Goal: Task Accomplishment & Management: Manage account settings

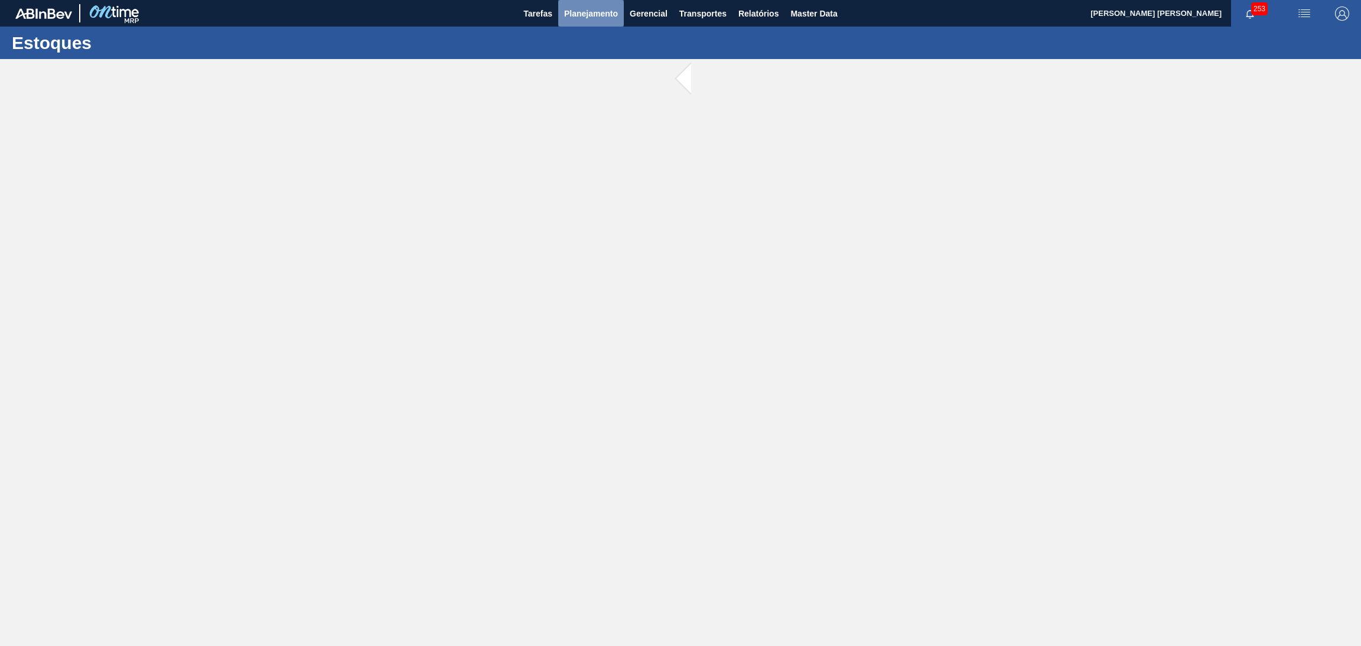
click at [579, 23] on button "Planejamento" at bounding box center [591, 13] width 66 height 27
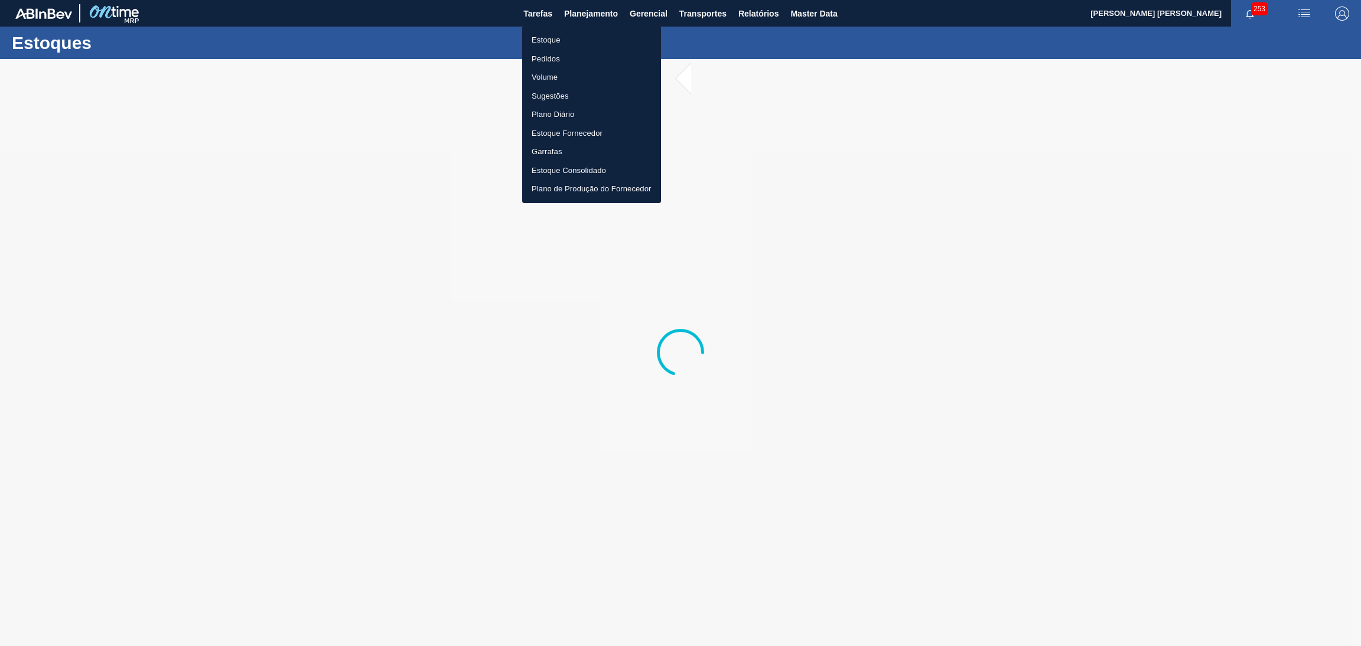
click at [544, 40] on li "Estoque" at bounding box center [591, 40] width 139 height 19
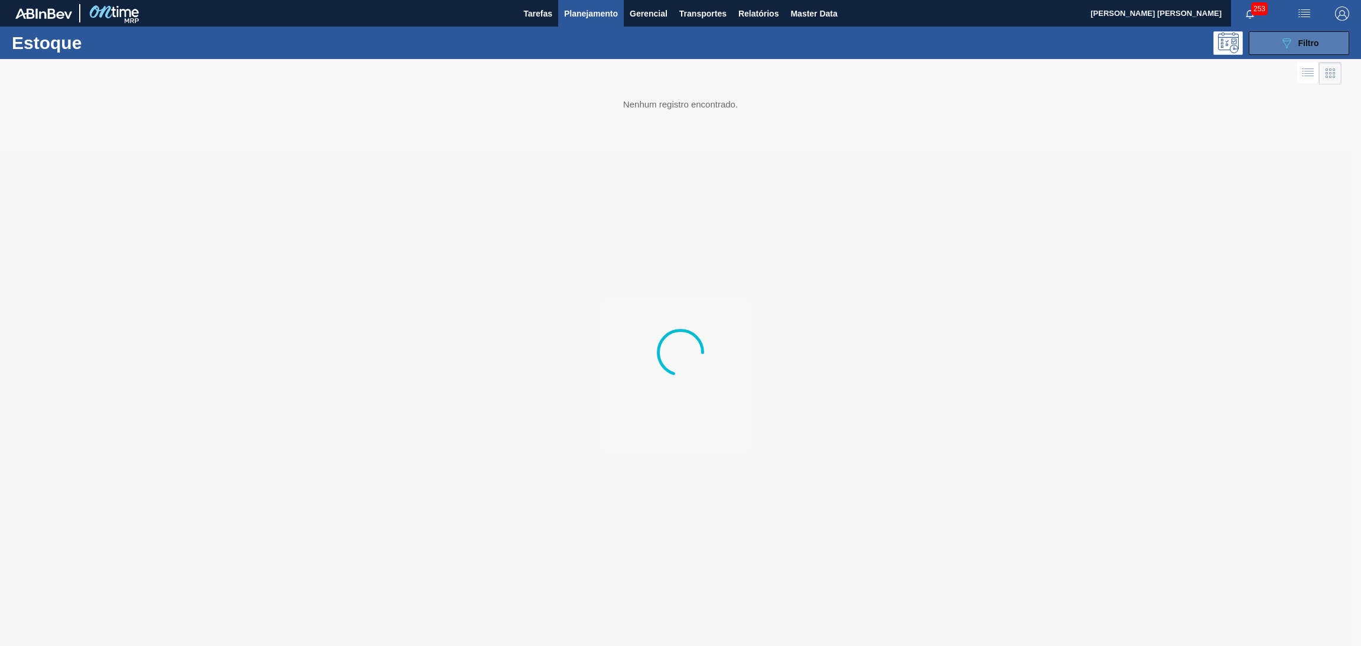
click at [1285, 37] on icon "089F7B8B-B2A5-4AFE-B5C0-19BA573D28AC" at bounding box center [1286, 43] width 14 height 14
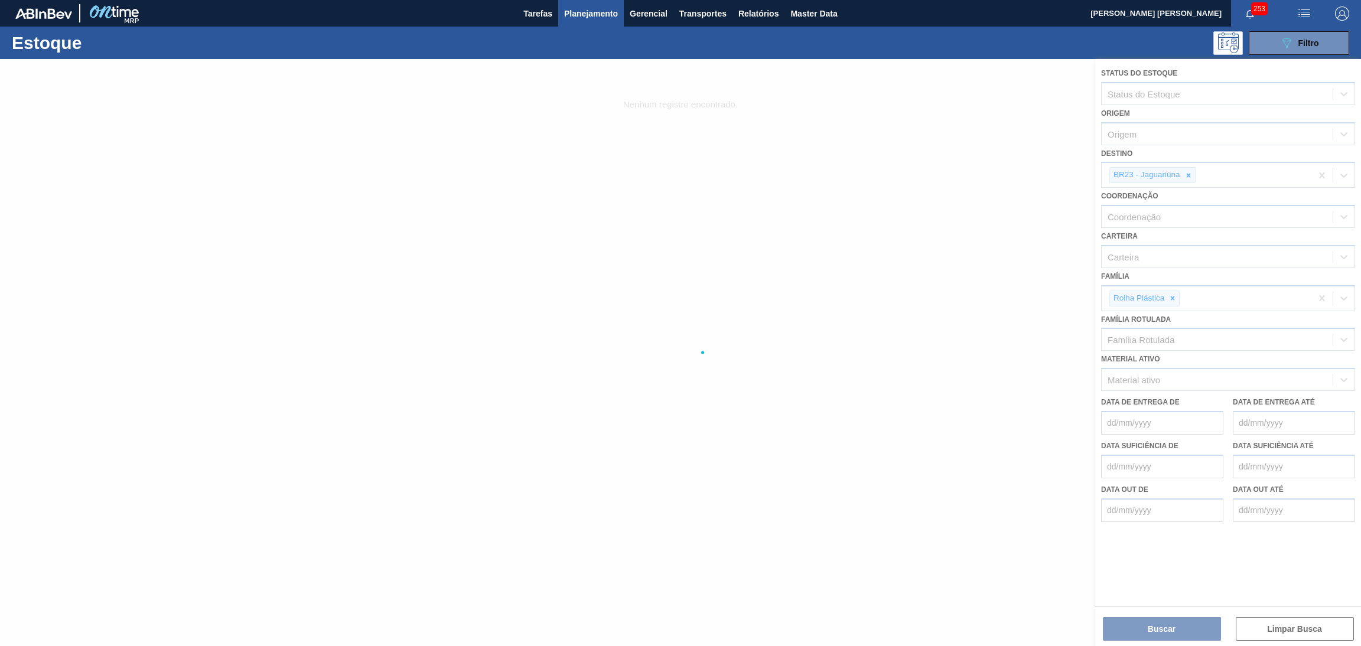
click at [1190, 177] on div at bounding box center [680, 352] width 1361 height 587
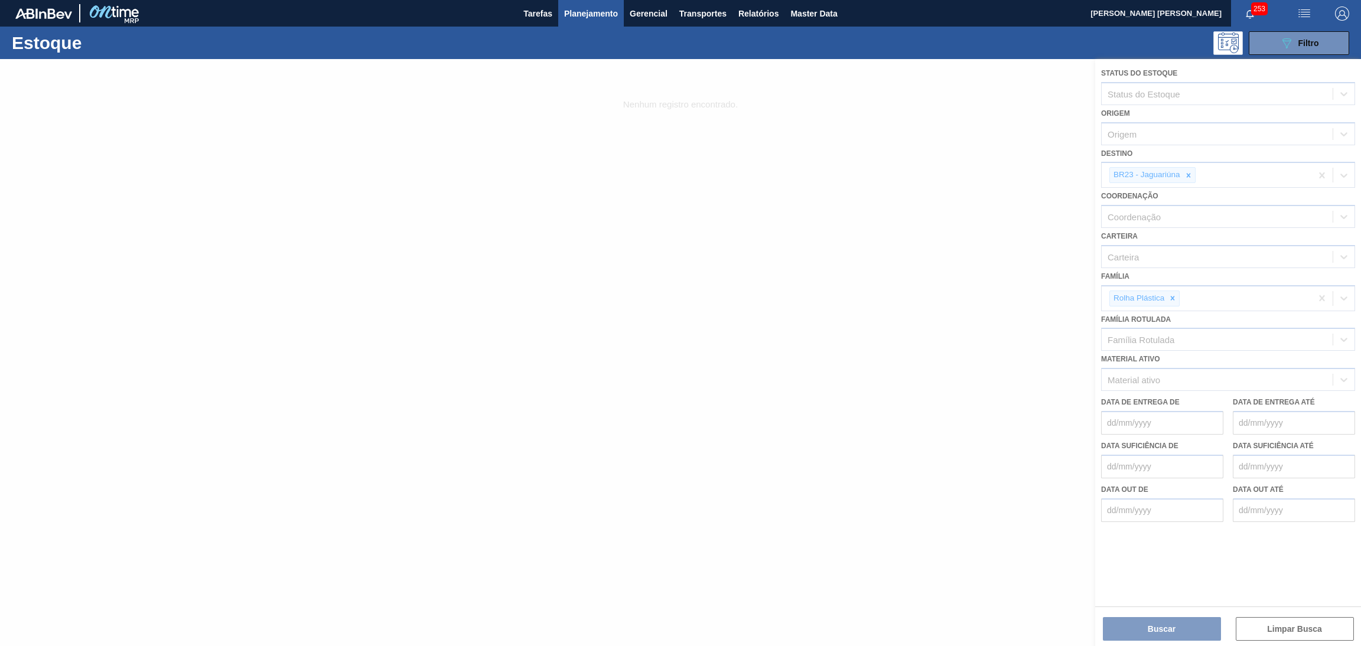
click at [1189, 175] on div at bounding box center [680, 352] width 1361 height 587
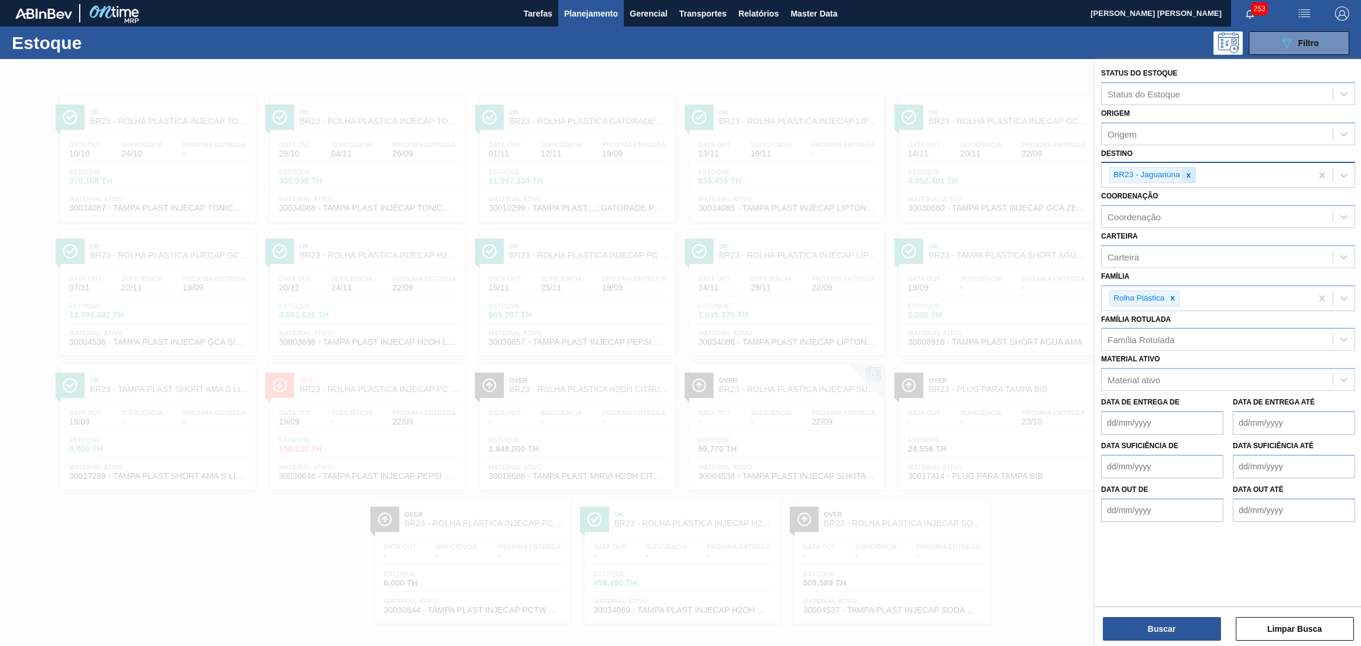
click at [1186, 177] on icon at bounding box center [1188, 175] width 8 height 8
type input "br14"
click at [1123, 631] on button "Buscar" at bounding box center [1161, 629] width 118 height 24
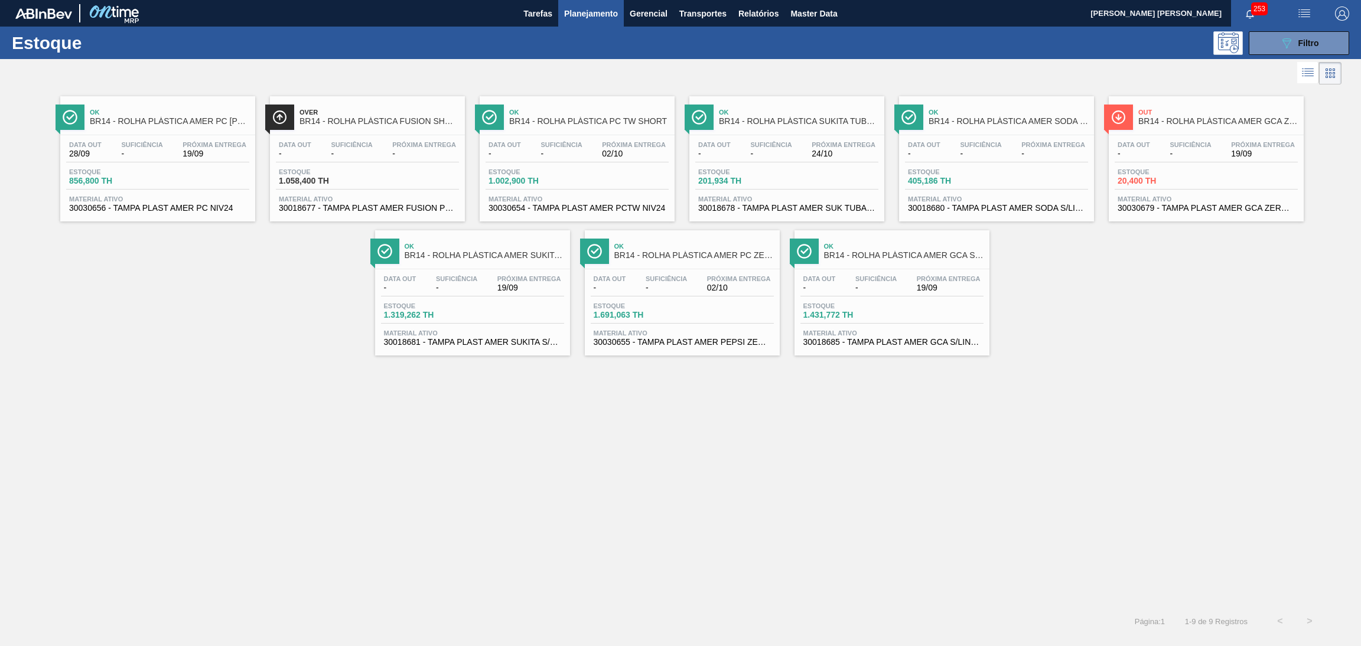
click at [1221, 154] on div "Data out - Suficiência - Próxima Entrega 19/09" at bounding box center [1205, 151] width 183 height 21
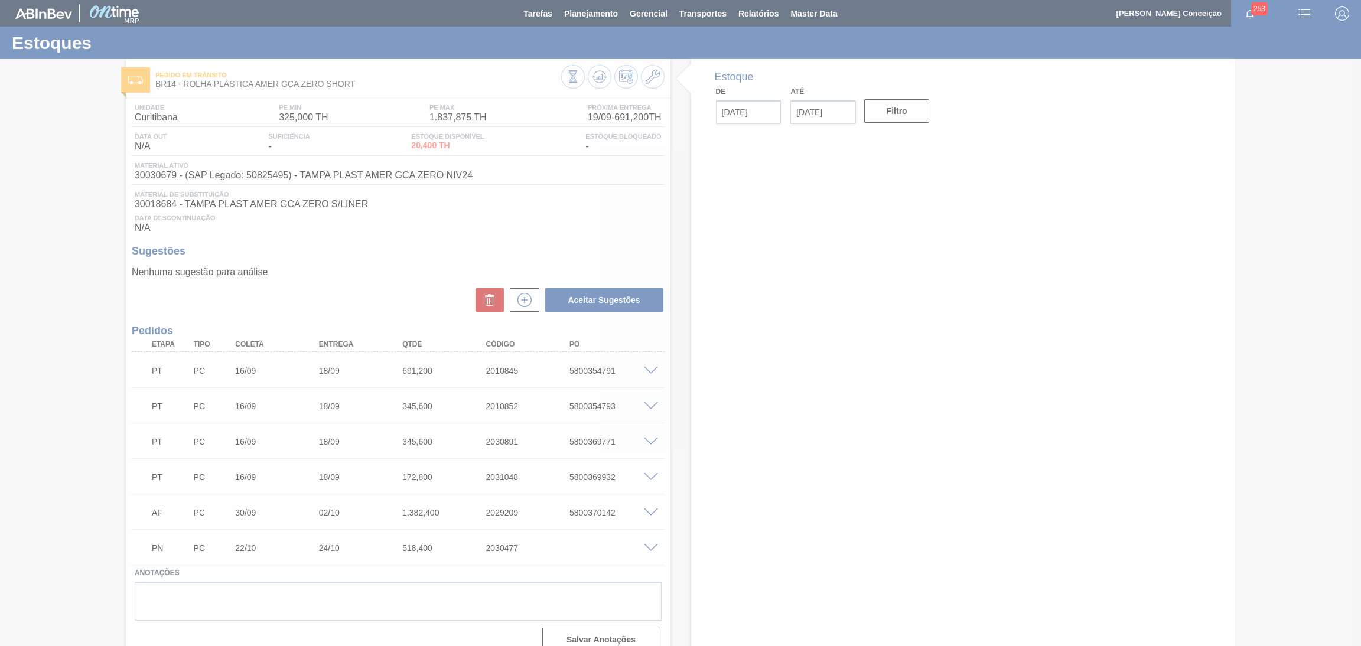
click at [353, 297] on div at bounding box center [680, 323] width 1361 height 646
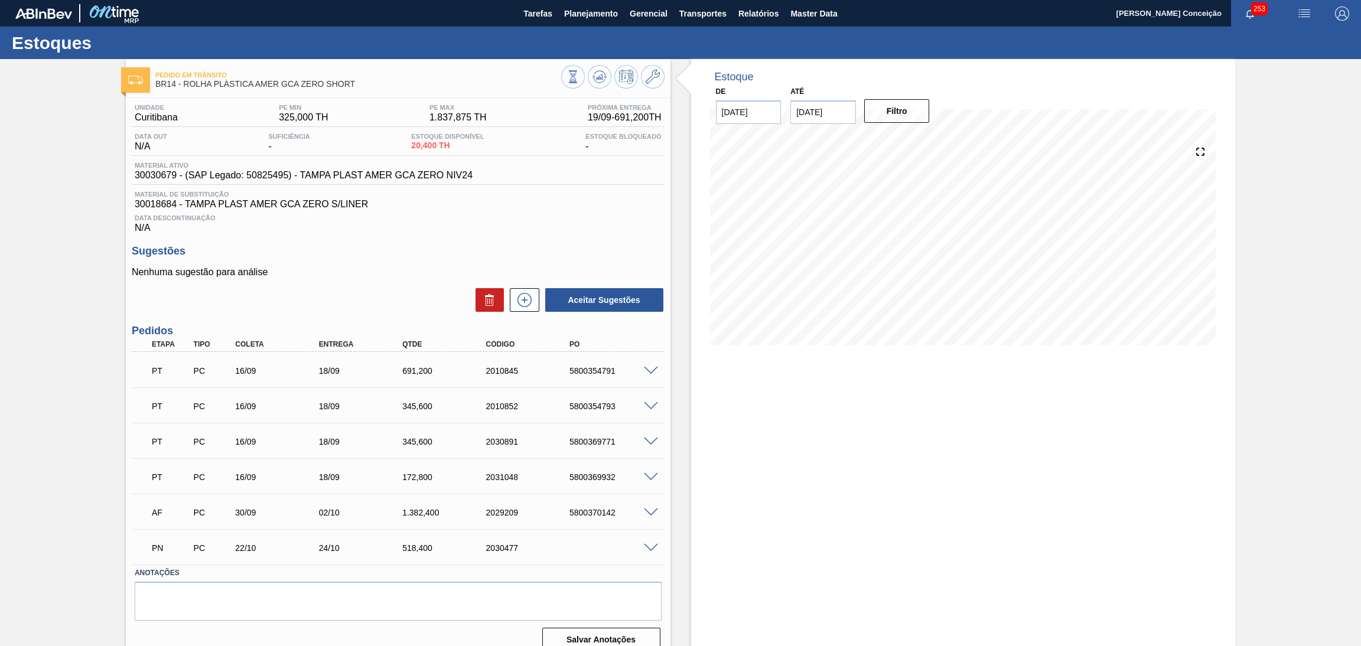
click at [515, 207] on span "30018684 - TAMPA PLAST AMER GCA ZERO S/LINER" at bounding box center [398, 204] width 527 height 11
click at [351, 259] on div "Sugestões Nenhuma sugestão para análise Aceitar Sugestões" at bounding box center [398, 279] width 533 height 68
drag, startPoint x: 839, startPoint y: 111, endPoint x: 738, endPoint y: 81, distance: 105.2
click at [791, 97] on div "Até 03/10/2025" at bounding box center [823, 103] width 66 height 41
type input "[DATE]"
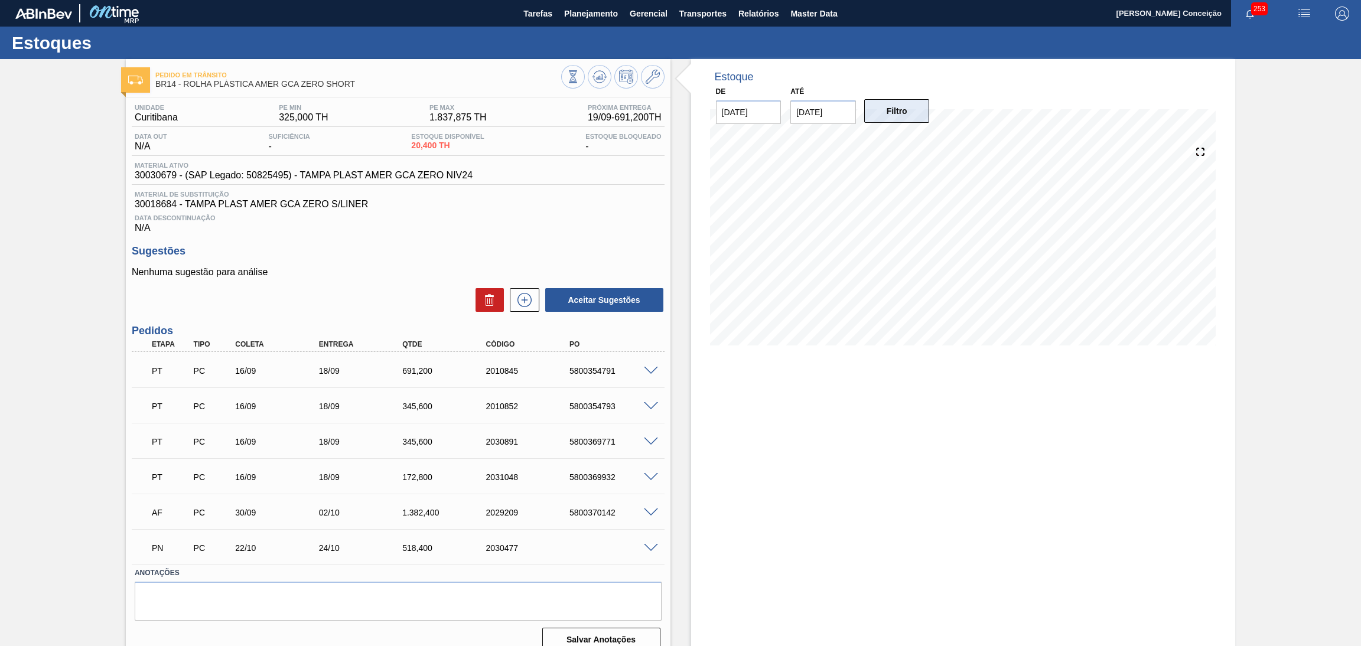
click at [892, 108] on button "Filtro" at bounding box center [897, 111] width 66 height 24
click at [864, 540] on div "Estoque De 19/09/2025 Até 30/10/2025 Filtro 01/10 Projeção de Estoque 972.648 N…" at bounding box center [963, 360] width 544 height 602
click at [715, 475] on div "Estoque De 19/09/2025 Até 30/10/2025 Filtro 01/10 Projeção de Estoque 972.648 N…" at bounding box center [963, 360] width 544 height 602
click at [412, 263] on div "Sugestões Nenhuma sugestão para análise Aceitar Sugestões" at bounding box center [398, 279] width 533 height 68
click at [587, 175] on div "Material ativo 30030679 - (SAP Legado: 50825495) - TAMPA PLAST AMER GCA ZERO NI…" at bounding box center [398, 173] width 533 height 23
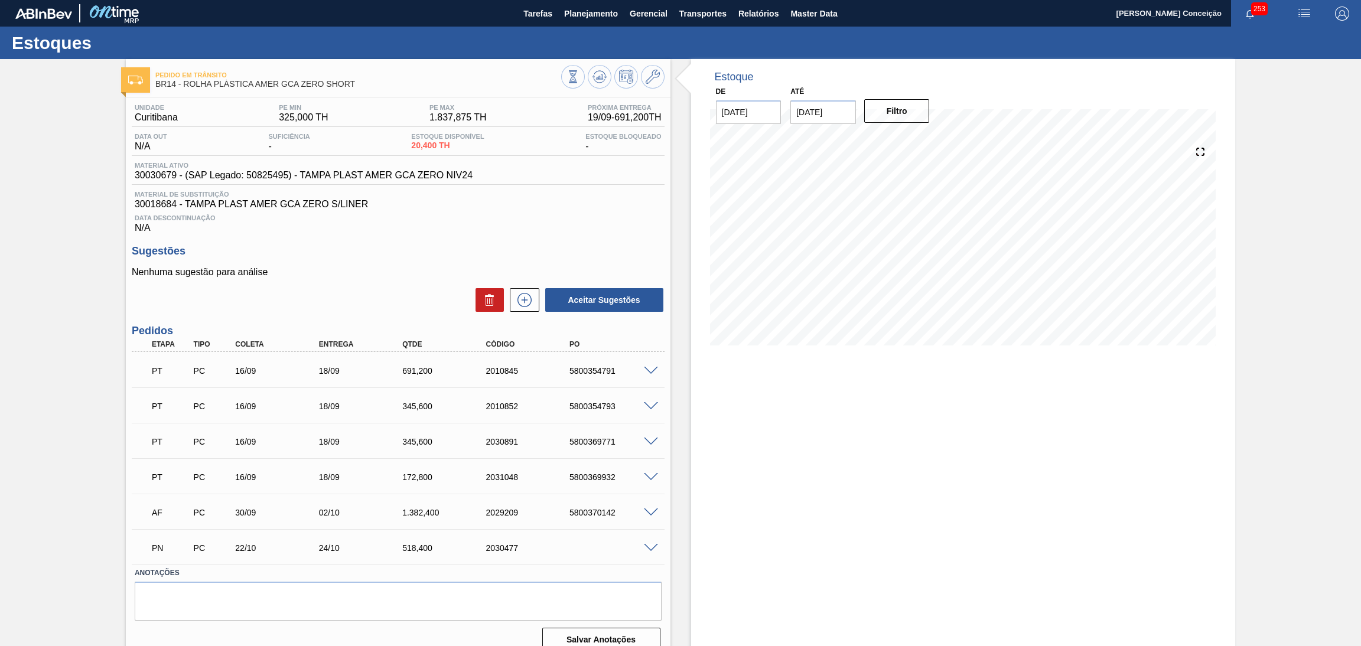
click at [429, 277] on p "Nenhuma sugestão para análise" at bounding box center [398, 272] width 533 height 11
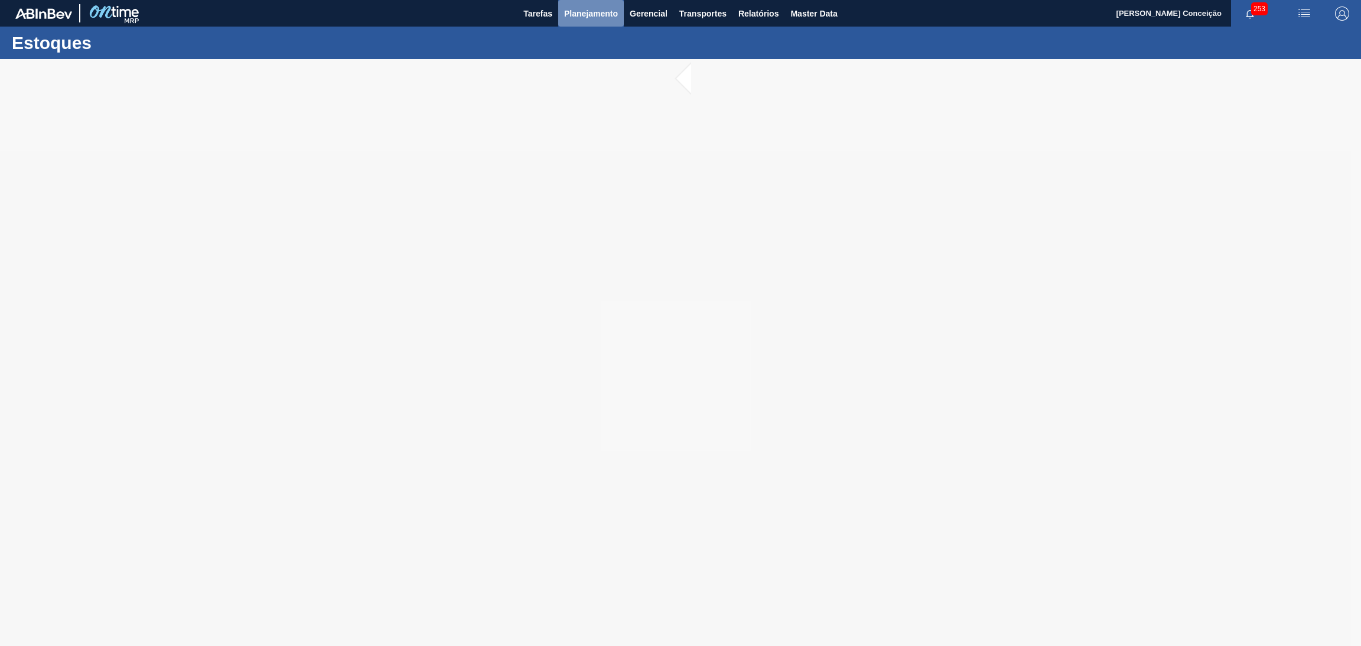
click at [591, 21] on button "Planejamento" at bounding box center [591, 13] width 66 height 27
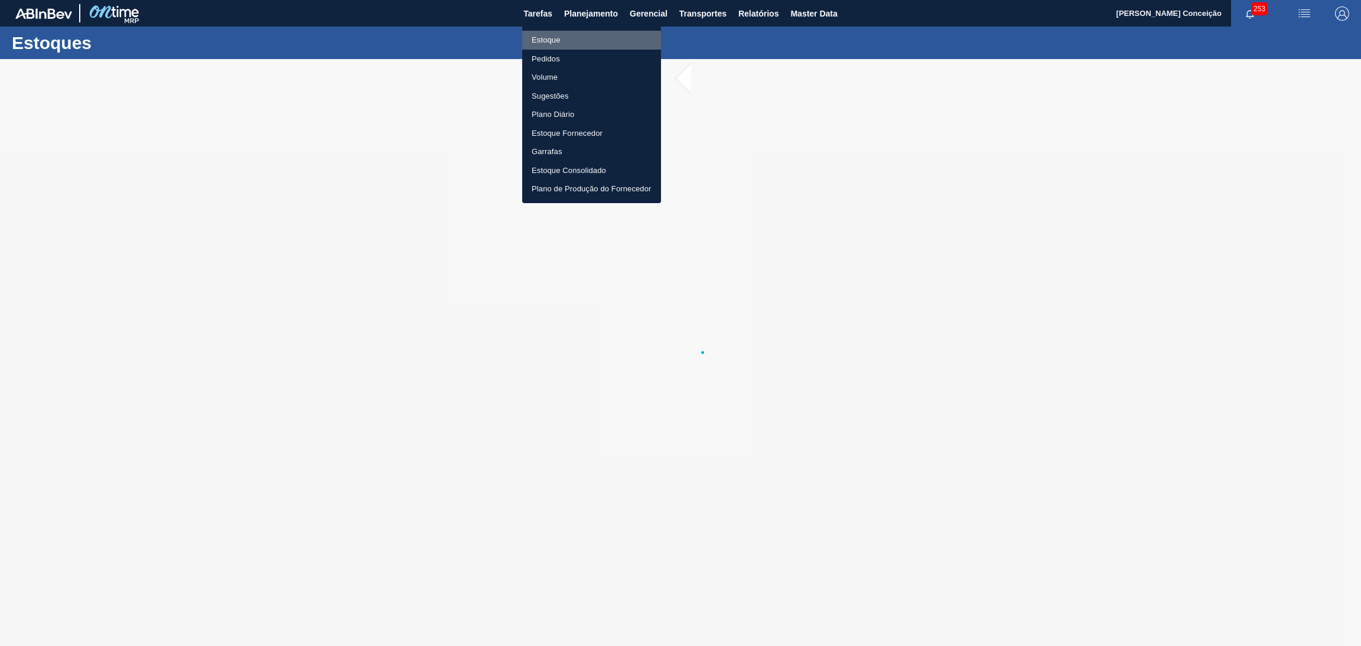
click at [557, 43] on li "Estoque" at bounding box center [591, 40] width 139 height 19
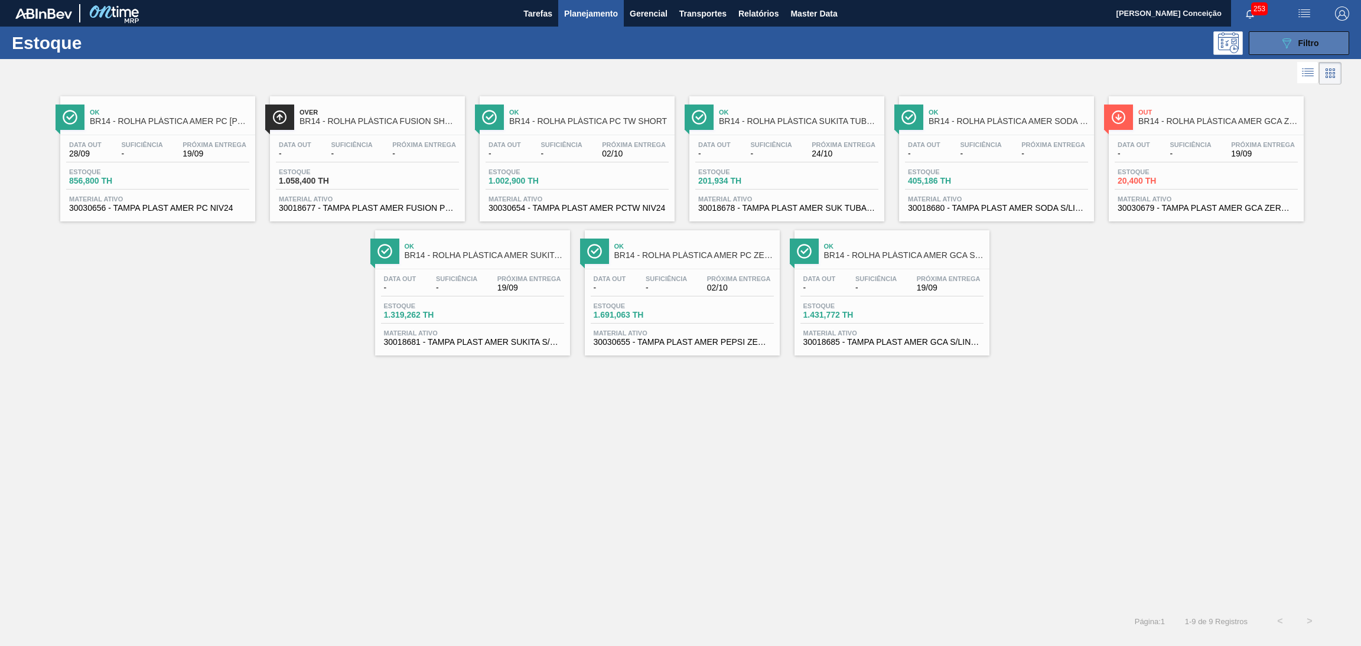
click at [1301, 47] on div "089F7B8B-B2A5-4AFE-B5C0-19BA573D28AC Filtro" at bounding box center [1299, 43] width 40 height 14
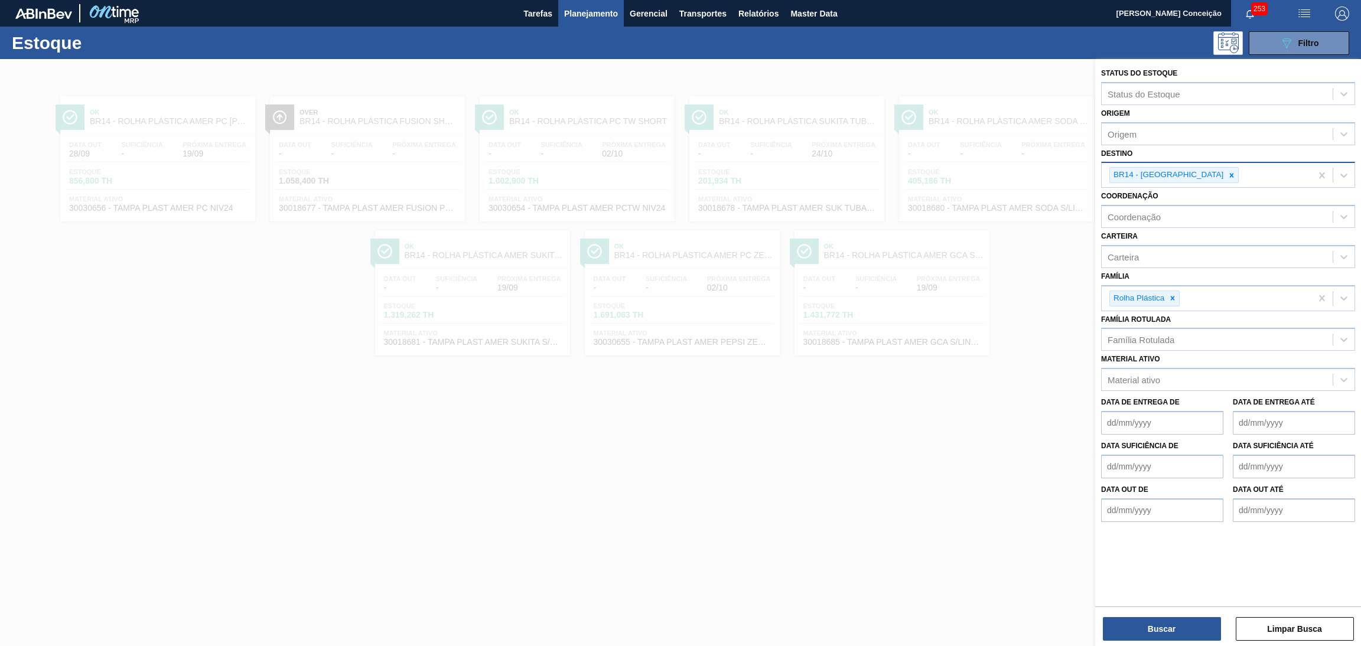
click at [1227, 171] on icon at bounding box center [1231, 175] width 8 height 8
type input "br07"
click at [1175, 296] on icon at bounding box center [1172, 298] width 8 height 8
type input "preforma"
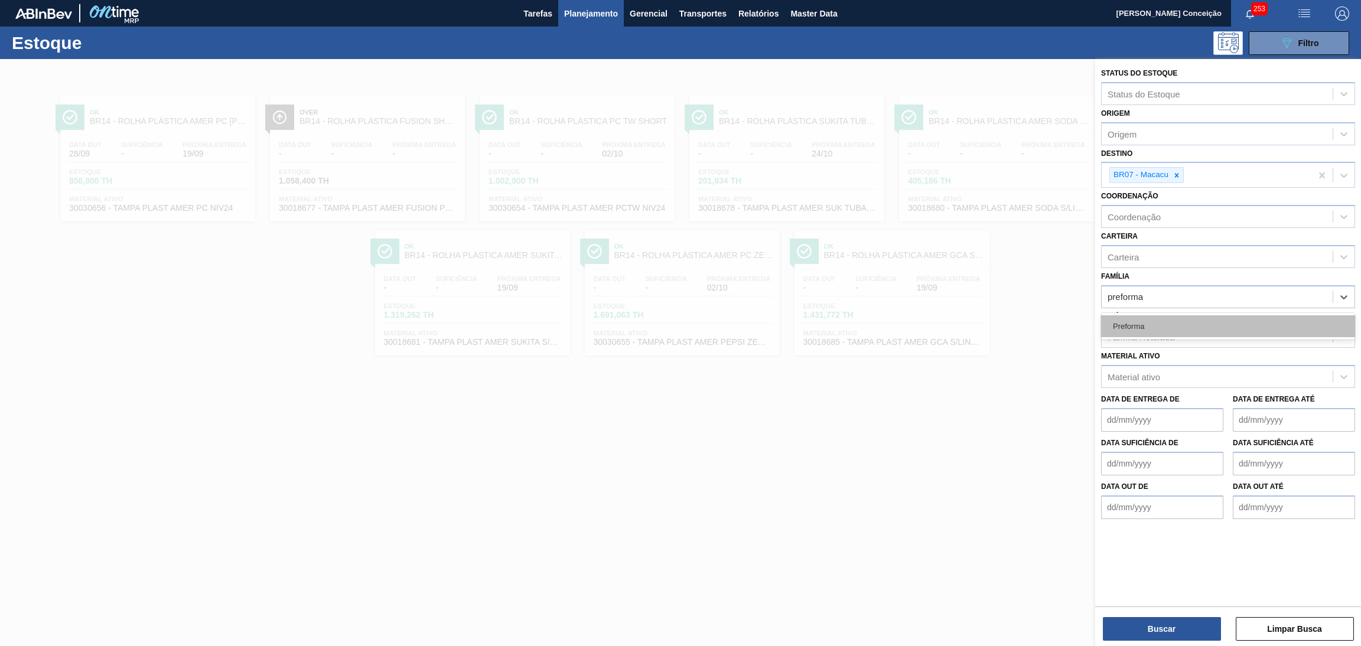
click at [1136, 329] on div "Preforma" at bounding box center [1228, 326] width 254 height 22
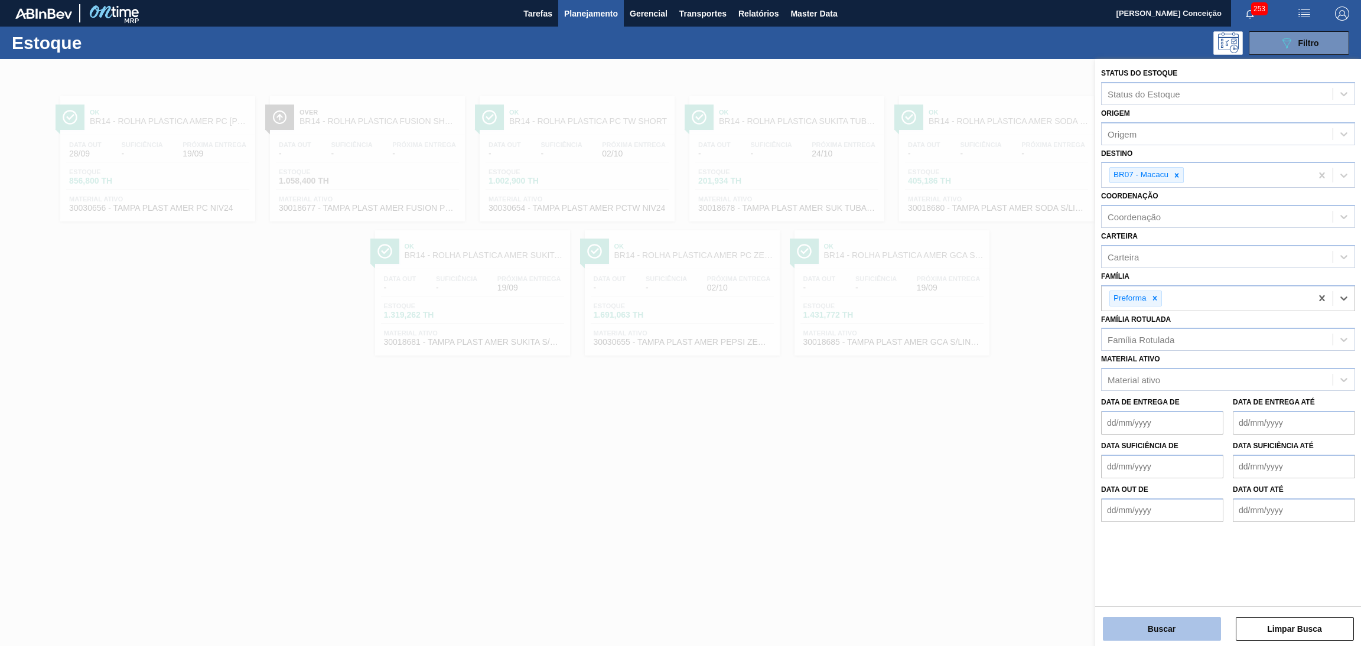
click at [1143, 621] on button "Buscar" at bounding box center [1161, 629] width 118 height 24
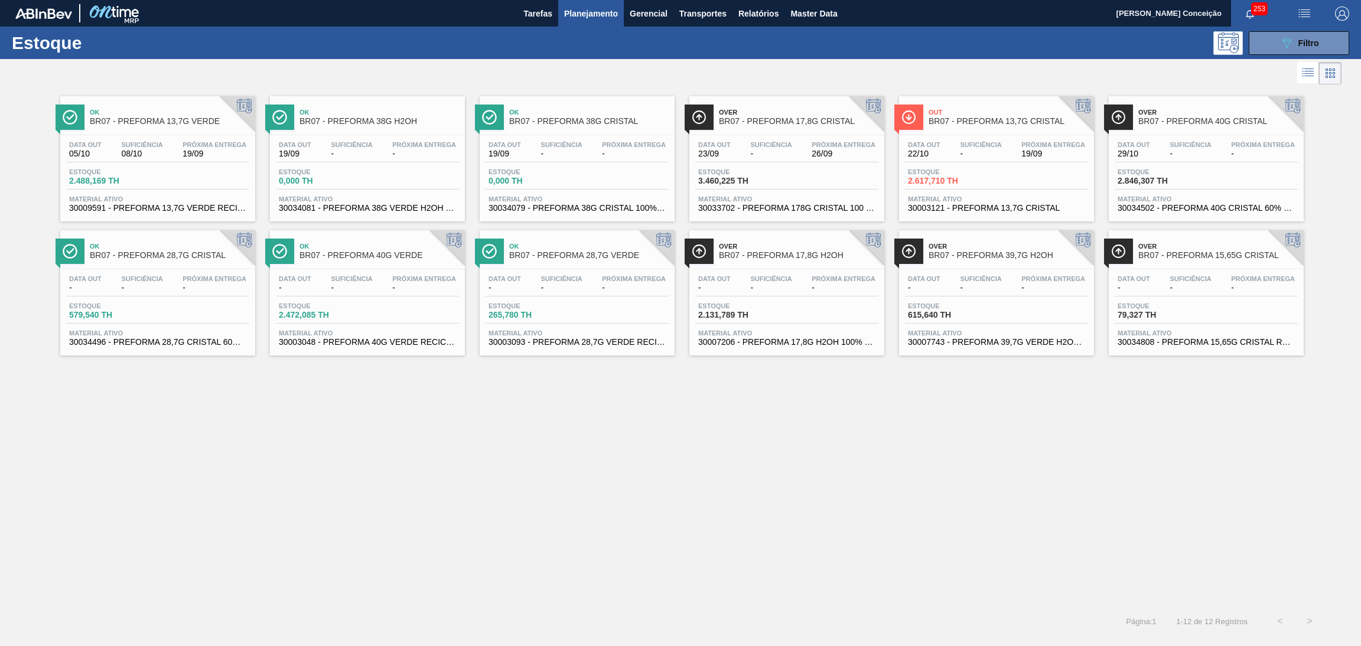
click at [1000, 135] on div "Data out 22/10 Suficiência - Próxima Entrega 19/09 Estoque 2.617,710 TH Materia…" at bounding box center [996, 175] width 195 height 80
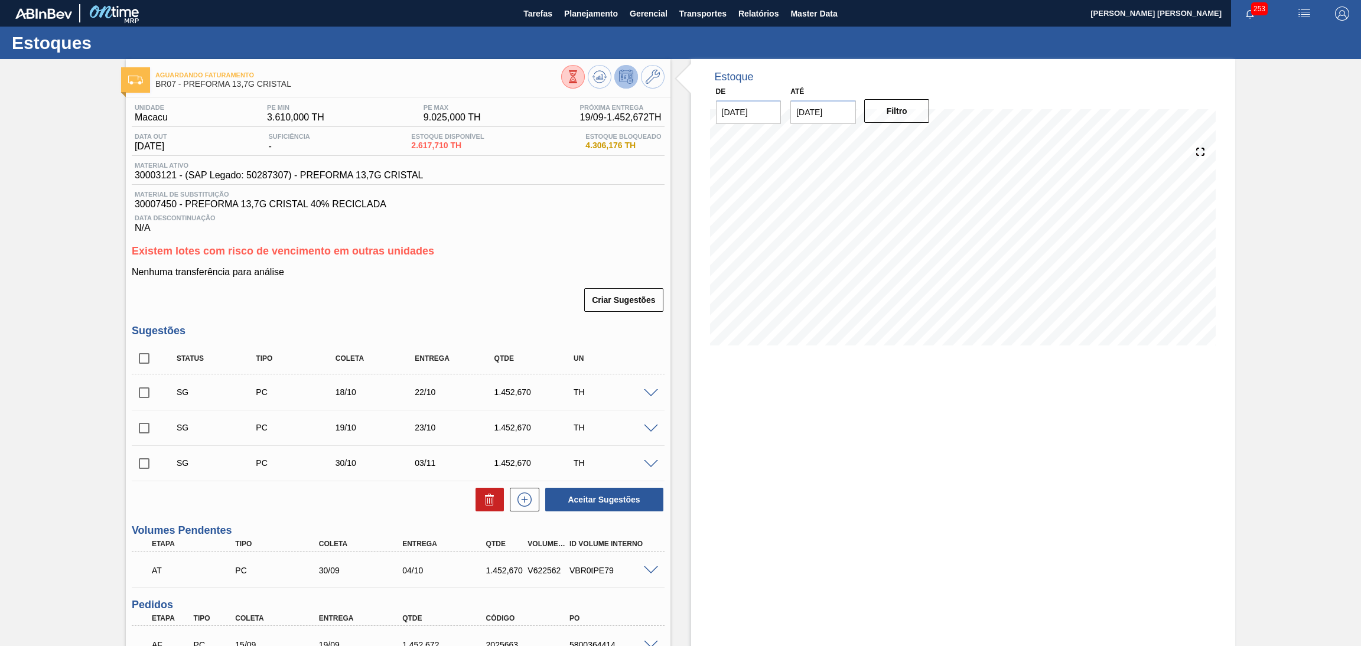
click at [488, 290] on div "Criar Sugestões" at bounding box center [398, 300] width 533 height 26
click at [605, 86] on div at bounding box center [612, 78] width 103 height 27
click at [375, 284] on div "Nenhuma transferência para análise Criar Sugestões" at bounding box center [398, 290] width 533 height 46
click at [143, 354] on input "checkbox" at bounding box center [144, 358] width 25 height 25
checkbox input "true"
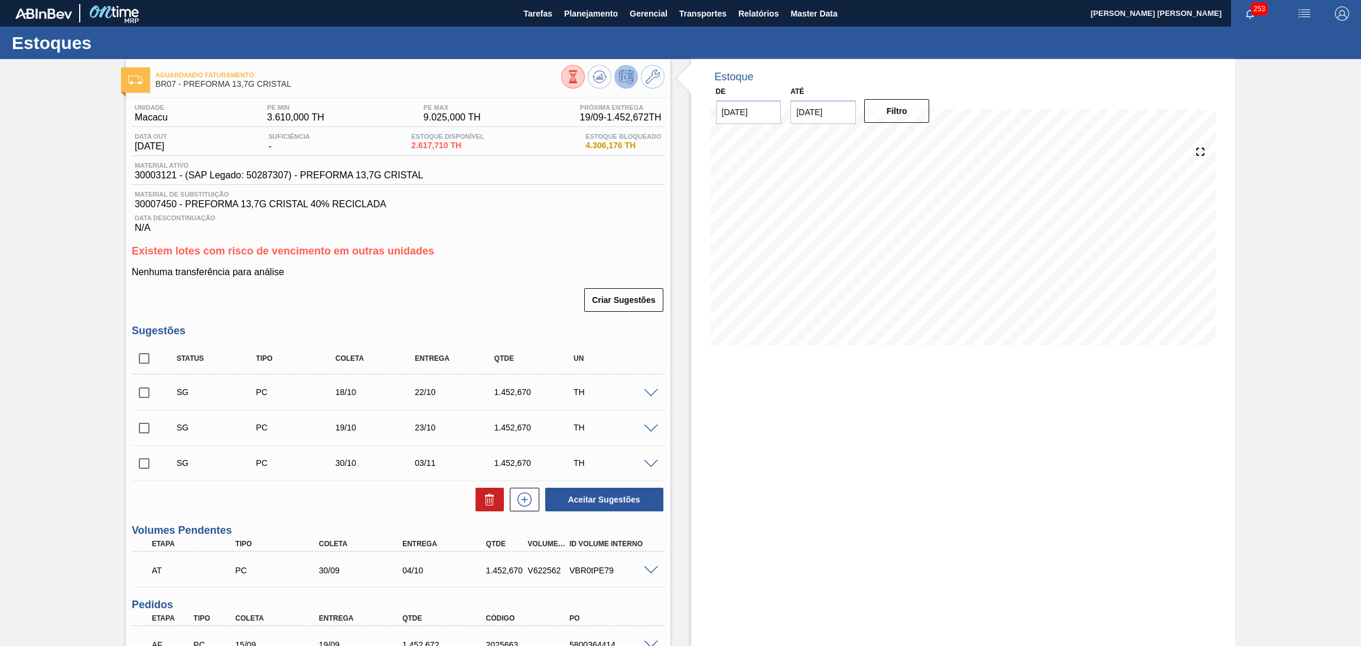
checkbox input "true"
click at [490, 504] on icon at bounding box center [489, 499] width 14 height 14
checkbox input "false"
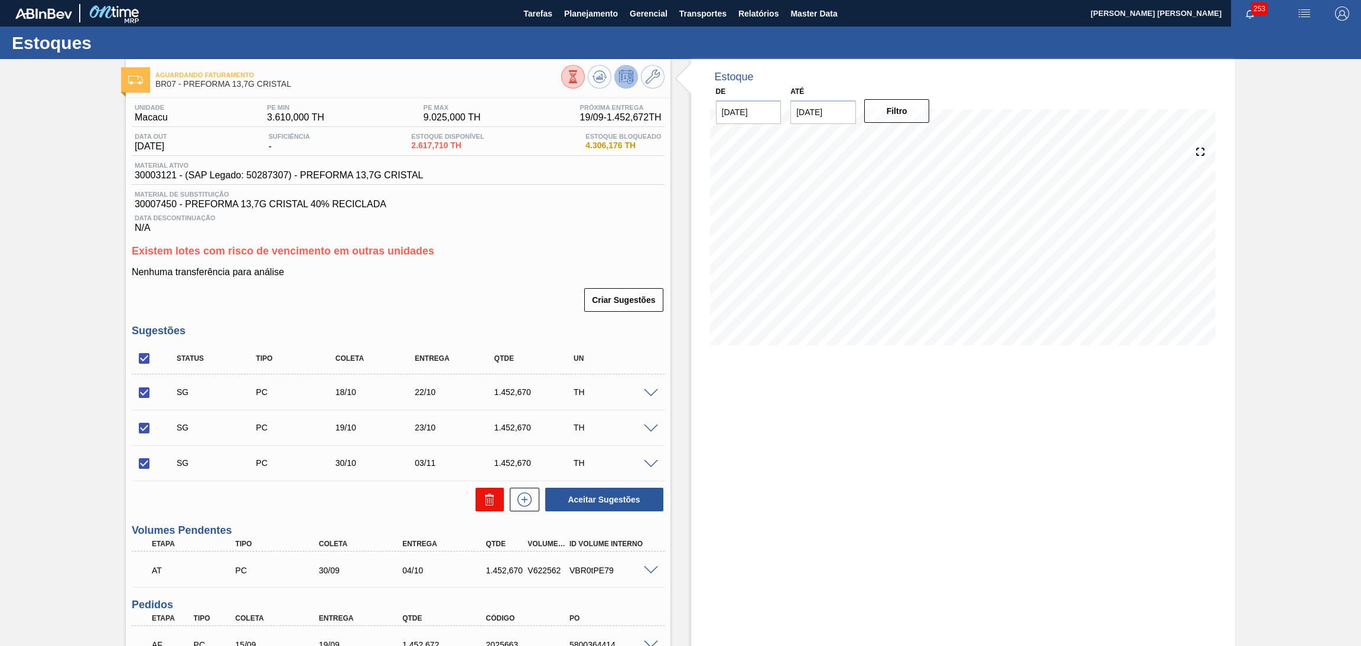
checkbox input "false"
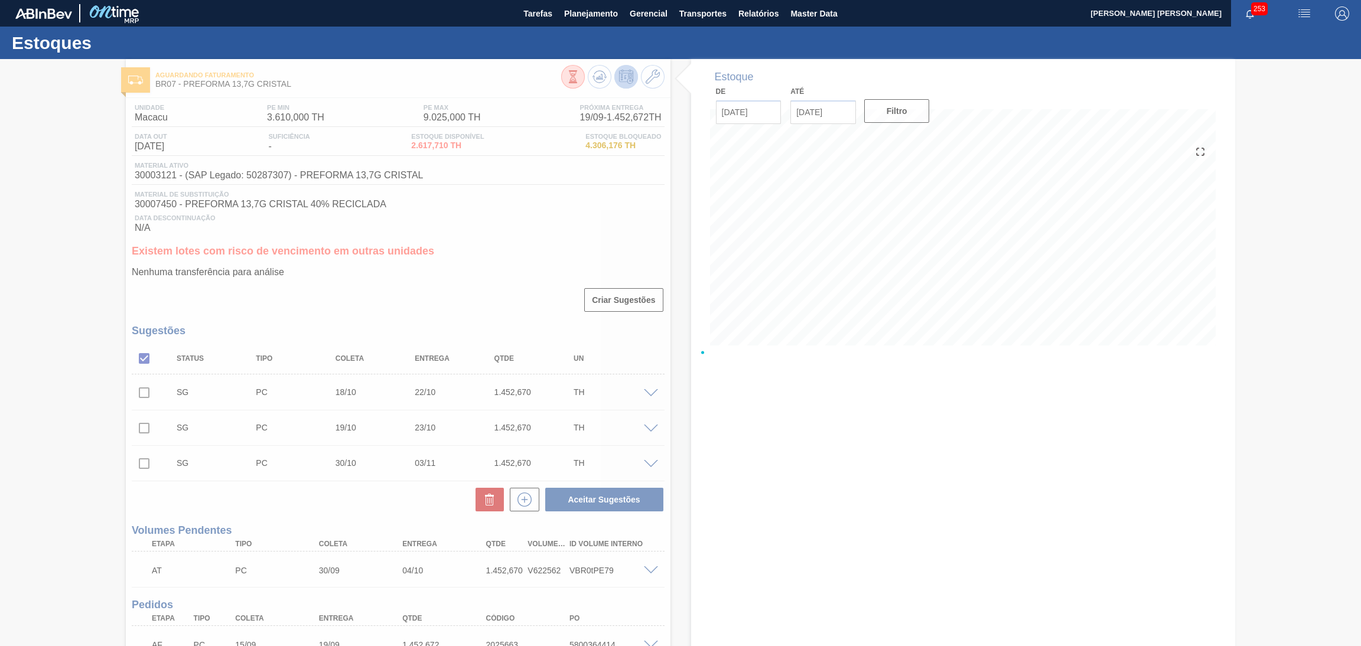
click at [488, 266] on div at bounding box center [680, 352] width 1361 height 587
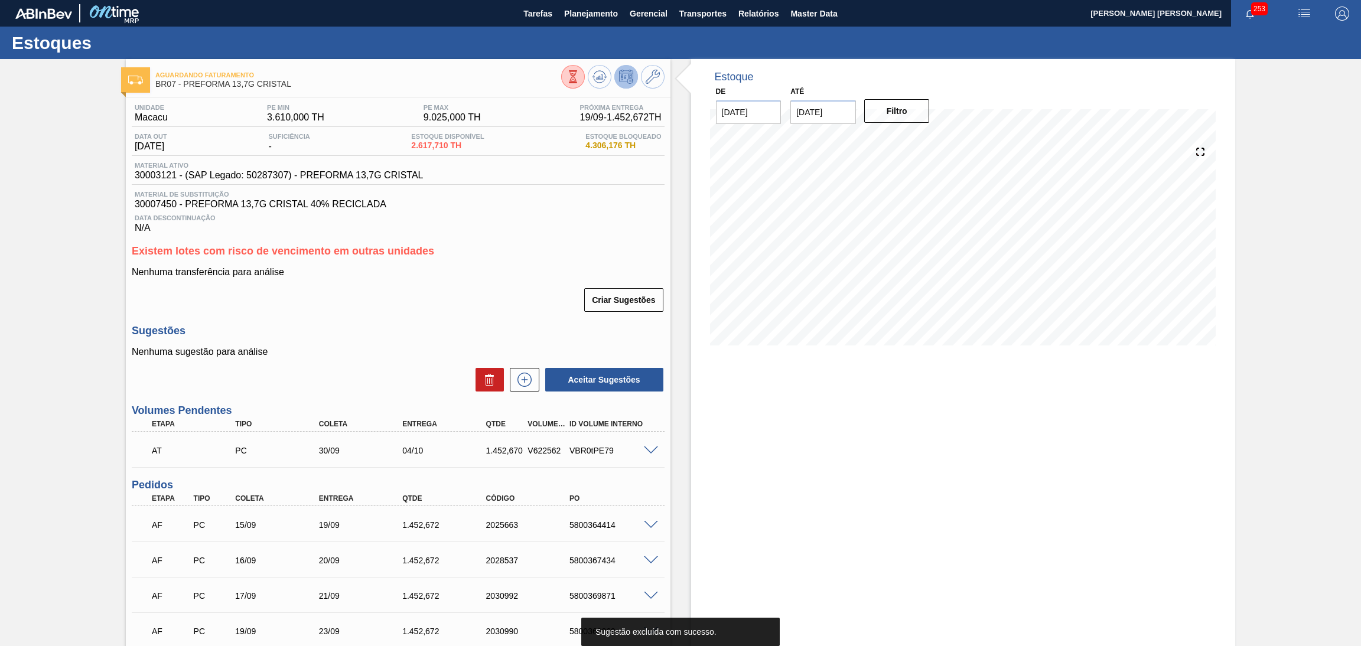
drag, startPoint x: 488, startPoint y: 266, endPoint x: 507, endPoint y: 292, distance: 31.7
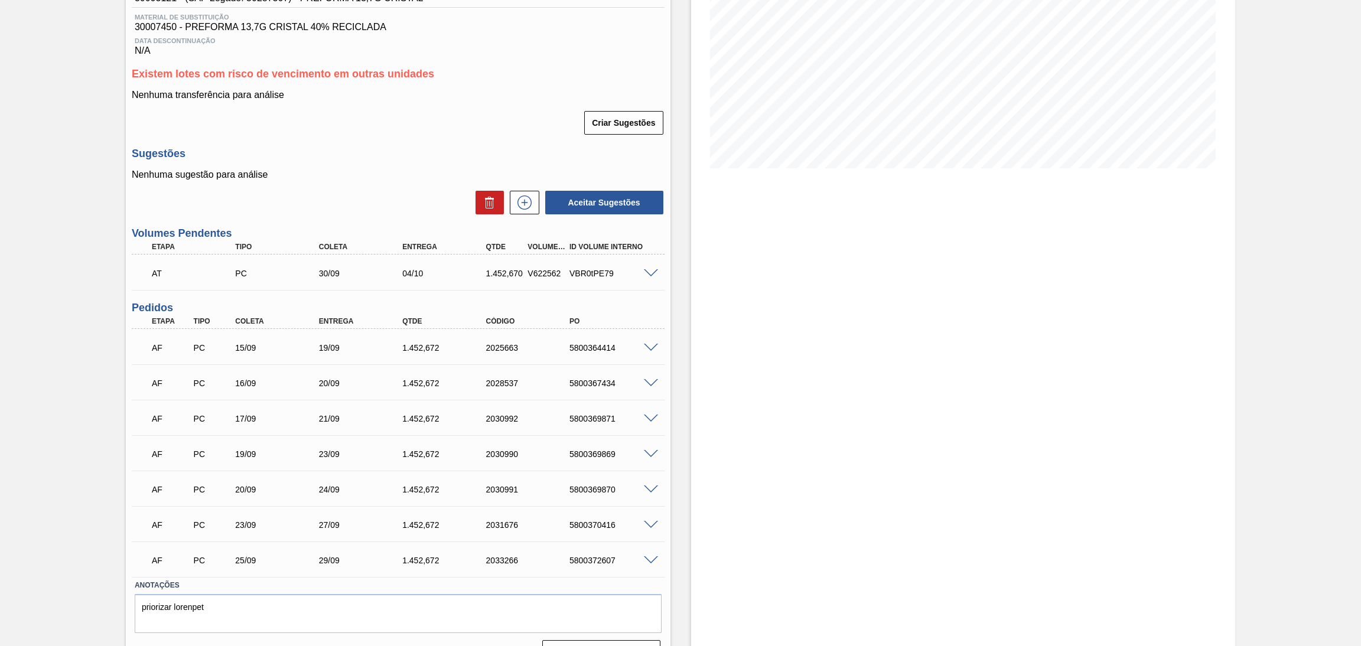
scroll to position [203, 0]
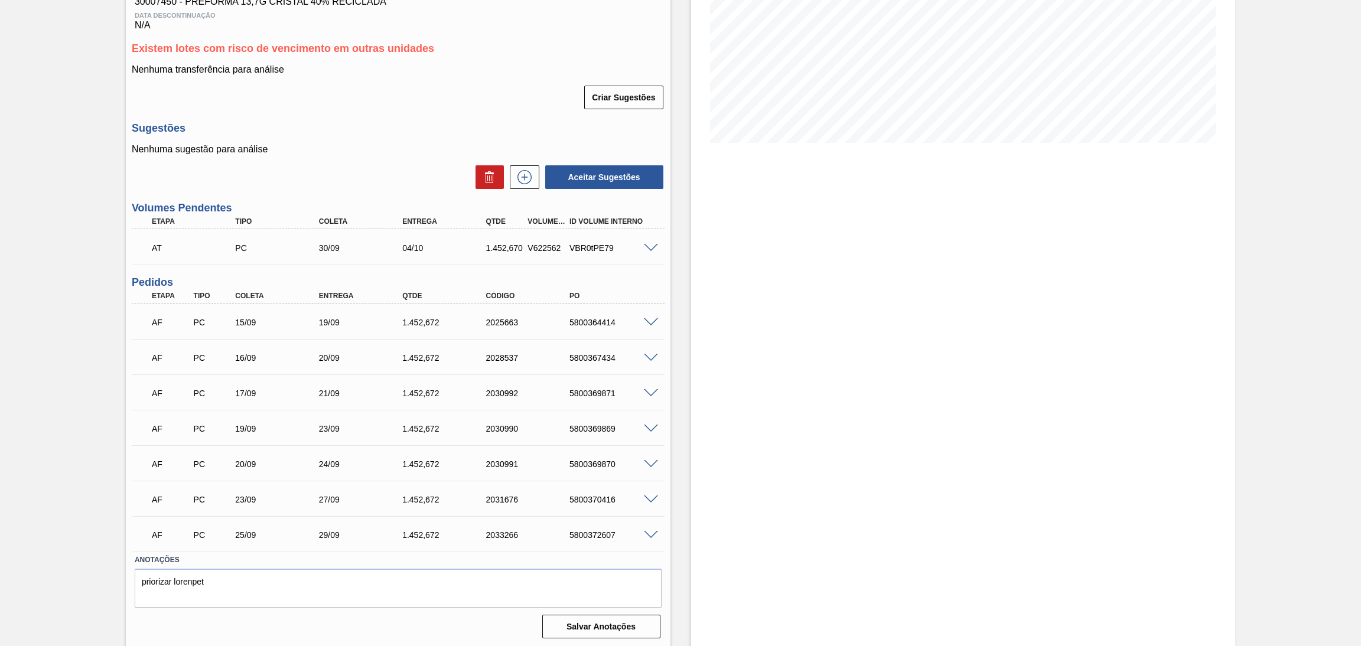
click at [621, 391] on div "5800369871" at bounding box center [613, 393] width 95 height 9
click at [265, 358] on div "16/09" at bounding box center [279, 357] width 95 height 9
click at [650, 357] on span at bounding box center [651, 358] width 14 height 9
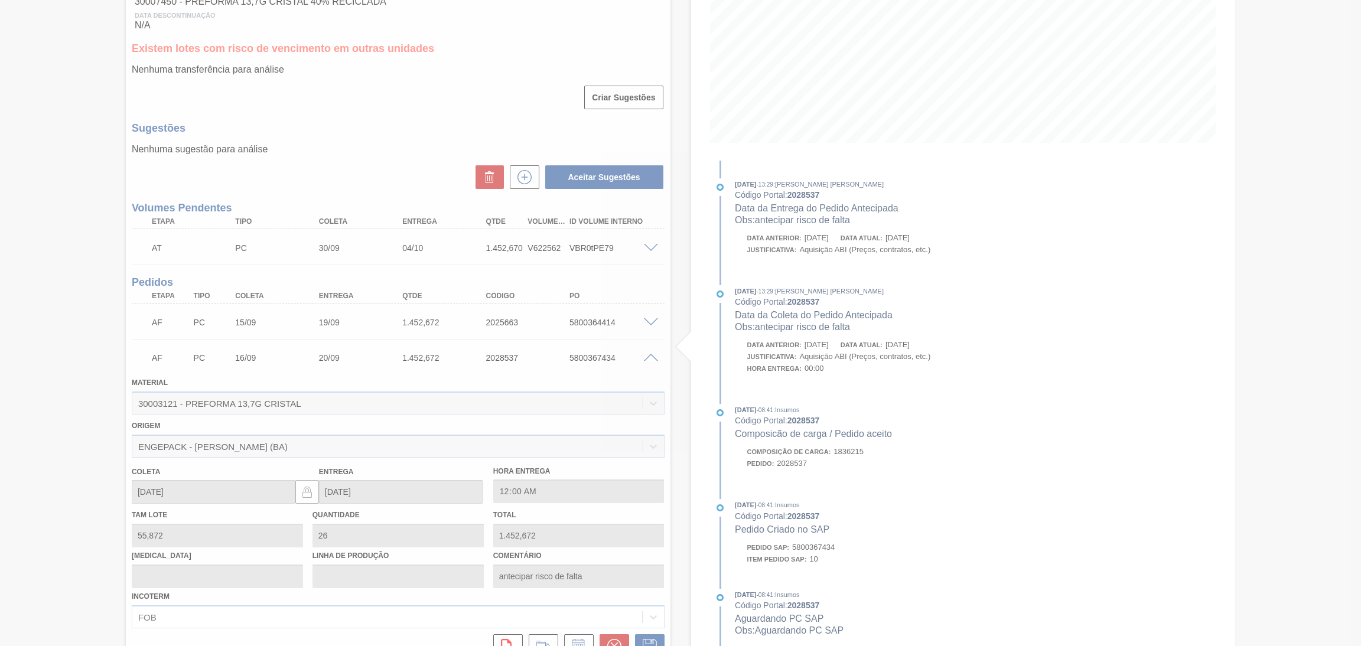
click at [650, 356] on div at bounding box center [680, 323] width 1361 height 646
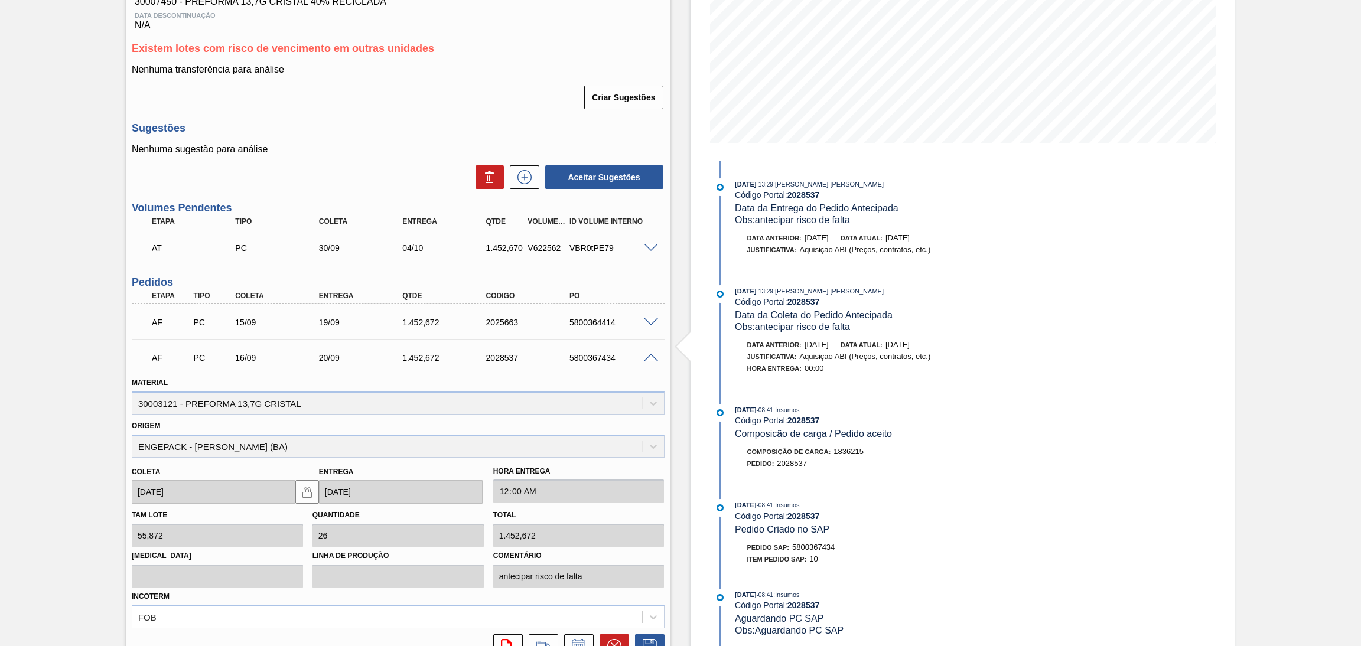
click at [650, 356] on span at bounding box center [651, 358] width 14 height 9
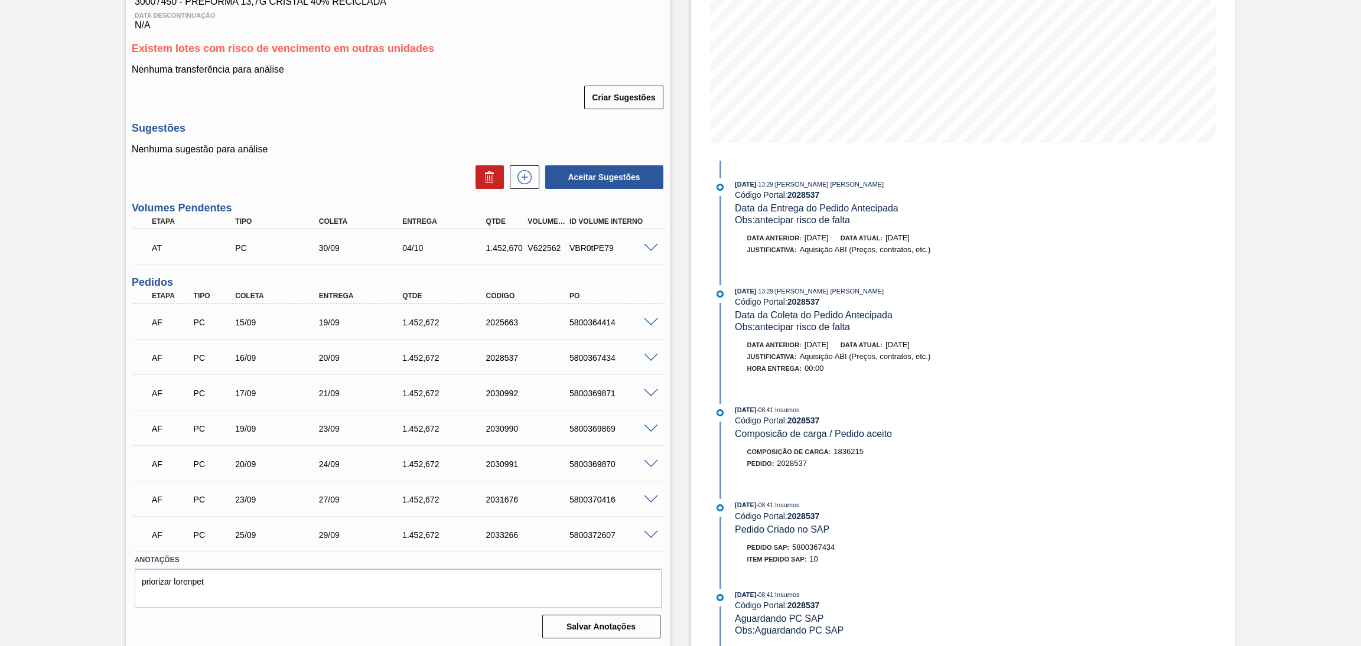
click at [1075, 397] on div "Estoque De 19/09/2025 Até 30/10/2025 Filtro 18/10 Projeção de Estoque 4,724.08 …" at bounding box center [963, 253] width 544 height 792
click at [583, 459] on div "5800369870" at bounding box center [613, 463] width 95 height 9
click at [416, 148] on p "Nenhuma sugestão para análise" at bounding box center [398, 149] width 533 height 11
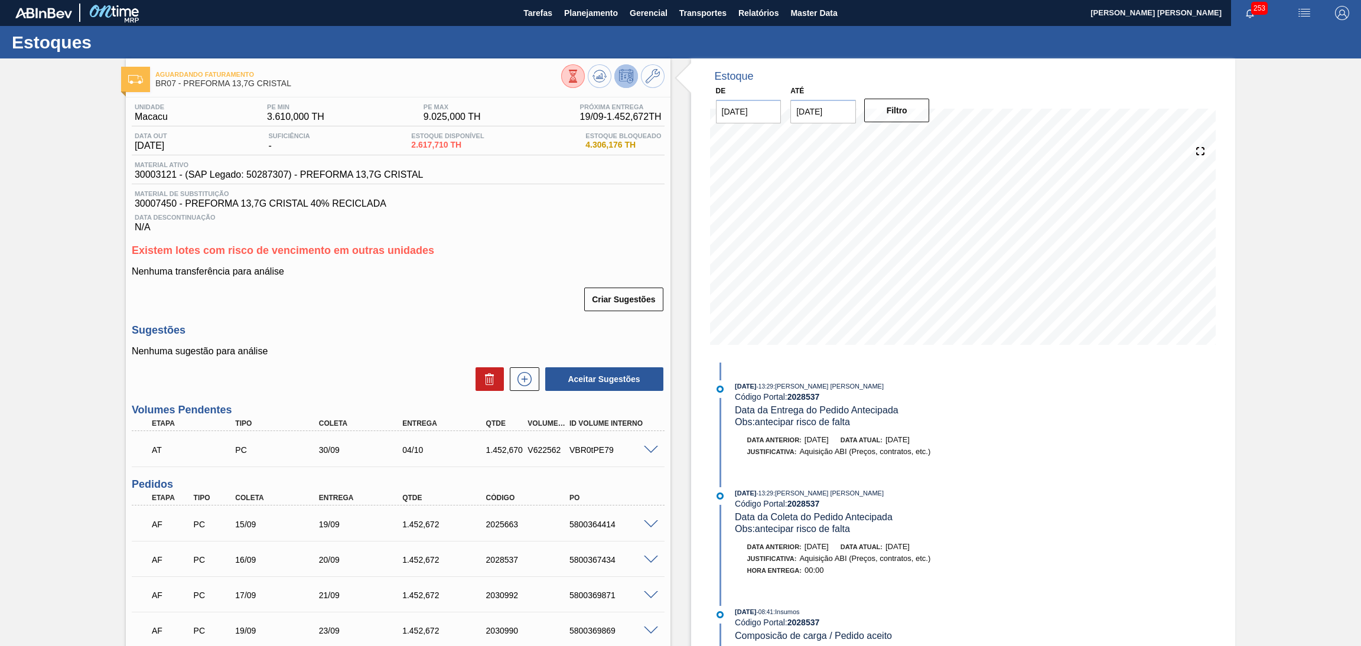
scroll to position [0, 0]
click at [526, 239] on div "Unidade Macacu PE MIN 3.610,000 TH PE MAX 9.025,000 TH Próxima Entrega 19/09 - …" at bounding box center [398, 471] width 544 height 747
click at [465, 216] on span "Data Descontinuação" at bounding box center [398, 217] width 527 height 7
click at [356, 353] on p "Nenhuma sugestão para análise" at bounding box center [398, 352] width 533 height 11
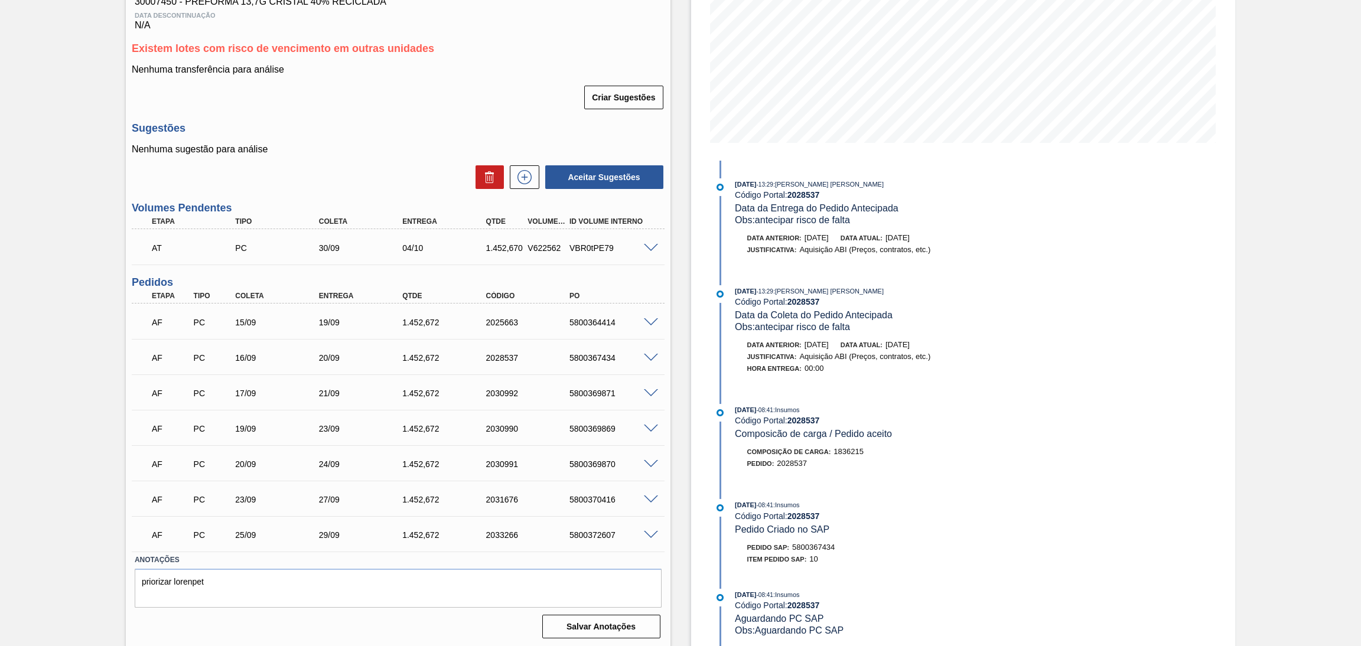
click at [605, 468] on div "AF PC 20/09 24/09 1.452,672 2030991 5800369870" at bounding box center [394, 463] width 501 height 24
copy div "5800369870"
click at [605, 468] on div "AF PC 20/09 24/09 1.452,672 2030991 5800369870" at bounding box center [394, 463] width 501 height 24
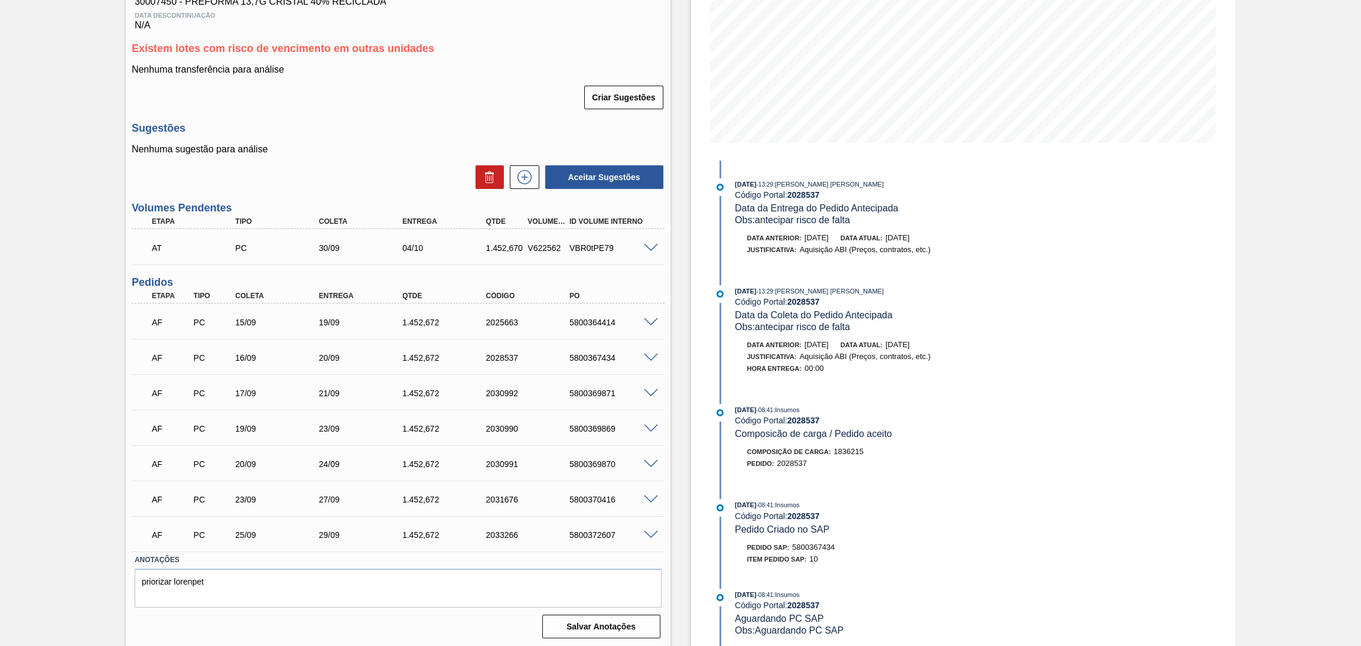
click at [602, 464] on div "5800369870" at bounding box center [613, 463] width 95 height 9
copy div "5800369870"
click at [526, 99] on div "Criar Sugestões" at bounding box center [398, 97] width 533 height 26
click at [605, 465] on div "5800369870" at bounding box center [613, 463] width 95 height 9
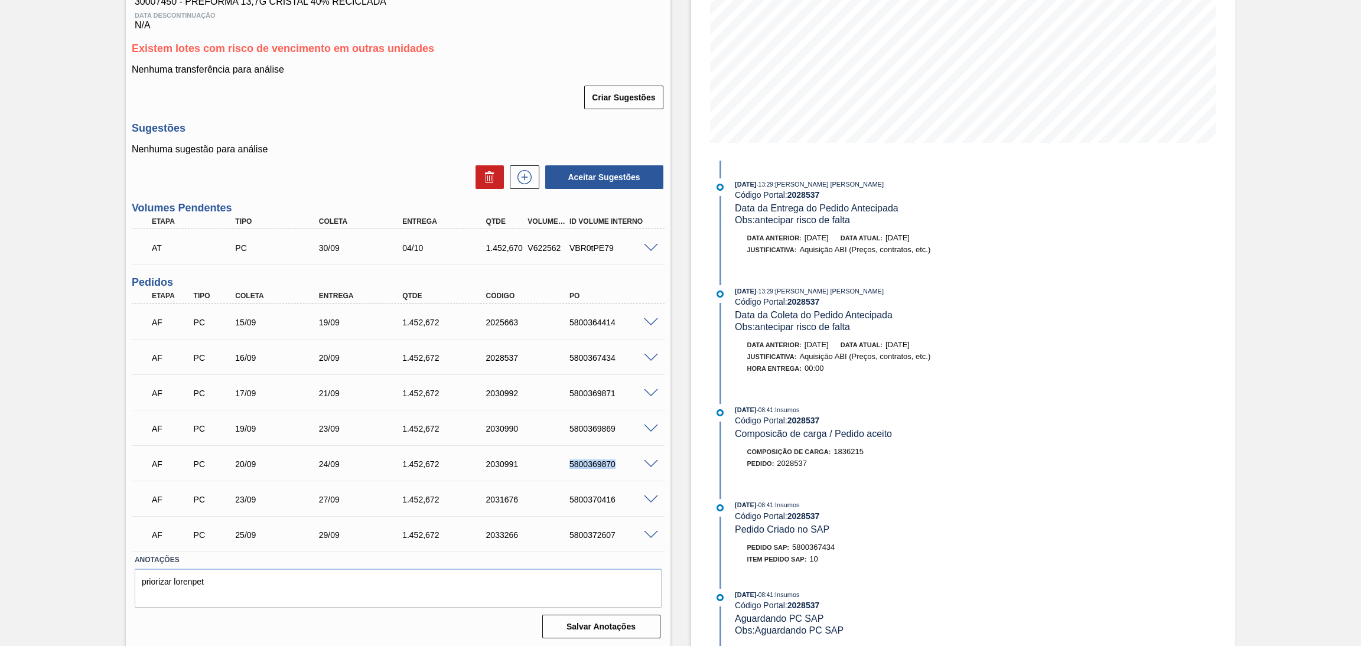
click at [605, 465] on div "5800369870" at bounding box center [613, 463] width 95 height 9
copy div "5800369870"
click at [573, 459] on div "5800369870" at bounding box center [613, 463] width 95 height 9
click at [577, 459] on div "5800369870" at bounding box center [613, 463] width 95 height 9
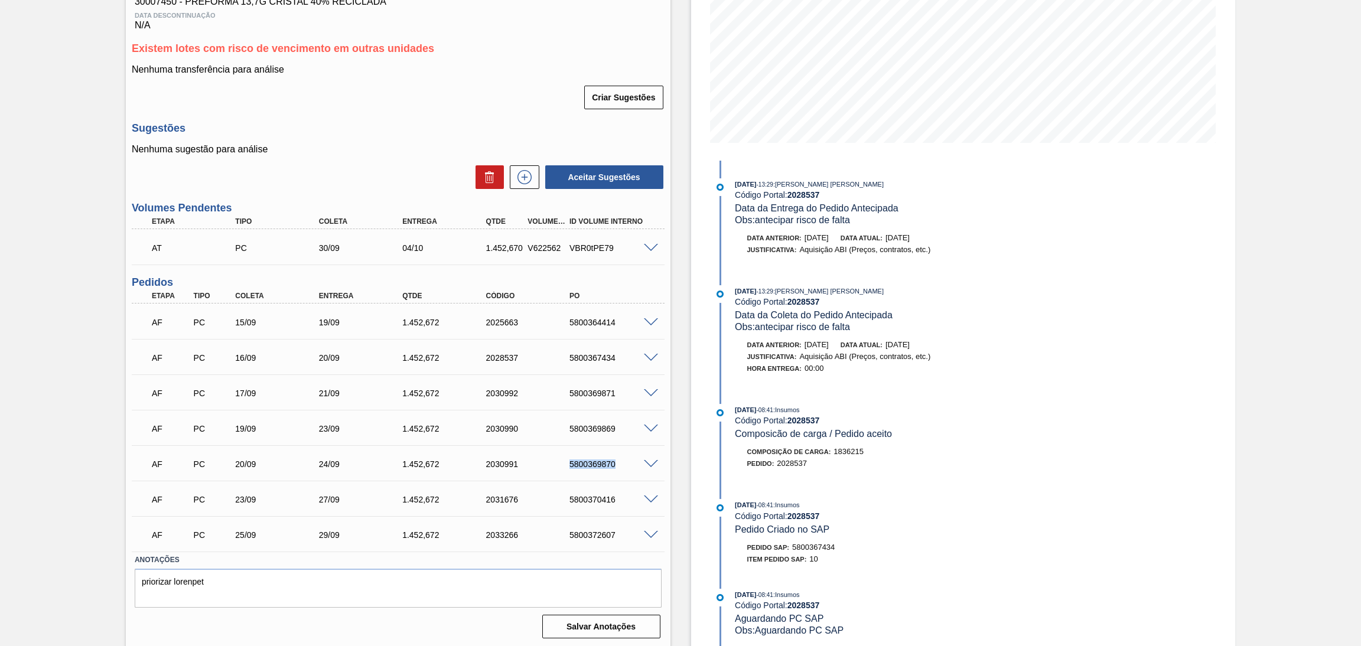
click at [577, 459] on div "5800369870" at bounding box center [613, 463] width 95 height 9
click at [412, 122] on h3 "Sugestões" at bounding box center [398, 128] width 533 height 12
click at [371, 149] on p "Nenhuma sugestão para análise" at bounding box center [398, 149] width 533 height 11
click at [591, 469] on div "AF PC 20/09 24/09 1.452,672 2030991 5800369870" at bounding box center [394, 463] width 501 height 24
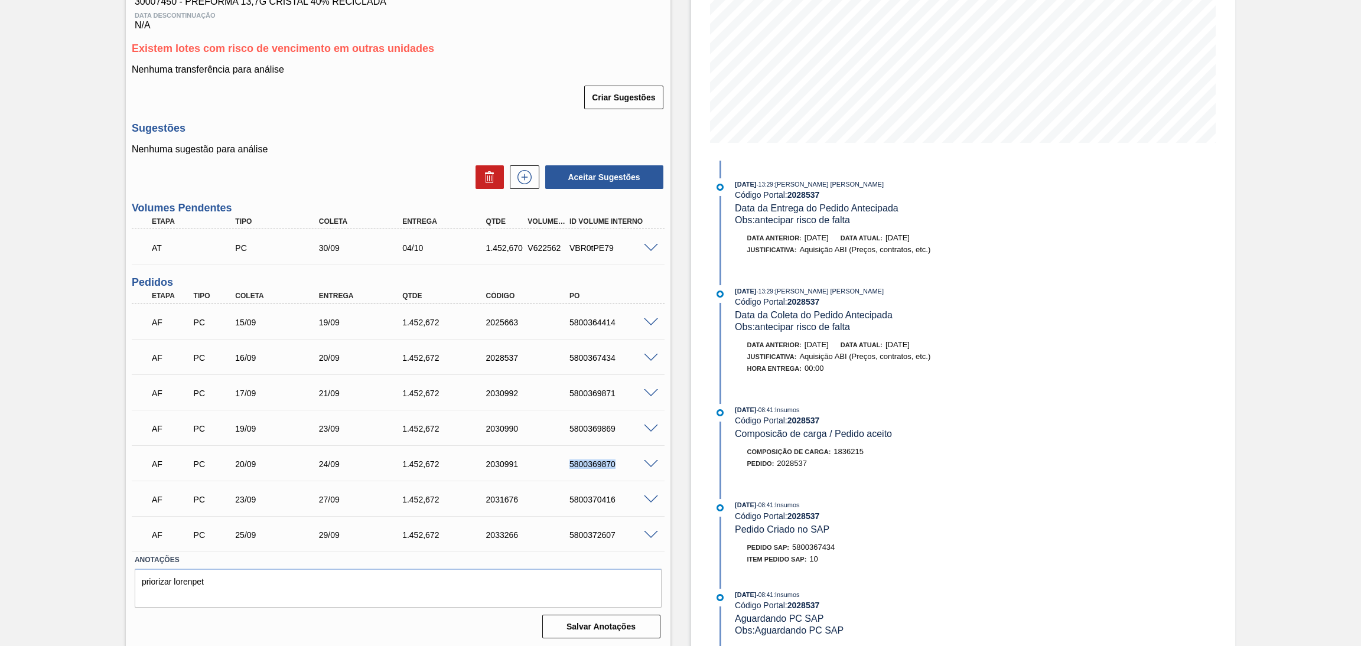
click at [591, 469] on div "AF PC 20/09 24/09 1.452,672 2030991 5800369870" at bounding box center [394, 463] width 501 height 24
copy div "5800369870"
click at [679, 414] on div "Estoque De 19/09/2025 Até 30/10/2025 Filtro 23/09 Projeção de Estoque 5,358.39 …" at bounding box center [952, 253] width 565 height 792
click at [374, 170] on div "Aceitar Sugestões" at bounding box center [398, 177] width 533 height 26
click at [680, 528] on div "Estoque De 19/09/2025 Até 30/10/2025 Filtro 23/09 Projeção de Estoque 5,358.39 …" at bounding box center [952, 253] width 565 height 792
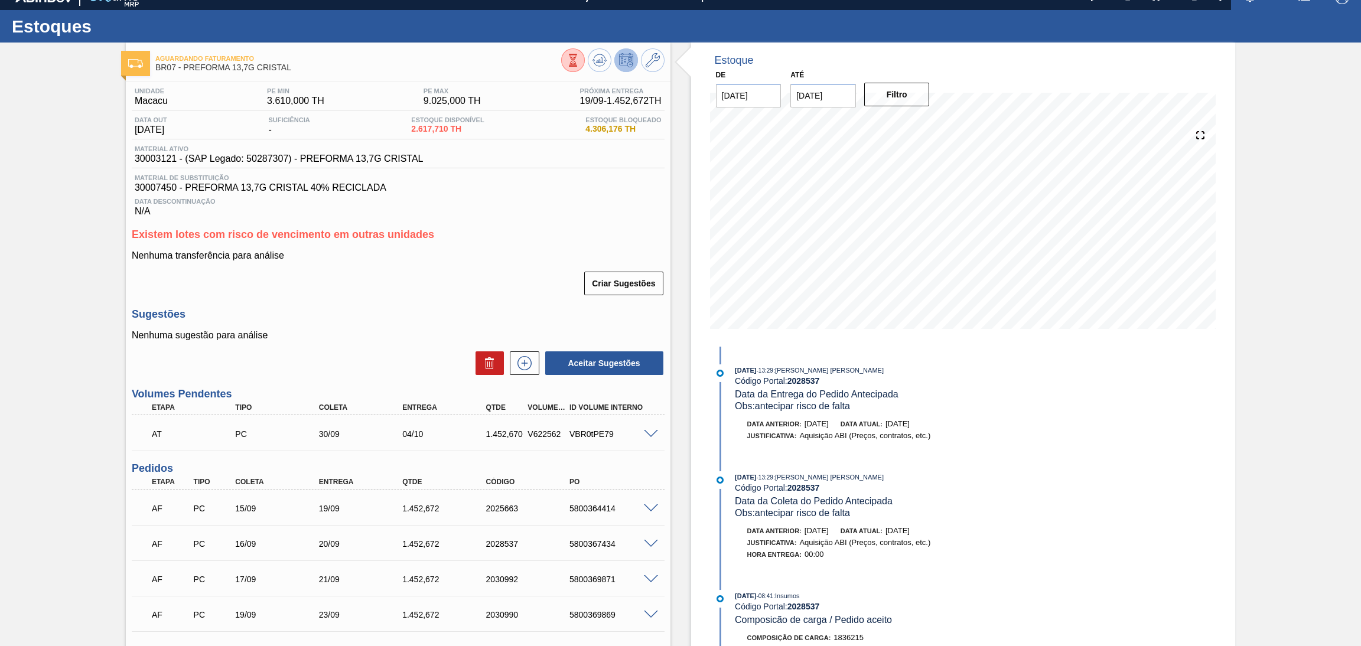
scroll to position [0, 0]
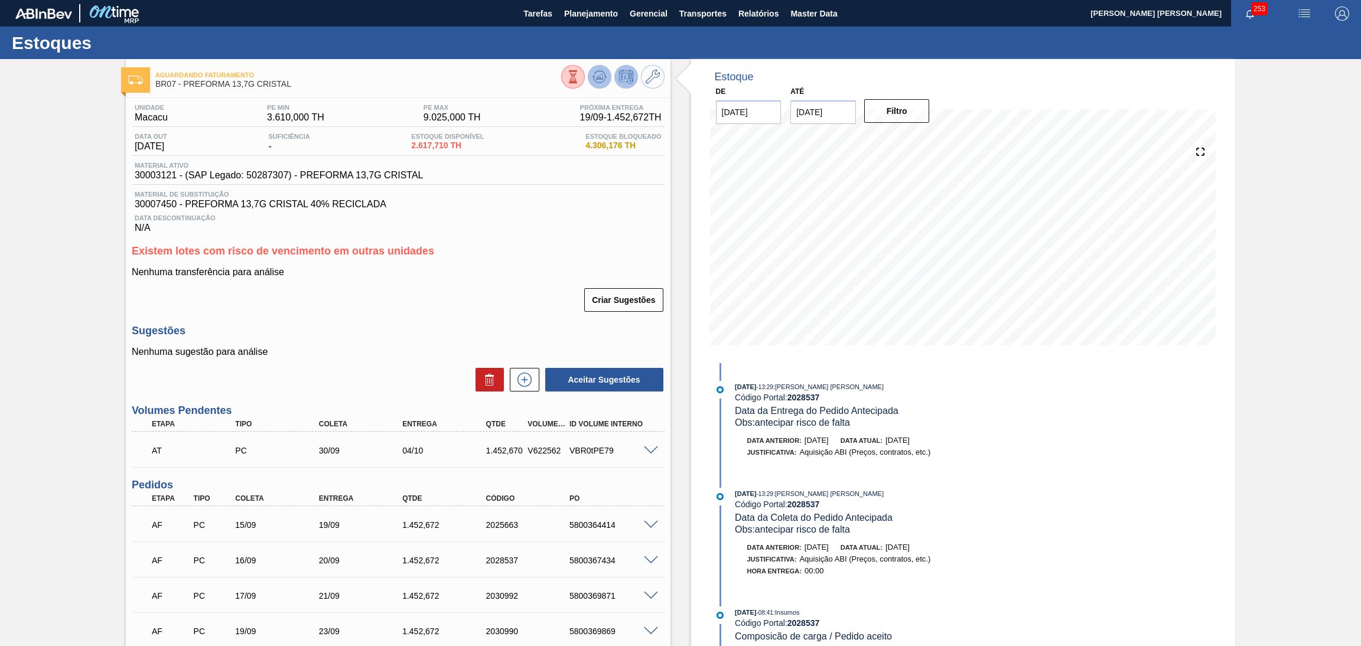
click at [592, 82] on icon at bounding box center [599, 77] width 14 height 14
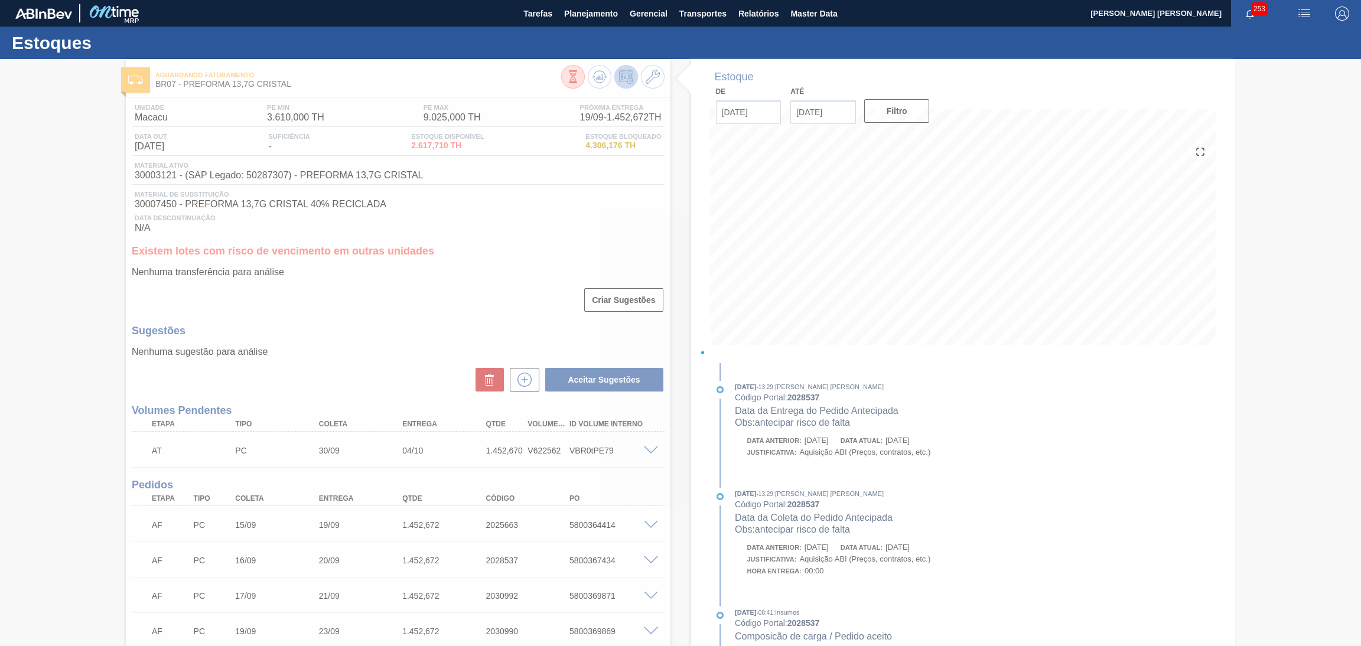
click at [438, 275] on div at bounding box center [680, 352] width 1361 height 587
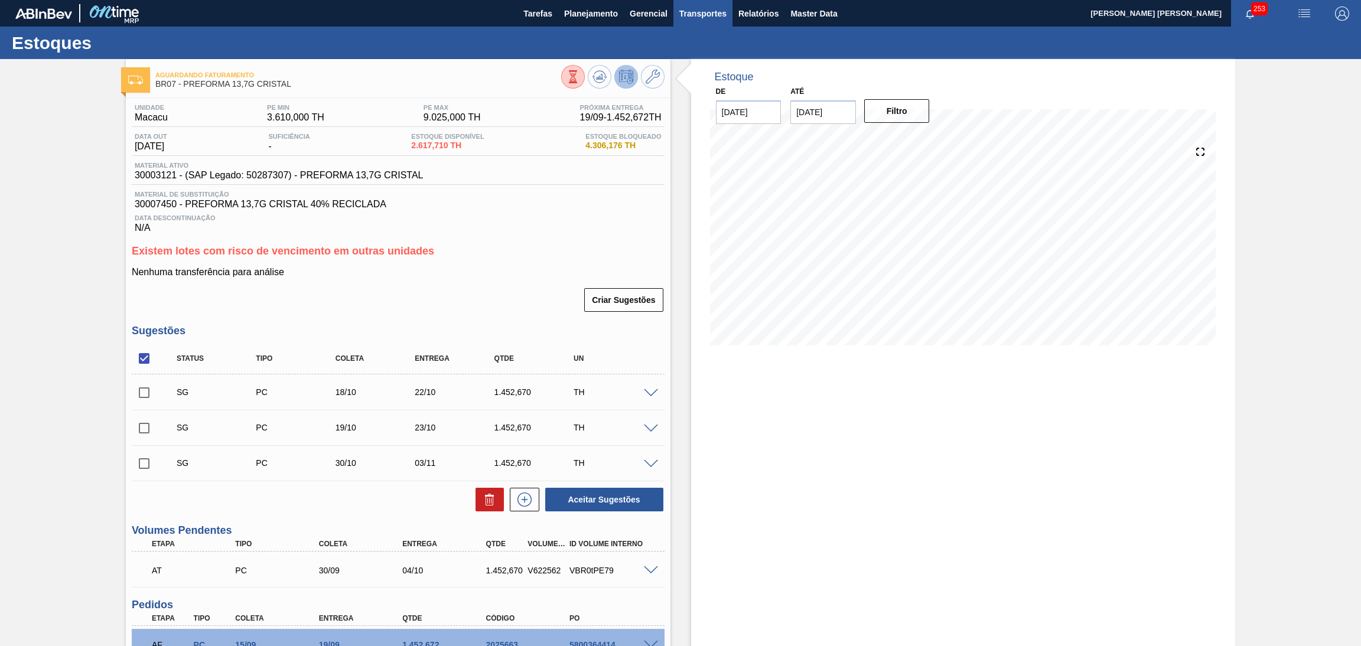
click at [703, 21] on button "Transportes" at bounding box center [702, 13] width 59 height 27
click at [690, 54] on li "Otimização de Carga" at bounding box center [702, 59] width 97 height 19
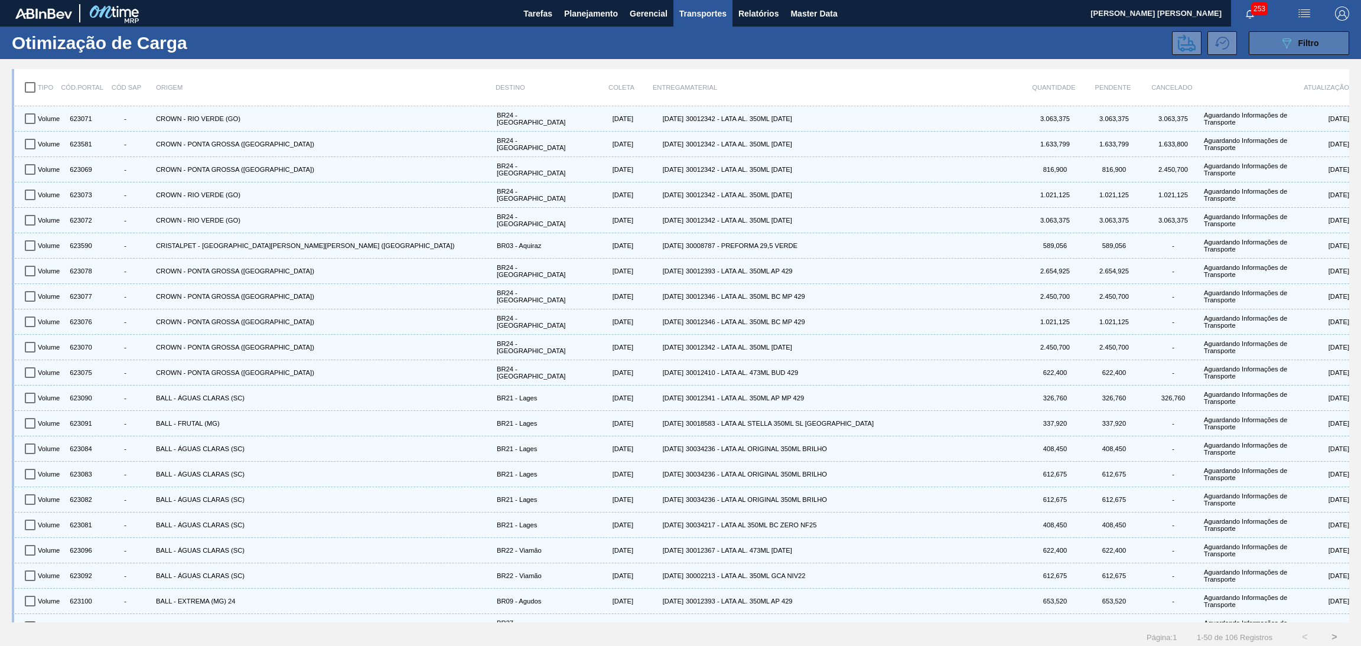
click at [1290, 50] on icon "089F7B8B-B2A5-4AFE-B5C0-19BA573D28AC" at bounding box center [1286, 43] width 14 height 14
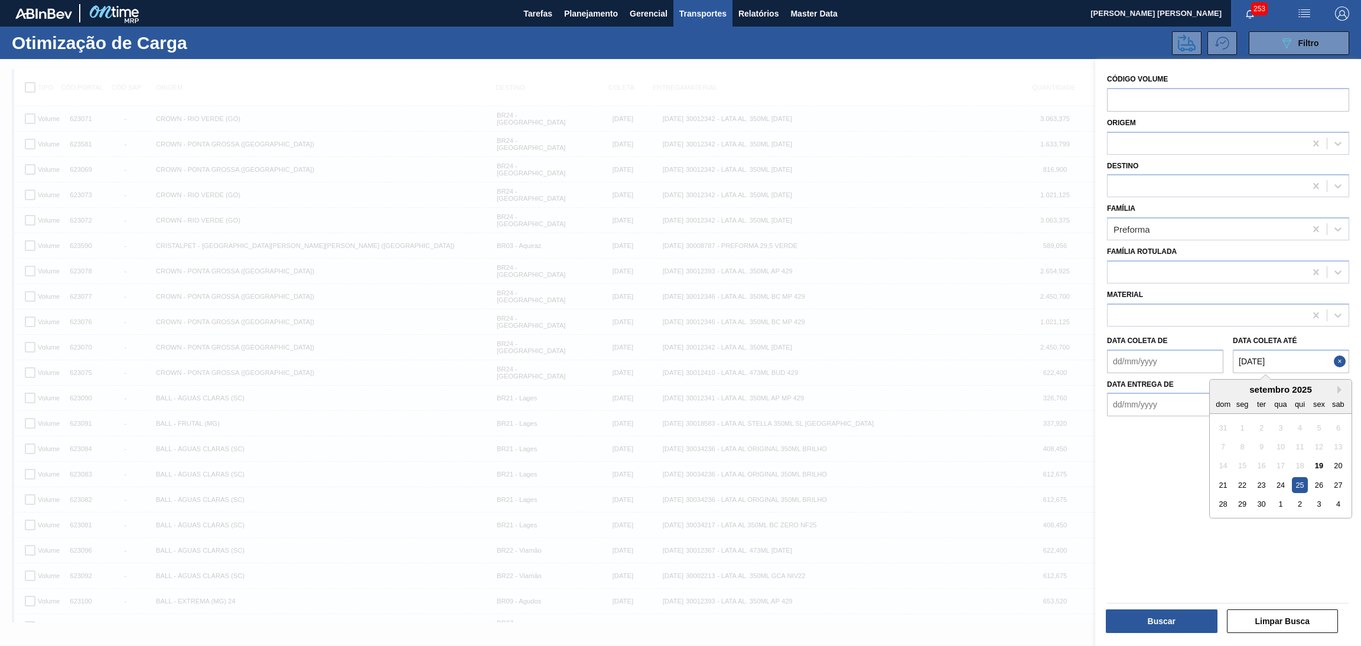
drag, startPoint x: 1294, startPoint y: 358, endPoint x: 1239, endPoint y: 358, distance: 54.9
click at [1239, 358] on até "[DATE]" at bounding box center [1290, 362] width 116 height 24
type até "2"
type até "30/09/2025"
click at [1189, 531] on div "Código Volume Origem Destino Família Preforma Família Rotulada Material Data co…" at bounding box center [1228, 354] width 266 height 590
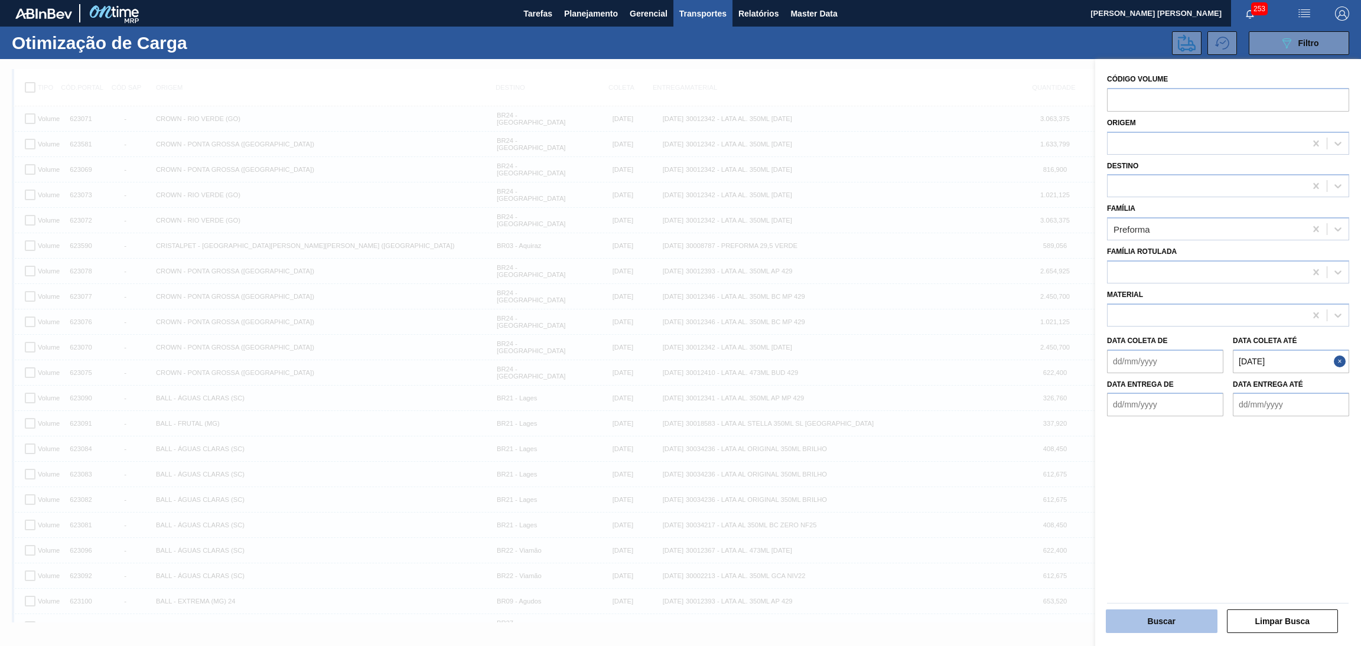
click at [1165, 616] on button "Buscar" at bounding box center [1161, 621] width 112 height 24
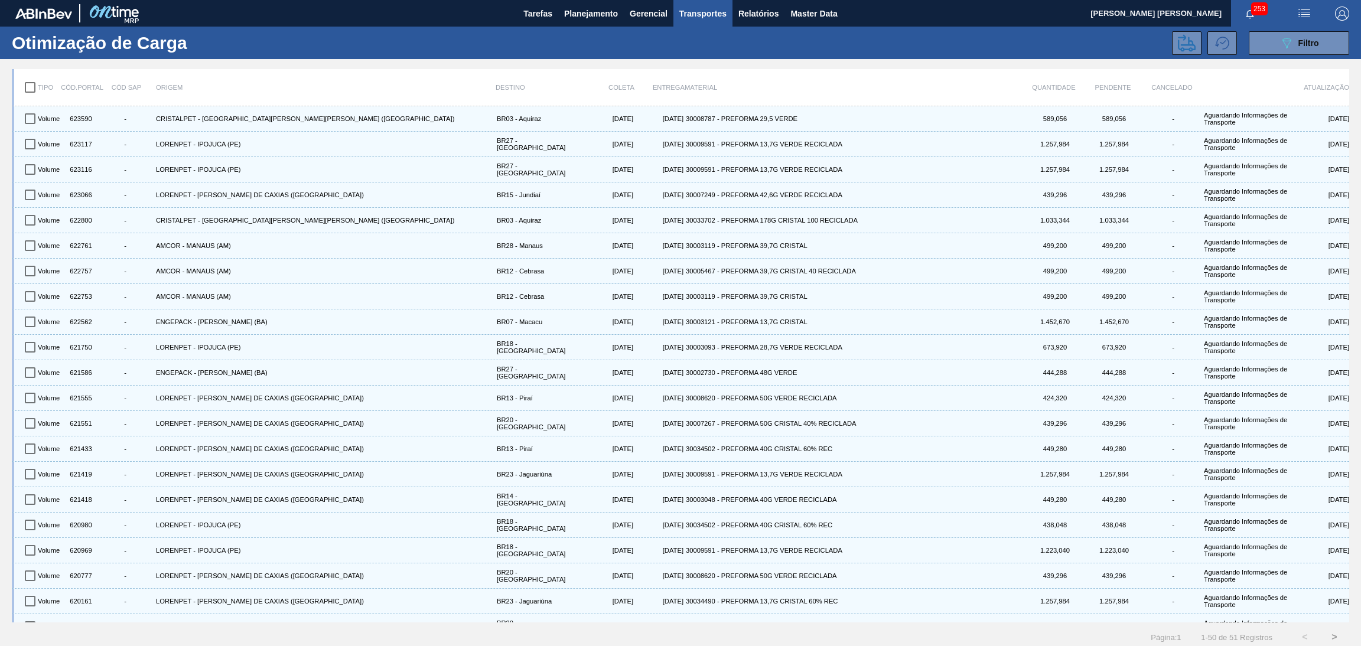
click at [31, 89] on input "checkbox" at bounding box center [30, 87] width 25 height 25
checkbox input "true"
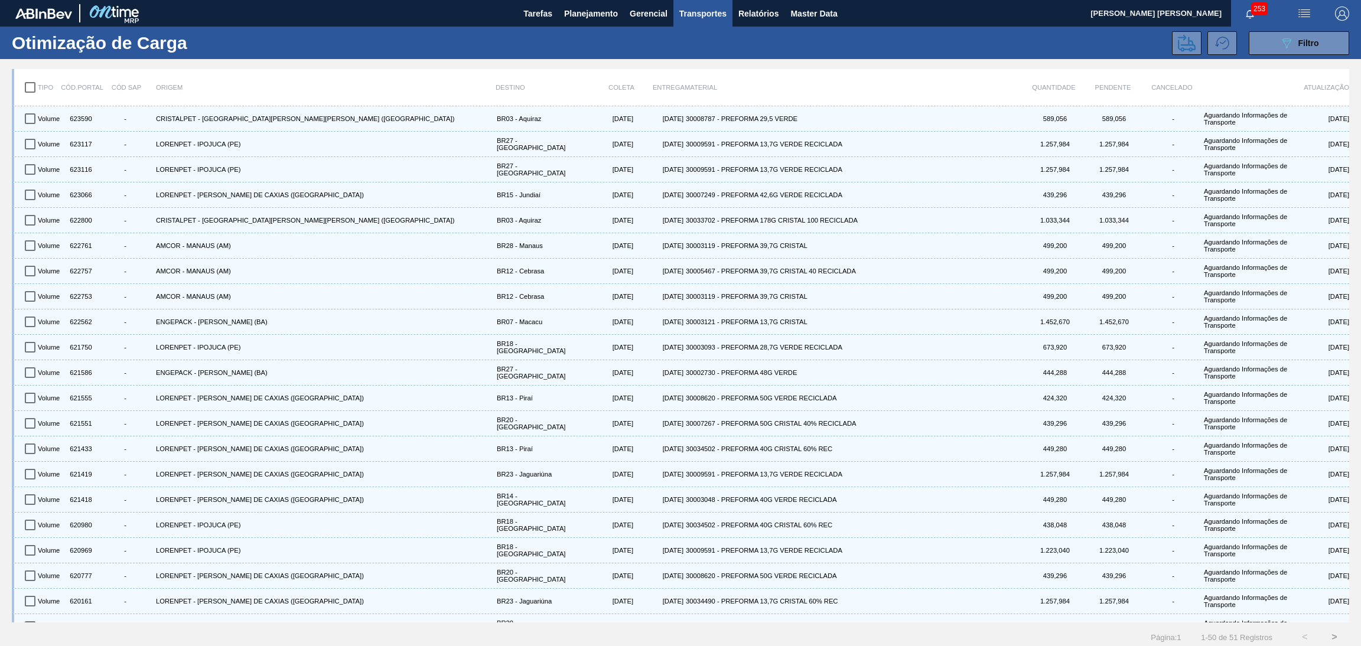
checkbox input "true"
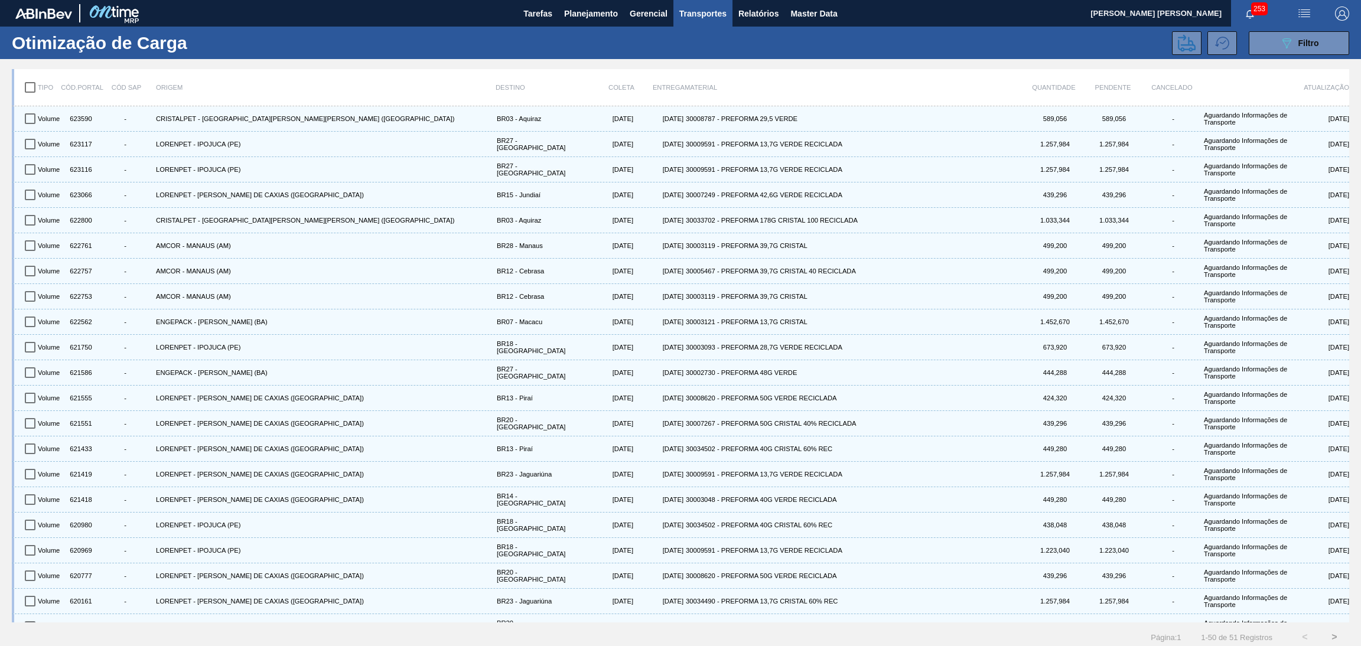
checkbox input "true"
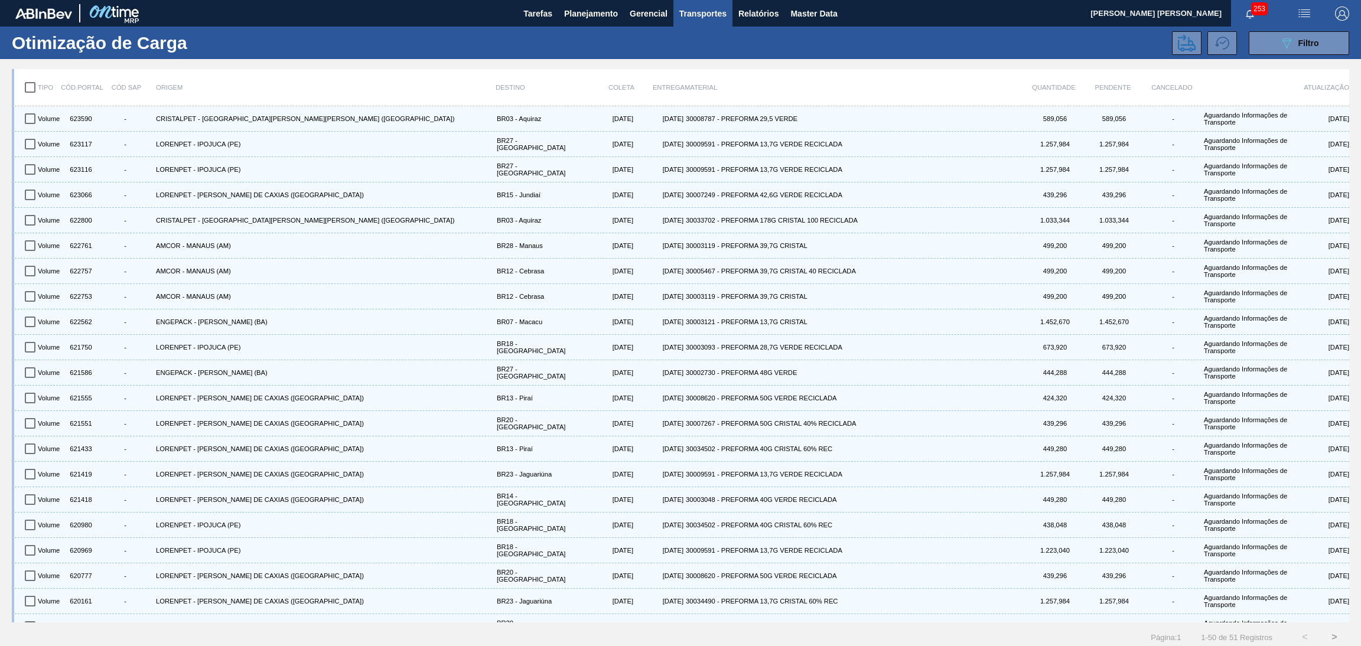
checkbox input "true"
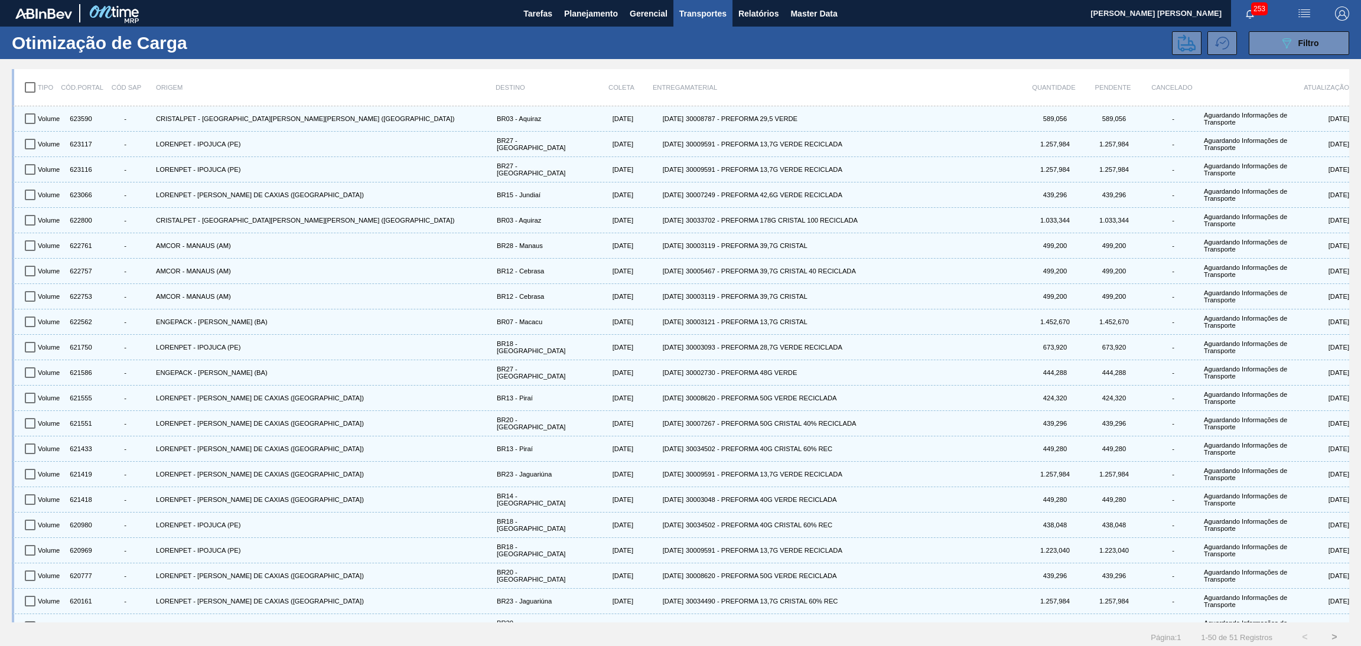
checkbox input "true"
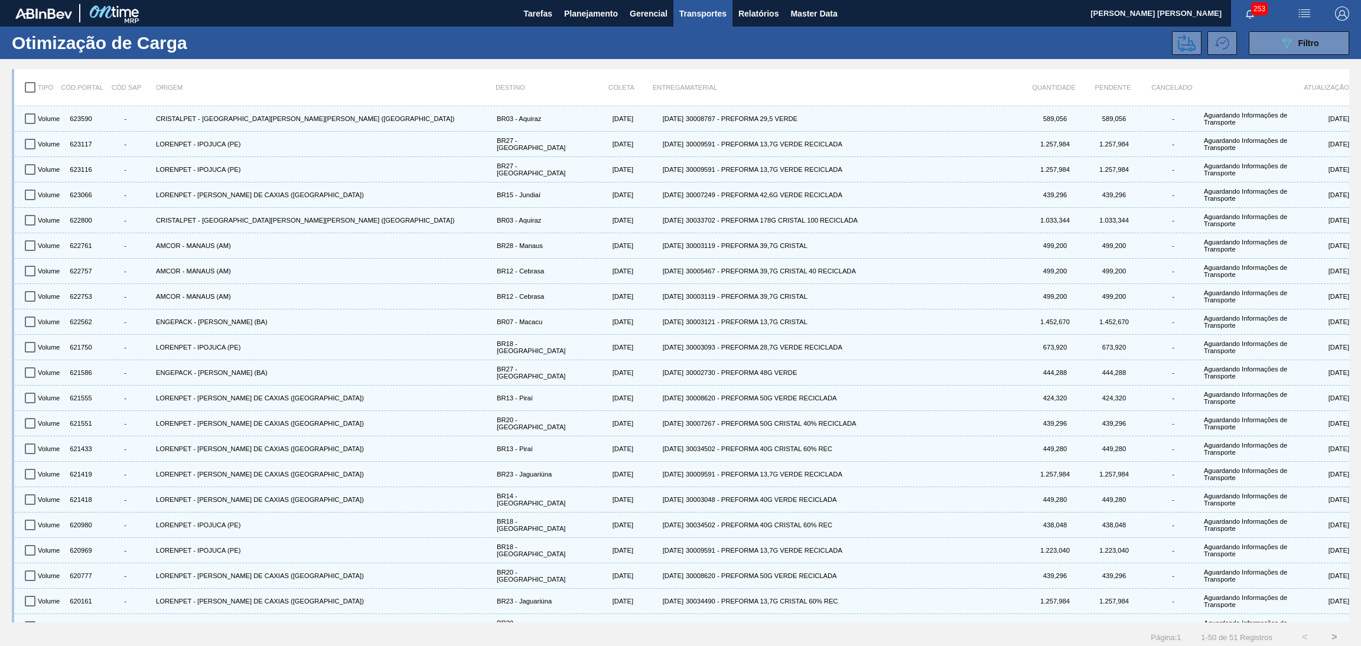
checkbox input "true"
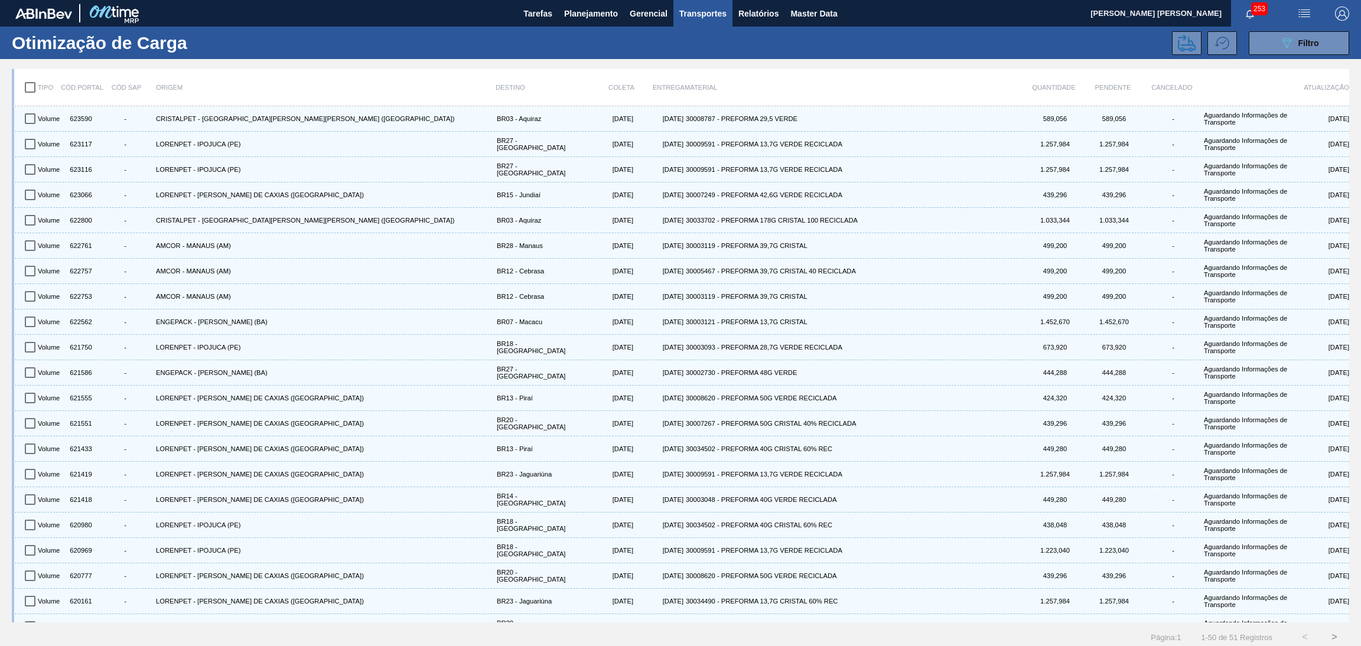
checkbox input "true"
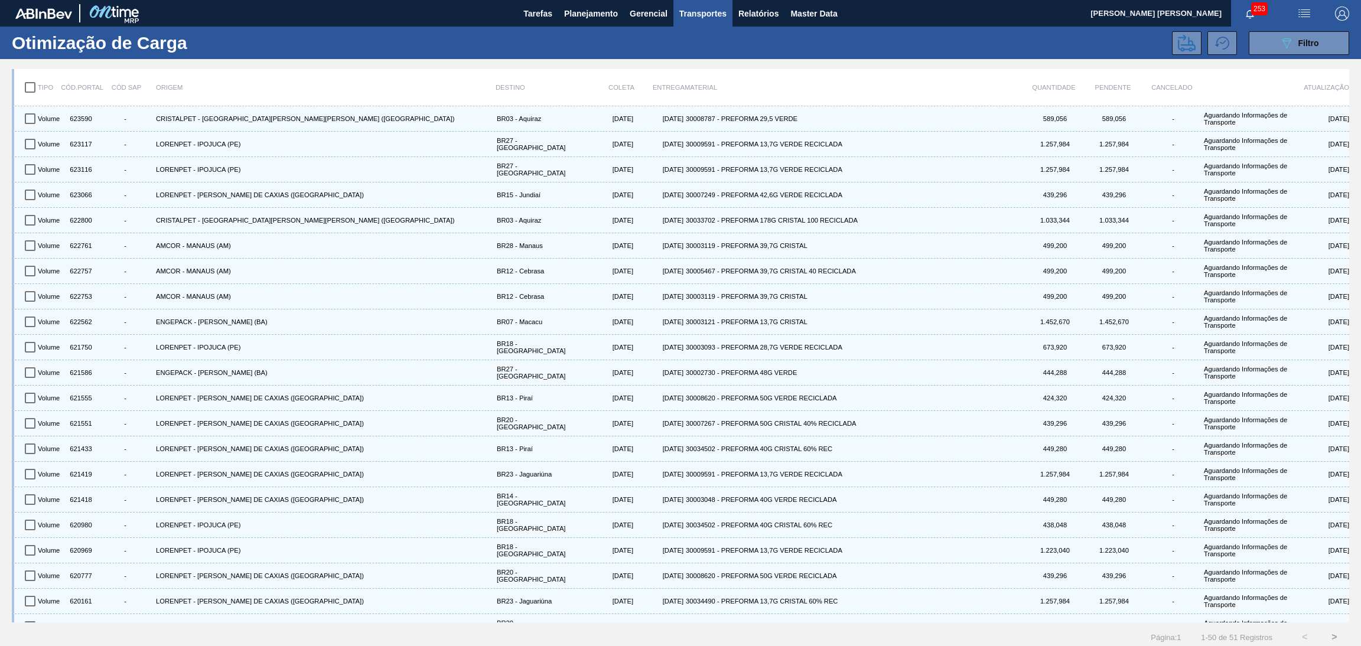
checkbox input "true"
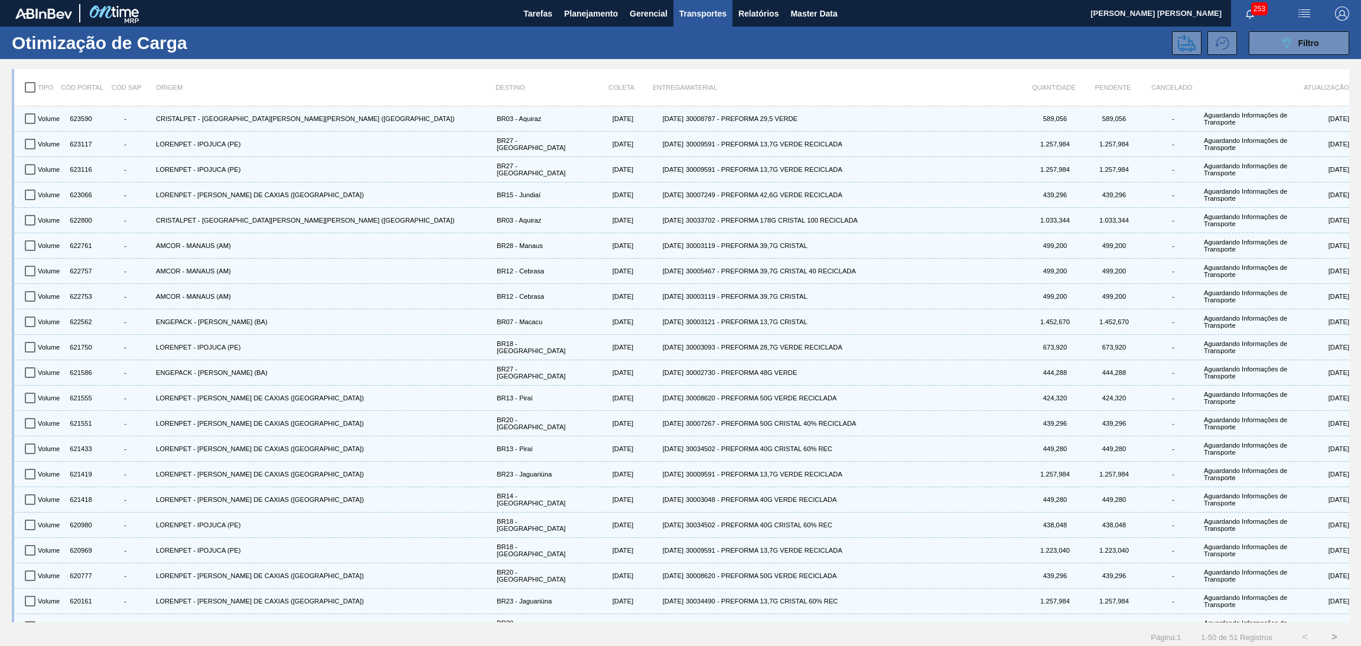
checkbox input "true"
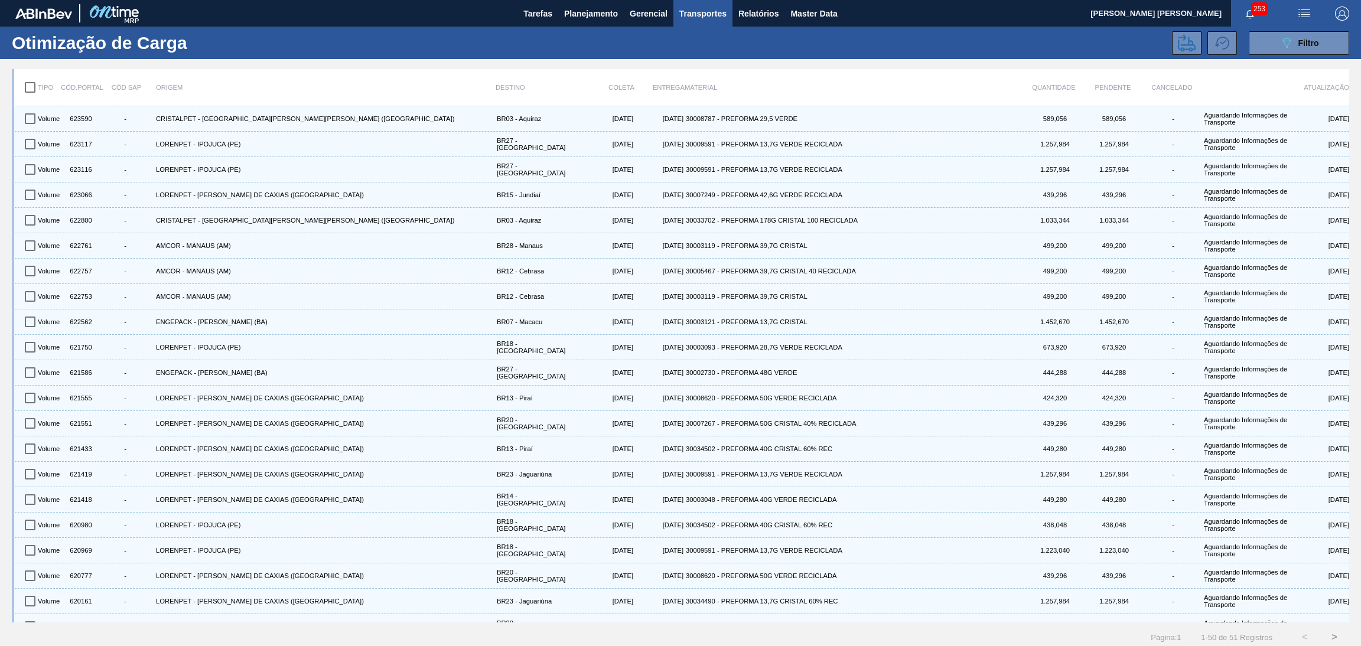
checkbox input "true"
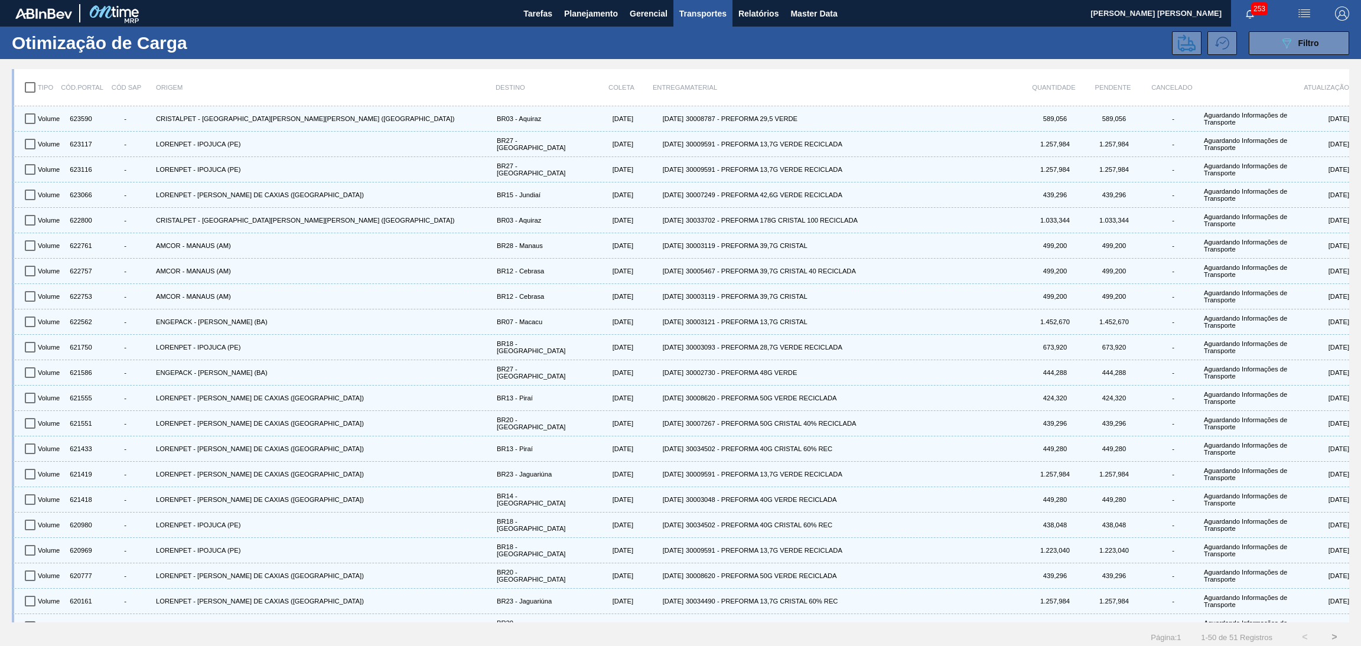
checkbox input "true"
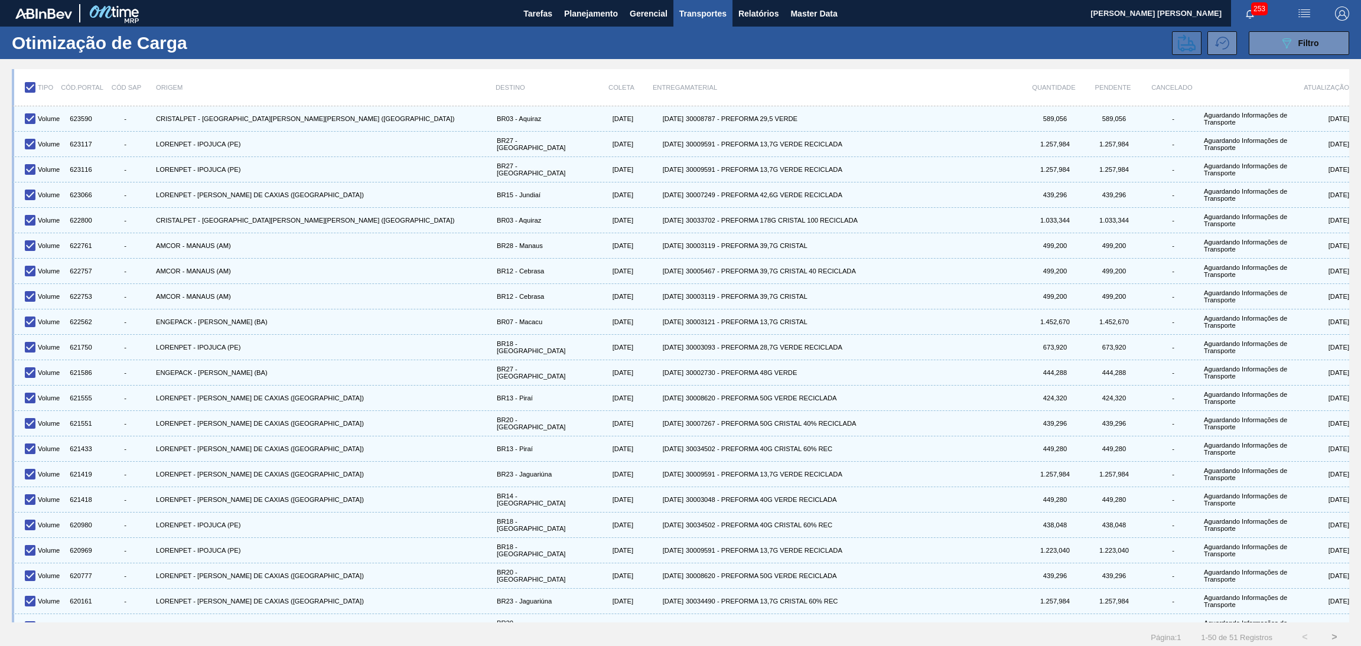
click at [1179, 43] on icon at bounding box center [1186, 43] width 18 height 18
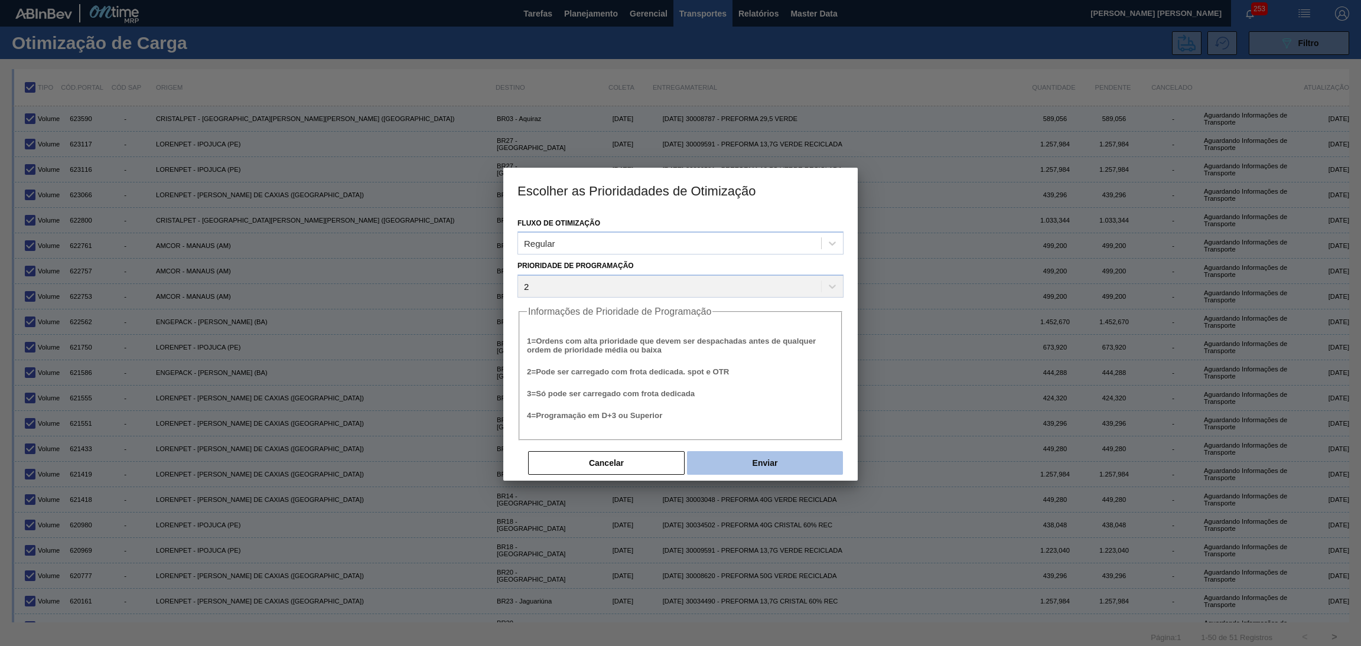
click at [764, 465] on button "Enviar" at bounding box center [765, 463] width 156 height 24
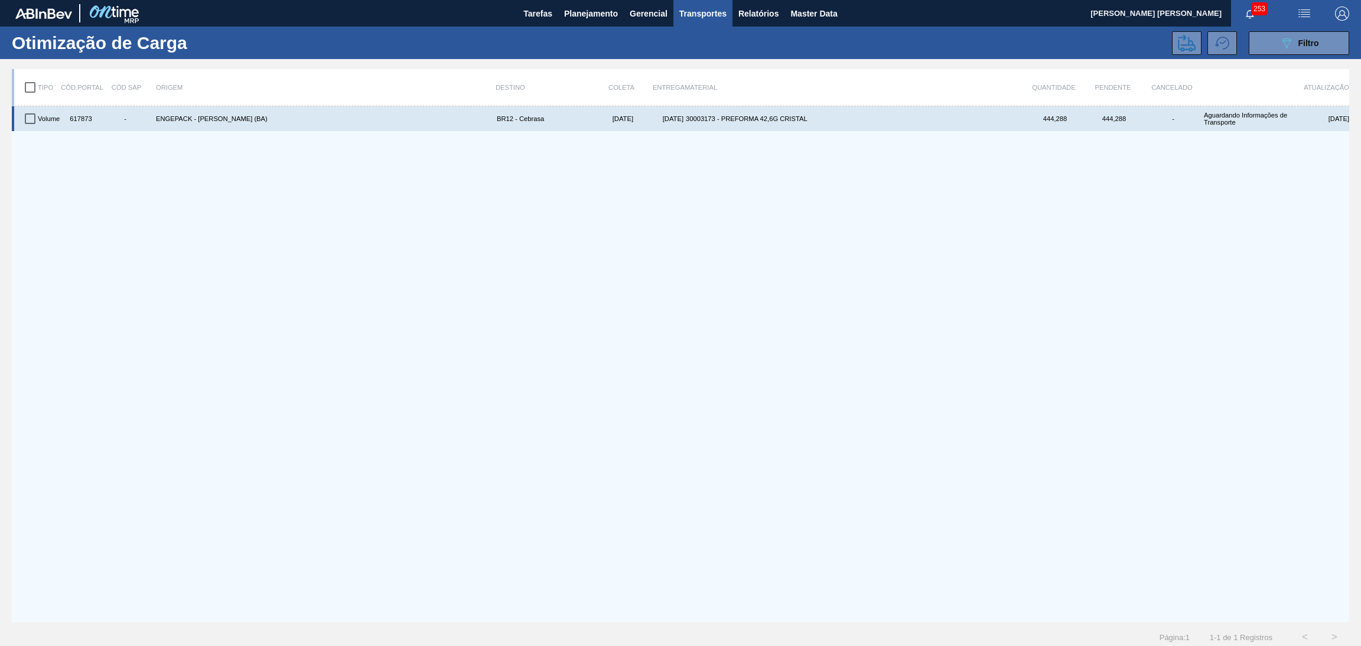
click at [25, 117] on input "checkbox" at bounding box center [30, 118] width 25 height 25
checkbox input "true"
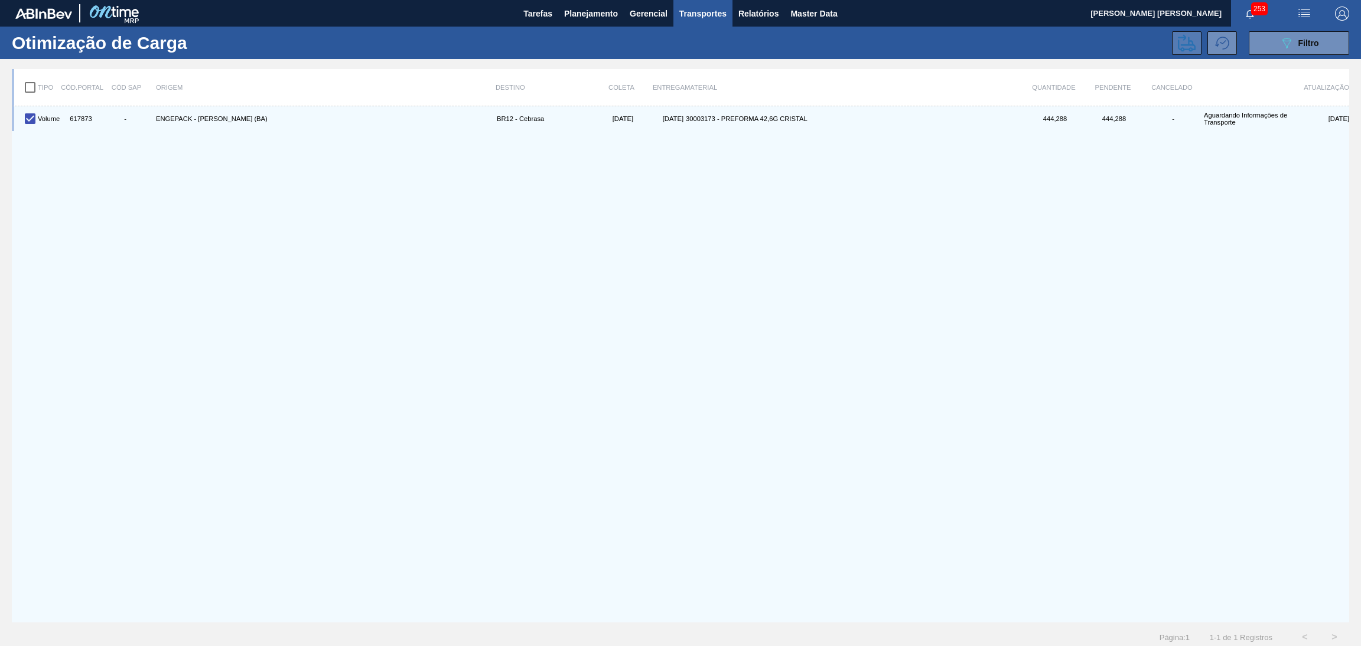
click at [1184, 44] on icon at bounding box center [1186, 42] width 18 height 17
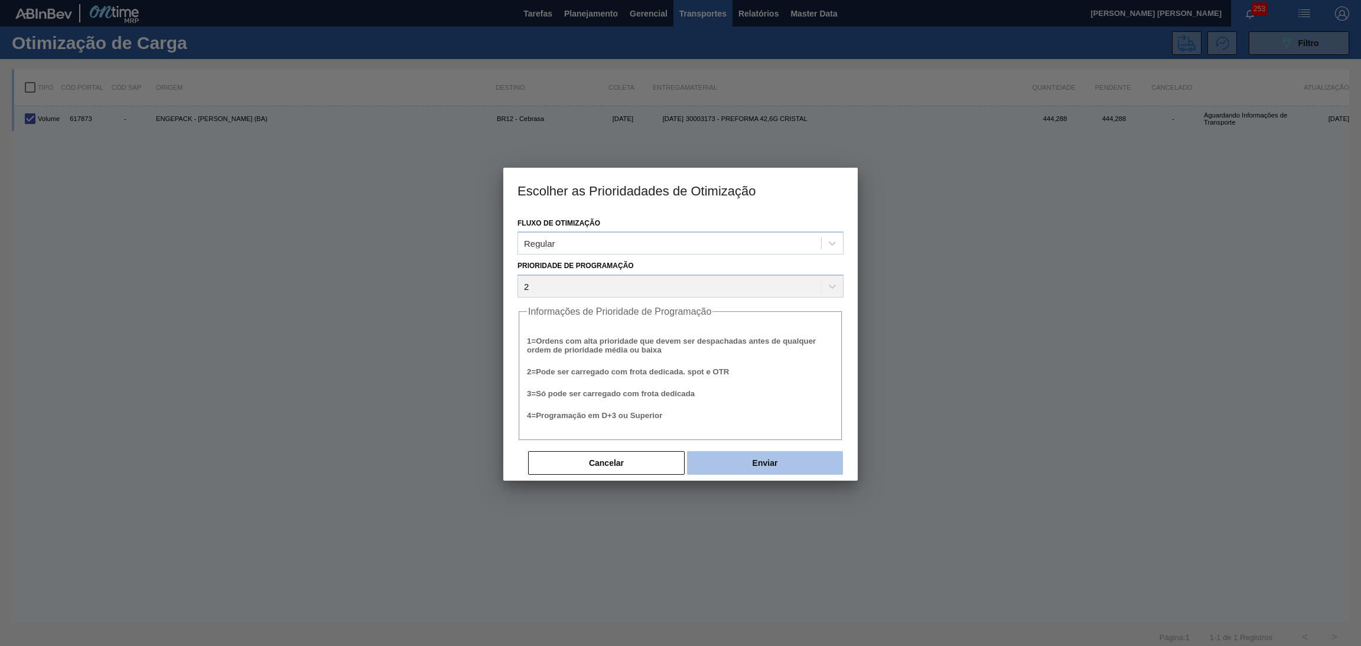
click at [738, 452] on button "Enviar" at bounding box center [765, 463] width 156 height 24
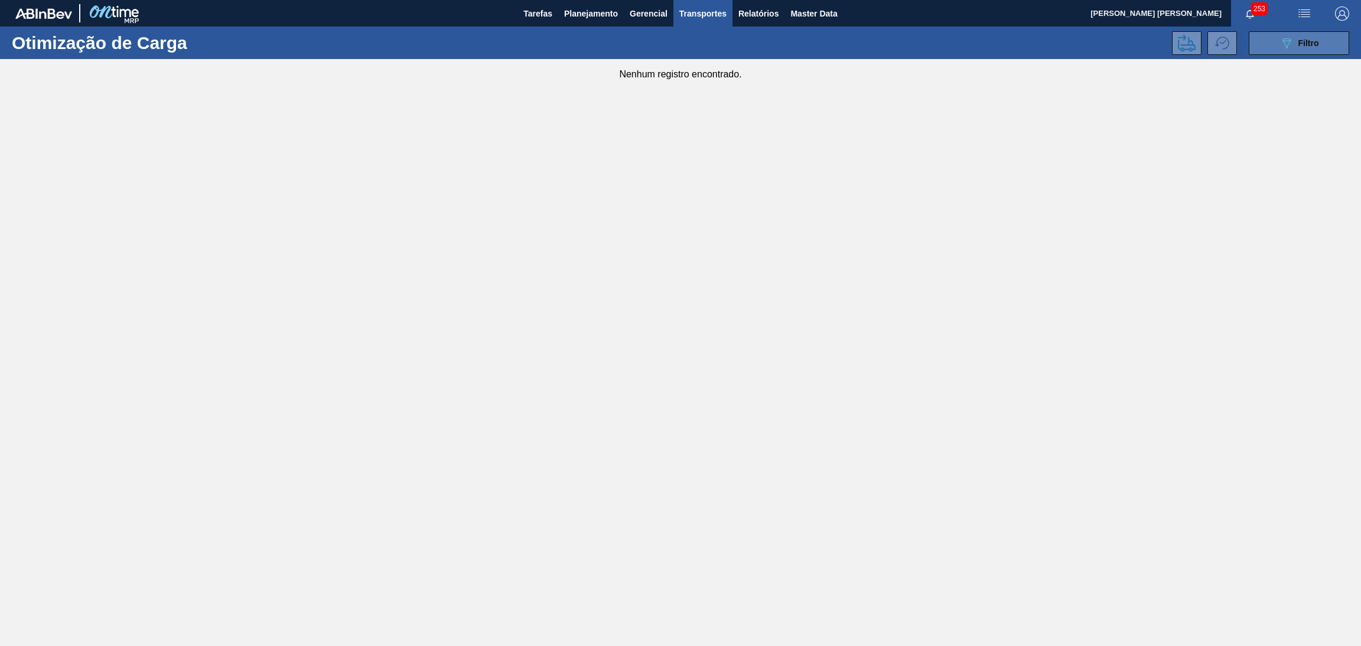
click at [1271, 50] on button "089F7B8B-B2A5-4AFE-B5C0-19BA573D28AC Filtro" at bounding box center [1298, 43] width 100 height 24
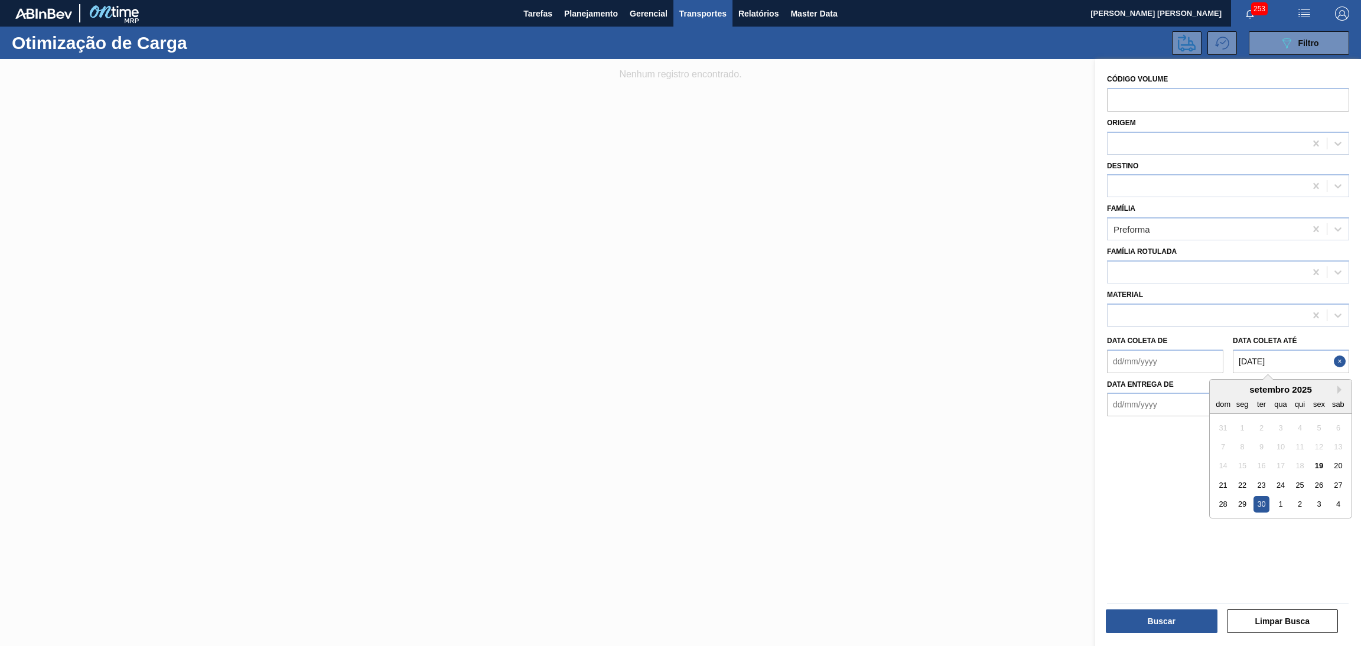
click at [1288, 359] on até "30/09/2025" at bounding box center [1290, 362] width 116 height 24
click at [1337, 360] on button "Close" at bounding box center [1340, 362] width 15 height 24
click at [1285, 362] on até "Data coleta até" at bounding box center [1290, 362] width 116 height 24
type até "30/10/2025"
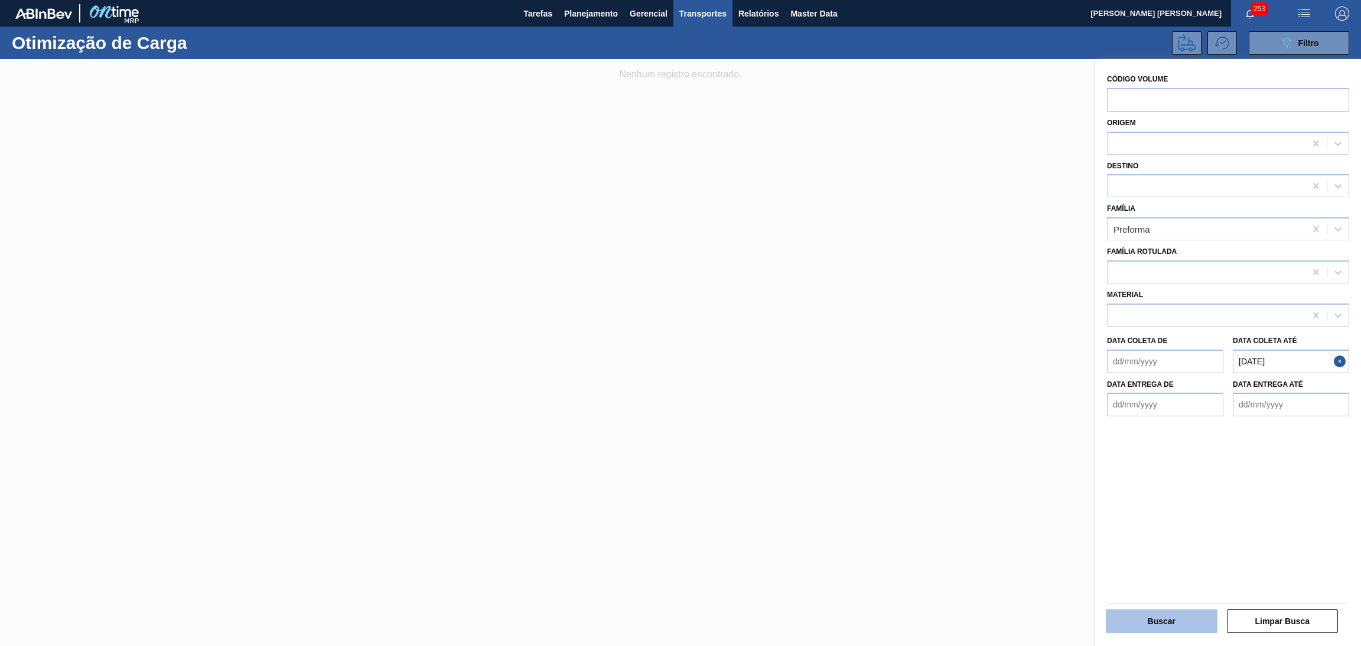
click at [1175, 618] on button "Buscar" at bounding box center [1161, 621] width 112 height 24
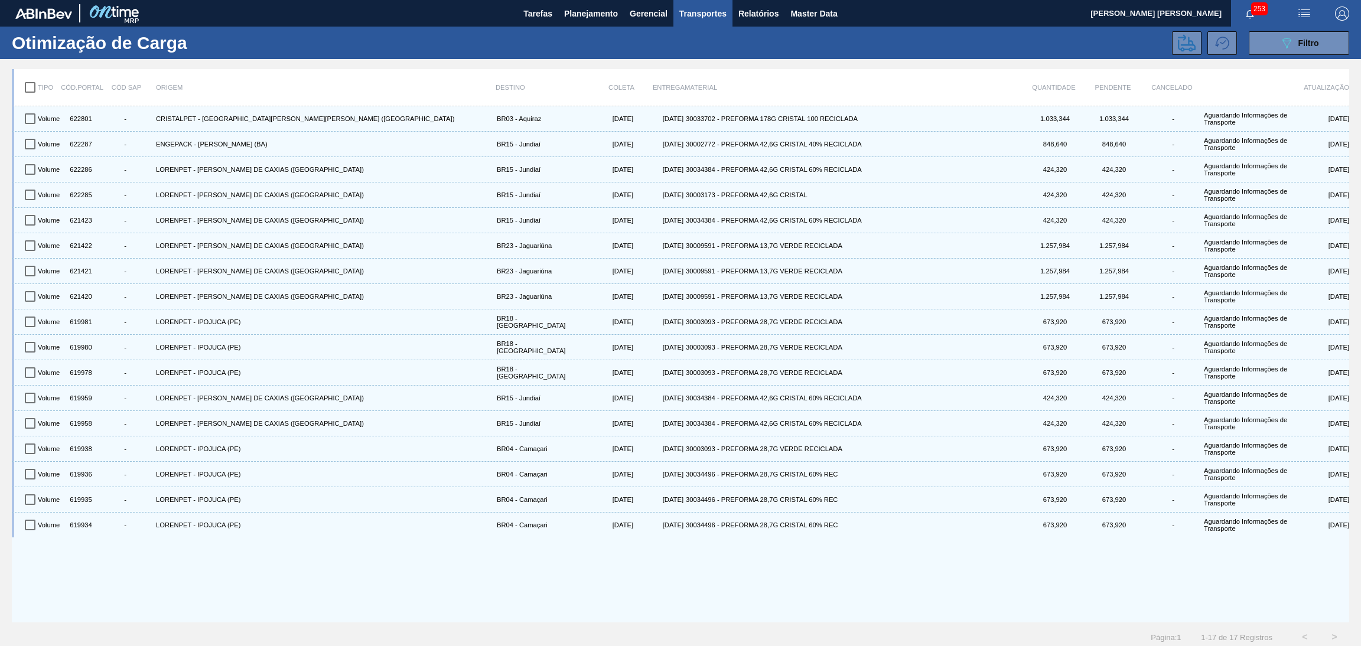
click at [26, 84] on input "checkbox" at bounding box center [30, 87] width 25 height 25
checkbox input "true"
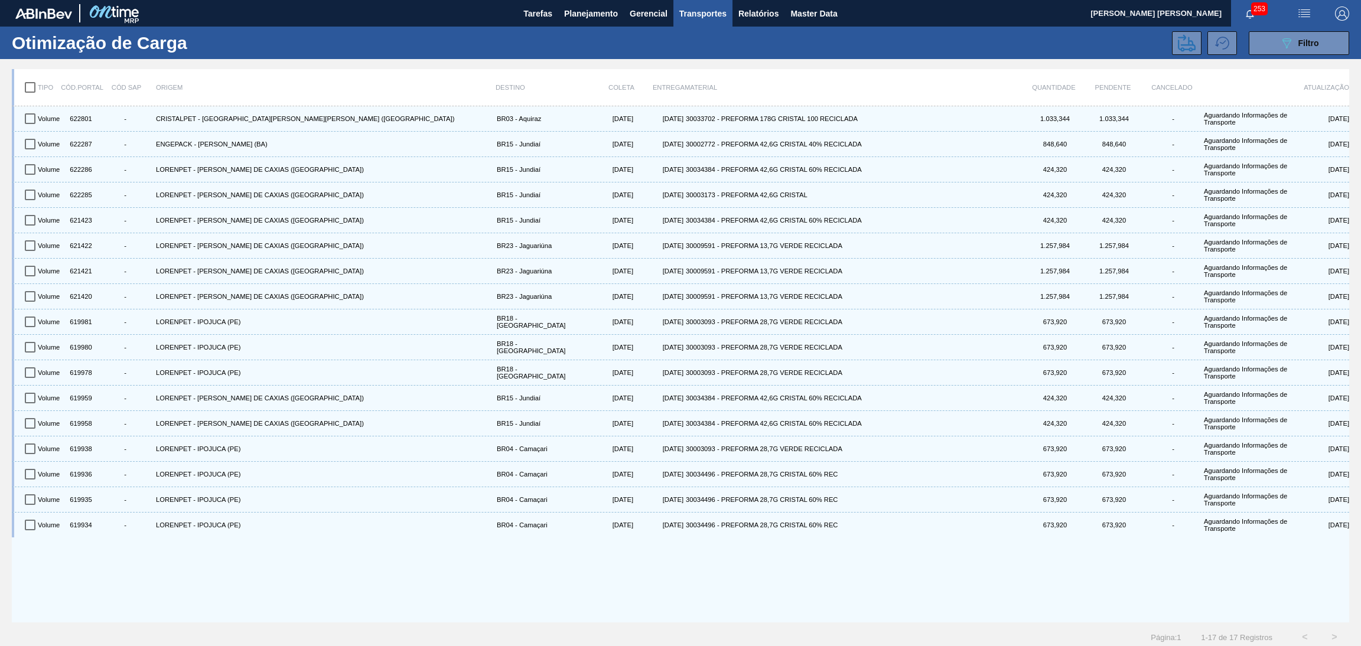
checkbox input "true"
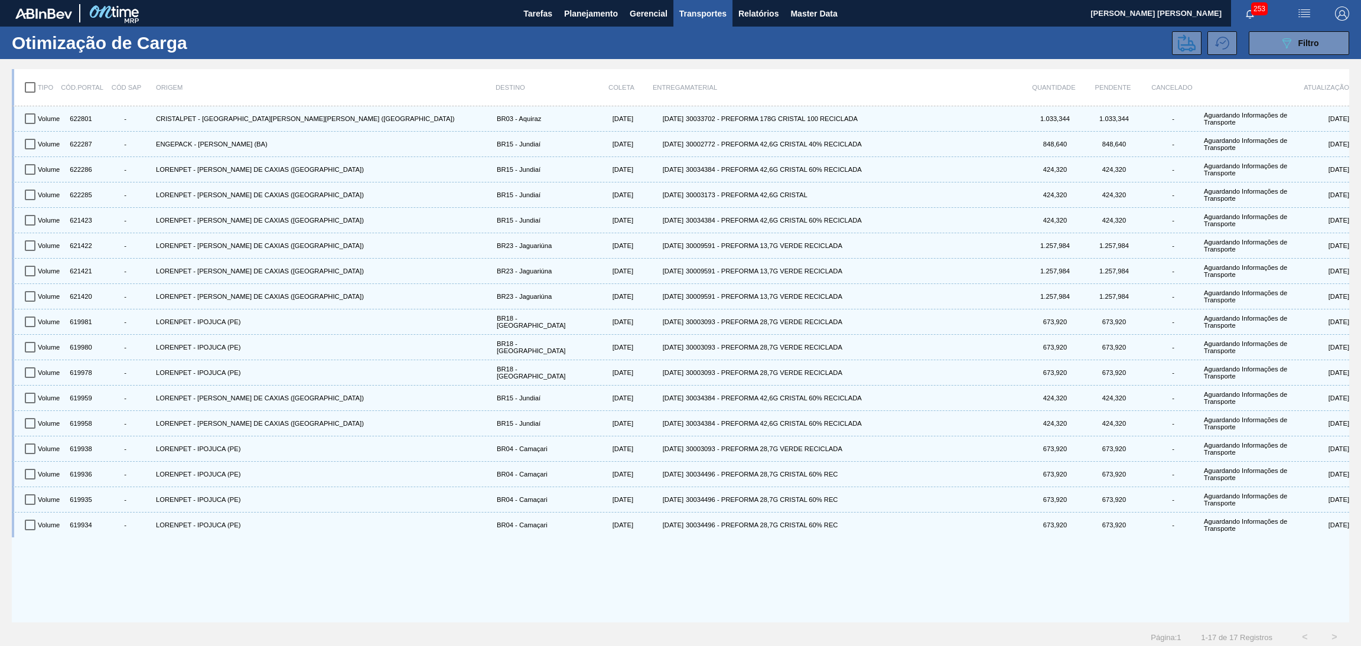
checkbox input "true"
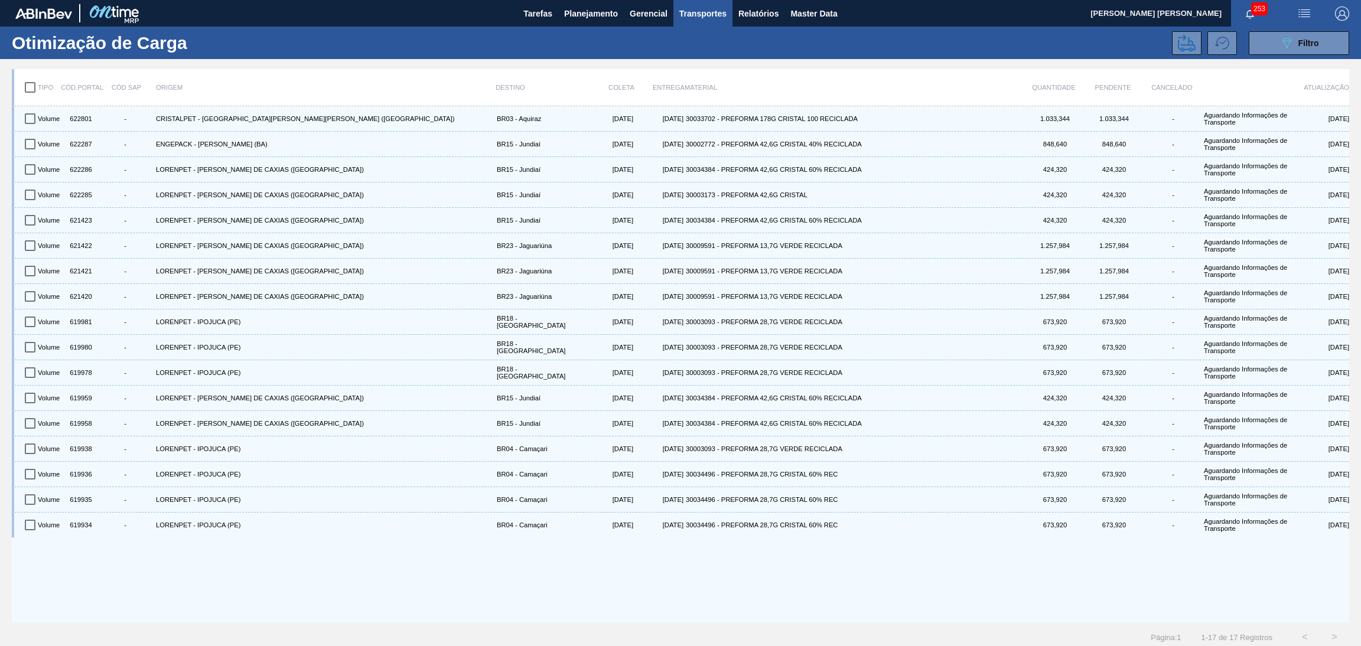
checkbox input "true"
click at [1190, 31] on button at bounding box center [1187, 43] width 30 height 24
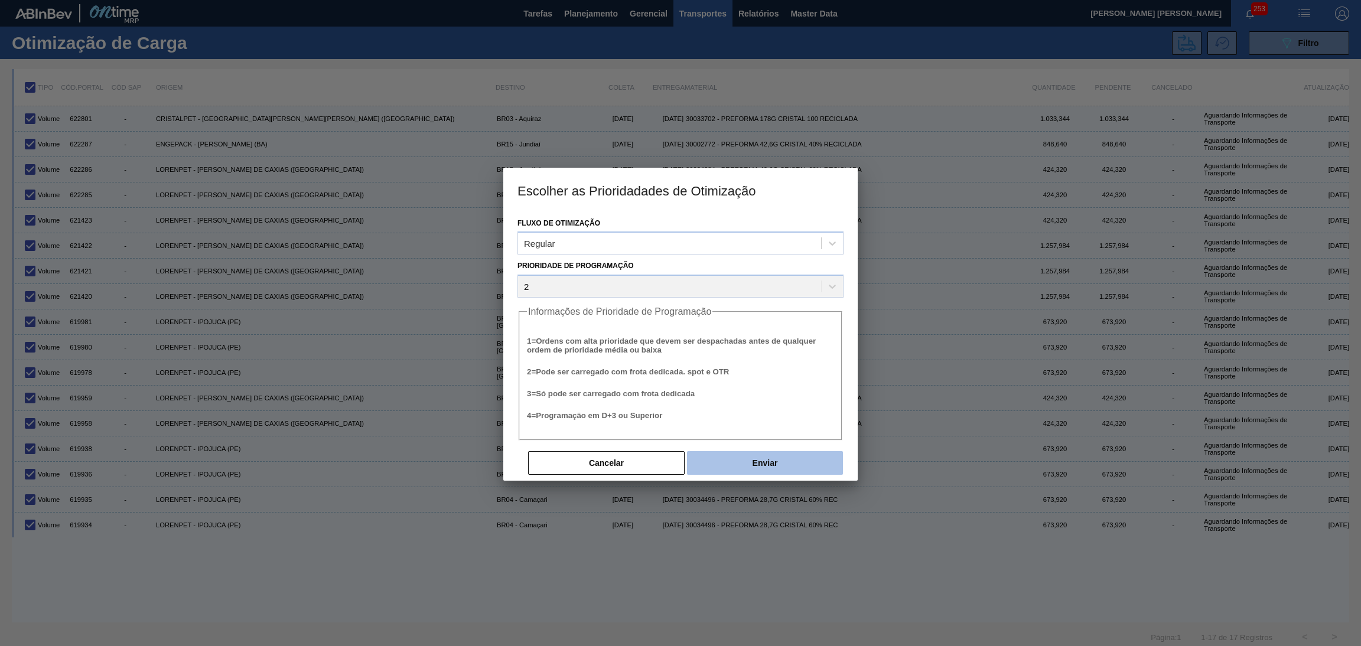
click at [736, 466] on button "Enviar" at bounding box center [765, 463] width 156 height 24
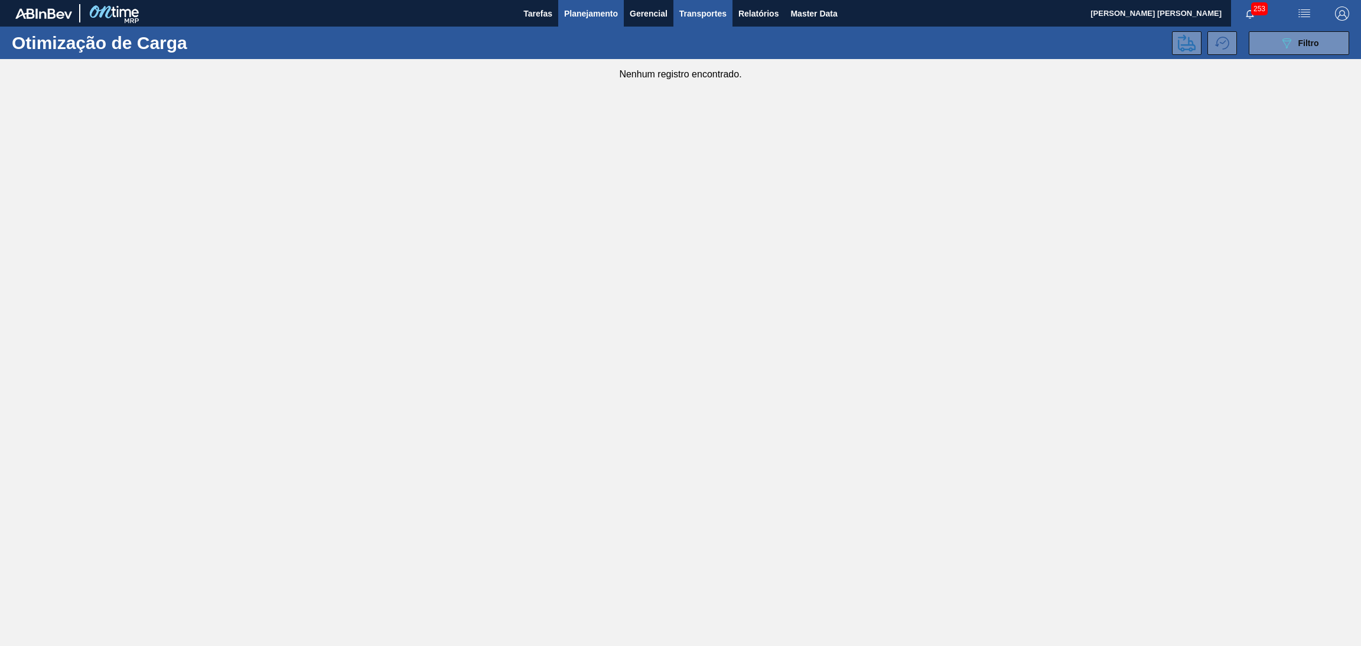
click at [589, 11] on span "Planejamento" at bounding box center [591, 13] width 54 height 14
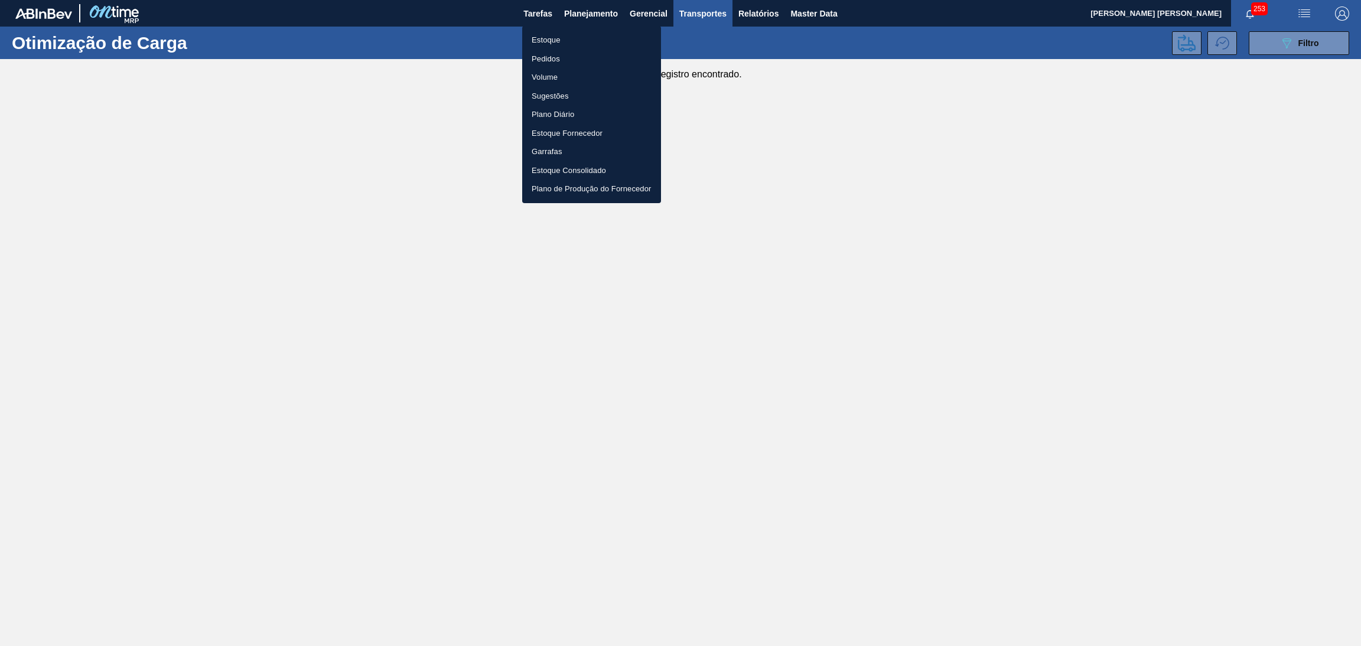
click at [536, 44] on li "Estoque" at bounding box center [591, 40] width 139 height 19
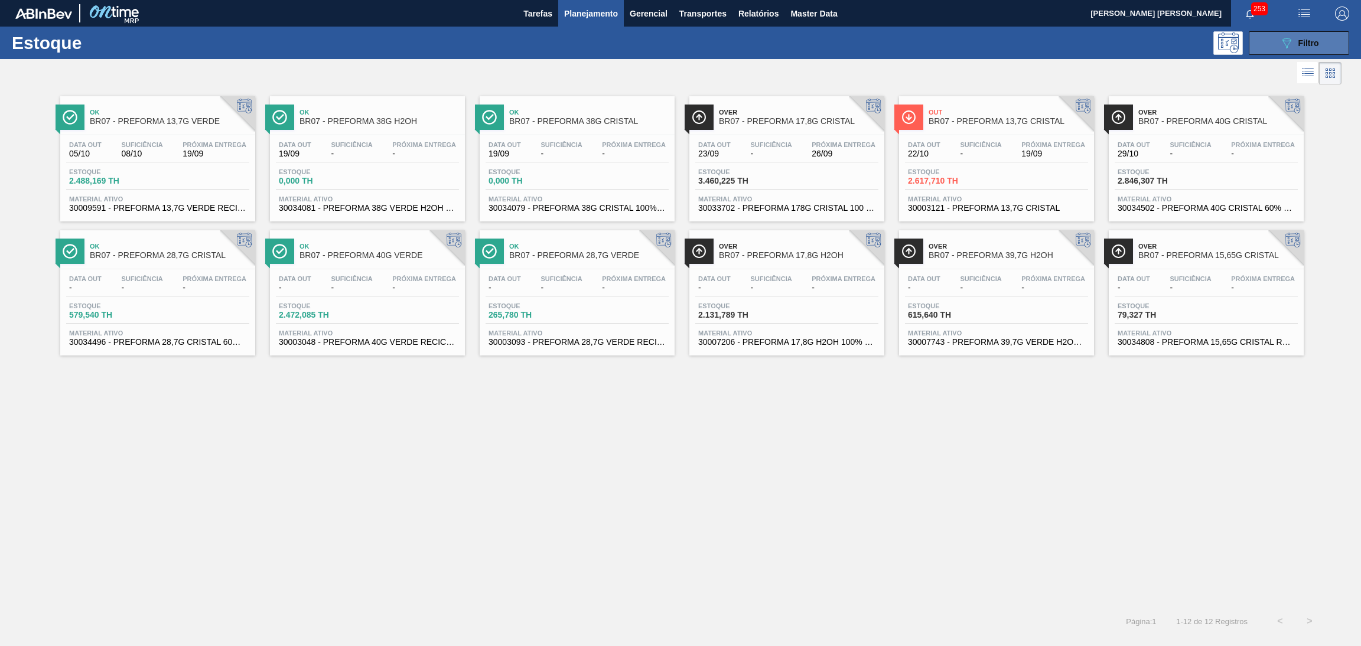
click at [1273, 47] on button "089F7B8B-B2A5-4AFE-B5C0-19BA573D28AC Filtro" at bounding box center [1298, 43] width 100 height 24
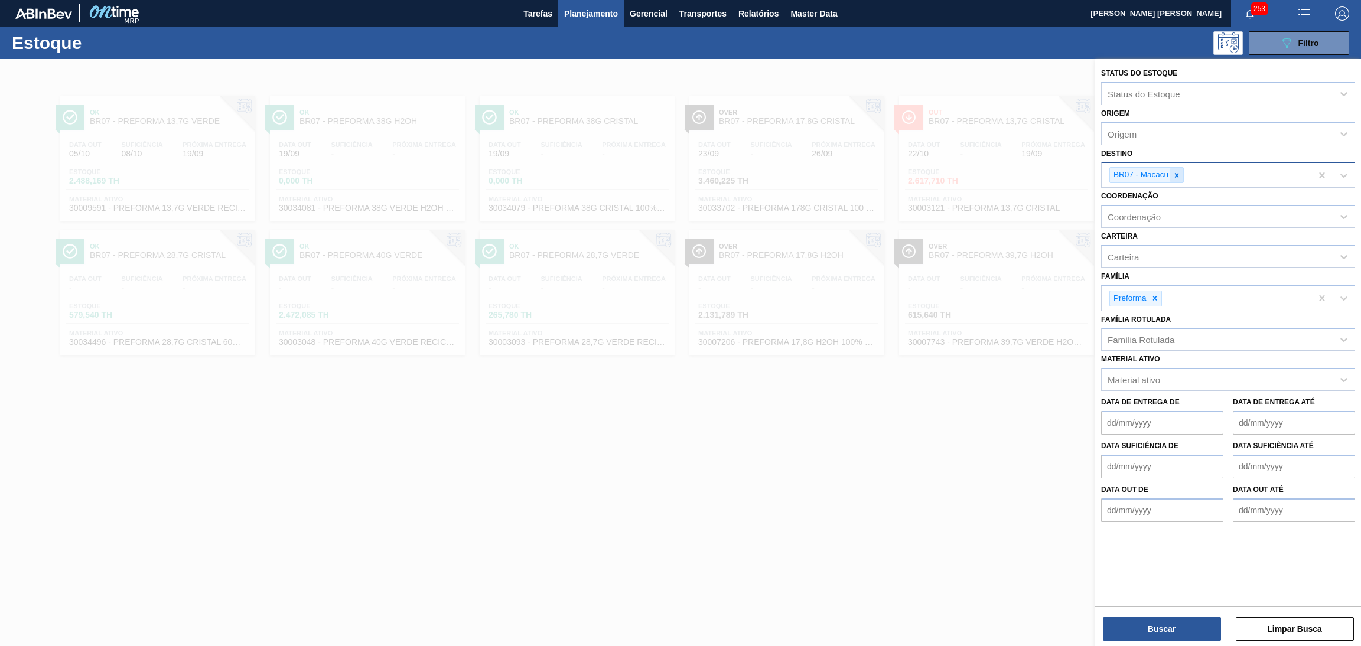
click at [1175, 180] on div at bounding box center [1176, 175] width 13 height 15
type input "br08"
click at [1156, 625] on button "Buscar" at bounding box center [1161, 629] width 118 height 24
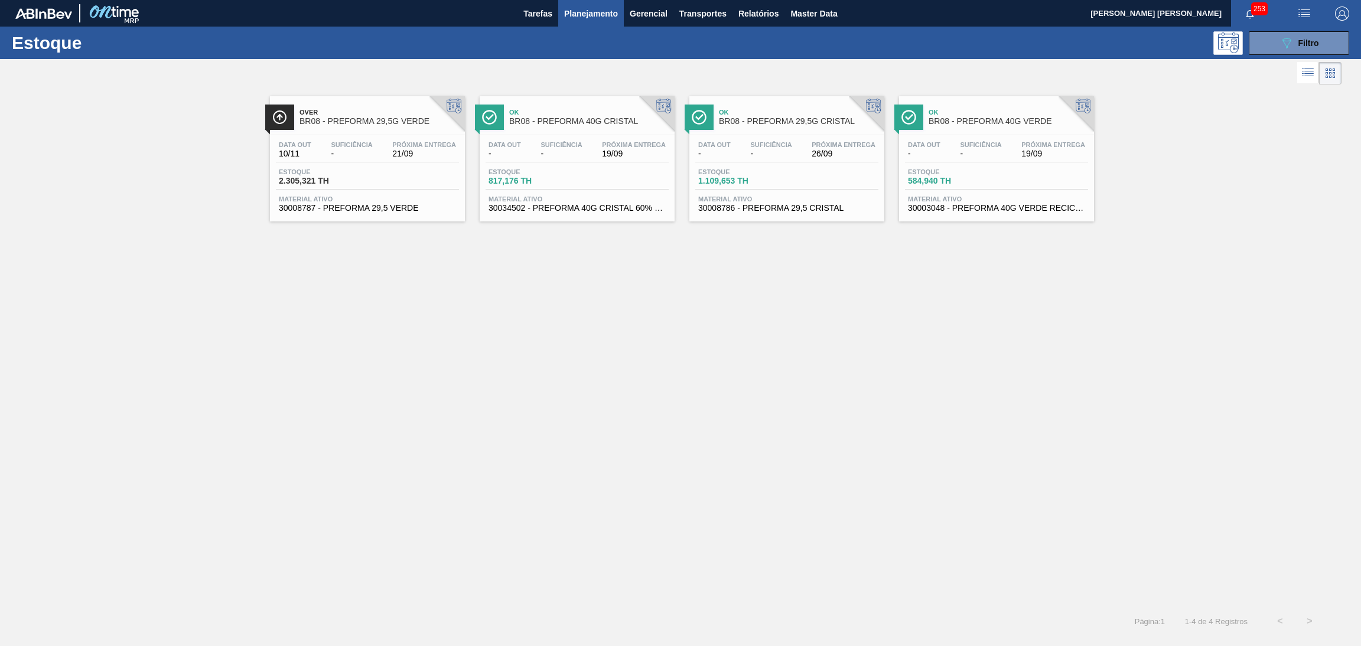
click at [575, 416] on div "Over BR08 - PREFORMA 29,5G VERDE Data out 10/11 Suficiência - Próxima Entrega 2…" at bounding box center [680, 346] width 1361 height 519
click at [742, 370] on div "Over BR08 - PREFORMA 29,5G VERDE Data out 10/11 Suficiência - Próxima Entrega 2…" at bounding box center [680, 346] width 1361 height 519
click at [1277, 32] on button "089F7B8B-B2A5-4AFE-B5C0-19BA573D28AC Filtro" at bounding box center [1298, 43] width 100 height 24
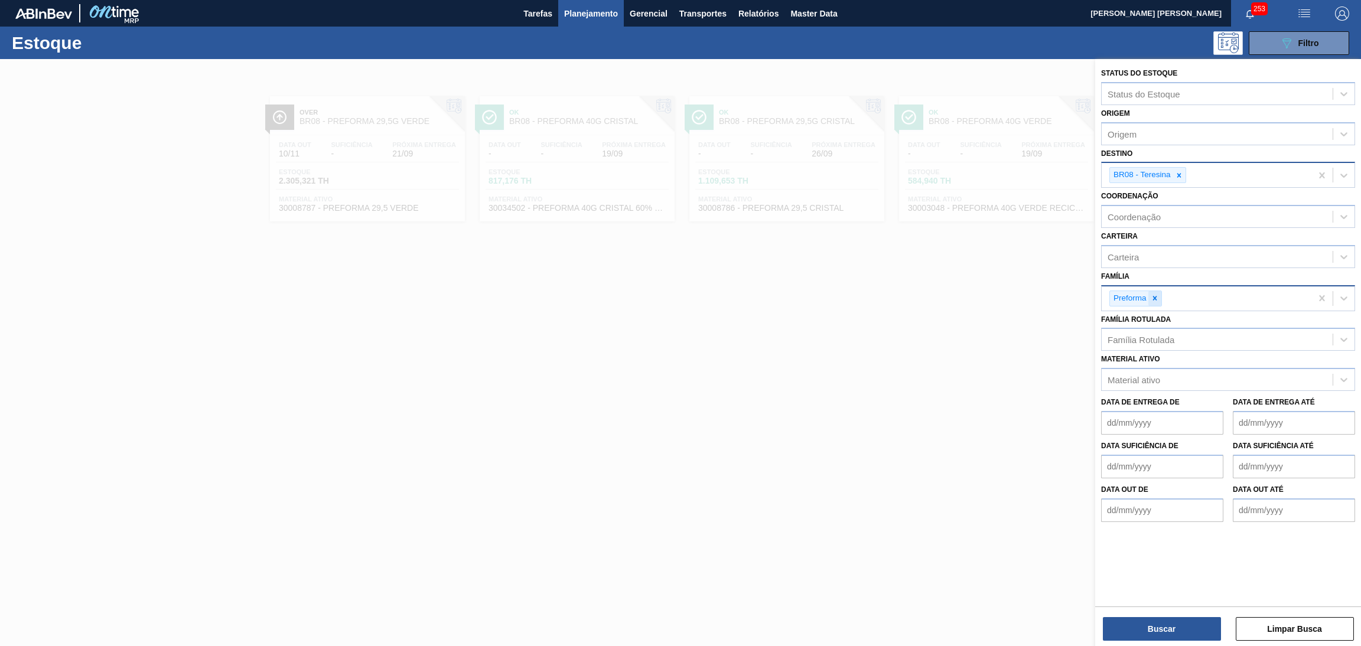
click at [1160, 294] on div at bounding box center [1154, 298] width 13 height 15
type input "rolha"
click at [1161, 323] on div "Rolha Plástica" at bounding box center [1228, 326] width 254 height 22
click at [1154, 635] on button "Buscar" at bounding box center [1161, 629] width 118 height 24
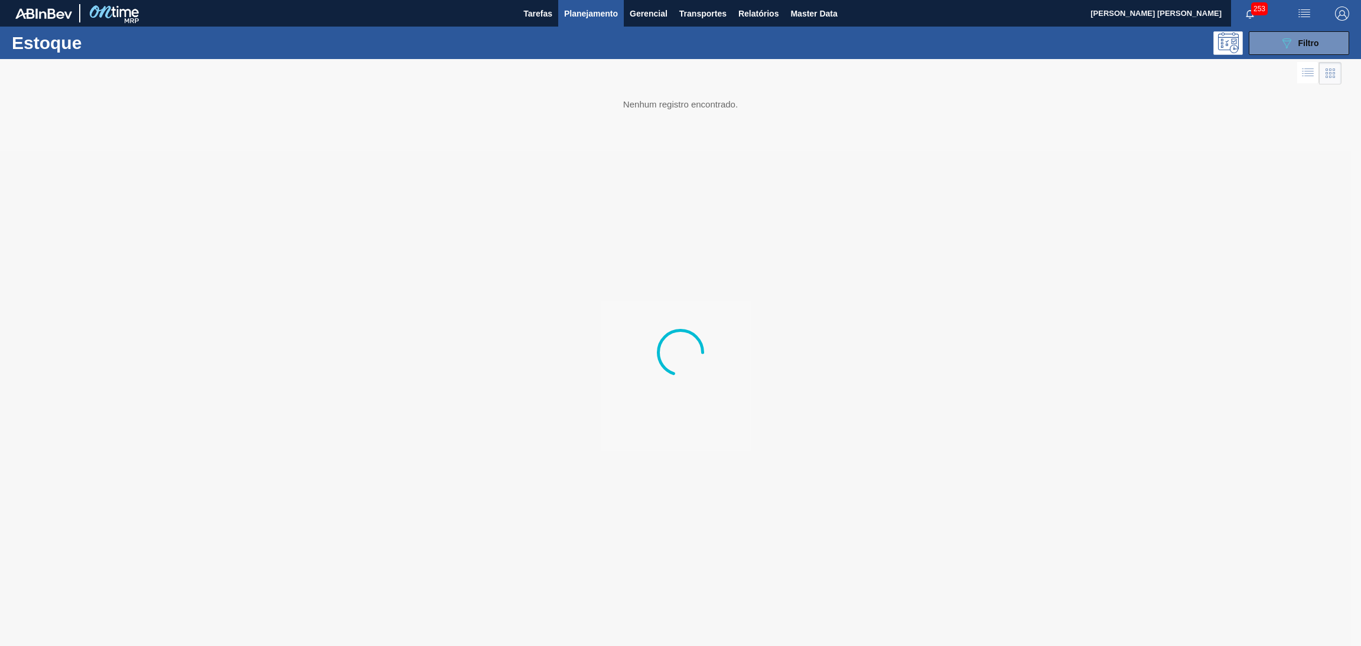
click at [250, 270] on div at bounding box center [680, 352] width 1361 height 587
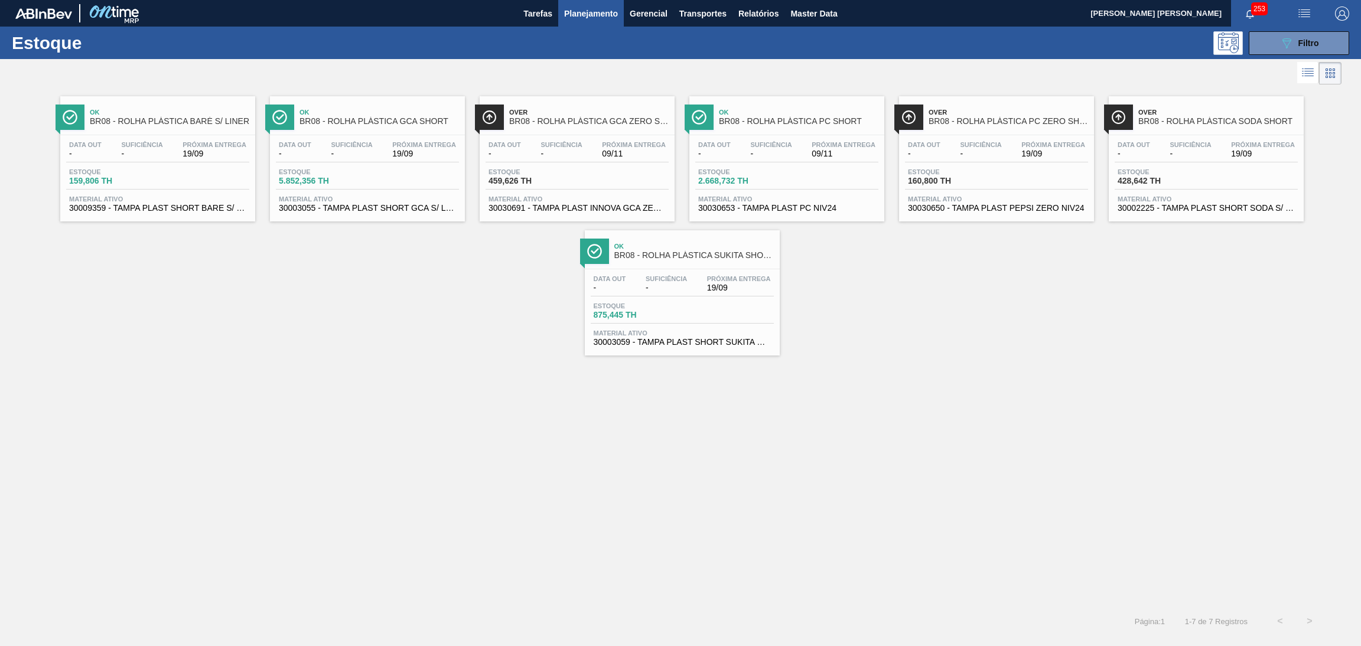
click at [335, 389] on div "Ok BR08 - ROLHA PLÁSTICA BARÉ S/ LINER Data out - Suficiência - Próxima Entrega…" at bounding box center [680, 346] width 1361 height 519
click at [182, 139] on div "Data out - Suficiência - Próxima Entrega 19/09 Estoque 159,806 TH Material ativ…" at bounding box center [157, 175] width 195 height 80
click at [380, 149] on div "Data out - Suficiência - Próxima Entrega 19/09" at bounding box center [367, 151] width 183 height 21
click at [622, 141] on span "Próxima Entrega" at bounding box center [634, 144] width 64 height 7
click at [823, 132] on div "Ok BR08 - ROLHA PLÁSTICA PC SHORT Data out - Suficiência - Próxima Entrega 09/1…" at bounding box center [786, 158] width 195 height 125
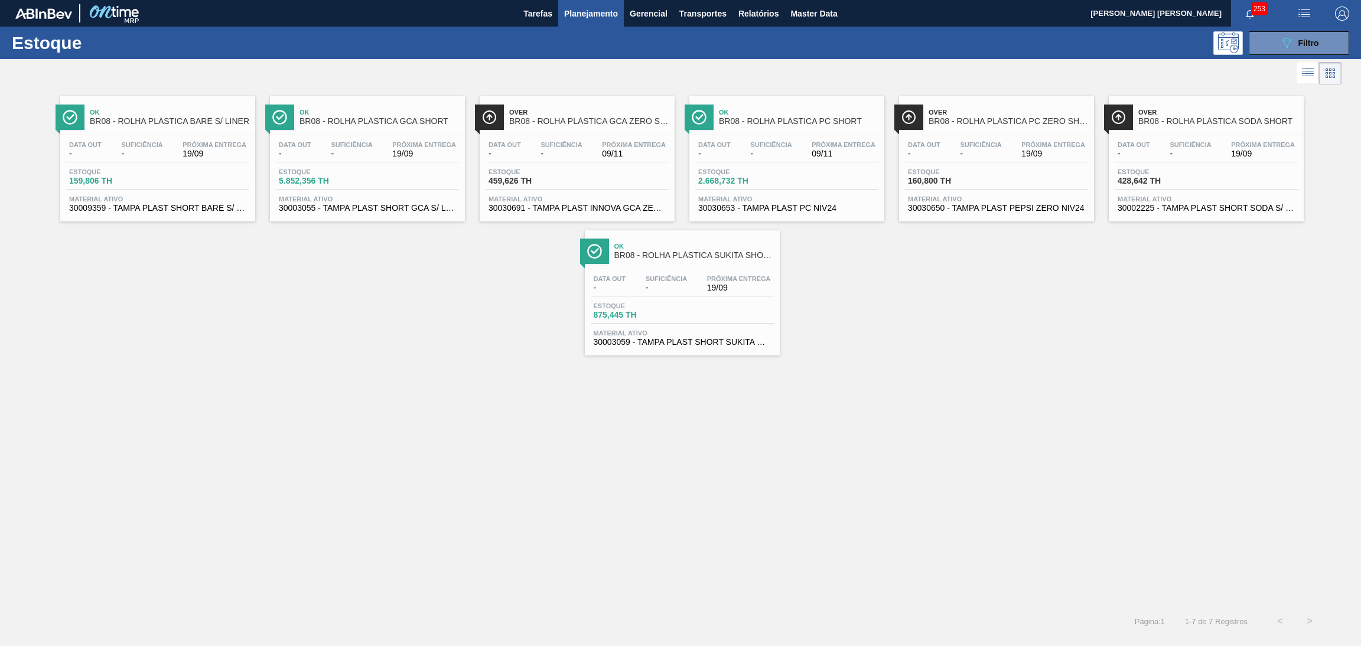
click at [947, 131] on div "Over BR08 - ROLHA PLÁSTICA PC ZERO SHORT" at bounding box center [1007, 117] width 159 height 27
click at [1167, 167] on div "Data out - Suficiência - Próxima Entrega 19/09 Estoque 428,642 TH Material ativ…" at bounding box center [1205, 175] width 195 height 80
click at [710, 294] on div "Data out - Suficiência - Próxima Entrega 19/09" at bounding box center [682, 285] width 183 height 21
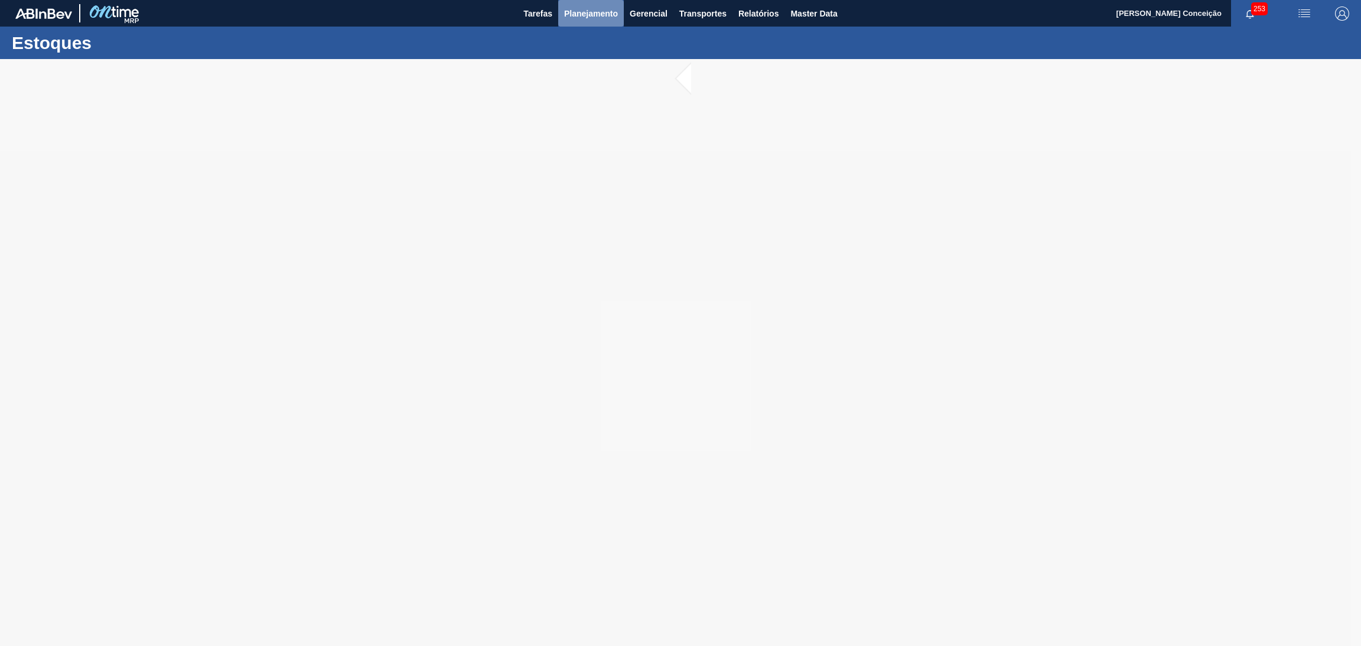
click at [612, 15] on span "Planejamento" at bounding box center [591, 13] width 54 height 14
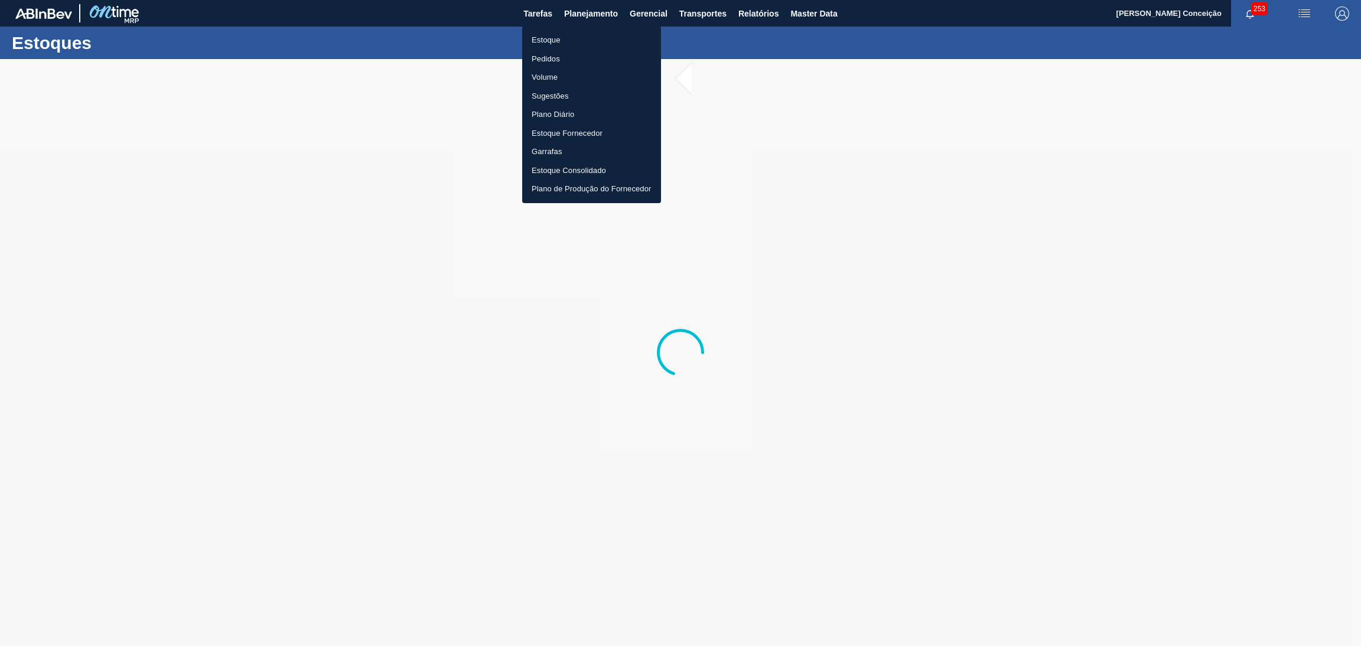
click at [569, 57] on li "Pedidos" at bounding box center [591, 59] width 139 height 19
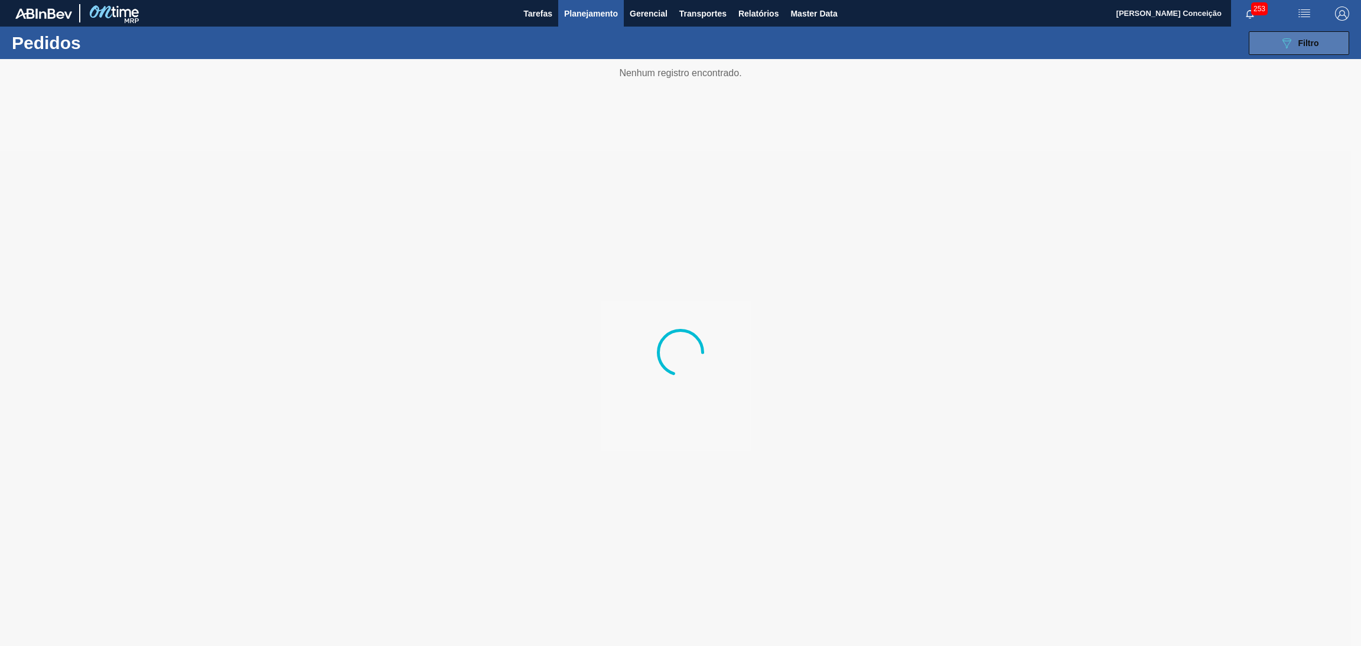
click at [1280, 44] on icon "089F7B8B-B2A5-4AFE-B5C0-19BA573D28AC" at bounding box center [1286, 43] width 14 height 14
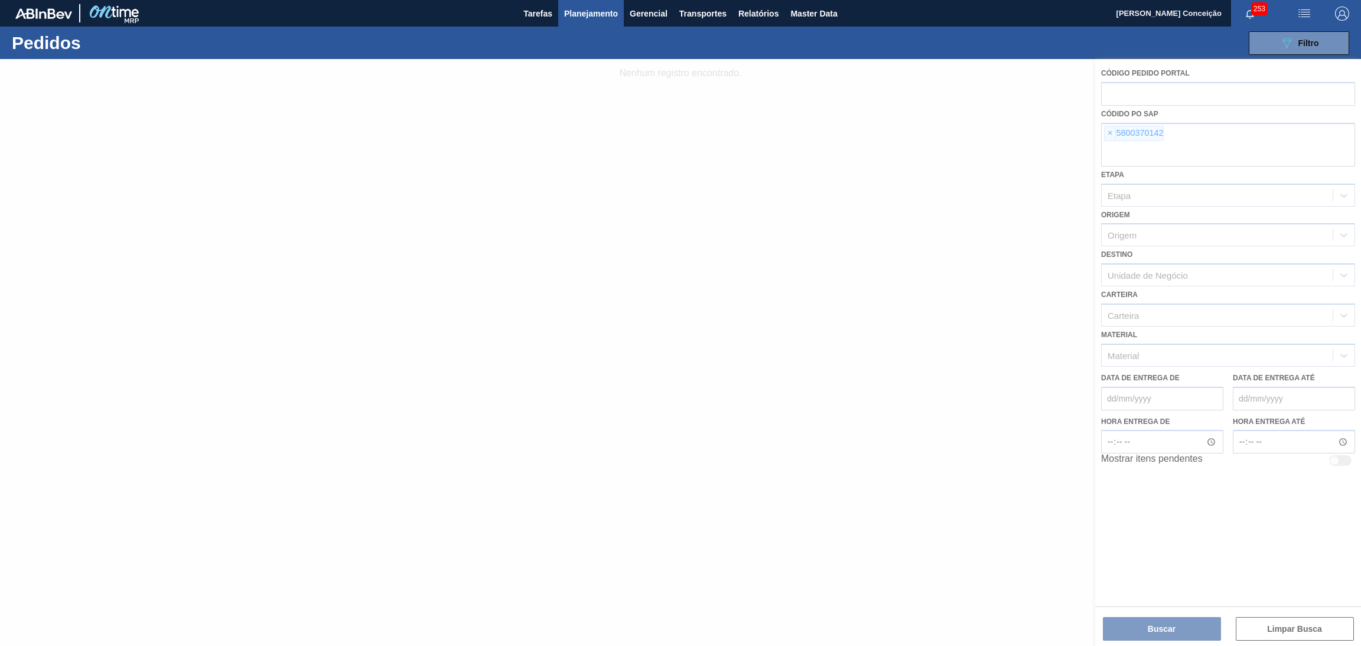
click at [1106, 136] on div at bounding box center [680, 352] width 1361 height 587
click at [1106, 135] on div at bounding box center [680, 352] width 1361 height 587
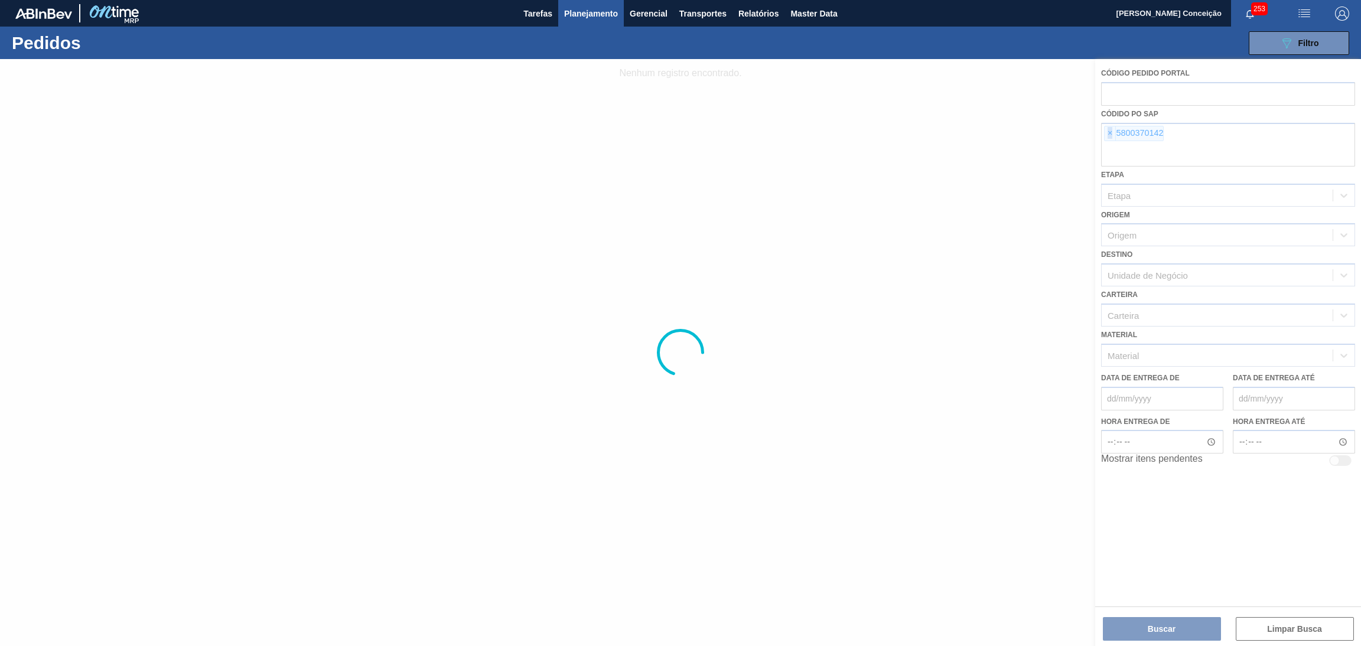
click at [1106, 135] on span "×" at bounding box center [1109, 133] width 11 height 14
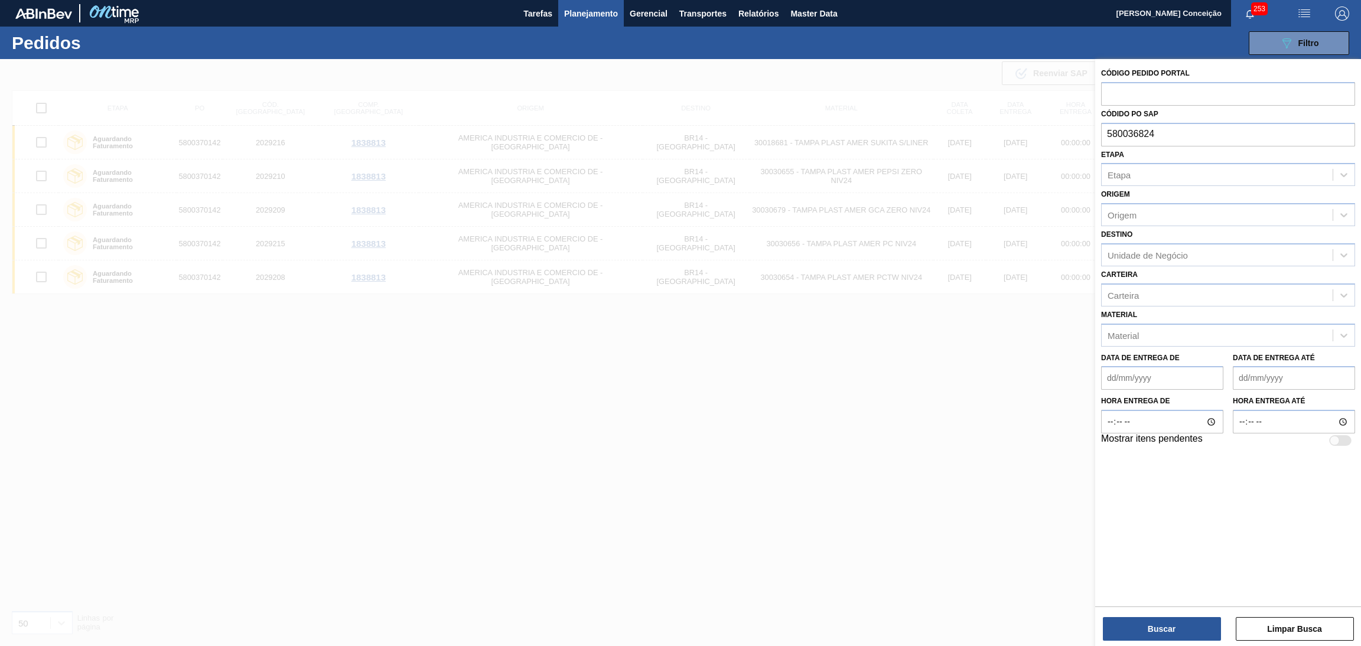
type input "5800368247"
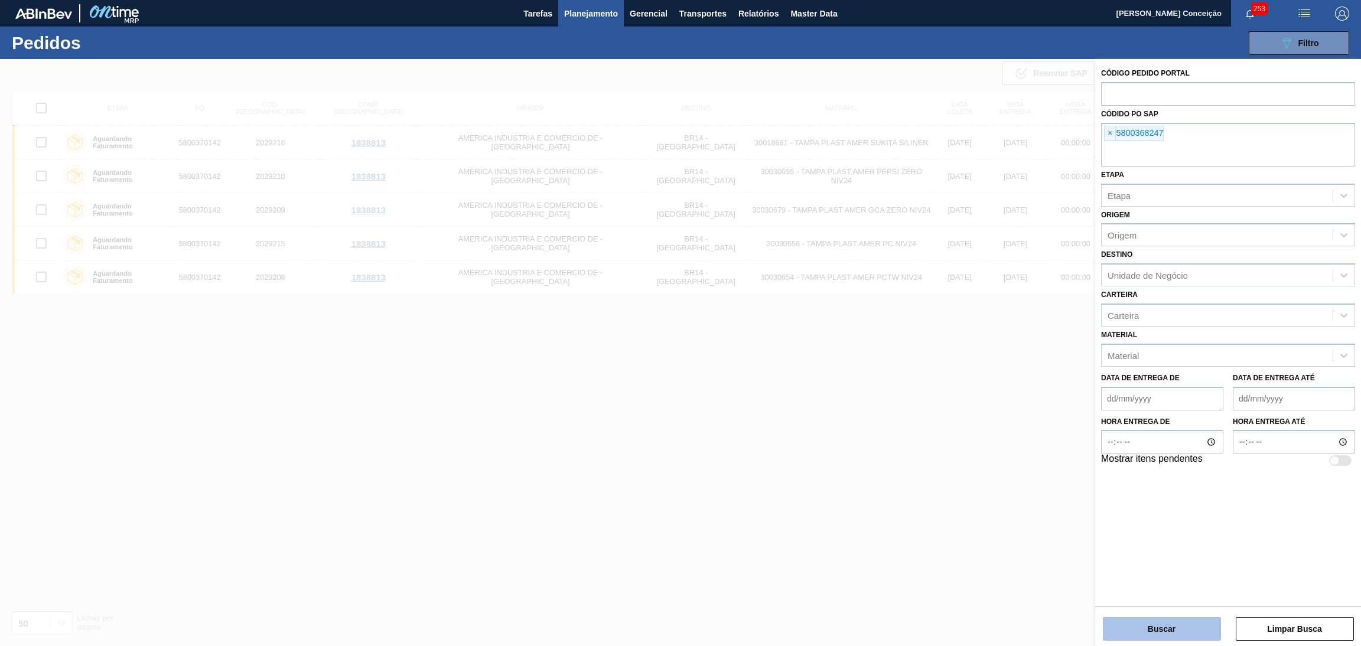
click at [1150, 635] on button "Buscar" at bounding box center [1161, 629] width 118 height 24
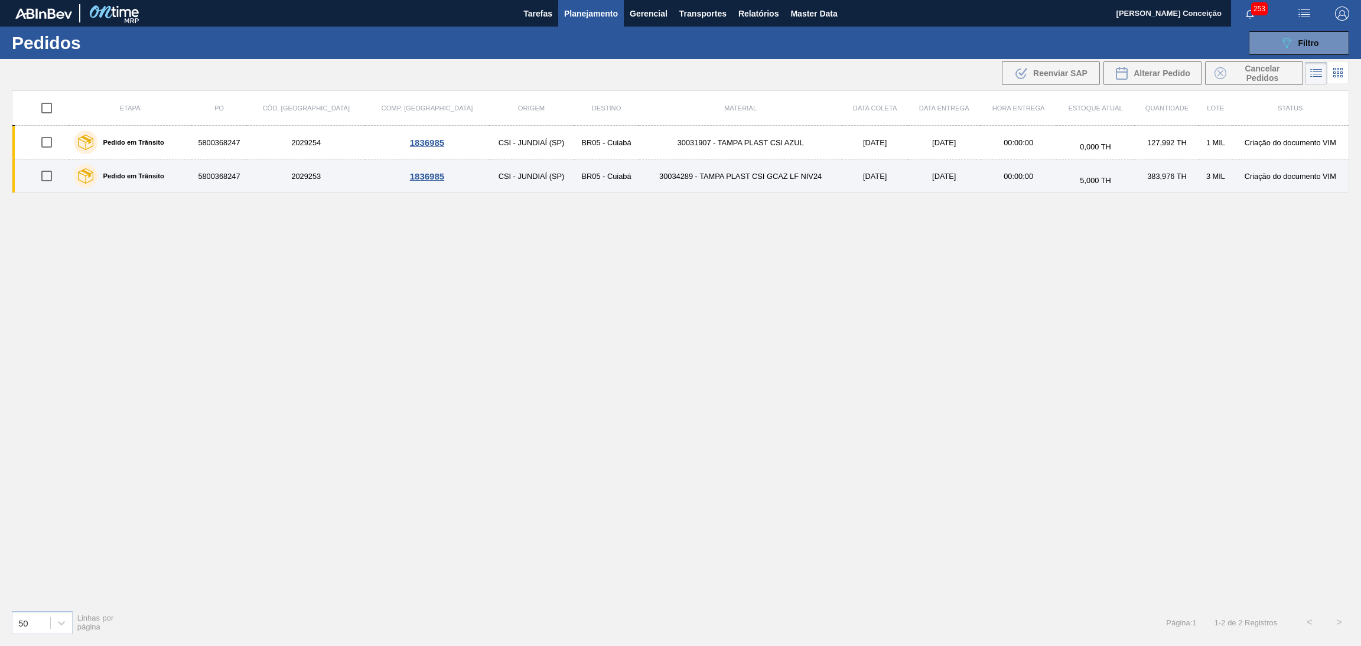
click at [717, 182] on td "30034289 - TAMPA PLAST CSI GCAZ LF NIV24" at bounding box center [740, 176] width 203 height 34
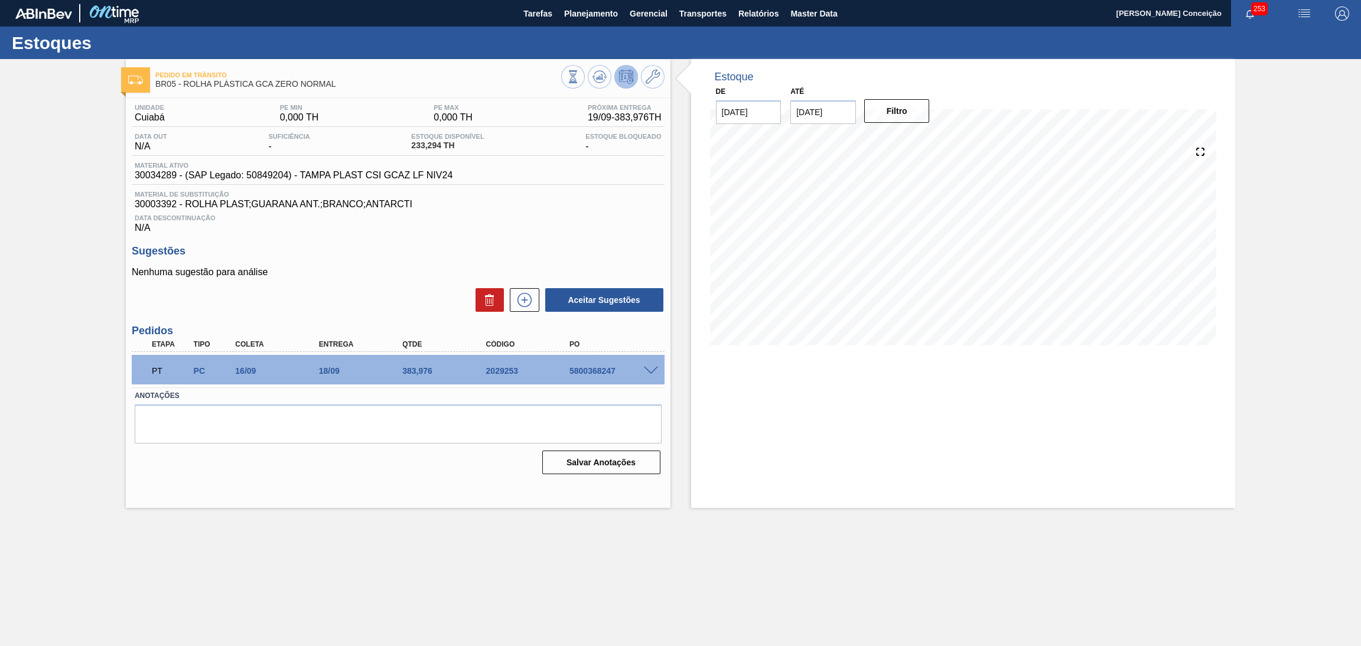
click at [402, 253] on h3 "Sugestões" at bounding box center [398, 251] width 533 height 12
click at [318, 292] on div "Aceitar Sugestões" at bounding box center [398, 300] width 533 height 26
click at [458, 255] on h3 "Sugestões" at bounding box center [398, 251] width 533 height 12
click at [370, 276] on p "Nenhuma sugestão para análise" at bounding box center [398, 272] width 533 height 11
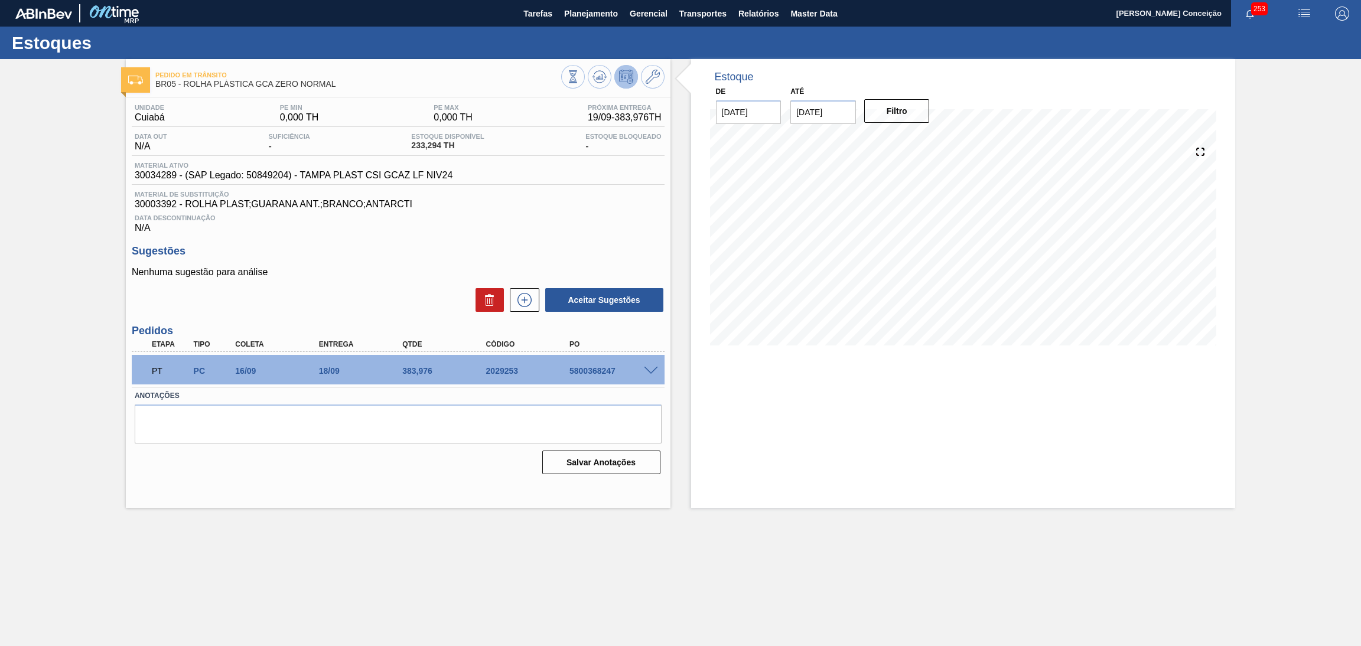
click at [442, 236] on div "Unidade Cuiabá PE MIN 0,000 TH PE MAX 0,000 TH Próxima Entrega 19/09 - 383,976 …" at bounding box center [398, 288] width 544 height 380
click at [345, 296] on div "Aceitar Sugestões" at bounding box center [398, 300] width 533 height 26
click at [362, 284] on div "Nenhuma sugestão para análise Aceitar Sugestões" at bounding box center [398, 290] width 533 height 46
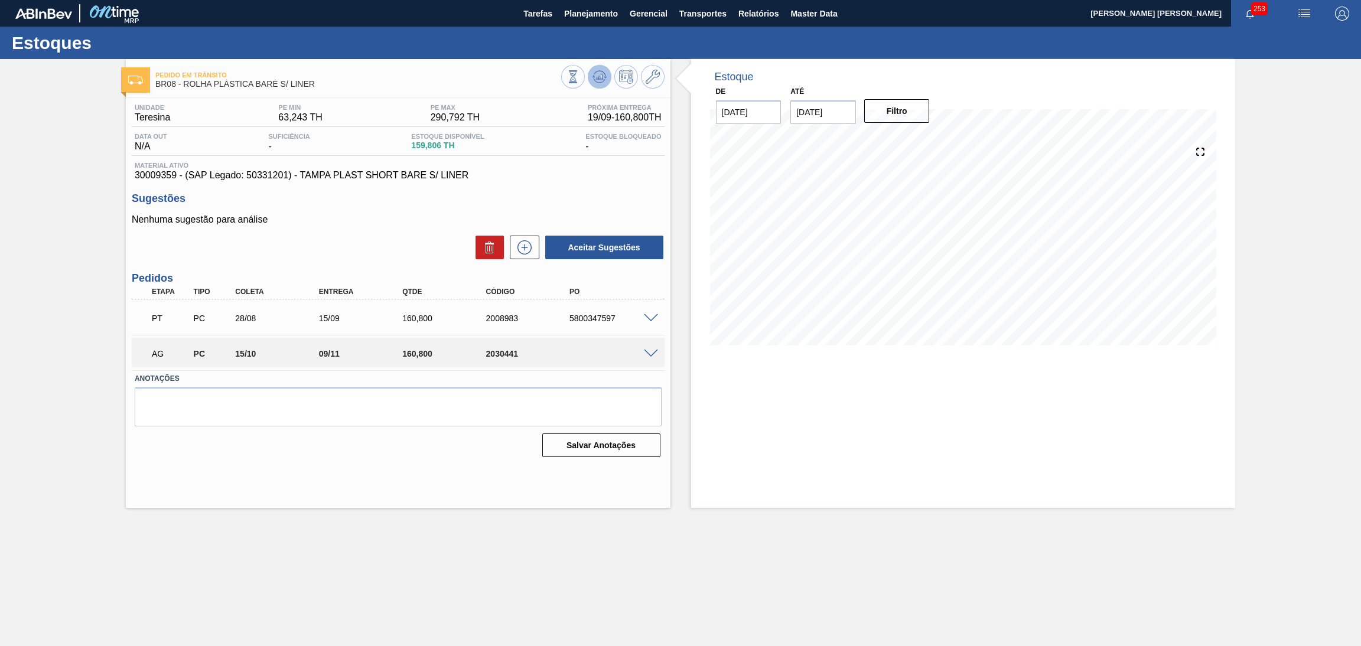
click at [599, 75] on icon at bounding box center [599, 77] width 14 height 14
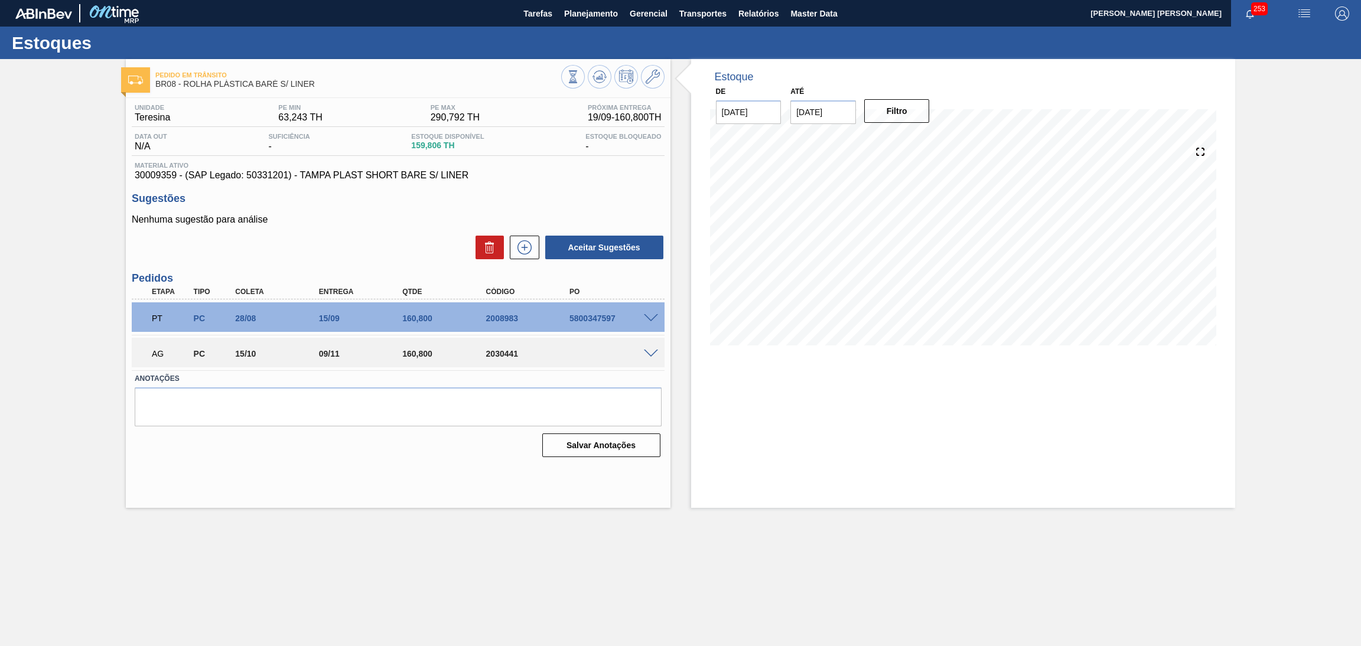
click at [710, 389] on div "Estoque De 19/09/2025 Até 30/10/2025 Filtro 13/10 Projeção de Estoque 320.606 N…" at bounding box center [963, 283] width 544 height 449
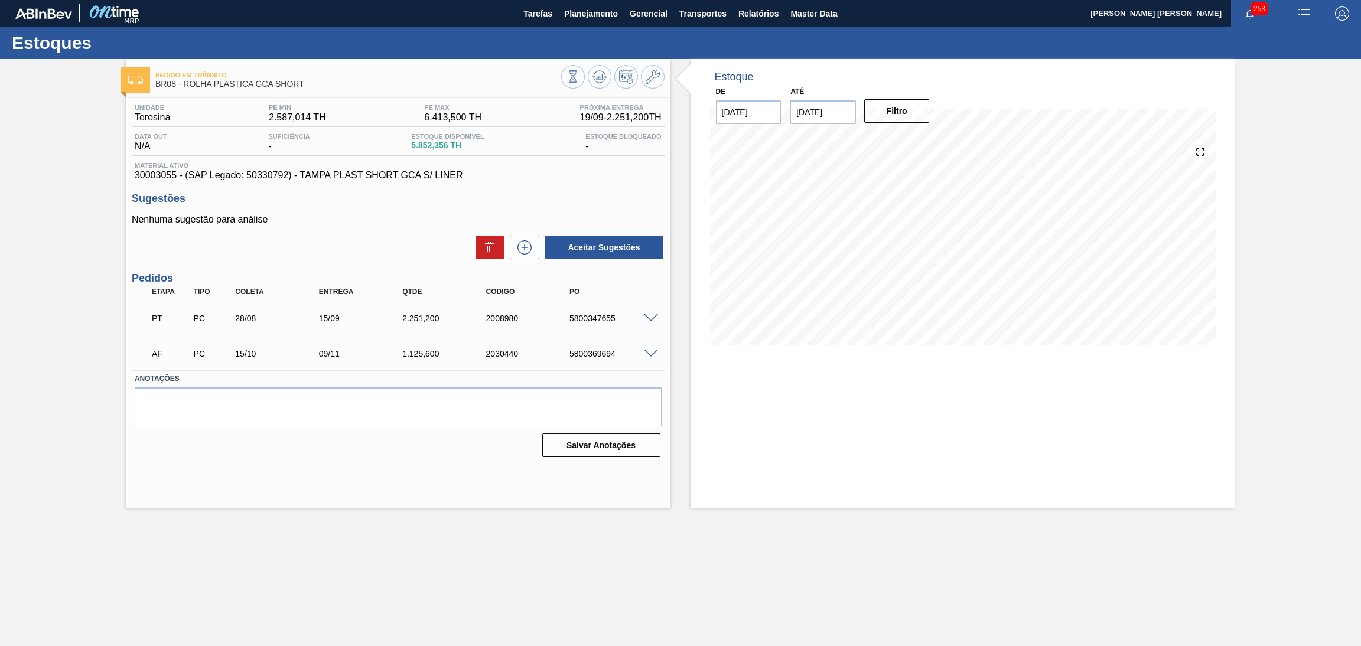
click at [388, 238] on div "Aceitar Sugestões" at bounding box center [398, 247] width 533 height 26
click at [423, 240] on div "Aceitar Sugestões" at bounding box center [398, 247] width 533 height 26
click at [293, 223] on p "Nenhuma sugestão para análise" at bounding box center [398, 219] width 533 height 11
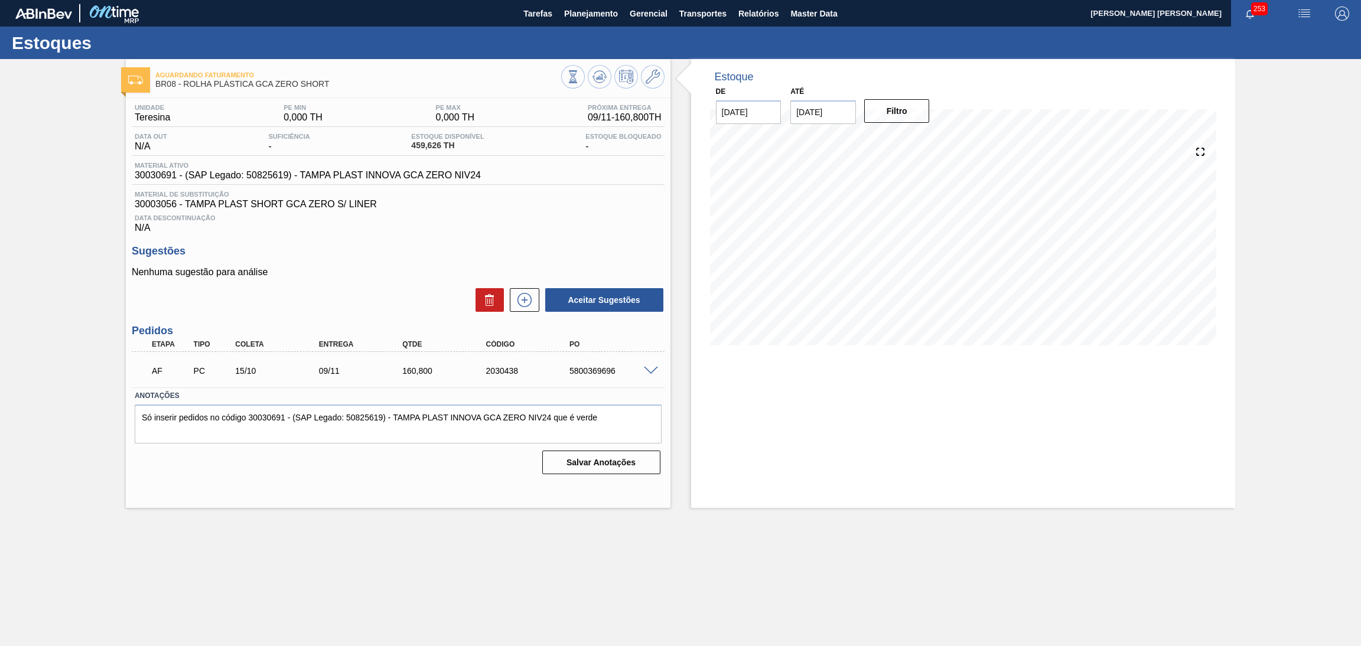
click at [385, 292] on div "Aceitar Sugestões" at bounding box center [398, 300] width 533 height 26
click at [607, 69] on button at bounding box center [600, 77] width 24 height 24
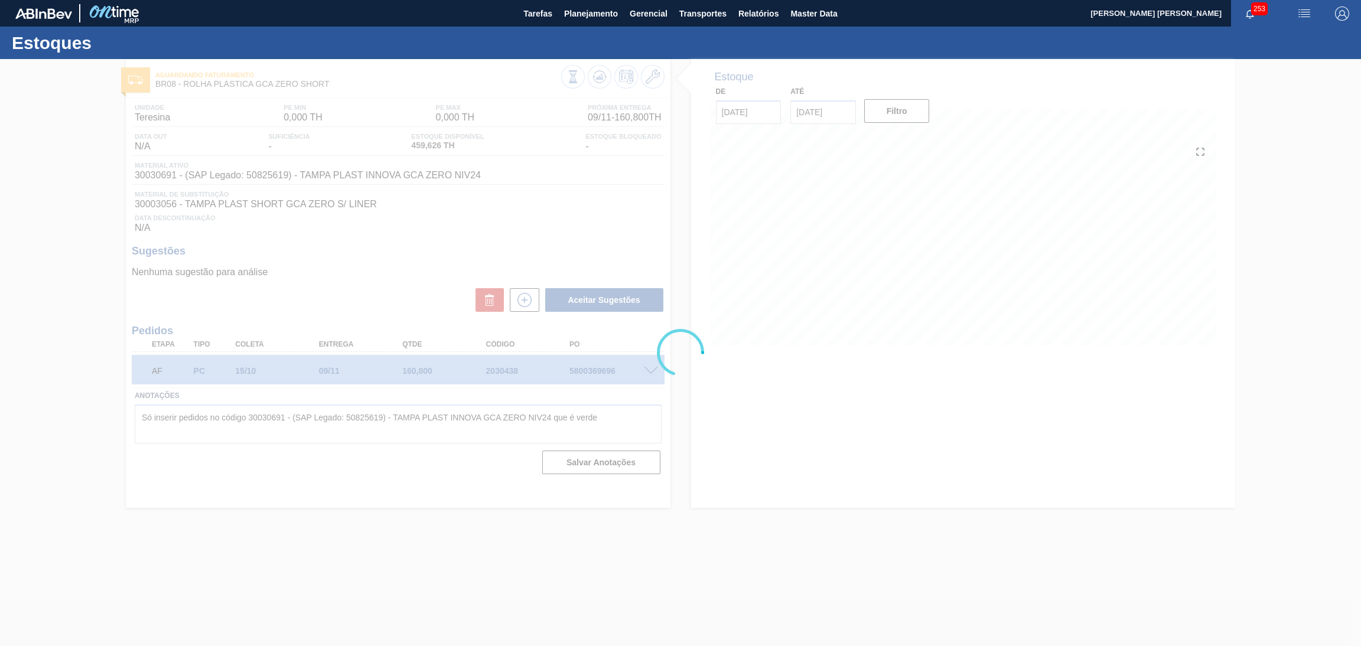
click at [736, 487] on div at bounding box center [680, 352] width 1361 height 587
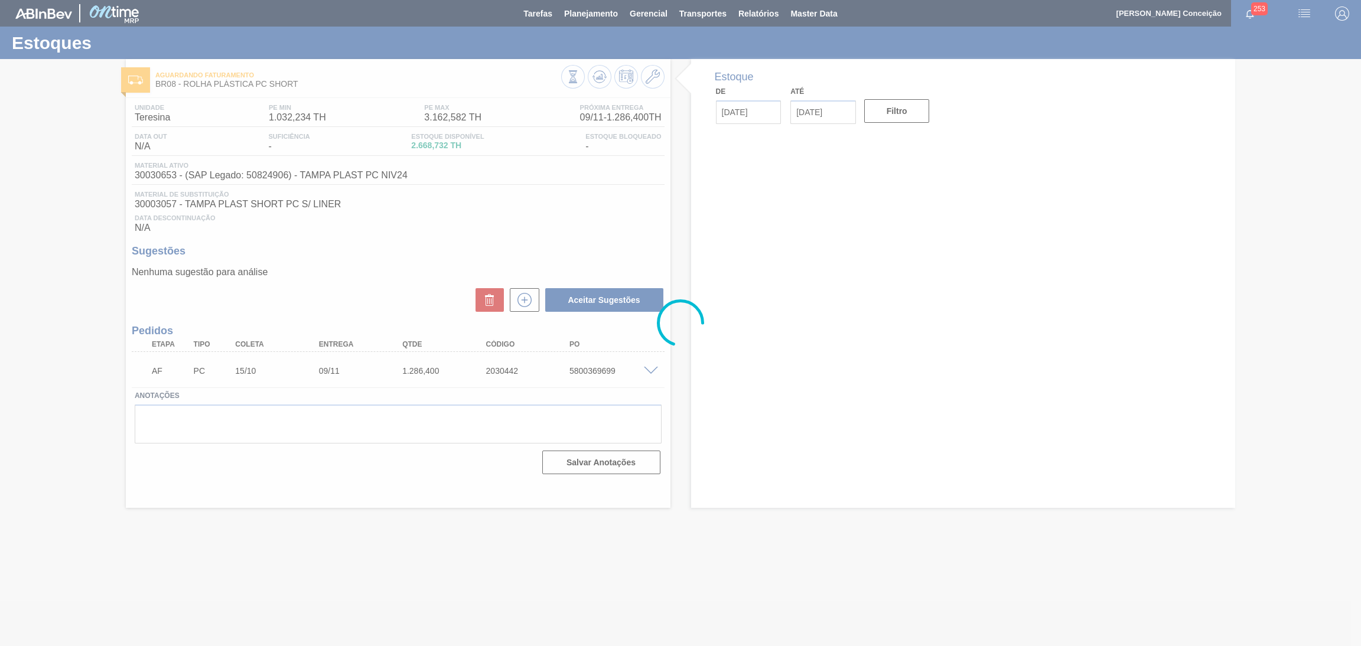
click at [432, 256] on div at bounding box center [680, 323] width 1361 height 646
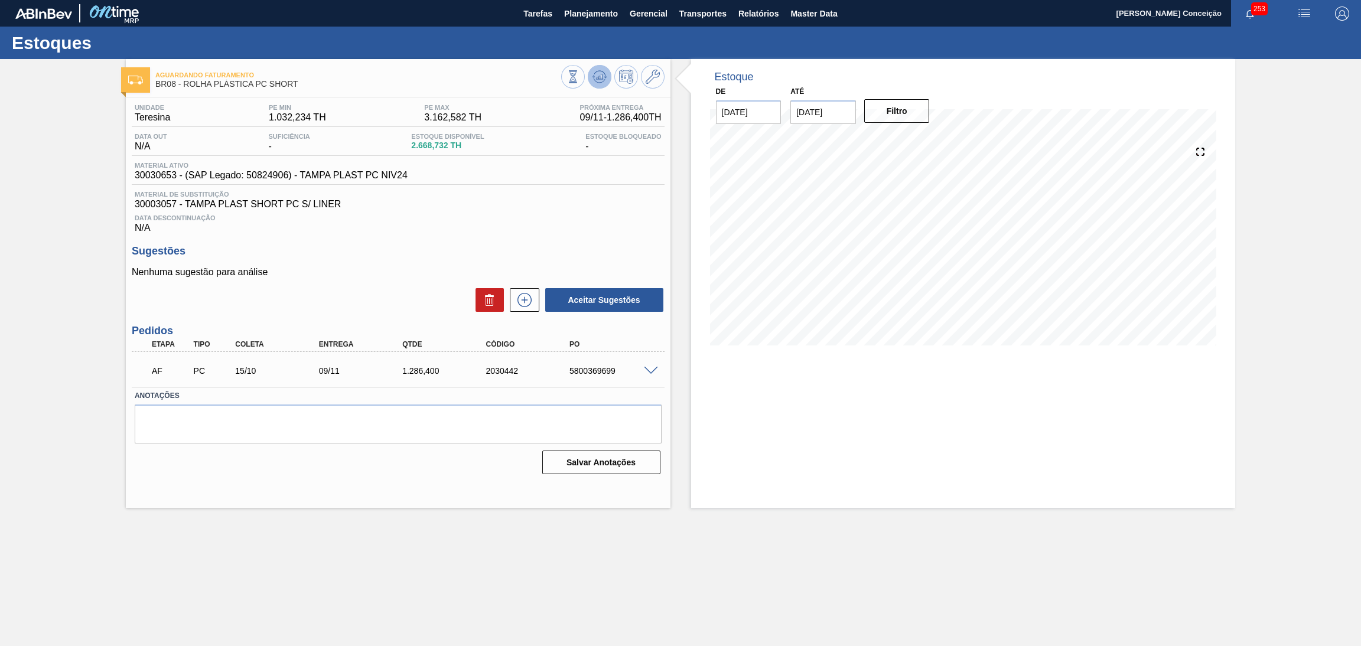
click at [595, 72] on icon at bounding box center [599, 74] width 12 height 6
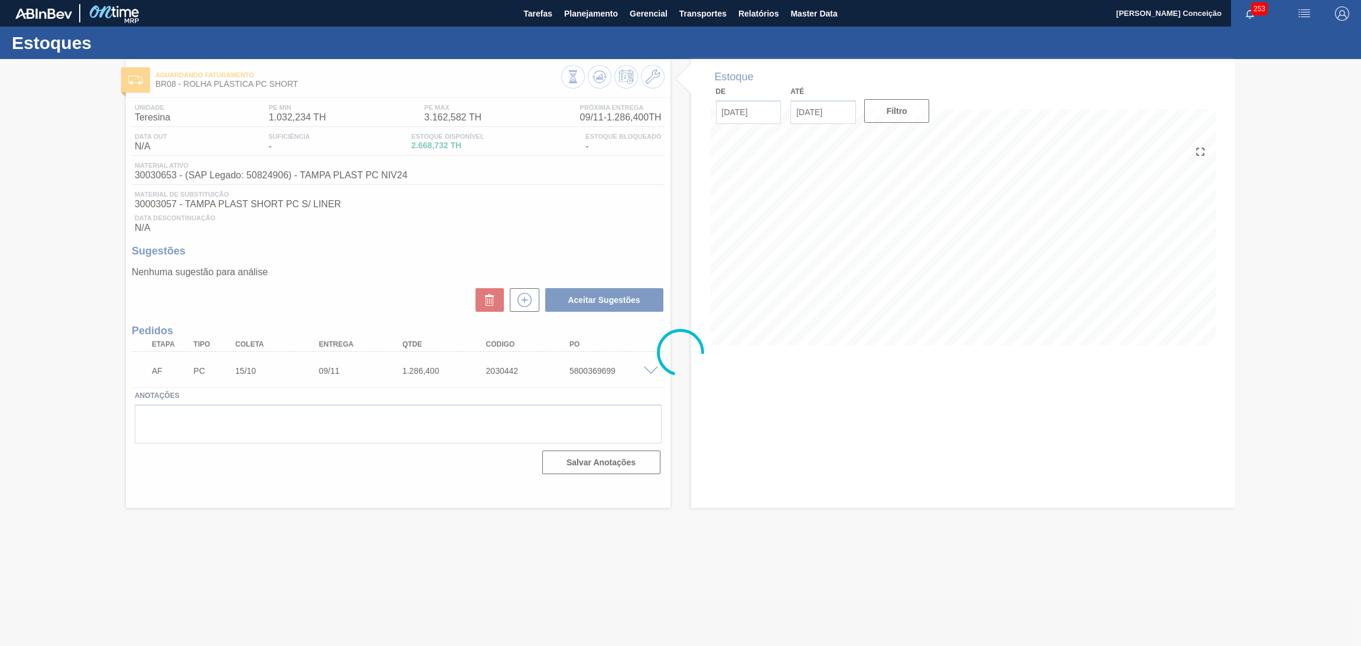
click at [573, 193] on div at bounding box center [680, 352] width 1361 height 587
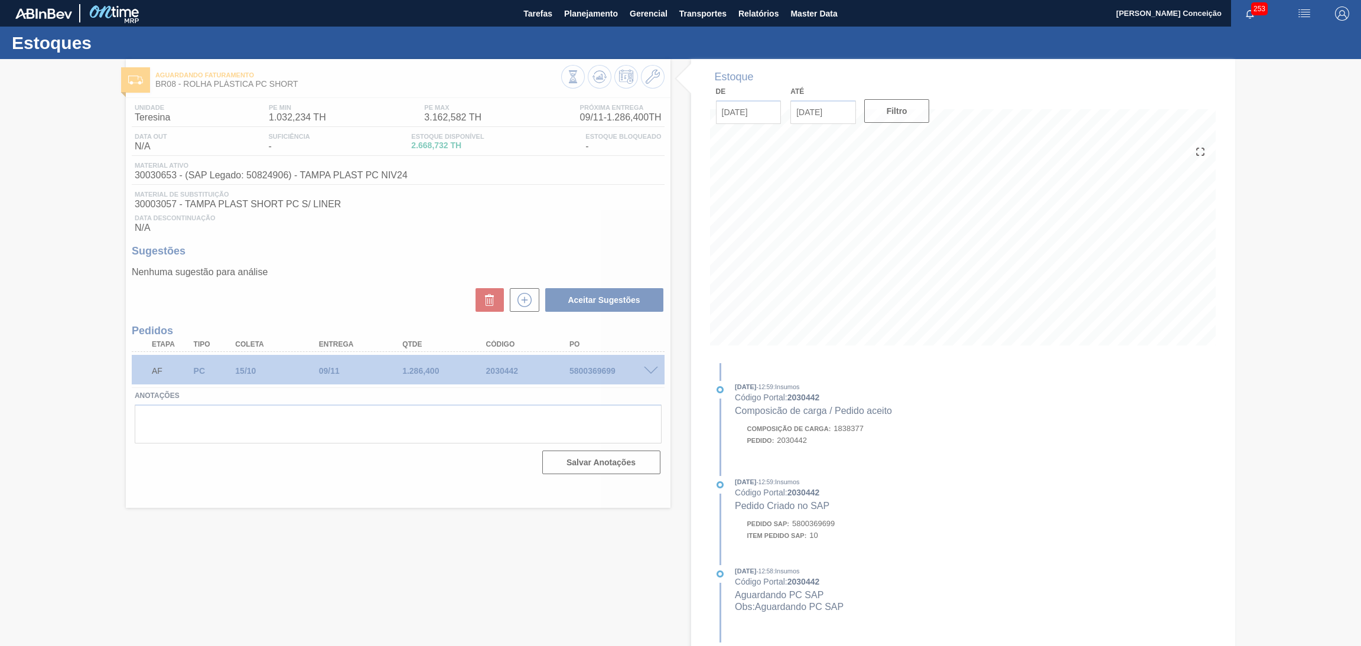
click at [805, 267] on div at bounding box center [680, 352] width 1361 height 587
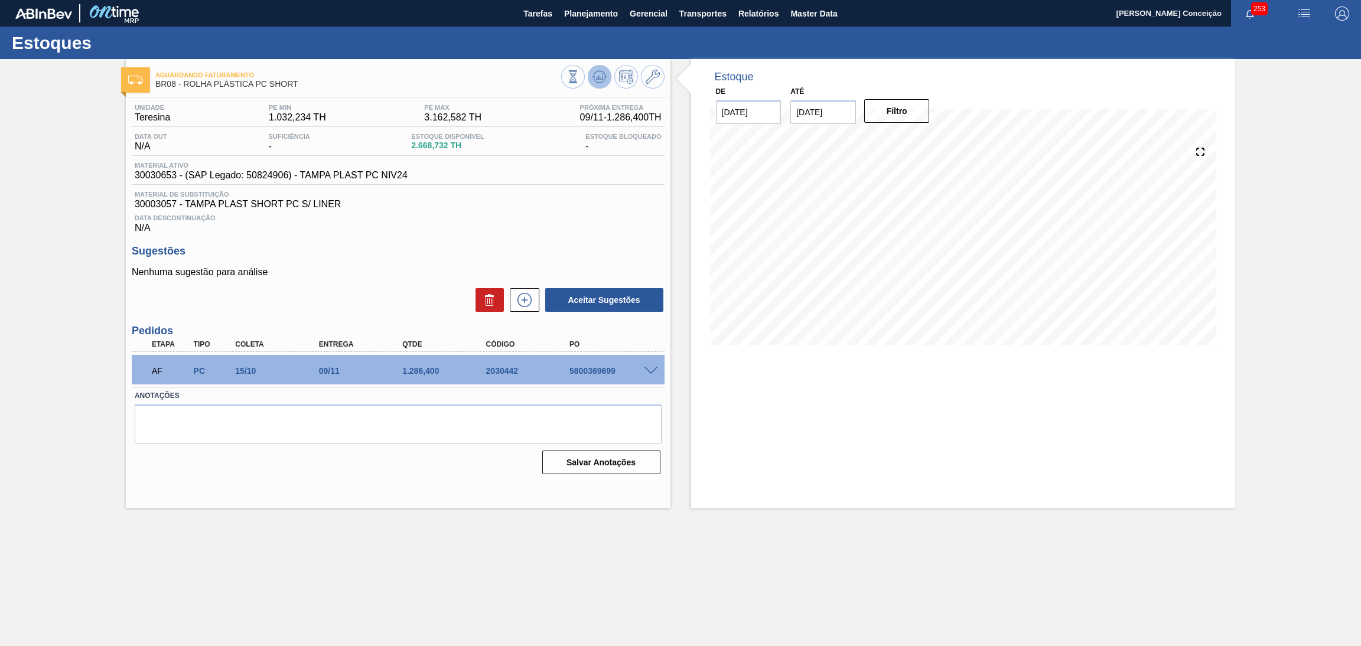
click at [602, 76] on icon at bounding box center [599, 77] width 14 height 14
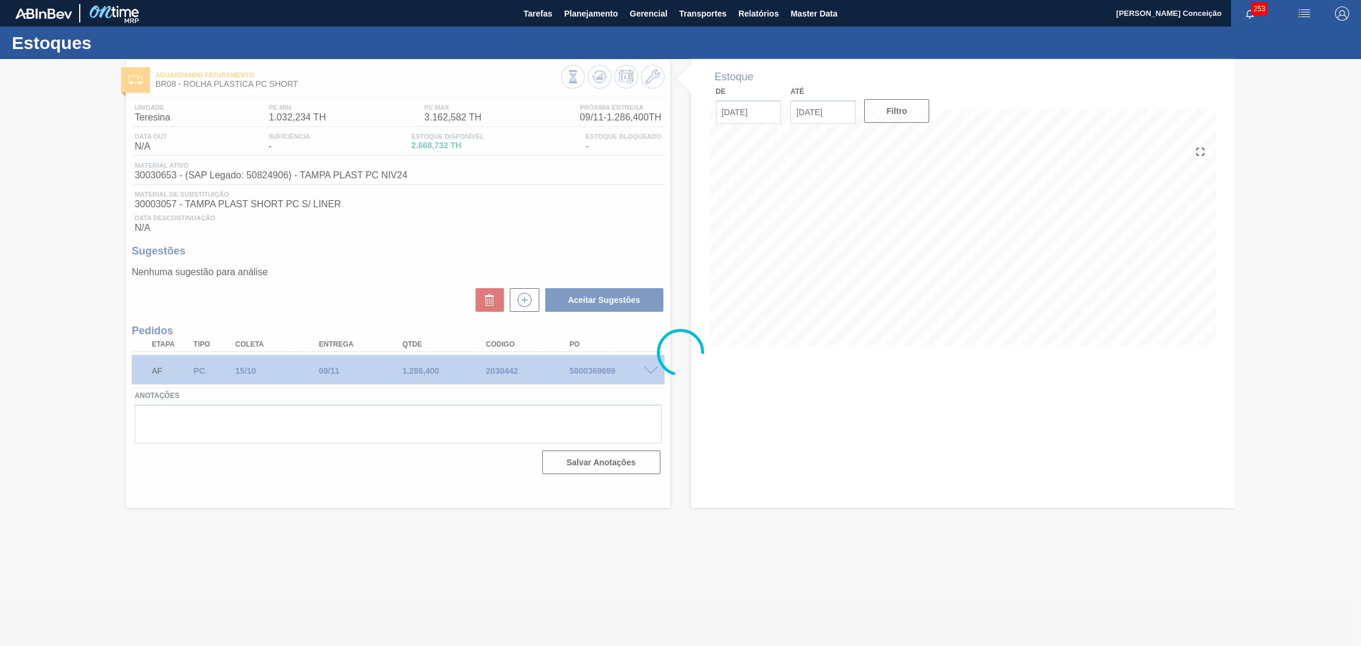
click at [967, 257] on div at bounding box center [680, 352] width 1361 height 587
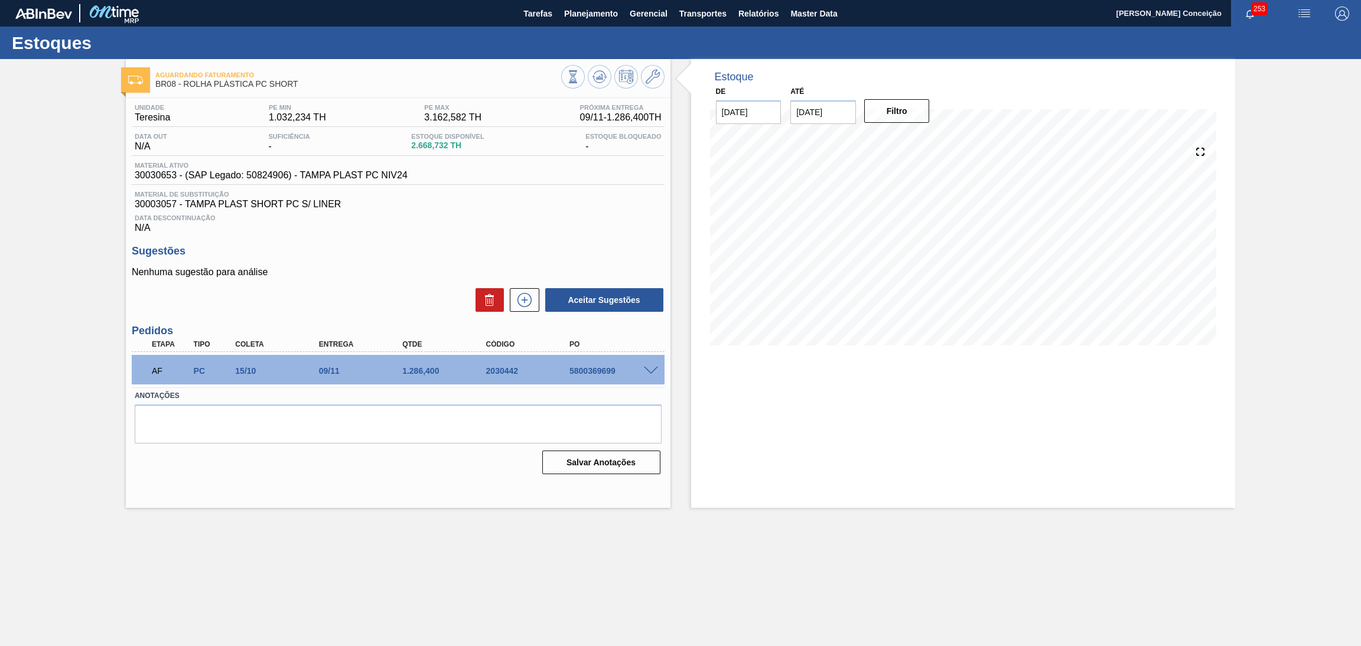
click at [494, 231] on div "Data Descontinuação N/A" at bounding box center [398, 222] width 533 height 24
click at [521, 295] on icon at bounding box center [524, 300] width 19 height 14
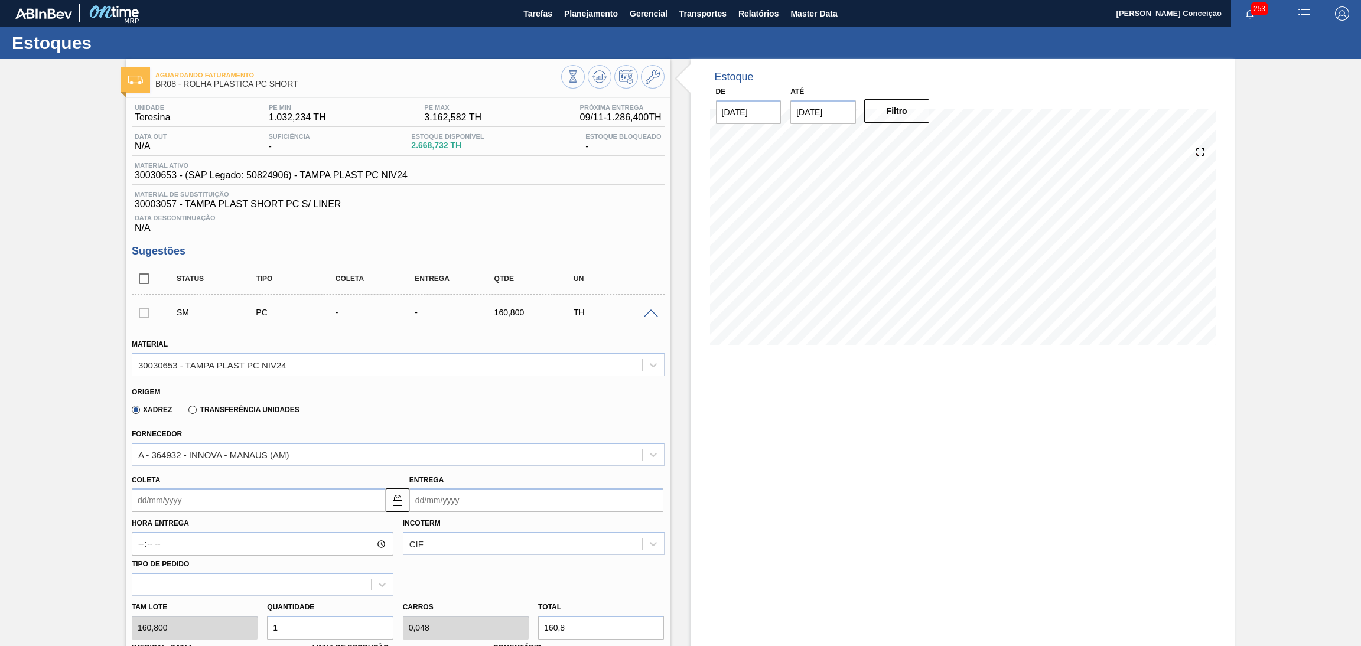
click at [229, 501] on input "Coleta" at bounding box center [259, 500] width 254 height 24
type input "0"
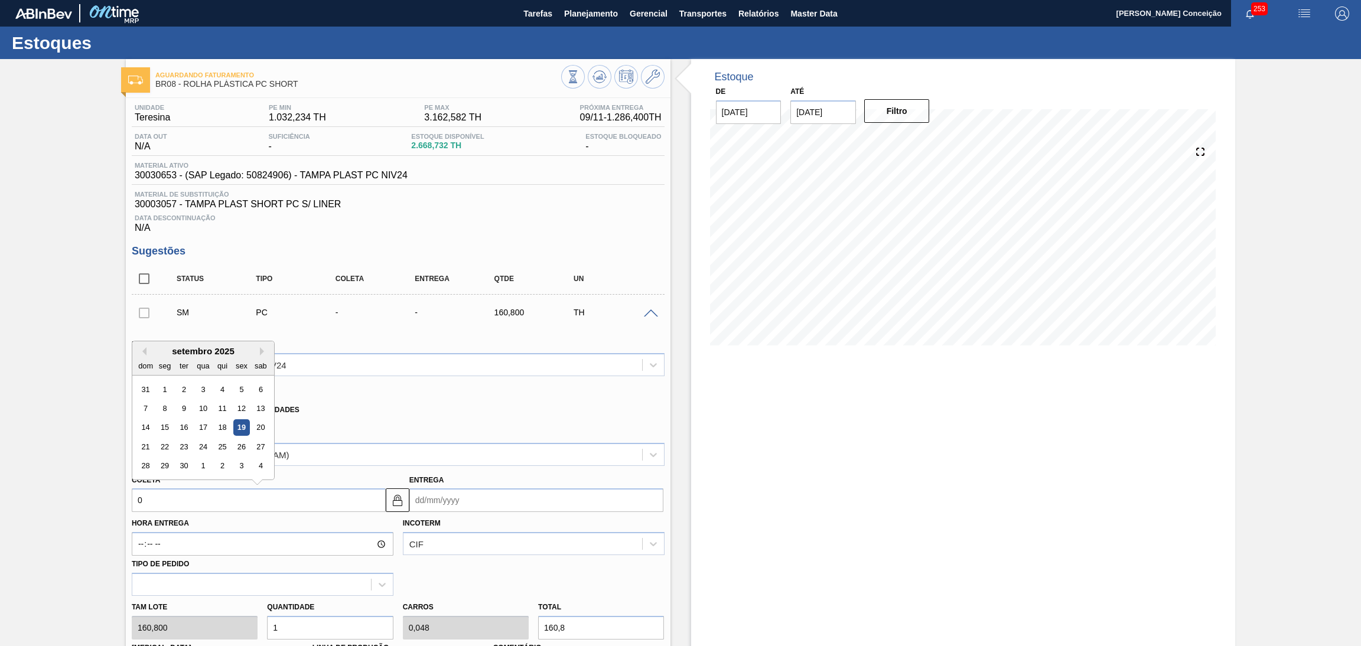
type input "26/01/2000"
type input "09"
type input "04/10/2025"
type input "09/1"
type input "03/02/2025"
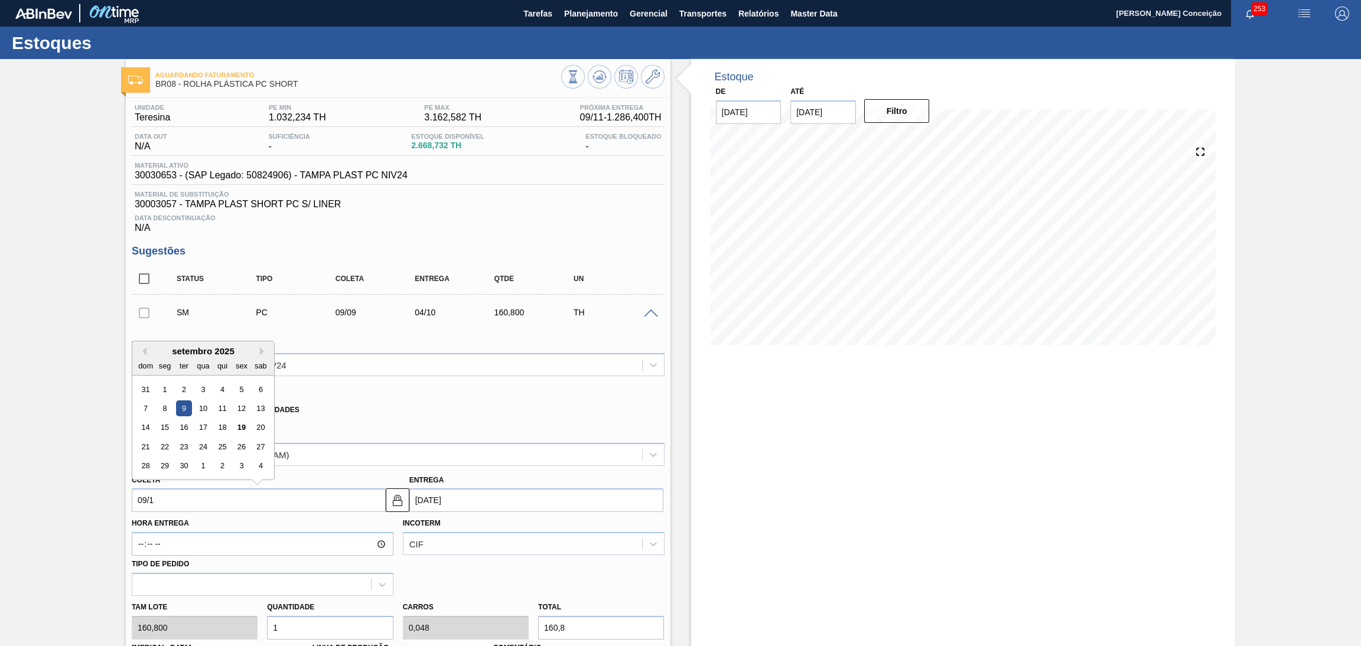
type input "09/10"
type input "03/11/2025"
click at [221, 402] on div "9" at bounding box center [222, 408] width 16 height 16
type input "09/10/2025"
click at [238, 625] on div "Tam lote 160,800 Quantidade 1 Carros 0,048 Total 160,8 Doca N/A Linha de Produç…" at bounding box center [398, 638] width 542 height 84
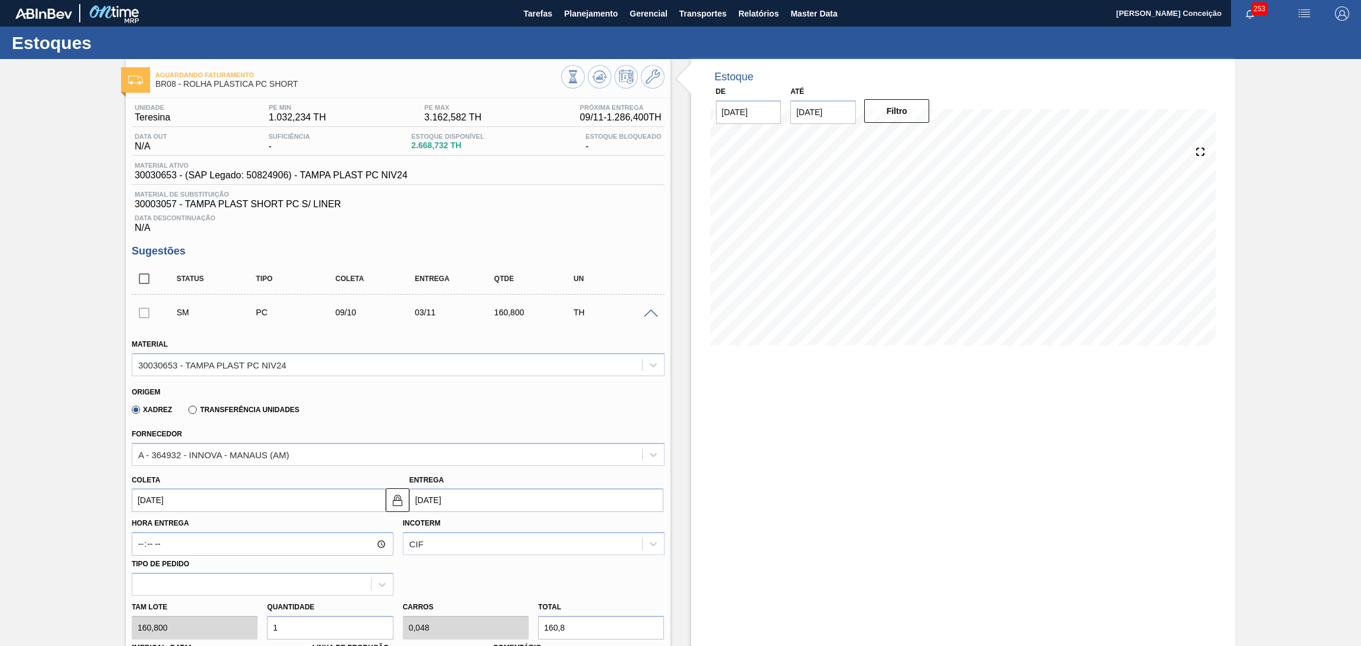
type input "2"
type input "0,095"
type input "321,6"
type input "2"
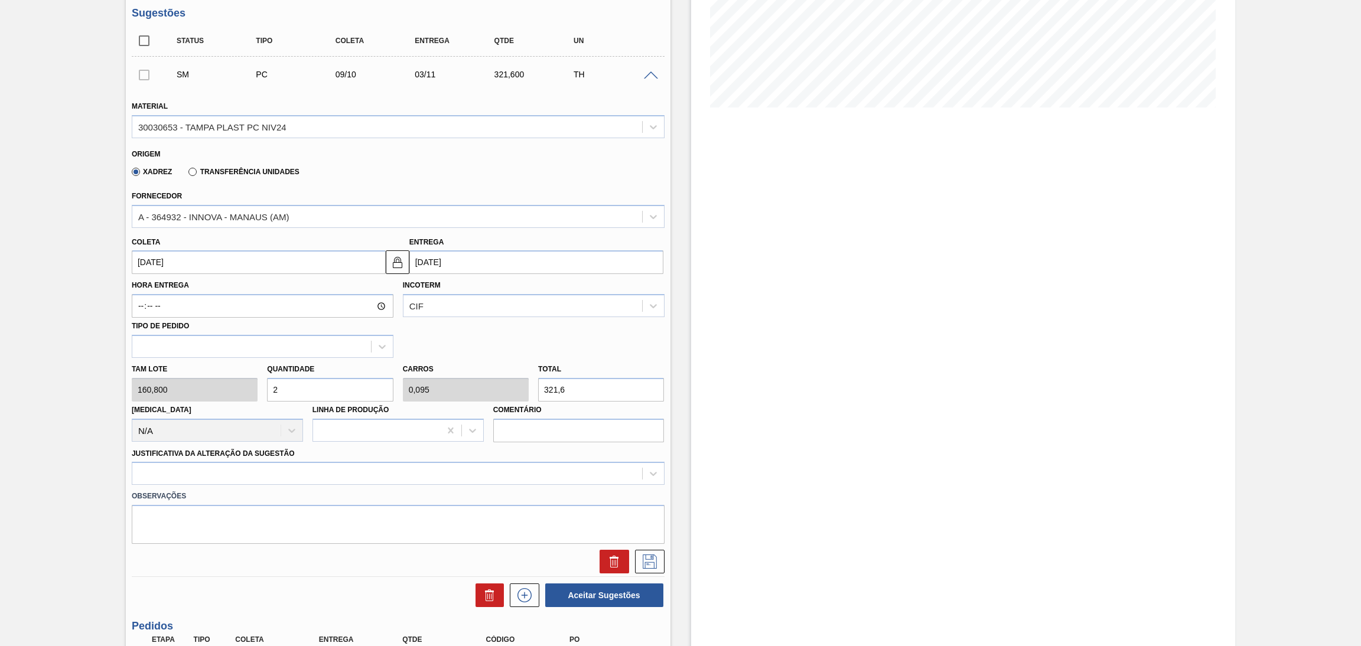
scroll to position [265, 0]
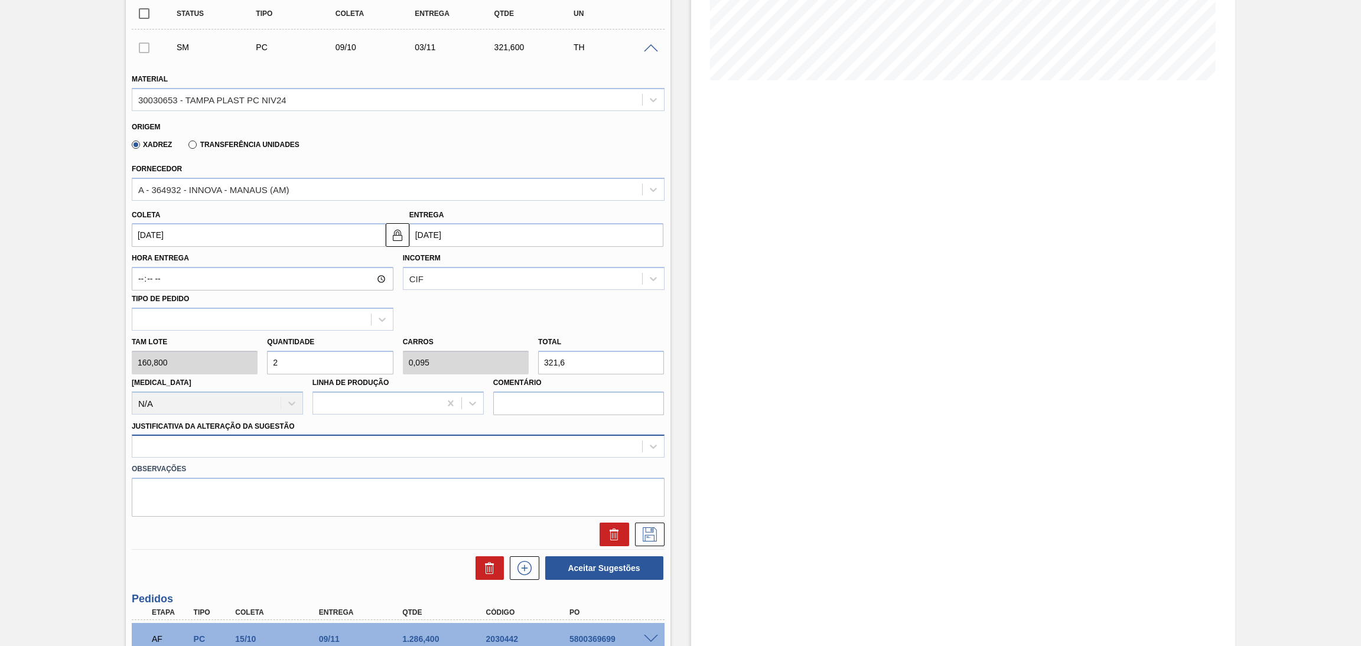
click at [369, 443] on div at bounding box center [387, 446] width 510 height 17
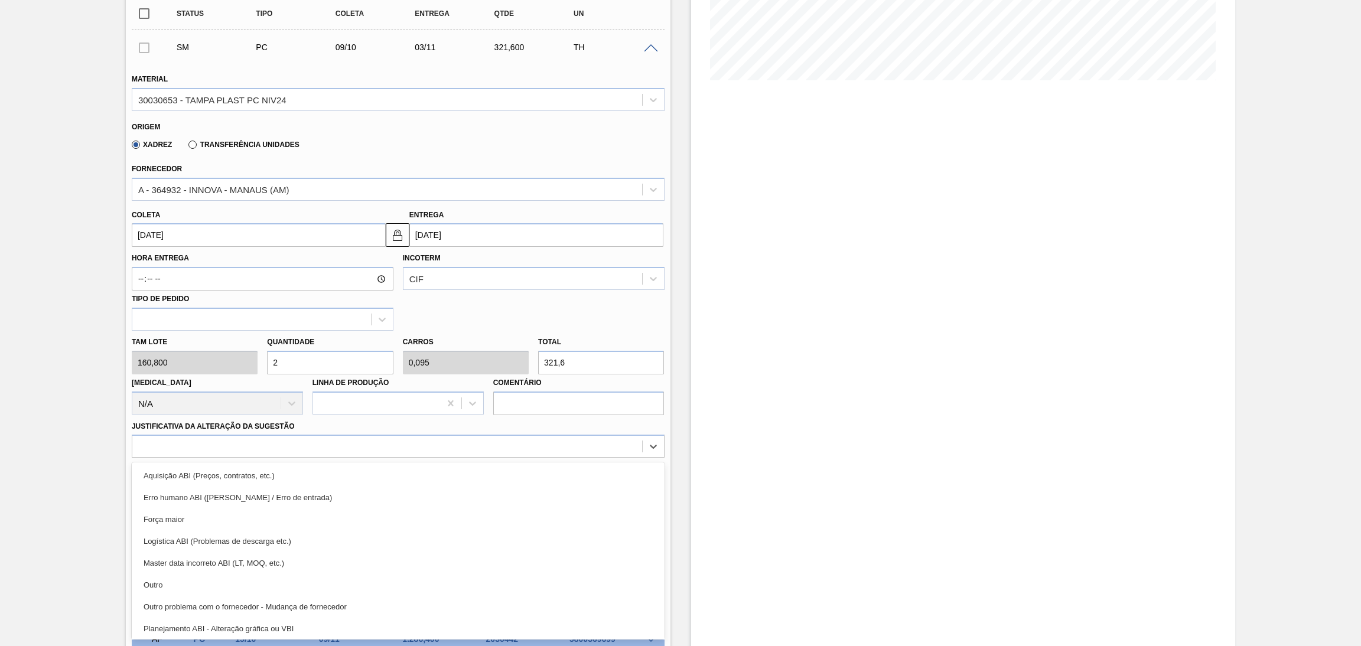
click at [276, 624] on div "Planejamento ABI - Alteração gráfica ou VBI" at bounding box center [398, 629] width 533 height 22
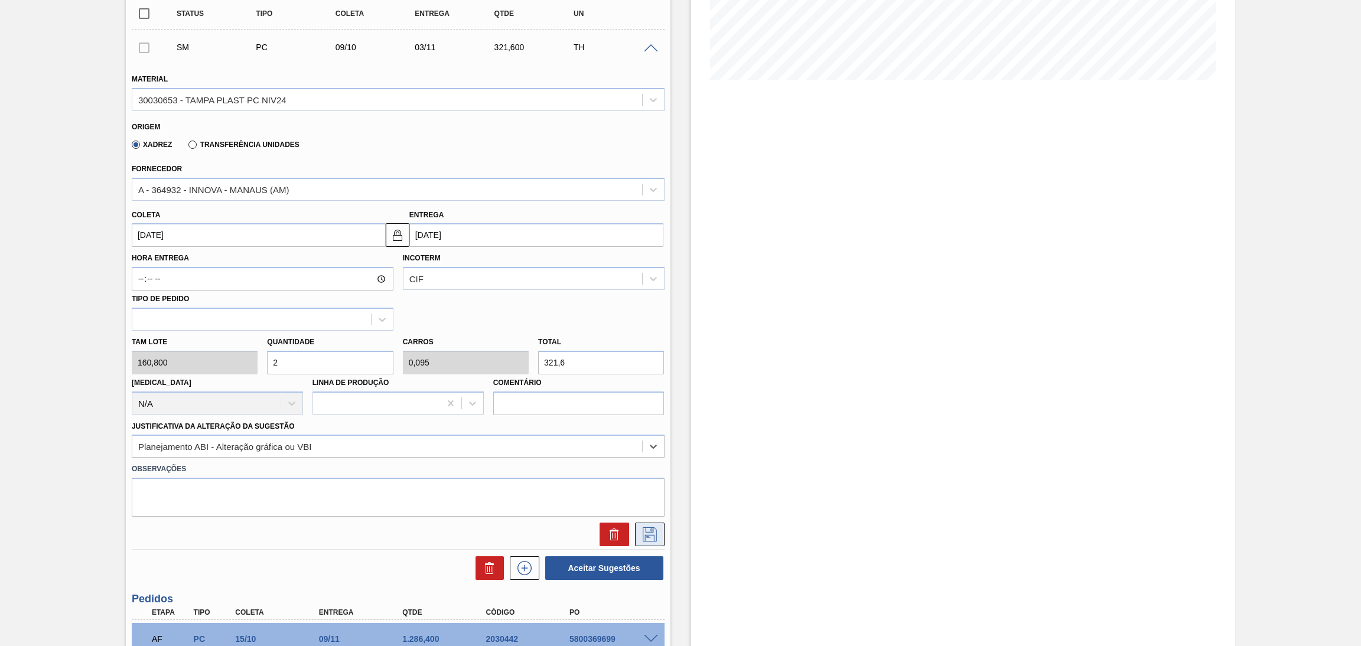
click at [651, 533] on icon at bounding box center [649, 534] width 19 height 14
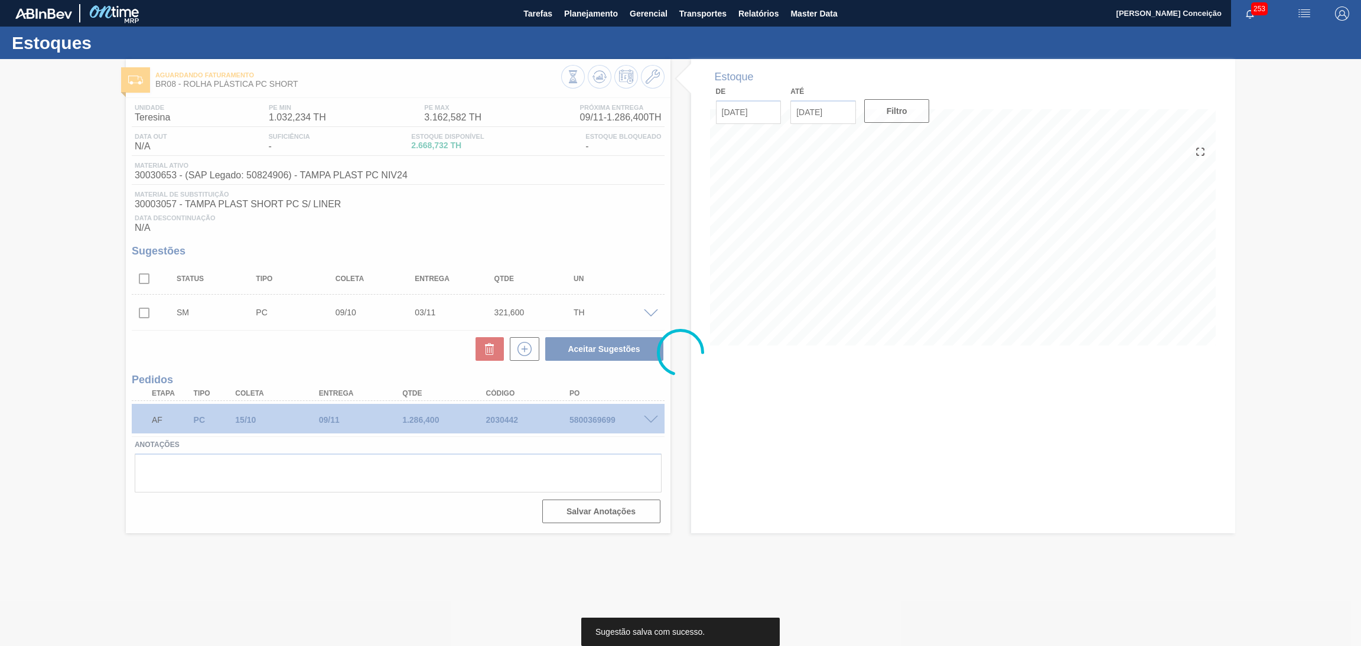
scroll to position [0, 0]
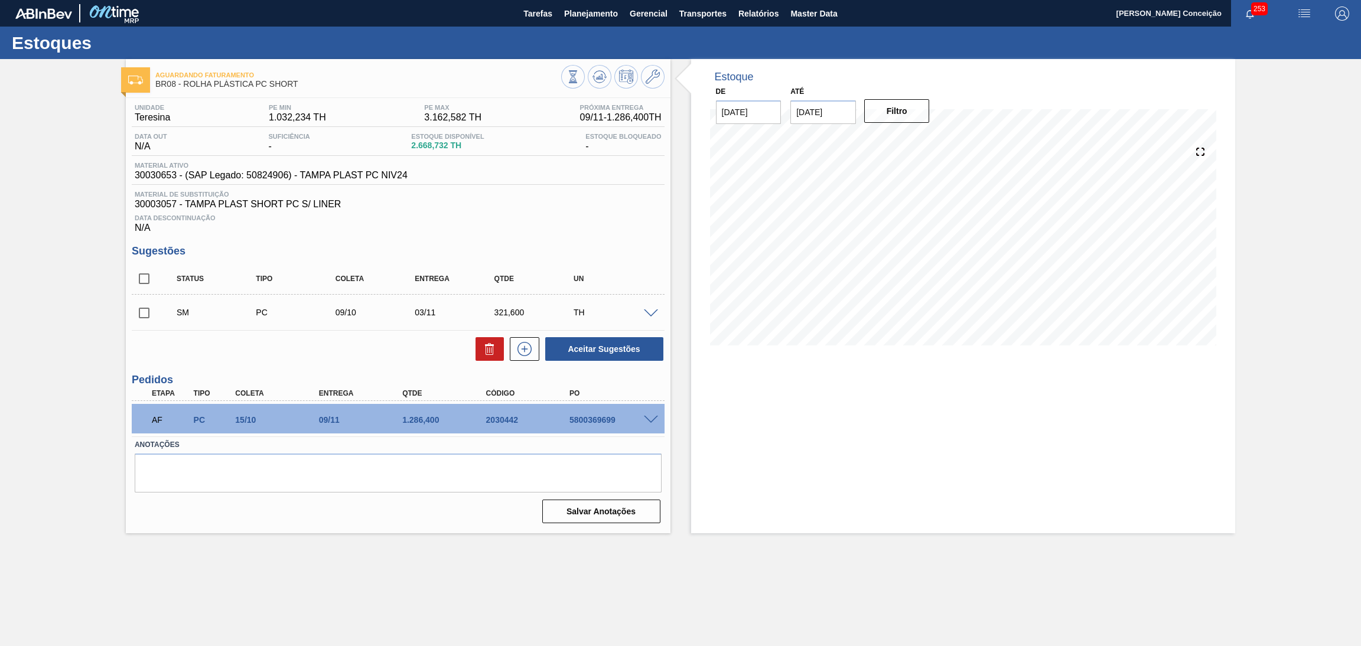
click at [148, 313] on input "checkbox" at bounding box center [144, 313] width 25 height 25
click at [612, 347] on button "Aceitar Sugestões" at bounding box center [604, 349] width 118 height 24
checkbox input "false"
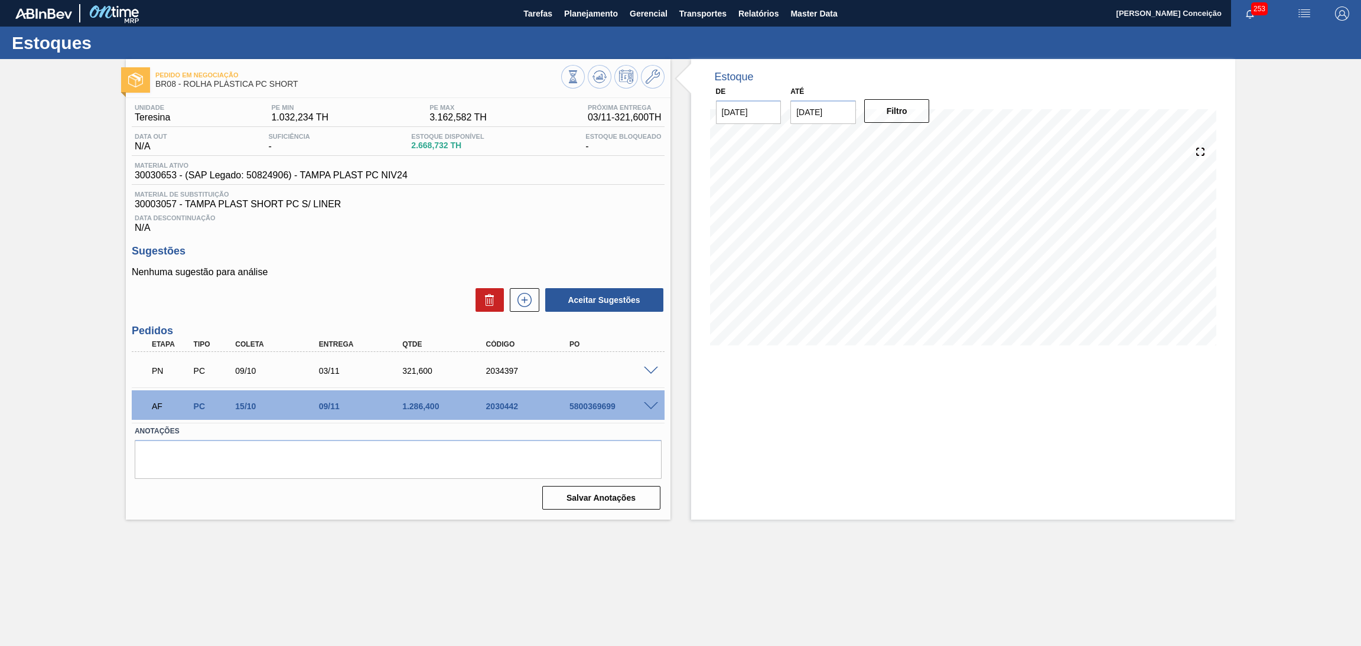
click at [355, 269] on p "Nenhuma sugestão para análise" at bounding box center [398, 272] width 533 height 11
click at [644, 371] on span at bounding box center [651, 371] width 14 height 9
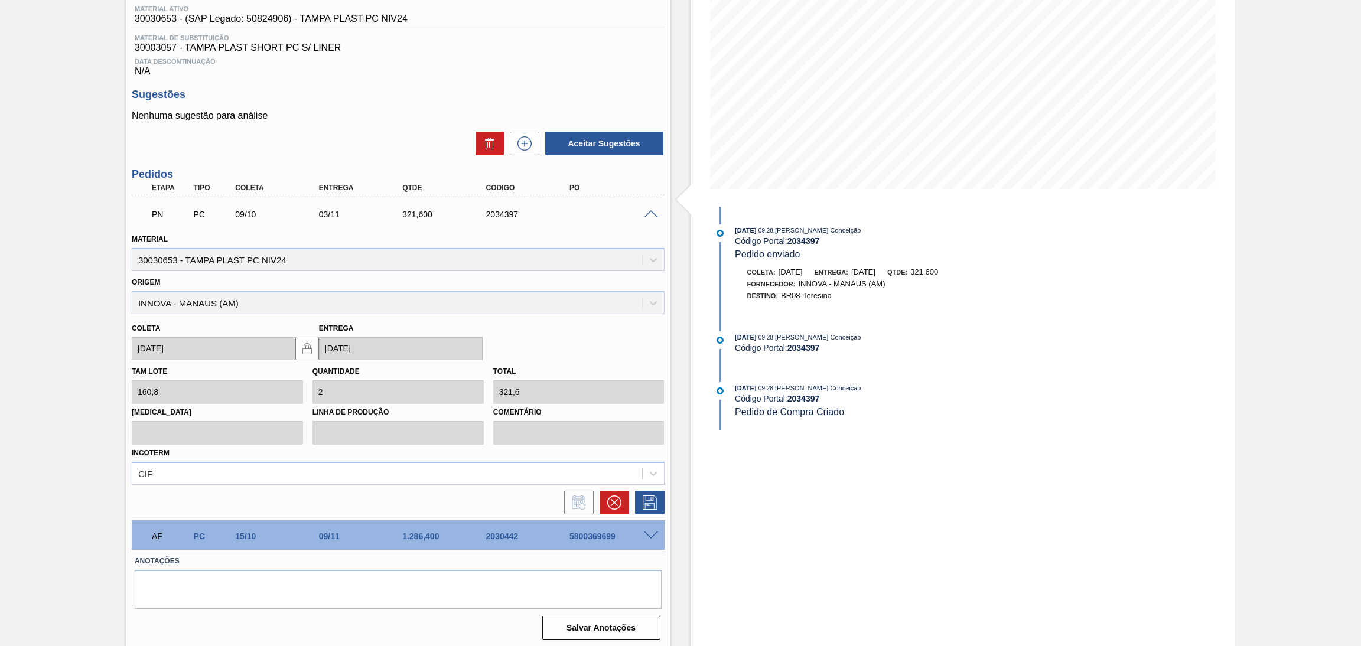
scroll to position [157, 0]
click at [610, 503] on icon at bounding box center [614, 502] width 14 height 14
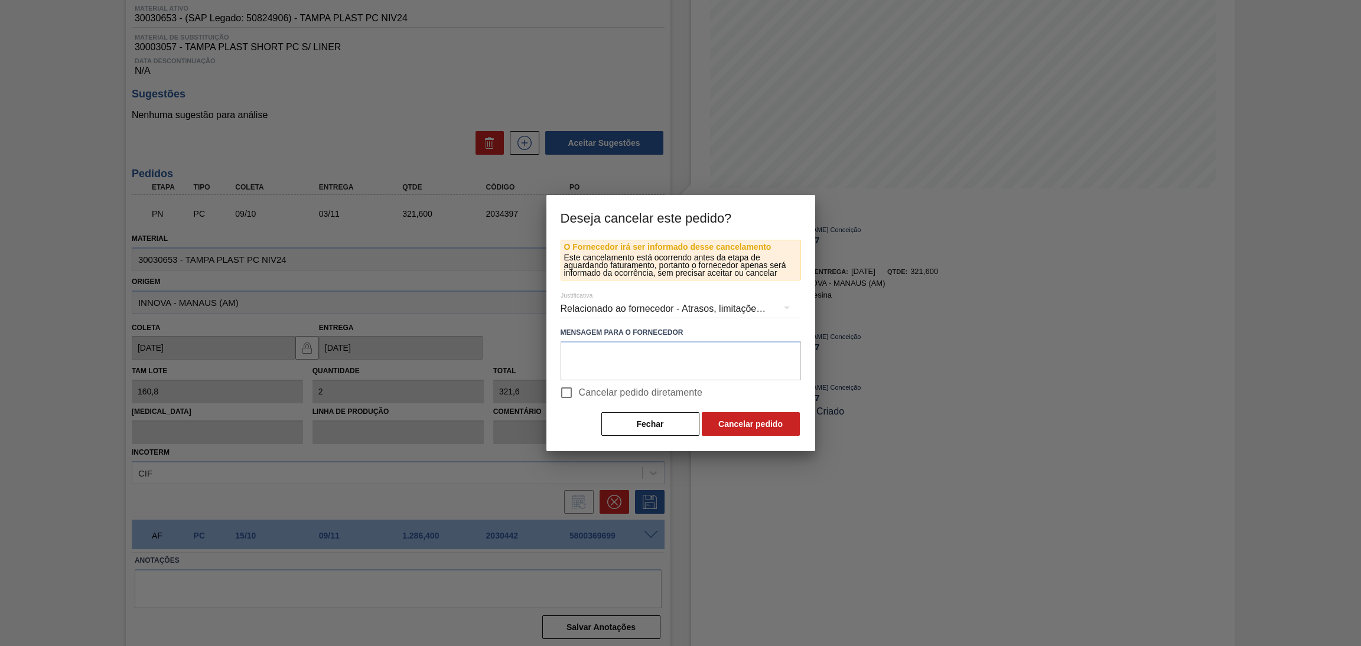
click at [608, 394] on span "Cancelar pedido diretamente" at bounding box center [641, 393] width 124 height 14
click at [579, 394] on input "Cancelar pedido diretamente" at bounding box center [566, 392] width 25 height 25
checkbox input "true"
click at [736, 430] on button "Cancelar pedido" at bounding box center [751, 424] width 98 height 24
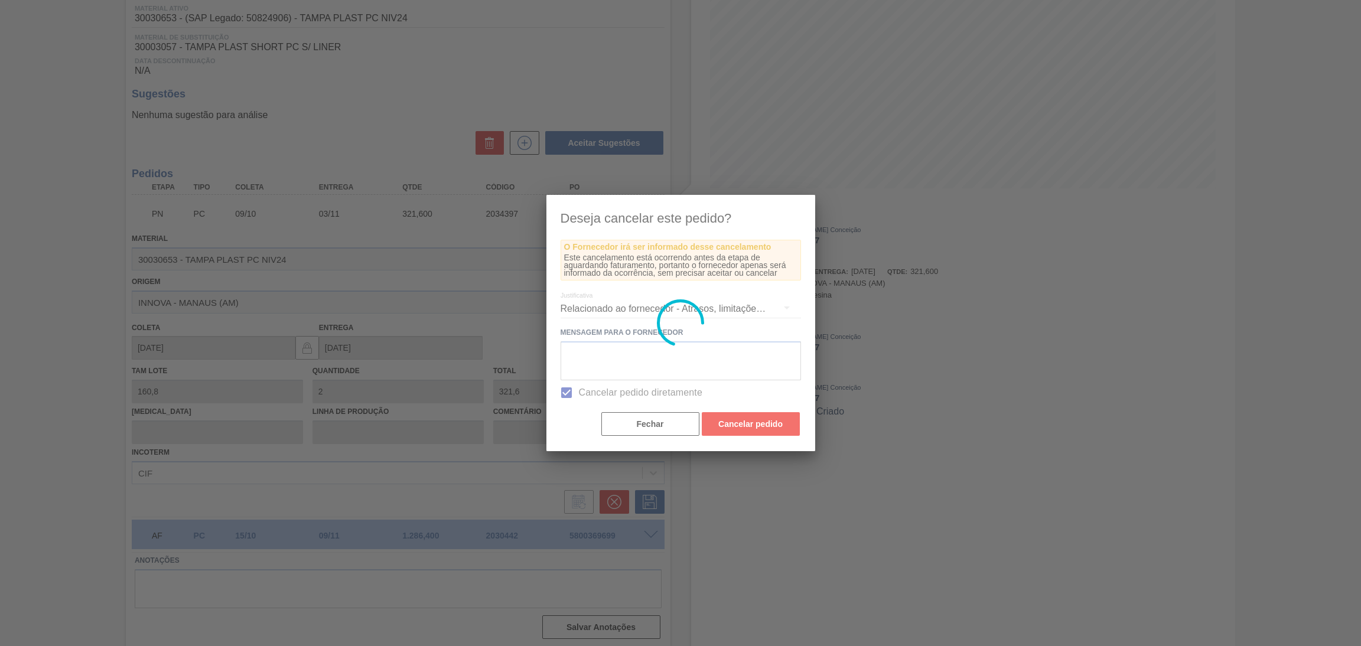
scroll to position [0, 0]
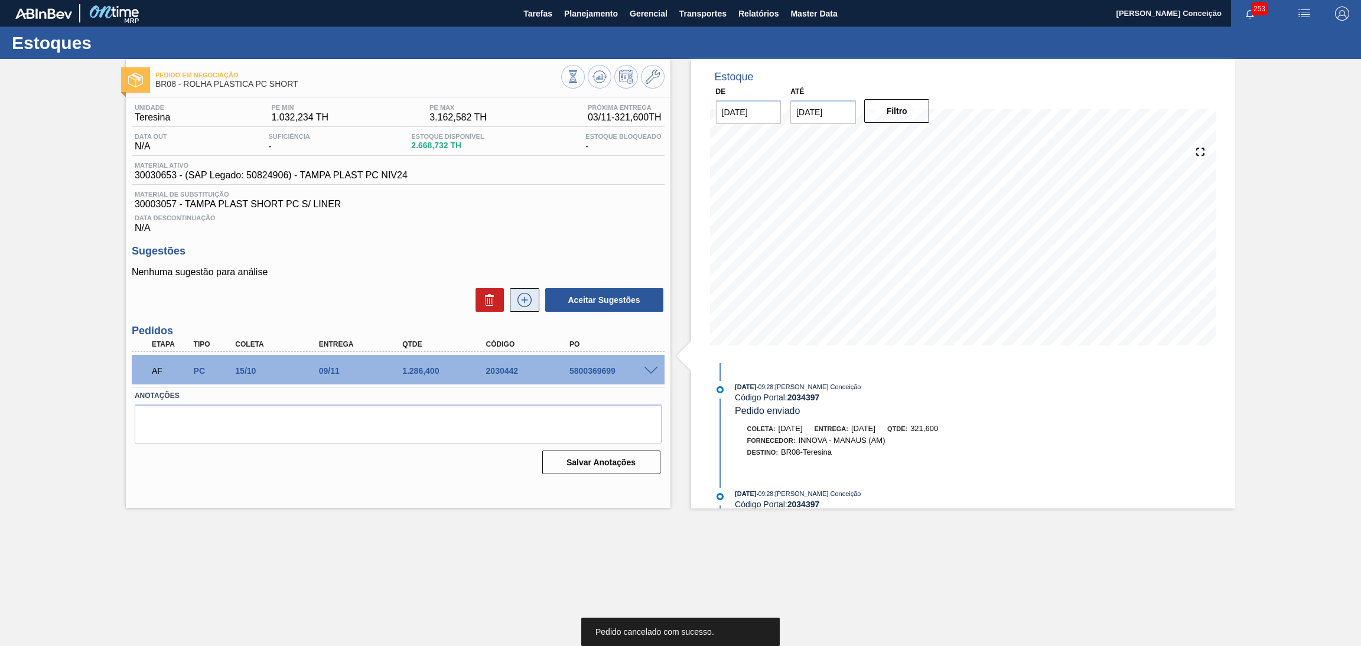
click at [526, 296] on icon at bounding box center [524, 300] width 19 height 14
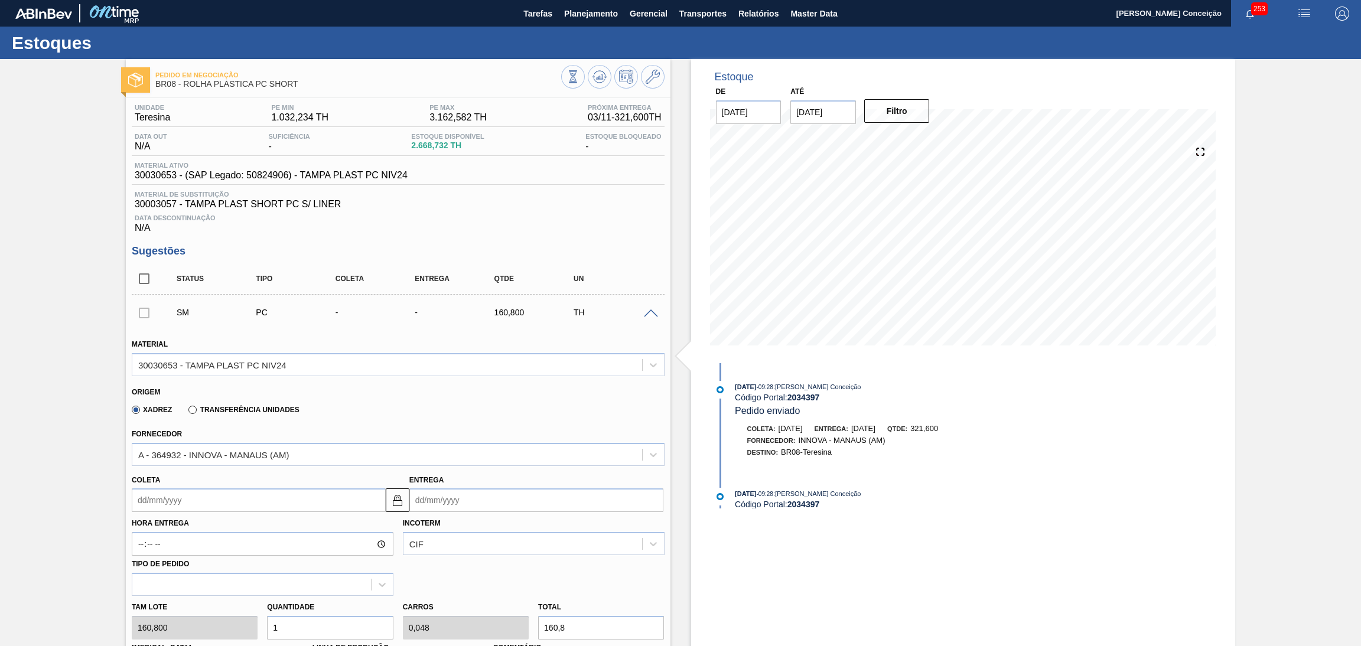
drag, startPoint x: 183, startPoint y: 490, endPoint x: 181, endPoint y: 500, distance: 10.8
click at [183, 492] on input "Coleta" at bounding box center [259, 500] width 254 height 24
type input "1"
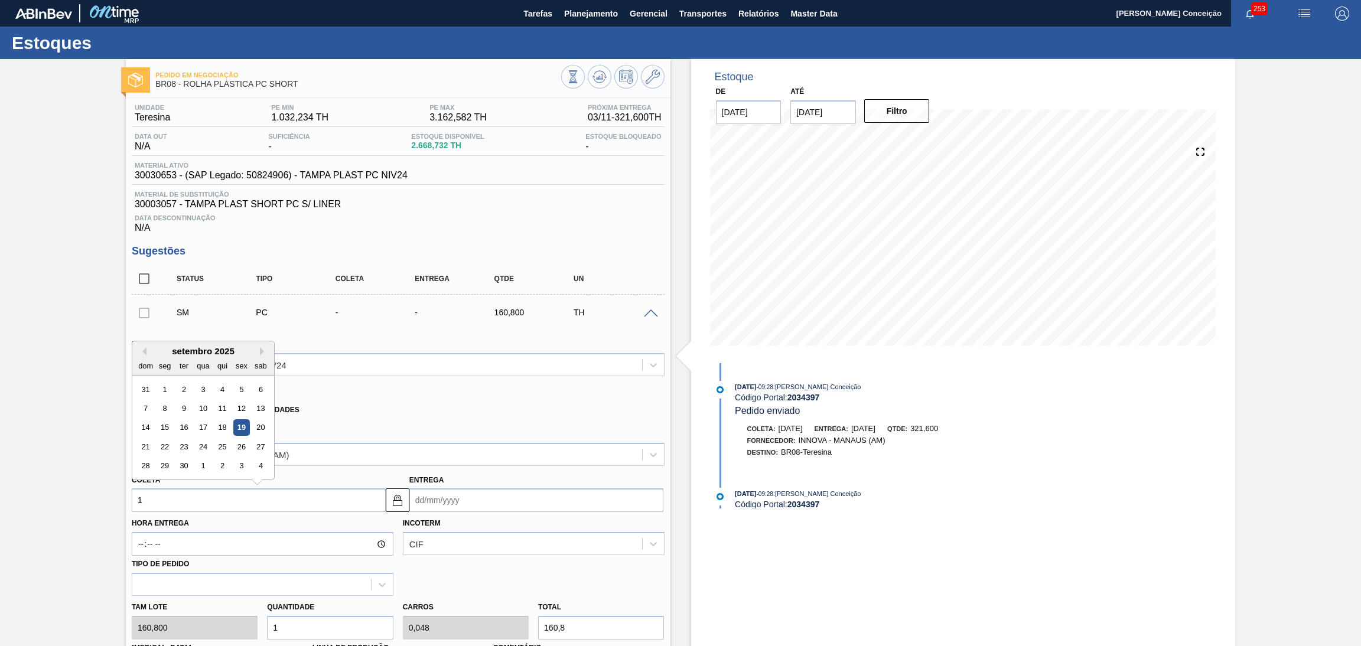
type input "26/09/2025"
type input "15"
type input "10/10/2025"
click at [164, 430] on div "15" at bounding box center [164, 428] width 16 height 16
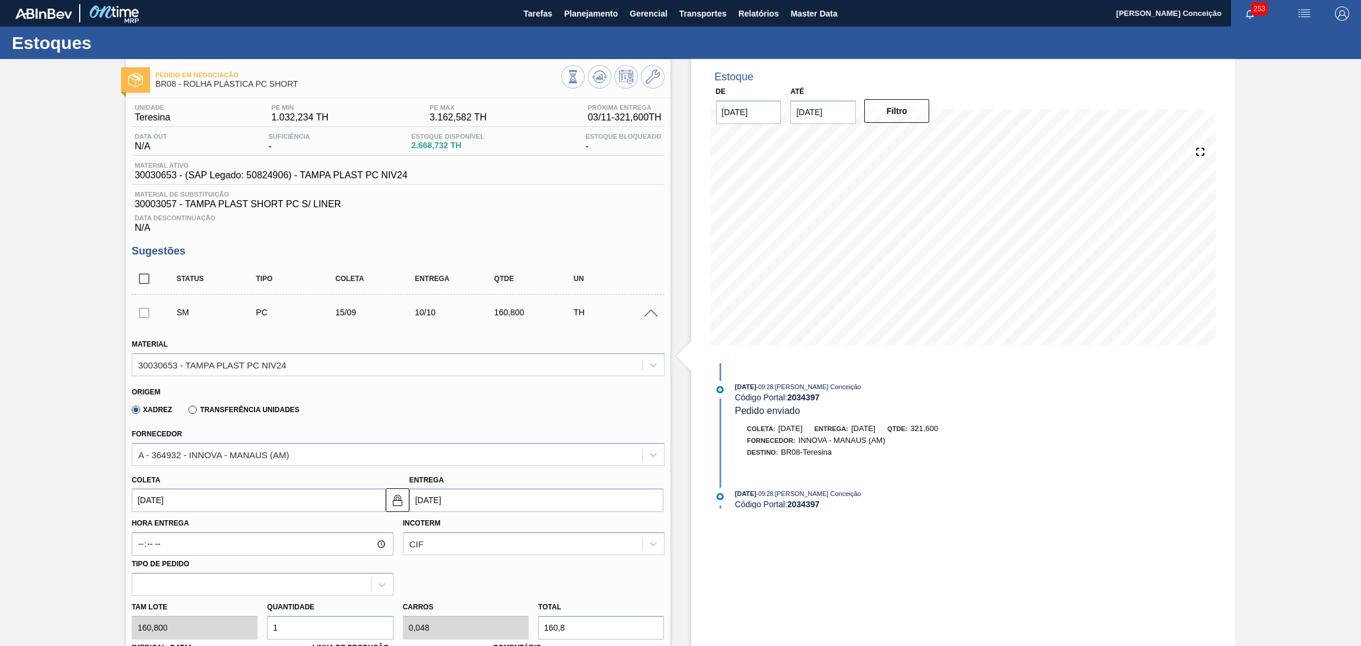
click at [224, 507] on input "15/09/2025" at bounding box center [259, 500] width 254 height 24
click at [262, 350] on button "Next Month" at bounding box center [264, 351] width 8 height 8
click at [200, 426] on div "15" at bounding box center [203, 428] width 16 height 16
type input "15/10/2025"
type input "09/11/2025"
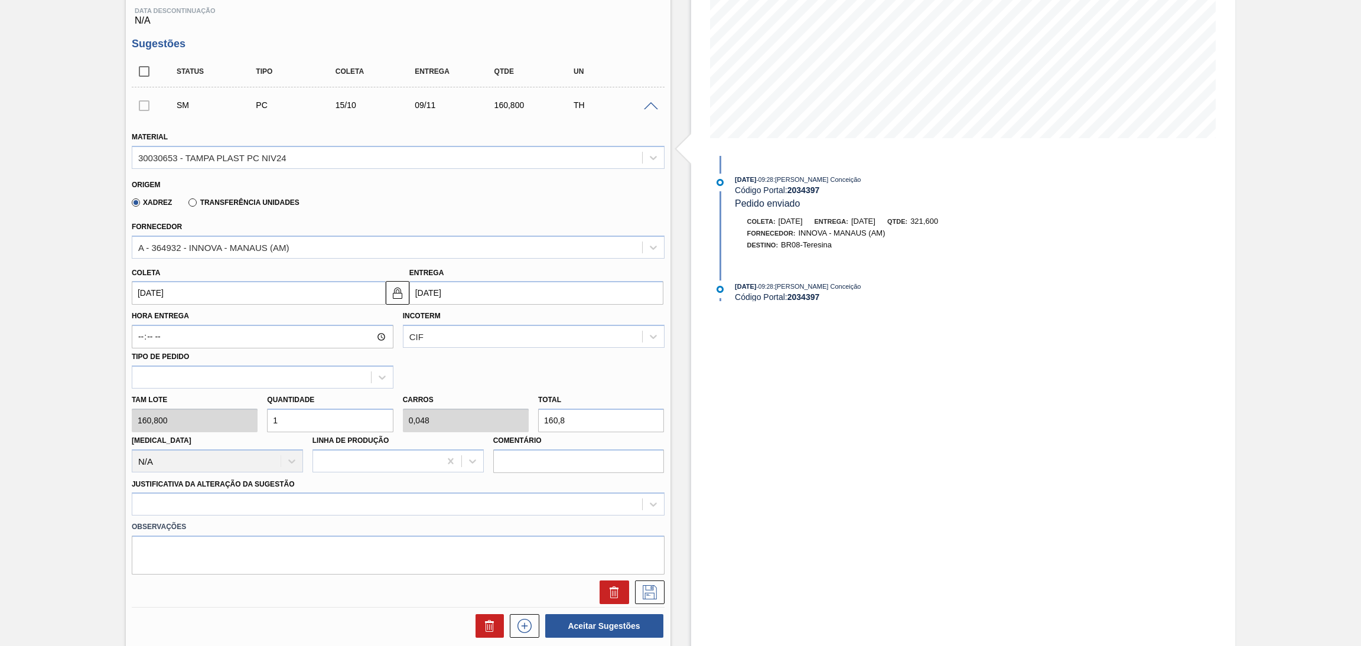
scroll to position [265, 0]
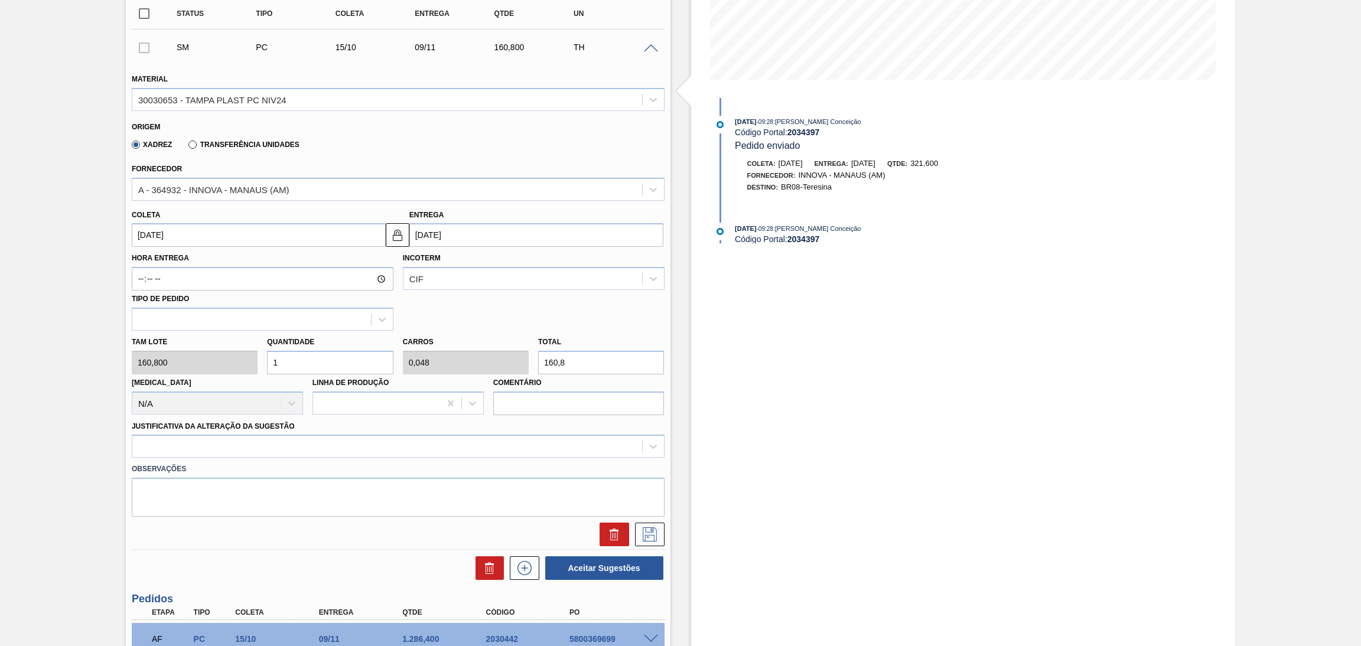
click at [217, 350] on div "Tam lote 160,800 Quantidade 1 Carros 0,048 Total 160,8 Doca N/A Linha de Produç…" at bounding box center [398, 373] width 542 height 84
type input "2"
type input "0,095"
type input "321,6"
type input "2"
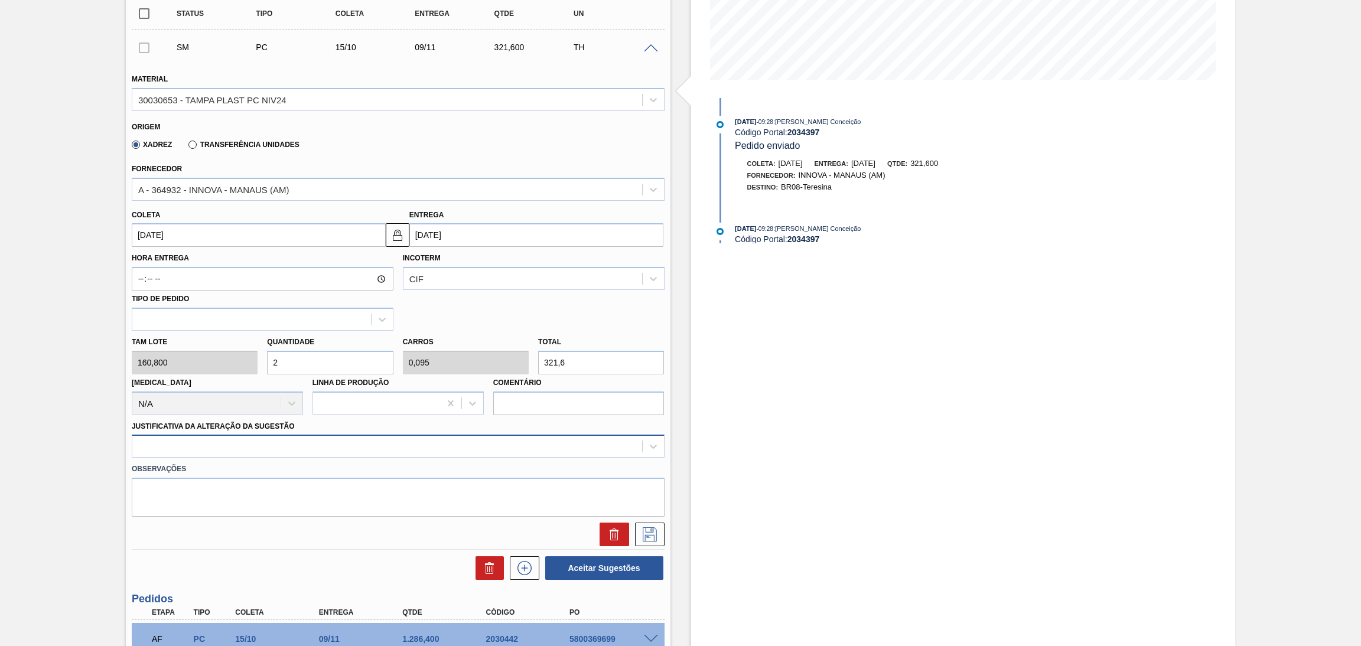
click at [197, 441] on div at bounding box center [387, 446] width 510 height 17
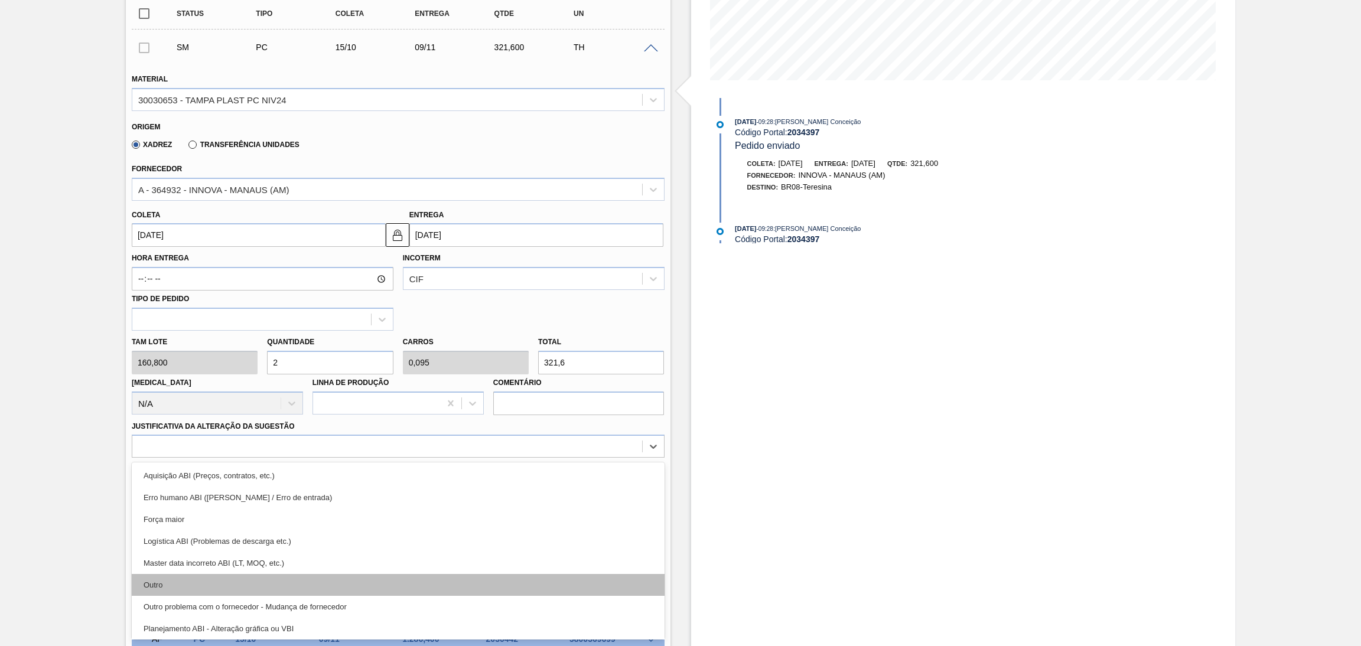
scroll to position [89, 0]
click at [299, 581] on div "Planejamento ABI - Plano de produção" at bounding box center [398, 584] width 533 height 22
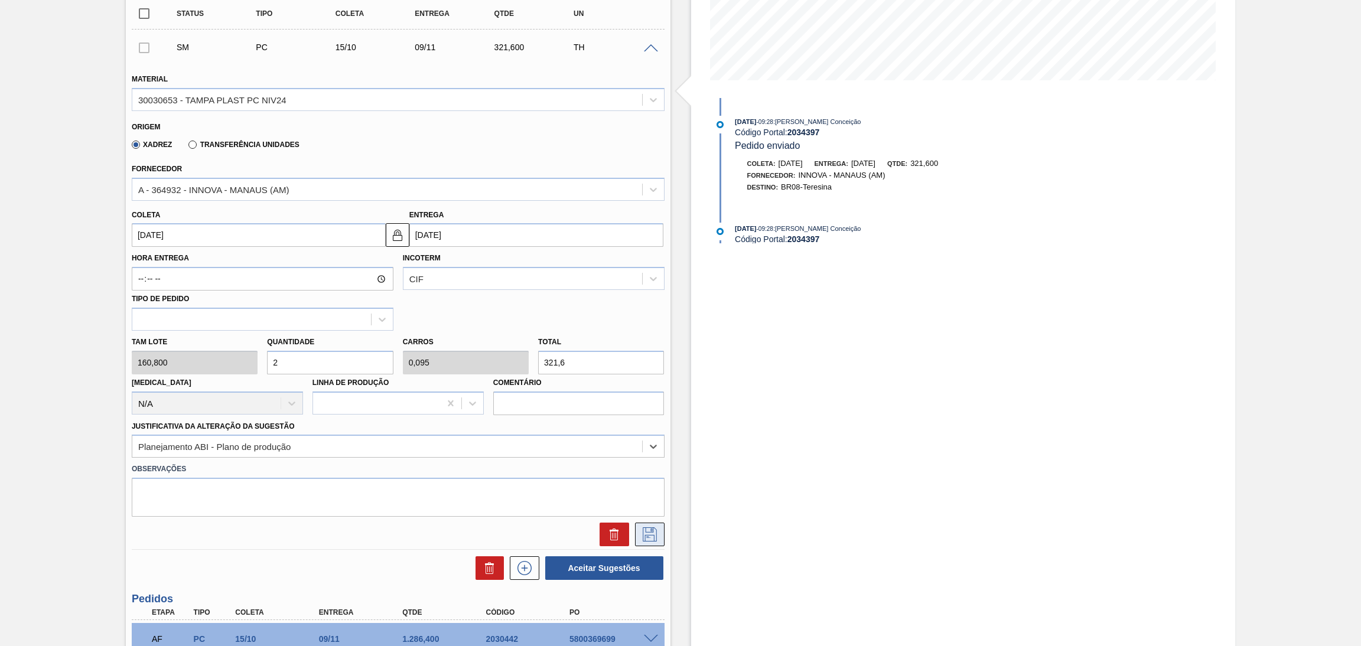
click at [650, 533] on icon at bounding box center [649, 534] width 19 height 14
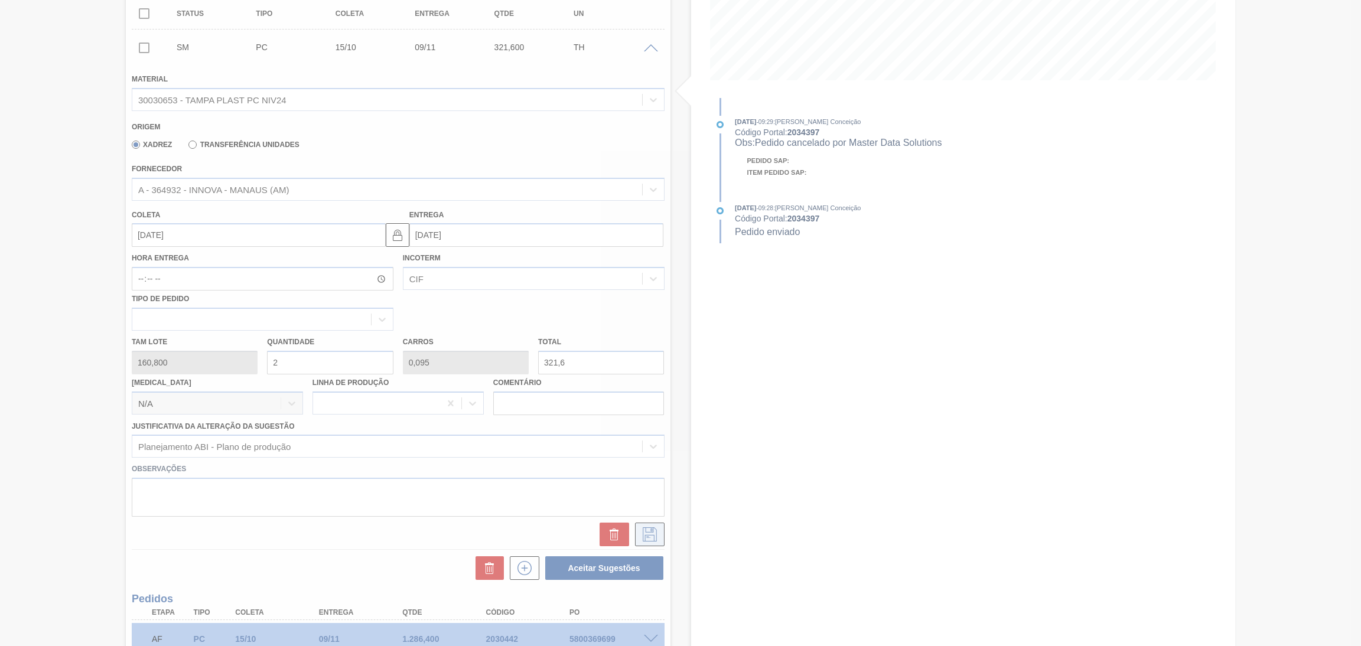
scroll to position [0, 0]
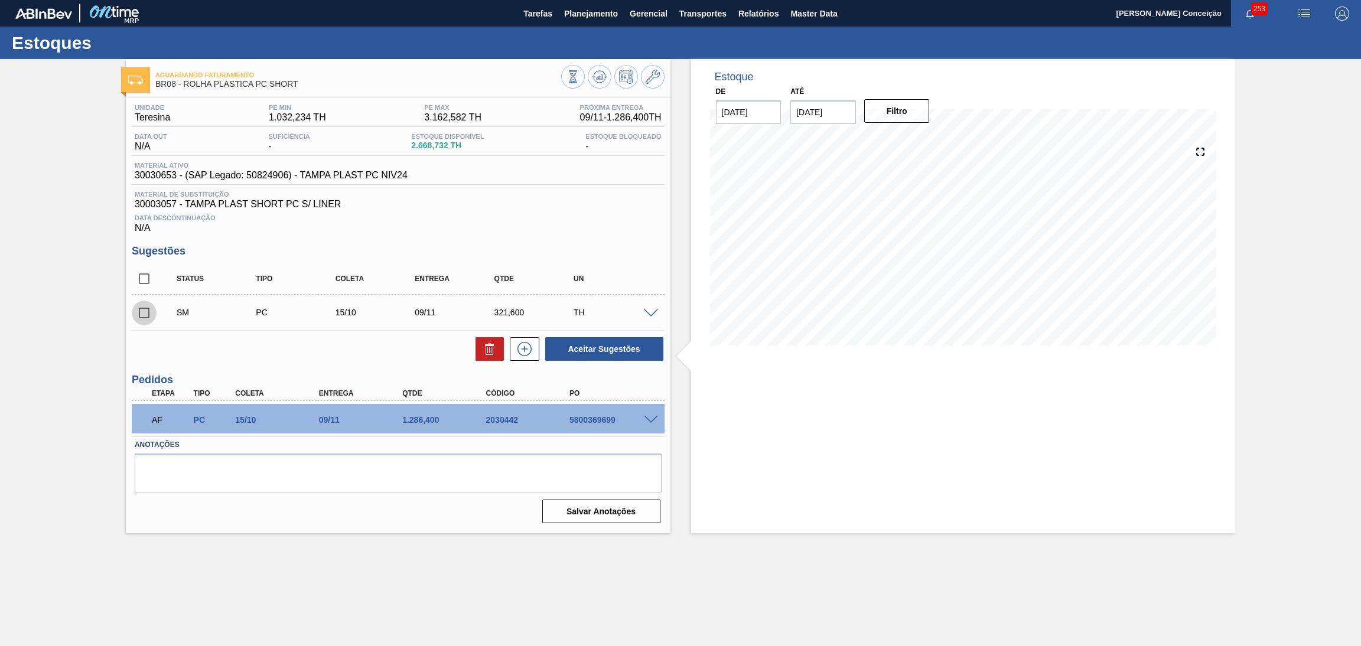
drag, startPoint x: 139, startPoint y: 315, endPoint x: 145, endPoint y: 319, distance: 6.9
click at [143, 317] on input "checkbox" at bounding box center [144, 313] width 25 height 25
click at [632, 345] on button "Aceitar Sugestões" at bounding box center [604, 349] width 118 height 24
checkbox input "false"
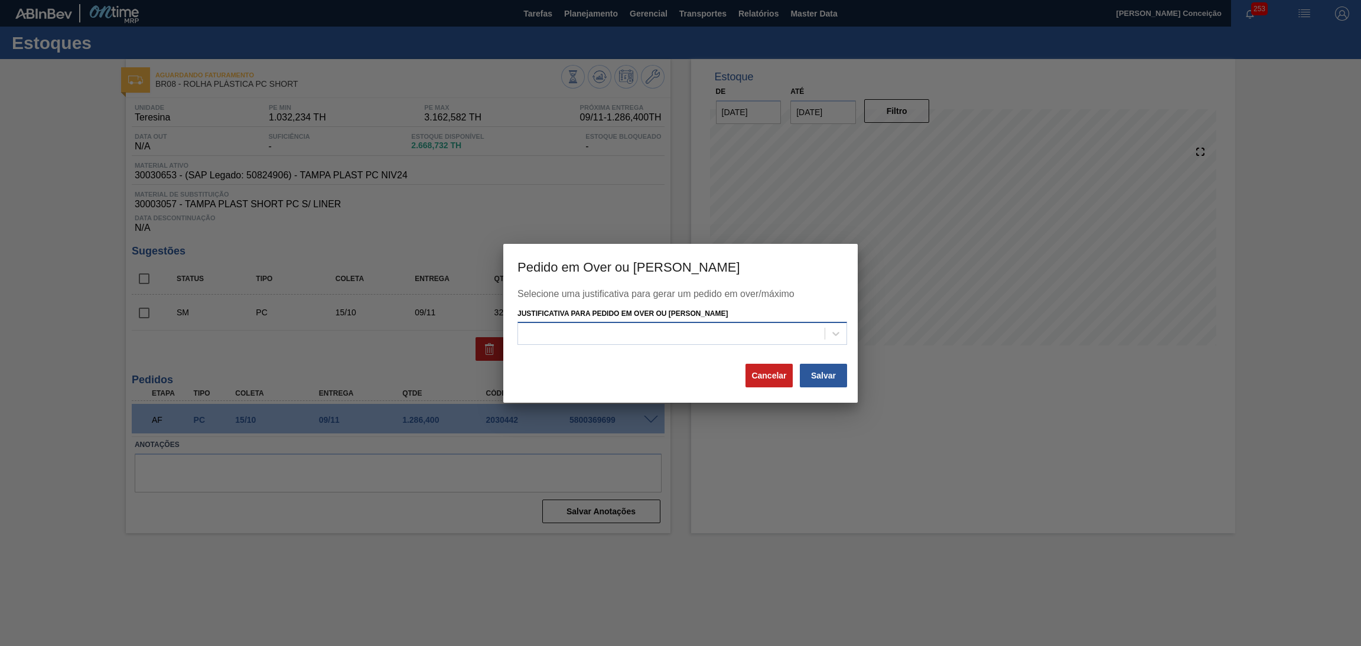
click at [657, 329] on div at bounding box center [671, 333] width 306 height 17
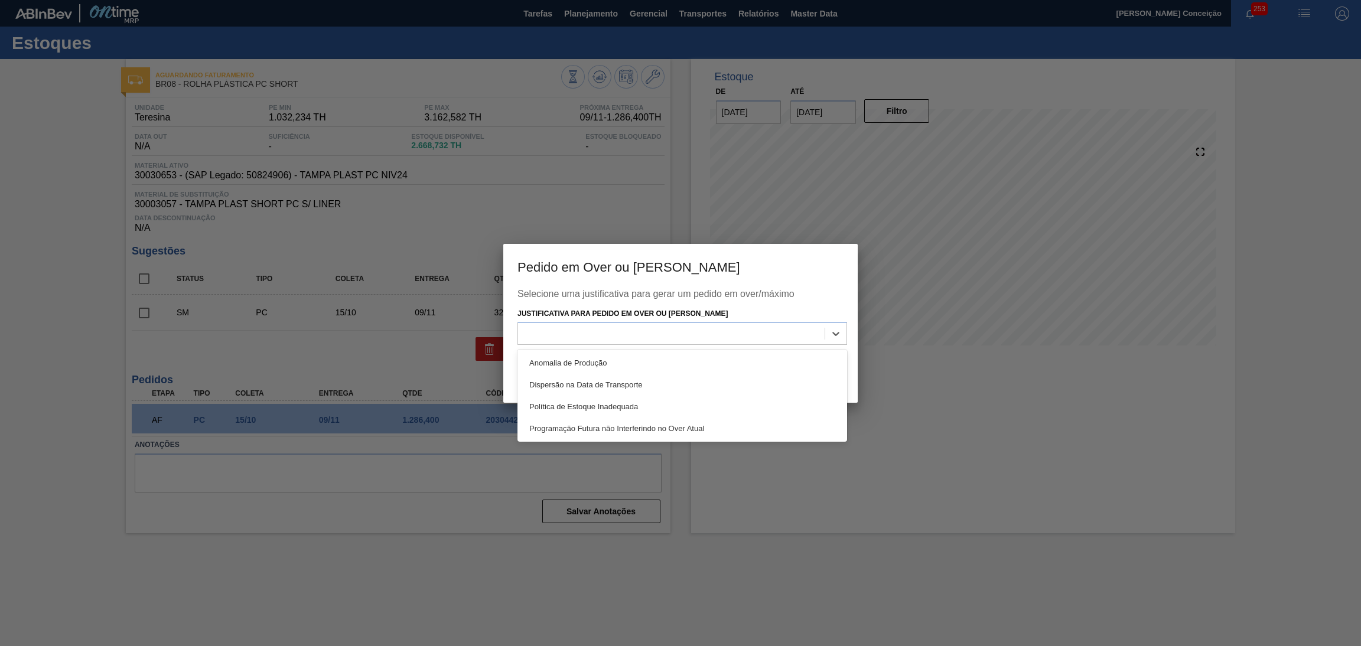
click at [462, 212] on div at bounding box center [680, 323] width 1361 height 646
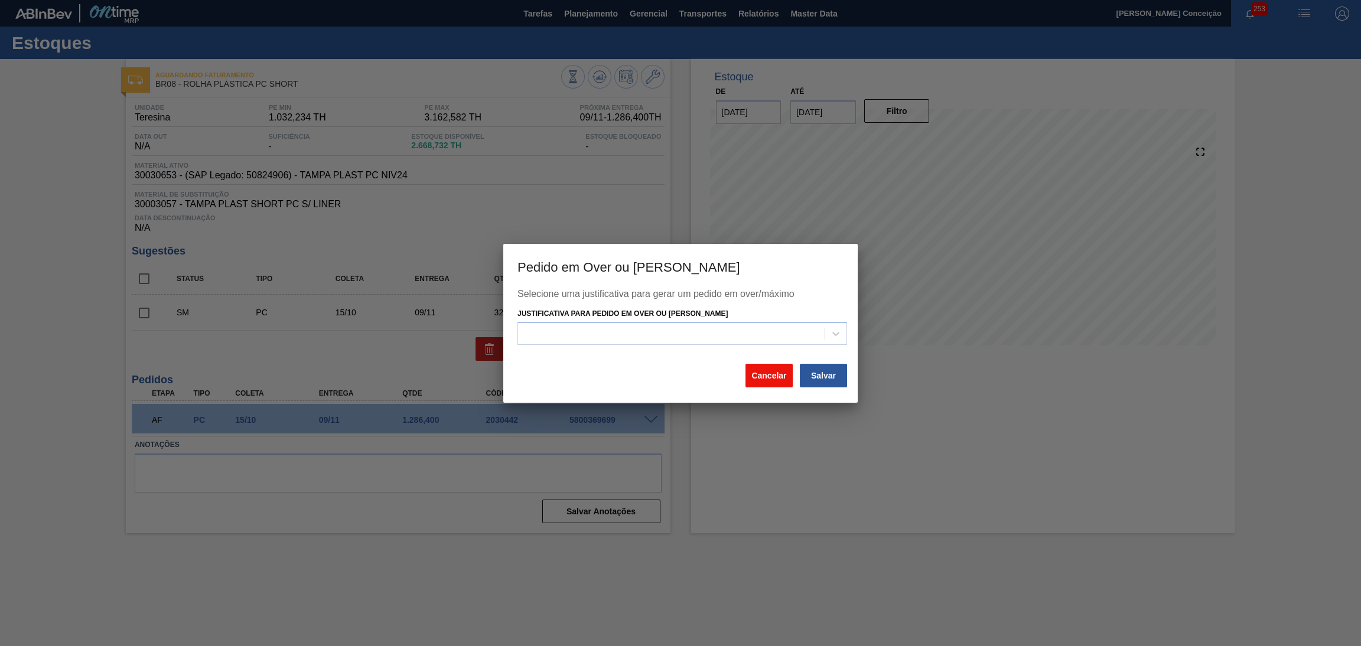
click at [764, 379] on button "Cancelar" at bounding box center [768, 376] width 47 height 24
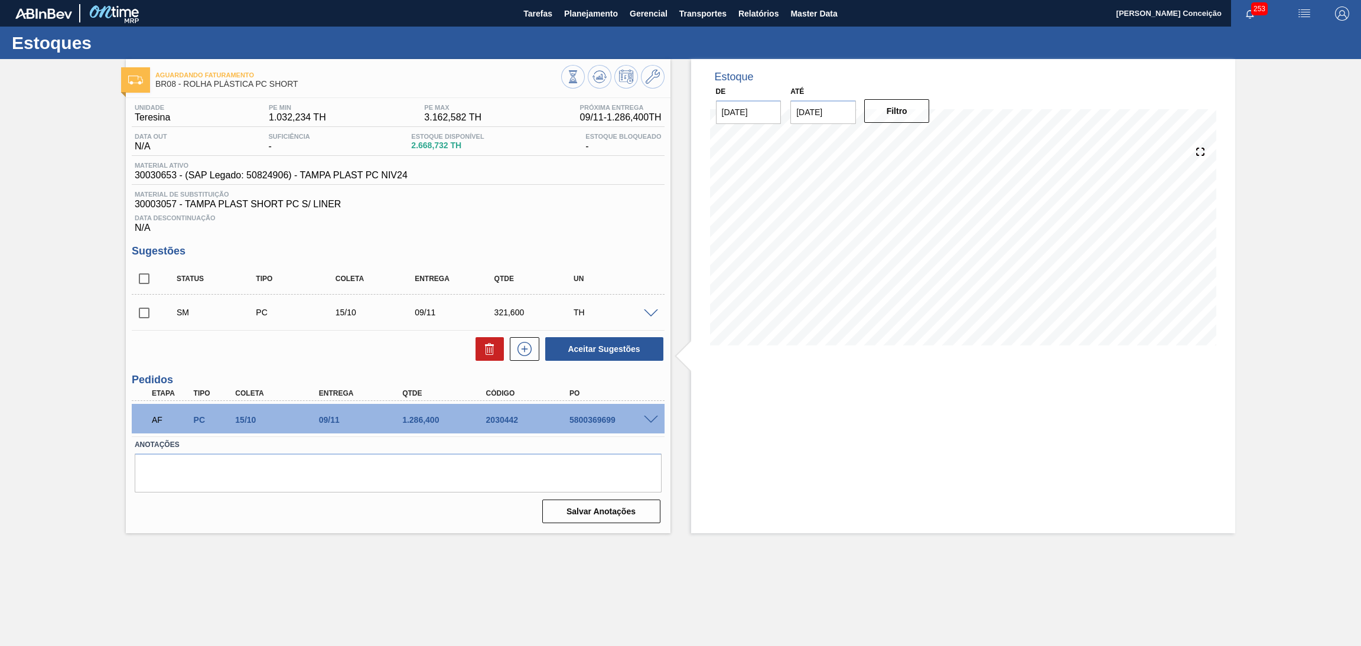
drag, startPoint x: 844, startPoint y: 110, endPoint x: 589, endPoint y: 113, distance: 255.1
click at [670, 106] on div "Estoque De 19/09/2025 Até 30/10/2025 Filtro 06/10 Projeção de Estoque 2,408.728…" at bounding box center [952, 296] width 565 height 474
type input "[DATE]"
click at [892, 110] on button "Filtro" at bounding box center [897, 111] width 66 height 24
click at [654, 309] on span at bounding box center [651, 313] width 14 height 9
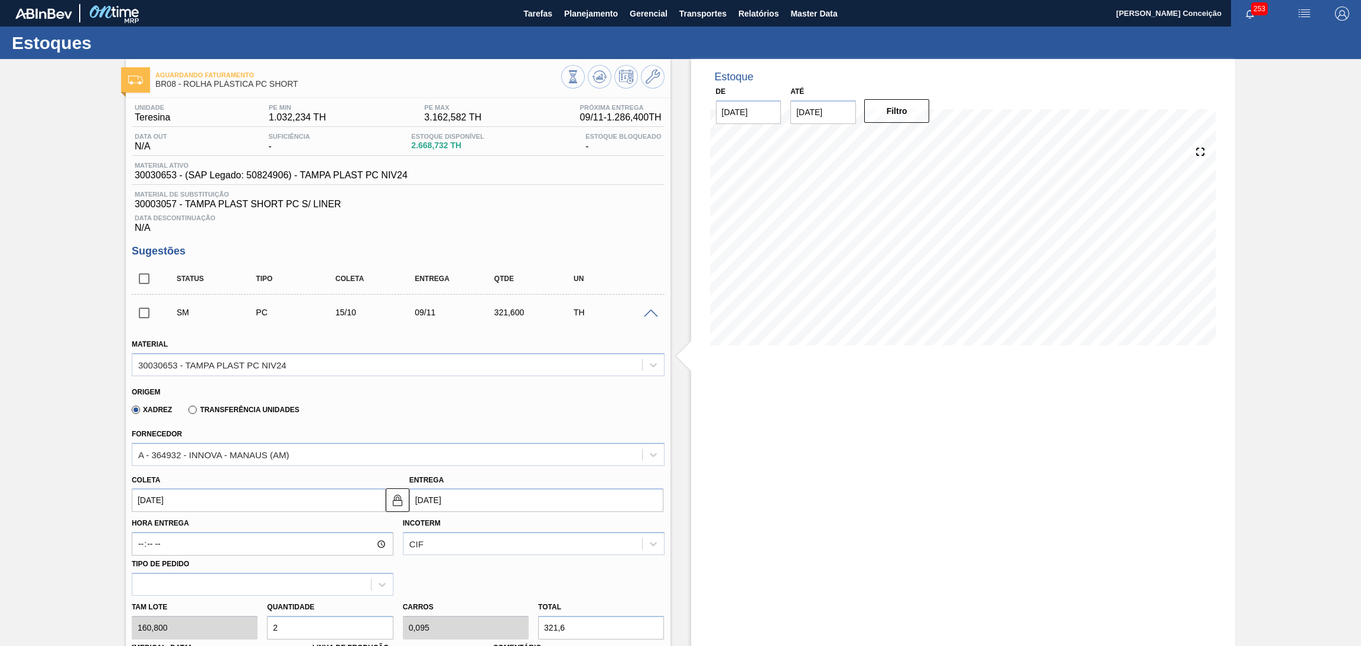
drag, startPoint x: 311, startPoint y: 622, endPoint x: 227, endPoint y: 611, distance: 84.6
click at [229, 611] on div "Tam lote 160,800 Quantidade 2 Carros 0,095 Total 321,6 Doca N/A Linha de Produç…" at bounding box center [398, 638] width 542 height 84
type input "1"
type input "0,048"
type input "160,8"
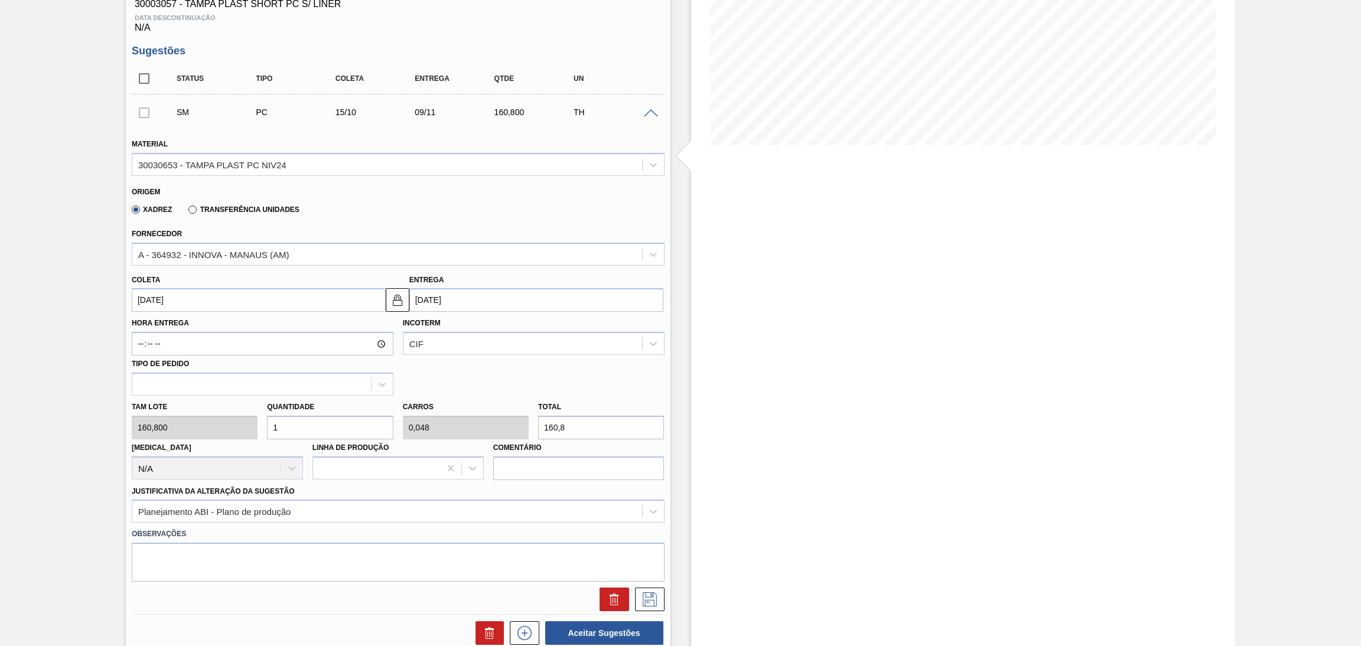
scroll to position [265, 0]
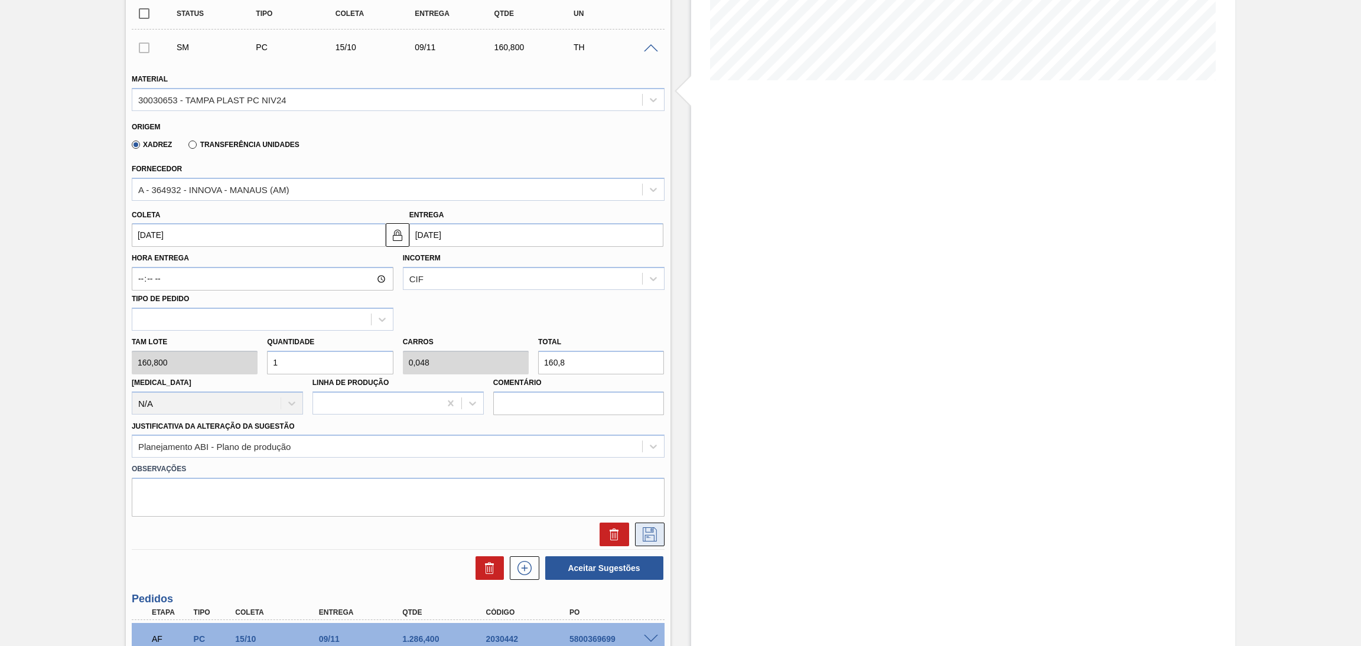
type input "1"
click at [643, 536] on icon at bounding box center [649, 534] width 19 height 14
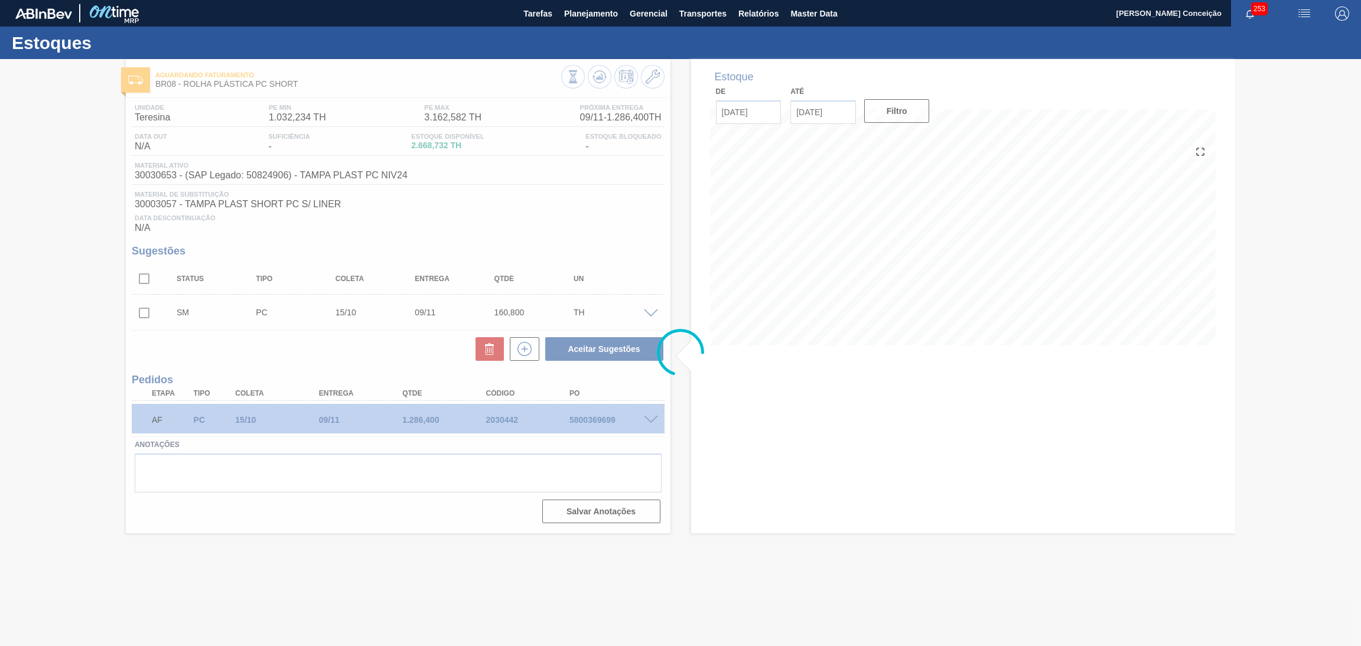
scroll to position [0, 0]
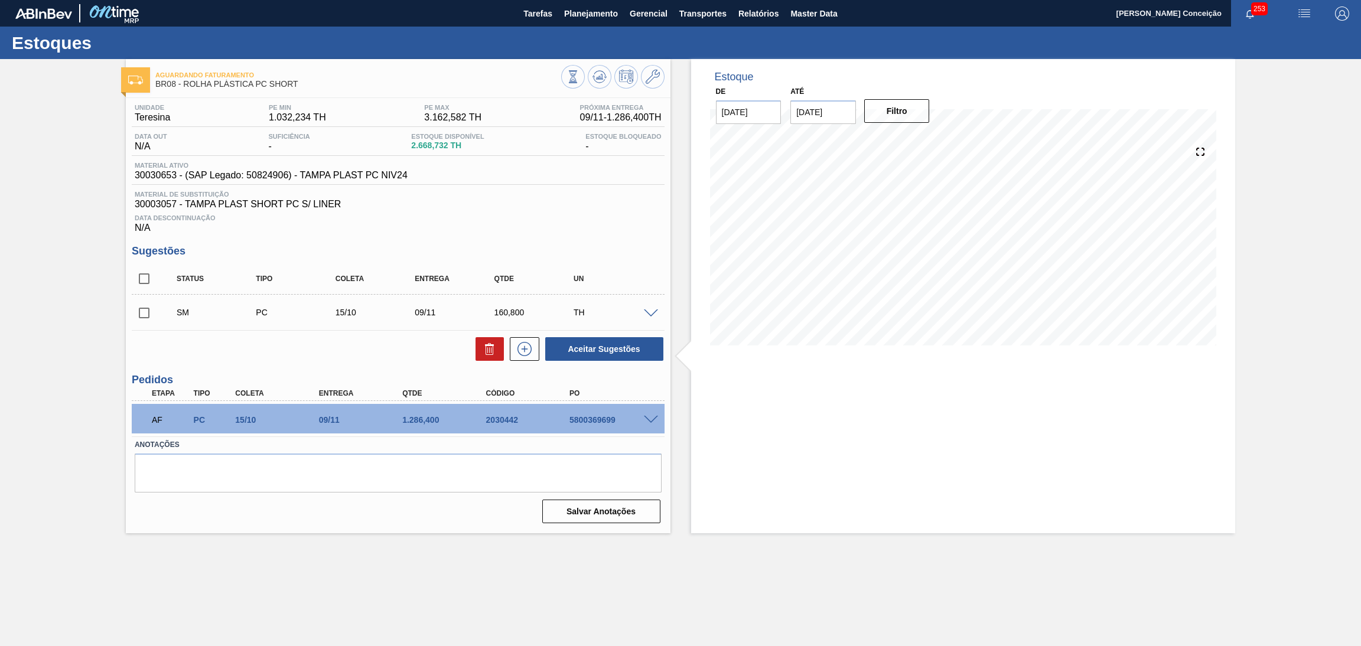
click at [148, 277] on input "checkbox" at bounding box center [144, 278] width 25 height 25
checkbox input "true"
click at [487, 344] on icon at bounding box center [489, 349] width 14 height 14
checkbox input "false"
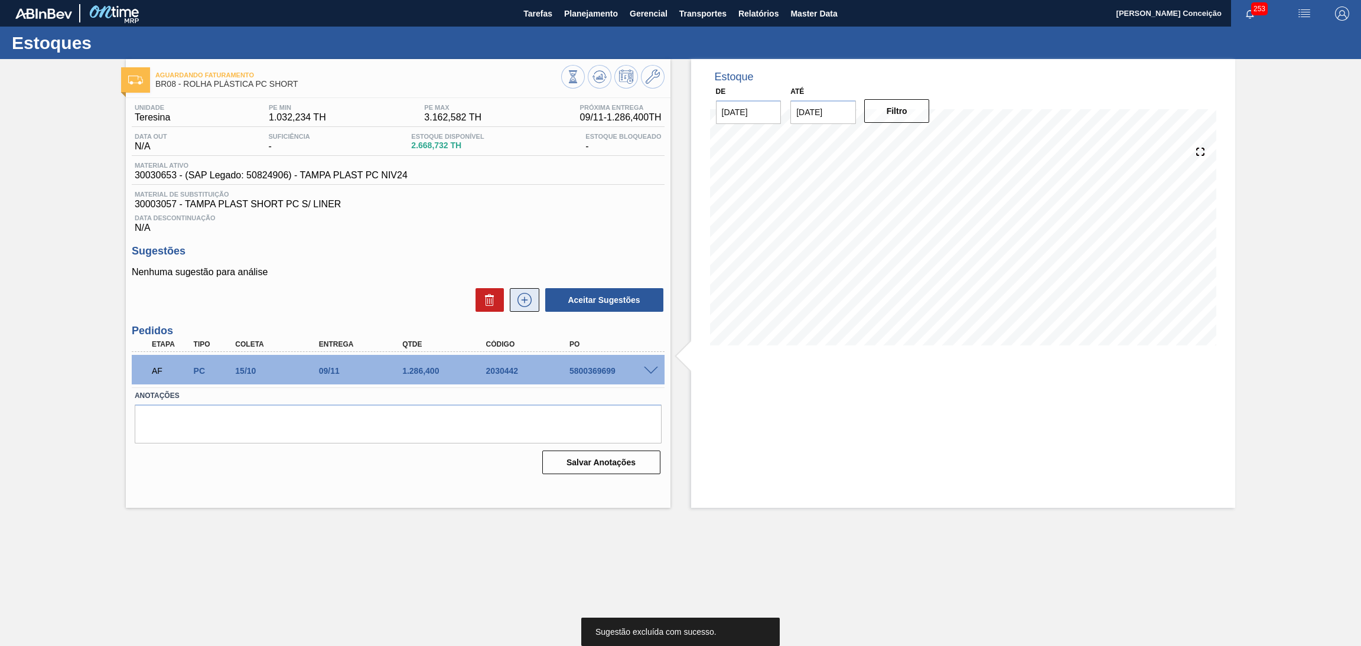
click at [533, 292] on button at bounding box center [525, 300] width 30 height 24
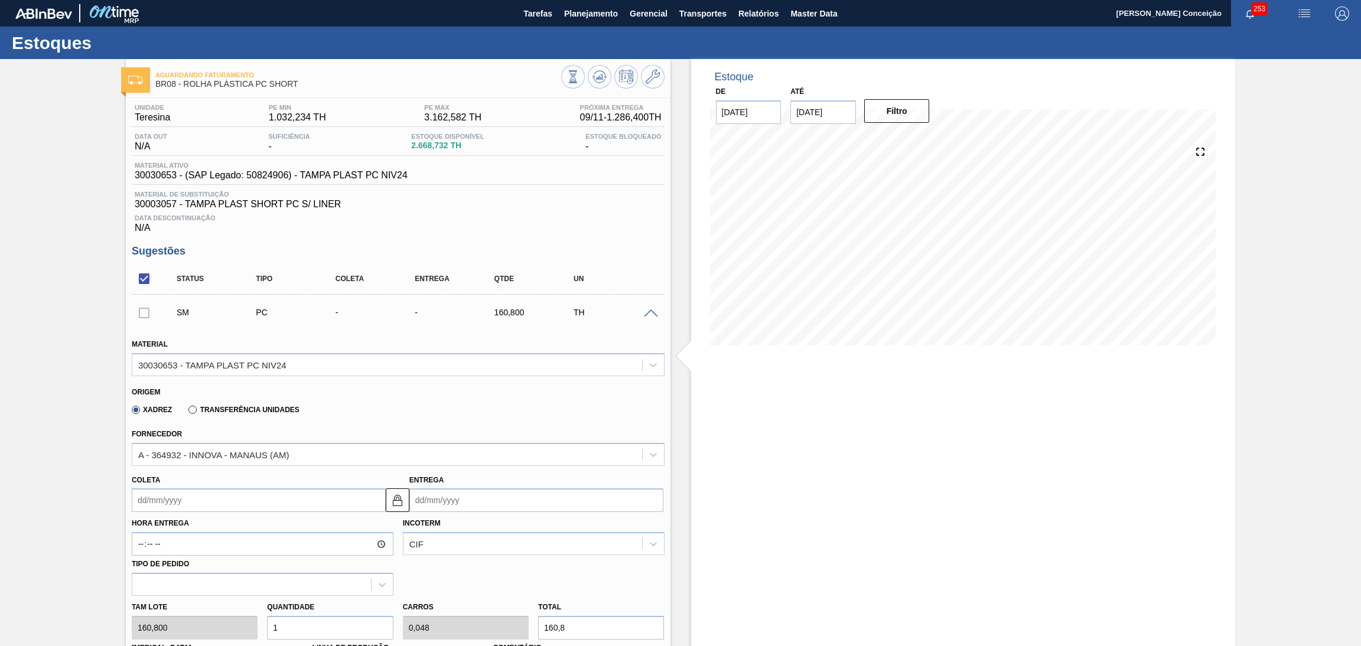
click at [183, 500] on input "Coleta" at bounding box center [259, 500] width 254 height 24
click at [262, 349] on button "Next Month" at bounding box center [264, 351] width 8 height 8
click at [206, 428] on div "15" at bounding box center [203, 428] width 16 height 16
type input "15/10/2025"
type input "09/11/2025"
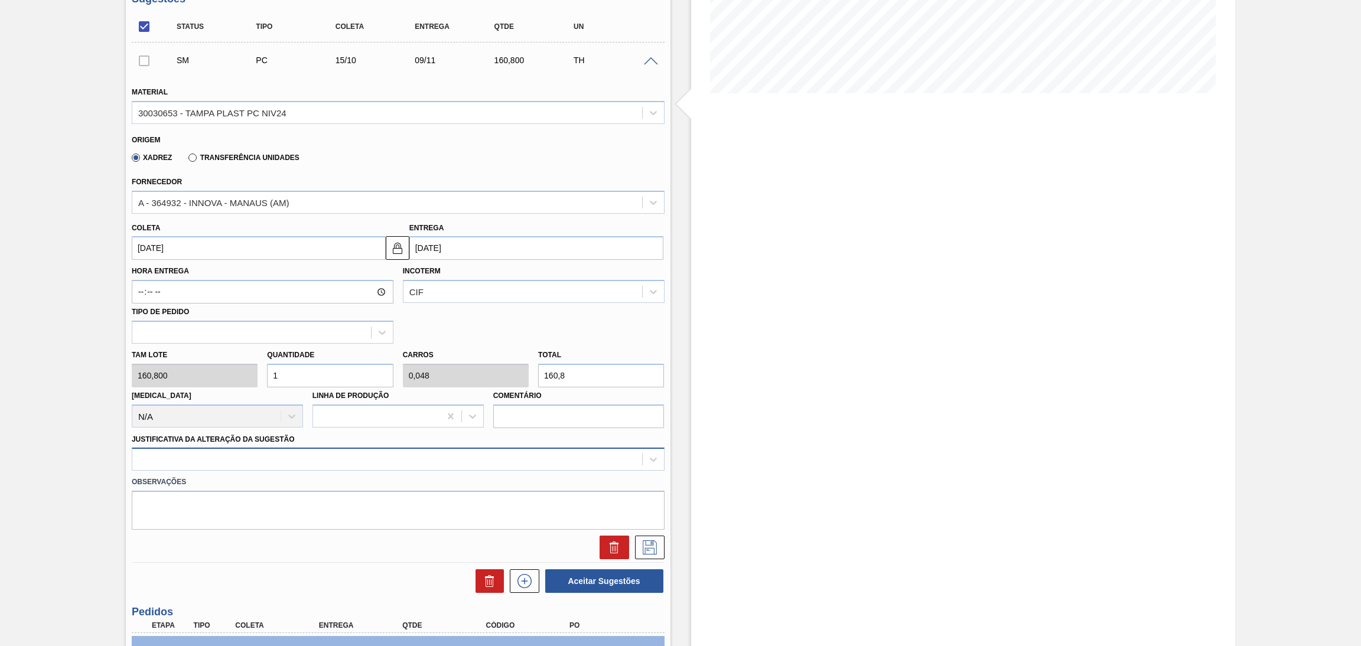
scroll to position [265, 0]
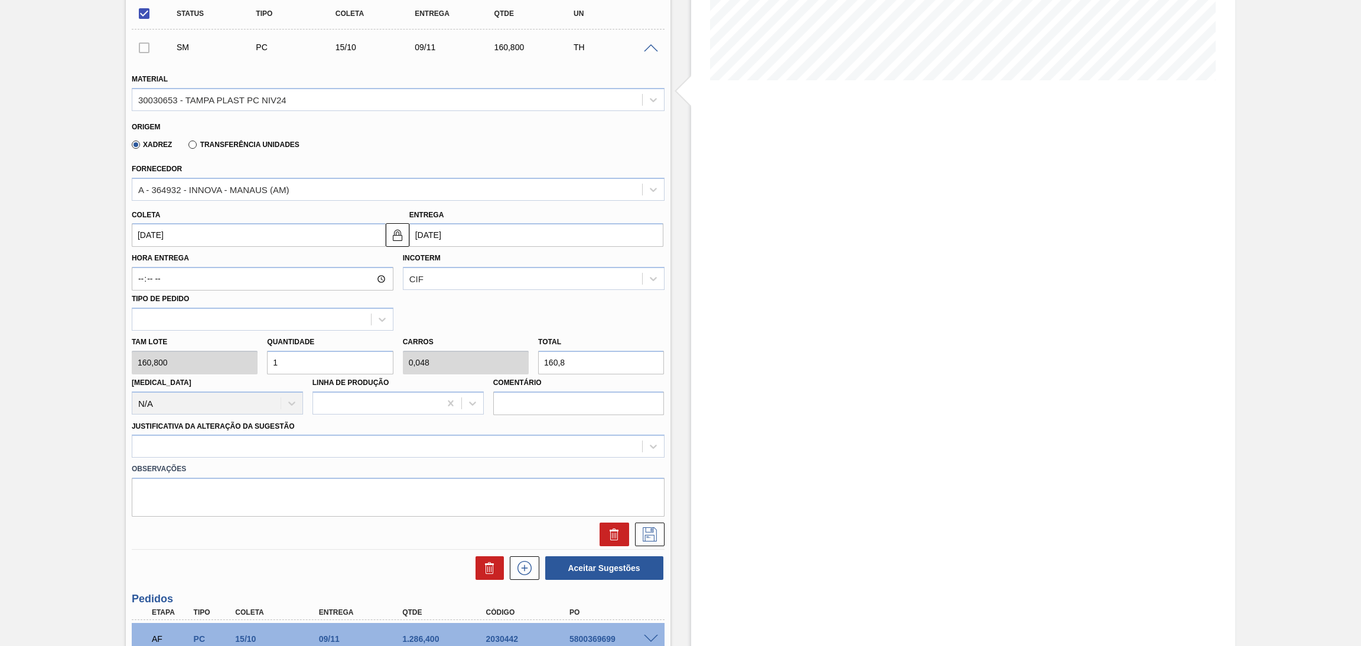
click at [452, 425] on div "Justificativa da Alteração da Sugestão" at bounding box center [398, 438] width 533 height 40
click at [453, 443] on div at bounding box center [387, 446] width 510 height 17
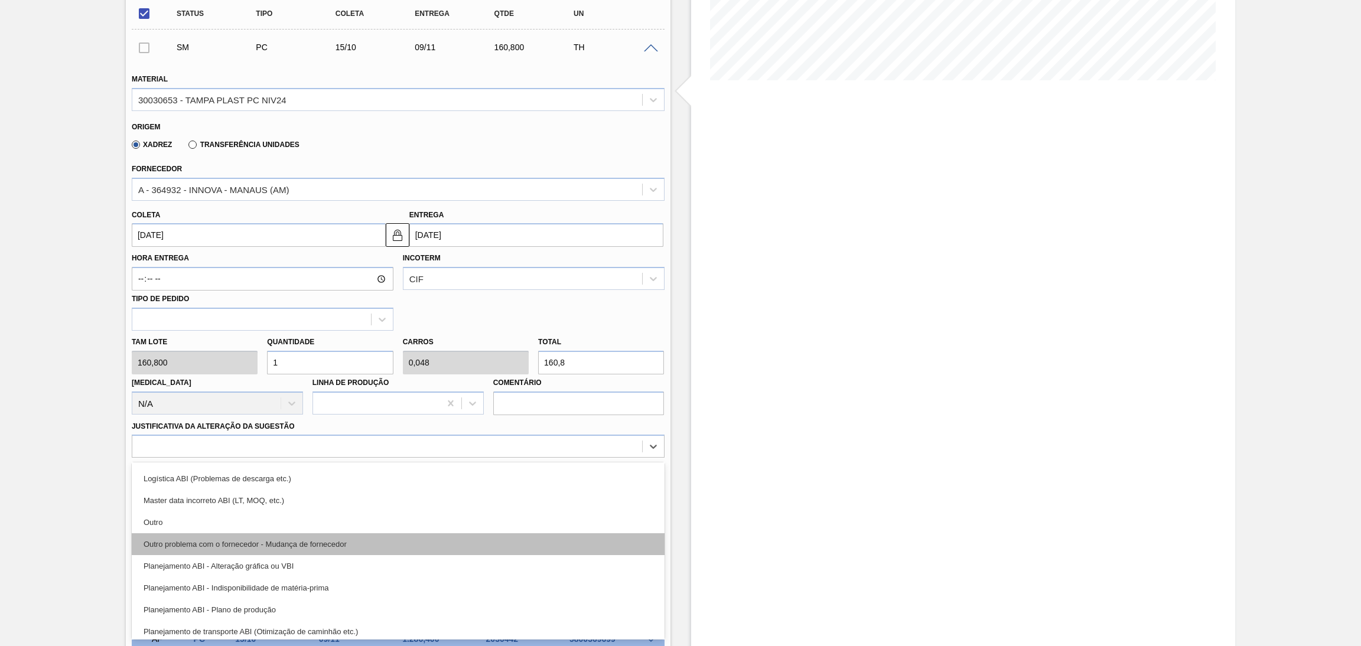
scroll to position [89, 0]
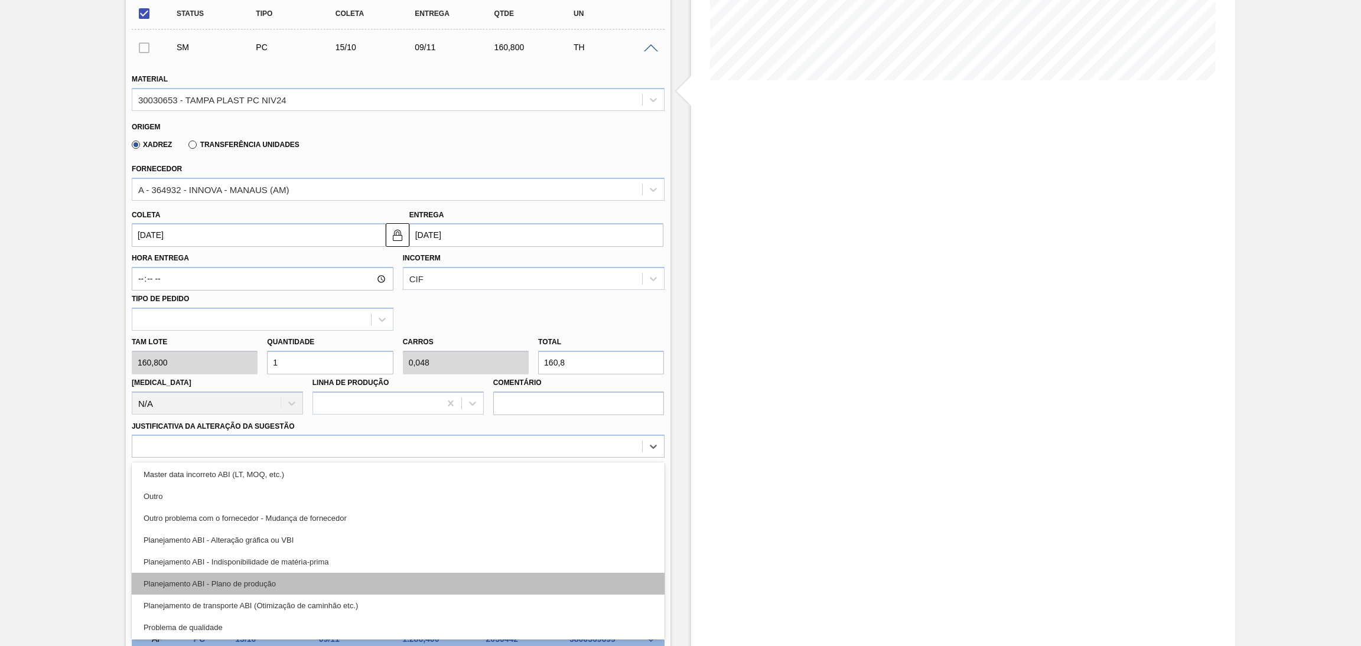
click at [296, 577] on div "Planejamento ABI - Plano de produção" at bounding box center [398, 584] width 533 height 22
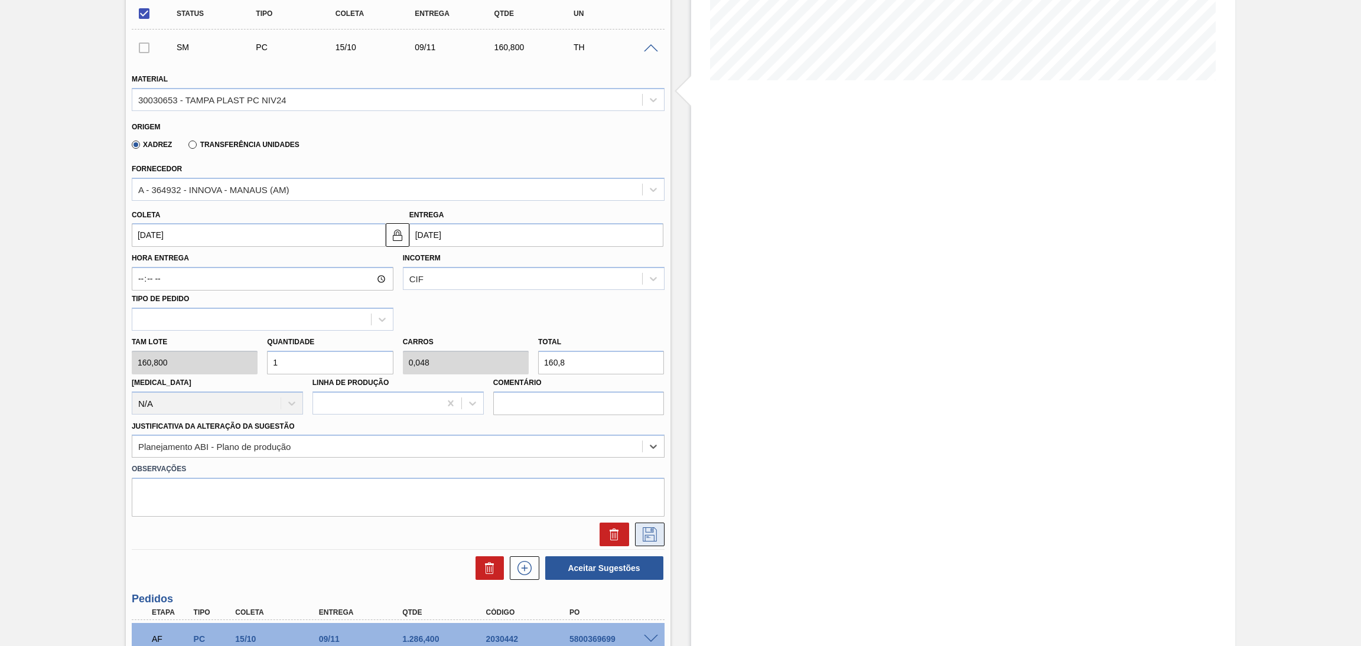
click at [640, 530] on icon at bounding box center [649, 534] width 19 height 14
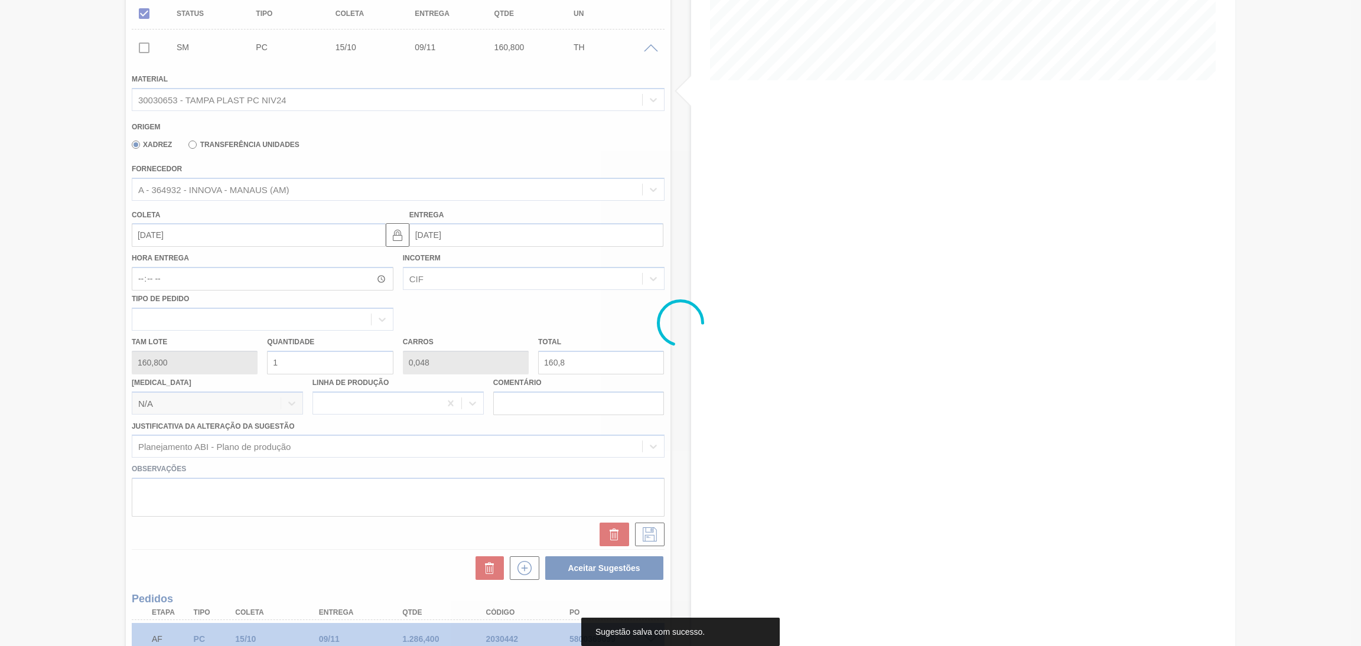
scroll to position [0, 0]
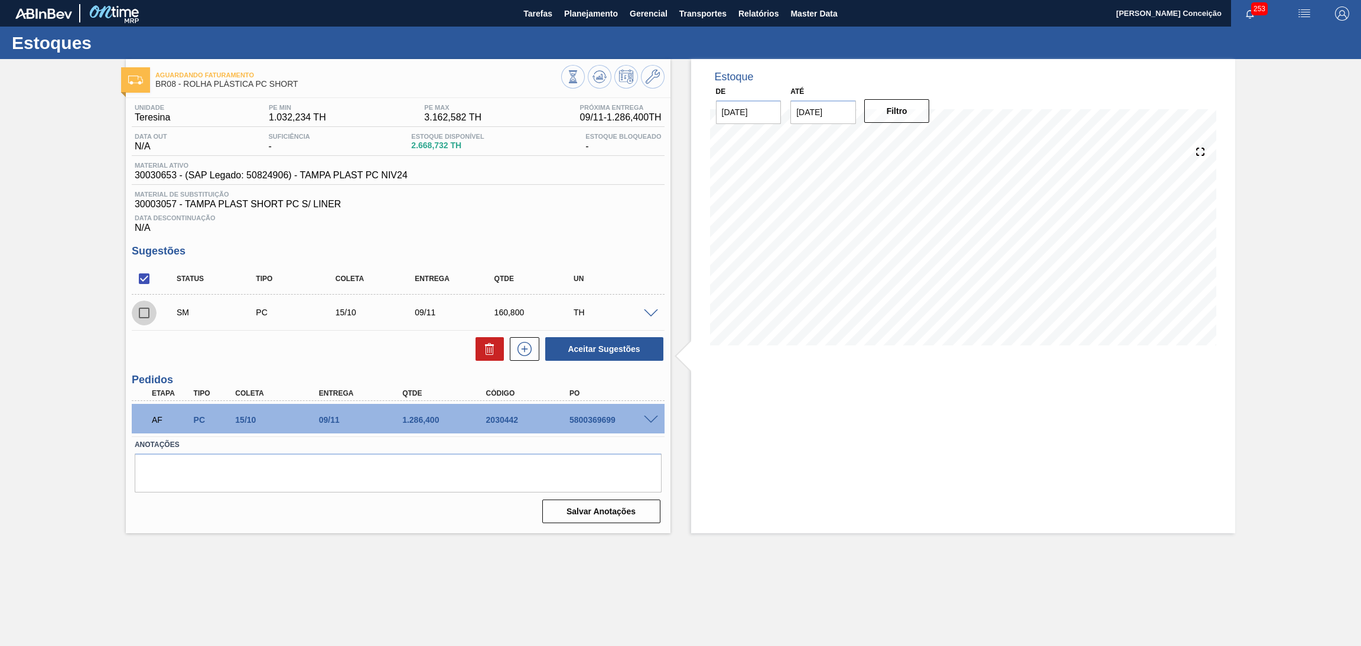
click at [145, 317] on input "checkbox" at bounding box center [144, 313] width 25 height 25
click at [607, 344] on button "Aceitar Sugestões" at bounding box center [604, 349] width 118 height 24
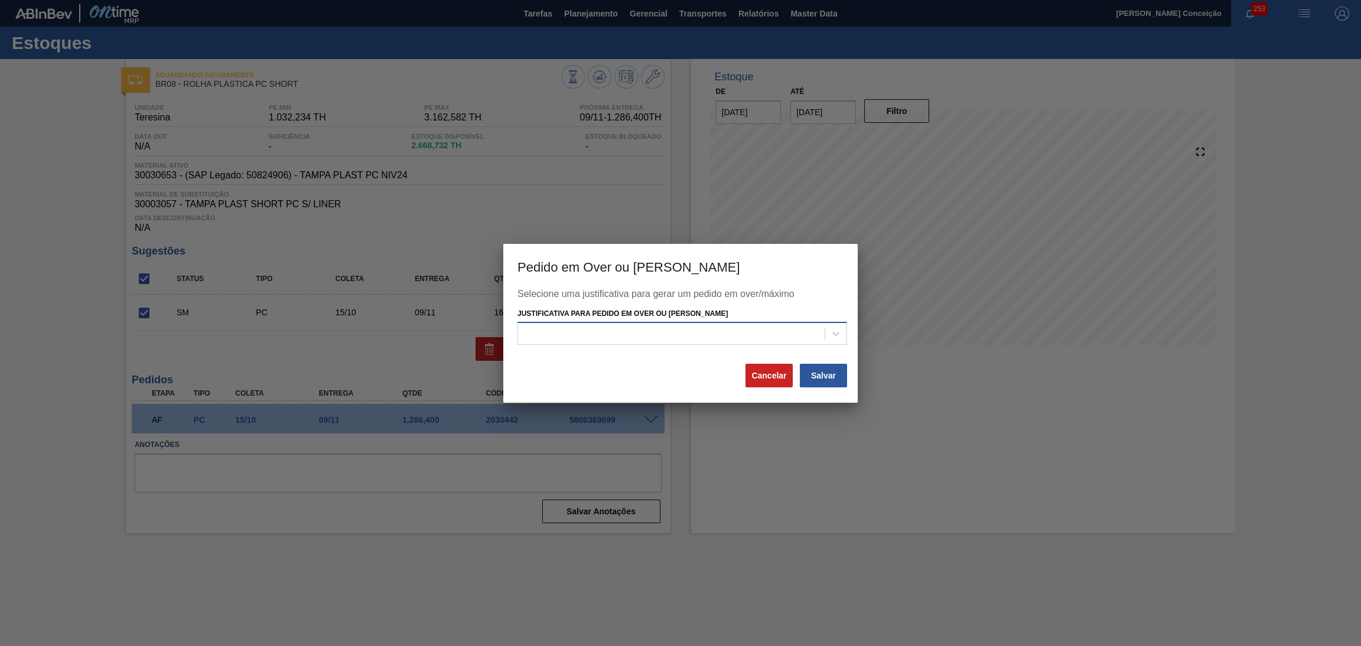
click at [612, 340] on div at bounding box center [671, 333] width 306 height 17
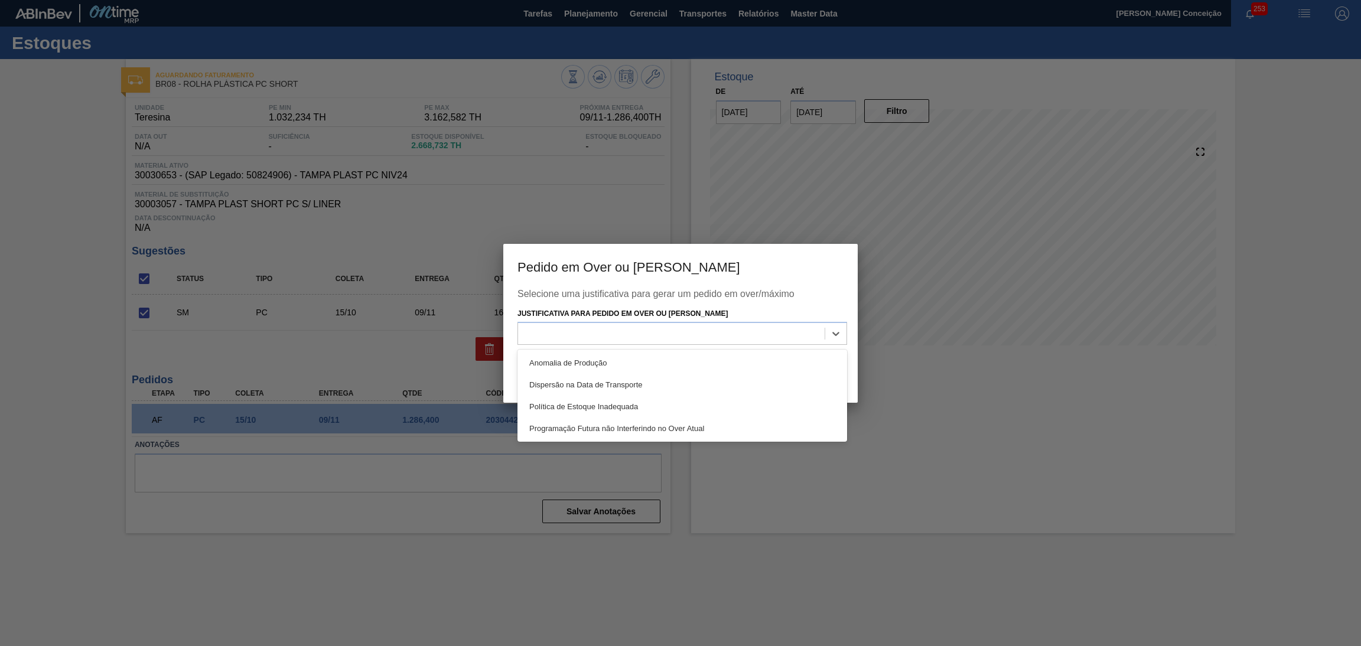
click at [965, 405] on div at bounding box center [680, 323] width 1361 height 646
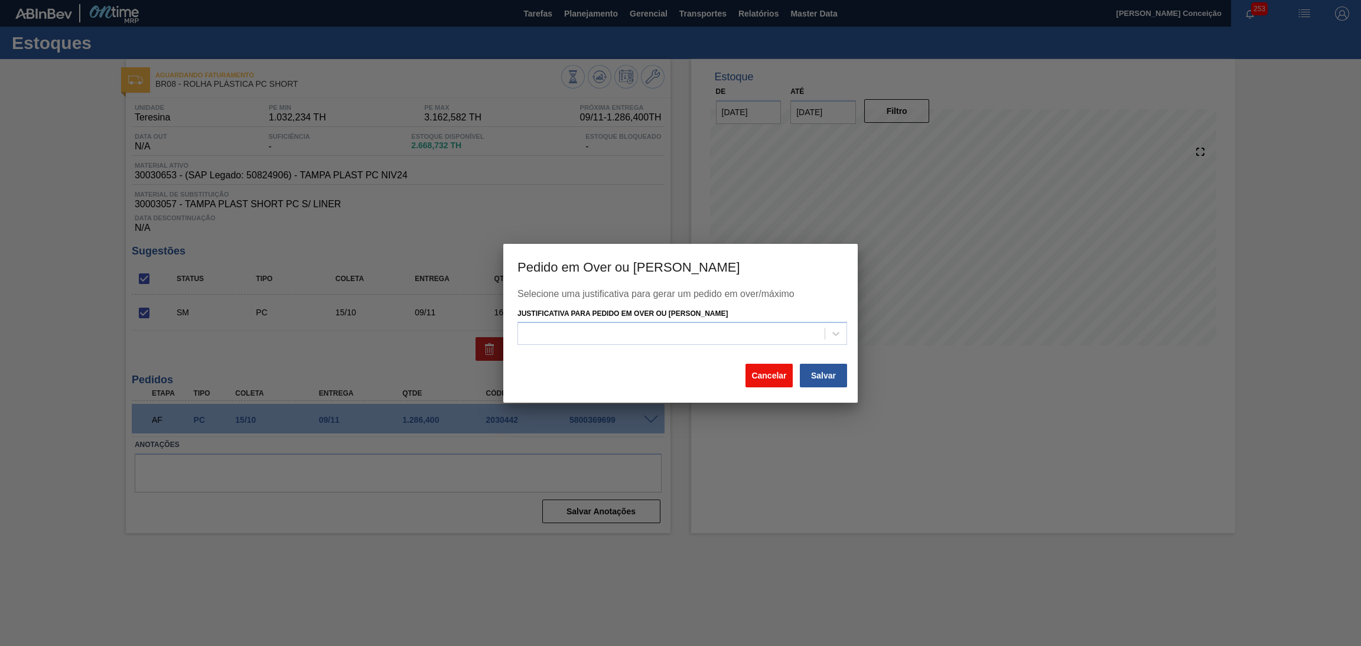
click at [762, 380] on button "Cancelar" at bounding box center [768, 376] width 47 height 24
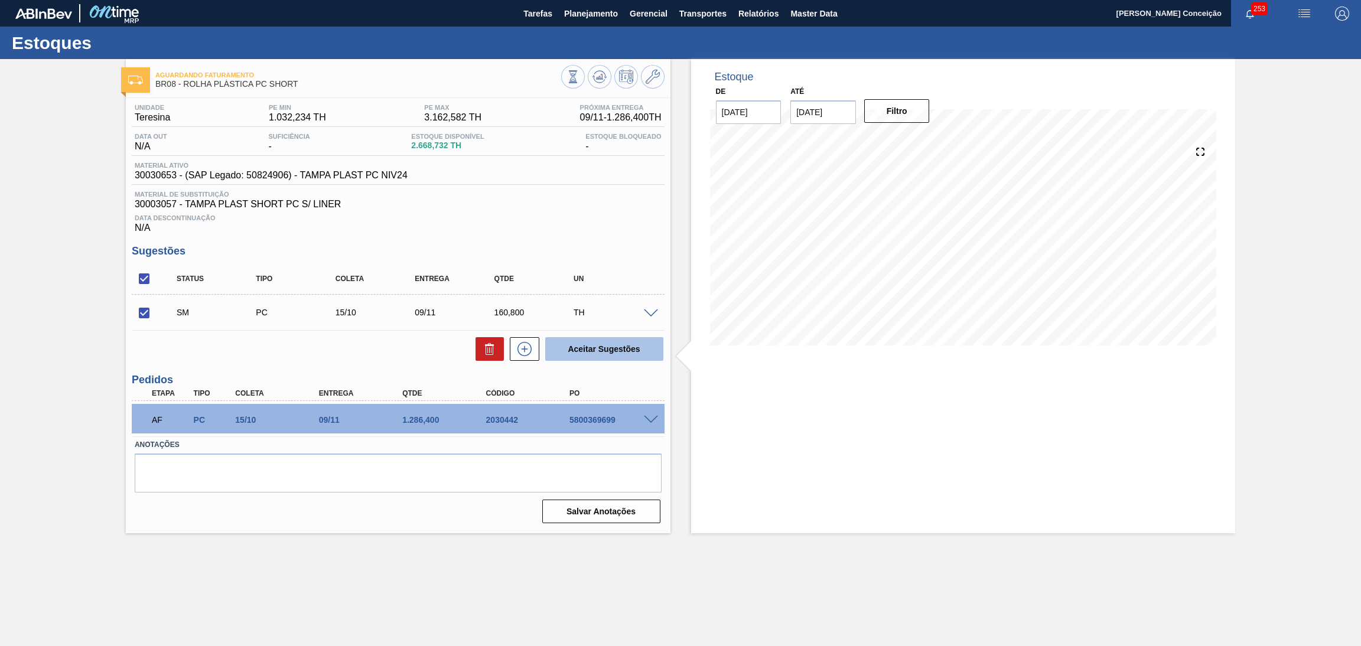
click at [618, 345] on button "Aceitar Sugestões" at bounding box center [604, 349] width 118 height 24
click at [145, 314] on input "checkbox" at bounding box center [144, 313] width 25 height 25
click at [635, 348] on button "Aceitar Sugestões" at bounding box center [604, 349] width 118 height 24
checkbox input "false"
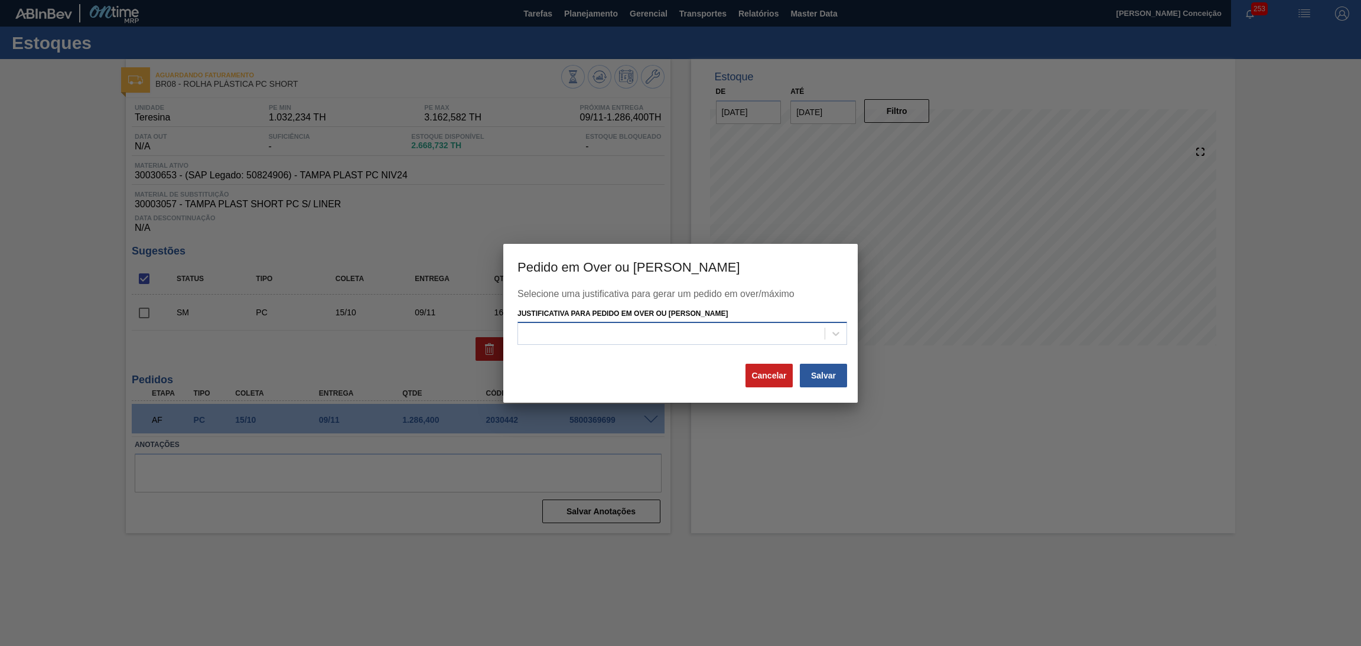
click at [644, 333] on div at bounding box center [671, 333] width 306 height 17
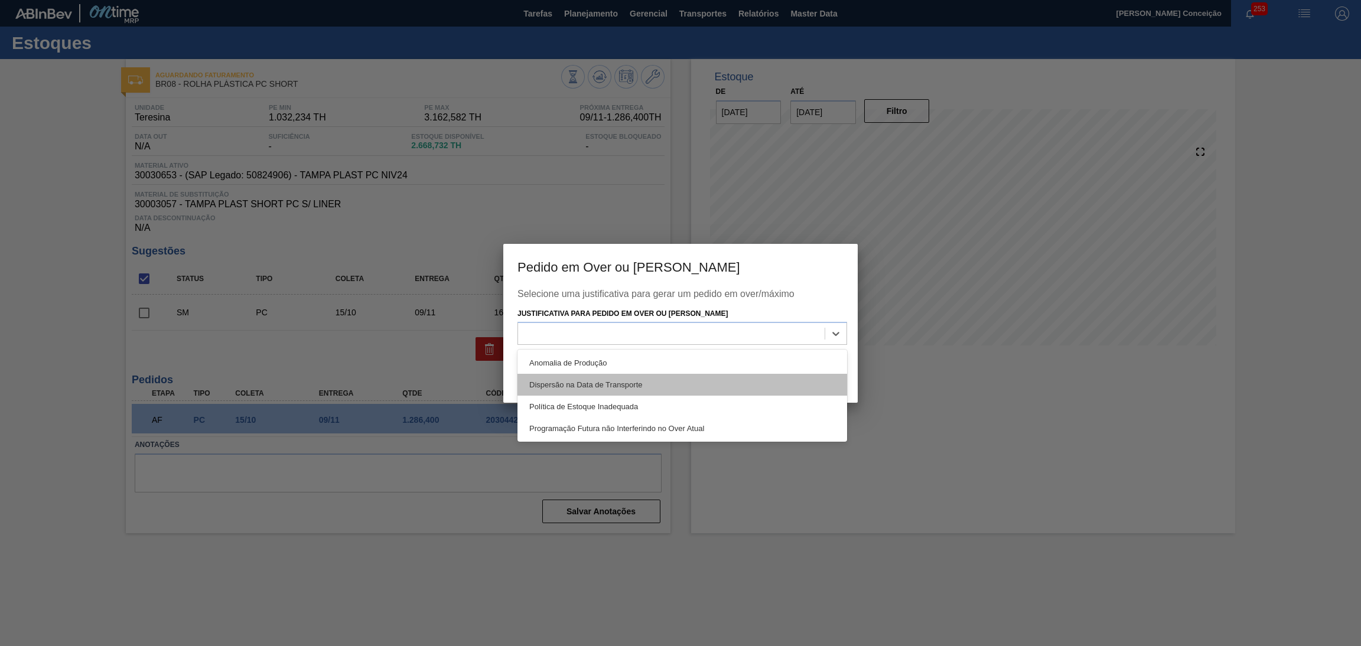
click at [639, 387] on div "Dispersão na Data de Transporte" at bounding box center [681, 385] width 329 height 22
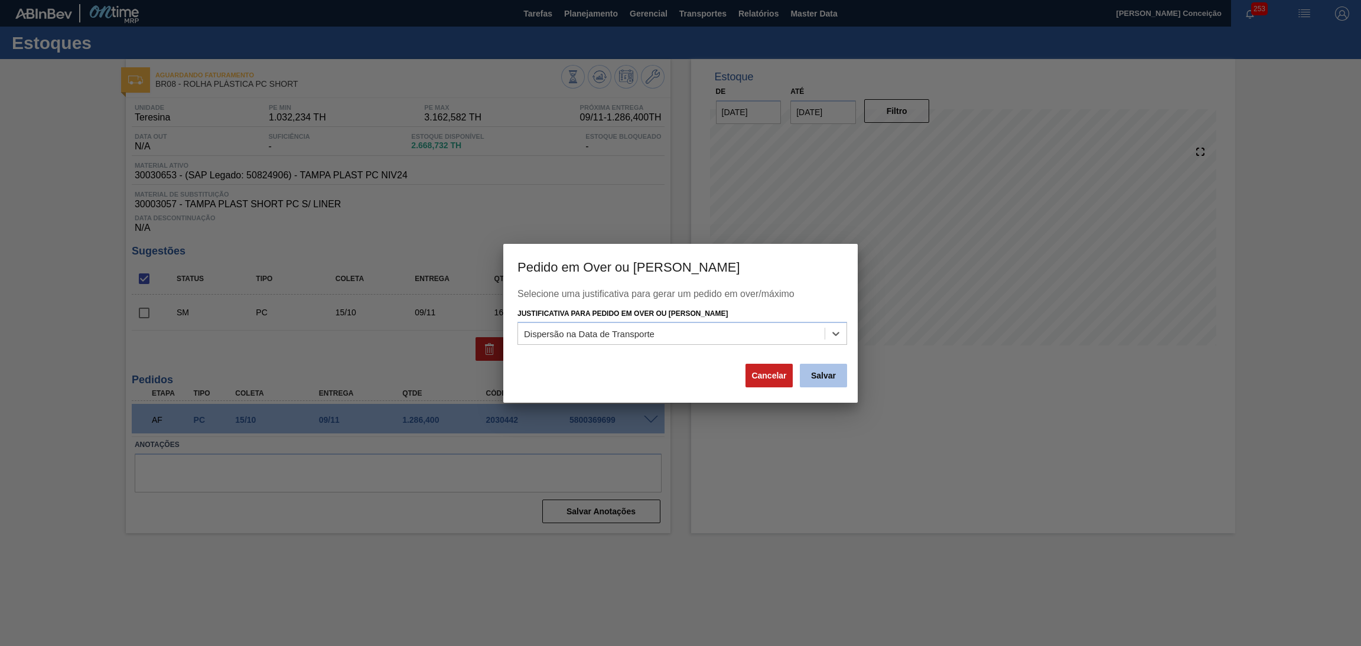
click at [803, 380] on button "Salvar" at bounding box center [823, 376] width 47 height 24
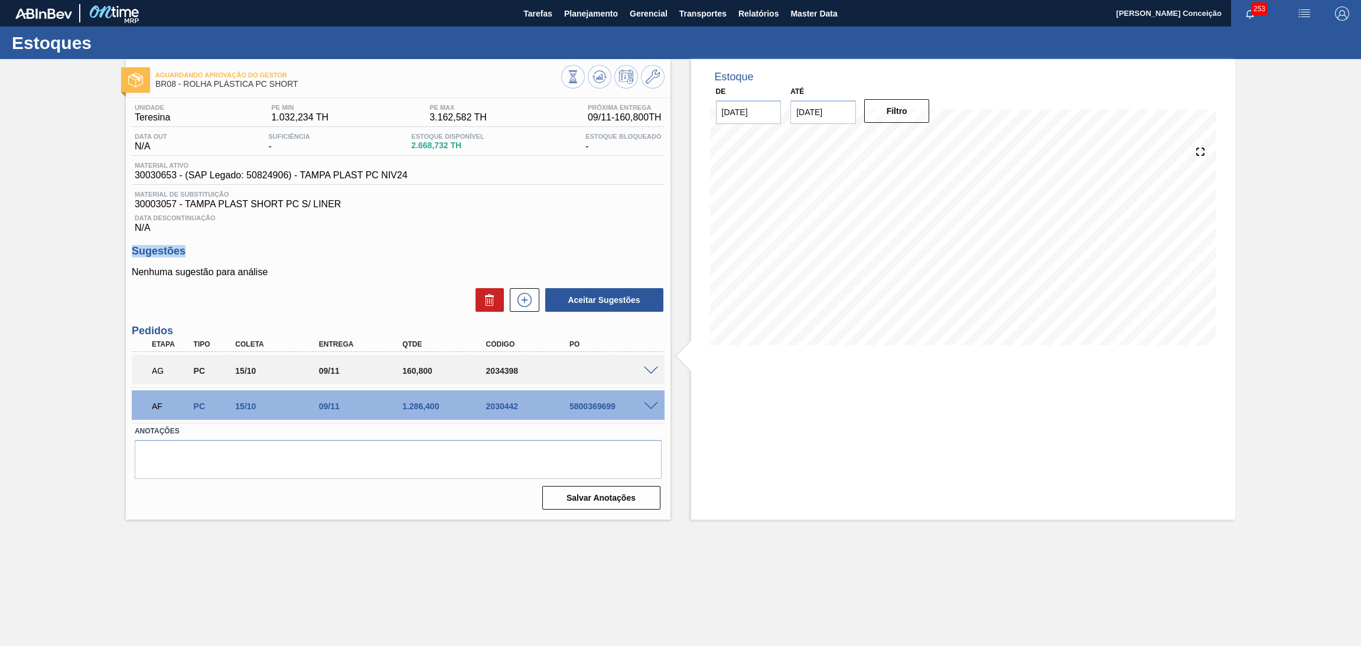
click at [445, 234] on div "Unidade Teresina PE MIN 1.032,234 TH PE MAX 3.162,582 TH Próxima Entrega 09/11 …" at bounding box center [398, 306] width 544 height 416
click at [598, 77] on icon at bounding box center [599, 77] width 14 height 14
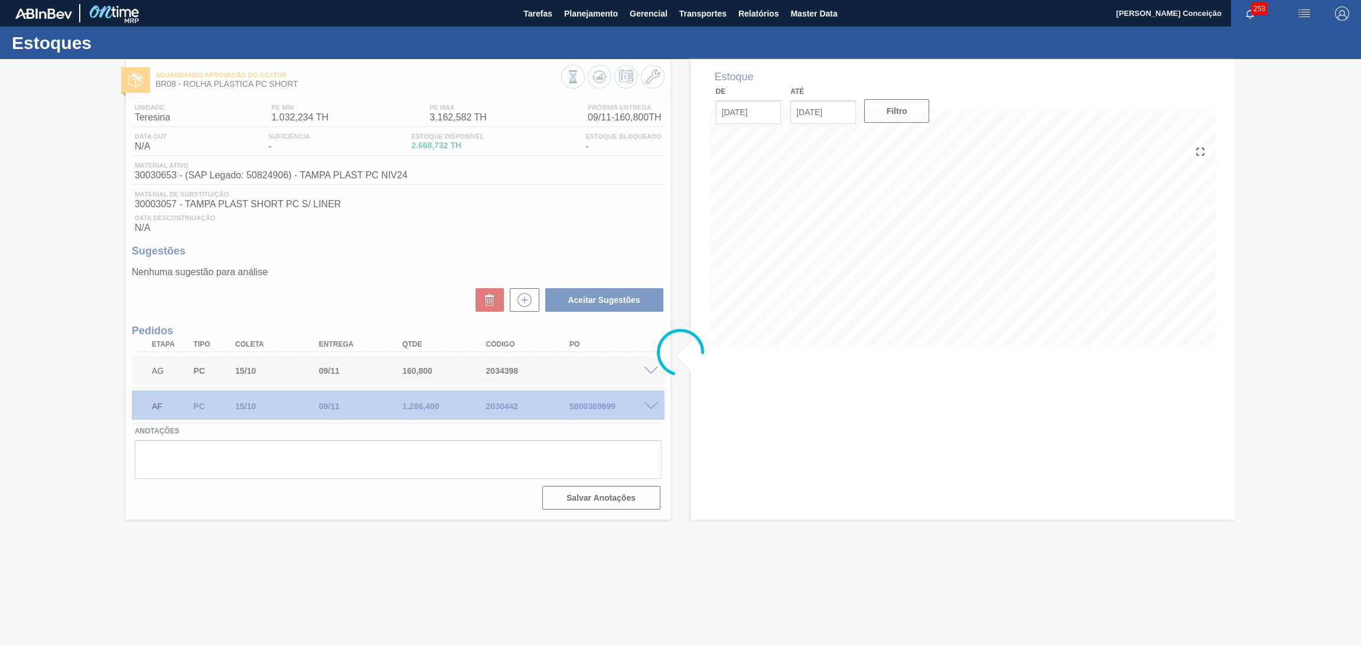
click at [444, 248] on div at bounding box center [680, 352] width 1361 height 587
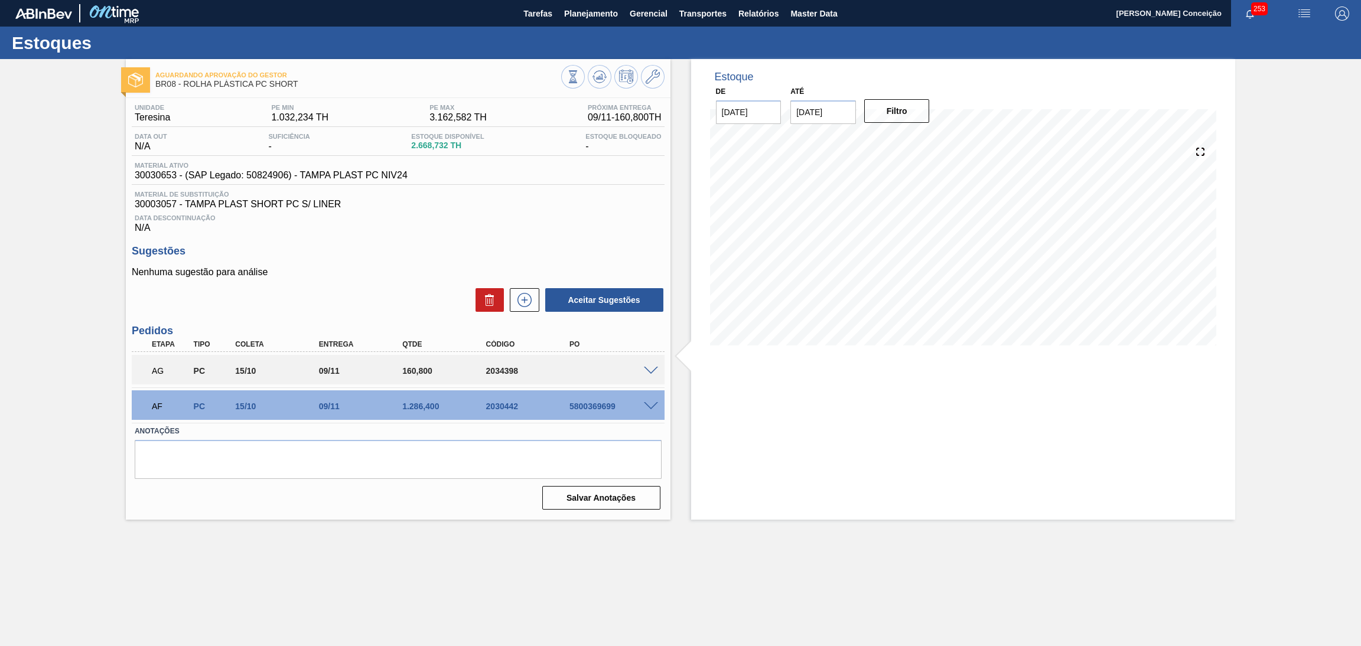
click at [444, 248] on h3 "Sugestões" at bounding box center [398, 251] width 533 height 12
click at [387, 257] on div "Sugestões Nenhuma sugestão para análise Aceitar Sugestões" at bounding box center [398, 279] width 533 height 68
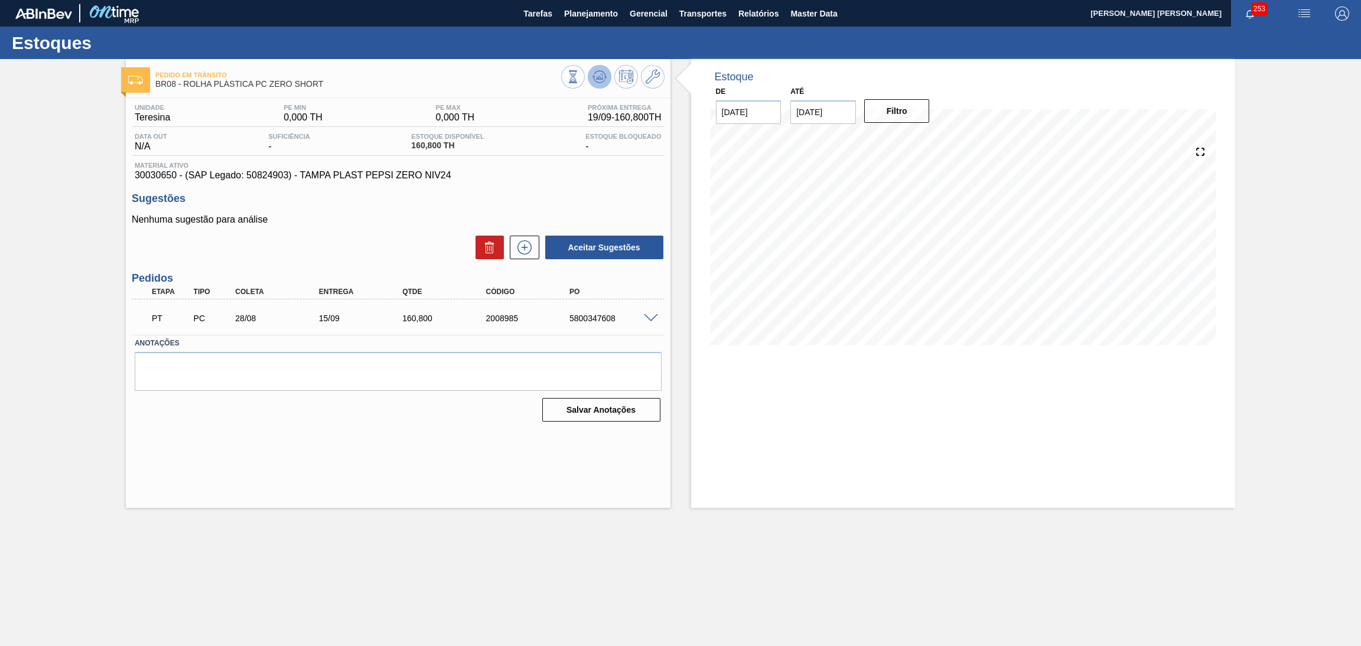
click at [601, 74] on icon at bounding box center [601, 76] width 1 height 5
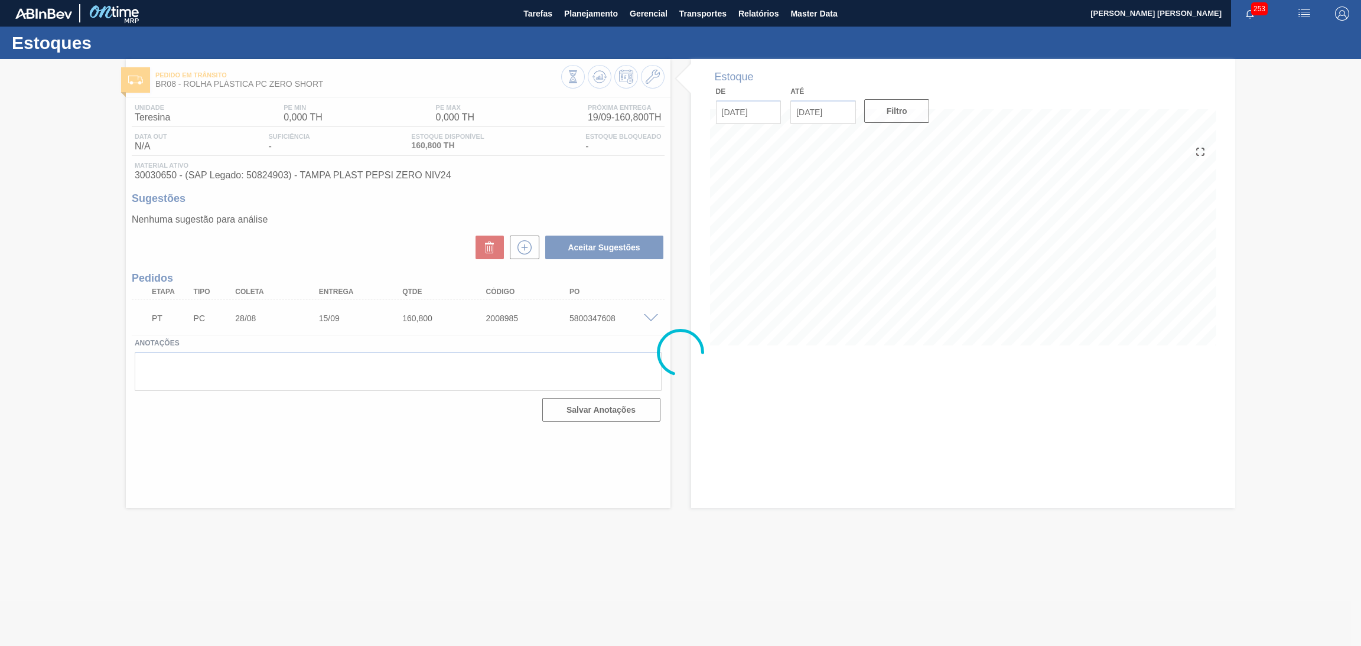
click at [862, 266] on div at bounding box center [680, 352] width 1361 height 587
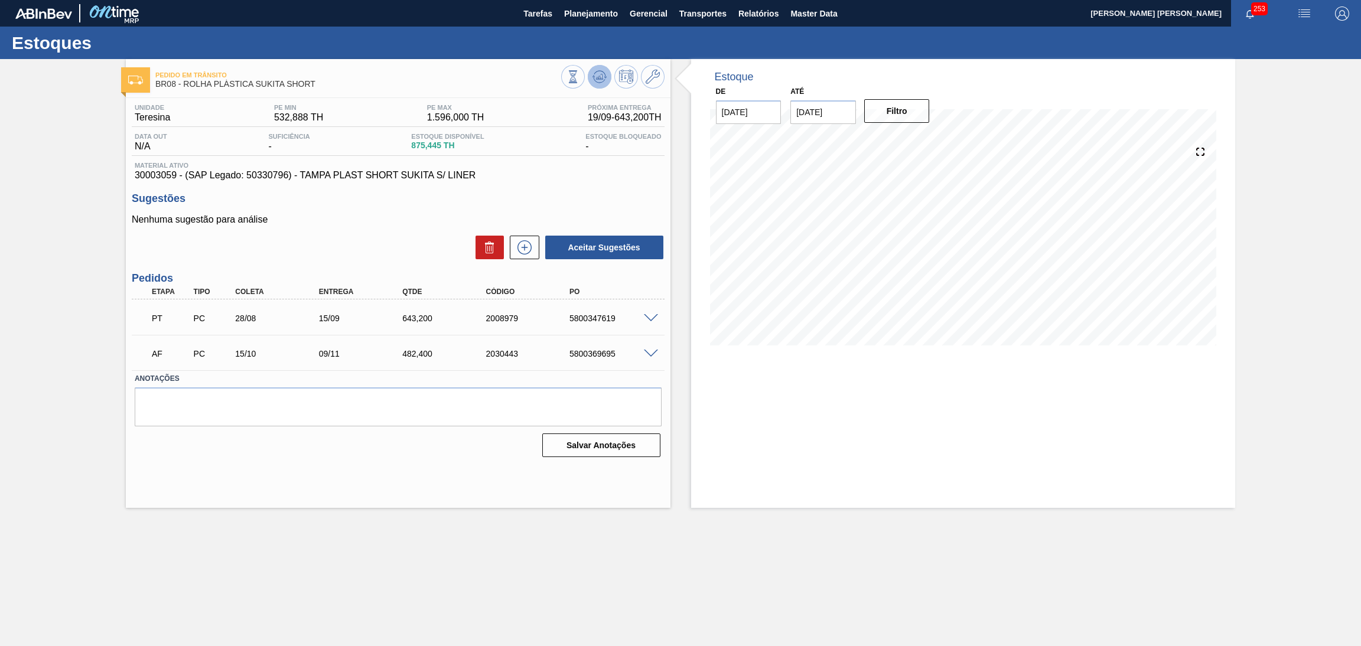
click at [603, 79] on icon at bounding box center [599, 77] width 14 height 14
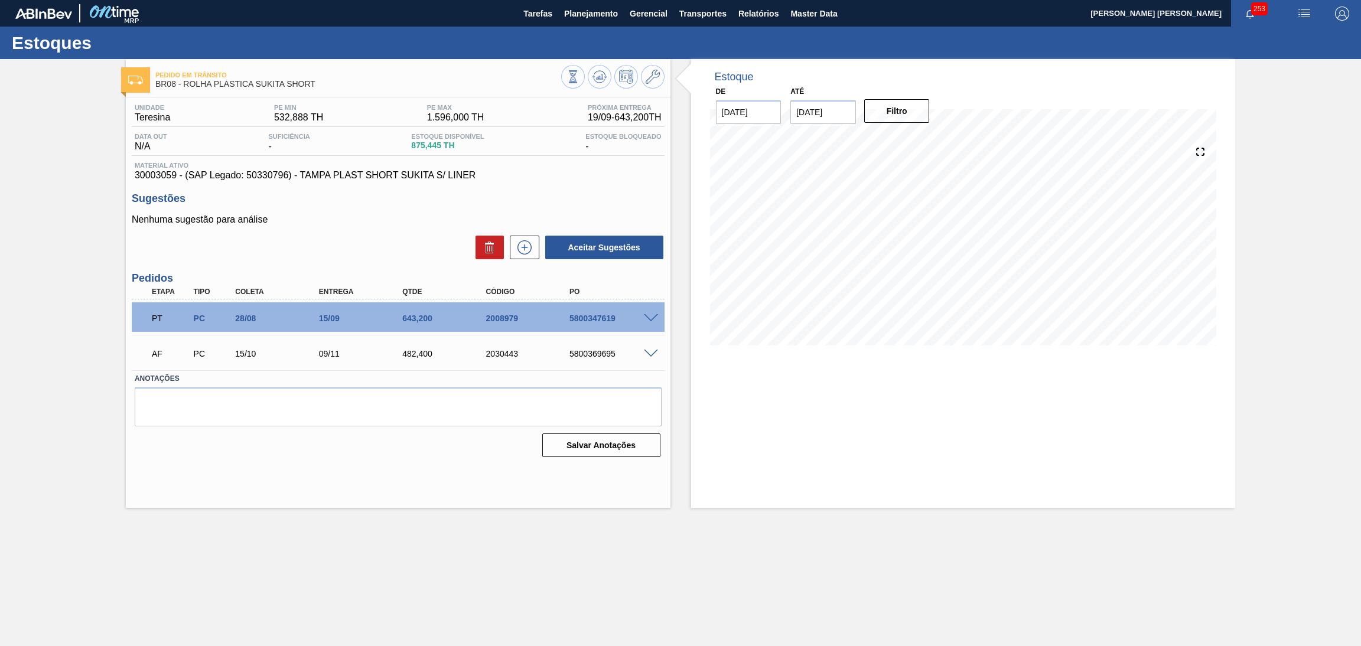
click at [304, 269] on div "Unidade Teresina PE MIN 532,888 TH PE MAX 1.596,000 TH Próxima Entrega 19/09 - …" at bounding box center [398, 279] width 544 height 363
click at [394, 217] on p "Nenhuma sugestão para análise" at bounding box center [398, 219] width 533 height 11
drag, startPoint x: 850, startPoint y: 111, endPoint x: 663, endPoint y: 89, distance: 187.9
click at [724, 102] on div "De [DATE] Até [DATE] Previous Month Next Month outubro 2025 dom seg ter qua qui…" at bounding box center [823, 103] width 236 height 41
type input "[DATE]"
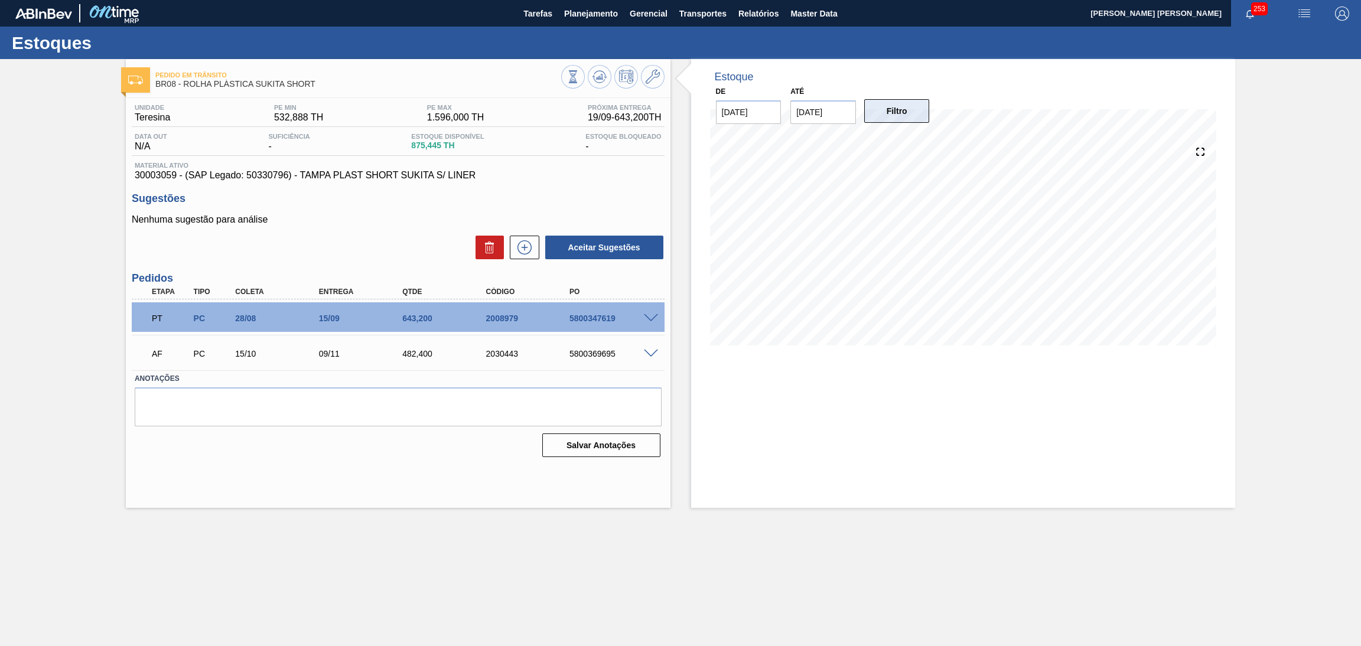
click at [922, 112] on button "Filtro" at bounding box center [897, 111] width 66 height 24
click at [530, 246] on icon at bounding box center [524, 247] width 19 height 14
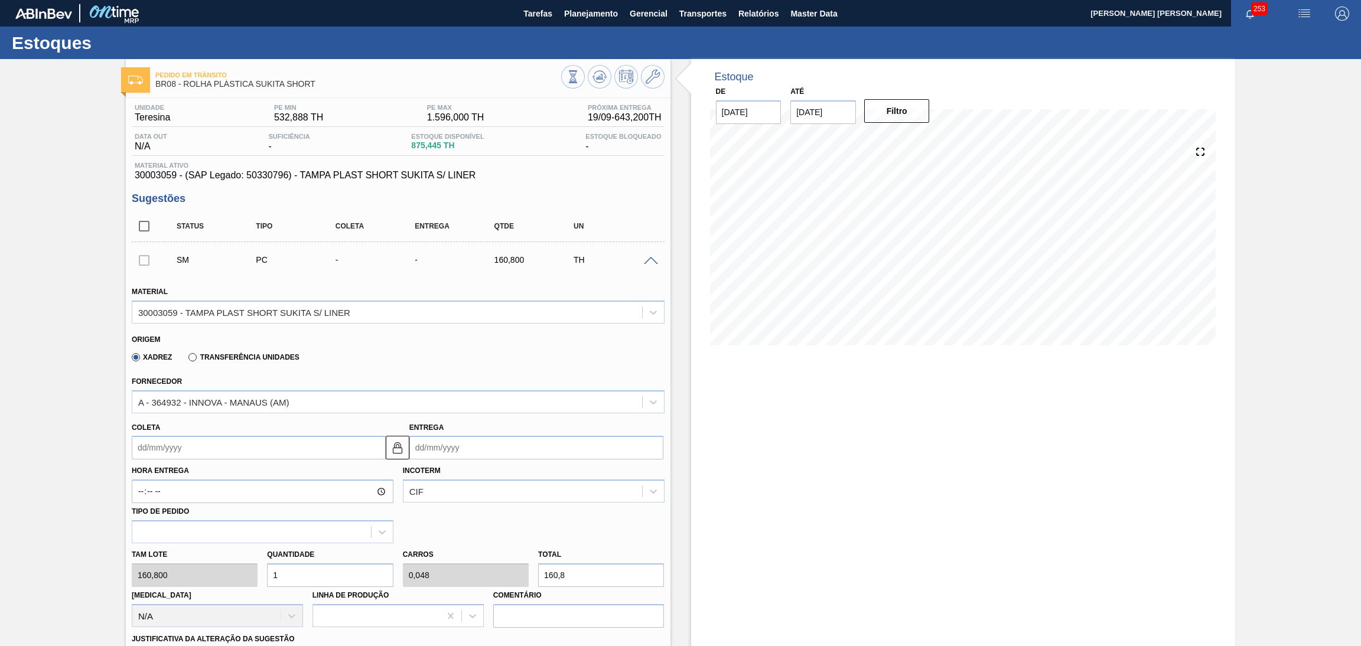
click at [187, 448] on input "Coleta" at bounding box center [259, 448] width 254 height 24
type input "1"
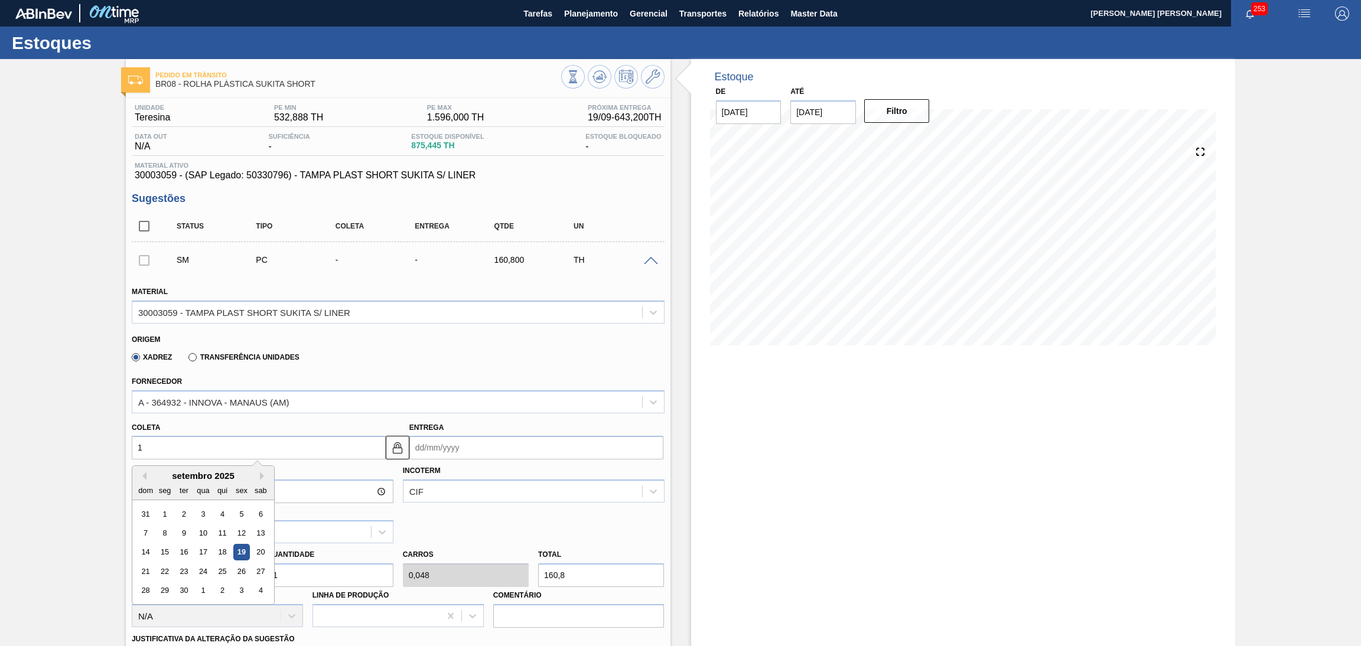
type input "26/09/2025"
type input "15"
type input "10/10/2025"
click at [164, 557] on div "15" at bounding box center [164, 552] width 16 height 16
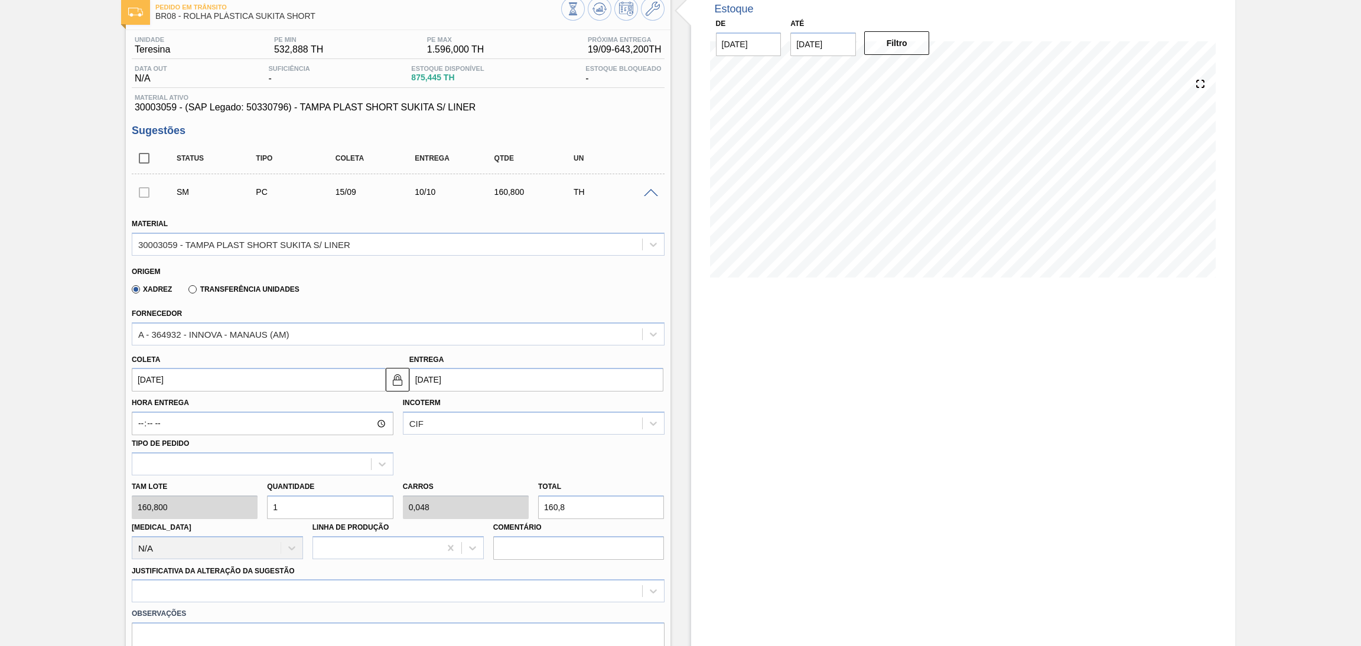
scroll to position [177, 0]
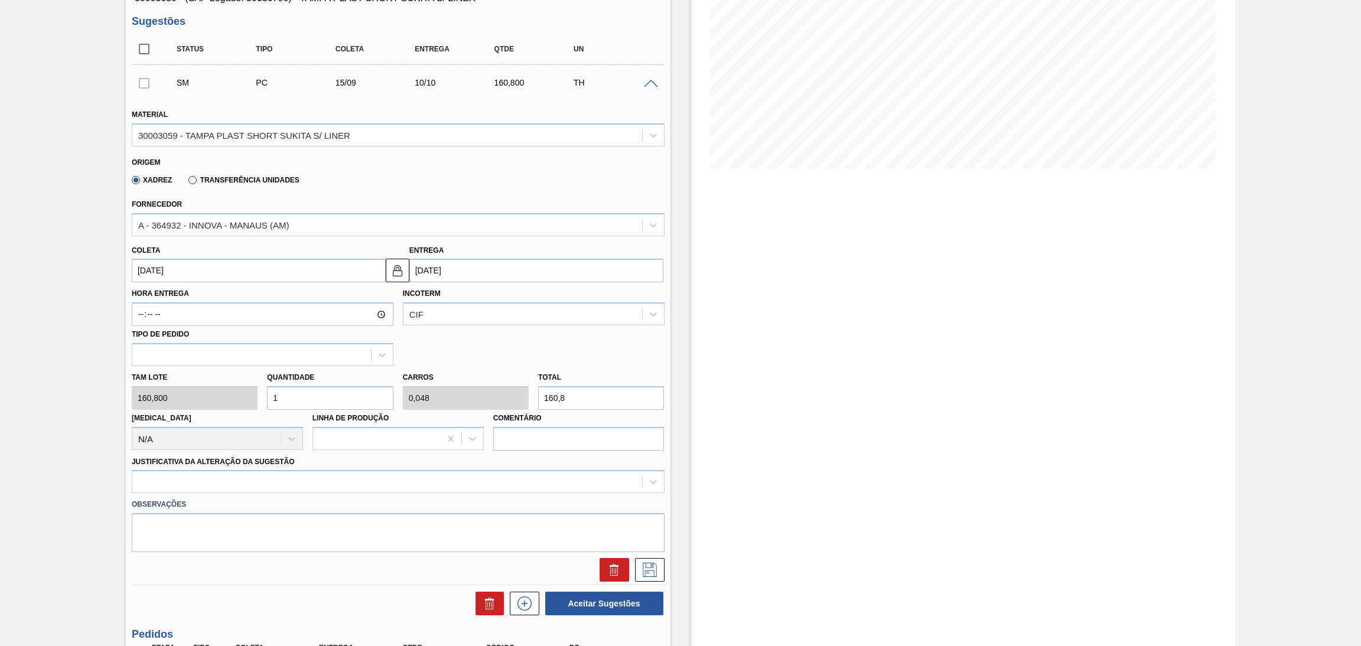
click at [229, 271] on input "15/09/2025" at bounding box center [259, 271] width 254 height 24
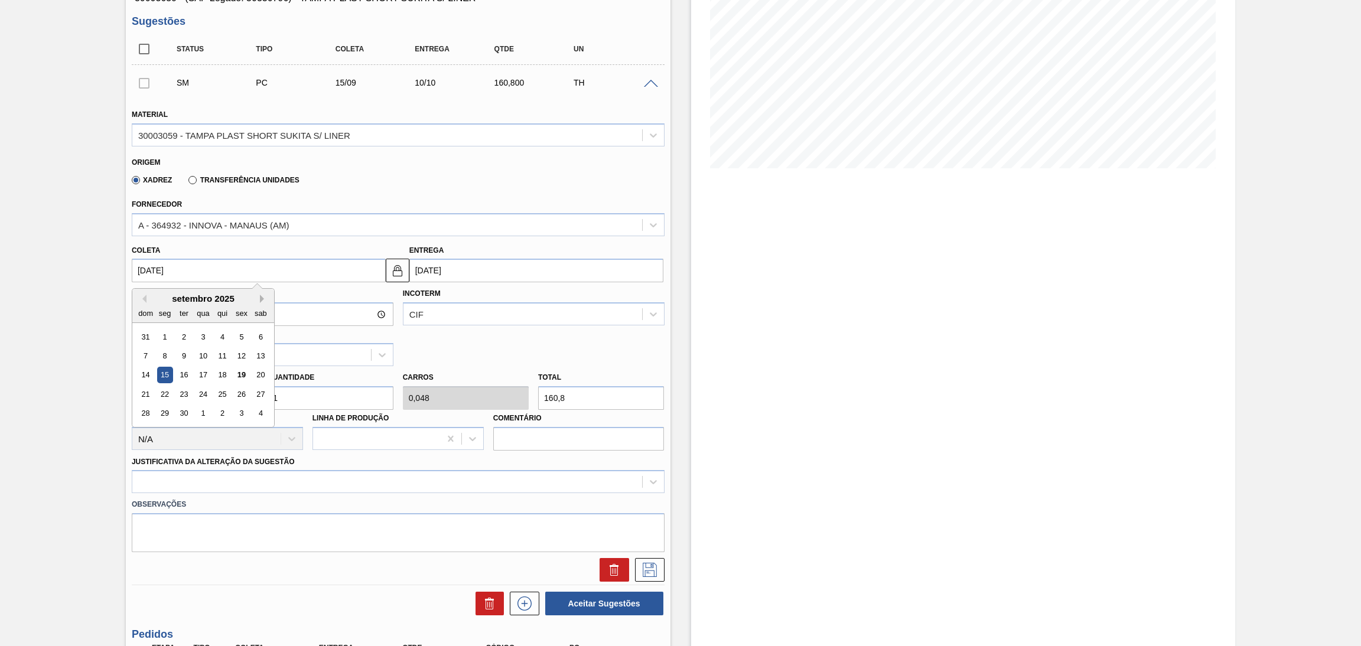
click at [263, 295] on button "Next Month" at bounding box center [264, 299] width 8 height 8
click at [205, 379] on div "15" at bounding box center [203, 375] width 16 height 16
type input "15/10/2025"
type input "09/11/2025"
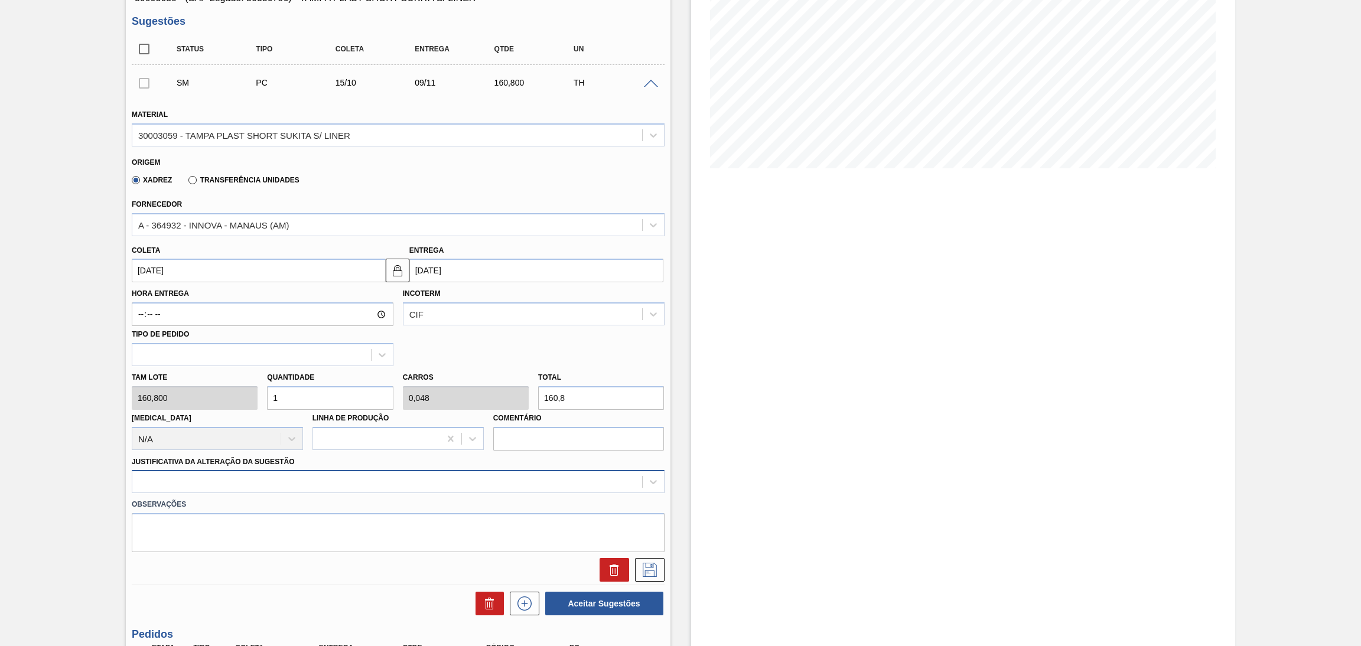
click at [257, 473] on div at bounding box center [398, 481] width 533 height 23
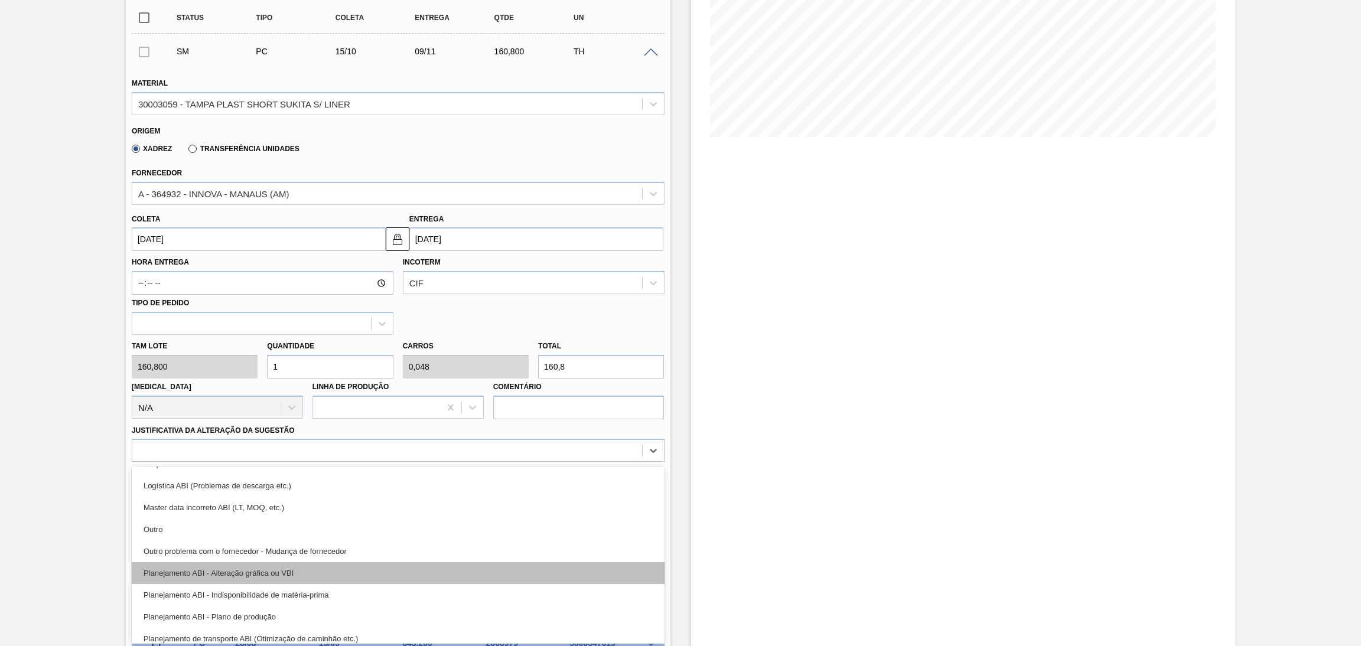
scroll to position [89, 0]
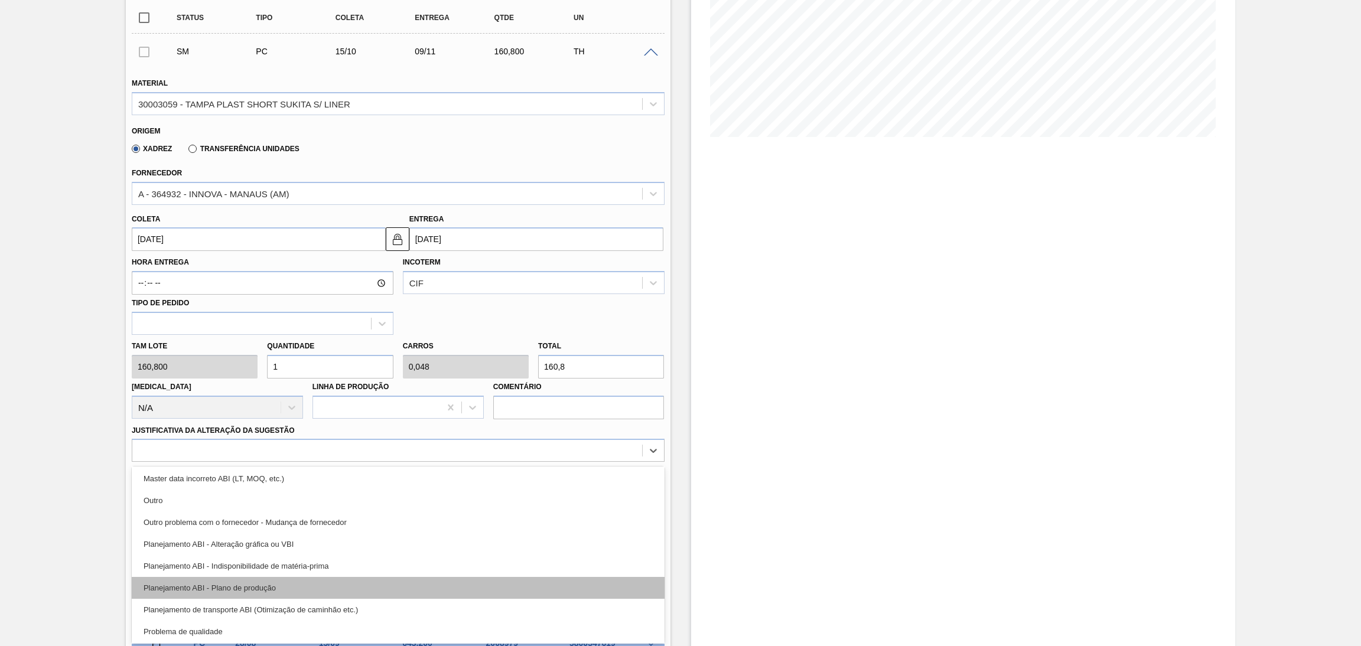
click at [271, 580] on div "Planejamento ABI - Plano de produção" at bounding box center [398, 588] width 533 height 22
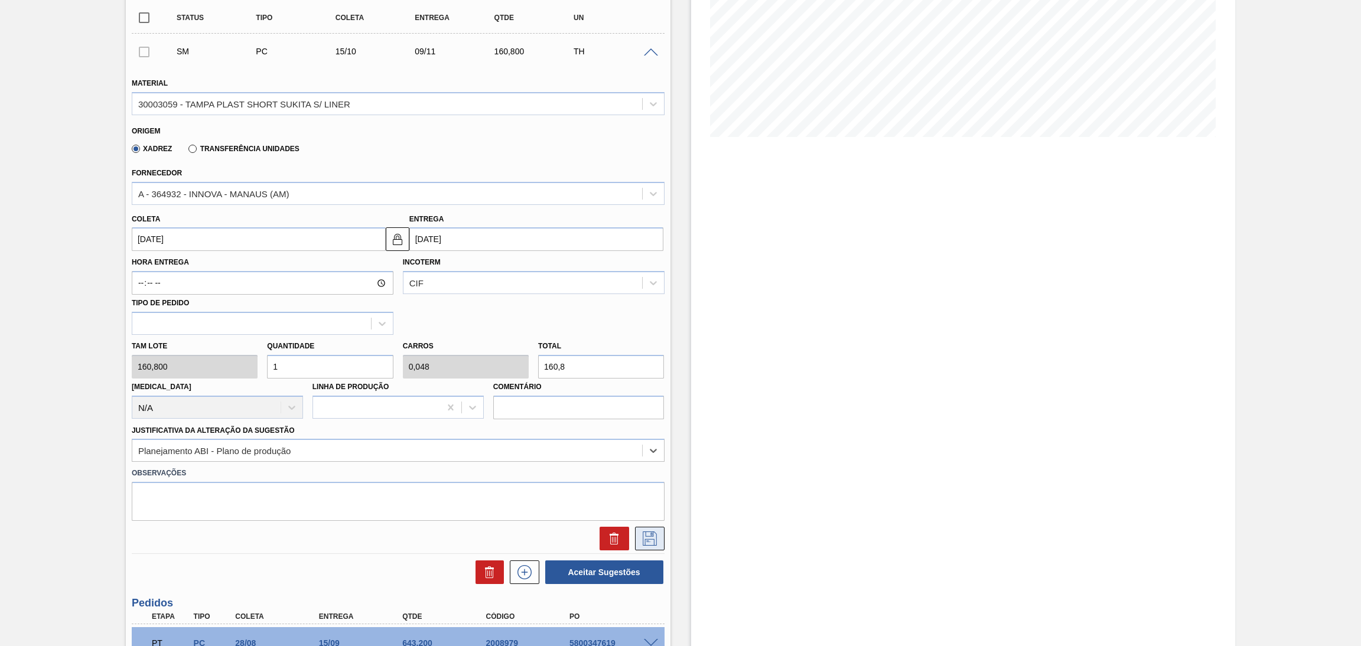
click at [642, 534] on icon at bounding box center [649, 538] width 19 height 14
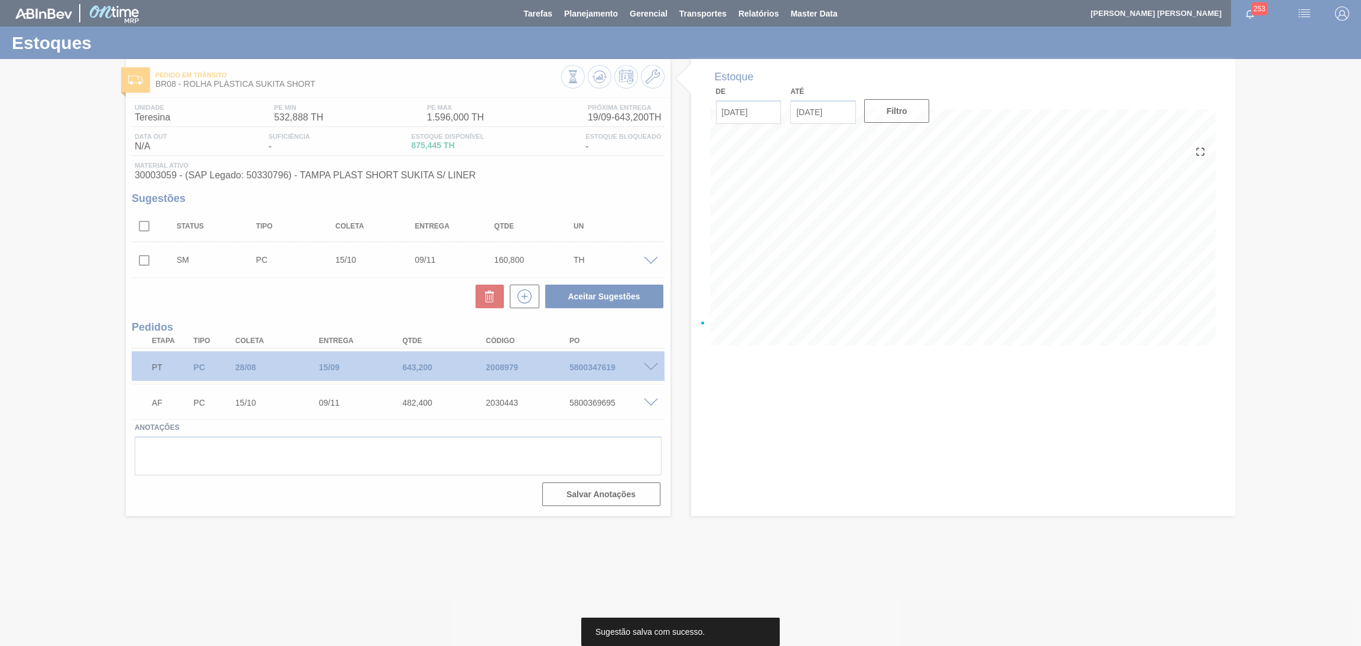
scroll to position [0, 0]
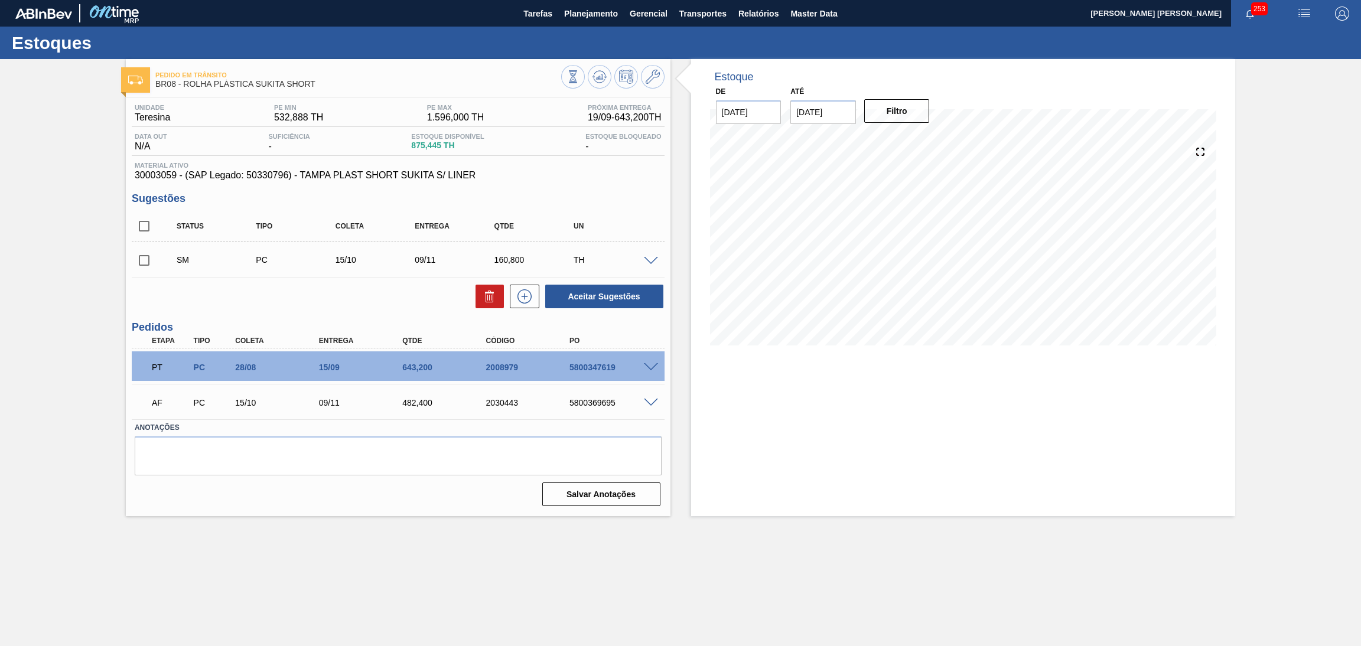
click at [313, 306] on div "Aceitar Sugestões" at bounding box center [398, 296] width 533 height 26
click at [145, 259] on input "checkbox" at bounding box center [144, 260] width 25 height 25
click at [598, 301] on button "Aceitar Sugestões" at bounding box center [604, 297] width 118 height 24
checkbox input "false"
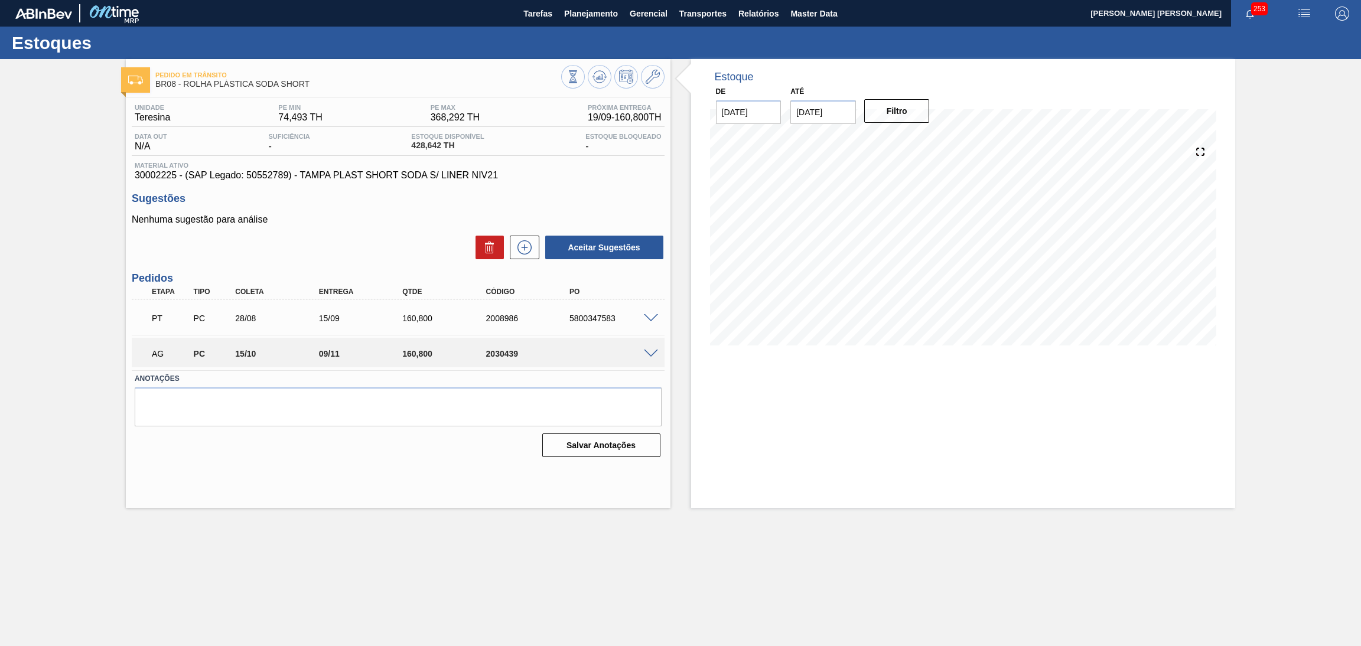
click at [288, 272] on h3 "Pedidos" at bounding box center [398, 278] width 533 height 12
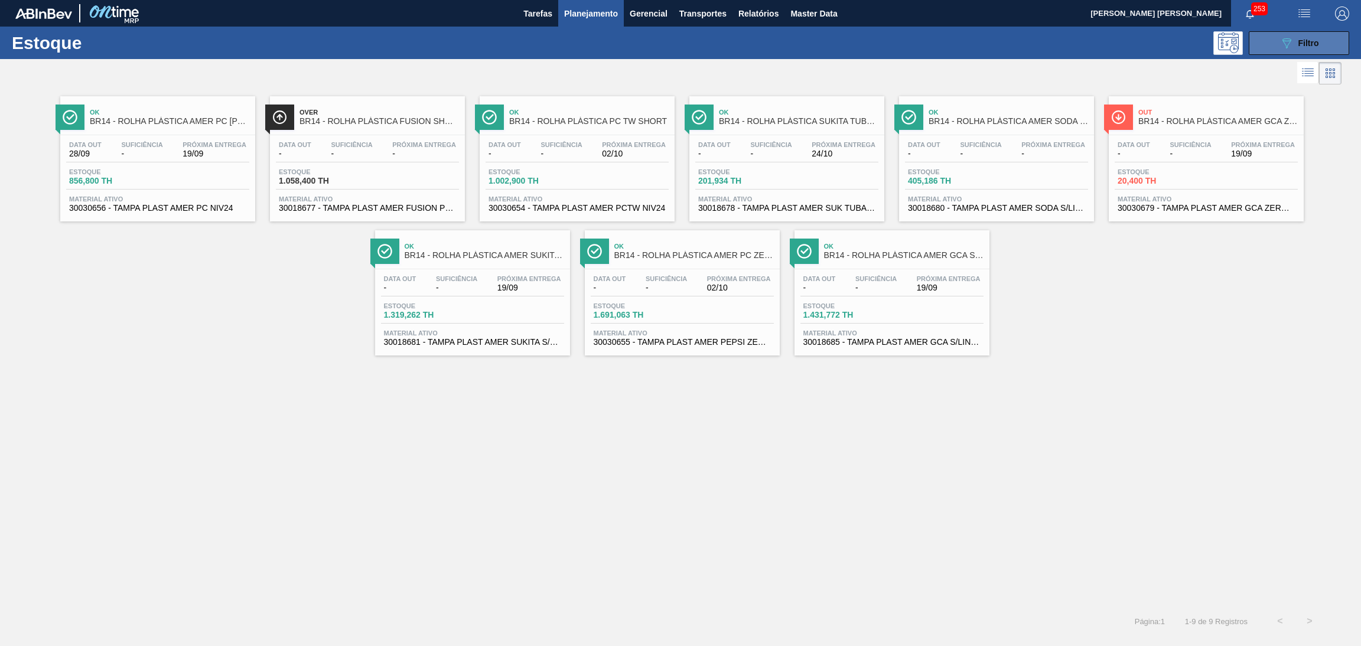
click at [1288, 48] on icon "089F7B8B-B2A5-4AFE-B5C0-19BA573D28AC" at bounding box center [1286, 43] width 14 height 14
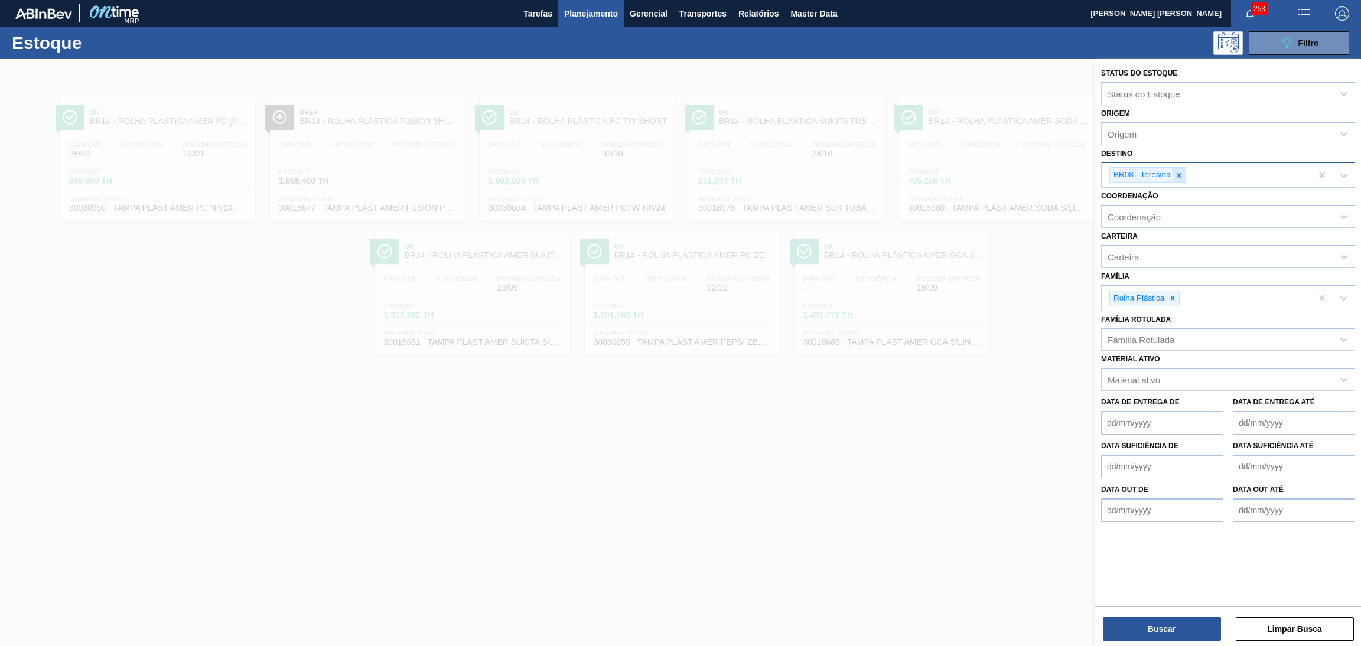
click at [1179, 173] on icon at bounding box center [1178, 175] width 4 height 4
type input "br12"
click at [1136, 632] on button "Buscar" at bounding box center [1161, 629] width 118 height 24
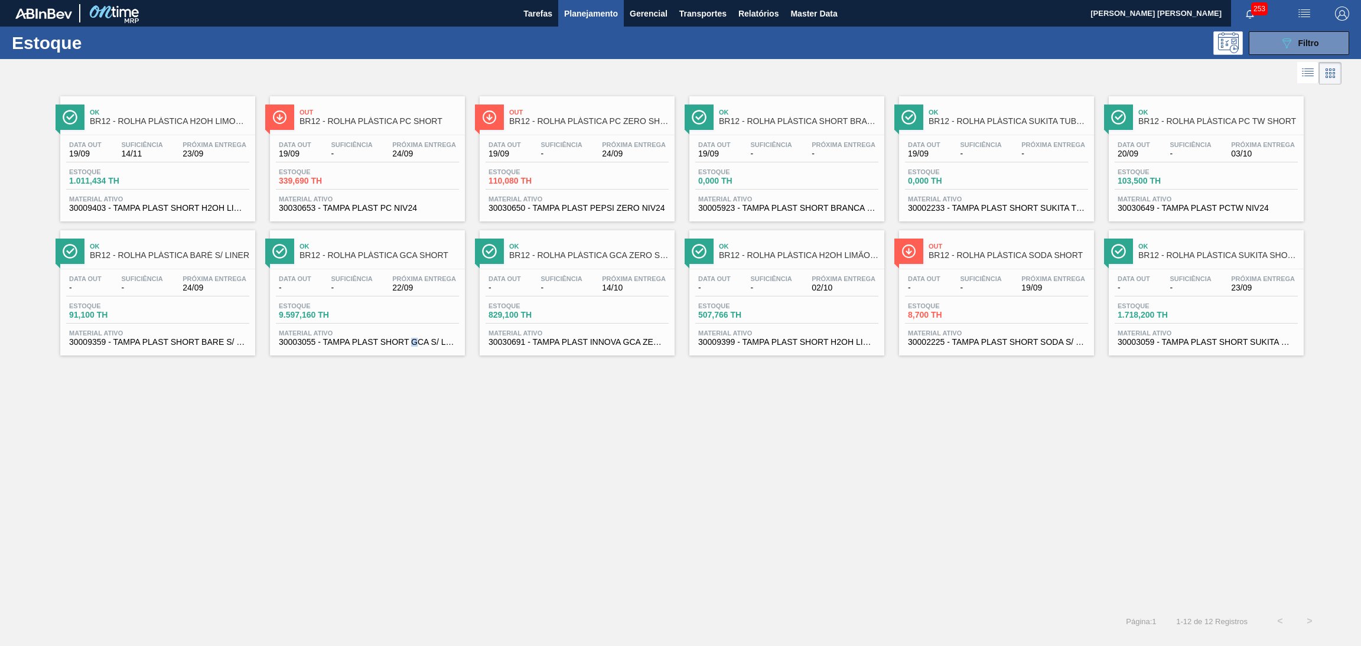
click at [415, 423] on div "Ok BR12 - ROLHA PLÁSTICA H2OH LIMONETO SHORT Data out 19/09 Suficiência 14/11 P…" at bounding box center [680, 346] width 1361 height 519
click at [207, 149] on span "23/09" at bounding box center [214, 153] width 64 height 9
click at [387, 125] on span "BR12 - ROLHA PLÁSTICA PC SHORT" at bounding box center [378, 121] width 159 height 9
click at [566, 136] on div "Data out 19/09 Suficiência - Próxima Entrega 24/09 Estoque 110,080 TH Material …" at bounding box center [576, 175] width 195 height 80
drag, startPoint x: 416, startPoint y: 541, endPoint x: 415, endPoint y: 501, distance: 40.2
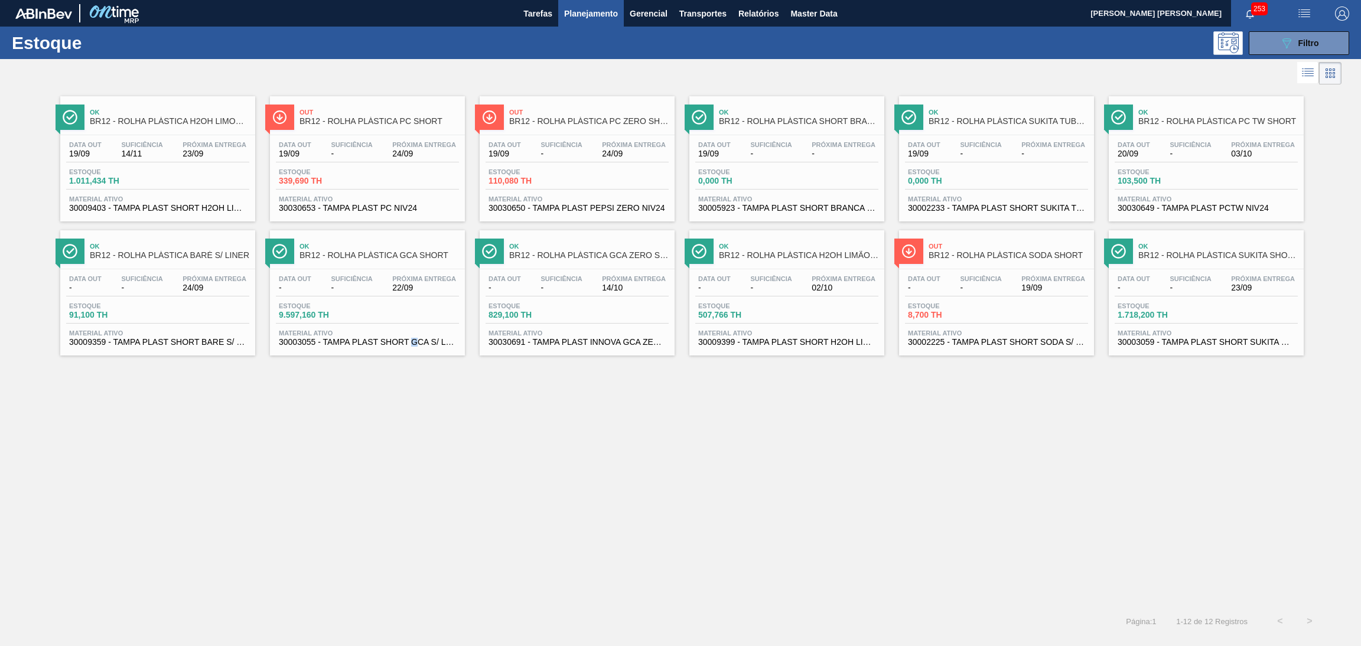
click at [416, 541] on div "Ok BR12 - ROLHA PLÁSTICA H2OH LIMONETO SHORT Data out 19/09 Suficiência 14/11 P…" at bounding box center [680, 346] width 1361 height 519
click at [473, 451] on div "Ok BR12 - ROLHA PLÁSTICA H2OH LIMONETO SHORT Data out 19/09 Suficiência 14/11 P…" at bounding box center [680, 346] width 1361 height 519
click at [559, 451] on div "Ok BR12 - ROLHA PLÁSTICA H2OH LIMONETO SHORT Data out 19/09 Suficiência 14/11 P…" at bounding box center [680, 346] width 1361 height 519
click at [1005, 312] on div "Estoque 8,700 TH" at bounding box center [996, 312] width 183 height 21
click at [282, 458] on div "Ok BR12 - ROLHA PLÁSTICA H2OH LIMONETO SHORT Data out 19/09 Suficiência 14/11 P…" at bounding box center [680, 346] width 1361 height 519
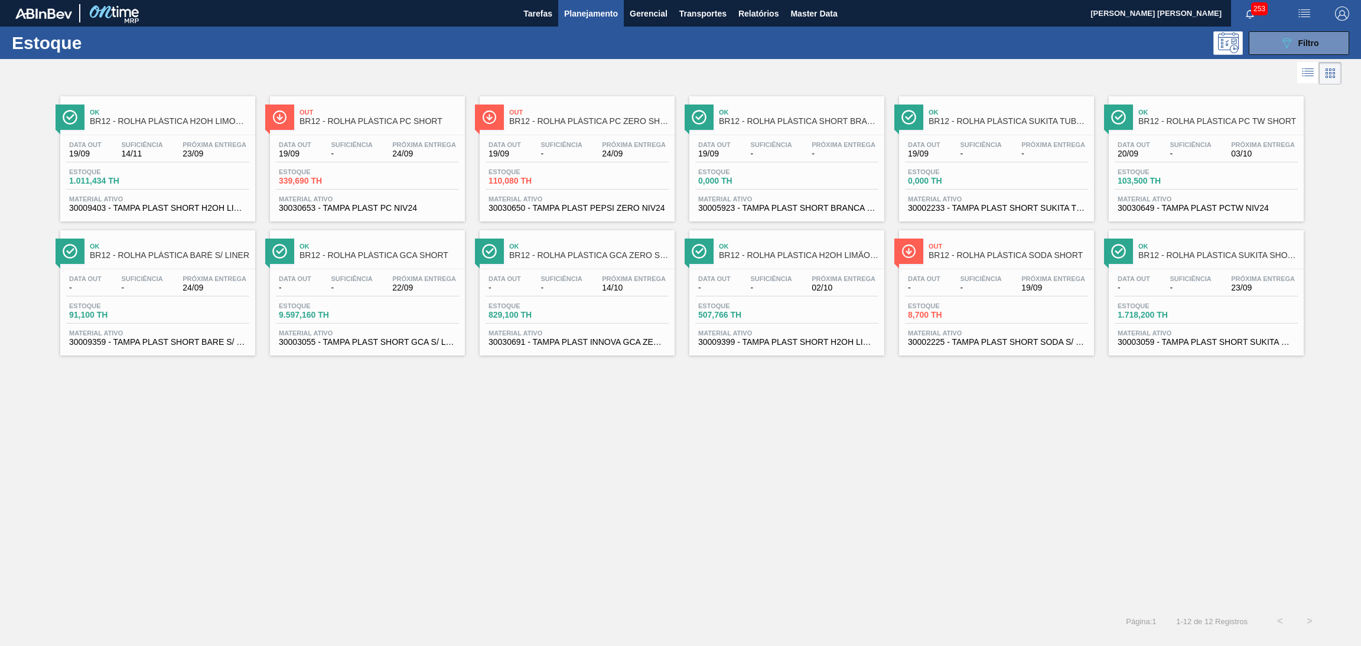
click at [557, 442] on div "Ok BR12 - ROLHA PLÁSTICA H2OH LIMONETO SHORT Data out 19/09 Suficiência 14/11 P…" at bounding box center [680, 346] width 1361 height 519
click at [409, 451] on div "Ok BR12 - ROLHA PLÁSTICA H2OH LIMONETO SHORT Data out 19/09 Suficiência 14/11 P…" at bounding box center [680, 346] width 1361 height 519
click at [603, 133] on div "Out BR12 - ROLHA PLÁSTICA PC ZERO SHORT Data out 19/09 Suficiência - Próxima En…" at bounding box center [576, 158] width 195 height 125
click at [164, 332] on span "Material ativo" at bounding box center [157, 332] width 177 height 7
click at [568, 322] on div "Estoque 829,100 TH" at bounding box center [576, 312] width 183 height 21
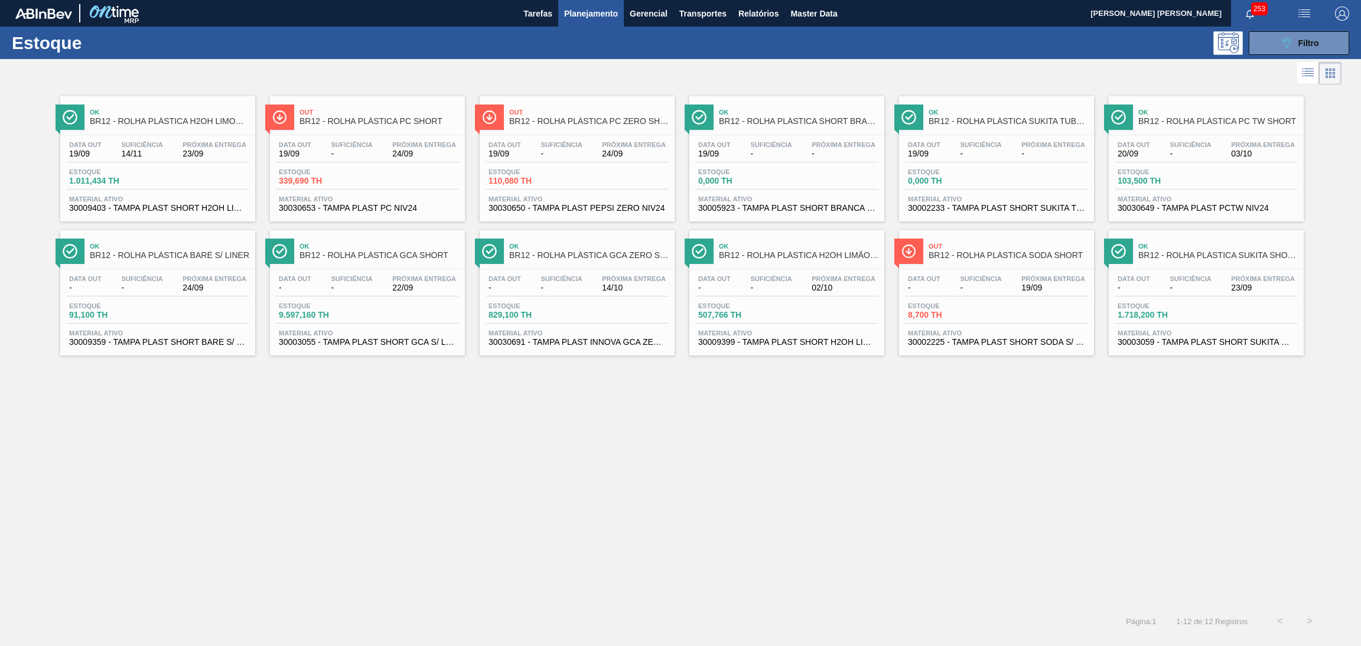
click at [768, 317] on span "507,766 TH" at bounding box center [739, 315] width 83 height 9
click at [1165, 299] on div "Data out - Suficiência - Próxima Entrega 23/09 Estoque 1.718,200 TH Material at…" at bounding box center [1205, 309] width 195 height 80
click at [1213, 179] on div "Estoque 103,500 TH" at bounding box center [1205, 178] width 183 height 21
click at [989, 150] on span "-" at bounding box center [980, 153] width 41 height 9
click at [821, 152] on span "-" at bounding box center [843, 153] width 64 height 9
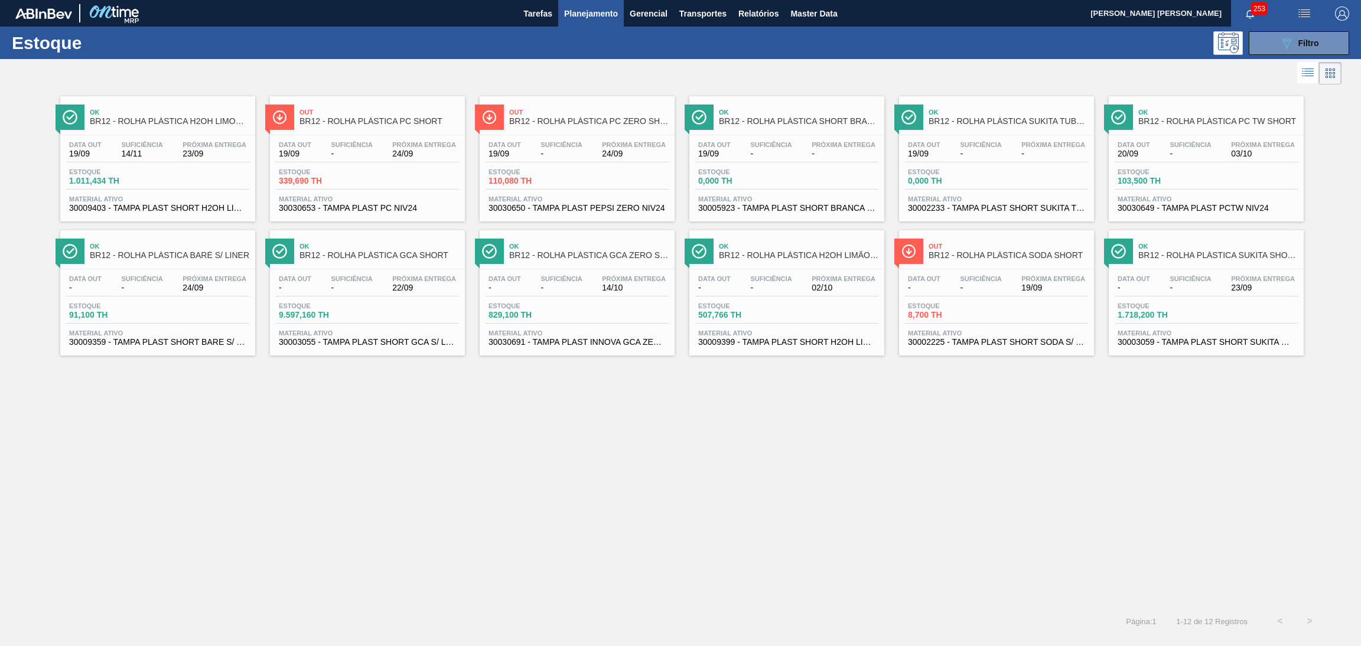
click at [155, 319] on div "Estoque 91,100 TH" at bounding box center [157, 312] width 183 height 21
click at [1340, 32] on button "089F7B8B-B2A5-4AFE-B5C0-19BA573D28AC Filtro" at bounding box center [1298, 43] width 100 height 24
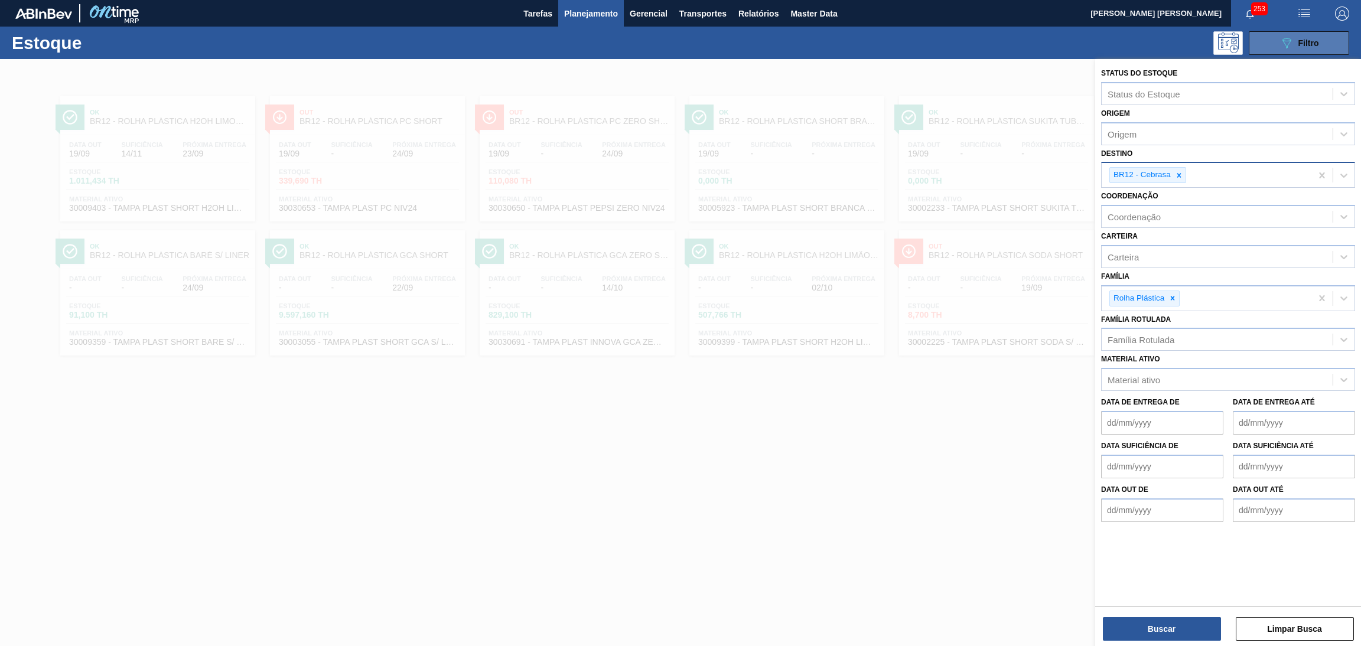
click at [1320, 45] on button "089F7B8B-B2A5-4AFE-B5C0-19BA573D28AC Filtro" at bounding box center [1298, 43] width 100 height 24
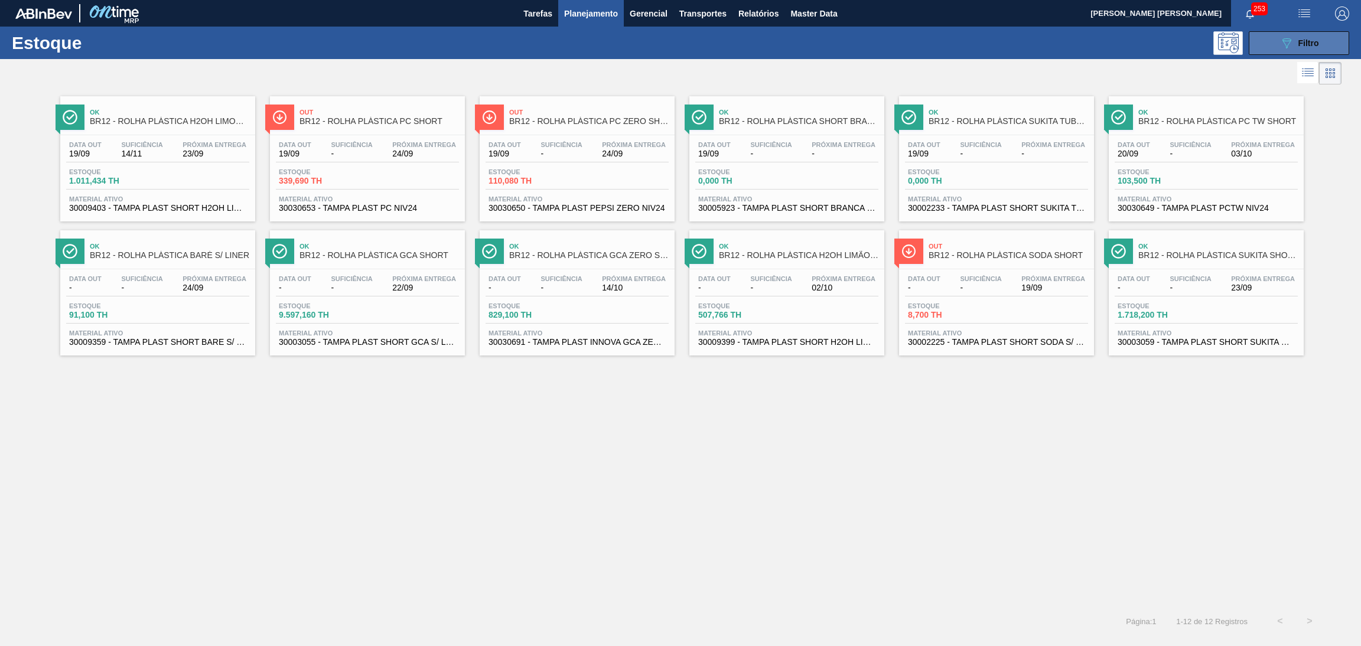
click at [1320, 45] on button "089F7B8B-B2A5-4AFE-B5C0-19BA573D28AC Filtro" at bounding box center [1298, 43] width 100 height 24
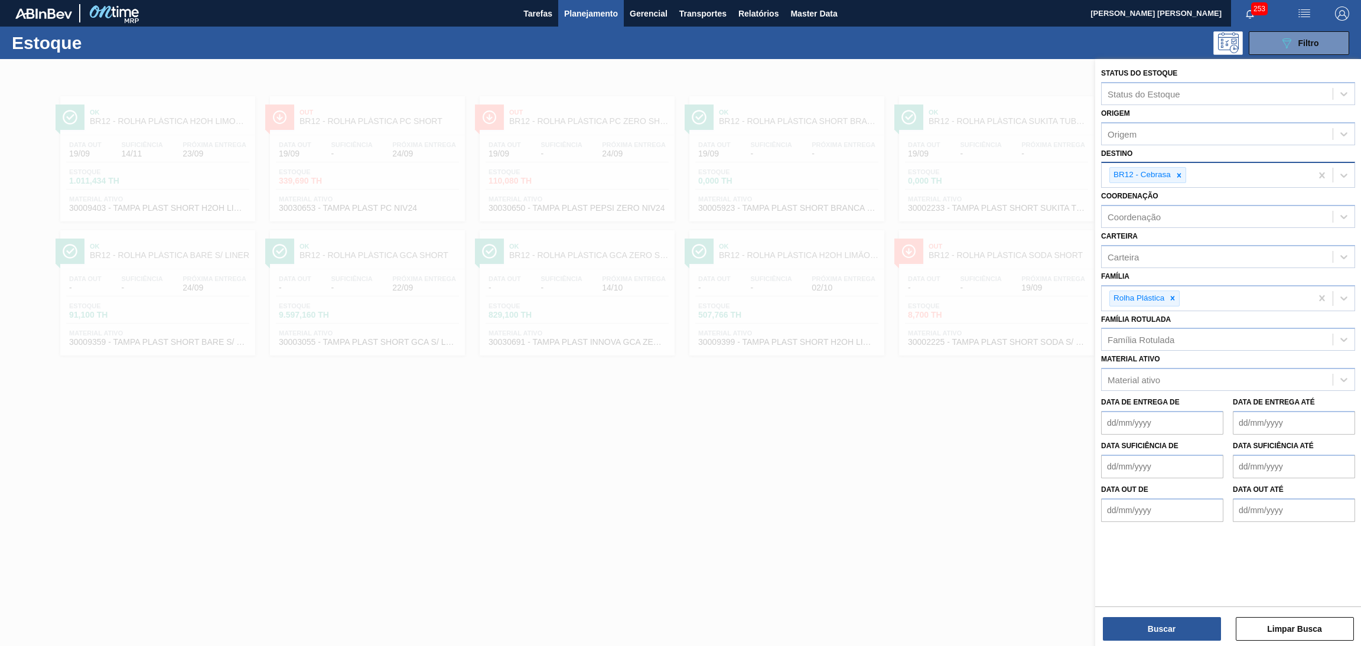
click at [1180, 177] on icon at bounding box center [1179, 175] width 8 height 8
type input "br14"
click at [1154, 615] on div "Buscar Limpar Busca" at bounding box center [1228, 622] width 266 height 33
click at [1153, 624] on button "Buscar" at bounding box center [1161, 629] width 118 height 24
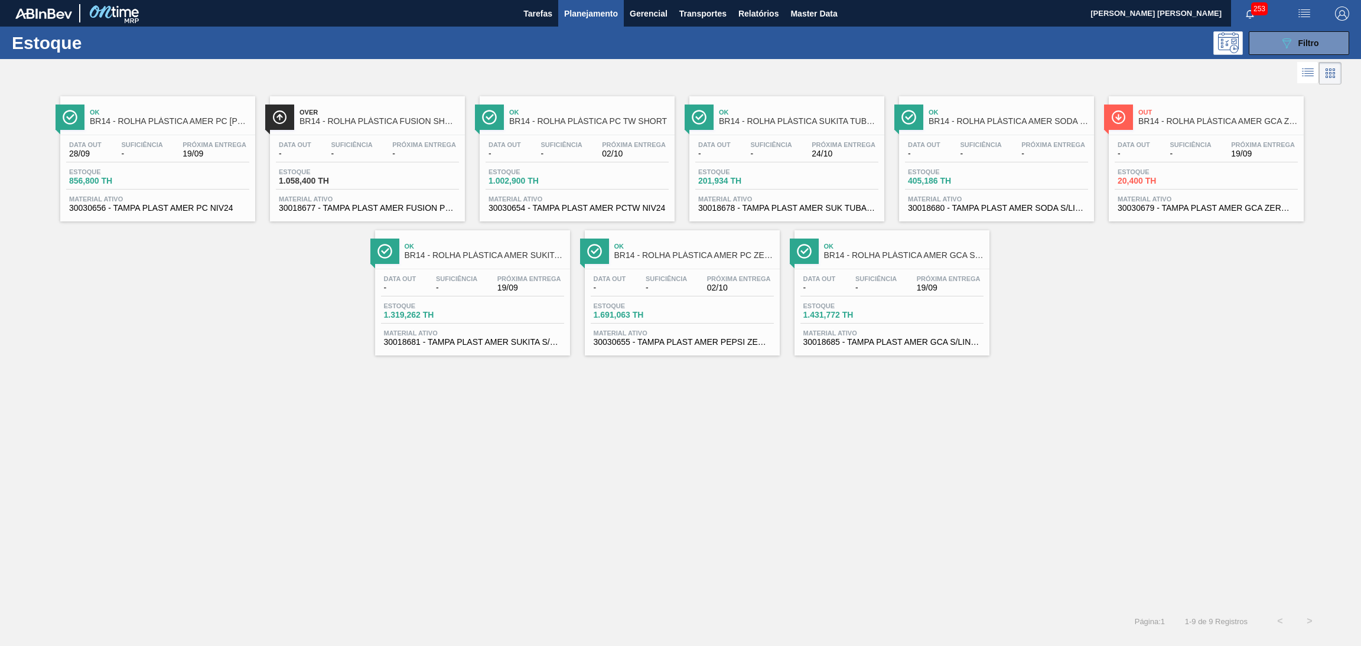
click at [1199, 131] on div "Out BR14 - ROLHA PLÁSTICA AMER GCA ZERO SHORT Data out - Suficiência - Próxima …" at bounding box center [1205, 158] width 195 height 125
click at [1303, 37] on div "089F7B8B-B2A5-4AFE-B5C0-19BA573D28AC Filtro" at bounding box center [1299, 43] width 40 height 14
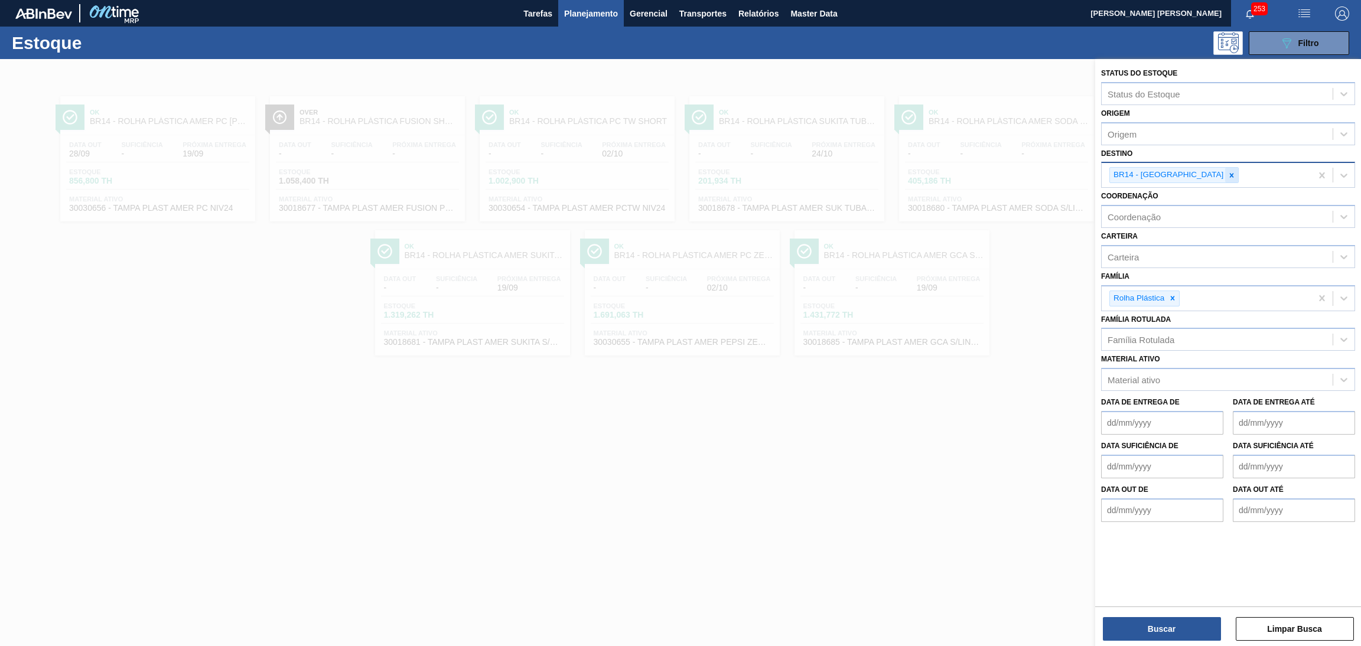
click at [1227, 171] on icon at bounding box center [1231, 175] width 8 height 8
type input "br07"
click at [1146, 619] on button "Buscar" at bounding box center [1161, 629] width 118 height 24
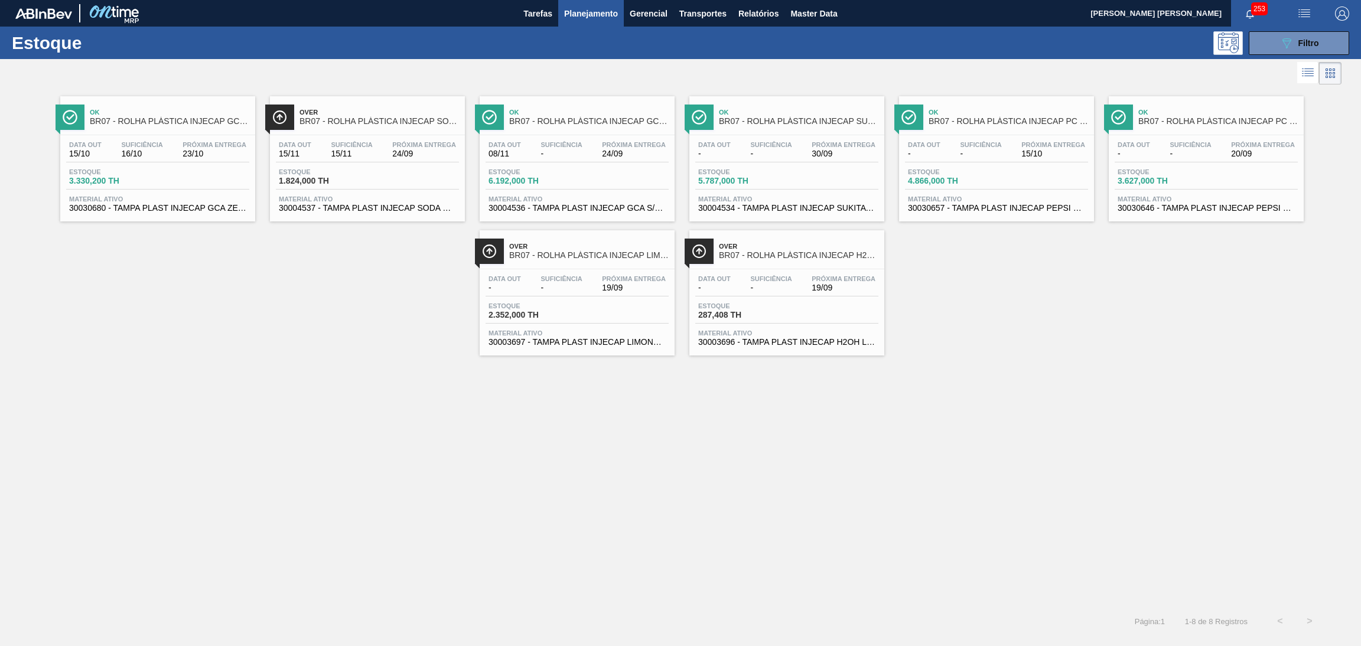
click at [604, 296] on div "Data out - Suficiência - Próxima Entrega 19/09" at bounding box center [576, 285] width 183 height 21
click at [1288, 44] on icon "089F7B8B-B2A5-4AFE-B5C0-19BA573D28AC" at bounding box center [1286, 43] width 14 height 14
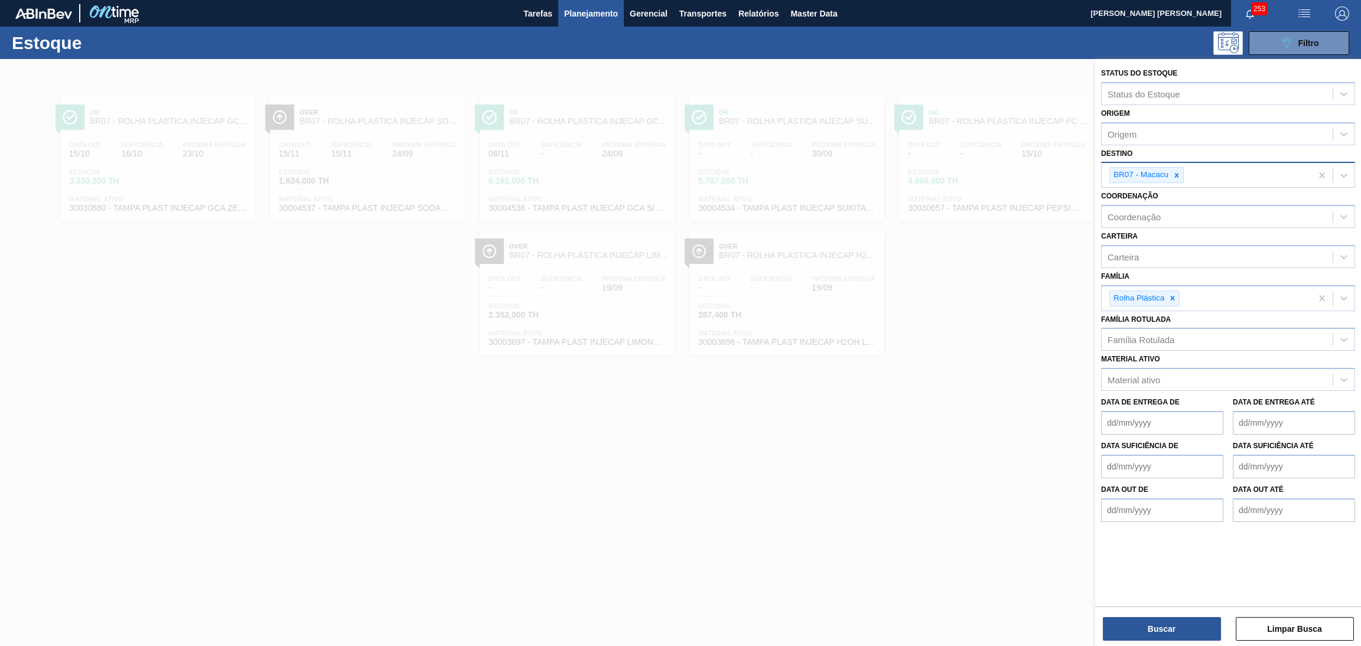
click at [1180, 175] on div at bounding box center [1176, 175] width 13 height 15
type input "v"
type input "cebrasa"
click at [1139, 630] on button "Buscar" at bounding box center [1161, 629] width 118 height 24
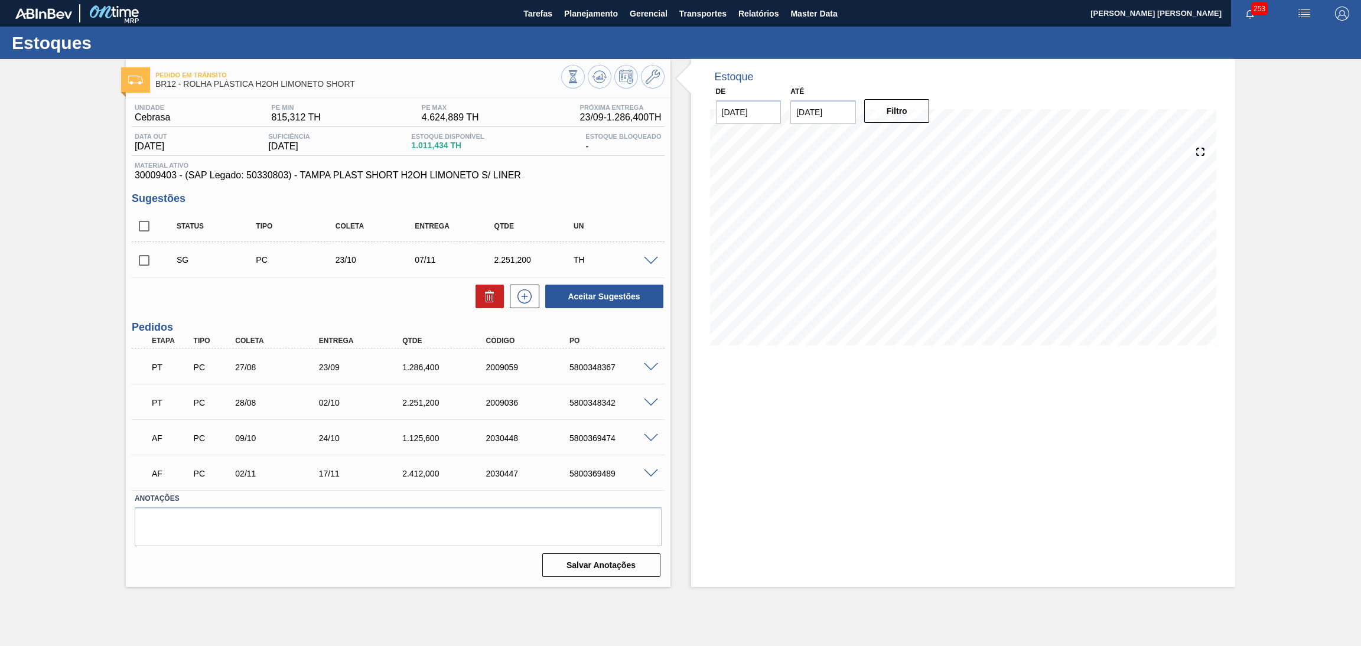
click at [262, 263] on div "PC" at bounding box center [298, 259] width 90 height 9
click at [364, 289] on div "Aceitar Sugestões" at bounding box center [398, 296] width 533 height 26
click at [647, 257] on span at bounding box center [651, 261] width 14 height 9
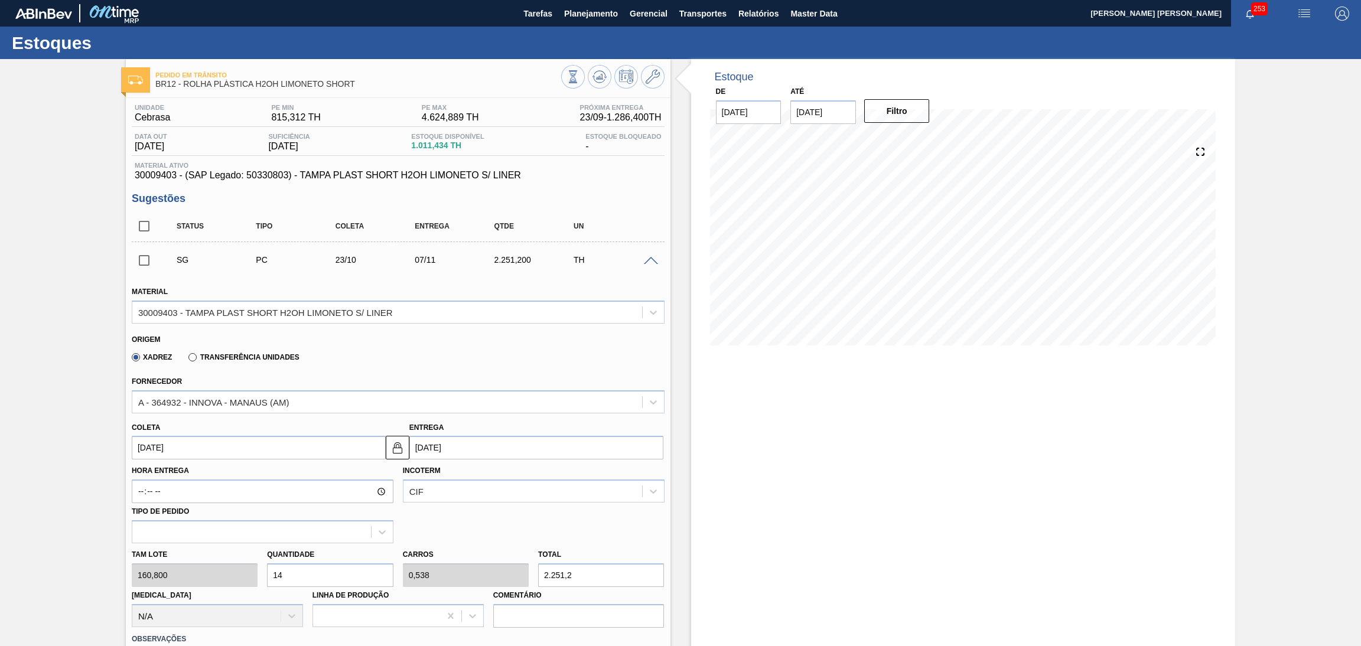
click at [650, 259] on span at bounding box center [651, 261] width 14 height 9
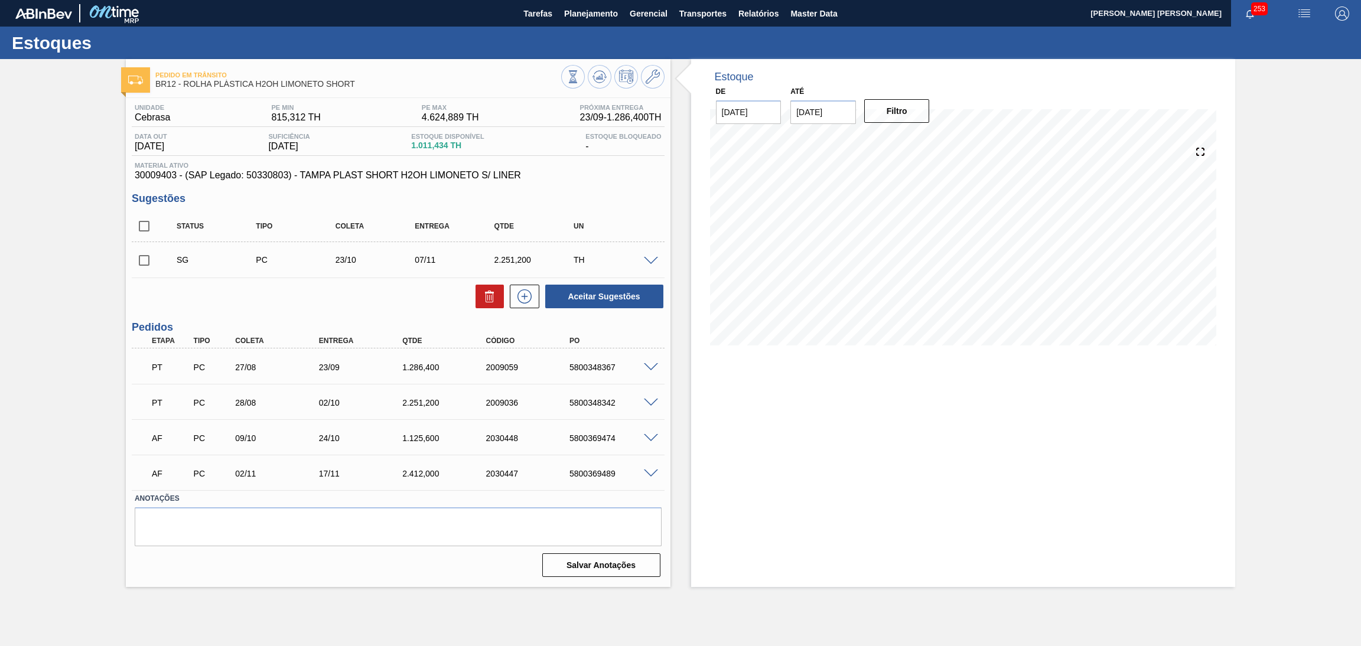
click at [401, 295] on div "Aceitar Sugestões" at bounding box center [398, 296] width 533 height 26
click at [650, 255] on div "TH" at bounding box center [615, 259] width 90 height 9
click at [651, 257] on span at bounding box center [651, 261] width 14 height 9
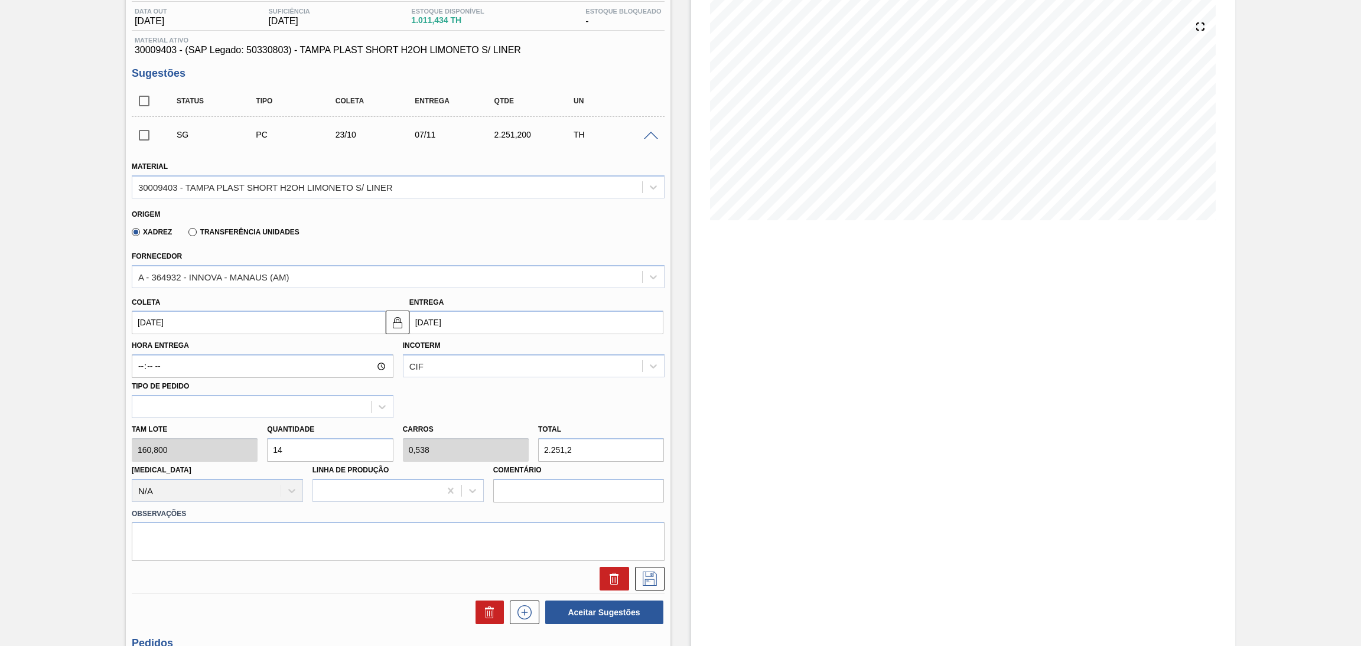
scroll to position [265, 0]
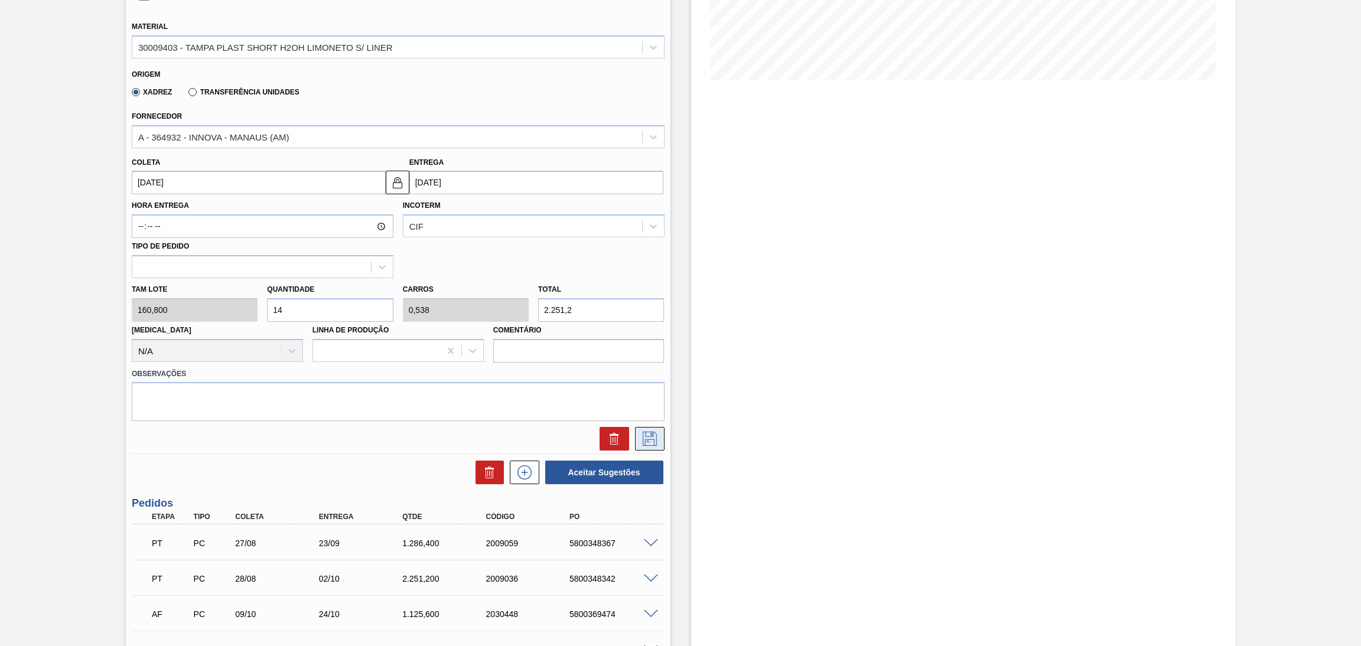
click at [650, 437] on icon at bounding box center [649, 439] width 14 height 14
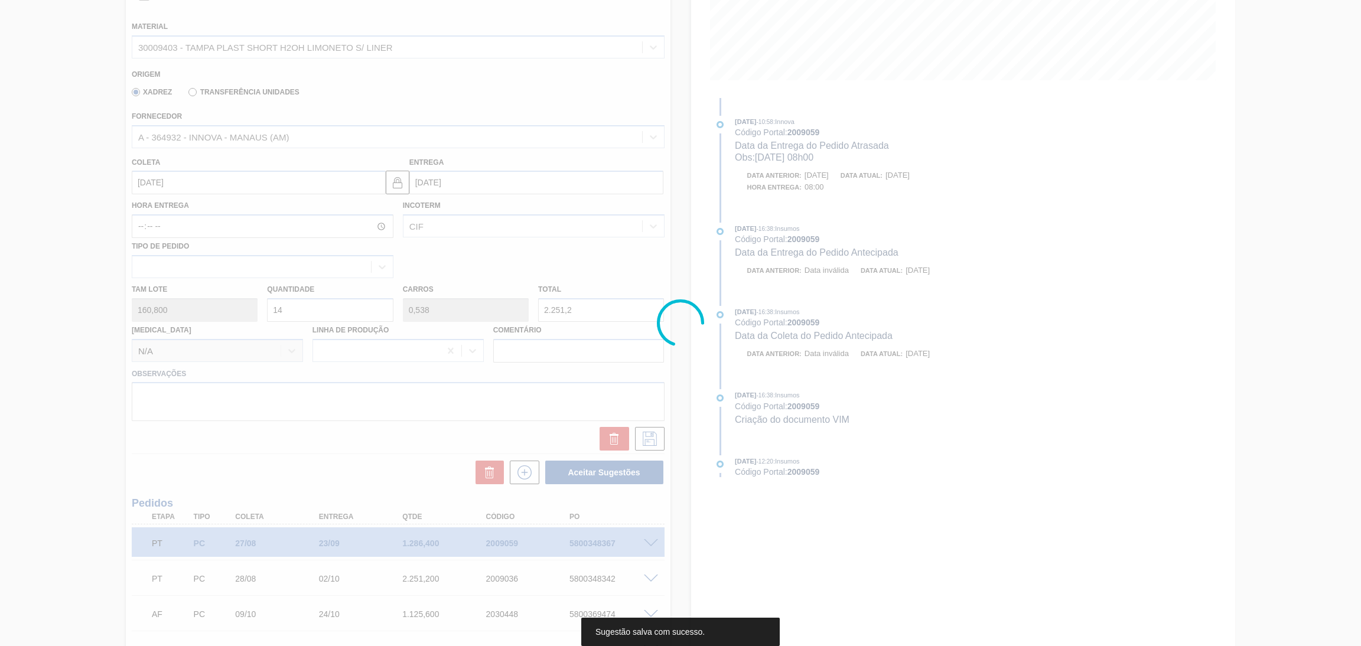
scroll to position [0, 0]
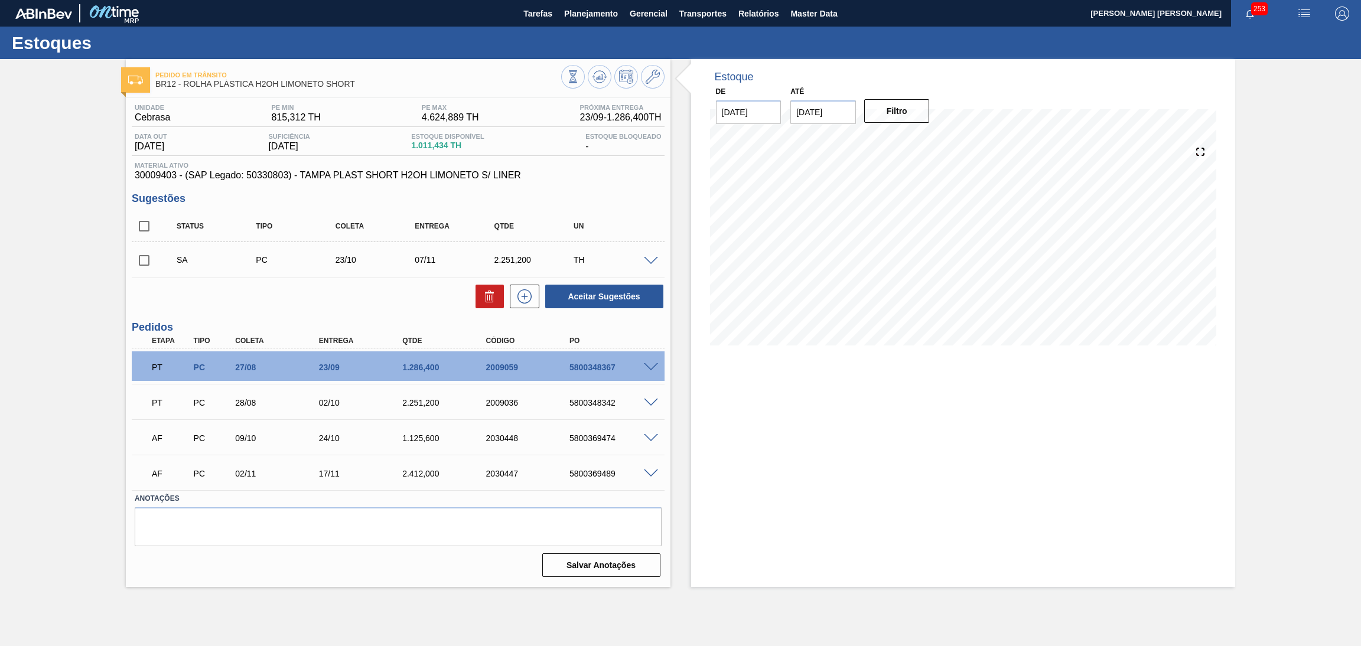
drag, startPoint x: 141, startPoint y: 262, endPoint x: 159, endPoint y: 285, distance: 29.4
click at [141, 262] on input "checkbox" at bounding box center [144, 260] width 25 height 25
click at [591, 294] on button "Aceitar Sugestões" at bounding box center [604, 297] width 118 height 24
checkbox input "false"
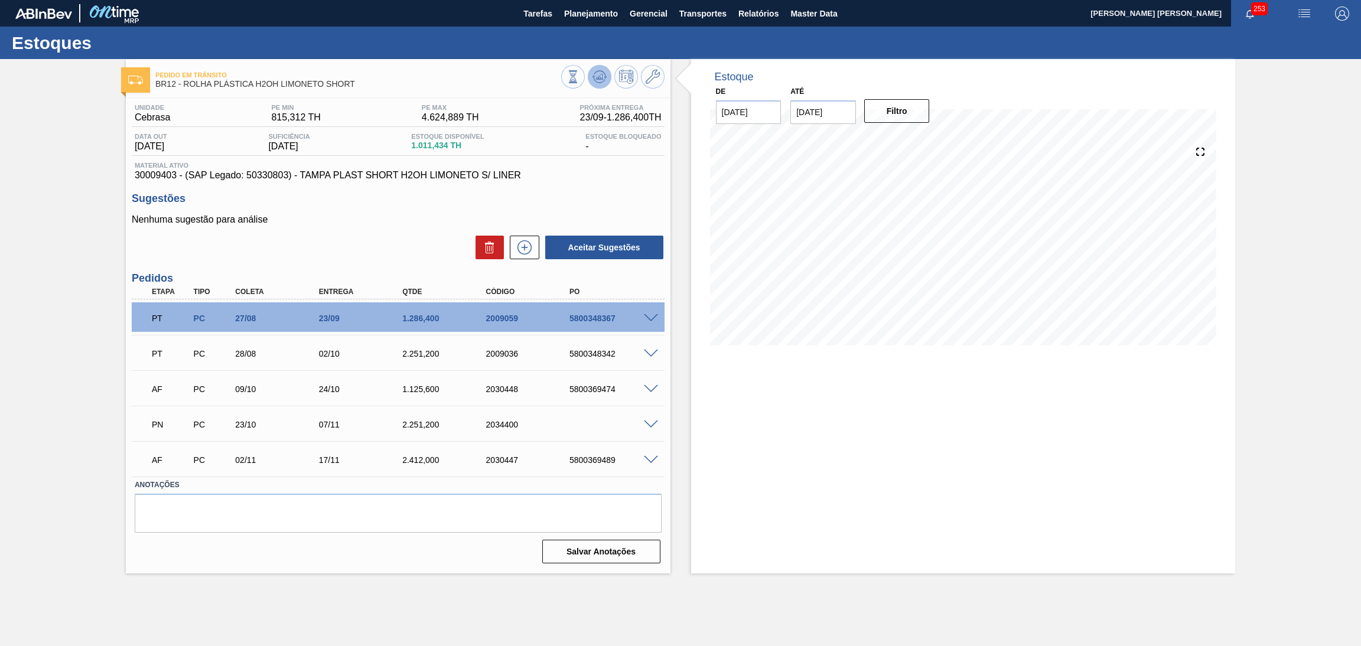
click at [598, 79] on icon at bounding box center [598, 77] width 1 height 3
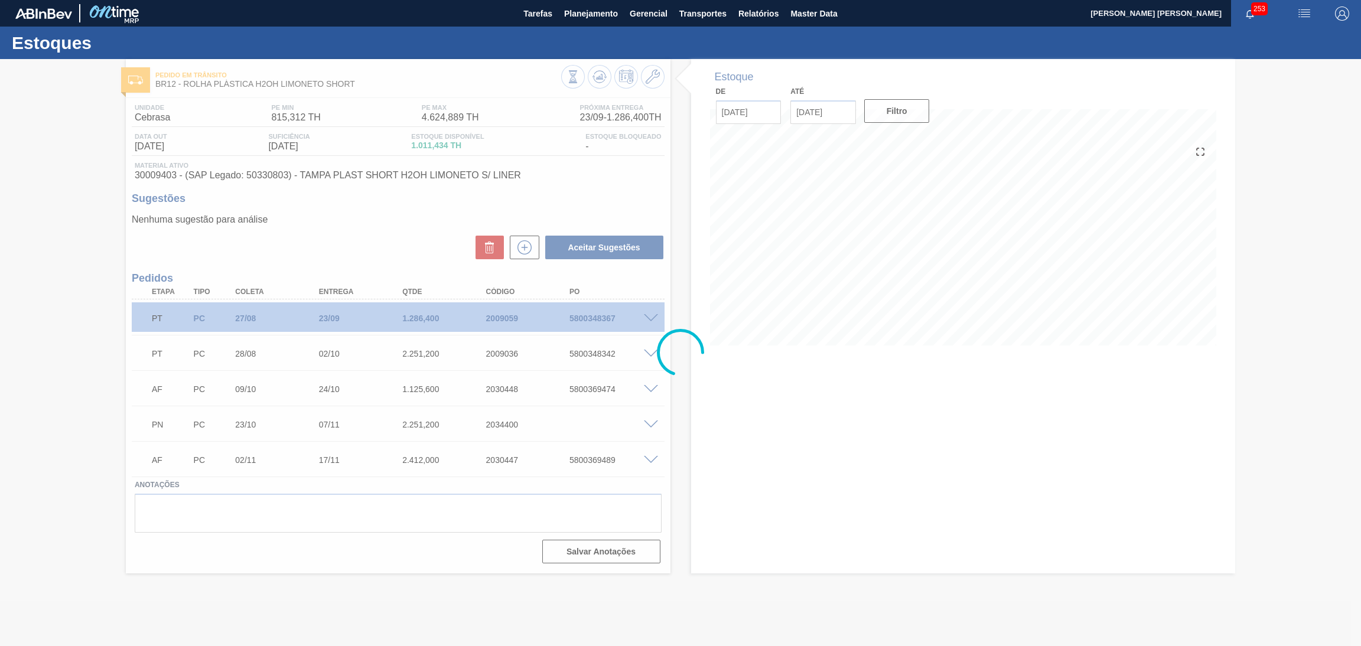
click at [416, 251] on div at bounding box center [680, 352] width 1361 height 587
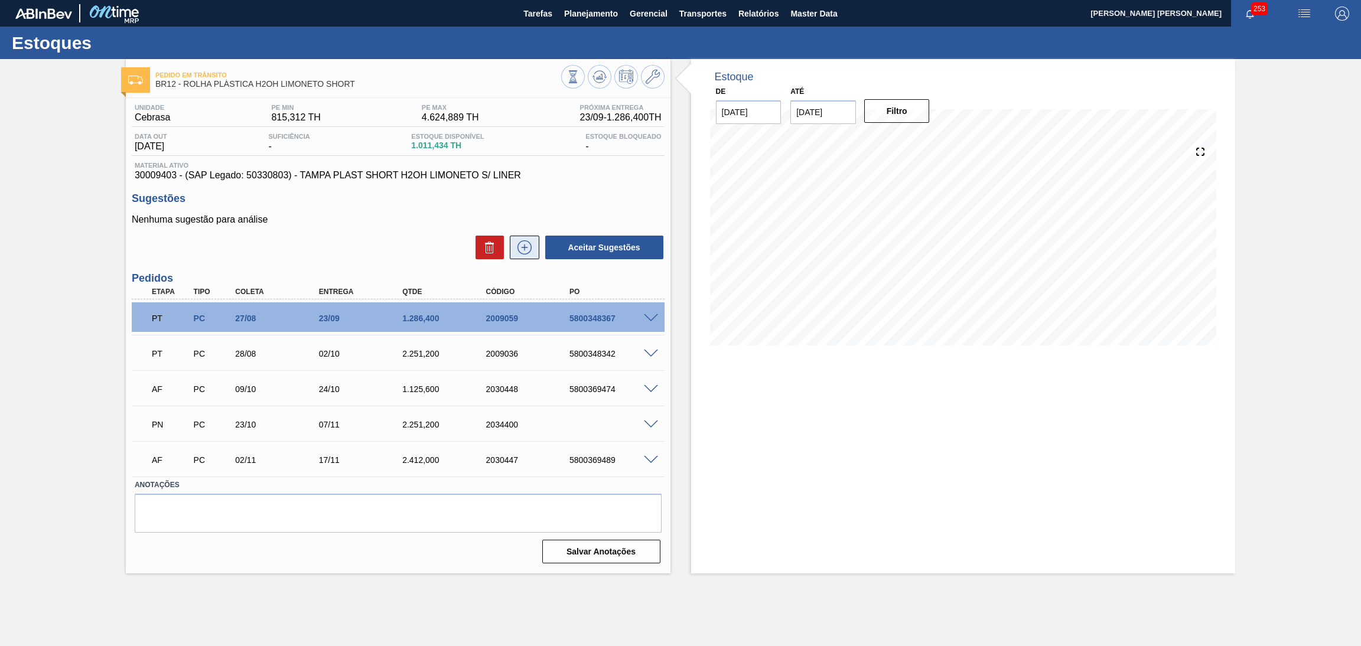
click at [523, 247] on icon at bounding box center [524, 247] width 6 height 1
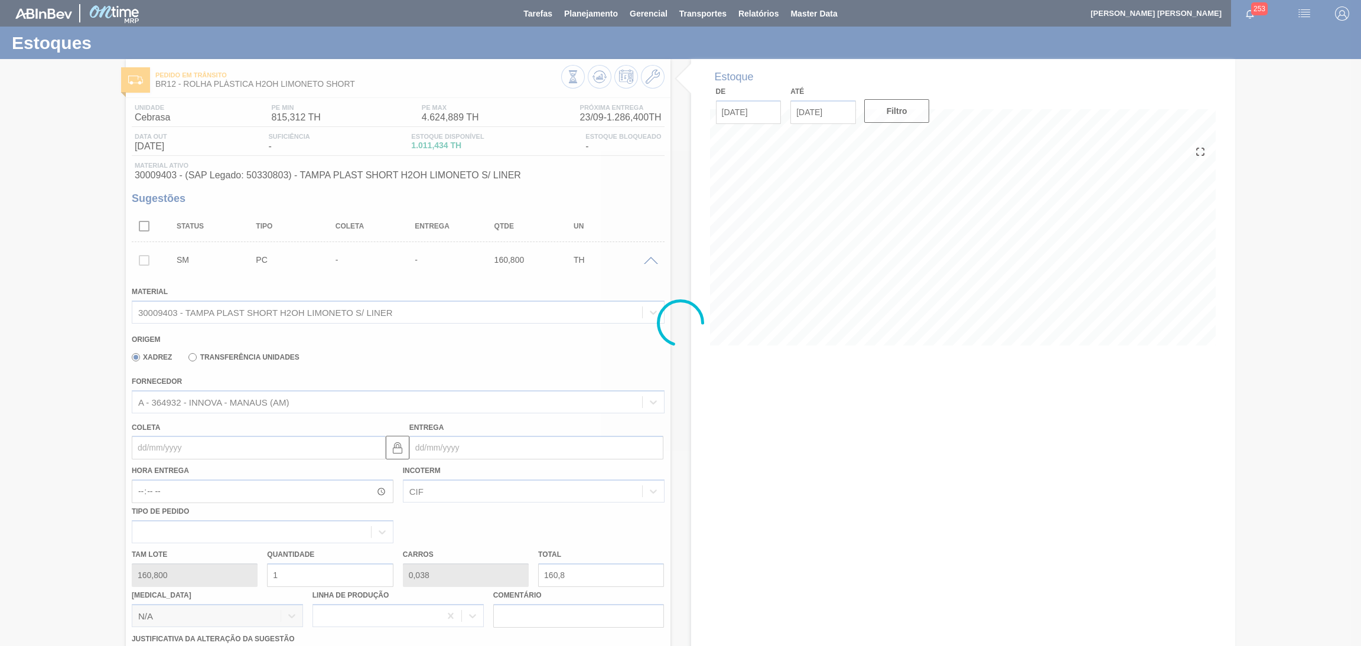
click at [188, 445] on div at bounding box center [680, 323] width 1361 height 646
click at [197, 448] on div at bounding box center [680, 323] width 1361 height 646
click at [199, 455] on div at bounding box center [680, 323] width 1361 height 646
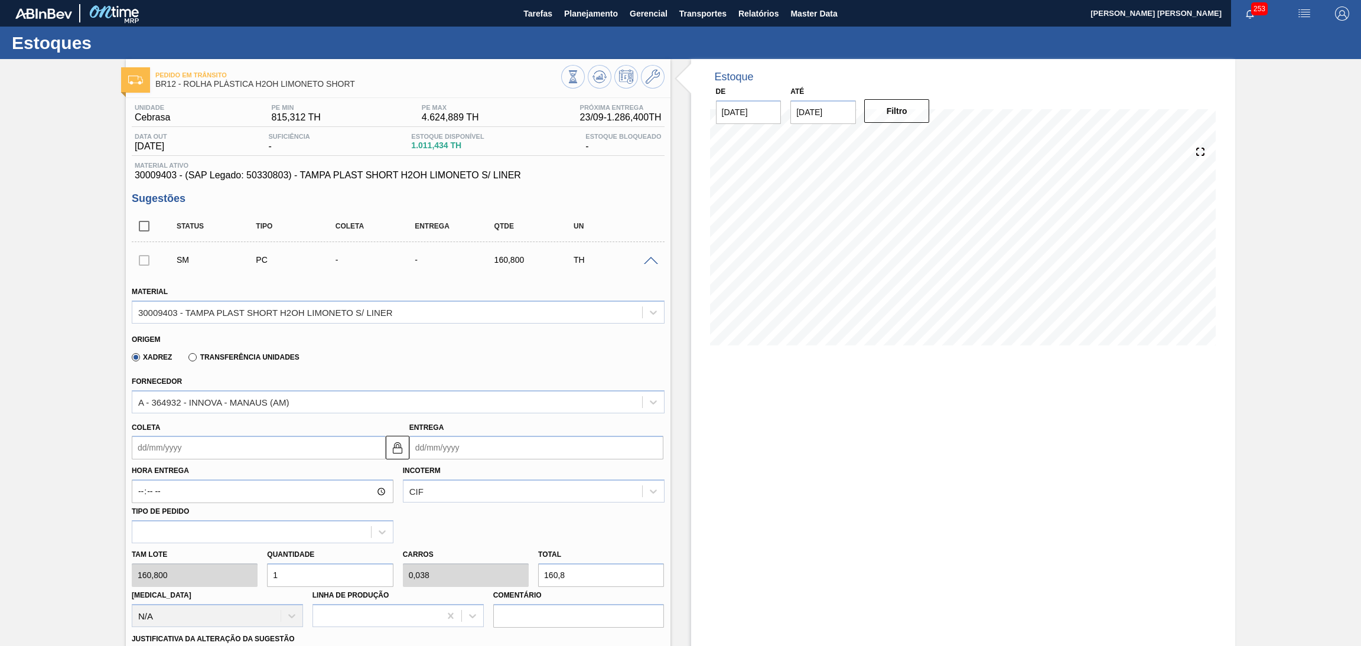
click at [434, 354] on div "Xadrez Transferência Unidades" at bounding box center [393, 355] width 523 height 23
click at [249, 568] on div "[PERSON_NAME] 160,800 Quantidade 1 Carros 0,038 Total 160,8 [MEDICAL_DATA] N/A …" at bounding box center [398, 585] width 542 height 84
type input "3"
type input "0,115"
type input "482,4"
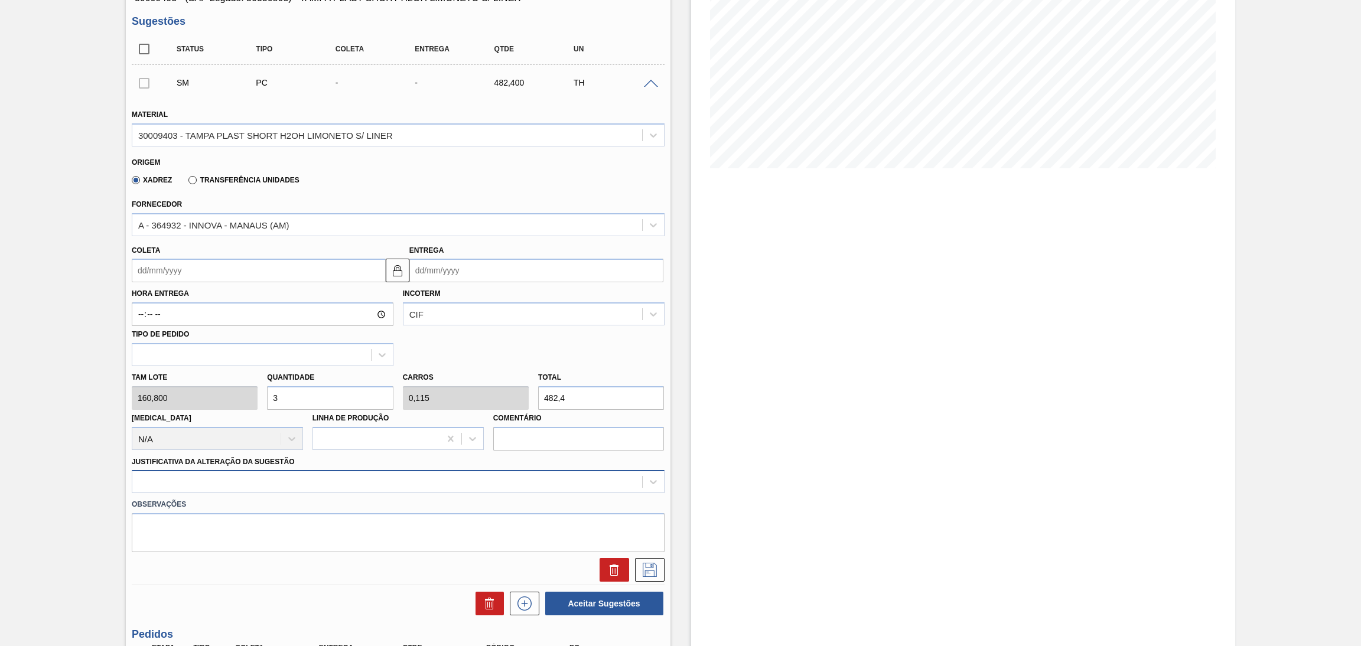
type input "3"
click at [282, 482] on div at bounding box center [398, 481] width 533 height 23
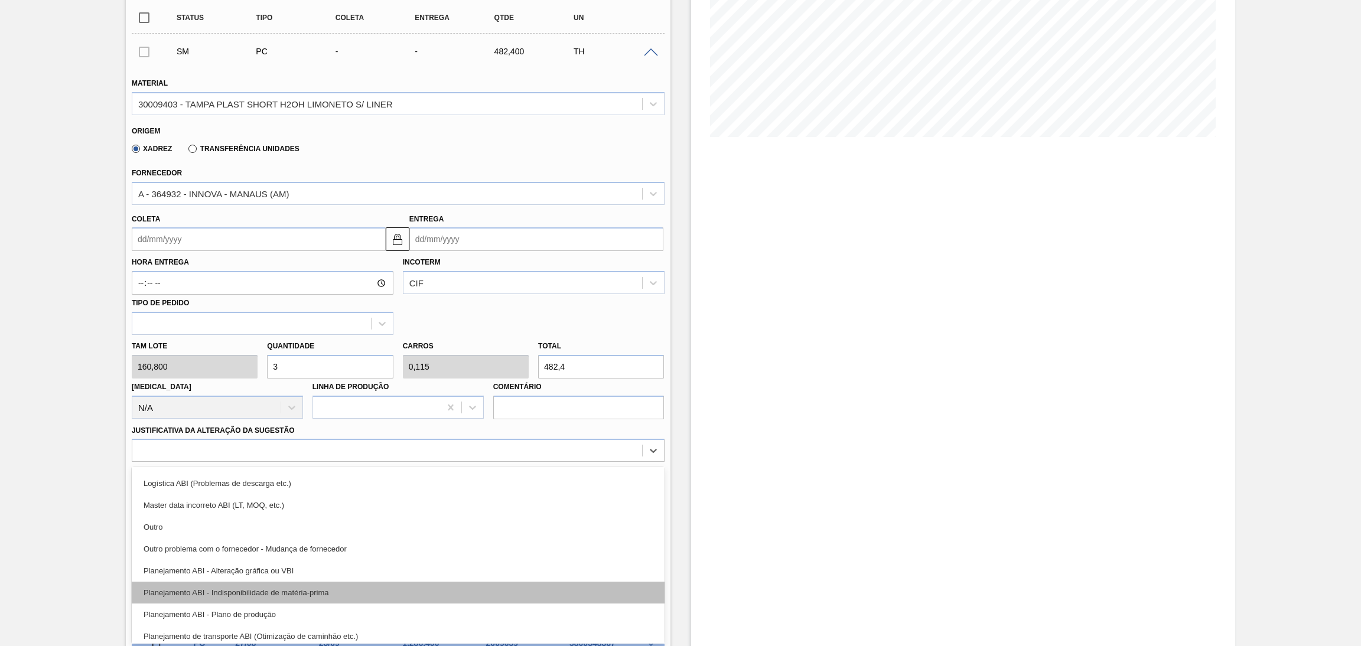
scroll to position [89, 0]
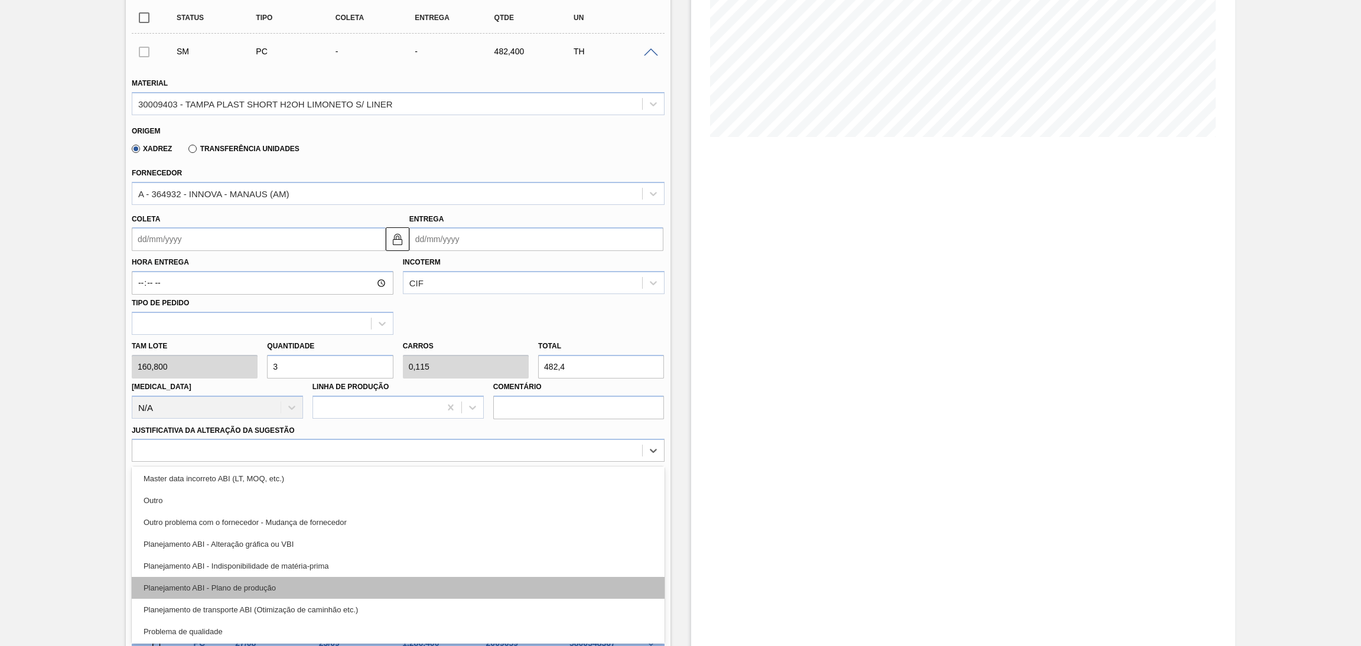
click at [276, 582] on div "Planejamento ABI - Plano de produção" at bounding box center [398, 588] width 533 height 22
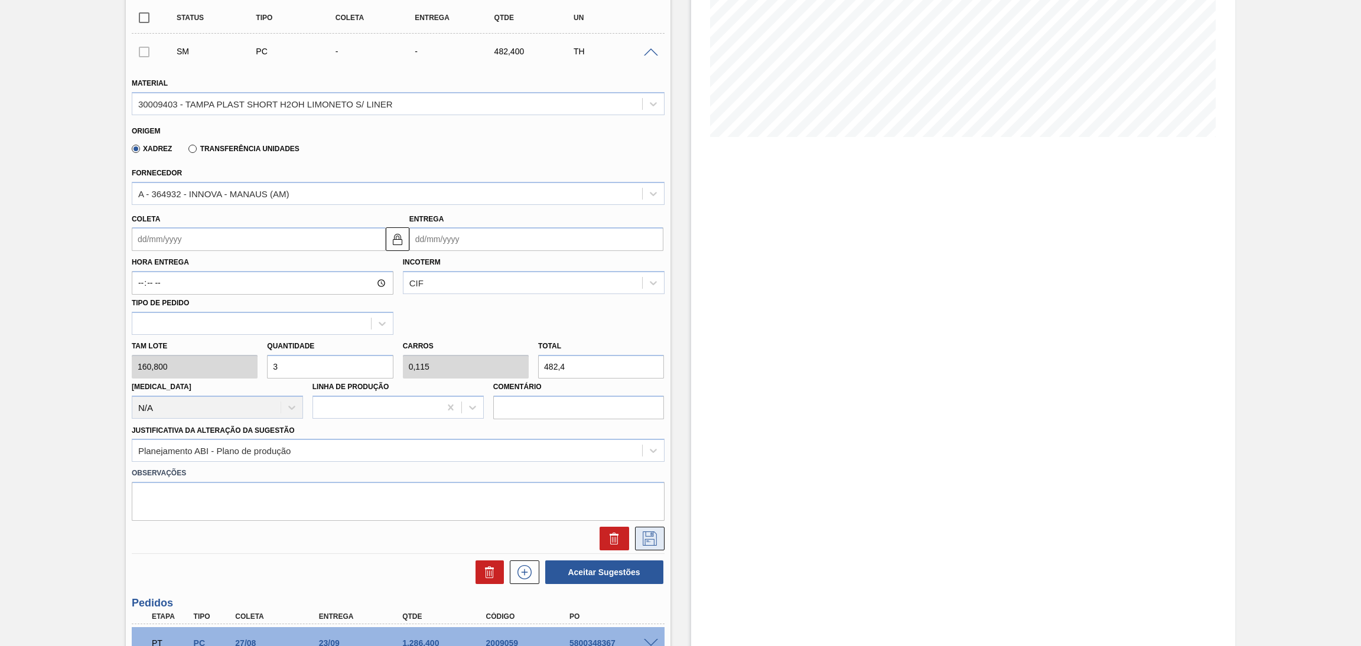
click at [642, 539] on icon at bounding box center [649, 538] width 19 height 14
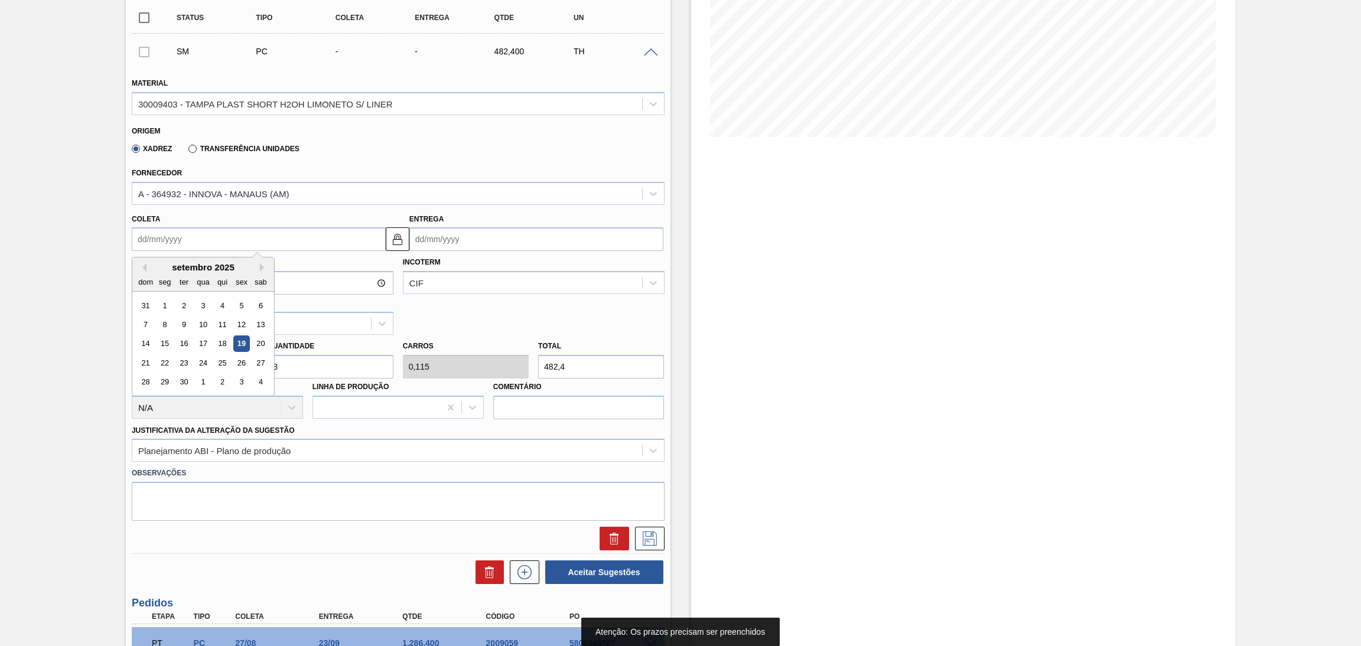
click at [244, 227] on input "Coleta" at bounding box center [259, 239] width 254 height 24
type input "0"
type input "[DATE]"
type input "04"
type input "[DATE]"
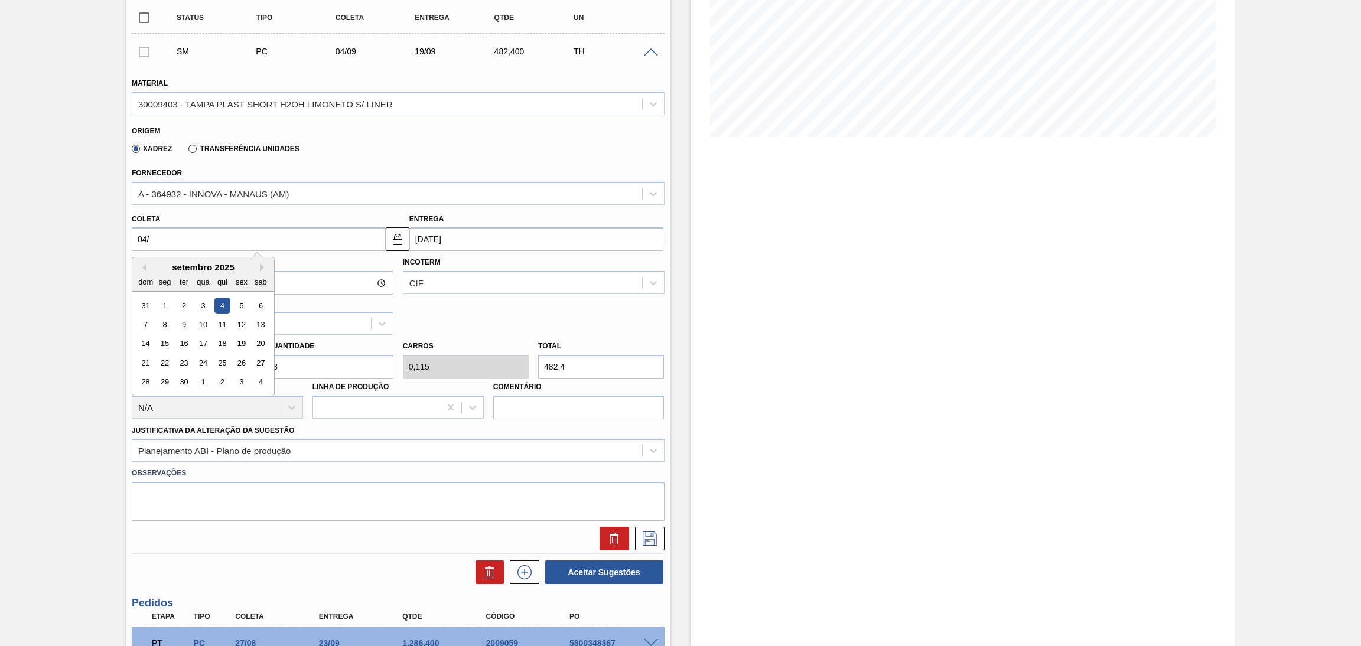
type input "04/1"
type input "[DATE]"
type input "04/11"
type input "[DATE]"
click at [184, 322] on div "4" at bounding box center [184, 325] width 16 height 16
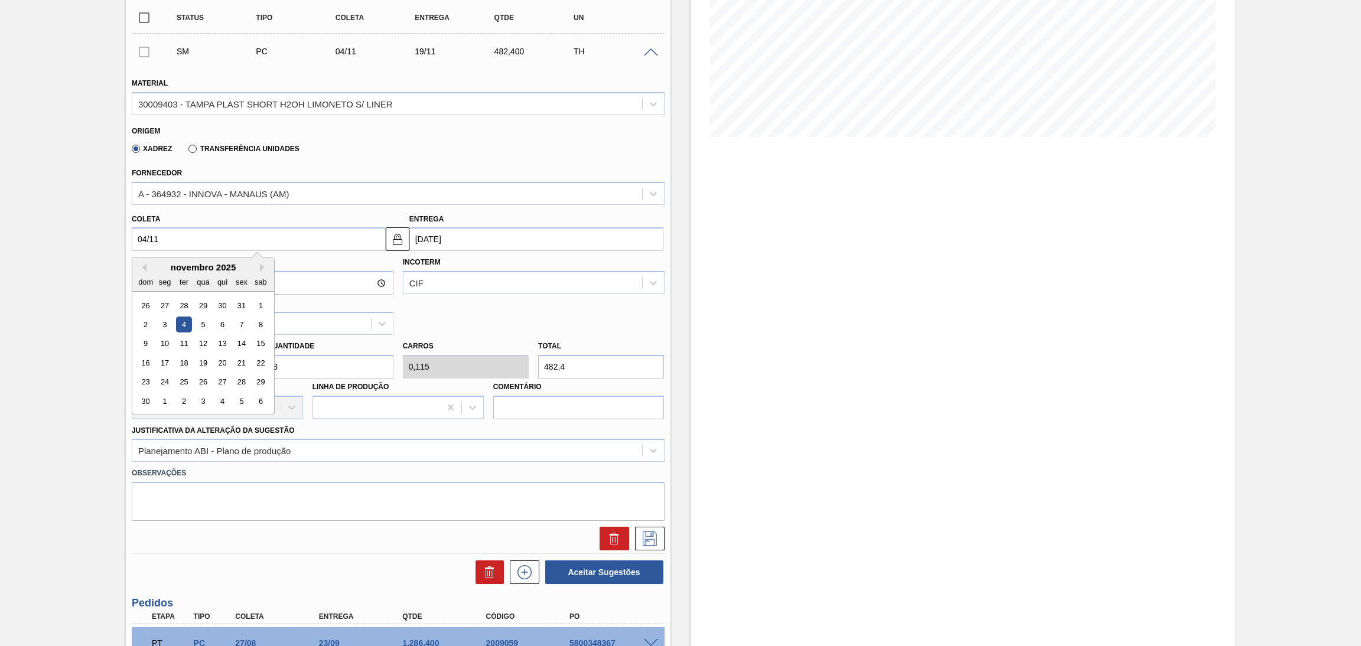
type input "[DATE]"
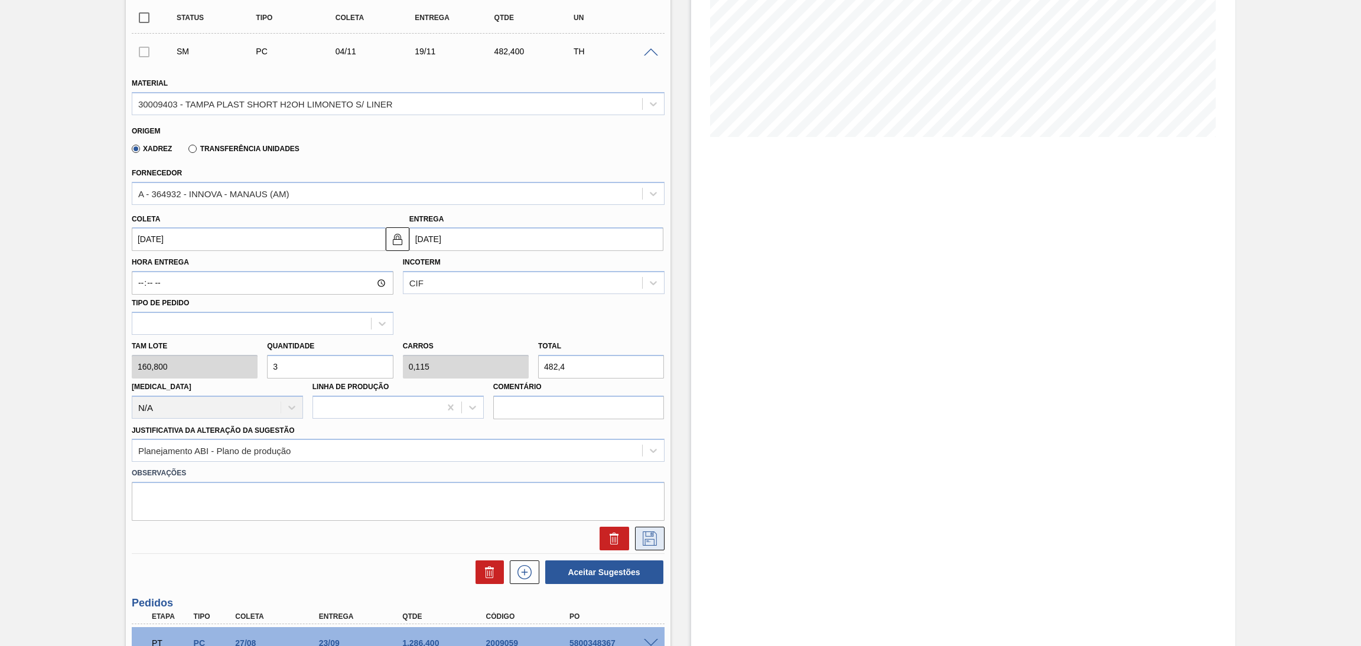
click at [655, 539] on icon at bounding box center [649, 538] width 14 height 14
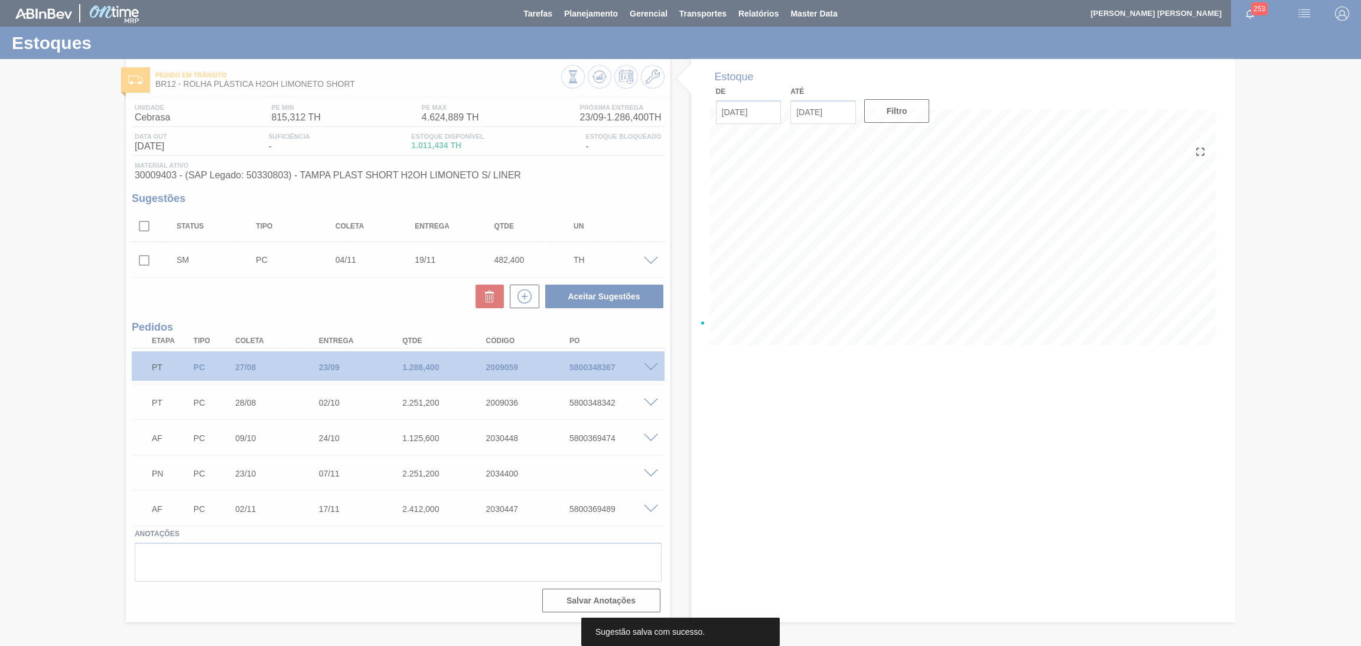
scroll to position [0, 0]
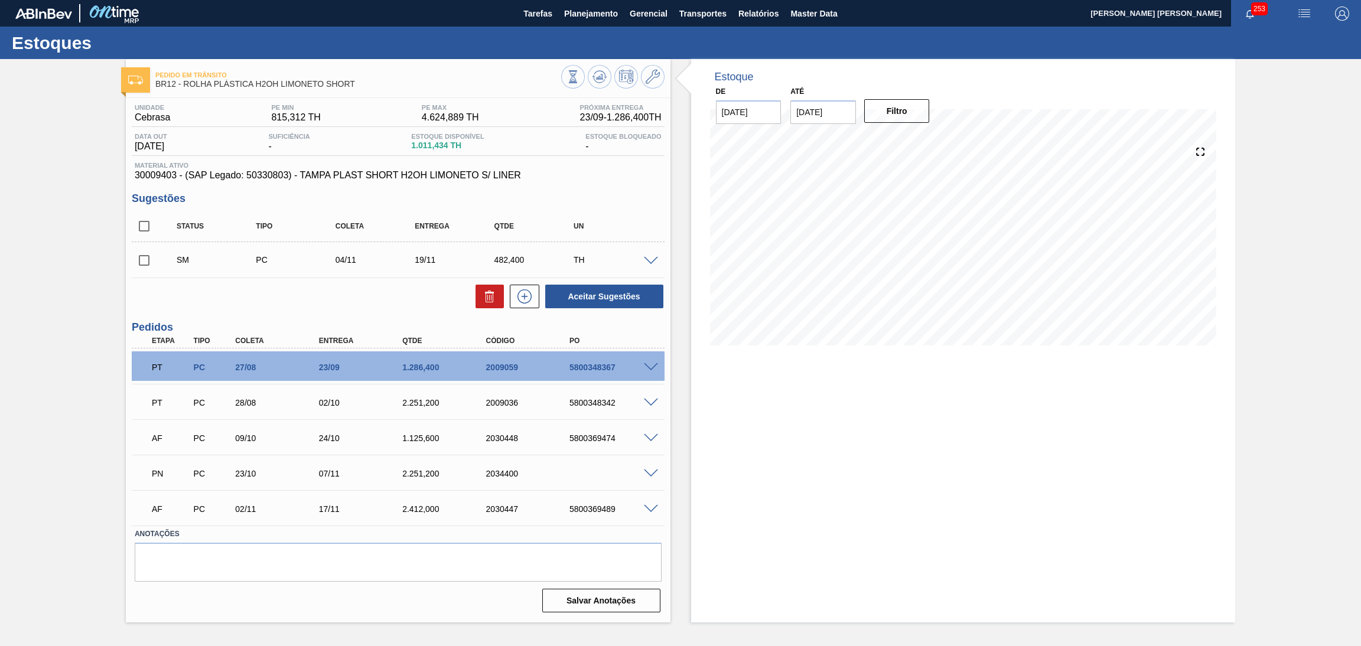
click at [648, 260] on span at bounding box center [651, 261] width 14 height 9
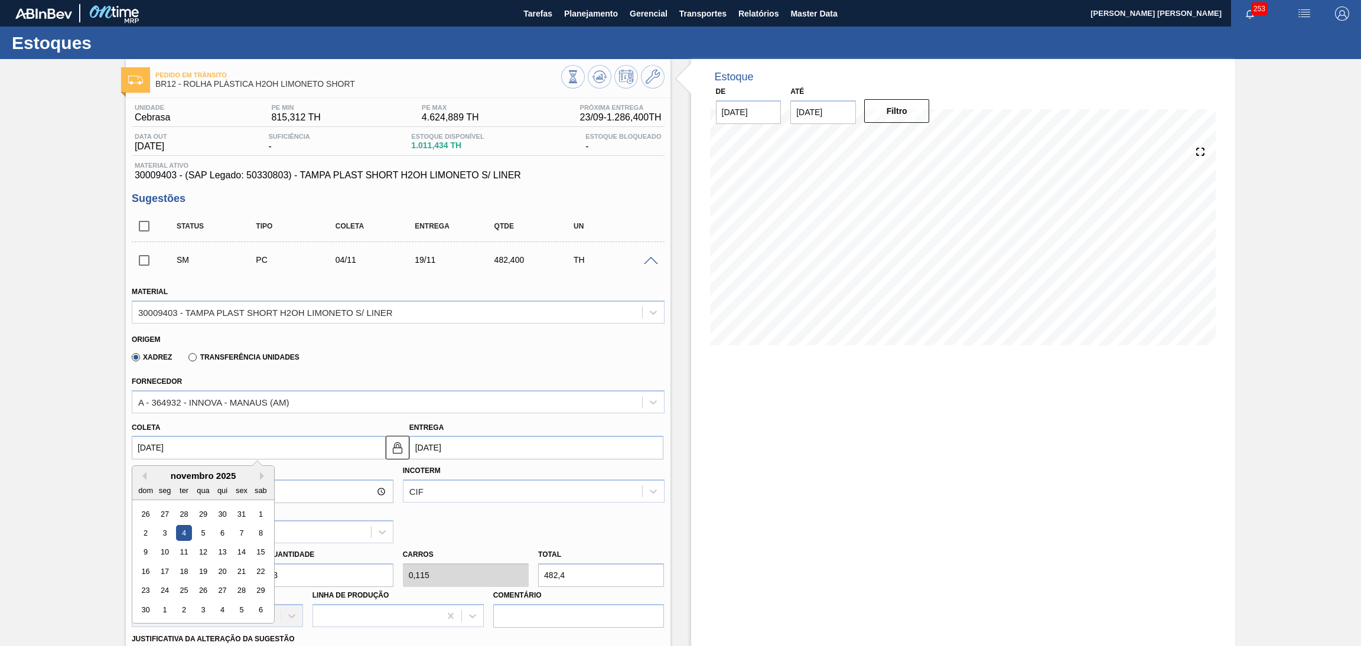
click at [203, 450] on input "[DATE]" at bounding box center [259, 448] width 254 height 24
click at [314, 524] on div at bounding box center [251, 531] width 239 height 17
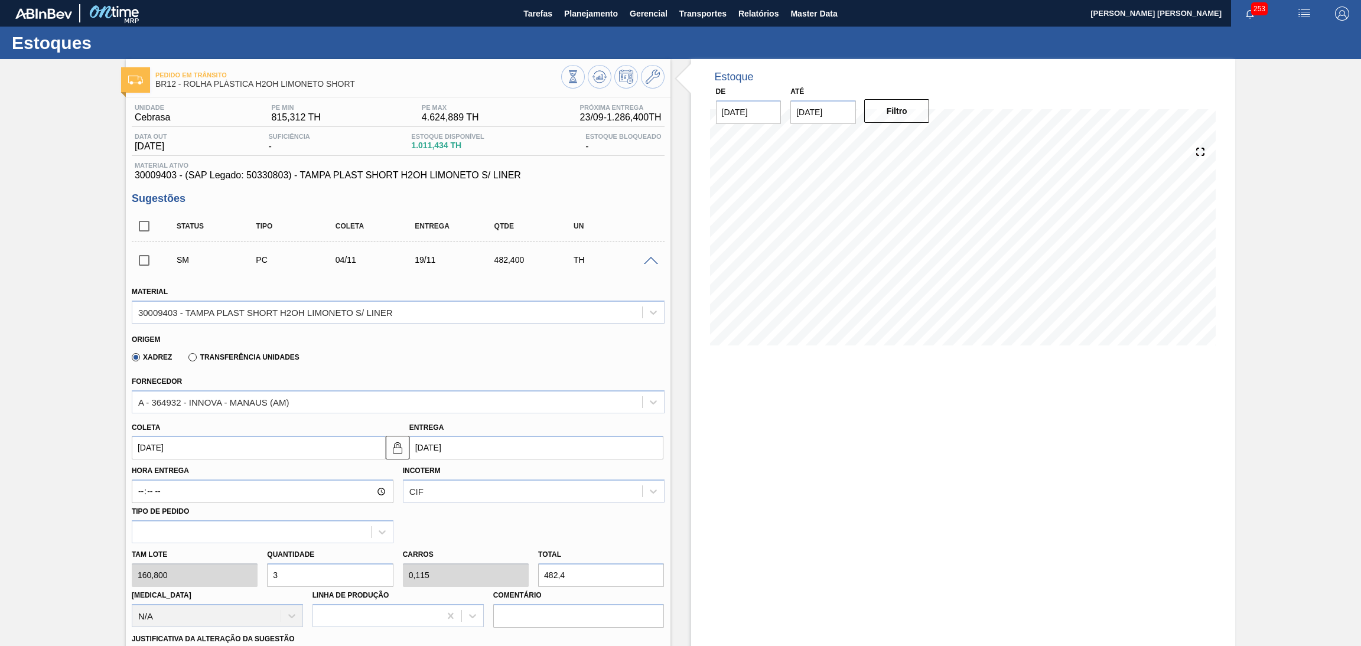
click at [477, 536] on div "Hora Entrega Incoterm CIF Tipo de pedido" at bounding box center [398, 501] width 542 height 84
click at [211, 572] on div "Tam lote 160,800 Quantidade 3 Carros 0,115 Total 482,4 Doca N/A Linha de Produç…" at bounding box center [398, 585] width 542 height 84
type input "1"
type input "0,038"
type input "160,8"
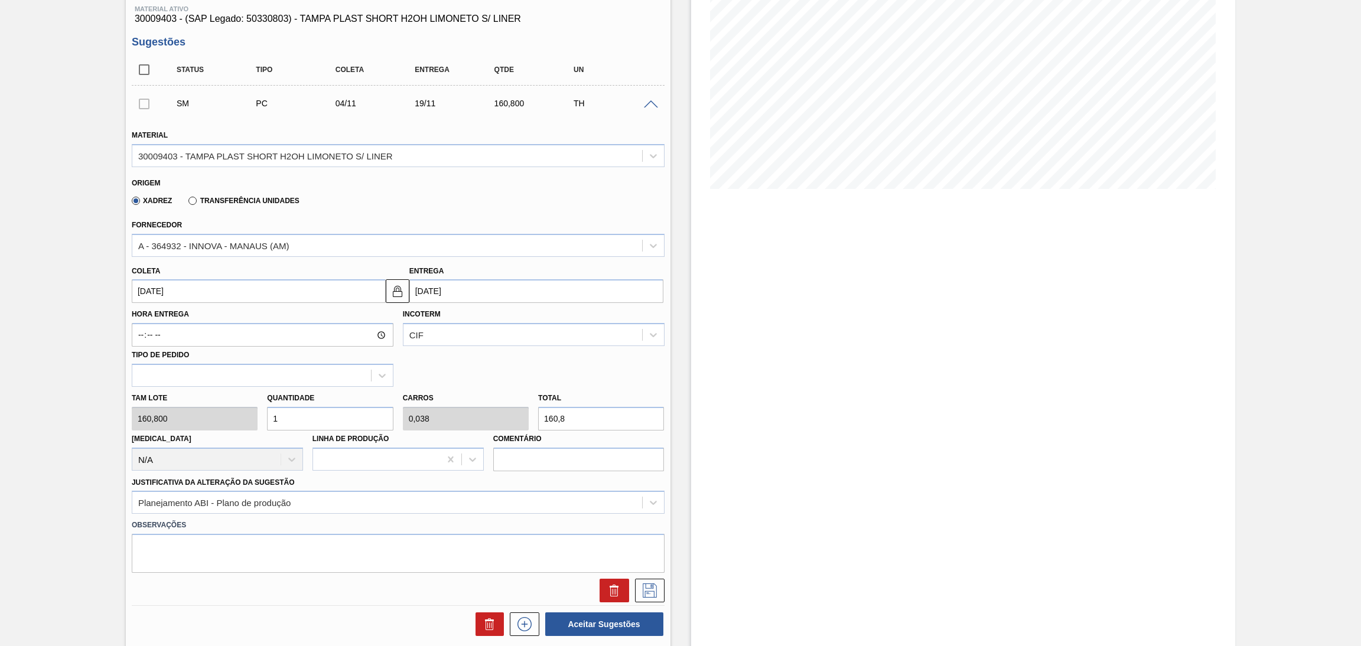
scroll to position [177, 0]
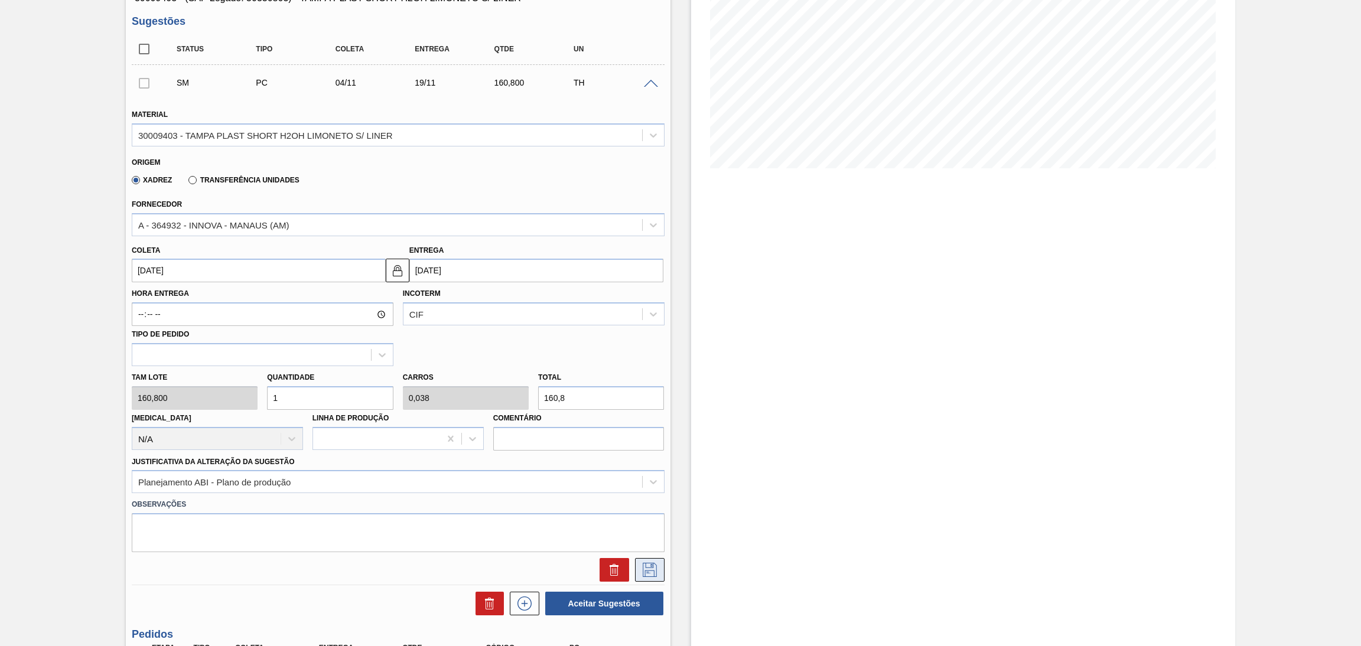
type input "1"
click at [656, 578] on button at bounding box center [650, 570] width 30 height 24
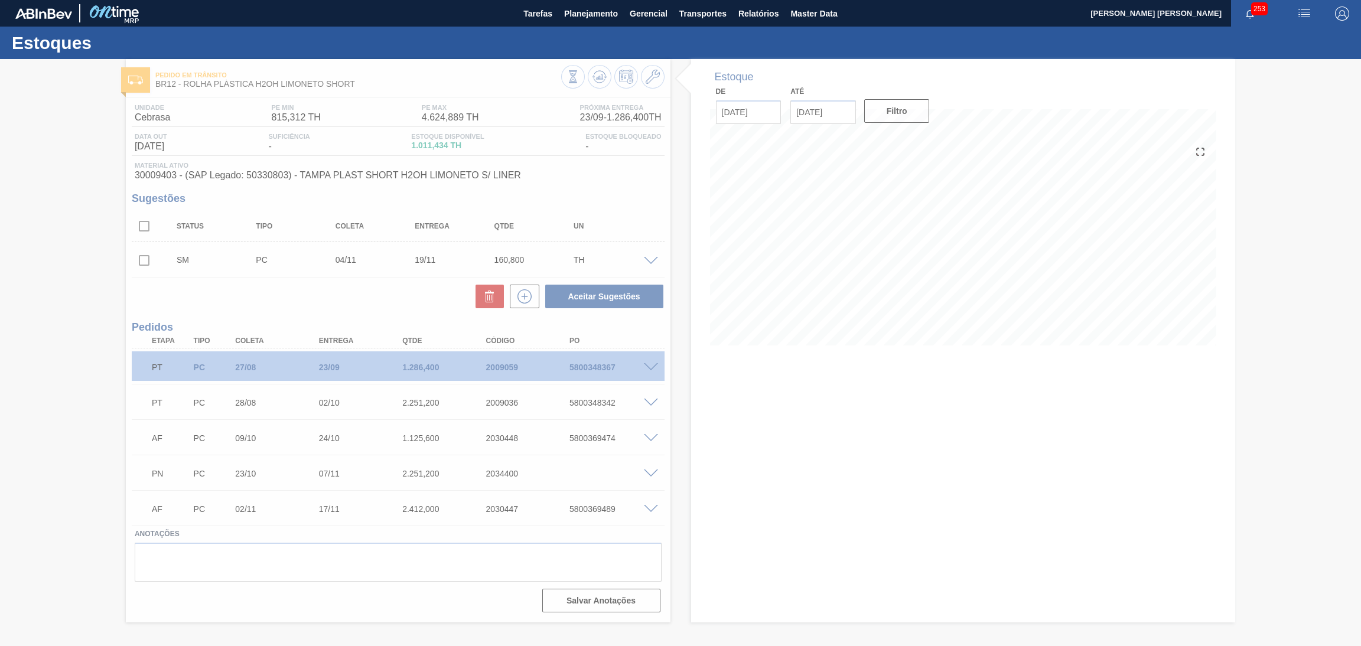
scroll to position [0, 0]
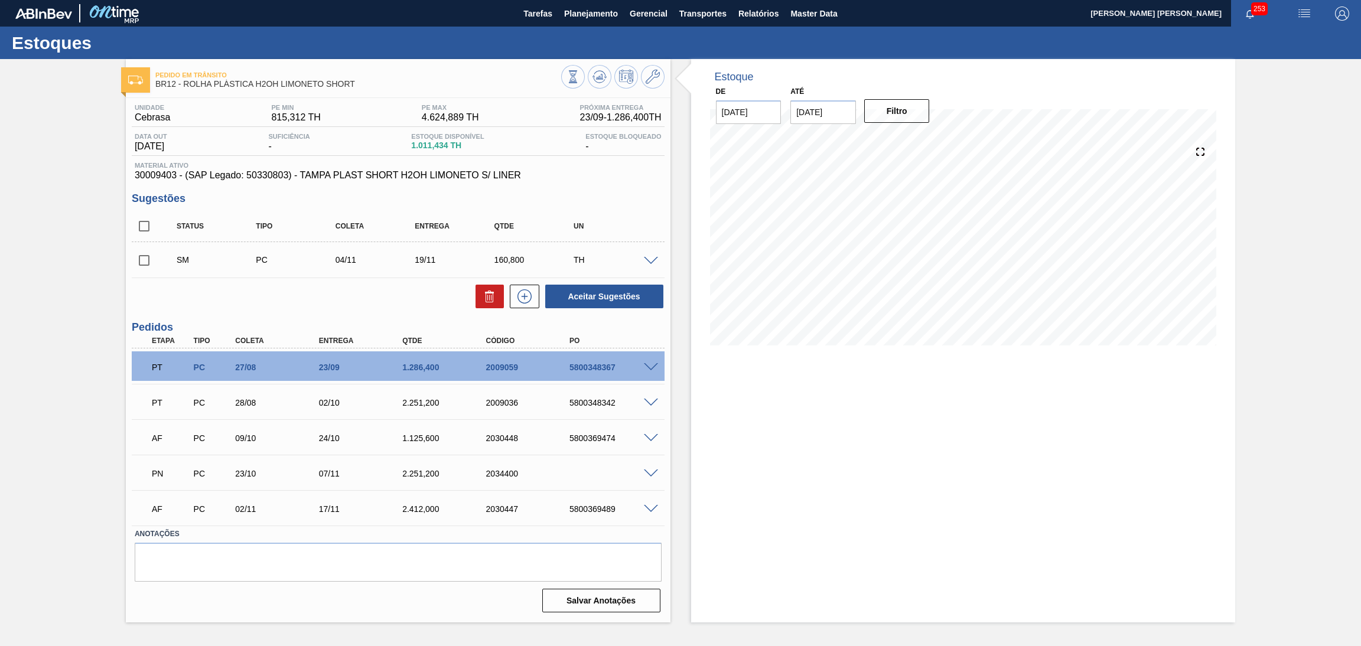
click at [807, 448] on div "Estoque De 19/09/2025 Até 30/11/2025 Filtro 26/11 Projeção de Estoque 4,111.922…" at bounding box center [963, 340] width 544 height 563
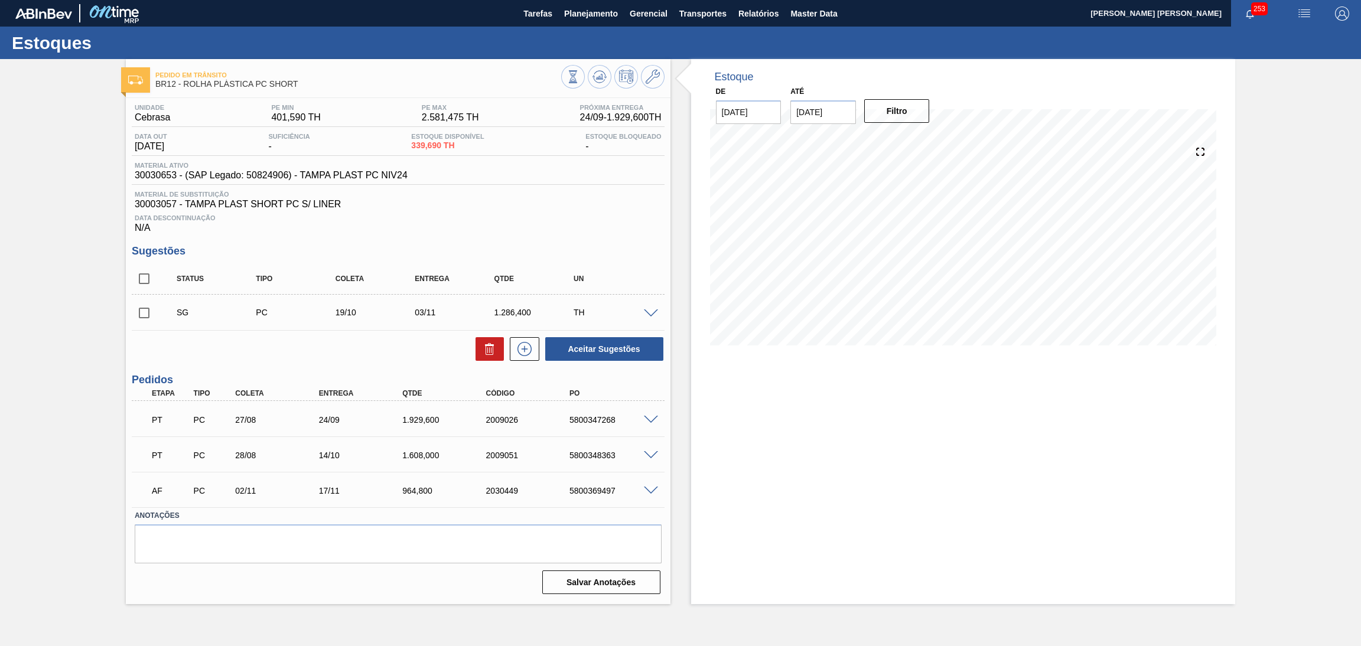
click at [725, 446] on div "Estoque De [DATE] Até [DATE] Filtro" at bounding box center [963, 331] width 544 height 545
click at [514, 227] on div "Data Descontinuação N/A" at bounding box center [398, 222] width 533 height 24
click at [596, 77] on icon at bounding box center [599, 77] width 14 height 14
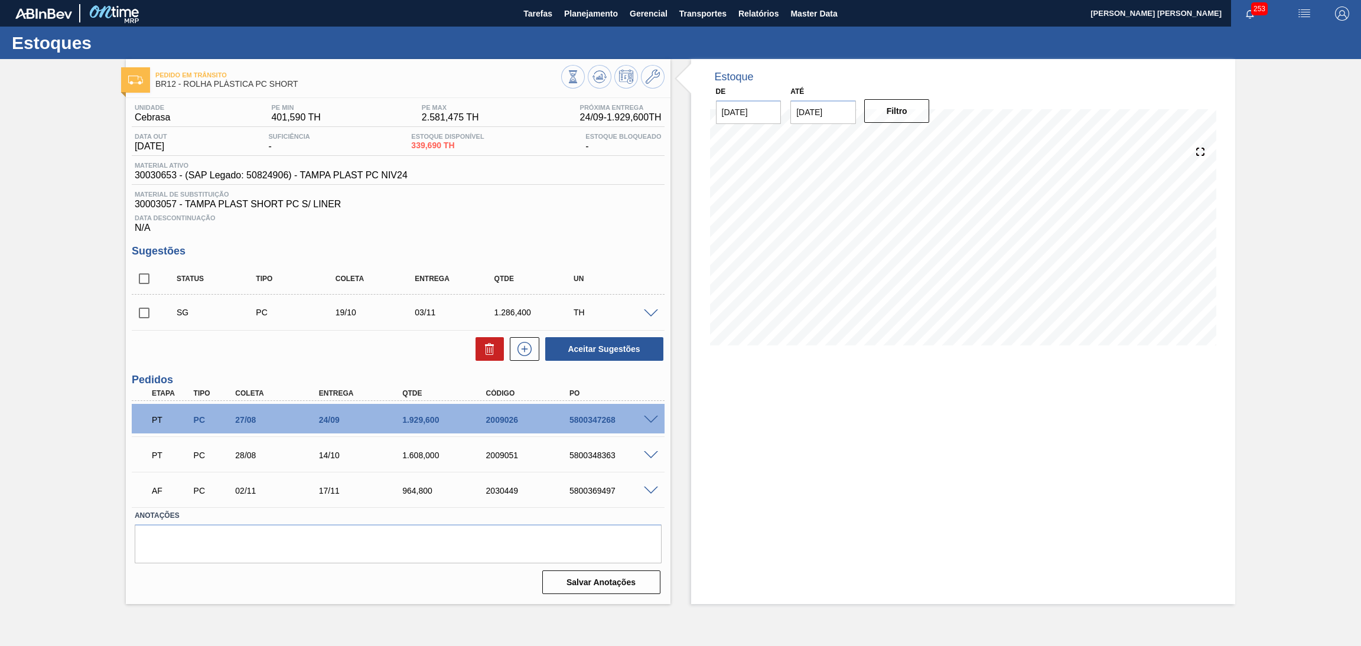
click at [473, 221] on span "Data Descontinuação" at bounding box center [398, 217] width 527 height 7
click at [647, 311] on span at bounding box center [651, 313] width 14 height 9
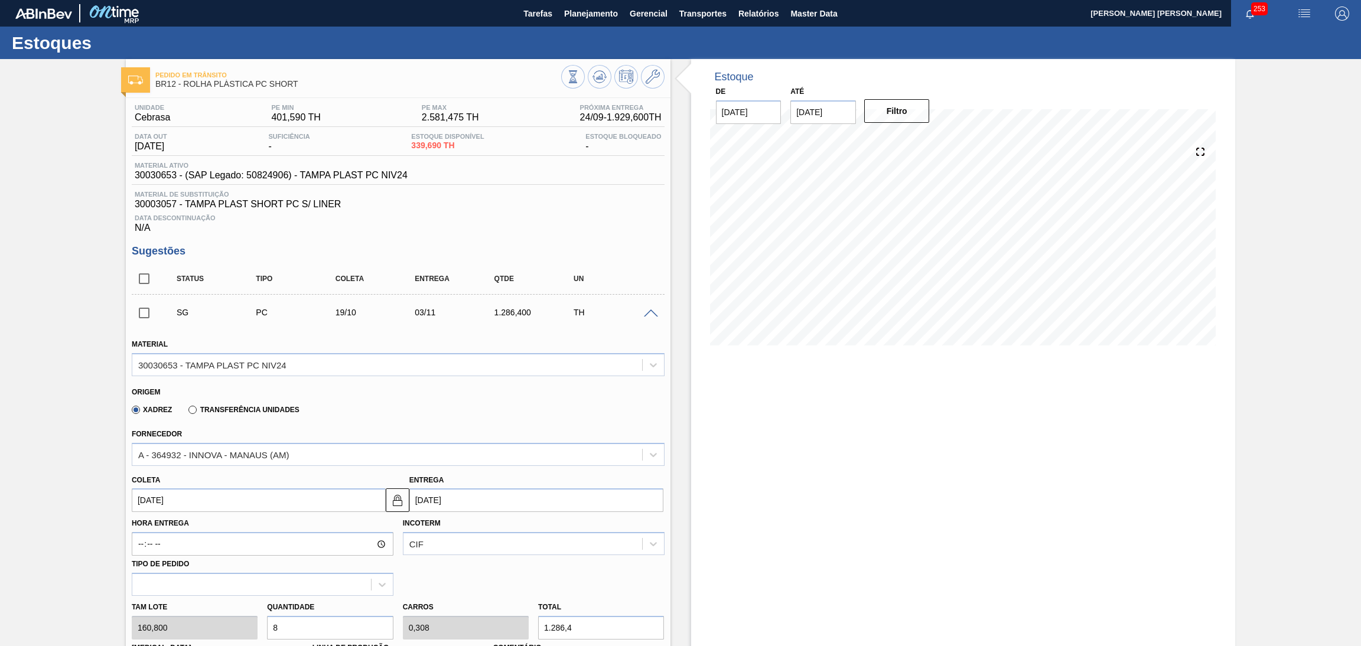
click at [318, 409] on div "Xadrez Transferência Unidades" at bounding box center [393, 407] width 523 height 23
click at [207, 498] on input "[DATE]" at bounding box center [259, 500] width 254 height 24
click at [423, 387] on div "Origem" at bounding box center [393, 390] width 523 height 11
click at [449, 385] on div "Origem" at bounding box center [393, 390] width 523 height 11
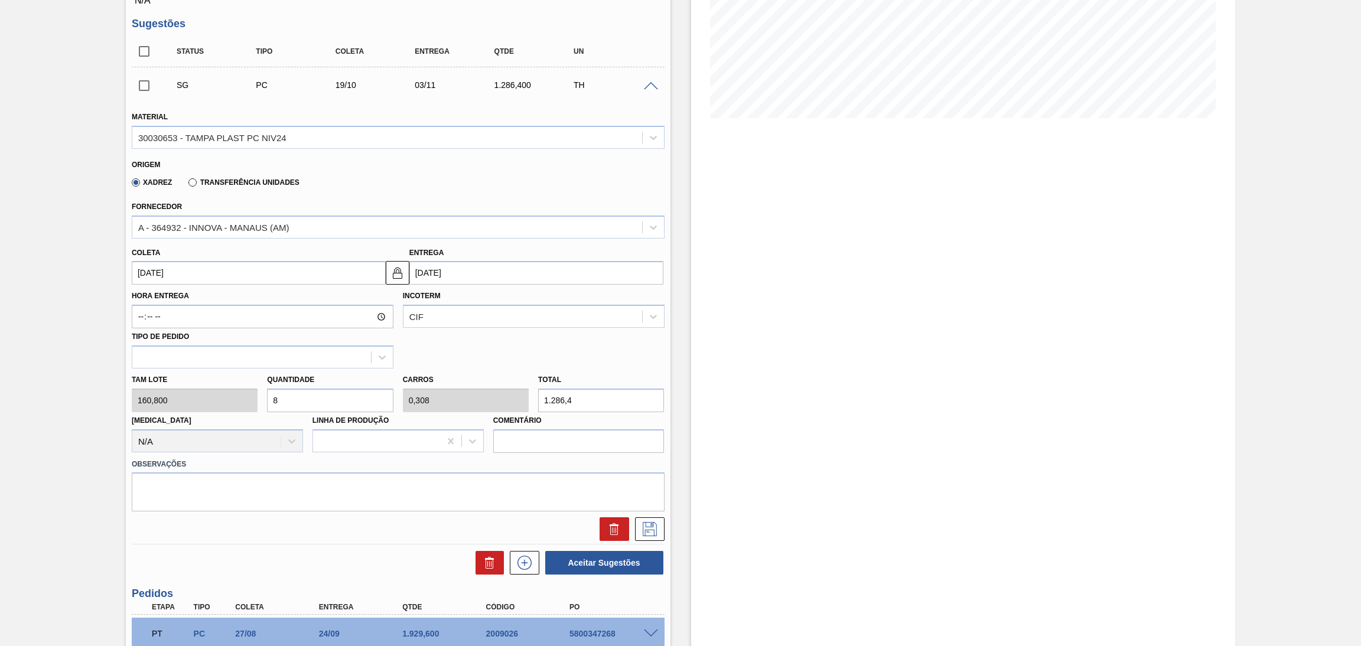
scroll to position [265, 0]
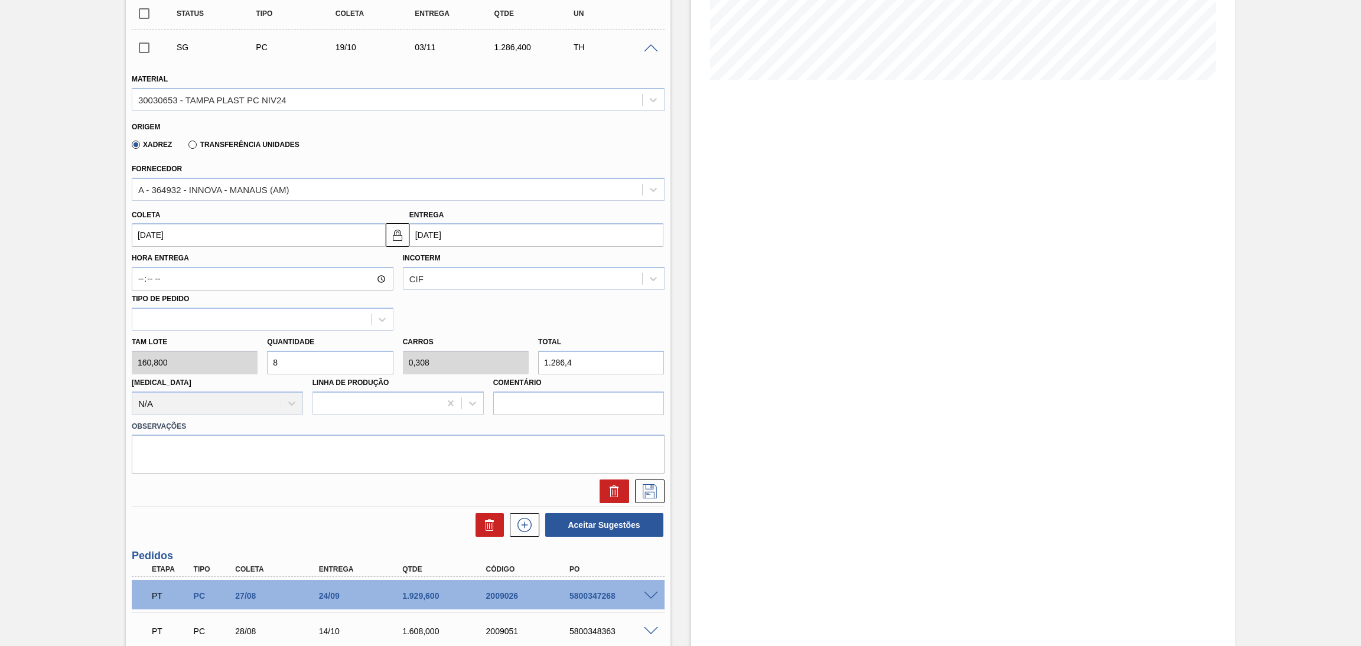
click at [459, 150] on div "Xadrez Transferência Unidades" at bounding box center [393, 142] width 523 height 23
click at [184, 233] on input "19/10/2025" at bounding box center [259, 235] width 254 height 24
click at [219, 357] on div "23" at bounding box center [222, 359] width 16 height 16
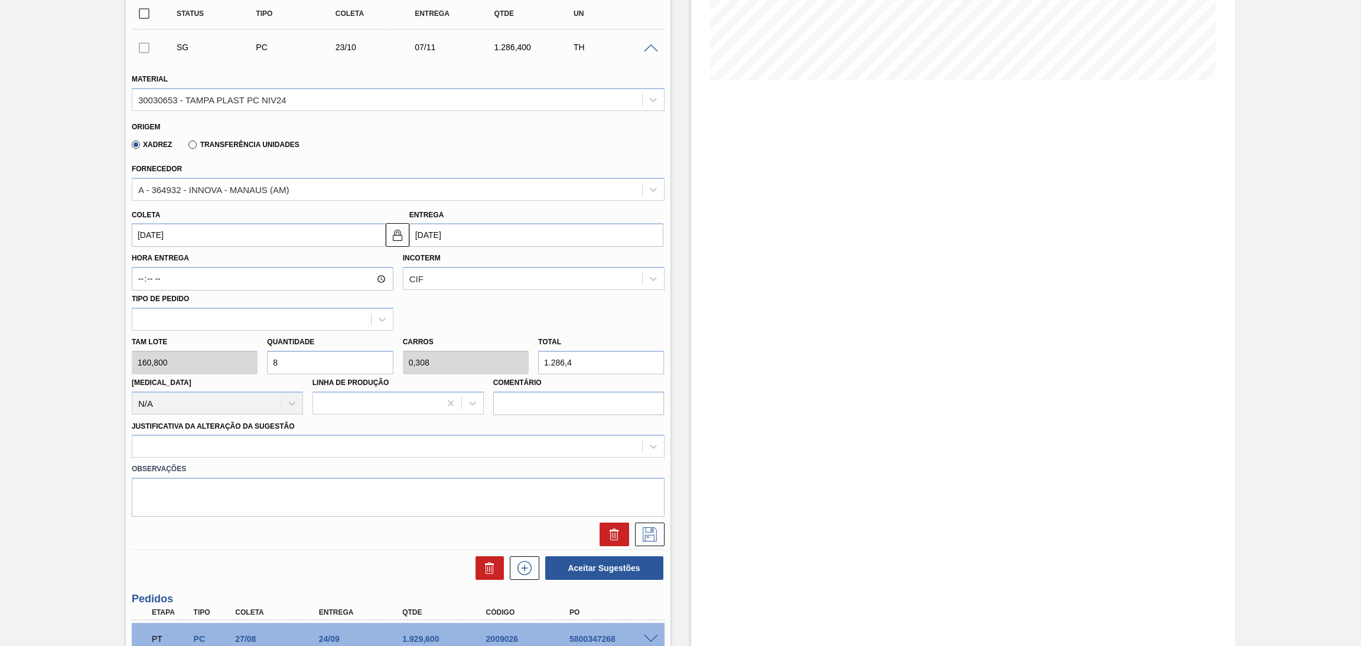
type input "23/10/2025"
type input "07/11/2025"
click at [518, 308] on div "Hora Entrega Incoterm CIF Tipo de pedido" at bounding box center [398, 289] width 542 height 84
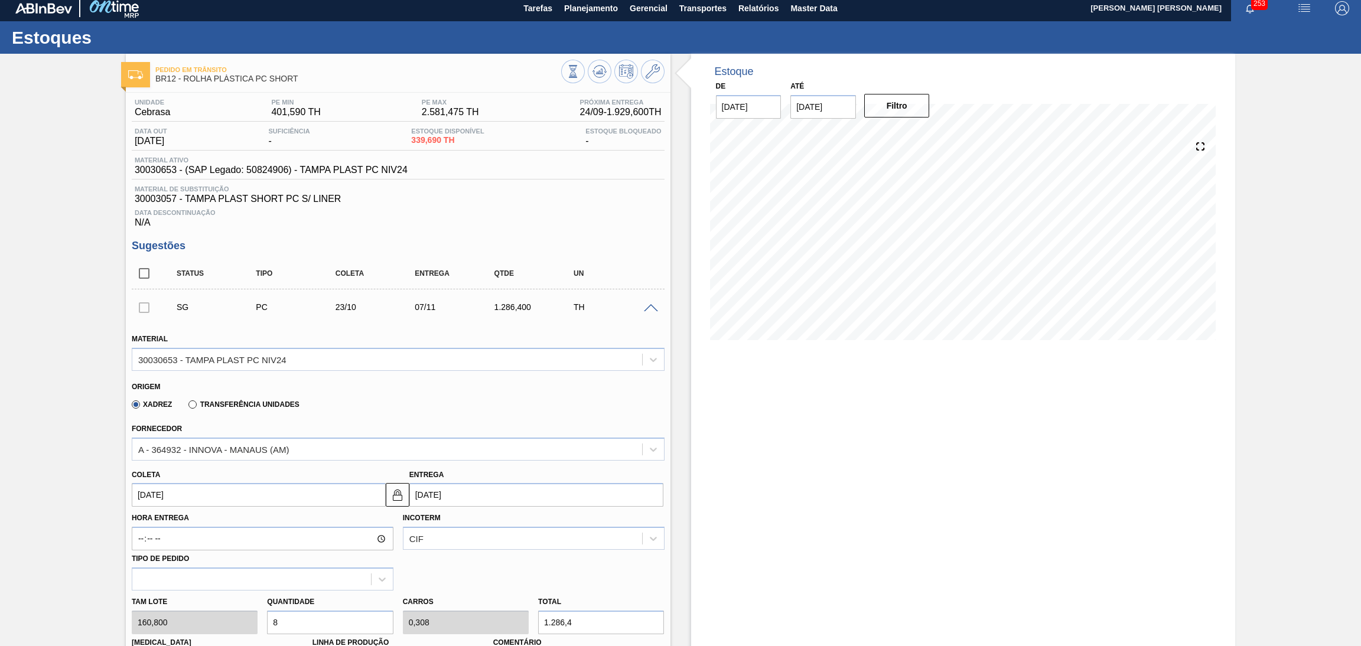
scroll to position [0, 0]
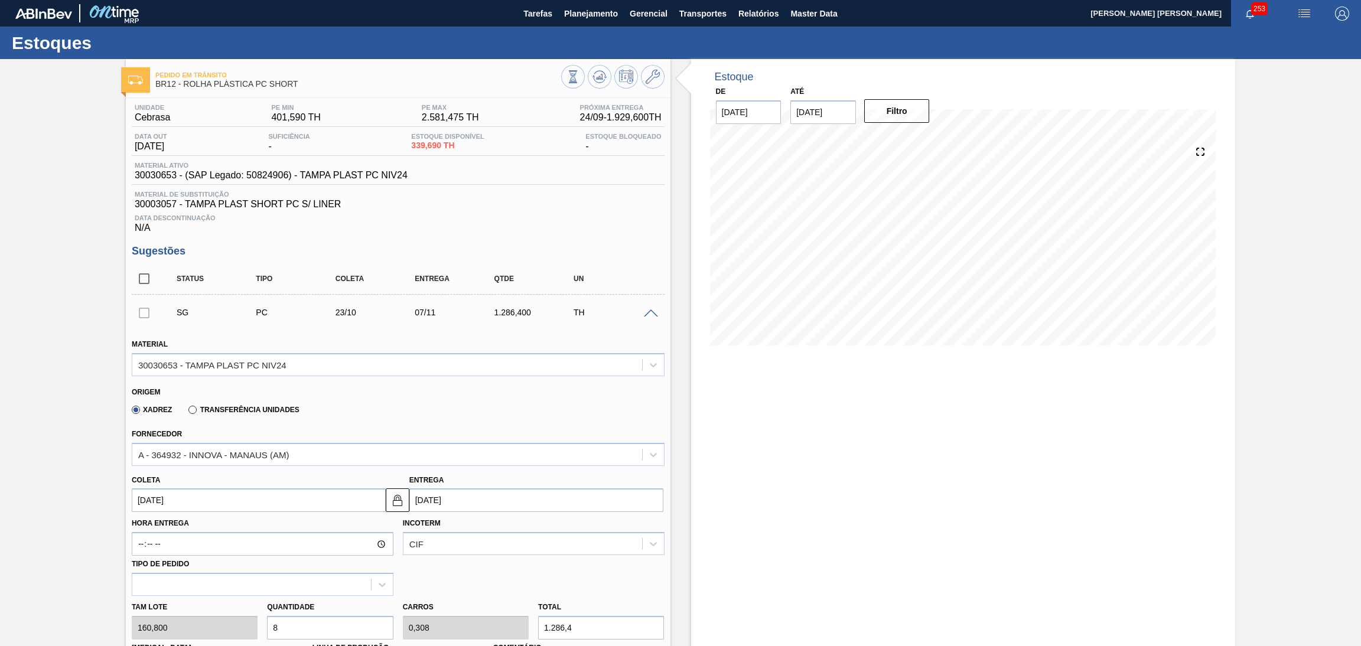
click at [355, 430] on div "Fornecedor A - 364932 - INNOVA - MANAUS (AM)" at bounding box center [398, 446] width 533 height 40
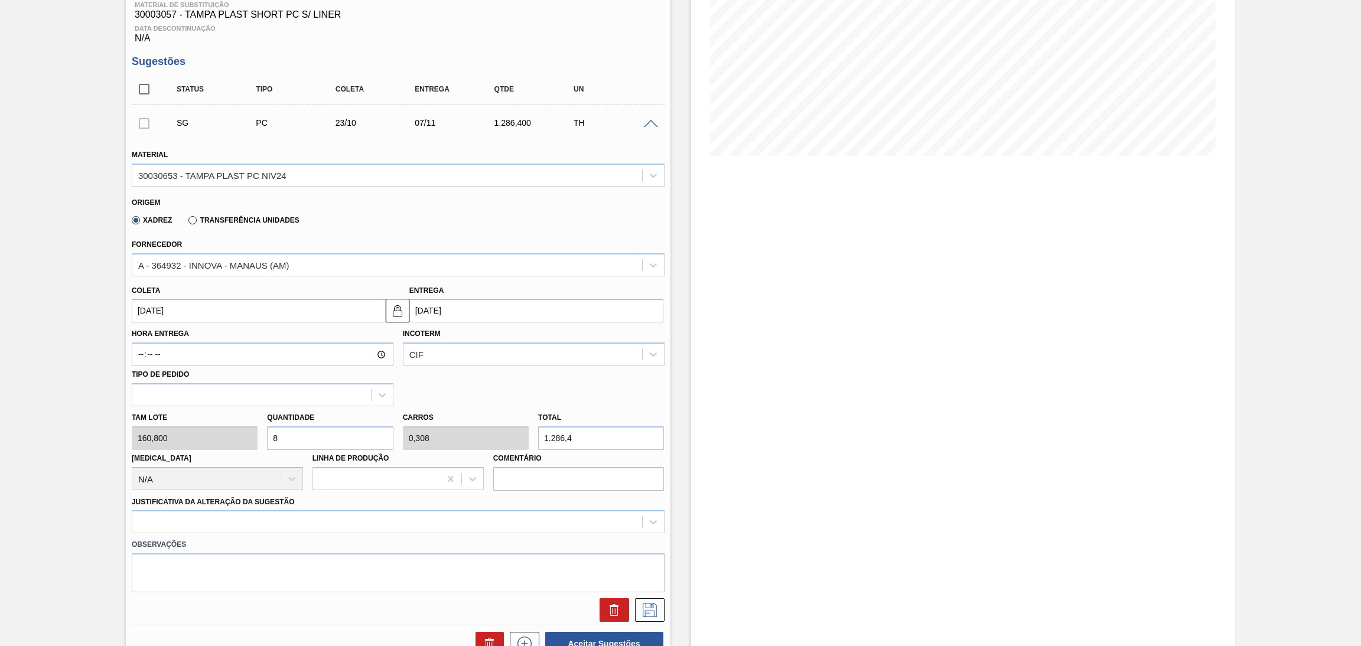
scroll to position [265, 0]
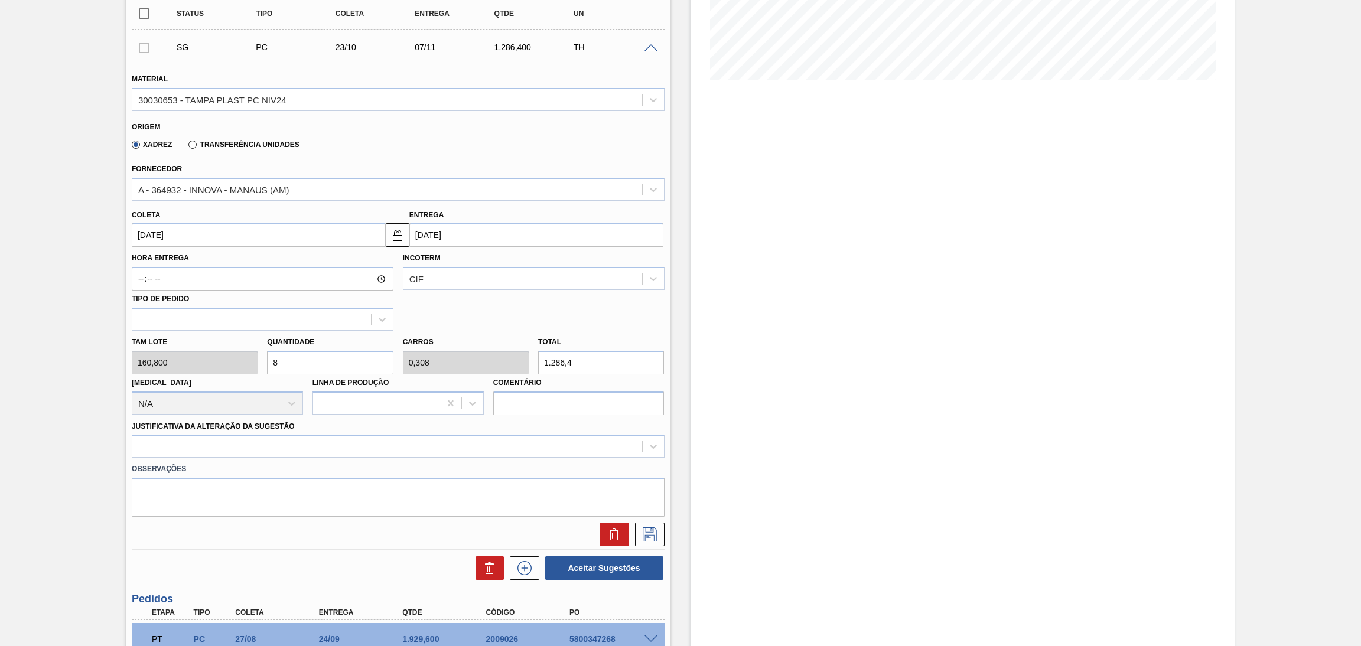
click at [235, 358] on div "Tam lote 160,800 Quantidade 8 Carros 0,308 Total 1.286,4 Doca N/A Linha de Prod…" at bounding box center [398, 373] width 542 height 84
type input "7"
type input "0,269"
type input "1.125,6"
type input "7"
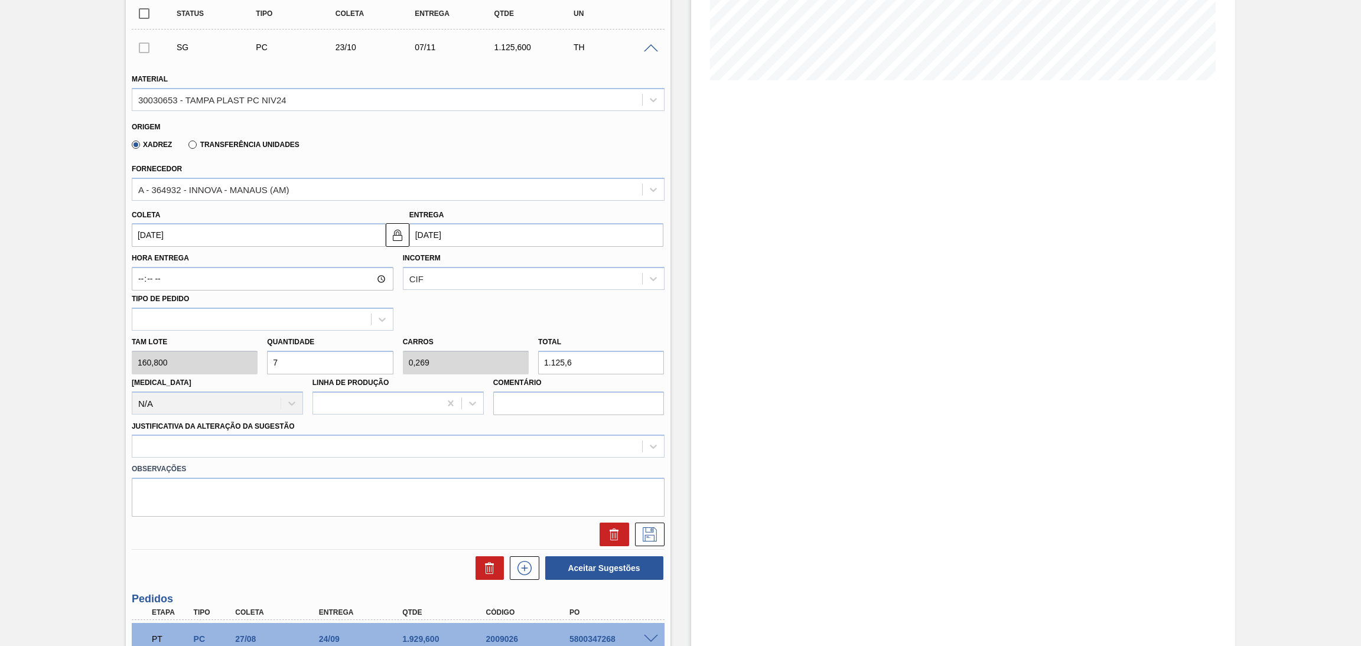
click at [494, 298] on div "Hora Entrega Incoterm CIF Tipo de pedido" at bounding box center [398, 289] width 542 height 84
click at [219, 446] on div at bounding box center [387, 446] width 510 height 17
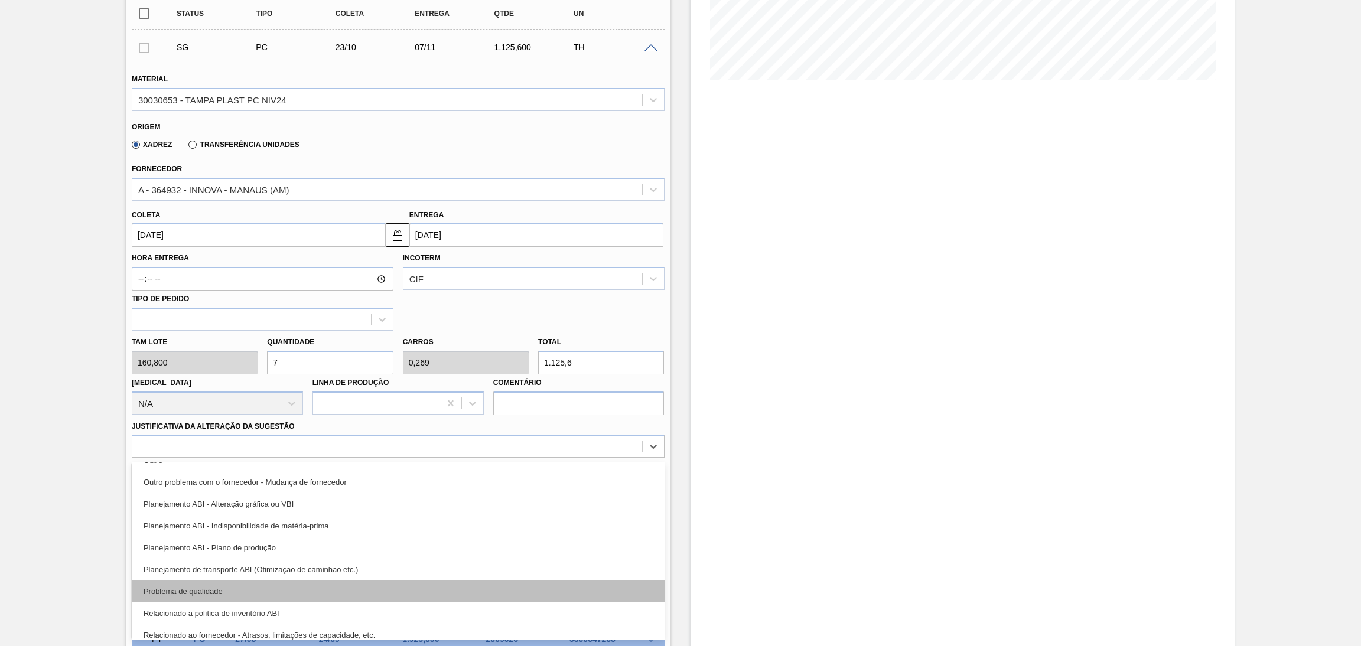
scroll to position [177, 0]
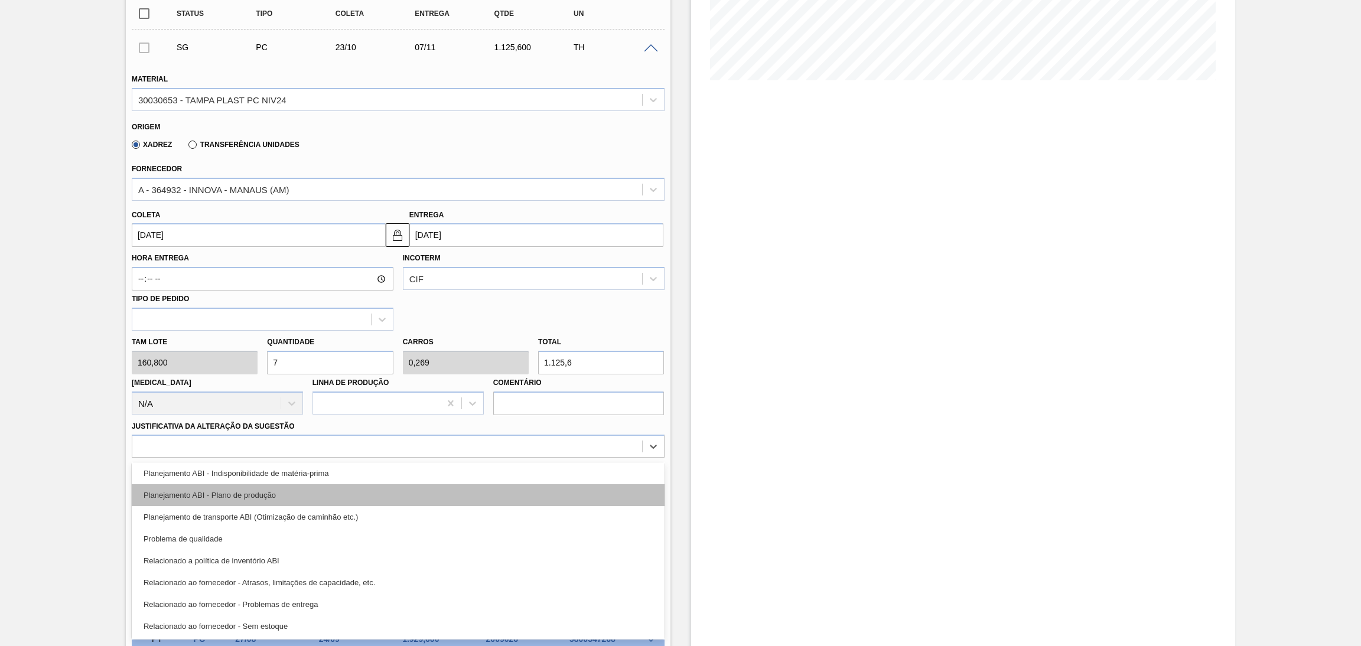
click at [275, 493] on div "Planejamento ABI - Plano de produção" at bounding box center [398, 495] width 533 height 22
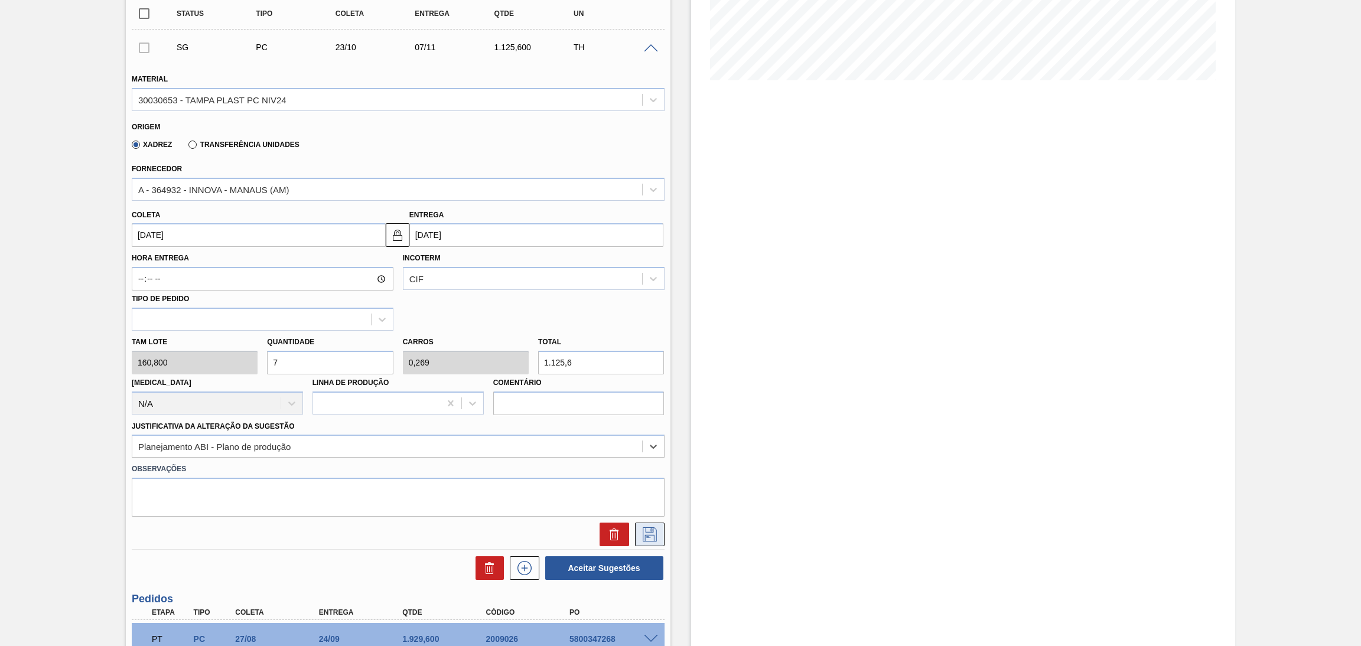
click at [650, 541] on button at bounding box center [650, 535] width 30 height 24
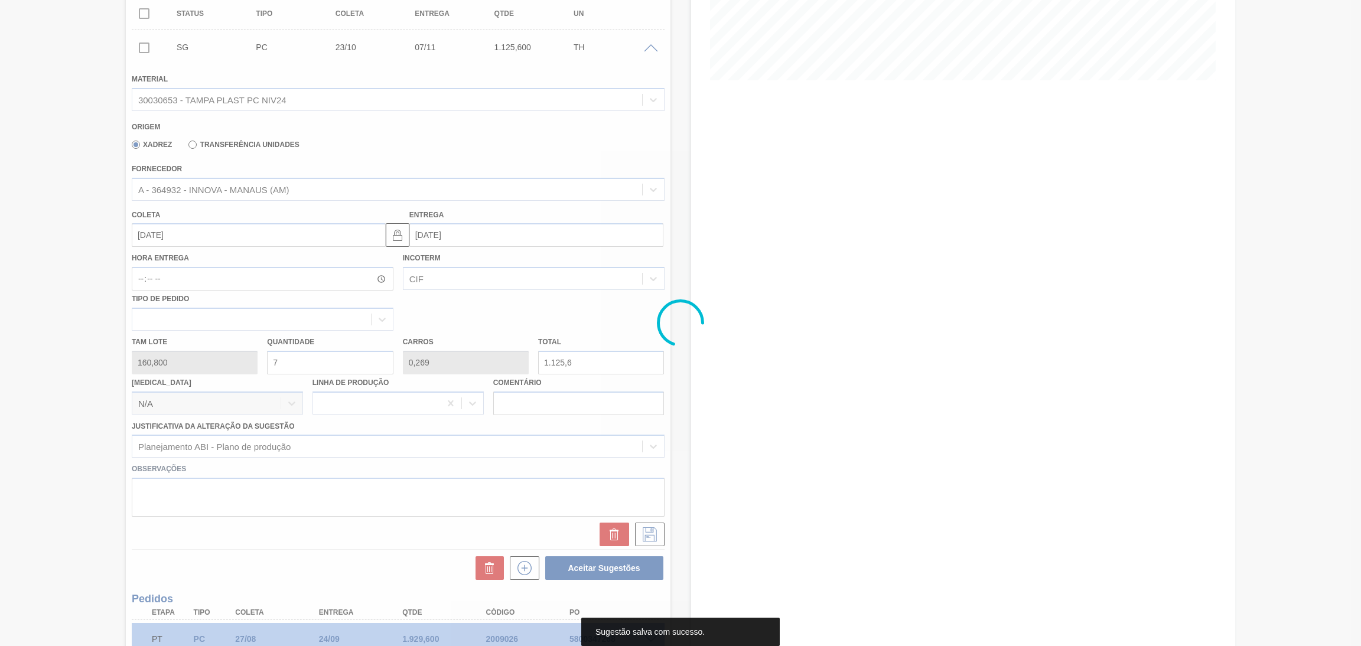
scroll to position [0, 0]
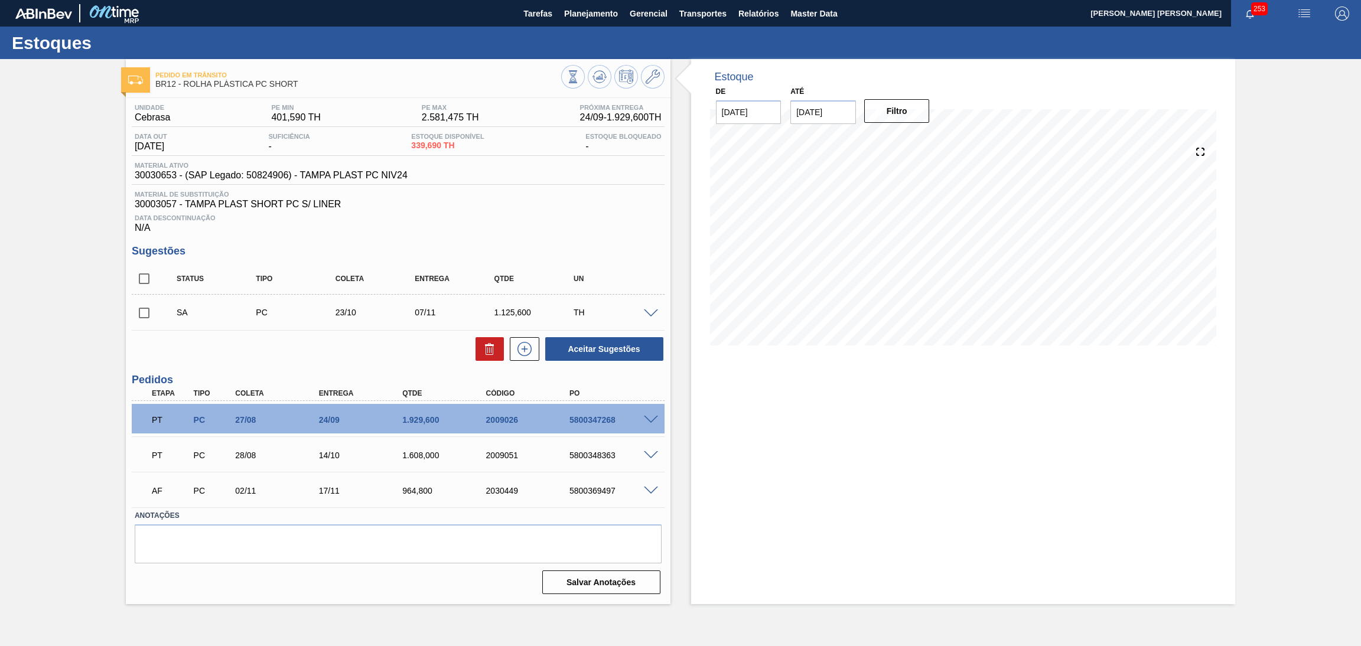
click at [147, 314] on input "checkbox" at bounding box center [144, 313] width 25 height 25
click at [631, 344] on button "Aceitar Sugestões" at bounding box center [604, 349] width 118 height 24
checkbox input "false"
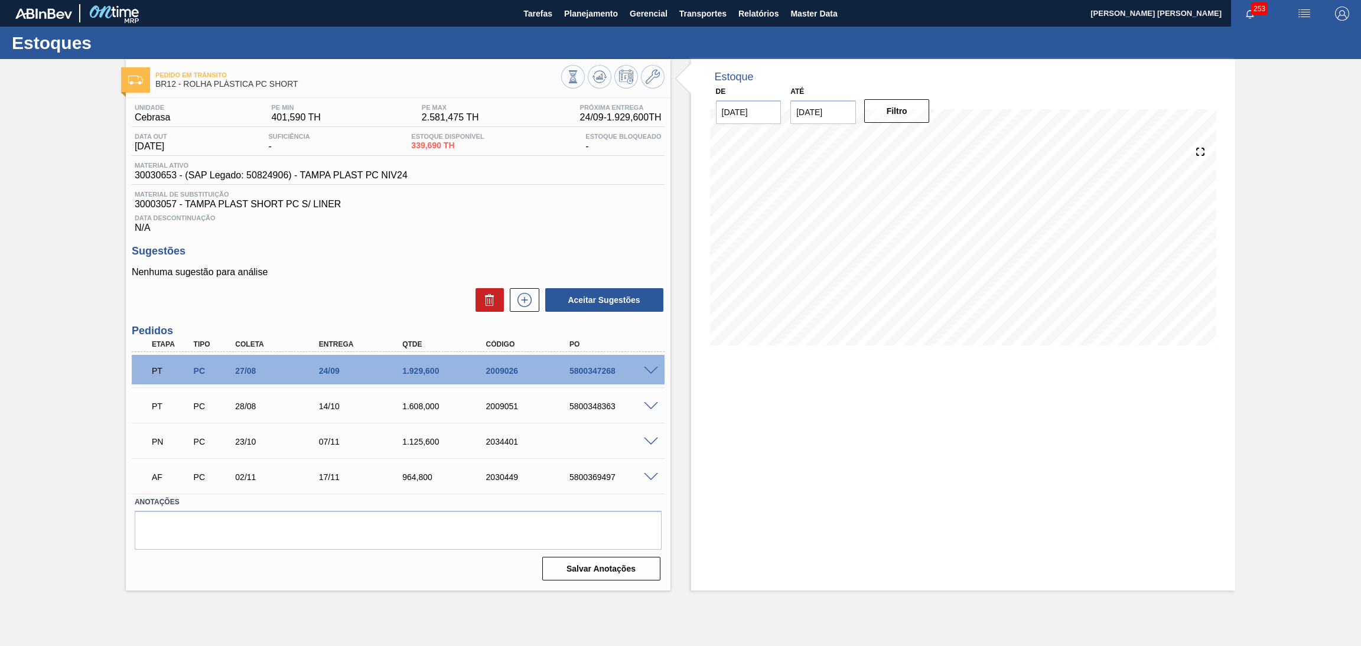
click at [292, 294] on div "Aceitar Sugestões" at bounding box center [398, 300] width 533 height 26
click at [651, 443] on span at bounding box center [651, 442] width 14 height 9
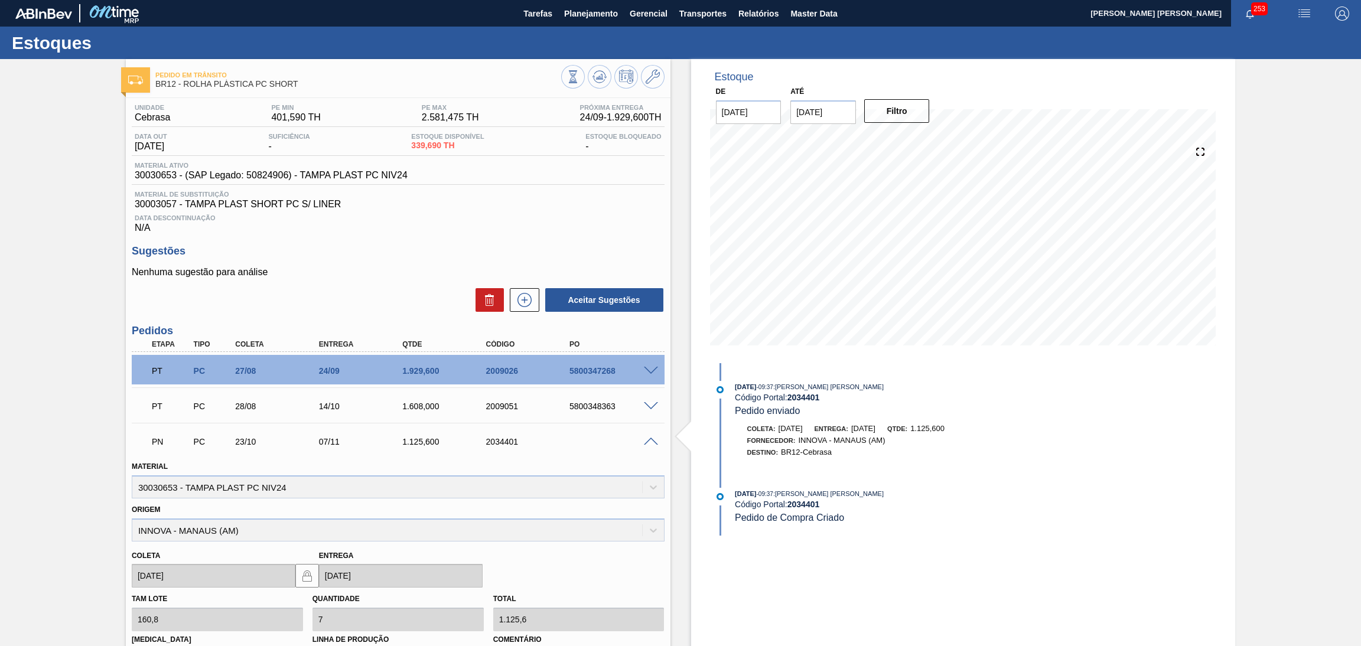
click at [651, 443] on span at bounding box center [651, 442] width 14 height 9
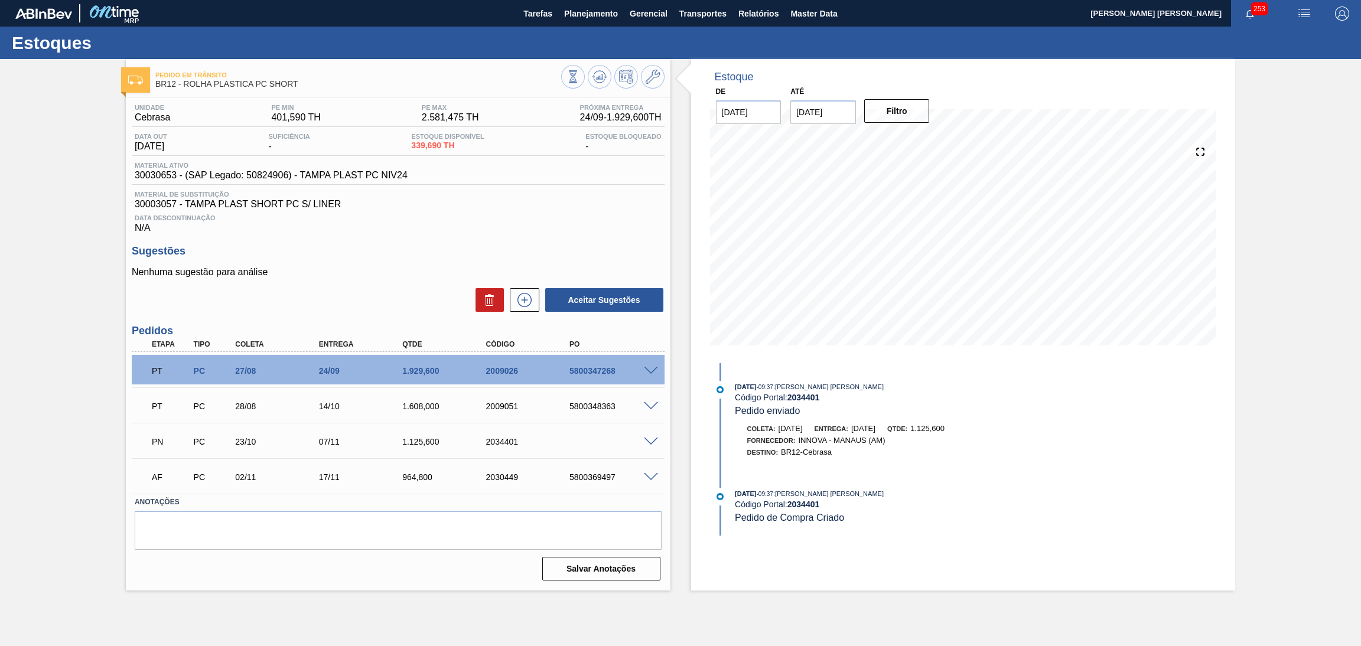
click at [366, 239] on div "Unidade Cebrasa PE MIN 401,590 TH PE MAX 2.581,475 TH Próxima Entrega 24/09 - 1…" at bounding box center [398, 341] width 544 height 487
click at [590, 79] on button at bounding box center [600, 77] width 24 height 24
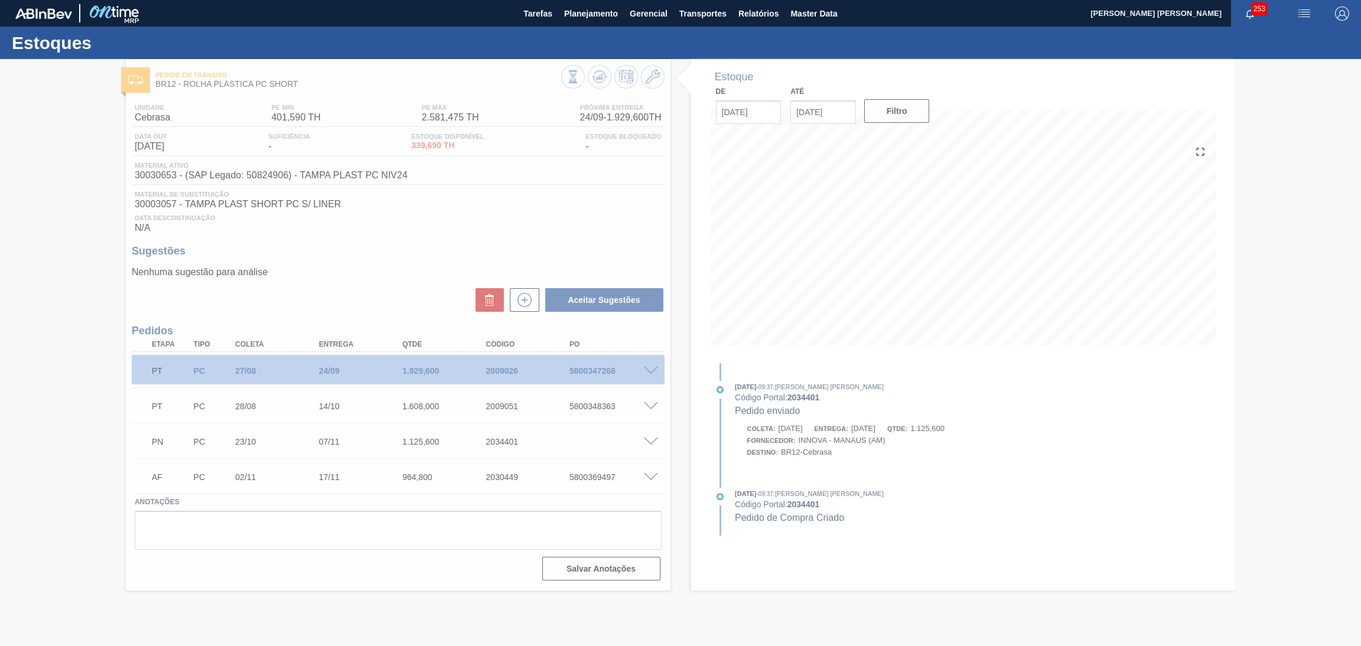
click at [582, 249] on div at bounding box center [680, 352] width 1361 height 587
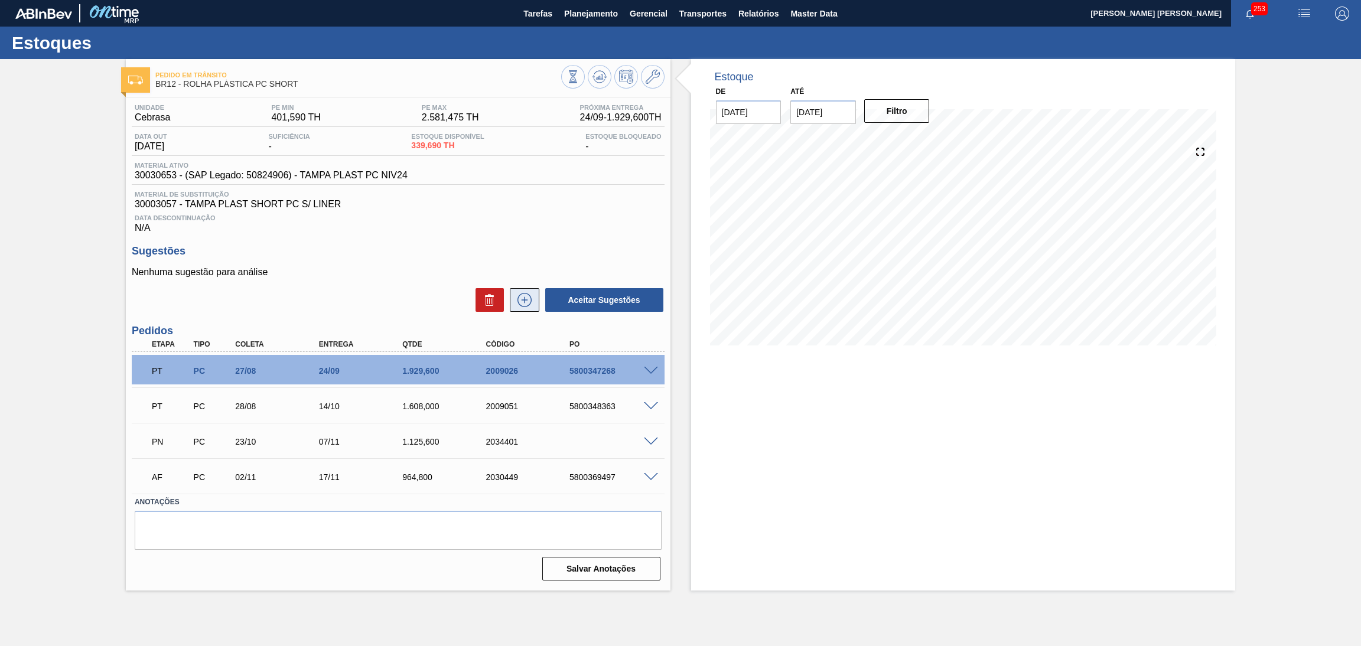
click at [522, 301] on icon at bounding box center [524, 300] width 19 height 14
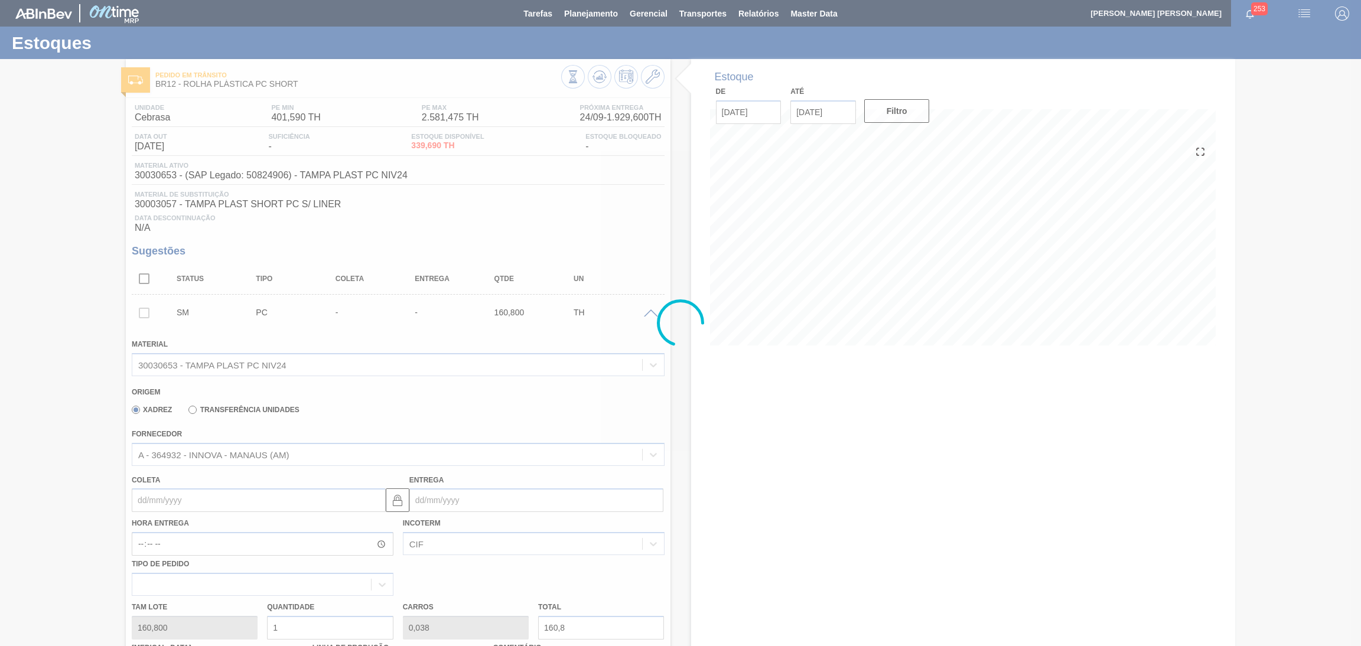
click at [172, 512] on div at bounding box center [680, 323] width 1361 height 646
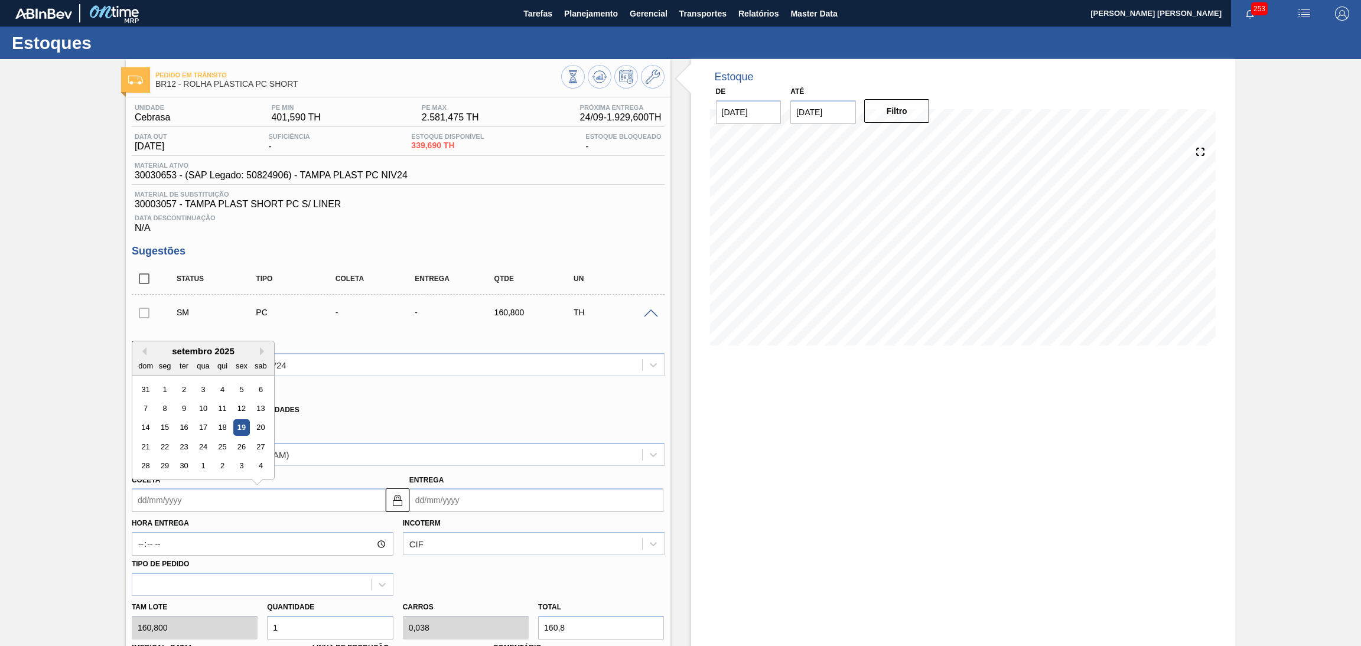
click at [180, 504] on input "Coleta" at bounding box center [259, 500] width 254 height 24
type input "0"
type input "[DATE]"
type input "04"
type input "[DATE]"
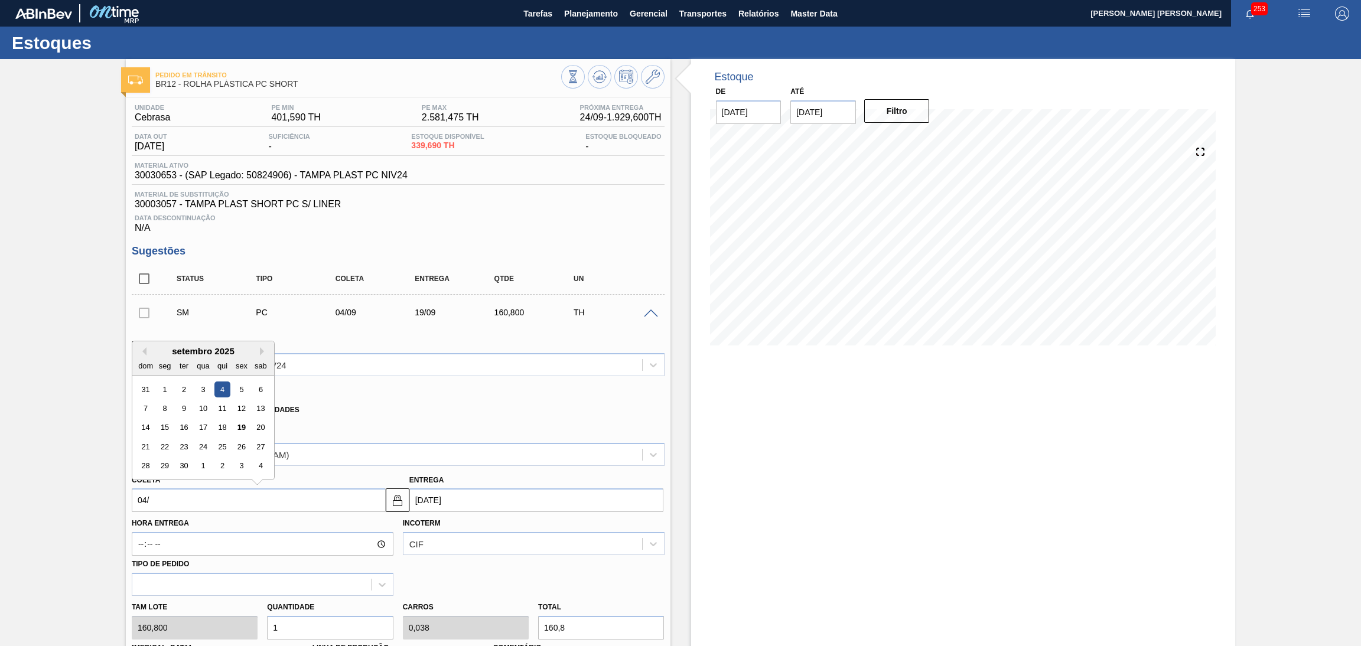
type input "04/1"
type input "[DATE]"
type input "04/11"
type input "[DATE]"
click at [185, 406] on div "4" at bounding box center [184, 408] width 16 height 16
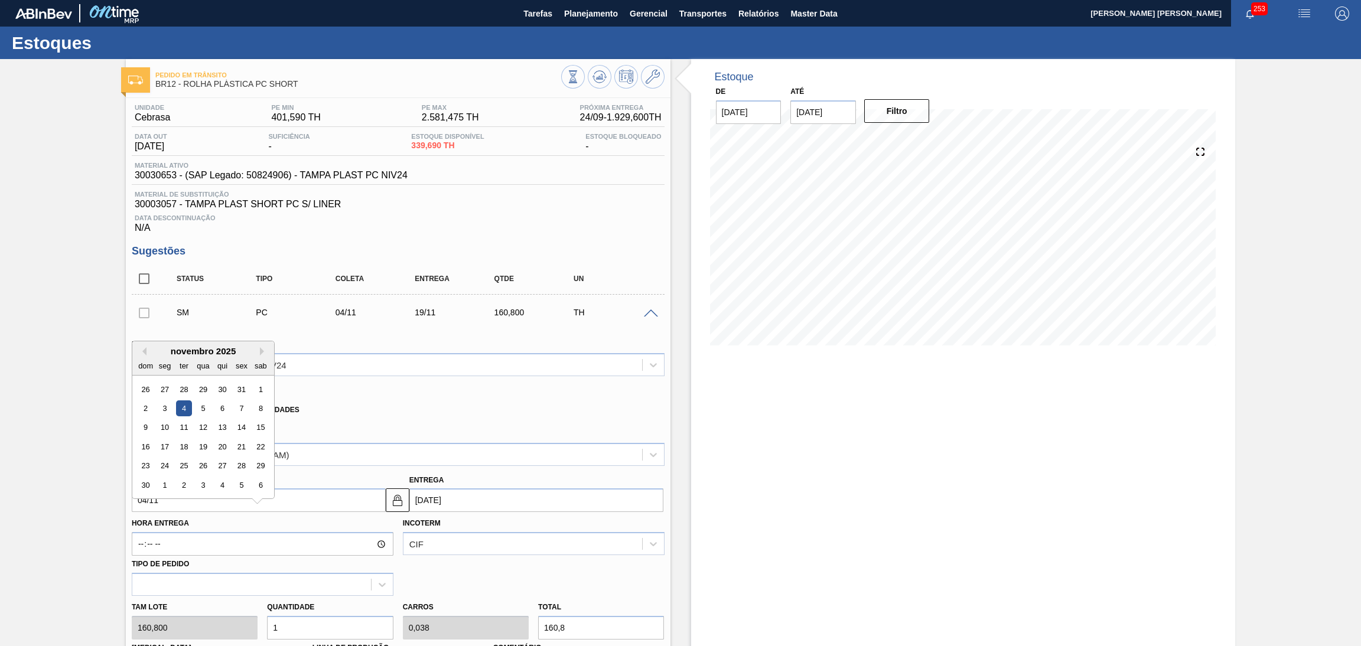
type input "[DATE]"
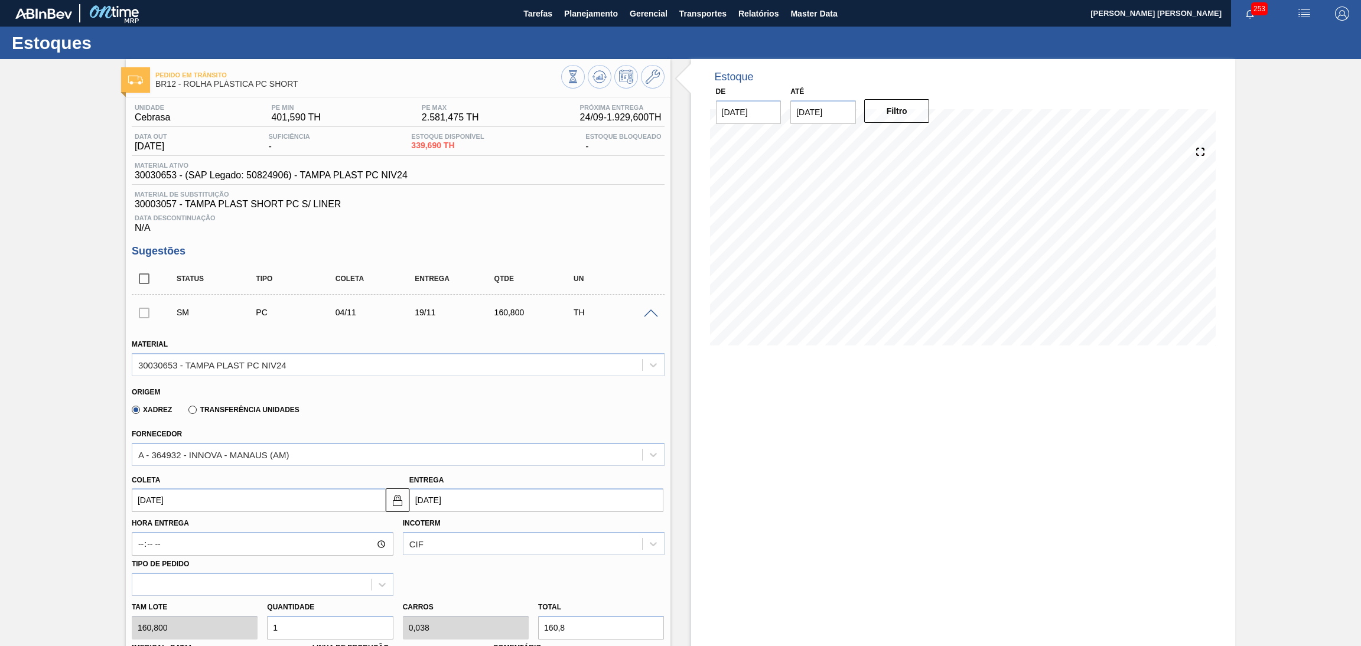
click at [210, 621] on div "[PERSON_NAME] 160,800 Quantidade 1 Carros 0,038 Total 160,8 [MEDICAL_DATA] N/A …" at bounding box center [398, 638] width 542 height 84
type input "4"
type input "0,154"
type input "643,2"
drag, startPoint x: 284, startPoint y: 625, endPoint x: 265, endPoint y: 627, distance: 19.6
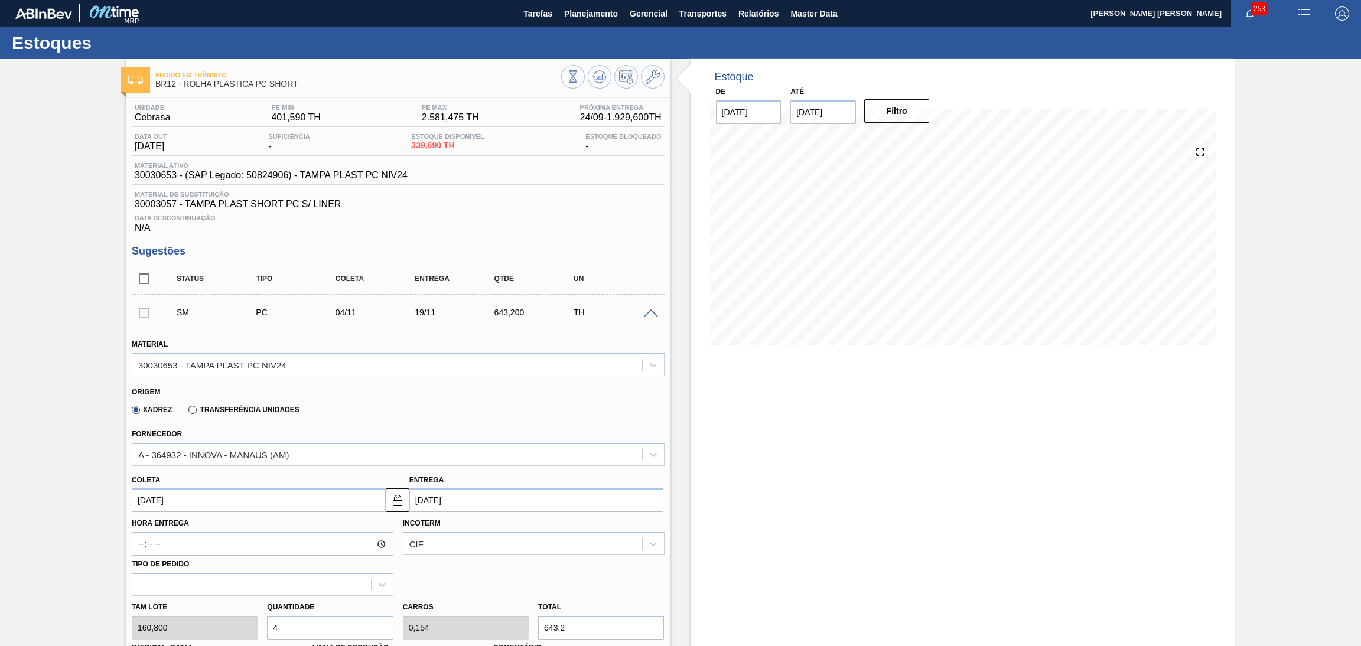
click at [265, 627] on div "Quantidade 4" at bounding box center [329, 619] width 135 height 41
type input "3"
type input "0,115"
type input "482,4"
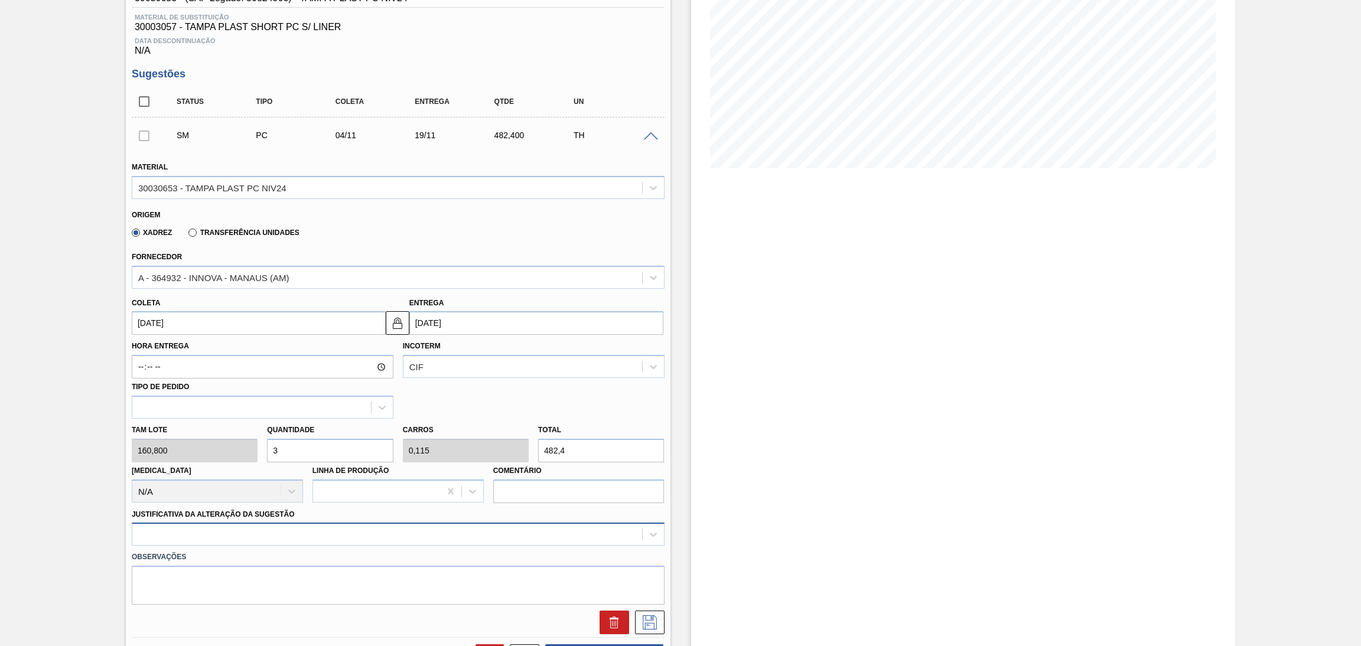
type input "3"
click at [364, 528] on div at bounding box center [398, 534] width 533 height 23
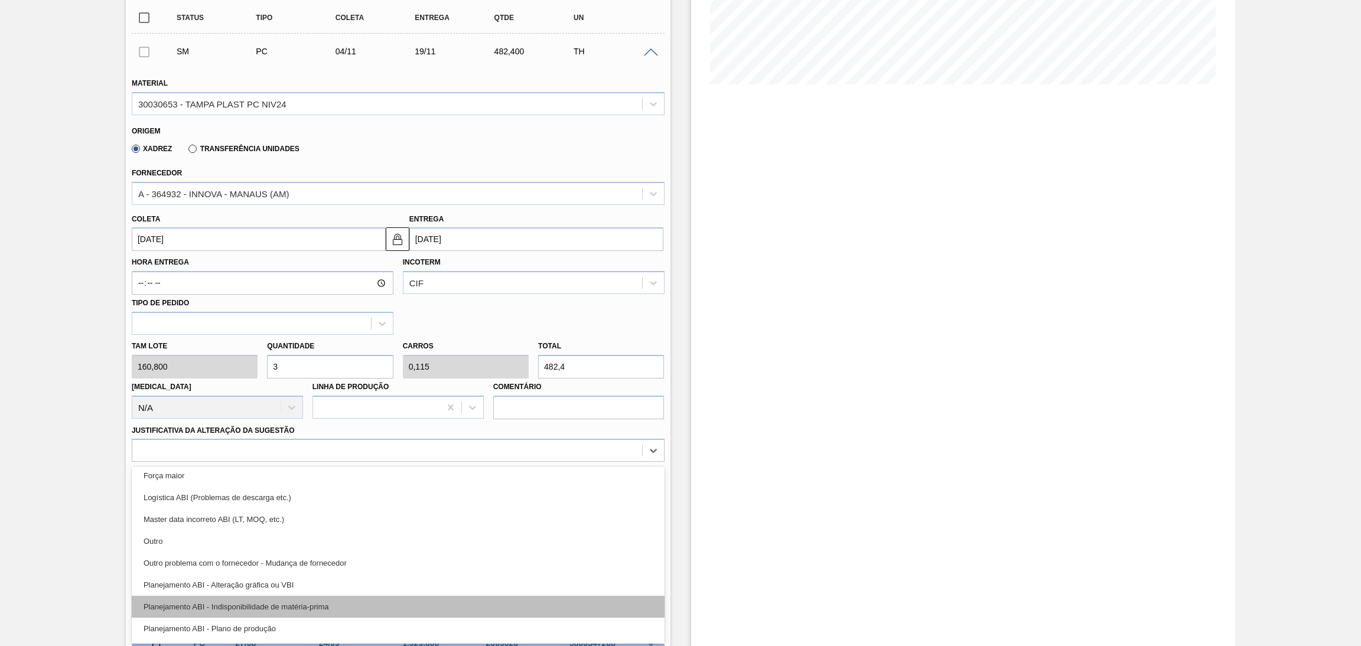
scroll to position [89, 0]
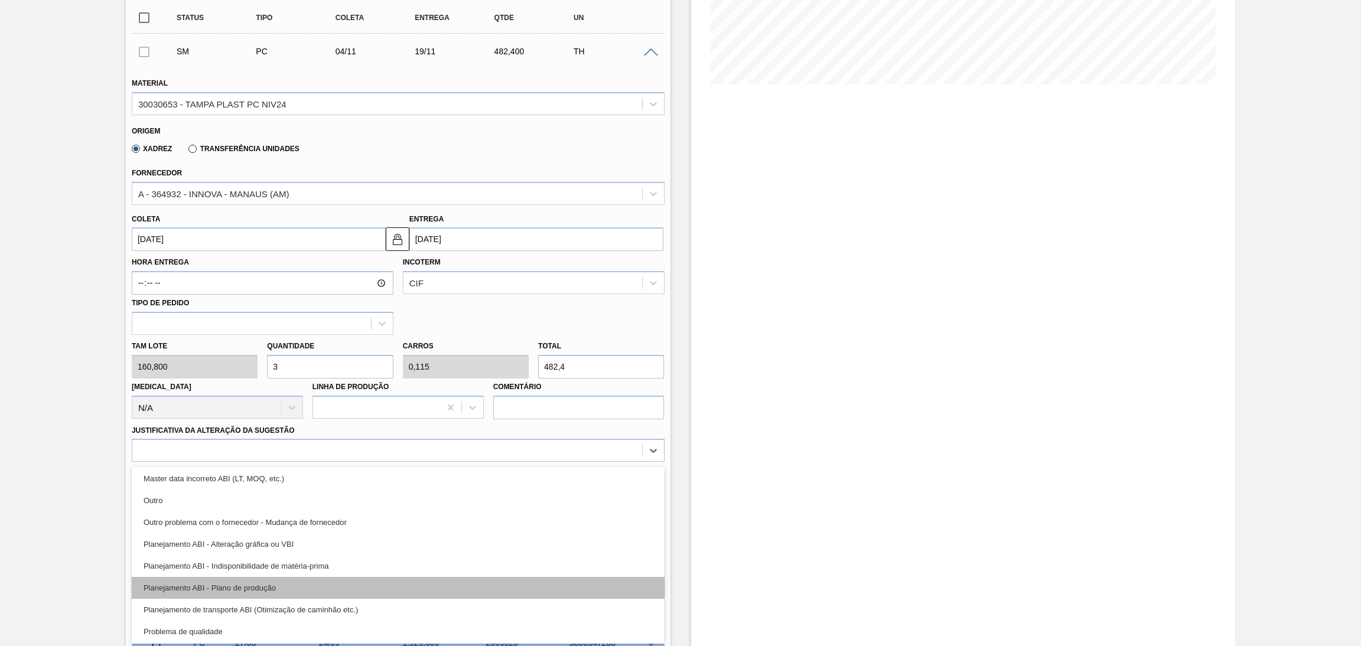
click at [274, 584] on div "Planejamento ABI - Plano de produção" at bounding box center [398, 588] width 533 height 22
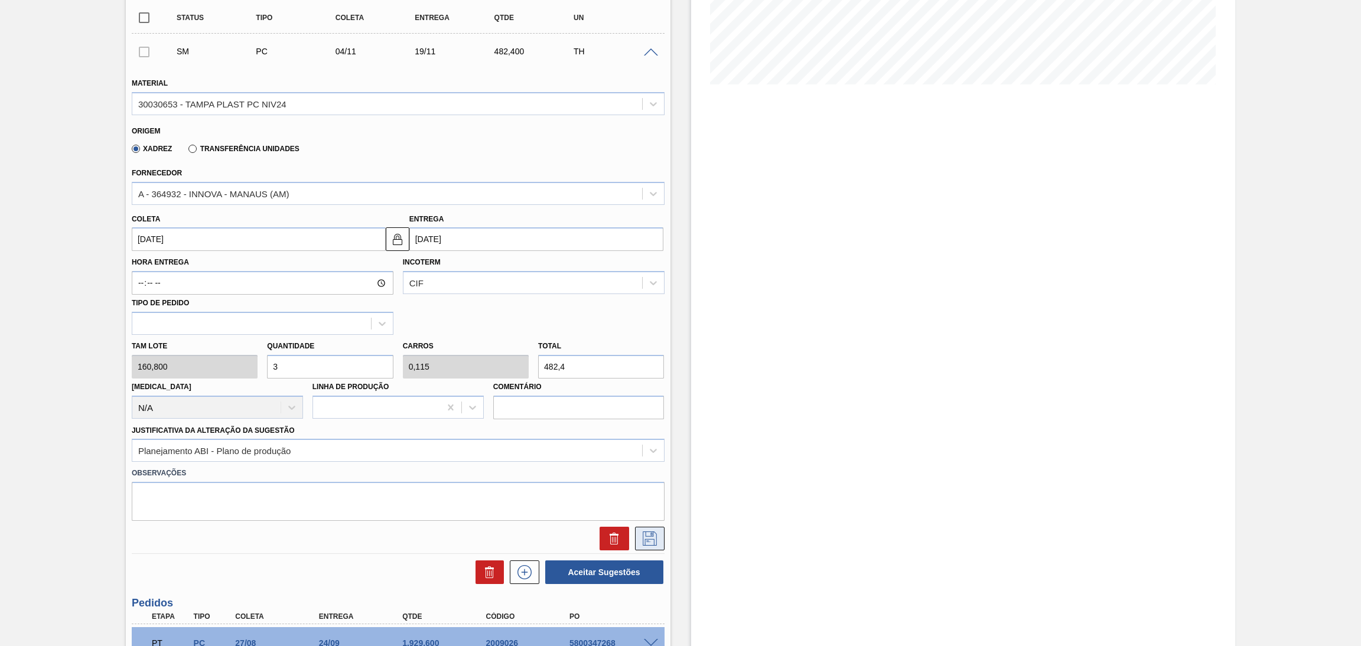
click at [642, 532] on icon at bounding box center [649, 538] width 19 height 14
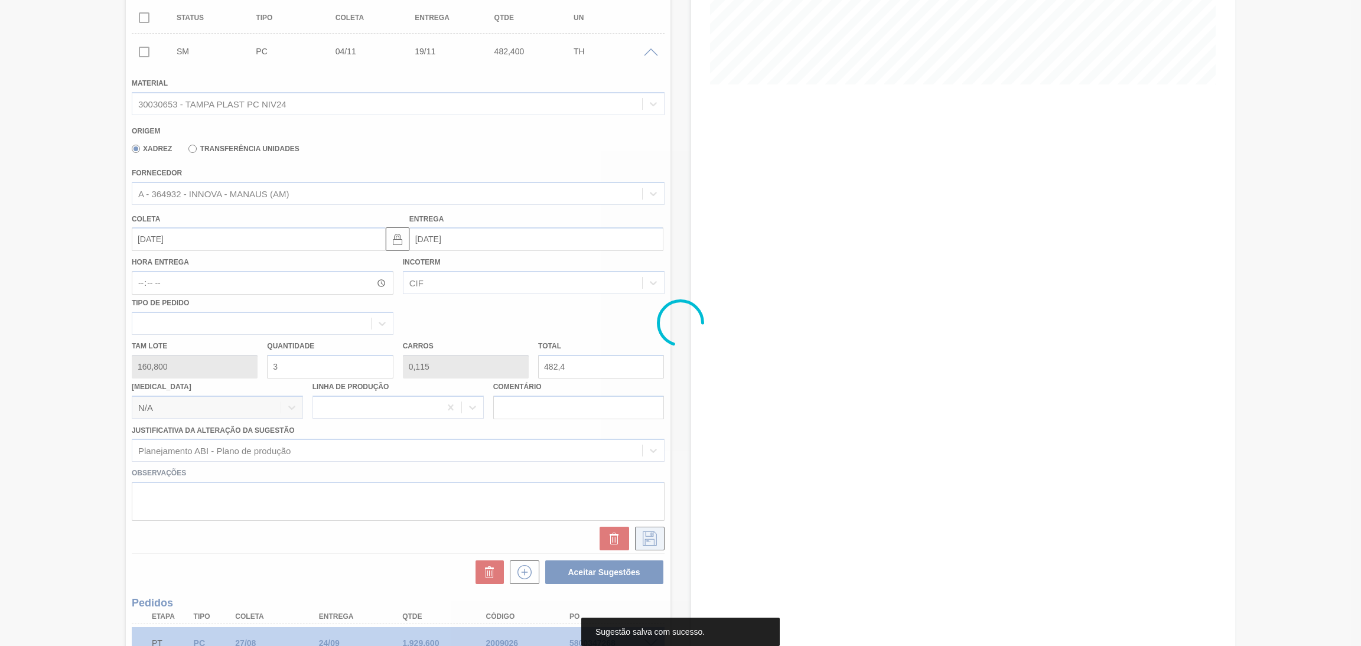
scroll to position [0, 0]
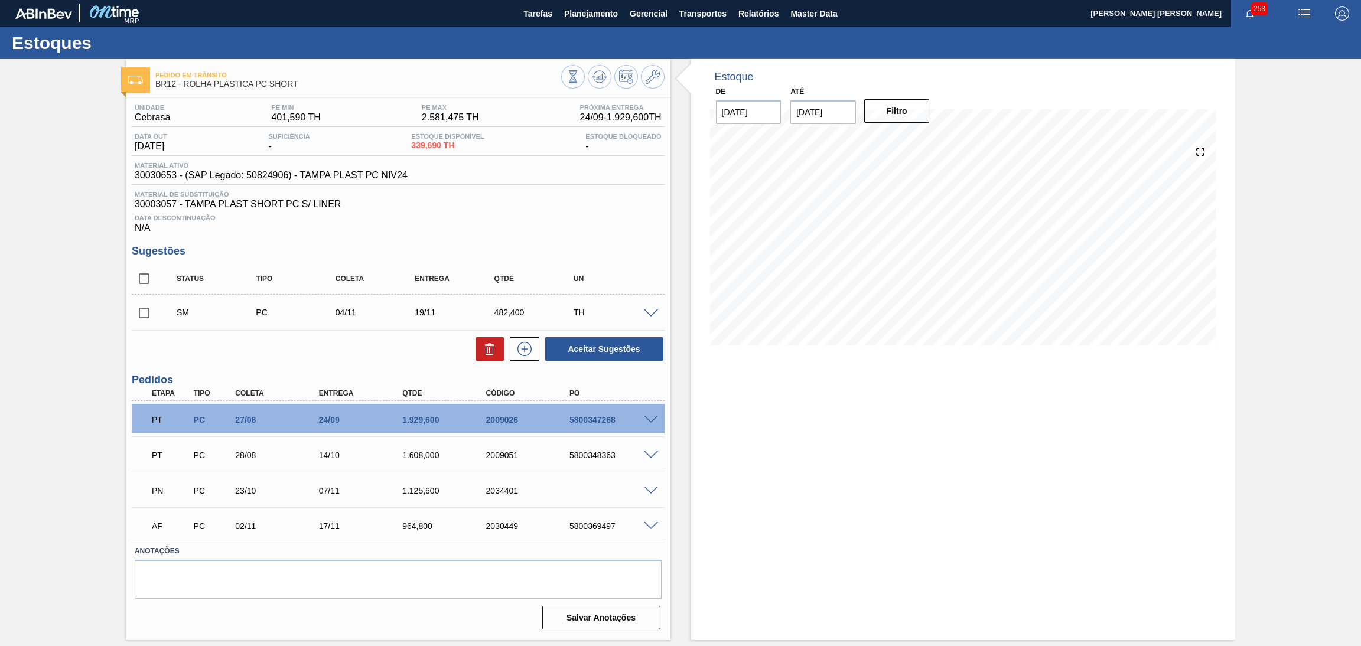
click at [143, 321] on input "checkbox" at bounding box center [144, 313] width 25 height 25
checkbox input "true"
click at [653, 314] on span at bounding box center [651, 313] width 14 height 9
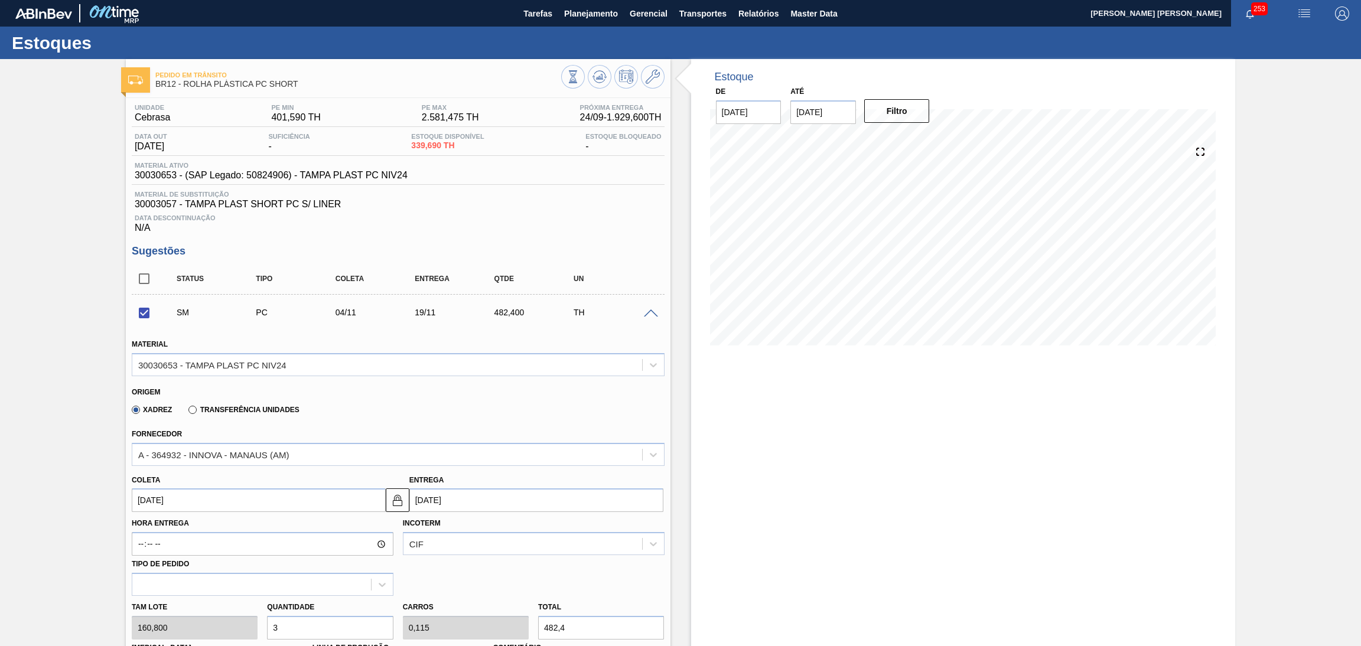
click at [653, 314] on span at bounding box center [651, 313] width 14 height 9
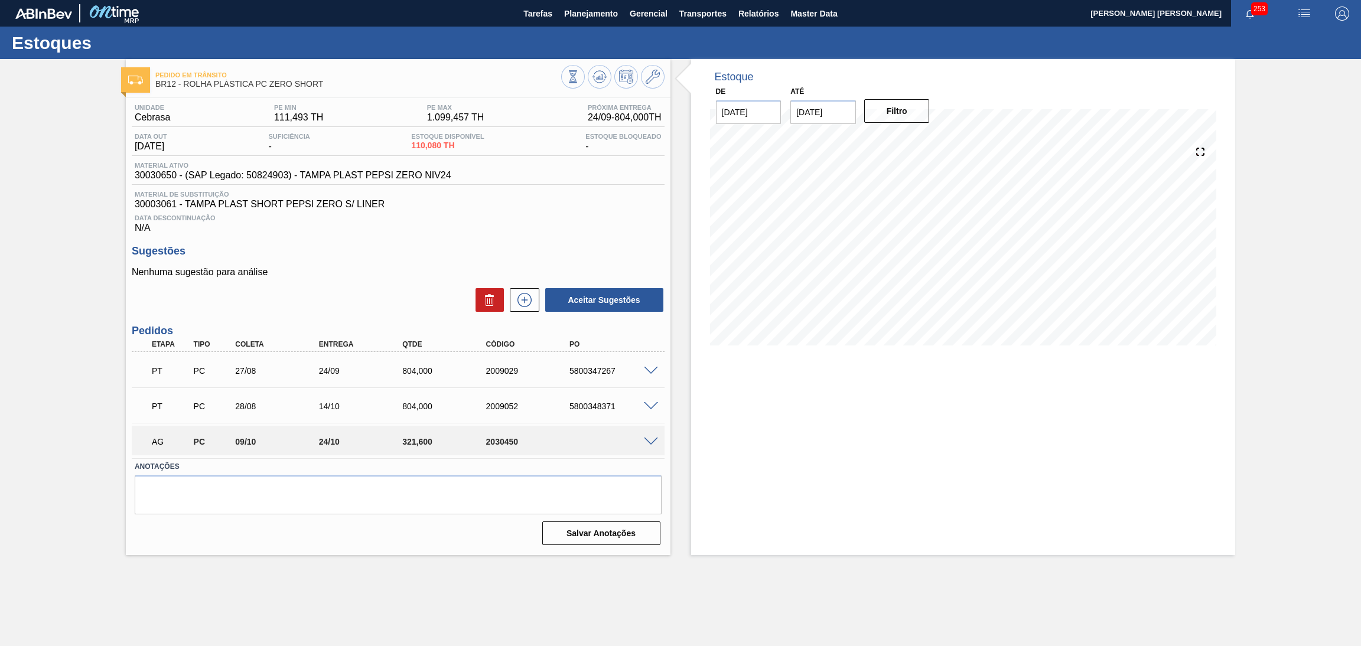
click at [562, 219] on span "Data Descontinuação" at bounding box center [398, 217] width 527 height 7
click at [859, 478] on div "Estoque De [DATE] Até [DATE] Filtro" at bounding box center [963, 307] width 544 height 496
click at [396, 273] on p "Nenhuma sugestão para análise" at bounding box center [398, 272] width 533 height 11
click at [600, 76] on icon at bounding box center [599, 77] width 14 height 14
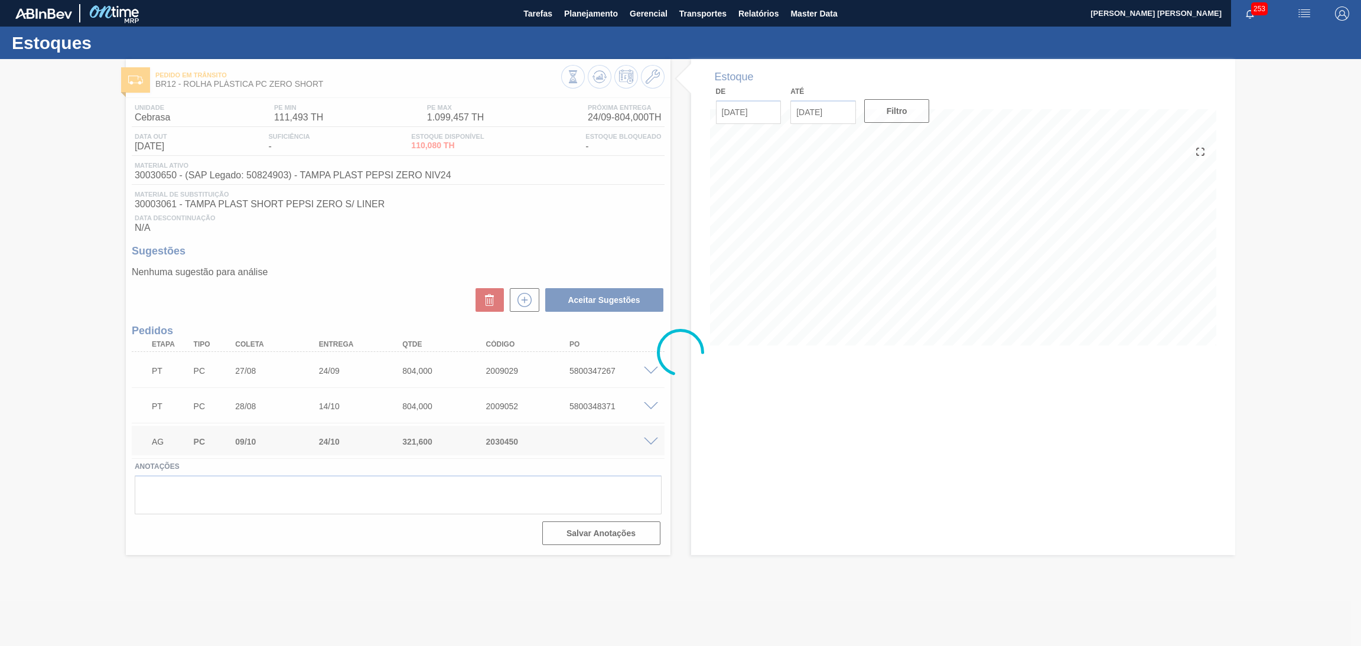
click at [769, 355] on div at bounding box center [680, 352] width 1361 height 587
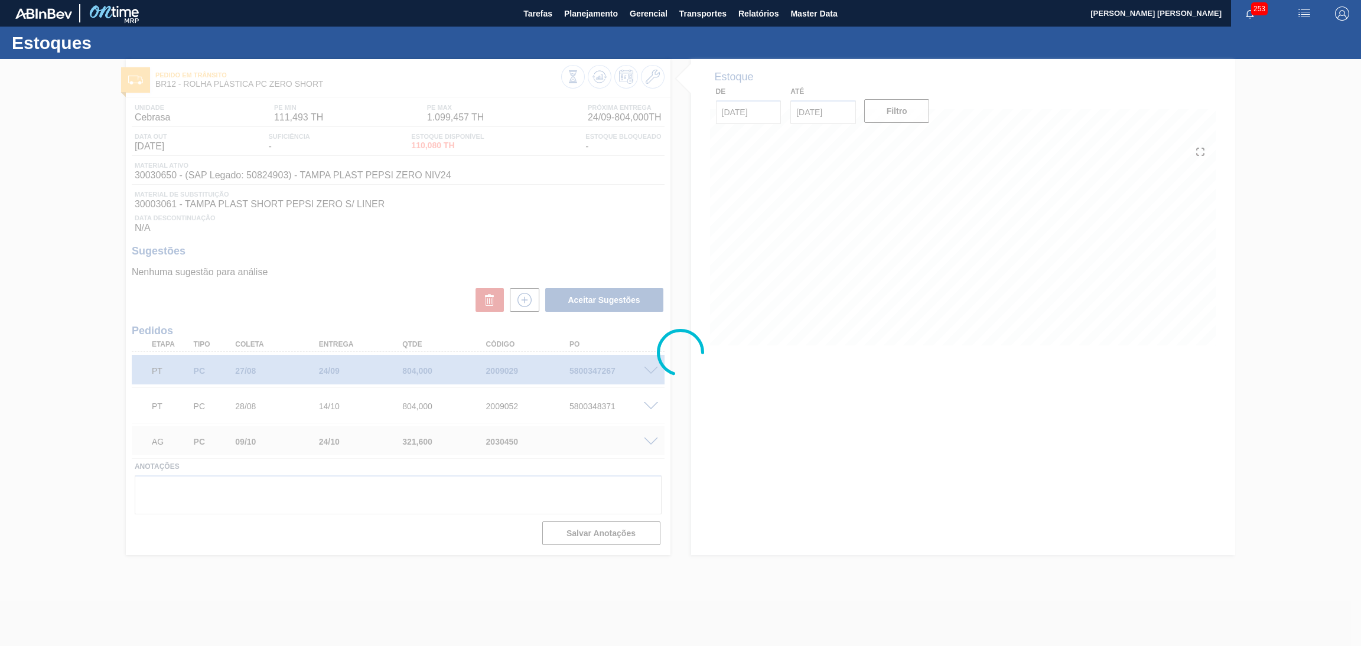
click at [856, 409] on div at bounding box center [680, 352] width 1361 height 587
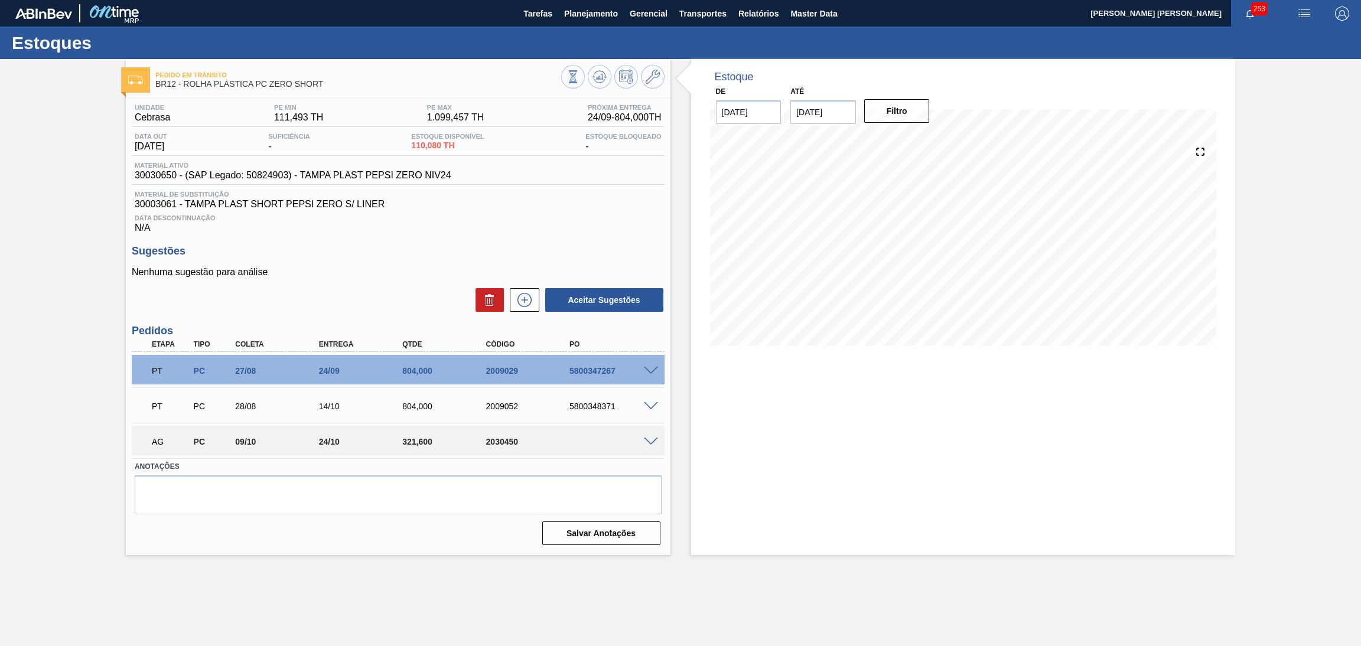
click at [459, 259] on div "Sugestões Nenhuma sugestão para análise Aceitar Sugestões" at bounding box center [398, 279] width 533 height 68
click at [217, 510] on textarea at bounding box center [398, 494] width 527 height 39
click at [396, 216] on span "Data Descontinuação" at bounding box center [398, 217] width 527 height 7
click at [554, 203] on span "30003061 - TAMPA PLAST SHORT PEPSI ZERO S/ LINER" at bounding box center [398, 204] width 527 height 11
click at [521, 297] on icon at bounding box center [524, 300] width 19 height 14
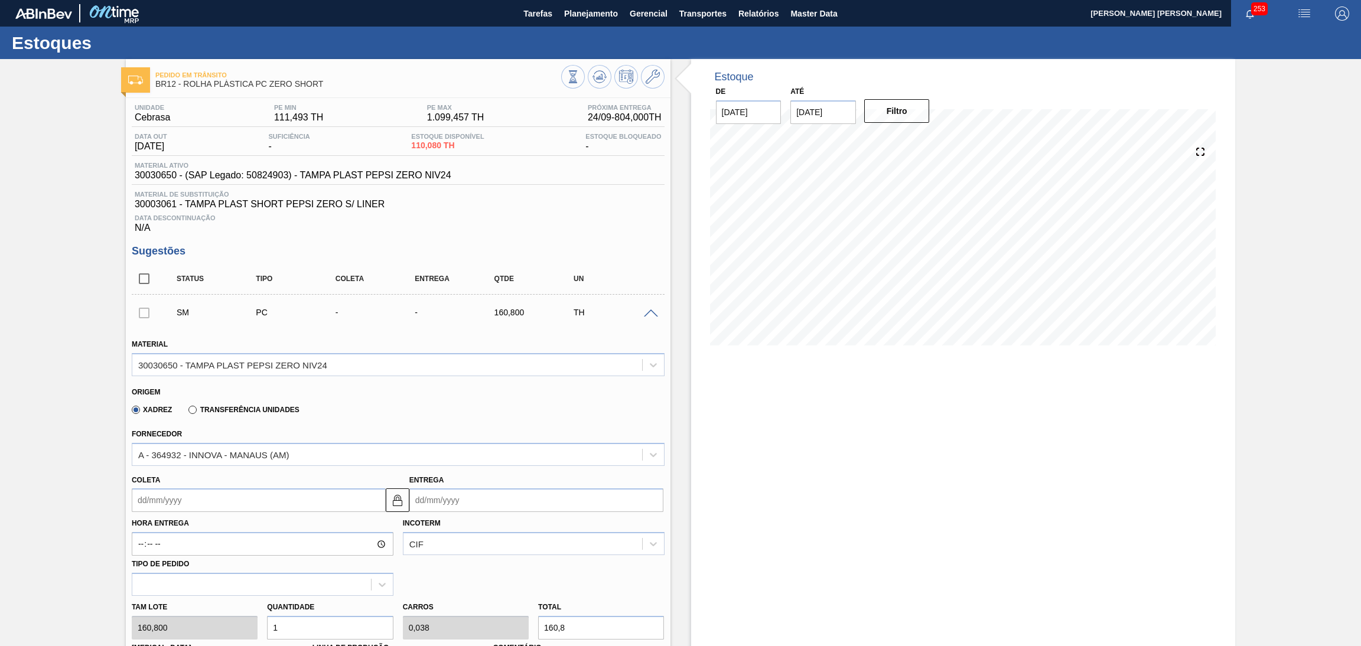
click at [169, 497] on input "Coleta" at bounding box center [259, 500] width 254 height 24
type input "0"
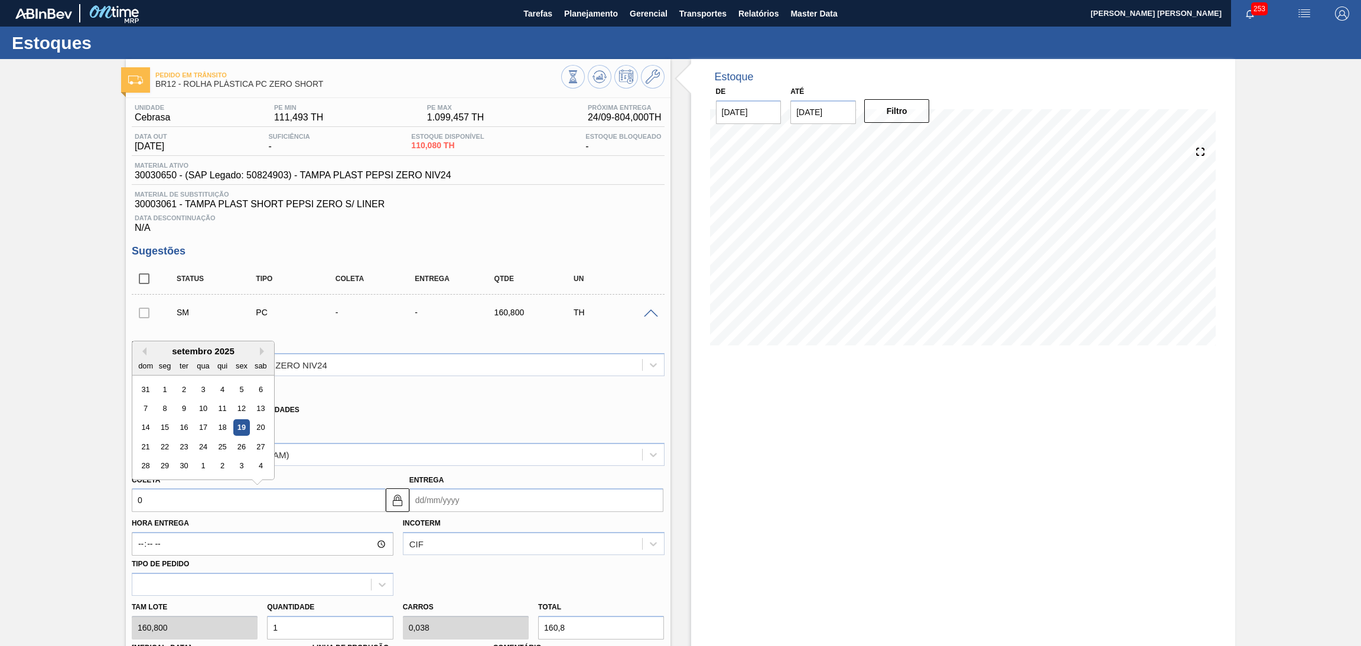
type input "[DATE]"
type input "04"
type input "[DATE]"
type input "04/1"
type input "[DATE]"
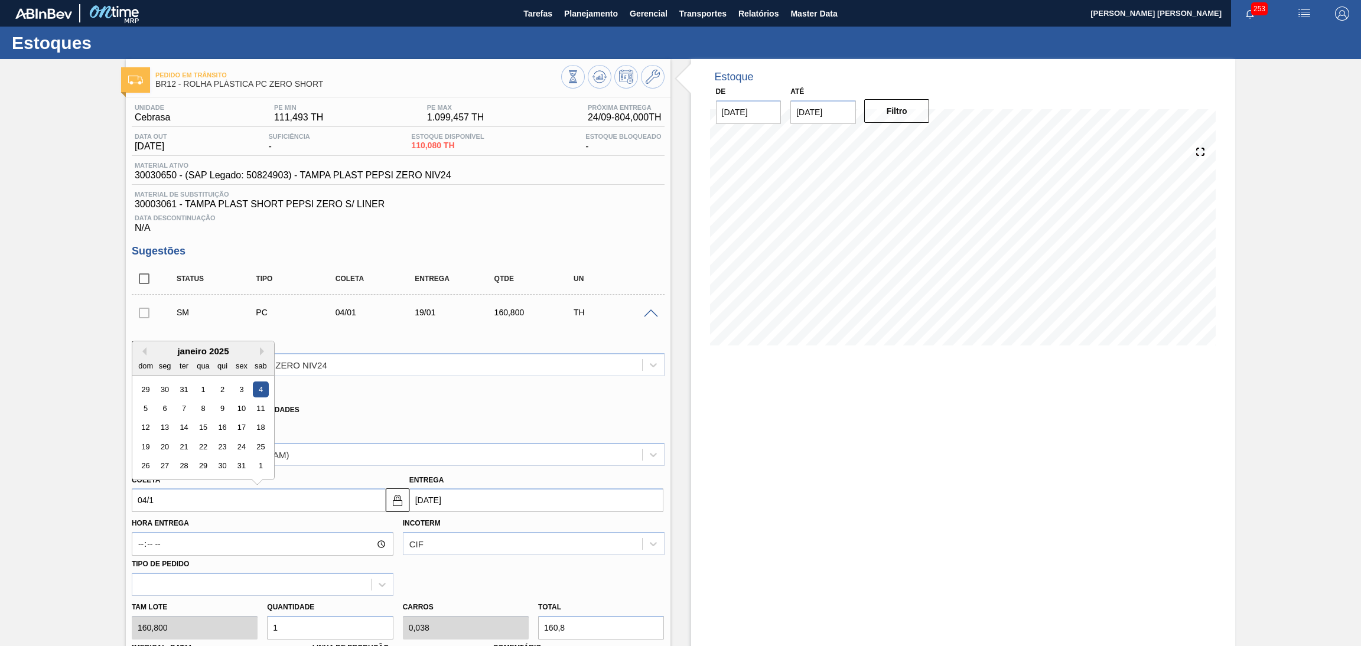
type input "04/11"
type input "[DATE]"
click at [182, 403] on div "4" at bounding box center [184, 408] width 16 height 16
type input "[DATE]"
click at [223, 627] on div "[PERSON_NAME] 160,800 Quantidade 1 Carros 0,038 Total 160,8 [MEDICAL_DATA] N/A …" at bounding box center [398, 638] width 542 height 84
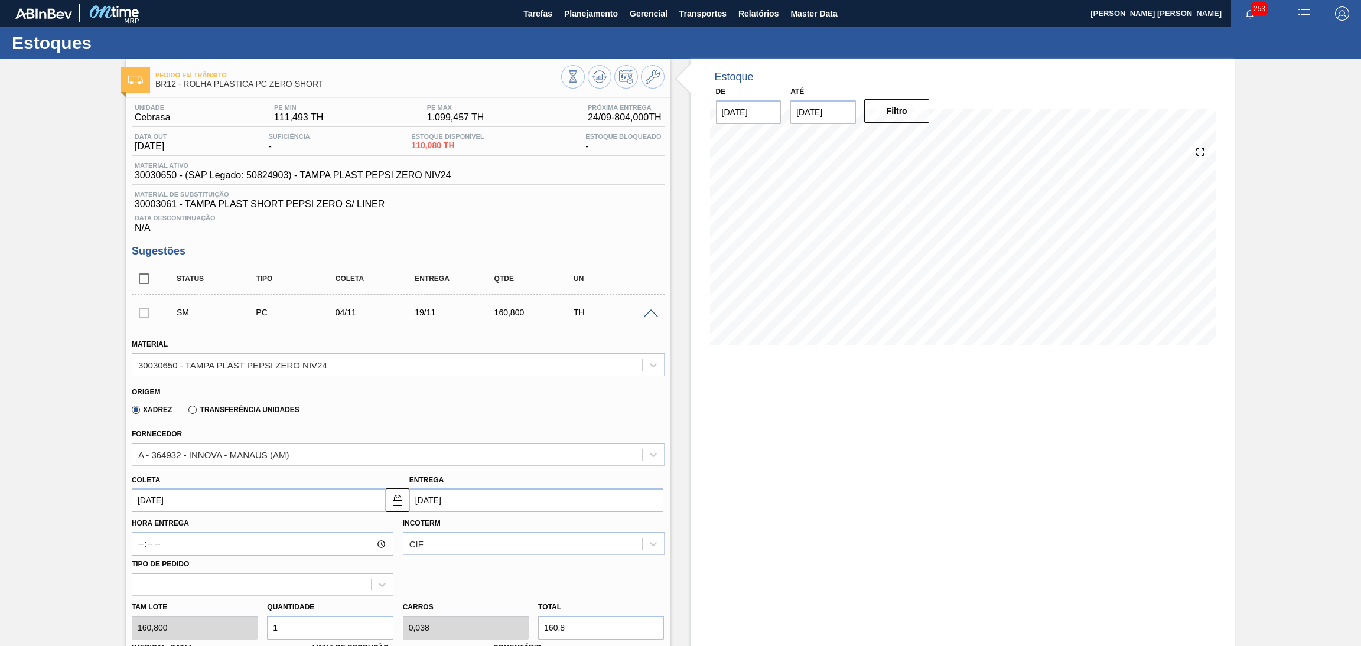
type input "3"
type input "0,115"
type input "482,4"
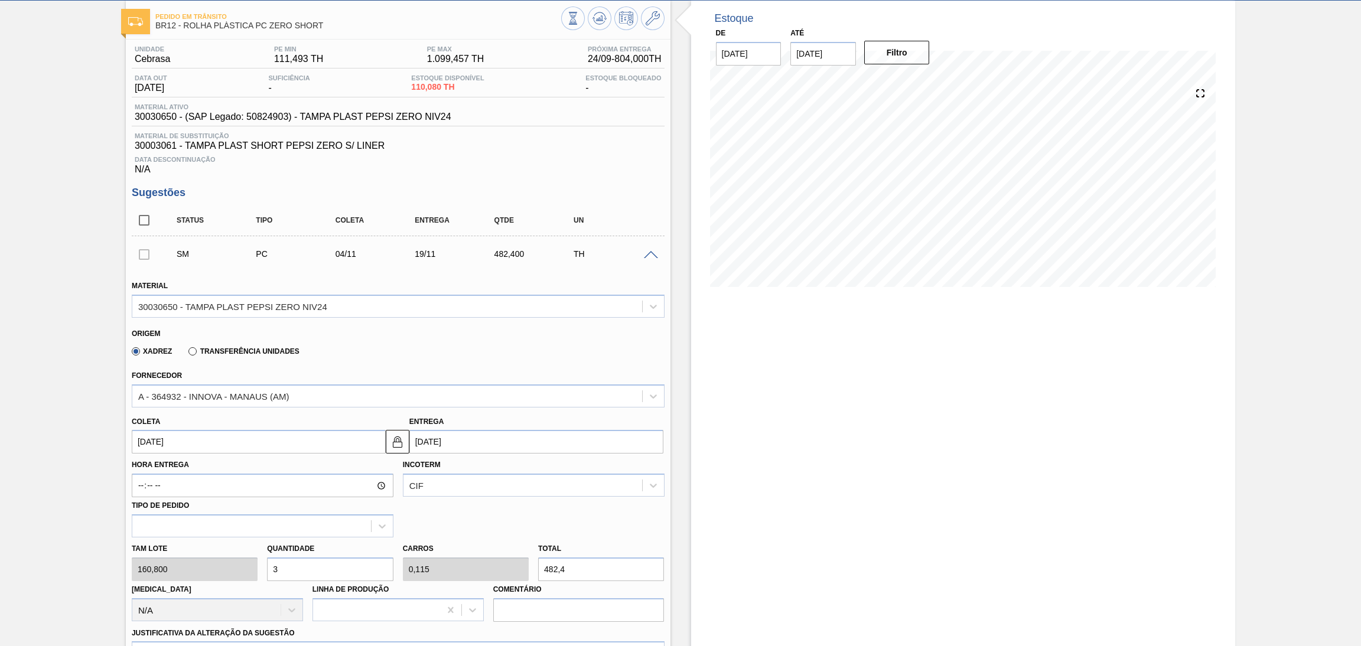
scroll to position [177, 0]
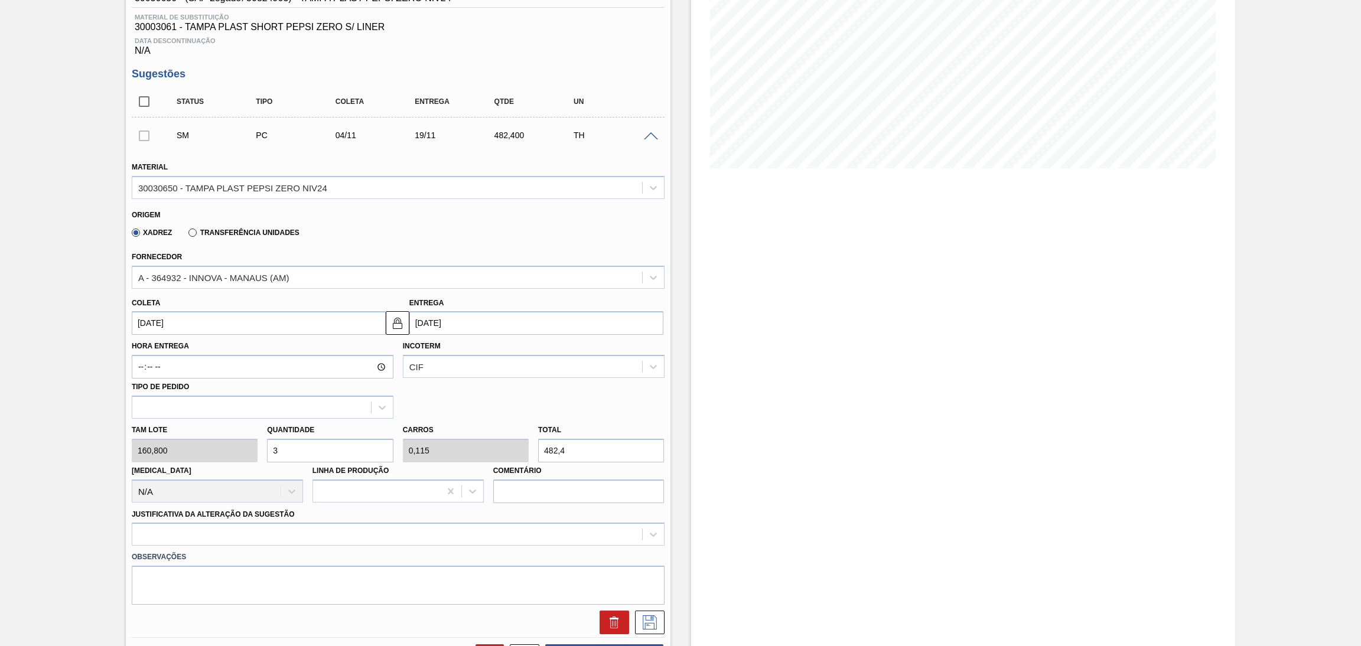
type input "3"
click at [362, 519] on div "Justificativa da Alteração da Sugestão" at bounding box center [398, 526] width 533 height 40
click at [380, 530] on div "option Força maior focused, 3 of 18. 18 results available. Use Up and Down to c…" at bounding box center [398, 534] width 533 height 23
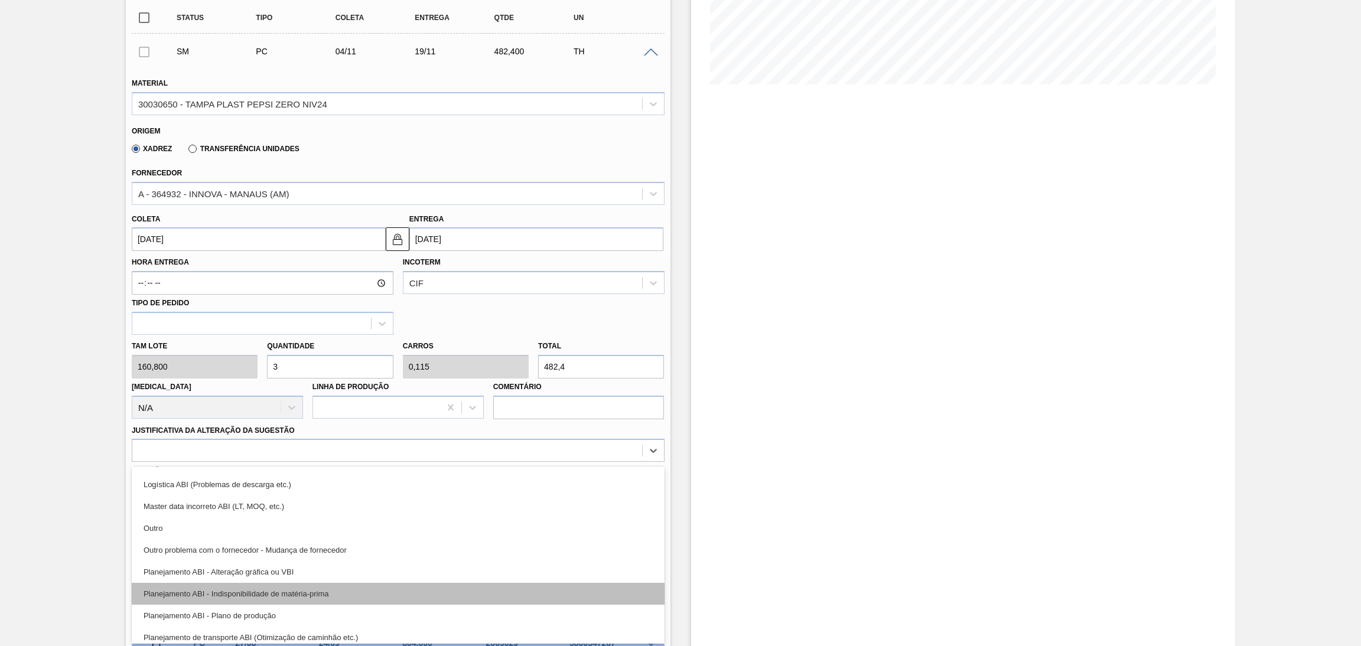
scroll to position [89, 0]
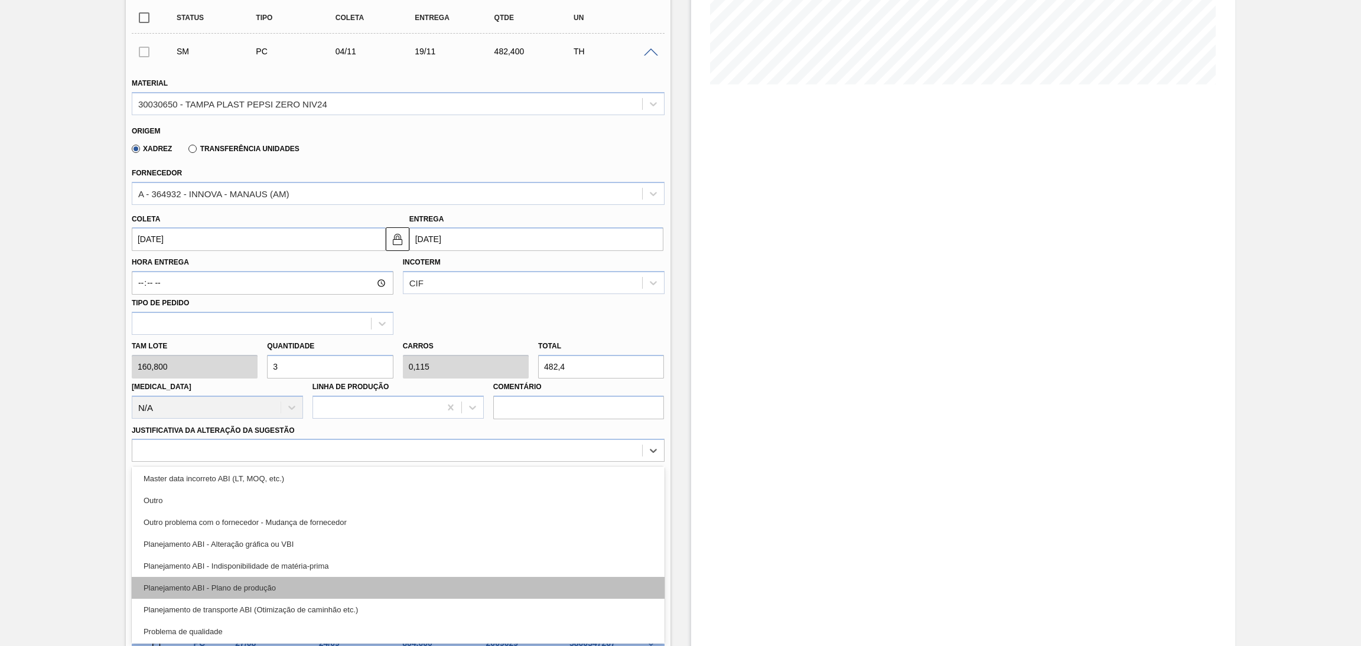
click at [259, 582] on div "Planejamento ABI - Plano de produção" at bounding box center [398, 588] width 533 height 22
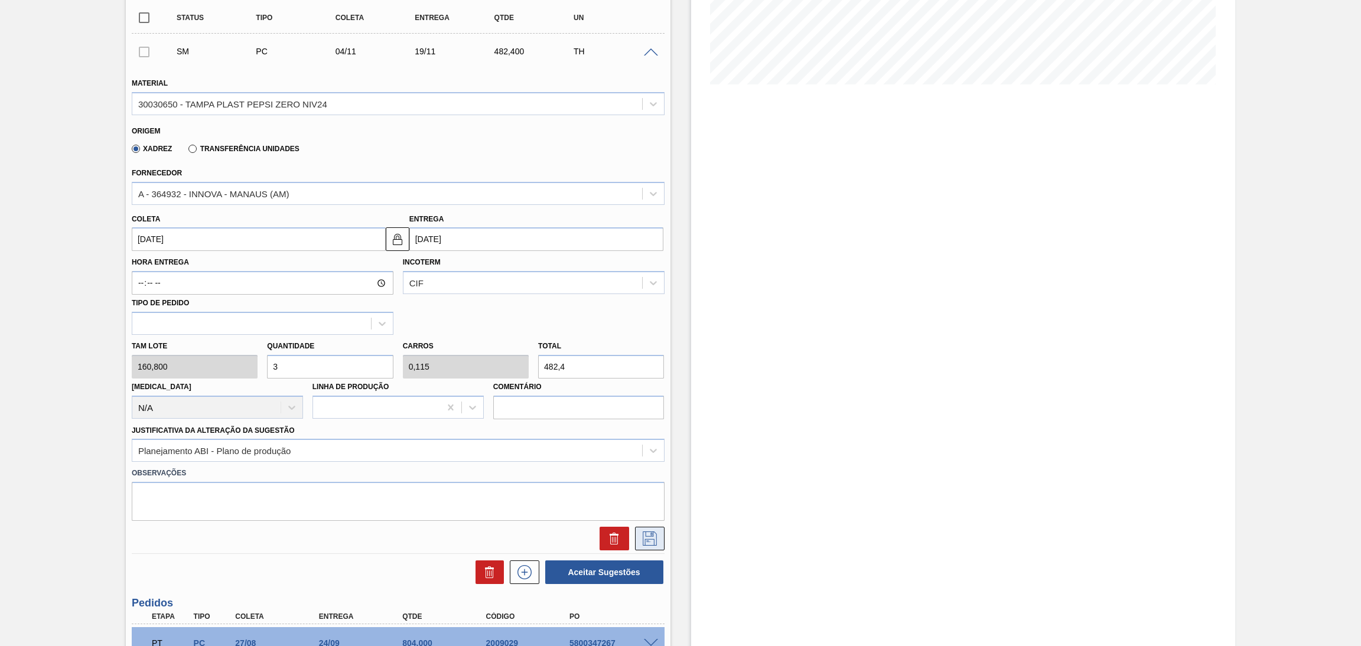
click at [644, 543] on button at bounding box center [650, 539] width 30 height 24
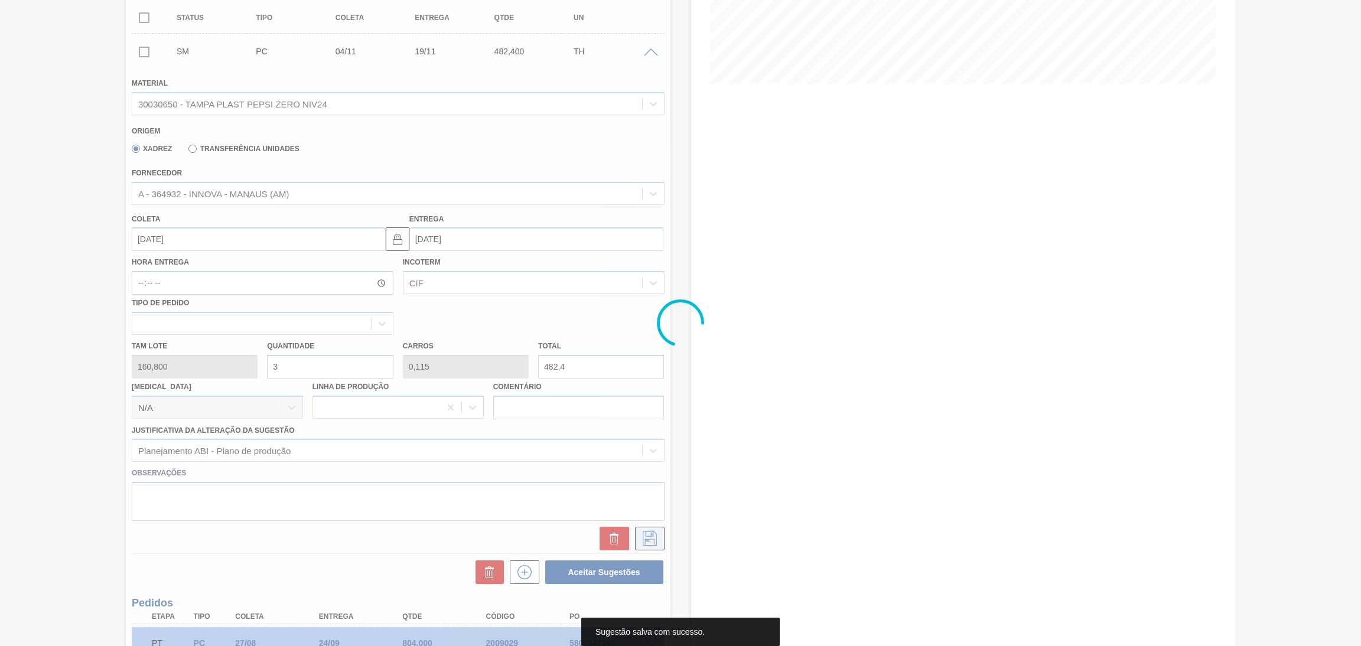
scroll to position [0, 0]
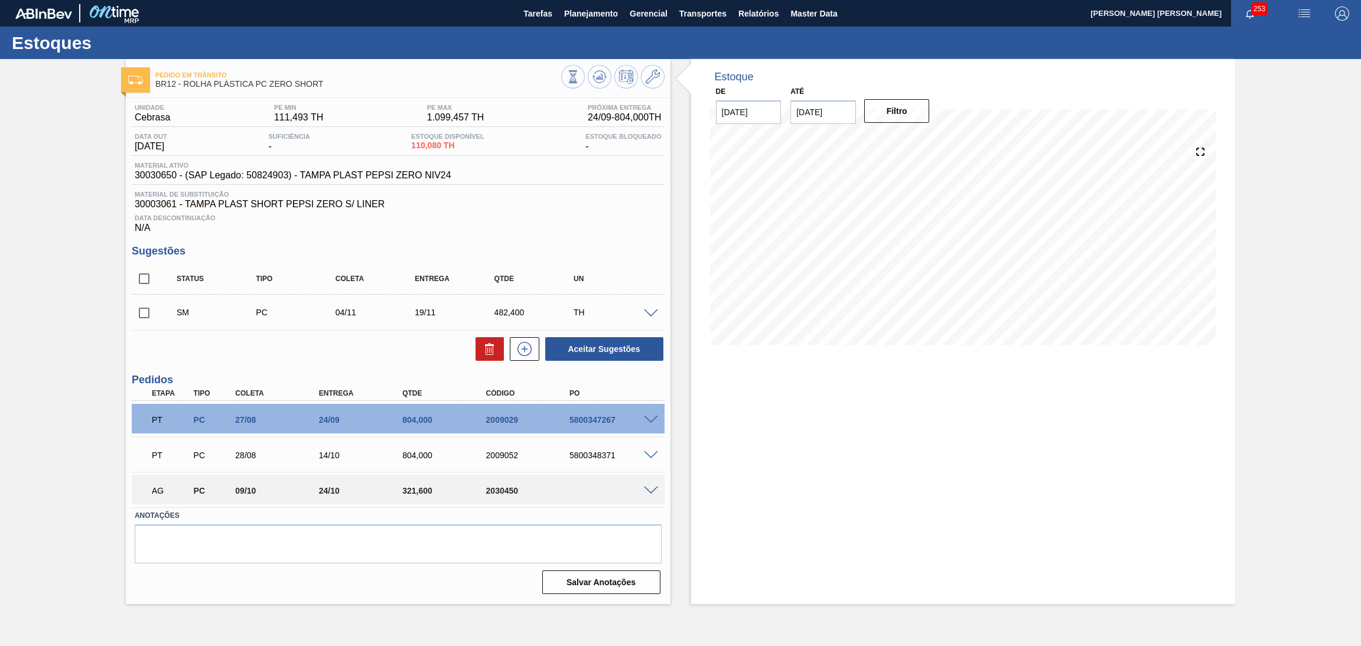
click at [143, 312] on input "checkbox" at bounding box center [144, 313] width 25 height 25
click at [649, 315] on span at bounding box center [651, 313] width 14 height 9
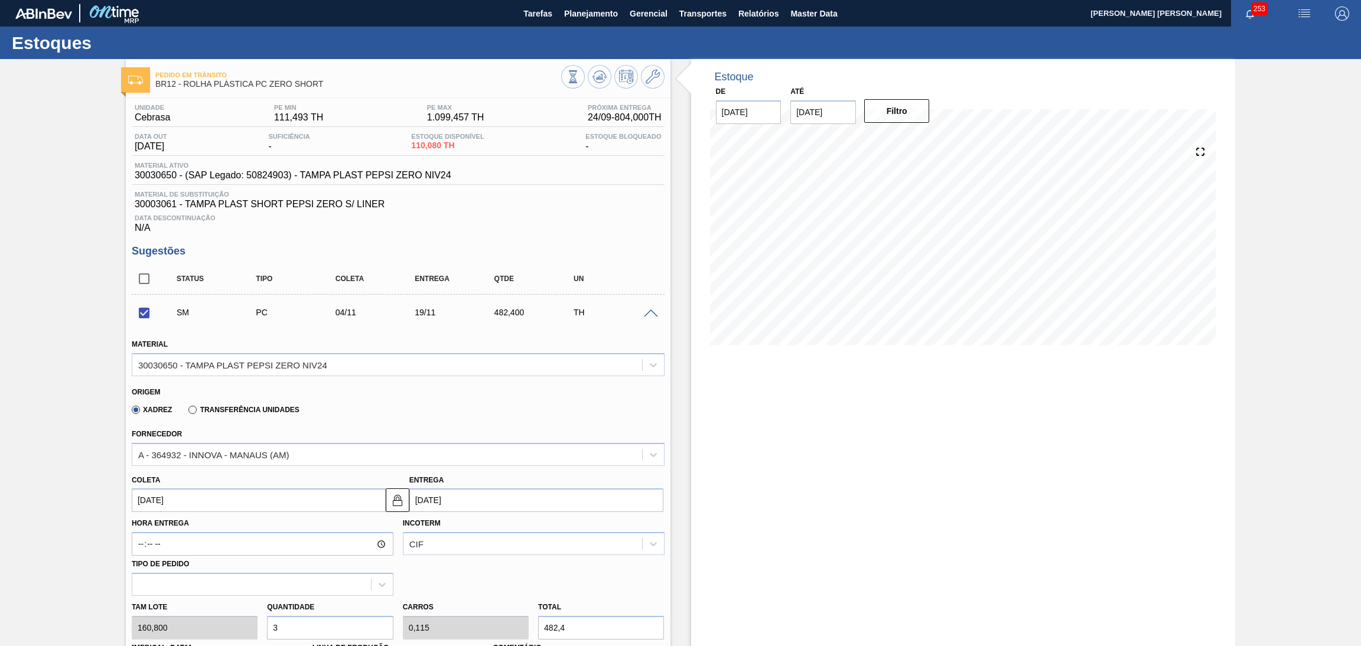
click at [647, 313] on span at bounding box center [651, 313] width 14 height 9
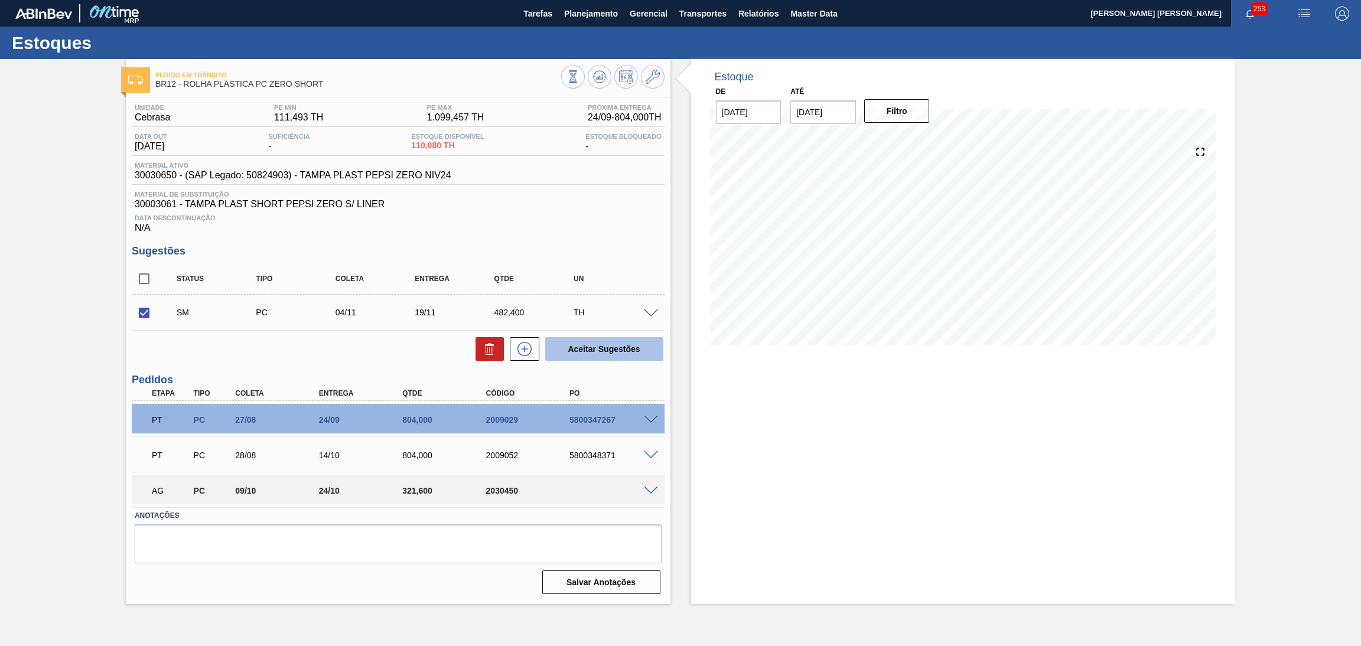
click at [583, 348] on button "Aceitar Sugestões" at bounding box center [604, 349] width 118 height 24
checkbox input "false"
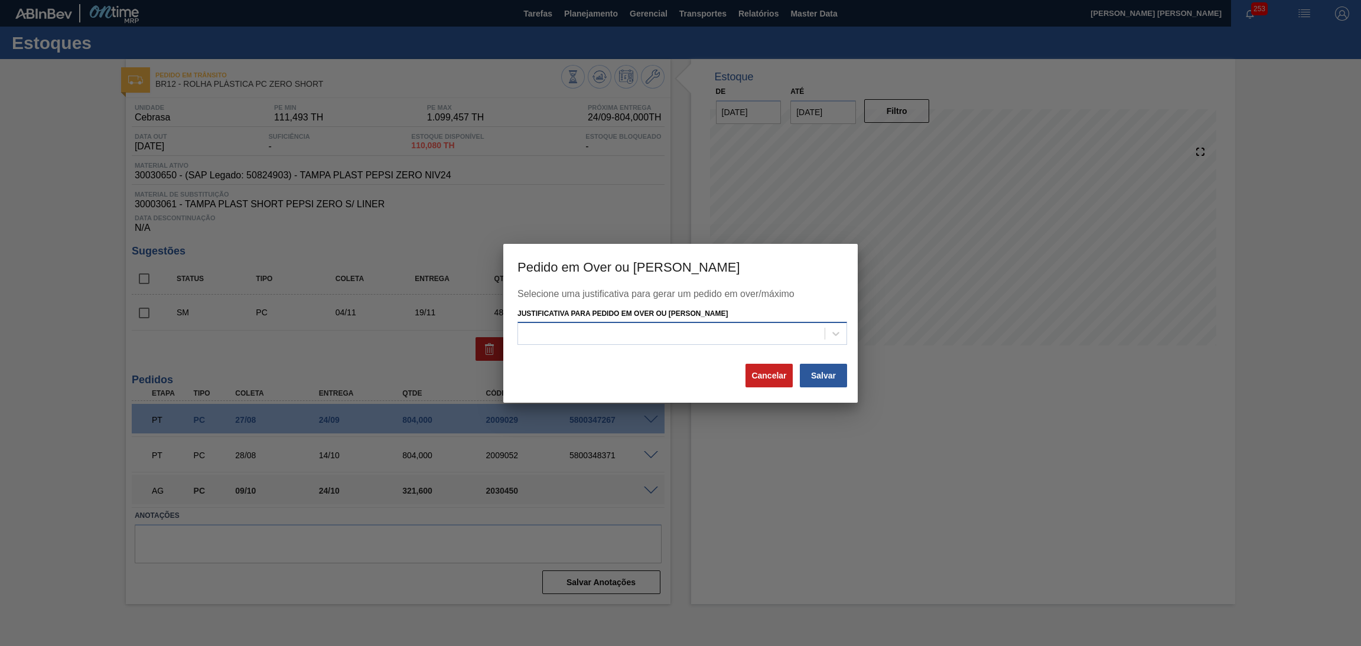
click at [673, 330] on div at bounding box center [671, 333] width 306 height 17
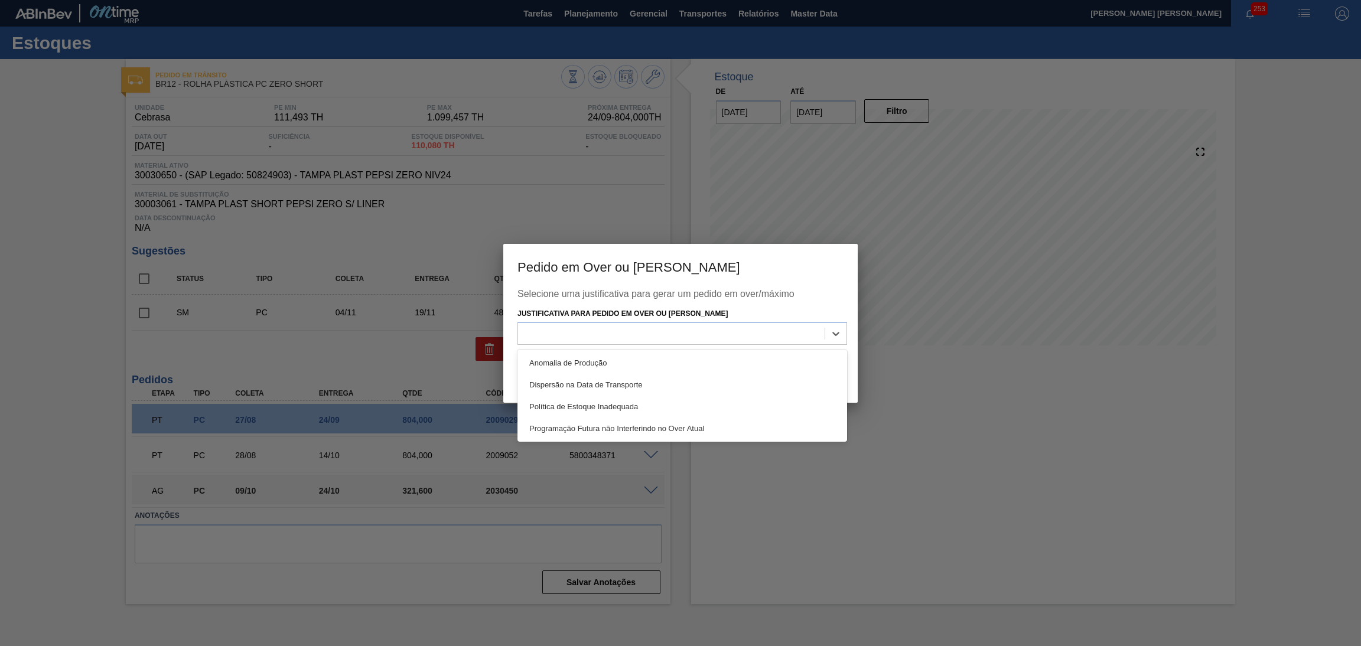
click at [986, 461] on div at bounding box center [680, 323] width 1361 height 646
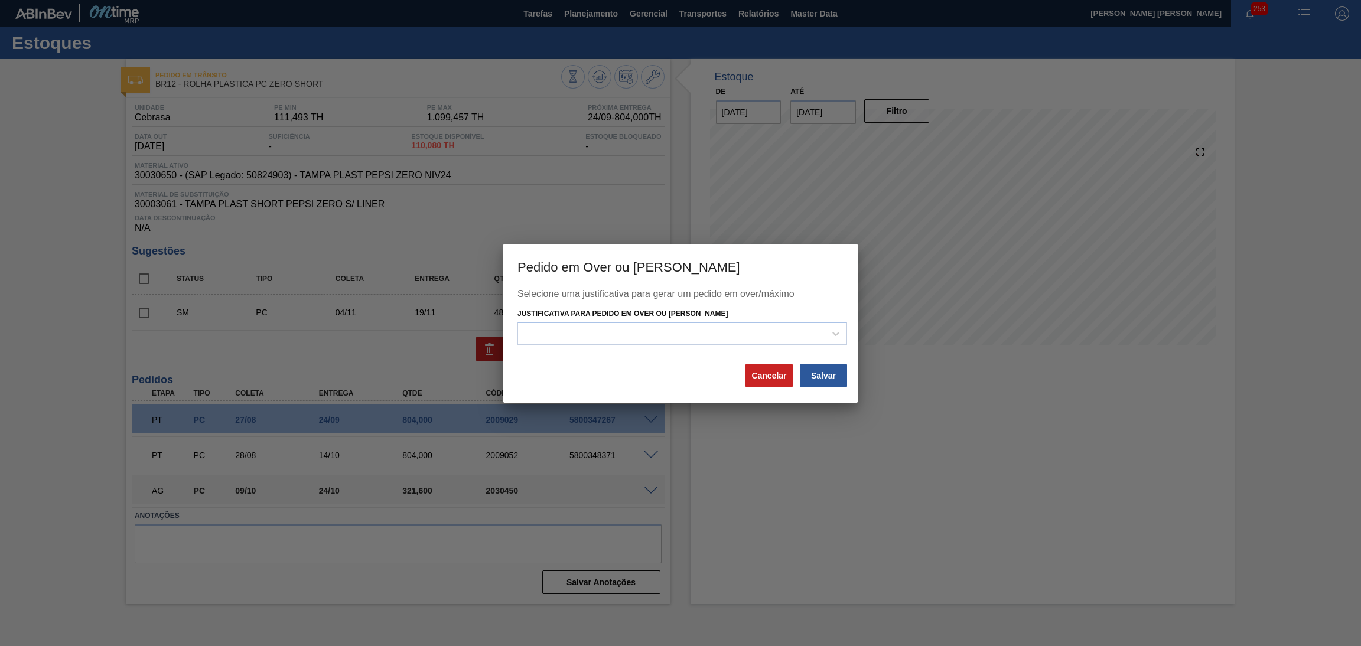
click at [769, 383] on button "Cancelar" at bounding box center [768, 376] width 47 height 24
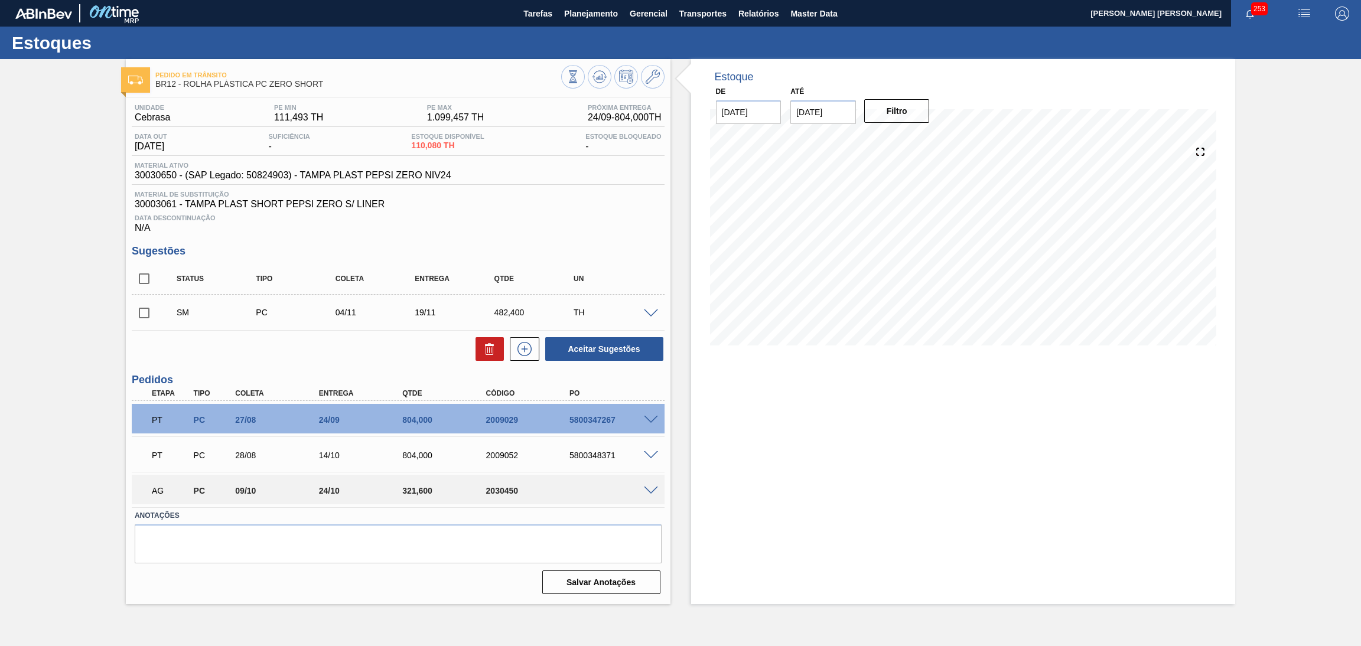
click at [769, 383] on div "Estoque De [DATE] Até [DATE] Filtro 05/10 Projeção de Estoque 584.08 [DOMAIN_NA…" at bounding box center [963, 331] width 544 height 545
click at [651, 74] on icon at bounding box center [652, 77] width 14 height 14
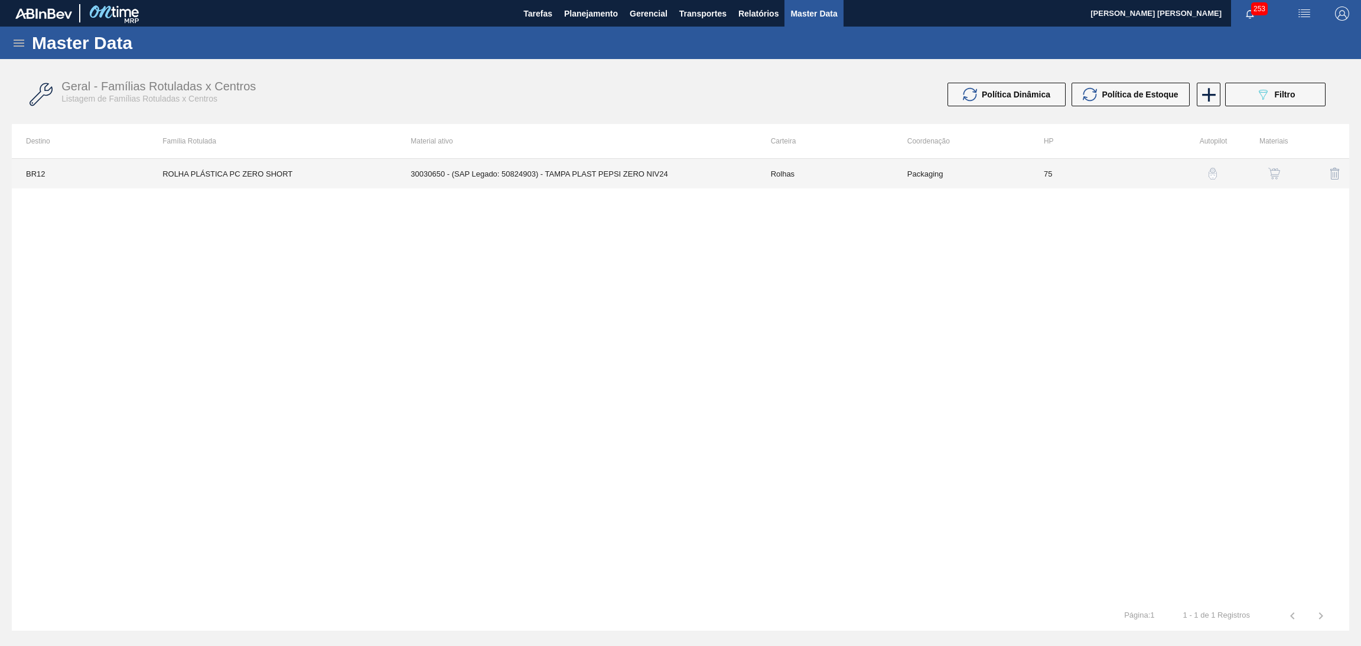
click at [636, 170] on td "30030650 - (SAP Legado: 50824903) - TAMPA PLAST PEPSI ZERO NIV24" at bounding box center [576, 174] width 360 height 30
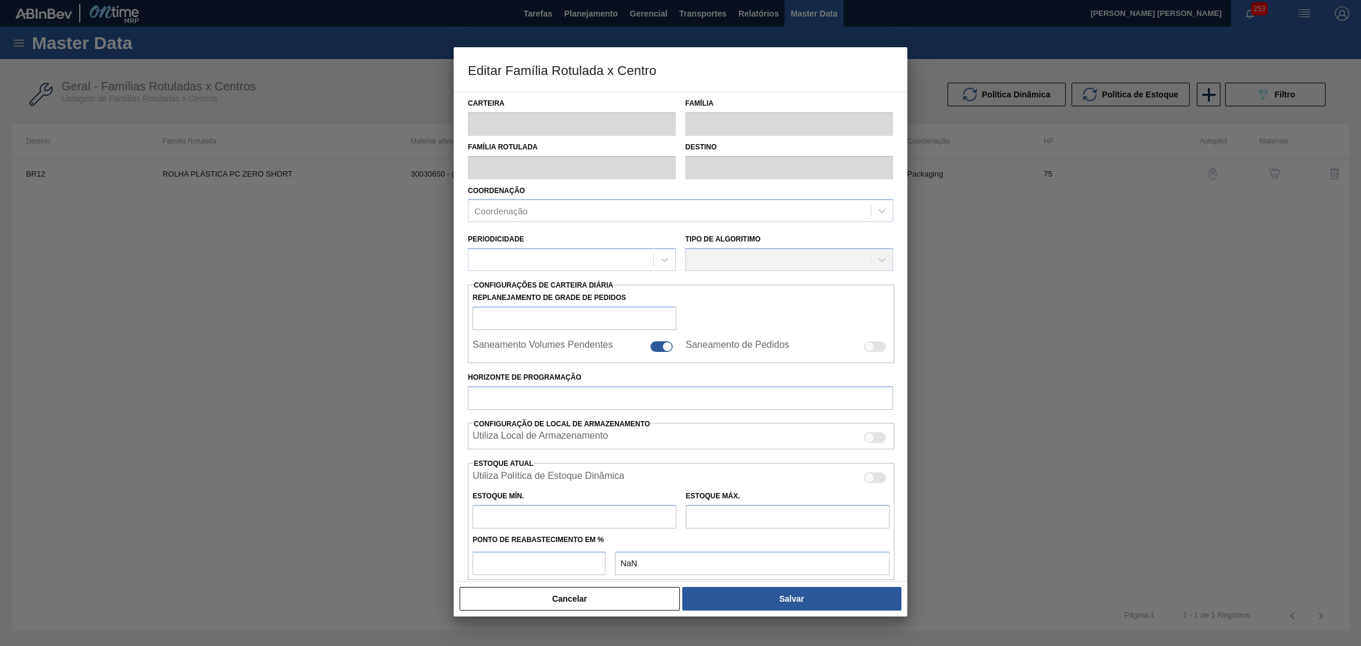
type input "Rolhas"
type input "Rolha Plástica"
type input "ROLHA PLÁSTICA PC ZERO SHORT"
type input "BR12 - Cebrasa"
type input "75"
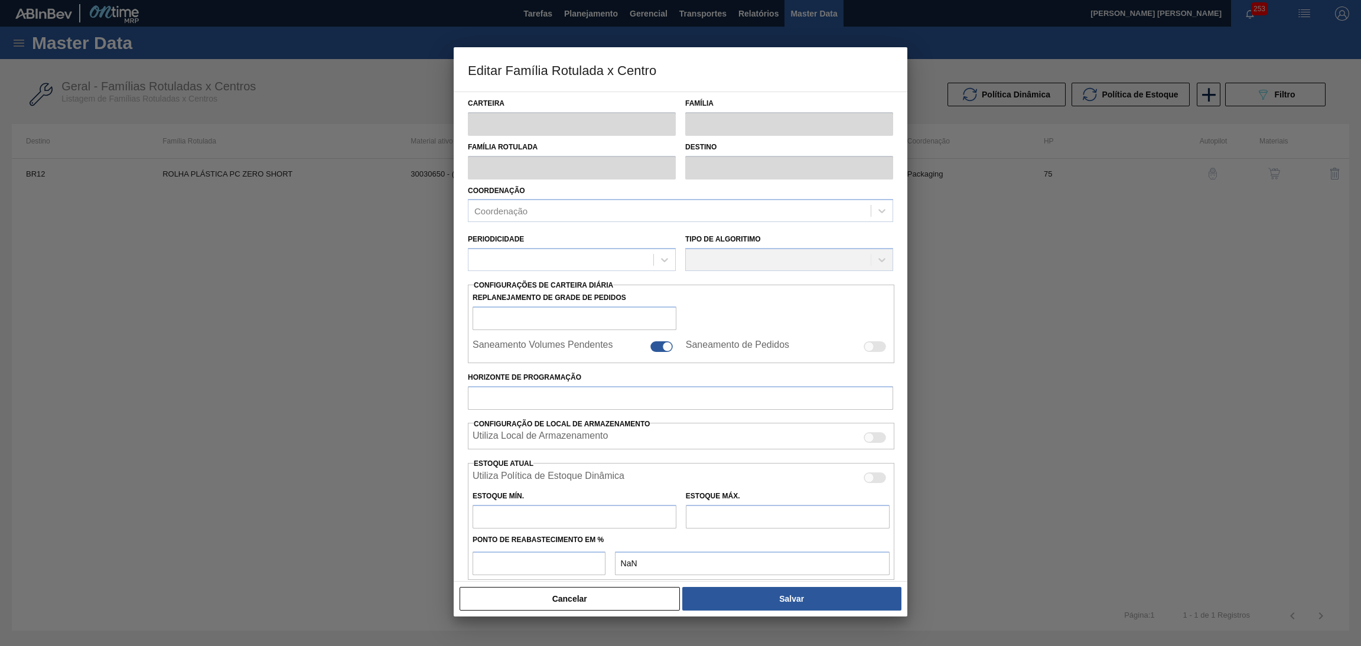
type input "111,493"
type input "1.099,457"
type input "60"
type input "704,271"
checkbox input "true"
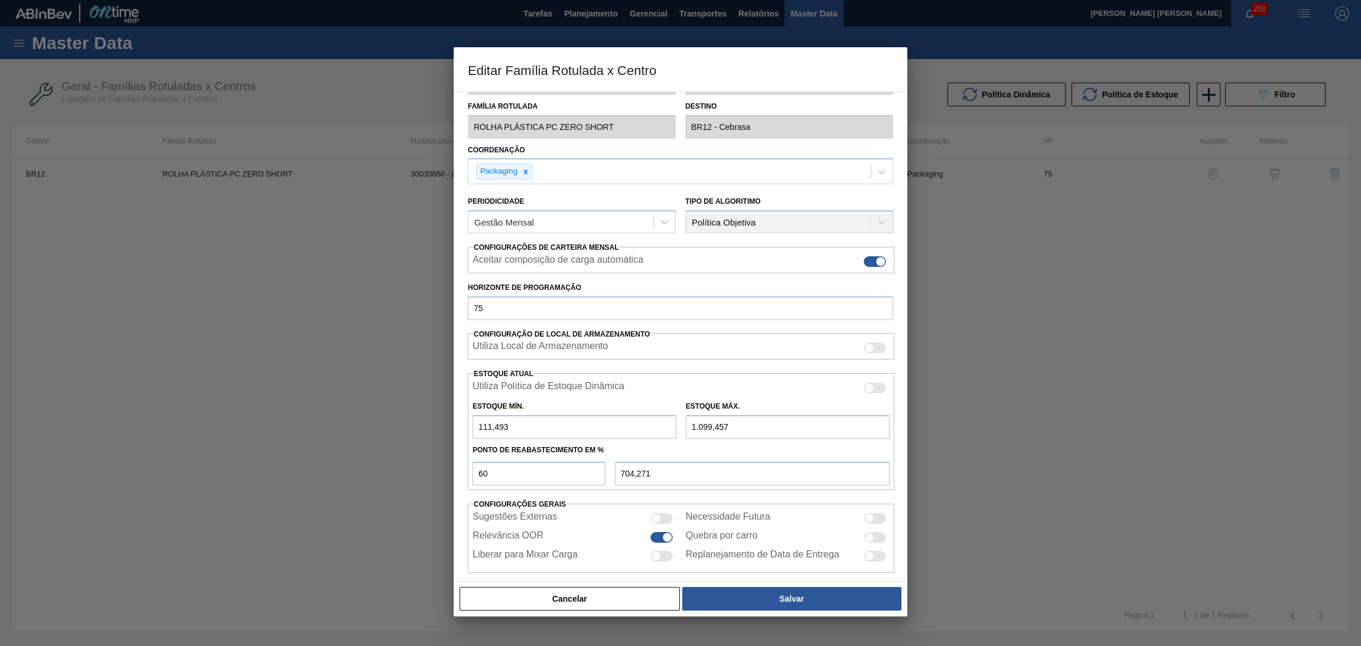
scroll to position [52, 0]
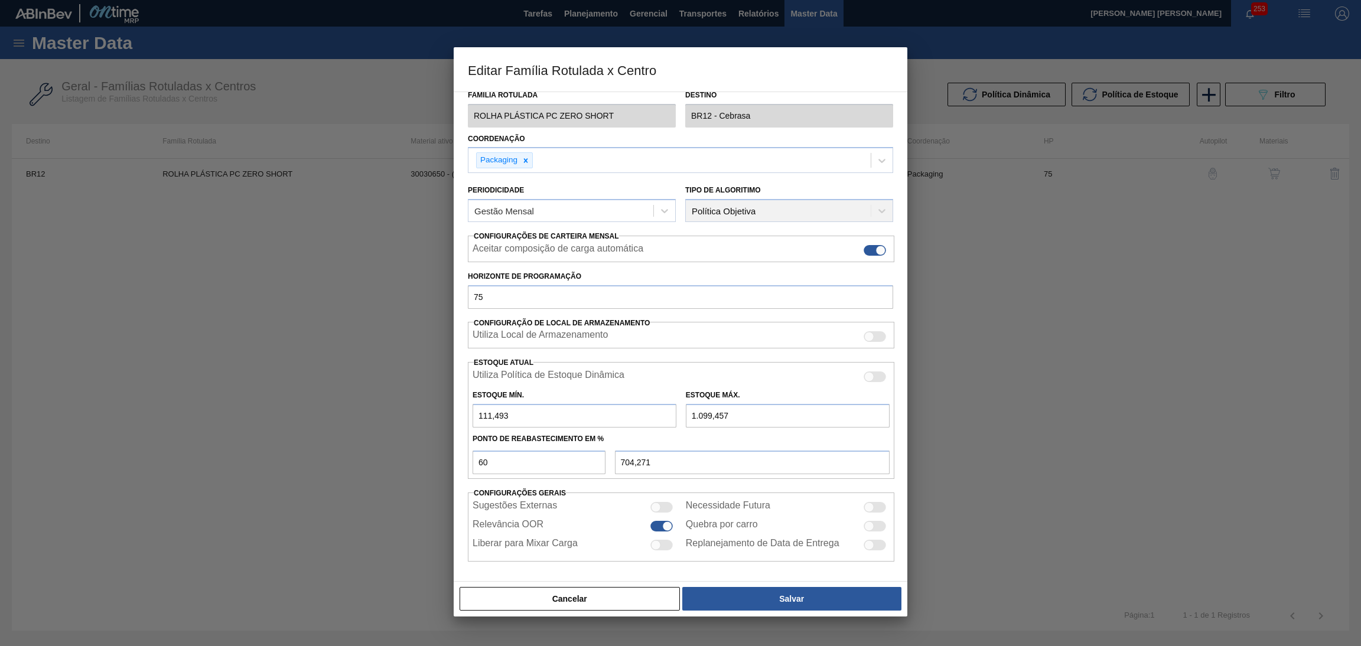
drag, startPoint x: 742, startPoint y: 412, endPoint x: 572, endPoint y: 414, distance: 170.1
click at [573, 414] on div "Estoque Mín. 111,493 Estoque Máx. 1.099,457" at bounding box center [681, 406] width 426 height 44
type input "1"
type input "45,197"
type input "12"
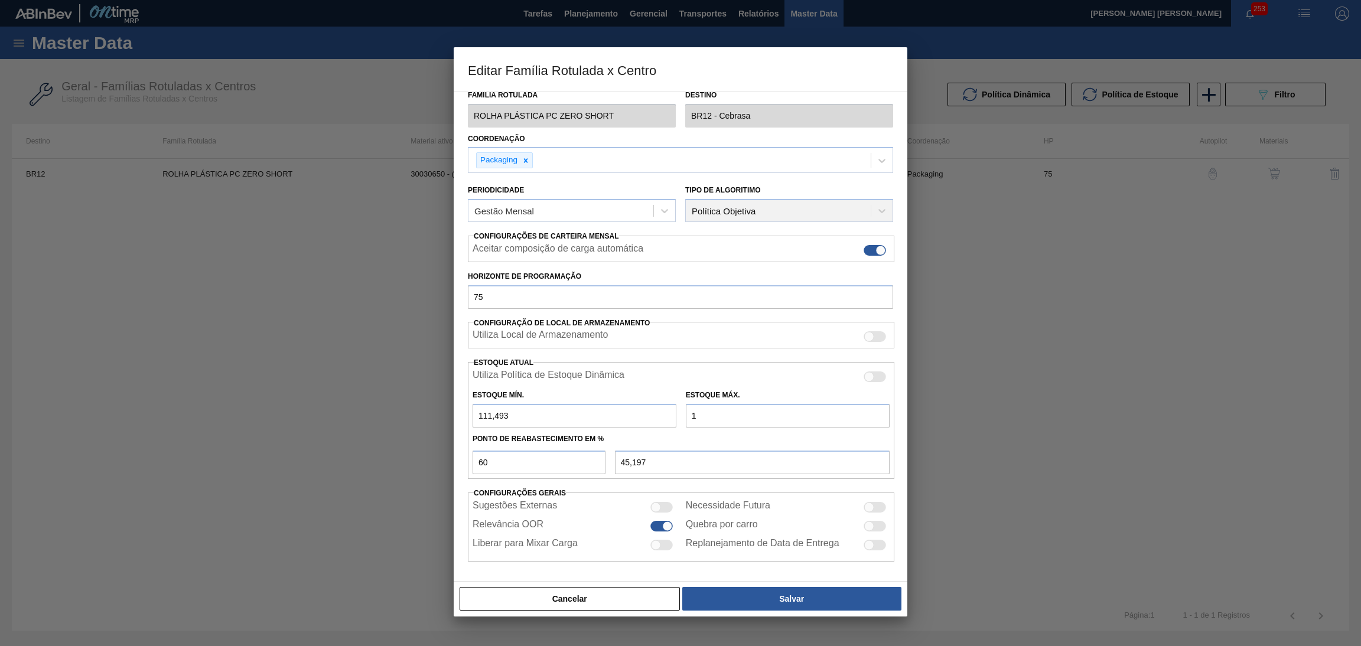
type input "51,797"
type input "120"
type input "116,597"
type input "1.200"
type input "764,597"
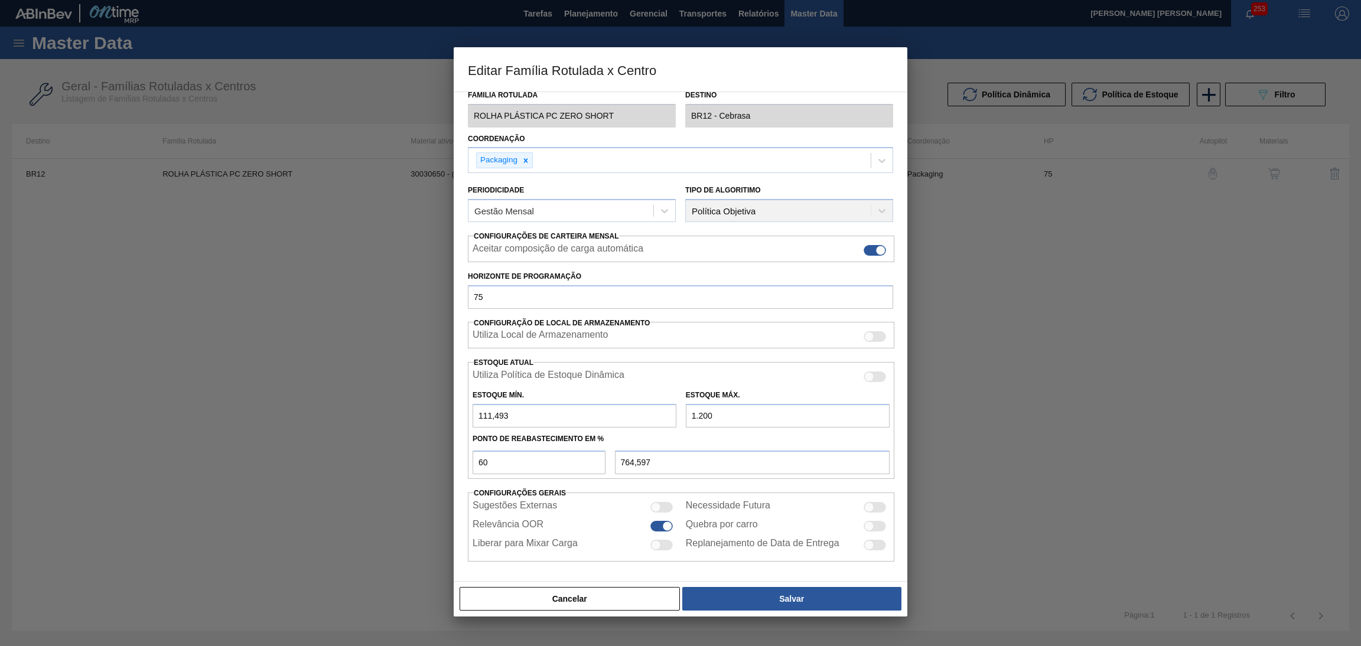
type input "12.000"
type input "7.244,597"
type input "1.200"
type input "764,597"
type input "120"
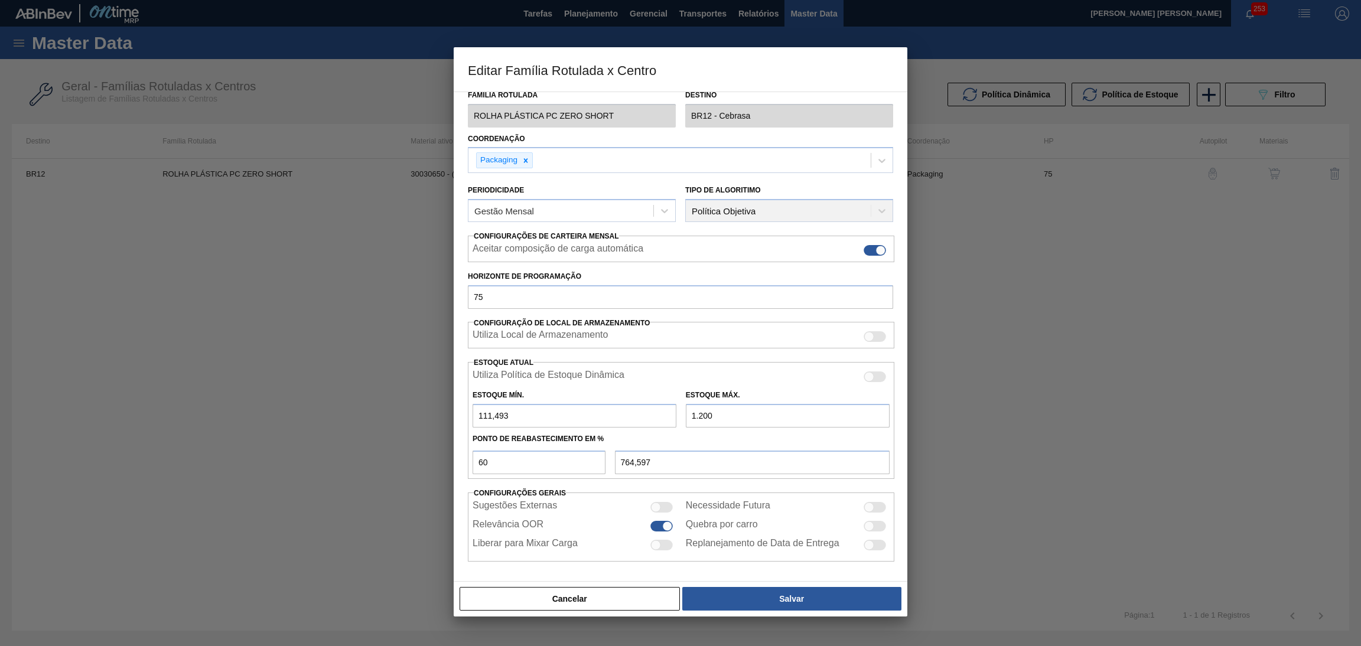
type input "116,597"
type input "1.200"
type input "764,597"
type input "12.000"
type input "7.244,597"
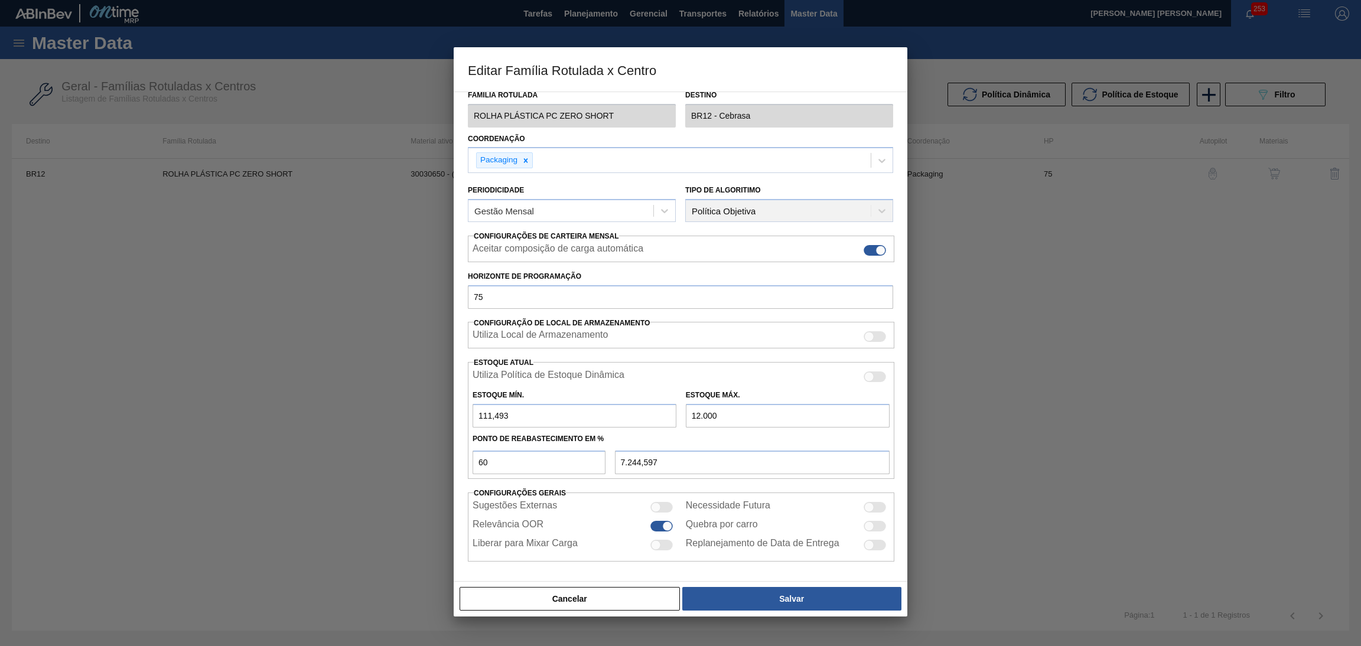
type input "1.200"
type input "764,597"
type input "1.200"
click at [764, 605] on button "Salvar" at bounding box center [791, 599] width 219 height 24
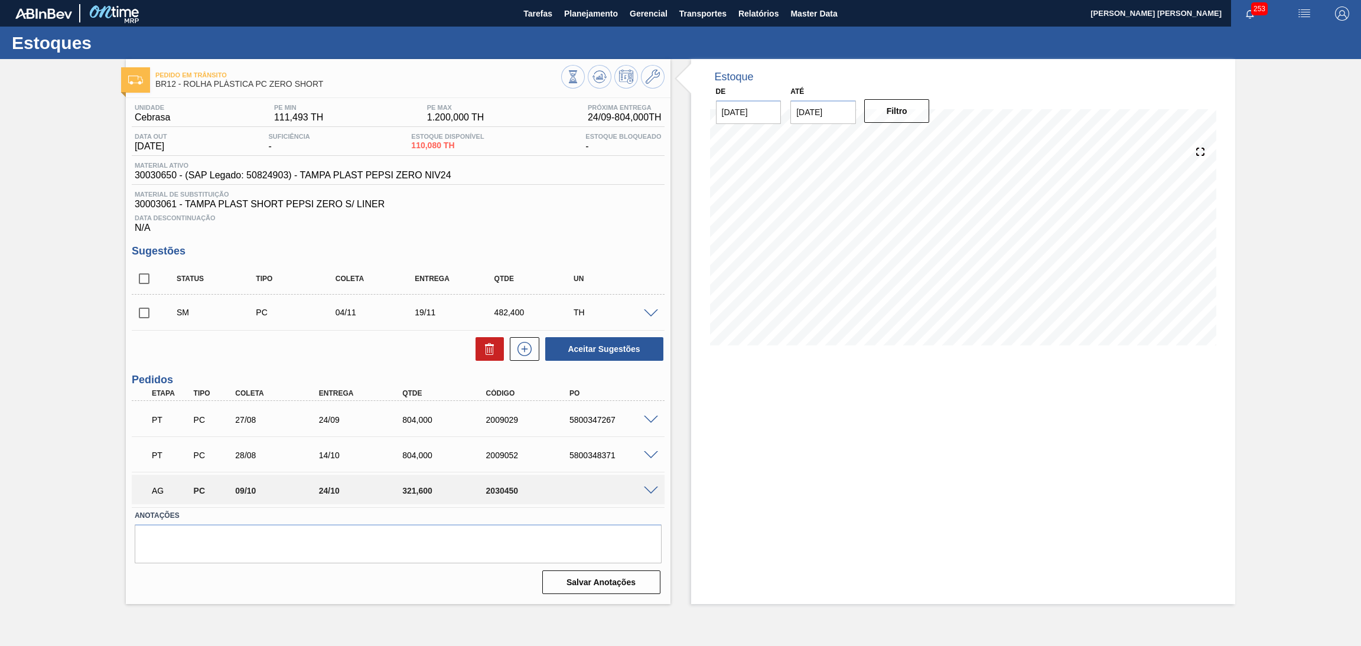
click at [145, 315] on input "checkbox" at bounding box center [144, 313] width 25 height 25
click at [643, 348] on button "Aceitar Sugestões" at bounding box center [604, 349] width 118 height 24
checkbox input "false"
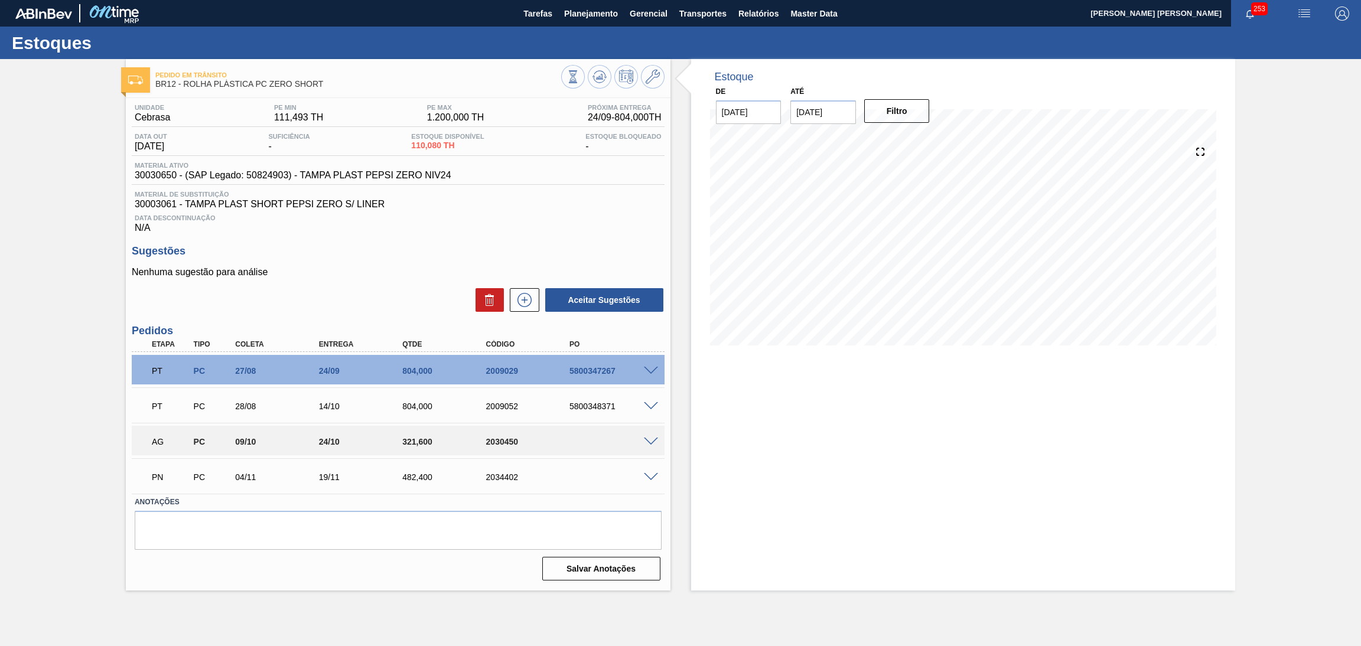
click at [399, 239] on div "Unidade Cebrasa PE MIN 111,493 TH PE MAX 1.200,000 TH Próxima Entrega 24/09 - 8…" at bounding box center [398, 341] width 544 height 487
click at [653, 478] on span at bounding box center [651, 477] width 14 height 9
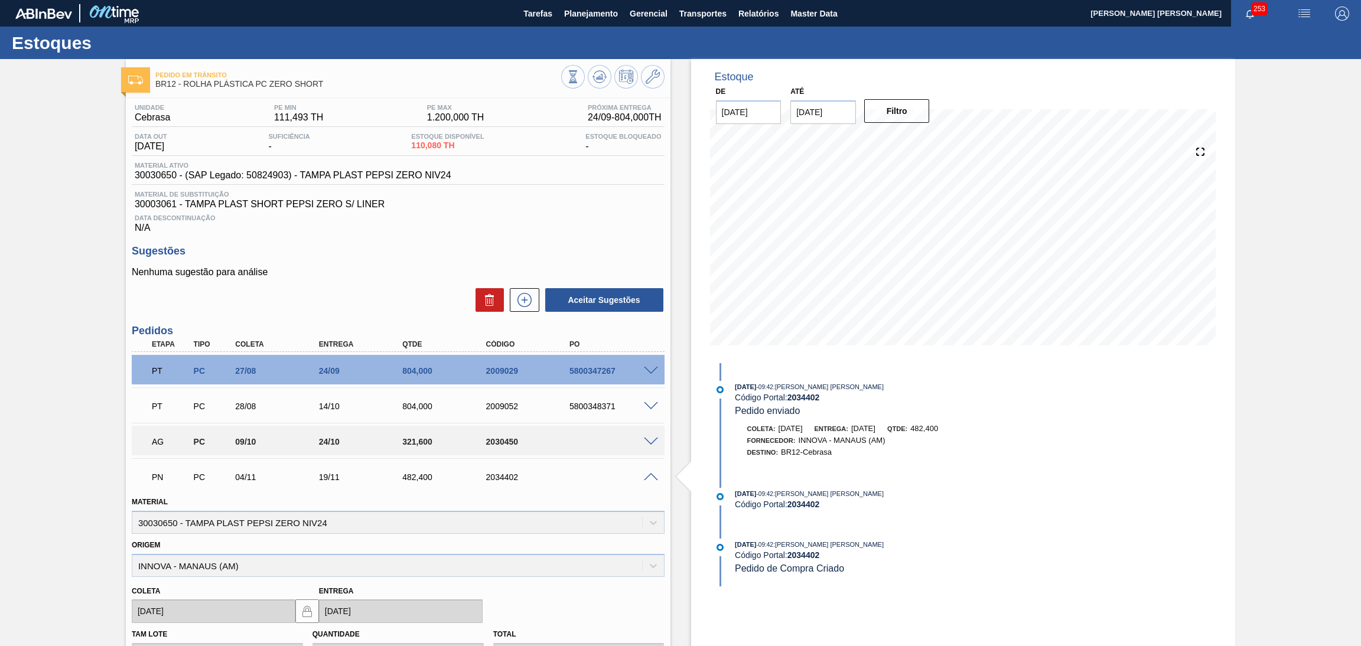
scroll to position [89, 0]
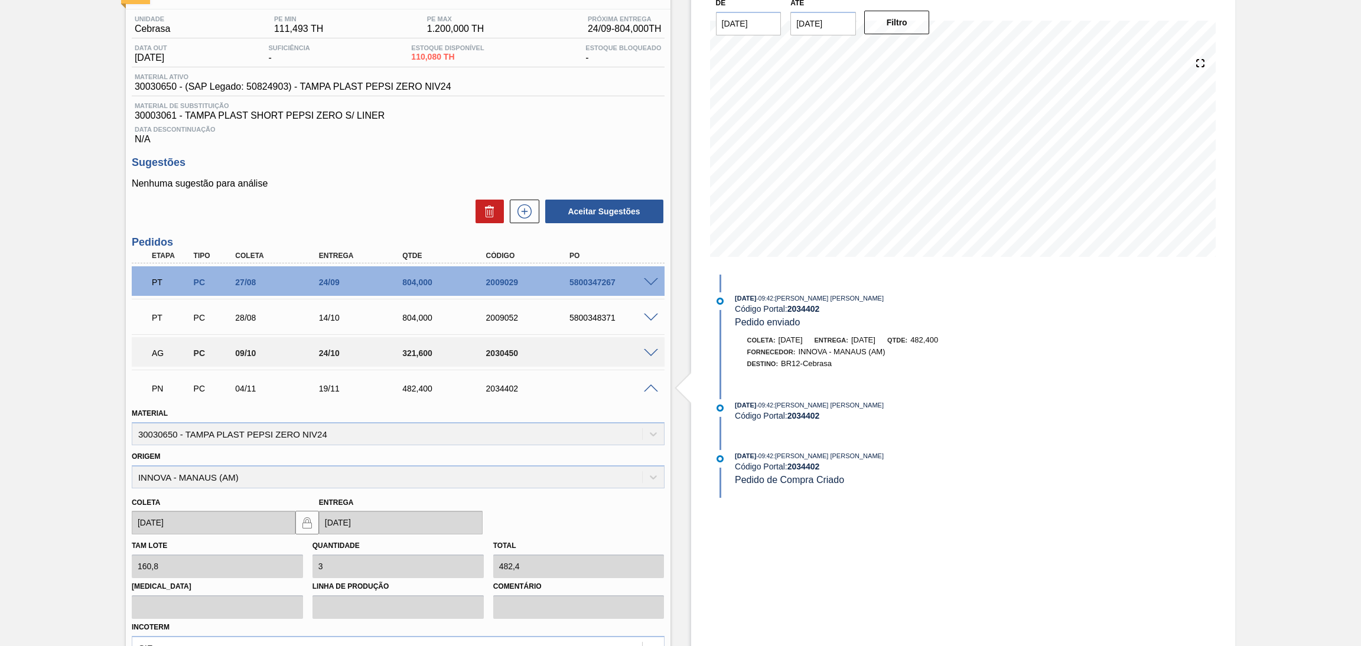
click at [651, 390] on span at bounding box center [651, 388] width 14 height 9
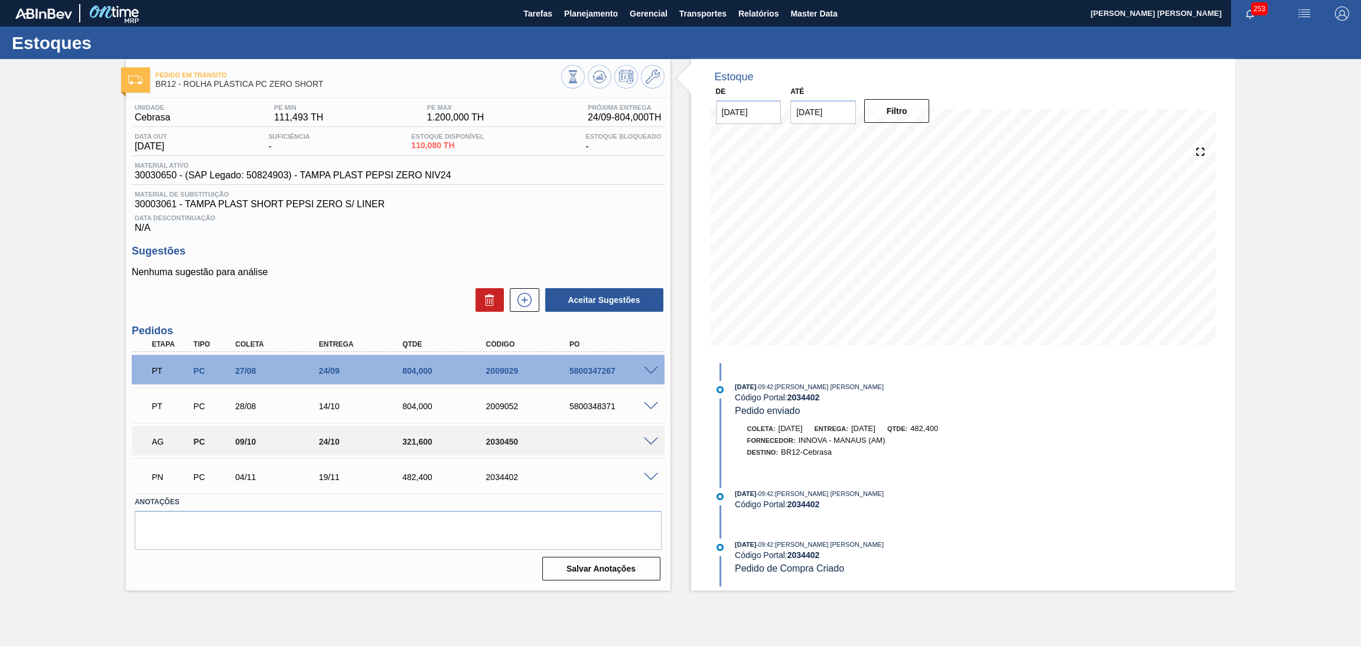
scroll to position [0, 0]
drag, startPoint x: 467, startPoint y: 230, endPoint x: 462, endPoint y: 223, distance: 8.5
click at [466, 230] on div "Data Descontinuação N/A" at bounding box center [398, 222] width 533 height 24
click at [651, 472] on div at bounding box center [653, 476] width 24 height 9
click at [651, 475] on span at bounding box center [651, 477] width 14 height 9
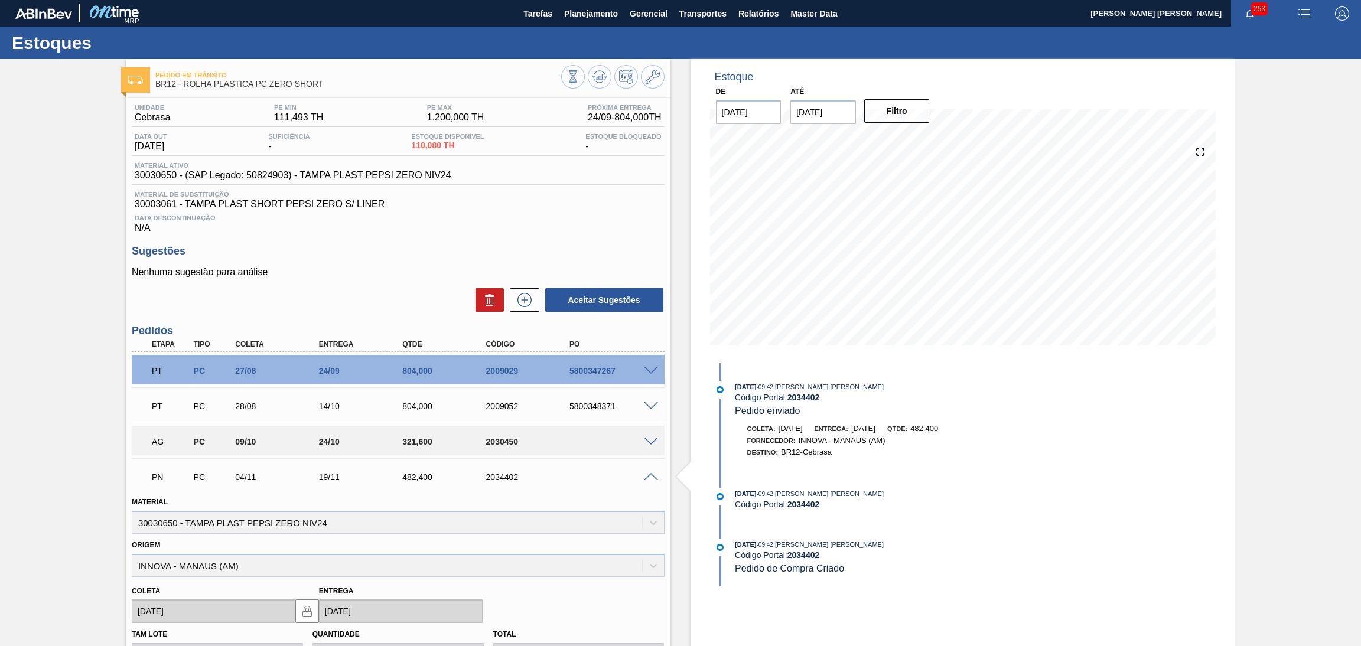
click at [651, 475] on span at bounding box center [651, 477] width 14 height 9
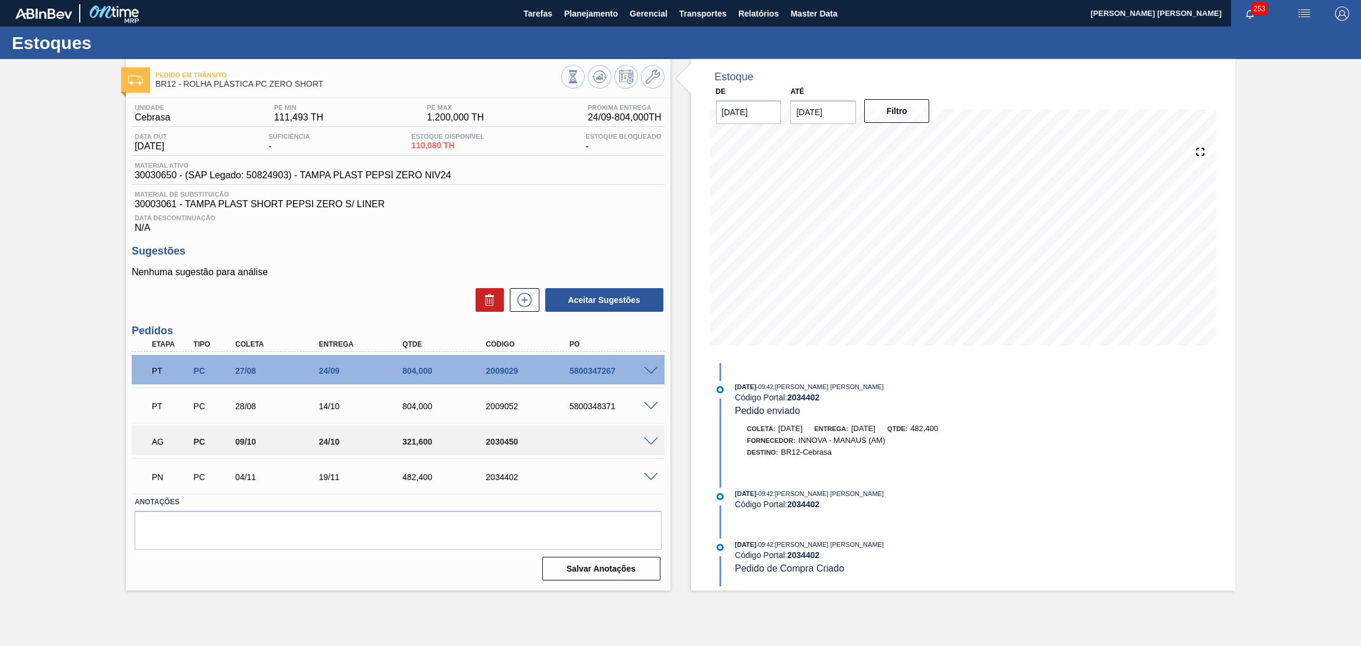
click at [384, 285] on div "Nenhuma sugestão para análise Aceitar Sugestões" at bounding box center [398, 290] width 533 height 46
click at [375, 285] on div "Nenhuma sugestão para análise Aceitar Sugestões" at bounding box center [398, 290] width 533 height 46
click at [373, 284] on div "Nenhuma sugestão para análise Aceitar Sugestões" at bounding box center [398, 290] width 533 height 46
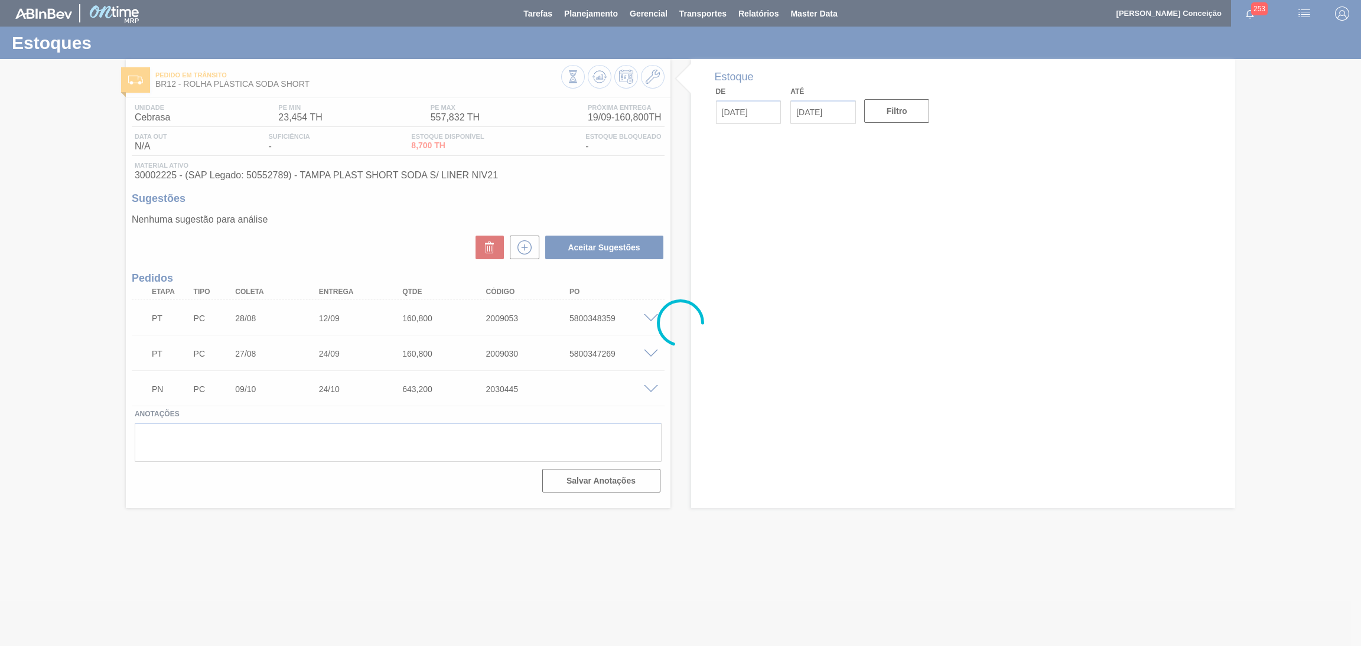
click at [328, 231] on div at bounding box center [680, 323] width 1361 height 646
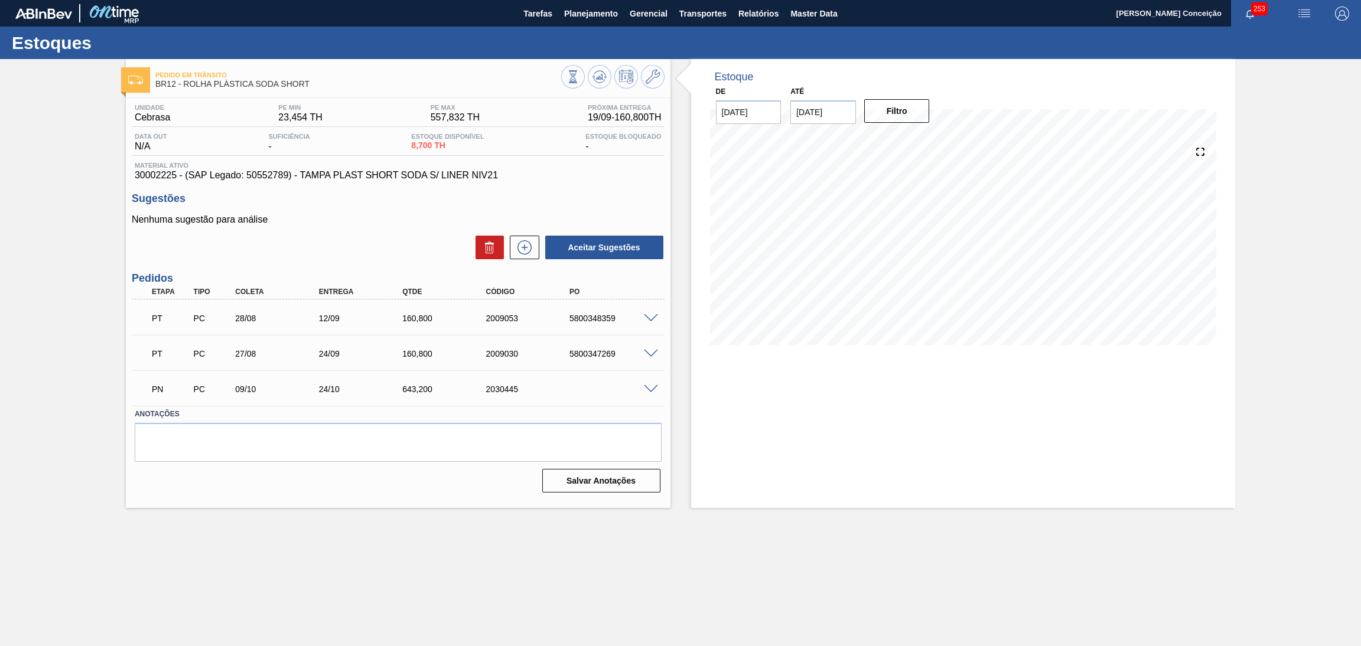
click at [339, 218] on p "Nenhuma sugestão para análise" at bounding box center [398, 219] width 533 height 11
click at [590, 81] on button at bounding box center [600, 77] width 24 height 24
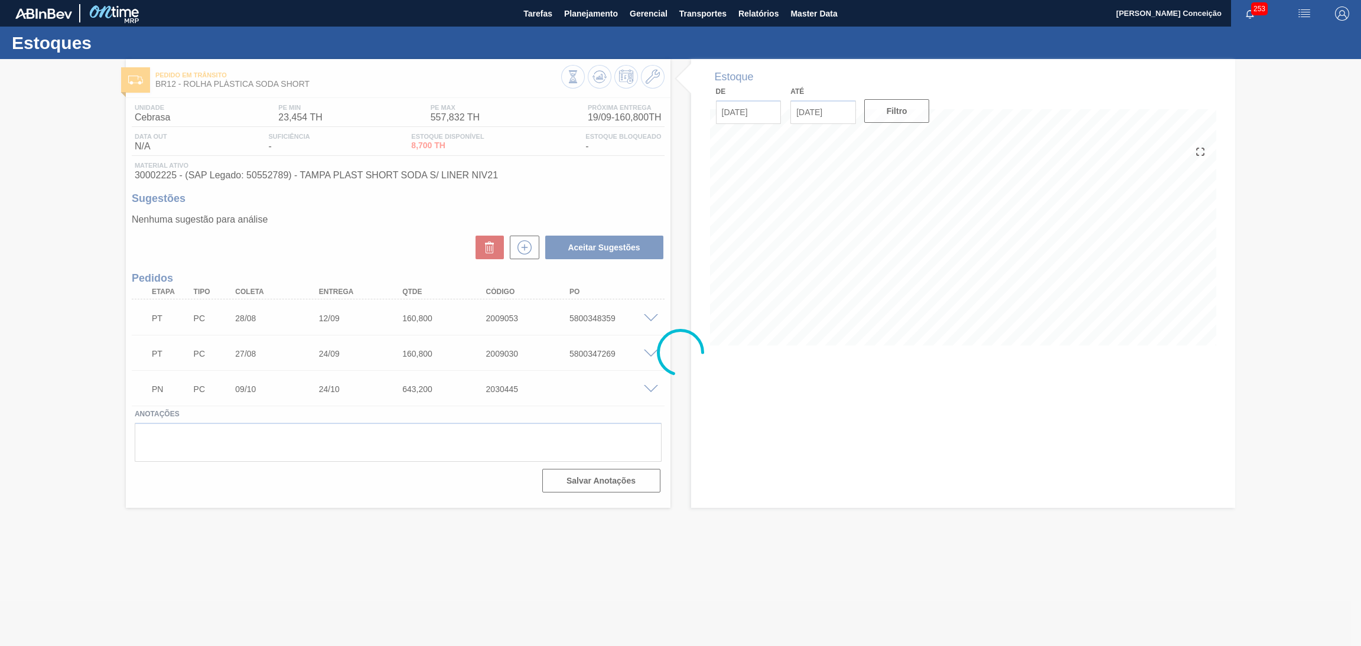
click at [774, 430] on div at bounding box center [680, 352] width 1361 height 587
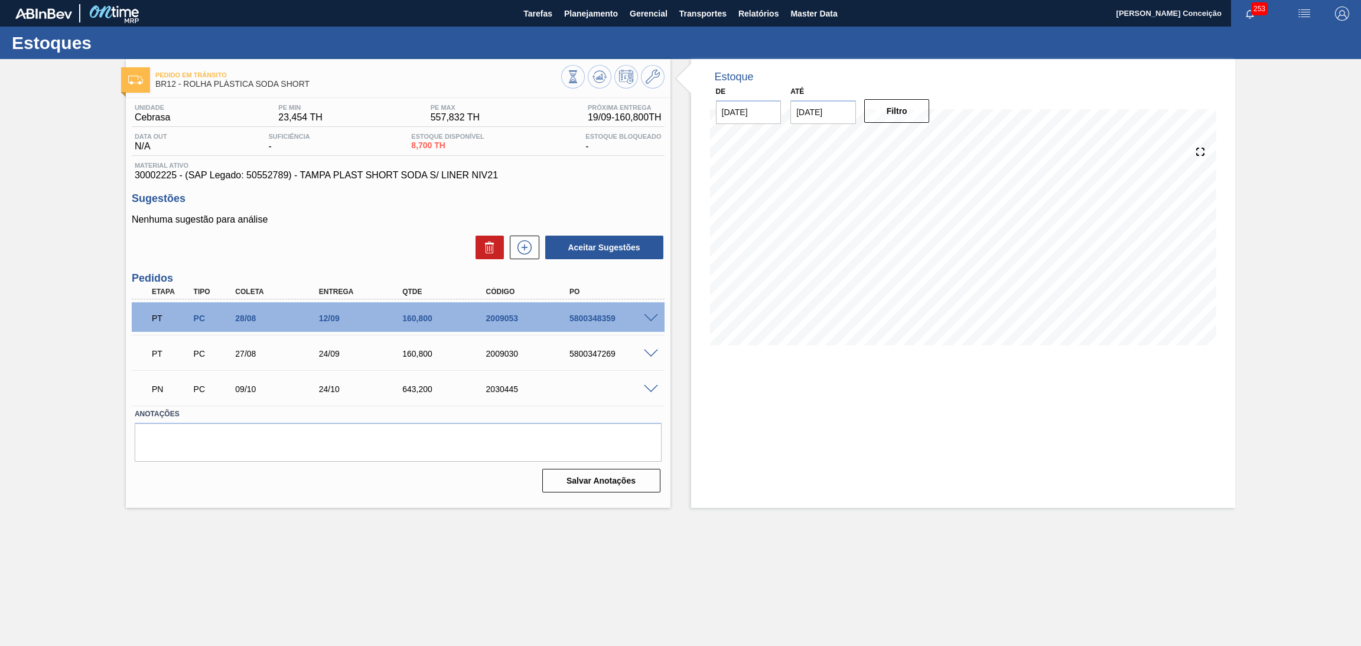
click at [823, 427] on div "Estoque De 19/09/2025 Até 30/11/2025 Filtro 24/11 Projeção de Estoque 373.47 Ne…" at bounding box center [963, 283] width 544 height 449
click at [419, 184] on div "Unidade Cebrasa PE MIN 23,454 TH PE MAX 557,832 TH Próxima Entrega 19/09 - 160,…" at bounding box center [398, 297] width 544 height 399
click at [343, 280] on h3 "Pedidos" at bounding box center [398, 278] width 533 height 12
click at [399, 239] on div "Aceitar Sugestões" at bounding box center [398, 247] width 533 height 26
click at [327, 214] on p "Nenhuma sugestão para análise" at bounding box center [398, 219] width 533 height 11
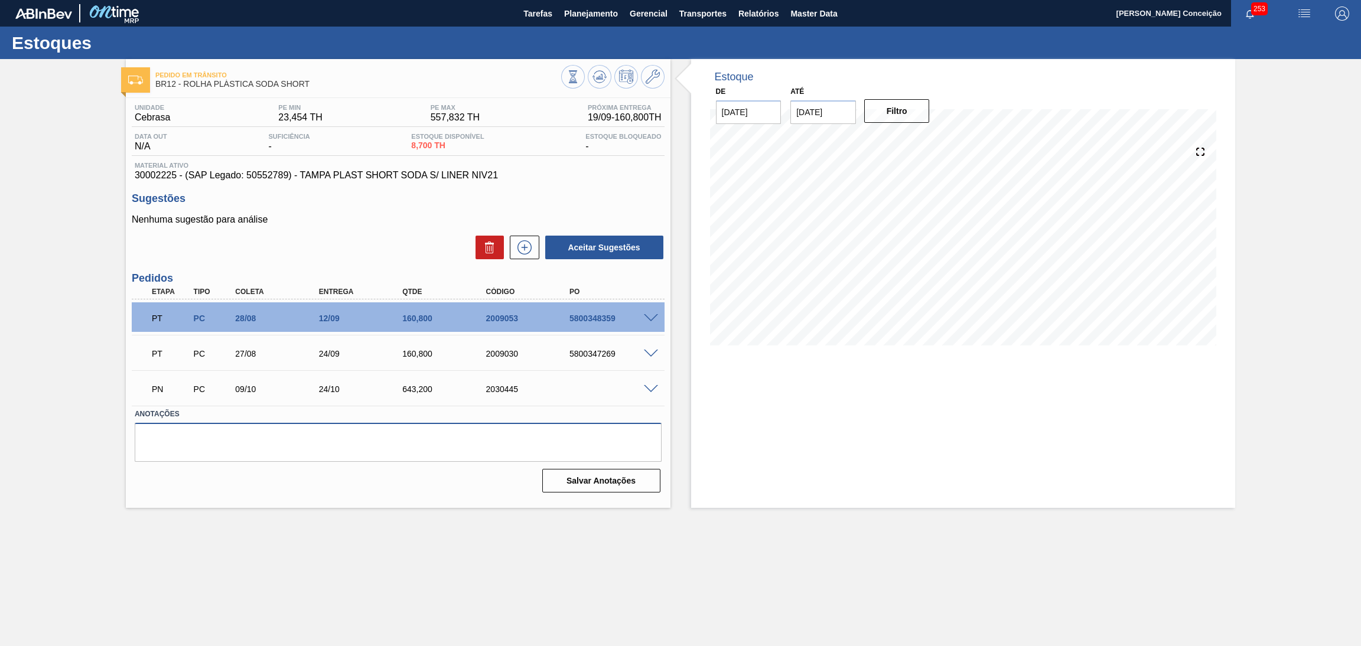
click at [319, 438] on textarea at bounding box center [398, 442] width 527 height 39
click at [399, 266] on div "Unidade Cebrasa PE MIN 23,454 TH PE MAX 557,832 TH Próxima Entrega 19/09 - 160,…" at bounding box center [398, 297] width 544 height 399
click at [389, 256] on div "Aceitar Sugestões" at bounding box center [398, 247] width 533 height 26
click at [353, 229] on div "Nenhuma sugestão para análise Aceitar Sugestões" at bounding box center [398, 237] width 533 height 46
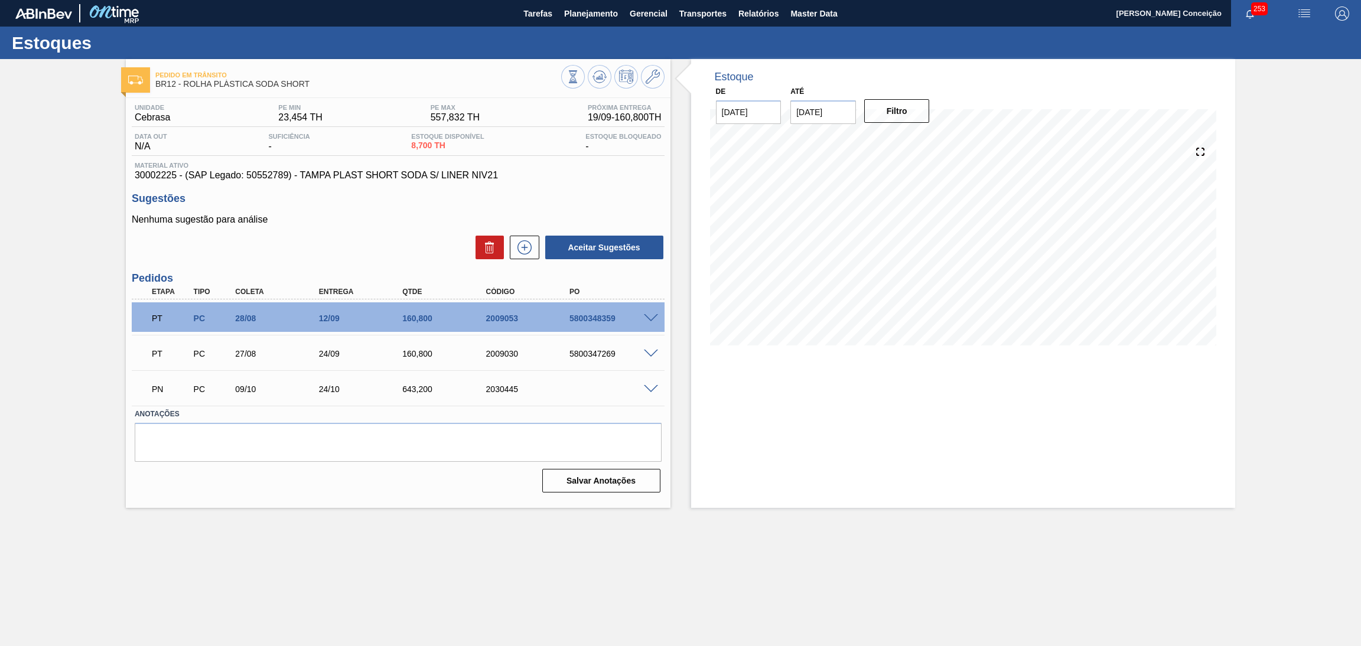
click at [375, 280] on h3 "Pedidos" at bounding box center [398, 278] width 533 height 12
click at [378, 231] on div "Nenhuma sugestão para análise Aceitar Sugestões" at bounding box center [398, 237] width 533 height 46
click at [353, 228] on div "Nenhuma sugestão para análise Aceitar Sugestões" at bounding box center [398, 237] width 533 height 46
click at [823, 441] on div "Estoque De 19/09/2025 Até 30/11/2025 Filtro 26/11 Projeção de Estoque 373.47 Ne…" at bounding box center [963, 283] width 544 height 449
click at [711, 395] on div "Estoque De 19/09/2025 Até 30/11/2025 Filtro 26/11 Projeção de Estoque 373.47 Ne…" at bounding box center [963, 283] width 544 height 449
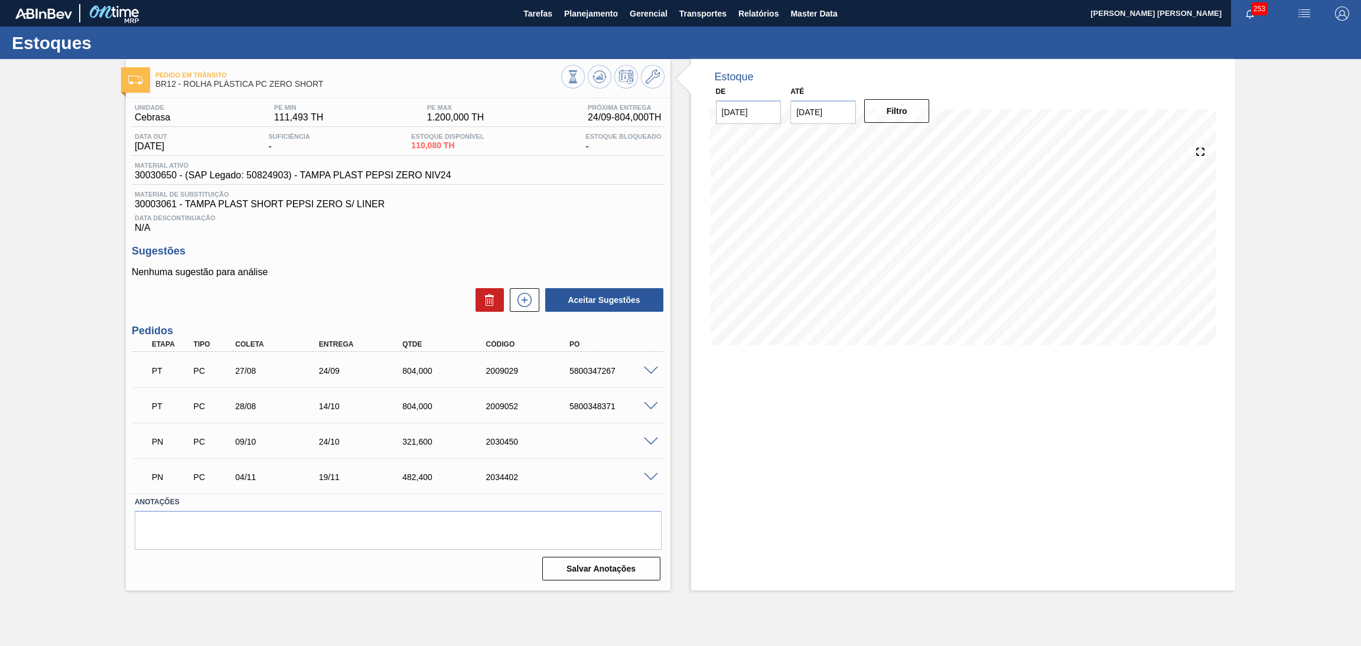
click at [650, 478] on span at bounding box center [651, 477] width 14 height 9
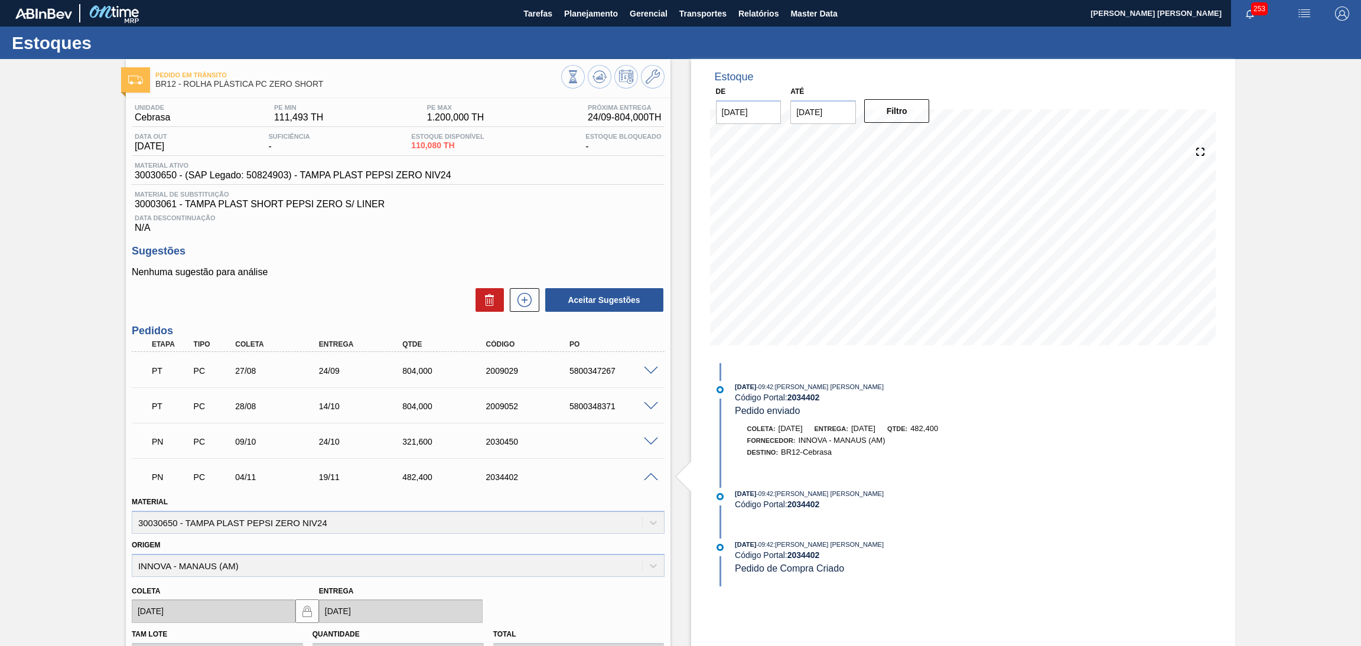
scroll to position [89, 0]
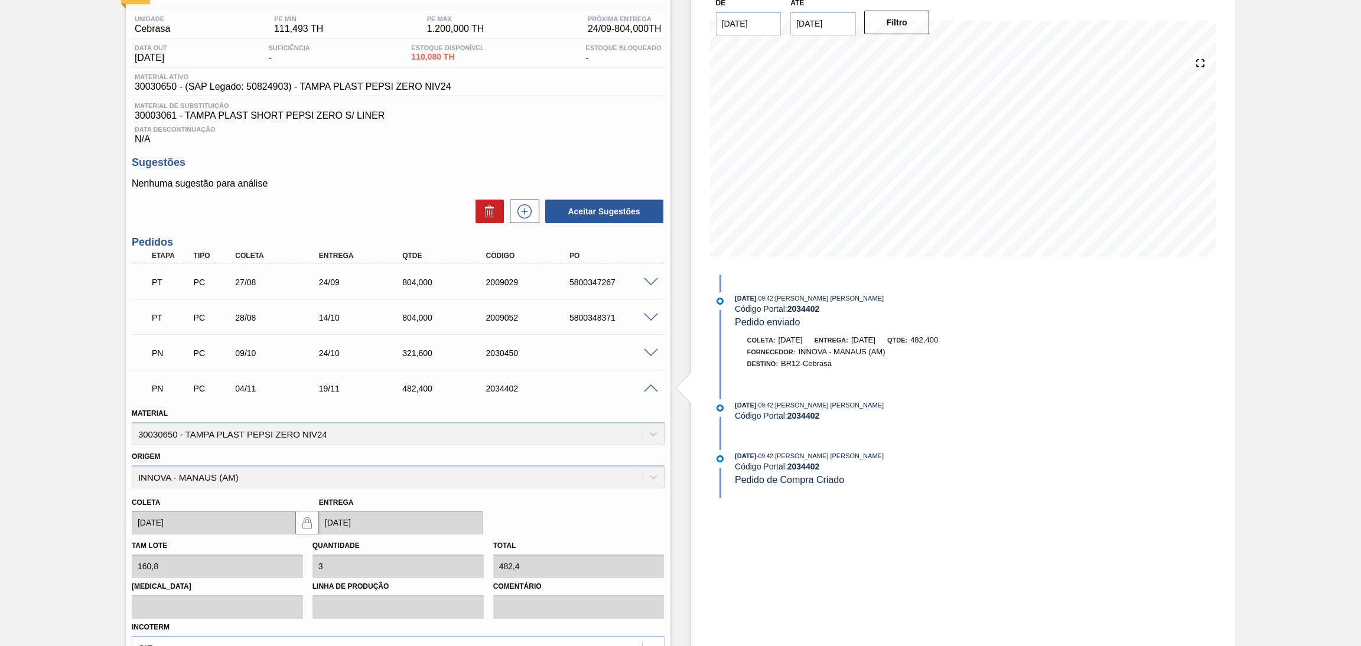
click at [653, 393] on div "PN PC 04/11 19/11 482,[PHONE_NUMBER]" at bounding box center [398, 388] width 533 height 30
click at [651, 390] on span at bounding box center [651, 388] width 14 height 9
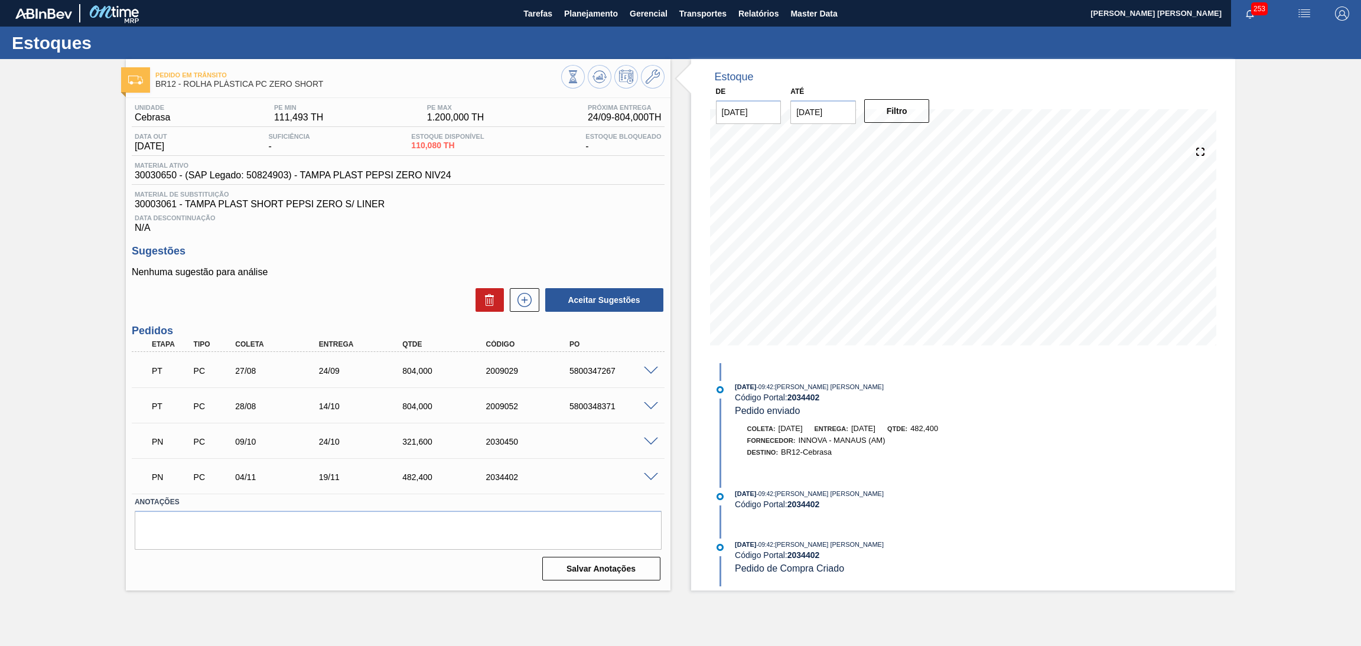
click at [648, 439] on span at bounding box center [651, 442] width 14 height 9
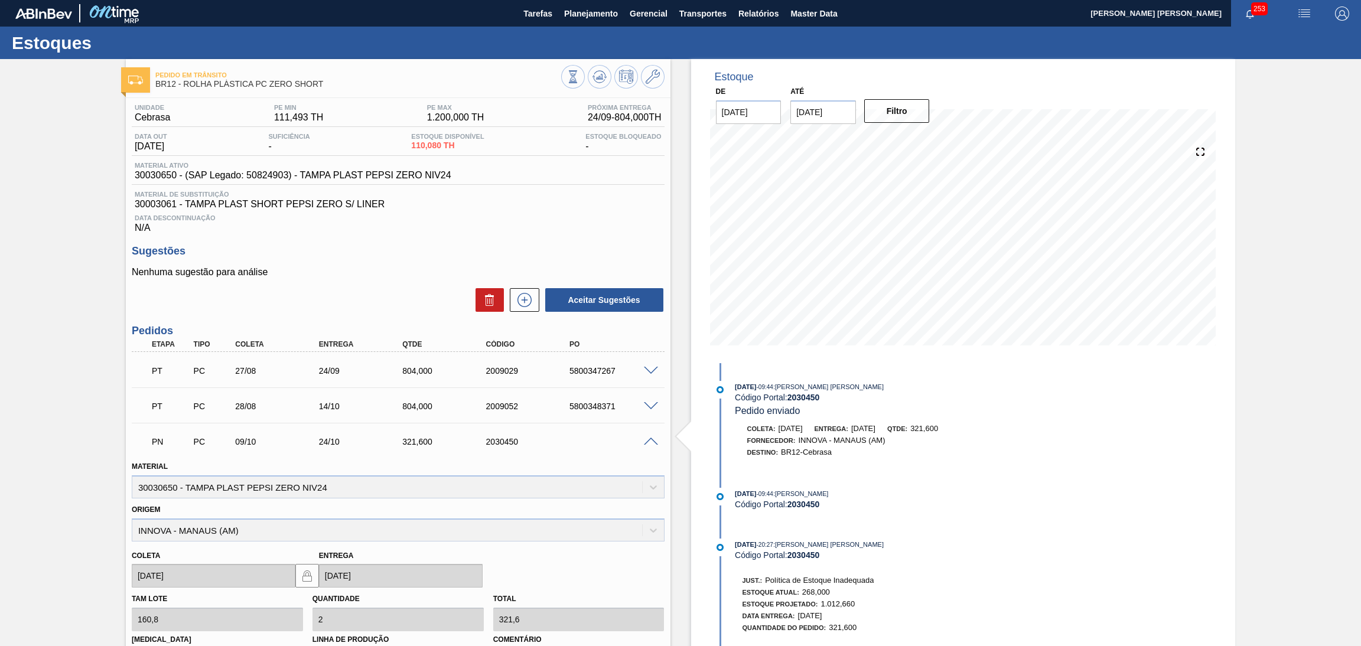
click at [651, 441] on span at bounding box center [651, 442] width 14 height 9
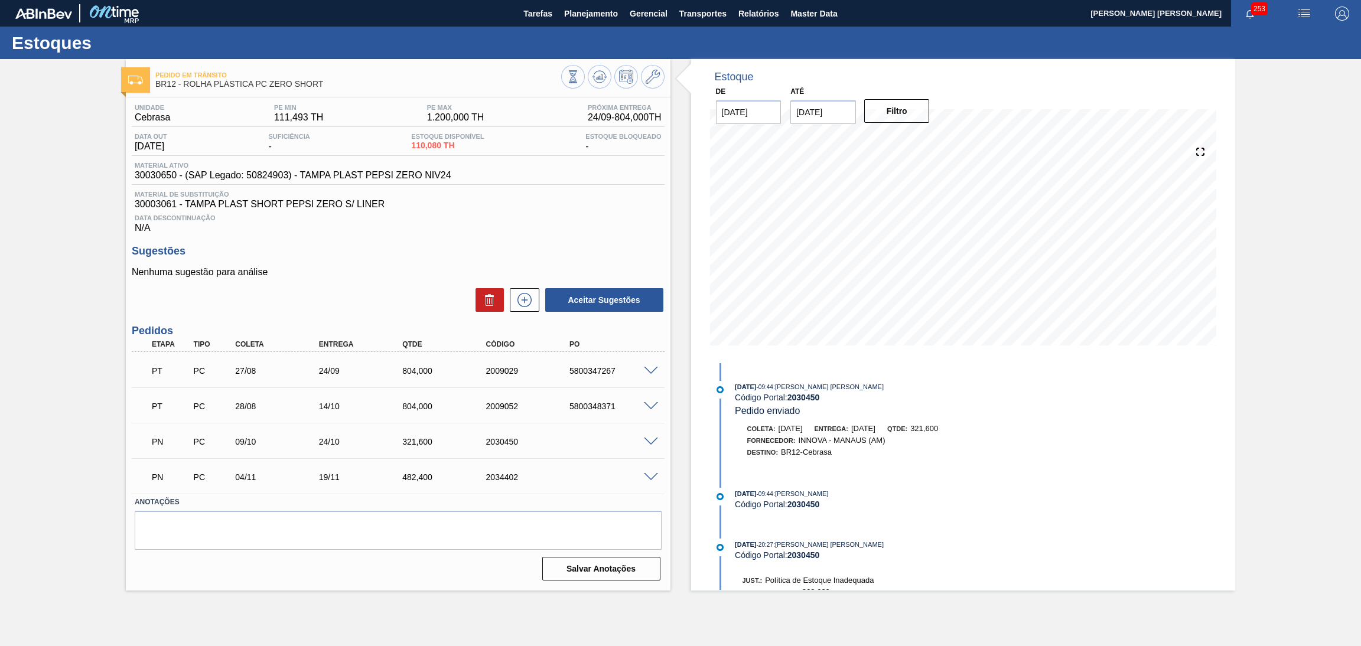
click at [648, 478] on span at bounding box center [651, 477] width 14 height 9
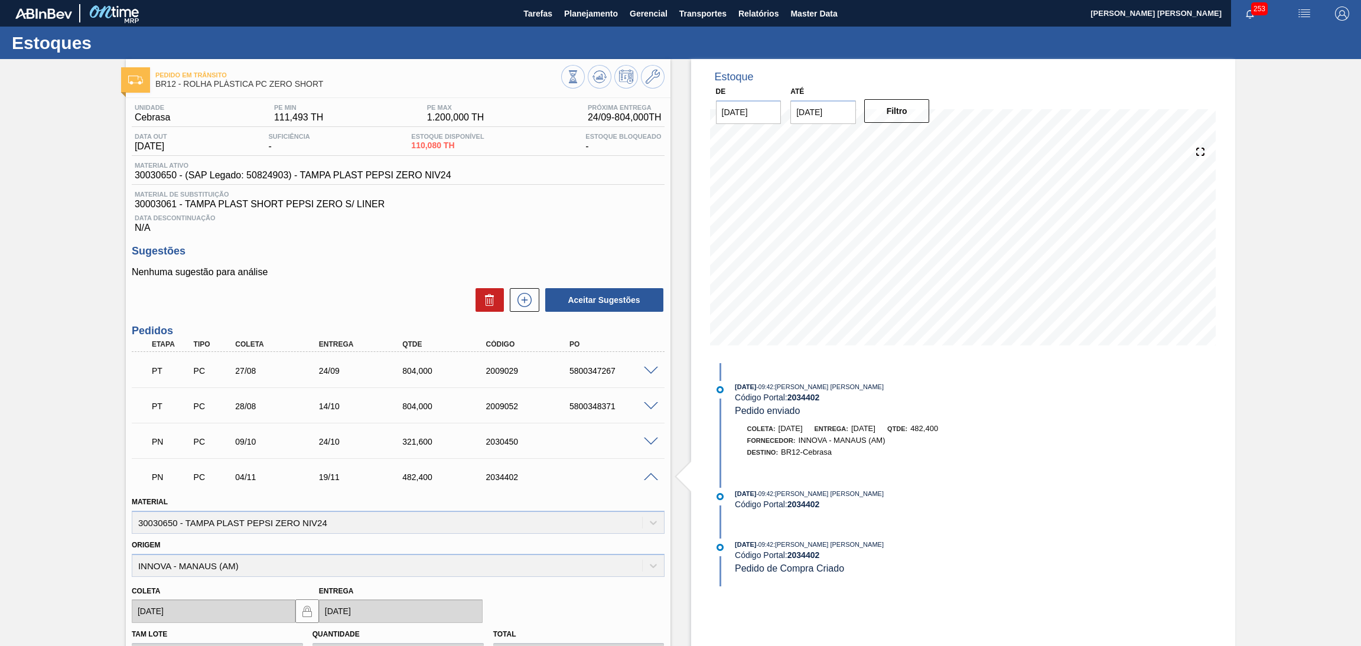
scroll to position [89, 0]
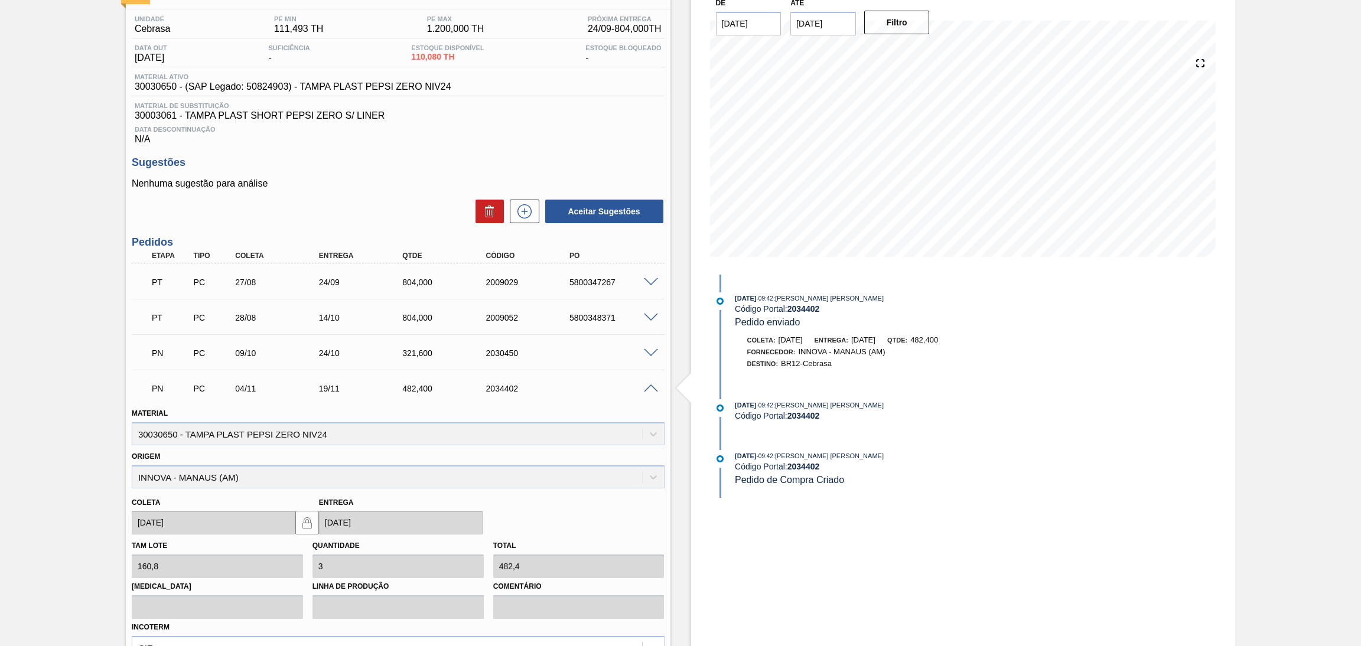
click at [609, 520] on div "[PERSON_NAME] [DATE] Entrega [DATE]" at bounding box center [398, 511] width 542 height 47
click at [393, 156] on h3 "Sugestões" at bounding box center [398, 162] width 533 height 12
click at [648, 389] on span at bounding box center [651, 388] width 14 height 9
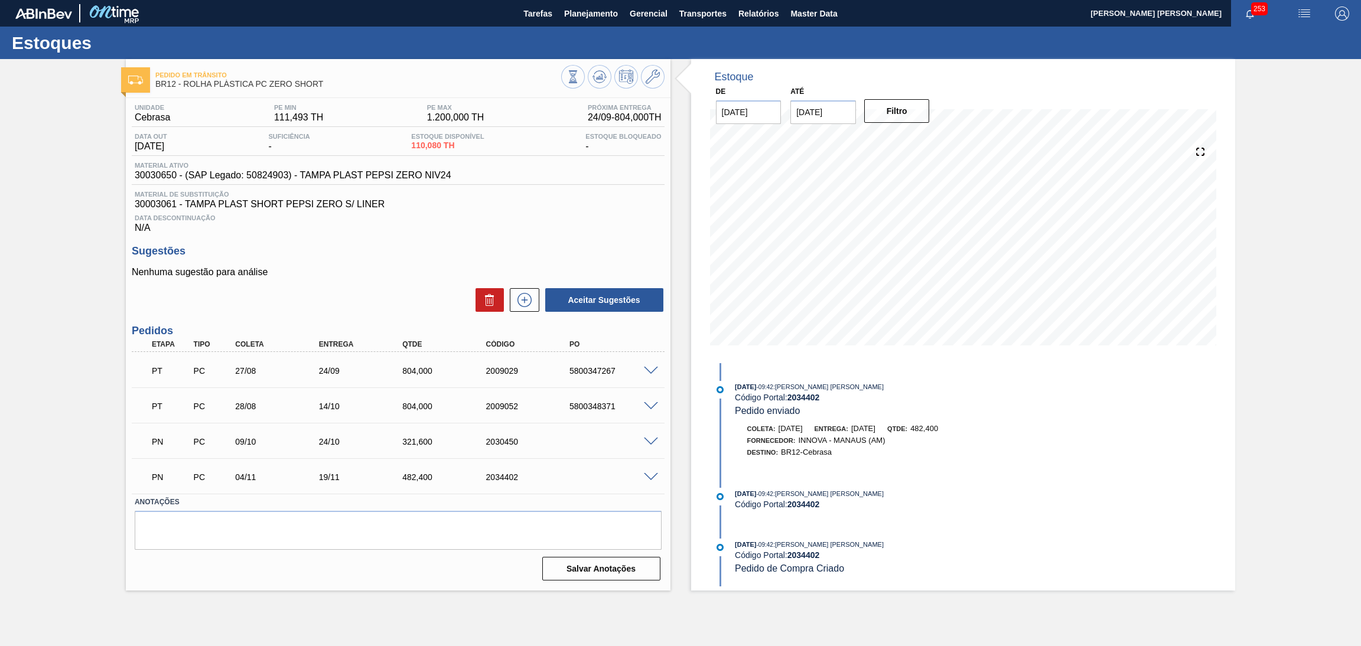
click at [438, 220] on span "Data Descontinuação" at bounding box center [398, 217] width 527 height 7
click at [480, 231] on div "Data Descontinuação N/A" at bounding box center [398, 222] width 533 height 24
click at [531, 225] on div "Data Descontinuação N/A" at bounding box center [398, 222] width 533 height 24
click at [508, 213] on div "Data Descontinuação N/A" at bounding box center [398, 222] width 533 height 24
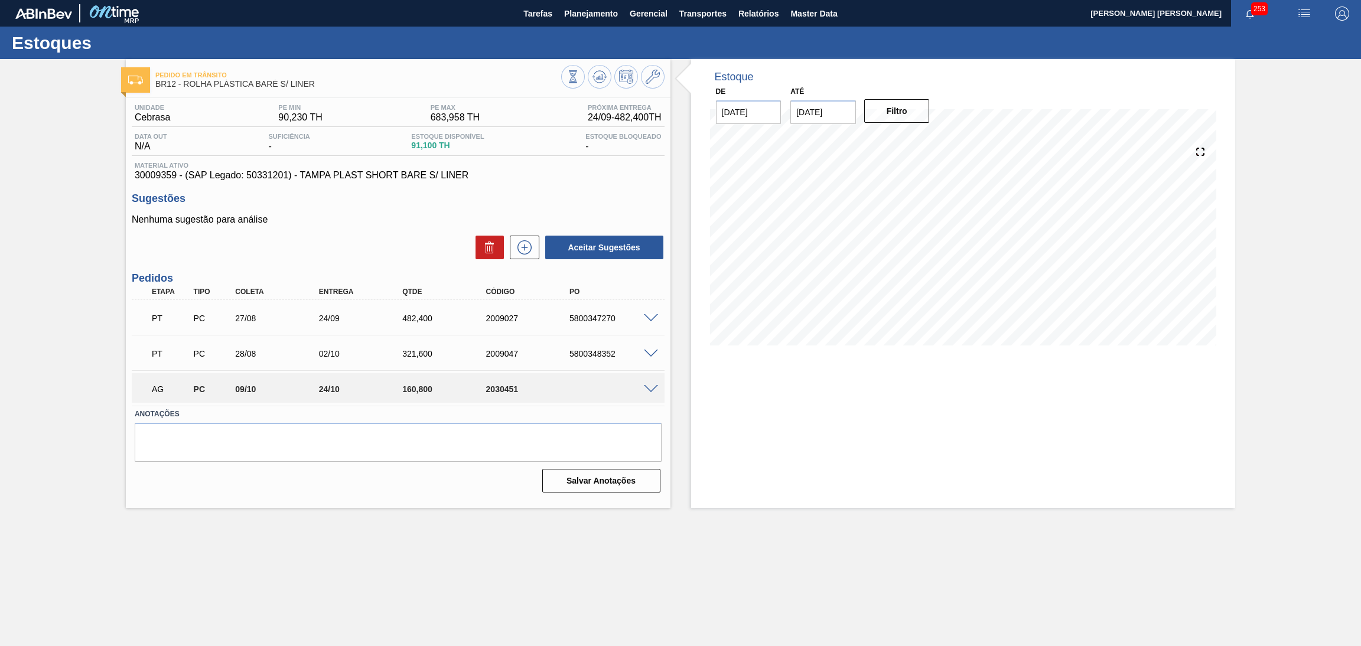
click at [349, 224] on div "Nenhuma sugestão para análise Aceitar Sugestões" at bounding box center [398, 237] width 533 height 46
click at [650, 387] on span at bounding box center [651, 389] width 14 height 9
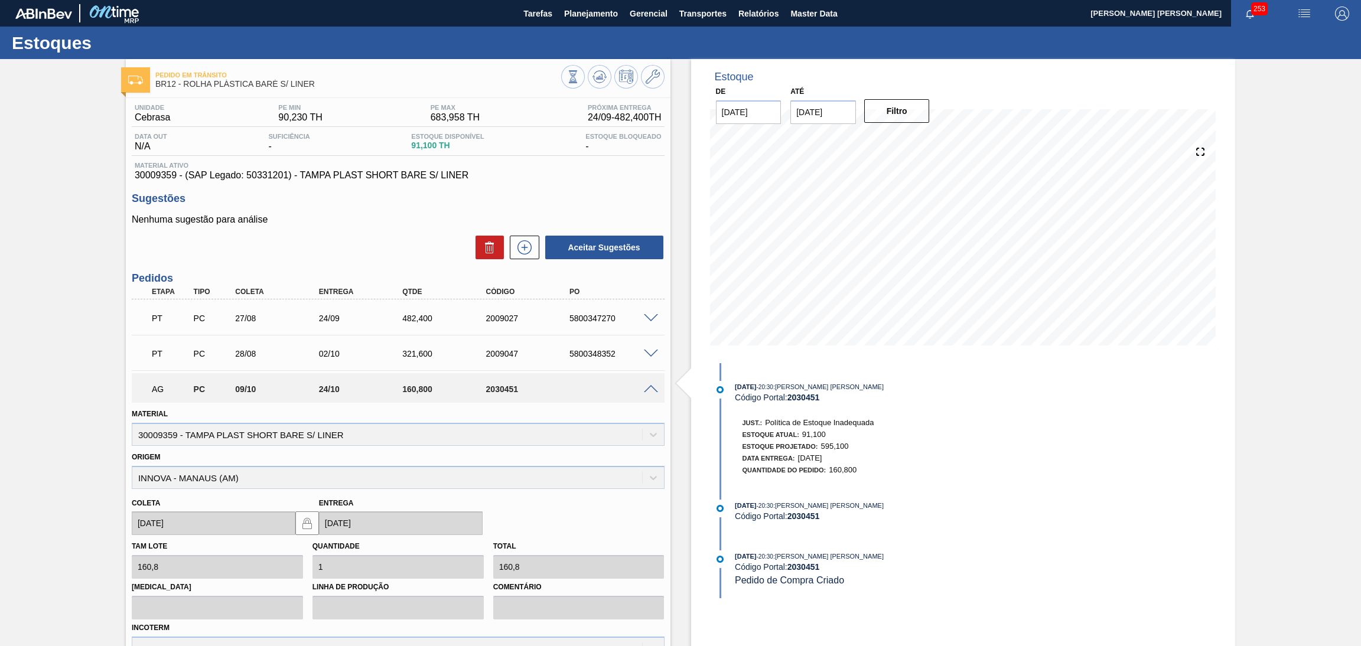
click at [650, 387] on span at bounding box center [651, 389] width 14 height 9
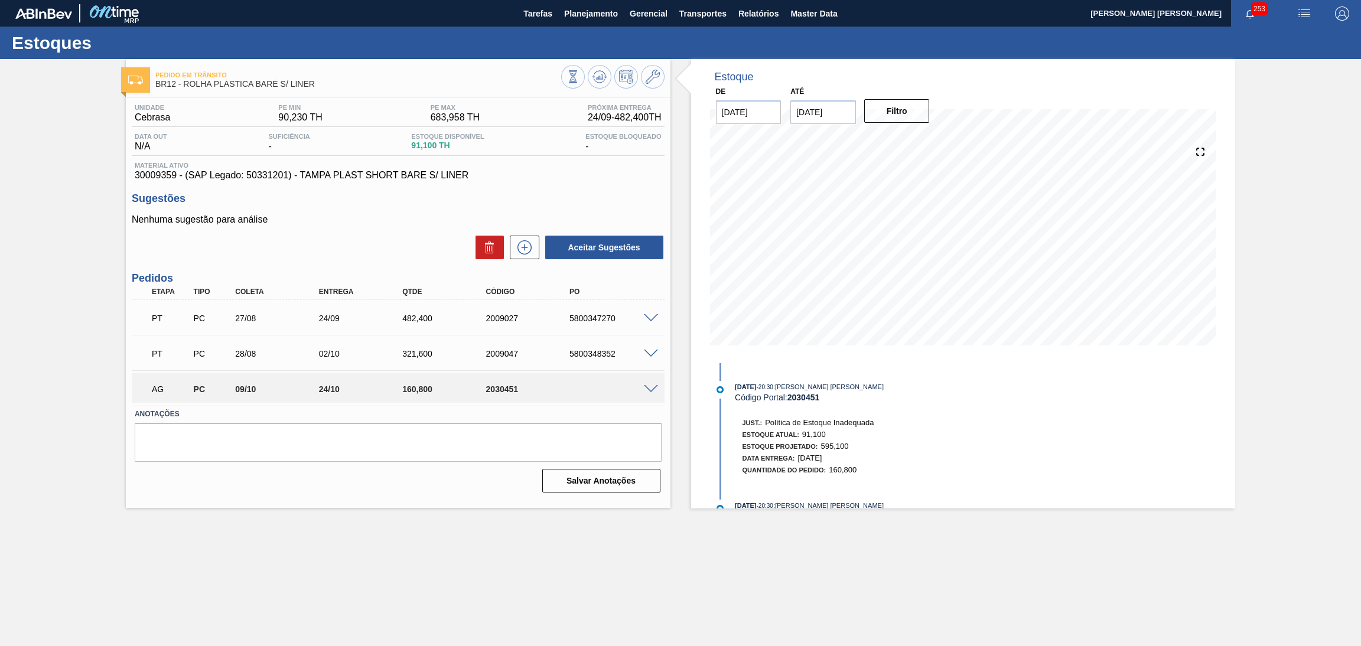
click at [650, 388] on span at bounding box center [651, 389] width 14 height 9
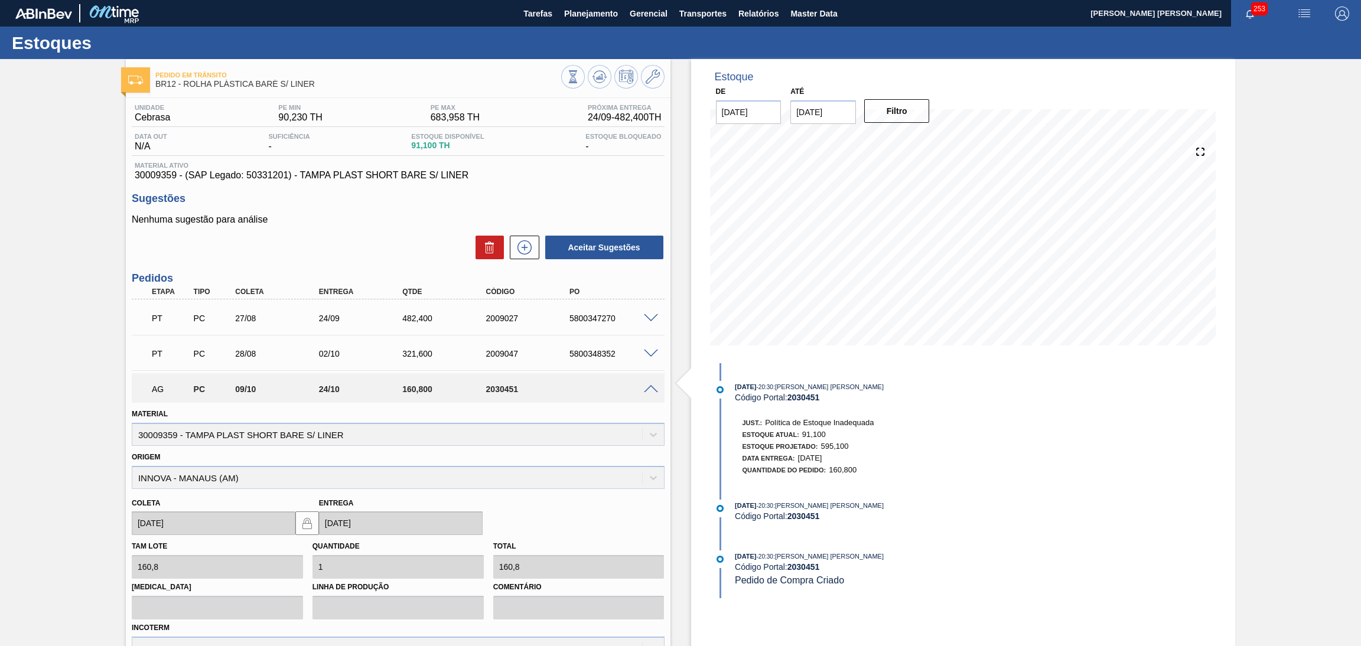
click at [650, 388] on span at bounding box center [651, 389] width 14 height 9
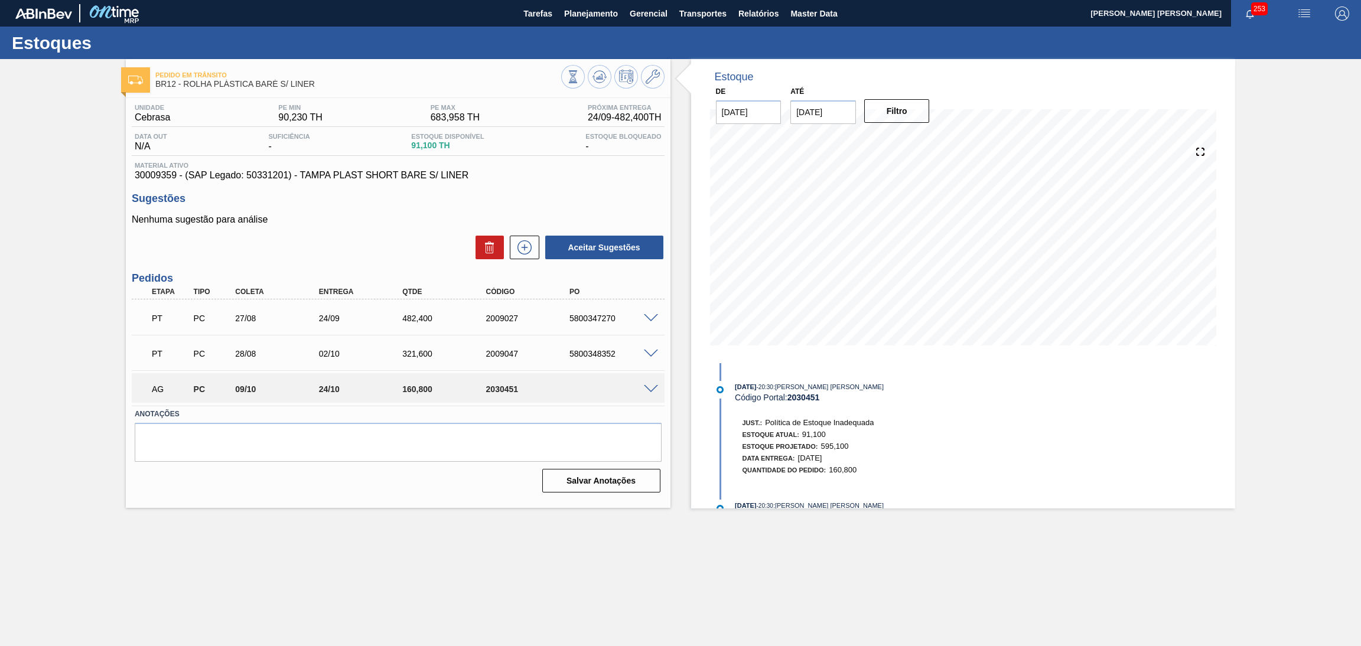
click at [459, 219] on p "Nenhuma sugestão para análise" at bounding box center [398, 219] width 533 height 11
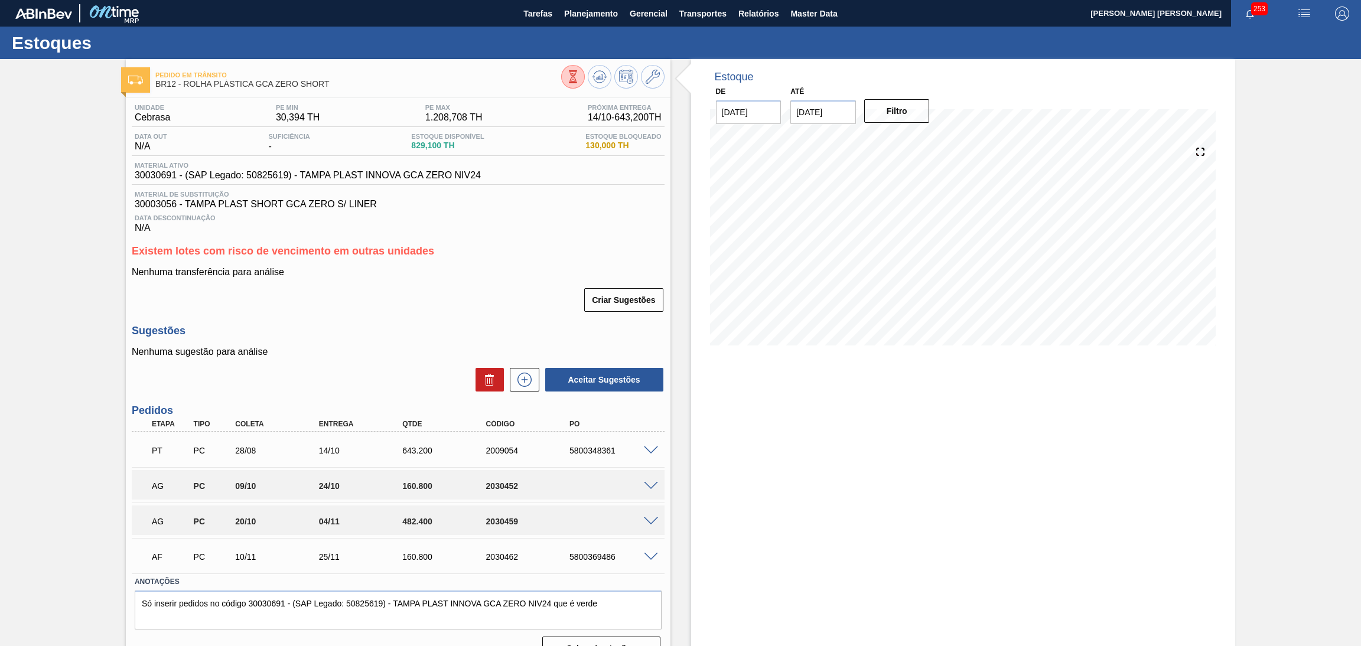
click at [386, 335] on h3 "Sugestões" at bounding box center [398, 331] width 533 height 12
click at [651, 485] on span at bounding box center [651, 486] width 14 height 9
type input "160,8"
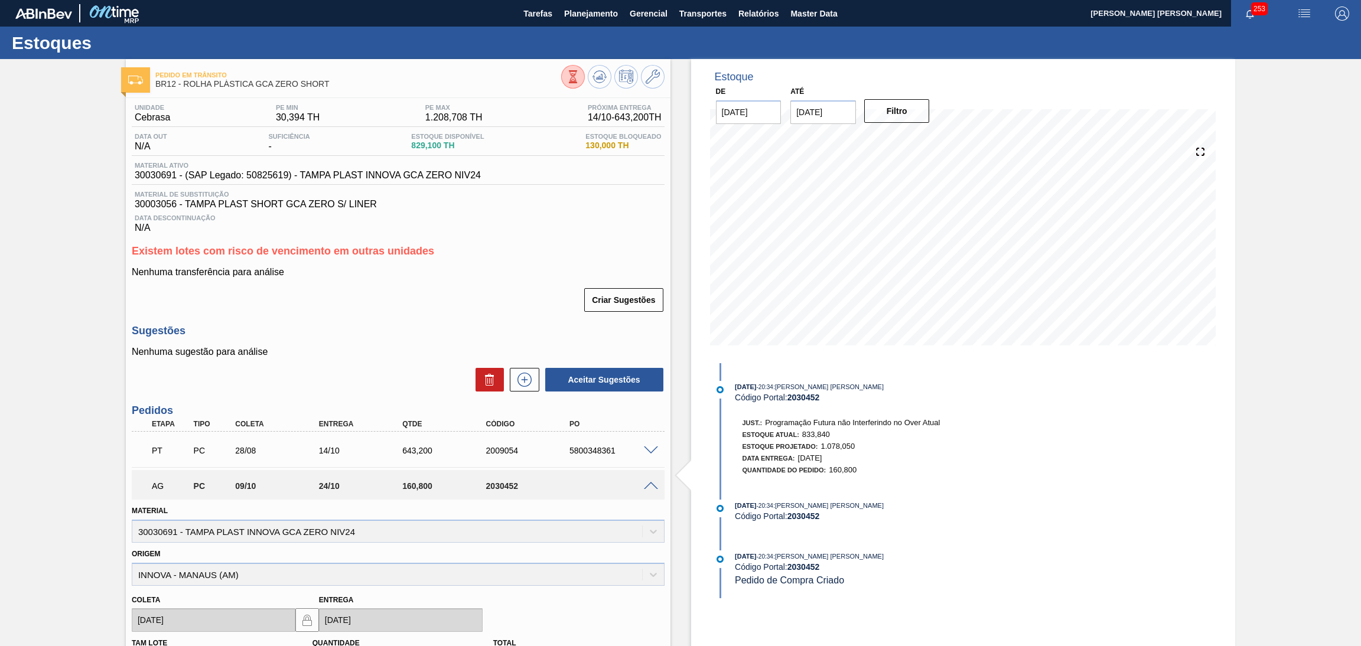
click at [651, 485] on span at bounding box center [651, 486] width 14 height 9
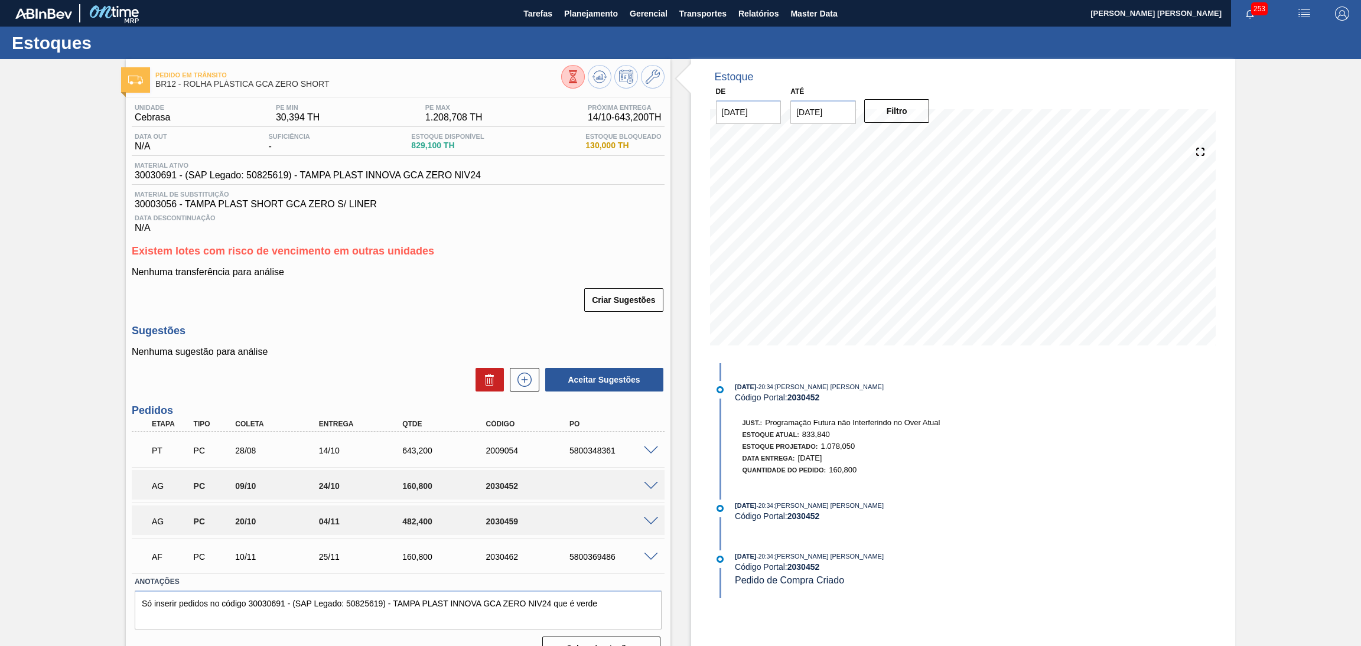
click at [651, 485] on span at bounding box center [651, 486] width 14 height 9
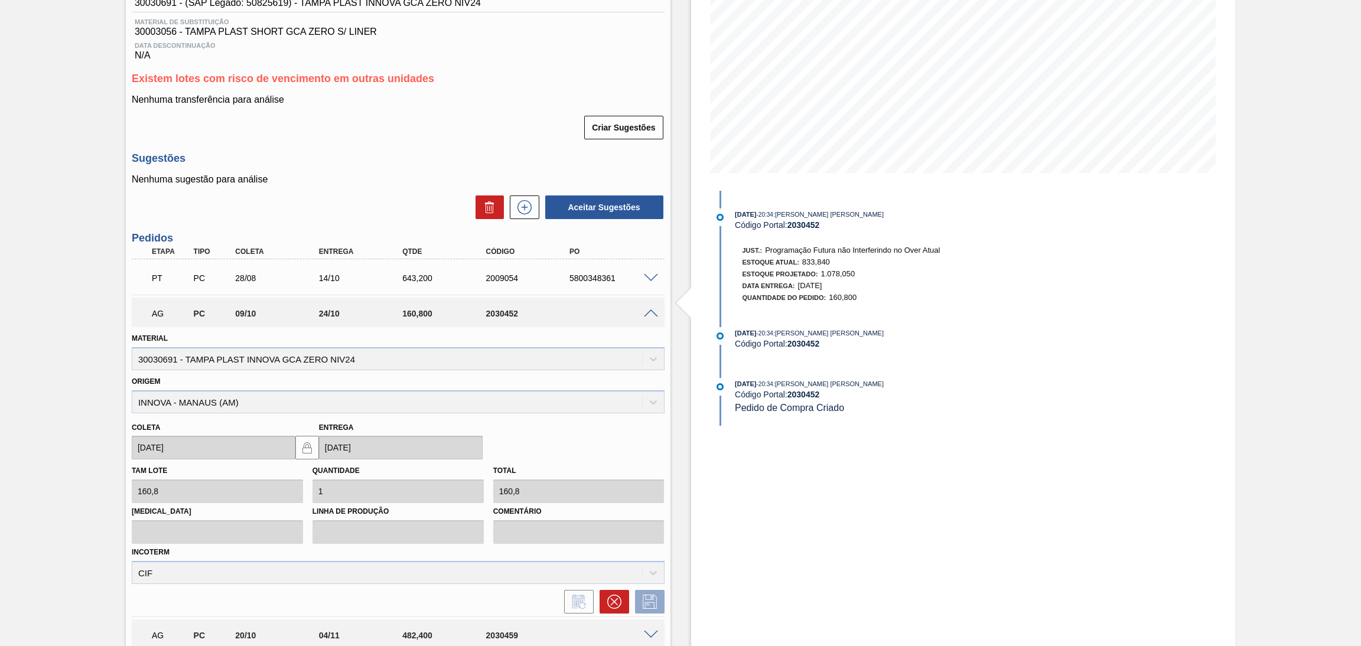
scroll to position [177, 0]
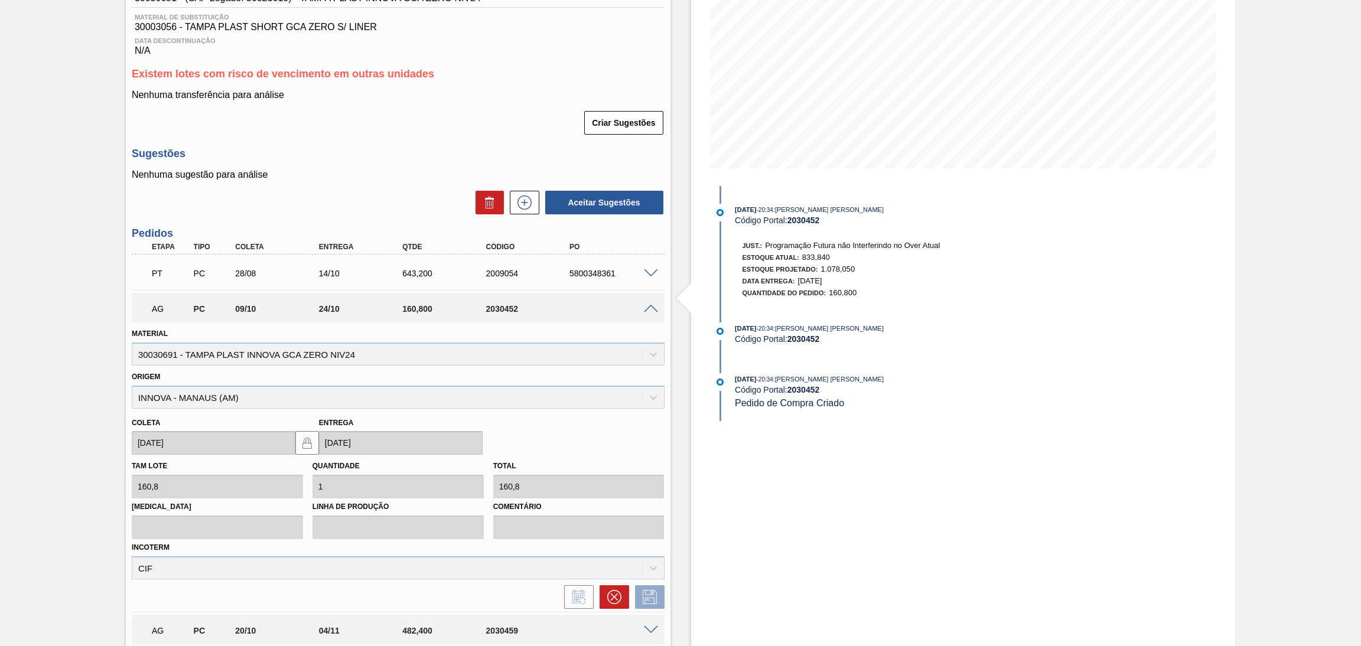
click at [650, 308] on span at bounding box center [651, 309] width 14 height 9
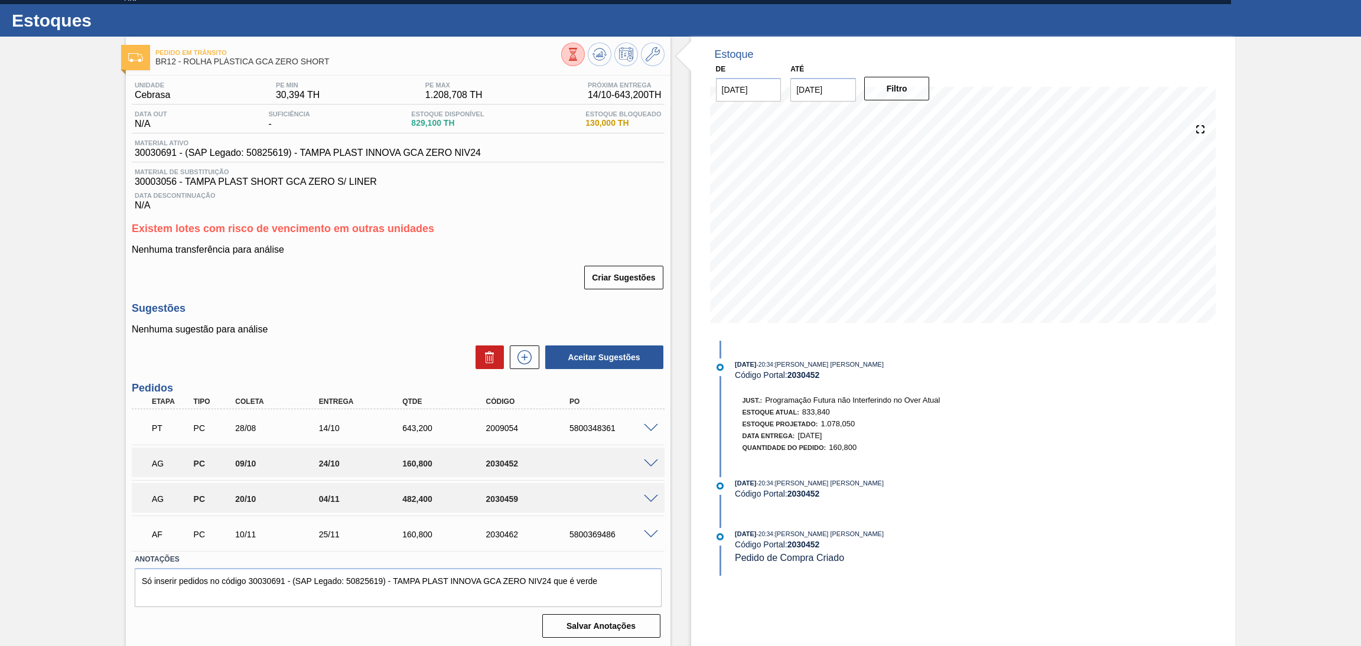
click at [387, 308] on h3 "Sugestões" at bounding box center [398, 308] width 533 height 12
click at [649, 495] on span at bounding box center [651, 499] width 14 height 9
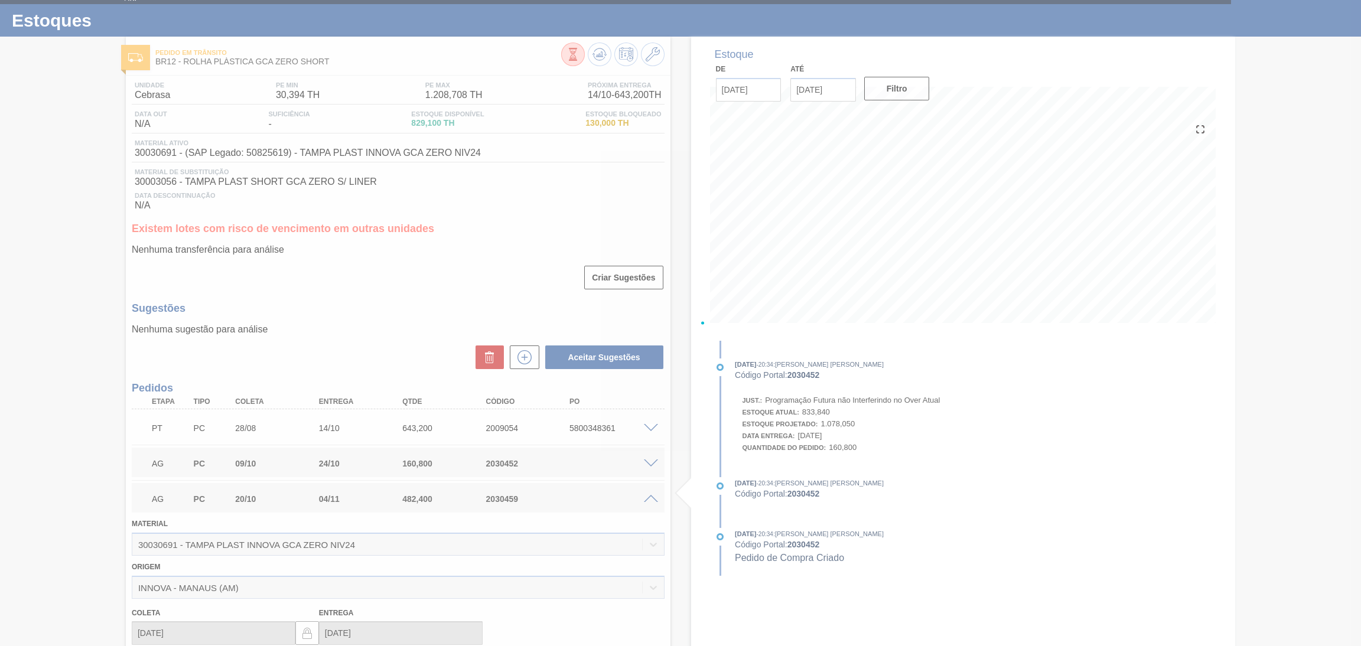
scroll to position [177, 0]
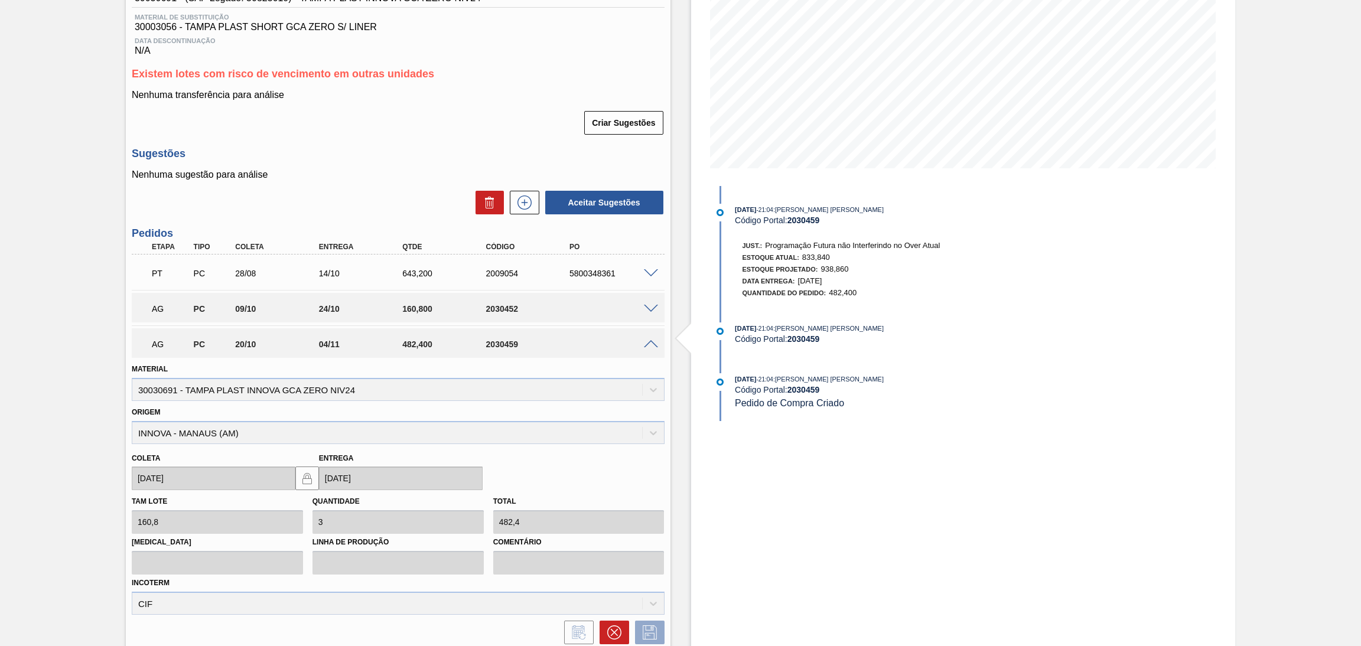
click at [650, 343] on span at bounding box center [651, 344] width 14 height 9
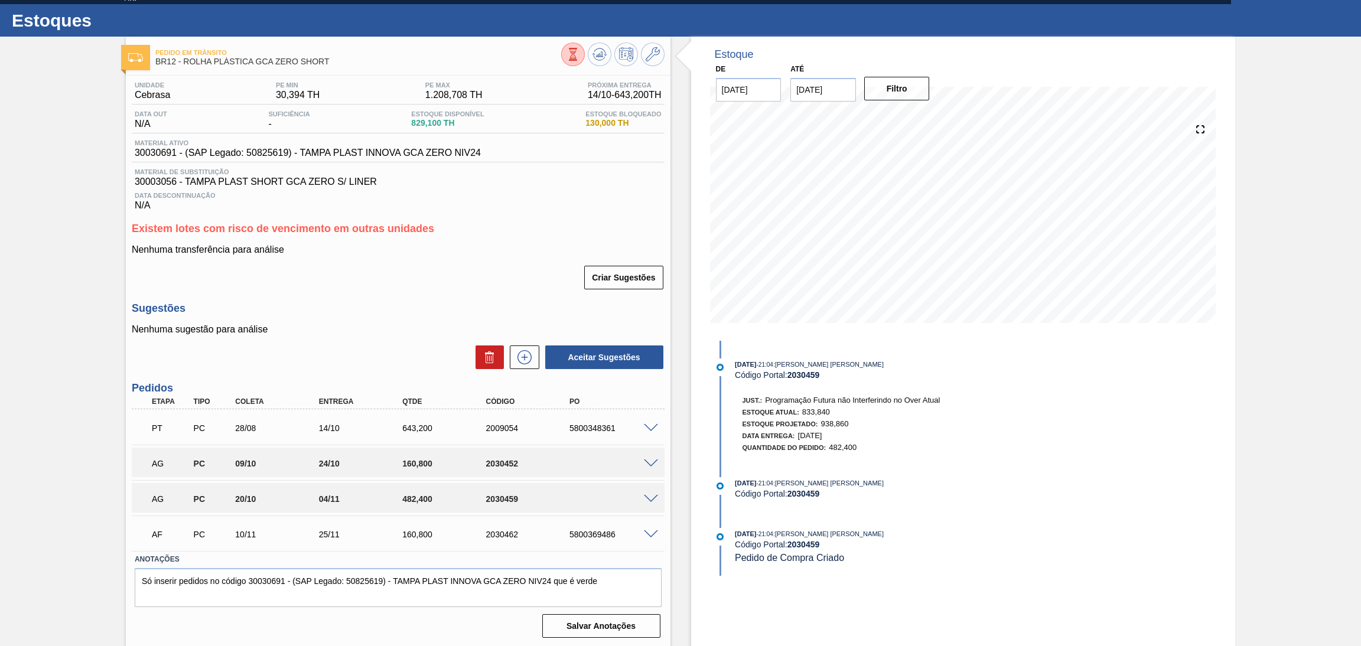
click at [329, 348] on div "Aceitar Sugestões" at bounding box center [398, 357] width 533 height 26
click at [557, 198] on span "Data Descontinuação" at bounding box center [398, 195] width 527 height 7
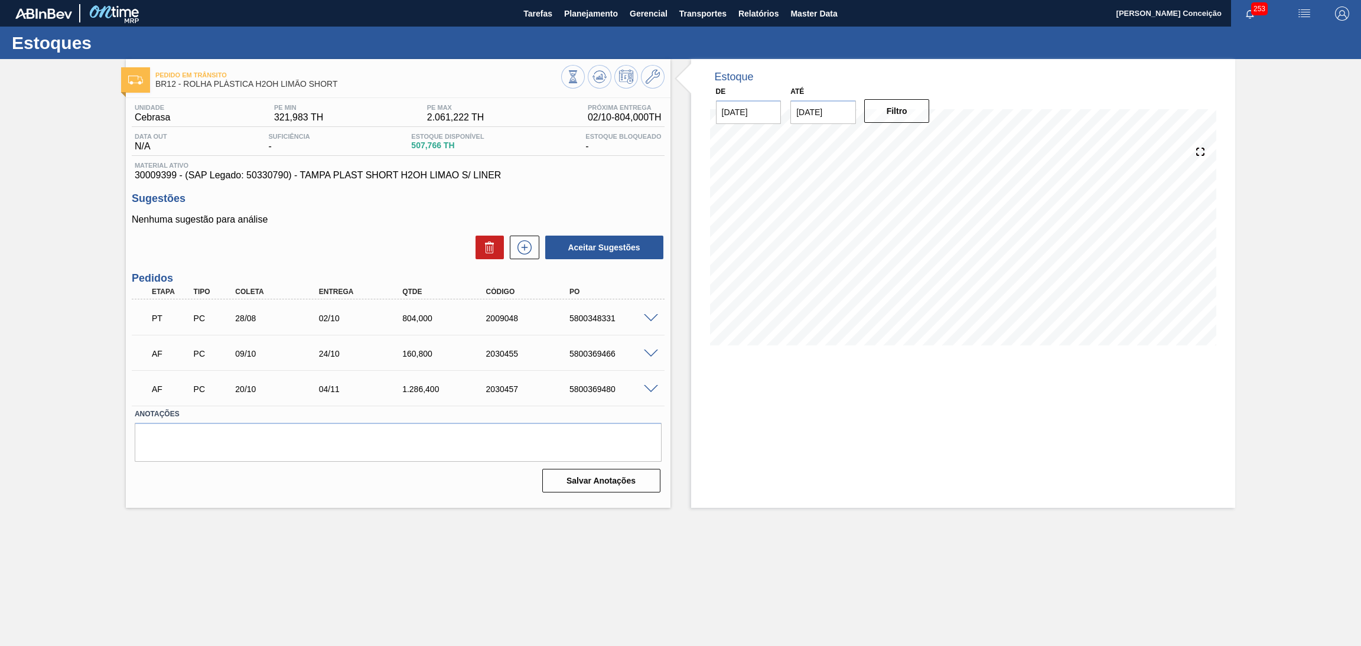
click at [355, 216] on p "Nenhuma sugestão para análise" at bounding box center [398, 219] width 533 height 11
click at [658, 182] on div "Unidade Cebrasa PE MIN 321,983 TH PE MAX 2.061,222 TH Próxima Entrega 02/10 - 8…" at bounding box center [398, 297] width 544 height 399
click at [435, 230] on div "Nenhuma sugestão para análise Aceitar Sugestões" at bounding box center [398, 237] width 533 height 46
click at [331, 233] on div "Nenhuma sugestão para análise Aceitar Sugestões" at bounding box center [398, 237] width 533 height 46
drag, startPoint x: 332, startPoint y: 240, endPoint x: 305, endPoint y: 248, distance: 28.2
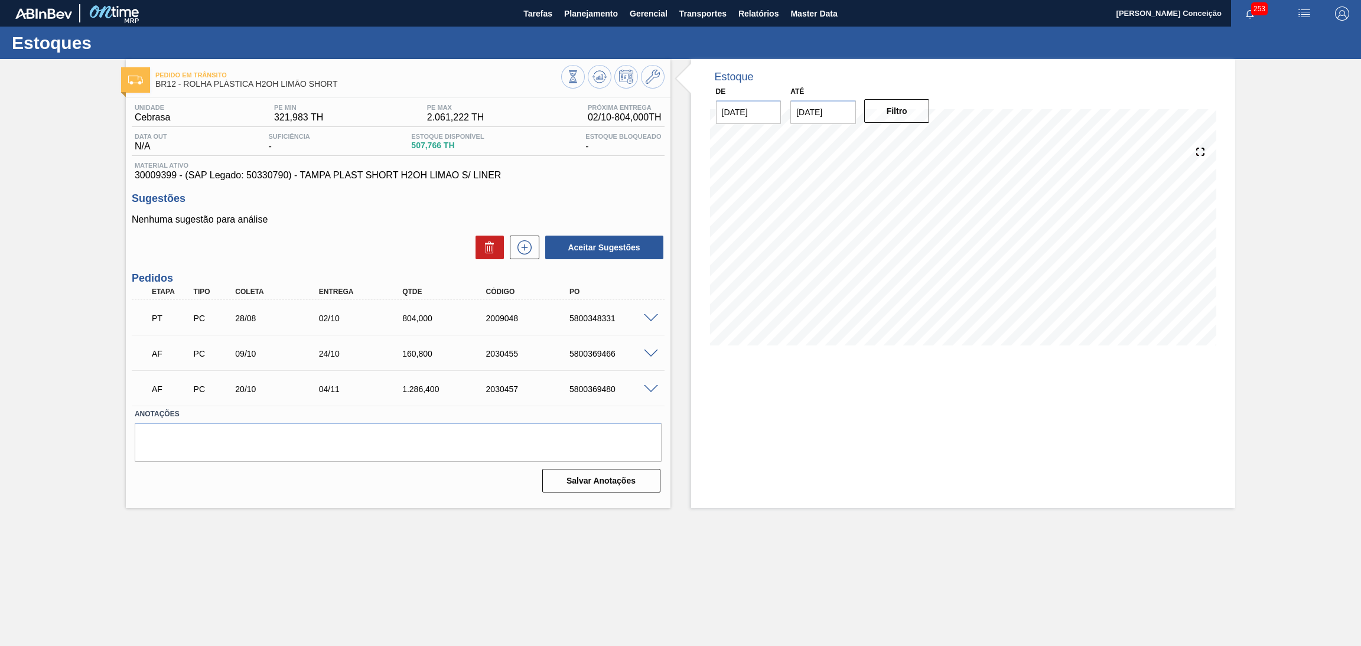
click at [305, 248] on div "Aceitar Sugestões" at bounding box center [398, 247] width 533 height 26
click at [338, 259] on div "Aceitar Sugestões" at bounding box center [398, 247] width 533 height 26
click at [524, 249] on icon at bounding box center [524, 247] width 1 height 6
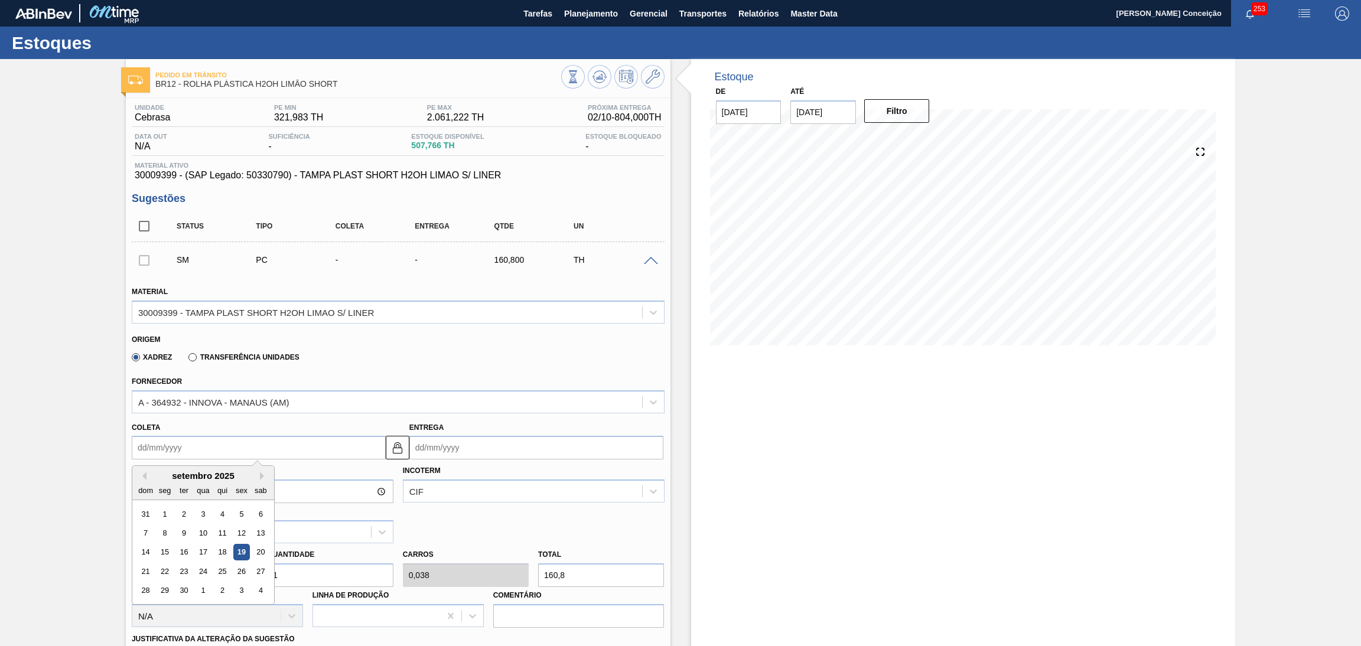
click at [226, 452] on input "Coleta" at bounding box center [259, 448] width 254 height 24
click at [335, 567] on input "1" at bounding box center [330, 575] width 126 height 24
click at [236, 553] on div "Tam lote 160,800 Quantidade 1 Carros 0,038 Total 160,8 Doca N/A Linha de Produç…" at bounding box center [398, 585] width 542 height 84
click at [240, 570] on div "Tam lote 160,800 Quantidade 1 Carros 0,038 Total 160,8 Doca N/A Linha de Produç…" at bounding box center [398, 585] width 542 height 84
type input "0"
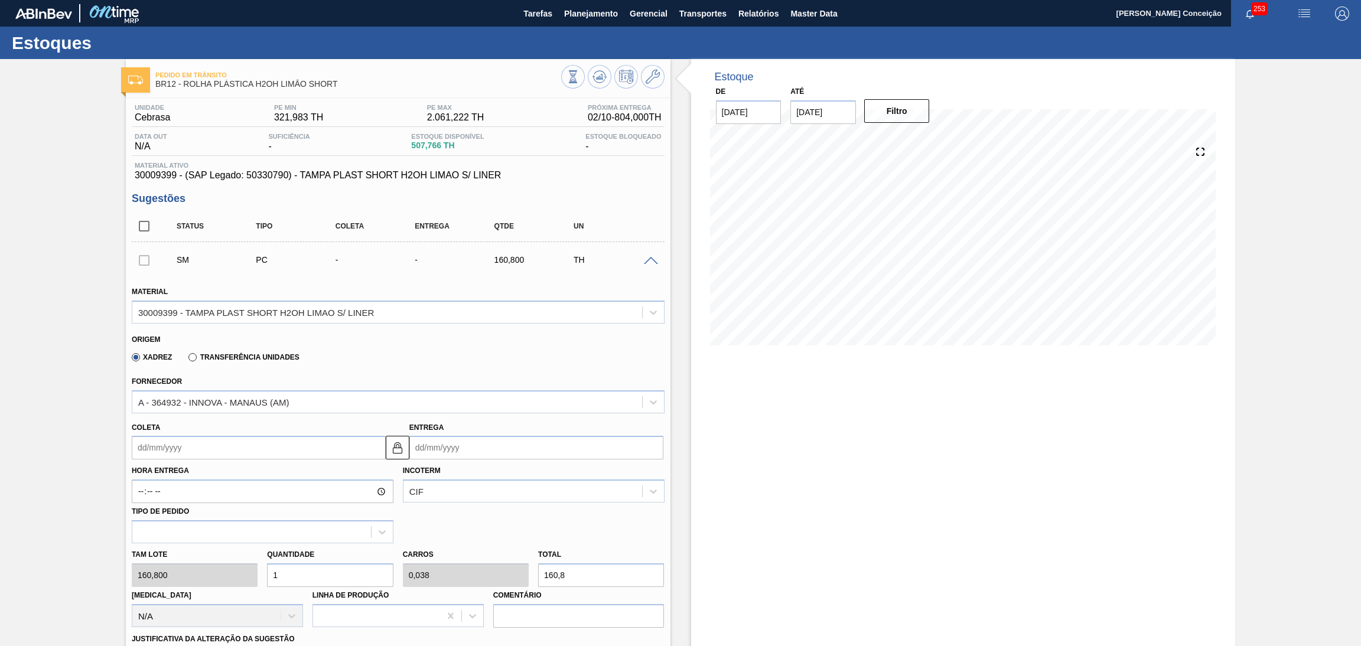
type input "0"
type input "4"
type input "0,154"
type input "643,2"
type input "4"
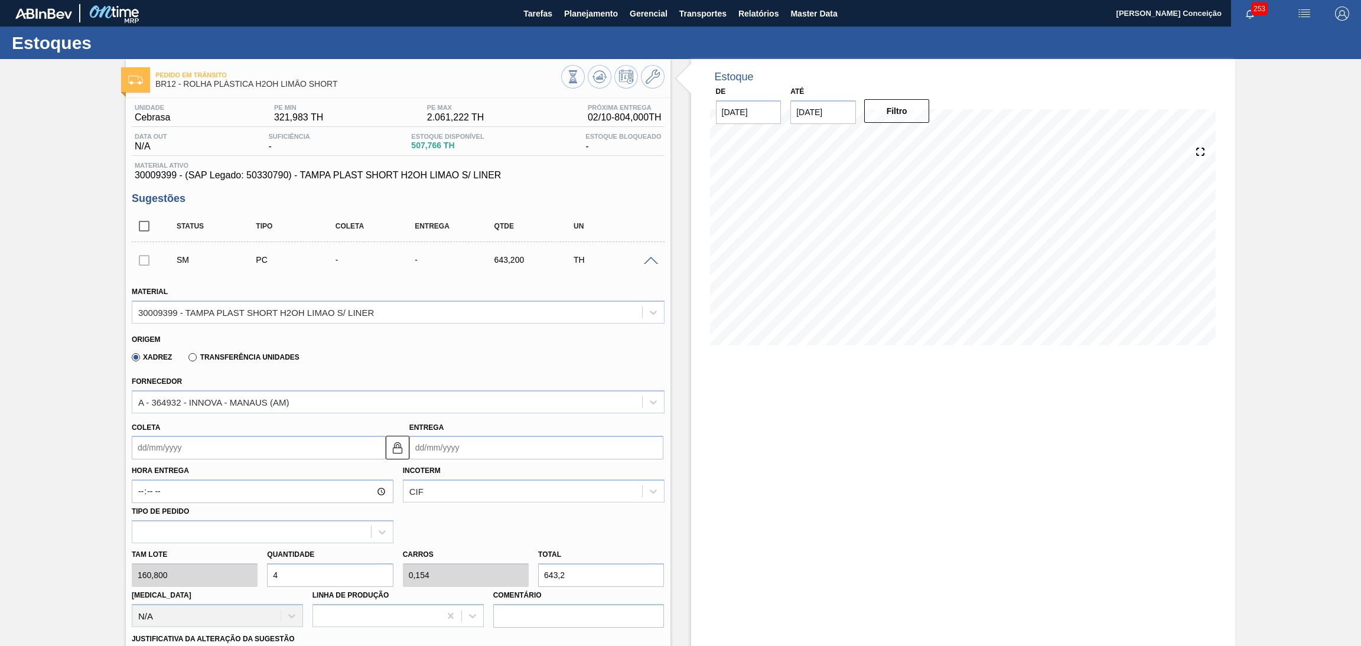
click at [167, 448] on input "Coleta" at bounding box center [259, 448] width 254 height 24
type input "2"
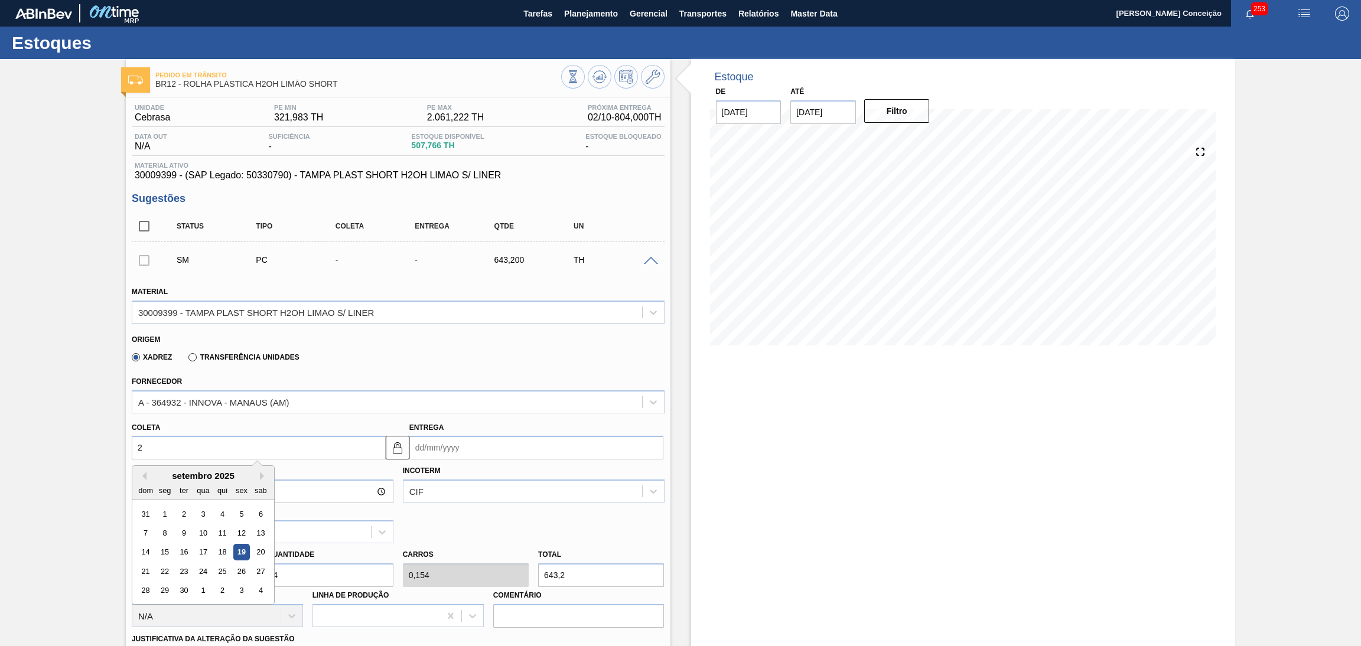
type input "17/09/2025"
type input "24"
type input "09/10/2025"
type input "24/1"
type input "08/02/2025"
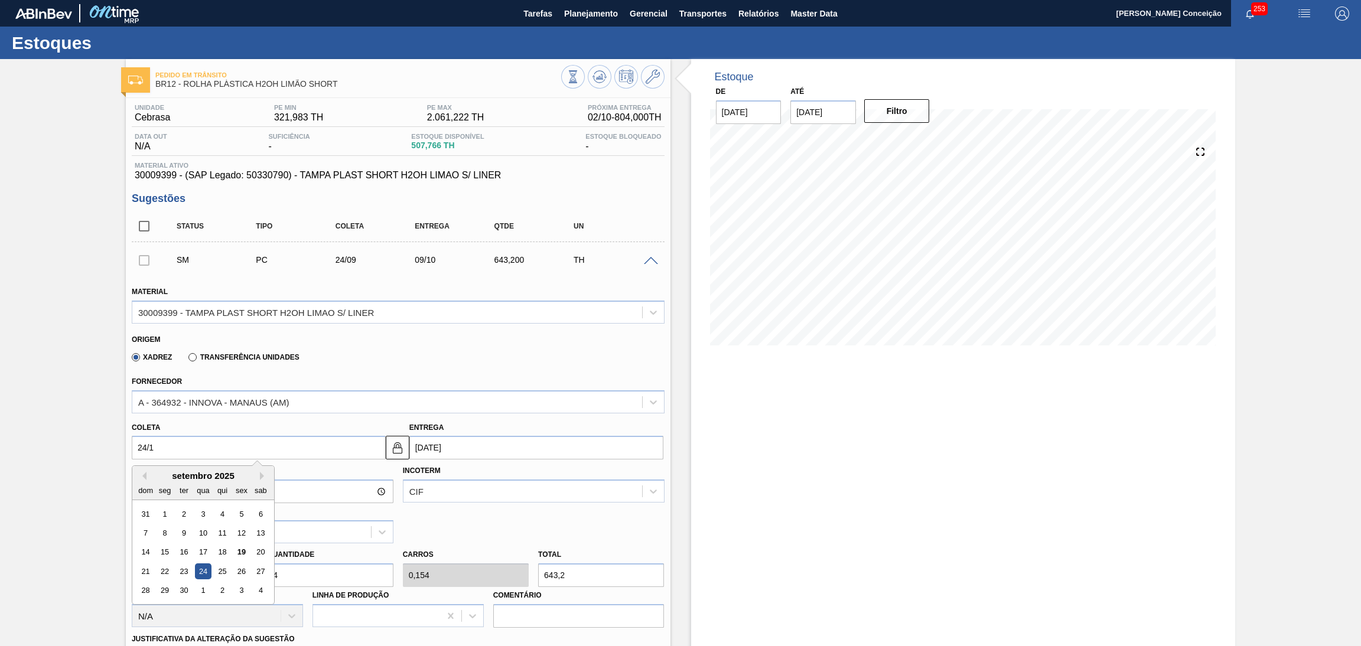
type input "24/10"
type input "08/11/2025"
click at [244, 570] on div "24" at bounding box center [241, 571] width 16 height 16
type input "24/10/2025"
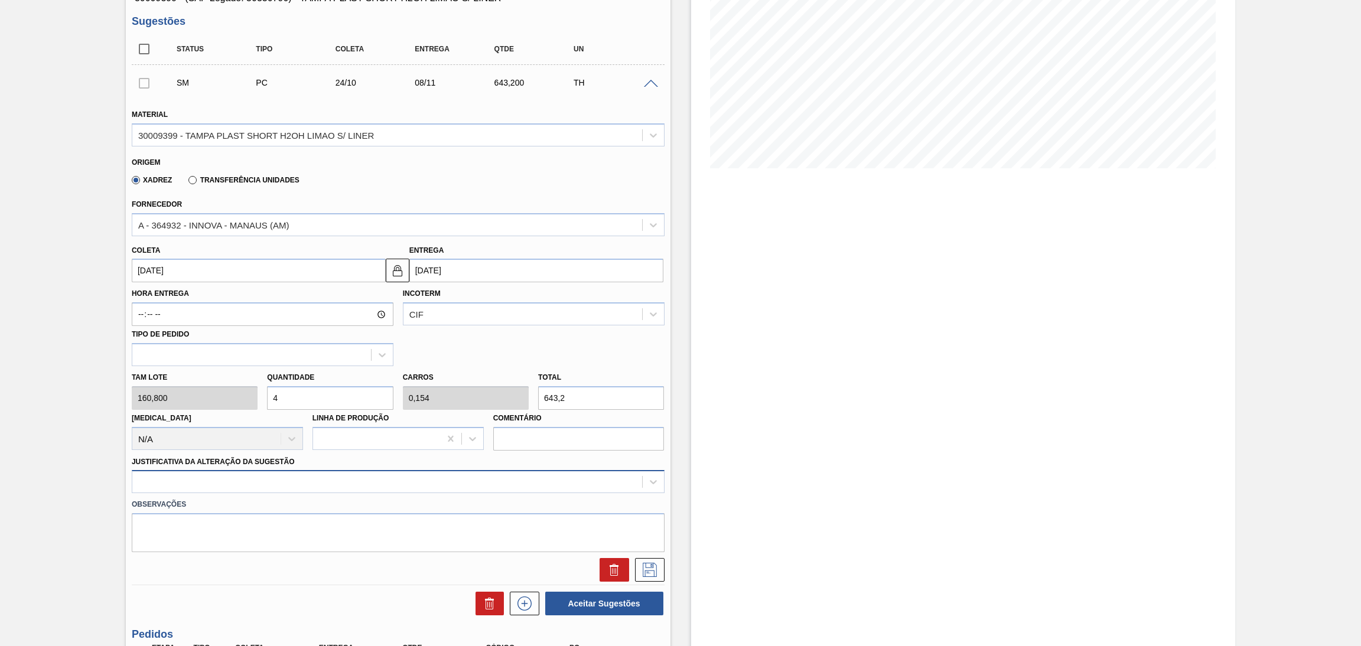
click at [353, 485] on div at bounding box center [398, 481] width 533 height 23
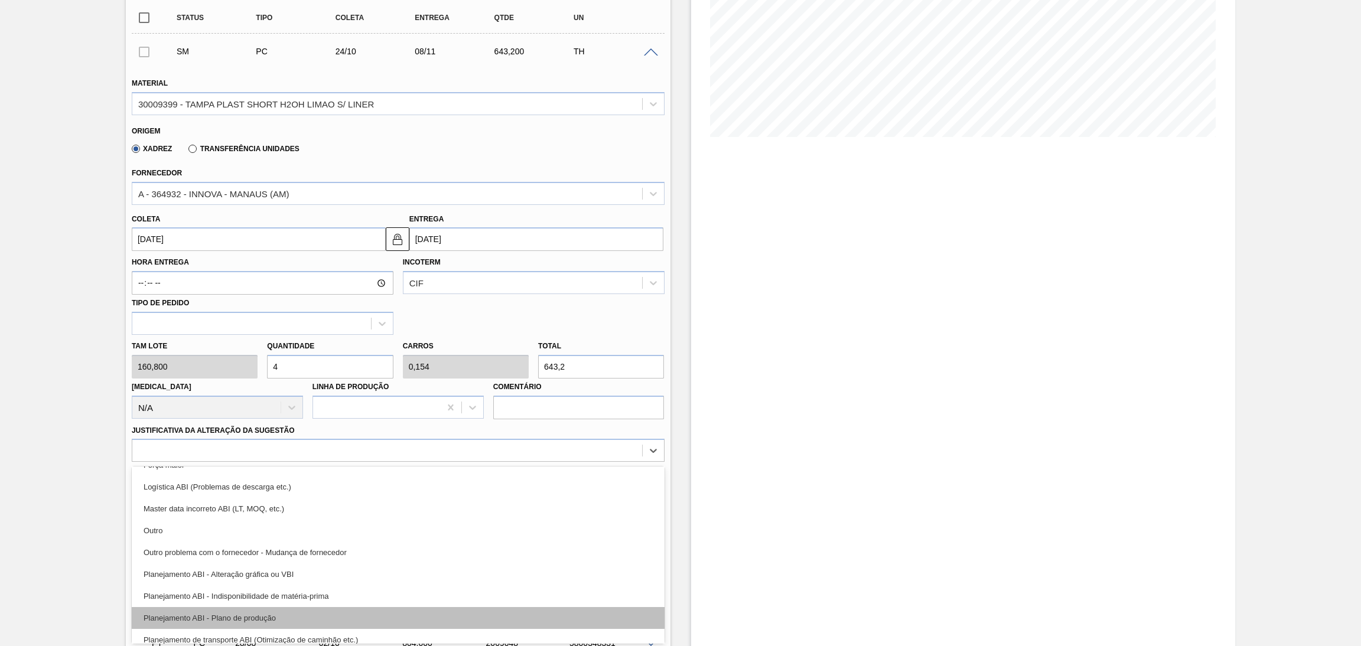
scroll to position [89, 0]
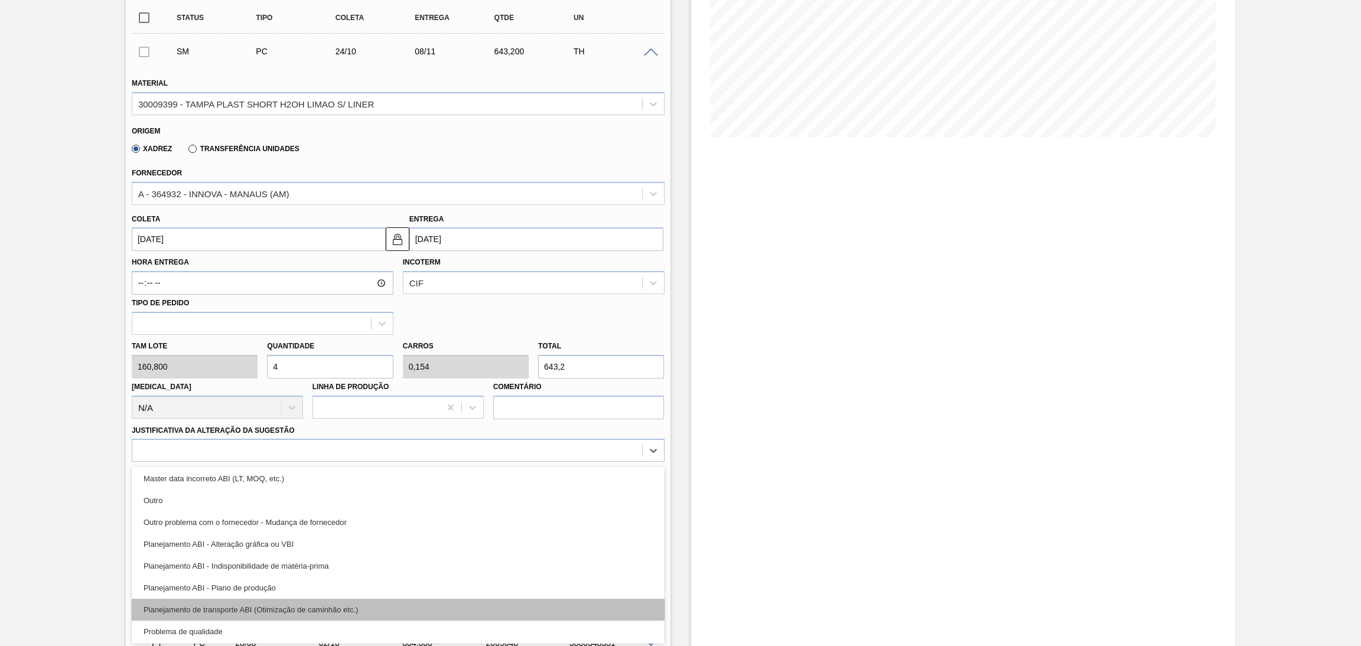
click at [298, 599] on div "Planejamento de transporte ABI (Otimização de caminhão etc.)" at bounding box center [398, 610] width 533 height 22
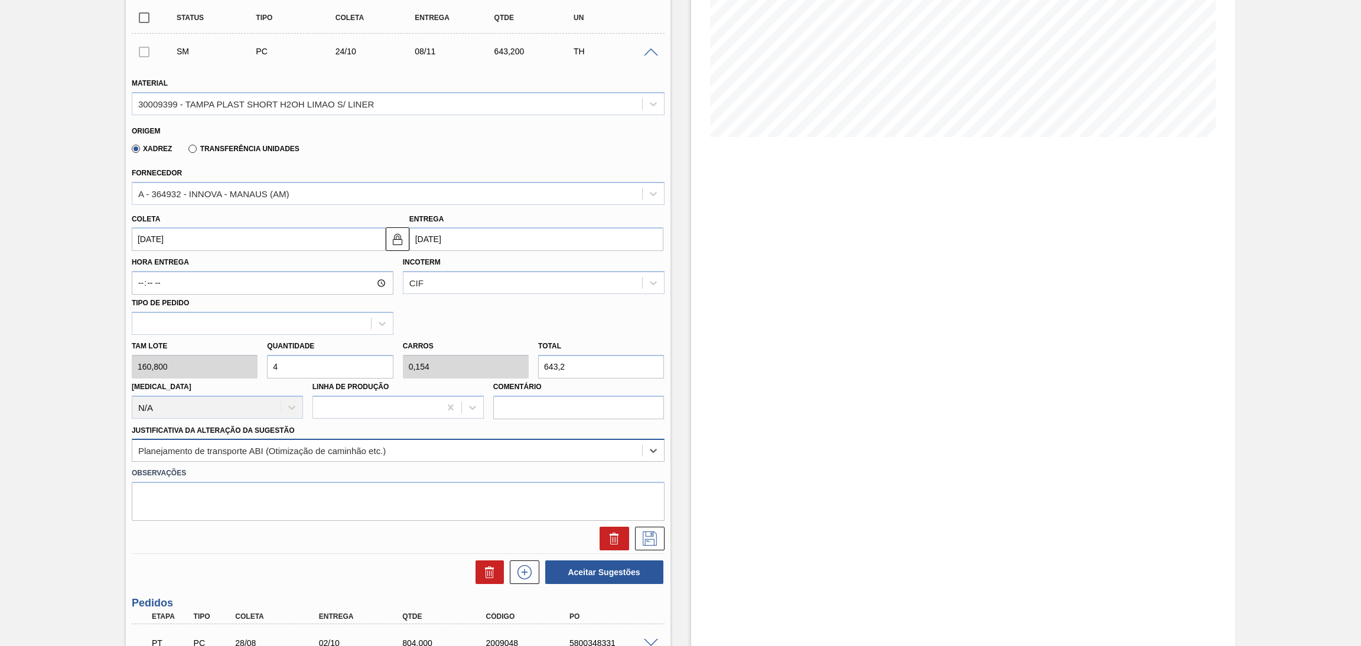
click at [356, 450] on div "Planejamento de transporte ABI (Otimização de caminhão etc.)" at bounding box center [261, 451] width 247 height 10
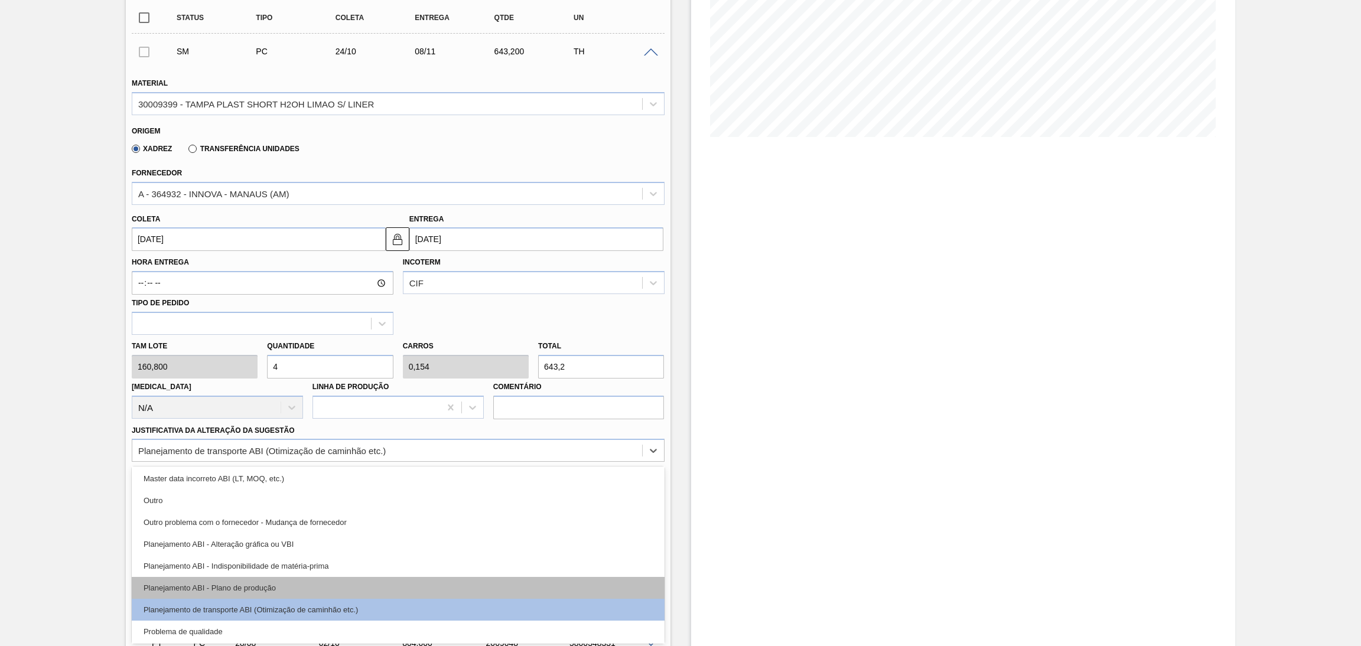
click at [270, 581] on div "Planejamento ABI - Plano de produção" at bounding box center [398, 588] width 533 height 22
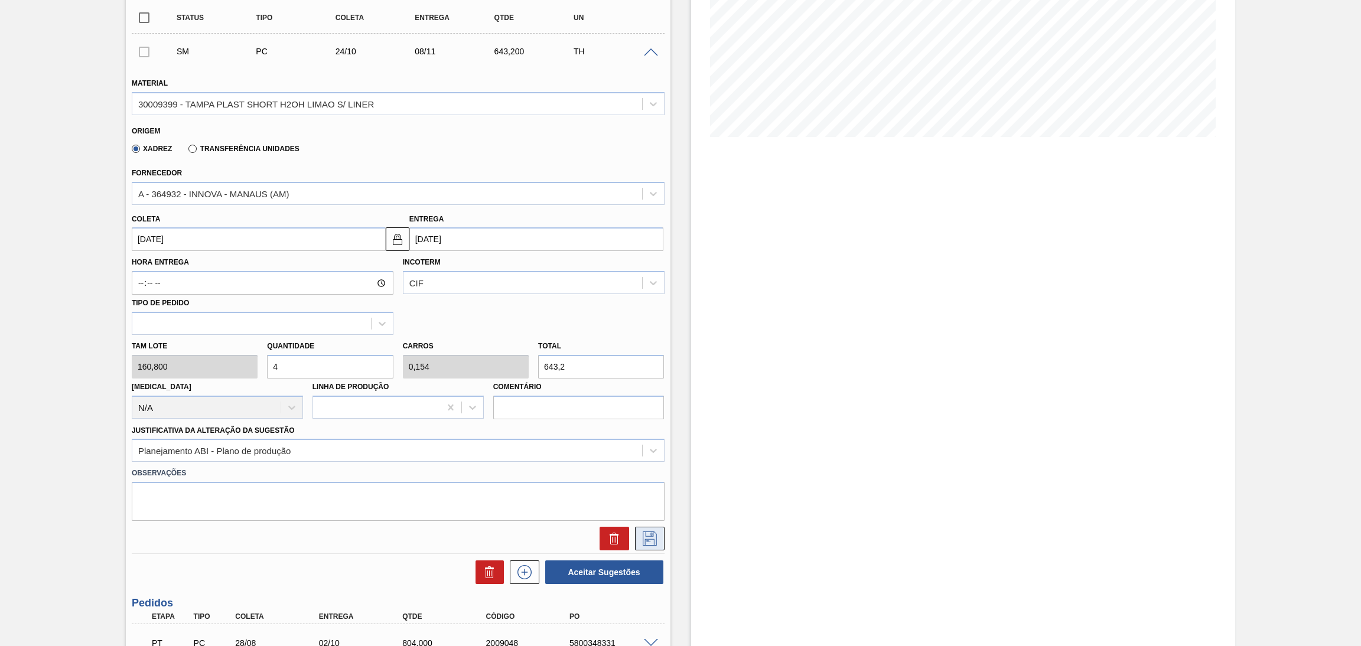
click at [650, 533] on icon at bounding box center [649, 537] width 6 height 9
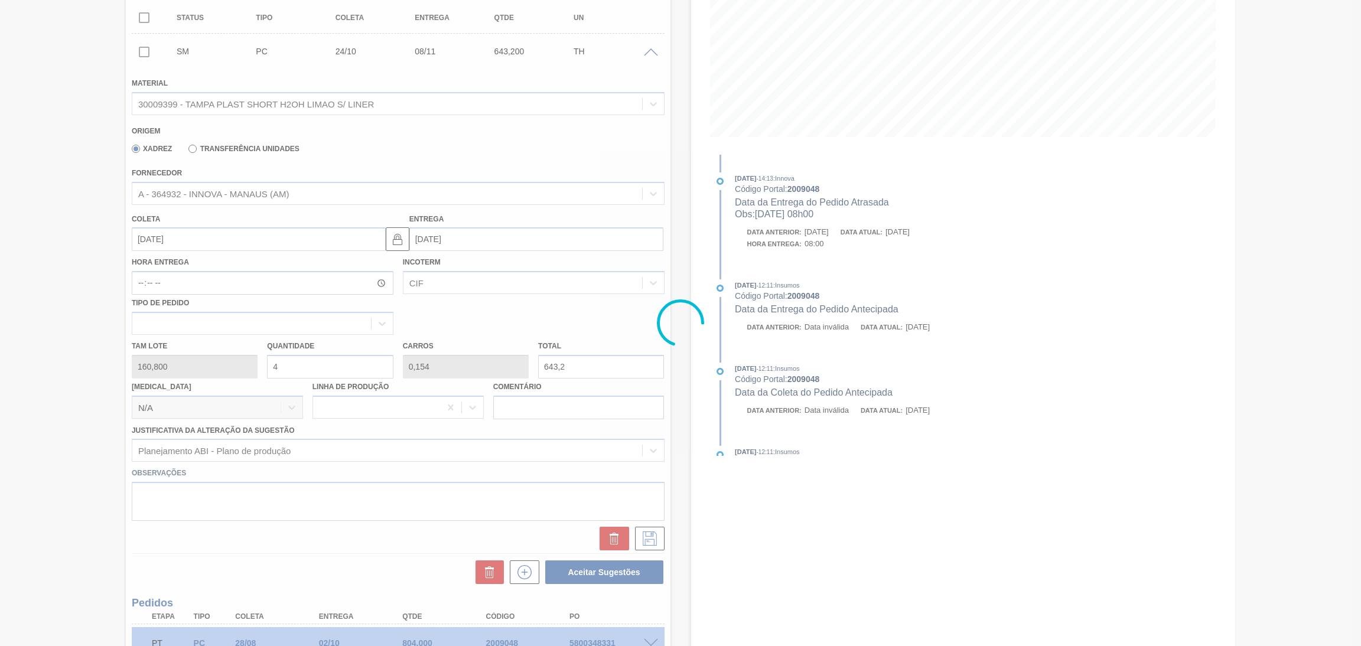
scroll to position [0, 0]
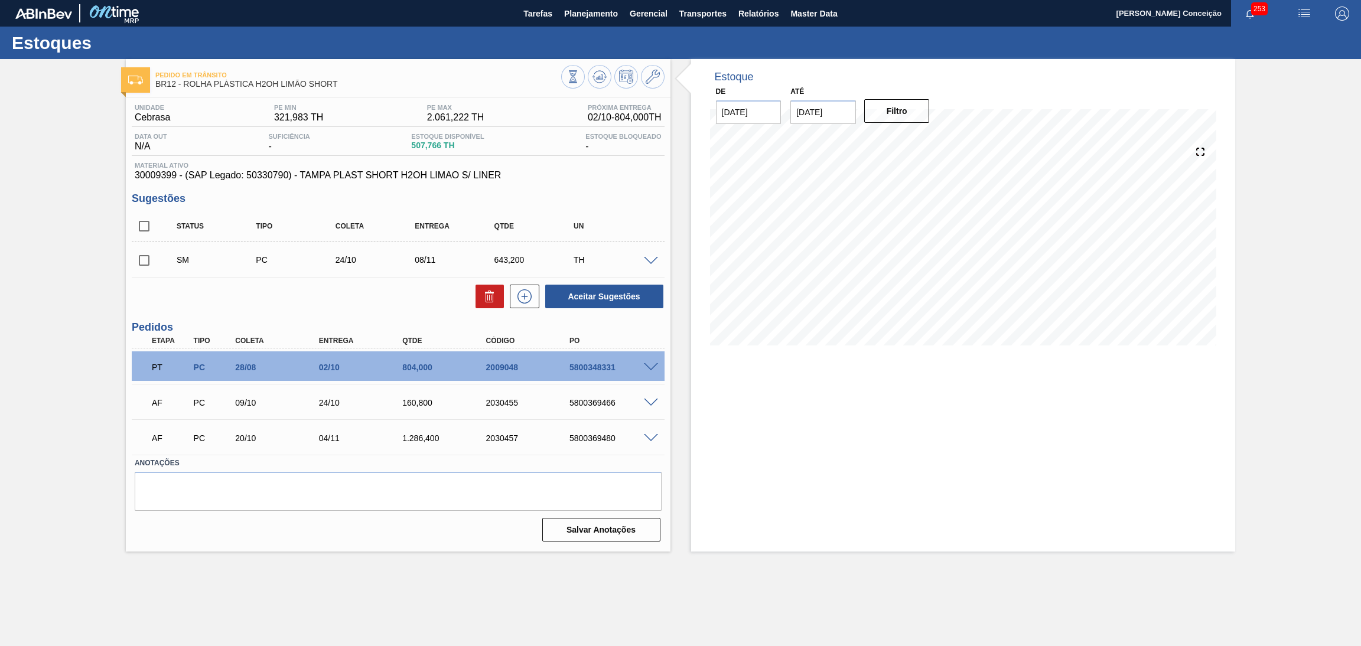
click at [655, 260] on span at bounding box center [651, 261] width 14 height 9
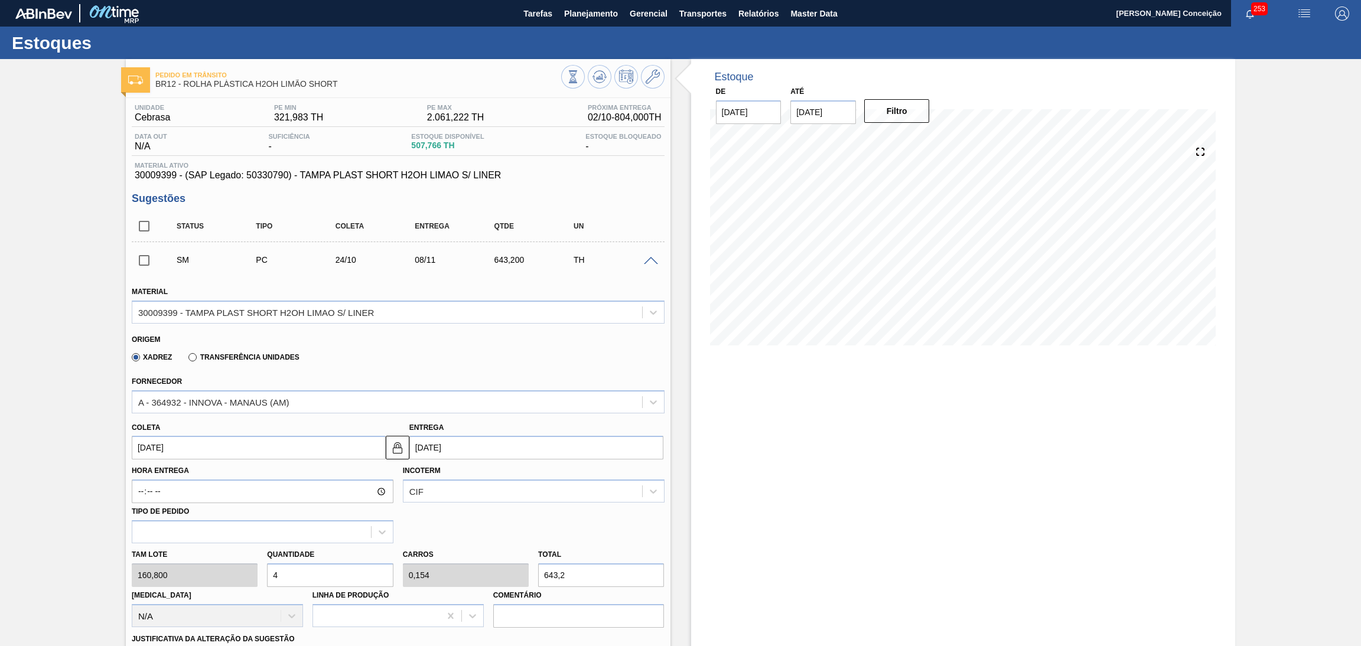
click at [242, 577] on div "Tam lote 160,800 Quantidade 4 Carros 0,154 Total 643,2 [MEDICAL_DATA] N/A Linha…" at bounding box center [398, 585] width 542 height 84
type input "3"
type input "0,115"
type input "482,4"
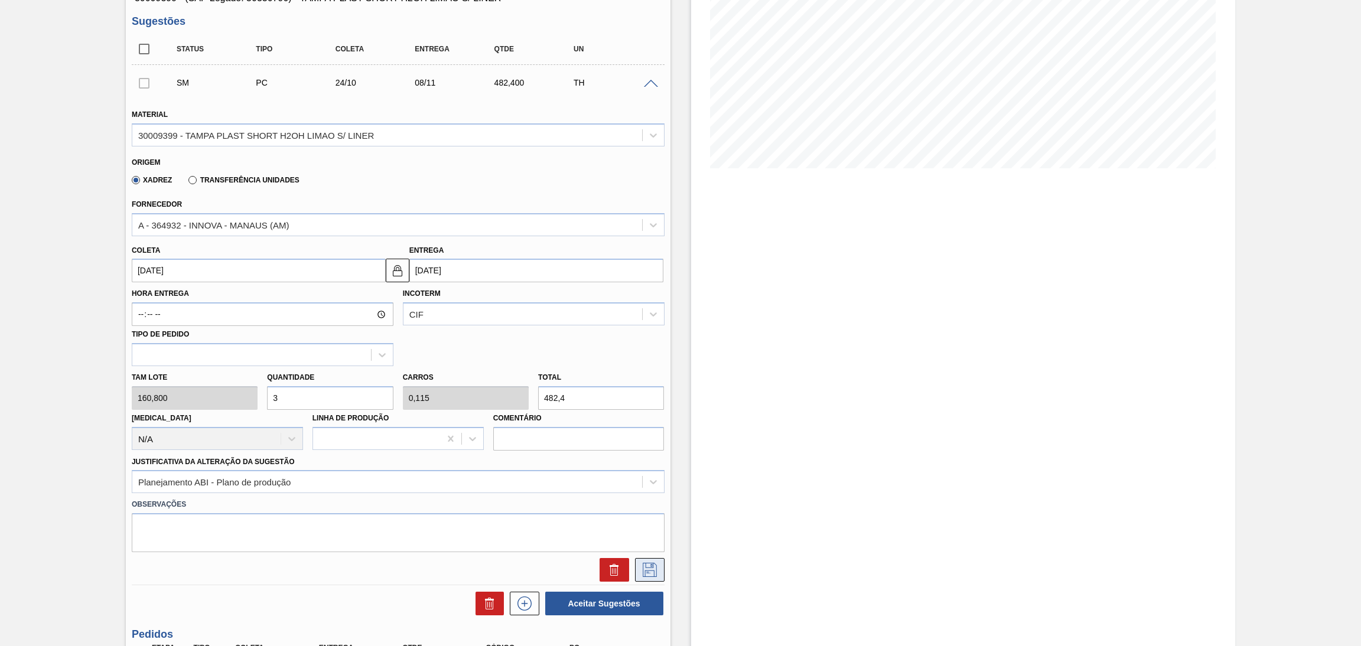
type input "3"
click at [645, 563] on icon at bounding box center [649, 570] width 14 height 14
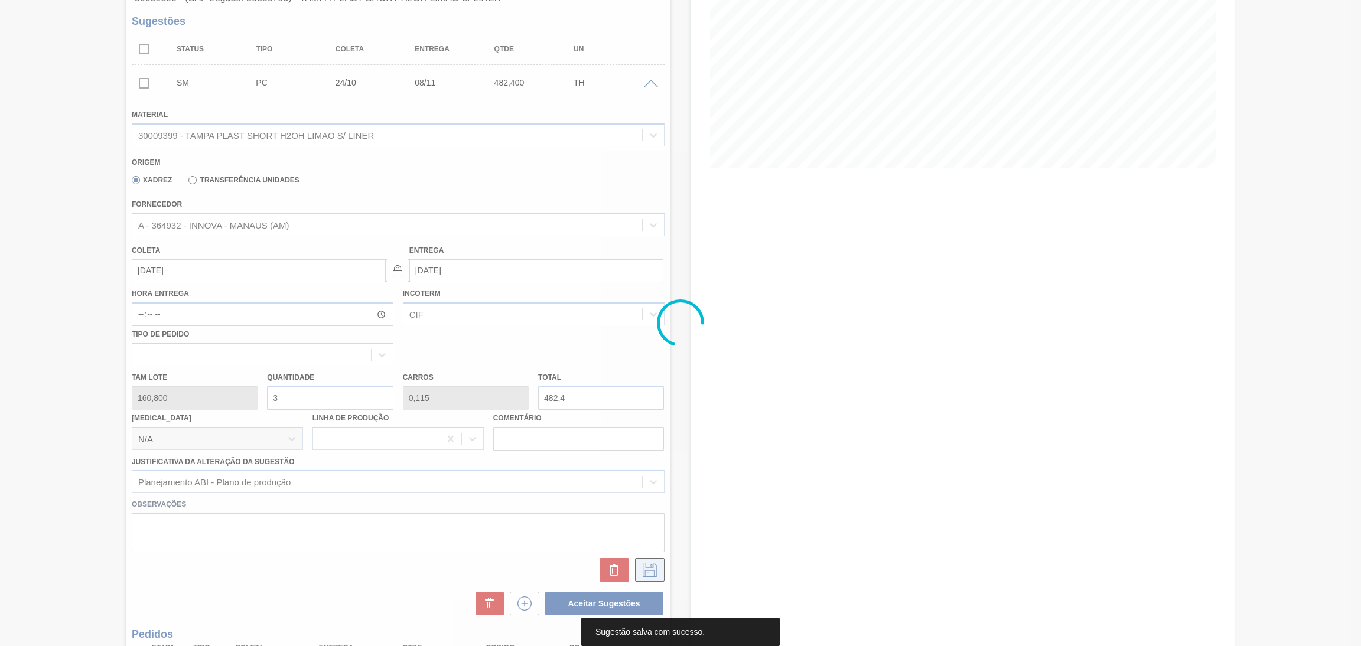
scroll to position [0, 0]
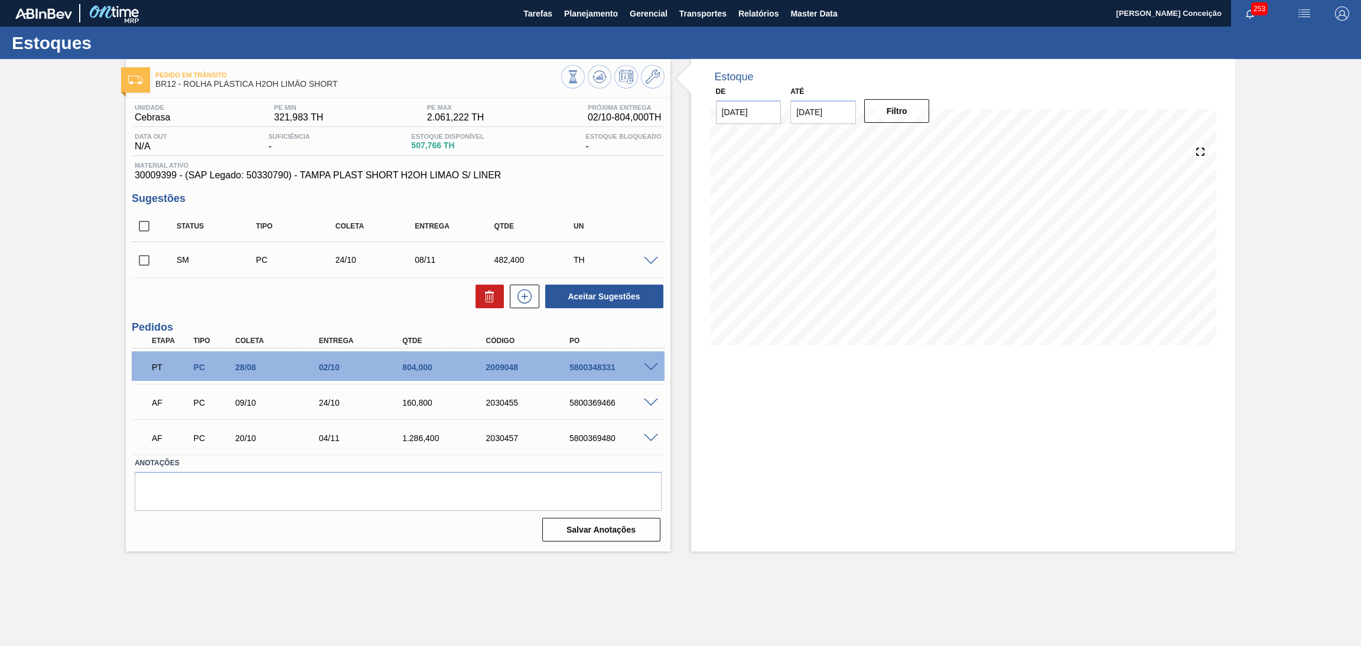
click at [656, 259] on span at bounding box center [651, 261] width 14 height 9
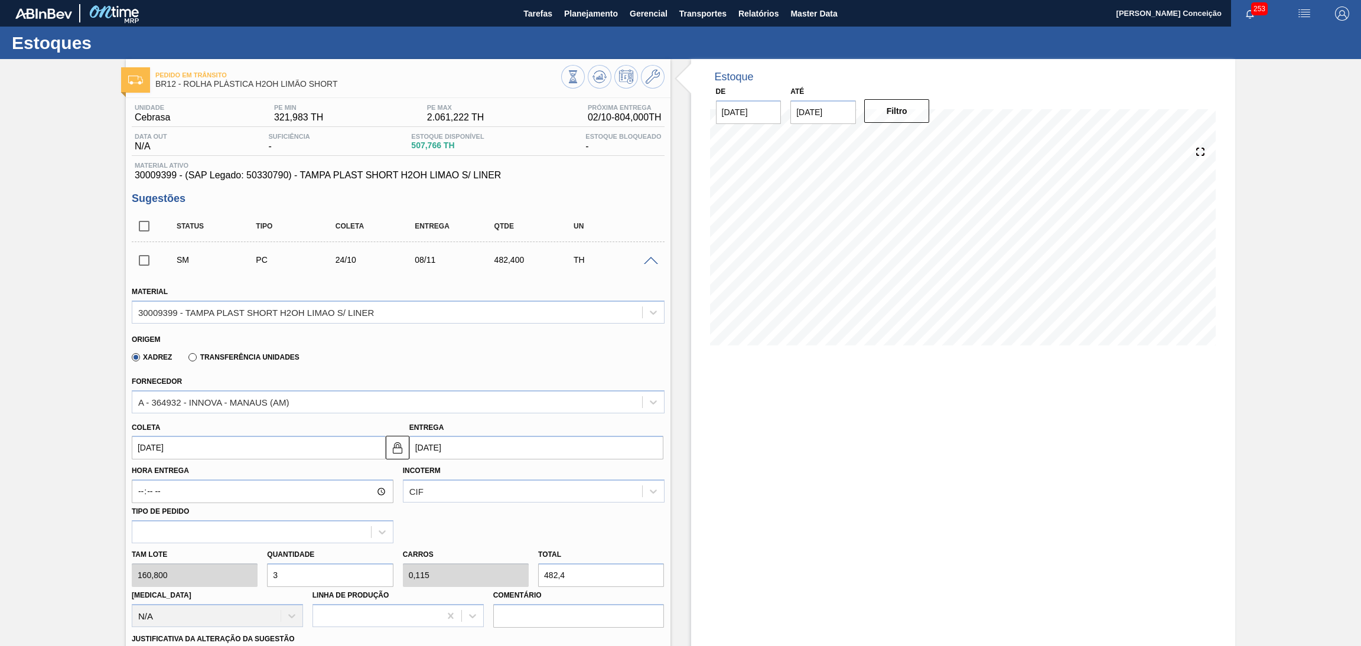
click at [650, 262] on span at bounding box center [651, 261] width 14 height 9
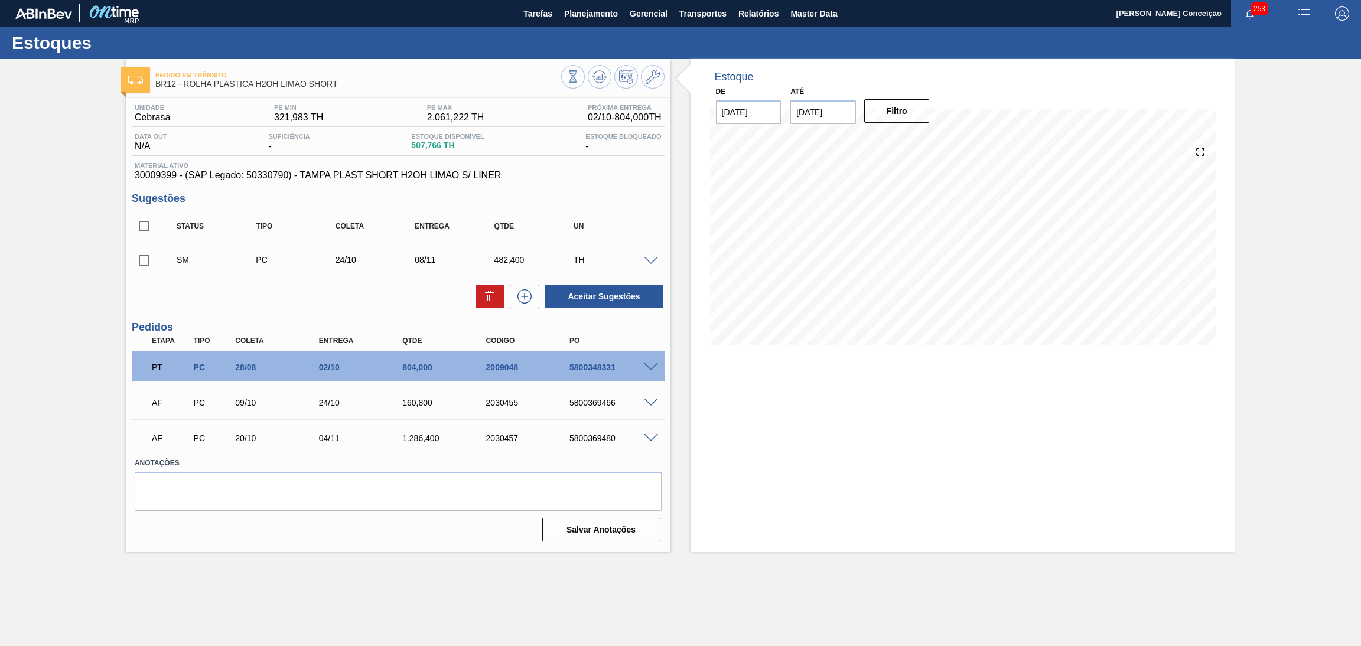
click at [152, 260] on input "checkbox" at bounding box center [144, 260] width 25 height 25
click at [582, 296] on button "Aceitar Sugestões" at bounding box center [604, 297] width 118 height 24
checkbox input "false"
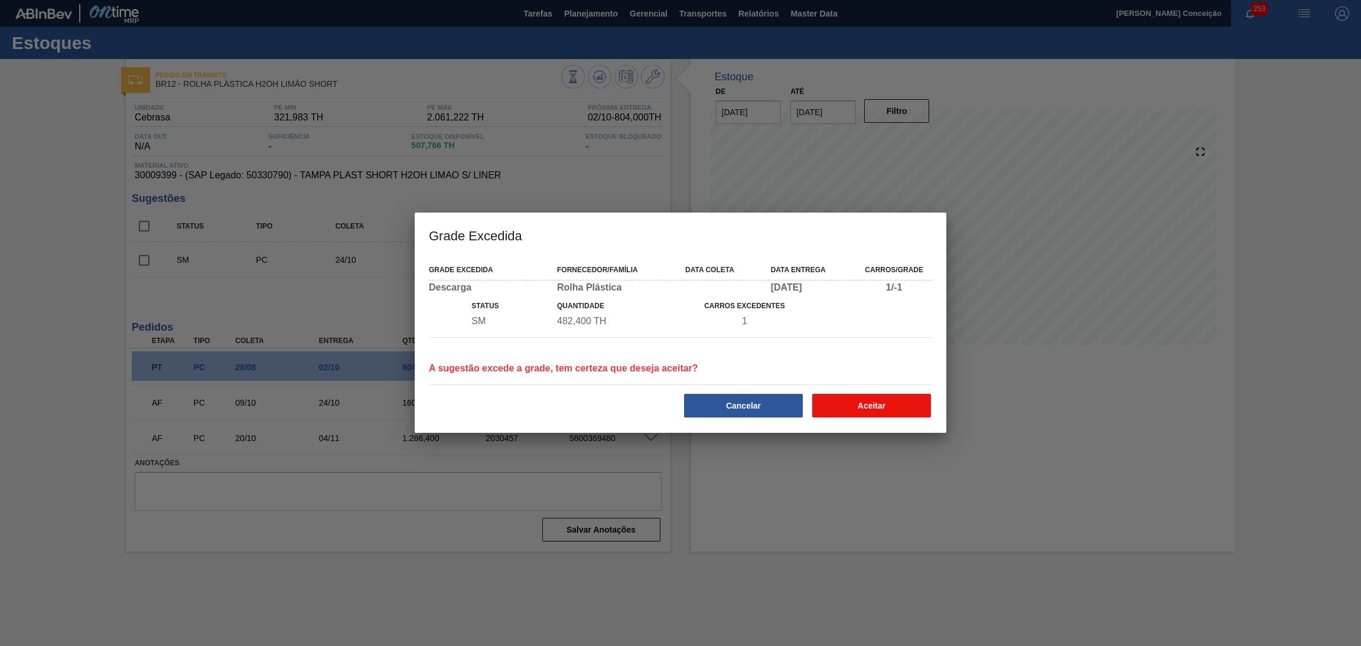
click at [837, 398] on button "Aceitar" at bounding box center [871, 406] width 119 height 24
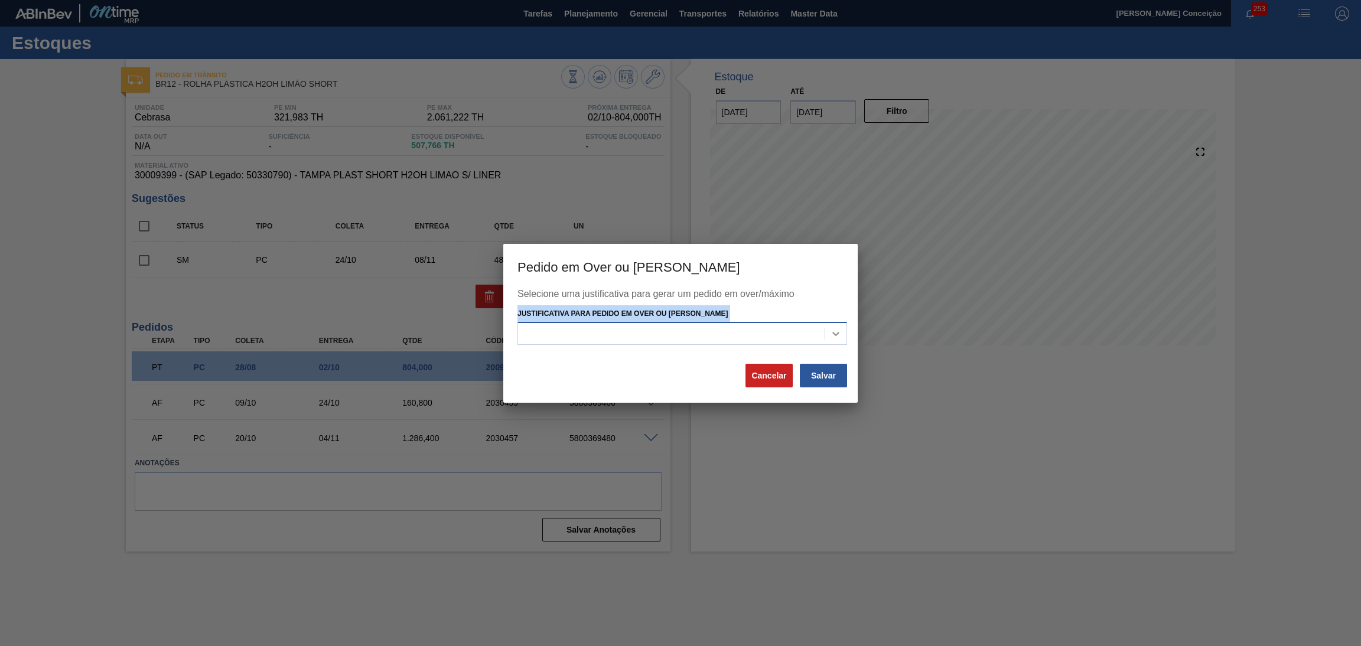
drag, startPoint x: 827, startPoint y: 345, endPoint x: 824, endPoint y: 340, distance: 6.4
click at [825, 340] on div "Selecione uma justificativa para gerar um pedido em over/máximo Justificativa p…" at bounding box center [680, 326] width 326 height 74
click at [707, 324] on div at bounding box center [681, 333] width 329 height 23
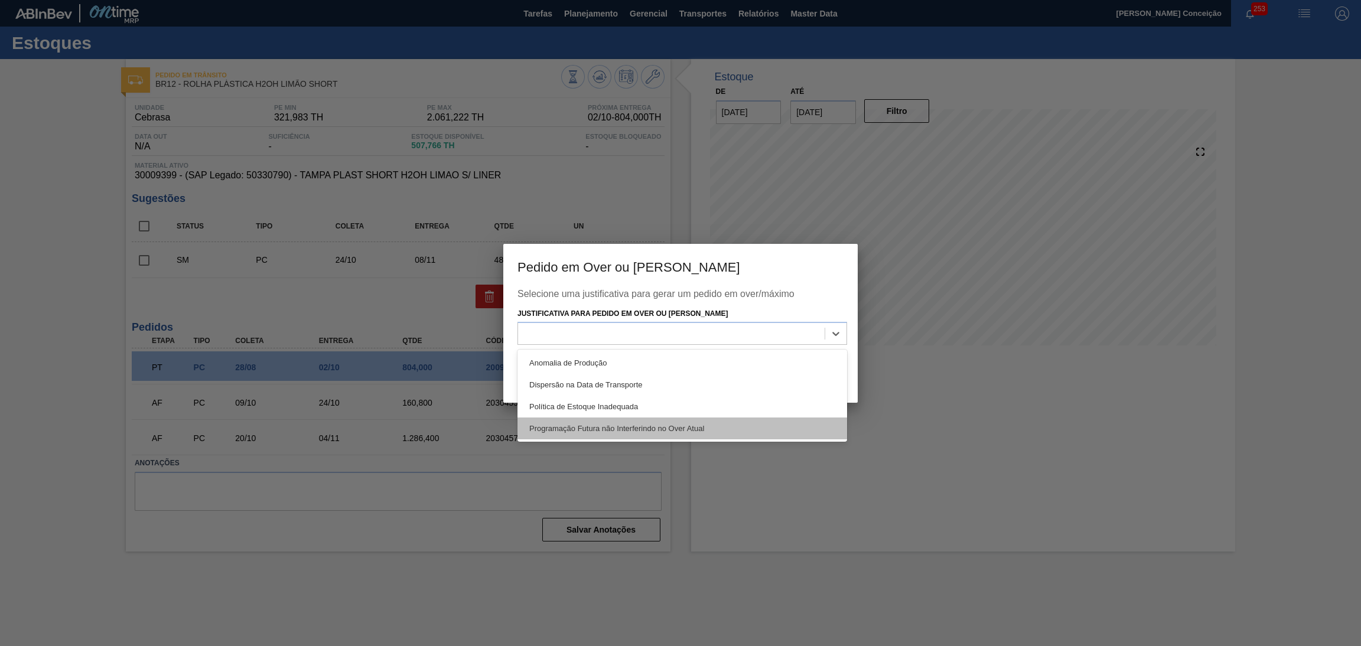
click at [622, 429] on div "Programação Futura não Interferindo no Over Atual" at bounding box center [681, 428] width 329 height 22
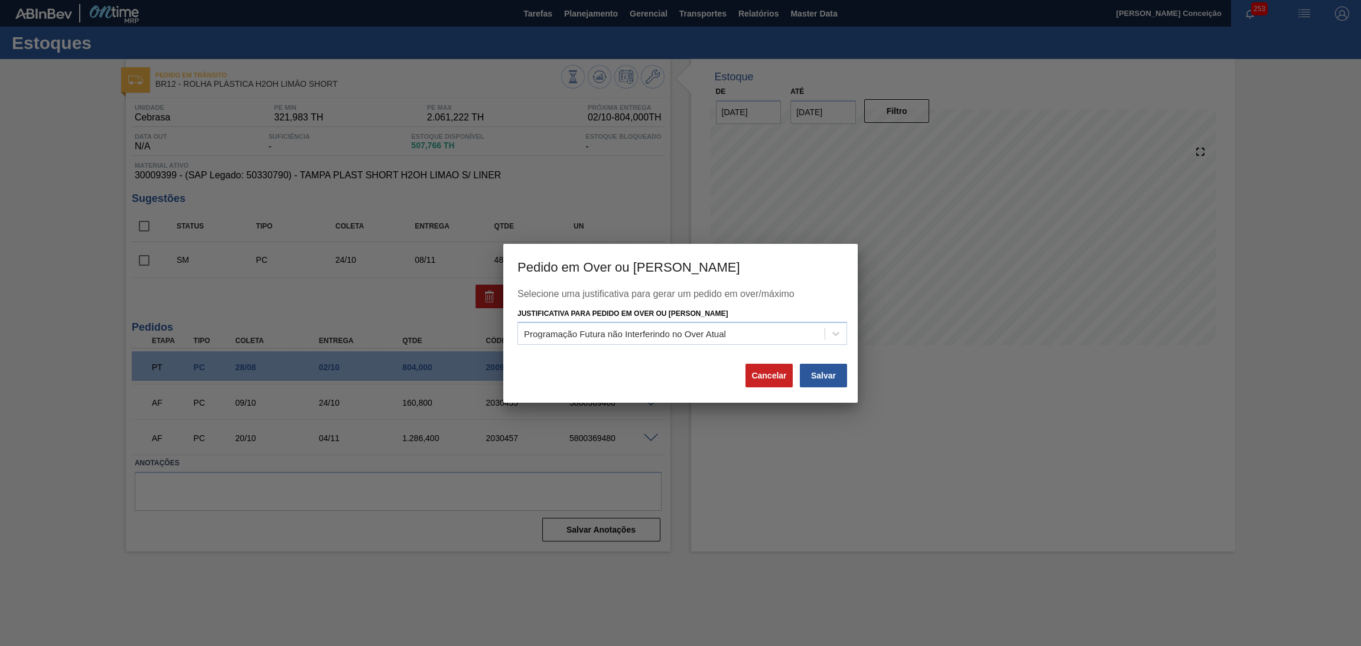
click at [784, 319] on div "Justificativa para Pedido em Over ou Máximo Estoque Programação Futura não Inte…" at bounding box center [681, 325] width 329 height 40
click at [774, 331] on div "Programação Futura não Interferindo no Over Atual" at bounding box center [671, 333] width 306 height 17
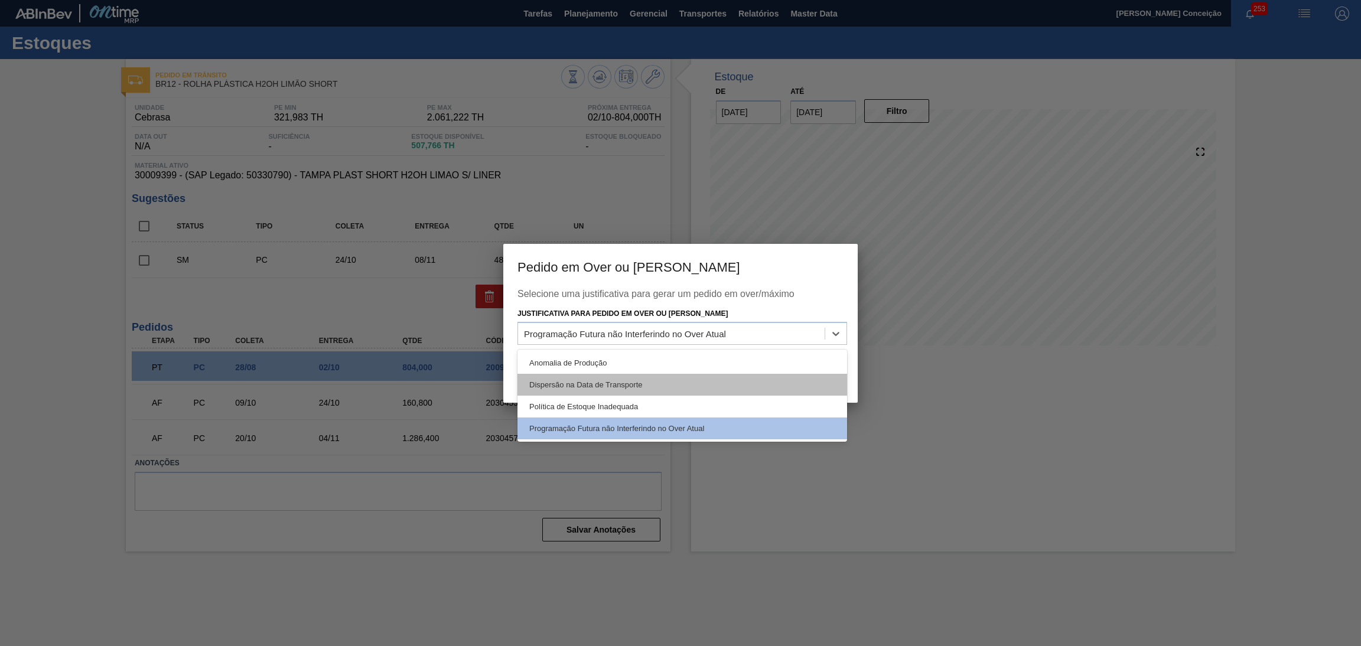
click at [634, 383] on div "Dispersão na Data de Transporte" at bounding box center [681, 385] width 329 height 22
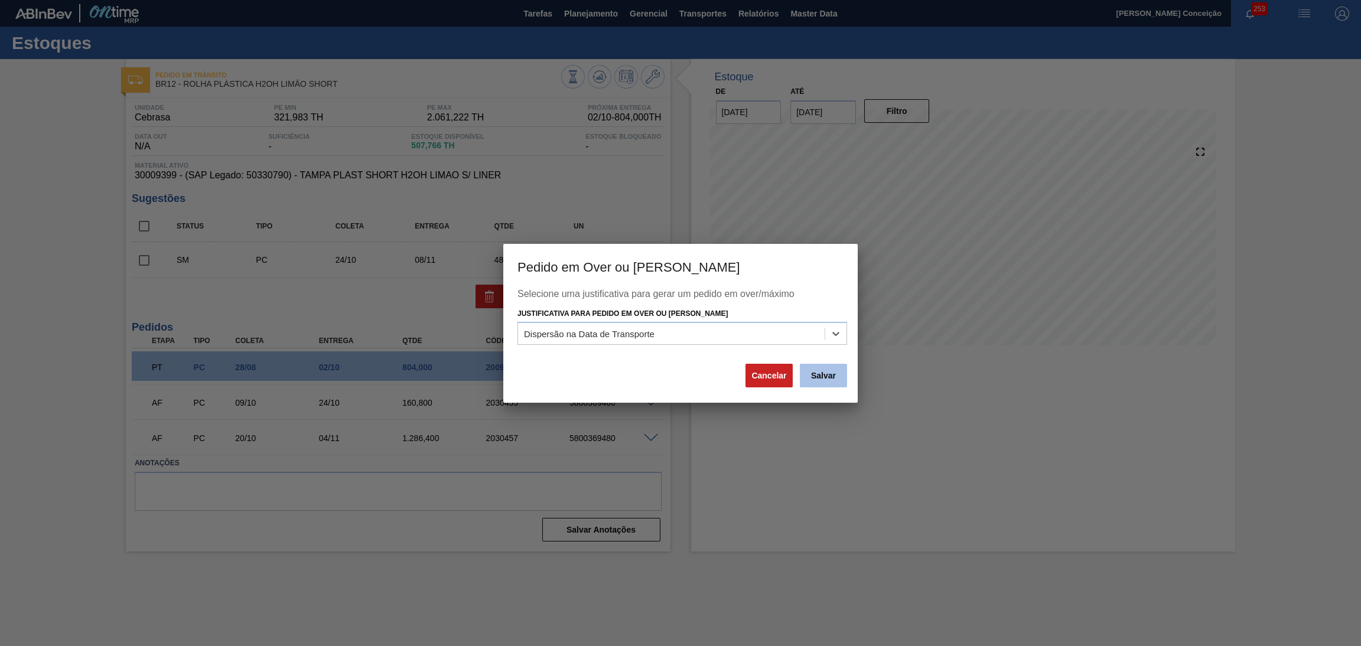
click at [820, 376] on button "Salvar" at bounding box center [823, 376] width 47 height 24
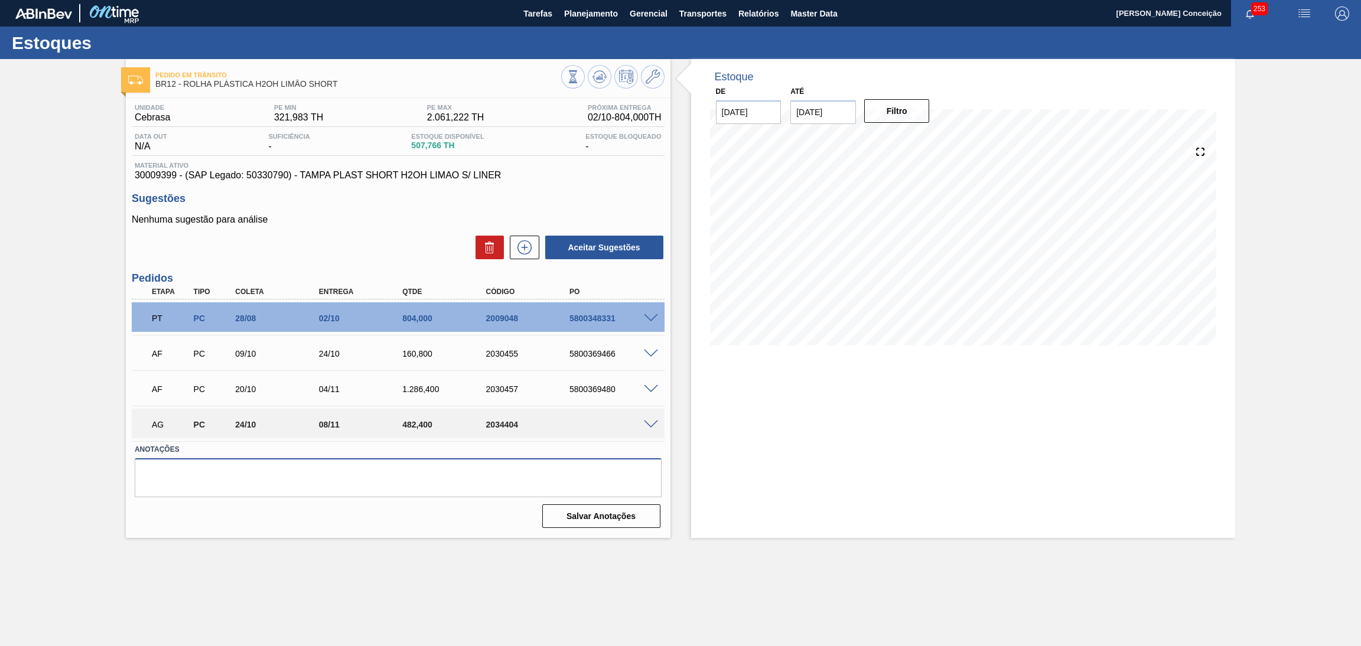
click at [300, 475] on textarea at bounding box center [398, 477] width 527 height 39
click at [403, 466] on textarea at bounding box center [398, 477] width 527 height 39
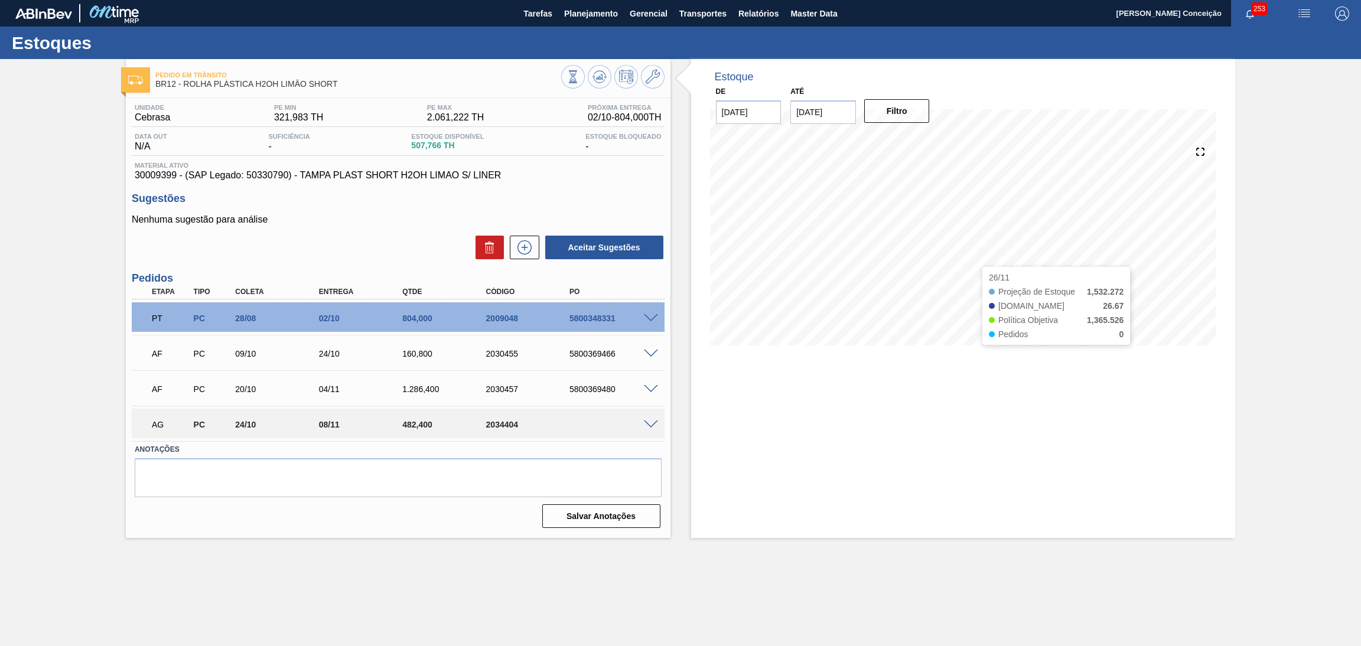
click at [1239, 252] on div "Pedido em Trânsito BR12 - ROLHA PLÁSTICA H2OH LIMÃO SHORT Unidade Cebrasa PE MI…" at bounding box center [680, 298] width 1361 height 479
click at [1072, 418] on div "Estoque De 19/09/2025 Até 30/11/2025 Filtro 26/11 Projeção de Estoque 1,532.272…" at bounding box center [963, 298] width 544 height 479
click at [398, 230] on div "Nenhuma sugestão para análise Aceitar Sugestões" at bounding box center [398, 237] width 533 height 46
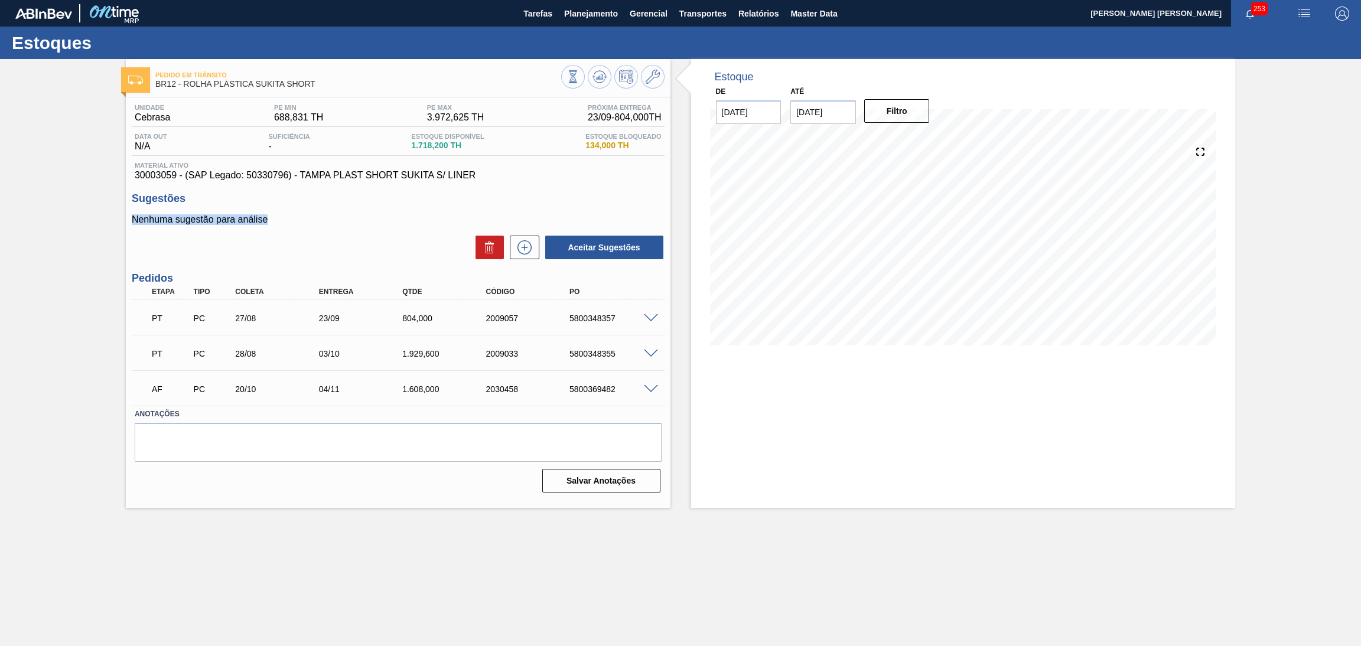
click at [343, 203] on div "Sugestões Nenhuma sugestão para análise Aceitar Sugestões" at bounding box center [398, 227] width 533 height 68
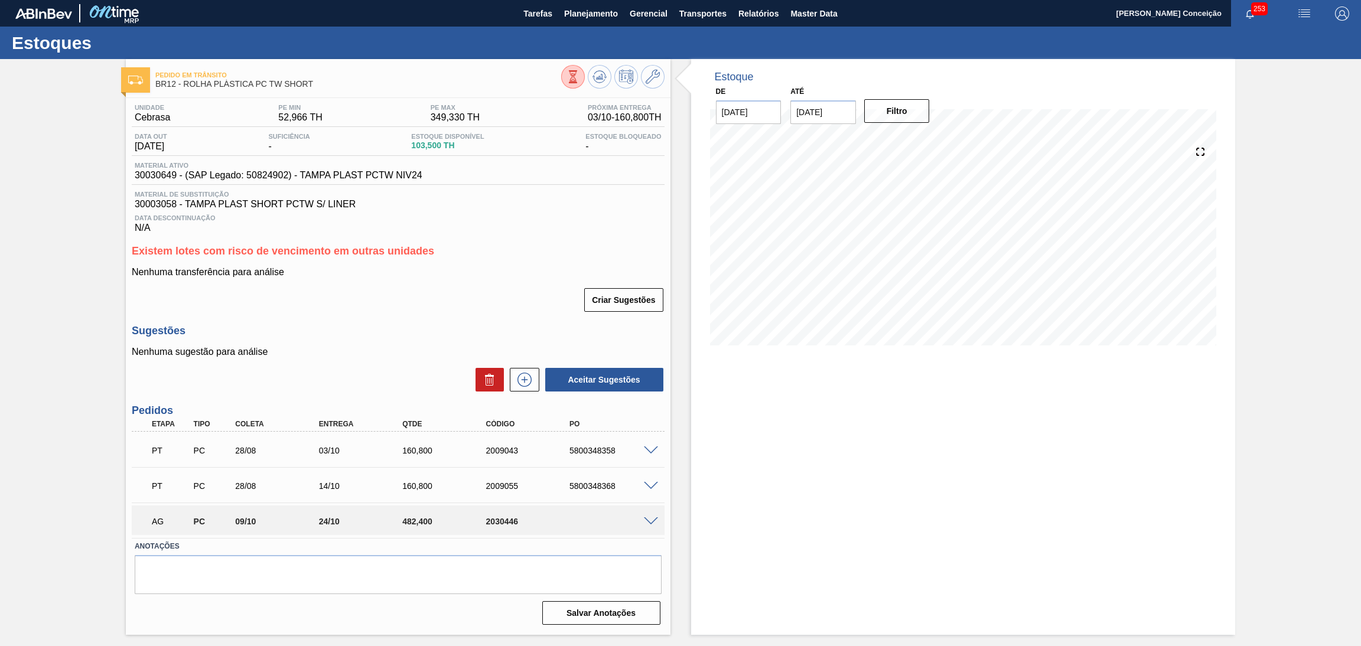
click at [452, 321] on div "Unidade Cebrasa PE MIN 52,966 TH PE MAX 349,330 TH Próxima Entrega 03/10 - 160,…" at bounding box center [398, 363] width 544 height 531
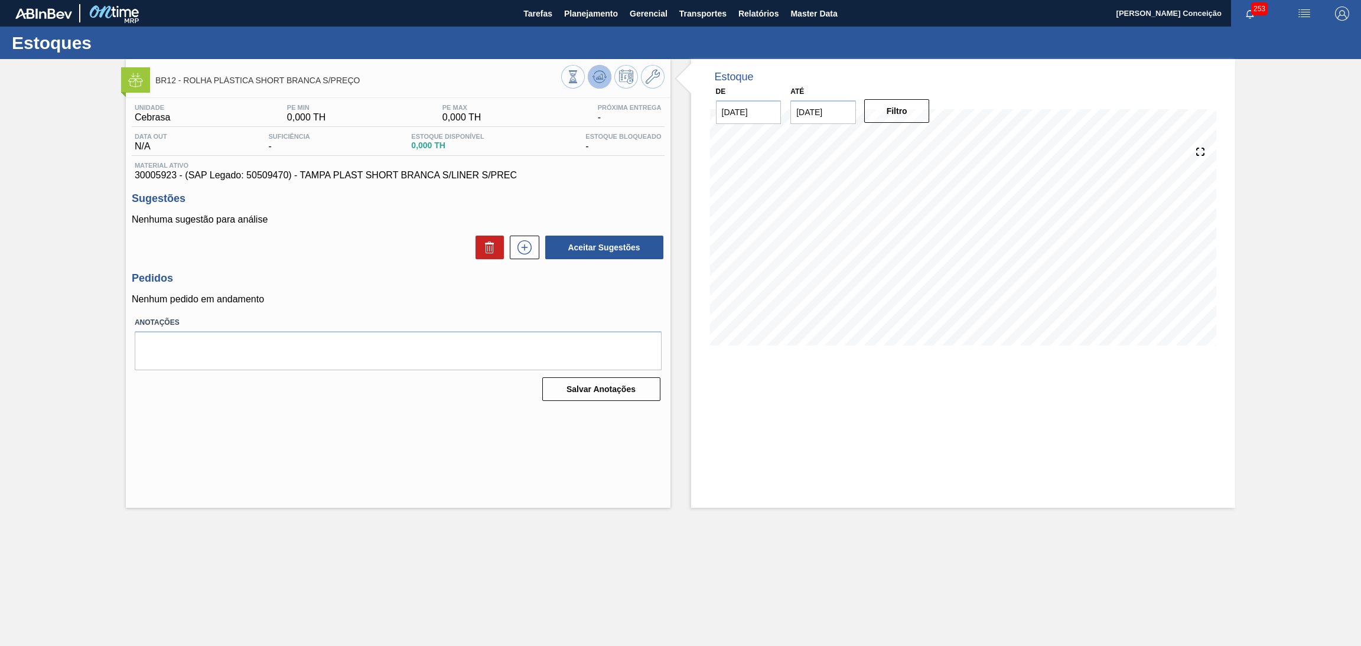
click at [601, 76] on icon at bounding box center [601, 76] width 1 height 5
click at [356, 297] on p "Nenhum pedido em andamento" at bounding box center [398, 299] width 533 height 11
click at [593, 80] on icon at bounding box center [599, 77] width 14 height 14
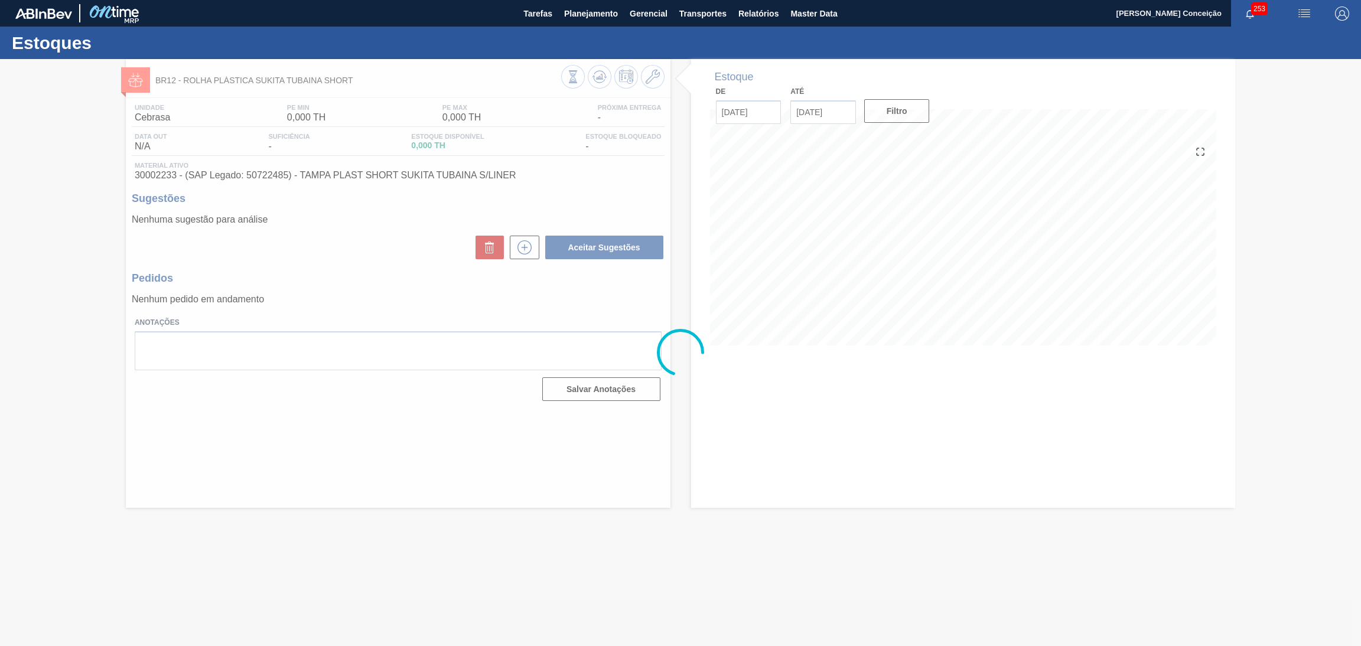
click at [320, 249] on div at bounding box center [680, 352] width 1361 height 587
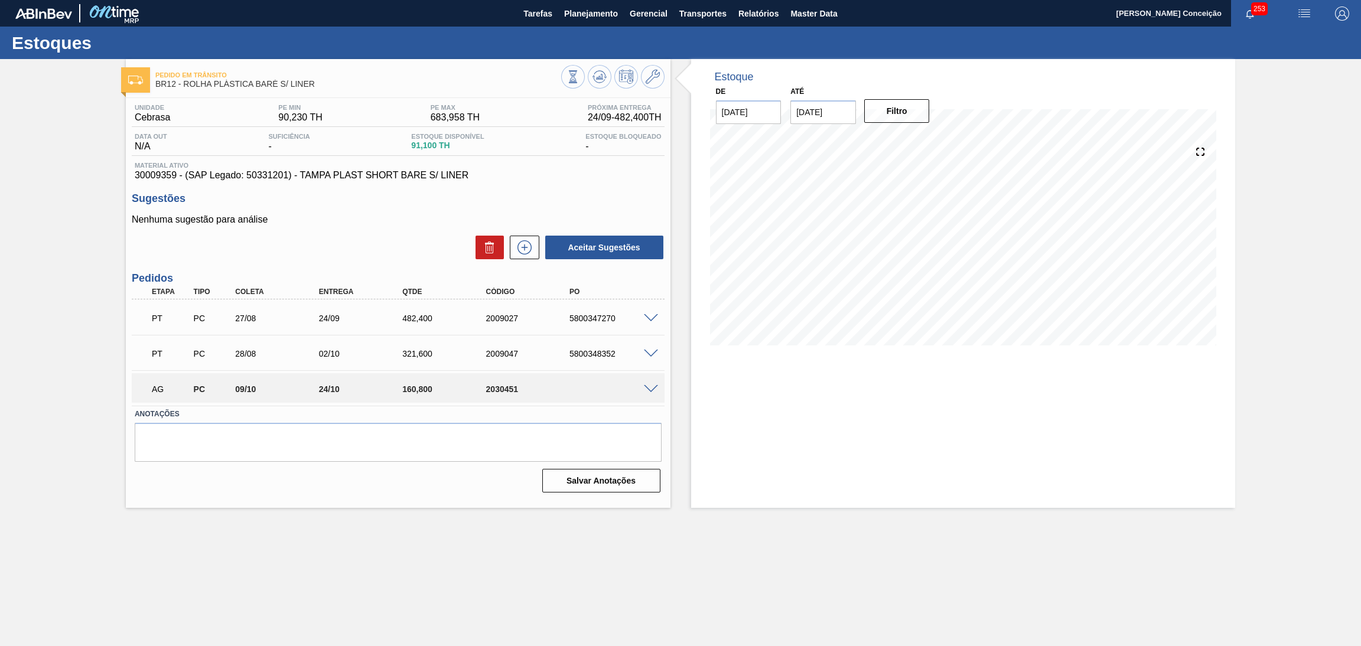
click at [417, 240] on div "Aceitar Sugestões" at bounding box center [398, 247] width 533 height 26
click at [526, 244] on icon at bounding box center [524, 247] width 19 height 14
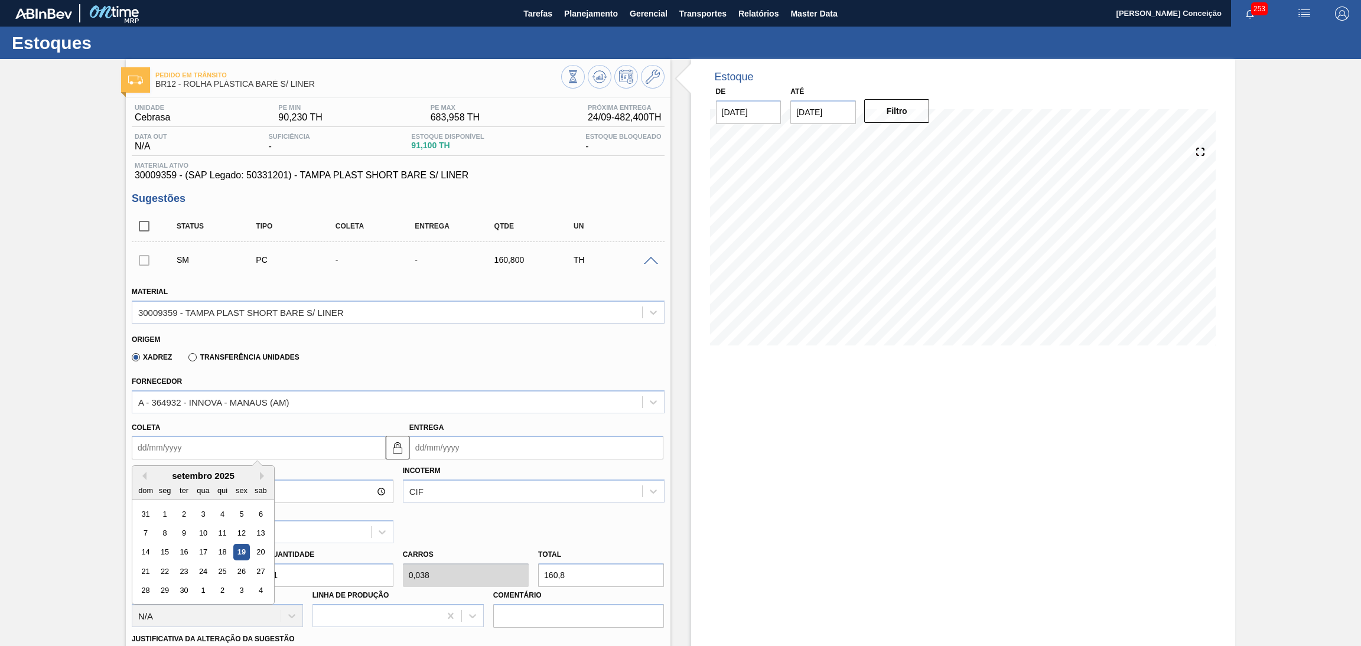
click at [187, 433] on div "Coleta Previous Month Next Month [DATE] dom seg ter qua qui sex sab 31 1 2 3 4 …" at bounding box center [259, 439] width 254 height 41
type input "0"
type input "[DATE]"
type input "04"
type input "[DATE]"
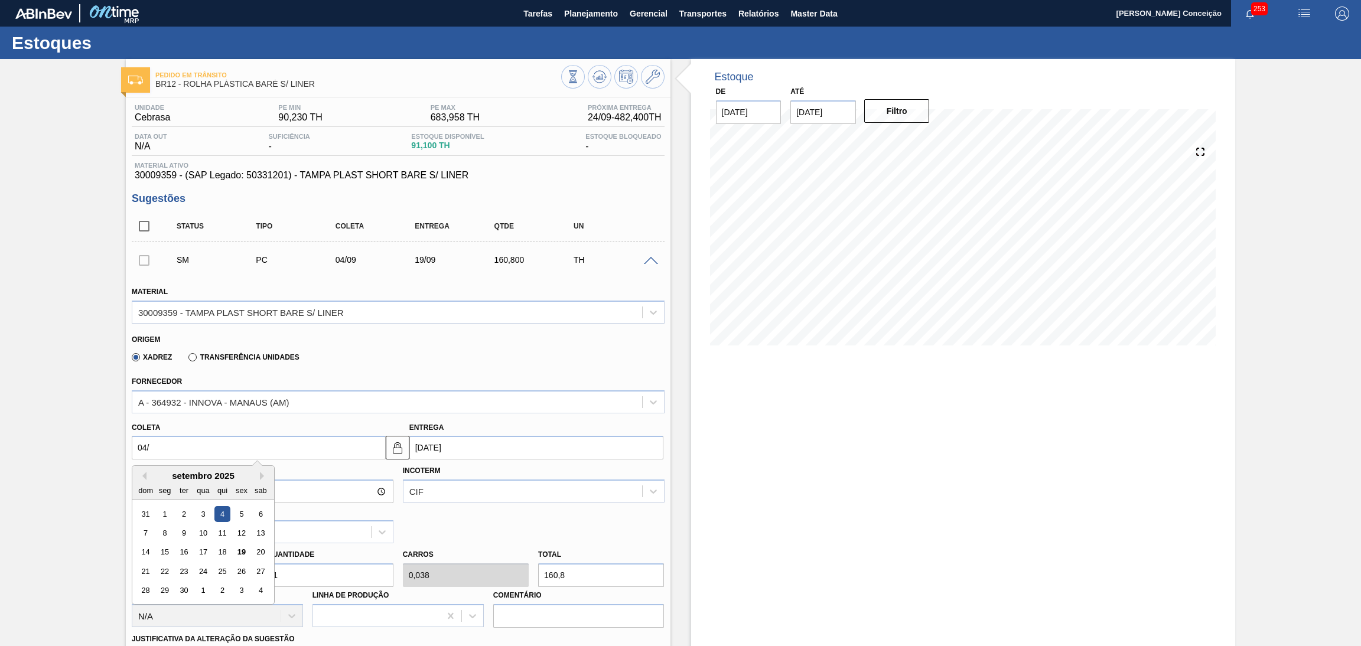
type input "04/1"
type input "[DATE]"
type input "04/11"
type input "[DATE]"
drag, startPoint x: 158, startPoint y: 443, endPoint x: 0, endPoint y: 437, distance: 157.8
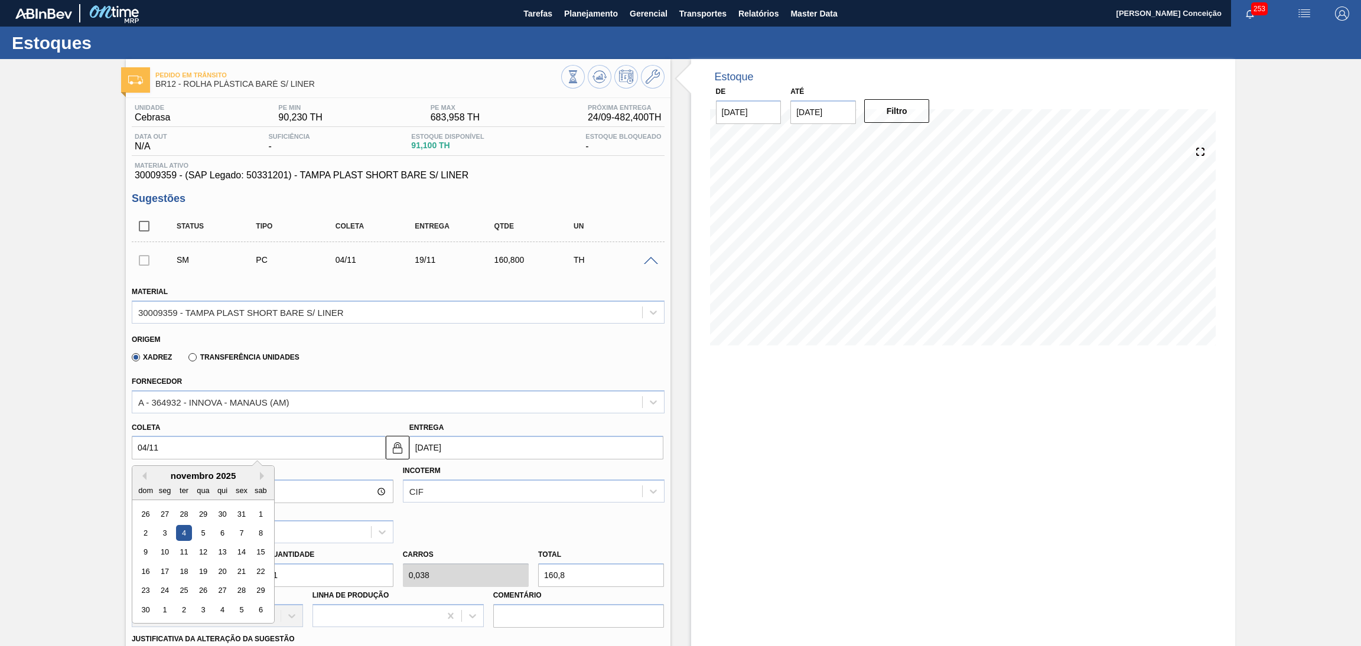
click at [24, 443] on div "Pedido em Trânsito BR12 - ROLHA PLÁSTICA BARÉ S/ LINER Unidade Cebrasa PE MIN 9…" at bounding box center [680, 547] width 1361 height 977
type input "2"
type input "[DATE]"
type input "24"
type input "[DATE]"
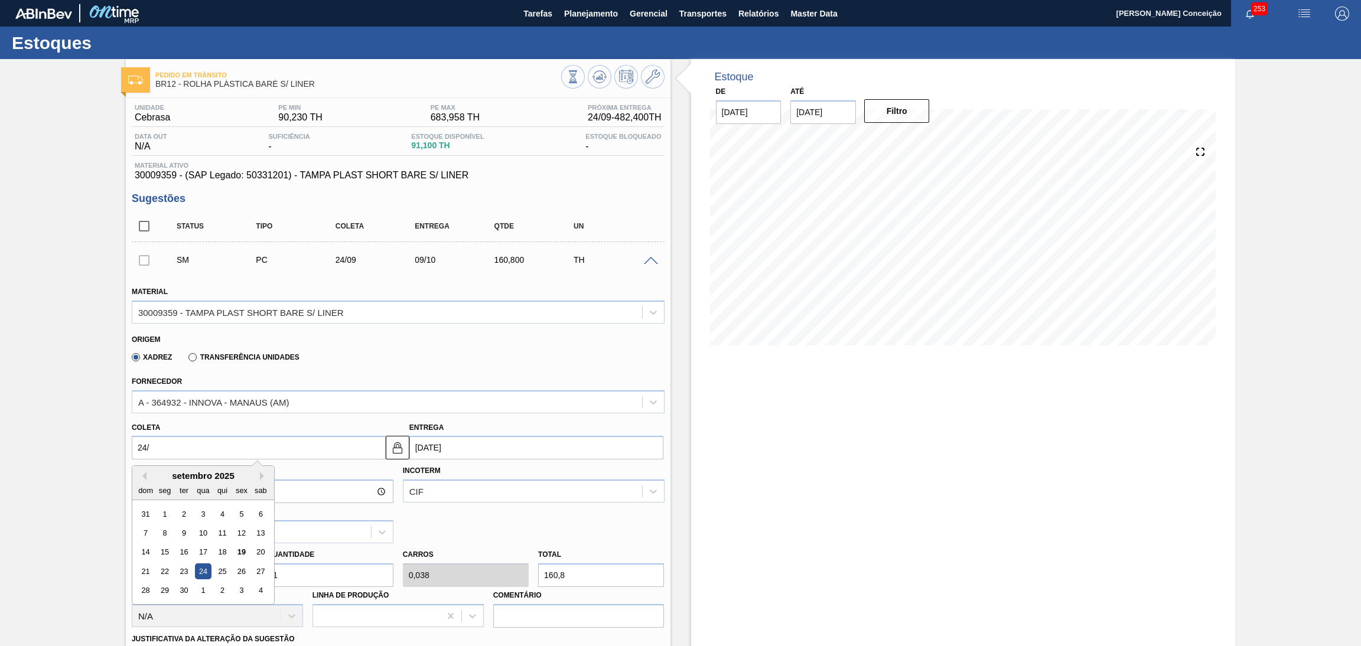
type input "24/1"
type input "[DATE]"
type input "24/10"
type input "[DATE]"
click at [239, 570] on div "24" at bounding box center [241, 571] width 16 height 16
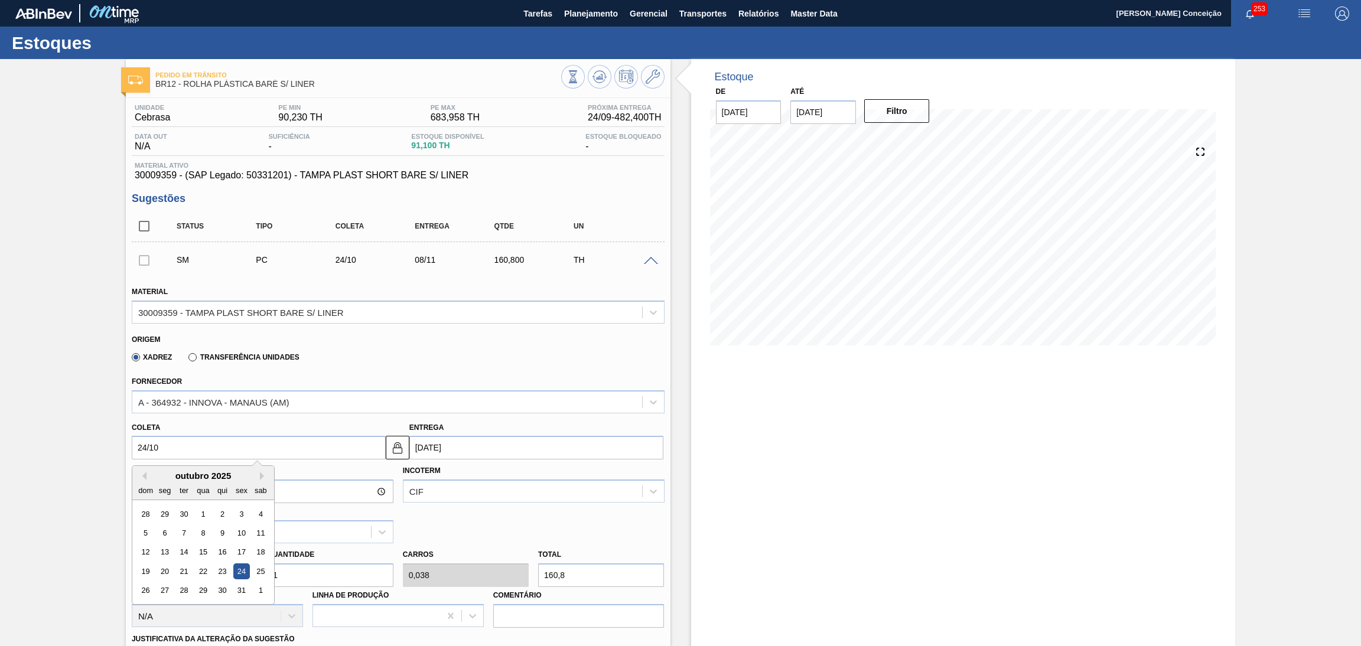
type input "[DATE]"
click at [262, 565] on div "Quantidade 1" at bounding box center [329, 566] width 135 height 41
type input "4"
type input "0,154"
type input "643,2"
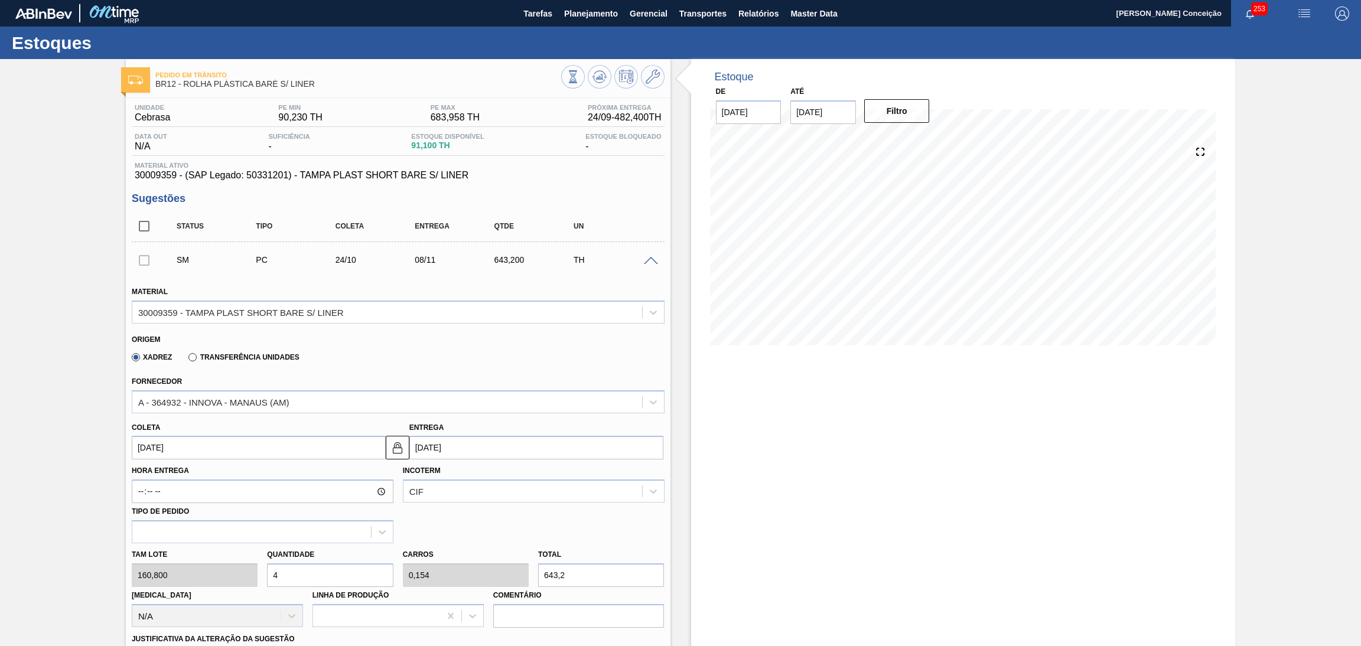
click at [201, 565] on div "Tam lote 160,800 Quantidade 4 Carros 0,154 Total 643,2 Doca N/A Linha de Produç…" at bounding box center [398, 585] width 542 height 84
type input "1"
type input "0,038"
type input "160,8"
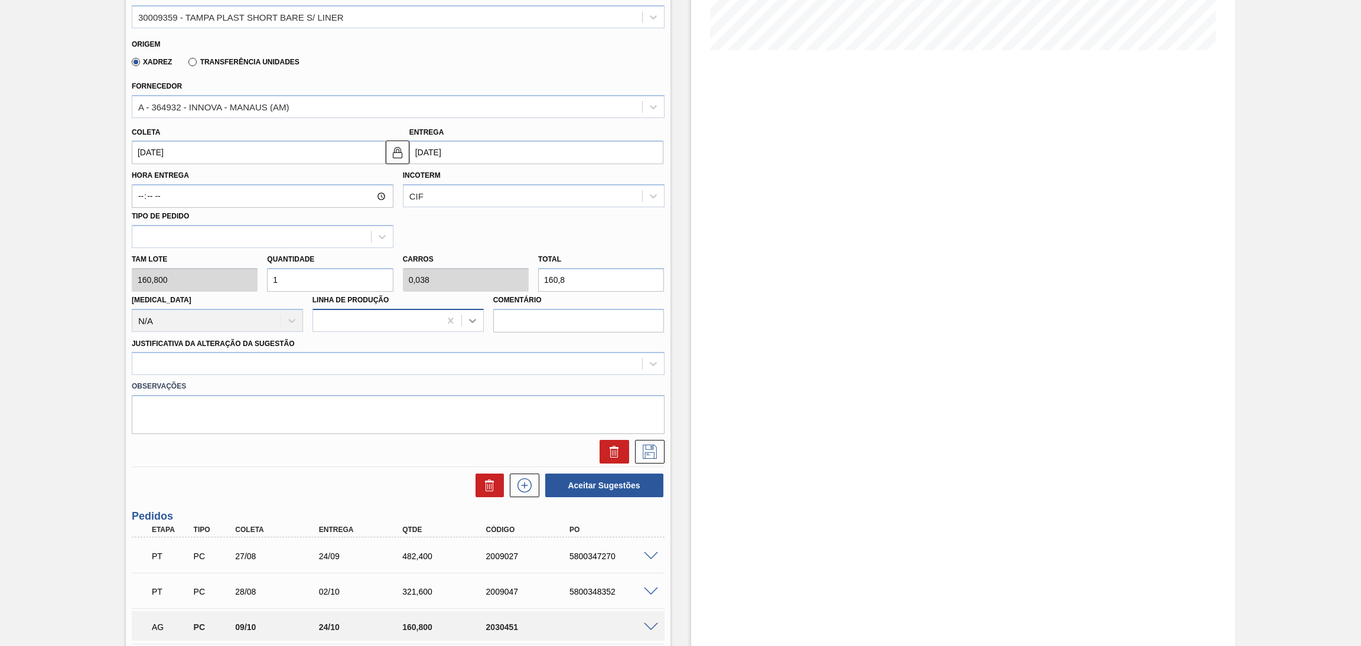
scroll to position [120, 0]
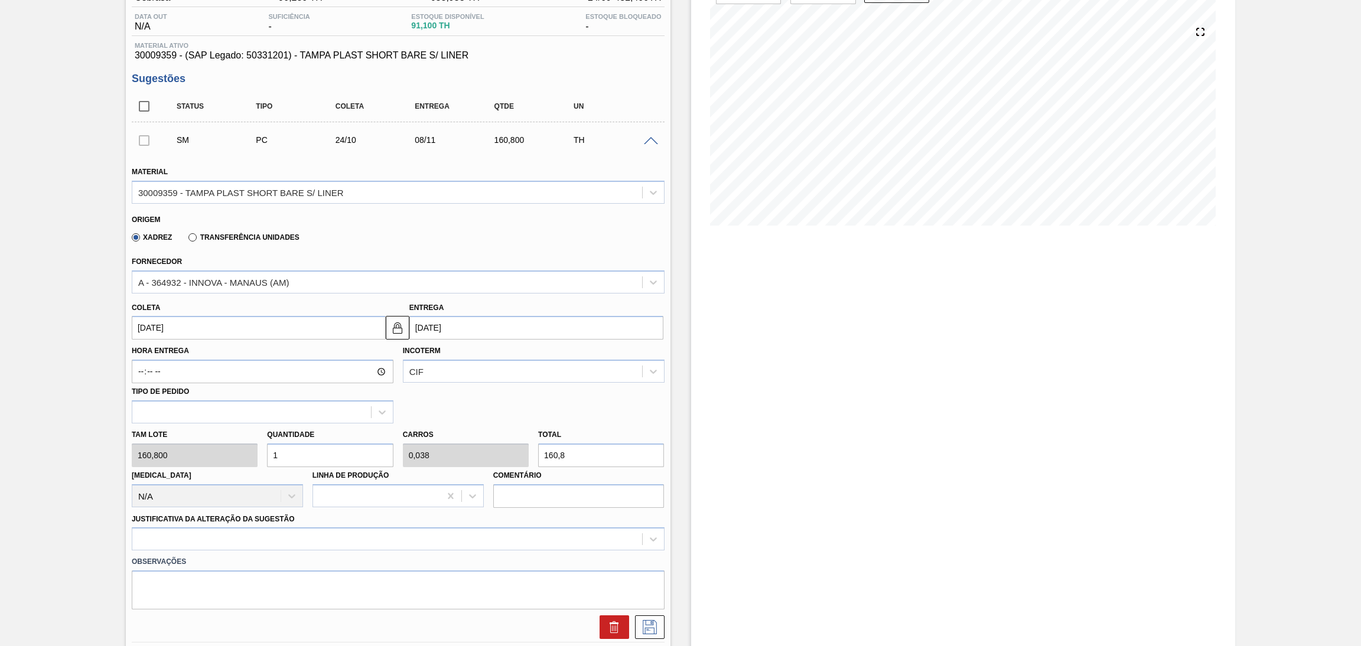
click at [516, 389] on div "Hora Entrega Incoterm CIF Tipo de pedido" at bounding box center [398, 382] width 542 height 84
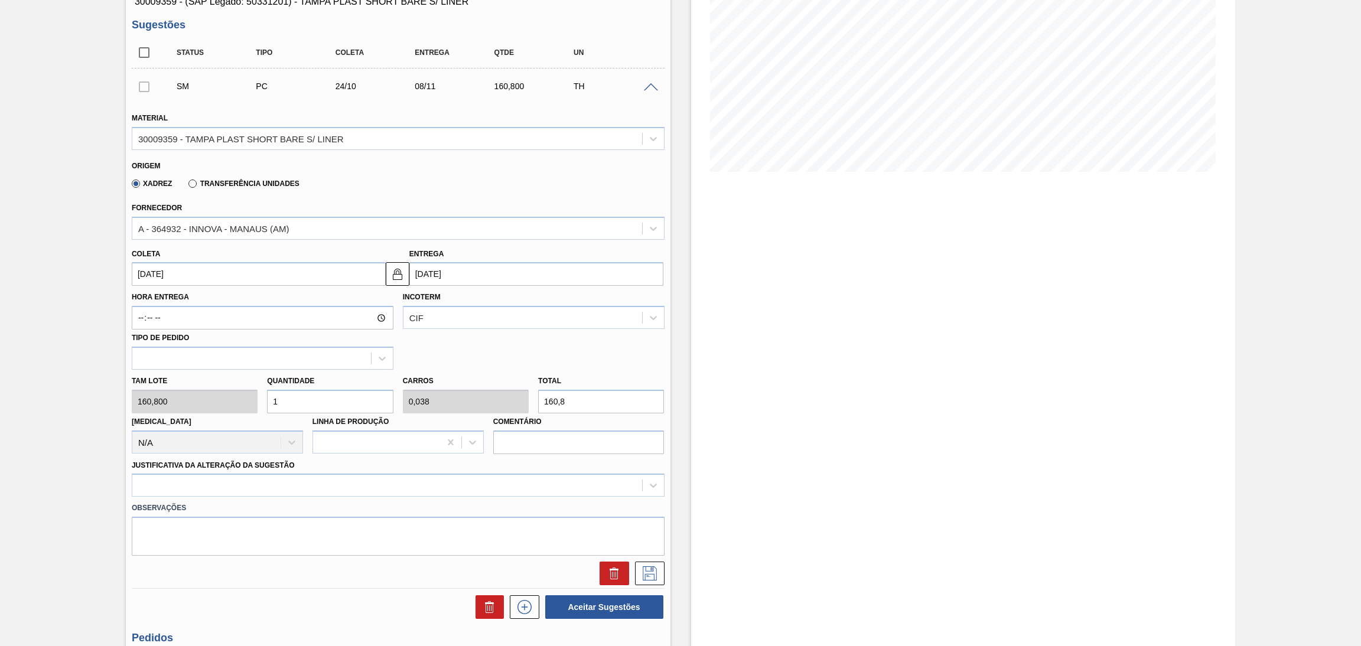
scroll to position [177, 0]
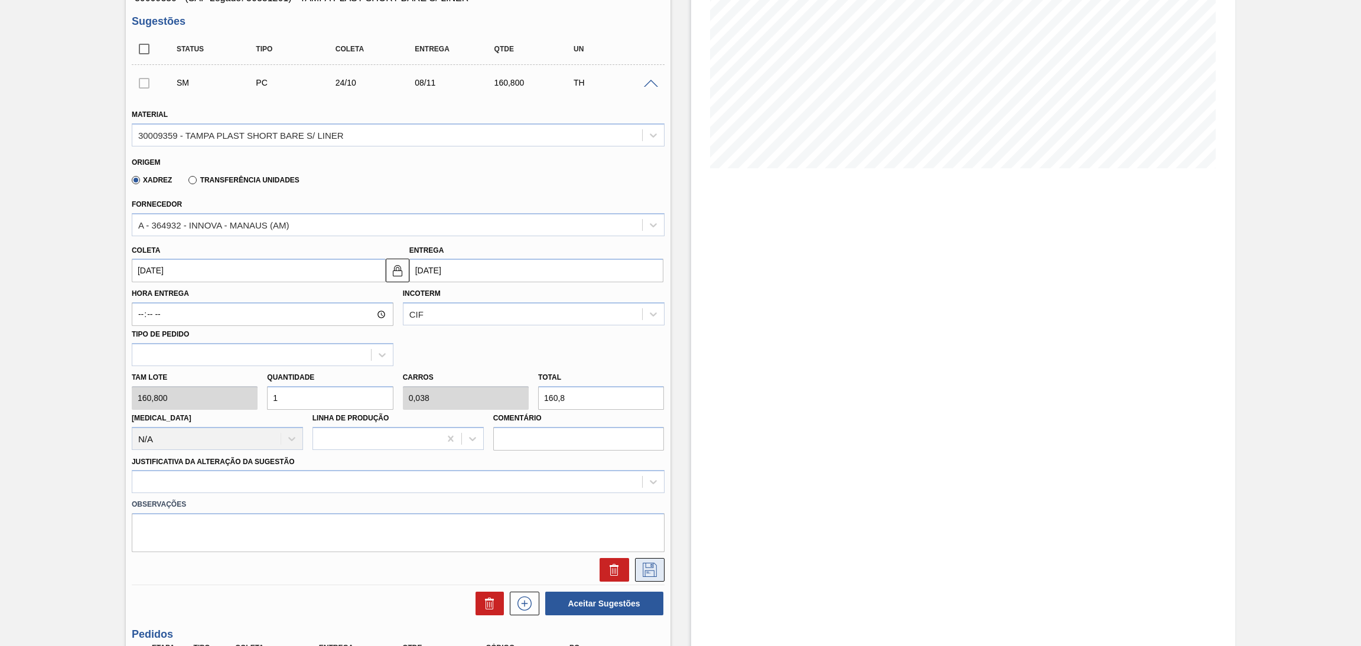
click at [647, 567] on icon at bounding box center [649, 570] width 19 height 14
click at [507, 188] on div "Xadrez Transferência Unidades" at bounding box center [393, 178] width 523 height 23
click at [660, 558] on button at bounding box center [650, 570] width 30 height 24
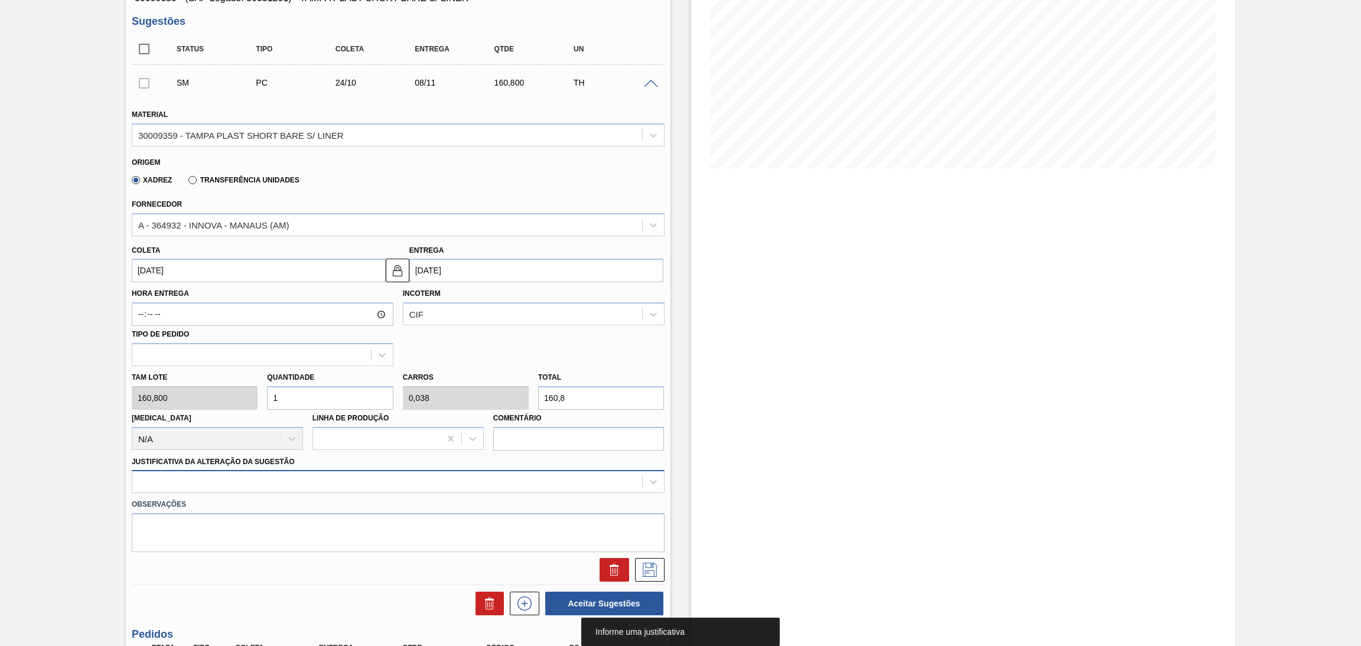
click at [271, 484] on div at bounding box center [398, 481] width 533 height 23
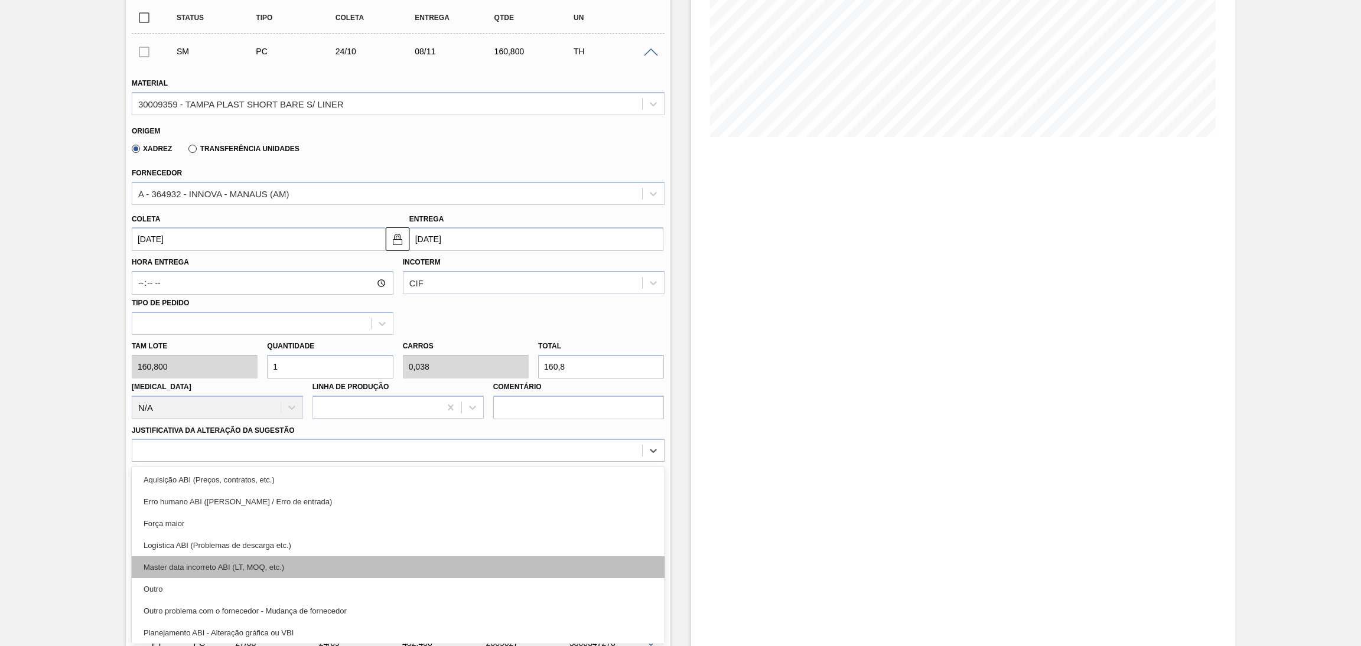
scroll to position [89, 0]
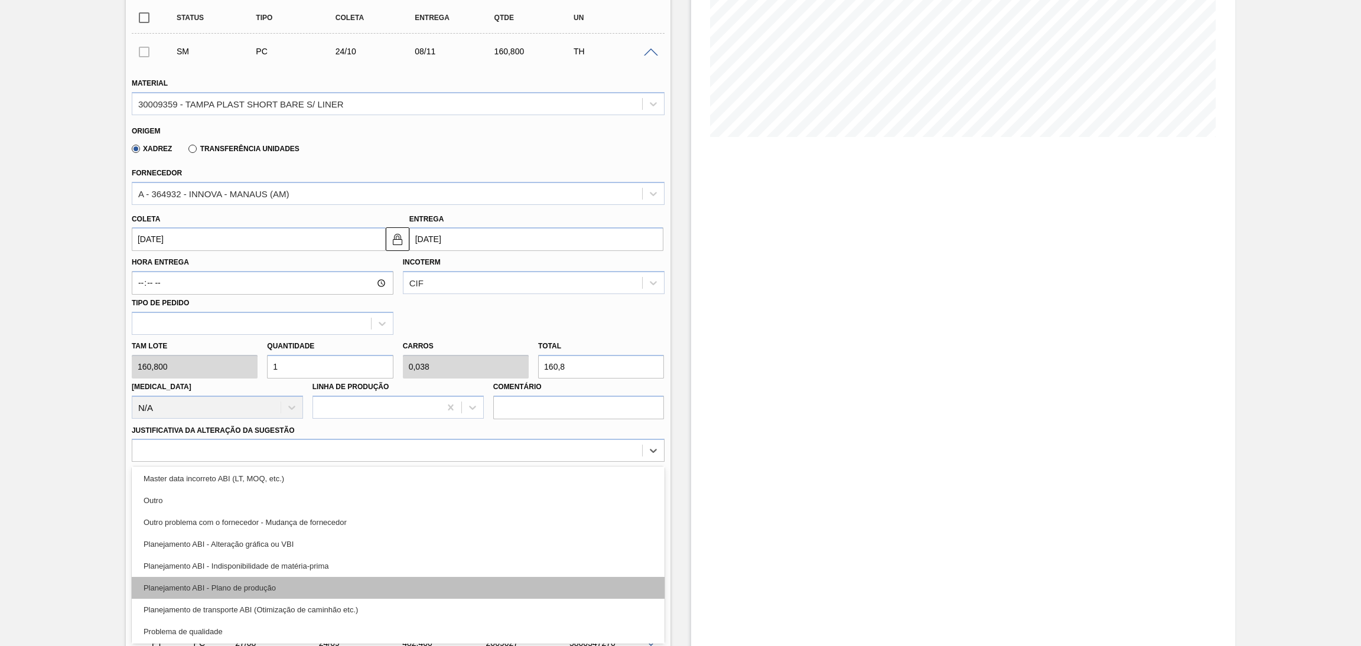
click at [285, 579] on div "Planejamento ABI - Plano de produção" at bounding box center [398, 588] width 533 height 22
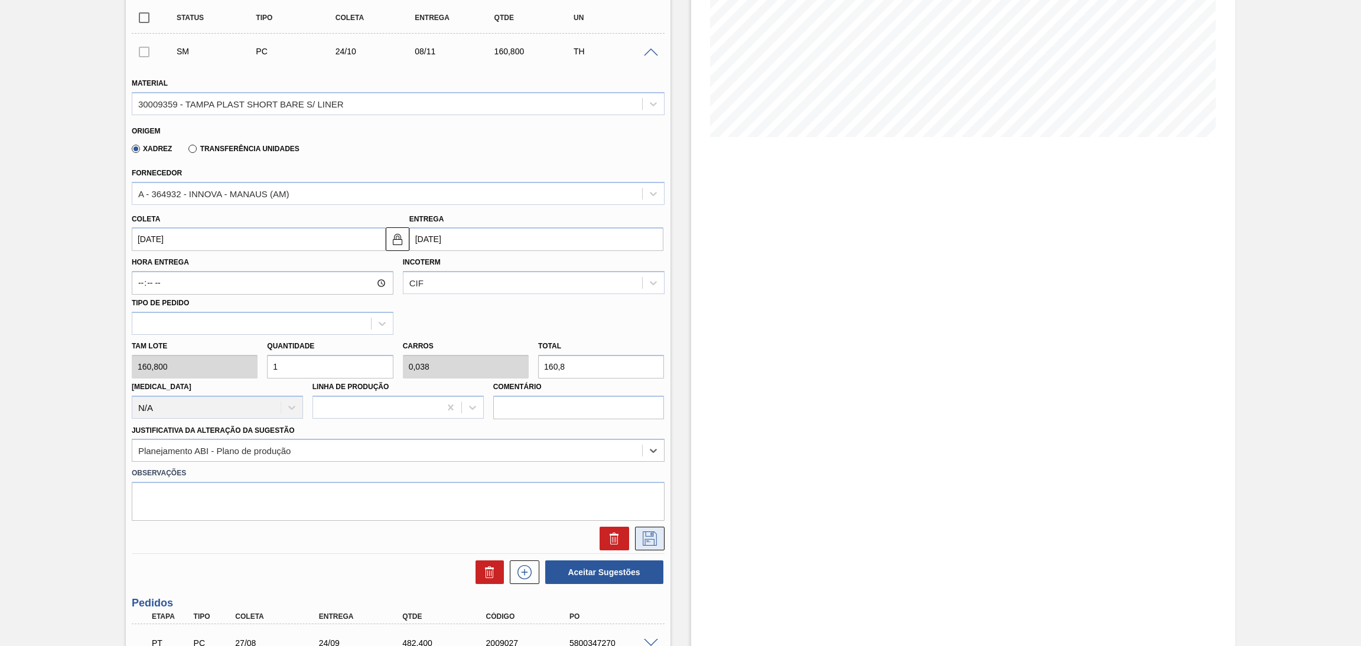
click at [651, 538] on icon at bounding box center [649, 538] width 19 height 14
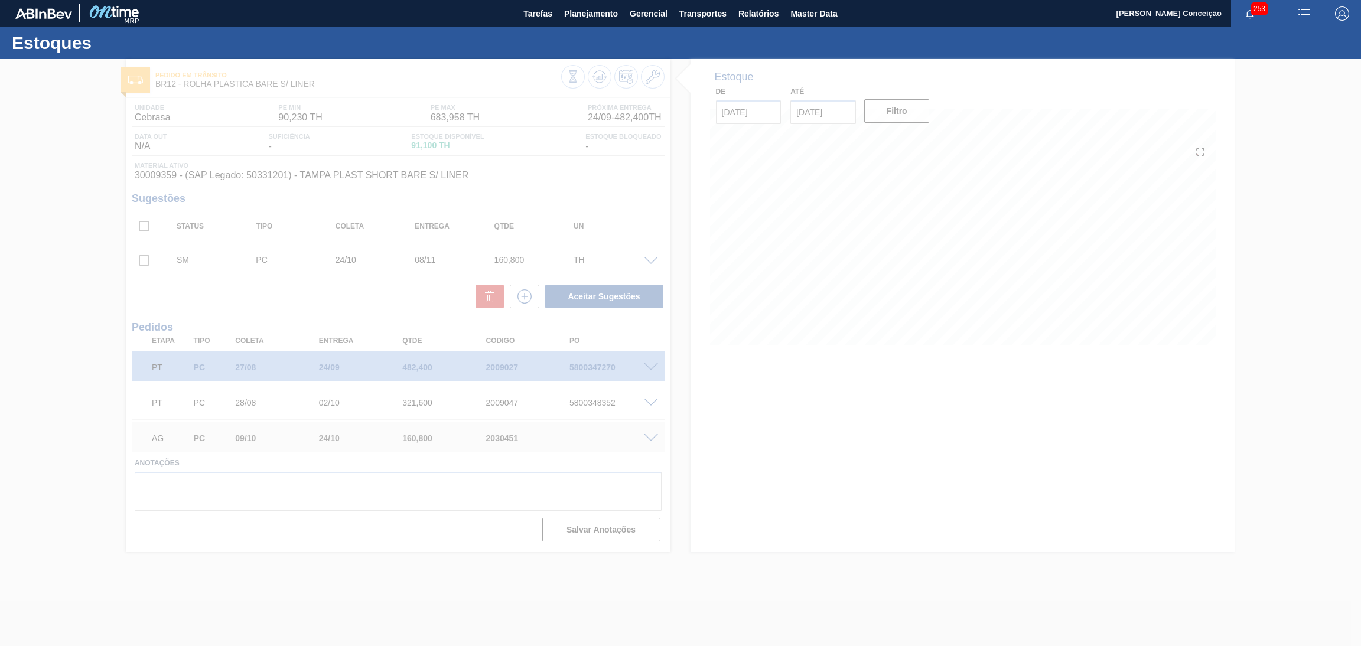
scroll to position [0, 0]
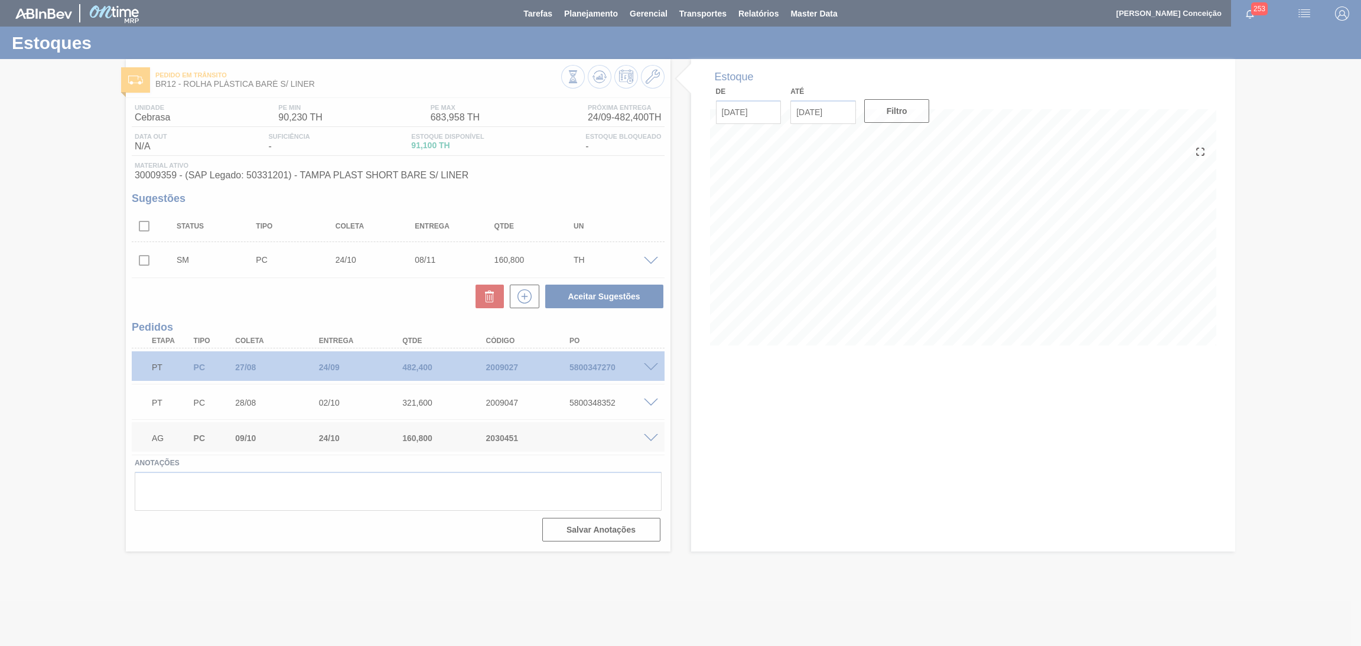
click at [414, 582] on div at bounding box center [680, 323] width 1361 height 646
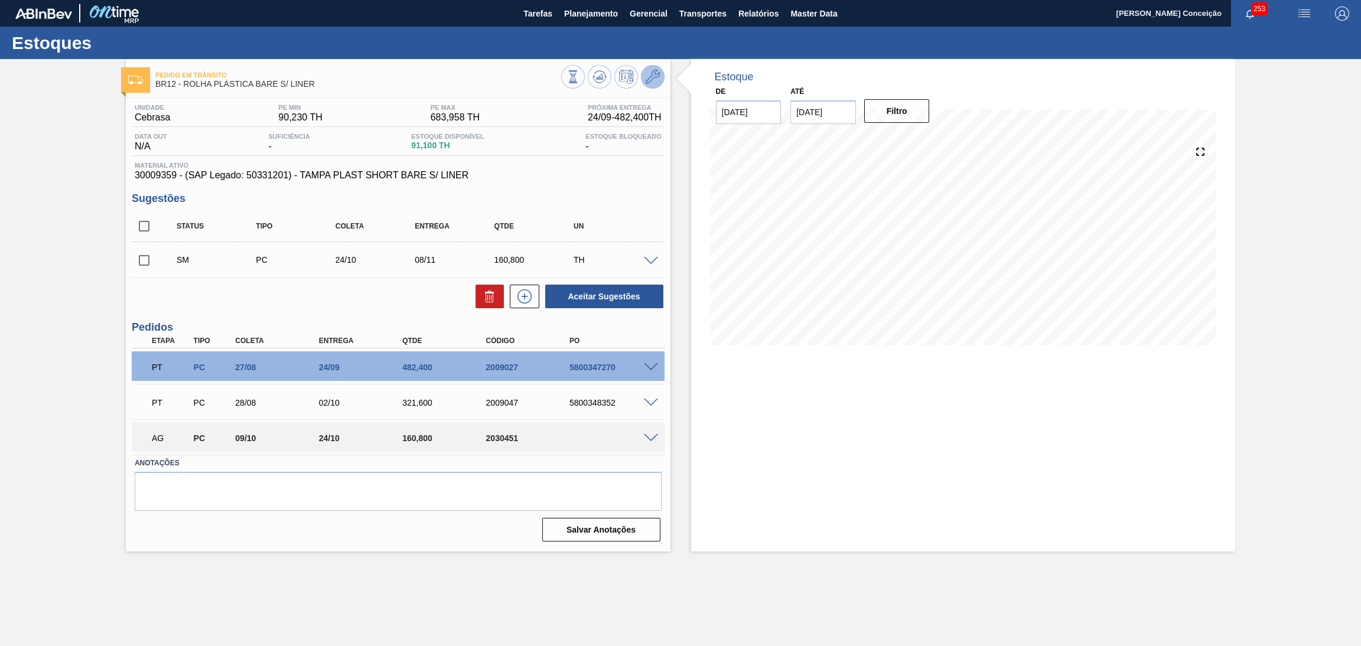
click at [654, 74] on icon at bounding box center [652, 77] width 14 height 14
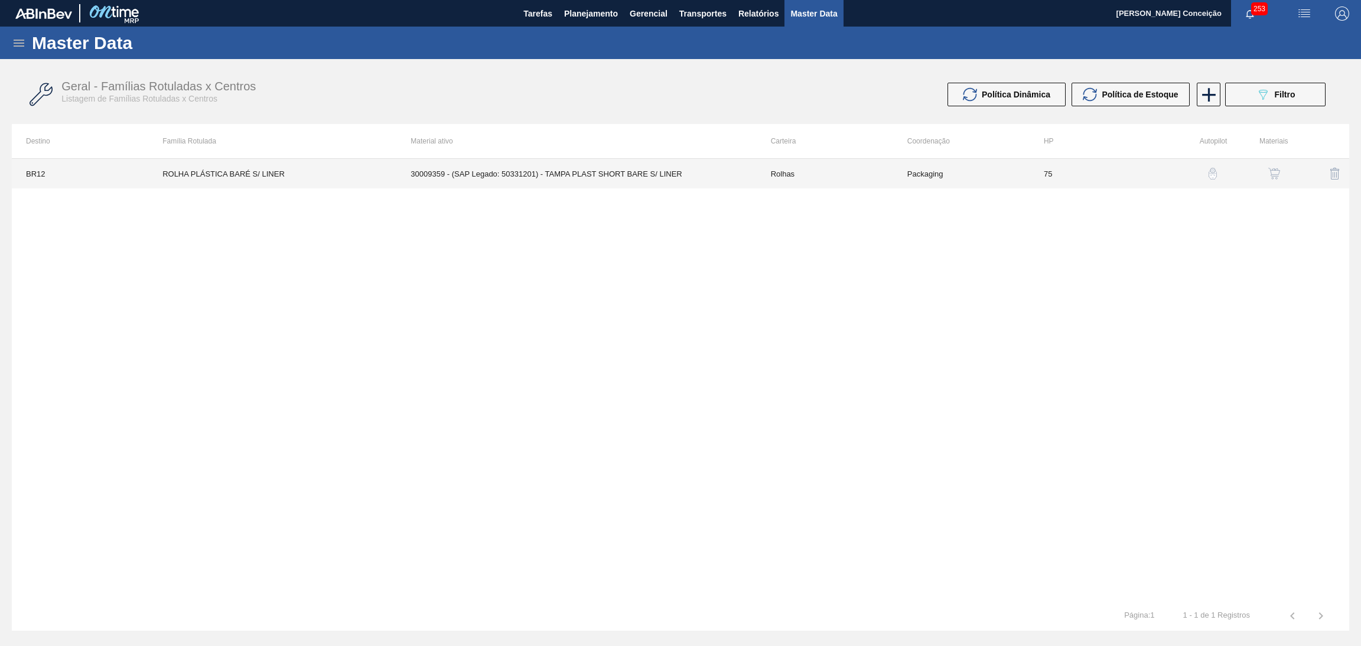
click at [609, 177] on td "30009359 - (SAP Legado: 50331201) - TAMPA PLAST SHORT BARE S/ LINER" at bounding box center [576, 174] width 360 height 30
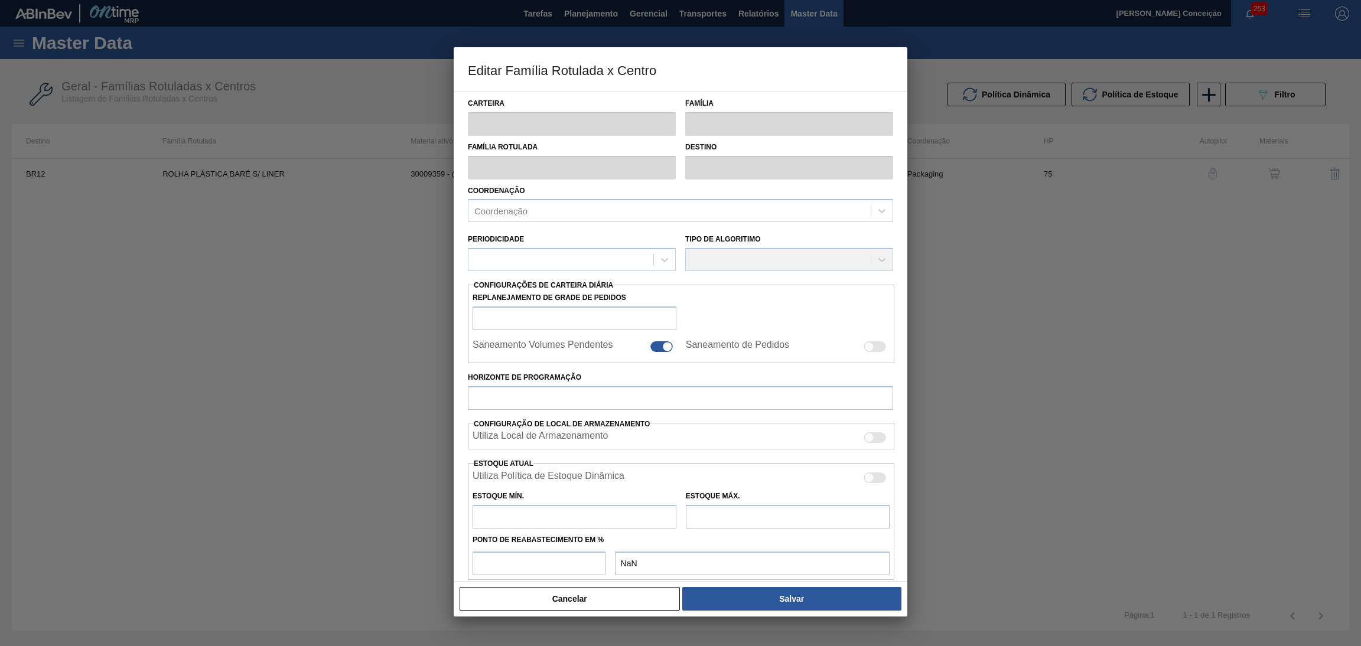
type input "Rolhas"
type input "Rolha Plástica"
type input "ROLHA PLÁSTICA BARÉ S/ LINER"
type input "BR12 - Cebrasa"
type input "75"
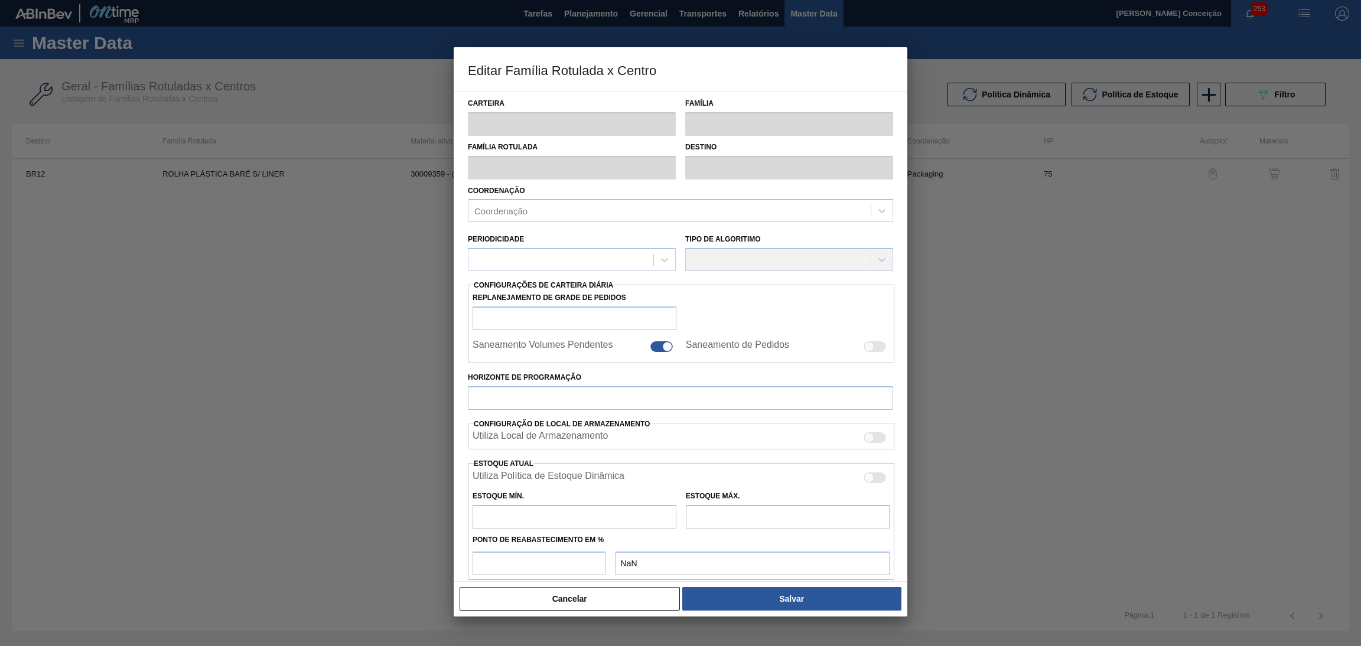
type input "90,23"
type input "683,958"
type input "60"
type input "446,466"
checkbox input "true"
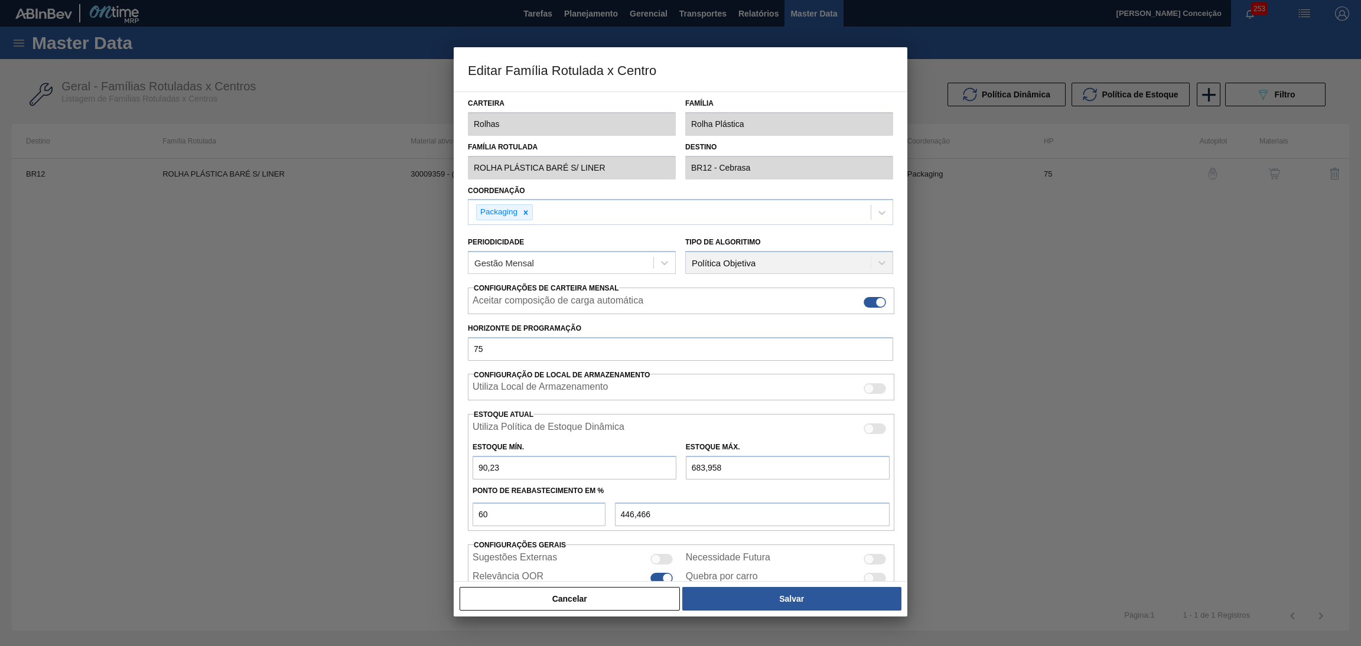
drag, startPoint x: 743, startPoint y: 467, endPoint x: 562, endPoint y: 467, distance: 181.3
click at [578, 467] on div "Estoque Mín. 90,23 Estoque Máx. 683,958" at bounding box center [681, 458] width 426 height 44
type input "8"
type input "40,892"
type input "83"
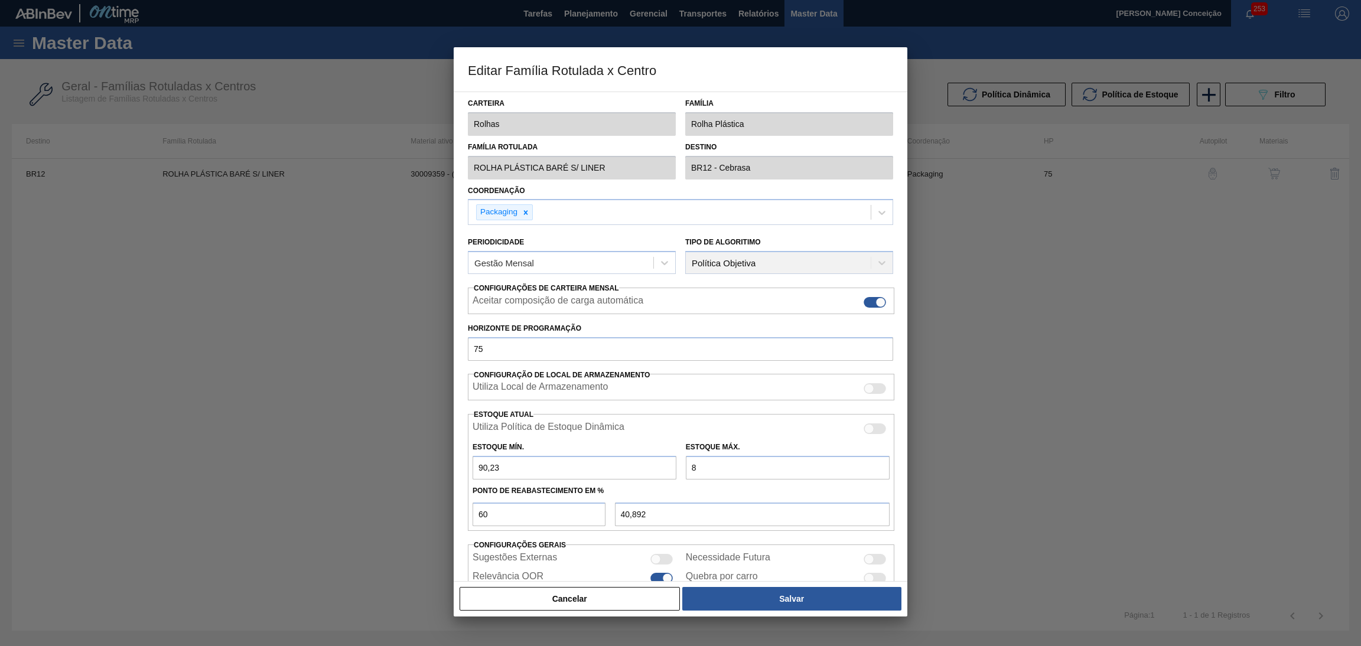
type input "85,892"
type input "833"
type input "535,892"
type input "833"
click at [846, 597] on button "Salvar" at bounding box center [791, 599] width 219 height 24
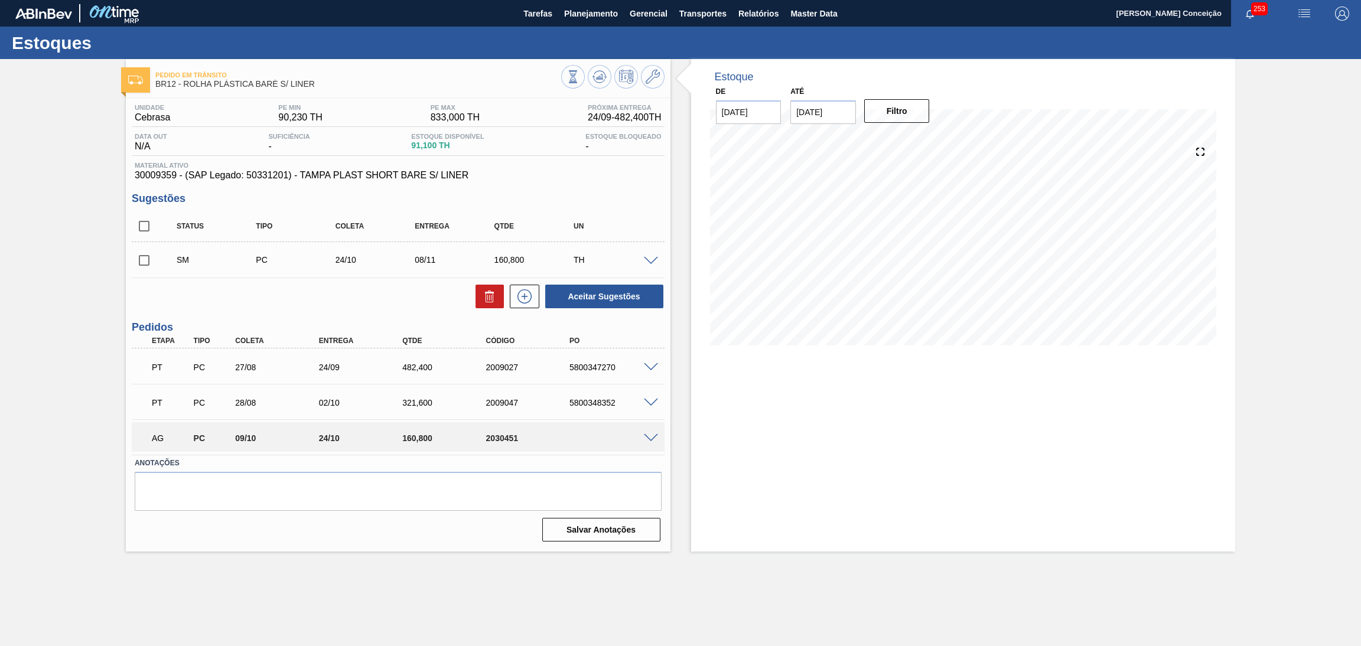
drag, startPoint x: 142, startPoint y: 260, endPoint x: 158, endPoint y: 271, distance: 19.5
click at [142, 259] on input "checkbox" at bounding box center [144, 260] width 25 height 25
click at [584, 292] on button "Aceitar Sugestões" at bounding box center [604, 297] width 118 height 24
checkbox input "false"
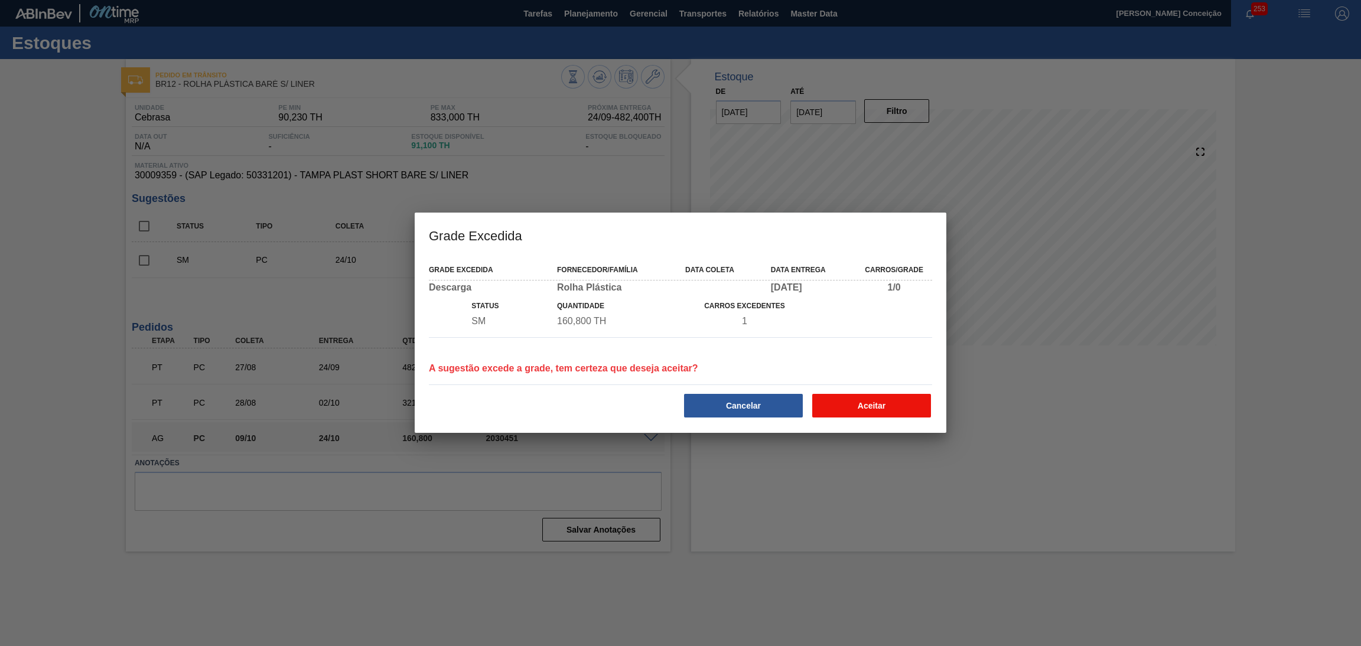
click at [876, 408] on button "Aceitar" at bounding box center [871, 406] width 119 height 24
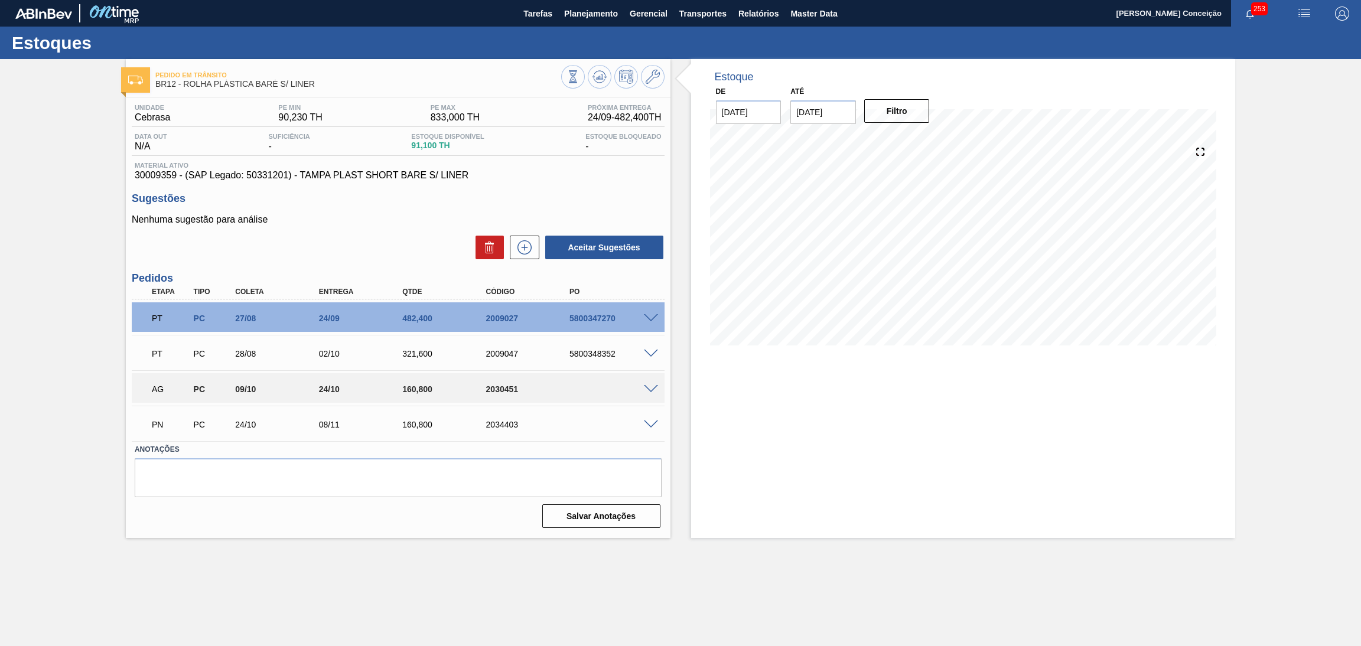
click at [723, 407] on div "Estoque De 19/09/2025 Até 30/11/2025 Filtro" at bounding box center [963, 298] width 544 height 479
click at [591, 84] on button at bounding box center [600, 77] width 24 height 24
click at [355, 210] on div "Sugestões Nenhuma sugestão para análise Aceitar Sugestões" at bounding box center [398, 227] width 533 height 68
click at [460, 193] on h3 "Sugestões" at bounding box center [398, 199] width 533 height 12
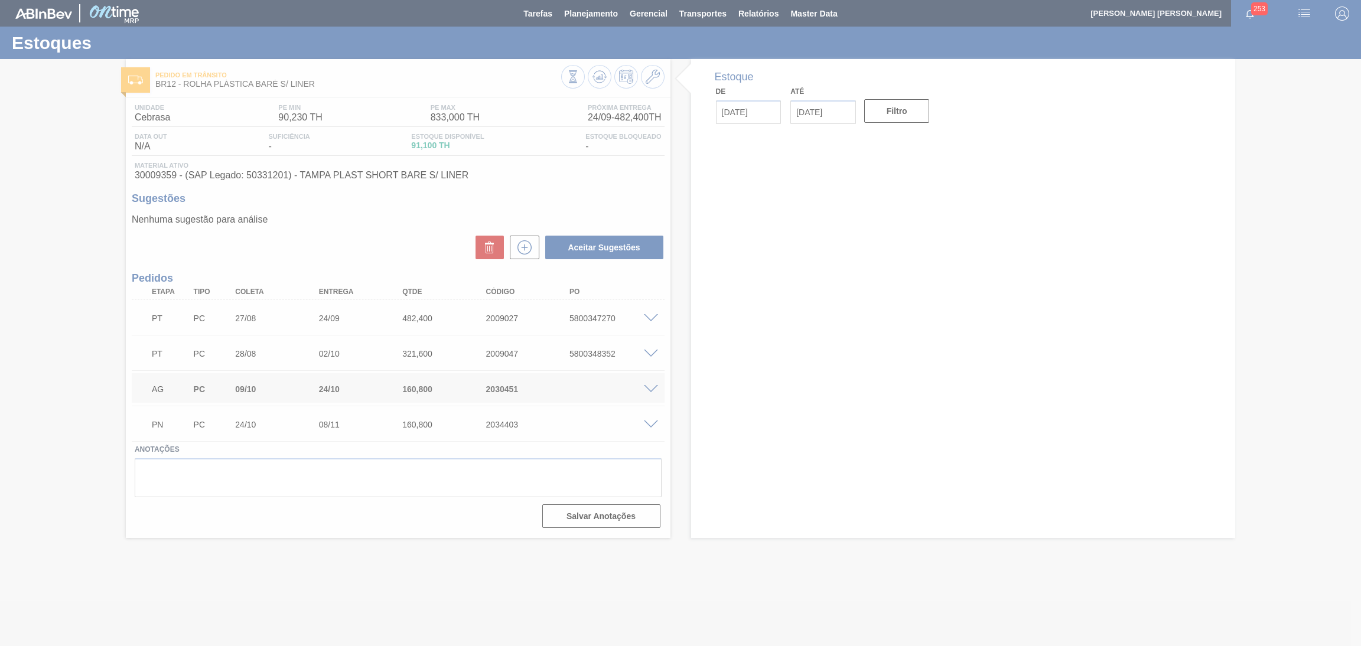
click at [621, 464] on div at bounding box center [680, 323] width 1361 height 646
click at [709, 459] on div at bounding box center [680, 323] width 1361 height 646
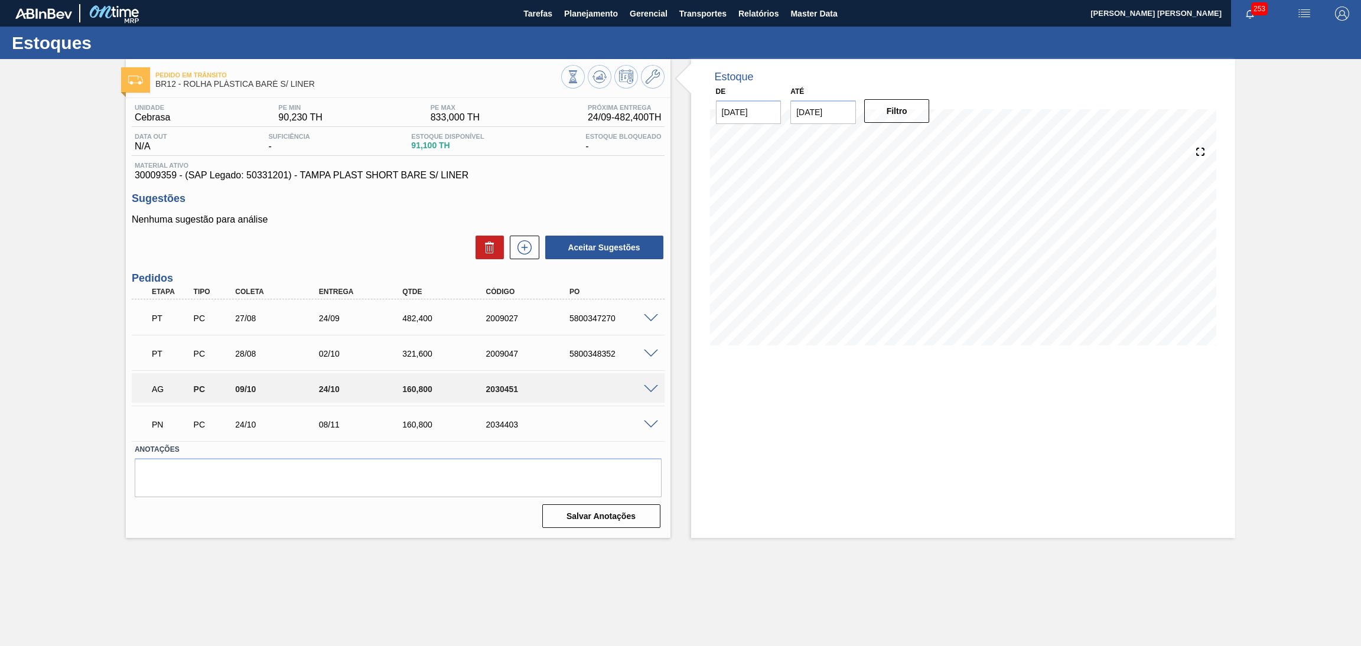
click at [340, 217] on p "Nenhuma sugestão para análise" at bounding box center [398, 219] width 533 height 11
click at [600, 76] on icon at bounding box center [599, 77] width 14 height 14
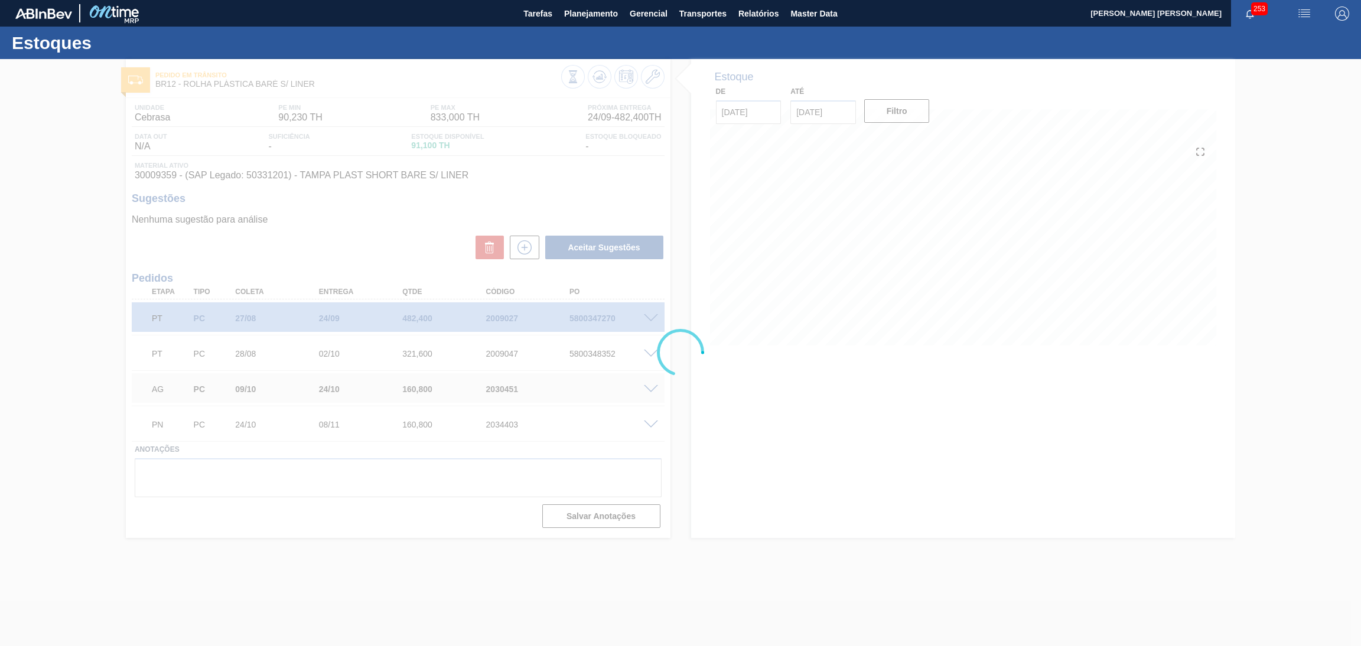
click at [441, 182] on div at bounding box center [680, 352] width 1361 height 587
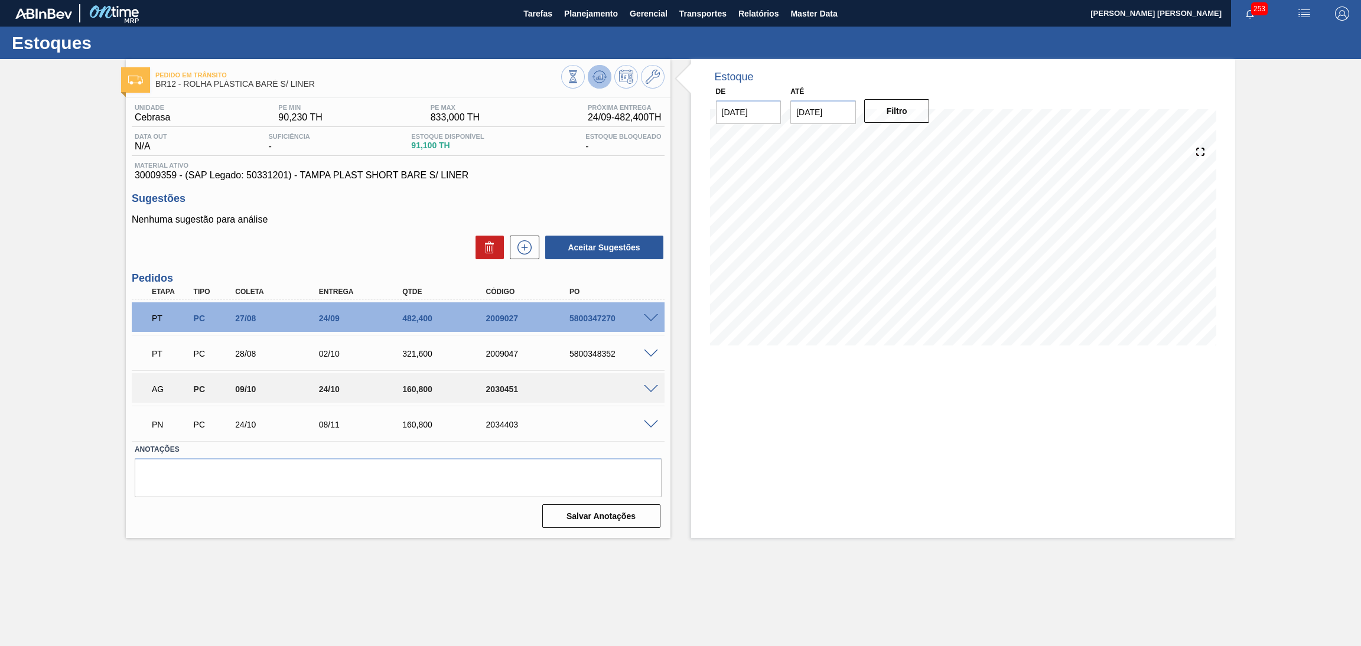
click at [596, 88] on button at bounding box center [600, 77] width 24 height 24
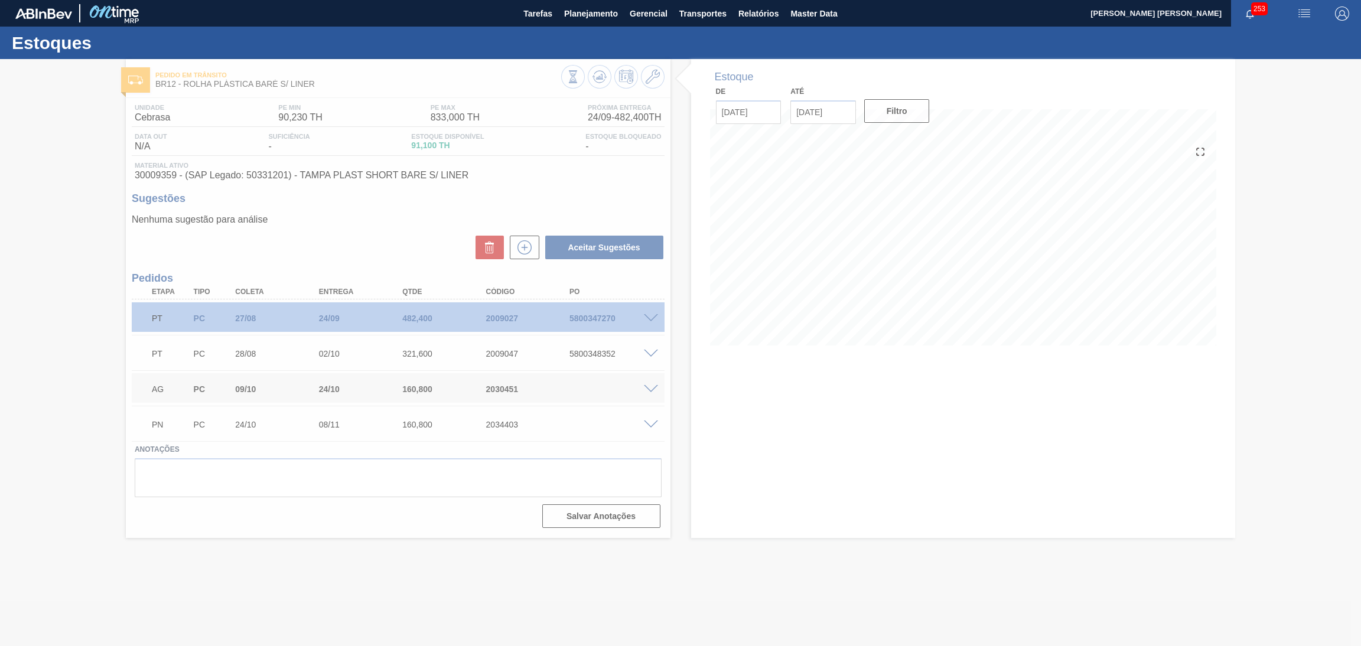
click at [346, 239] on div at bounding box center [680, 352] width 1361 height 587
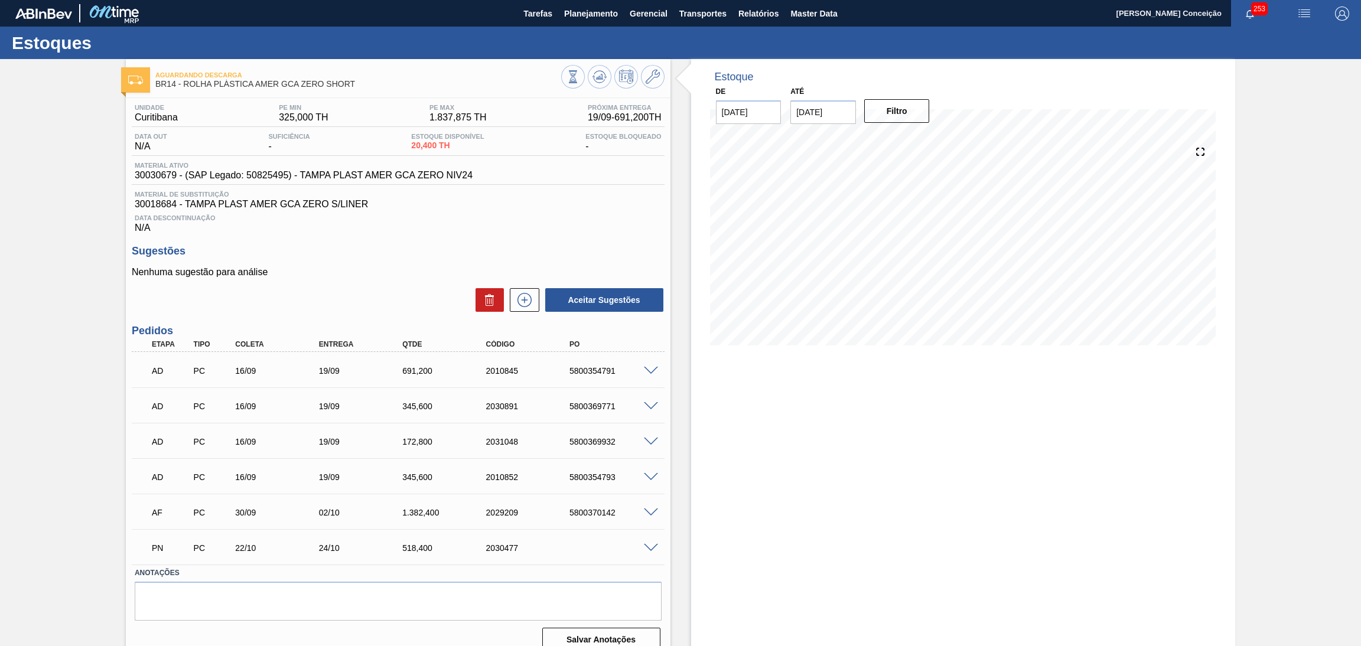
click at [678, 433] on div "Estoque De [DATE] Até [DATE] Filtro 26/11 Projeção de Estoque 1,500.948 [DOMAIN…" at bounding box center [952, 360] width 565 height 602
click at [384, 281] on div "Nenhuma sugestão para análise Aceitar Sugestões" at bounding box center [398, 290] width 533 height 46
click at [388, 217] on span "Data Descontinuação" at bounding box center [398, 217] width 527 height 7
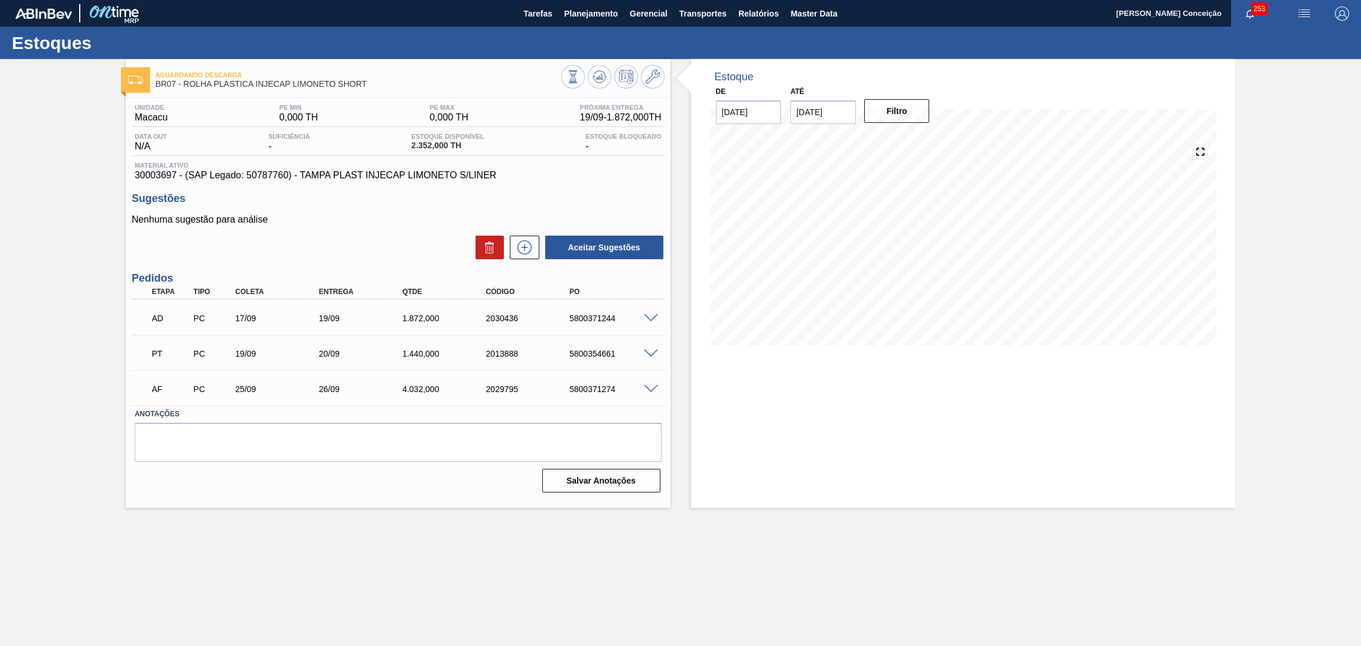
click at [369, 270] on div "Unidade Macacu PE MIN 0,000 TH PE MAX 0,000 TH Próxima Entrega 19/09 - 1.872,00…" at bounding box center [398, 297] width 544 height 399
click at [305, 213] on div "Sugestões Nenhuma sugestão para análise Aceitar Sugestões" at bounding box center [398, 227] width 533 height 68
click at [310, 253] on div "Aceitar Sugestões" at bounding box center [398, 247] width 533 height 26
click at [172, 171] on span "30003697 - (SAP Legado: 50787760) - TAMPA PLAST INJECAP LIMONETO S/LINER" at bounding box center [398, 175] width 527 height 11
click at [172, 172] on span "30003697 - (SAP Legado: 50787760) - TAMPA PLAST INJECAP LIMONETO S/LINER" at bounding box center [398, 175] width 527 height 11
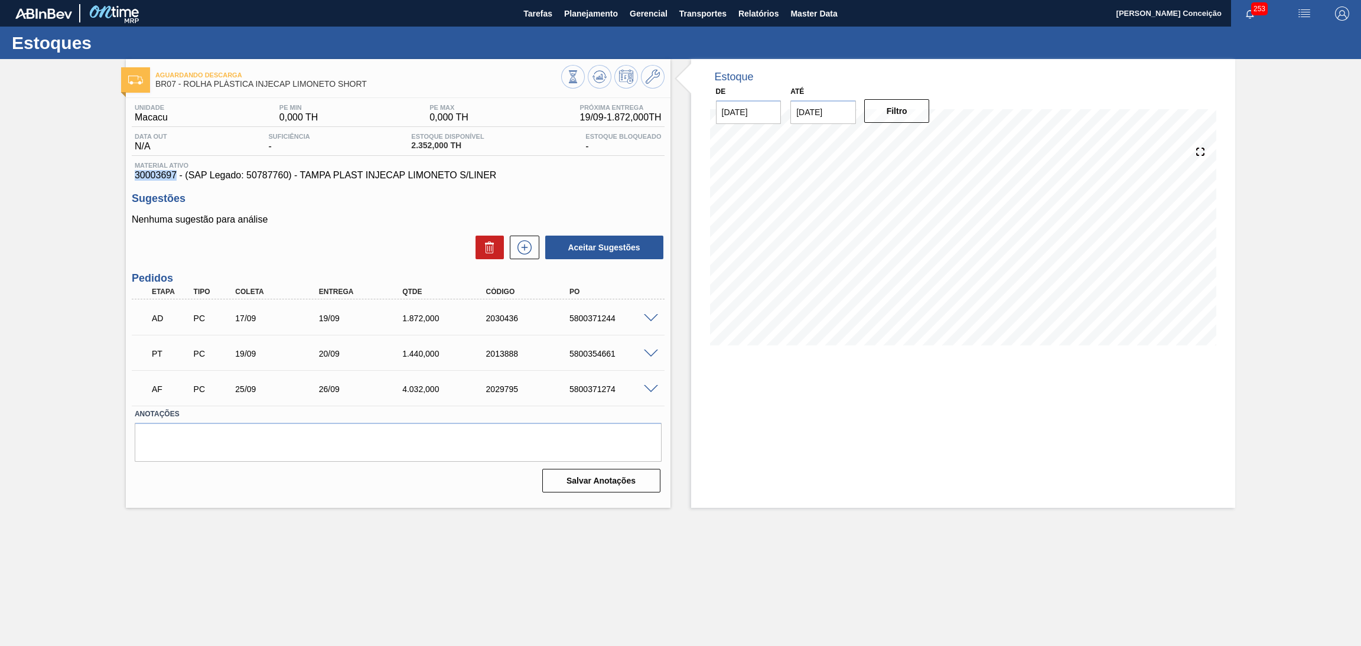
copy span "30003697"
click at [304, 265] on div "Unidade Macacu PE MIN 0,000 TH PE MAX 0,000 TH Próxima Entrega 19/09 - 1.872,00…" at bounding box center [398, 297] width 544 height 399
click at [325, 245] on div "Aceitar Sugestões" at bounding box center [398, 247] width 533 height 26
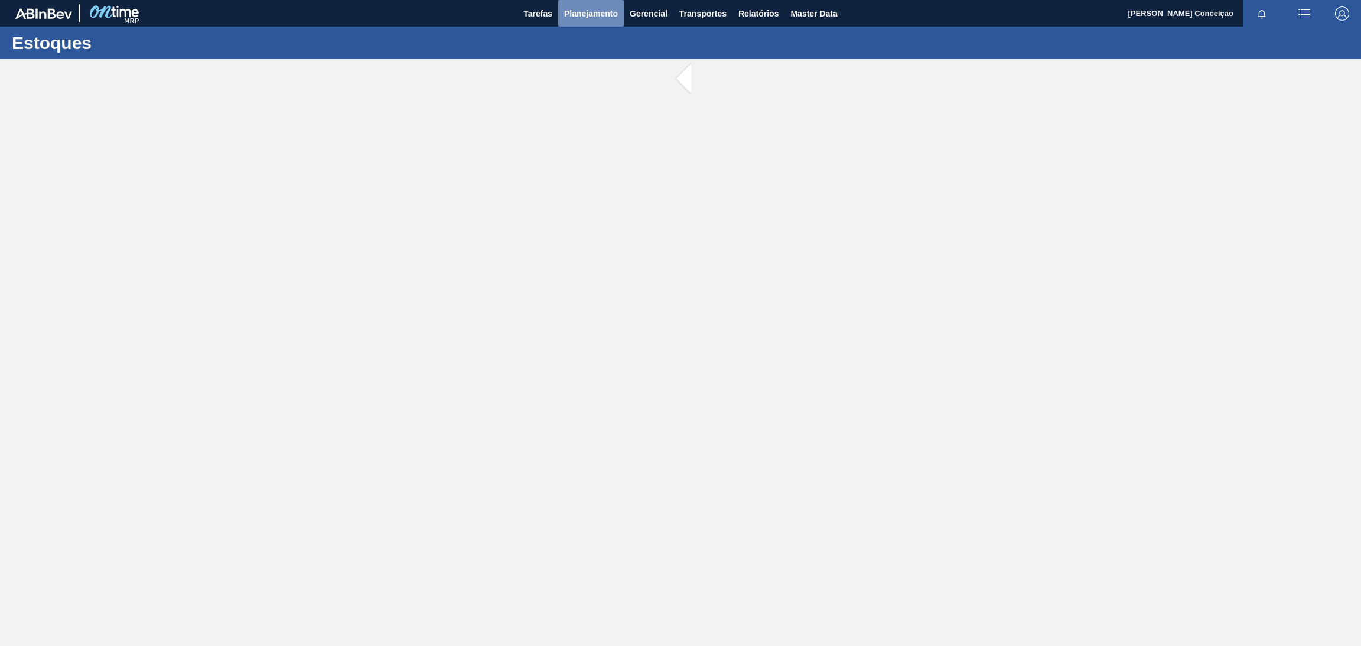
click at [582, 12] on span "Planejamento" at bounding box center [591, 13] width 54 height 14
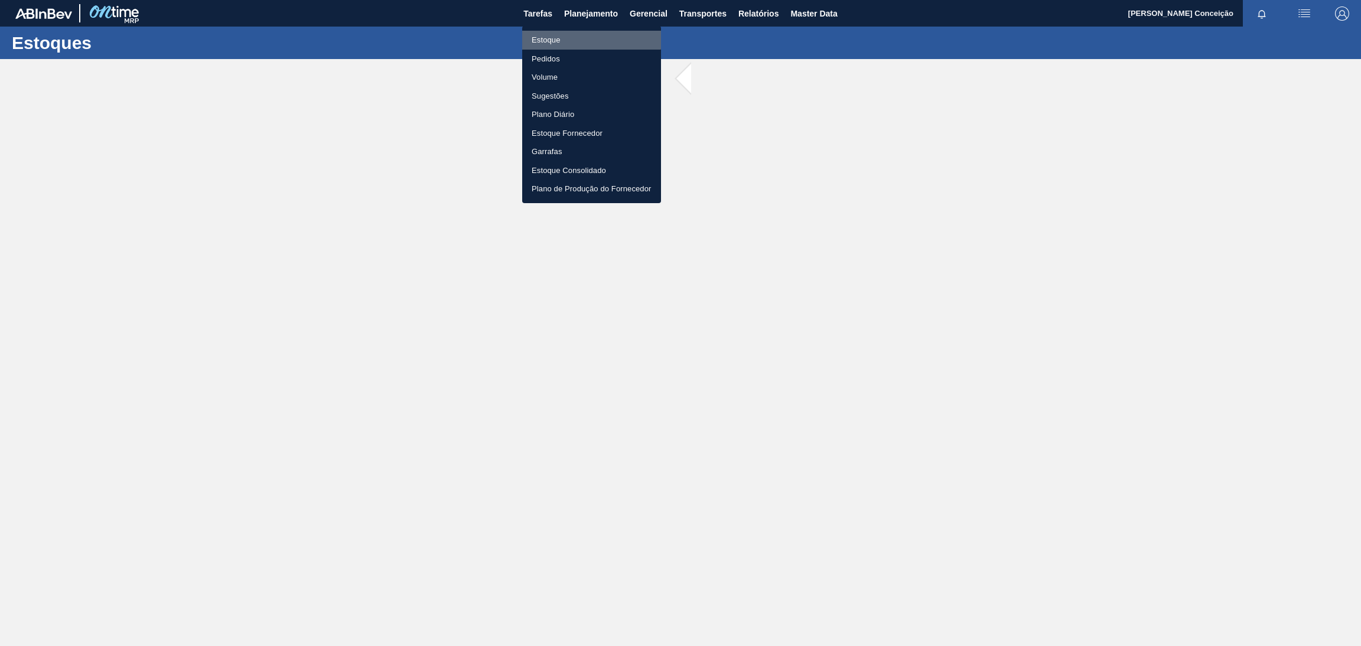
click at [547, 37] on li "Estoque" at bounding box center [591, 40] width 139 height 19
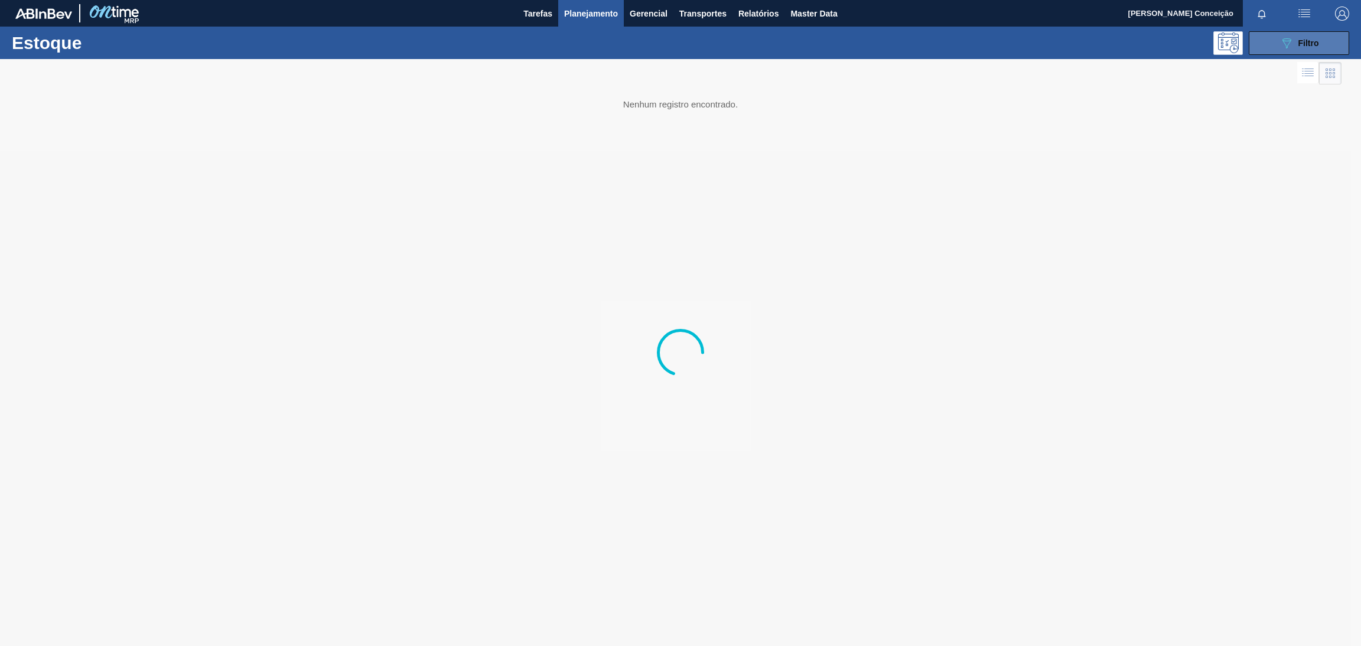
click at [1270, 47] on button "089F7B8B-B2A5-4AFE-B5C0-19BA573D28AC Filtro" at bounding box center [1298, 43] width 100 height 24
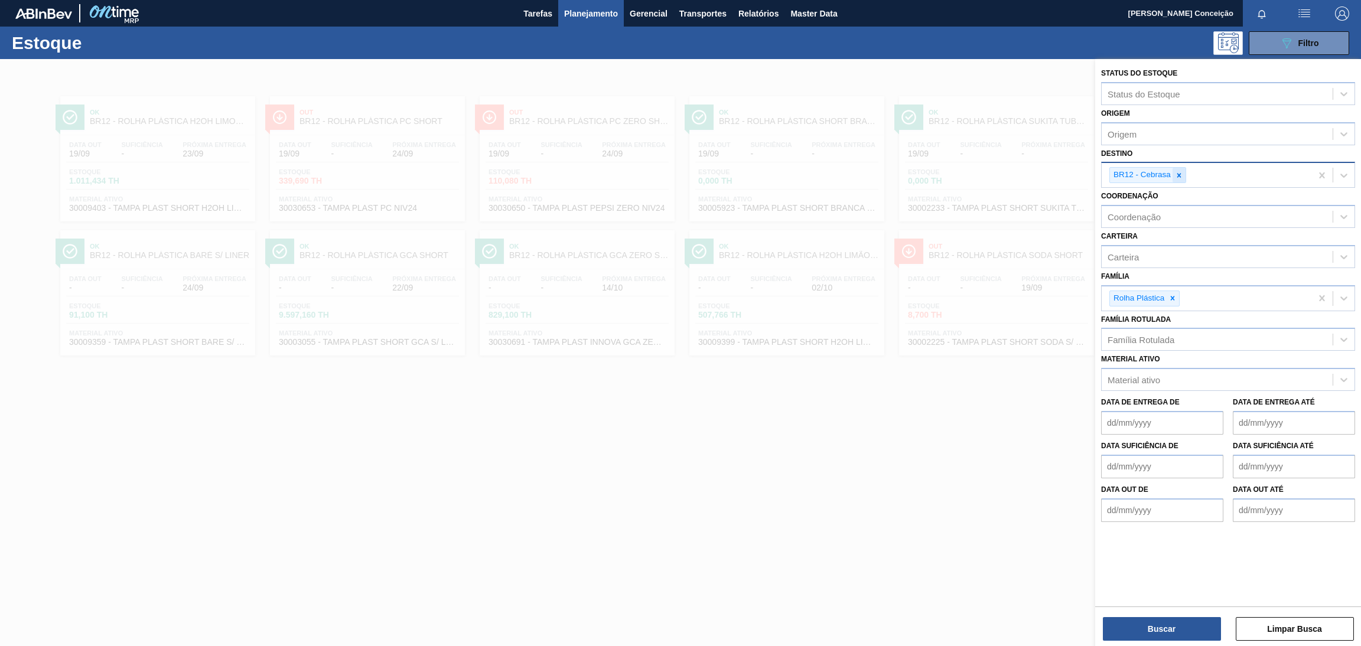
click at [1180, 174] on icon at bounding box center [1179, 175] width 8 height 8
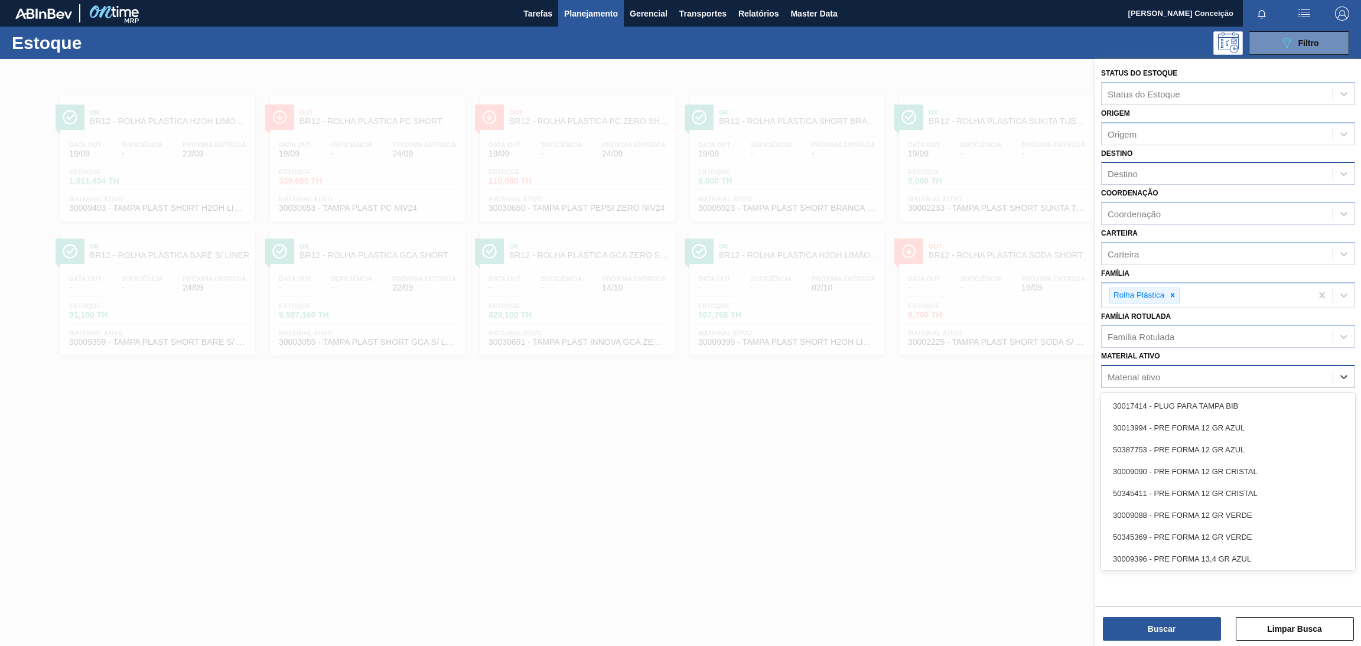
click at [1125, 372] on div "Material ativo" at bounding box center [1133, 377] width 53 height 10
click at [1160, 334] on div "Família Rotulada" at bounding box center [1140, 337] width 67 height 10
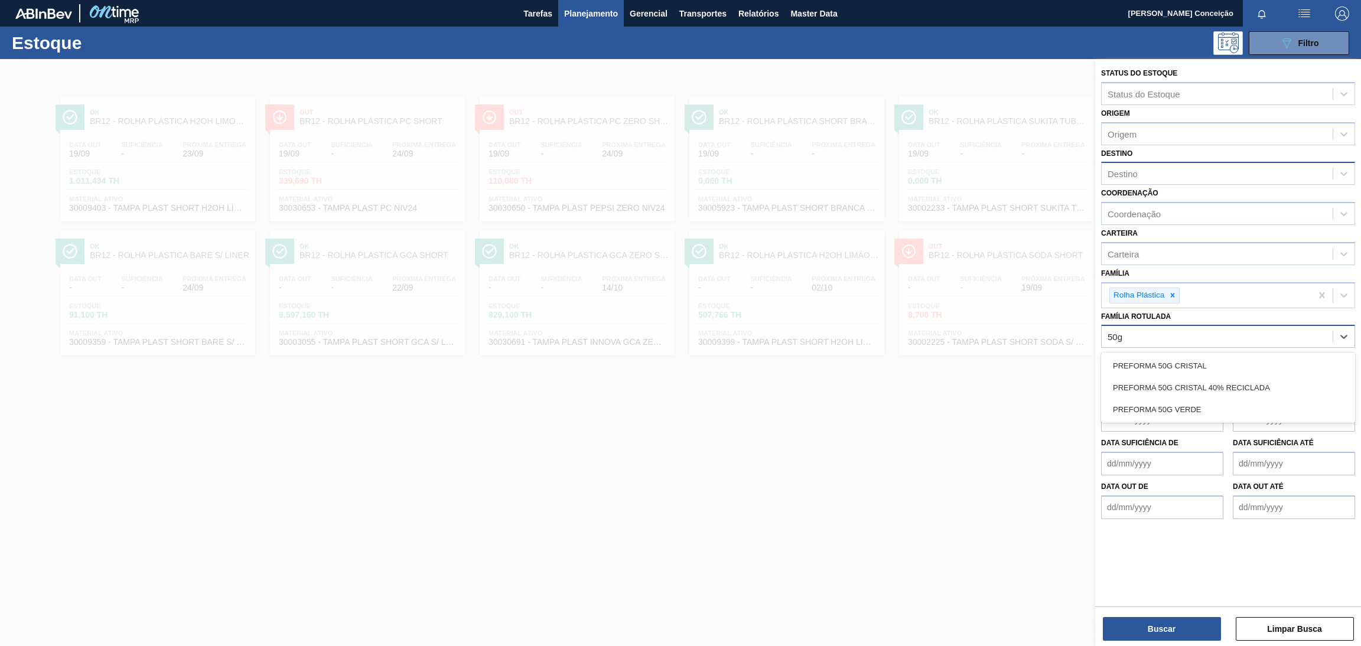
type Rotulada "50g v"
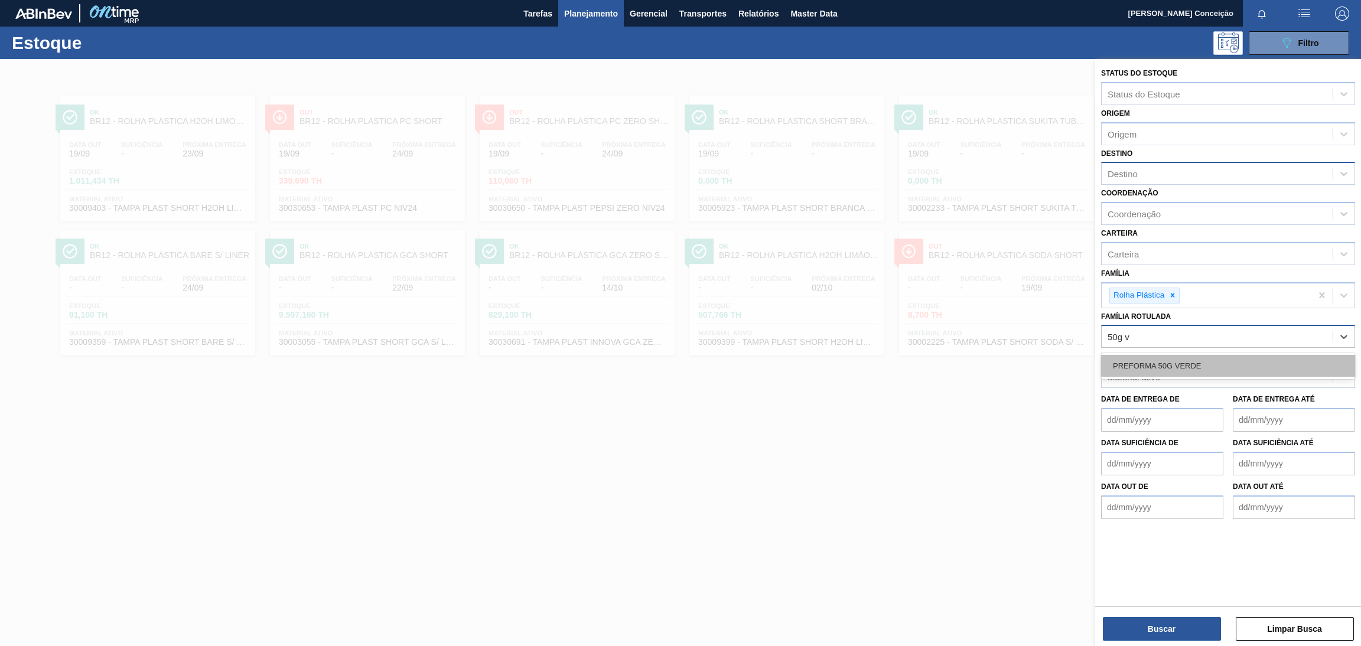
click at [1184, 360] on div "PREFORMA 50G VERDE" at bounding box center [1228, 366] width 254 height 22
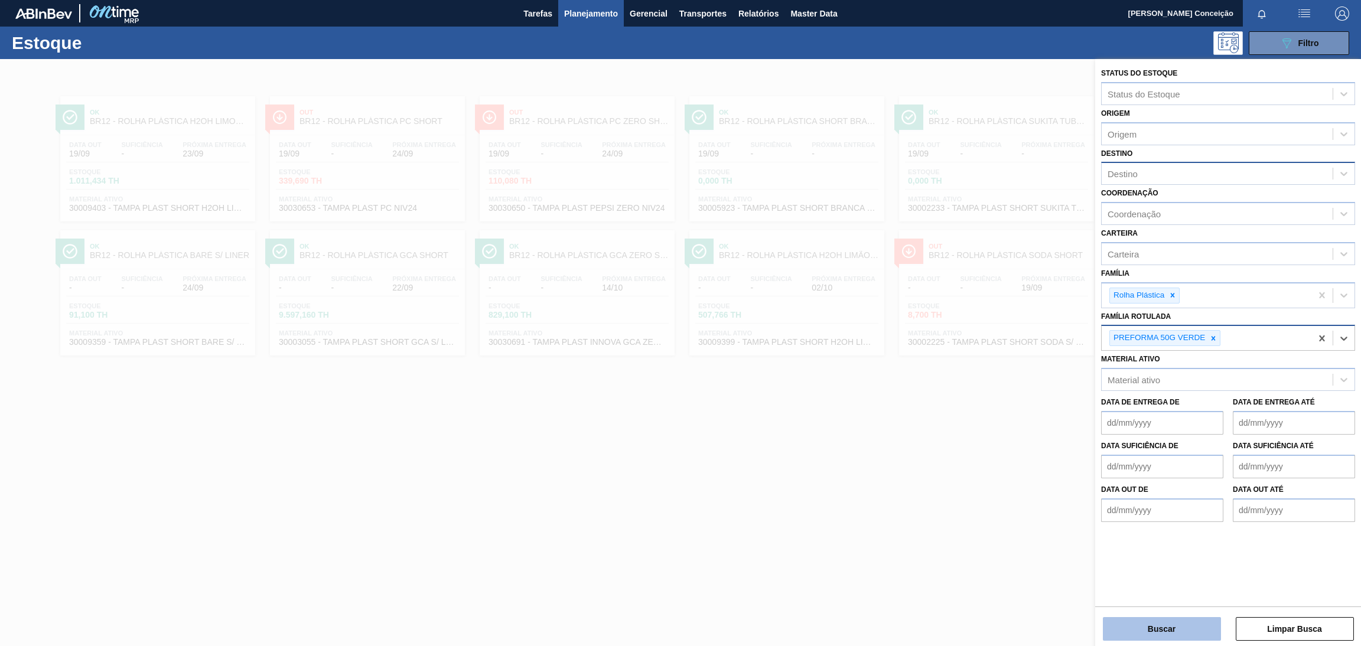
click at [1144, 617] on button "Buscar" at bounding box center [1161, 629] width 118 height 24
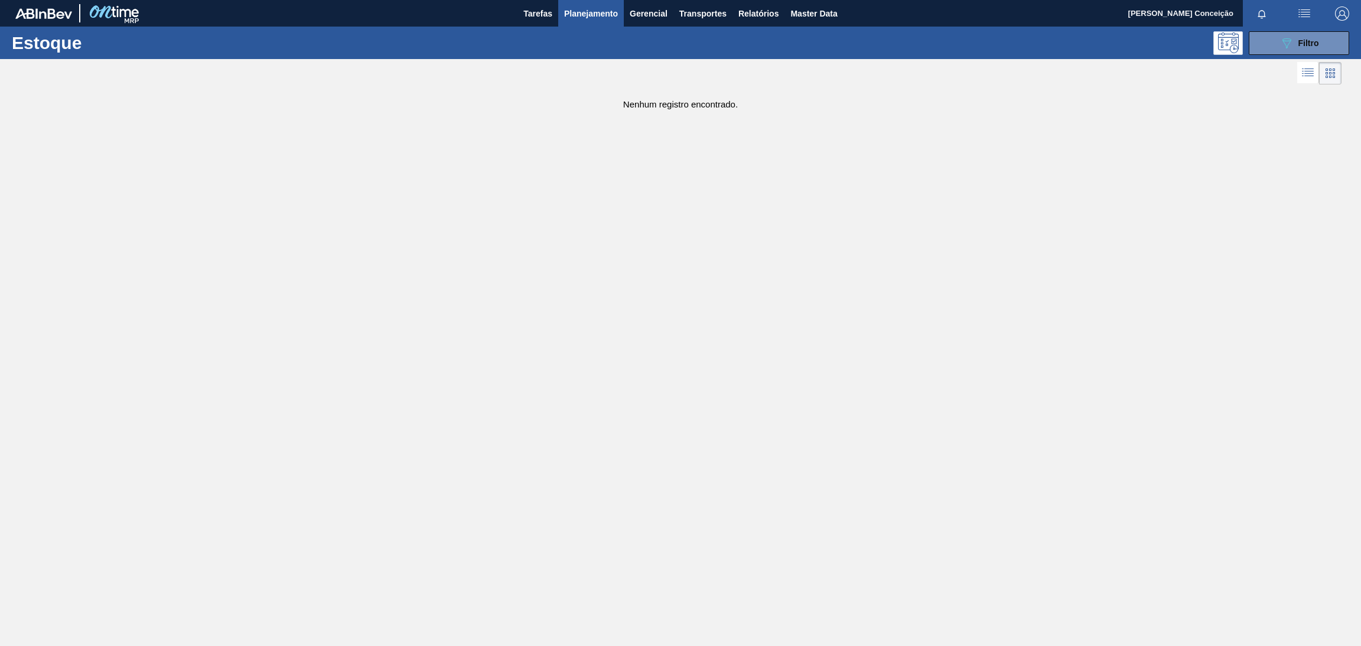
click at [1306, 27] on div "Estoque 089F7B8B-B2A5-4AFE-B5C0-19BA573D28AC Filtro" at bounding box center [680, 43] width 1361 height 32
click at [1313, 47] on span "Filtro" at bounding box center [1308, 42] width 21 height 9
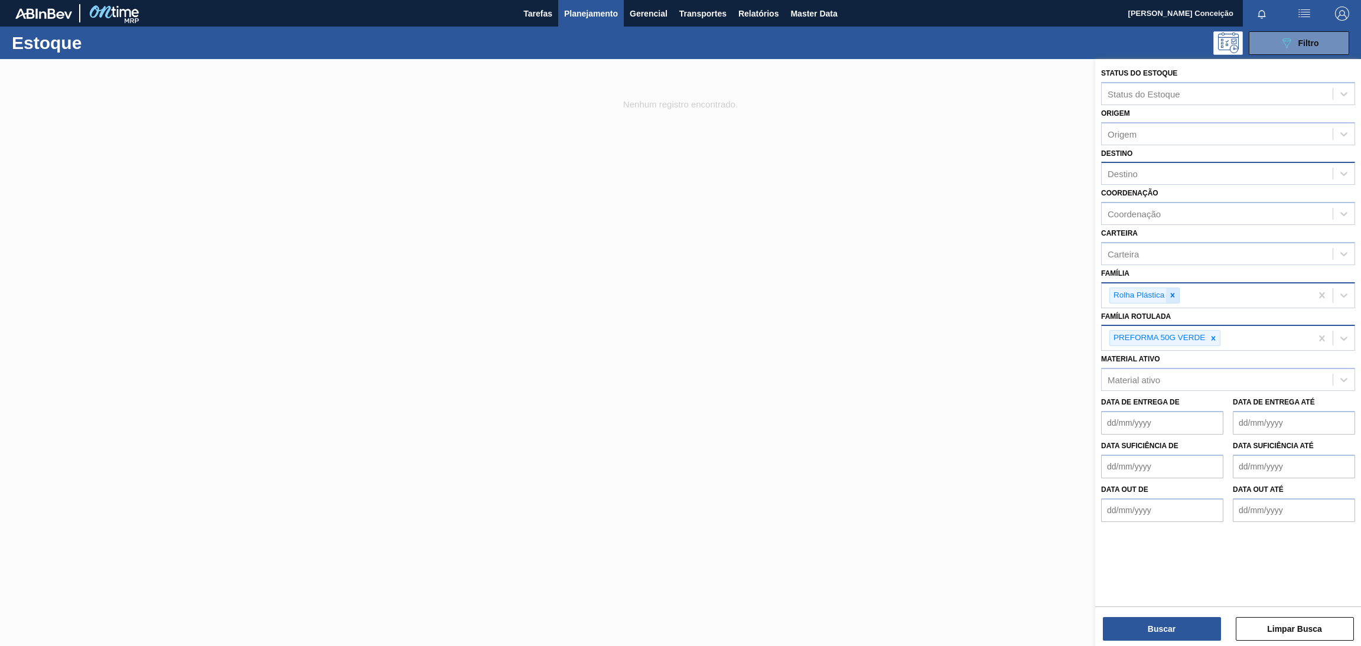
click at [1174, 288] on div at bounding box center [1172, 295] width 13 height 15
type input "preforma"
click at [1200, 320] on div "Preforma" at bounding box center [1228, 323] width 254 height 22
click at [1154, 624] on button "Buscar" at bounding box center [1161, 629] width 118 height 24
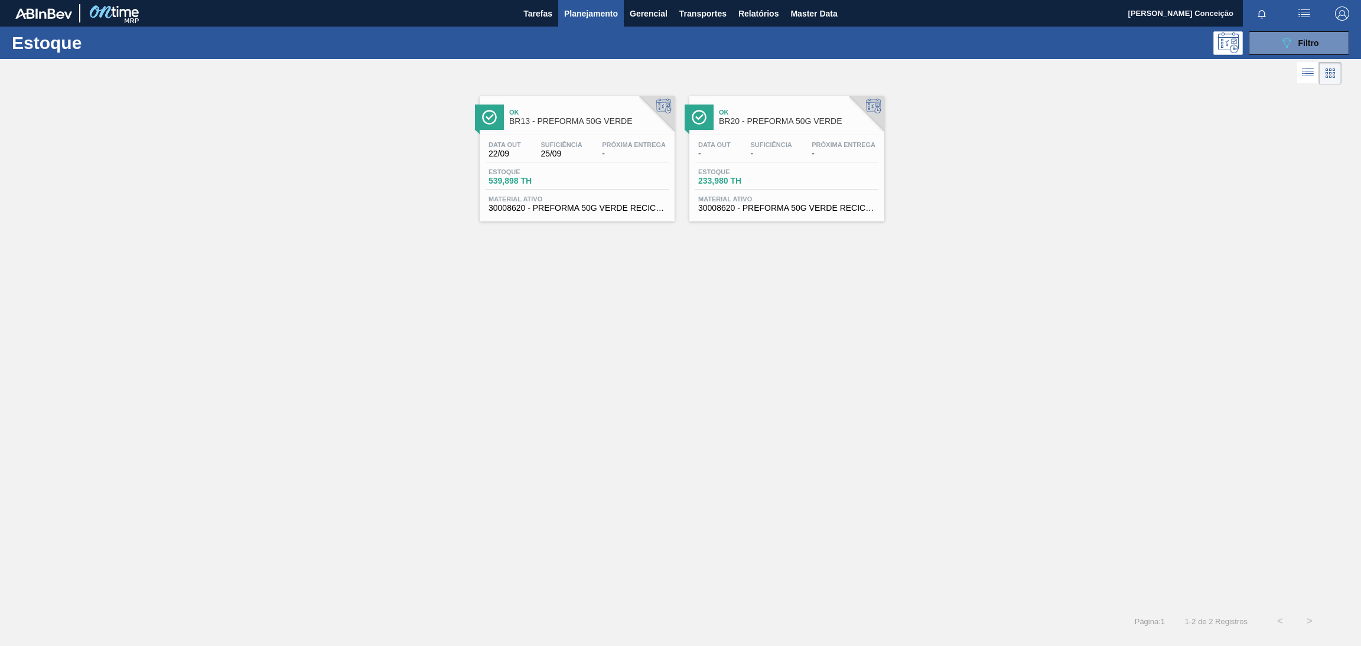
click at [558, 162] on div "Data out 22/09 Suficiência 25/09 Próxima Entrega -" at bounding box center [576, 151] width 183 height 21
click at [743, 163] on div "Data out - Suficiência - Próxima Entrega - Estoque 233,980 TH Material ativo 30…" at bounding box center [786, 175] width 195 height 80
click at [567, 264] on div "Ok BR13 - PREFORMA 50G VERDE Data out 22/09 Suficiência 25/09 Próxima Entrega -…" at bounding box center [680, 346] width 1361 height 519
click at [1041, 146] on div "Ok BR13 - PREFORMA 50G VERDE Data out 22/09 Suficiência 25/09 Próxima Entrega -…" at bounding box center [680, 154] width 1361 height 134
click at [977, 232] on div "Ok BR13 - PREFORMA 50G VERDE Data out 22/09 Suficiência 25/09 Próxima Entrega -…" at bounding box center [680, 346] width 1361 height 519
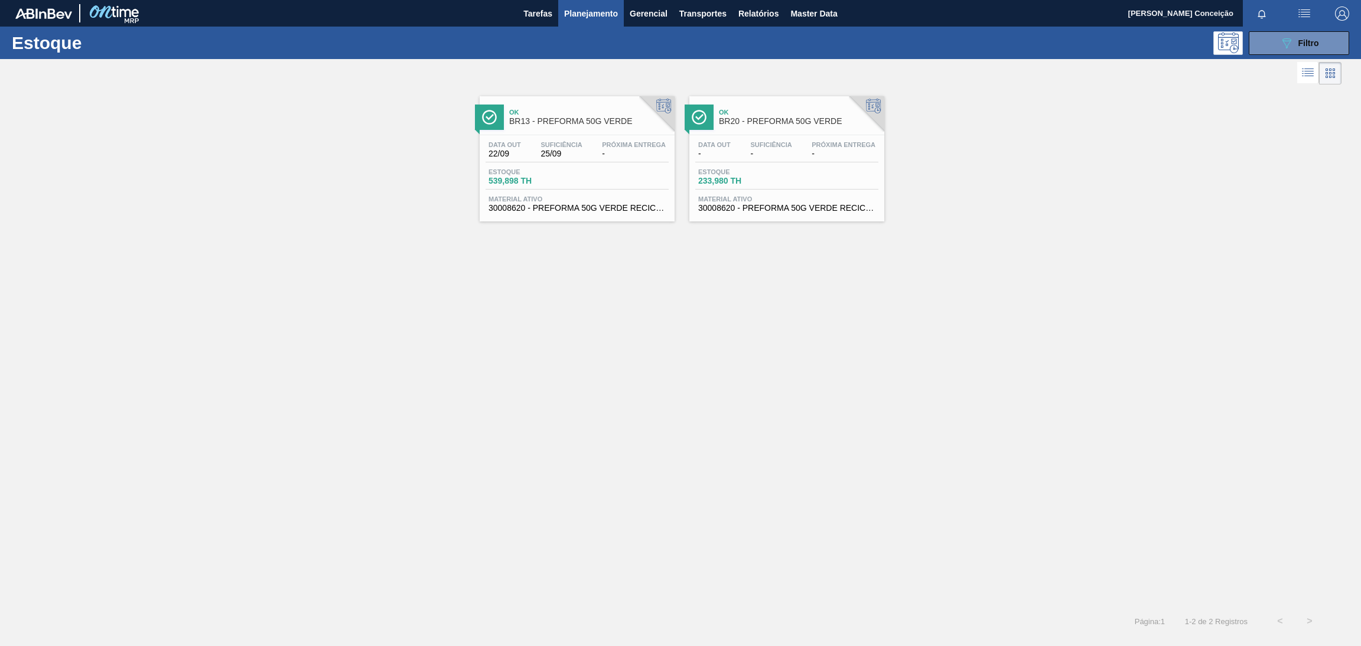
click at [280, 122] on div "Ok BR13 - PREFORMA 50G VERDE Data out 22/09 Suficiência 25/09 Próxima Entrega -…" at bounding box center [680, 154] width 1361 height 134
click at [1019, 275] on div "Ok BR13 - PREFORMA 50G VERDE Data out 22/09 Suficiência 25/09 Próxima Entrega -…" at bounding box center [680, 346] width 1361 height 519
click at [376, 276] on div "Ok BR13 - PREFORMA 50G VERDE Data out 22/09 Suficiência 25/09 Próxima Entrega -…" at bounding box center [680, 346] width 1361 height 519
click at [944, 148] on div "Ok BR13 - PREFORMA 50G VERDE Data out 22/09 Suficiência 25/09 Próxima Entrega -…" at bounding box center [680, 154] width 1361 height 134
click at [385, 99] on div "Ok BR13 - PREFORMA 50G VERDE Data out 22/09 Suficiência 25/09 Próxima Entrega -…" at bounding box center [680, 154] width 1361 height 134
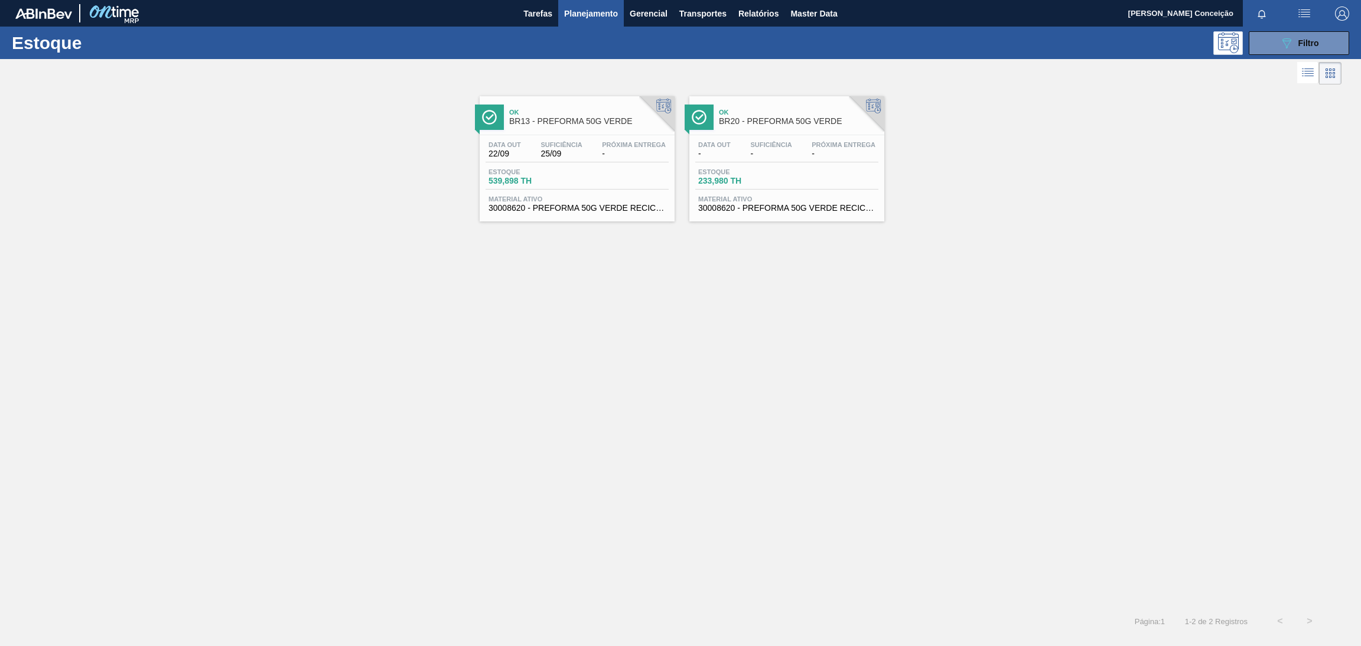
click at [990, 265] on div "Ok BR13 - PREFORMA 50G VERDE Data out 22/09 Suficiência 25/09 Próxima Entrega -…" at bounding box center [680, 346] width 1361 height 519
click at [1001, 93] on div "Ok BR13 - PREFORMA 50G VERDE Data out 22/09 Suficiência 25/09 Próxima Entrega -…" at bounding box center [680, 154] width 1361 height 134
click at [583, 72] on div at bounding box center [670, 73] width 1341 height 28
click at [1093, 107] on div "Ok BR13 - PREFORMA 50G VERDE Data out 22/09 Suficiência 25/09 Próxima Entrega -…" at bounding box center [680, 154] width 1361 height 134
click at [1185, 201] on div "Ok BR13 - PREFORMA 50G VERDE Data out 22/09 Suficiência 25/09 Próxima Entrega -…" at bounding box center [680, 154] width 1361 height 134
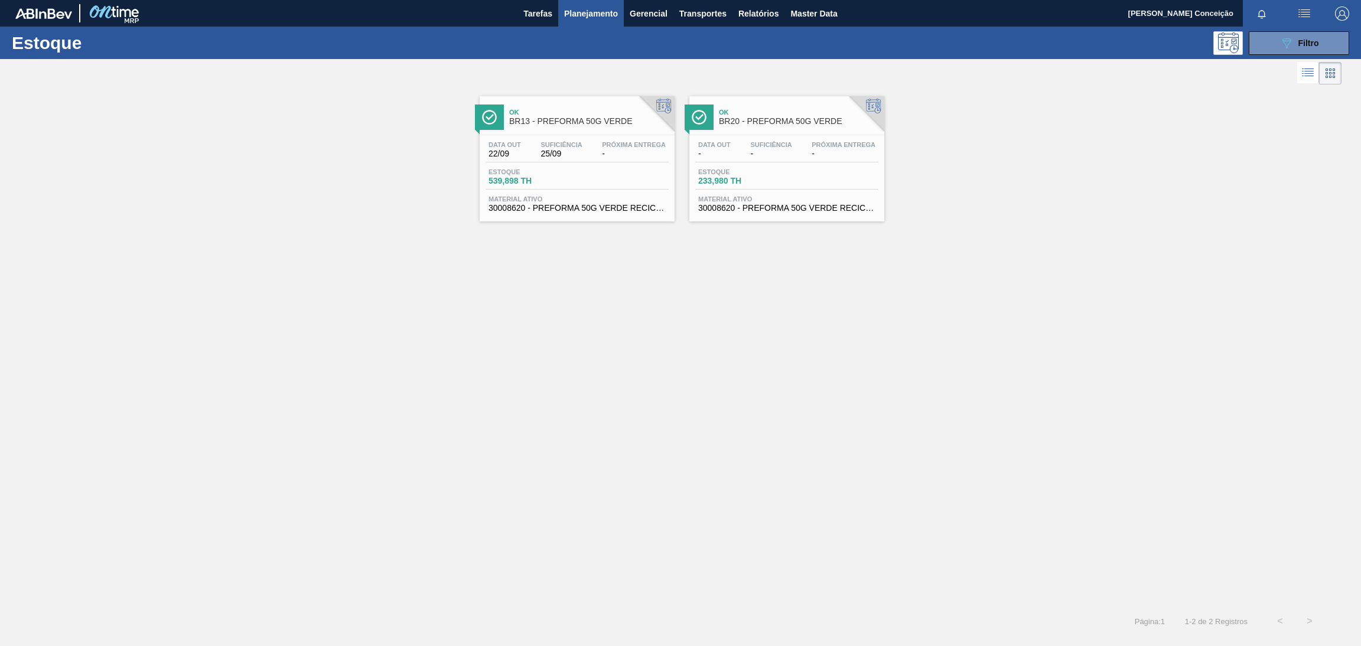
click at [621, 414] on div "Ok BR13 - PREFORMA 50G VERDE Data out 22/09 Suficiência 25/09 Próxima Entrega -…" at bounding box center [680, 346] width 1361 height 519
click at [780, 280] on div "Ok BR13 - PREFORMA 50G VERDE Data out 22/09 Suficiência 25/09 Próxima Entrega -…" at bounding box center [680, 346] width 1361 height 519
click at [987, 433] on div "Ok BR13 - PREFORMA 50G VERDE Data out 22/09 Suficiência 25/09 Próxima Entrega -…" at bounding box center [680, 346] width 1361 height 519
click at [1294, 40] on div "089F7B8B-B2A5-4AFE-B5C0-19BA573D28AC Filtro" at bounding box center [1299, 43] width 40 height 14
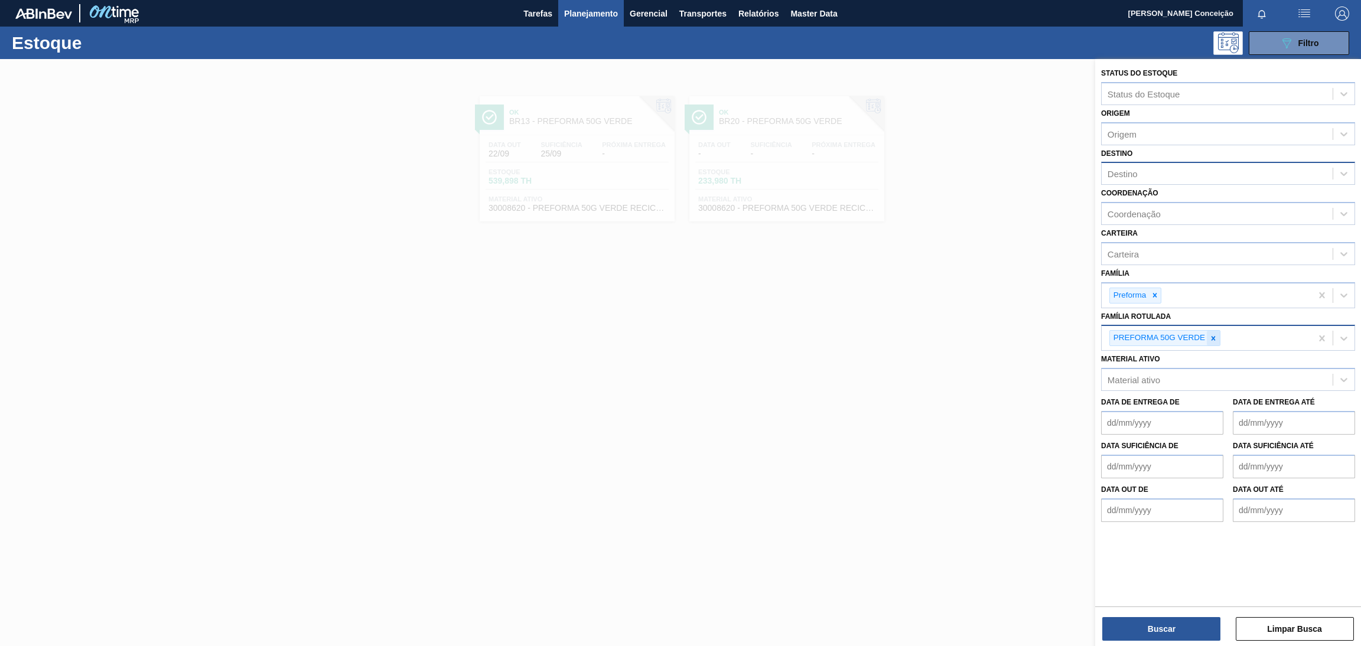
click at [1210, 338] on icon at bounding box center [1213, 338] width 8 height 8
click at [1130, 179] on div "Destino" at bounding box center [1216, 173] width 231 height 17
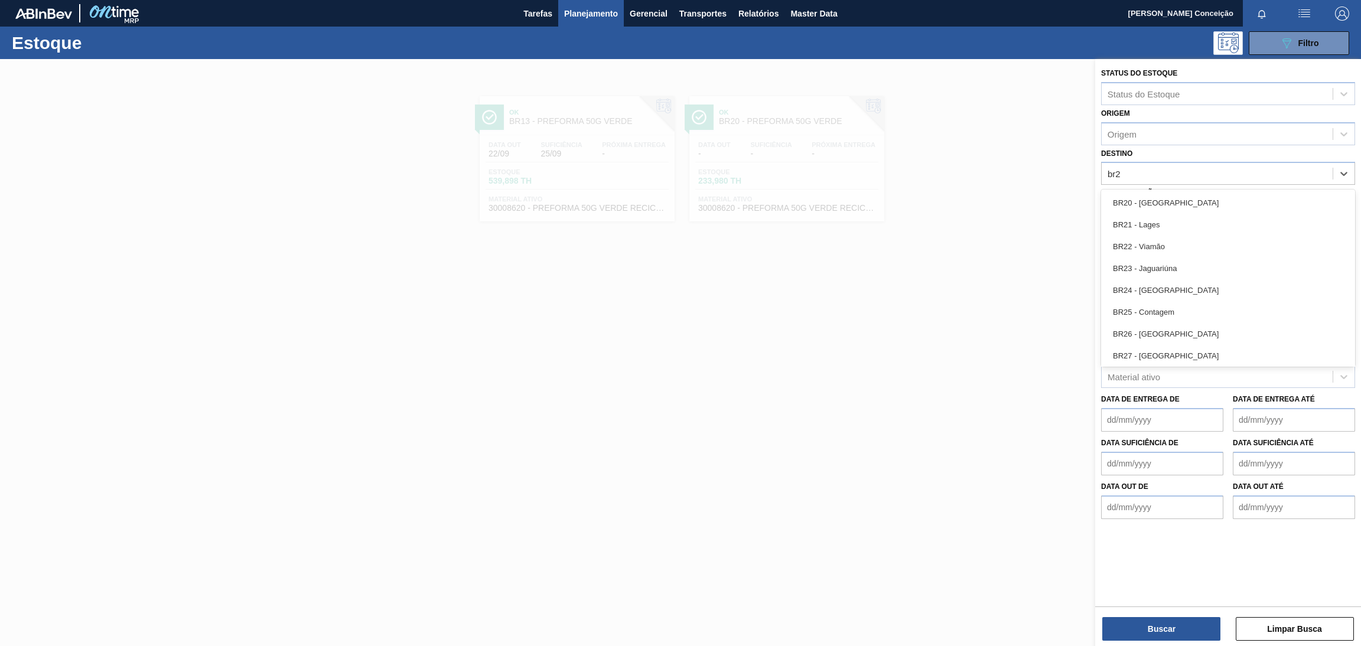
type input "br23"
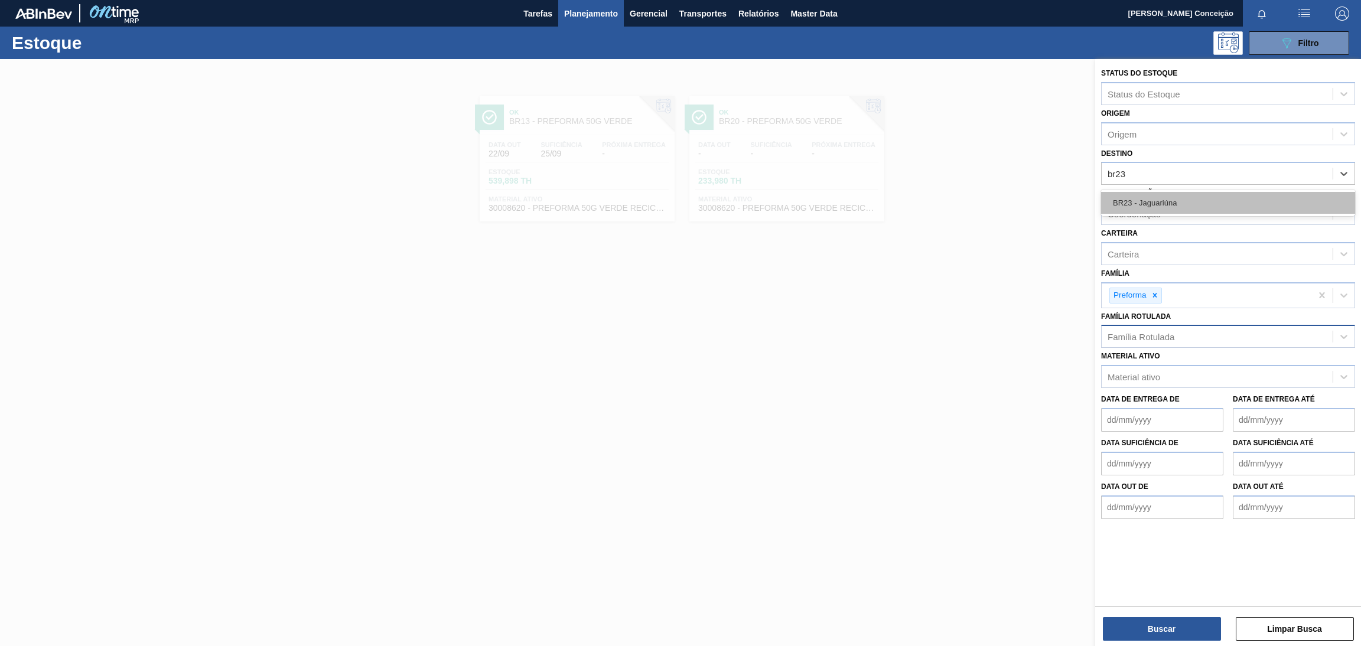
click at [1154, 200] on div "BR23 - Jaguariúna" at bounding box center [1228, 203] width 254 height 22
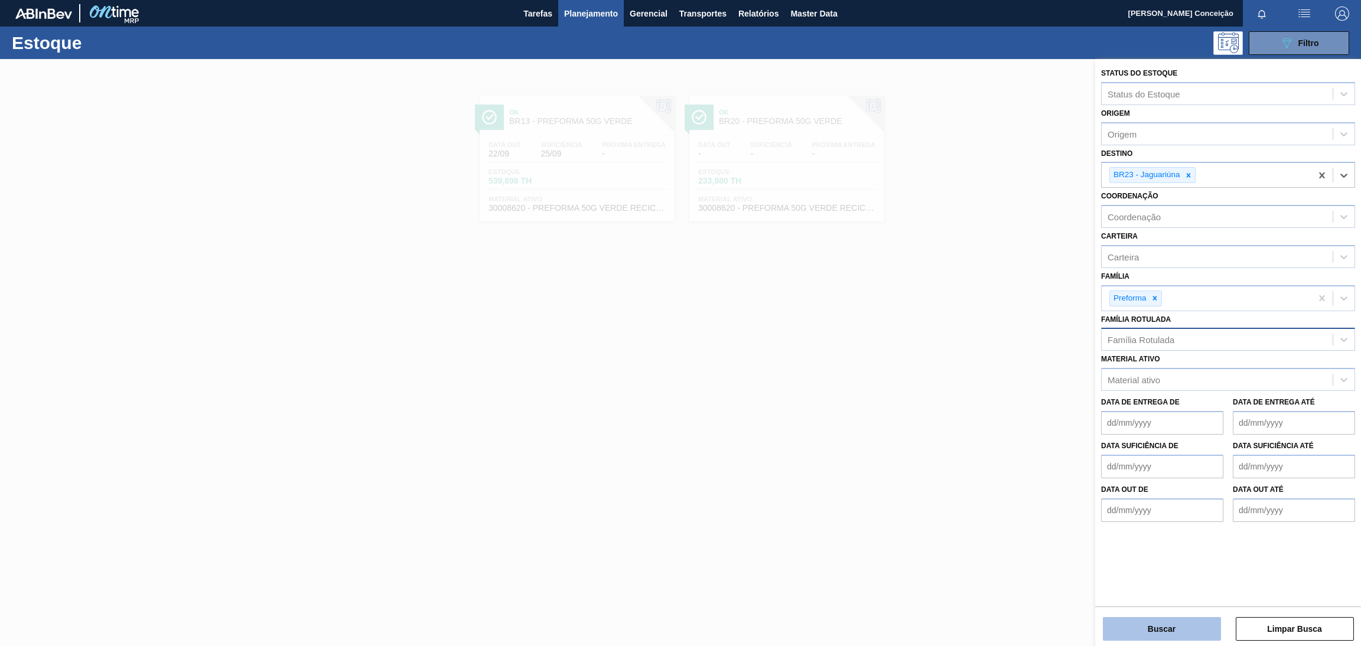
click at [1154, 617] on button "Buscar" at bounding box center [1161, 629] width 118 height 24
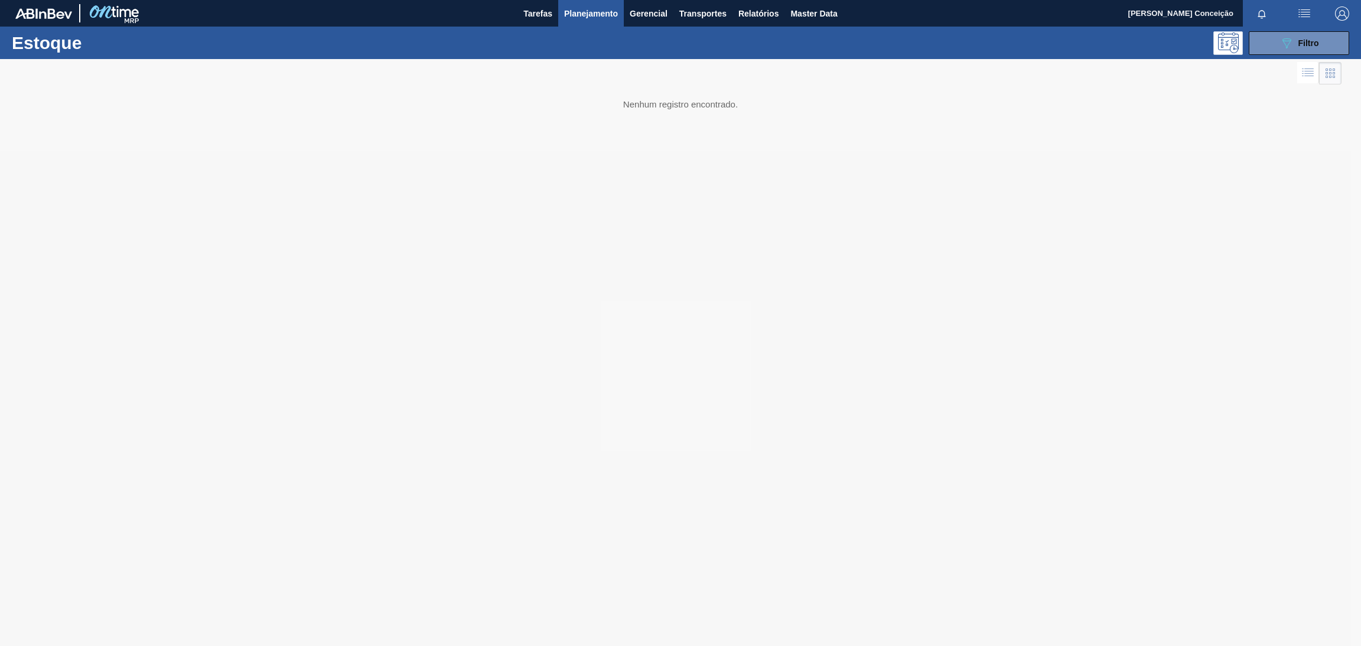
click at [612, 389] on div at bounding box center [680, 352] width 1361 height 587
click at [680, 68] on div at bounding box center [680, 352] width 1361 height 587
click at [956, 104] on div at bounding box center [680, 352] width 1361 height 587
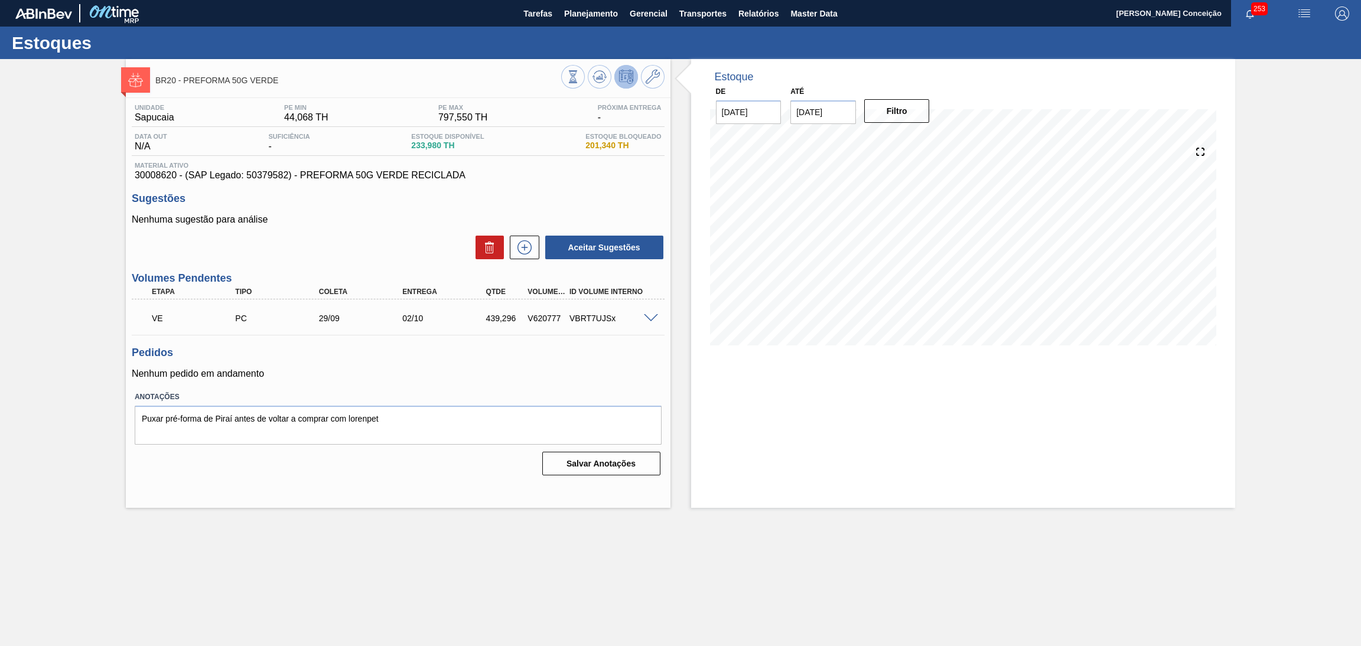
click at [753, 392] on div "Estoque De 19/09/2025 Até 30/11/2025 Filtro 20/09 Projeção de Estoque 233.98 Ne…" at bounding box center [963, 283] width 544 height 449
click at [393, 230] on div "Nenhuma sugestão para análise Aceitar Sugestões" at bounding box center [398, 237] width 533 height 46
click at [532, 188] on div "Unidade Sapucaia PE MIN 44,068 TH PE MAX 797,550 TH Próxima Entrega - Data out …" at bounding box center [398, 288] width 544 height 381
click at [552, 191] on div "Unidade Sapucaia PE MIN 44,068 TH PE MAX 797,550 TH Próxima Entrega - Data out …" at bounding box center [398, 288] width 544 height 381
click at [549, 196] on h3 "Sugestões" at bounding box center [398, 199] width 533 height 12
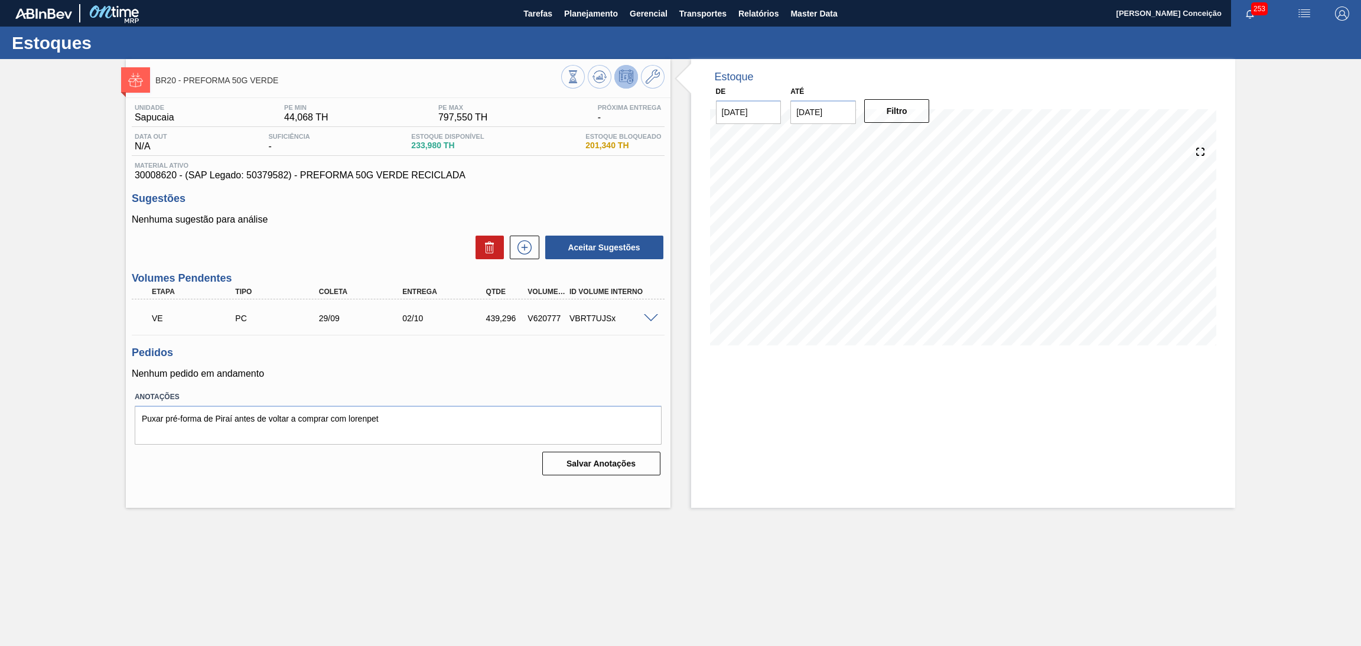
click at [651, 315] on span at bounding box center [651, 318] width 14 height 9
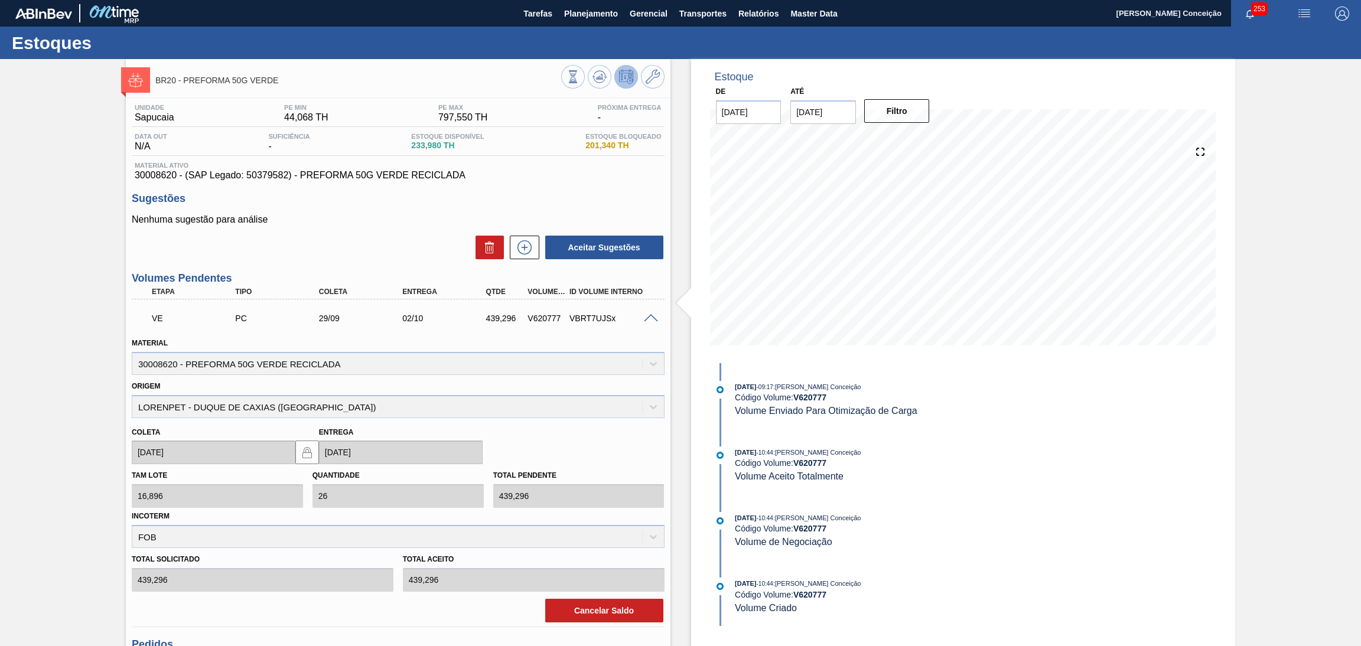
click at [650, 315] on span at bounding box center [651, 318] width 14 height 9
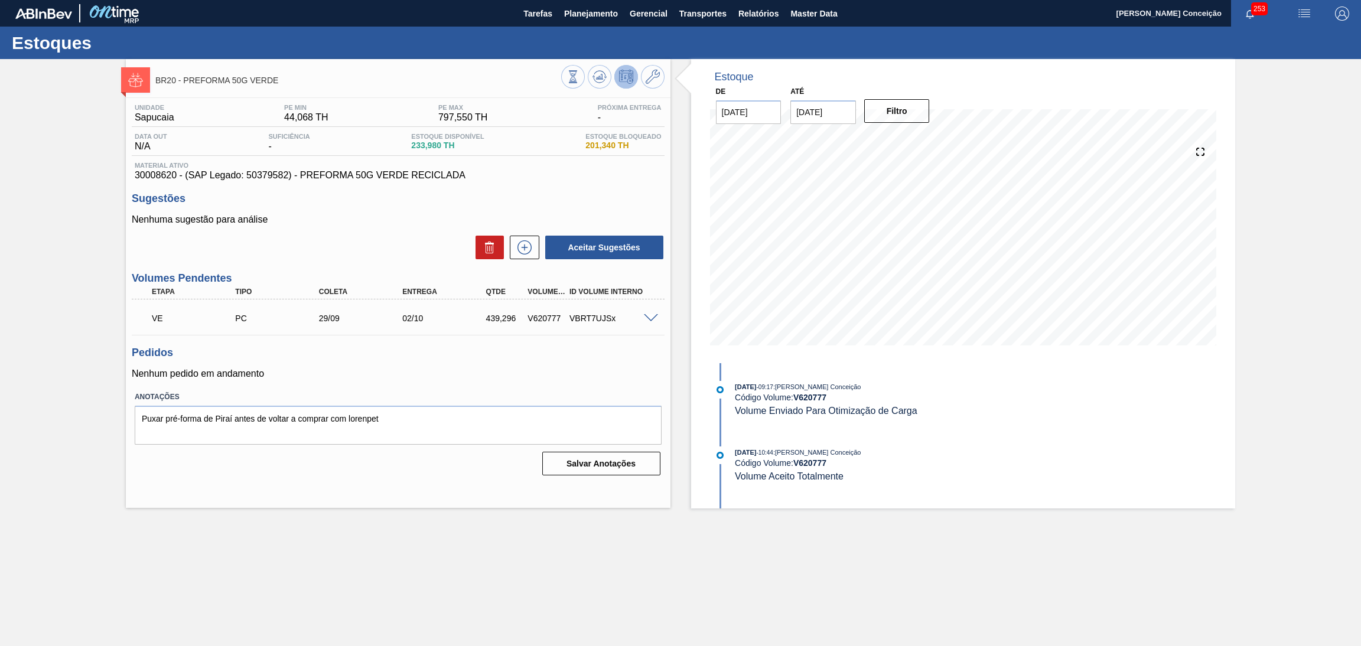
click at [393, 363] on div "Pedidos Nenhum pedido em andamento" at bounding box center [398, 363] width 533 height 32
click at [146, 178] on span "30008620 - (SAP Legado: 50379582) - PREFORMA 50G VERDE RECICLADA" at bounding box center [398, 175] width 527 height 11
copy span "30008620"
click at [530, 292] on div "Volume Portal" at bounding box center [546, 292] width 45 height 8
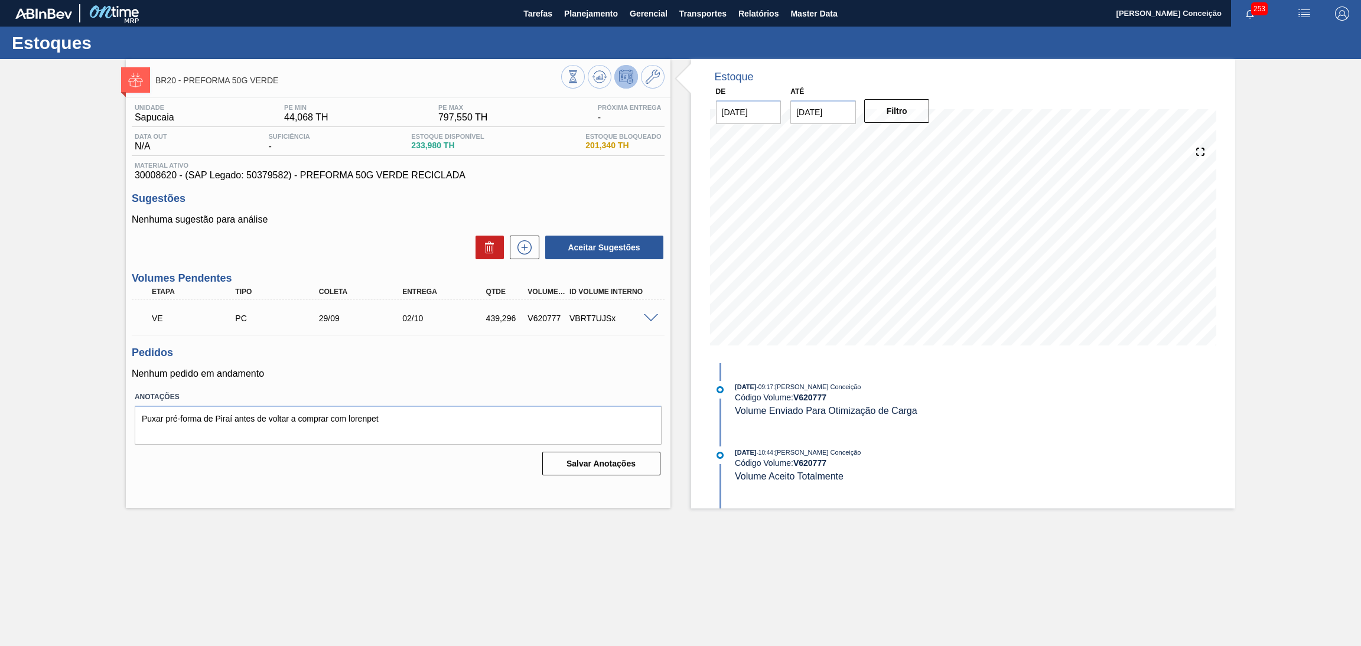
click at [490, 317] on div "439,296" at bounding box center [505, 318] width 45 height 9
copy div "439,296"
click at [378, 228] on div "Nenhuma sugestão para análise Aceitar Sugestões" at bounding box center [398, 237] width 533 height 46
click at [490, 370] on p "Nenhum pedido em andamento" at bounding box center [398, 373] width 533 height 11
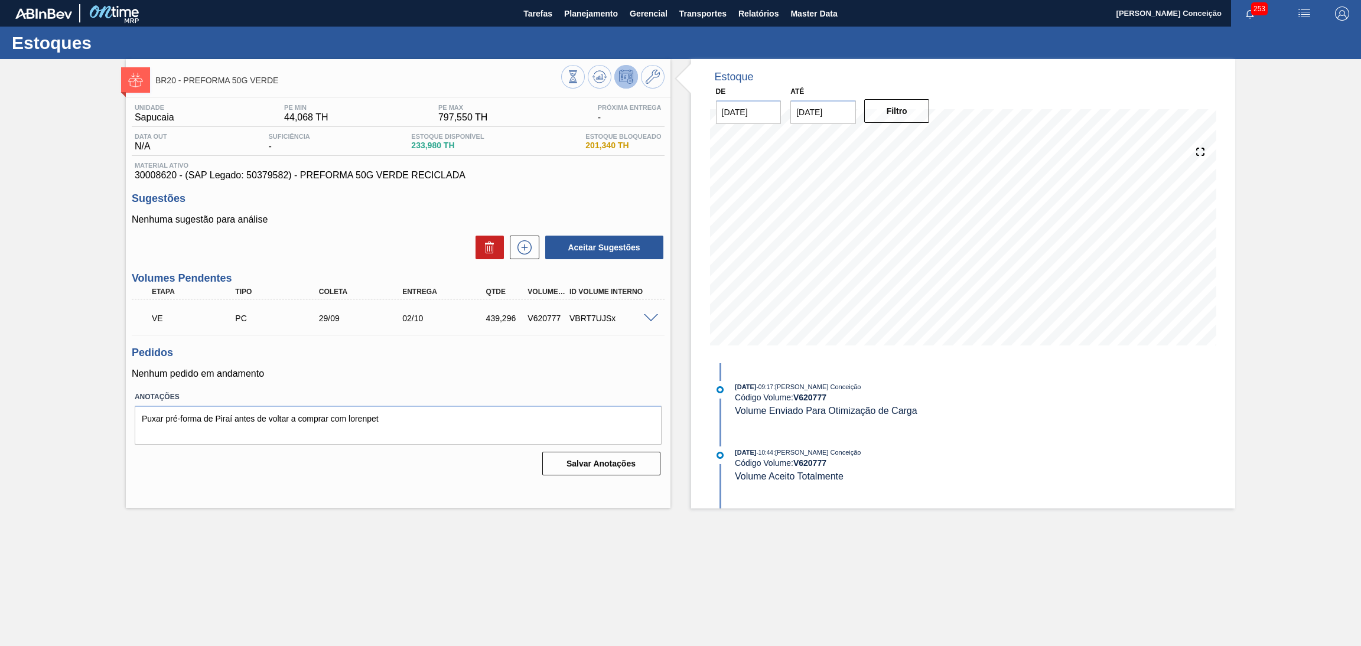
click at [572, 200] on h3 "Sugestões" at bounding box center [398, 199] width 533 height 12
click at [409, 355] on h3 "Pedidos" at bounding box center [398, 353] width 533 height 12
click at [449, 364] on div "Pedidos Nenhum pedido em andamento" at bounding box center [398, 363] width 533 height 32
click at [359, 382] on div "Unidade Sapucaia PE MIN 44,068 TH PE MAX 797,550 TH Próxima Entrega - Data out …" at bounding box center [398, 288] width 544 height 381
click at [367, 225] on div "Nenhuma sugestão para análise Aceitar Sugestões" at bounding box center [398, 237] width 533 height 46
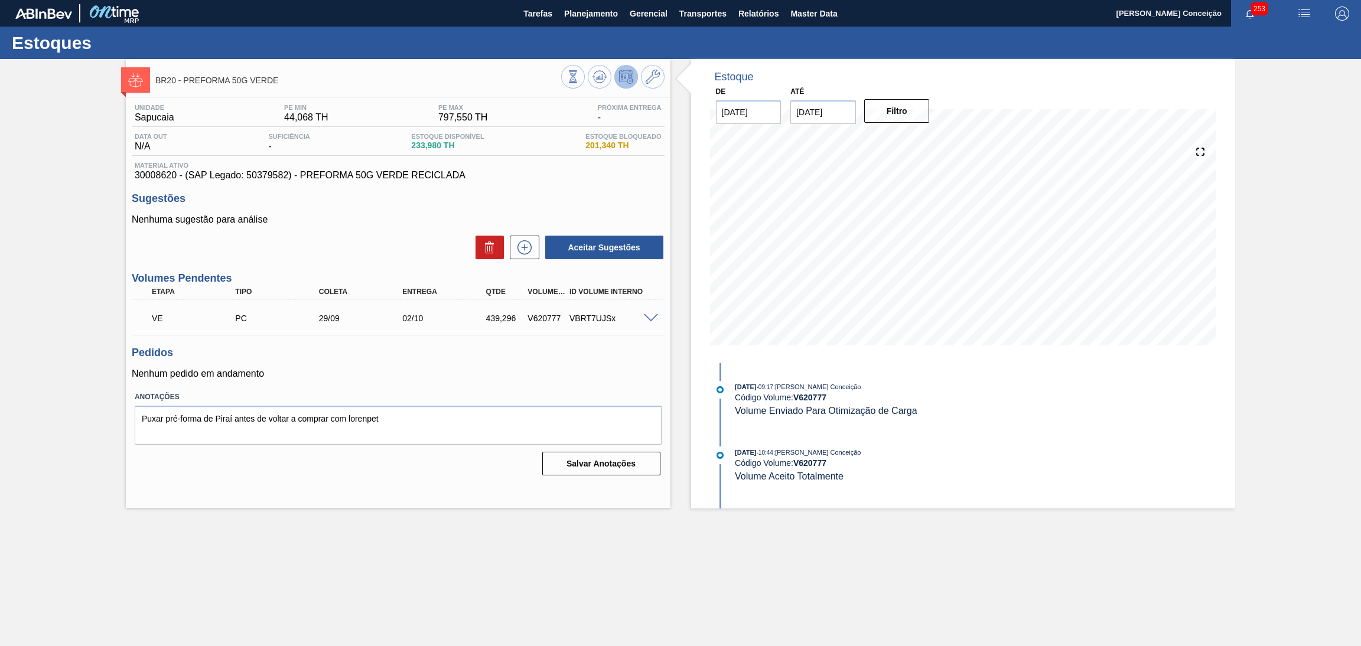
click at [345, 354] on h3 "Pedidos" at bounding box center [398, 353] width 533 height 12
click at [410, 73] on div "BR20 - PREFORMA 50G VERDE" at bounding box center [358, 80] width 406 height 27
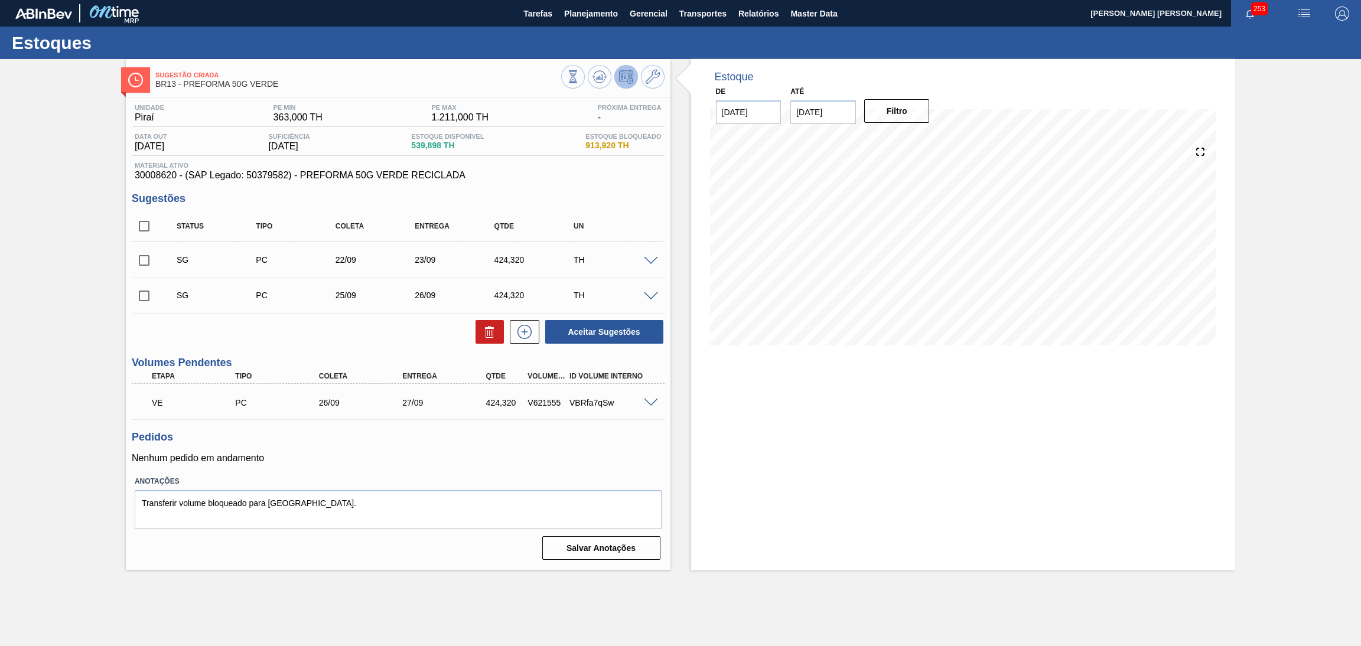
click at [785, 432] on div "Estoque De [DATE] Até [DATE] Filtro" at bounding box center [963, 314] width 544 height 511
click at [636, 227] on div "UN" at bounding box center [615, 226] width 90 height 8
click at [135, 223] on input "checkbox" at bounding box center [144, 226] width 25 height 25
checkbox input "true"
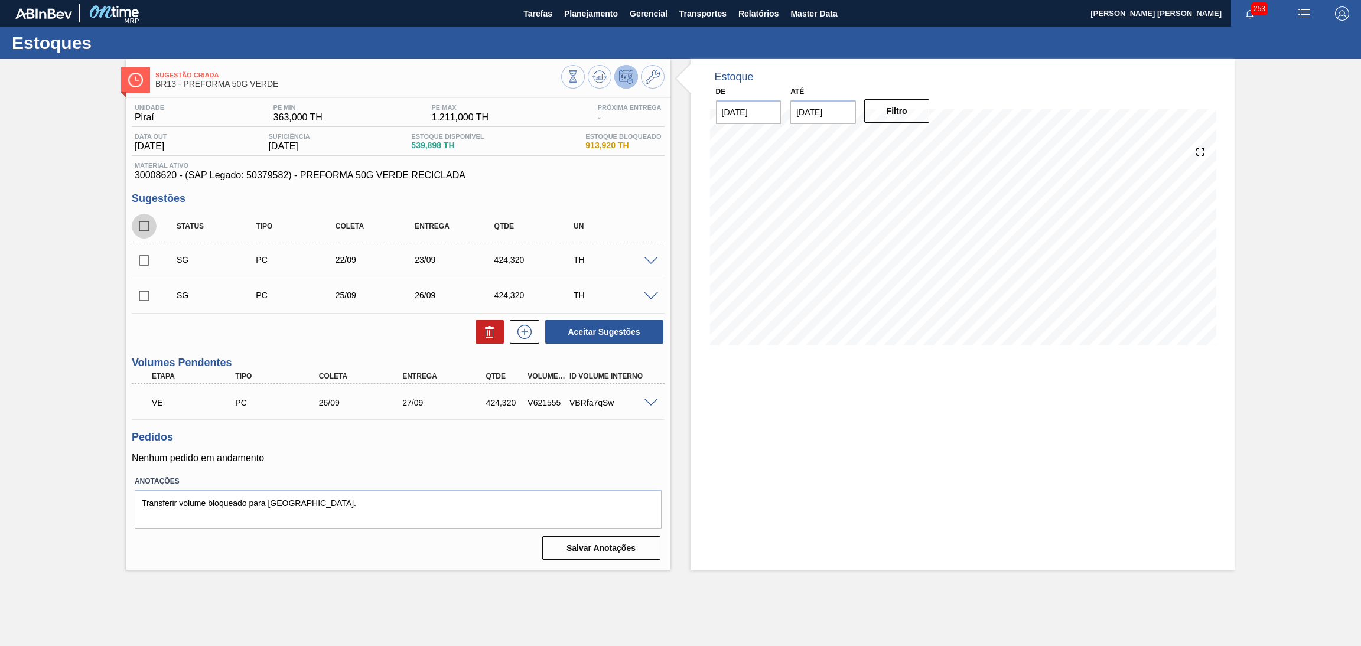
checkbox input "true"
click at [483, 336] on icon at bounding box center [489, 332] width 14 height 14
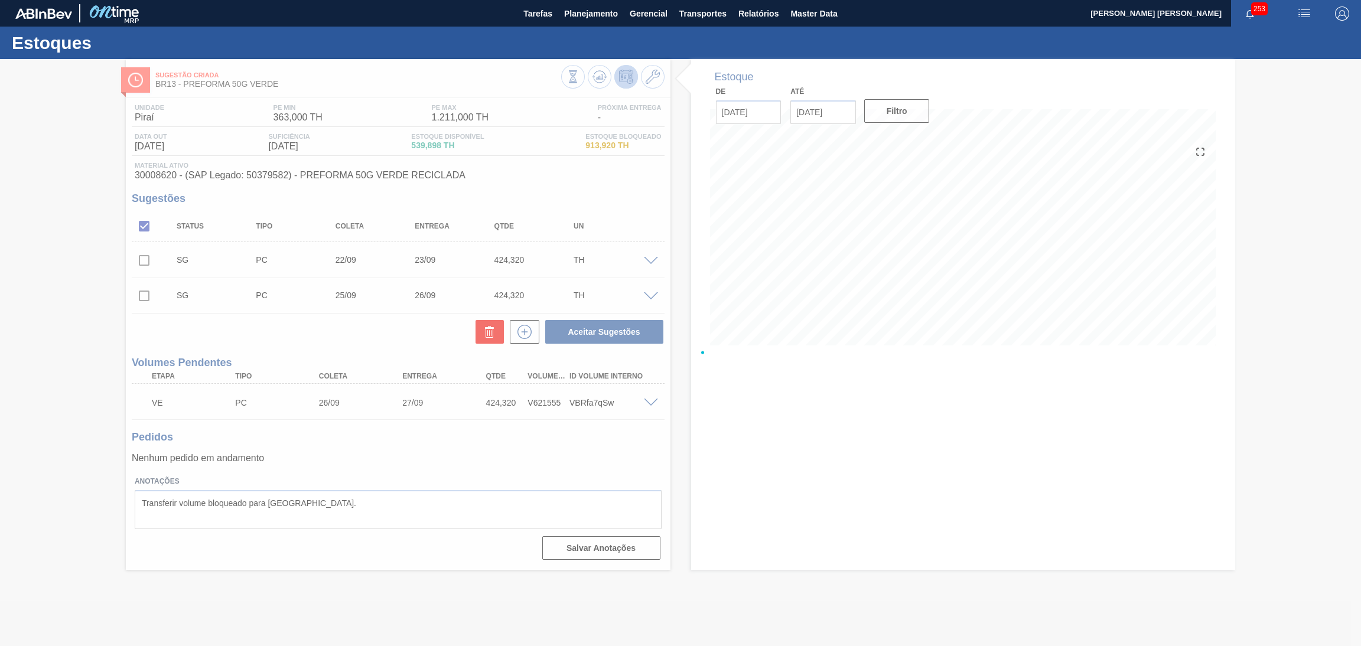
checkbox input "false"
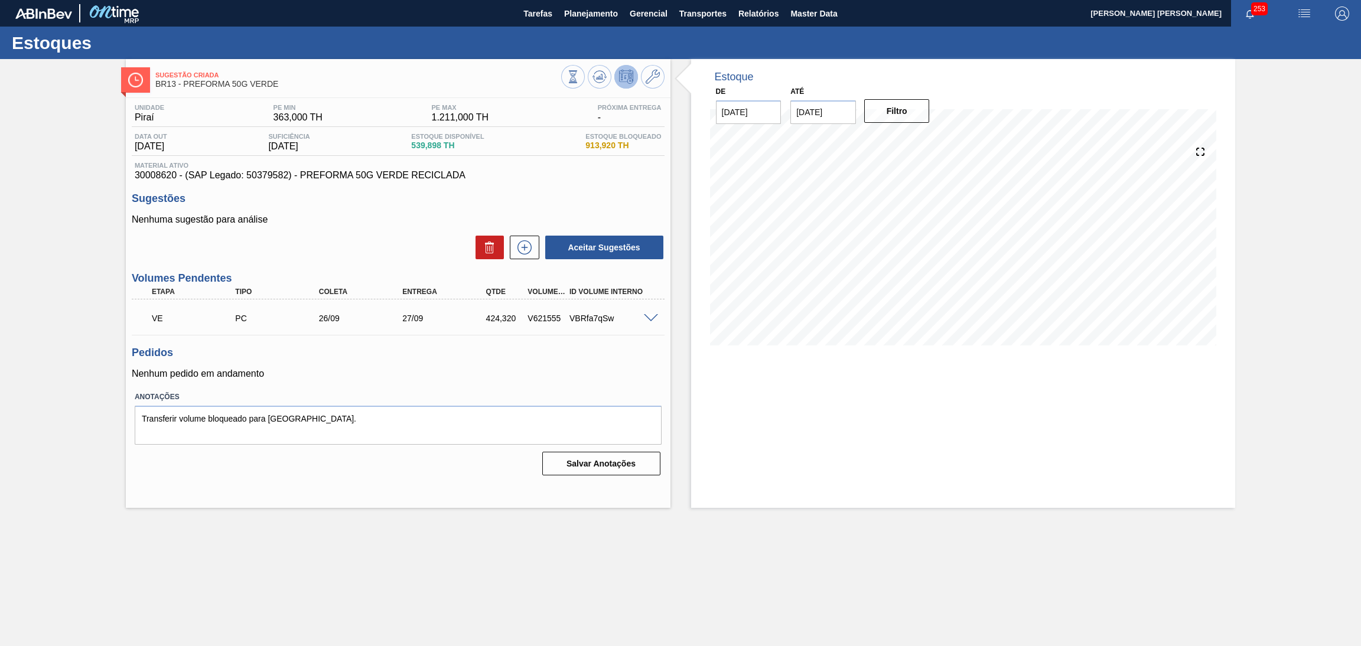
click at [528, 374] on p "Nenhum pedido em andamento" at bounding box center [398, 373] width 533 height 11
click at [645, 319] on span at bounding box center [651, 318] width 14 height 9
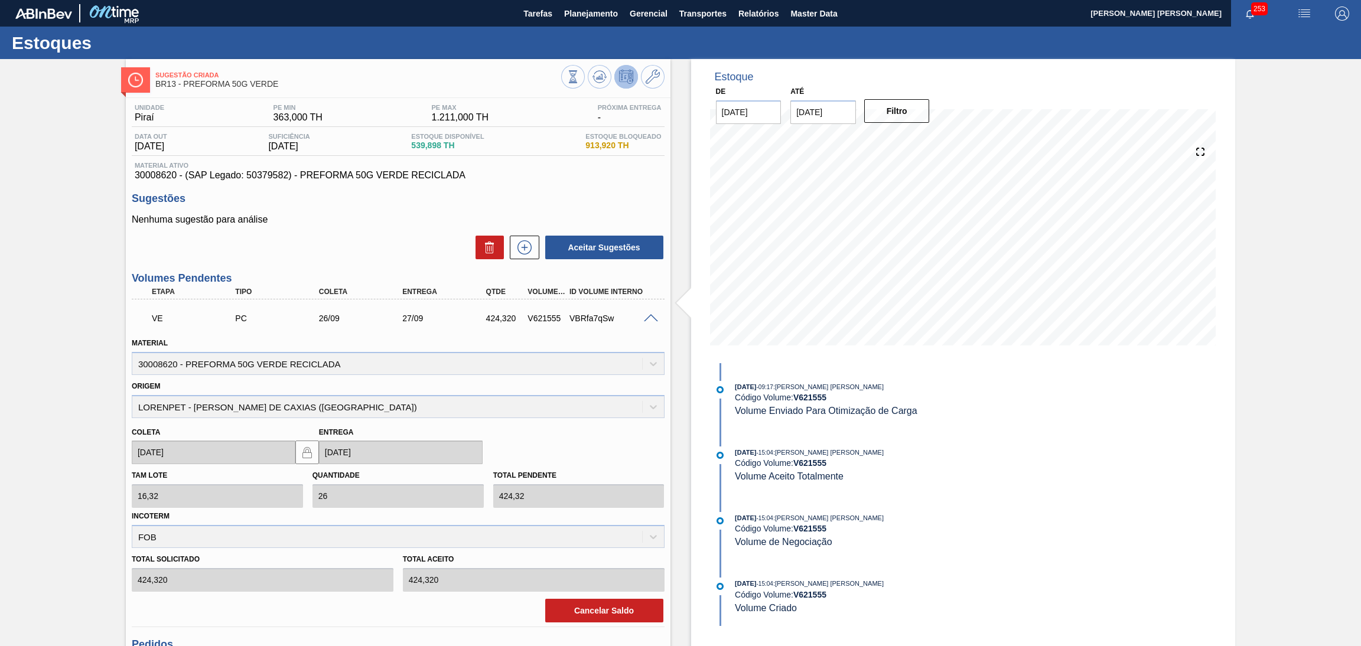
click at [645, 317] on span at bounding box center [651, 318] width 14 height 9
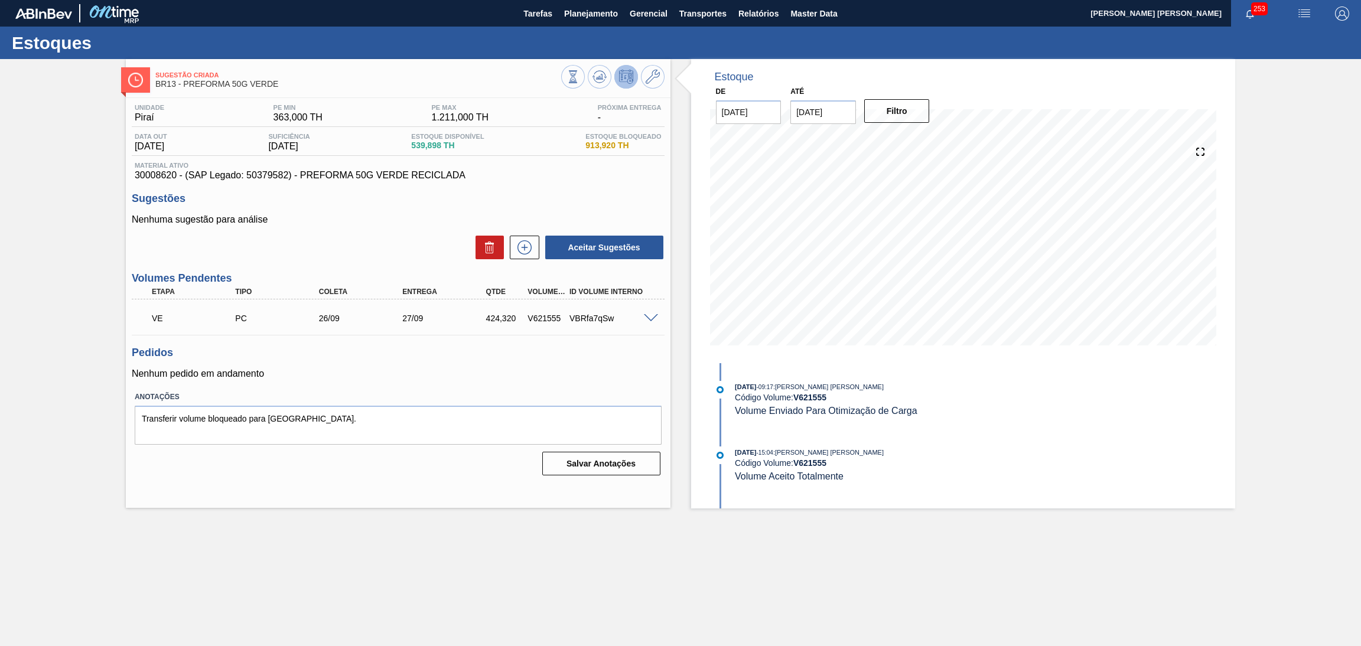
click at [407, 16] on div "Tarefas Planejamento Gerencial Transportes Relatórios Master Data" at bounding box center [680, 13] width 1361 height 27
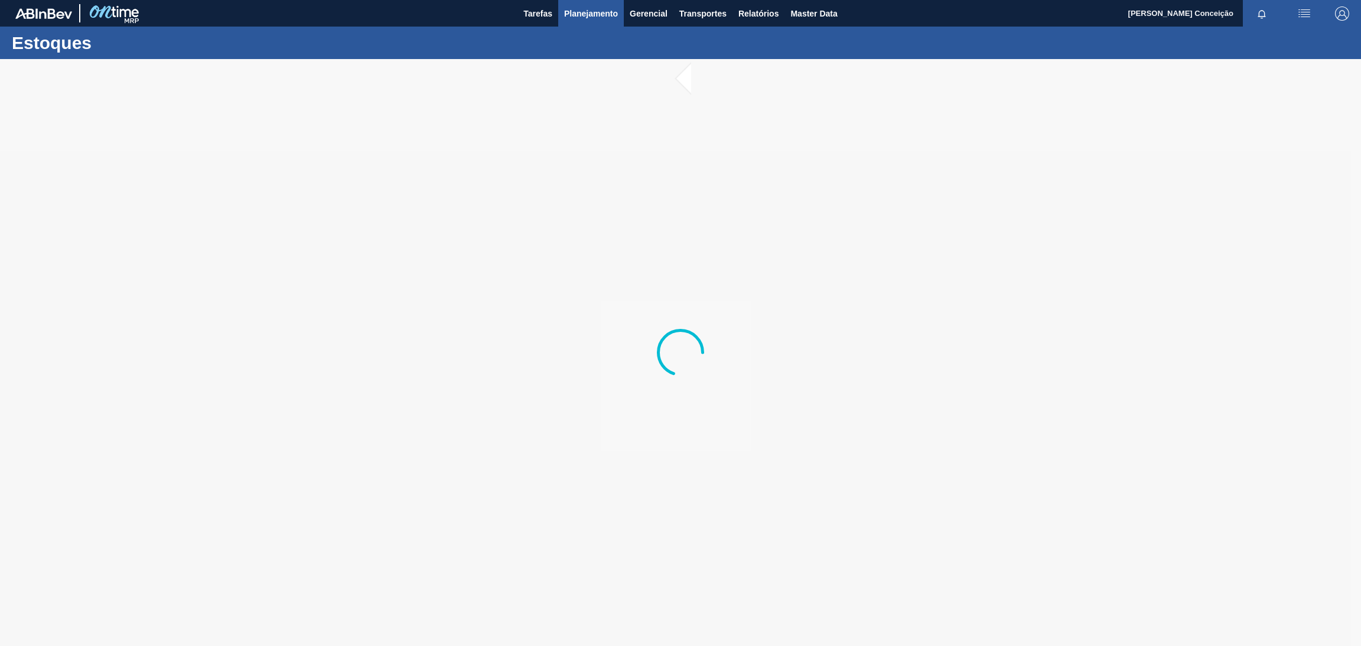
click at [597, 22] on button "Planejamento" at bounding box center [591, 13] width 66 height 27
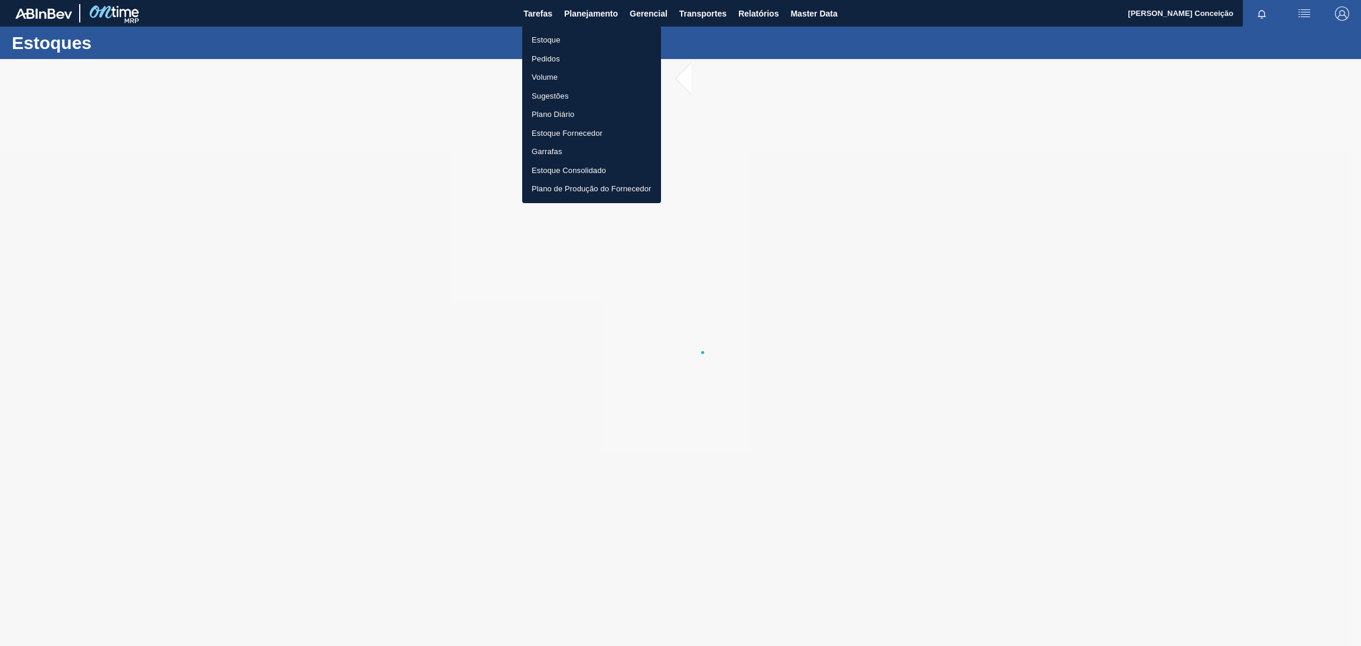
click at [550, 35] on li "Estoque" at bounding box center [591, 40] width 139 height 19
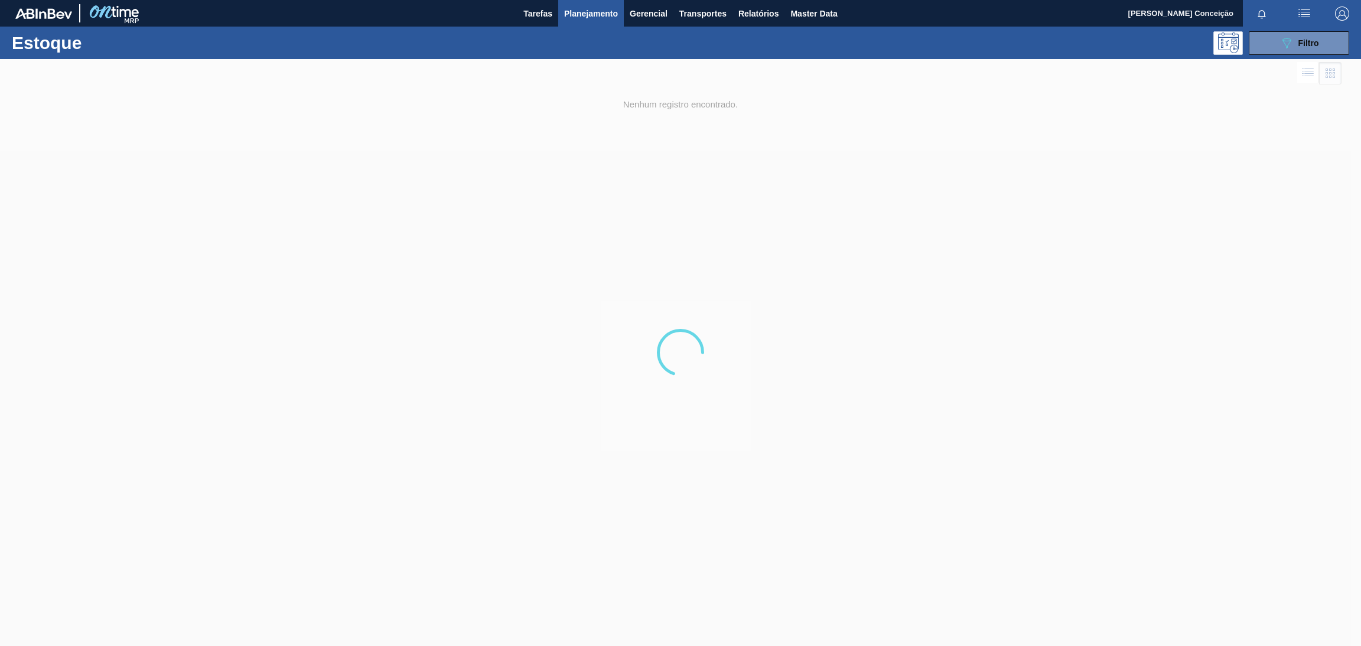
click at [757, 152] on div at bounding box center [680, 352] width 1361 height 587
click at [597, 14] on span "Planejamento" at bounding box center [591, 13] width 54 height 14
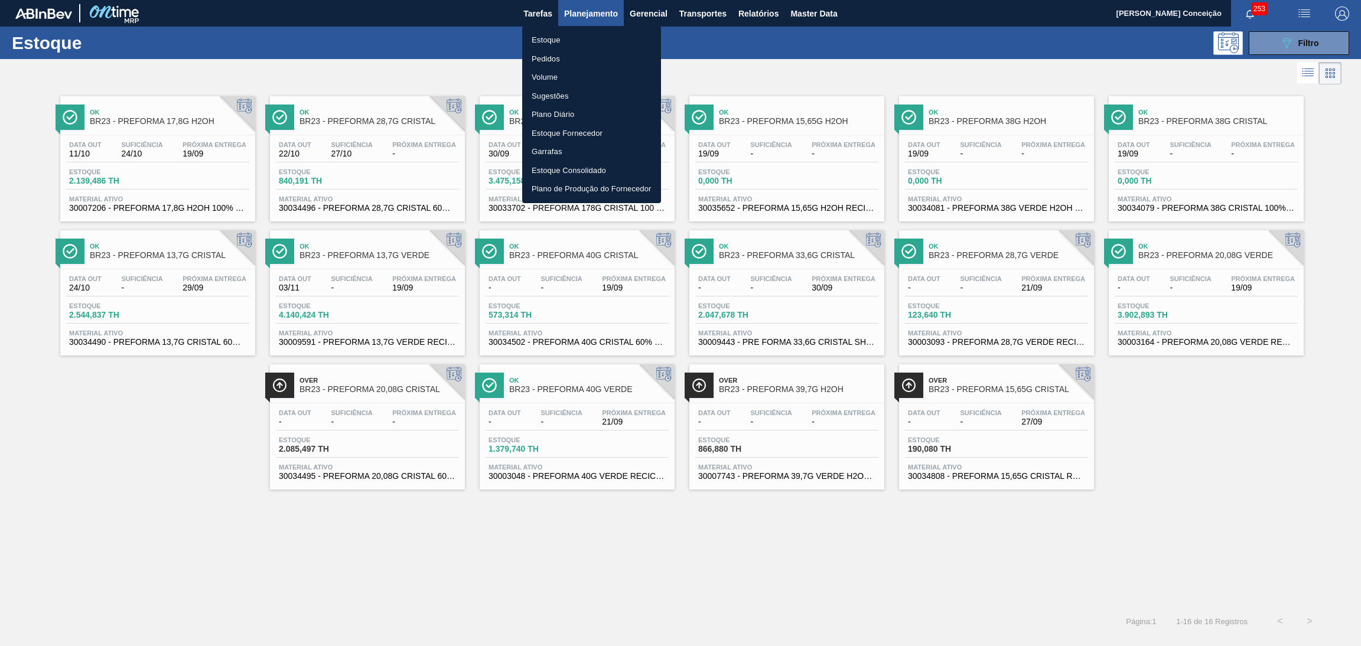
click at [1225, 419] on div at bounding box center [680, 323] width 1361 height 646
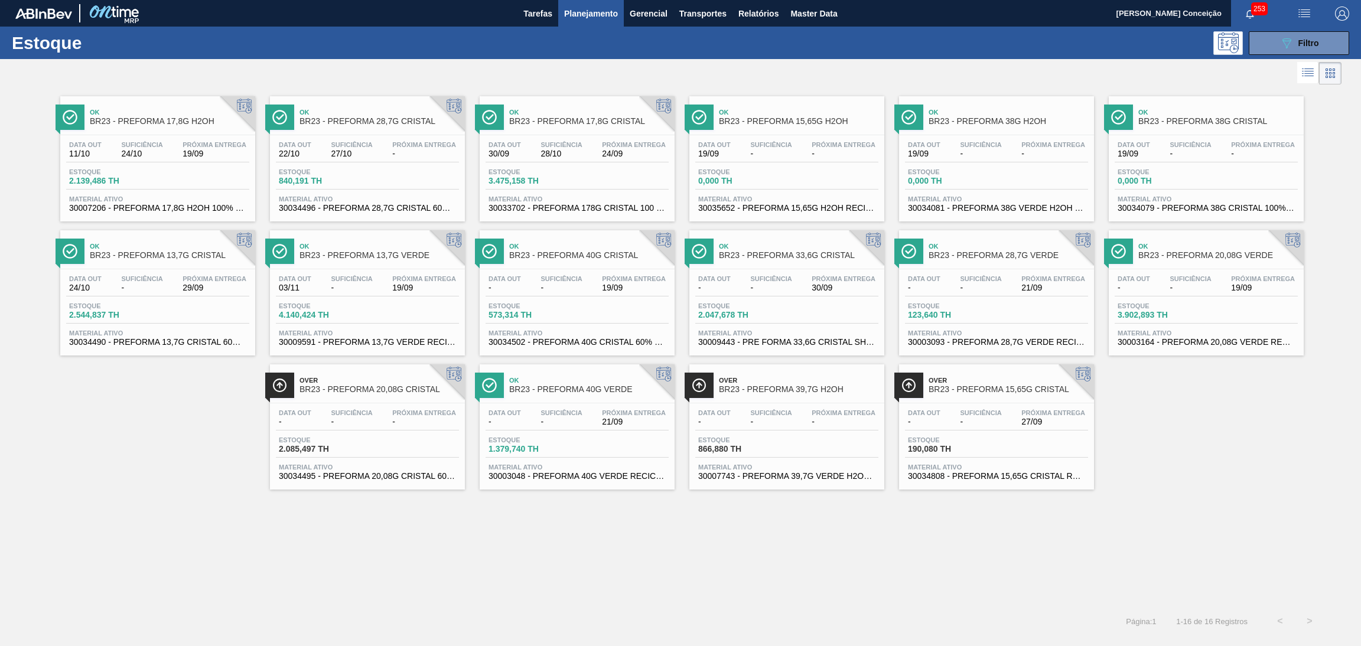
click at [180, 278] on div "Próxima Entrega 29/09" at bounding box center [215, 283] width 70 height 17
click at [370, 308] on div "Estoque 4.140,424 TH" at bounding box center [367, 312] width 183 height 21
click at [363, 266] on div "Ok BR23 - PREFORMA 13,7G VERDE Data [DATE] Suficiência - Próxima Entrega 19/09 …" at bounding box center [367, 292] width 195 height 125
click at [1312, 84] on div at bounding box center [1308, 73] width 22 height 22
click at [1305, 76] on icon at bounding box center [1307, 73] width 14 height 14
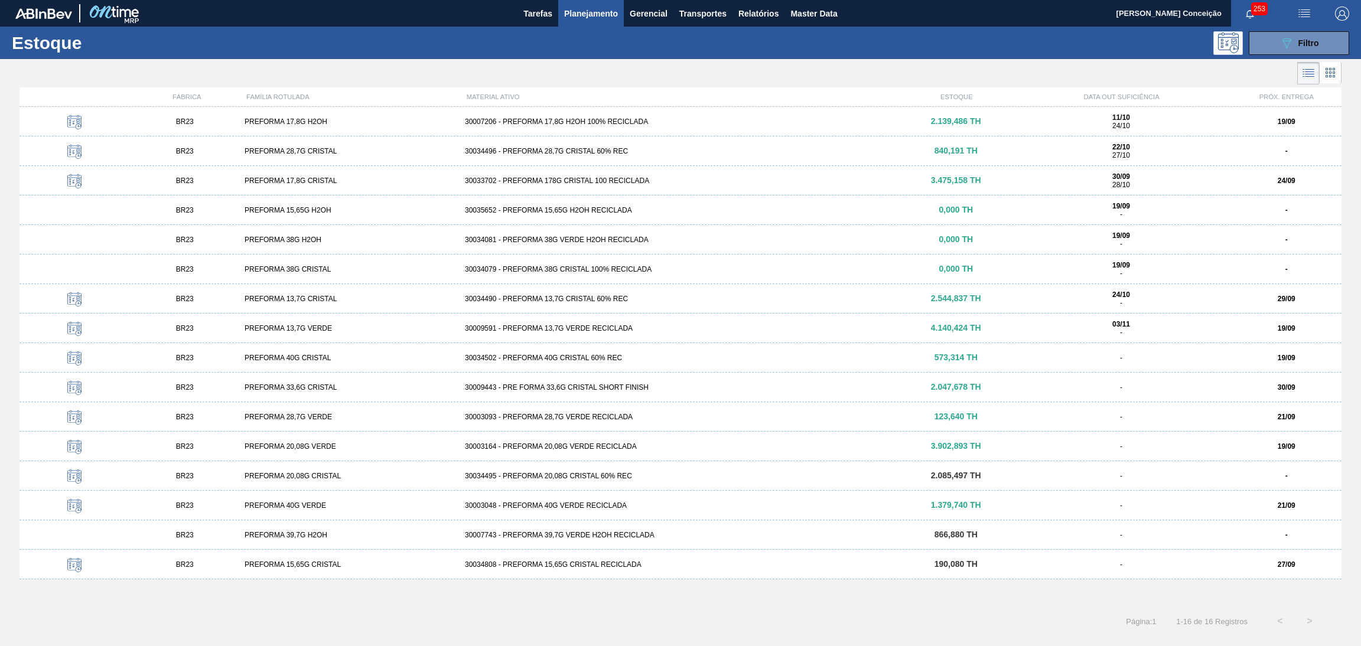
click at [578, 330] on div "30009591 - PREFORMA 13,7G VERDE RECICLADA" at bounding box center [680, 328] width 441 height 8
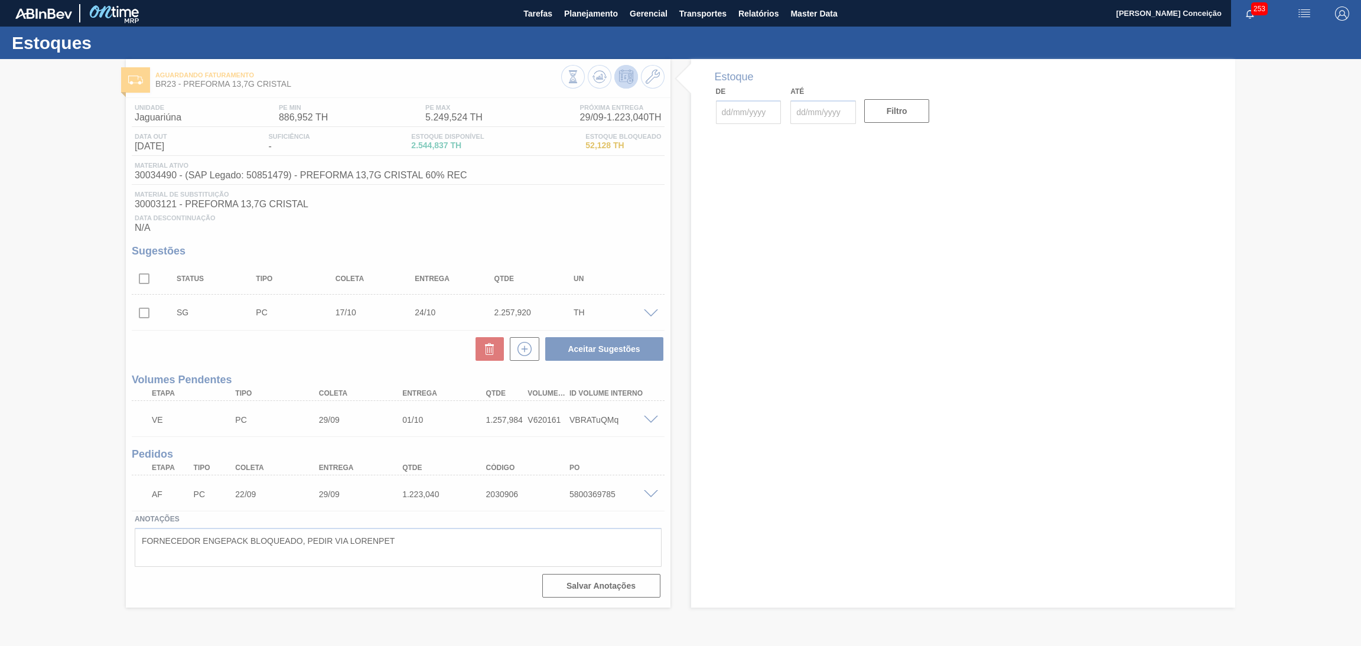
type input "[DATE]"
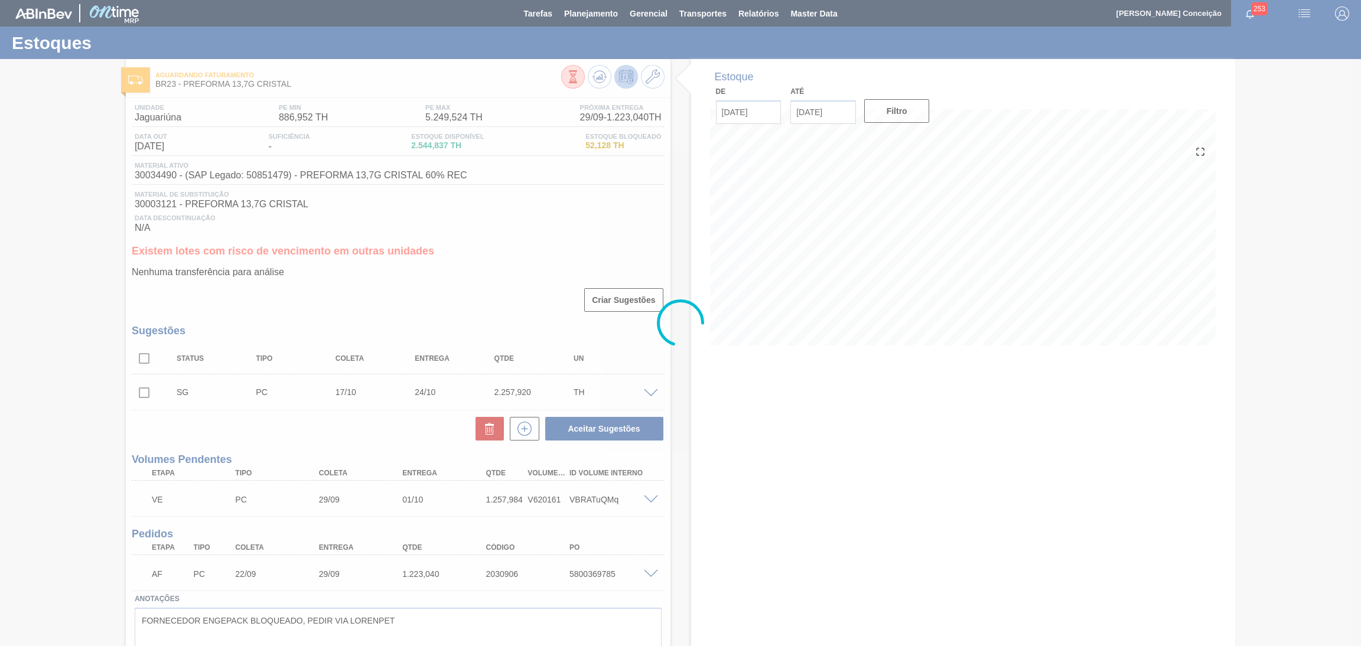
click at [514, 224] on div at bounding box center [680, 323] width 1361 height 646
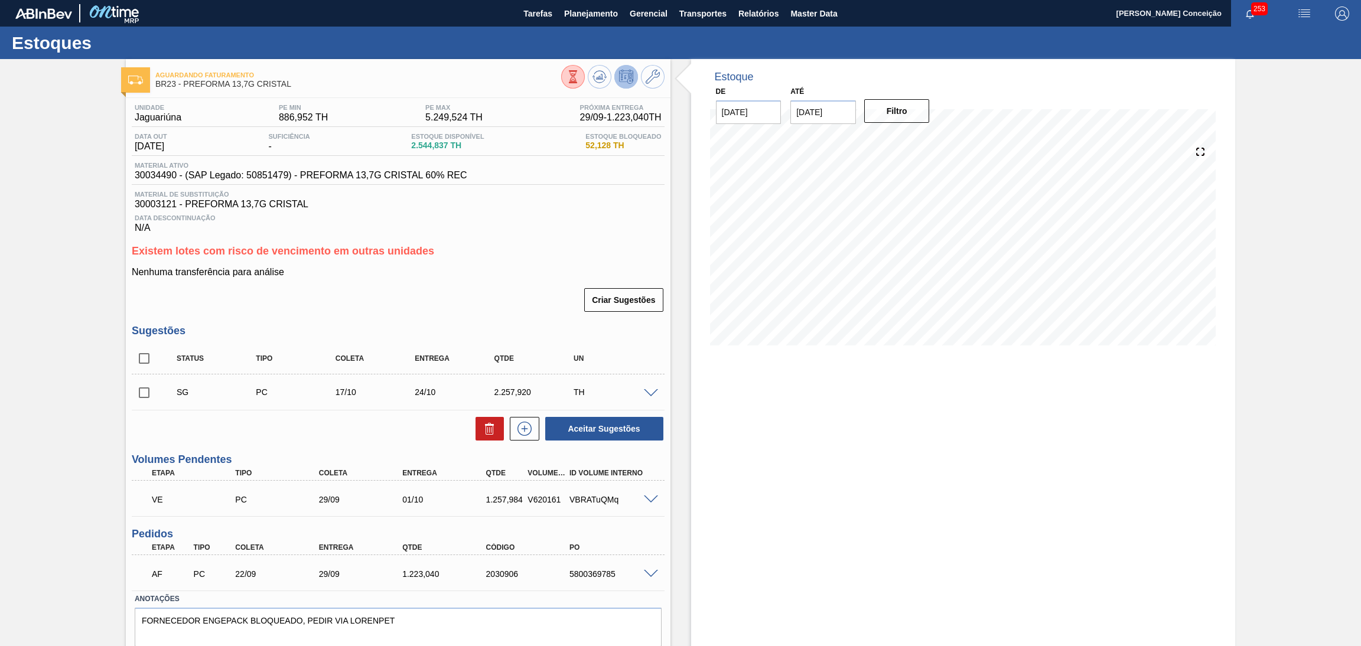
click at [155, 394] on input "checkbox" at bounding box center [144, 392] width 25 height 25
click at [495, 432] on icon at bounding box center [489, 429] width 14 height 14
checkbox input "false"
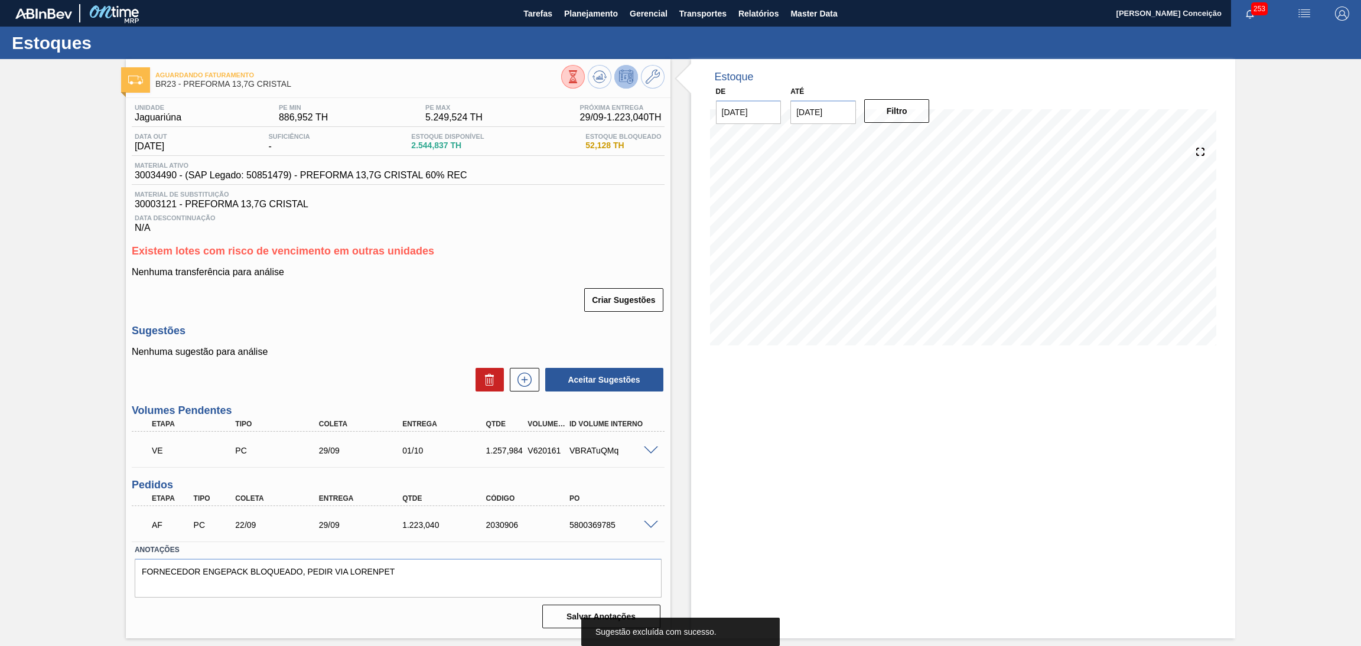
click at [717, 468] on div "Estoque De 19/09/2025 Até 30/11/2025 Filtro" at bounding box center [963, 348] width 544 height 579
click at [355, 336] on h3 "Sugestões" at bounding box center [398, 331] width 533 height 12
click at [926, 430] on div "Estoque De 19/09/2025 Até 30/11/2025 Filtro 27/09 Projeção de Estoque 1,567.341…" at bounding box center [963, 348] width 544 height 579
click at [485, 213] on div "Data Descontinuação N/A" at bounding box center [398, 222] width 533 height 24
click at [897, 547] on div "Estoque De [DATE] Até [DATE] Filtro" at bounding box center [963, 348] width 544 height 579
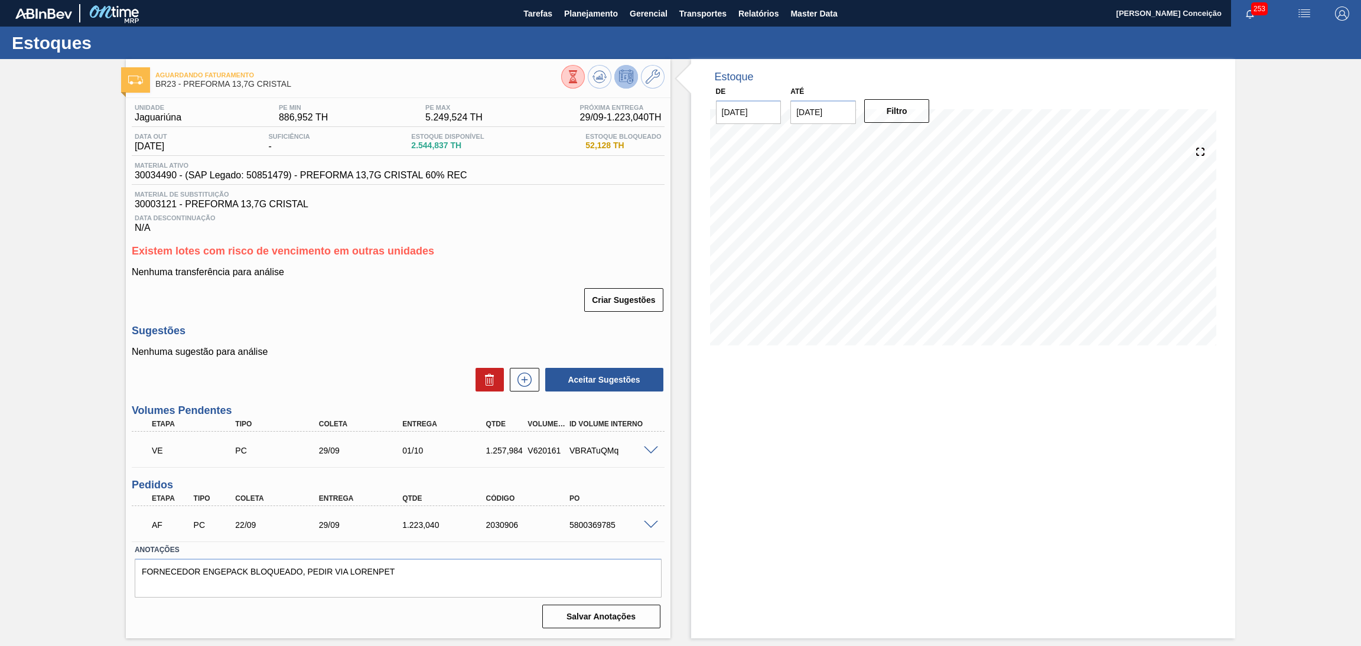
click at [838, 409] on div "Estoque De 19/09/2025 Até 30/11/2025 Filtro 28/09 Projeção de Estoque 1,092.345…" at bounding box center [963, 348] width 544 height 579
click at [357, 370] on div "Aceitar Sugestões" at bounding box center [398, 380] width 533 height 26
click at [647, 450] on span at bounding box center [651, 450] width 14 height 9
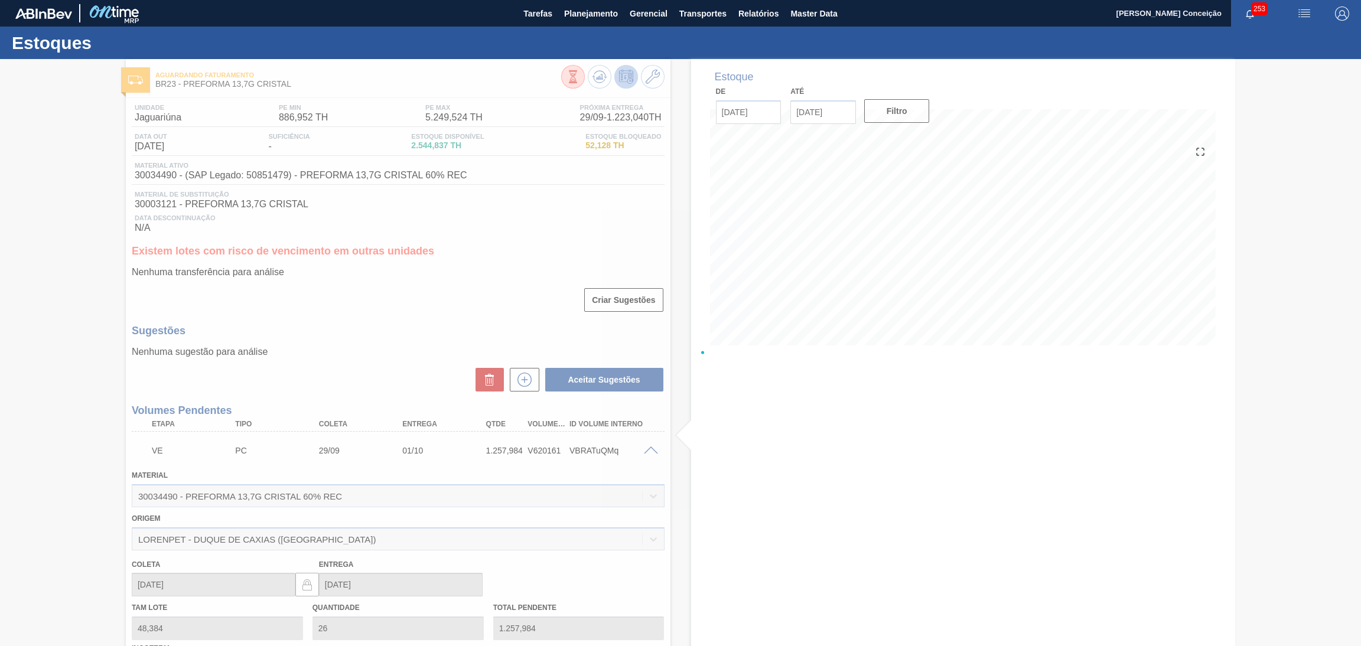
click at [650, 451] on div at bounding box center [680, 352] width 1361 height 587
click at [649, 446] on div at bounding box center [680, 352] width 1361 height 587
click at [650, 449] on div at bounding box center [680, 352] width 1361 height 587
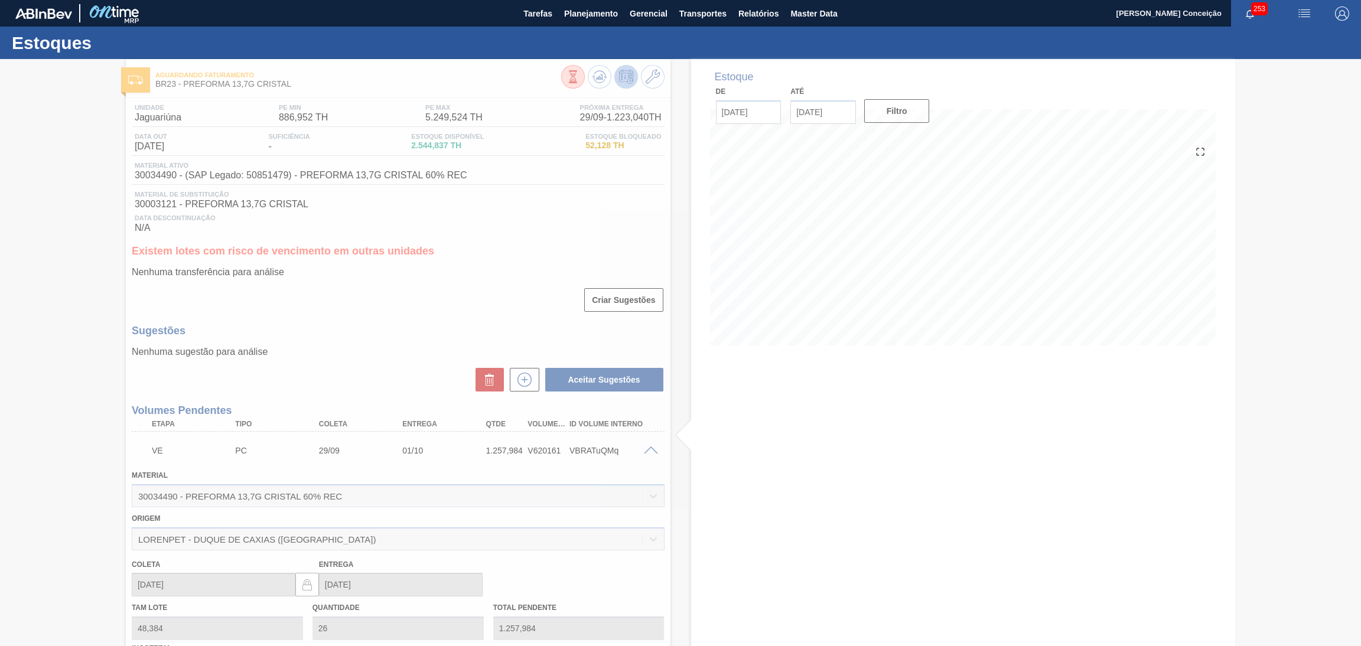
click at [650, 449] on div at bounding box center [680, 352] width 1361 height 587
click at [876, 429] on div at bounding box center [680, 352] width 1361 height 587
click at [876, 394] on div at bounding box center [680, 352] width 1361 height 587
click at [807, 471] on div at bounding box center [680, 352] width 1361 height 587
click at [486, 324] on div at bounding box center [680, 352] width 1361 height 587
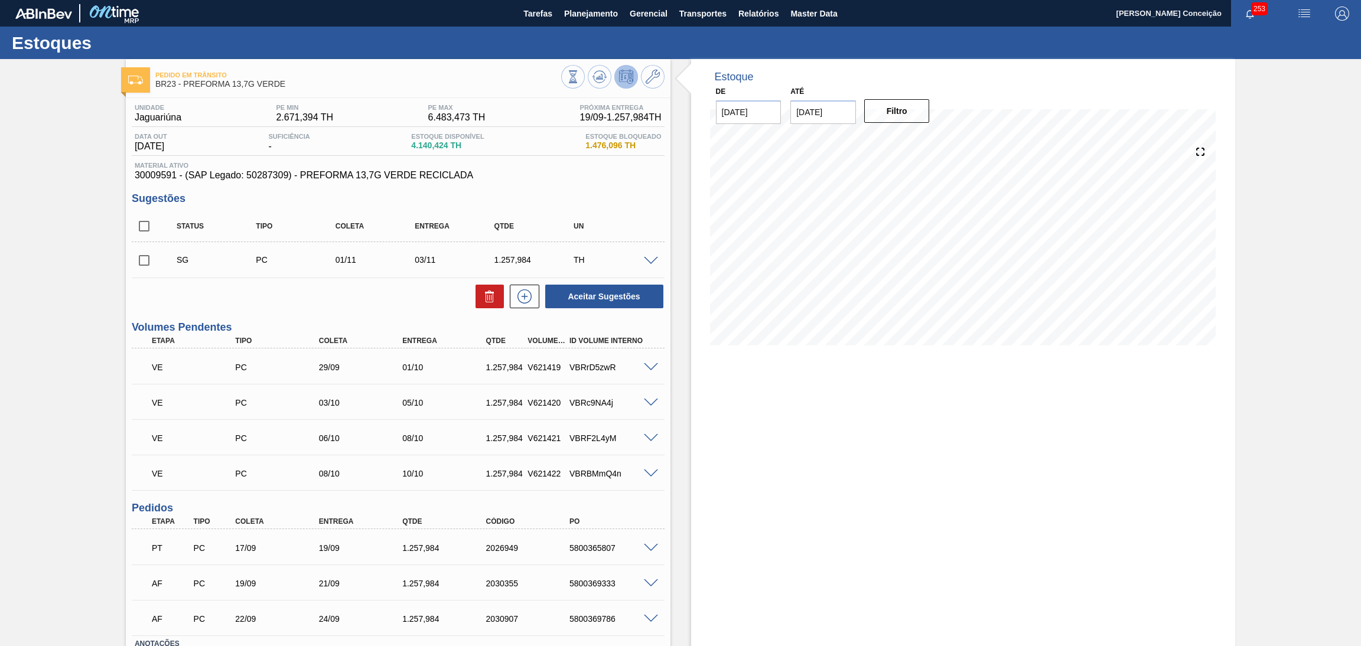
click at [380, 308] on div "Aceitar Sugestões" at bounding box center [398, 296] width 533 height 26
click at [409, 285] on div "Aceitar Sugestões" at bounding box center [398, 296] width 533 height 26
click at [408, 285] on div "Aceitar Sugestões" at bounding box center [398, 296] width 533 height 26
click at [651, 205] on div "Sugestões Status Tipo Coleta Entrega Qtde UN SG PC 01/11 03/11 1.257,984 TH Mat…" at bounding box center [398, 251] width 533 height 117
click at [370, 299] on div "Aceitar Sugestões" at bounding box center [398, 296] width 533 height 26
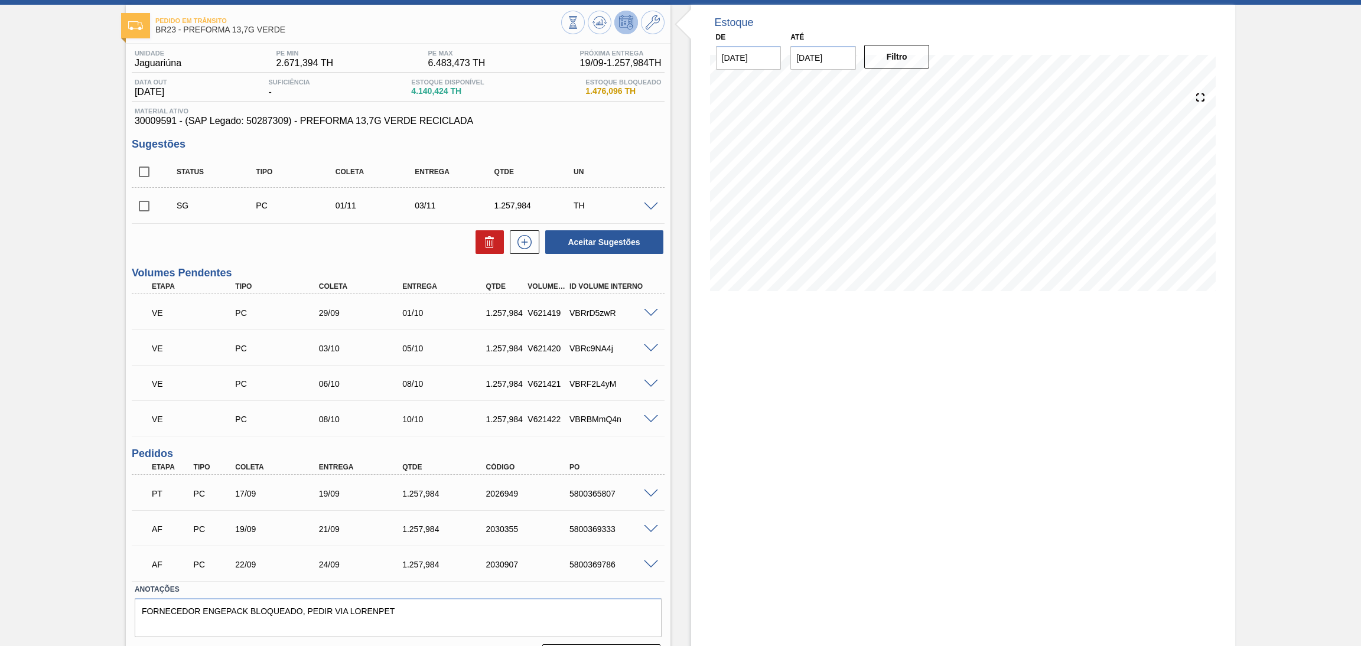
scroll to position [84, 0]
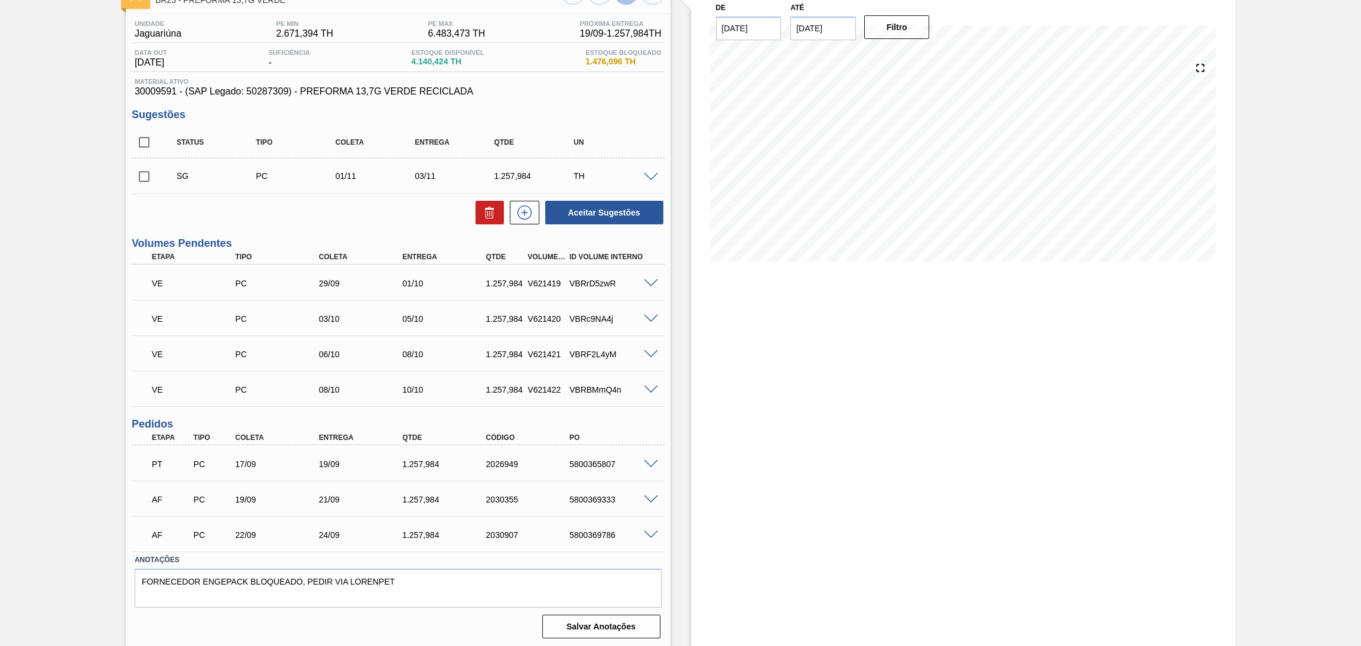
click at [651, 496] on span at bounding box center [651, 499] width 14 height 9
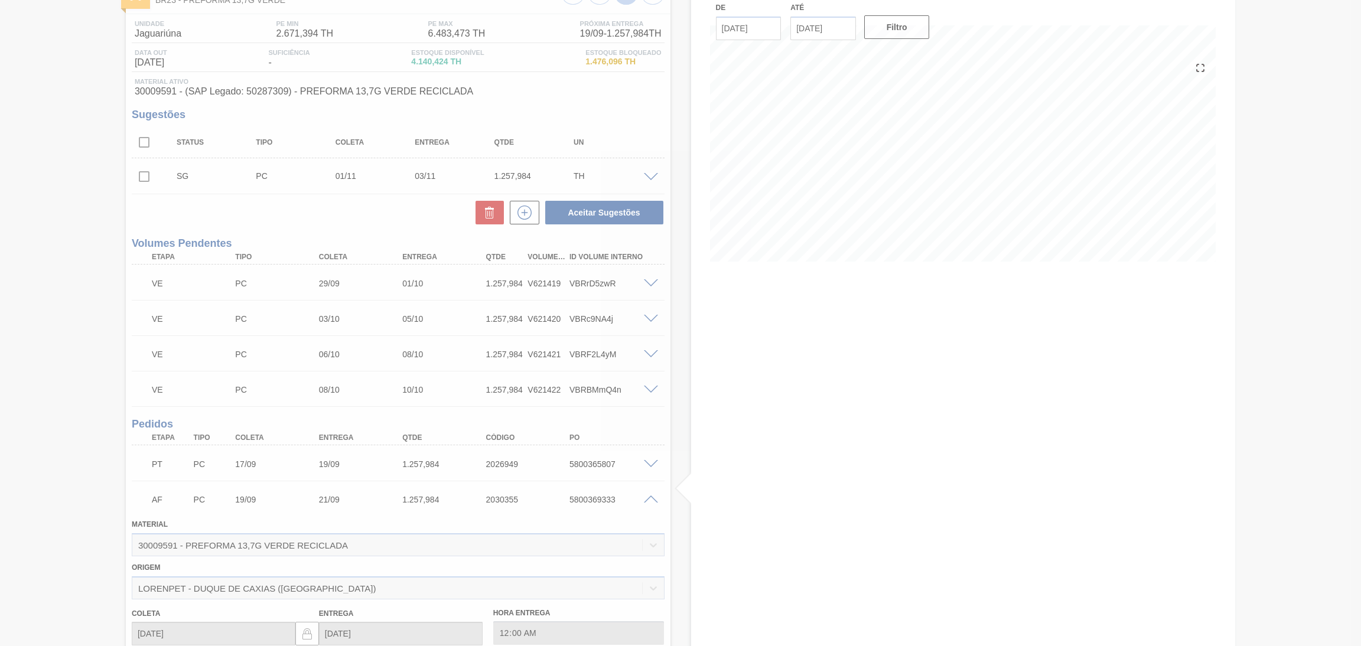
click at [651, 496] on div at bounding box center [680, 323] width 1361 height 646
click at [649, 499] on div at bounding box center [680, 323] width 1361 height 646
click at [647, 498] on div at bounding box center [680, 323] width 1361 height 646
click at [651, 498] on div at bounding box center [680, 323] width 1361 height 646
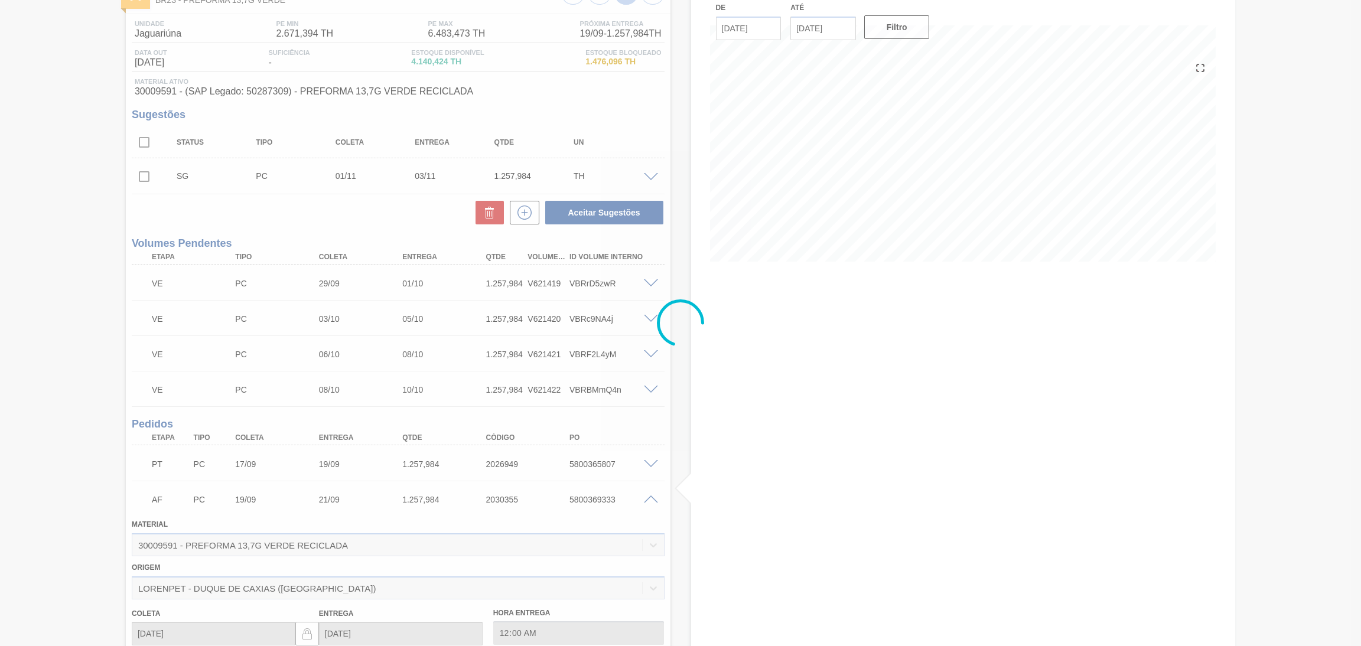
click at [647, 495] on div at bounding box center [680, 323] width 1361 height 646
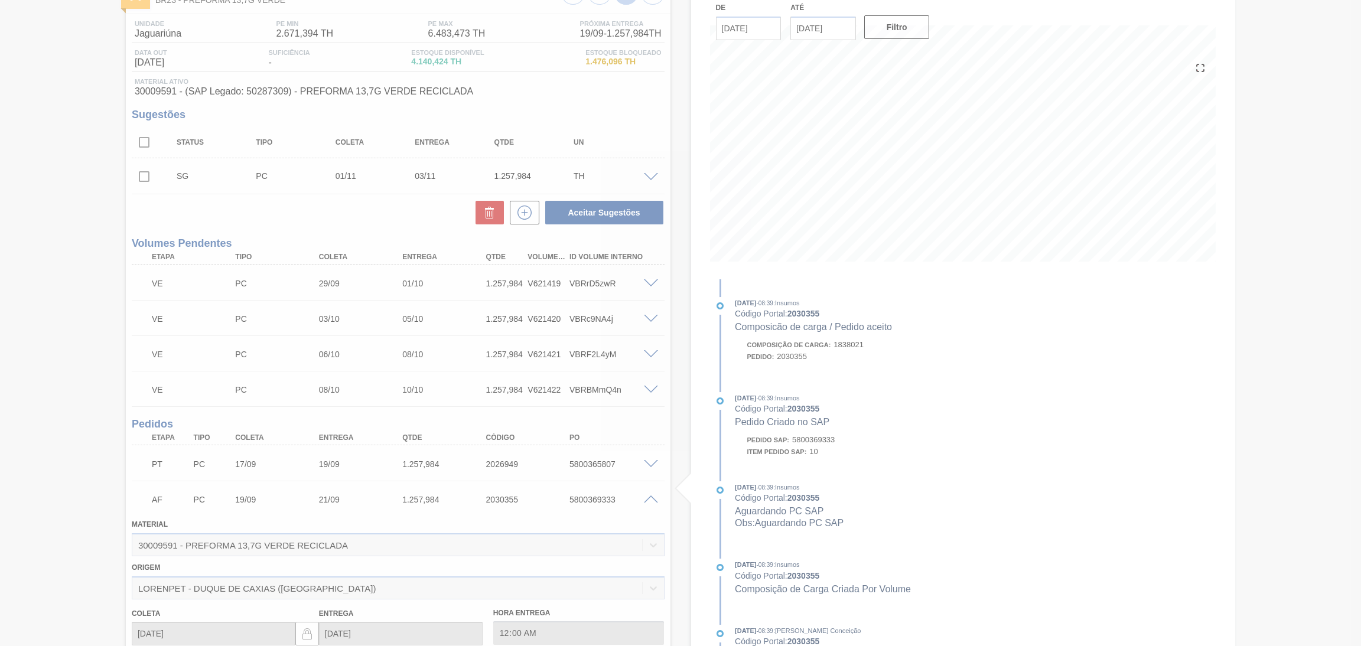
click at [647, 495] on div at bounding box center [680, 323] width 1361 height 646
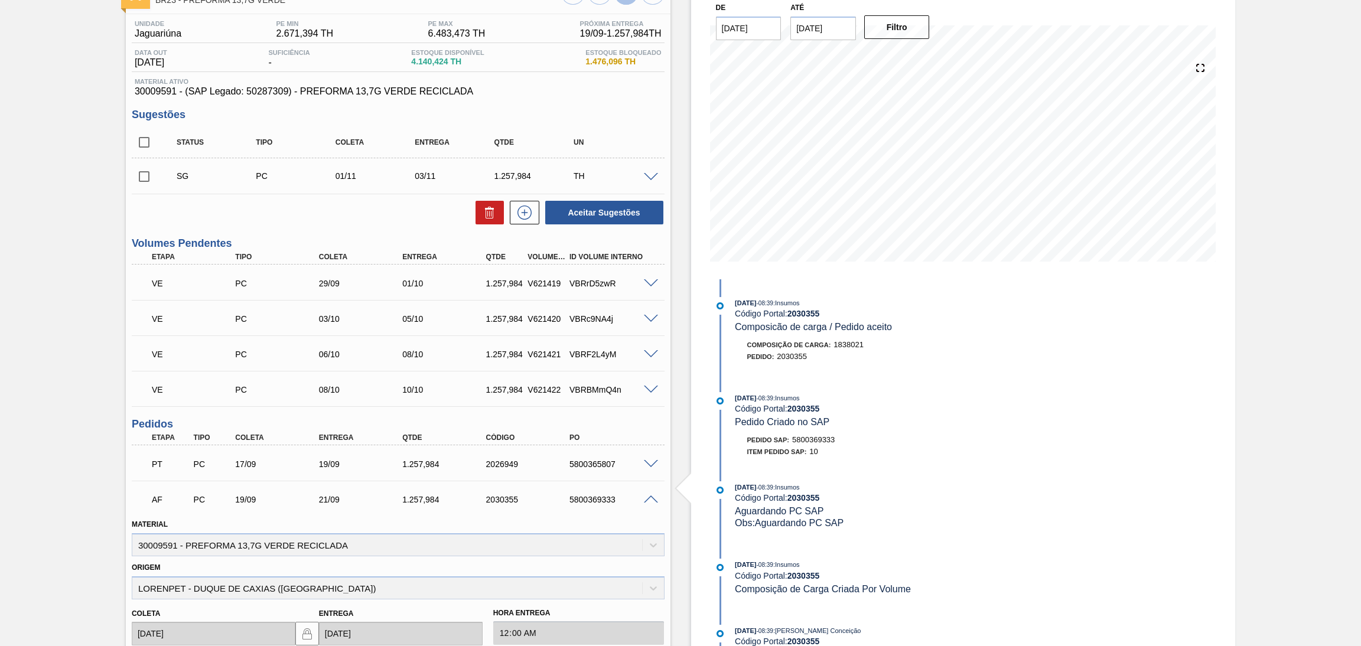
click at [647, 495] on span at bounding box center [651, 499] width 14 height 9
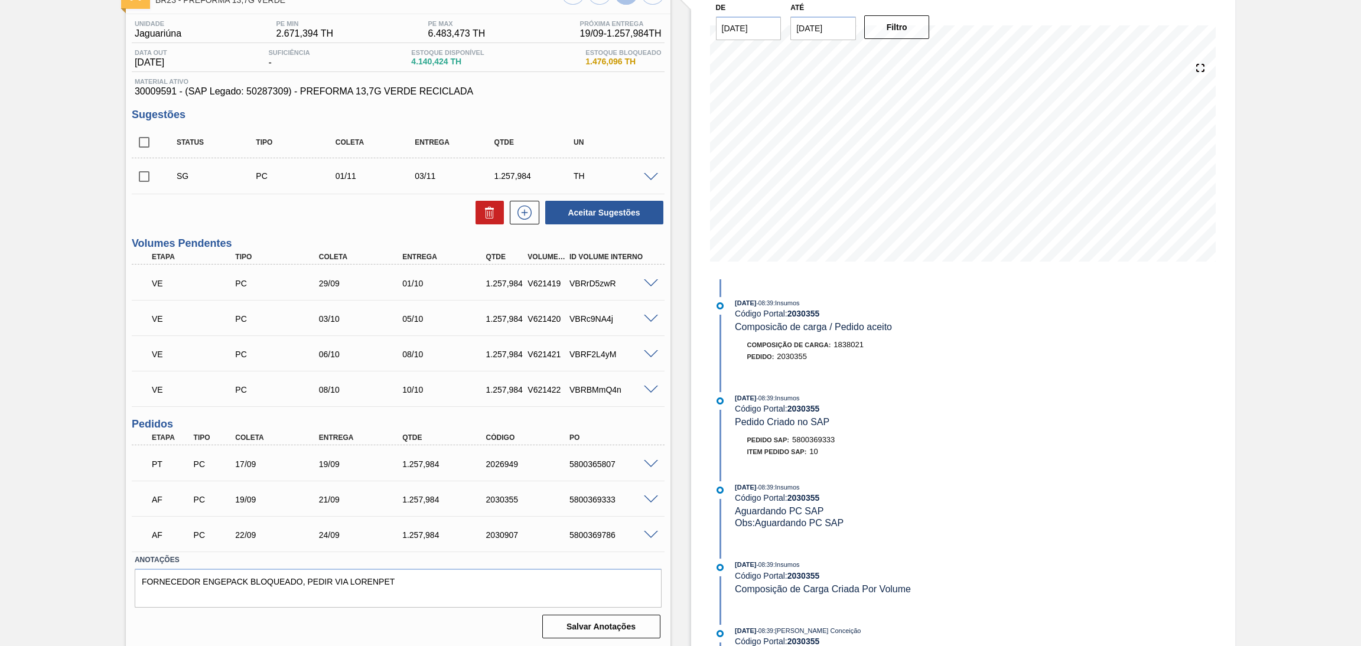
click at [647, 531] on span at bounding box center [651, 535] width 14 height 9
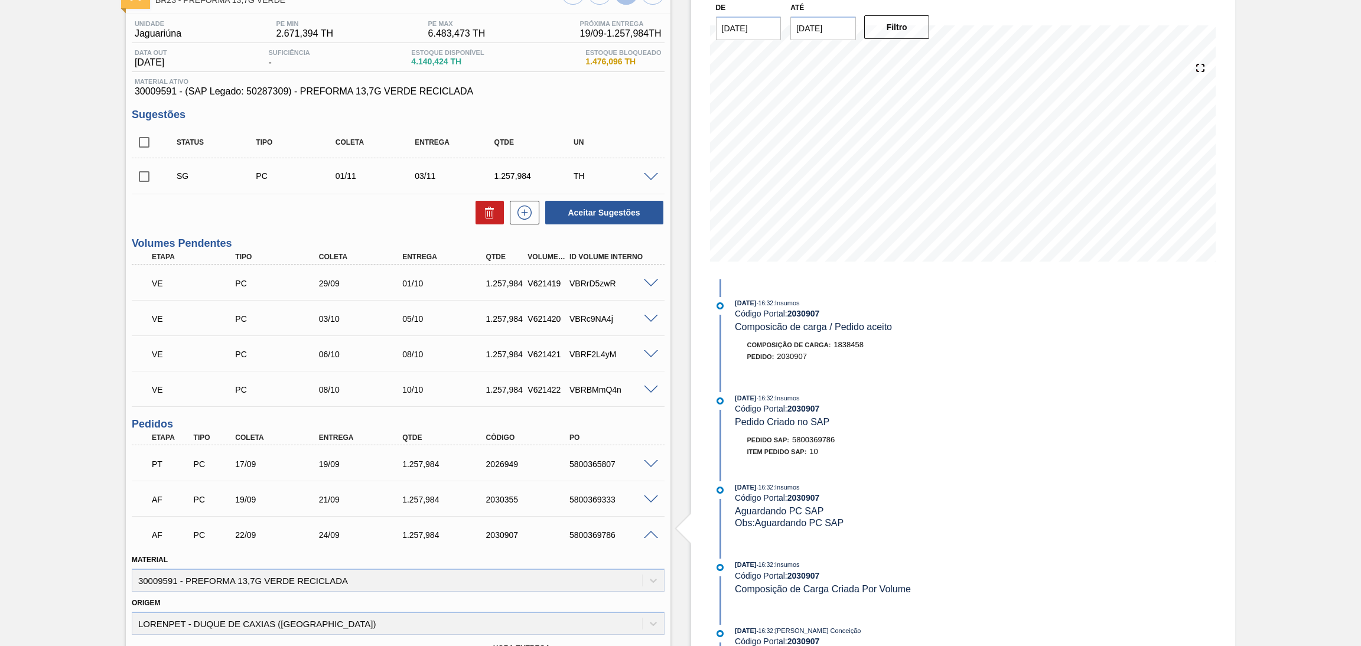
click at [575, 530] on div "5800369786" at bounding box center [613, 534] width 95 height 9
copy div "5800369786"
click at [648, 536] on span at bounding box center [651, 535] width 14 height 9
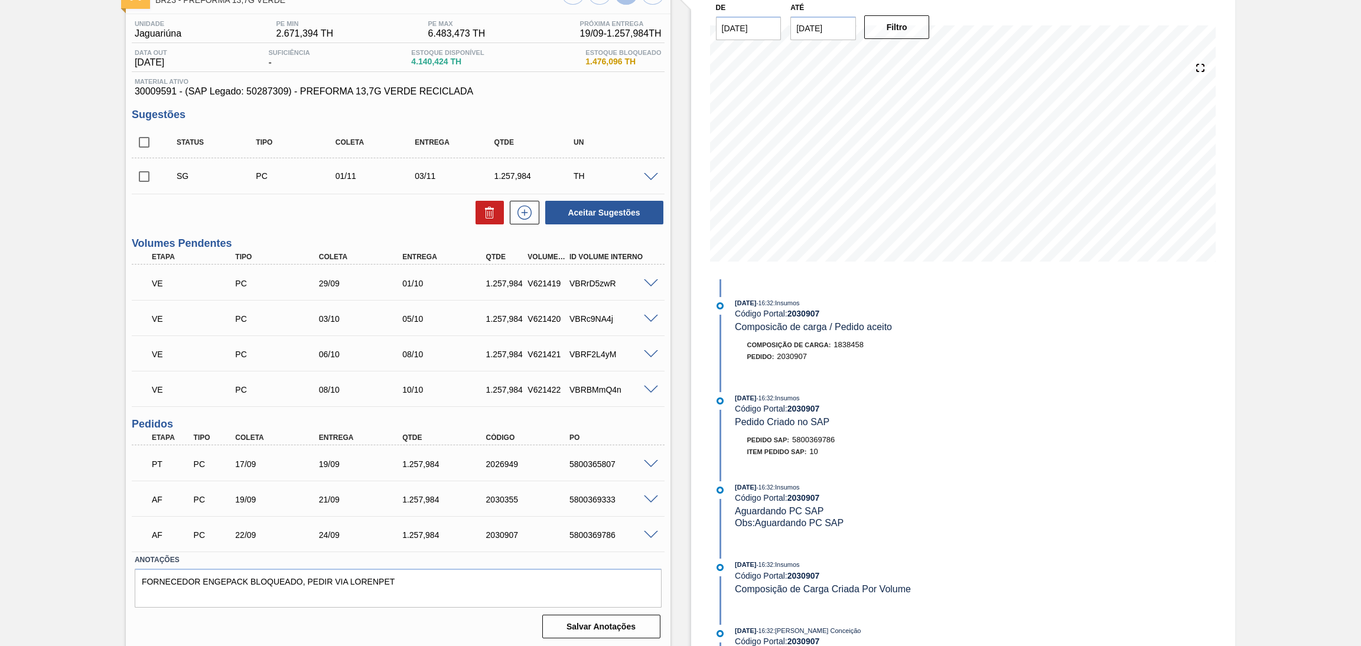
click at [647, 531] on span at bounding box center [651, 535] width 14 height 9
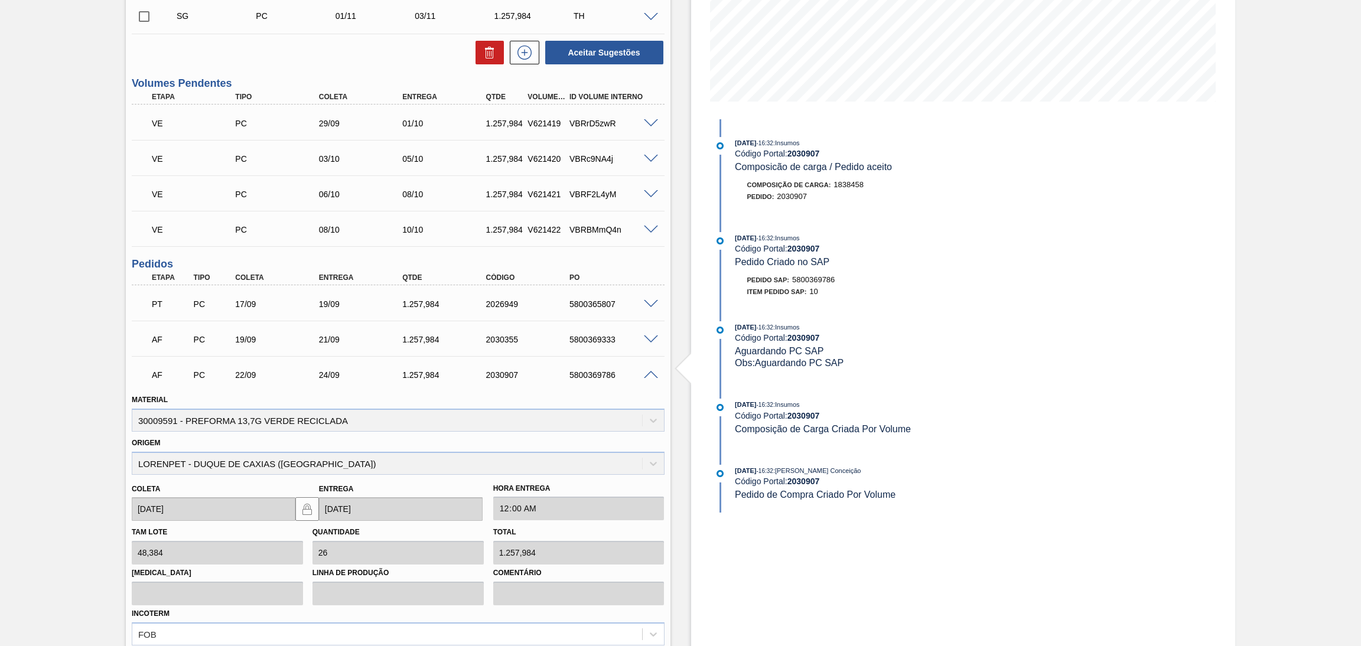
scroll to position [350, 0]
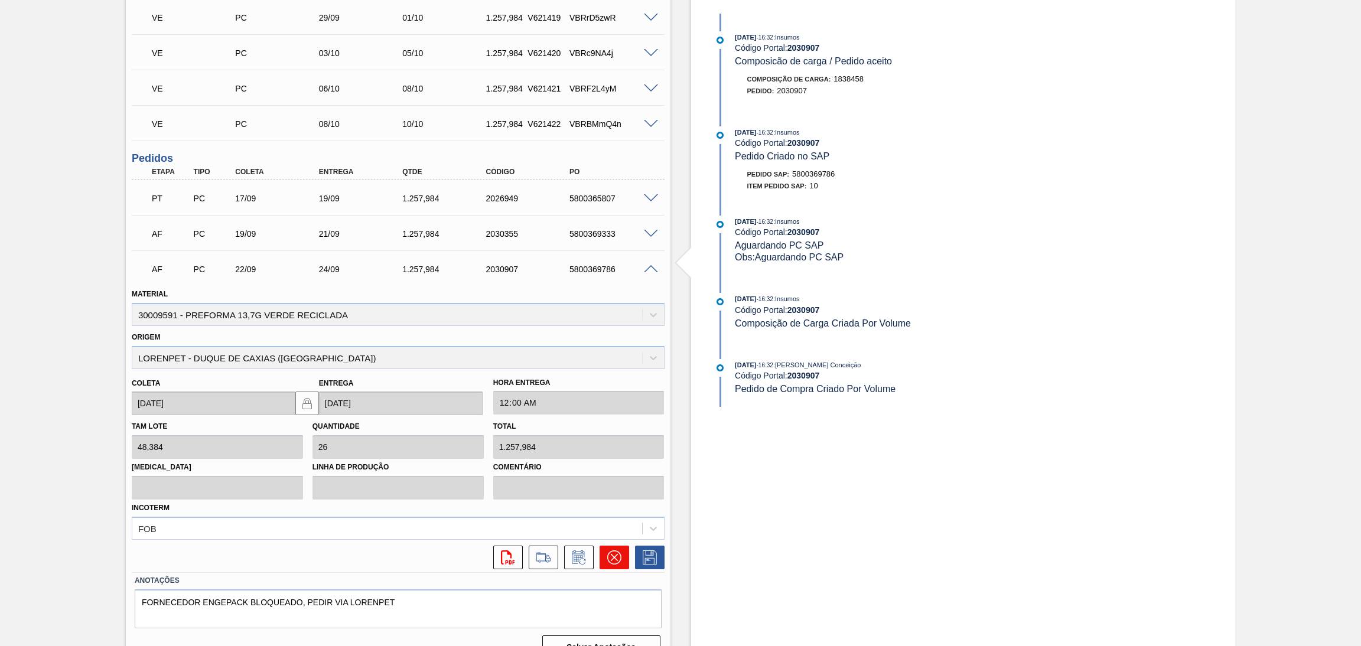
click at [619, 550] on icon at bounding box center [614, 557] width 14 height 14
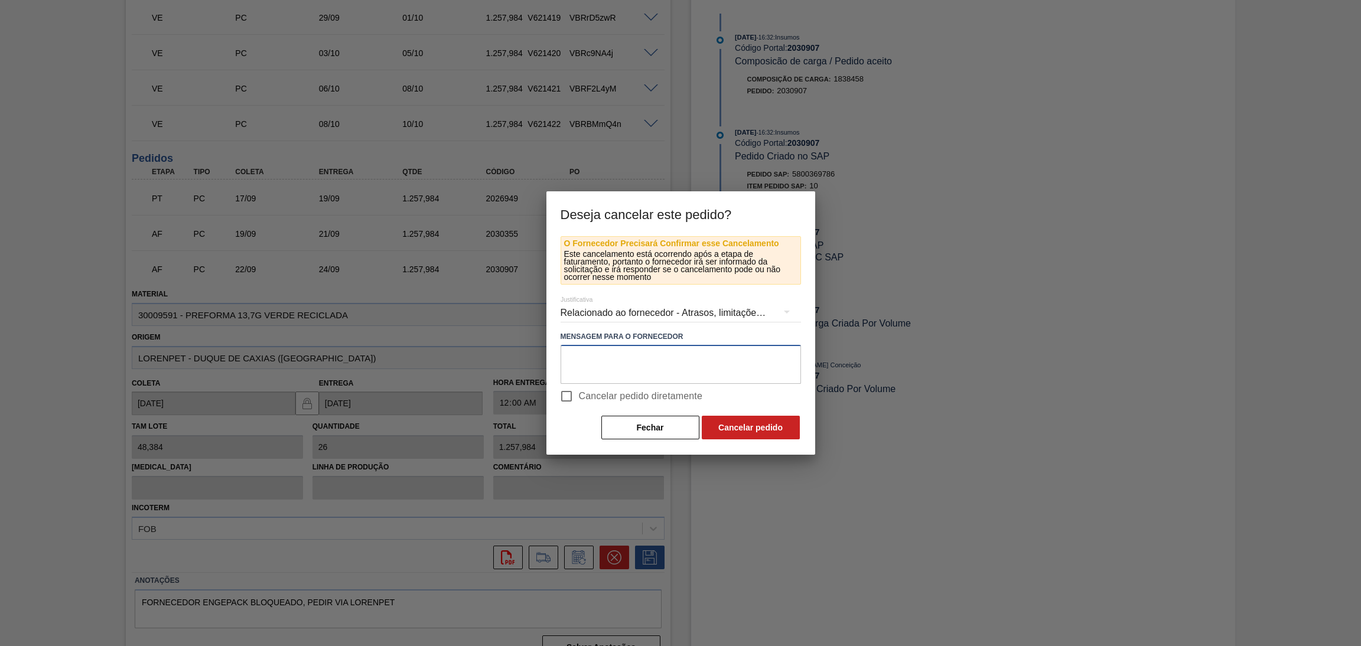
click at [642, 368] on textarea at bounding box center [680, 364] width 240 height 39
type textarea "carga virada para NM"
drag, startPoint x: 644, startPoint y: 392, endPoint x: 651, endPoint y: 396, distance: 8.5
click at [644, 393] on span "Cancelar pedido diretamente" at bounding box center [641, 396] width 124 height 14
click at [579, 393] on input "Cancelar pedido diretamente" at bounding box center [566, 396] width 25 height 25
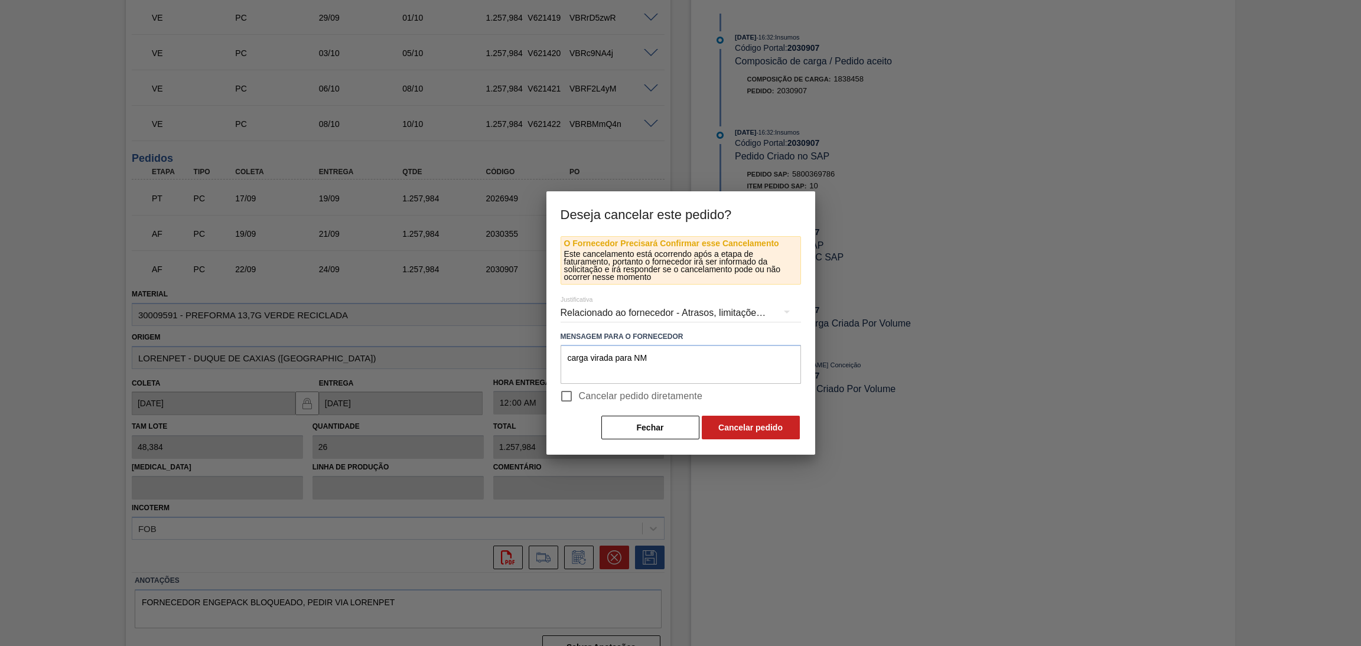
checkbox input "true"
click at [819, 449] on div at bounding box center [680, 323] width 1361 height 646
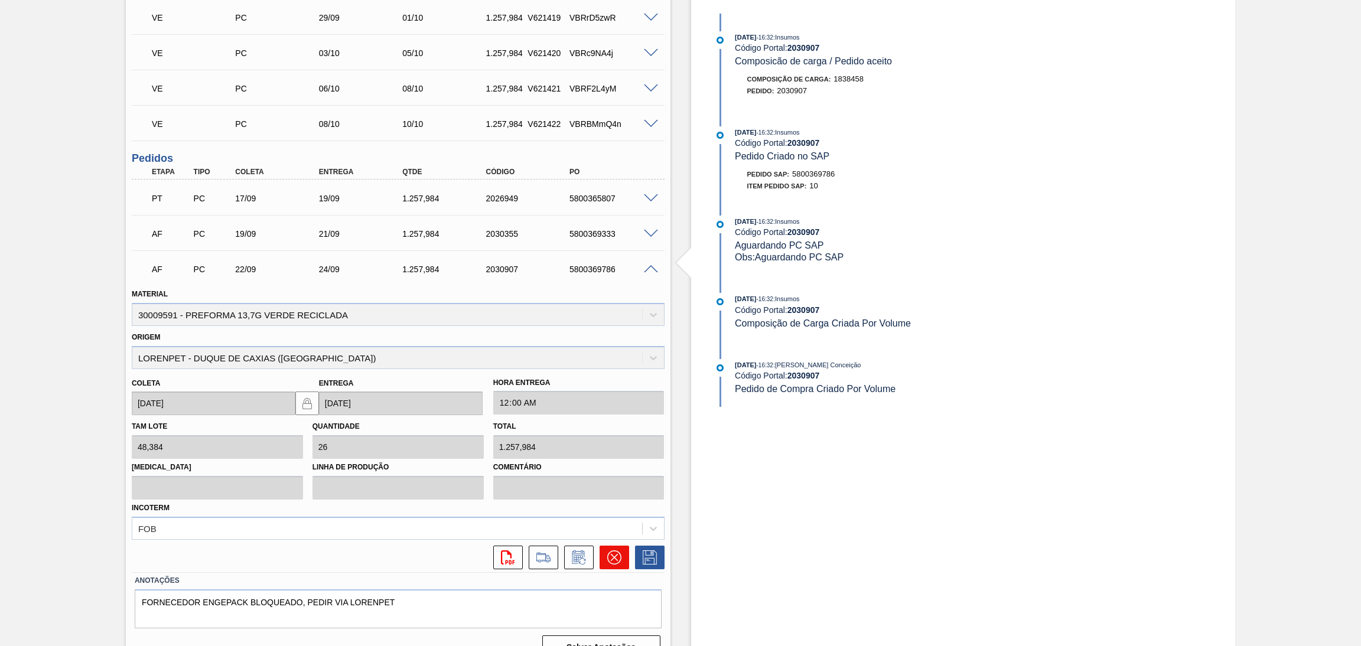
click at [617, 554] on icon at bounding box center [614, 557] width 14 height 14
click at [604, 553] on button at bounding box center [614, 558] width 30 height 24
click at [610, 553] on icon at bounding box center [614, 557] width 14 height 14
click at [617, 559] on icon at bounding box center [613, 557] width 14 height 14
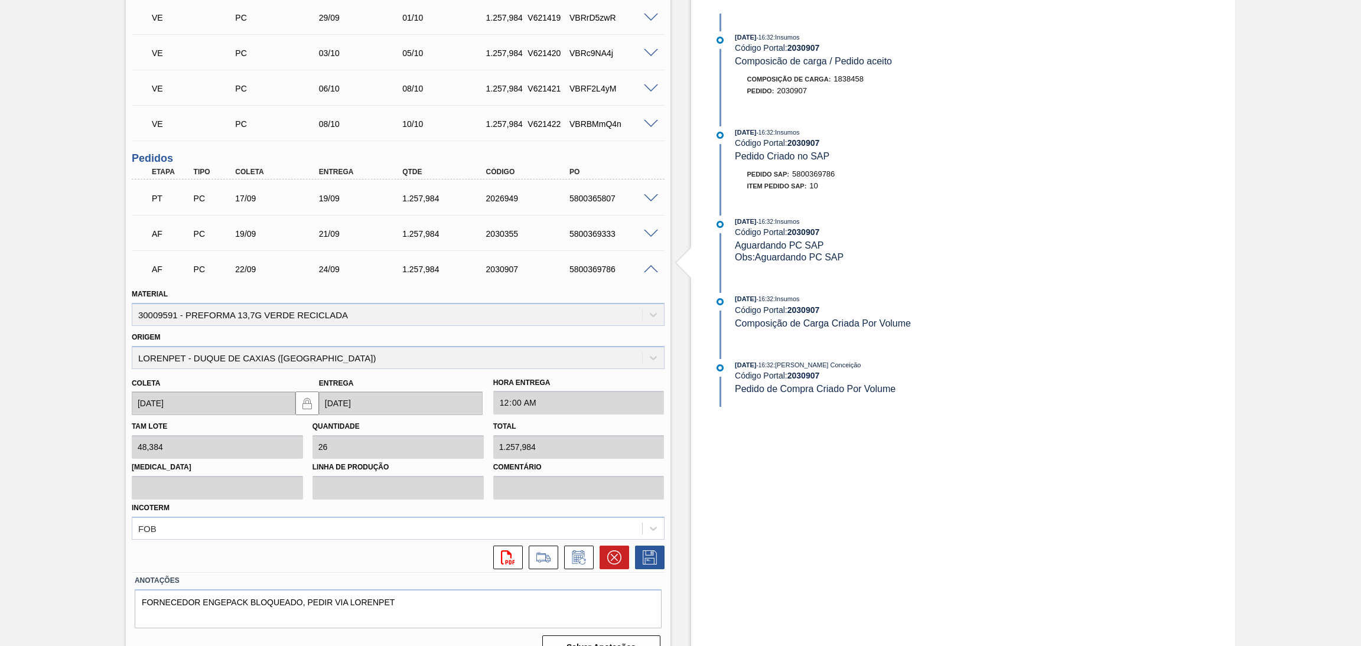
scroll to position [0, 0]
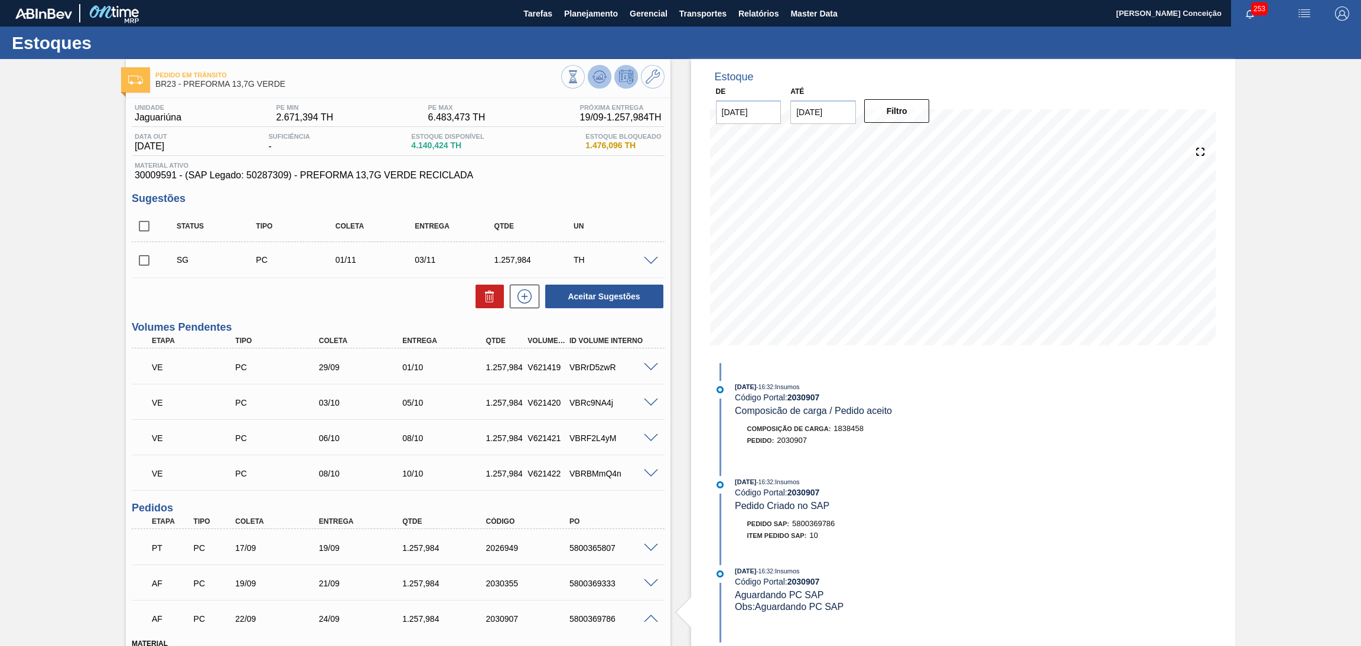
click at [594, 83] on icon at bounding box center [599, 77] width 14 height 14
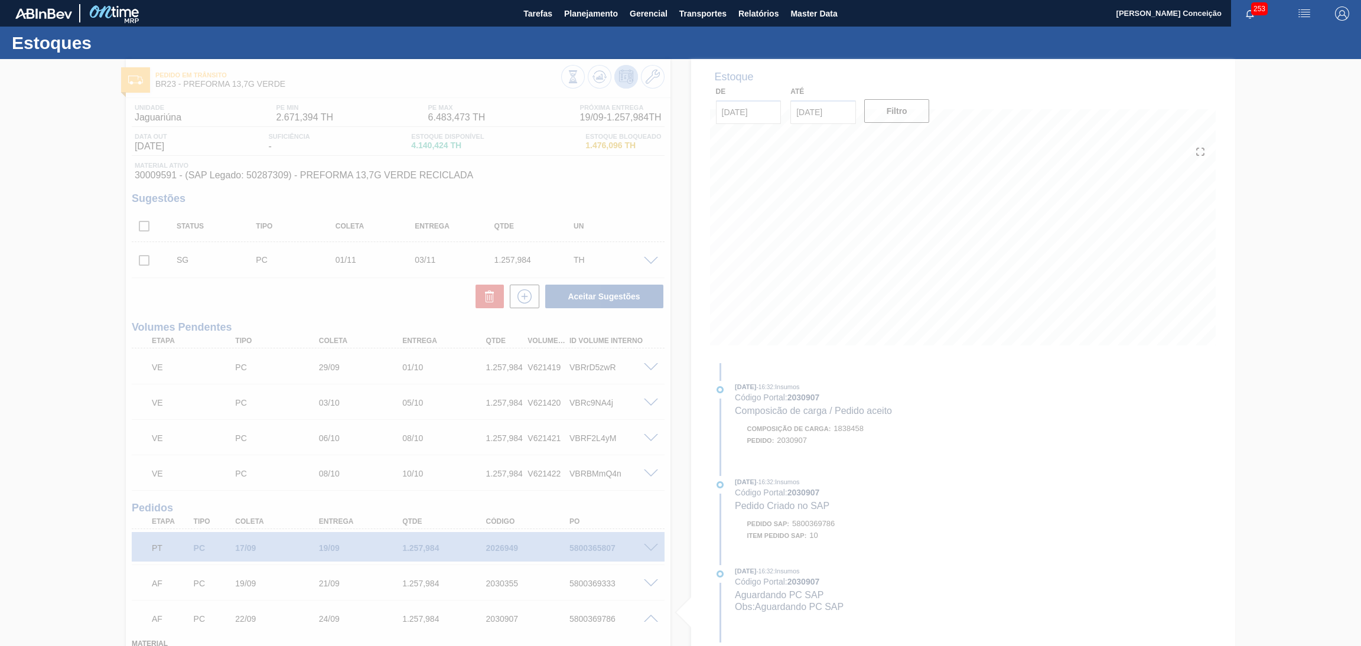
click at [99, 412] on div at bounding box center [680, 352] width 1361 height 587
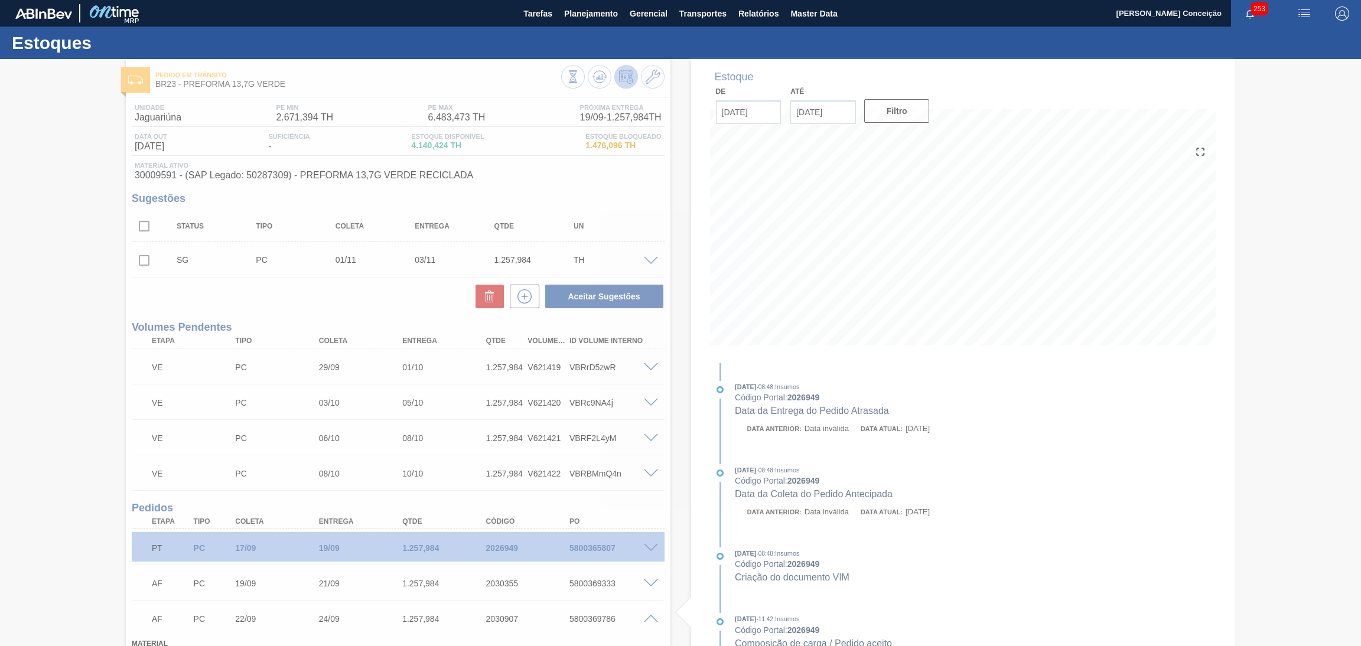
click at [674, 551] on div at bounding box center [680, 352] width 1361 height 587
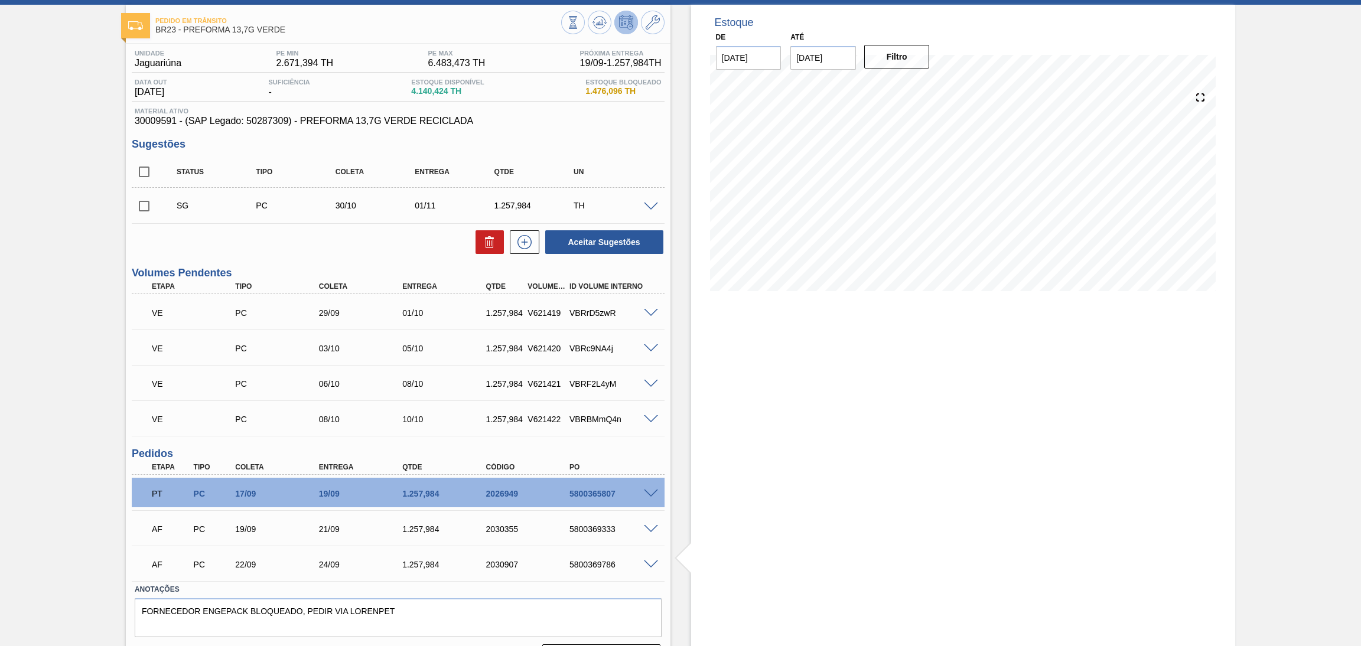
scroll to position [84, 0]
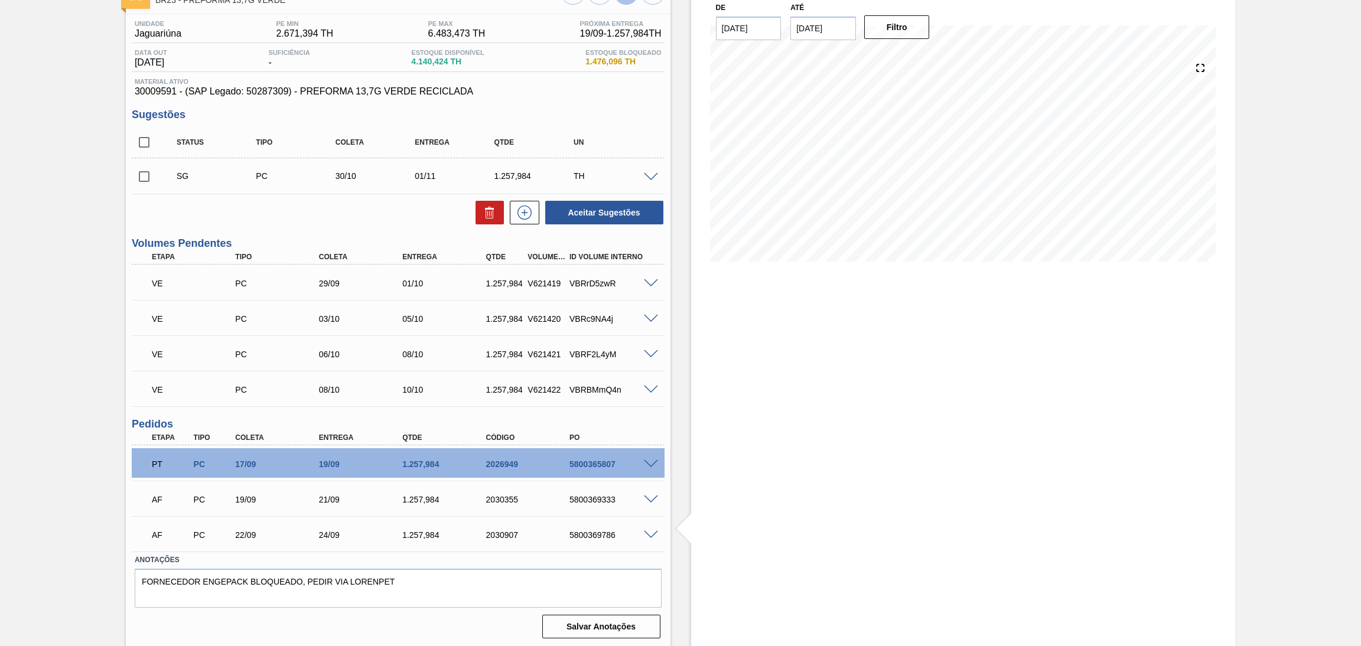
click at [645, 533] on span at bounding box center [651, 535] width 14 height 9
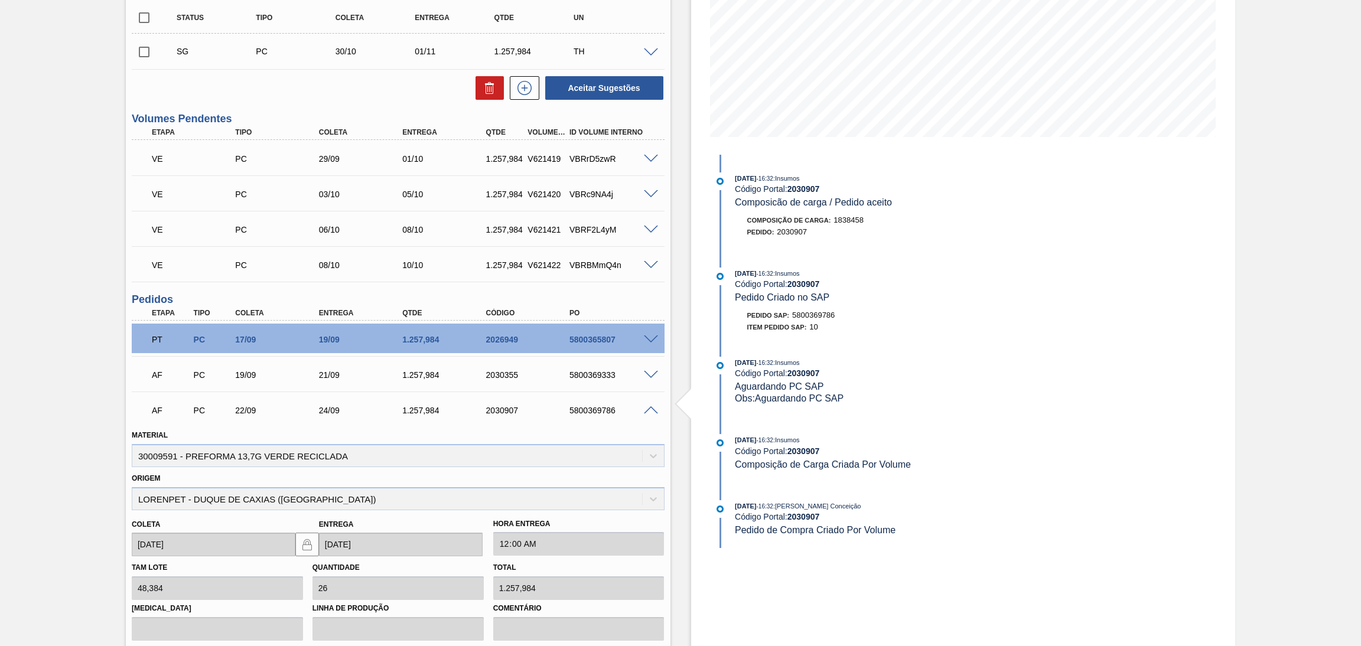
scroll to position [261, 0]
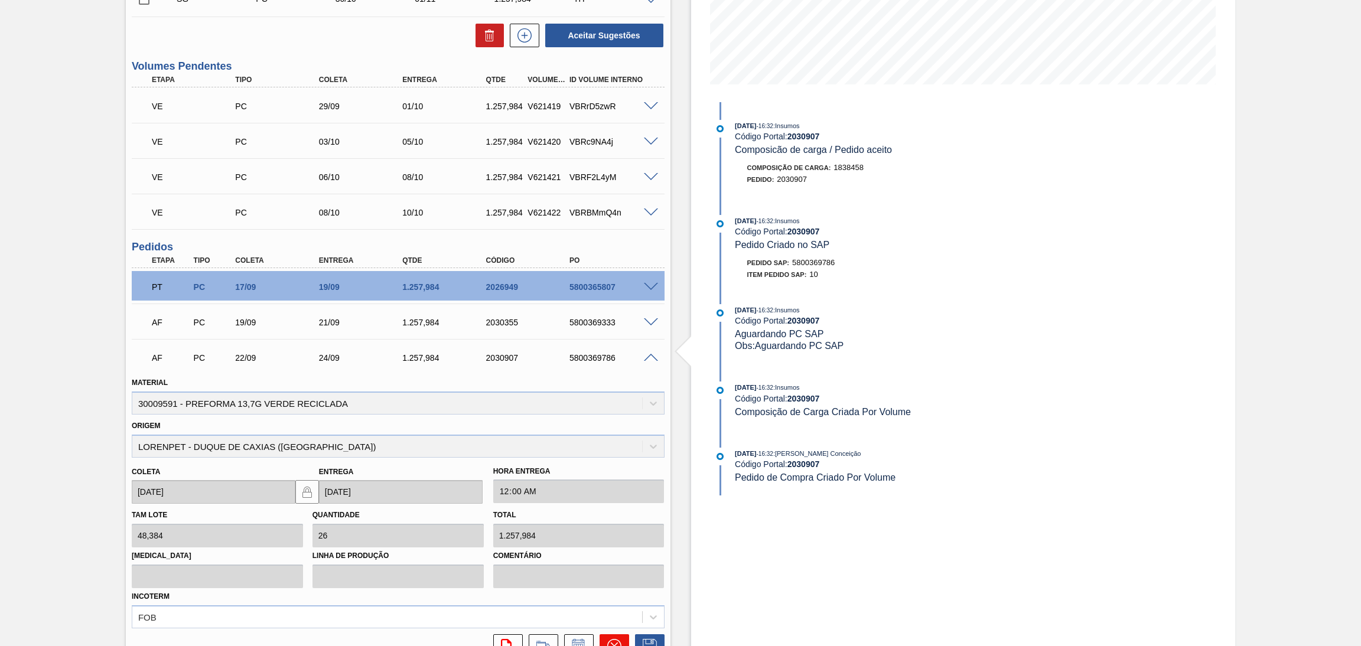
click at [607, 634] on button at bounding box center [614, 646] width 30 height 24
click at [618, 634] on button at bounding box center [614, 646] width 30 height 24
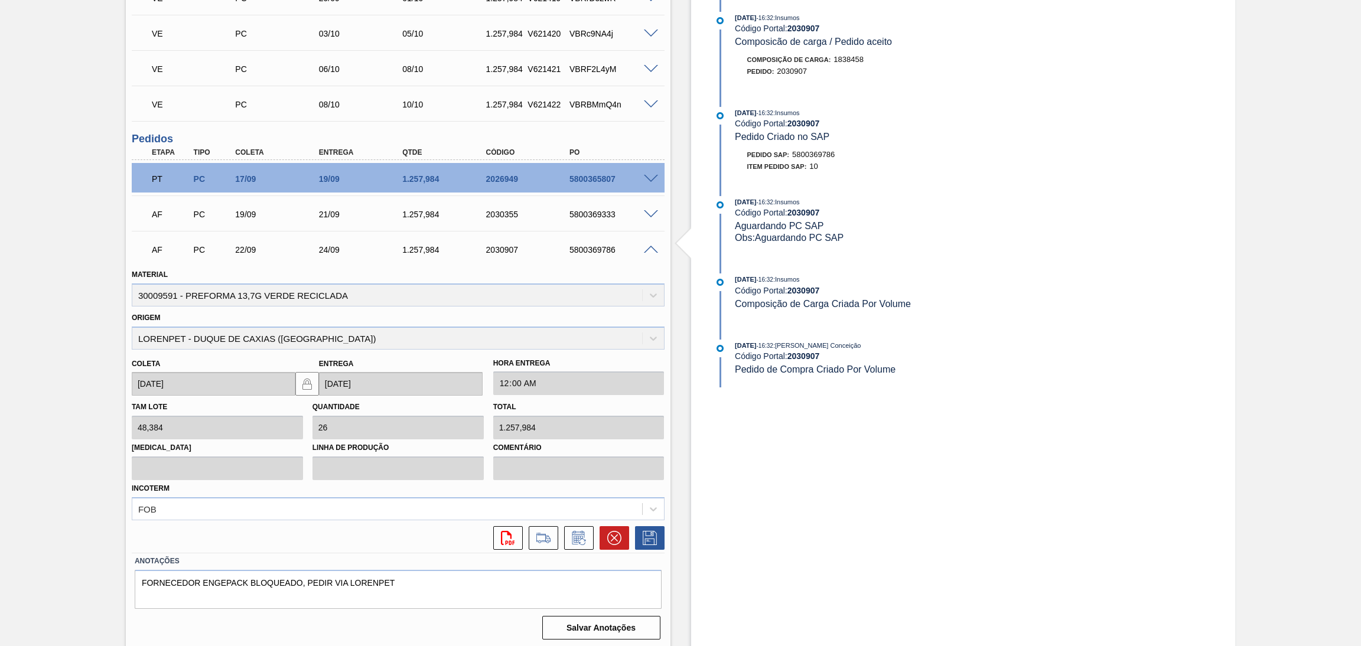
scroll to position [0, 0]
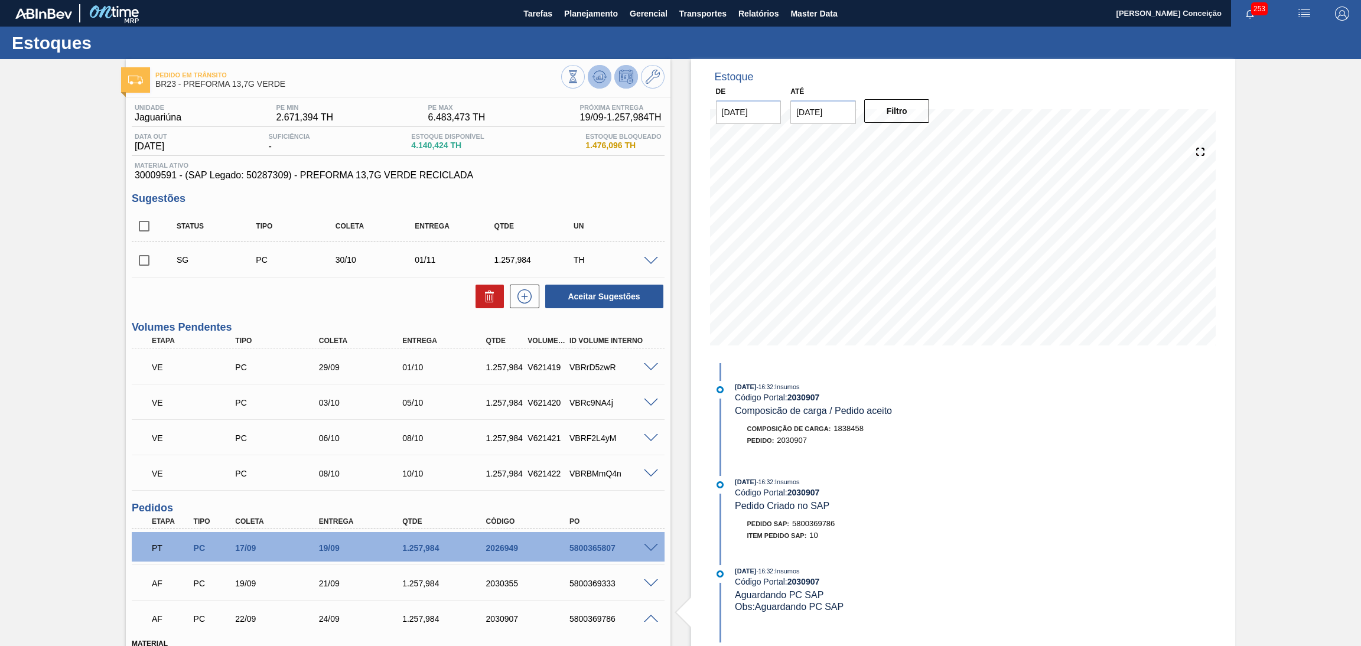
click at [599, 73] on icon at bounding box center [599, 77] width 14 height 14
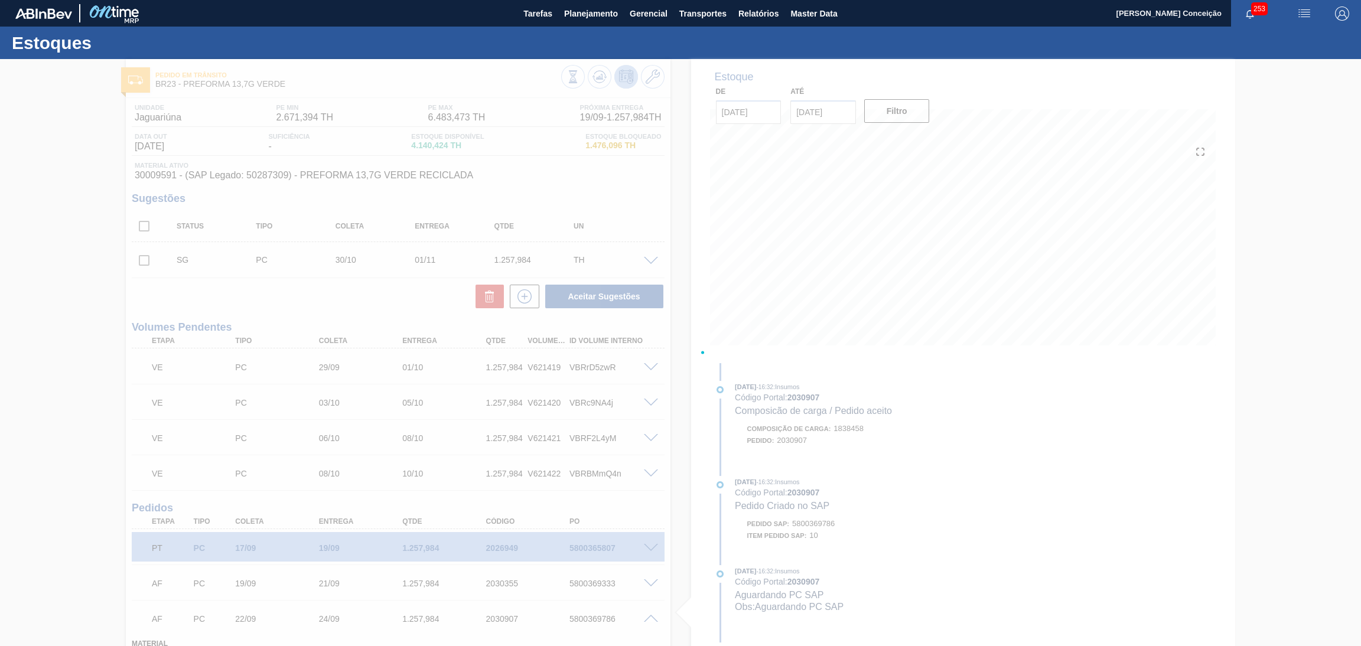
click at [658, 497] on div at bounding box center [680, 352] width 1361 height 587
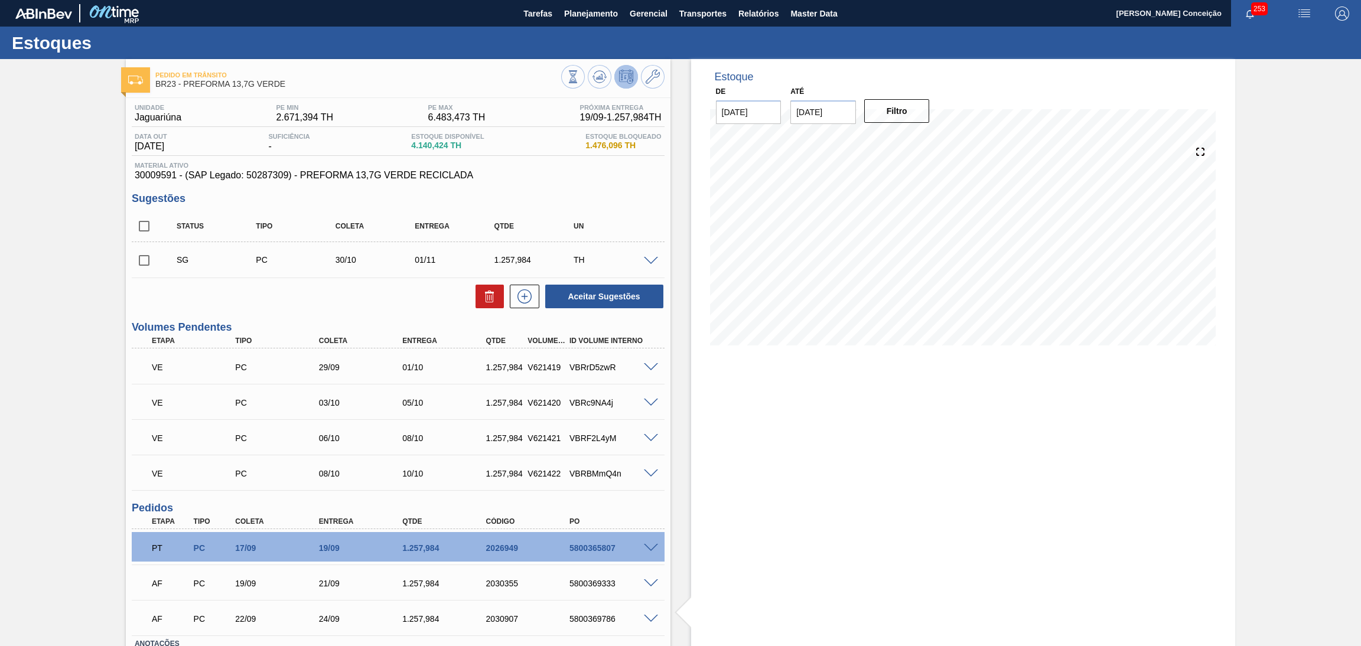
scroll to position [84, 0]
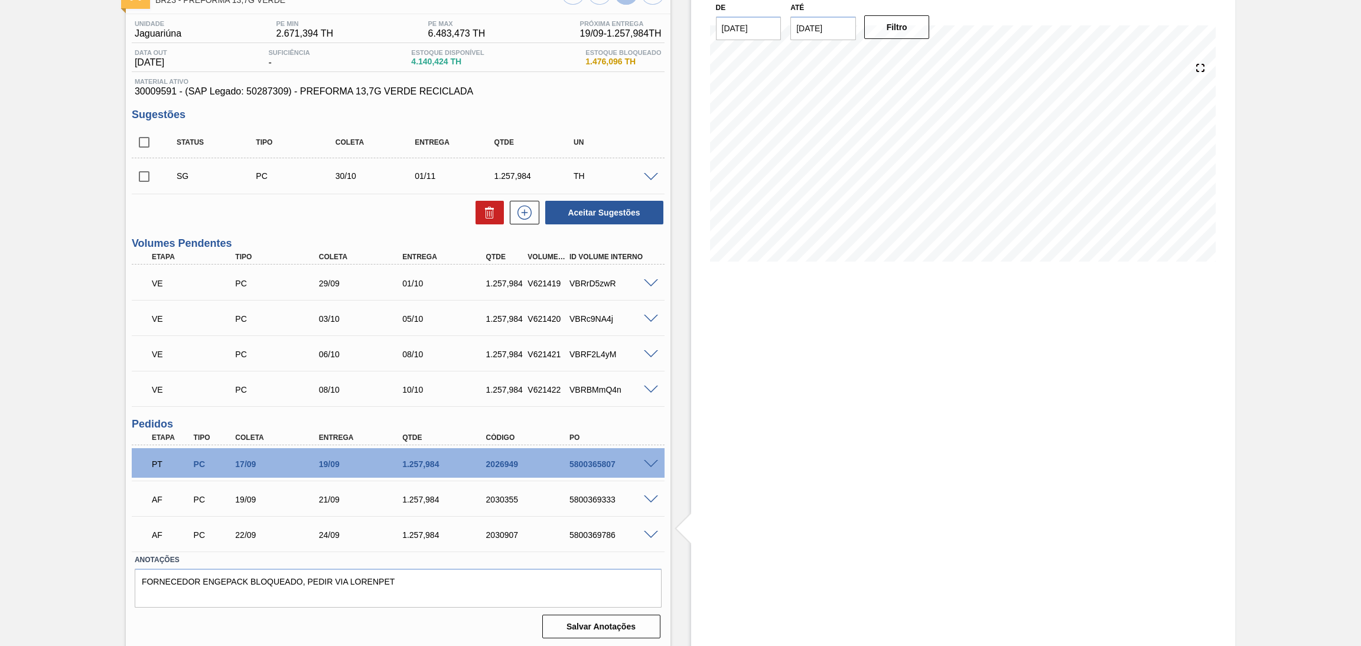
click at [644, 531] on span at bounding box center [651, 535] width 14 height 9
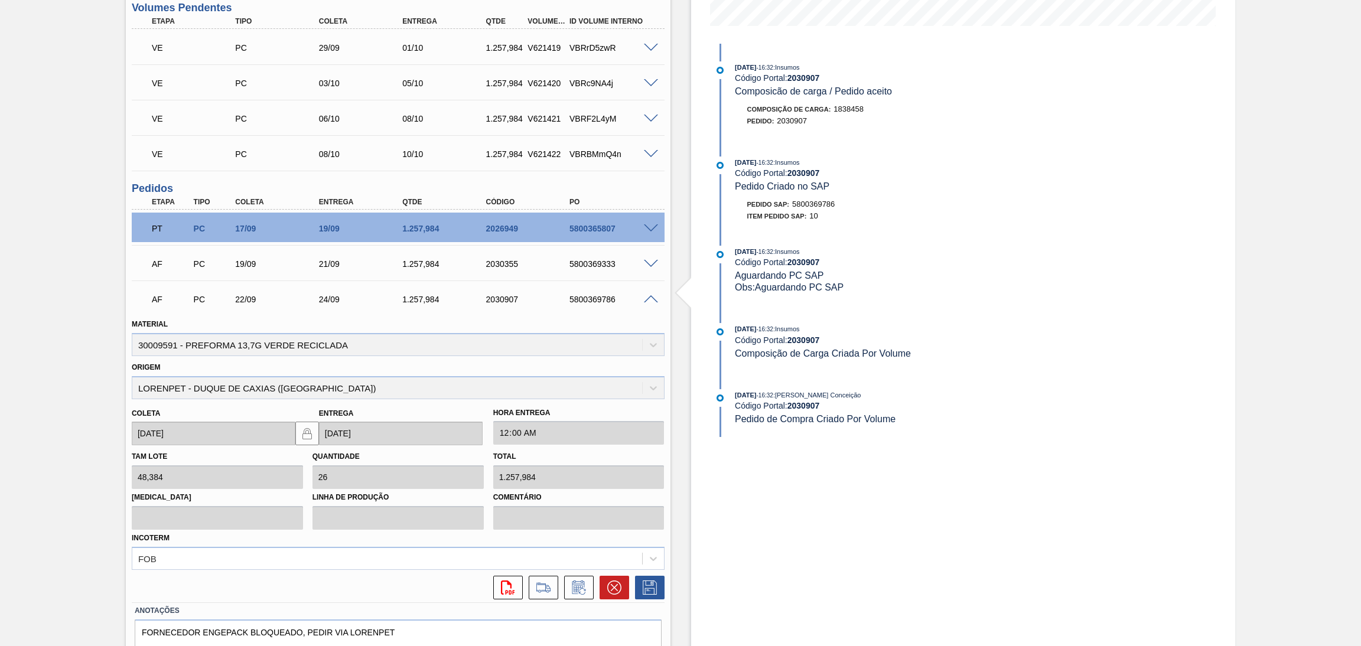
scroll to position [369, 0]
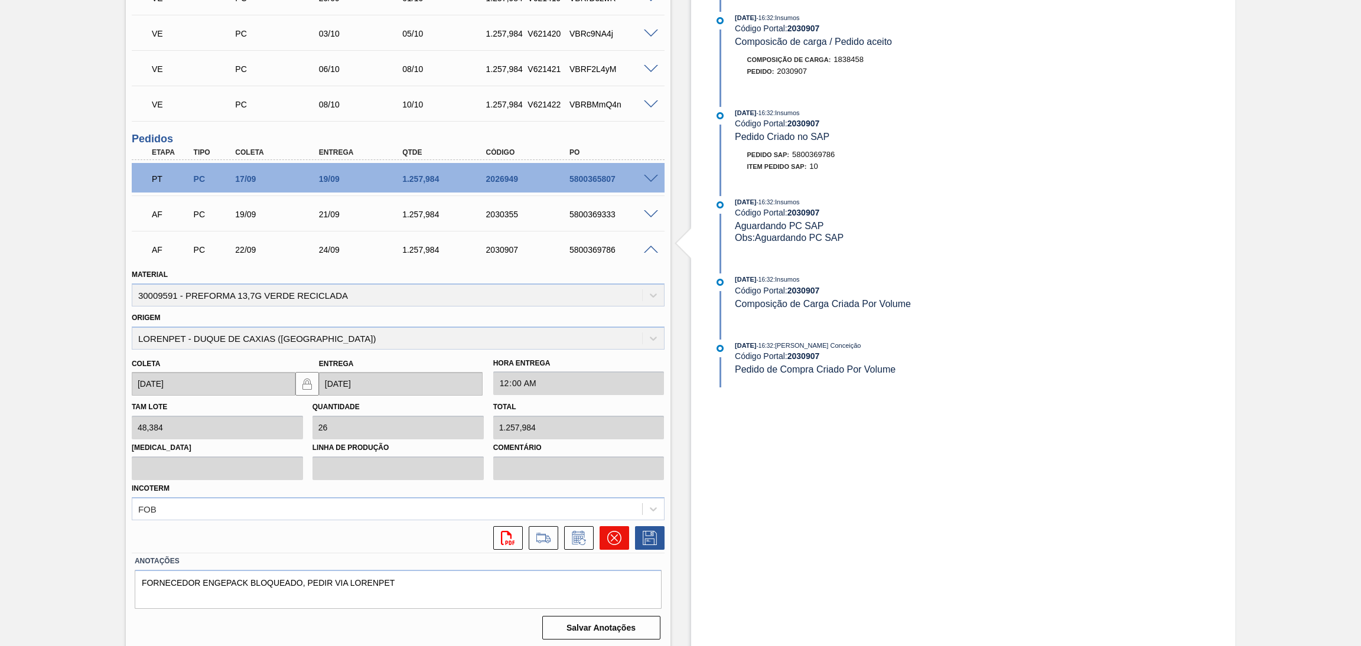
click at [607, 534] on icon at bounding box center [614, 538] width 14 height 14
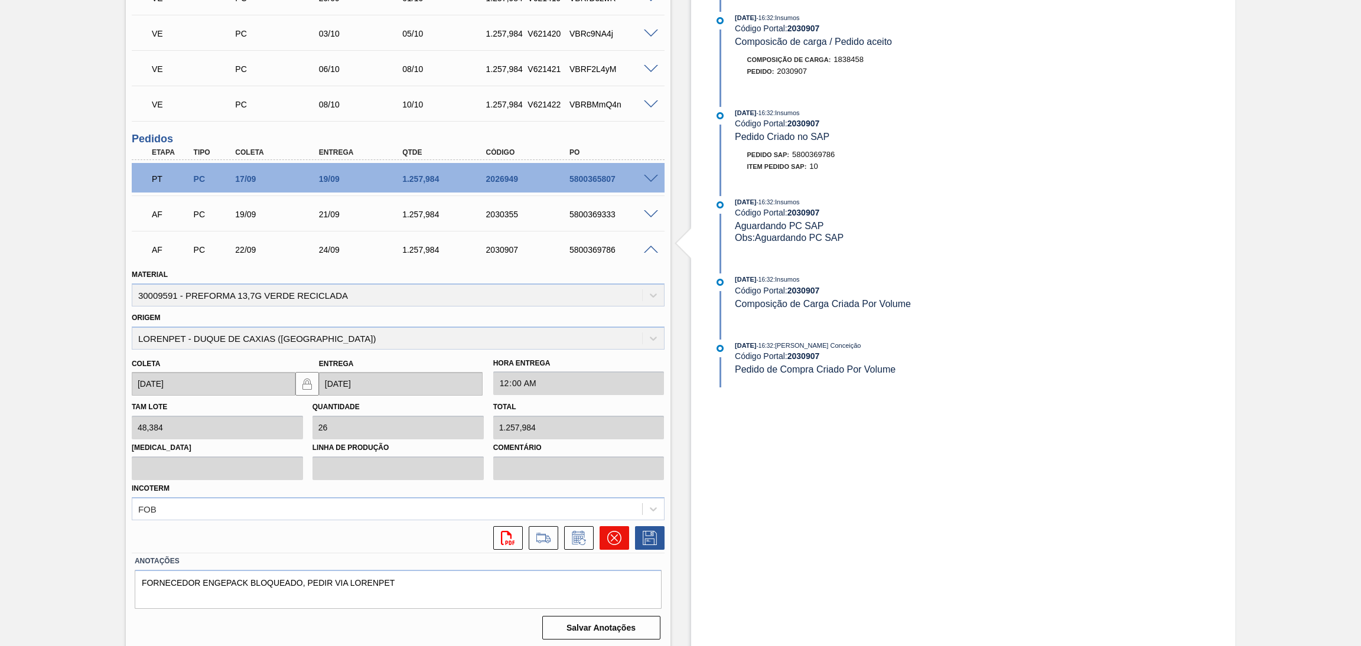
click at [607, 534] on icon at bounding box center [614, 538] width 14 height 14
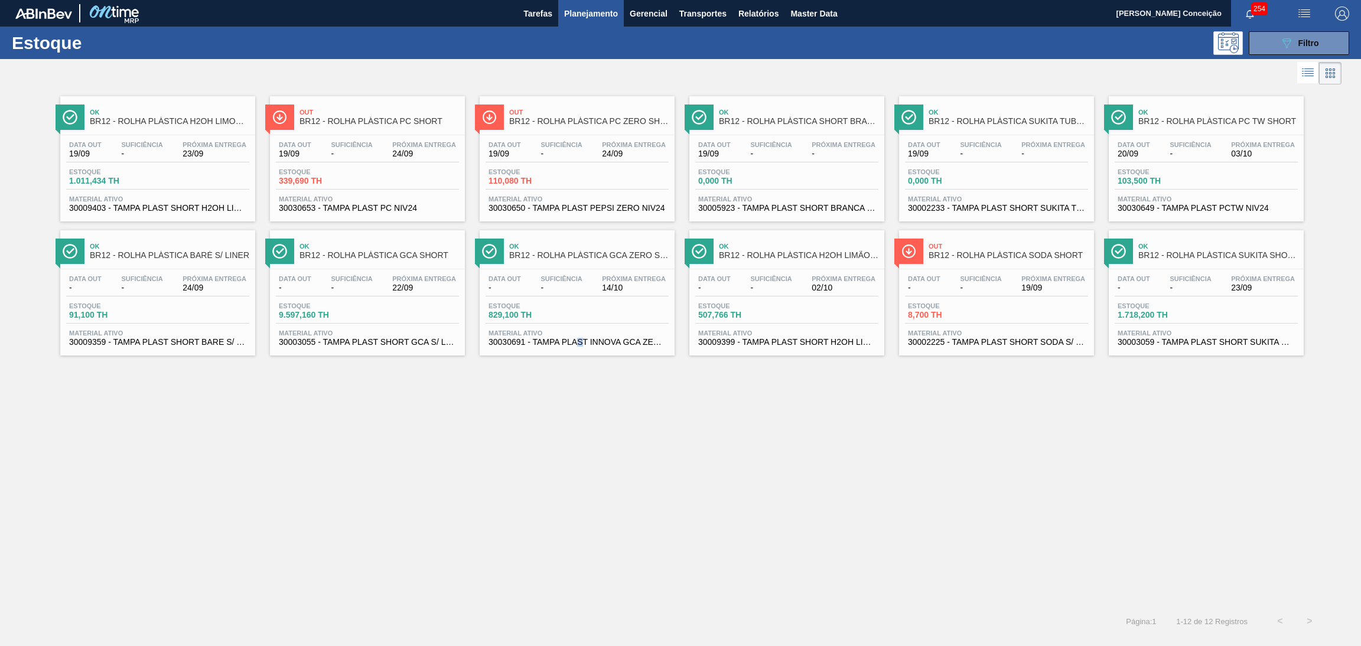
click at [583, 429] on div "Ok BR12 - ROLHA PLÁSTICA H2OH LIMONETO SHORT Data [DATE] Suficiência - Próxima …" at bounding box center [680, 346] width 1361 height 519
click at [798, 510] on div "Ok BR12 - ROLHA PLÁSTICA H2OH LIMONETO SHORT Data [DATE] Suficiência - Próxima …" at bounding box center [680, 346] width 1361 height 519
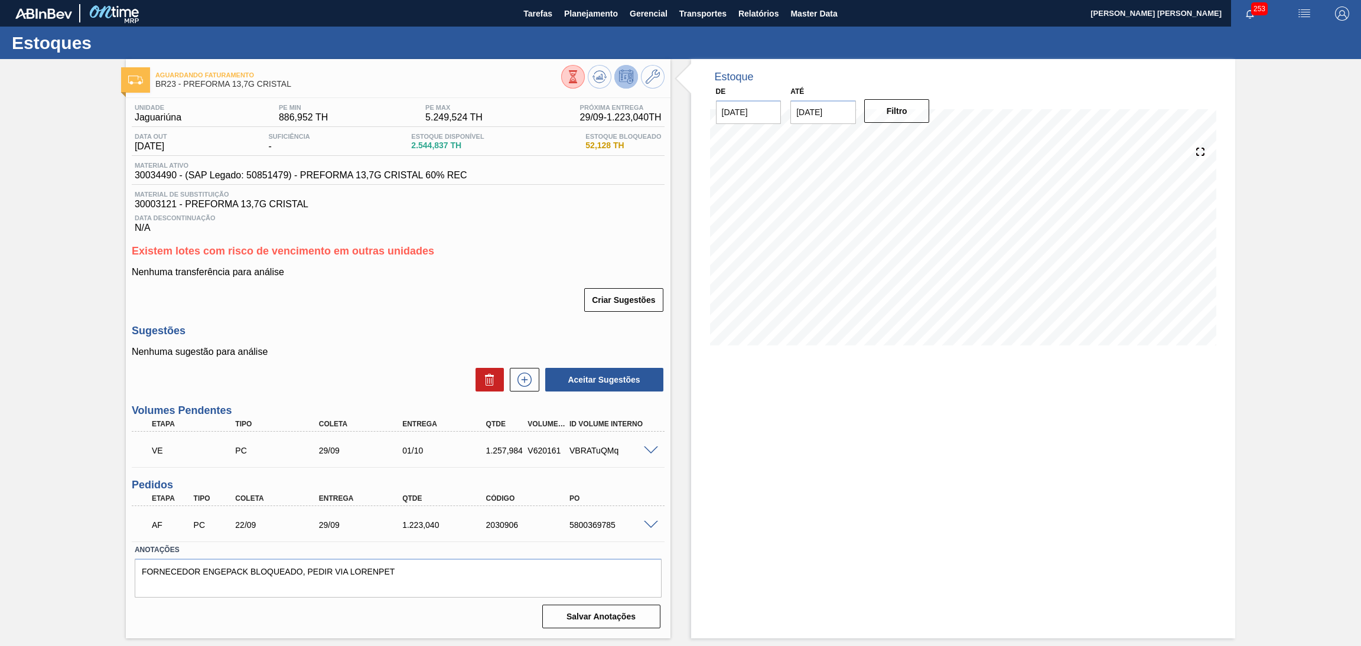
click at [510, 224] on div "Data Descontinuação N/A" at bounding box center [398, 222] width 533 height 24
click at [596, 7] on span "Planejamento" at bounding box center [591, 13] width 54 height 14
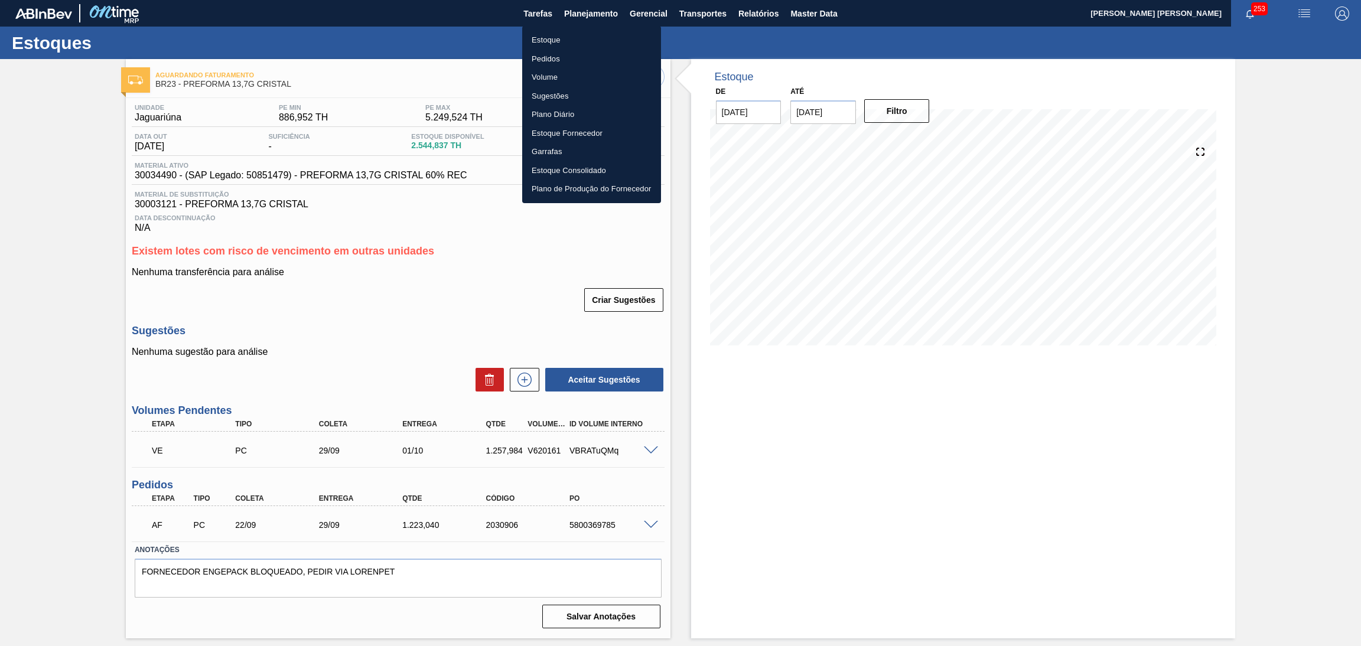
click at [564, 74] on li "Volume" at bounding box center [591, 77] width 139 height 19
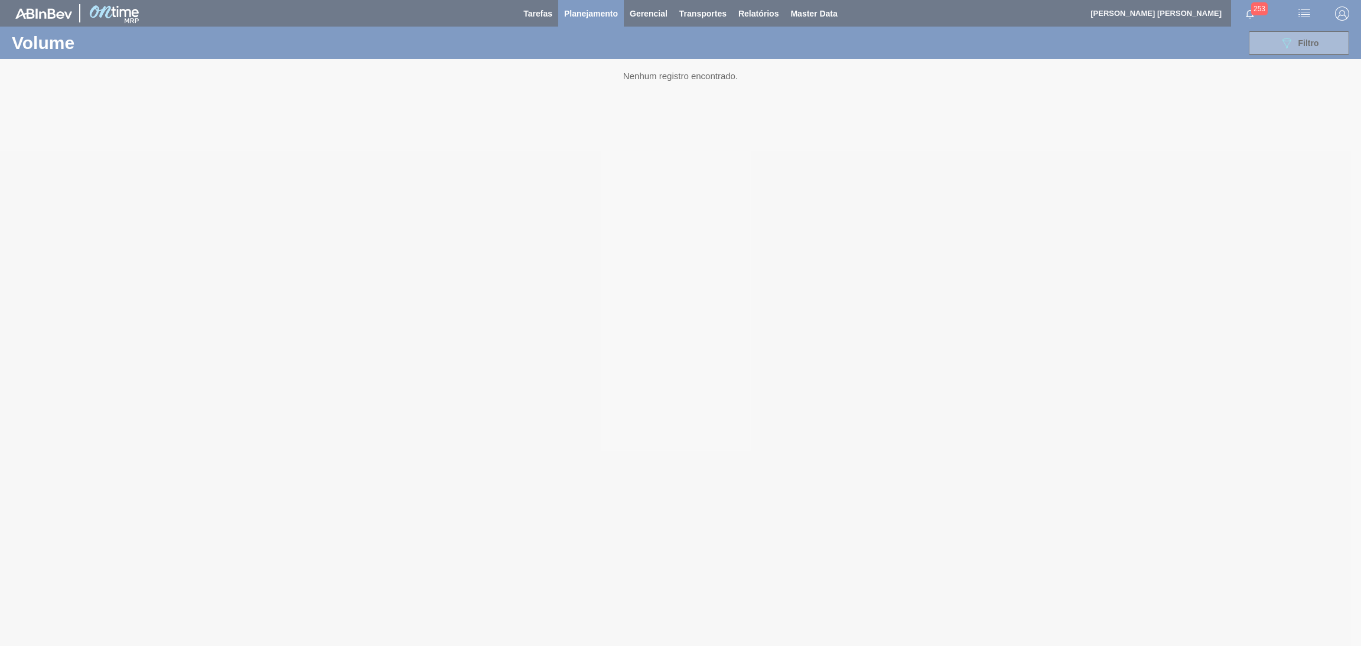
click at [582, 102] on div at bounding box center [680, 323] width 1361 height 646
click at [598, 14] on div at bounding box center [680, 323] width 1361 height 646
click at [603, 14] on div at bounding box center [680, 323] width 1361 height 646
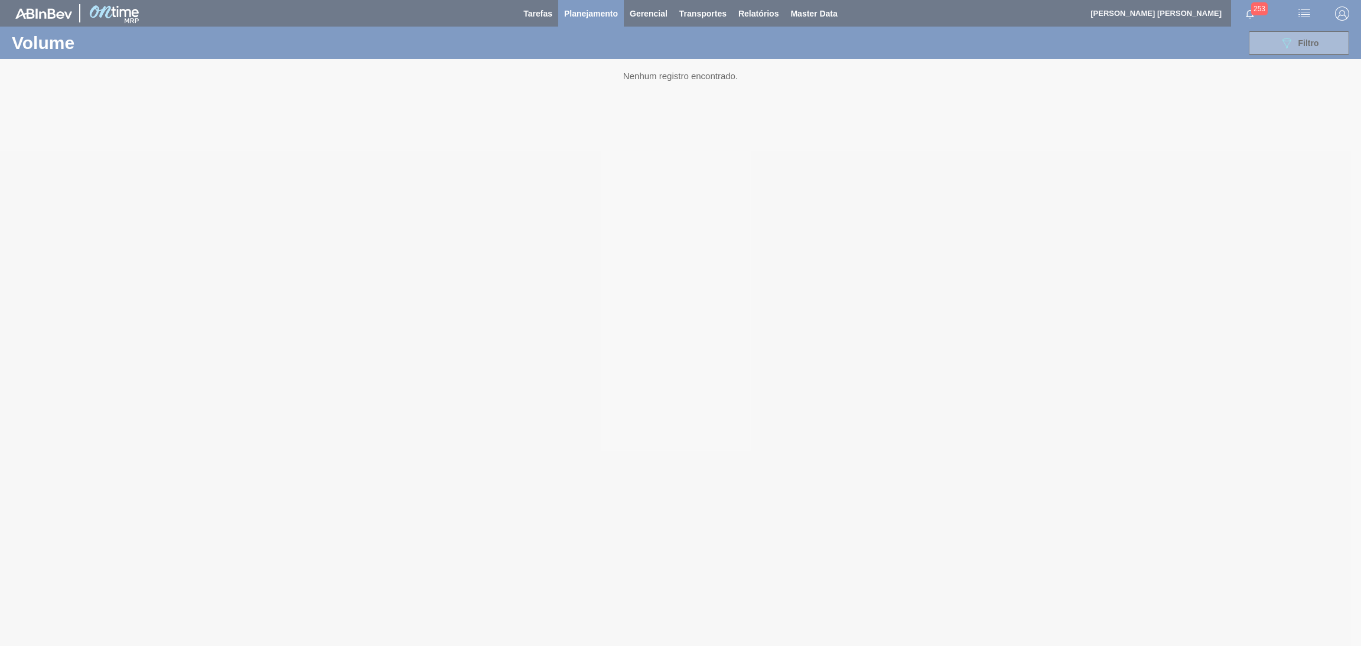
click at [603, 14] on div at bounding box center [680, 323] width 1361 height 646
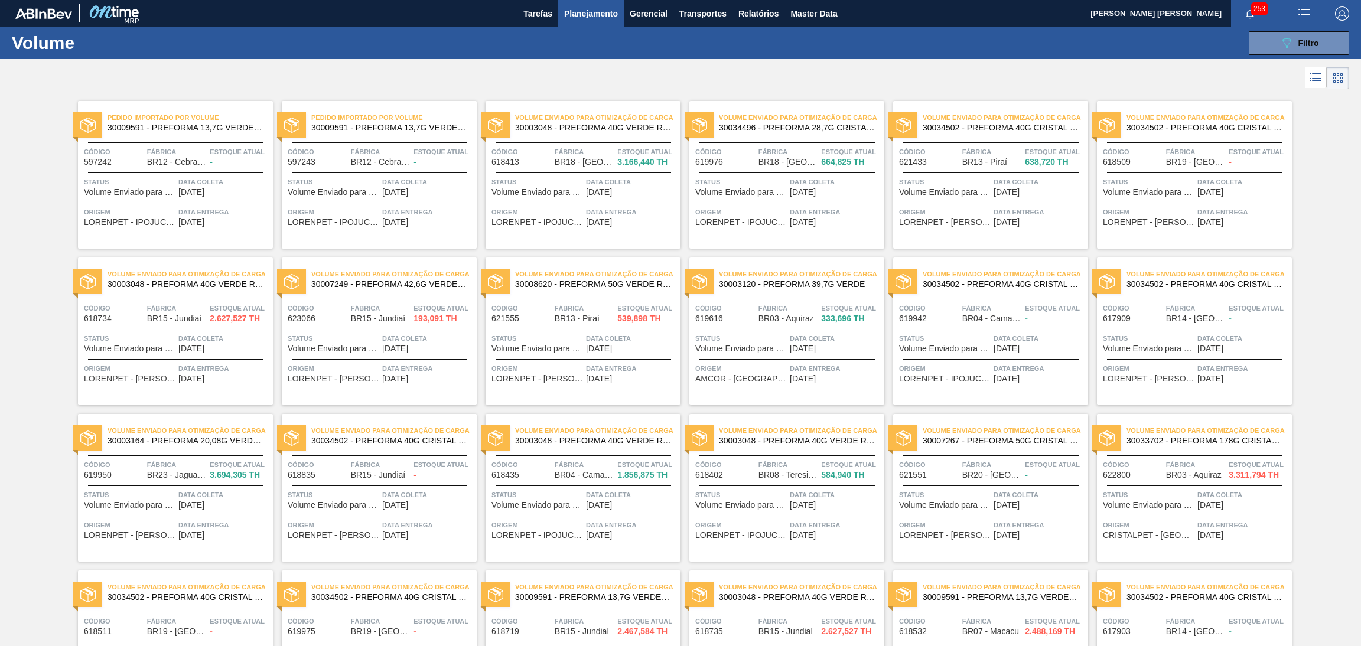
click at [566, 18] on span "Planejamento" at bounding box center [591, 13] width 54 height 14
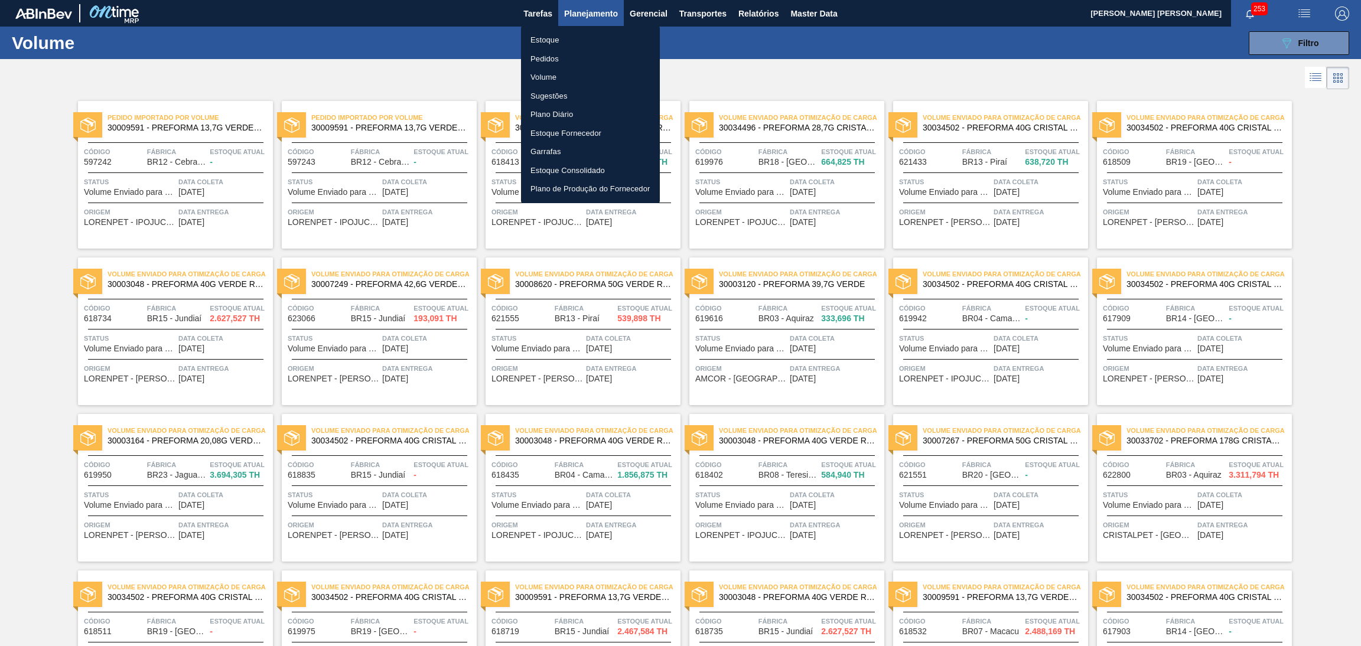
click at [553, 37] on li "Estoque" at bounding box center [590, 40] width 139 height 19
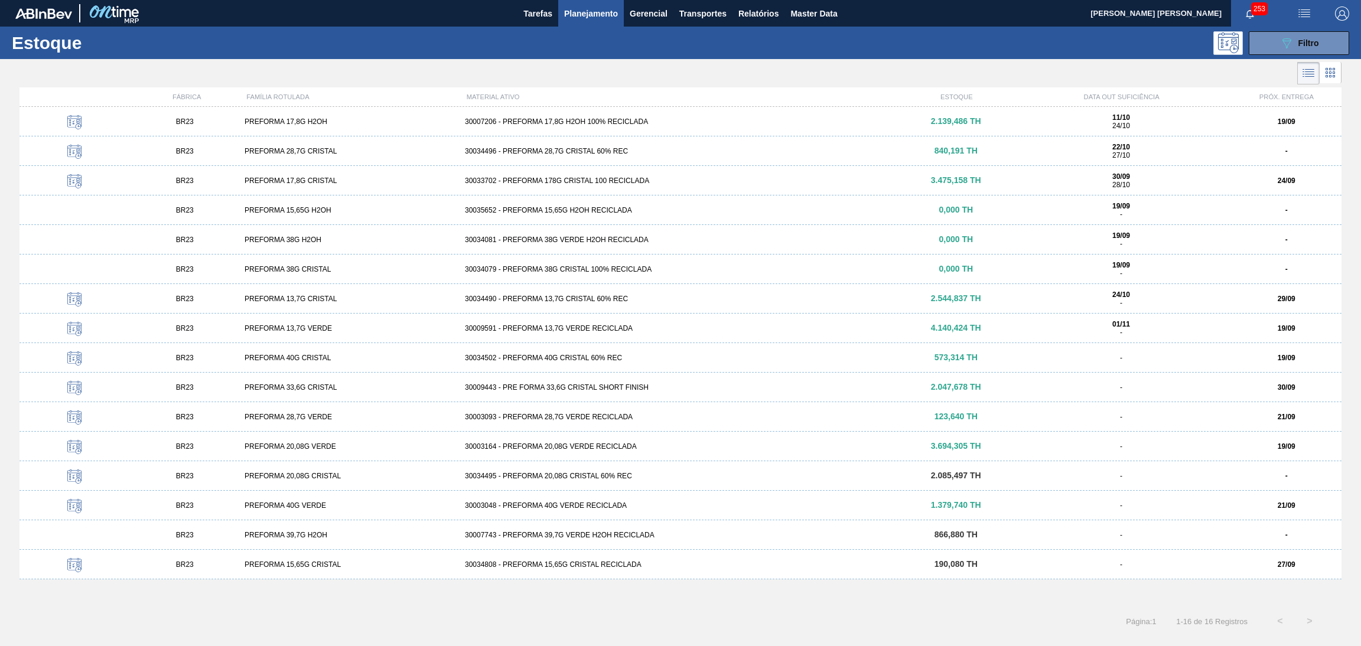
click at [593, 11] on span "Planejamento" at bounding box center [591, 13] width 54 height 14
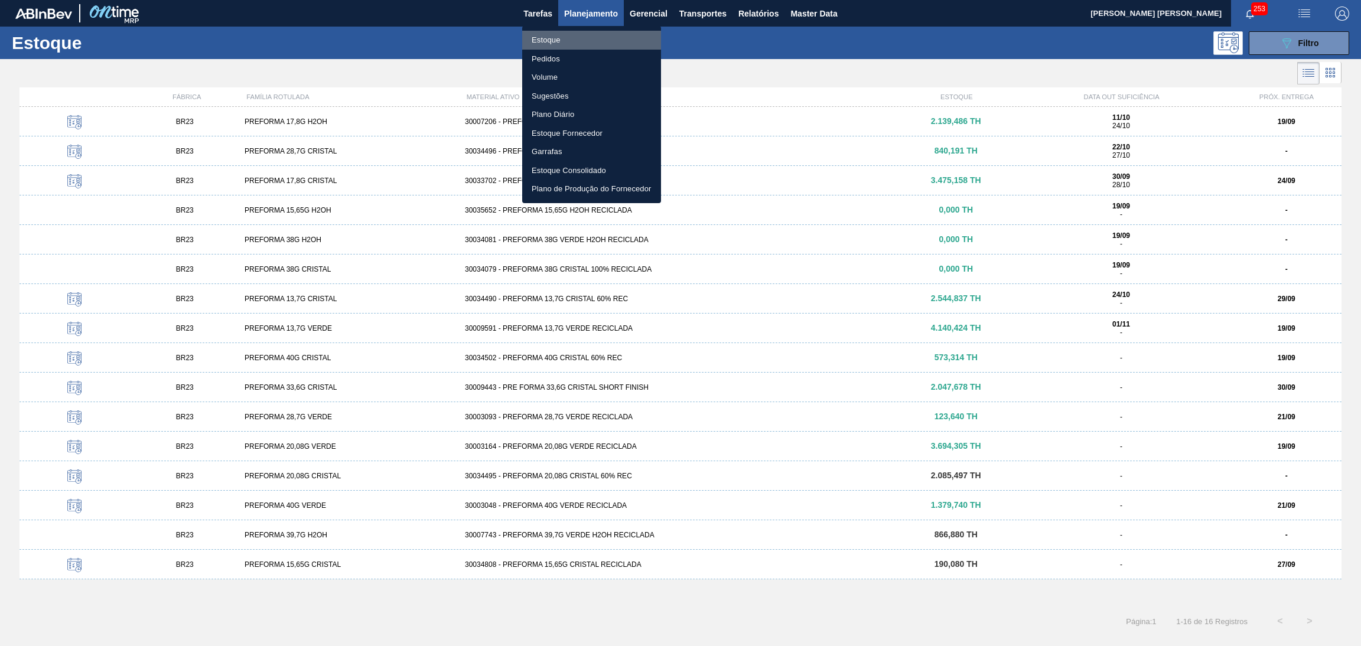
click at [541, 41] on li "Estoque" at bounding box center [591, 40] width 139 height 19
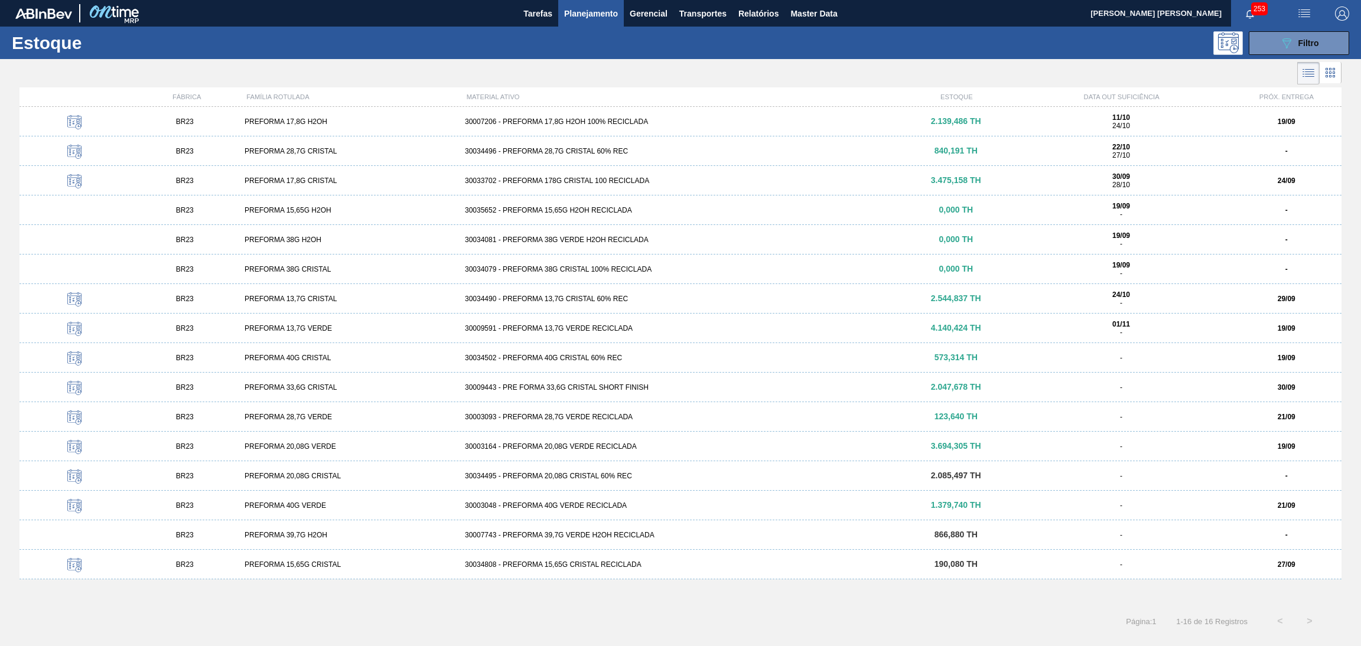
click at [582, 18] on span "Planejamento" at bounding box center [591, 13] width 54 height 14
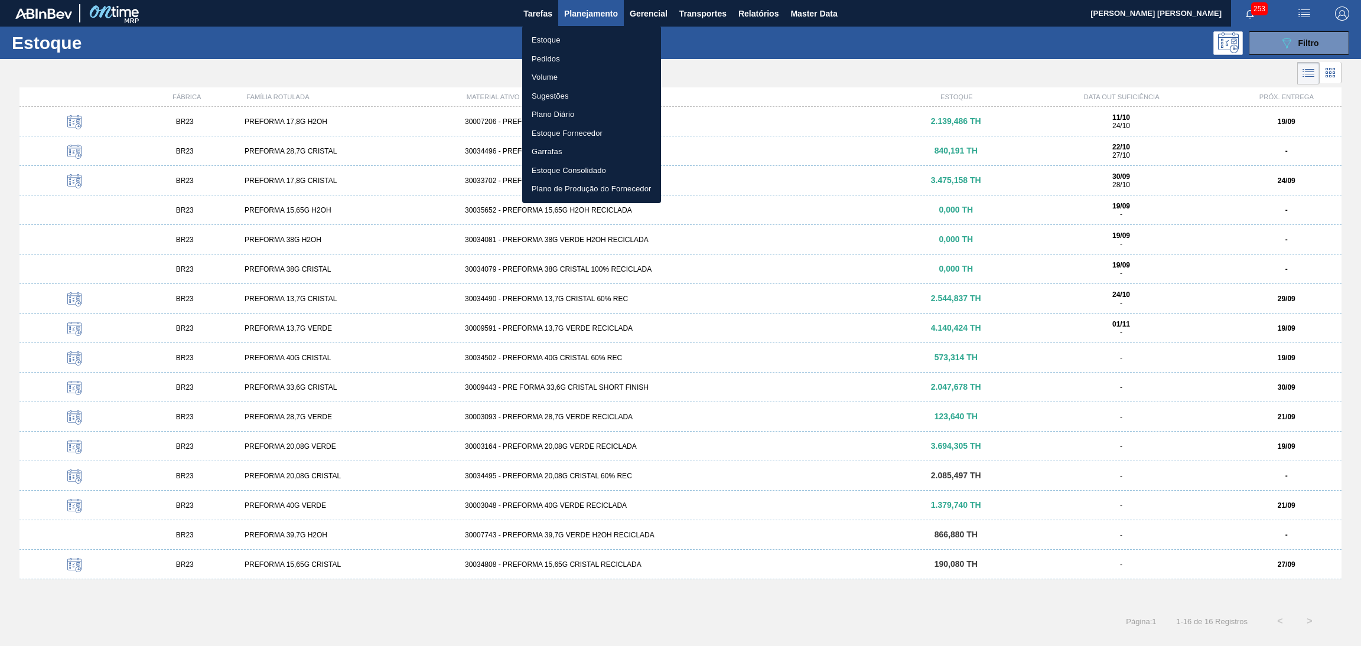
click at [550, 57] on li "Pedidos" at bounding box center [591, 59] width 139 height 19
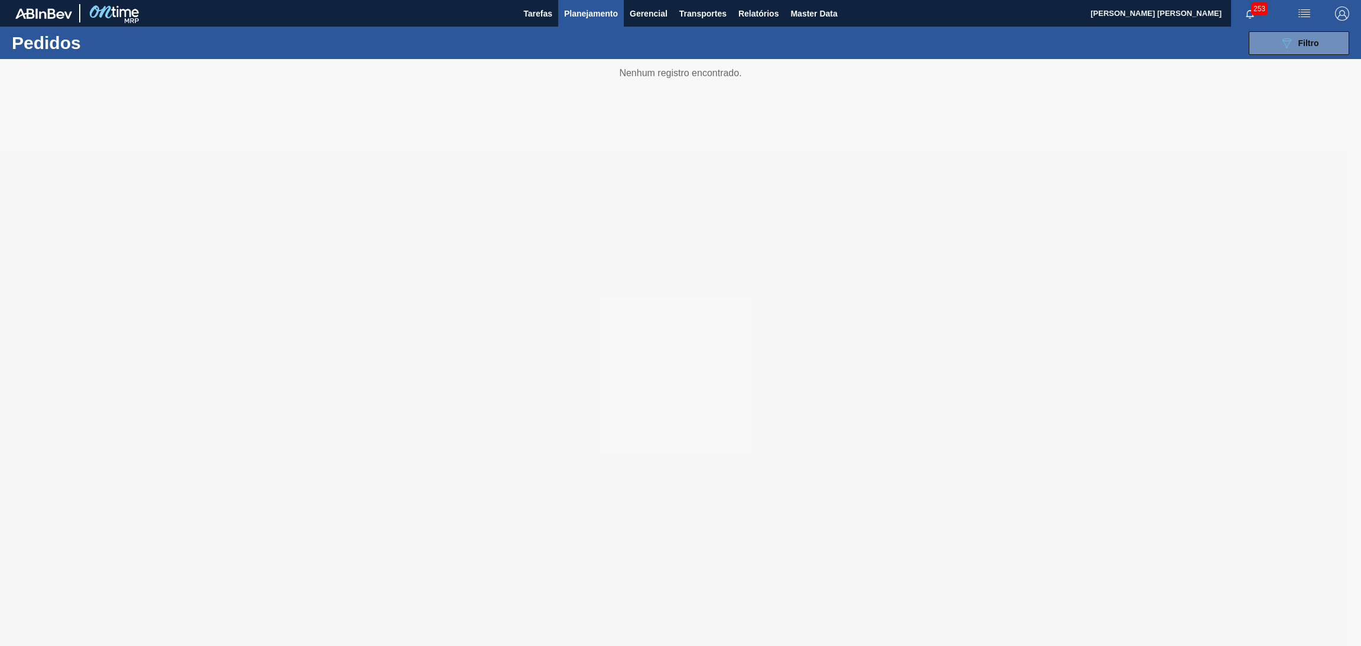
click at [586, 16] on span "Planejamento" at bounding box center [591, 13] width 54 height 14
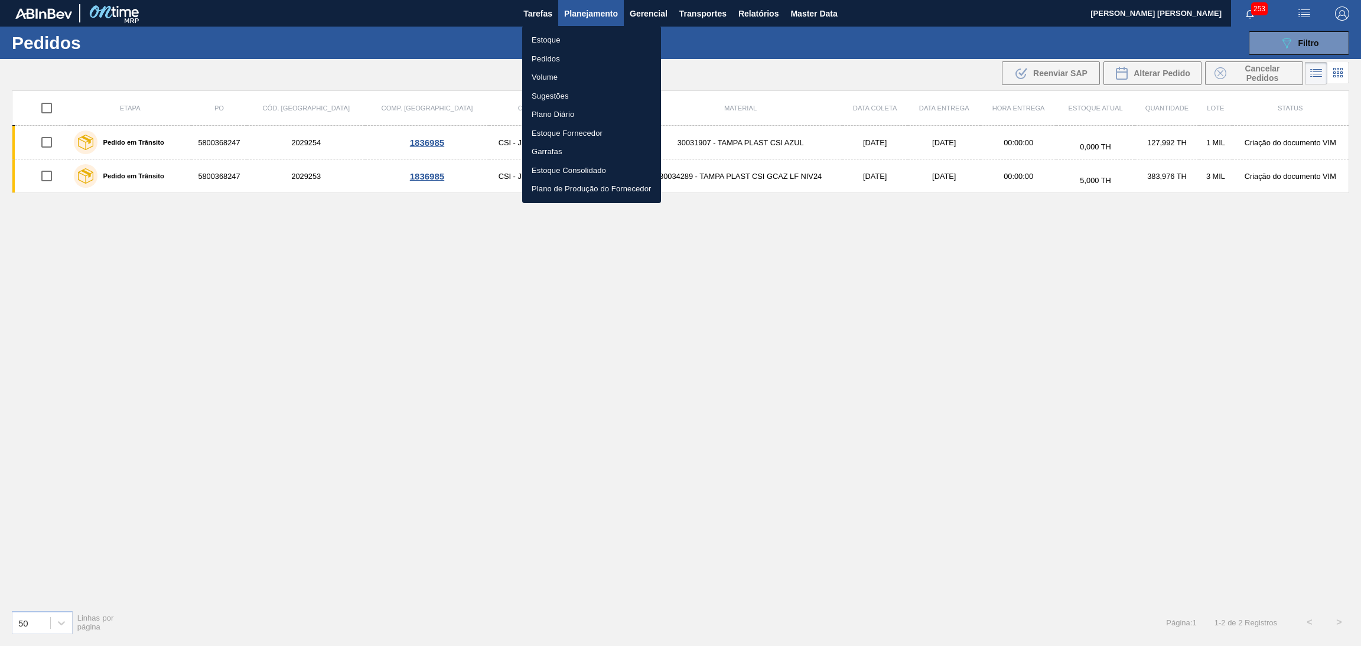
click at [554, 43] on li "Estoque" at bounding box center [591, 40] width 139 height 19
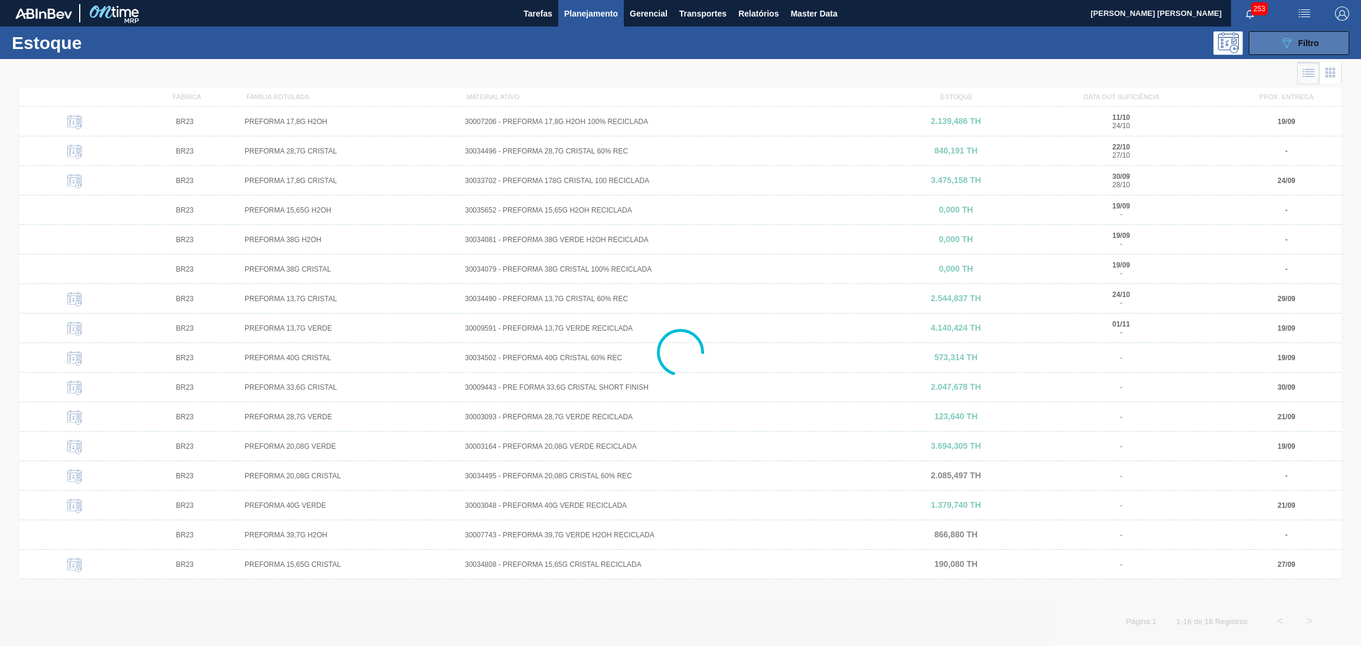
click at [1275, 46] on button "089F7B8B-B2A5-4AFE-B5C0-19BA573D28AC Filtro" at bounding box center [1298, 43] width 100 height 24
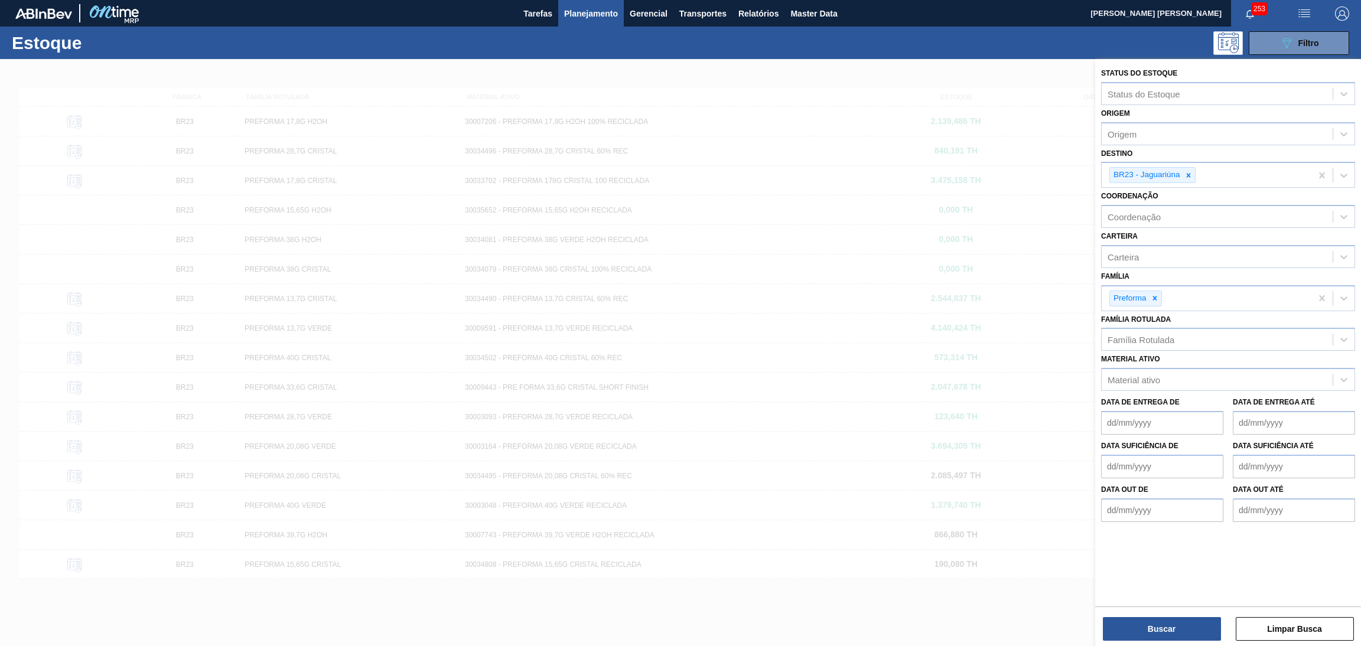
click at [958, 61] on div at bounding box center [680, 382] width 1361 height 646
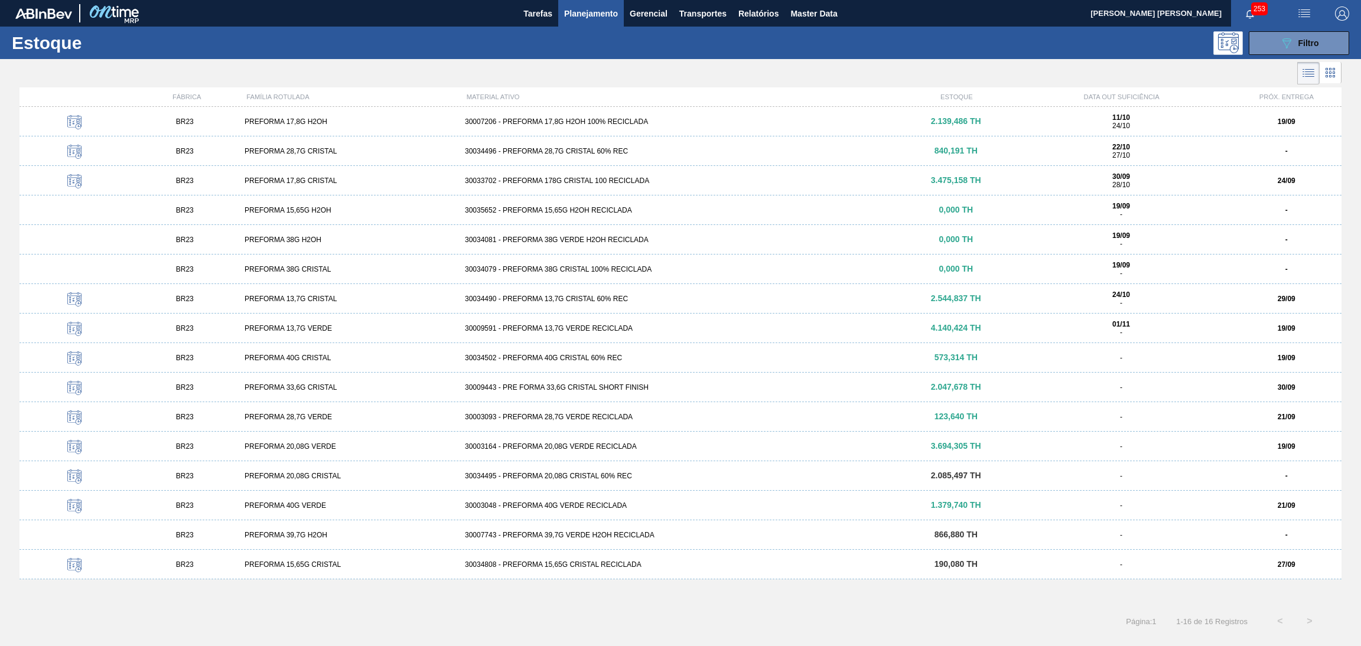
click at [591, 329] on div "30009591 - PREFORMA 13,7G VERDE RECICLADA" at bounding box center [680, 328] width 441 height 8
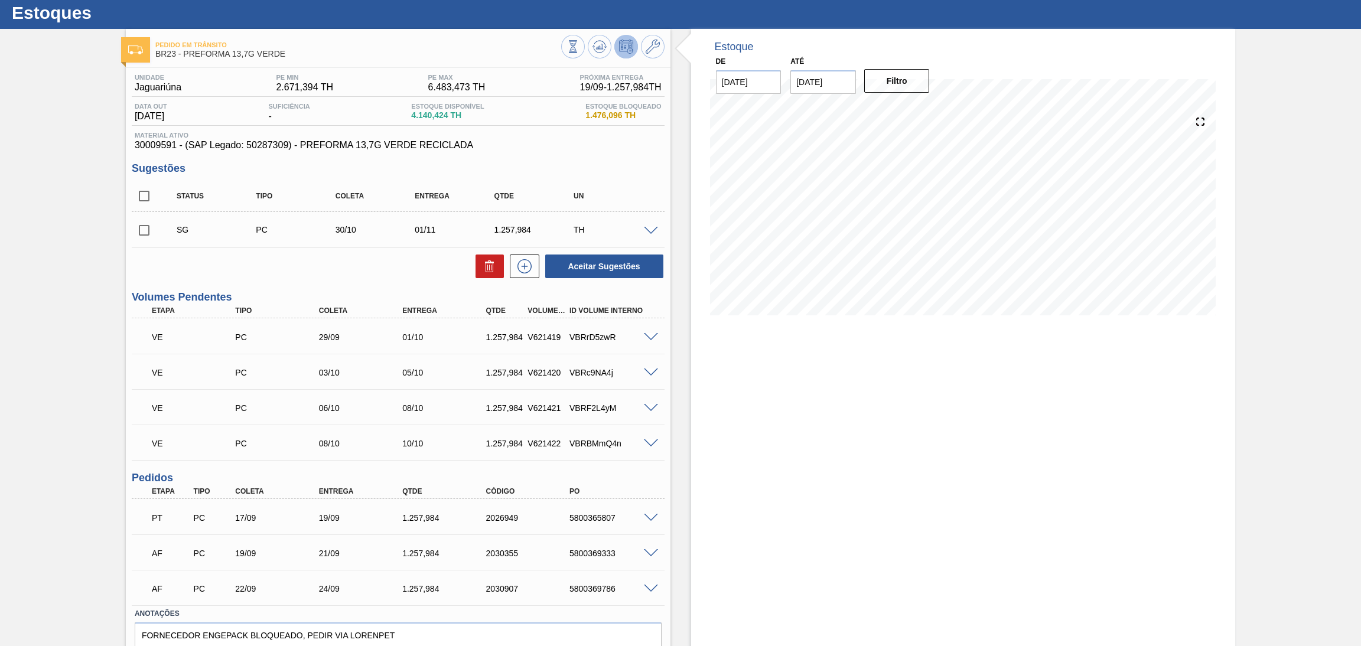
scroll to position [84, 0]
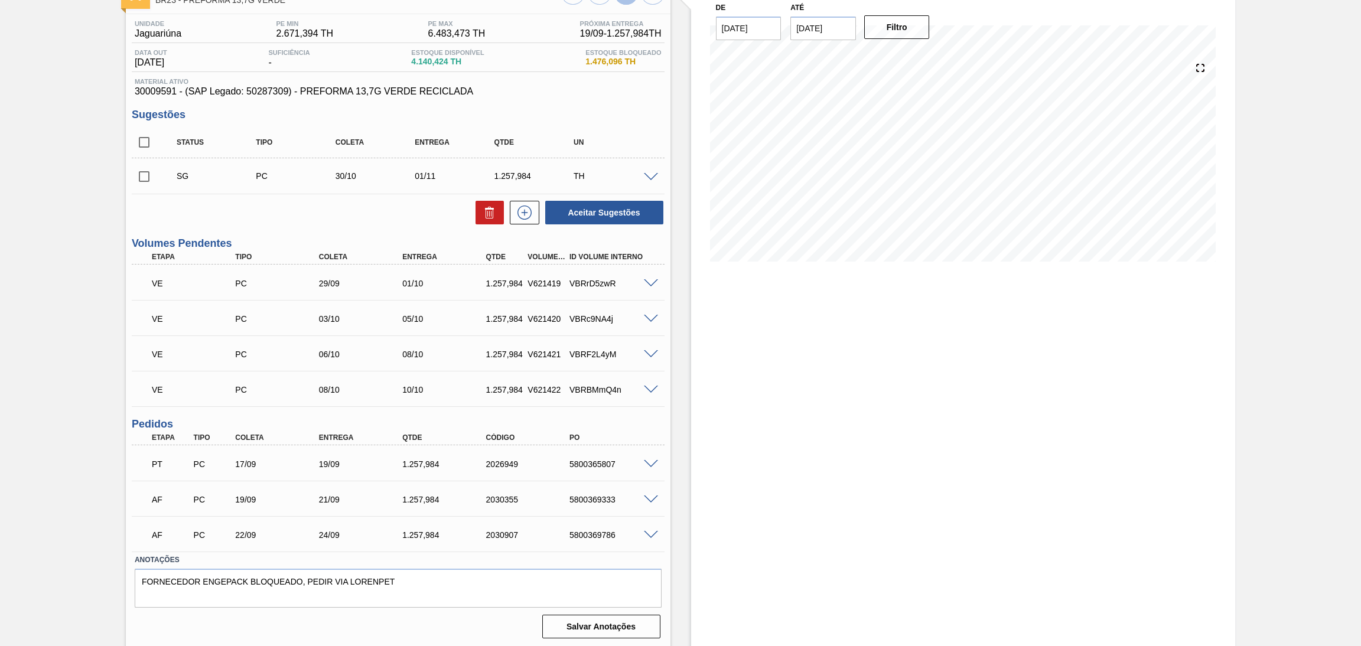
click at [647, 531] on span at bounding box center [651, 535] width 14 height 9
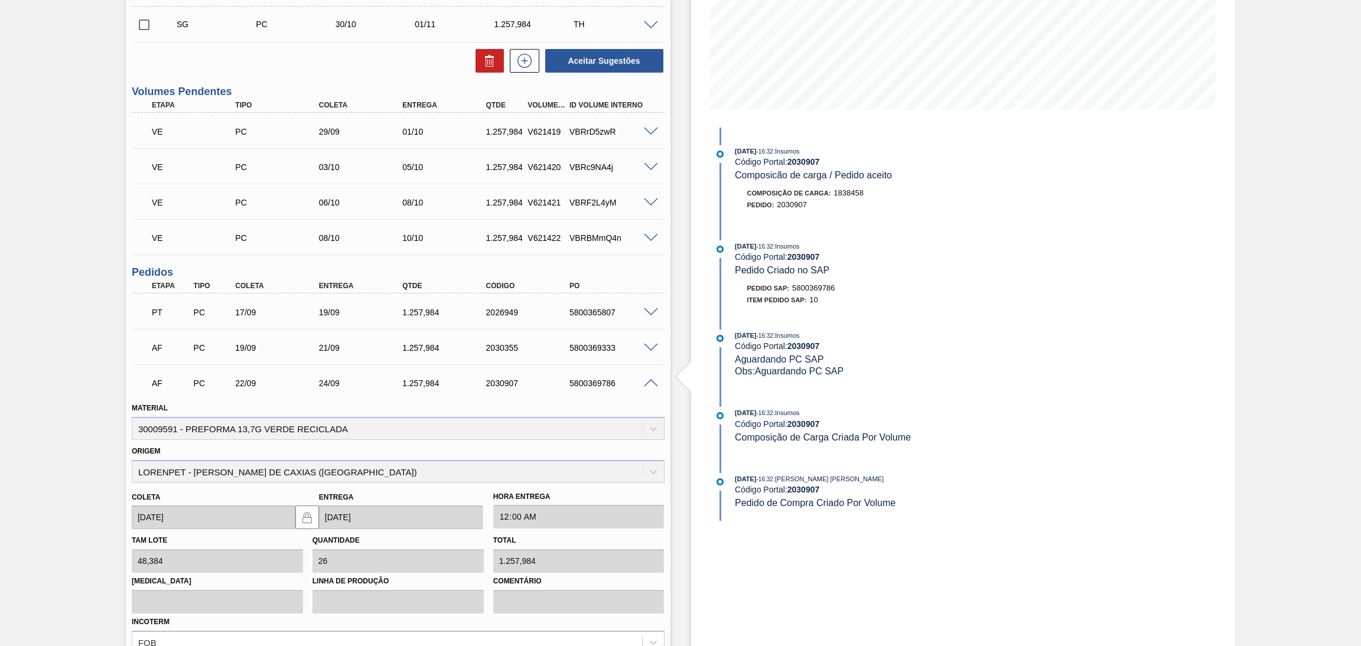
scroll to position [350, 0]
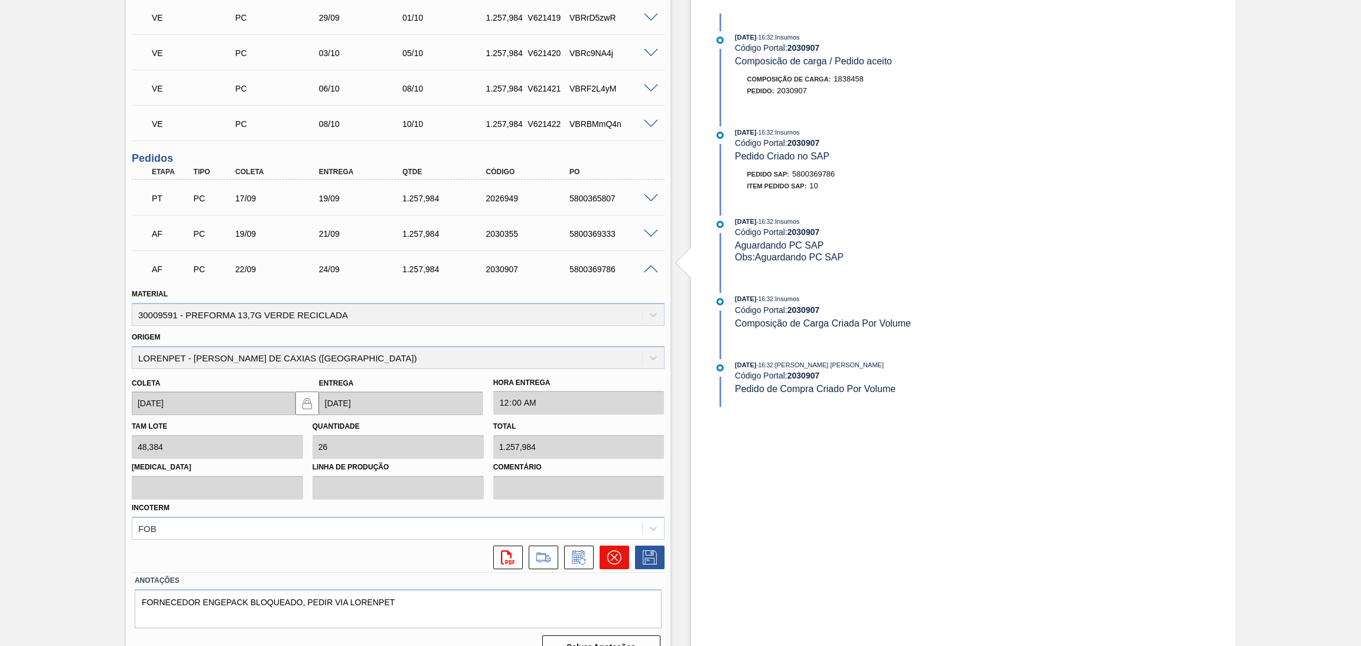
click at [600, 556] on button at bounding box center [614, 558] width 30 height 24
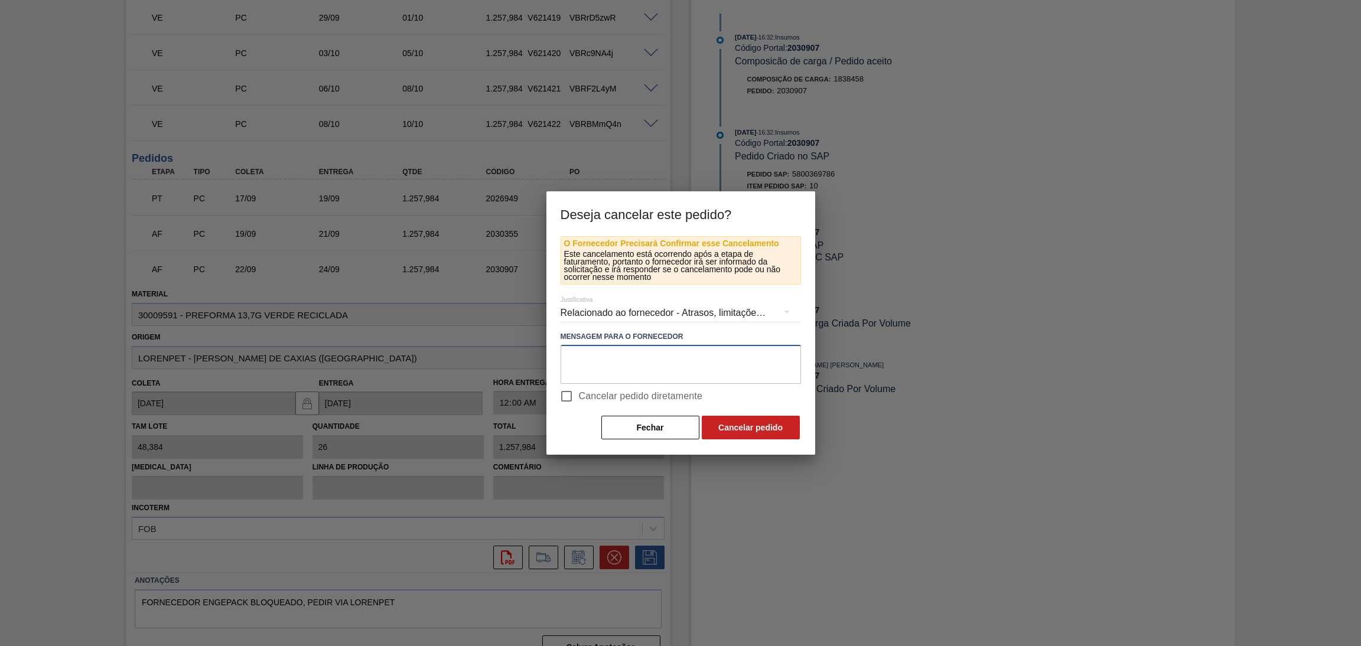
click at [651, 357] on textarea at bounding box center [680, 364] width 240 height 39
type textarea "pedido virado para NM"
click at [611, 393] on span "Cancelar pedido diretamente" at bounding box center [641, 396] width 124 height 14
click at [579, 393] on input "Cancelar pedido diretamente" at bounding box center [566, 396] width 25 height 25
checkbox input "true"
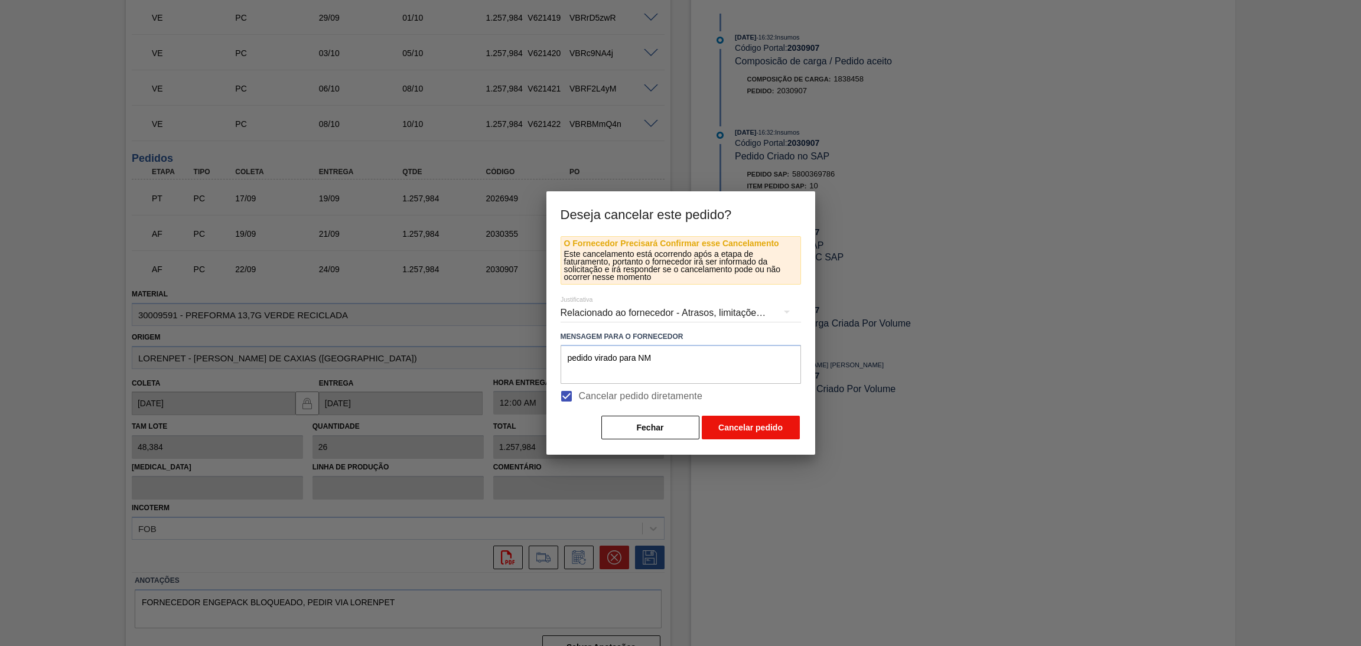
click at [767, 425] on button "Cancelar pedido" at bounding box center [751, 428] width 98 height 24
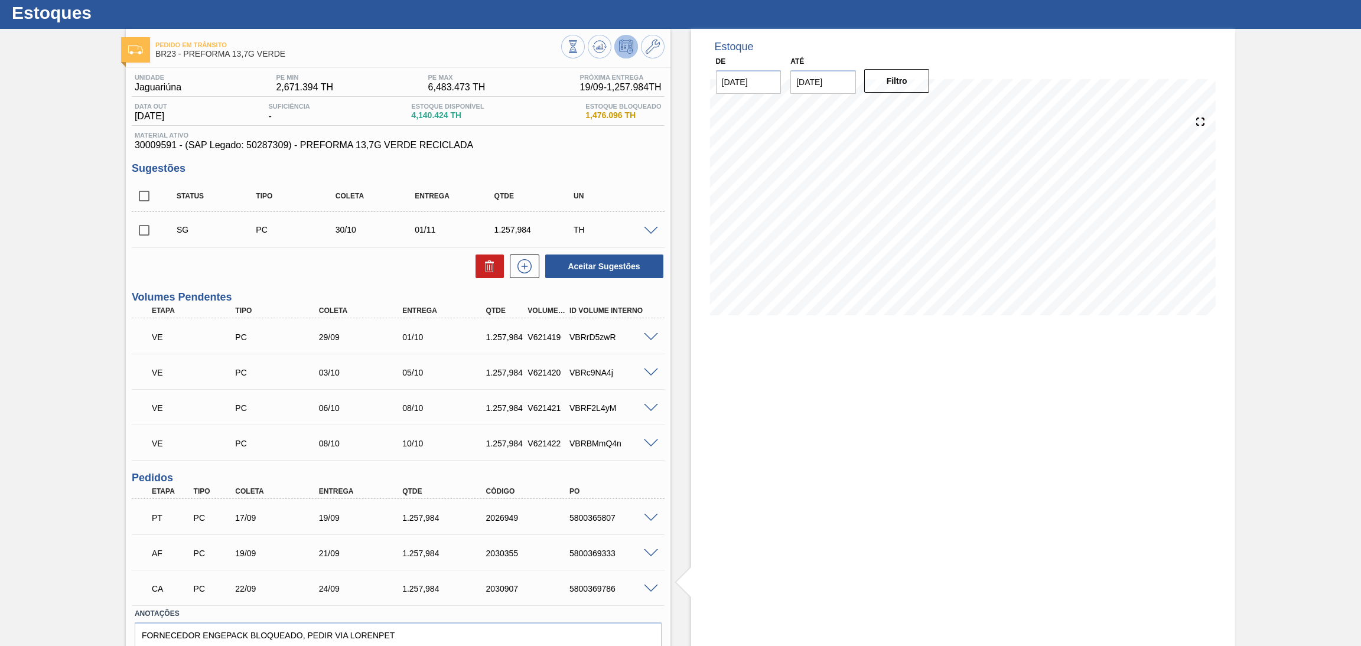
scroll to position [0, 0]
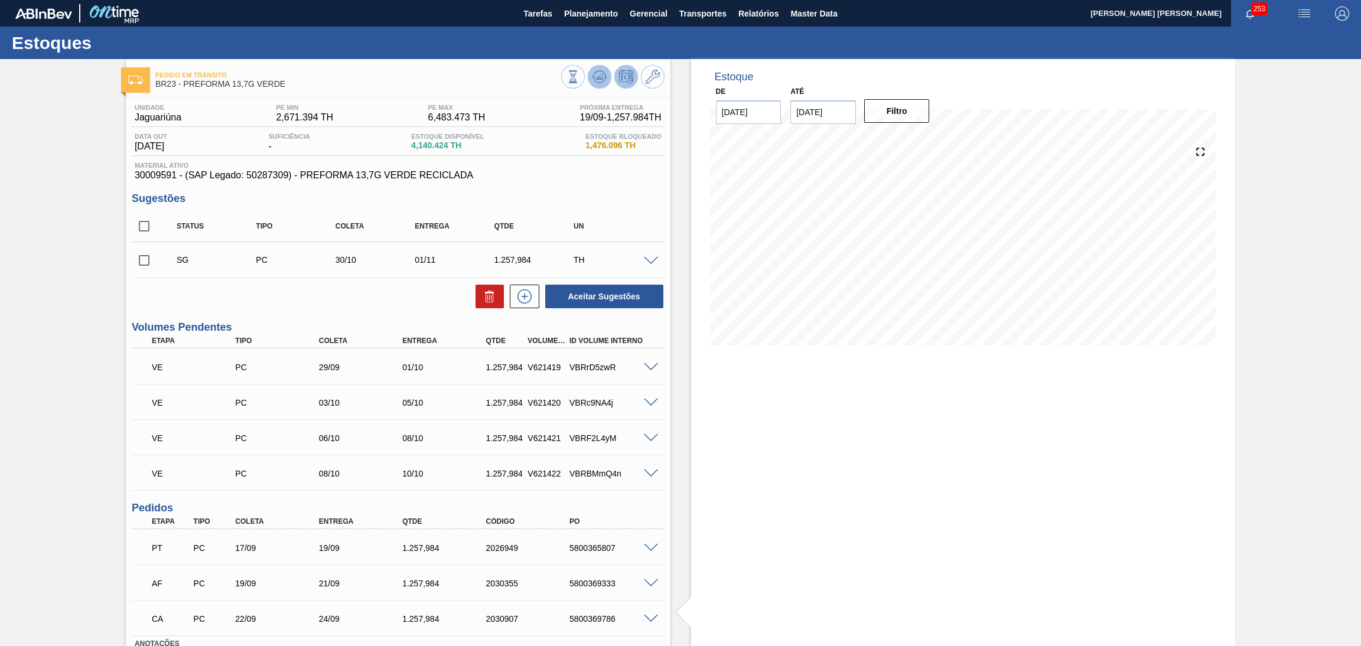
click at [598, 81] on icon at bounding box center [599, 77] width 14 height 14
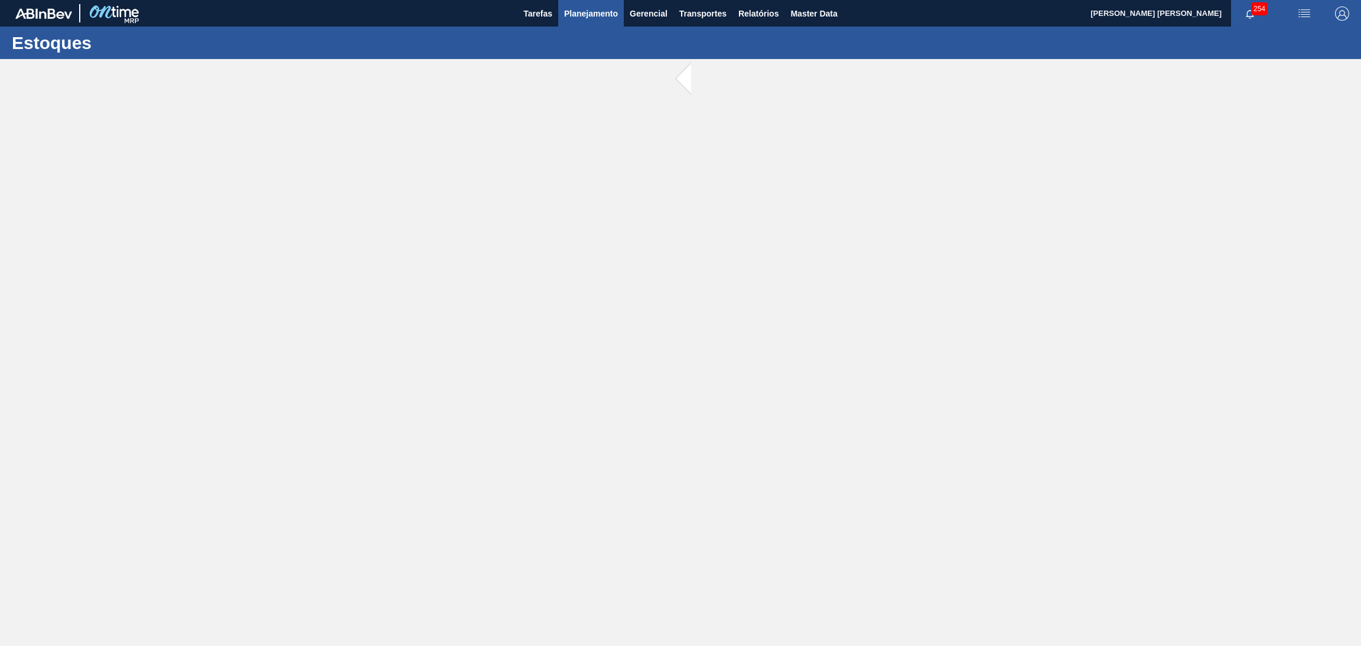
click at [604, 12] on span "Planejamento" at bounding box center [591, 13] width 54 height 14
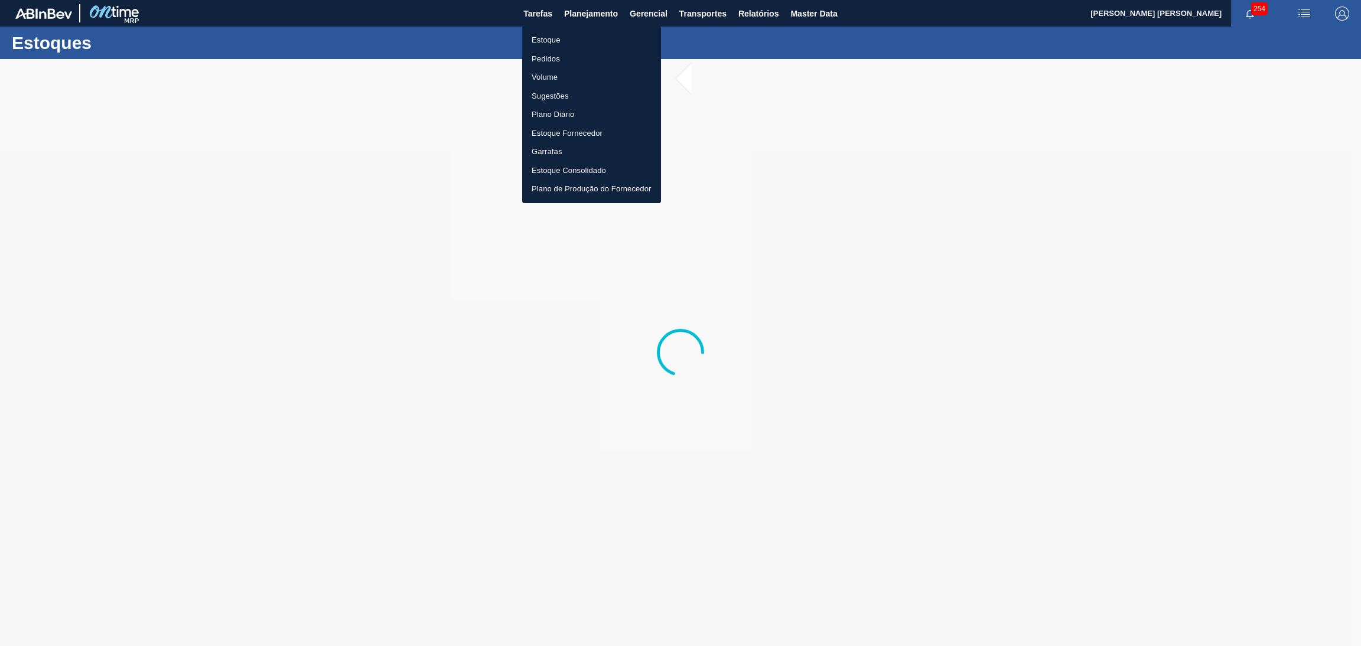
click at [557, 39] on li "Estoque" at bounding box center [591, 40] width 139 height 19
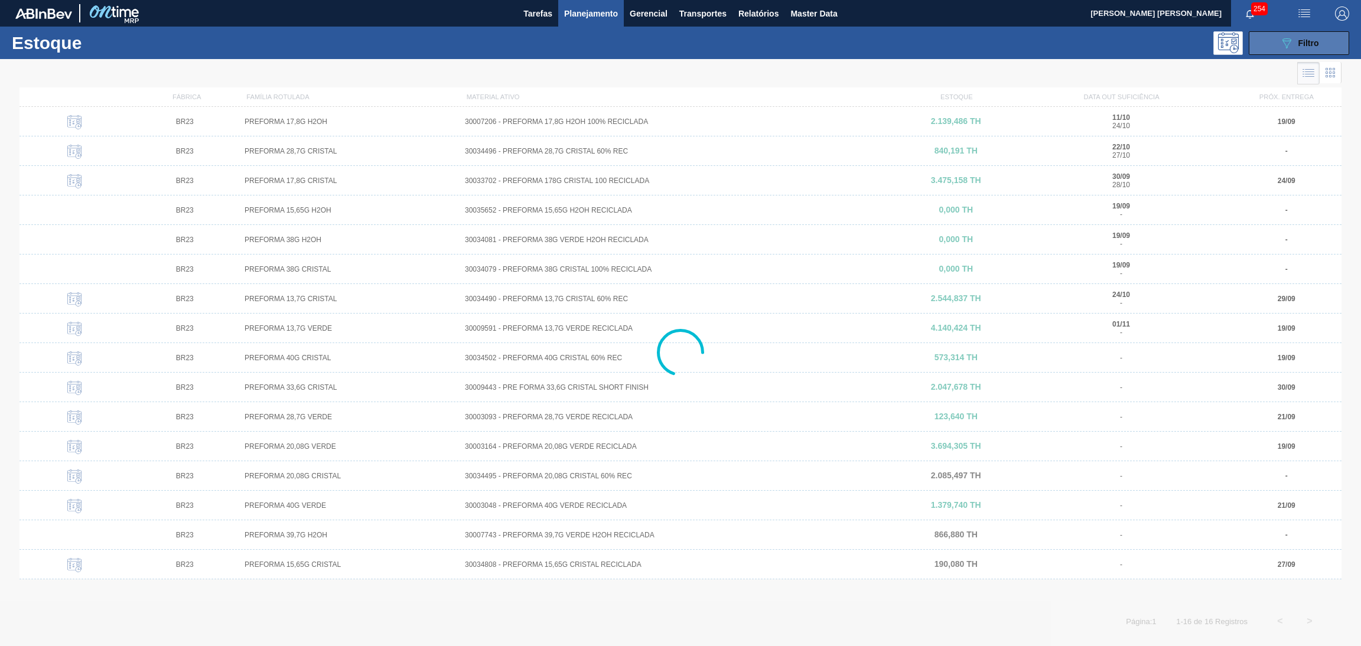
click at [1314, 39] on span "Filtro" at bounding box center [1308, 42] width 21 height 9
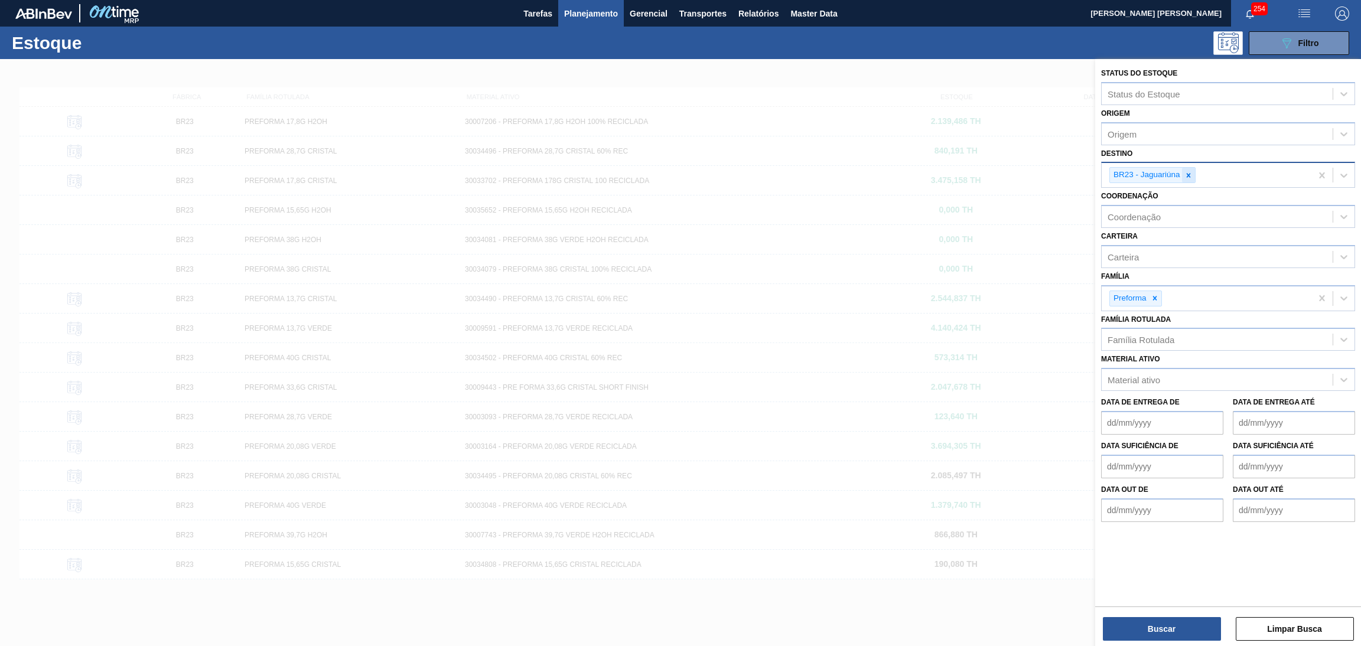
click at [1189, 171] on icon at bounding box center [1188, 175] width 8 height 8
type input "br27"
click at [1149, 377] on div "Material ativo" at bounding box center [1133, 380] width 53 height 10
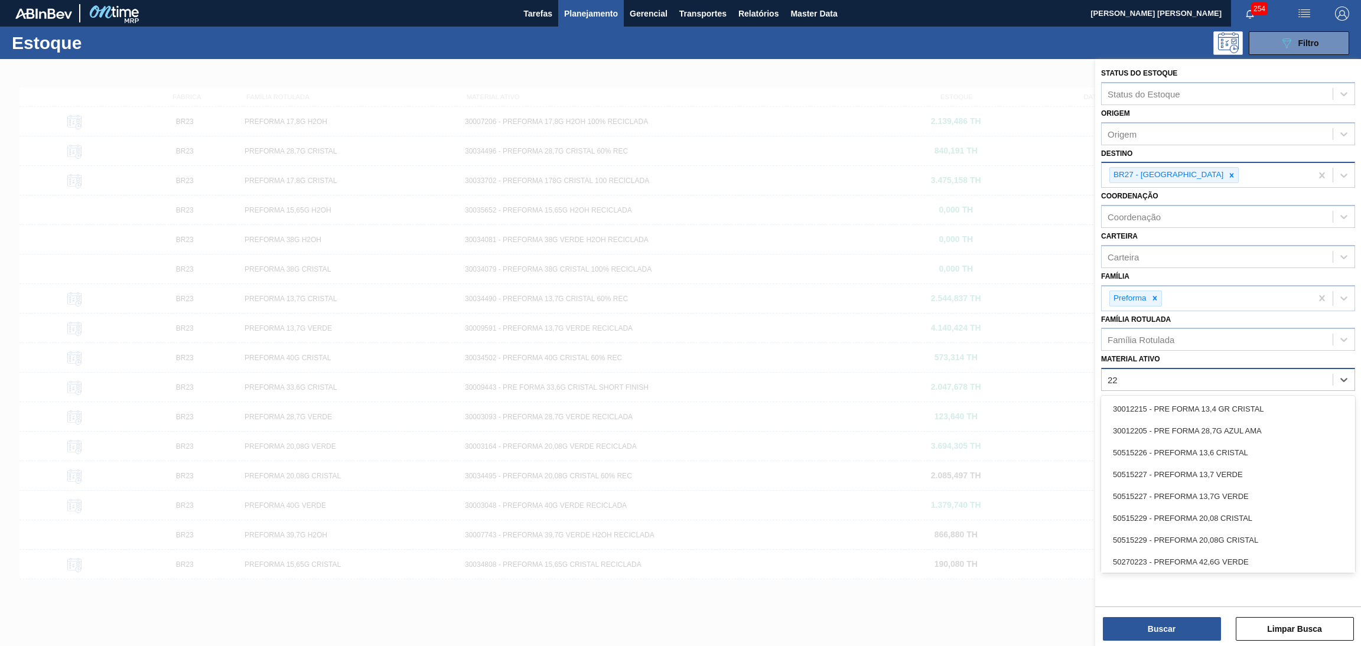
type ativo "2"
click at [1195, 337] on div "Família Rotulada" at bounding box center [1216, 339] width 231 height 17
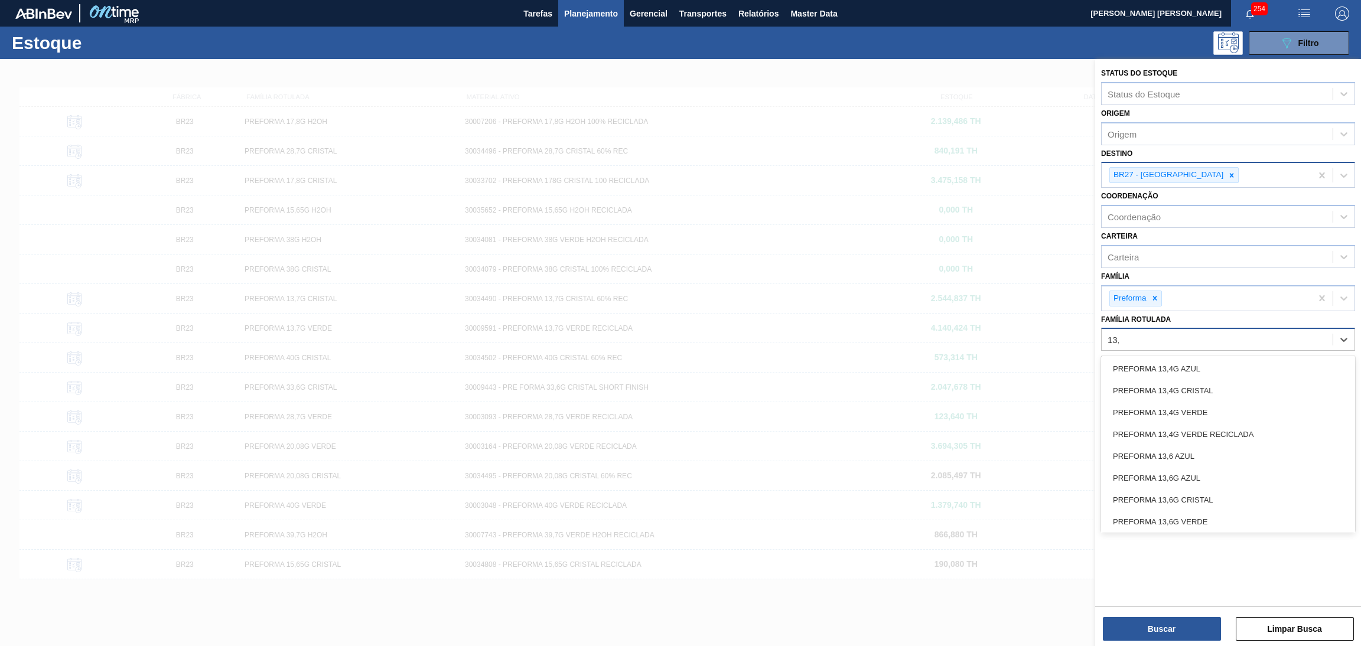
type Rotulada "13,7"
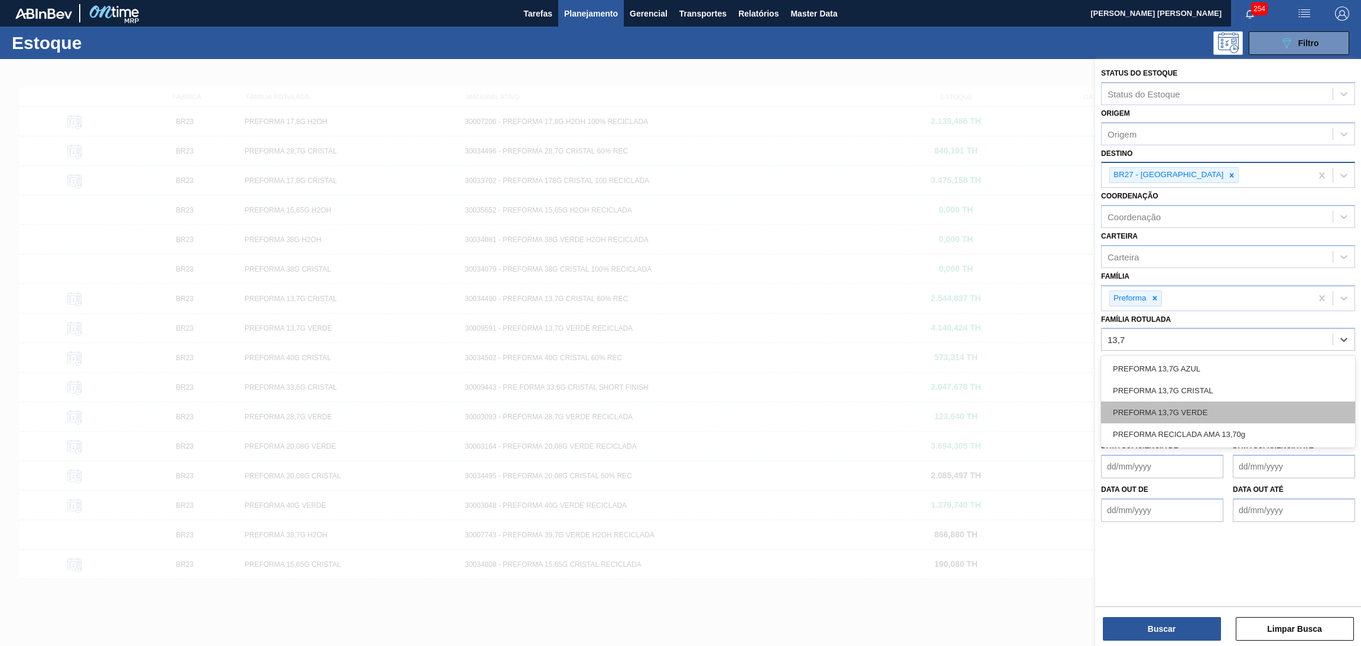
click at [1184, 404] on div "PREFORMA 13,7G VERDE" at bounding box center [1228, 413] width 254 height 22
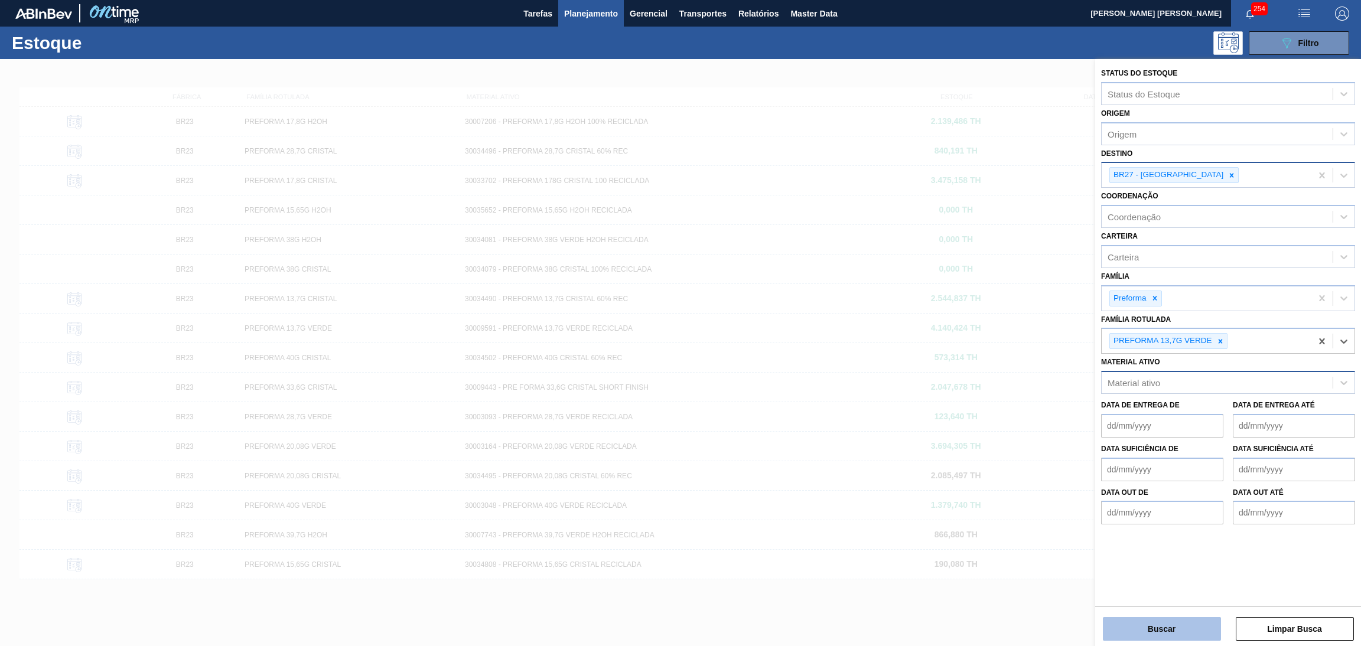
click at [1165, 621] on button "Buscar" at bounding box center [1161, 629] width 118 height 24
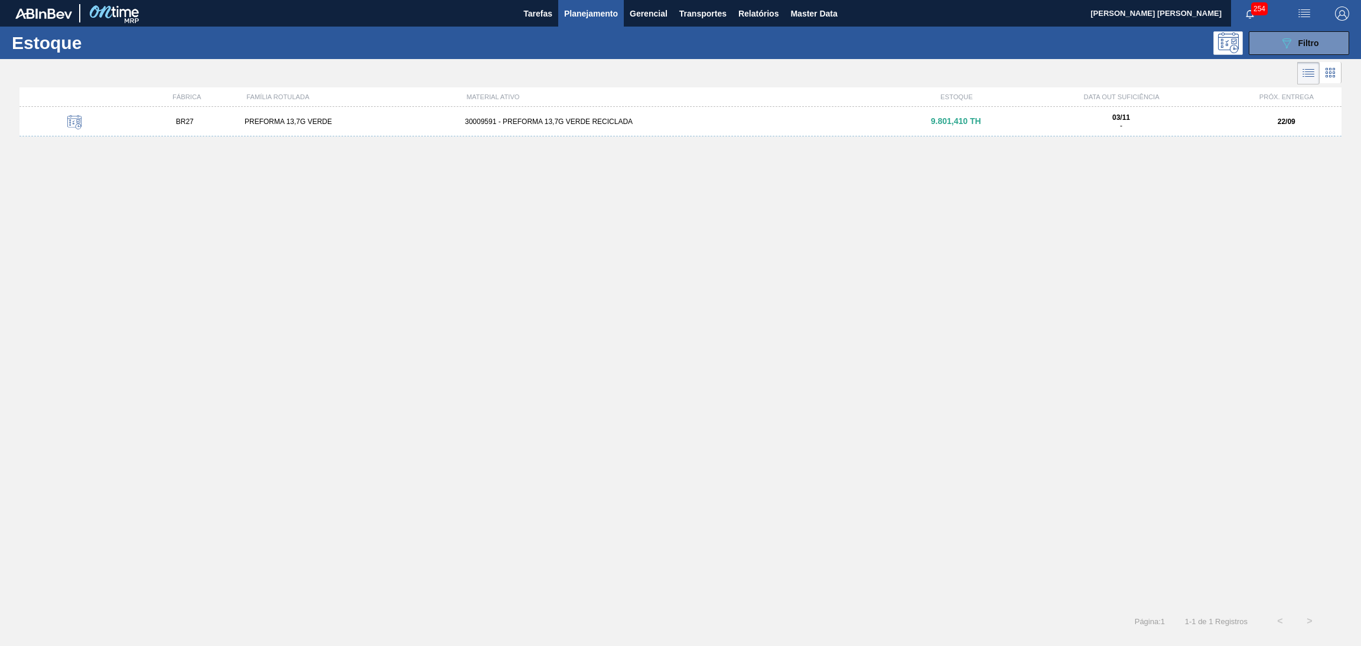
click at [588, 132] on div "BR27 PREFORMA 13,7G VERDE 30009591 - PREFORMA 13,7G VERDE RECICLADA 9.801,410 T…" at bounding box center [680, 122] width 1322 height 30
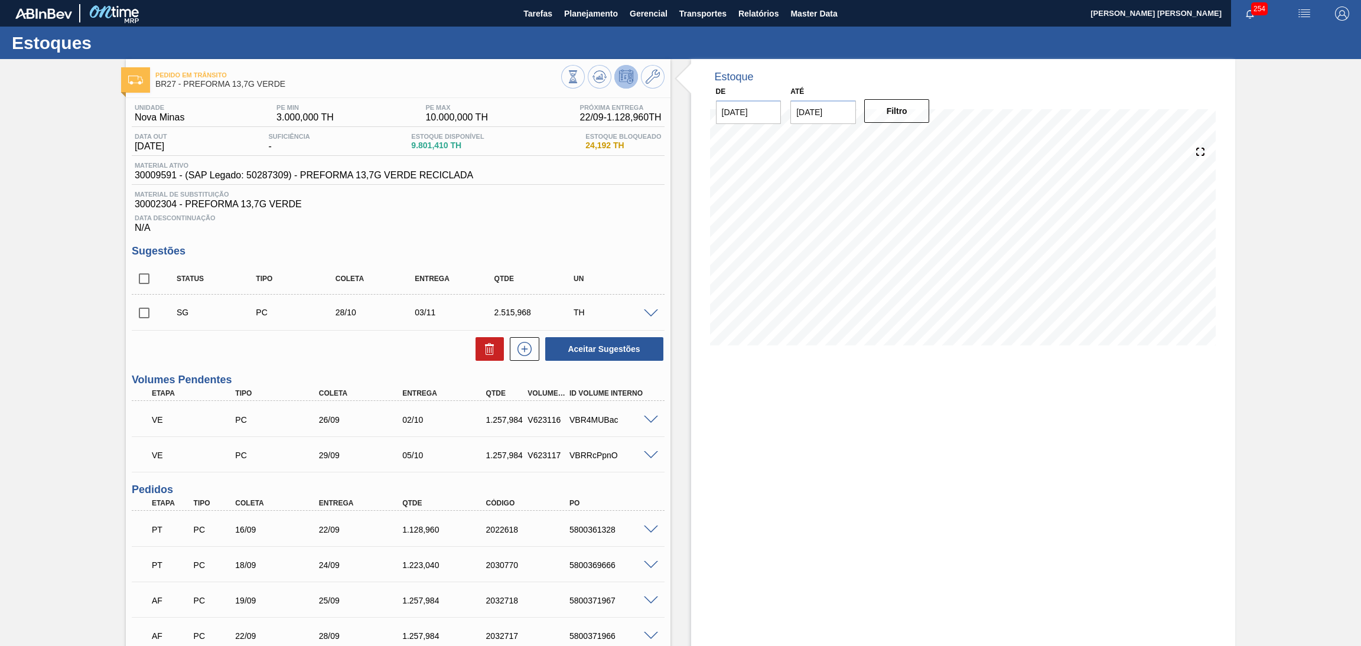
click at [766, 425] on div "Estoque De 19/09/2025 Até 30/11/2025 Filtro 21/09 Projeção de Estoque 7,276.406…" at bounding box center [963, 404] width 544 height 690
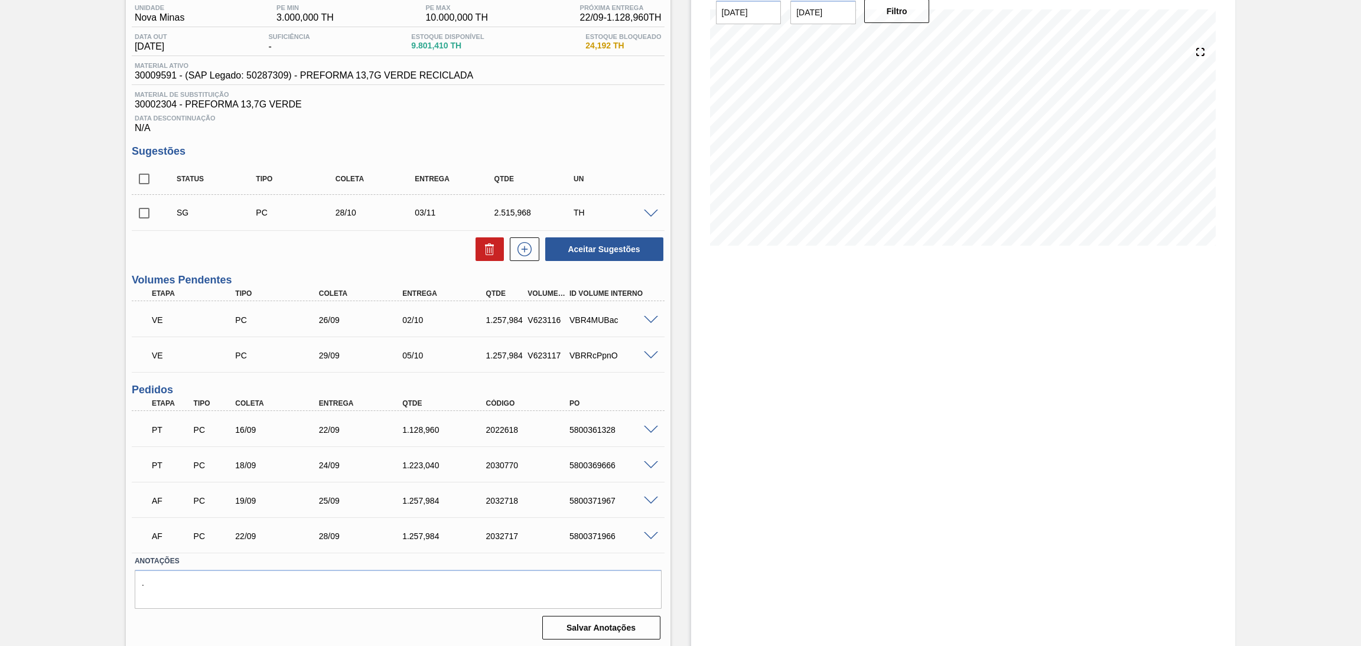
scroll to position [101, 0]
click at [519, 246] on icon at bounding box center [524, 248] width 19 height 14
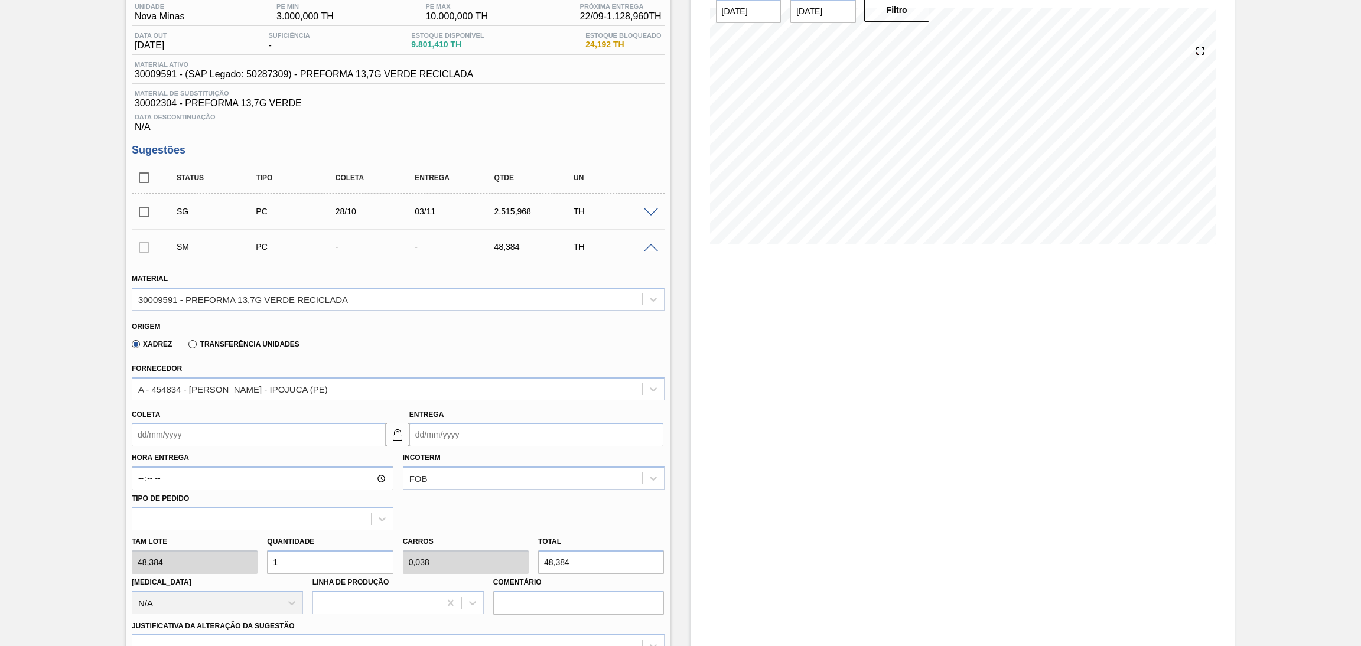
click at [197, 429] on input "Coleta" at bounding box center [259, 435] width 254 height 24
click at [166, 556] on div "22" at bounding box center [164, 558] width 16 height 16
type input "[DATE]"
click at [217, 557] on div "Tam lote 48,384 Quantidade 1 Carros 0,038 Total 48,384 Doca N/A Linha de Produç…" at bounding box center [398, 572] width 542 height 84
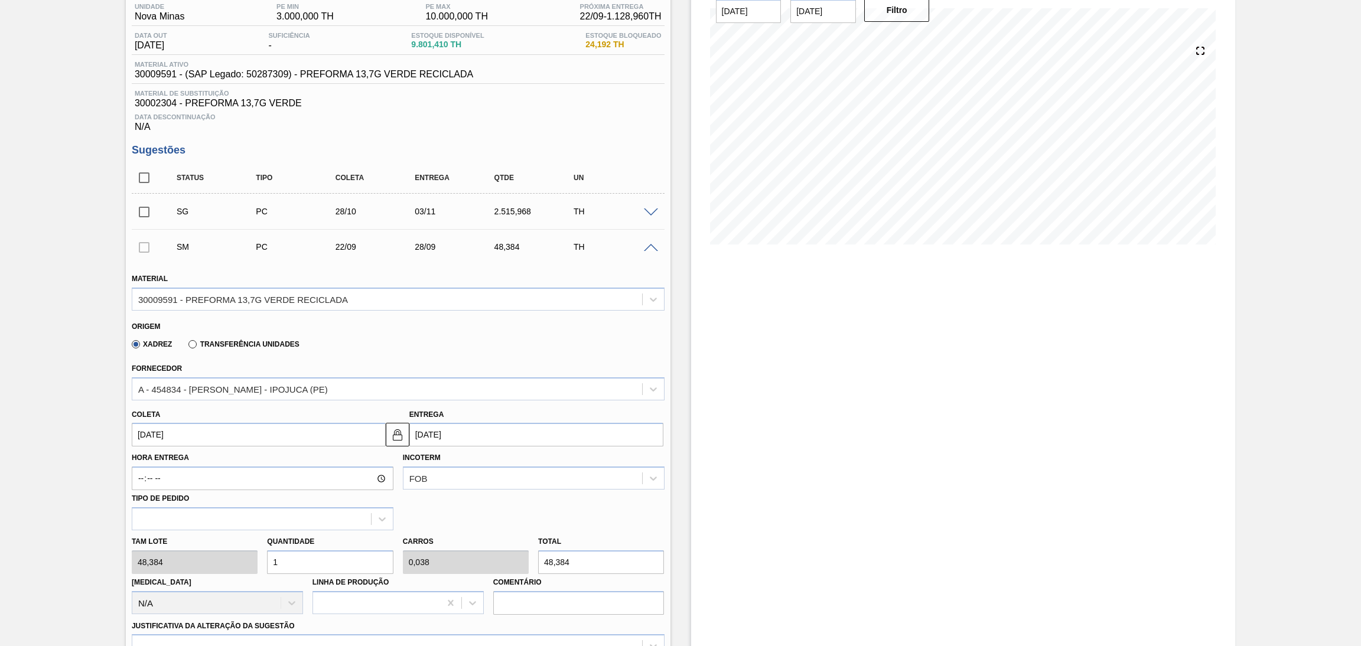
type input "2"
type input "0,077"
type input "96,768"
type input "26"
type input "1"
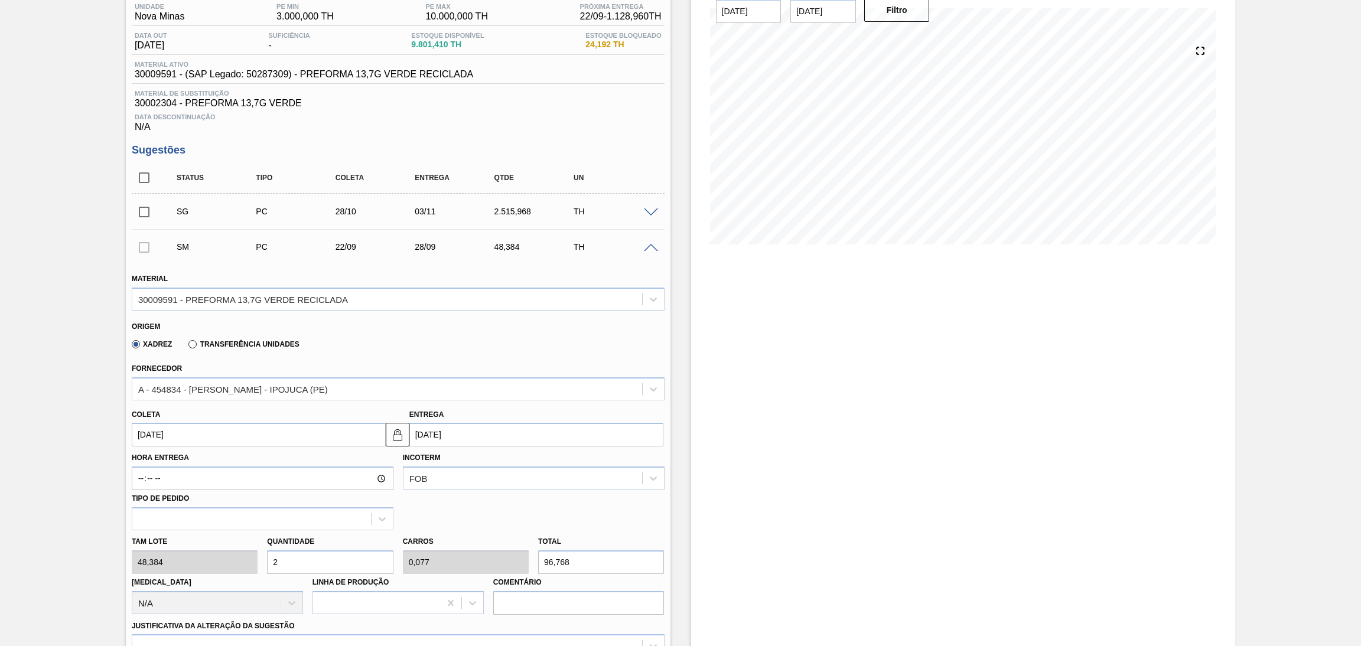
type input "1.257,984"
type input "26"
click at [271, 386] on div "A - 454834 - LORENPET - IPOJUCA (PE)" at bounding box center [233, 389] width 190 height 10
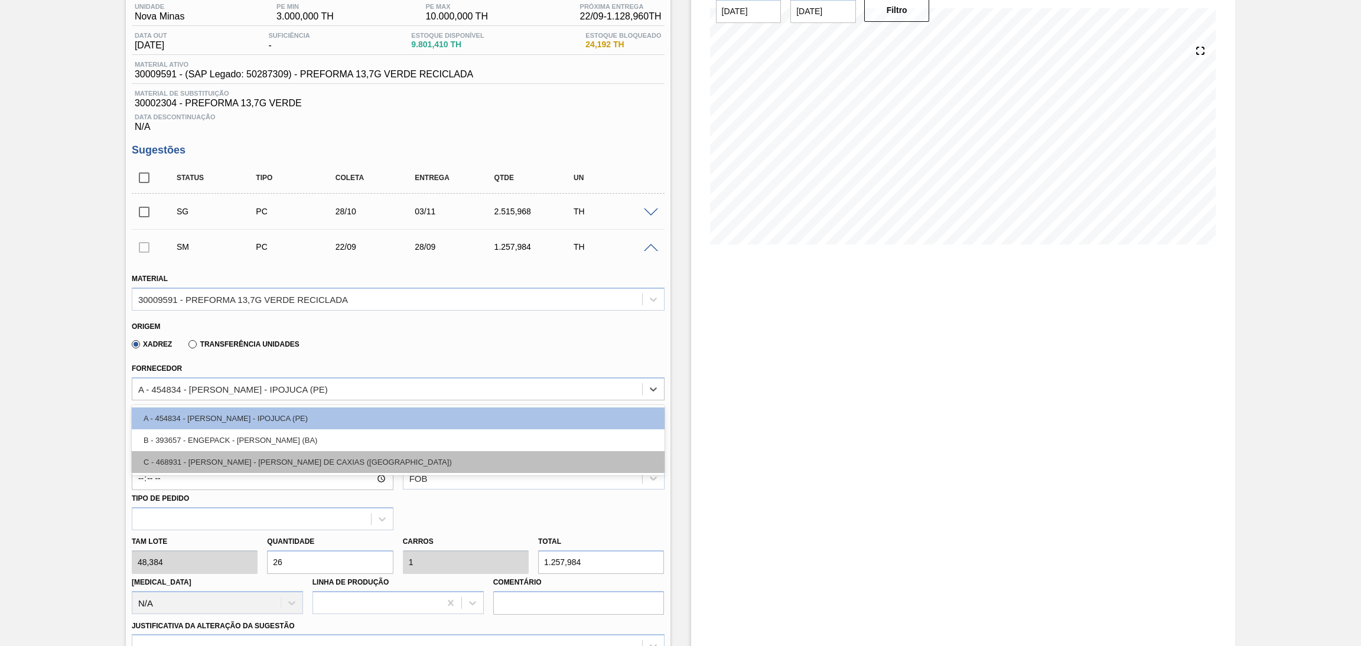
click at [270, 453] on div "C - 468931 - LORENPET - DUQUE DE CAXIAS (RJ)" at bounding box center [398, 462] width 533 height 22
type input "[DATE]"
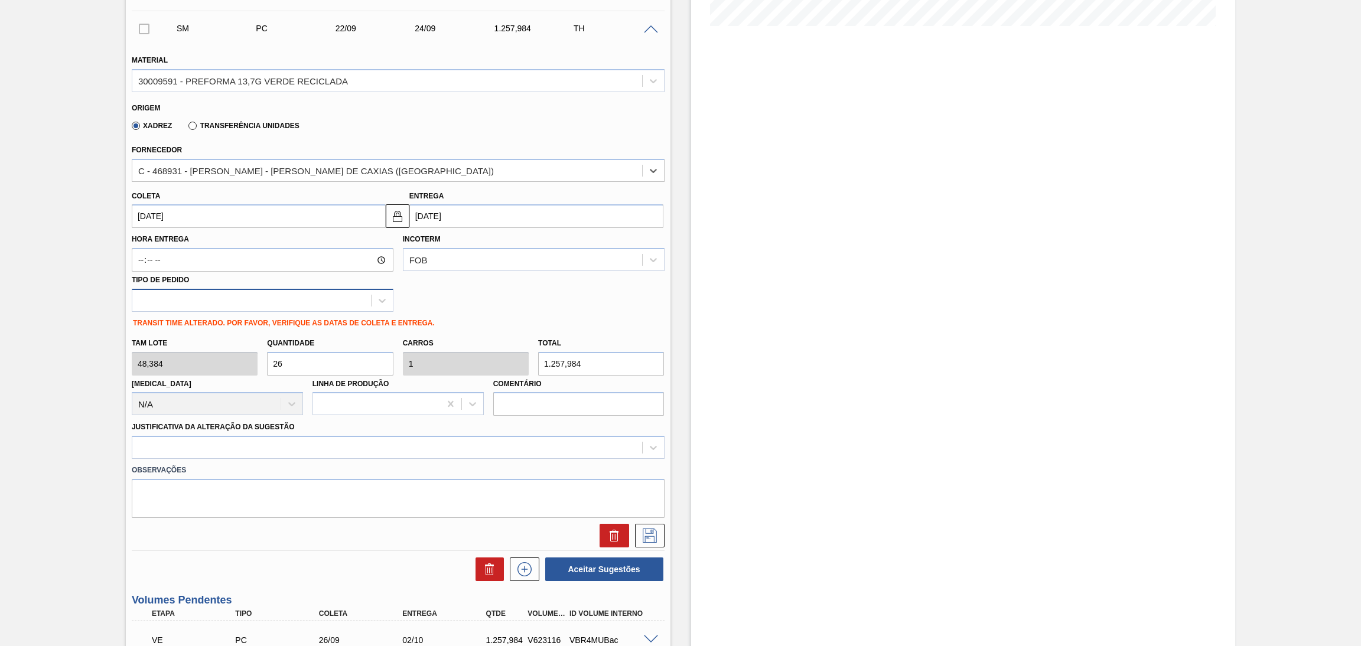
scroll to position [367, 0]
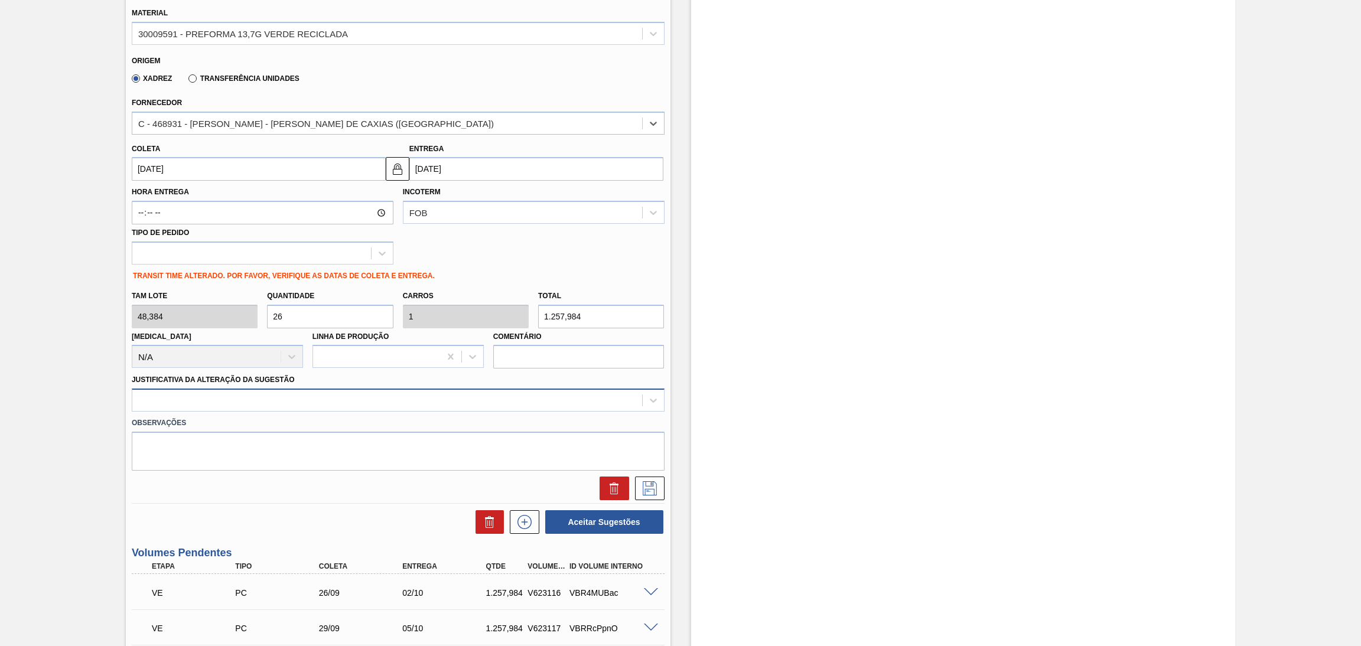
click at [306, 406] on div at bounding box center [387, 400] width 510 height 17
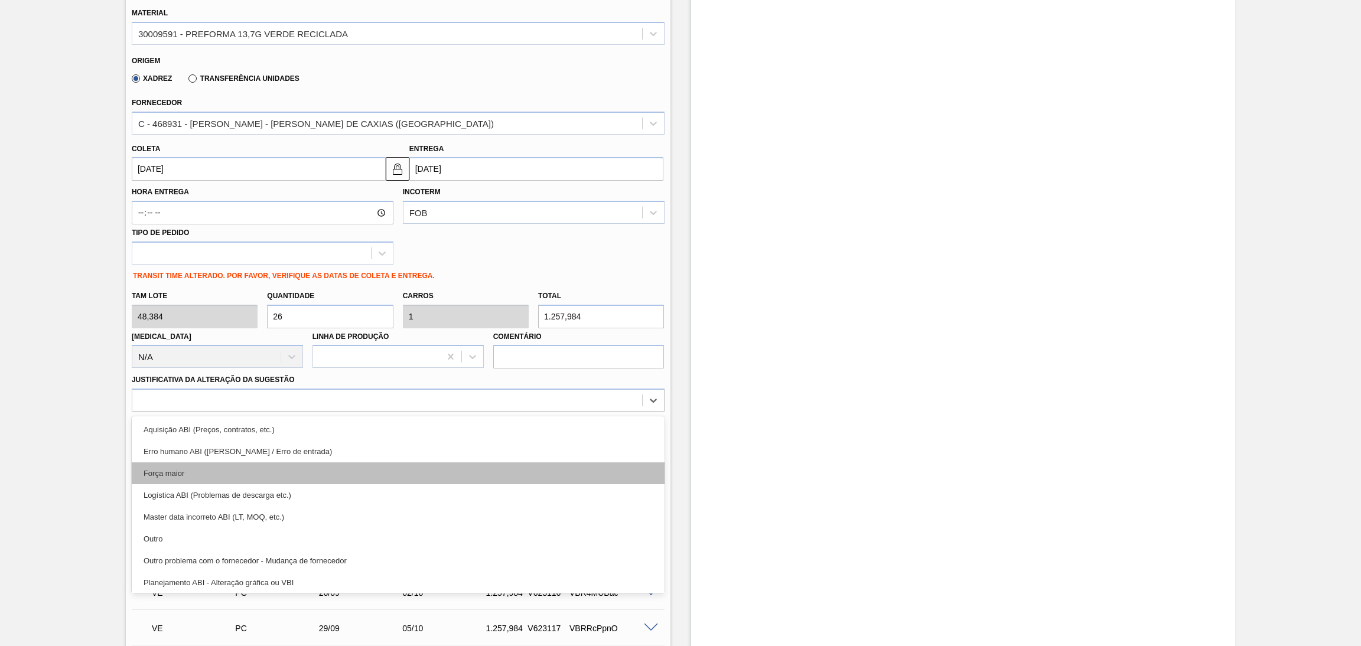
scroll to position [89, 0]
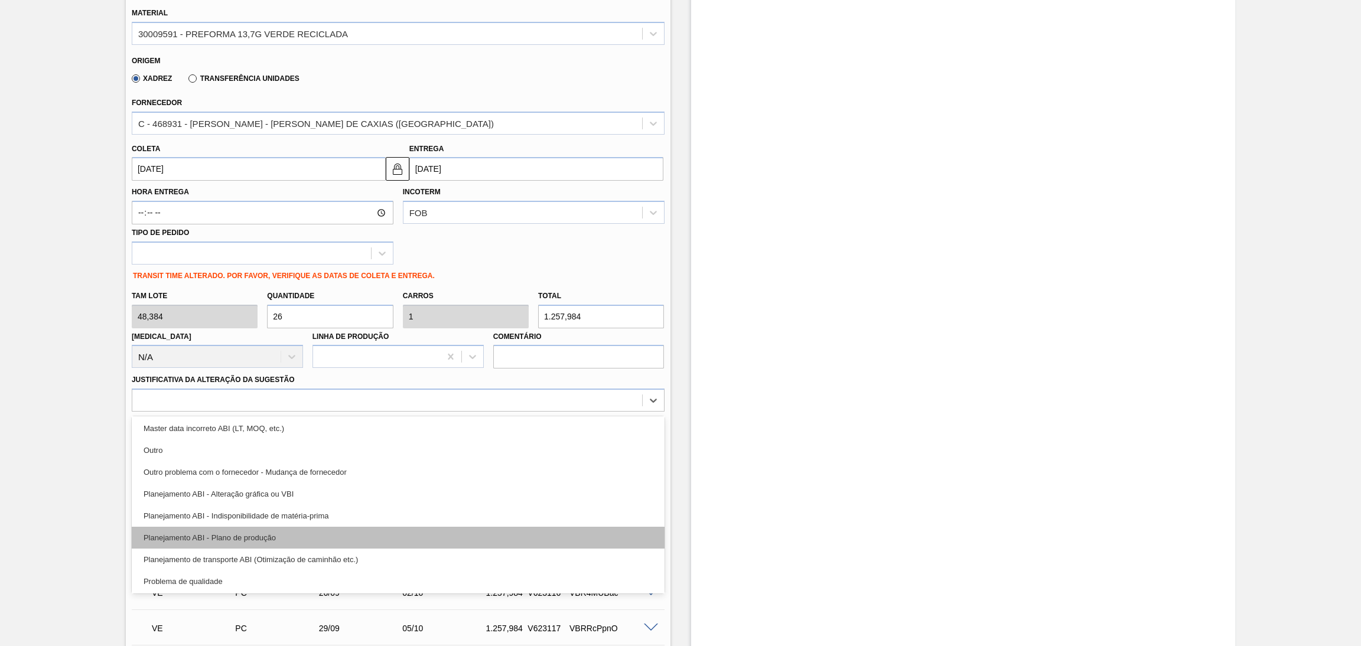
click at [273, 528] on div "Planejamento ABI - Plano de produção" at bounding box center [398, 538] width 533 height 22
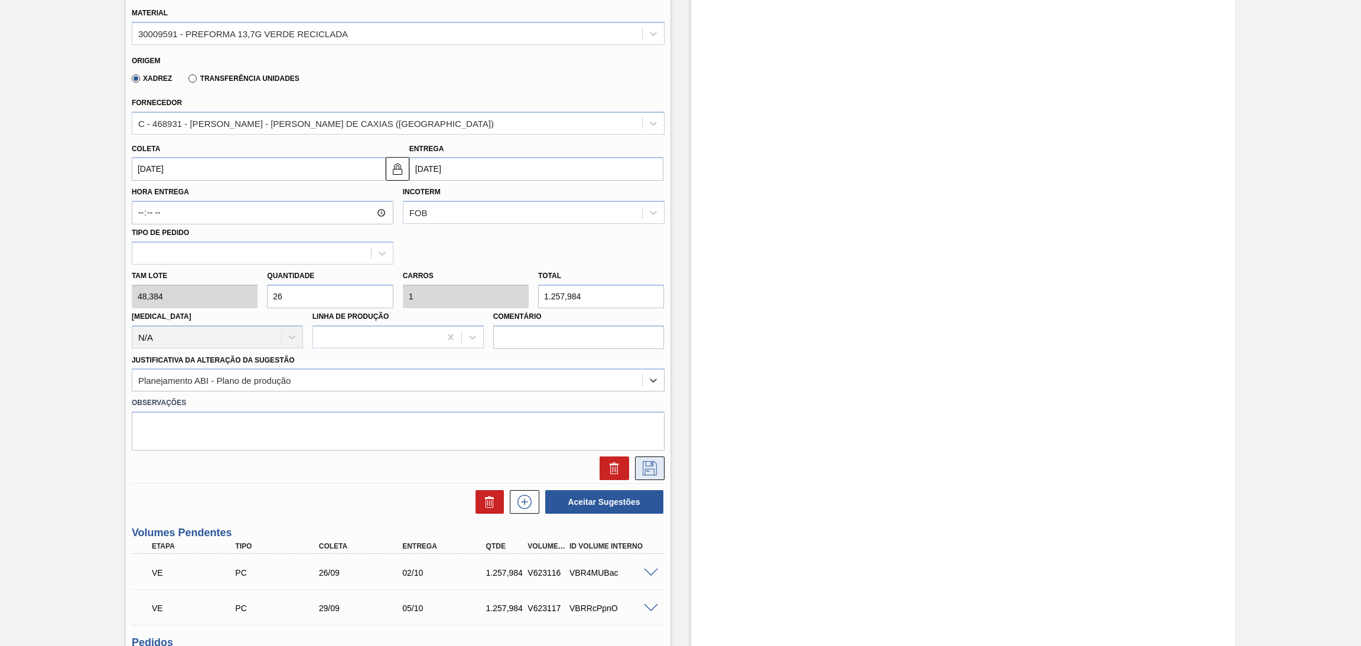
click at [642, 472] on icon at bounding box center [649, 468] width 14 height 14
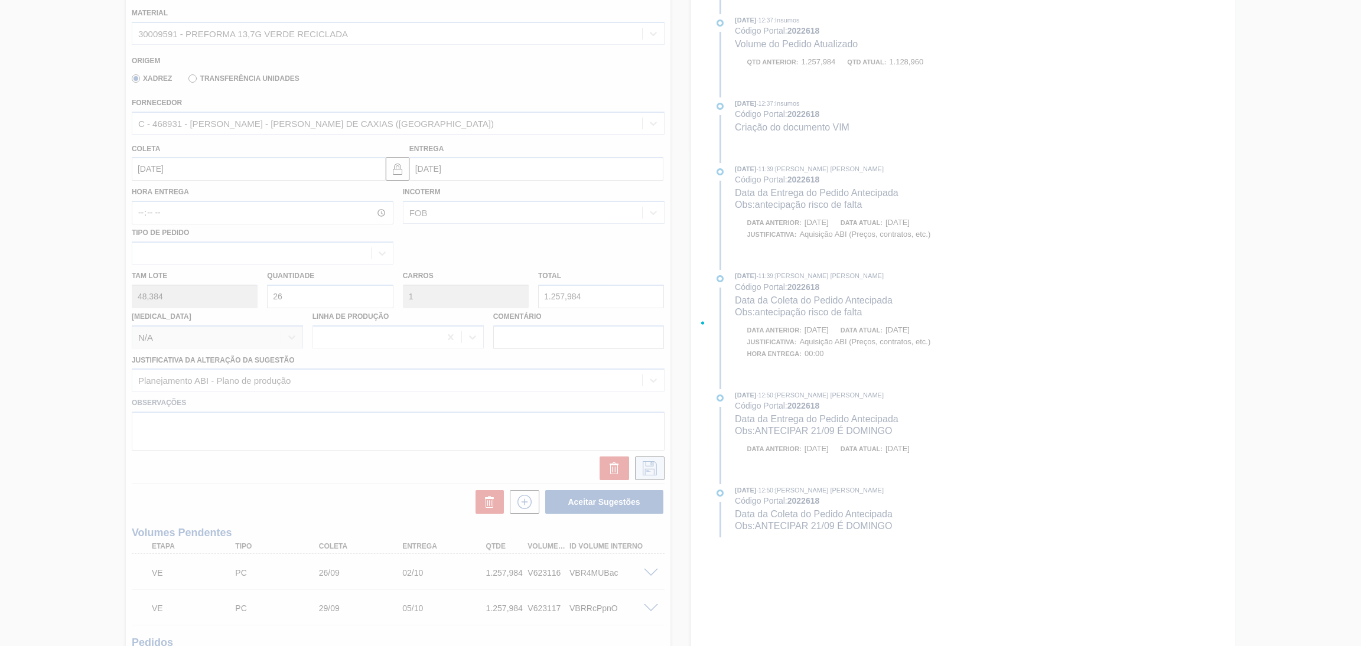
scroll to position [136, 0]
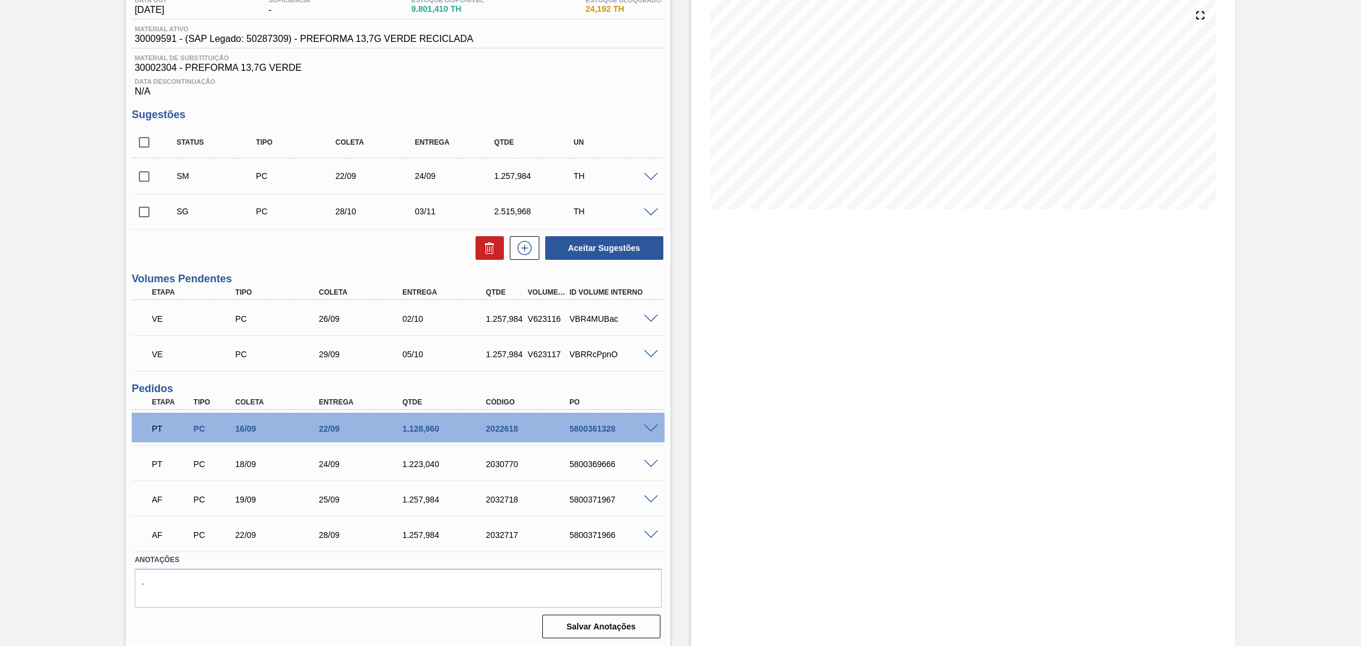
click at [651, 175] on span at bounding box center [651, 177] width 14 height 9
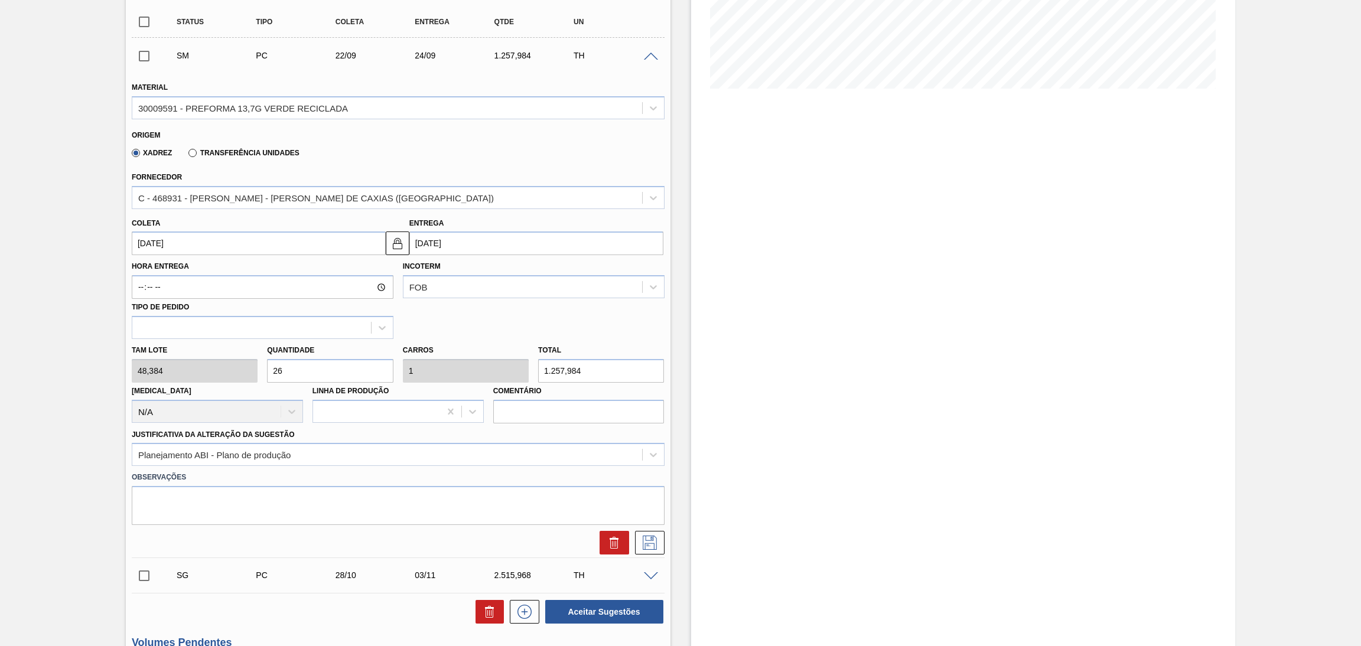
click at [649, 57] on span at bounding box center [651, 57] width 14 height 9
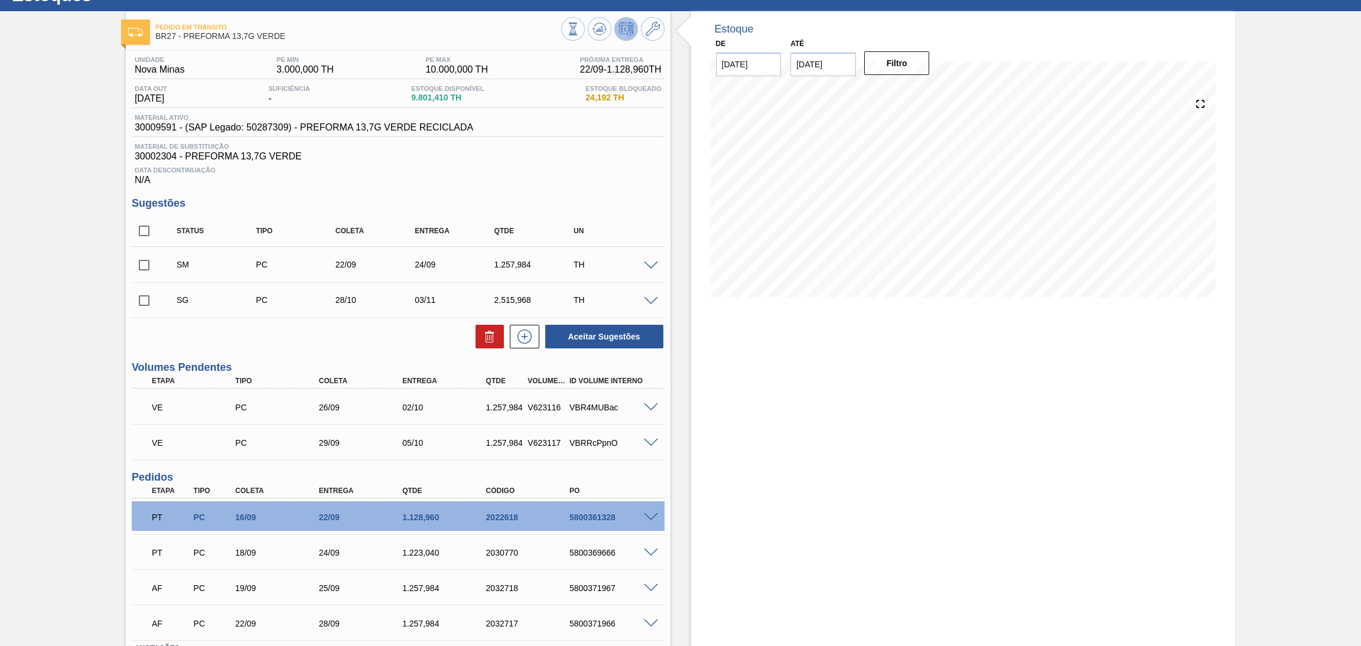
scroll to position [136, 0]
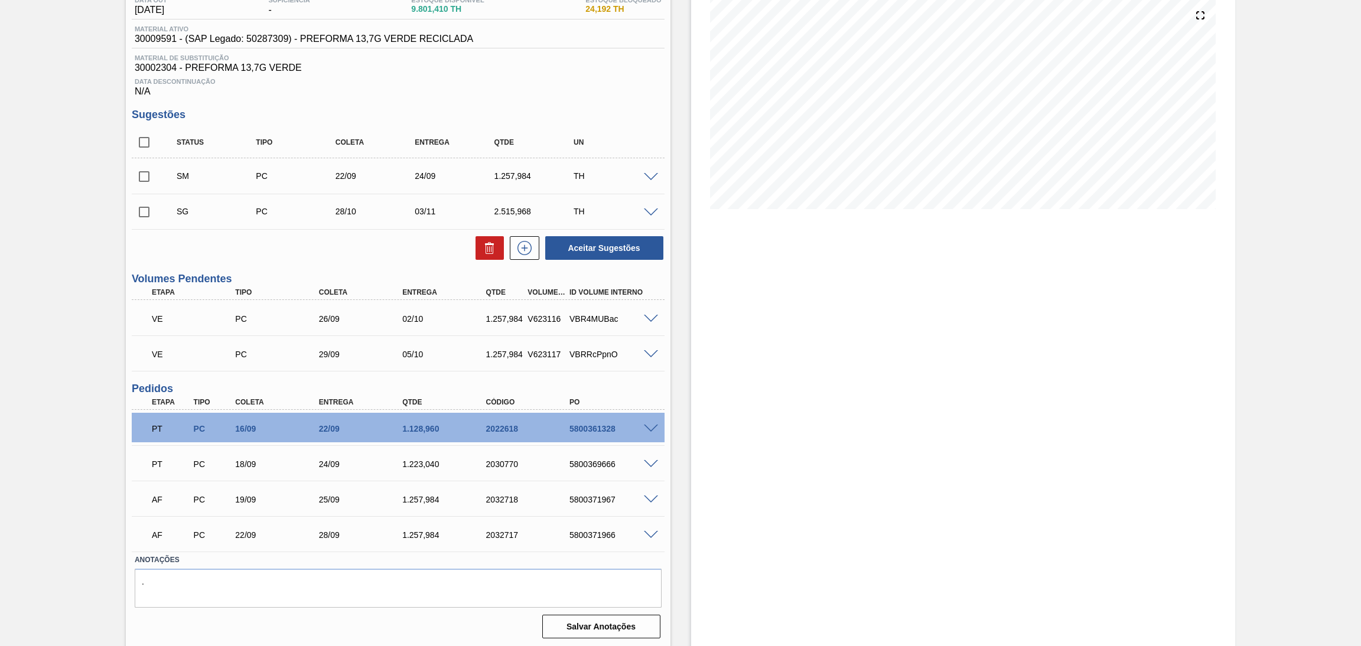
click at [148, 181] on input "checkbox" at bounding box center [144, 176] width 25 height 25
checkbox input "true"
click at [650, 172] on div at bounding box center [653, 176] width 24 height 9
click at [649, 174] on span at bounding box center [651, 177] width 14 height 9
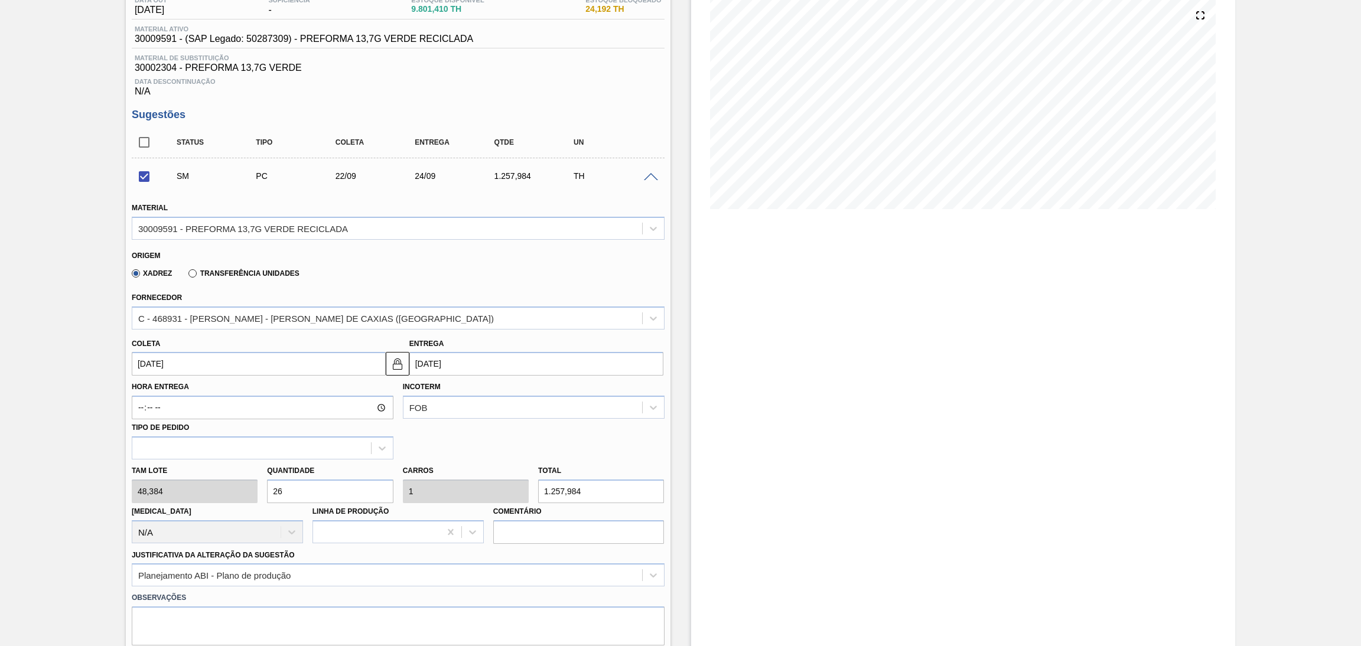
click at [649, 174] on span at bounding box center [651, 177] width 14 height 9
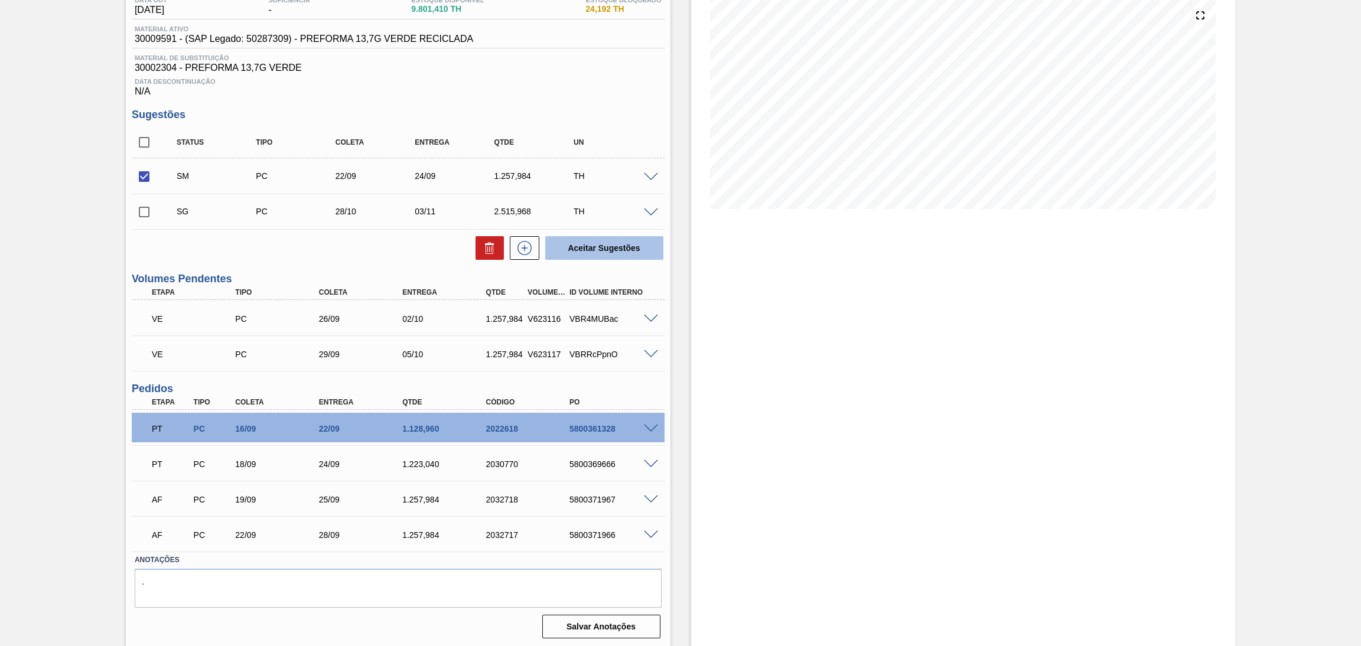
click at [631, 245] on button "Aceitar Sugestões" at bounding box center [604, 248] width 118 height 24
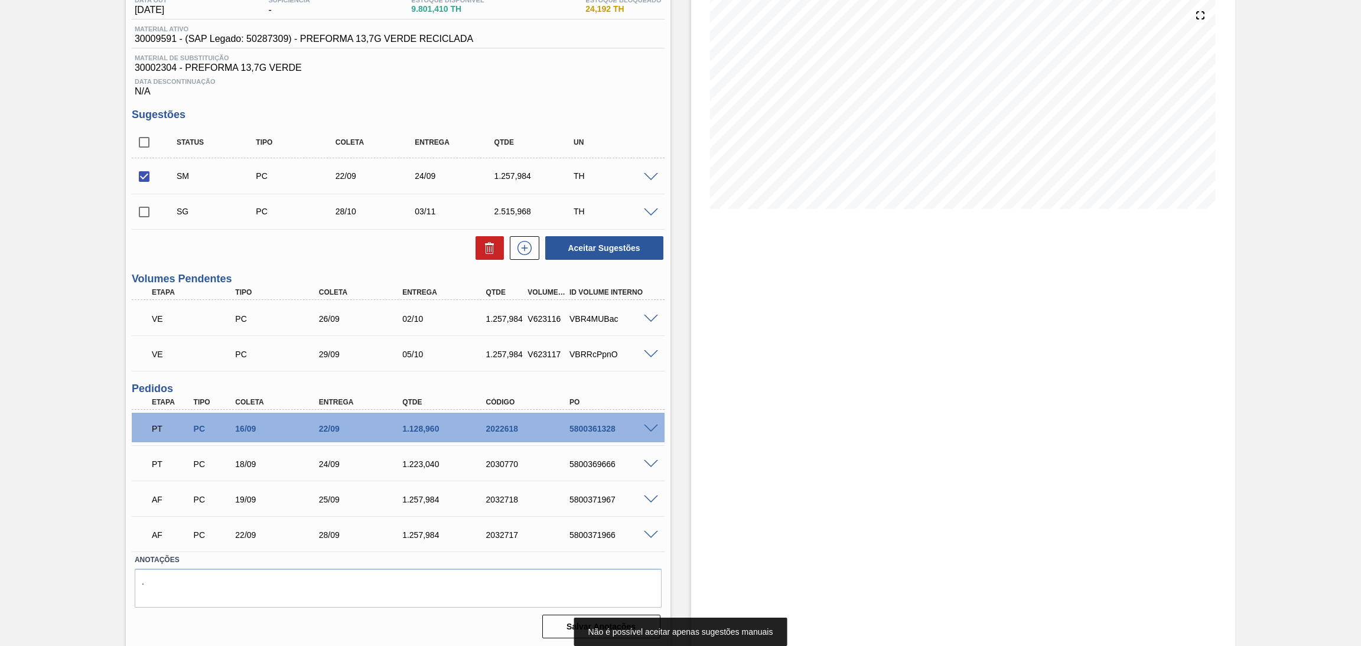
click at [139, 216] on input "checkbox" at bounding box center [144, 212] width 25 height 25
checkbox input "true"
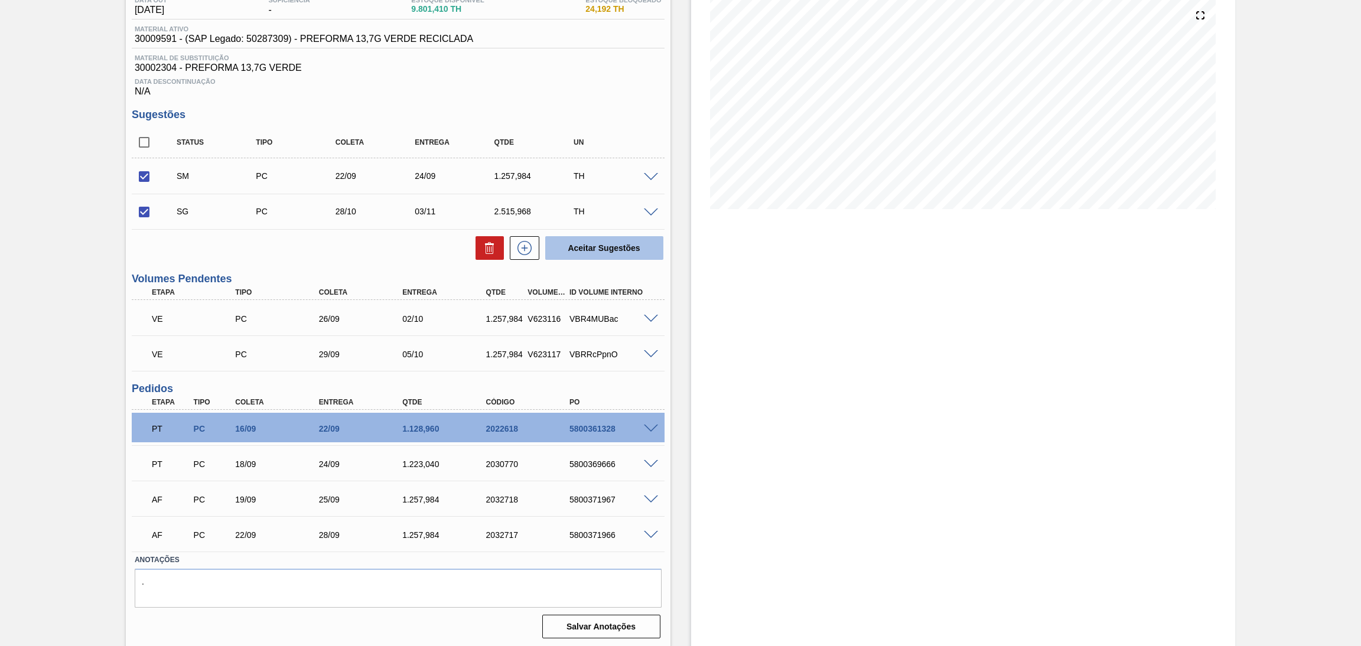
click at [653, 248] on button "Aceitar Sugestões" at bounding box center [604, 248] width 118 height 24
checkbox input "false"
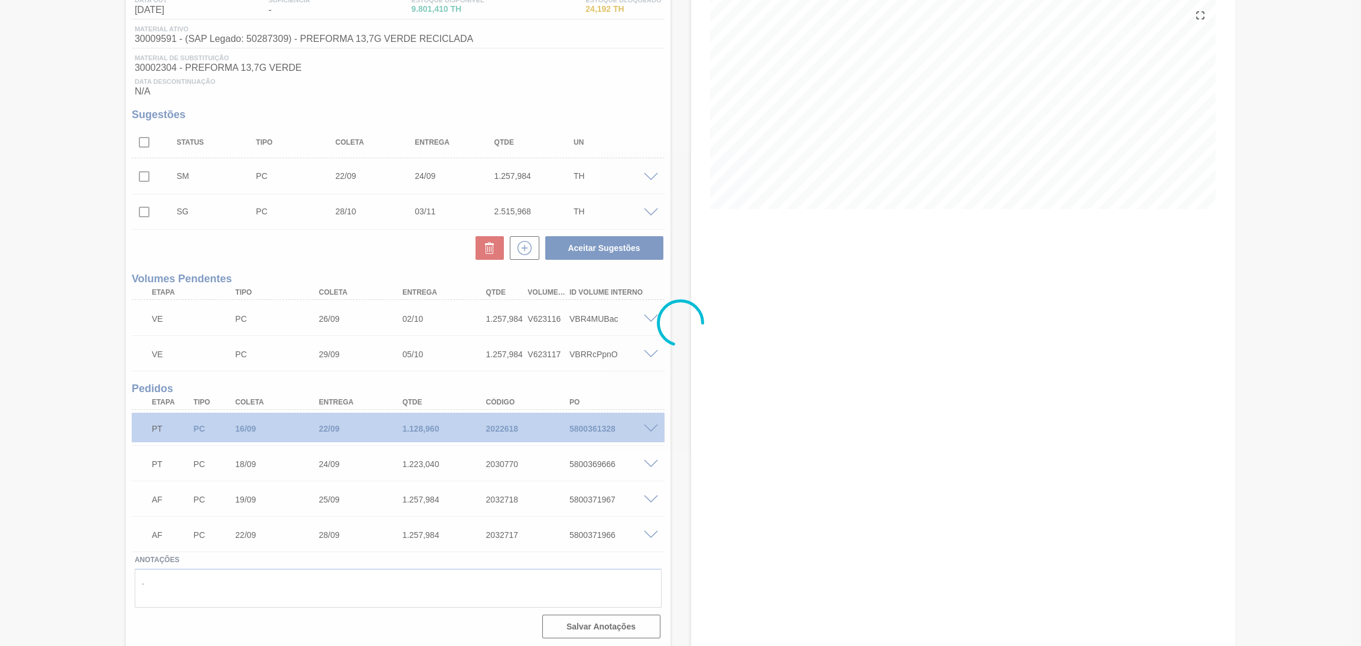
click at [572, 109] on div at bounding box center [680, 323] width 1361 height 646
click at [742, 331] on div at bounding box center [680, 323] width 1361 height 646
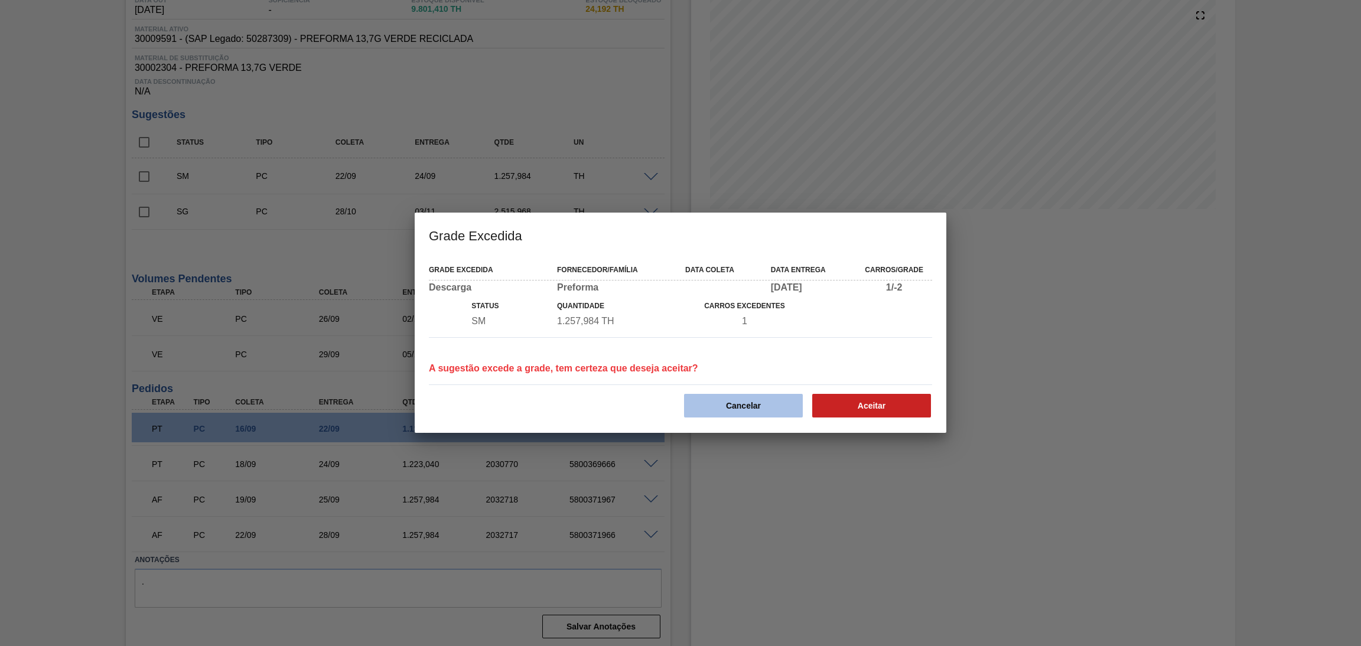
click at [742, 400] on button "Cancelar" at bounding box center [743, 406] width 119 height 24
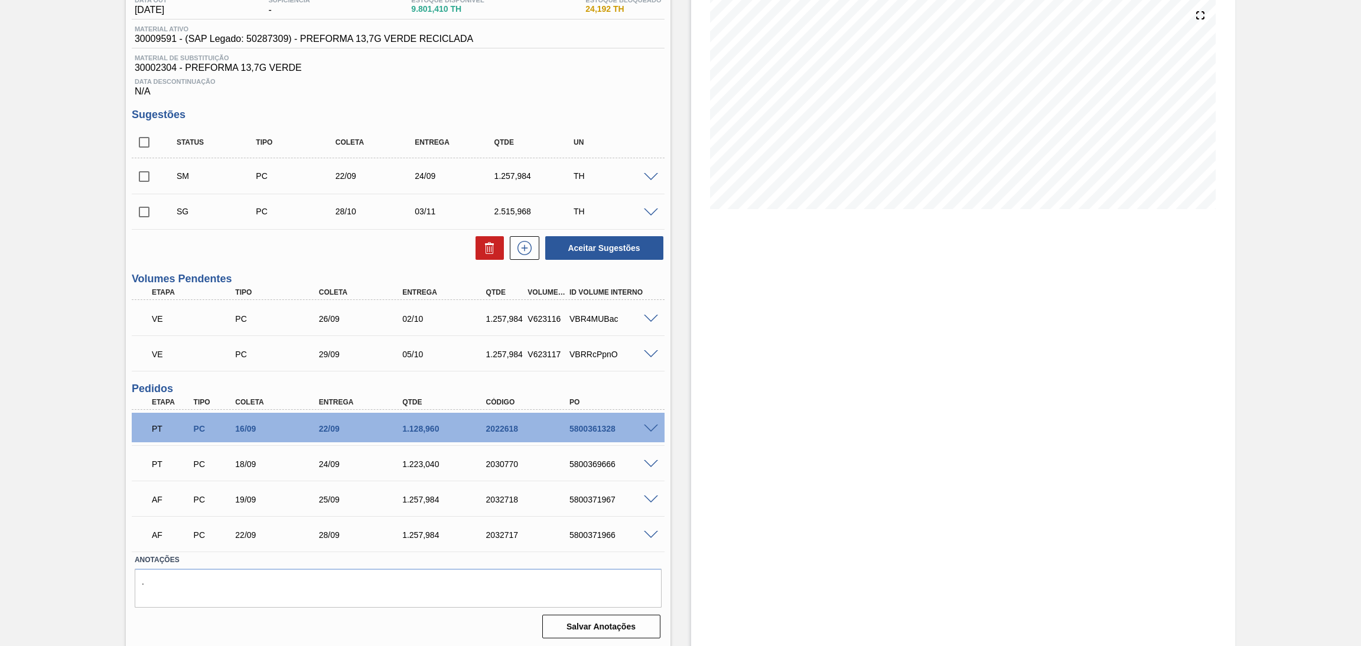
click at [141, 181] on input "checkbox" at bounding box center [144, 176] width 25 height 25
checkbox input "true"
click at [630, 251] on button "Aceitar Sugestões" at bounding box center [604, 248] width 118 height 24
click at [148, 206] on input "checkbox" at bounding box center [144, 212] width 25 height 25
checkbox input "true"
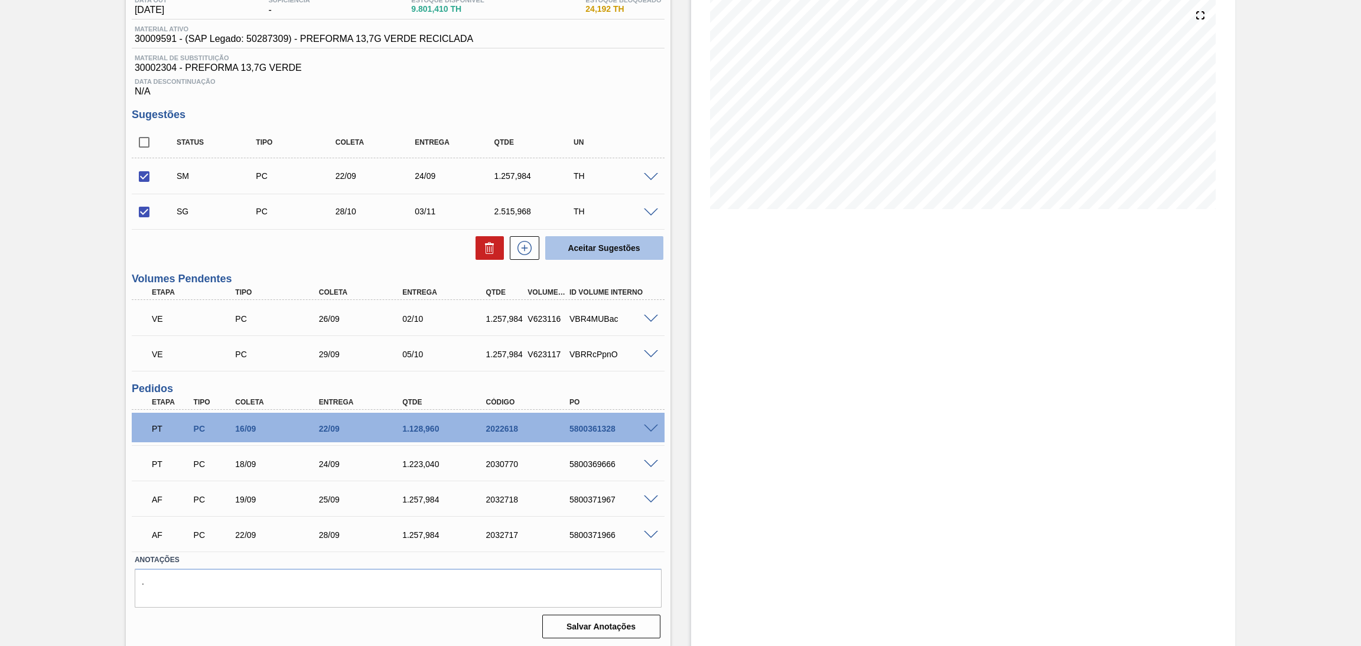
click at [627, 249] on button "Aceitar Sugestões" at bounding box center [604, 248] width 118 height 24
checkbox input "false"
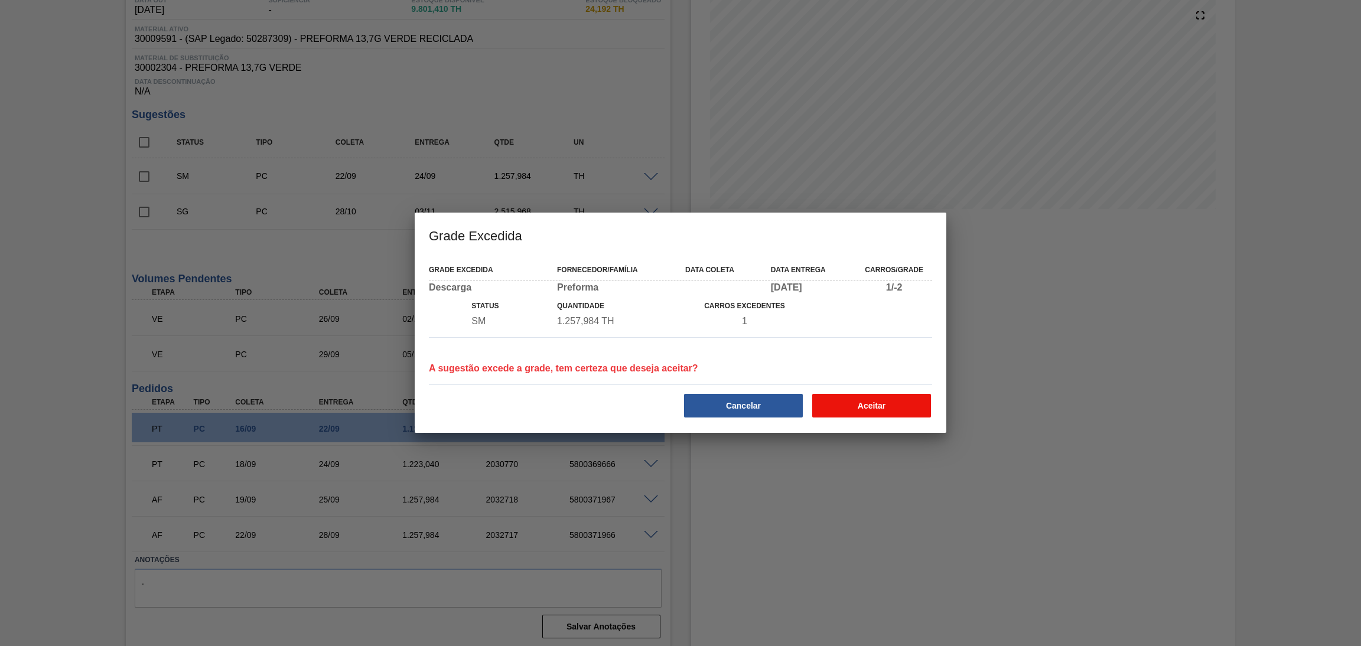
click at [860, 411] on button "Aceitar" at bounding box center [871, 406] width 119 height 24
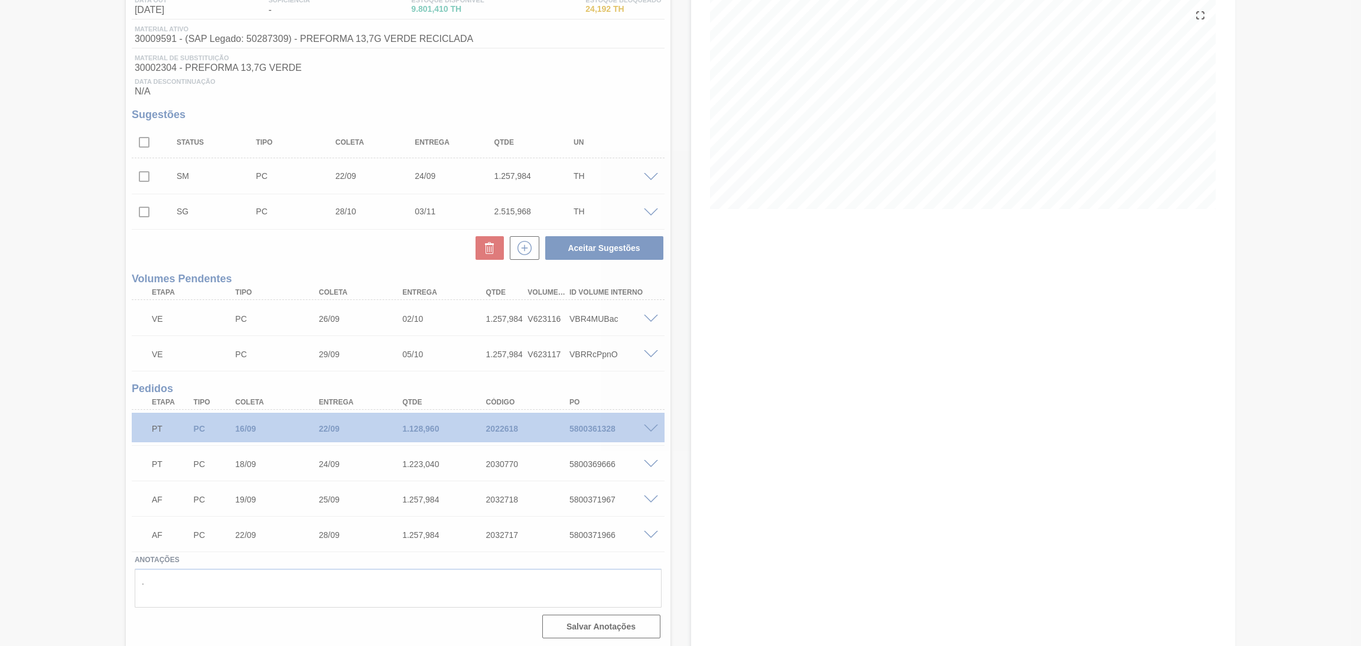
click at [353, 259] on div at bounding box center [680, 323] width 1361 height 646
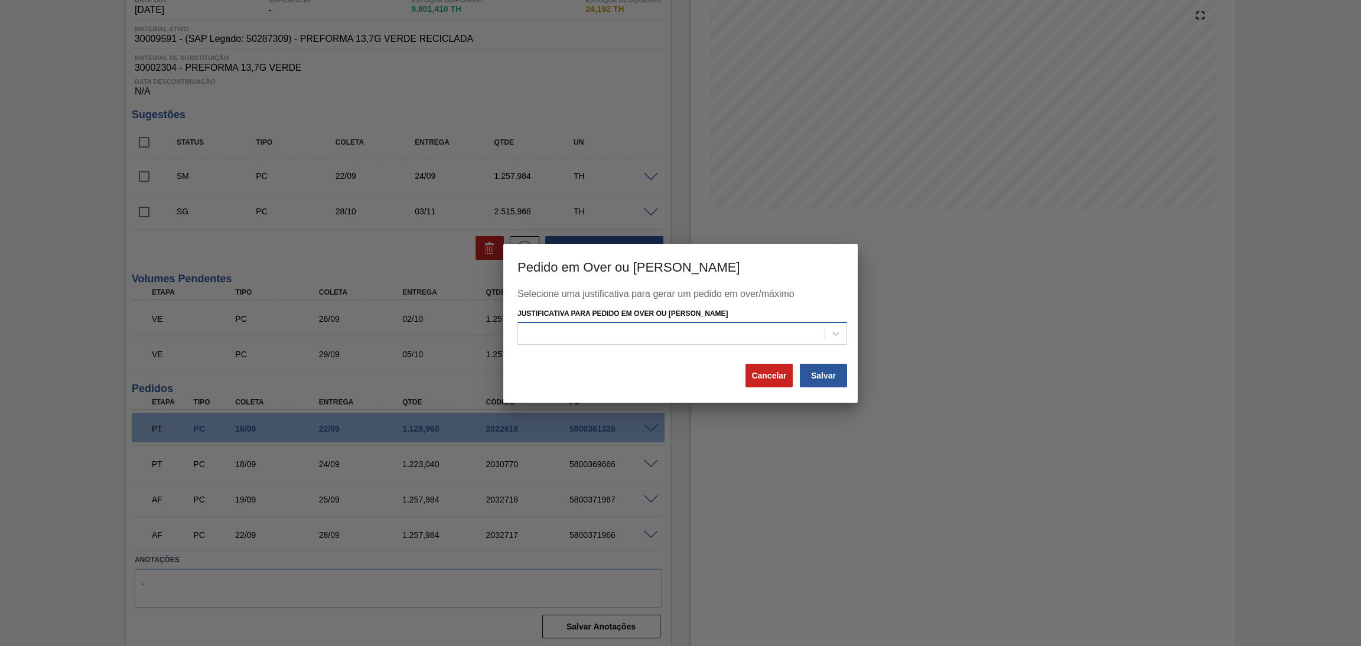
click at [747, 327] on div at bounding box center [671, 333] width 306 height 17
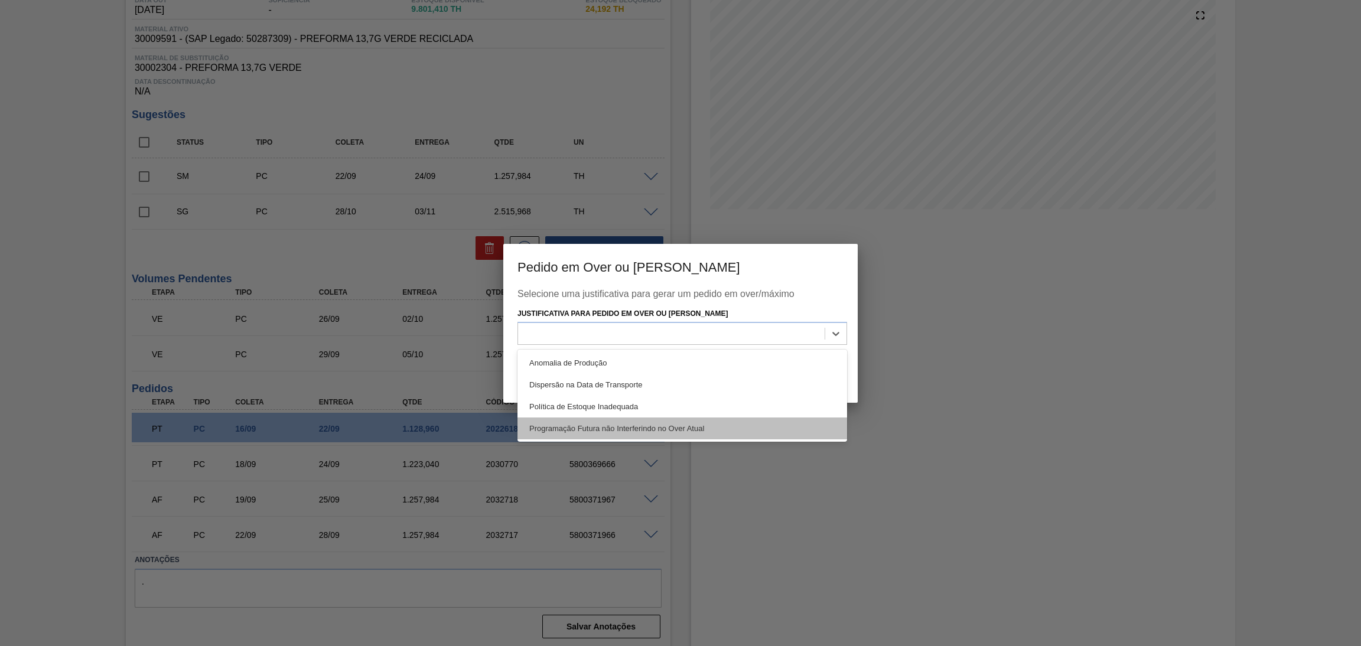
click at [669, 419] on div "Programação Futura não Interferindo no Over Atual" at bounding box center [681, 428] width 329 height 22
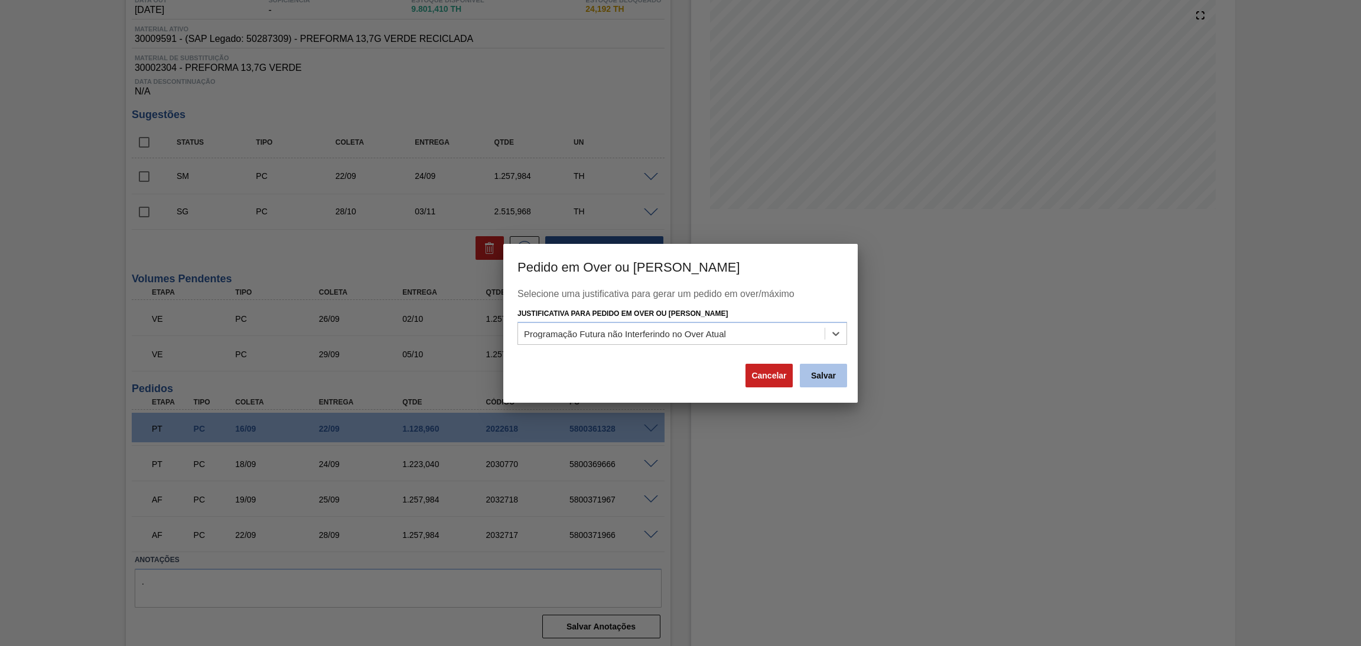
click at [821, 370] on button "Salvar" at bounding box center [823, 376] width 47 height 24
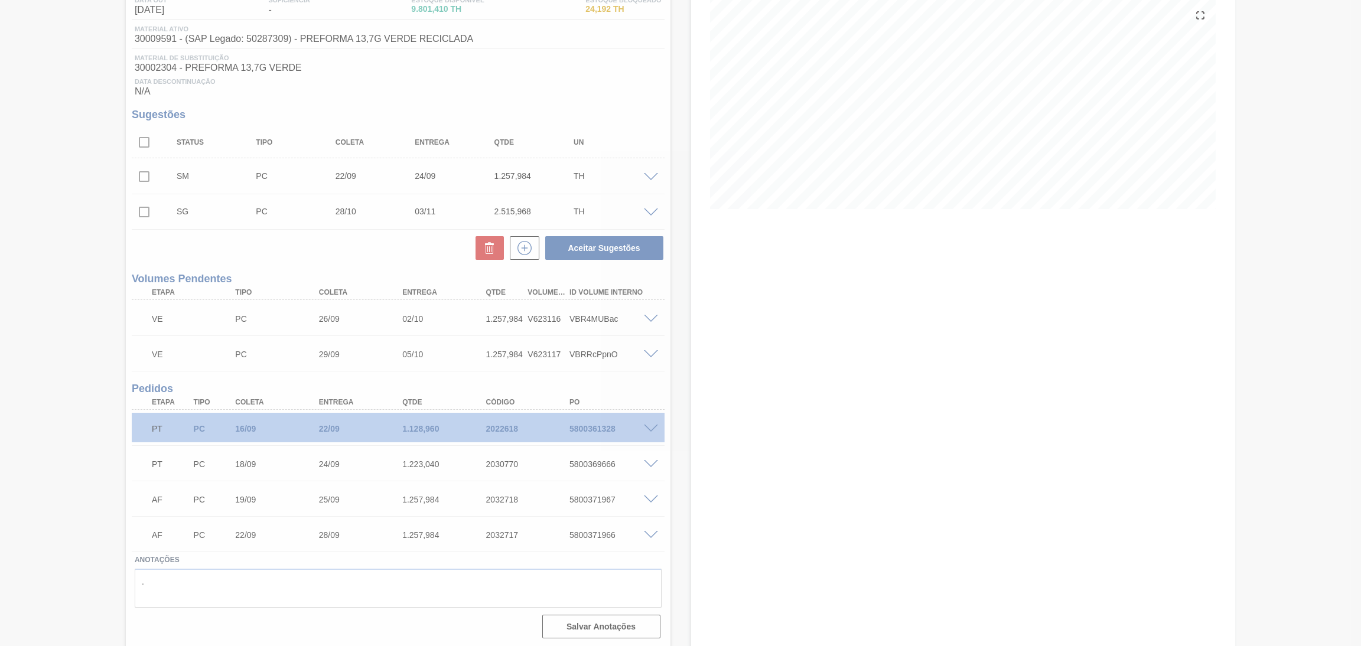
click at [87, 249] on div at bounding box center [680, 323] width 1361 height 646
click at [315, 236] on div at bounding box center [680, 323] width 1361 height 646
click at [601, 92] on div at bounding box center [680, 323] width 1361 height 646
click at [586, 89] on div at bounding box center [680, 323] width 1361 height 646
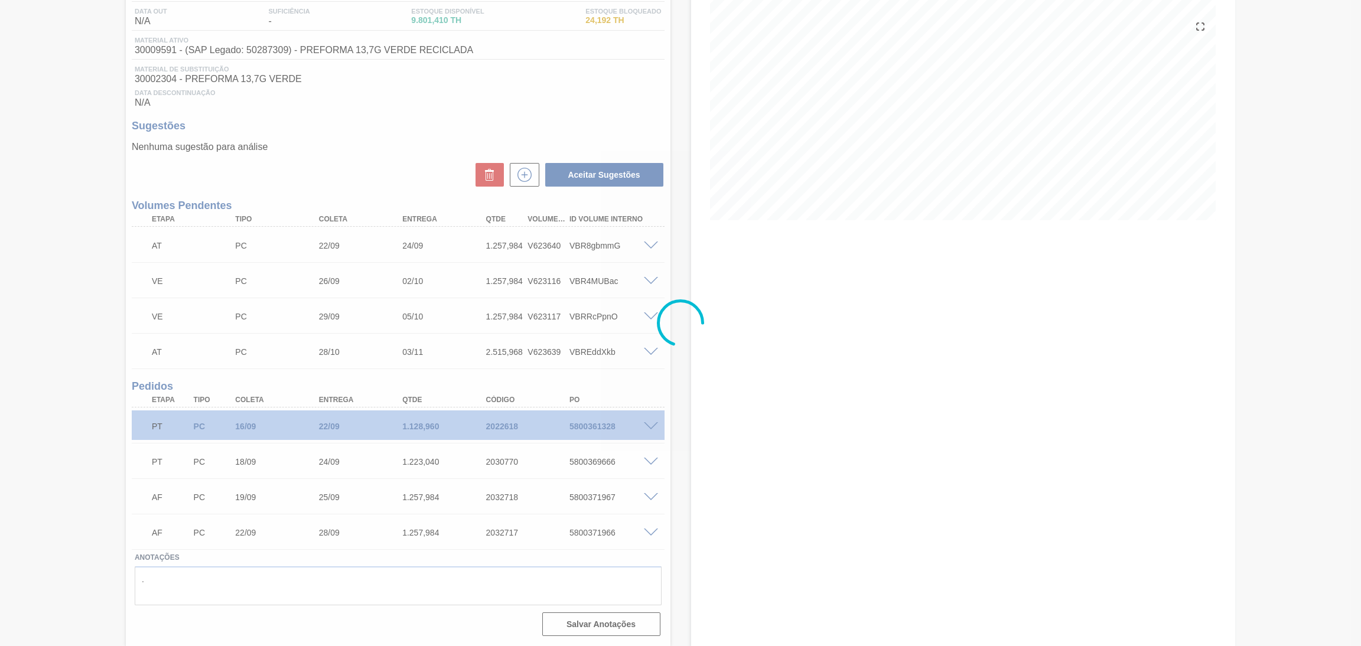
scroll to position [123, 0]
click at [872, 315] on div at bounding box center [680, 323] width 1361 height 646
click at [739, 407] on div at bounding box center [680, 323] width 1361 height 646
click at [544, 117] on div at bounding box center [680, 323] width 1361 height 646
click at [376, 154] on div at bounding box center [680, 323] width 1361 height 646
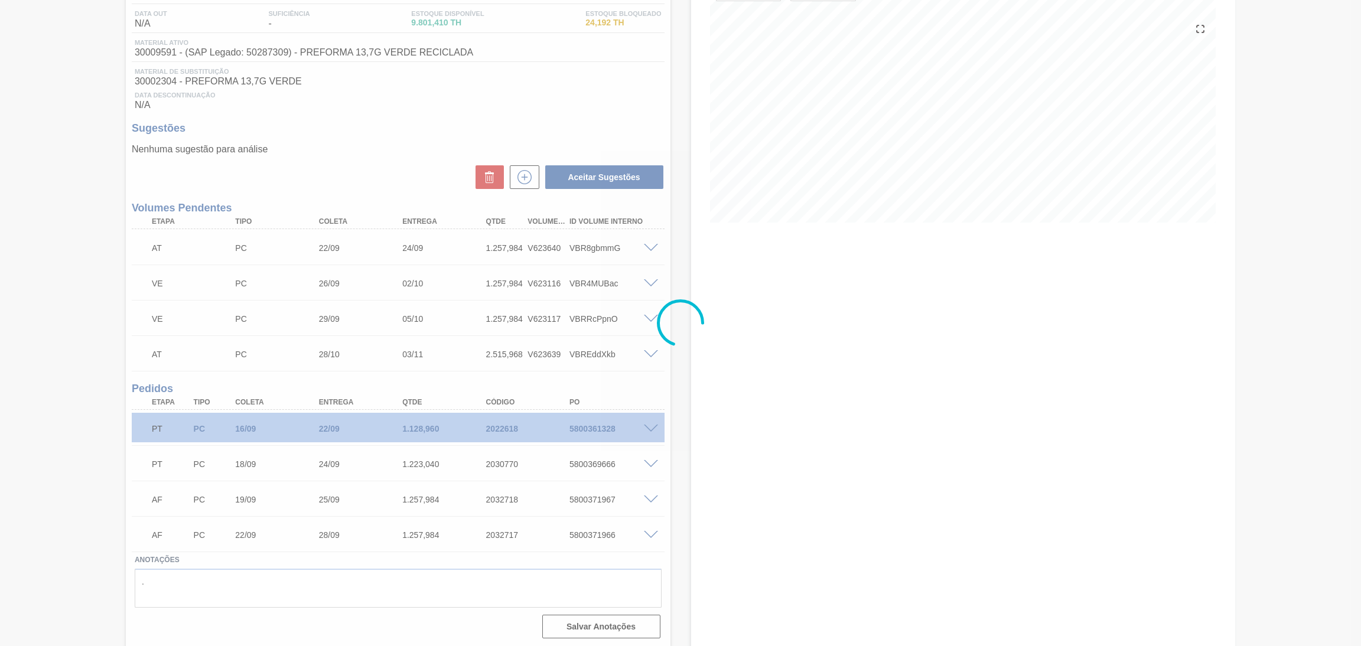
click at [695, 304] on icon at bounding box center [680, 322] width 47 height 47
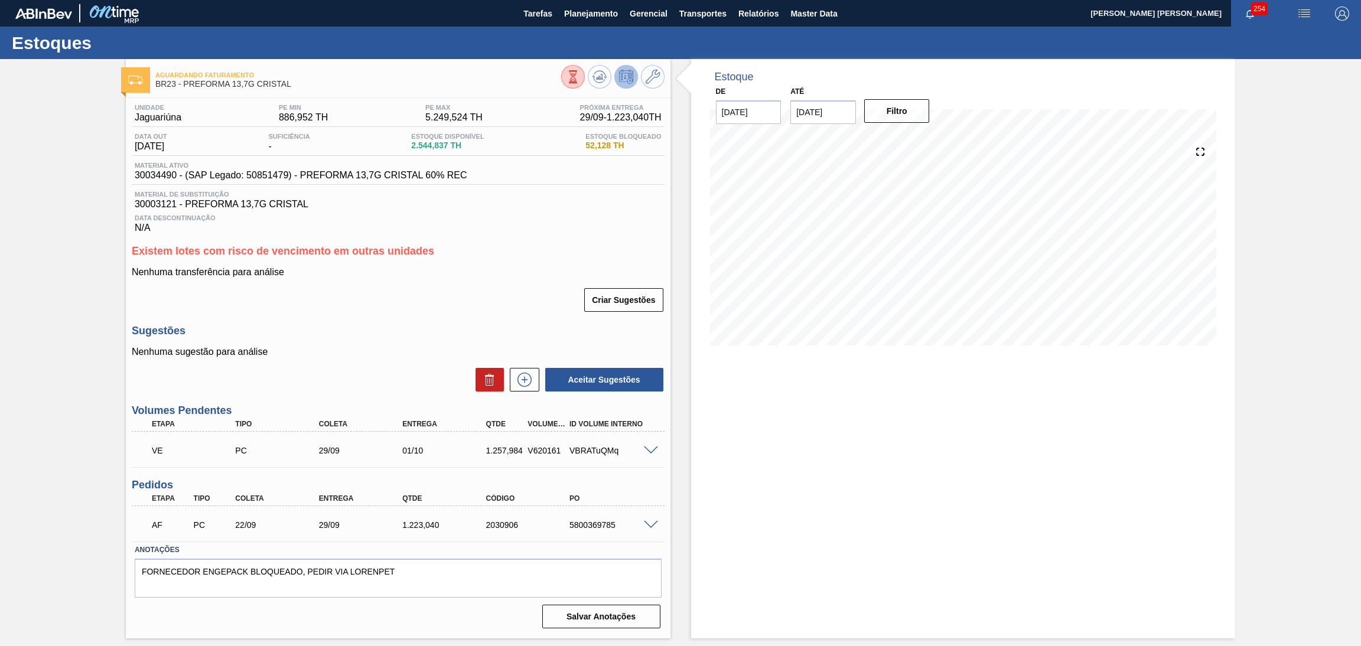
click at [518, 227] on div "Data Descontinuação N/A" at bounding box center [398, 222] width 533 height 24
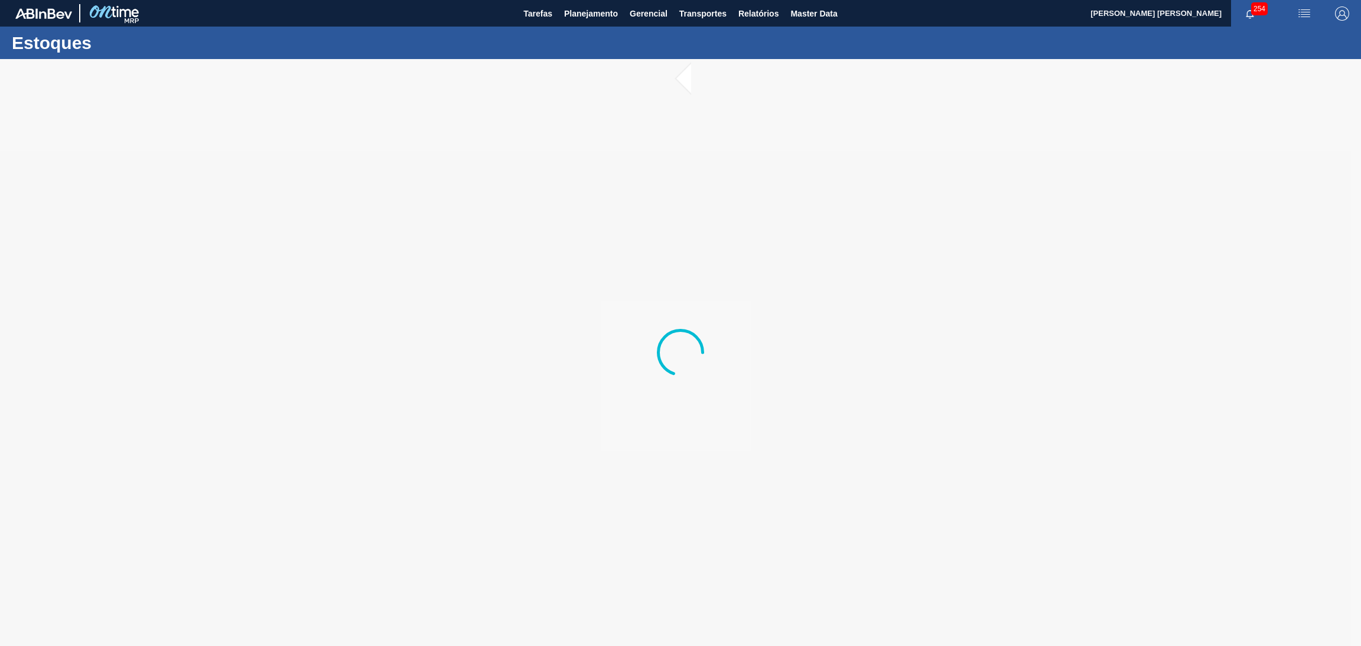
click at [596, 148] on div at bounding box center [680, 352] width 1361 height 587
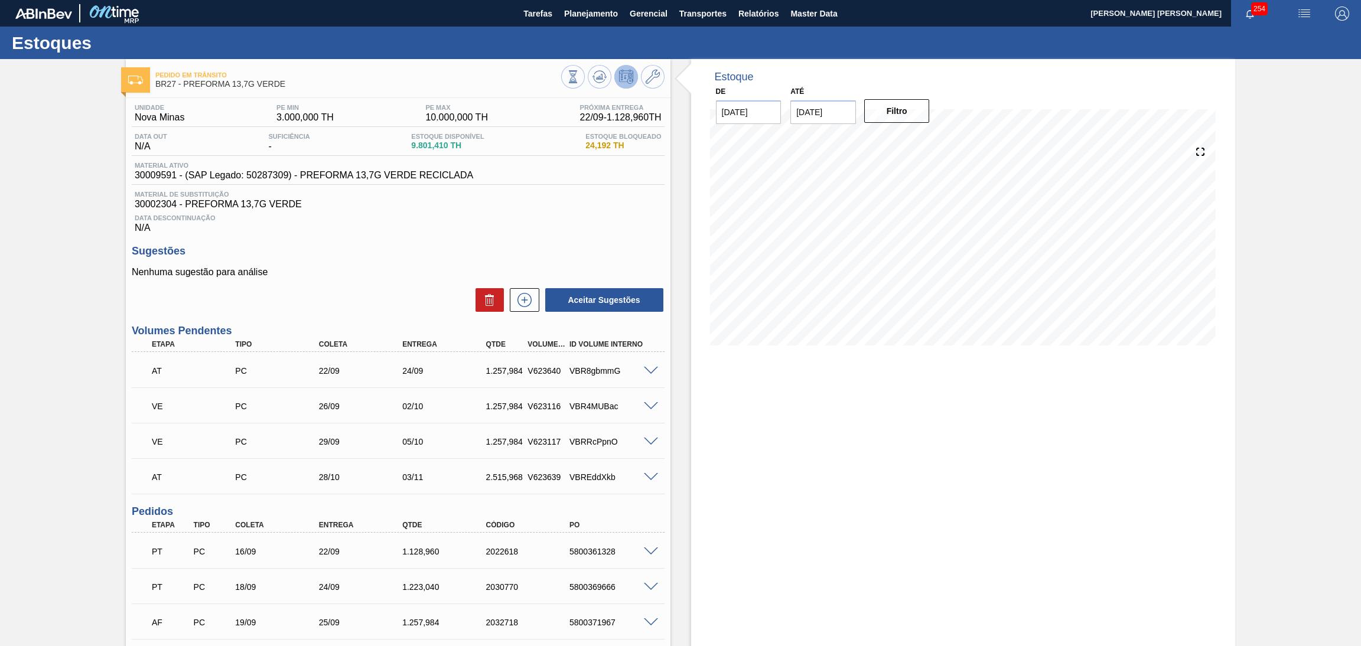
click at [596, 209] on span "30002304 - PREFORMA 13,7G VERDE" at bounding box center [398, 204] width 527 height 11
click at [649, 476] on span at bounding box center [651, 477] width 14 height 9
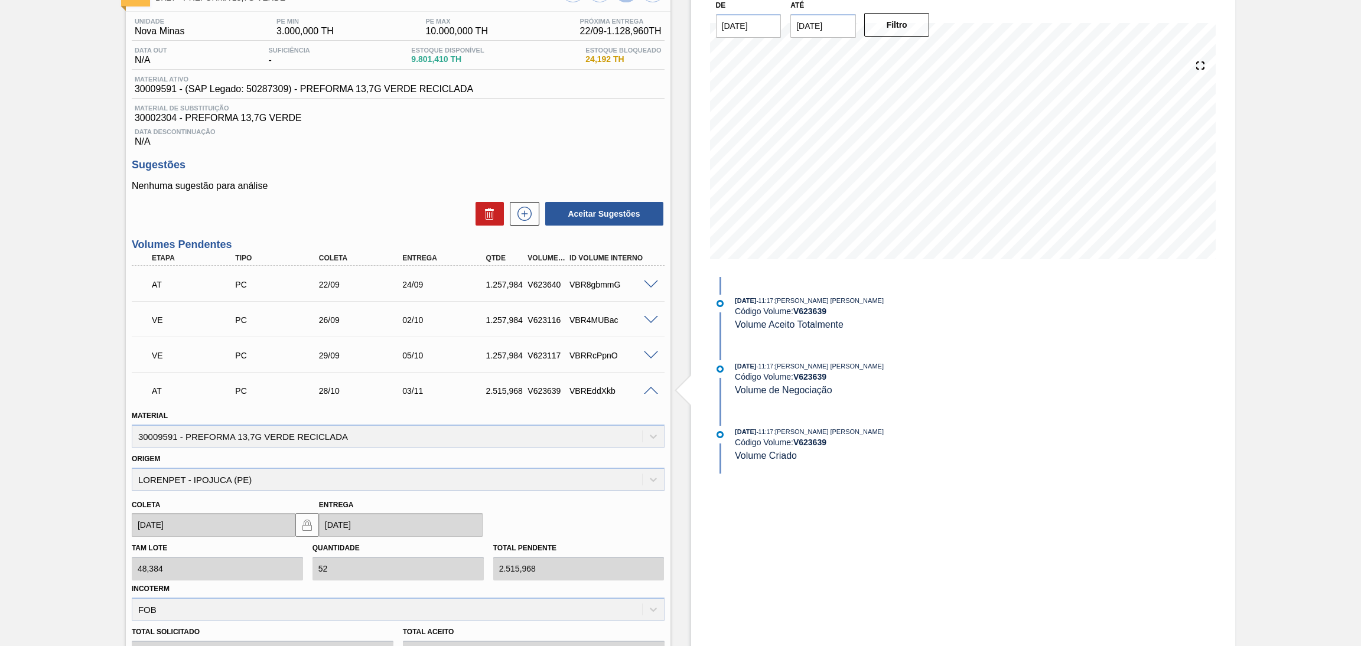
scroll to position [177, 0]
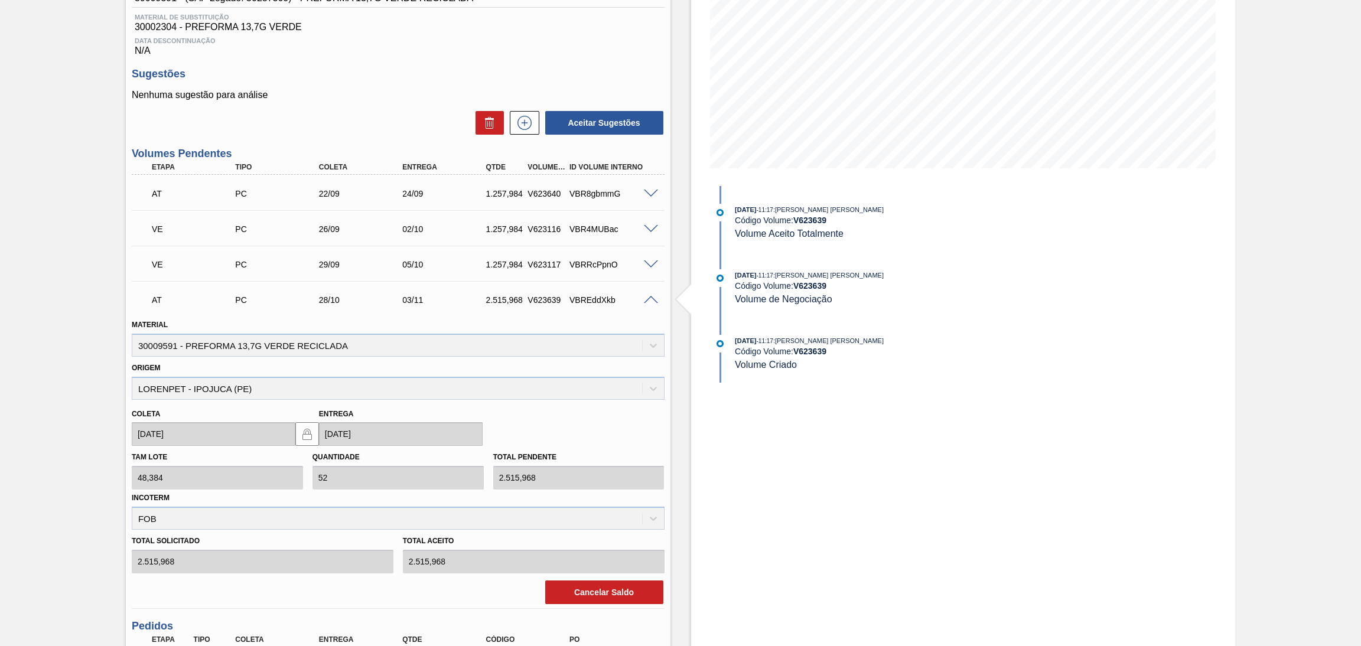
click at [540, 599] on div "Cancelar Saldo" at bounding box center [398, 592] width 542 height 26
click at [569, 596] on button "Cancelar Saldo" at bounding box center [604, 592] width 118 height 24
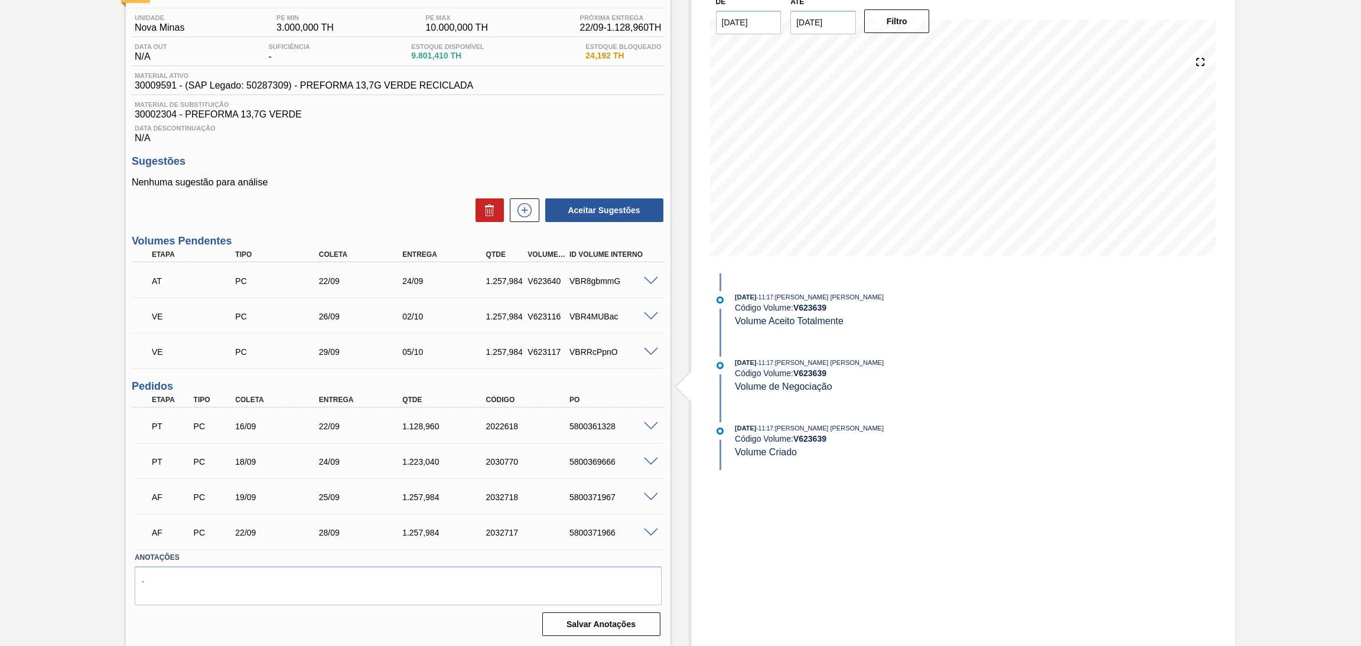
scroll to position [87, 0]
click at [347, 216] on div "Aceitar Sugestões" at bounding box center [398, 213] width 533 height 26
click at [650, 283] on span at bounding box center [651, 283] width 14 height 9
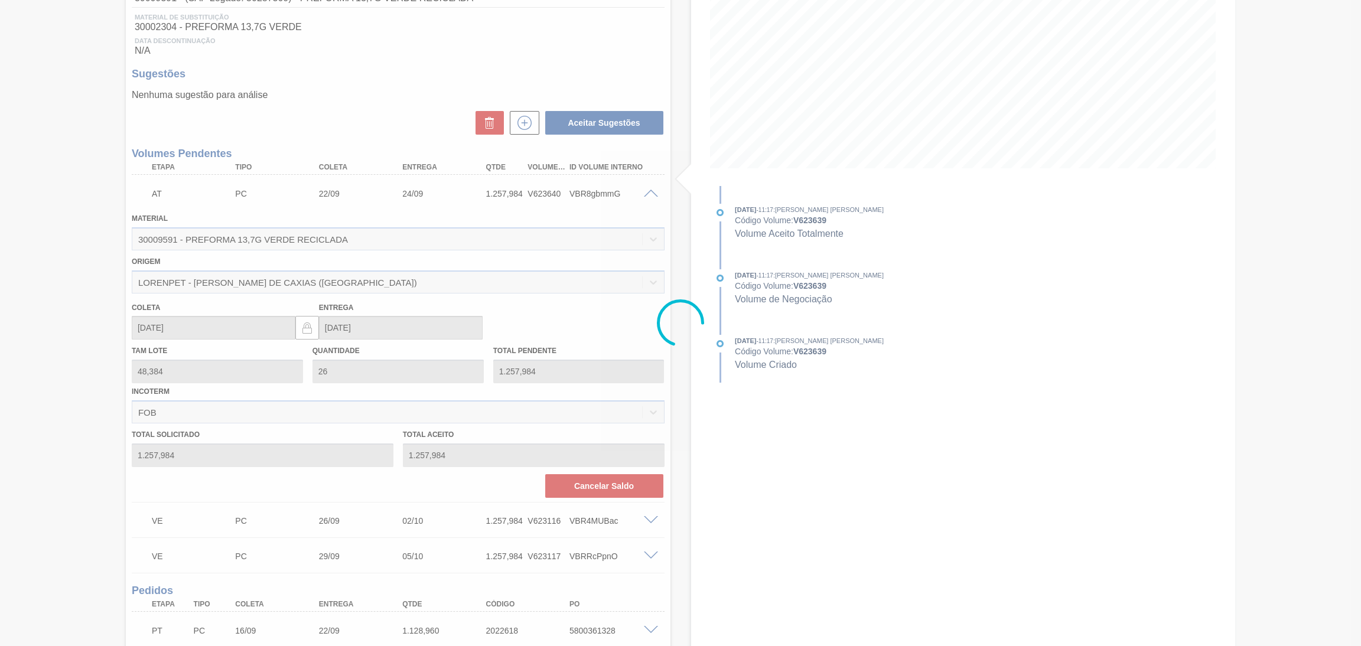
click at [410, 124] on div at bounding box center [680, 323] width 1361 height 646
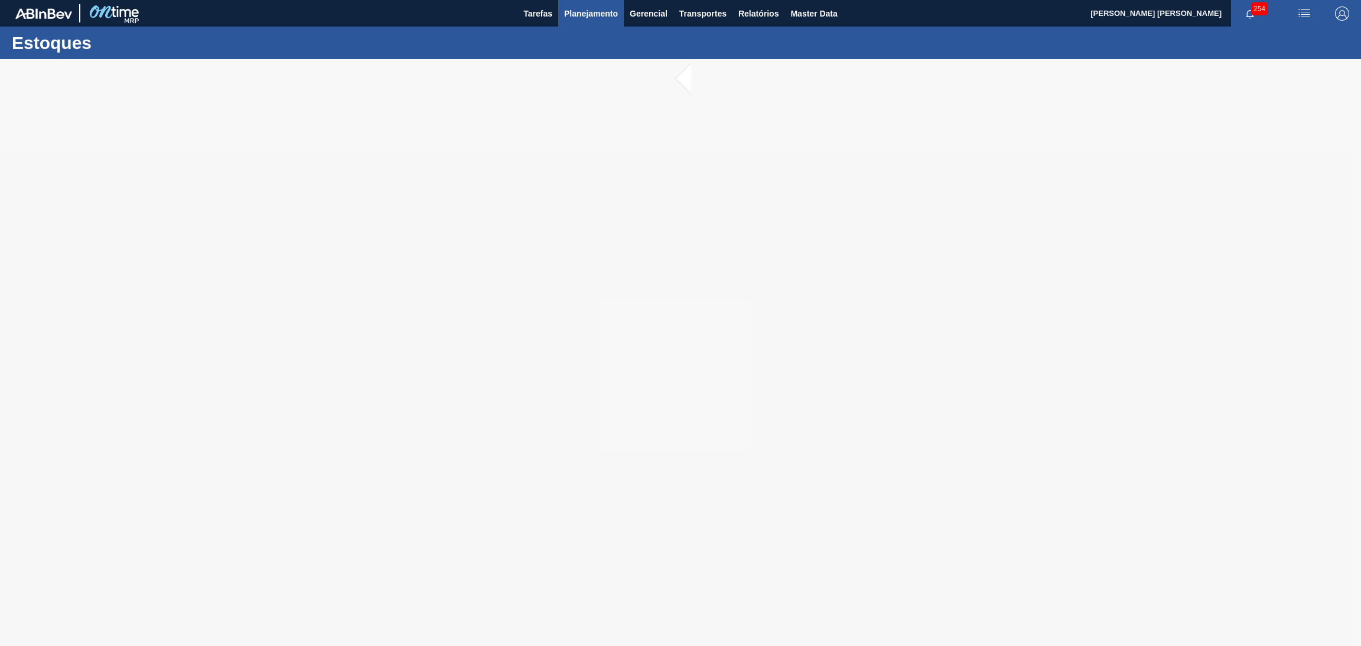
click at [599, 11] on span "Planejamento" at bounding box center [591, 13] width 54 height 14
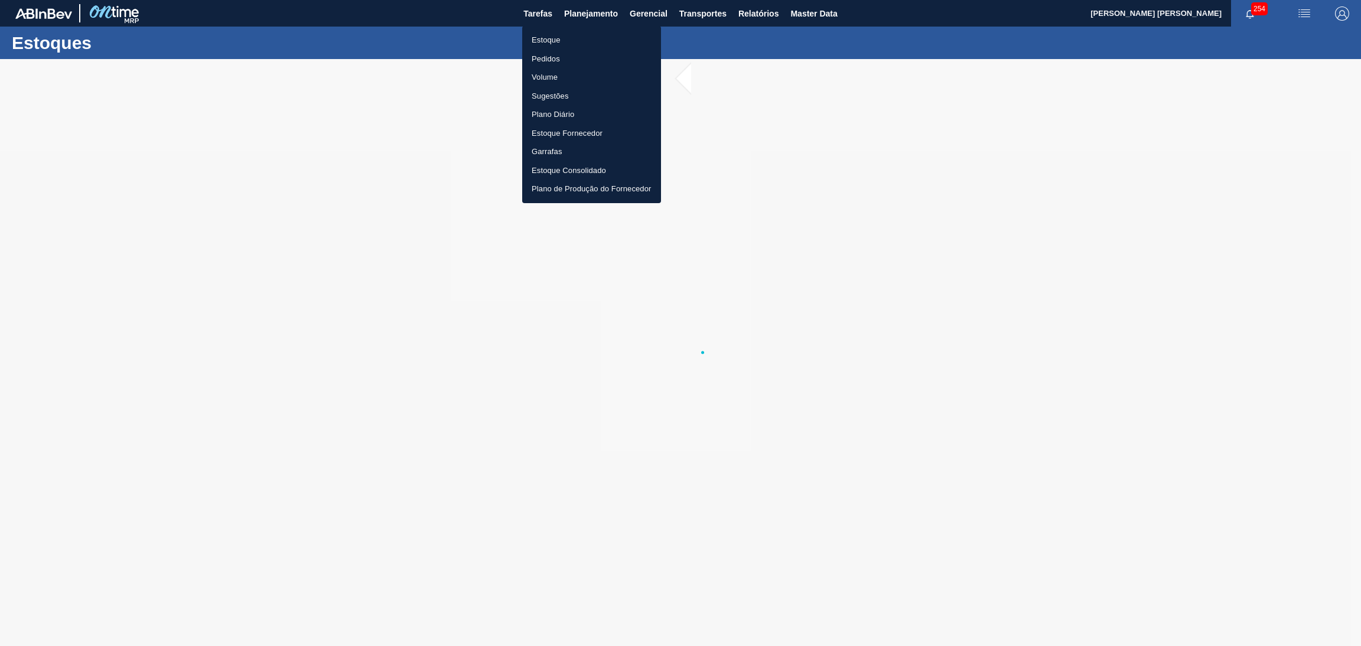
click at [557, 34] on li "Estoque" at bounding box center [591, 40] width 139 height 19
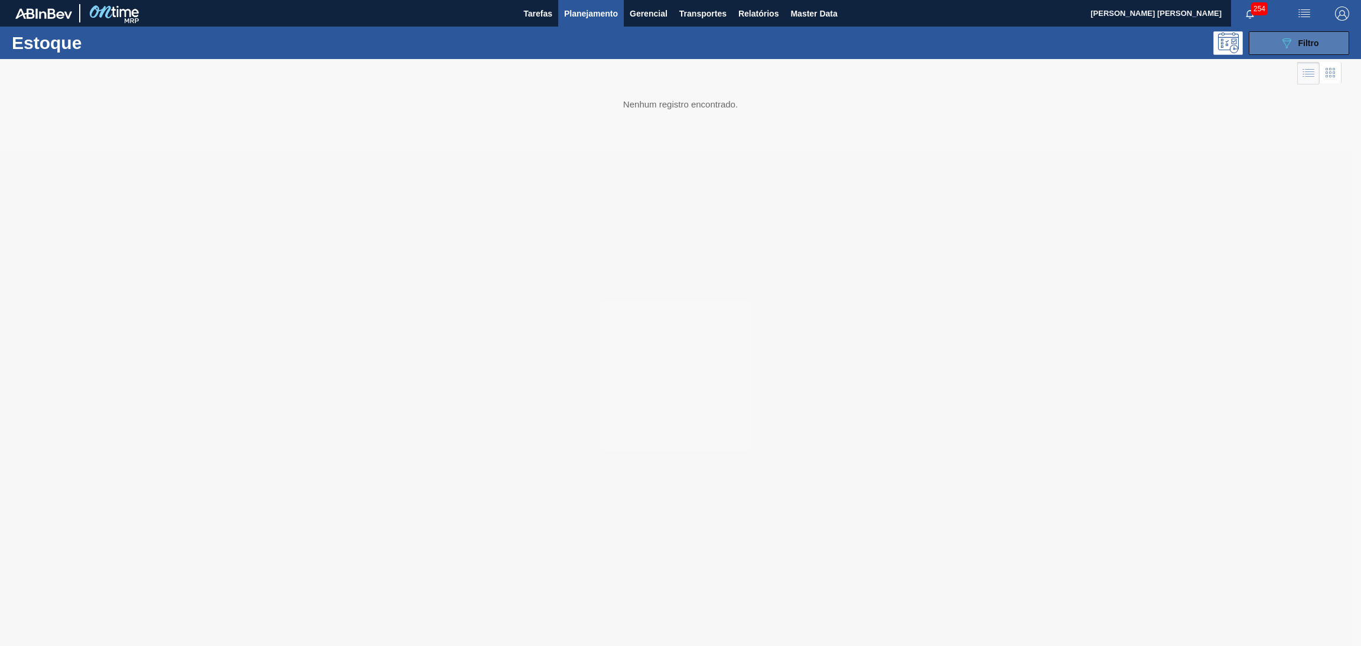
click at [1307, 38] on span "Filtro" at bounding box center [1308, 42] width 21 height 9
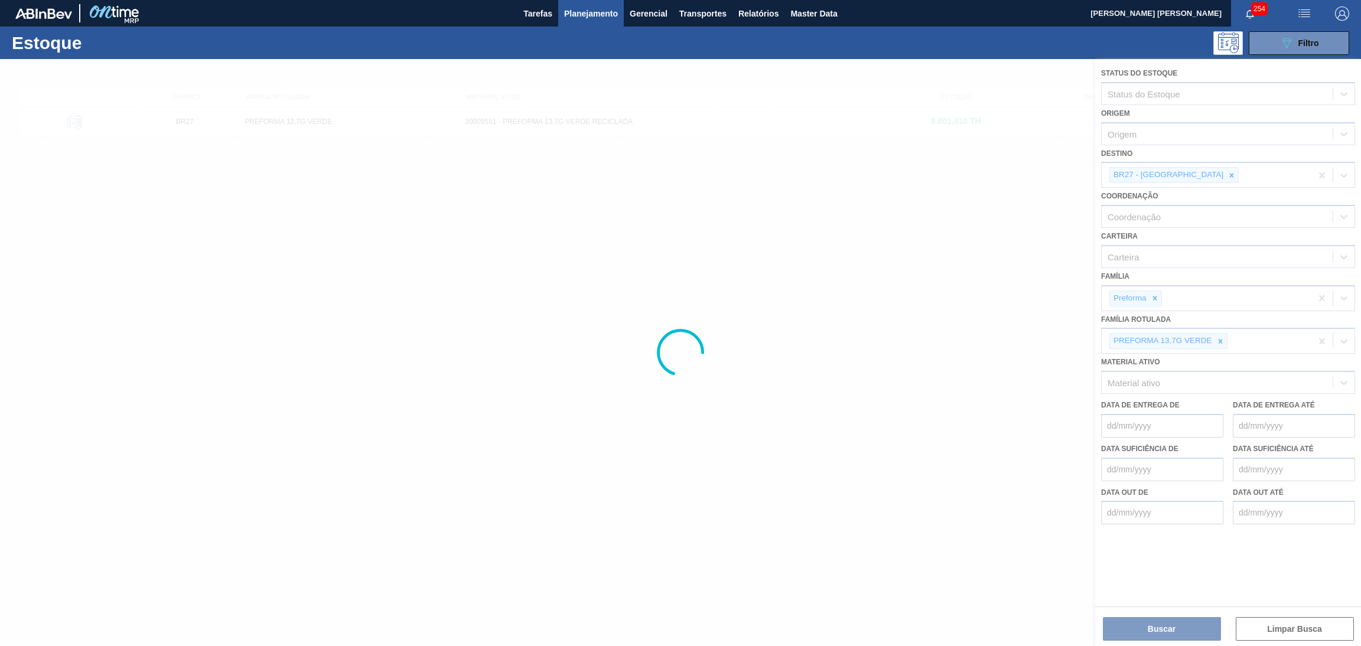
click at [1189, 171] on div at bounding box center [680, 352] width 1361 height 587
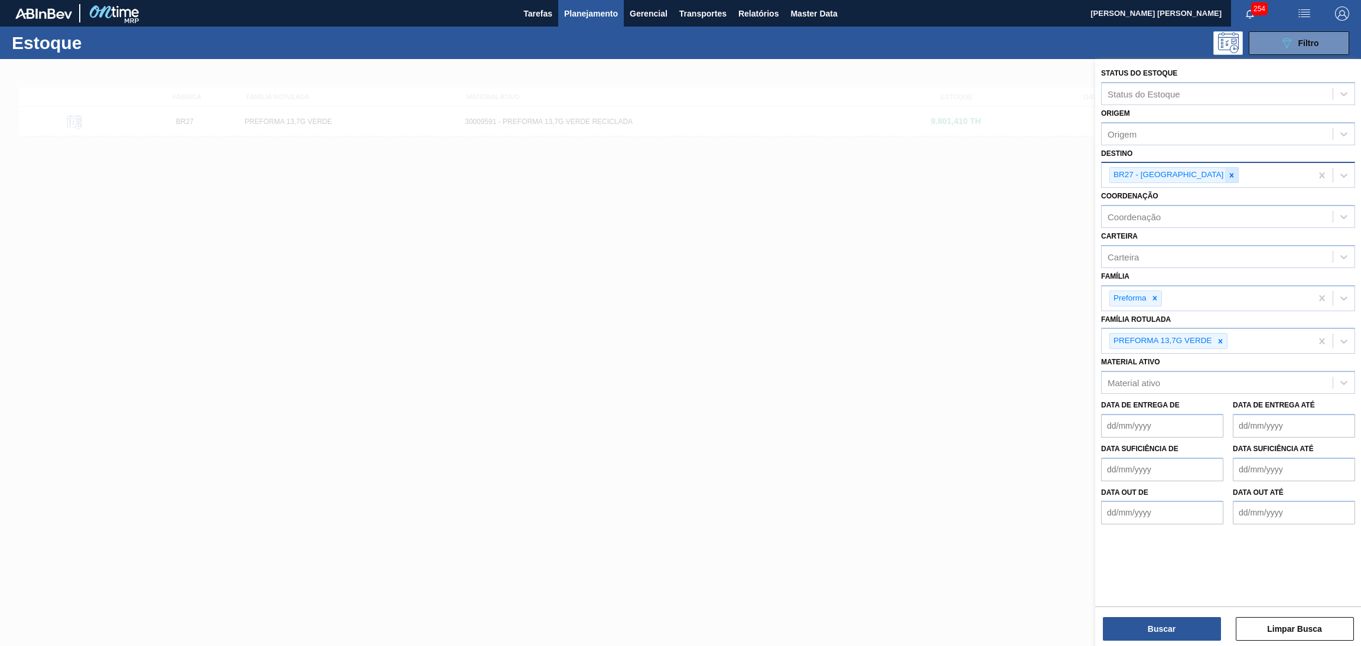
click at [1229, 173] on icon at bounding box center [1231, 175] width 4 height 4
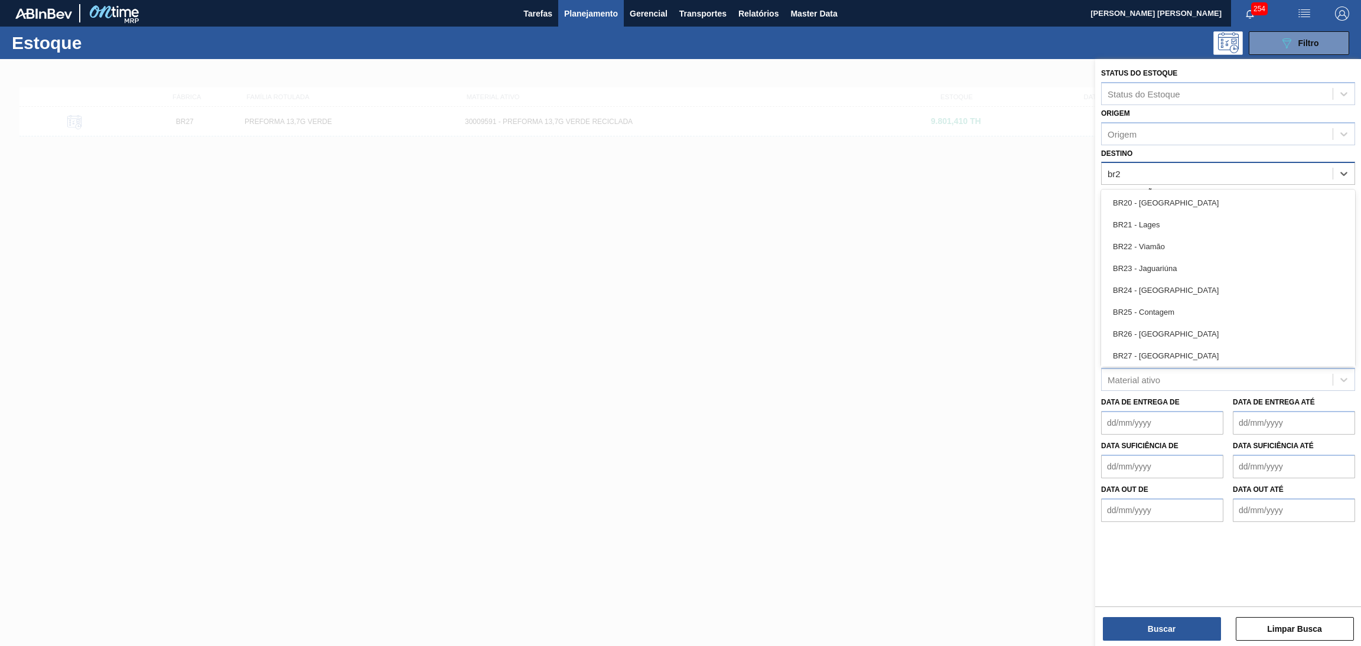
type input "br23"
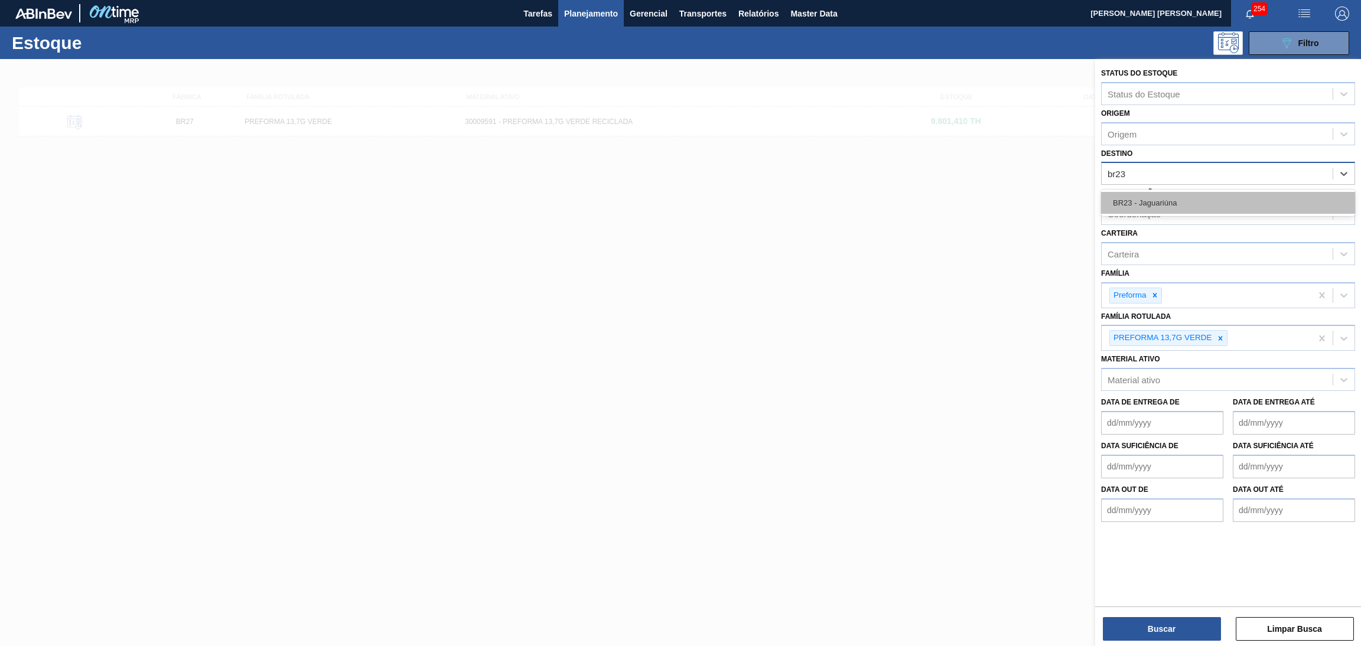
click at [1193, 200] on div "BR23 - Jaguariúna" at bounding box center [1228, 203] width 254 height 22
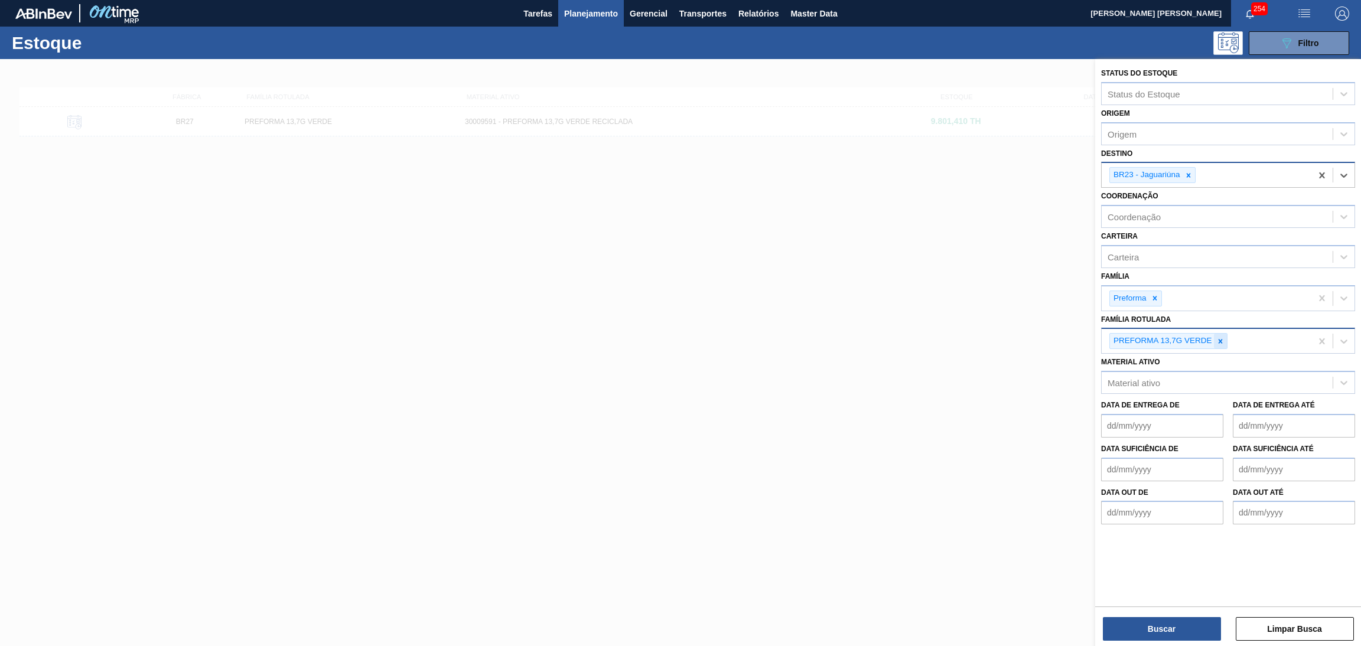
click at [1221, 338] on icon at bounding box center [1220, 341] width 8 height 8
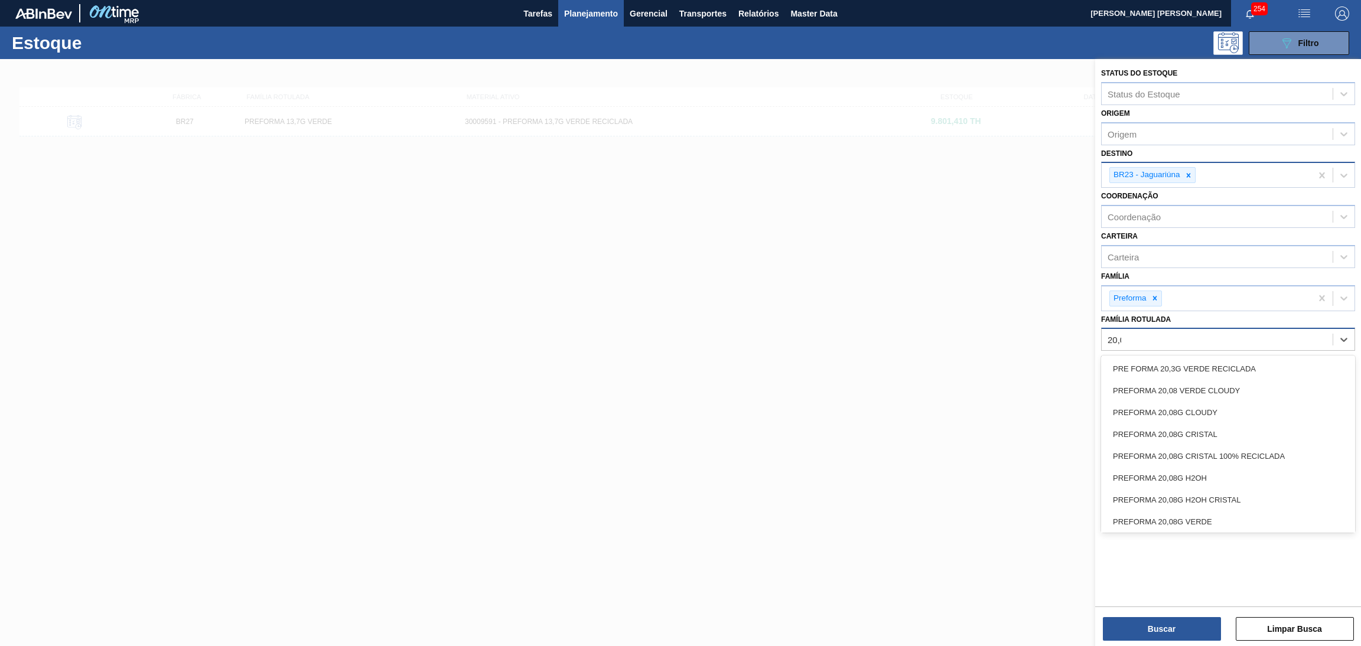
type Rotulada "20,08"
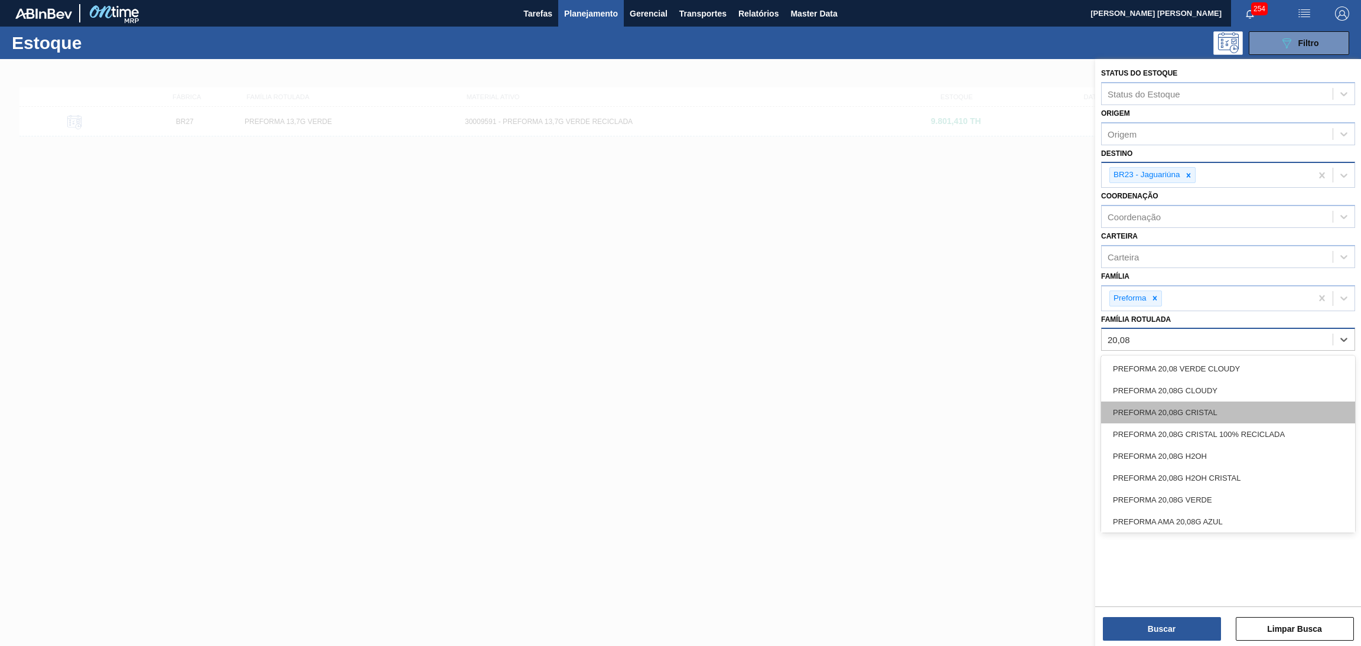
click at [1210, 404] on div "PREFORMA 20,08G CRISTAL" at bounding box center [1228, 413] width 254 height 22
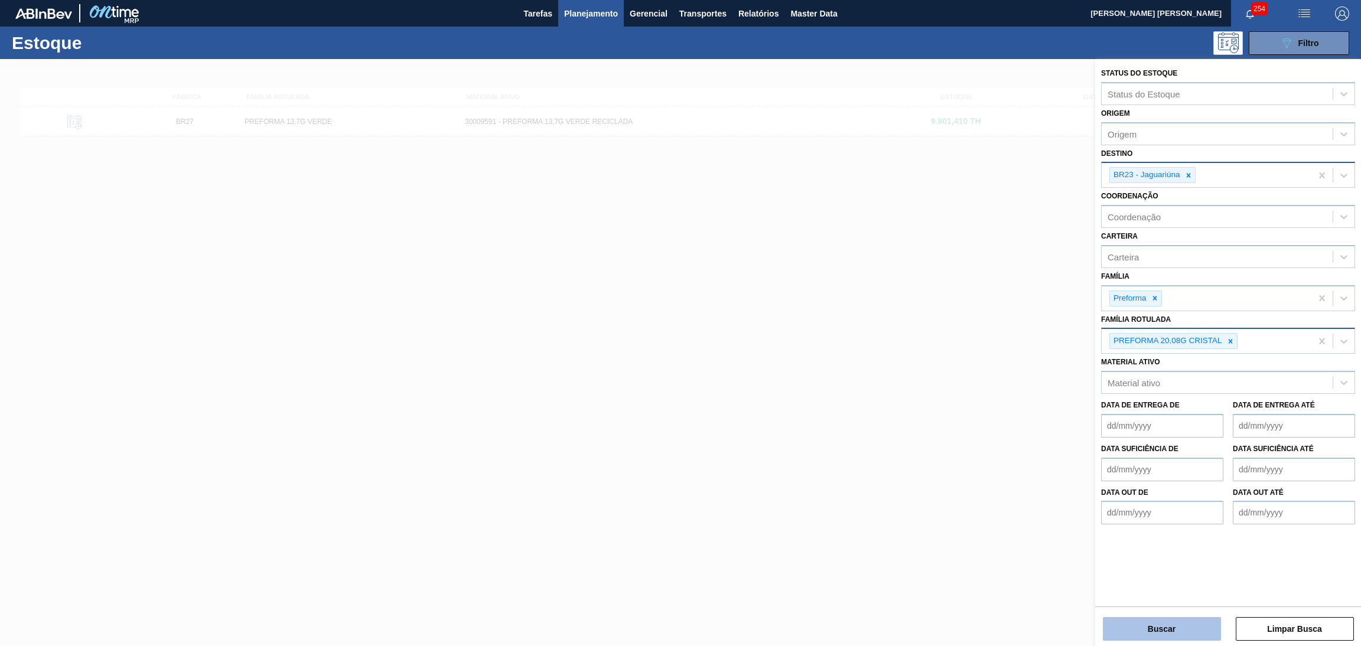
click at [1171, 620] on button "Buscar" at bounding box center [1161, 629] width 118 height 24
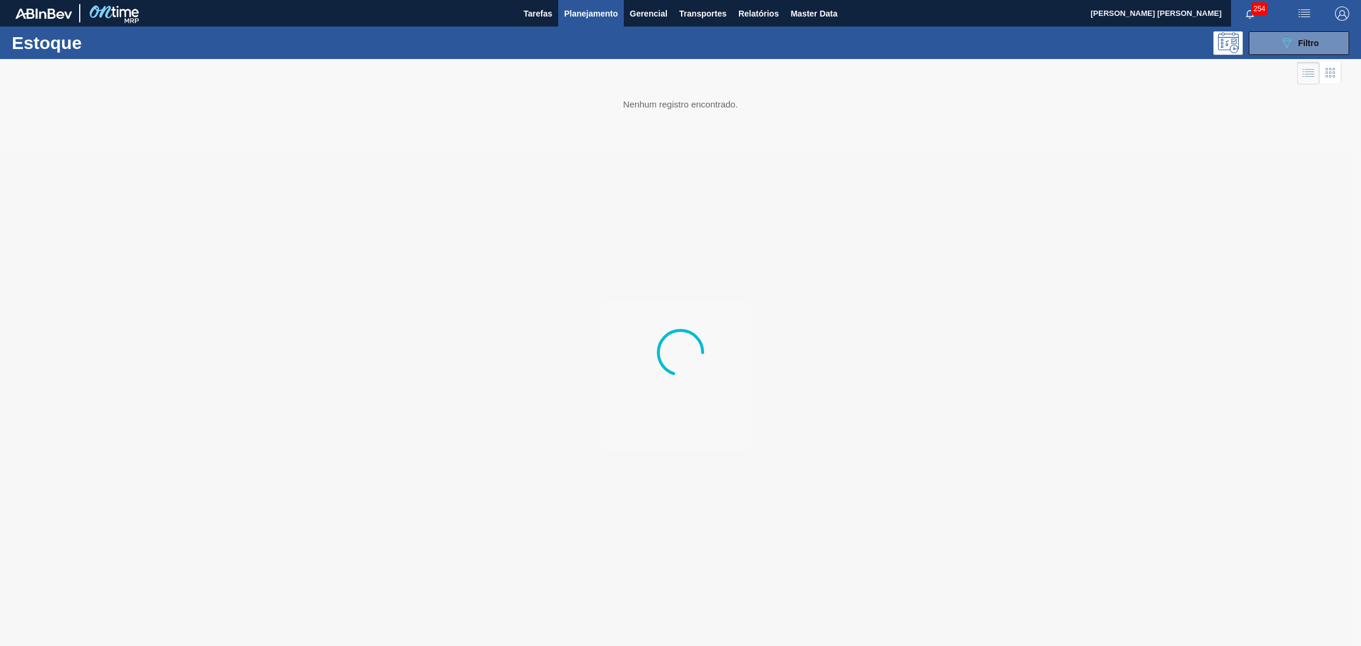
click at [1171, 620] on div at bounding box center [680, 352] width 1361 height 587
click at [393, 214] on div "BR23 PREFORMA 20,08G CRISTAL 30034495 - PREFORMA 20,08G CRISTAL 60% REC 2.085,4…" at bounding box center [680, 353] width 1322 height 492
click at [530, 123] on div "30034495 - PREFORMA 20,08G CRISTAL 60% REC" at bounding box center [680, 122] width 441 height 8
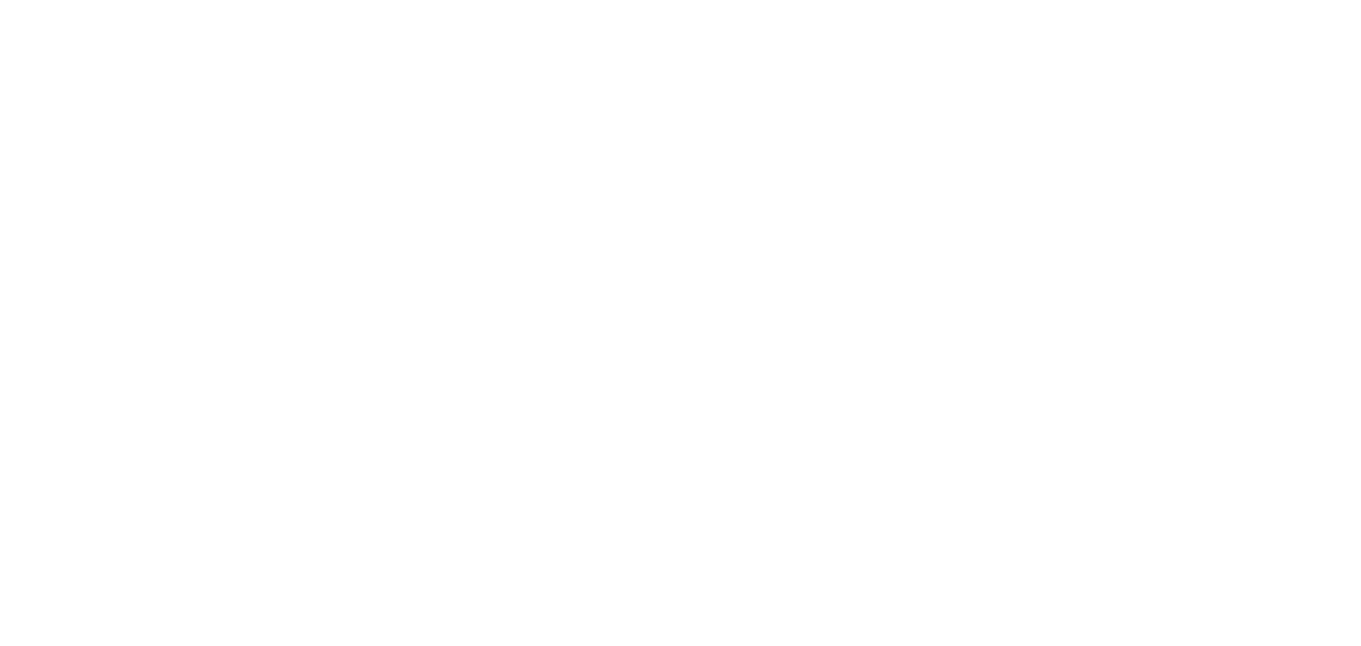
click at [917, 0] on html at bounding box center [680, 0] width 1361 height 0
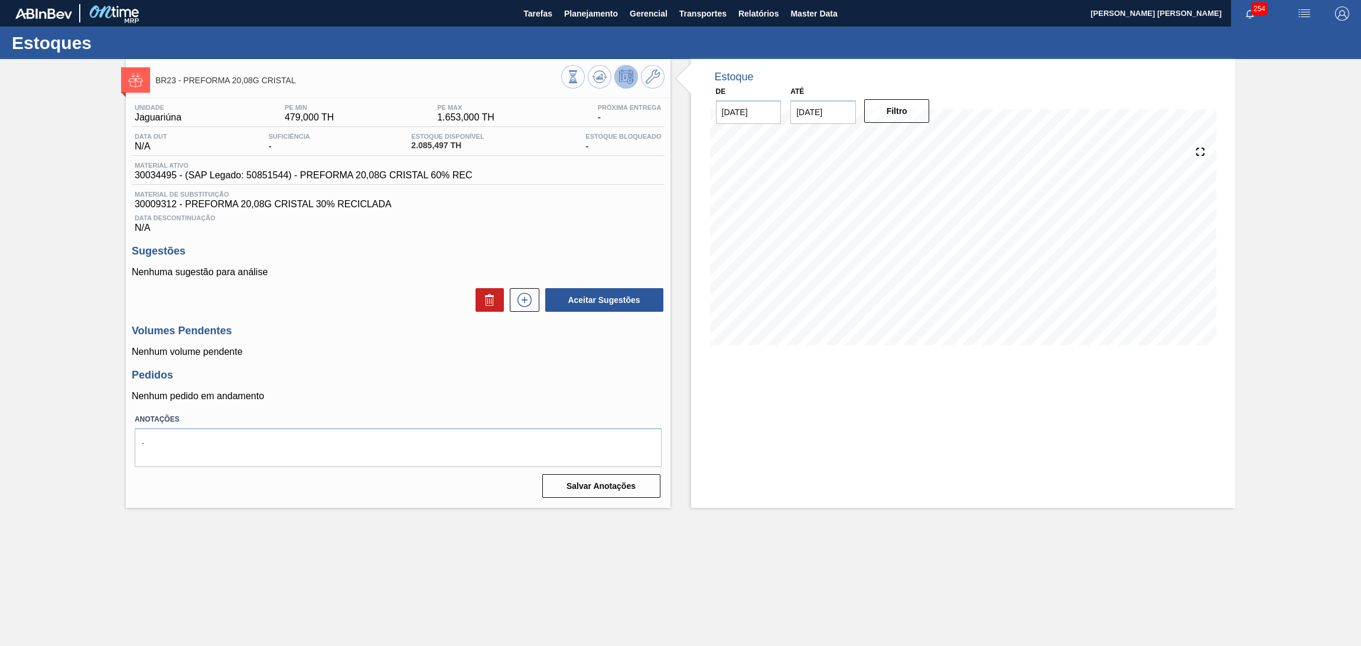
click at [403, 290] on div "Aceitar Sugestões" at bounding box center [398, 300] width 533 height 26
click at [589, 84] on button at bounding box center [600, 77] width 24 height 24
click at [162, 175] on span "30034495 - (SAP Legado: 50851544) - PREFORMA 20,08G CRISTAL 60% REC" at bounding box center [304, 175] width 338 height 11
copy span "30034495"
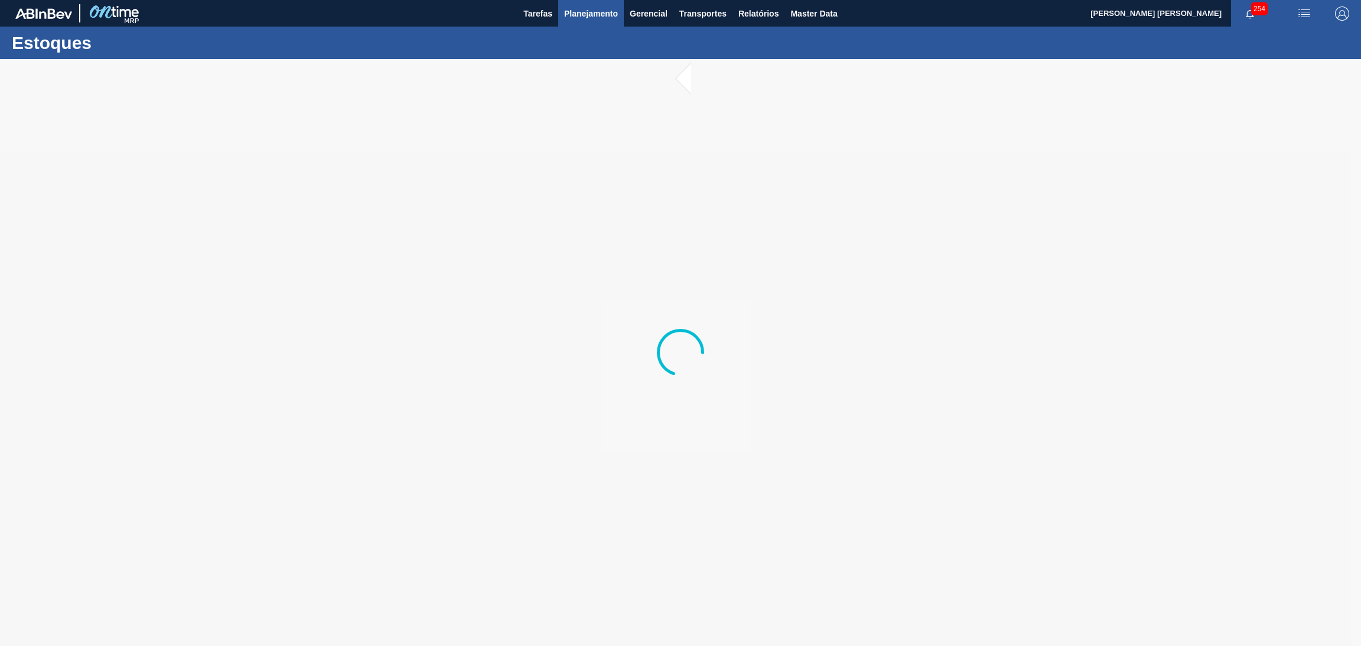
click at [596, 23] on button "Planejamento" at bounding box center [591, 13] width 66 height 27
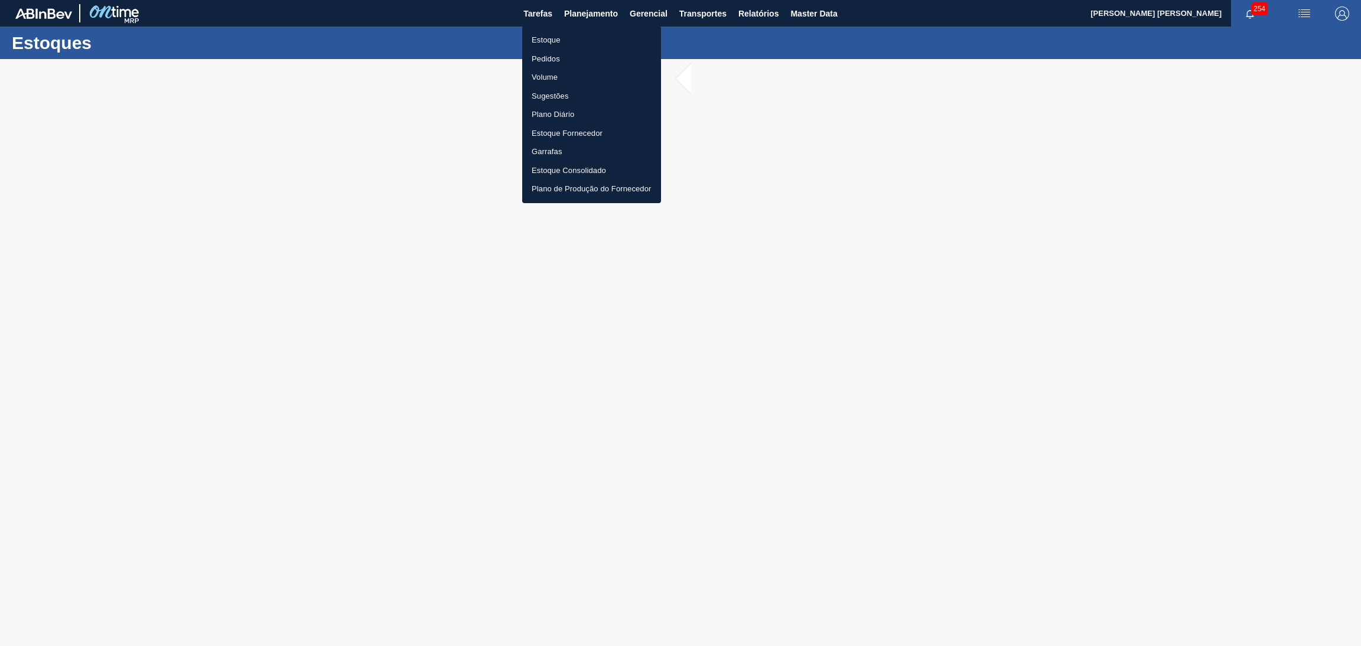
click at [565, 40] on li "Estoque" at bounding box center [591, 40] width 139 height 19
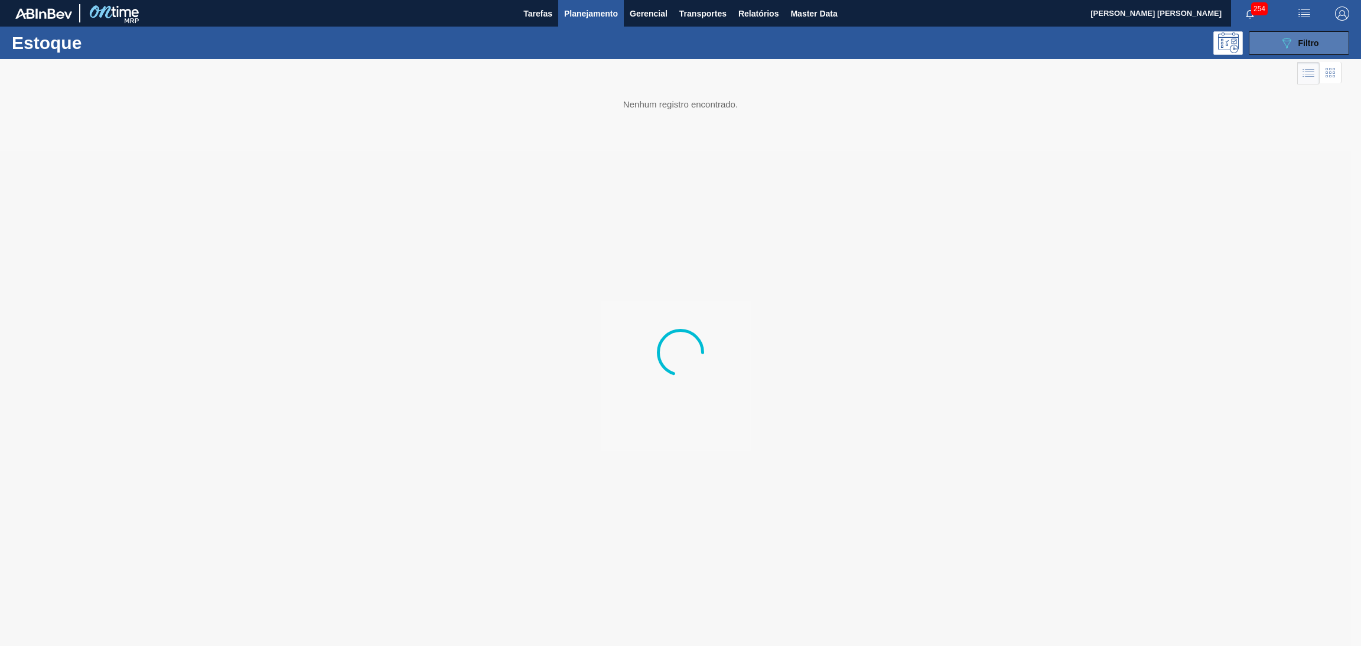
click at [1303, 40] on span "Filtro" at bounding box center [1308, 42] width 21 height 9
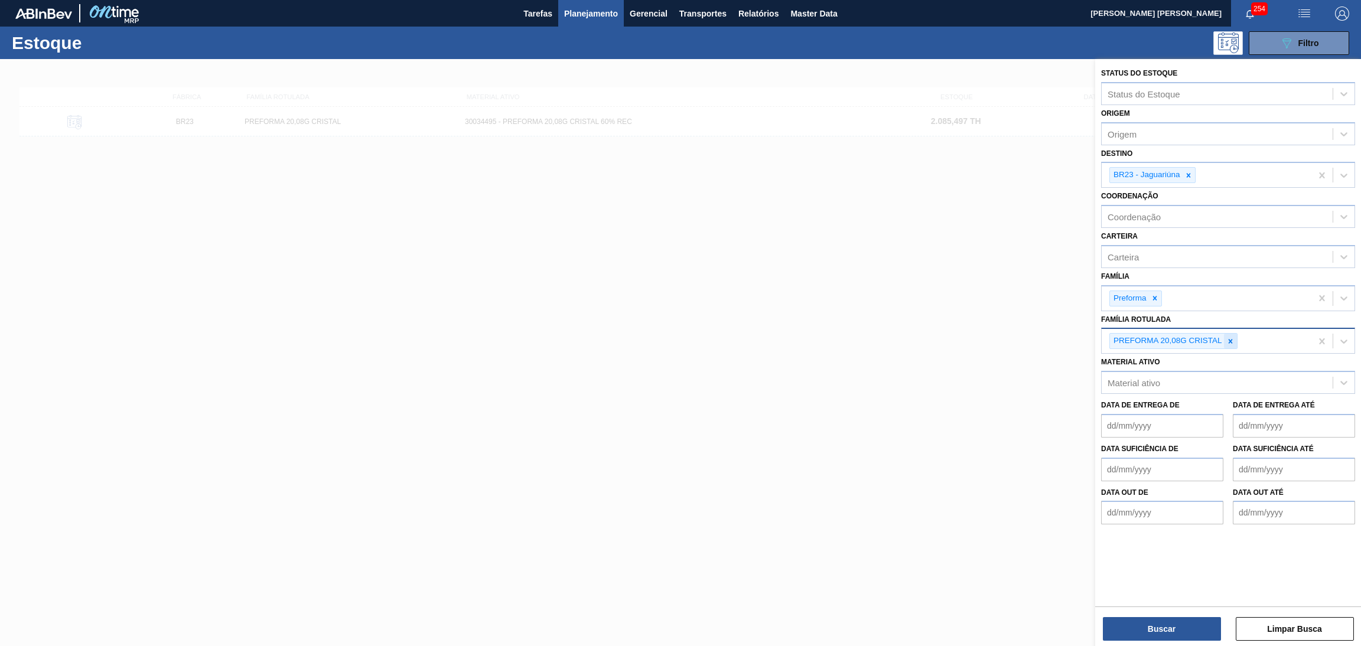
click at [1230, 341] on icon at bounding box center [1230, 341] width 8 height 8
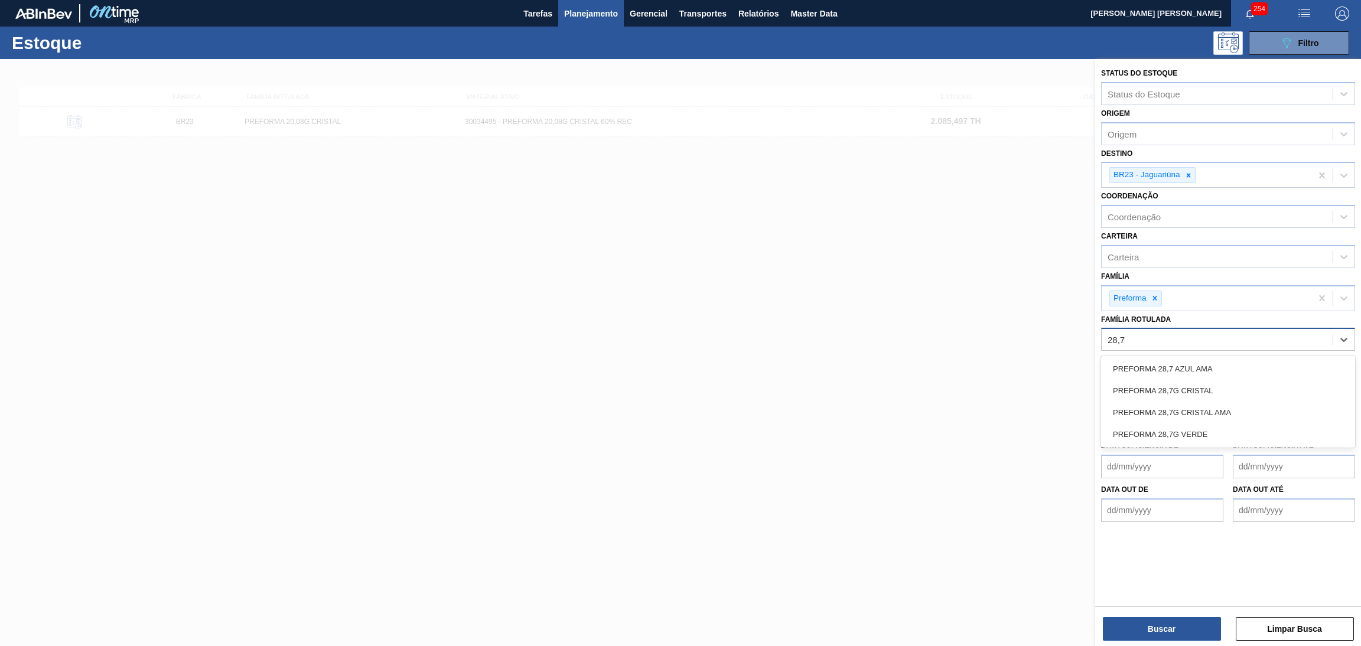
type Rotulada "28,7g"
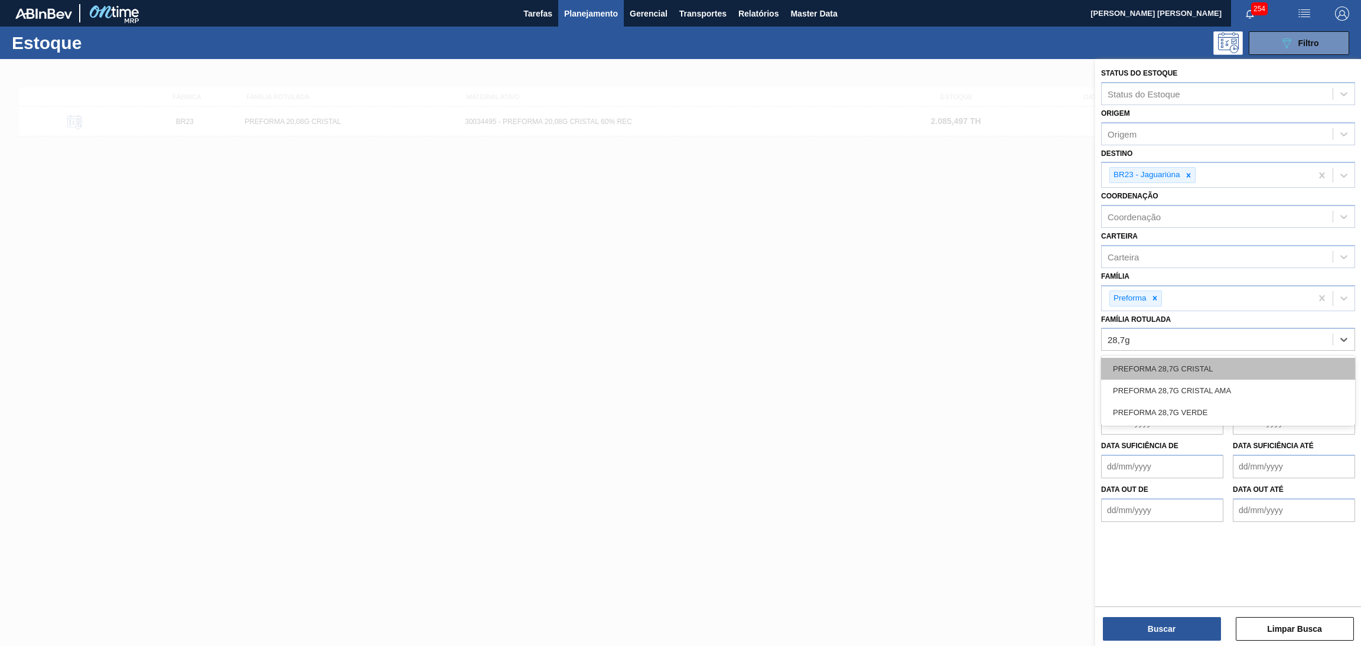
click at [1208, 376] on div "PREFORMA 28,7G CRISTAL" at bounding box center [1228, 369] width 254 height 22
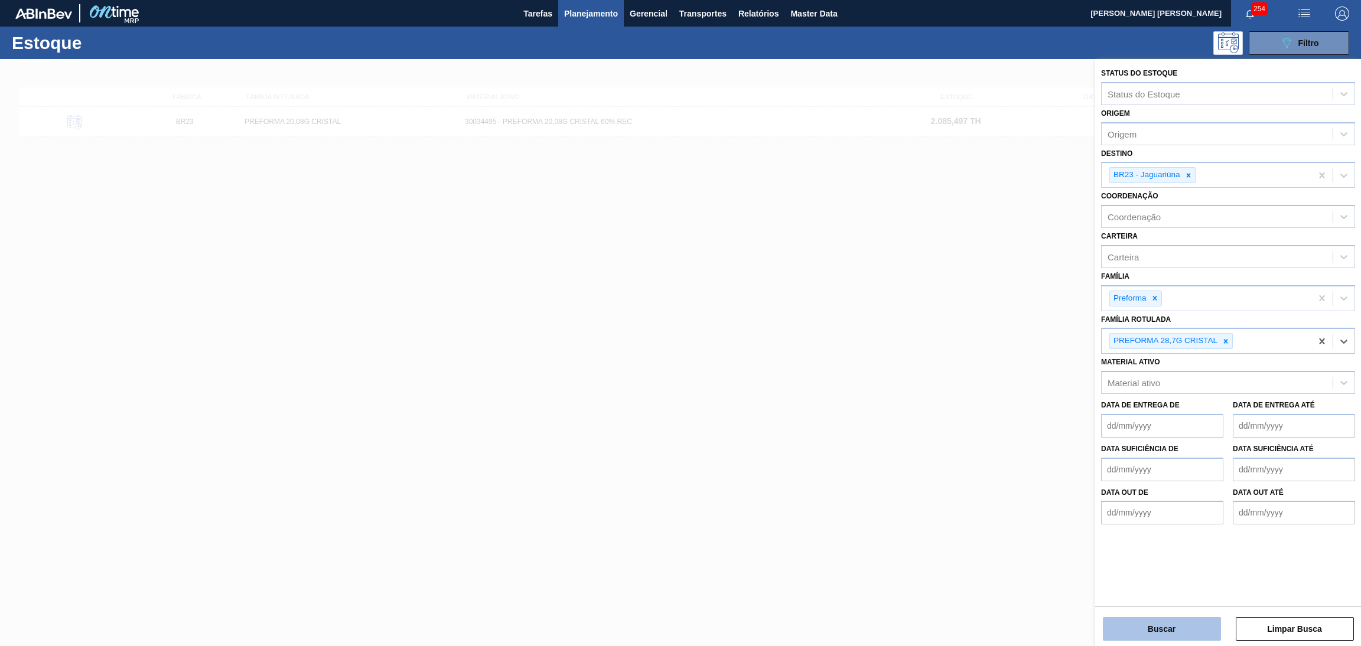
click at [1158, 630] on button "Buscar" at bounding box center [1161, 629] width 118 height 24
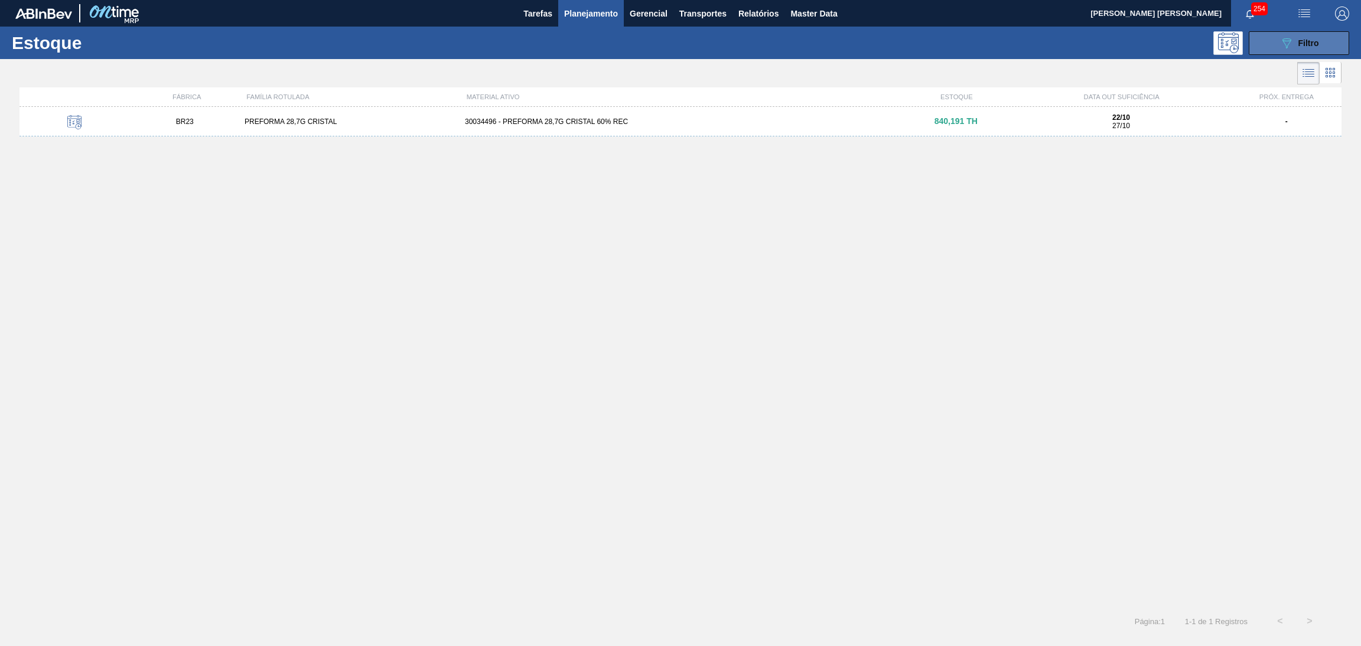
click at [1298, 43] on span "Filtro" at bounding box center [1308, 42] width 21 height 9
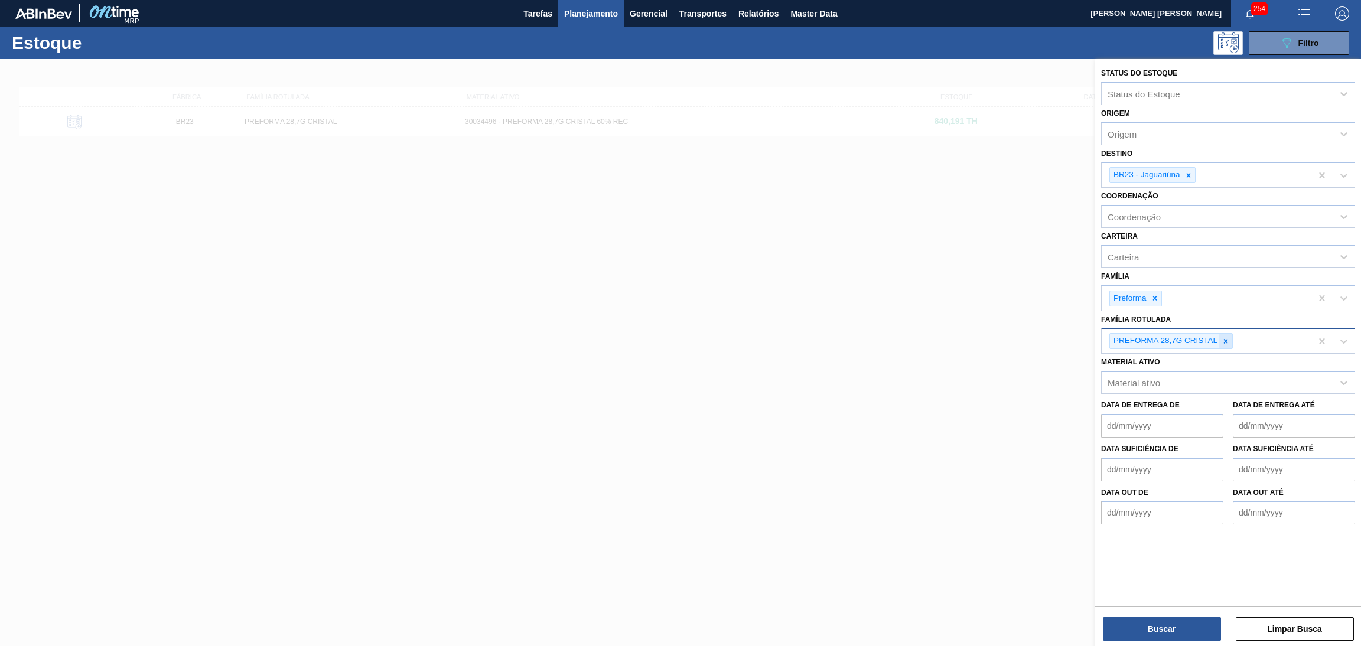
click at [1220, 344] on div at bounding box center [1225, 341] width 13 height 15
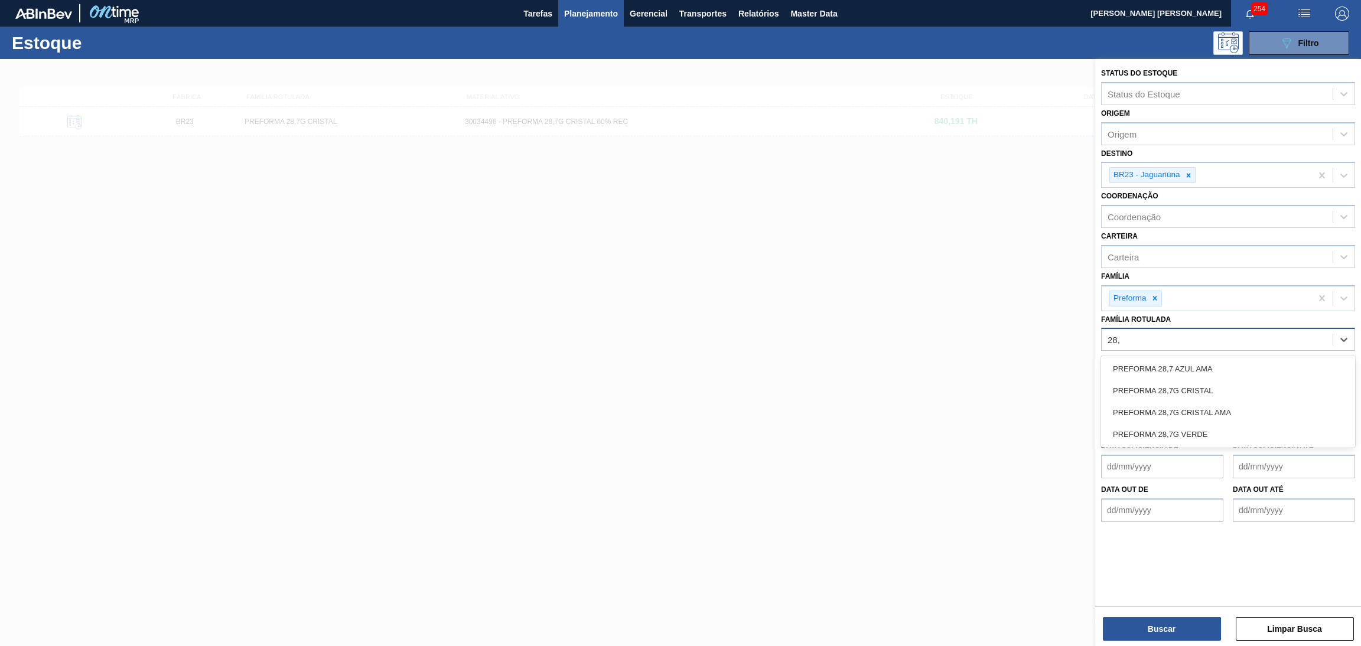
type Rotulada "28,7"
click at [1195, 429] on div "PREFORMA 28,7G VERDE" at bounding box center [1228, 434] width 254 height 22
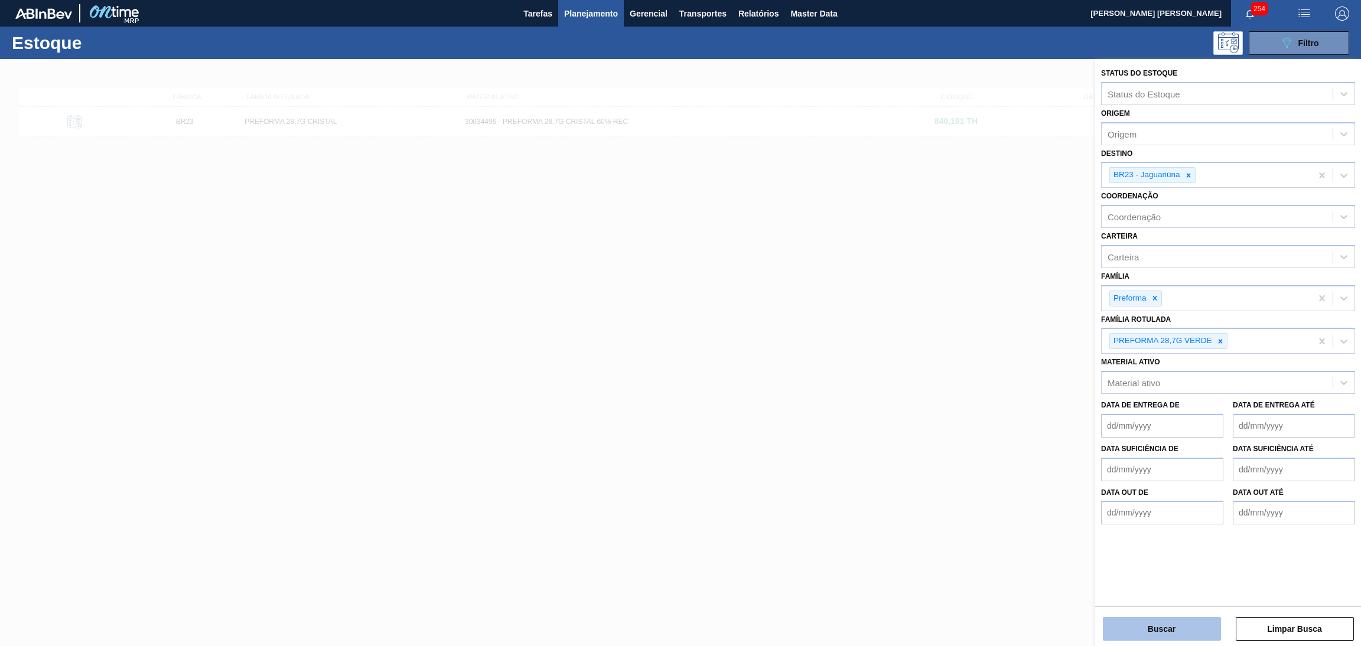
click at [1162, 628] on button "Buscar" at bounding box center [1161, 629] width 118 height 24
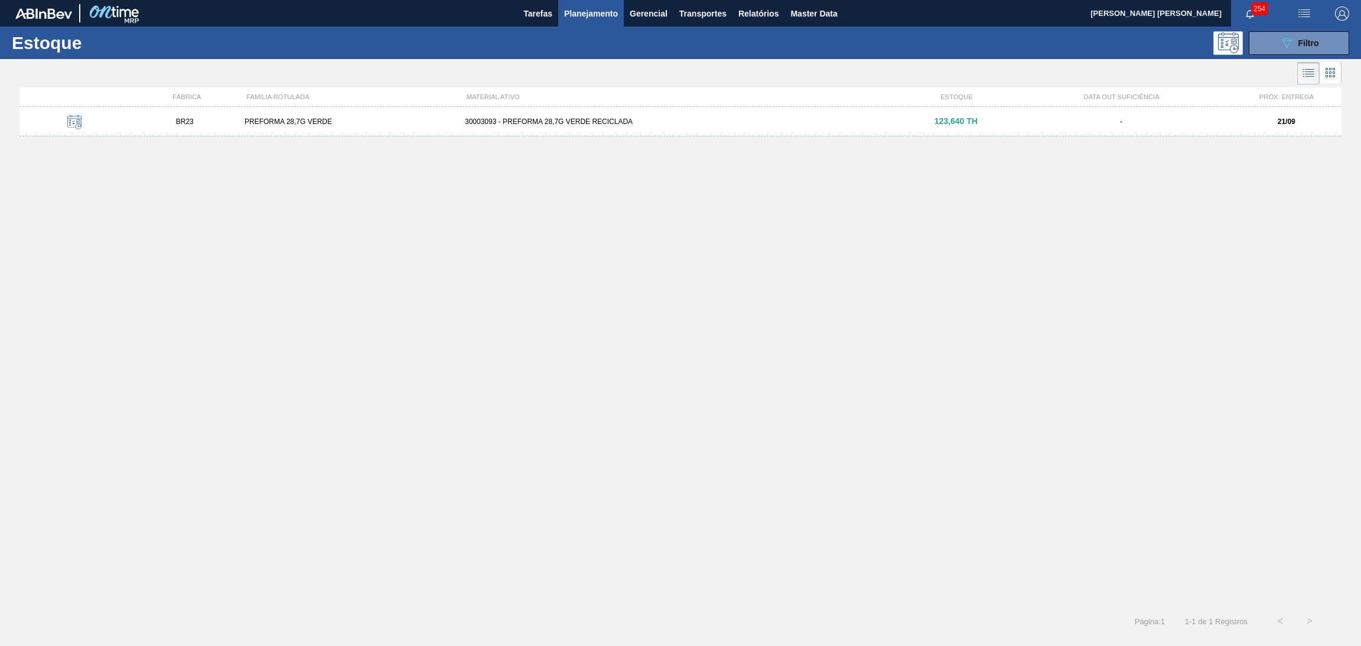
click at [519, 119] on div "30003093 - PREFORMA 28,7G VERDE RECICLADA" at bounding box center [680, 122] width 441 height 8
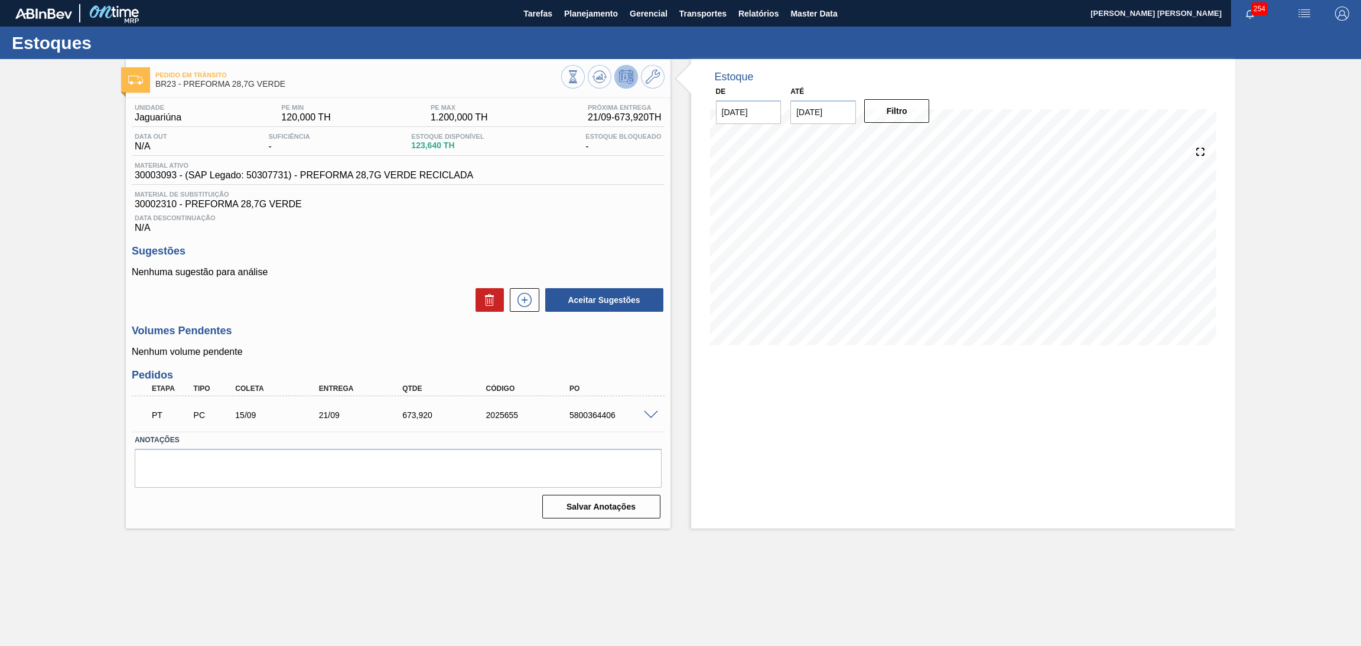
click at [360, 312] on div "Aceitar Sugestões" at bounding box center [398, 300] width 533 height 26
click at [591, 80] on button at bounding box center [600, 77] width 24 height 24
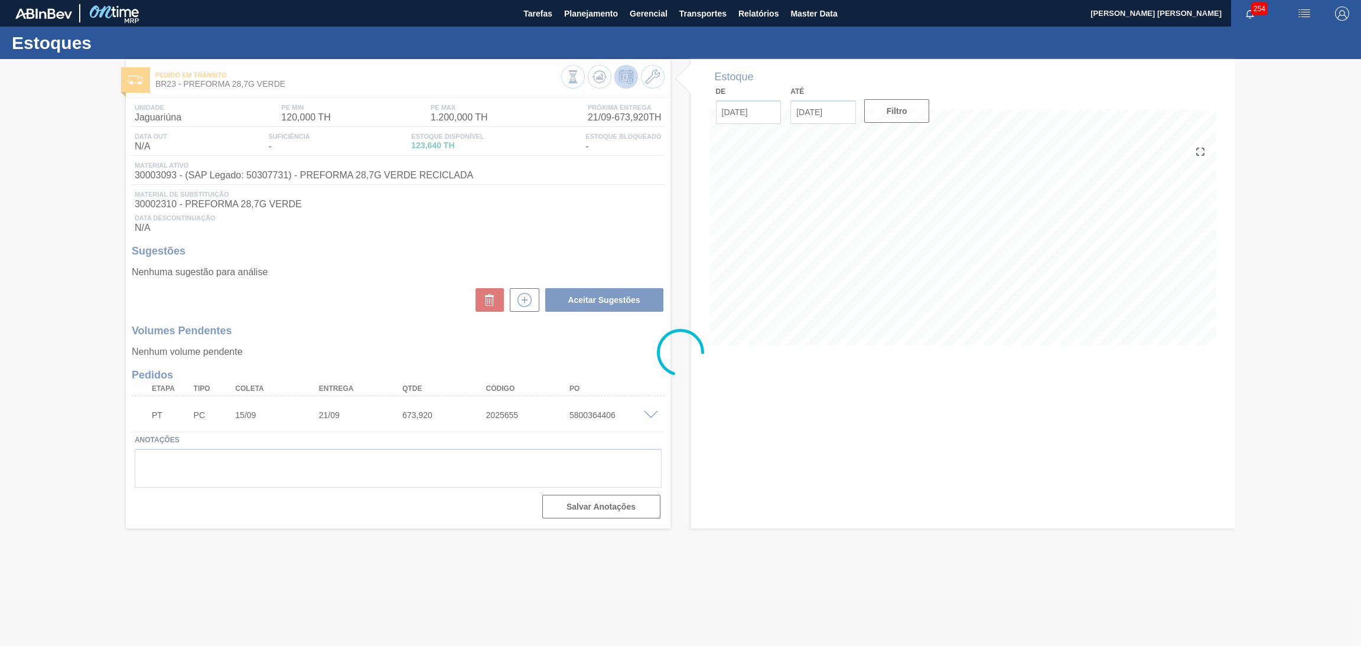
click at [556, 211] on div at bounding box center [680, 352] width 1361 height 587
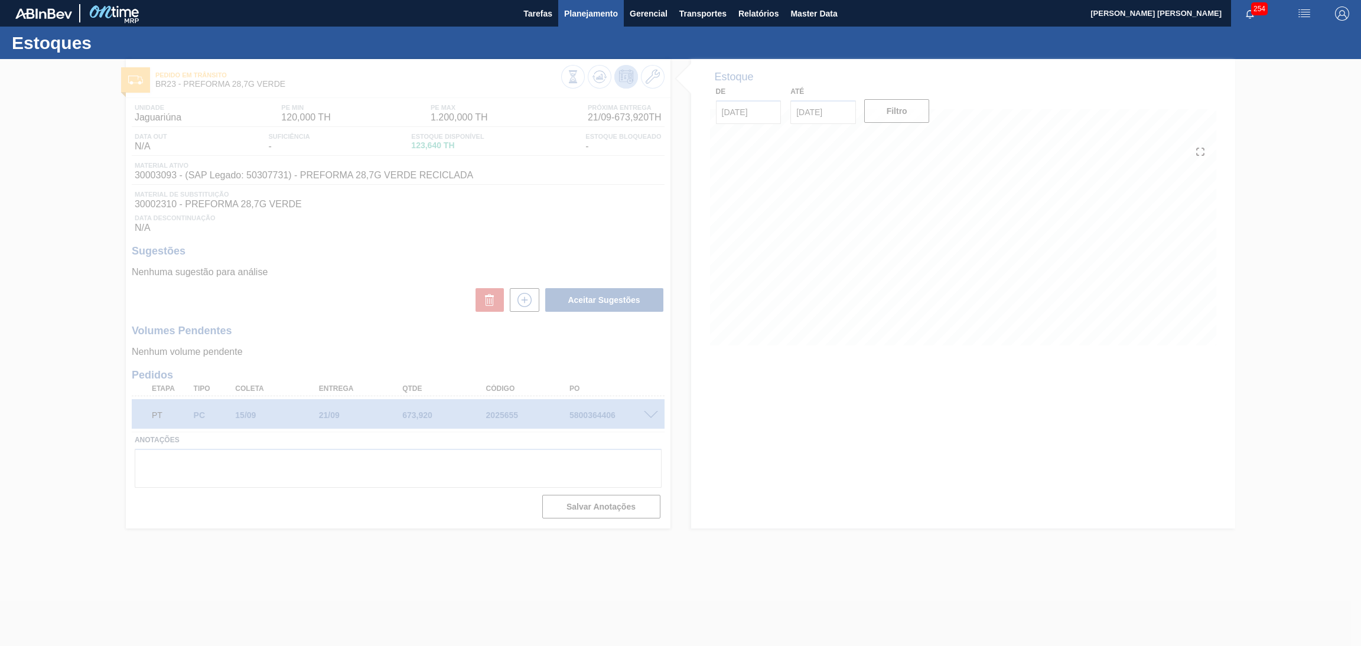
click at [615, 9] on span "Planejamento" at bounding box center [591, 13] width 54 height 14
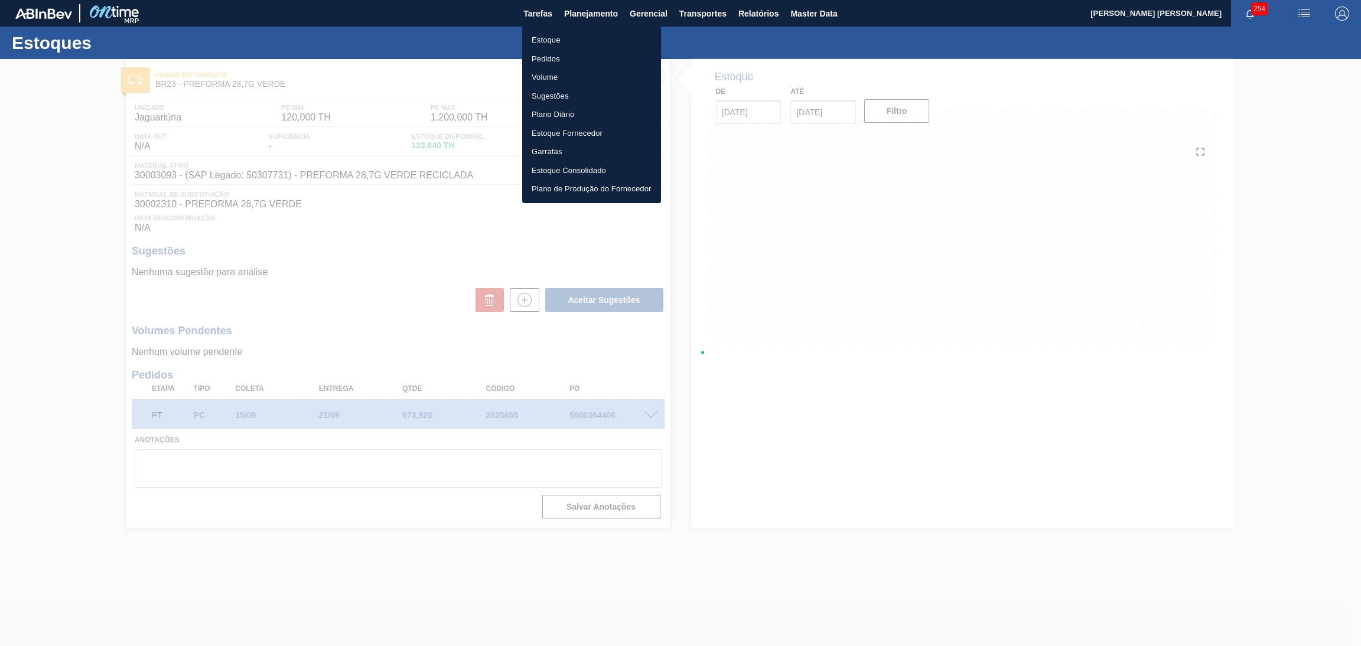
click at [548, 37] on li "Estoque" at bounding box center [591, 40] width 139 height 19
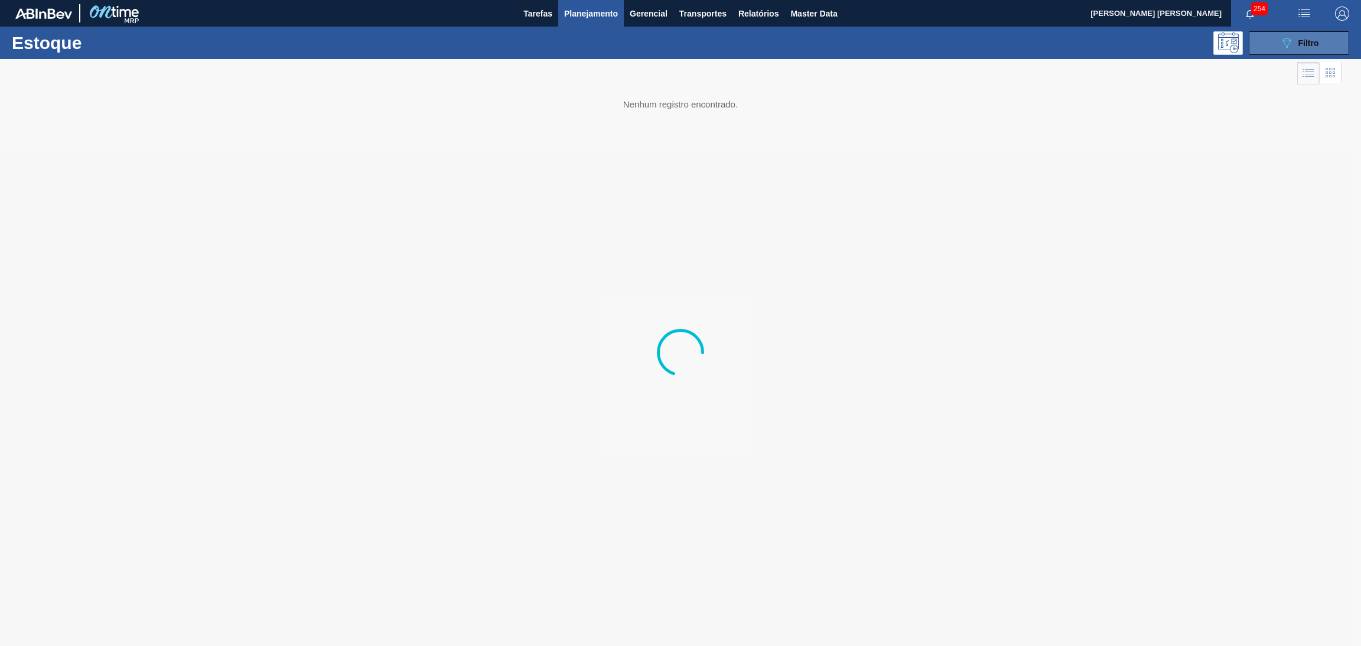
click at [1279, 43] on icon "089F7B8B-B2A5-4AFE-B5C0-19BA573D28AC" at bounding box center [1286, 43] width 14 height 14
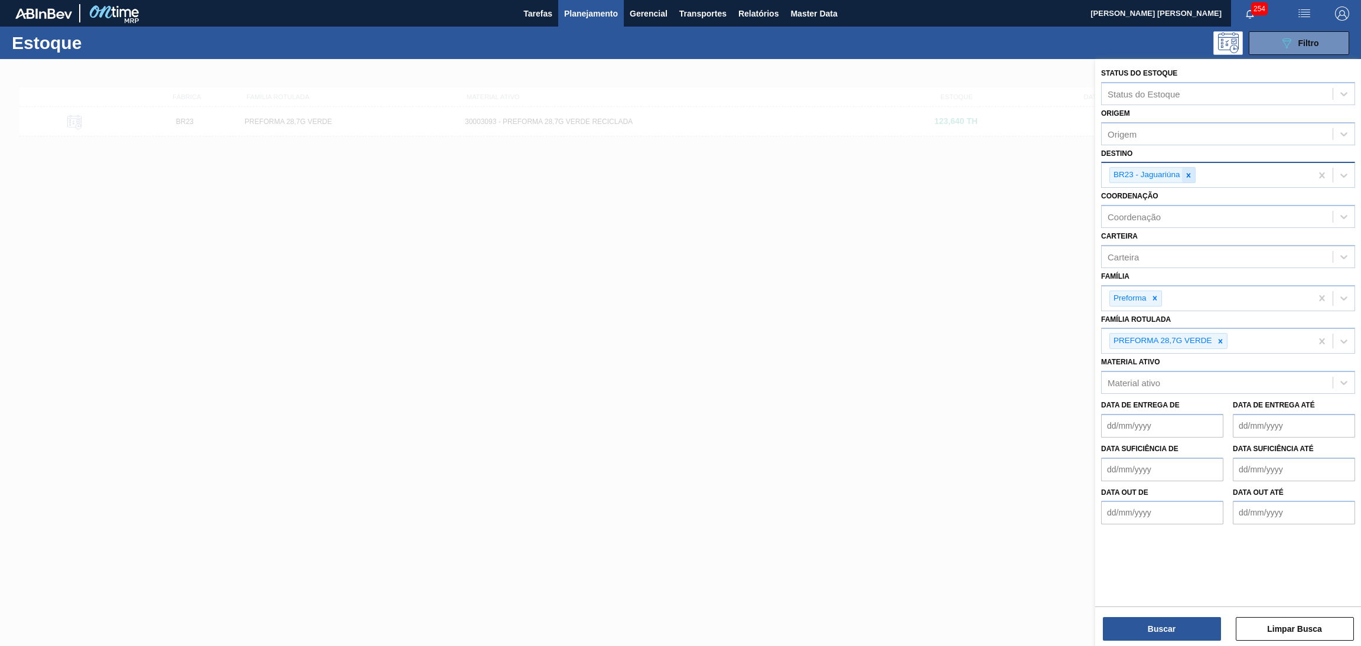
click at [1186, 171] on icon at bounding box center [1188, 175] width 8 height 8
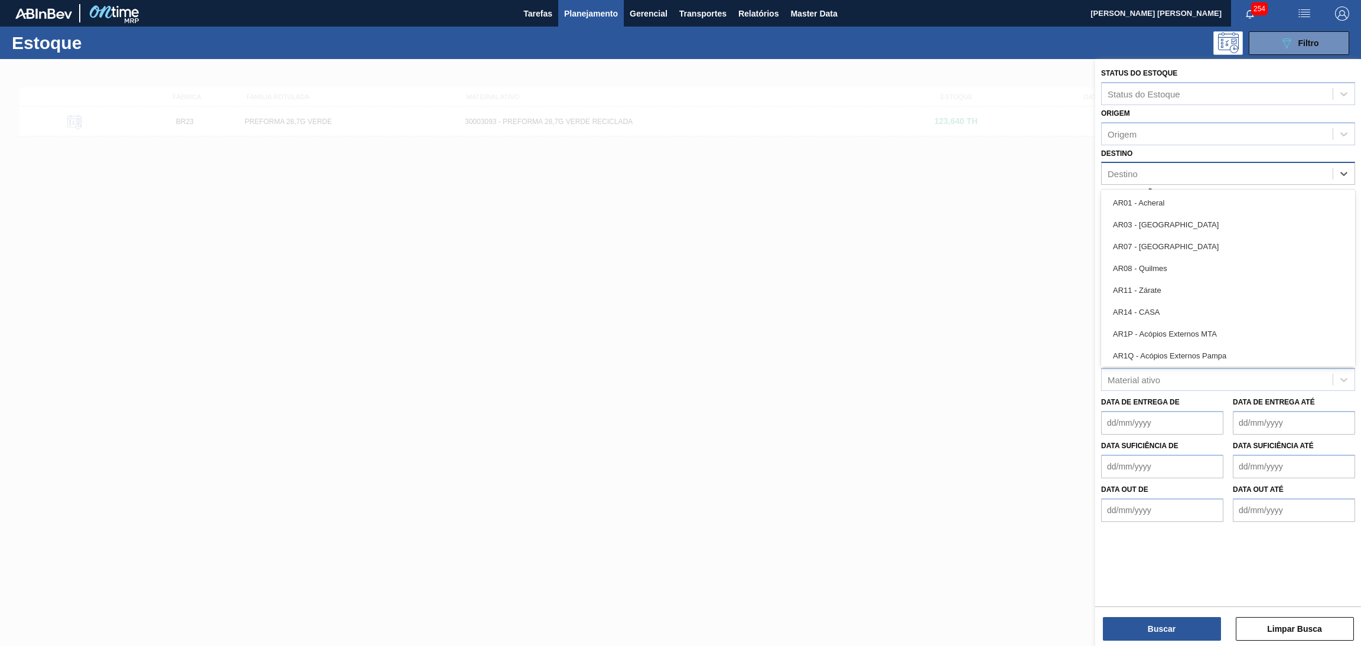
click at [1186, 171] on div "Destino" at bounding box center [1216, 173] width 231 height 17
type input "br23"
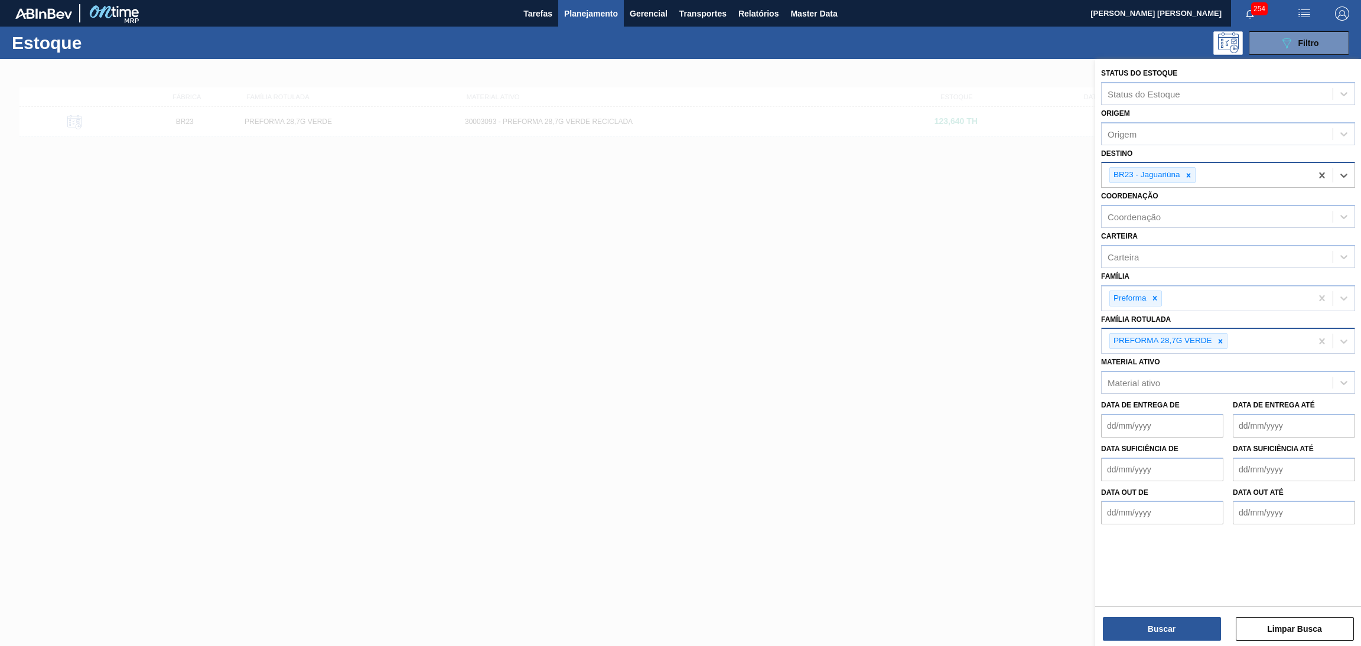
click at [1217, 337] on icon at bounding box center [1220, 341] width 8 height 8
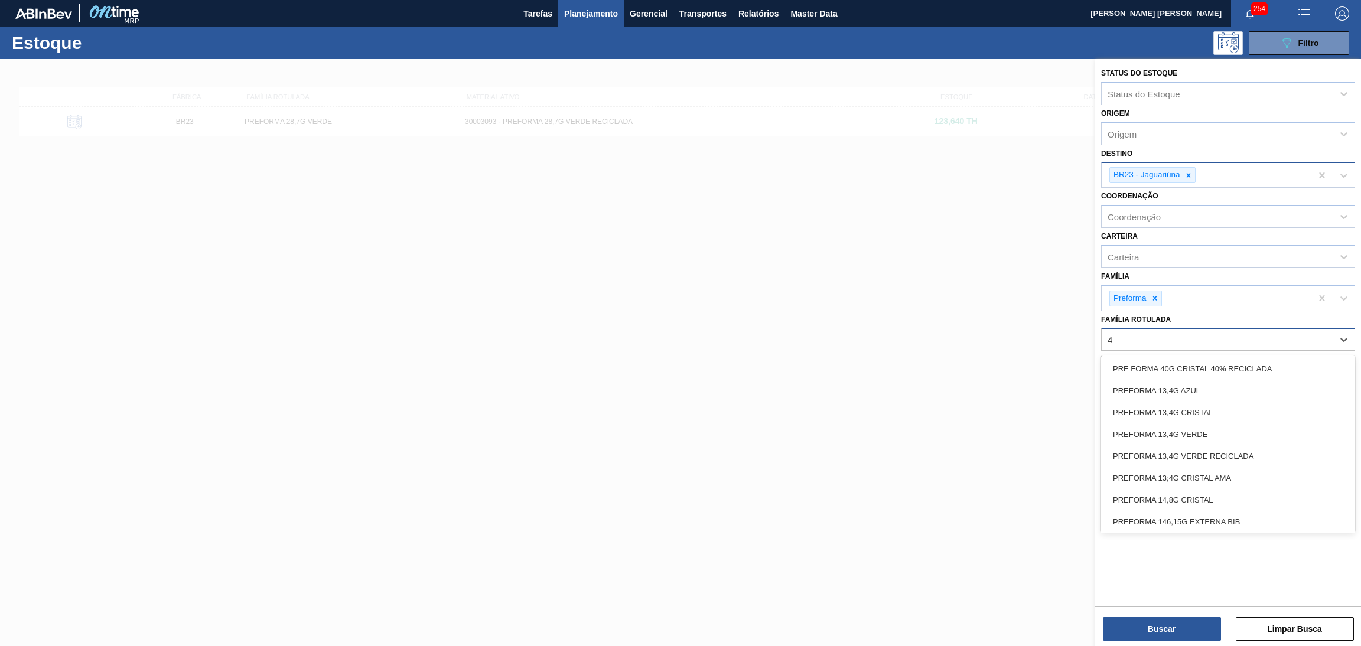
type Rotulada "40"
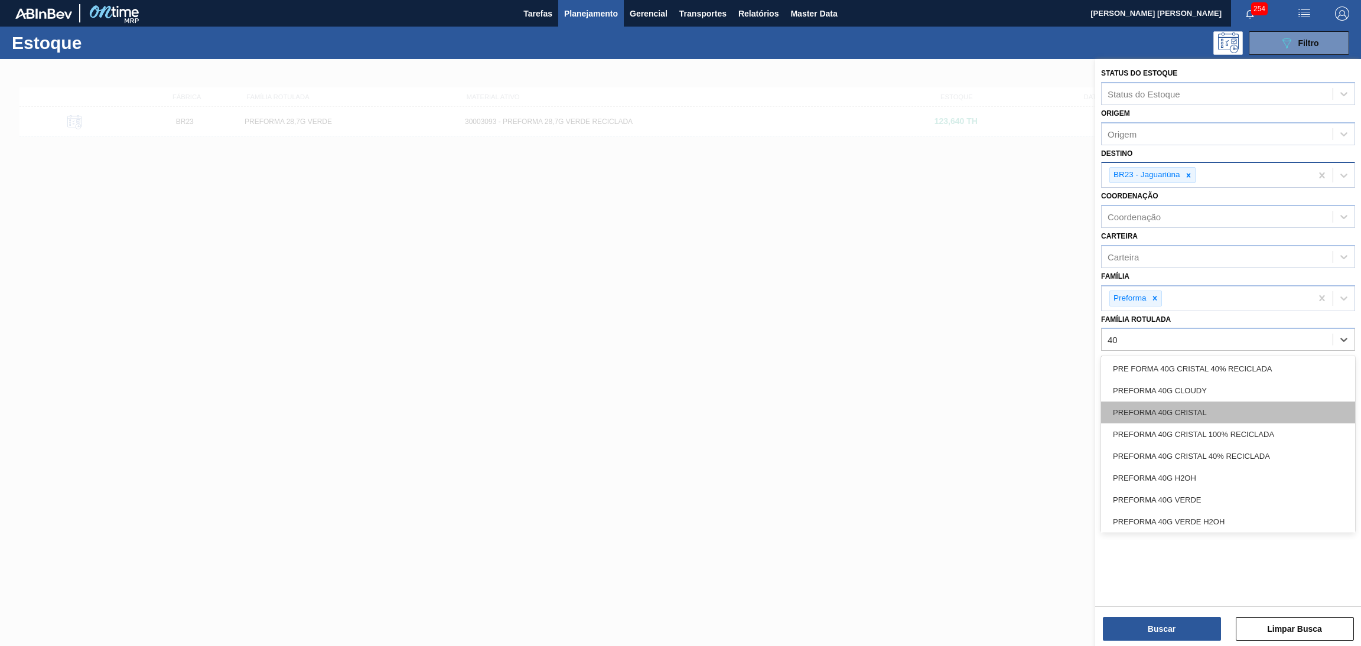
click at [1207, 409] on div "PREFORMA 40G CRISTAL" at bounding box center [1228, 413] width 254 height 22
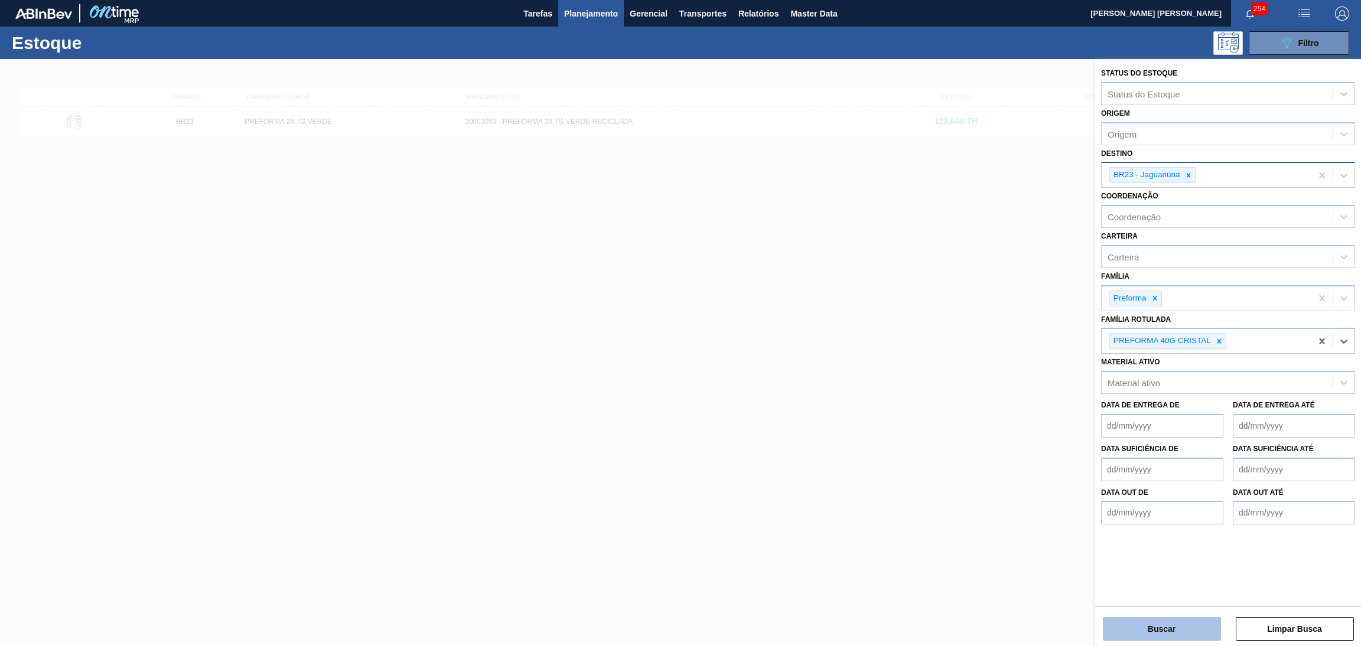
click at [1152, 631] on button "Buscar" at bounding box center [1161, 629] width 118 height 24
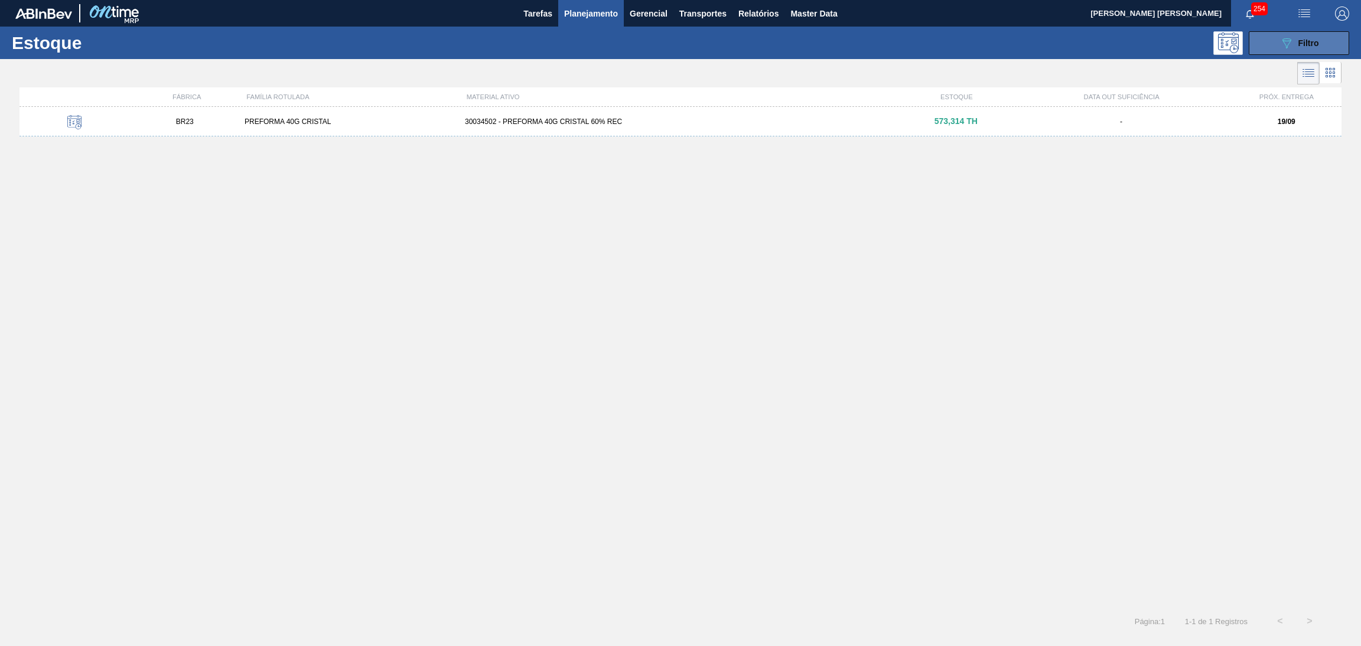
click at [1300, 42] on span "Filtro" at bounding box center [1308, 42] width 21 height 9
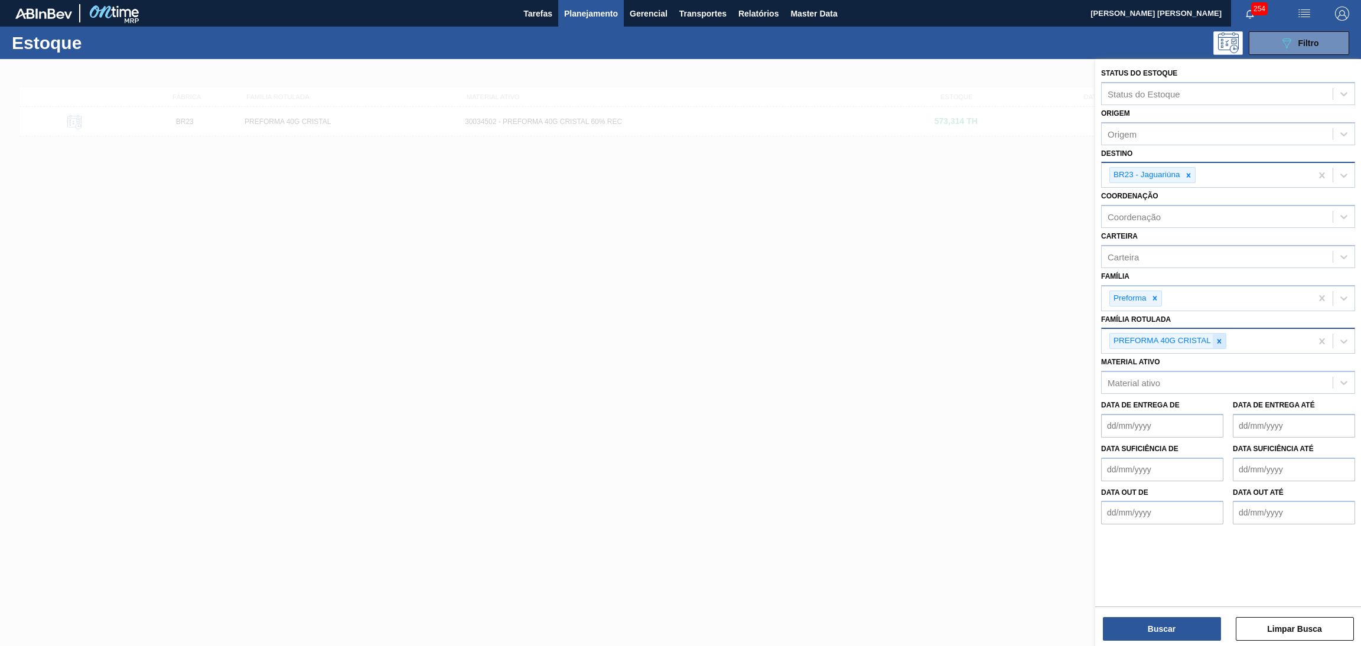
click at [1221, 341] on icon at bounding box center [1219, 341] width 8 height 8
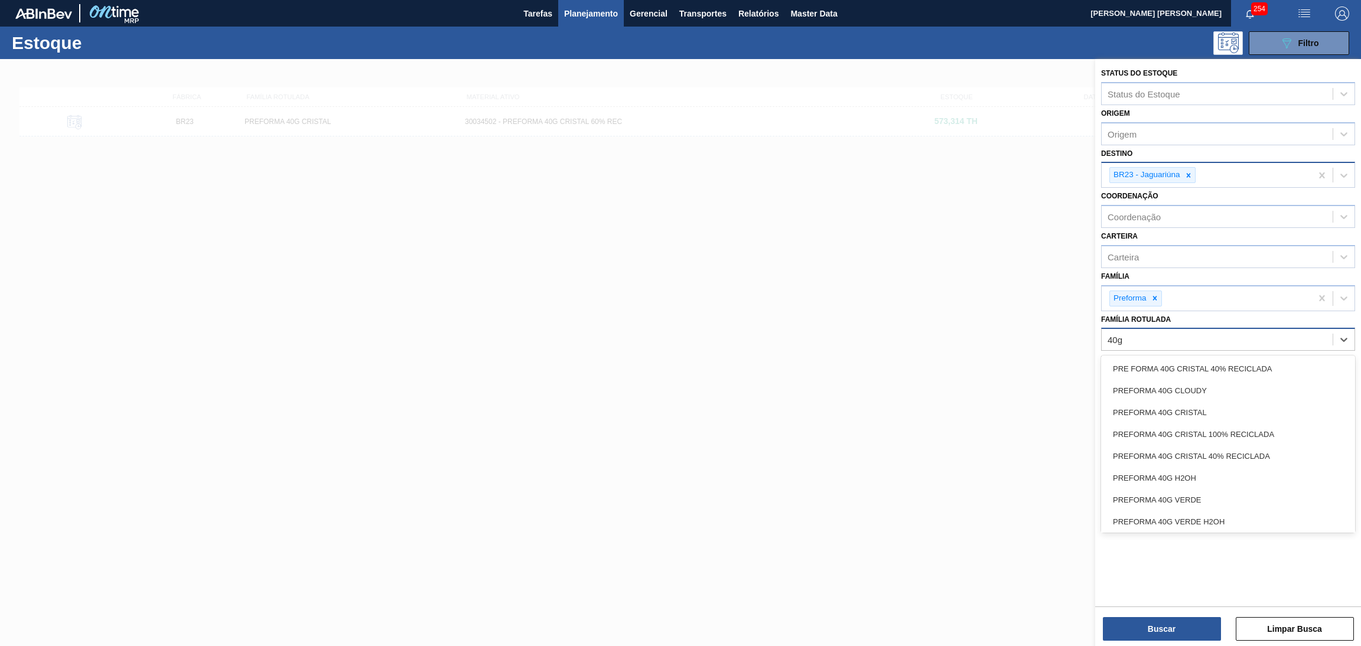
type Rotulada "40g v"
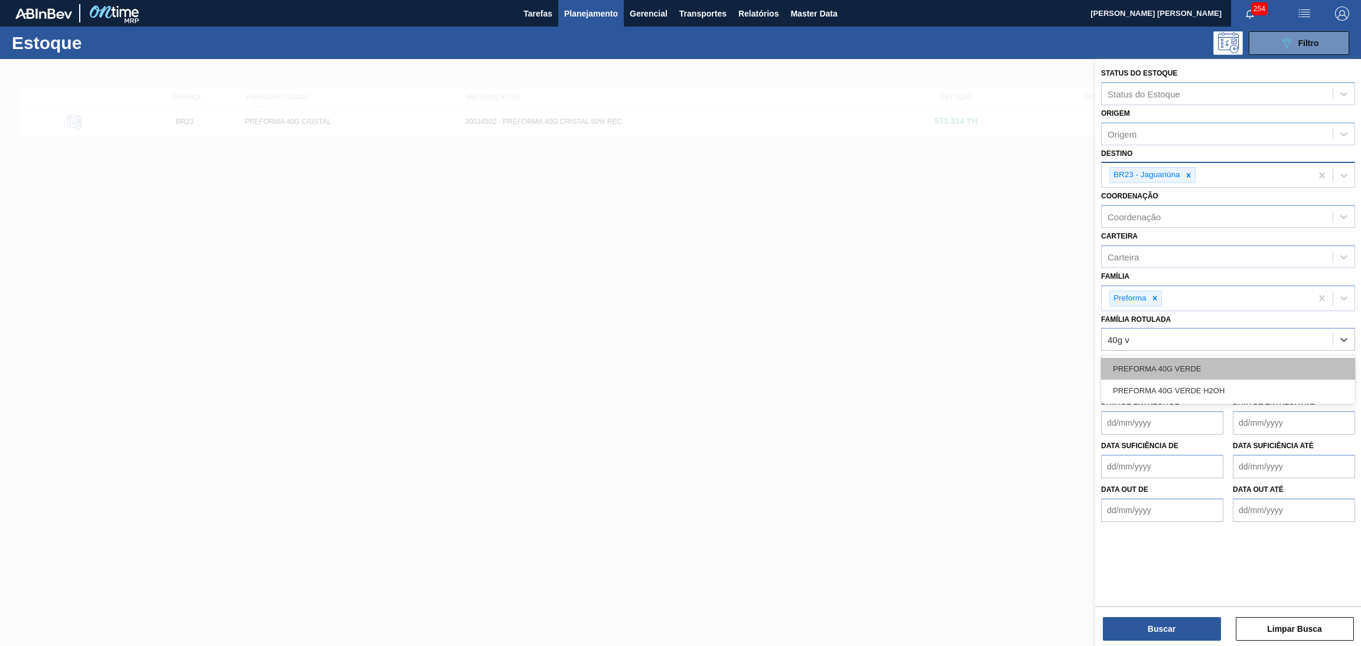
click at [1209, 366] on div "PREFORMA 40G VERDE" at bounding box center [1228, 369] width 254 height 22
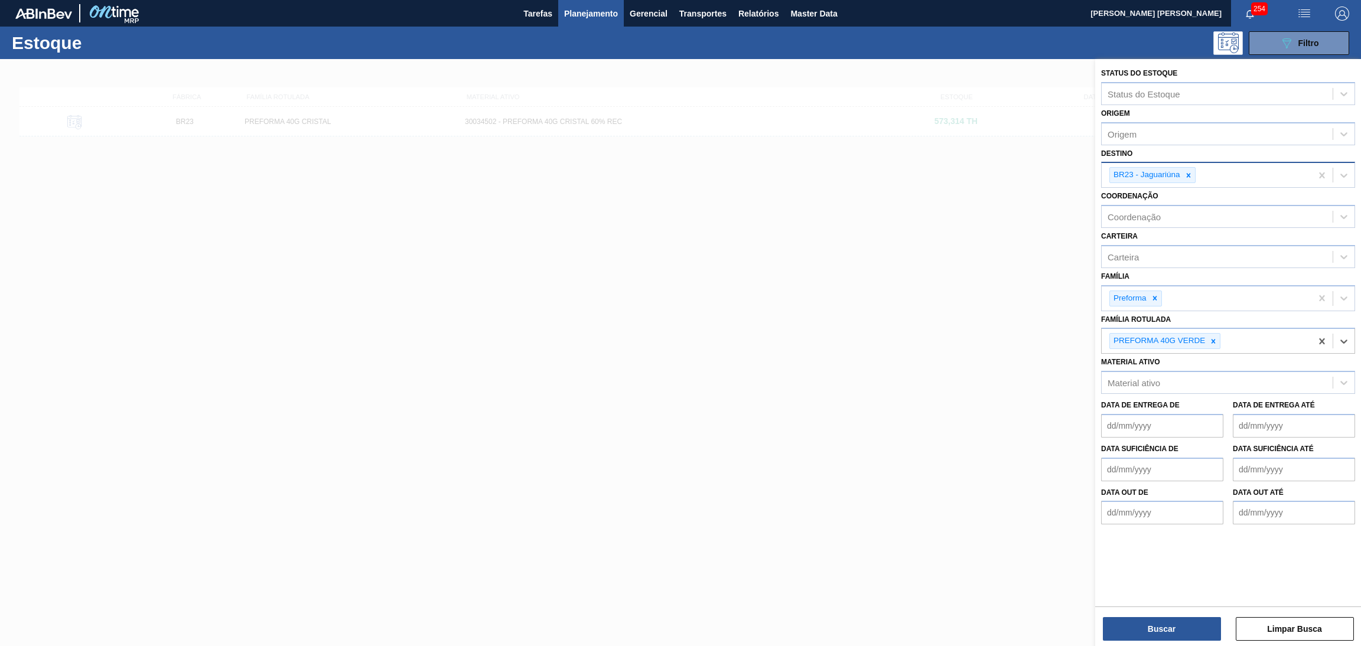
click at [1151, 613] on div "Buscar Limpar Busca" at bounding box center [1228, 622] width 266 height 33
click at [1152, 624] on button "Buscar" at bounding box center [1161, 629] width 118 height 24
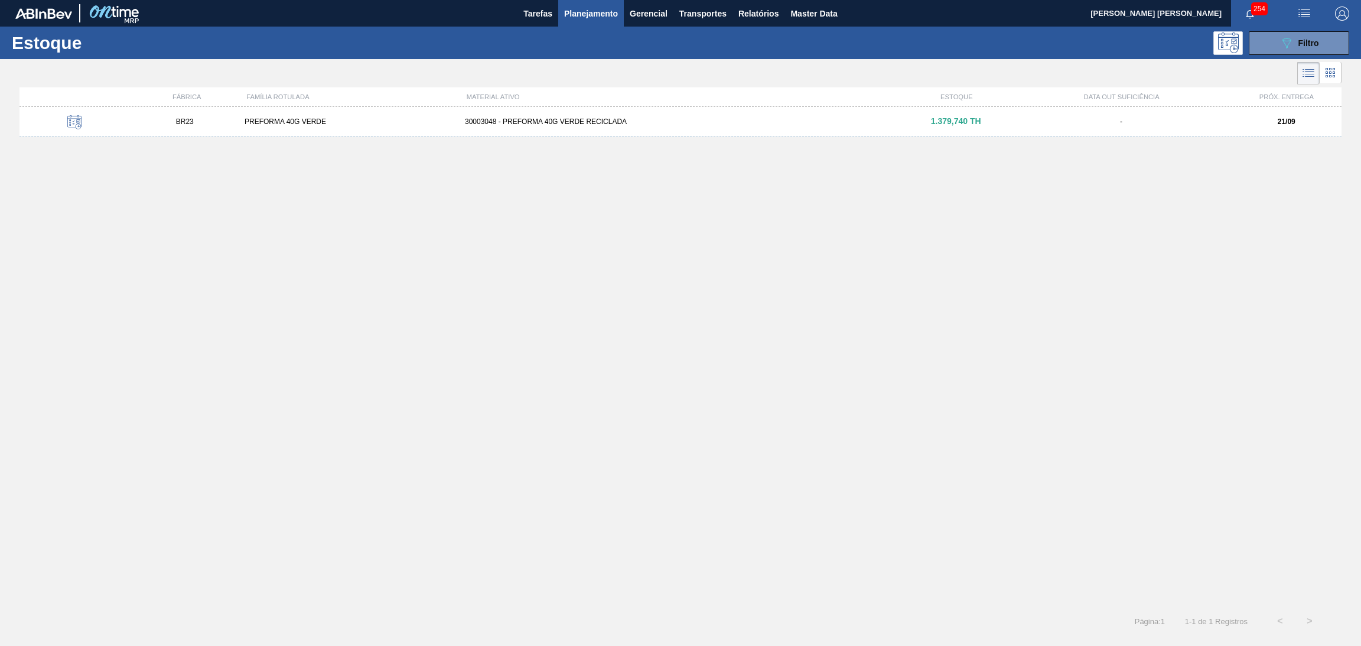
click at [539, 115] on div "BR23 PREFORMA 40G VERDE 30003048 - PREFORMA 40G VERDE RECICLADA 1.379,740 TH - …" at bounding box center [680, 122] width 1322 height 30
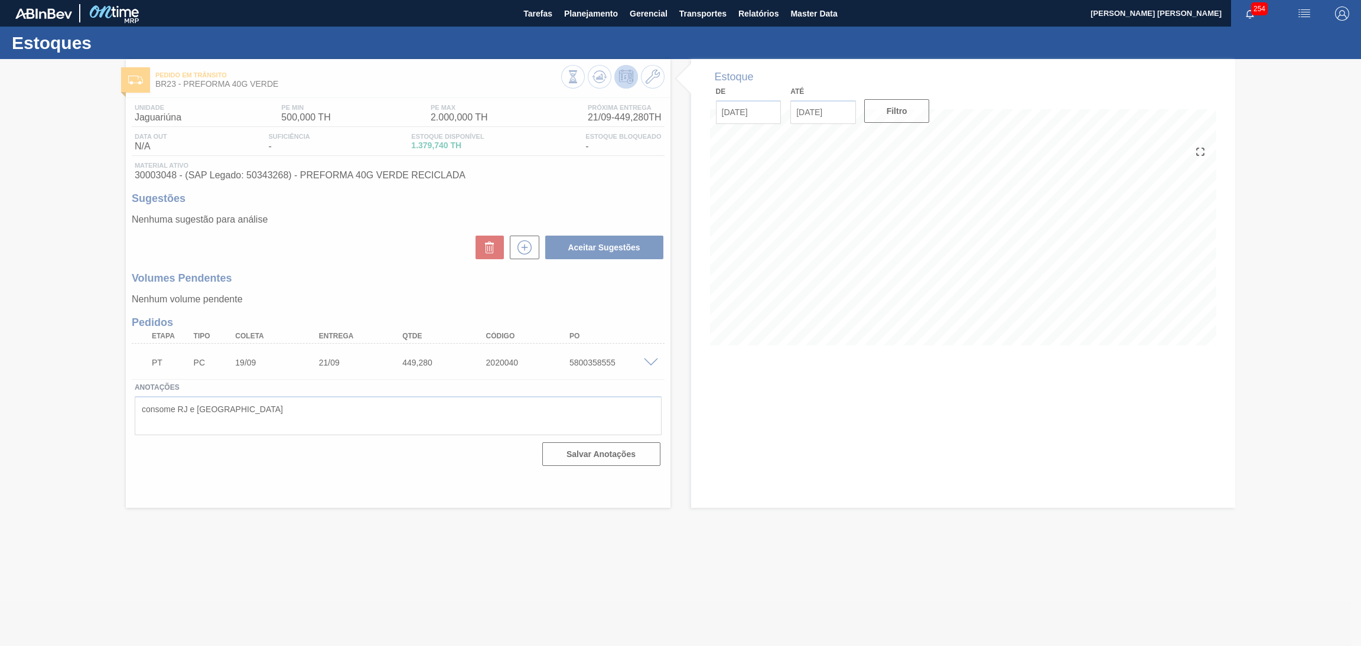
click at [395, 241] on div at bounding box center [680, 352] width 1361 height 587
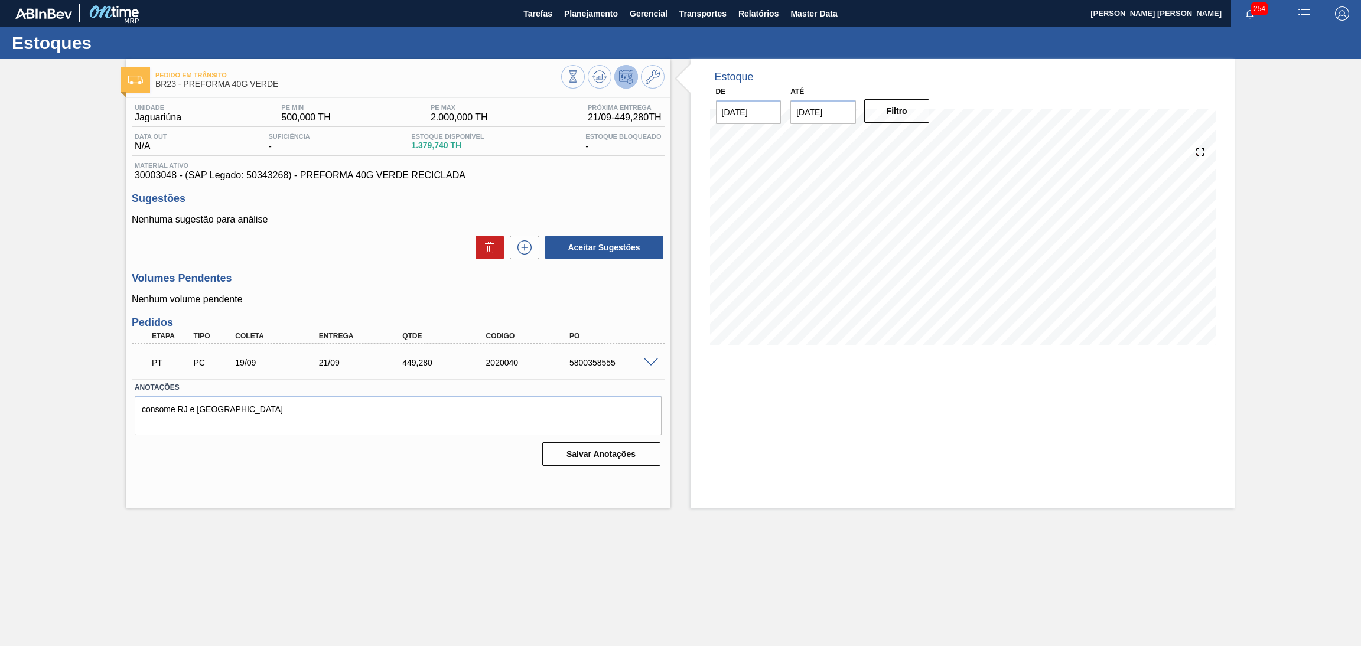
click at [762, 364] on div "Estoque De 19/09/2025 Até 30/11/2025 Filtro 22/09 Projeção de Estoque 1,829.02 …" at bounding box center [963, 283] width 544 height 449
click at [335, 230] on div "Nenhuma sugestão para análise Aceitar Sugestões" at bounding box center [398, 237] width 533 height 46
click at [332, 290] on div "Volumes Pendentes Nenhum volume pendente" at bounding box center [398, 288] width 533 height 32
click at [602, 4] on button "Planejamento" at bounding box center [591, 13] width 66 height 27
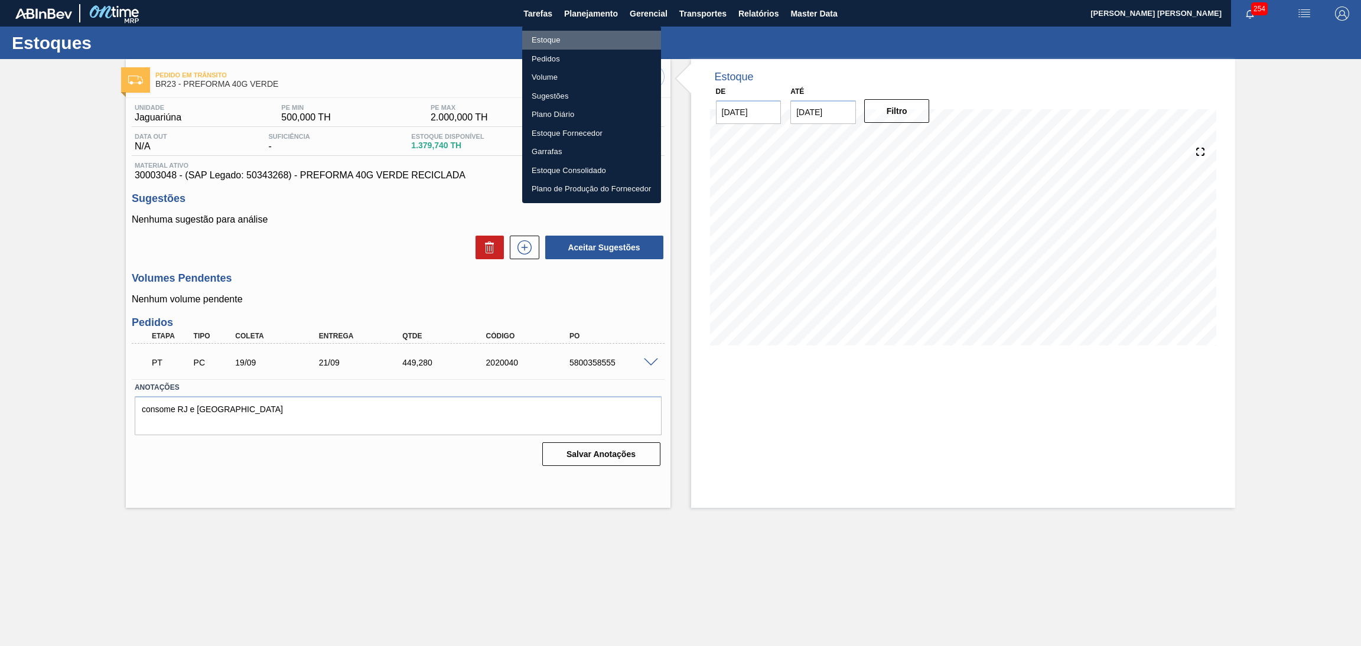
click at [529, 40] on li "Estoque" at bounding box center [591, 40] width 139 height 19
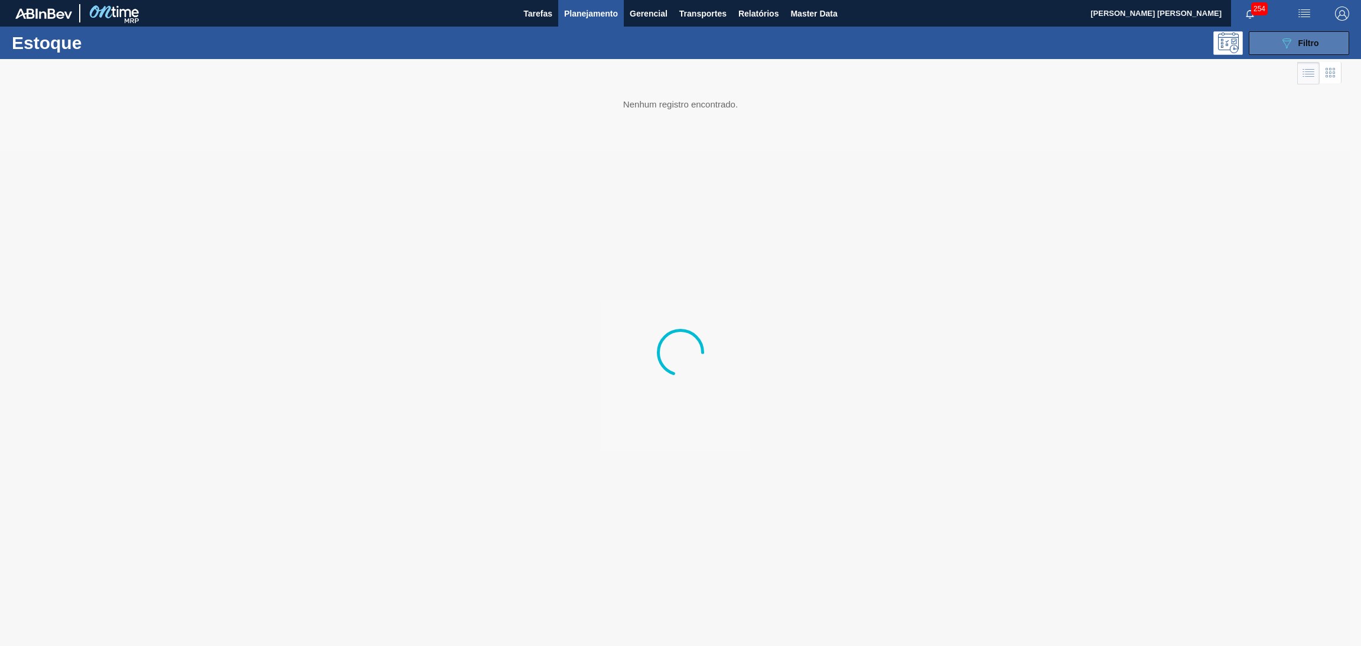
click at [1264, 47] on button "089F7B8B-B2A5-4AFE-B5C0-19BA573D28AC Filtro" at bounding box center [1298, 43] width 100 height 24
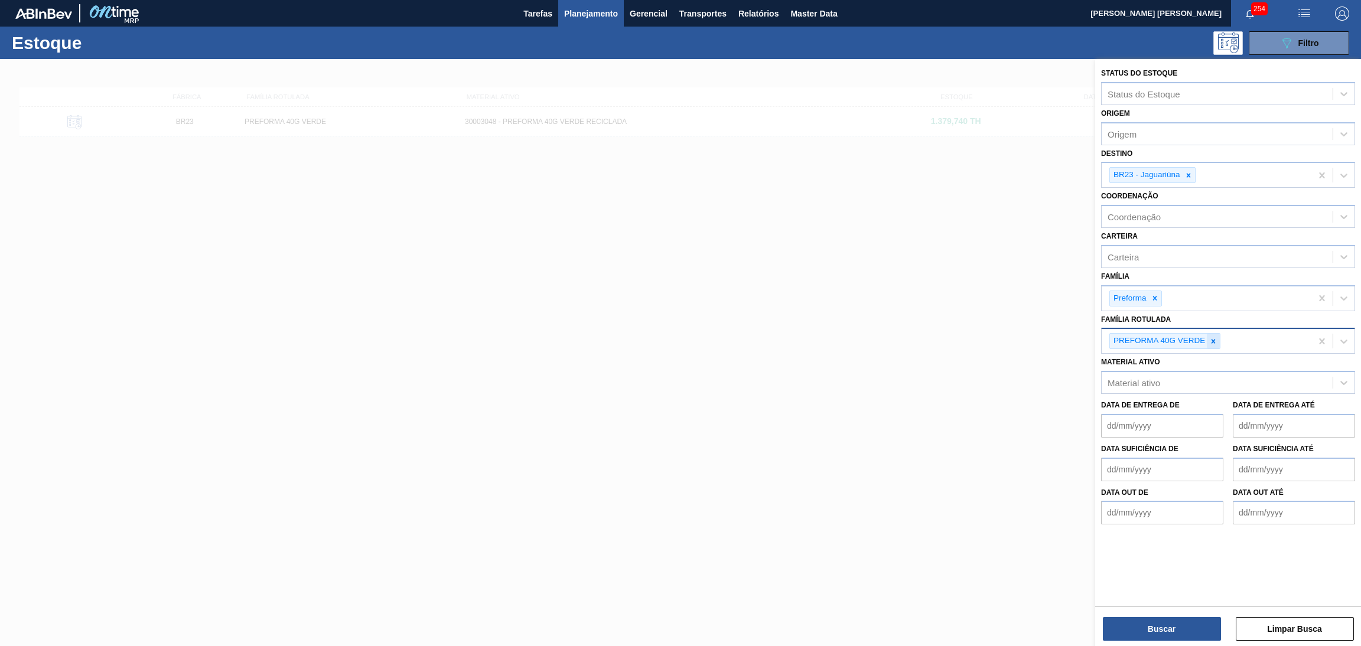
click at [1218, 340] on div at bounding box center [1212, 341] width 13 height 15
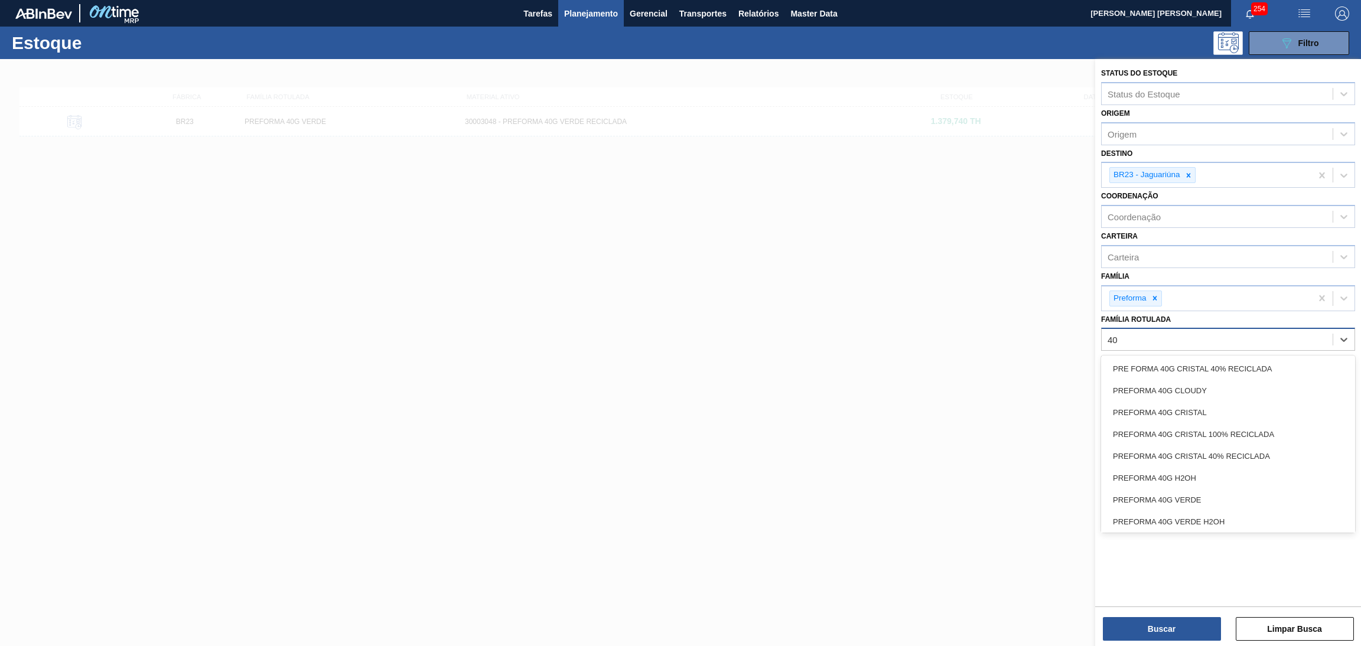
type Rotulada "4"
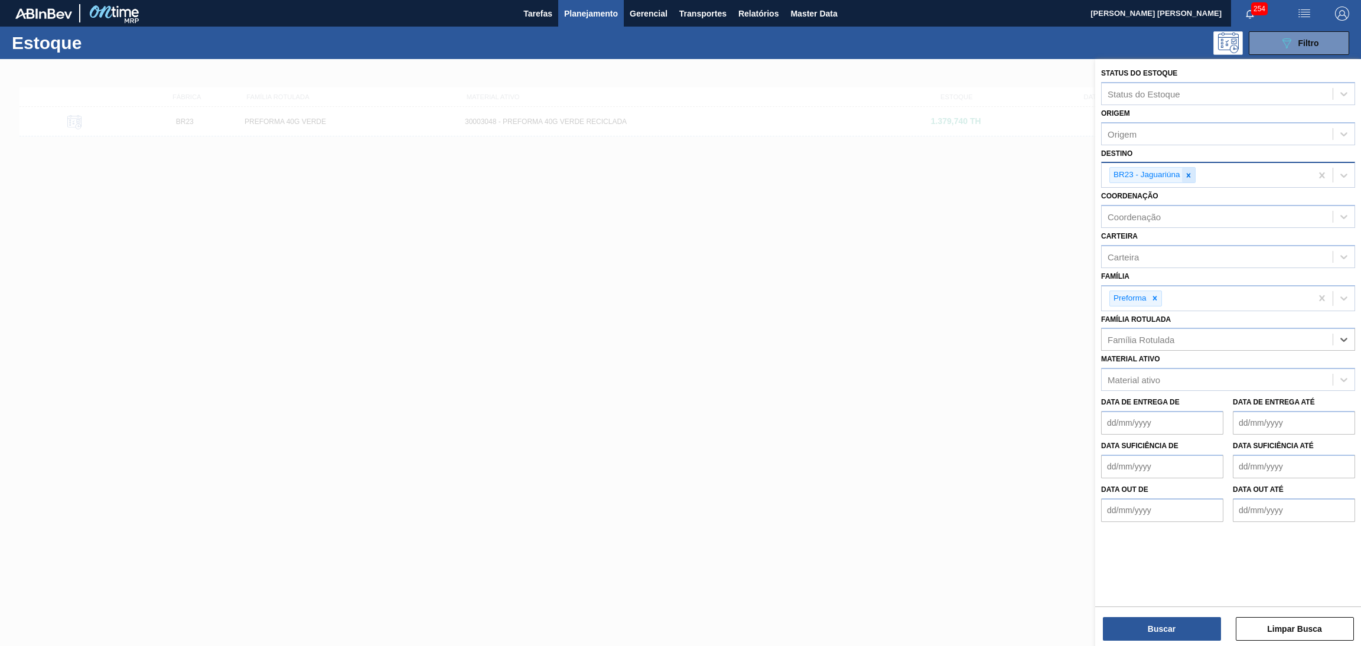
click at [1186, 174] on icon at bounding box center [1188, 175] width 8 height 8
type input "br20"
click at [1133, 338] on div "Família Rotulada" at bounding box center [1140, 340] width 67 height 10
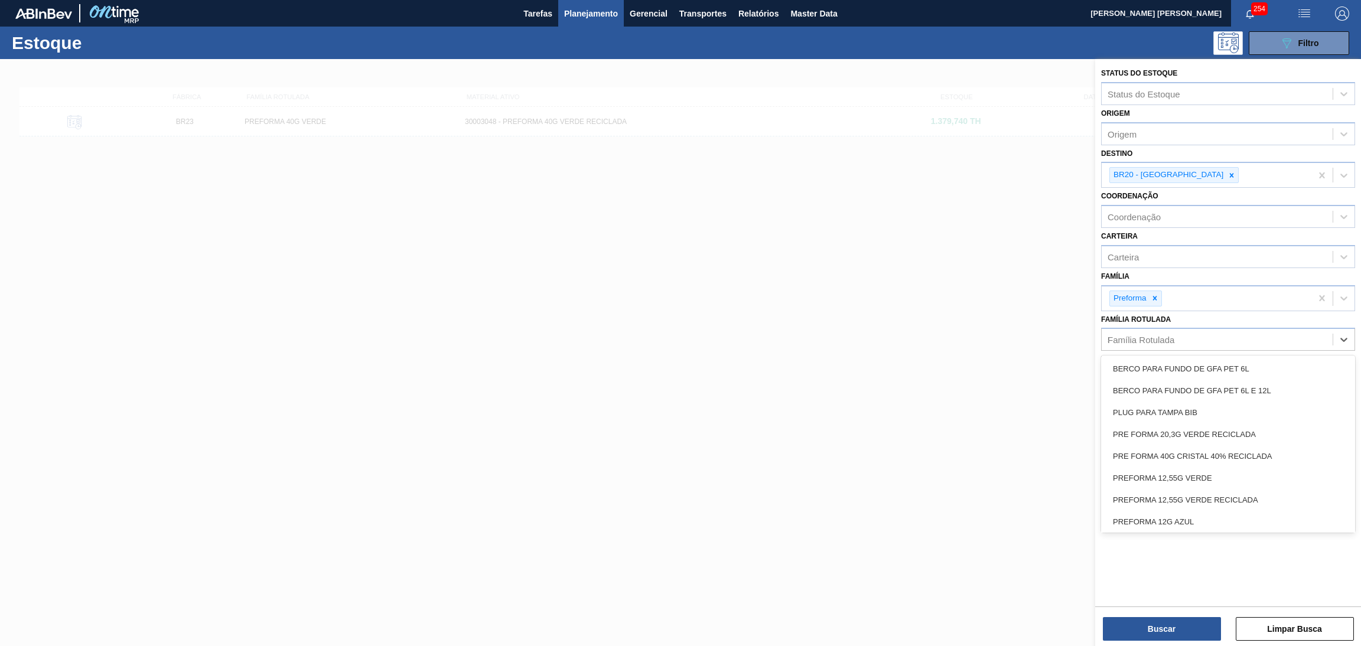
type Rotulada "50"
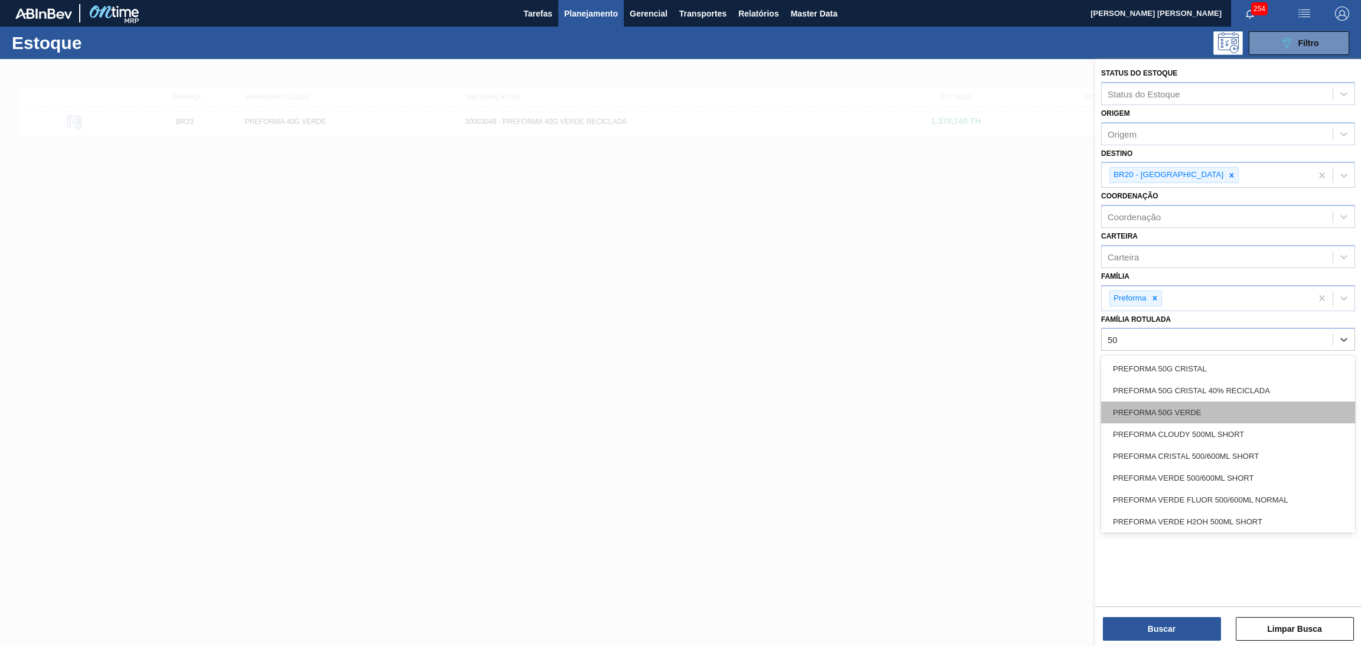
click at [1178, 404] on div "PREFORMA 50G VERDE" at bounding box center [1228, 413] width 254 height 22
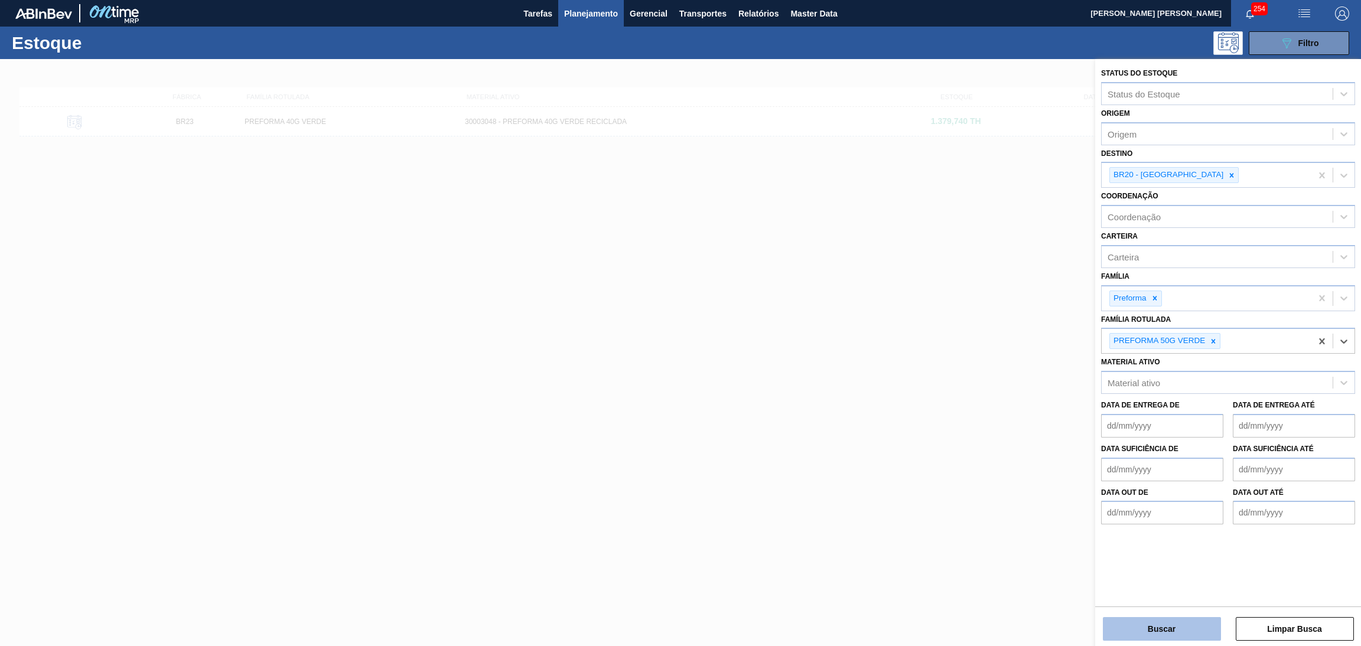
click at [1177, 634] on button "Buscar" at bounding box center [1161, 629] width 118 height 24
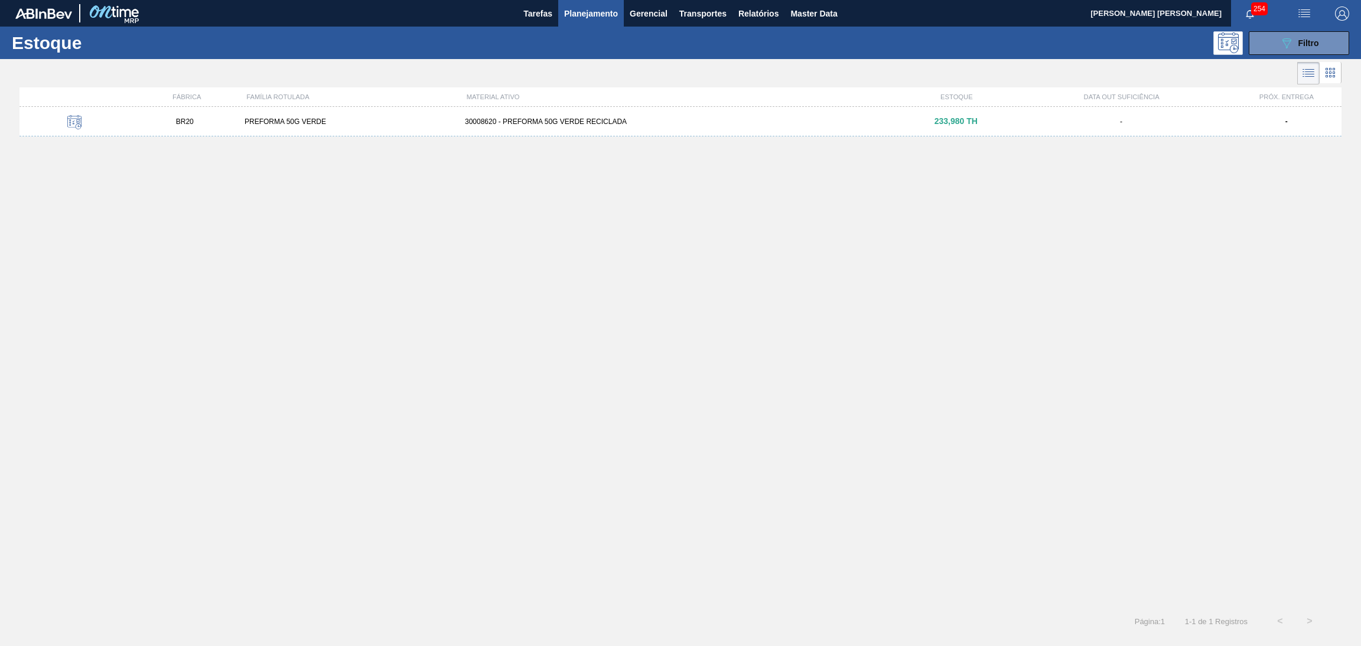
click at [601, 119] on div "30008620 - PREFORMA 50G VERDE RECICLADA" at bounding box center [680, 122] width 441 height 8
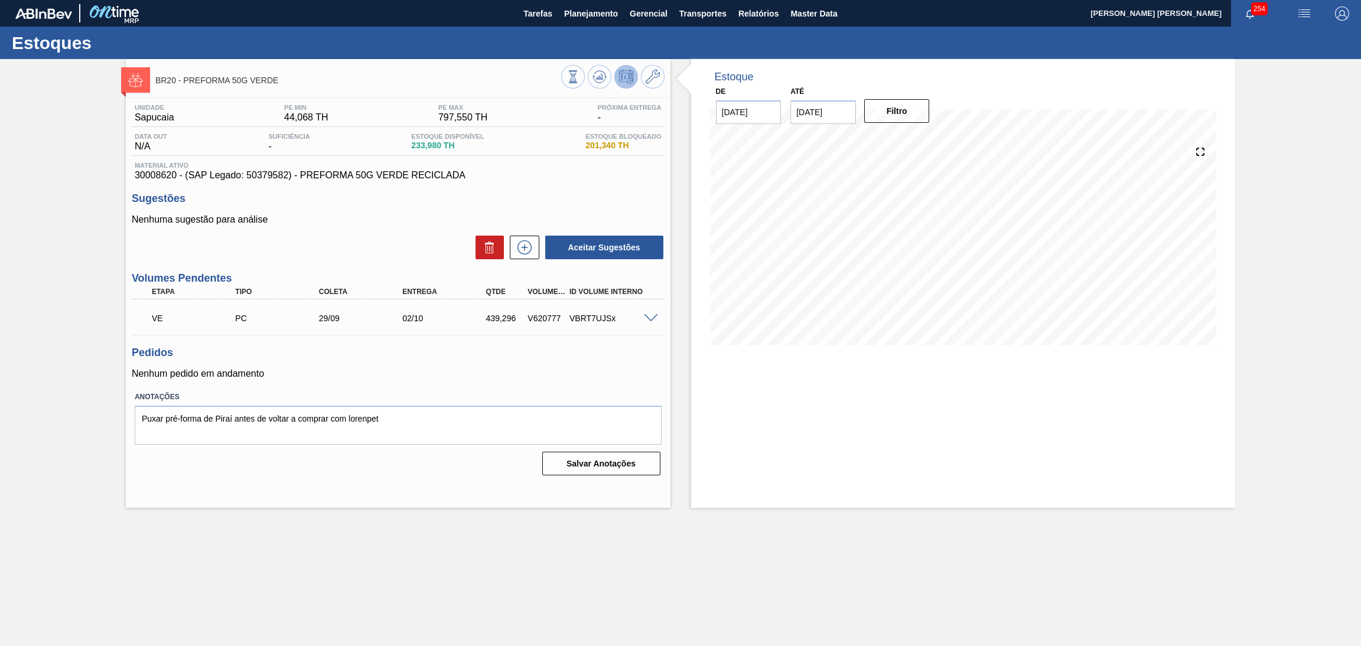
click at [419, 362] on div "Pedidos Nenhum pedido em andamento" at bounding box center [398, 363] width 533 height 32
click at [541, 178] on span "30008620 - (SAP Legado: 50379582) - PREFORMA 50G VERDE RECICLADA" at bounding box center [398, 175] width 527 height 11
click at [444, 347] on h3 "Pedidos" at bounding box center [398, 353] width 533 height 12
click at [532, 359] on div "Pedidos Nenhum pedido em andamento" at bounding box center [398, 363] width 533 height 32
click at [432, 355] on h3 "Pedidos" at bounding box center [398, 353] width 533 height 12
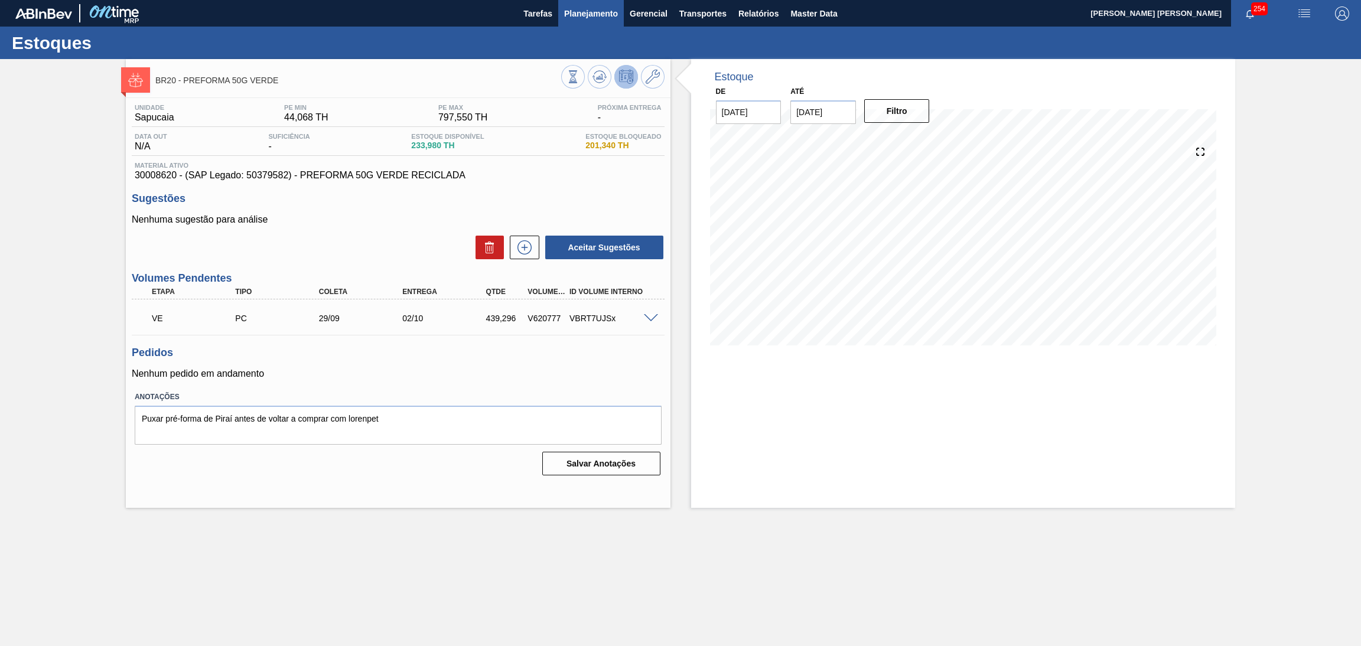
click at [604, 6] on span "Planejamento" at bounding box center [591, 13] width 54 height 14
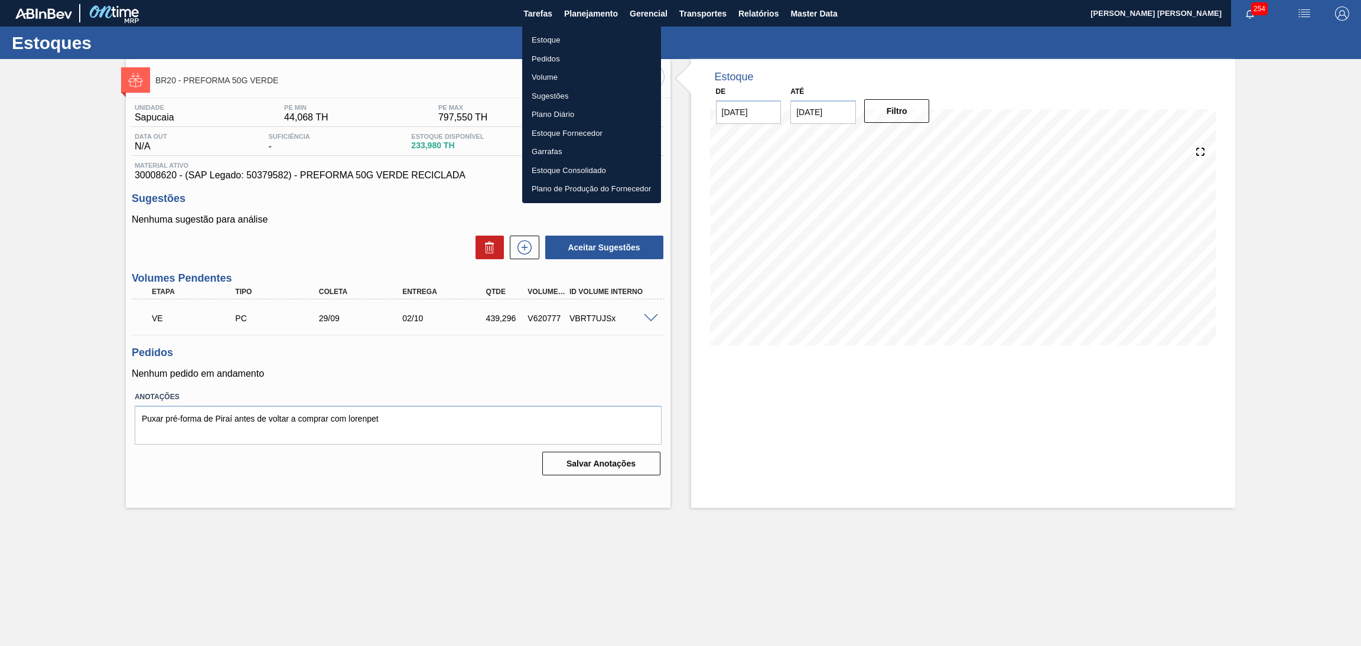
click at [547, 37] on li "Estoque" at bounding box center [591, 40] width 139 height 19
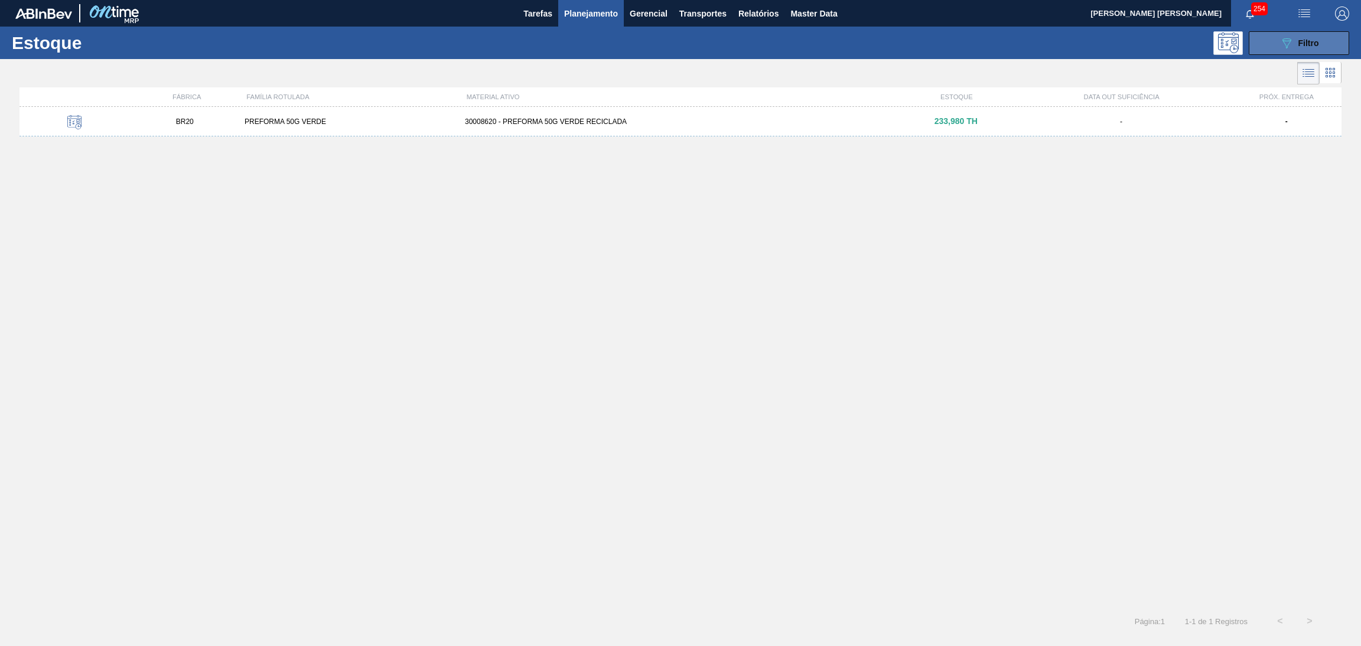
click at [1260, 42] on button "089F7B8B-B2A5-4AFE-B5C0-19BA573D28AC Filtro" at bounding box center [1298, 43] width 100 height 24
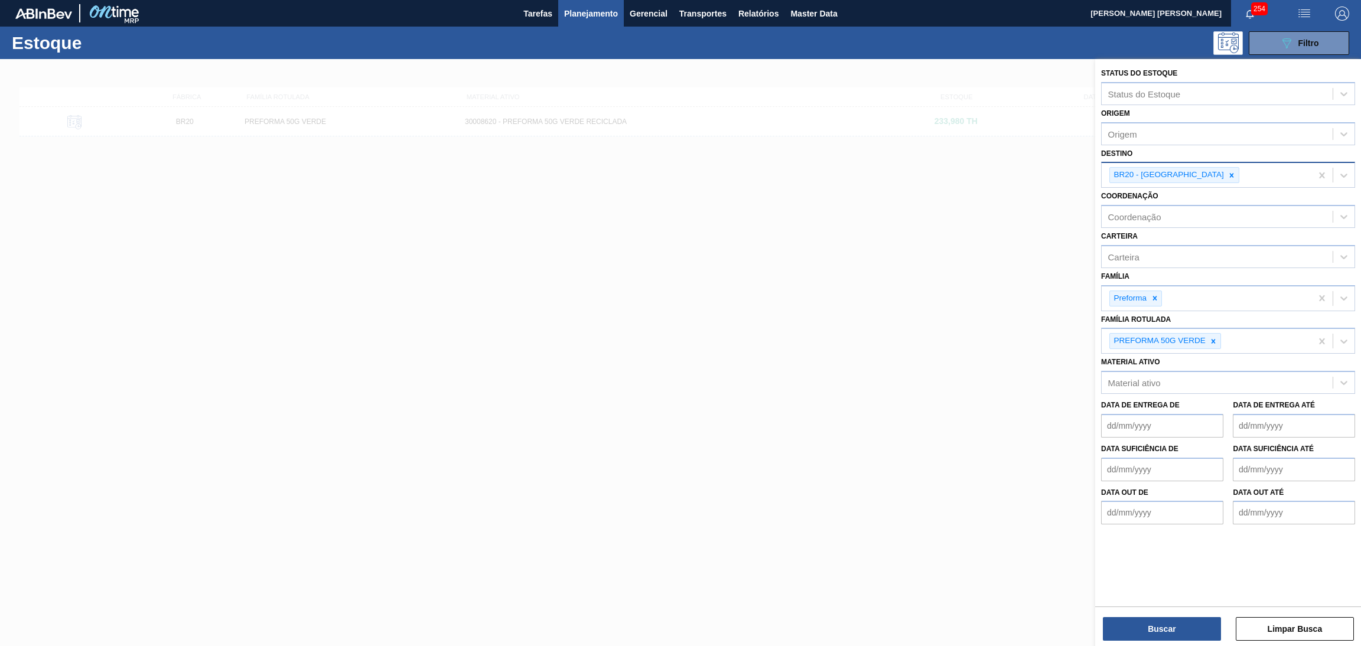
click at [1214, 174] on div "BR20 - [GEOGRAPHIC_DATA]" at bounding box center [1206, 175] width 210 height 24
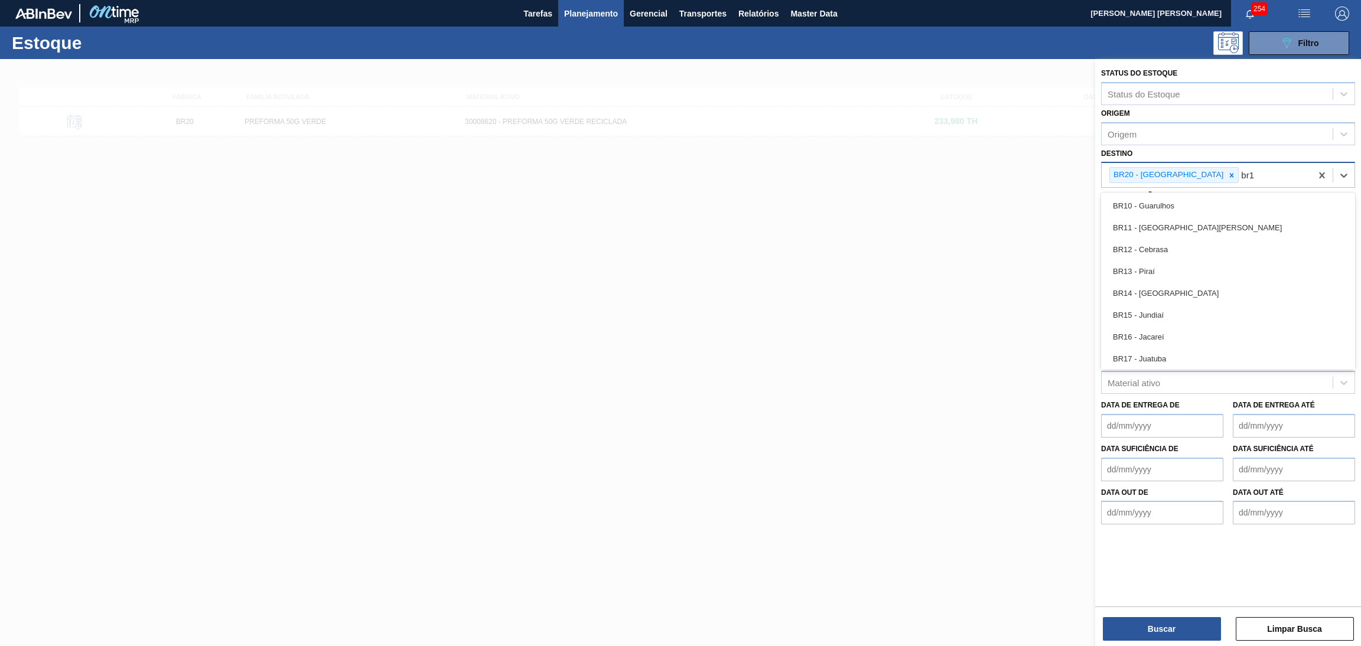
type input "br13"
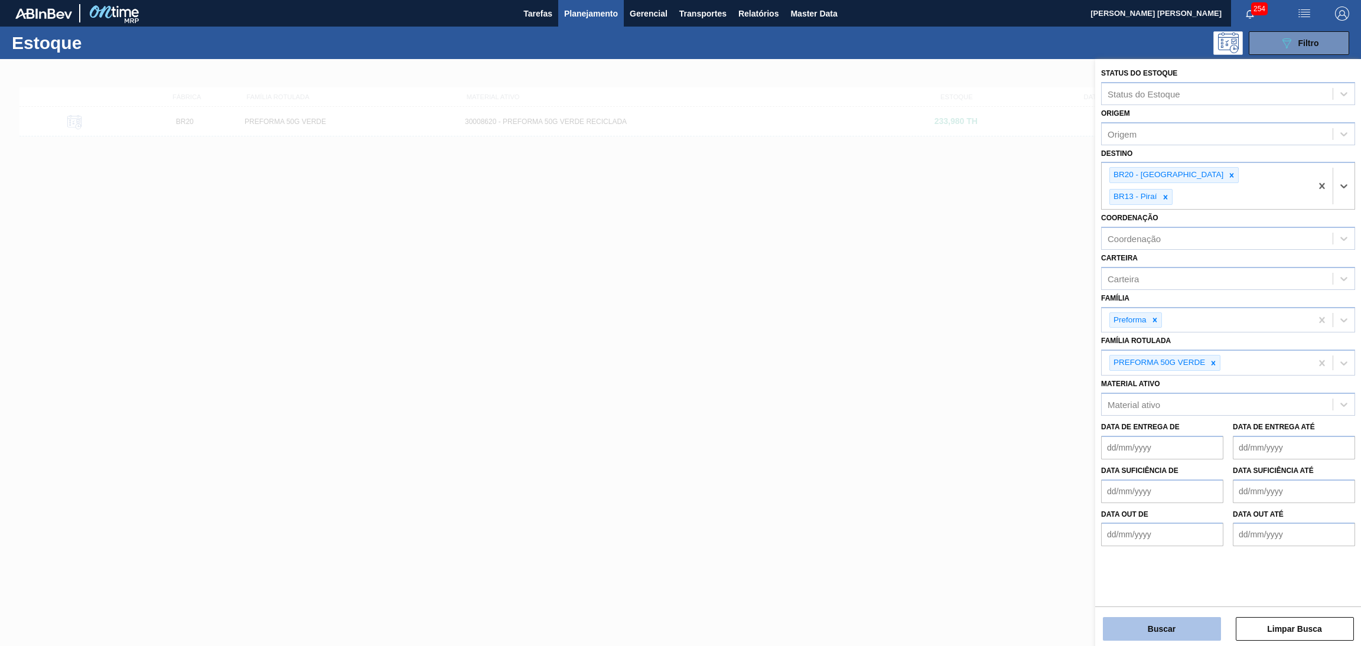
click at [1144, 630] on button "Buscar" at bounding box center [1161, 629] width 118 height 24
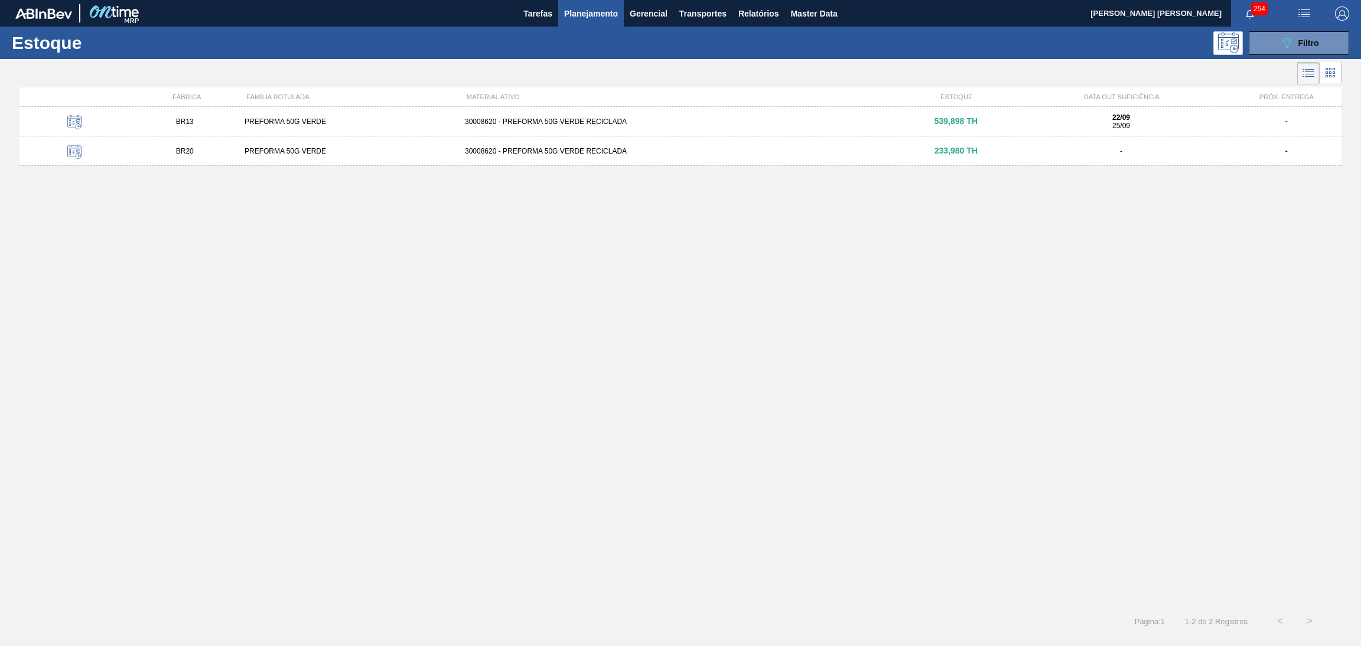
click at [654, 292] on div "BR13 PREFORMA 50G VERDE 30008620 - PREFORMA 50G VERDE RECICLADA 539,898 TH 22/0…" at bounding box center [680, 353] width 1322 height 492
click at [559, 121] on div "30008620 - PREFORMA 50G VERDE RECICLADA" at bounding box center [680, 122] width 441 height 8
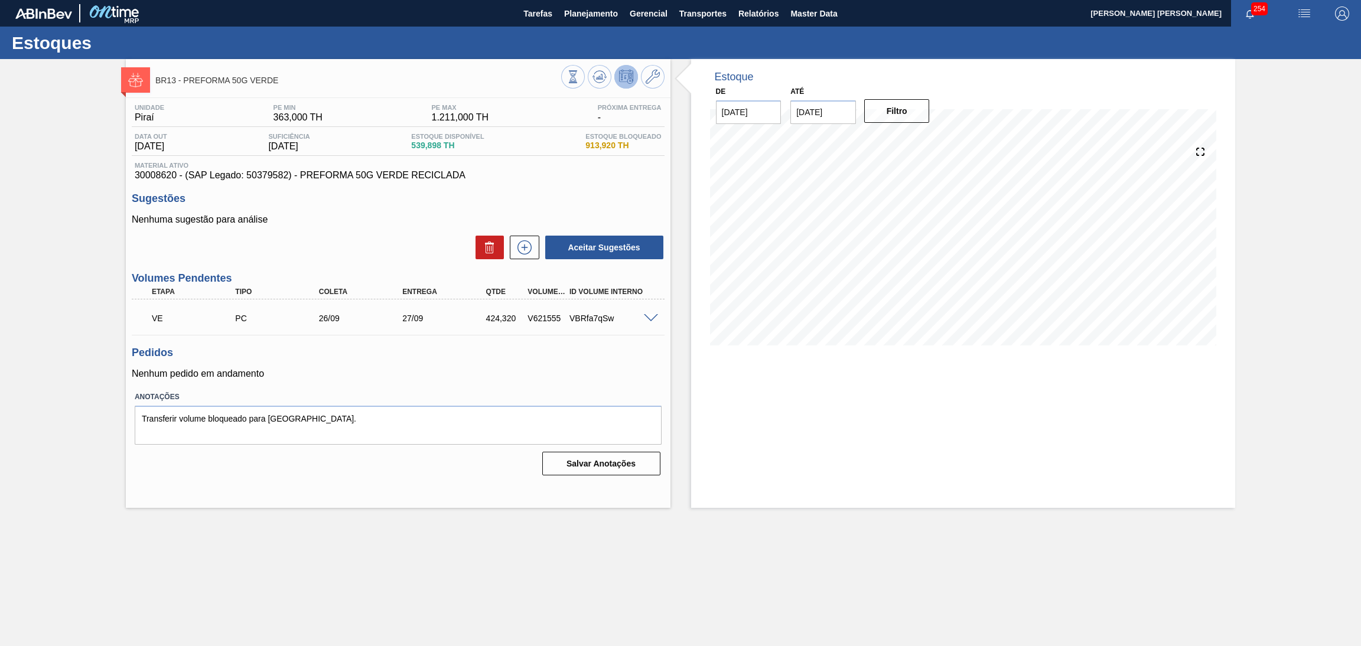
click at [586, 197] on h3 "Sugestões" at bounding box center [398, 199] width 533 height 12
click at [797, 366] on div "Estoque De 19/09/2025 Até 30/11/2025 Filtro 01/10 Projeção de Estoque 316.374 N…" at bounding box center [963, 283] width 544 height 449
click at [885, 461] on div "Estoque De 19/09/2025 Até 30/11/2025 Filtro 04/10 Projeção de Estoque 316.374 N…" at bounding box center [963, 283] width 544 height 449
click at [455, 353] on h3 "Pedidos" at bounding box center [398, 353] width 533 height 12
click at [408, 361] on div "Pedidos Nenhum pedido em andamento" at bounding box center [398, 363] width 533 height 32
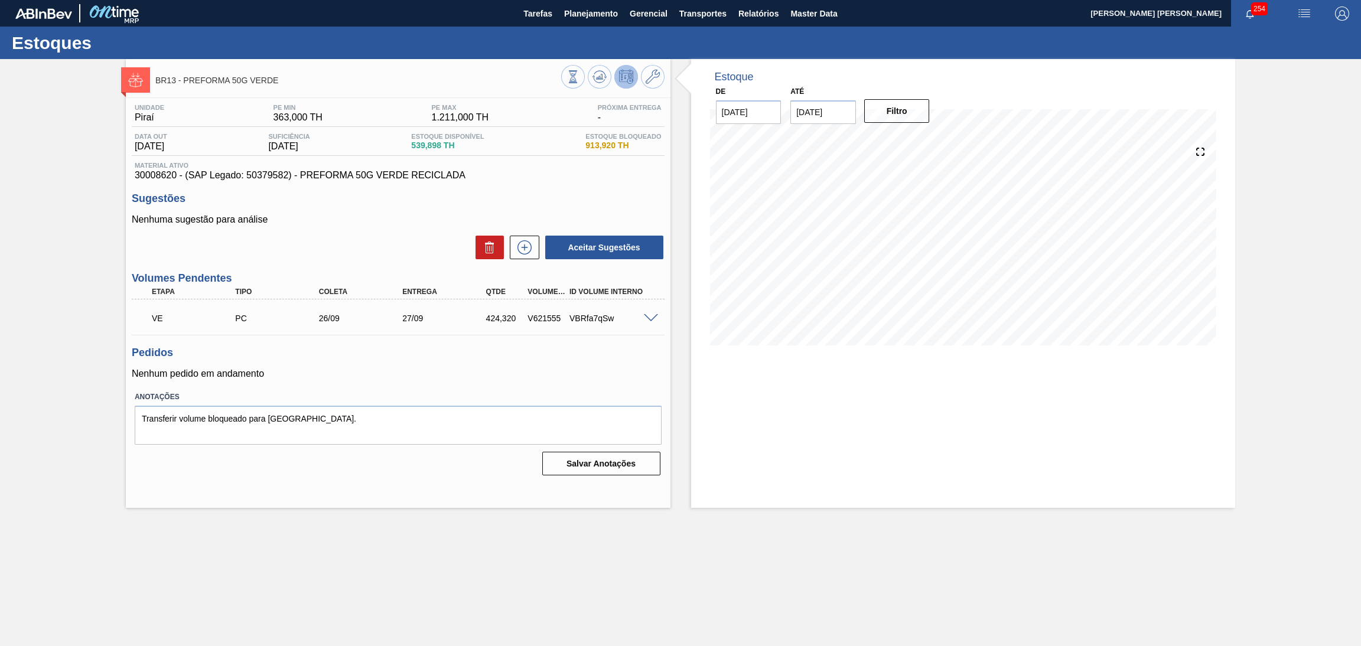
click at [449, 325] on div "VE PC 26/09 27/09 424,320 V621555 VBRfa7qSw" at bounding box center [394, 317] width 501 height 24
click at [431, 354] on h3 "Pedidos" at bounding box center [398, 353] width 533 height 12
click at [401, 354] on h3 "Pedidos" at bounding box center [398, 353] width 533 height 12
click at [655, 315] on span at bounding box center [651, 318] width 14 height 9
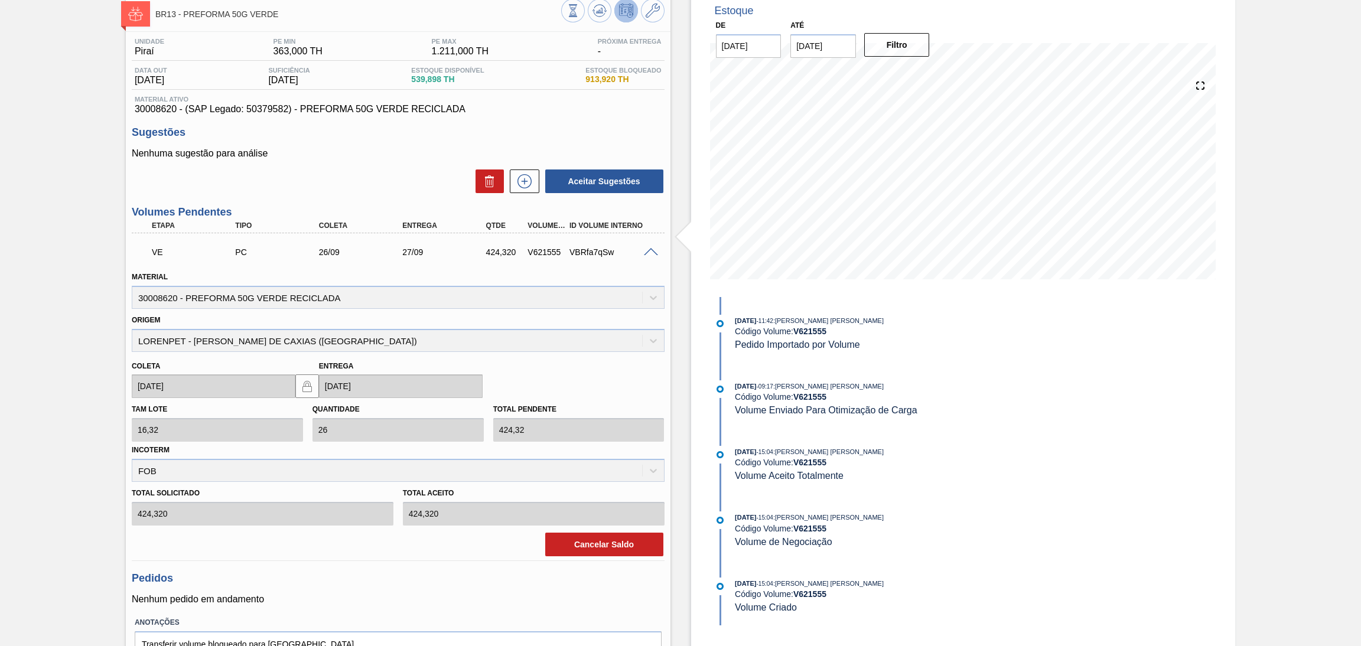
scroll to position [128, 0]
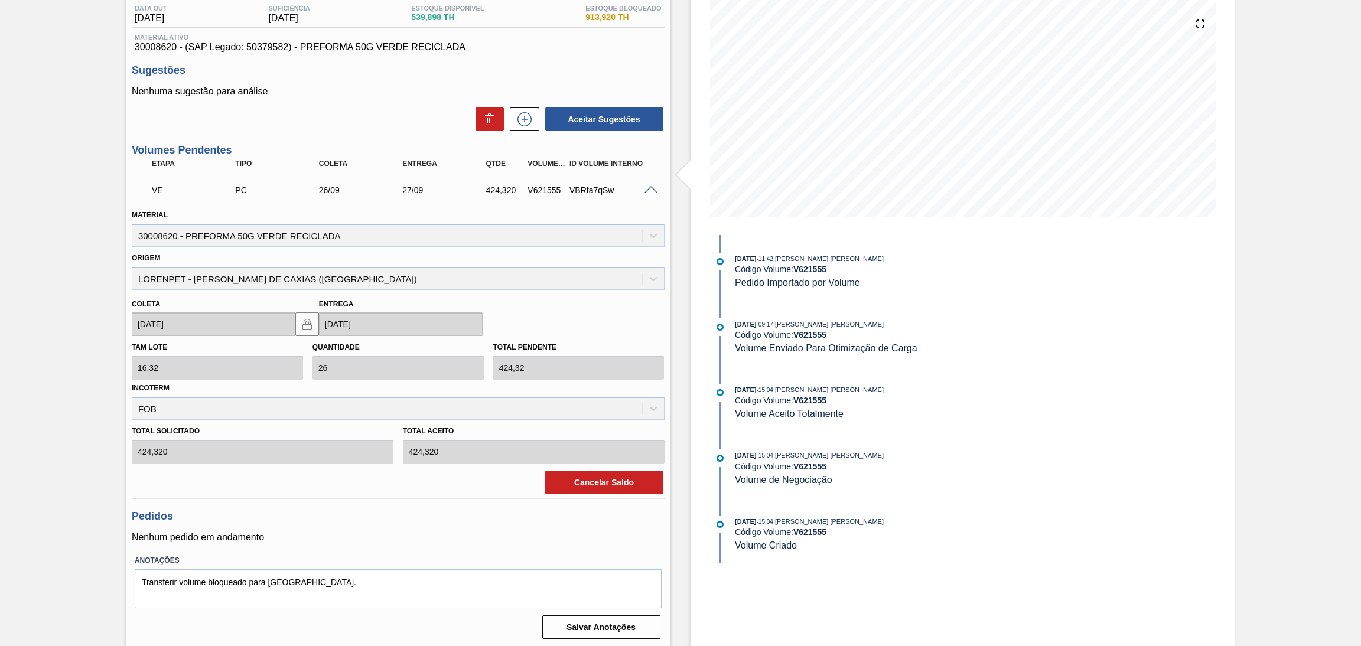
click at [648, 187] on span at bounding box center [651, 190] width 14 height 9
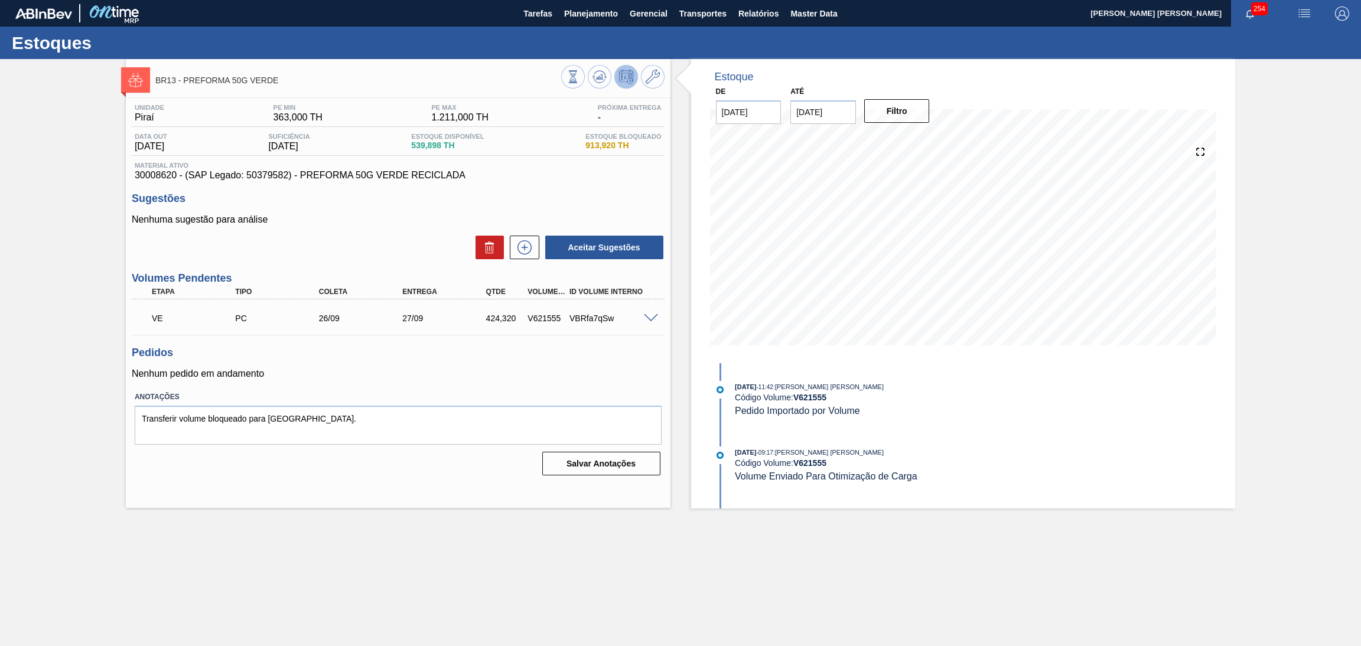
click at [416, 216] on p "Nenhuma sugestão para análise" at bounding box center [398, 219] width 533 height 11
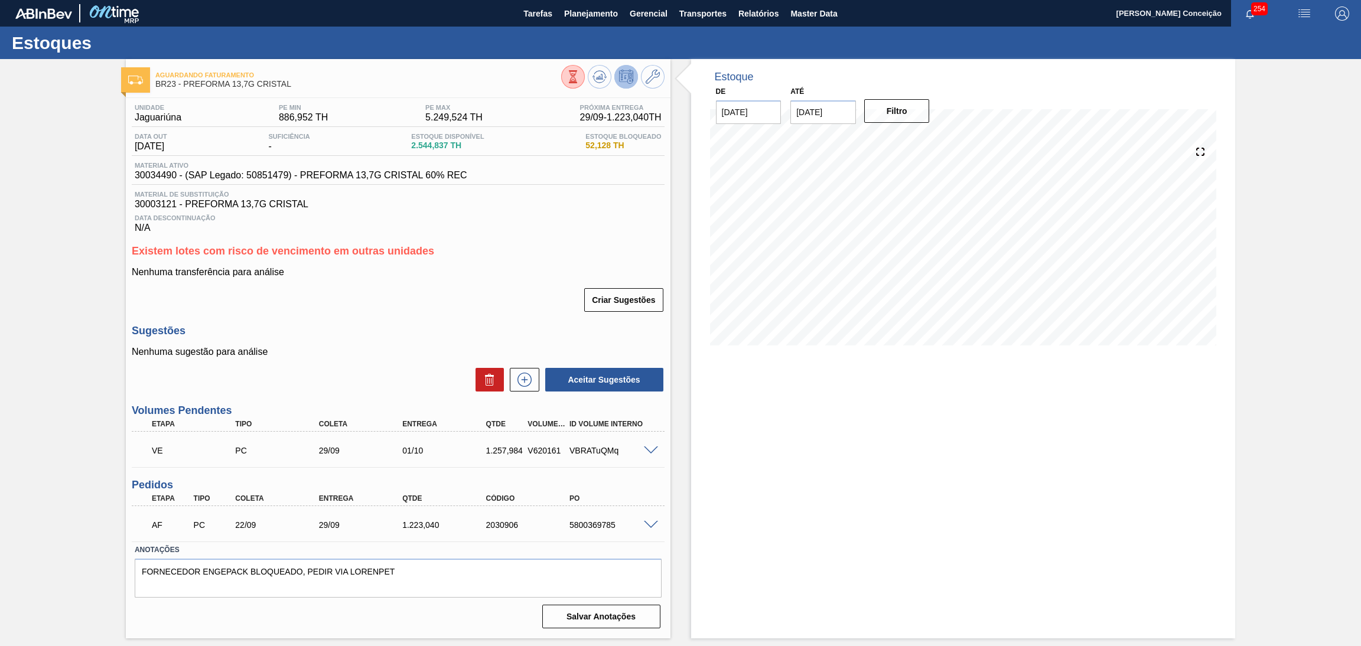
click at [504, 263] on div "Existem lotes com risco de vencimento em outras unidades Nenhuma transferência …" at bounding box center [398, 279] width 533 height 68
click at [461, 276] on p "Nenhuma transferência para análise" at bounding box center [398, 272] width 533 height 11
click at [597, 14] on span "Planejamento" at bounding box center [591, 13] width 54 height 14
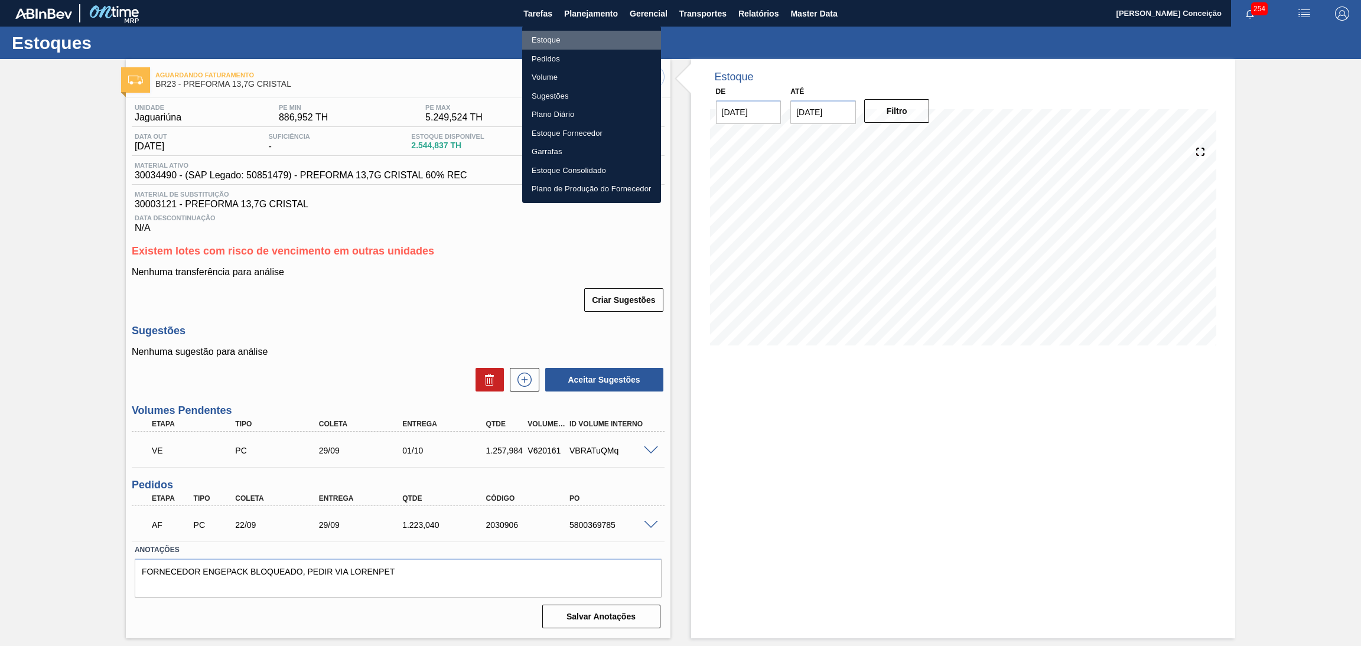
click at [549, 43] on li "Estoque" at bounding box center [591, 40] width 139 height 19
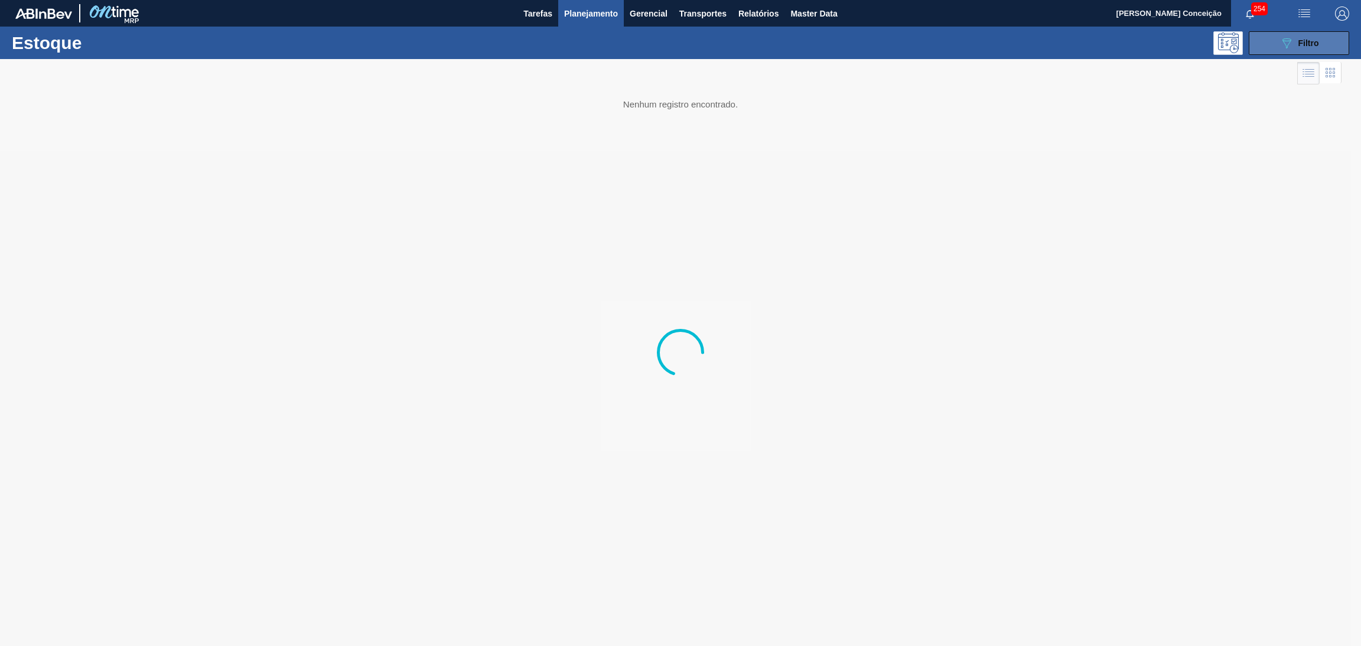
click at [1270, 44] on button "089F7B8B-B2A5-4AFE-B5C0-19BA573D28AC Filtro" at bounding box center [1298, 43] width 100 height 24
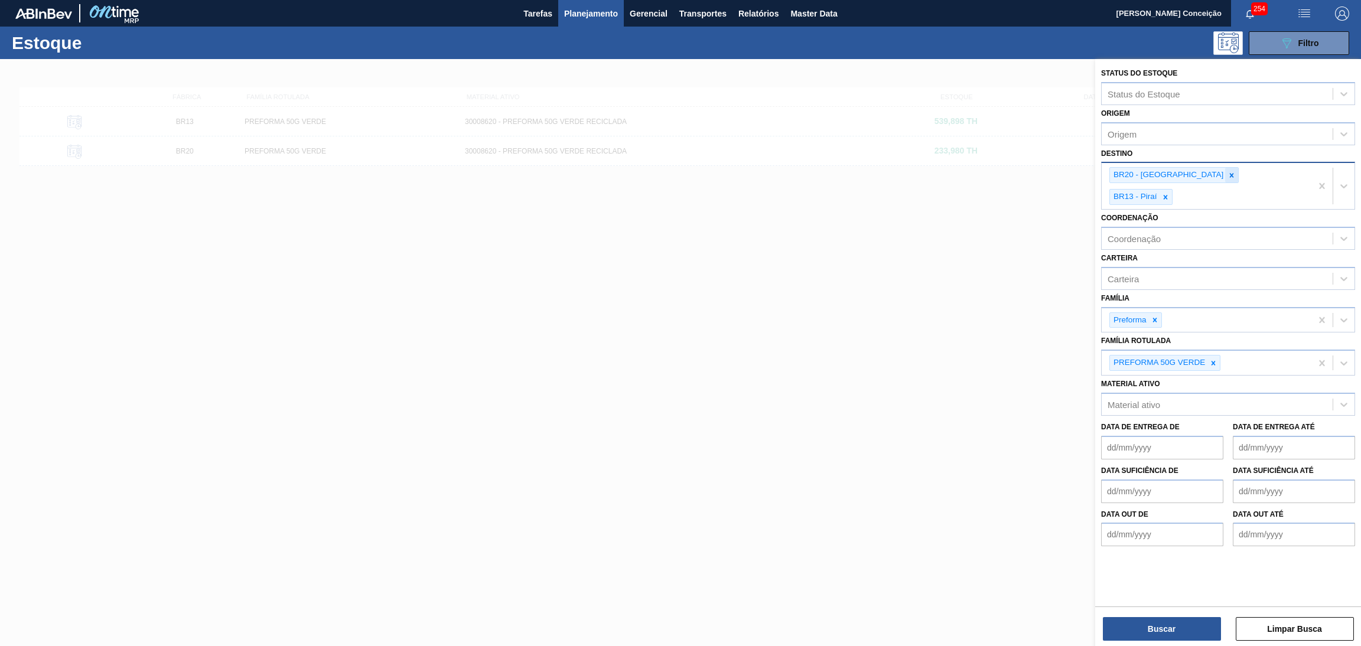
click at [1227, 175] on icon at bounding box center [1231, 175] width 8 height 8
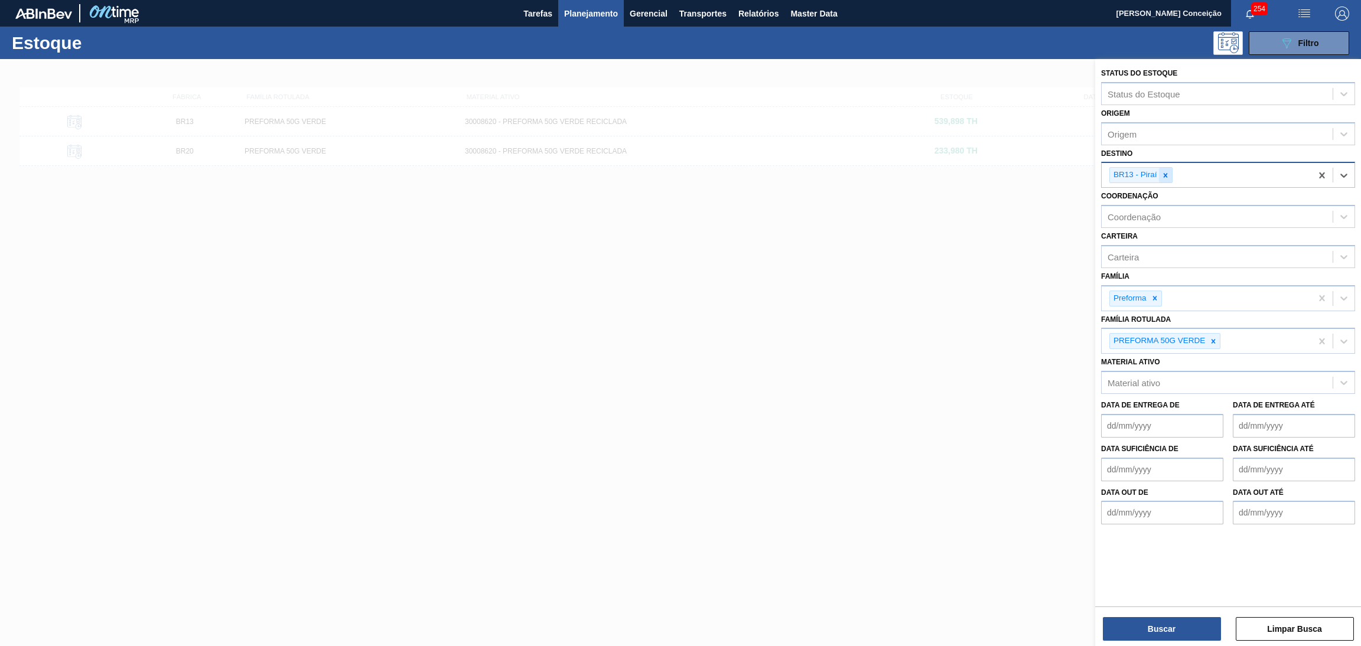
click at [1170, 175] on div at bounding box center [1165, 175] width 13 height 15
click at [611, 18] on span "Planejamento" at bounding box center [591, 13] width 54 height 14
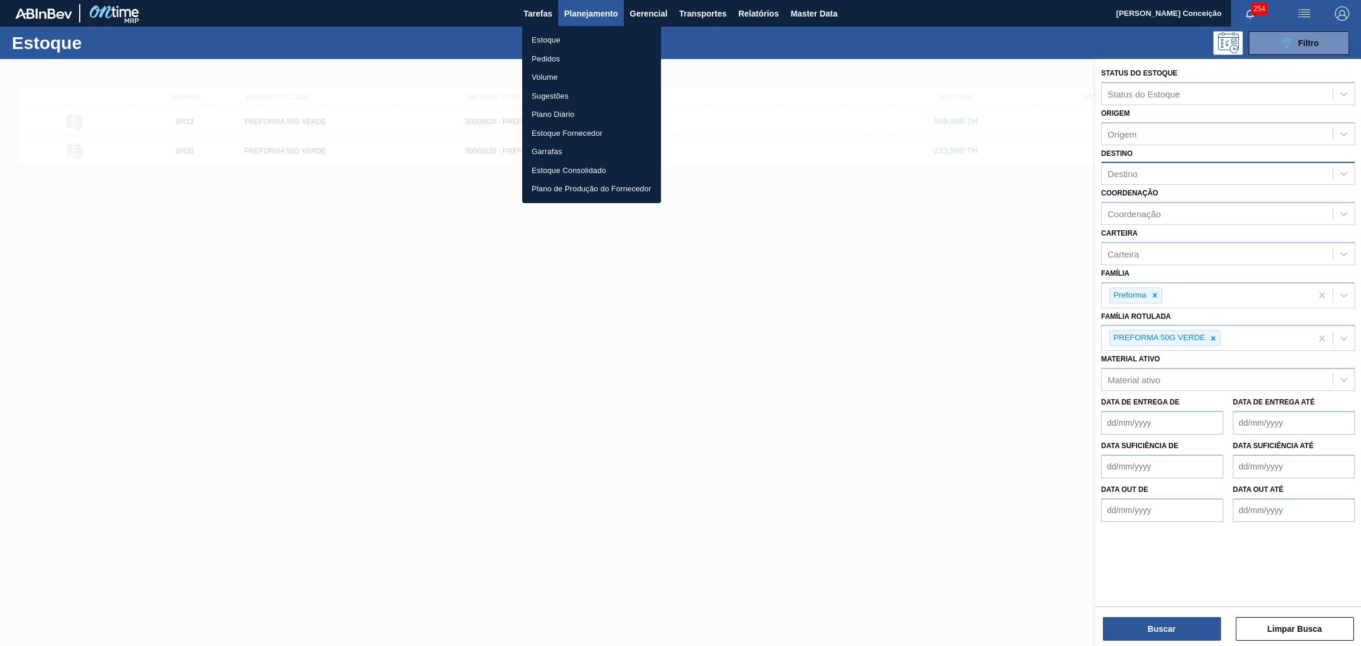
click at [564, 57] on li "Pedidos" at bounding box center [591, 59] width 139 height 19
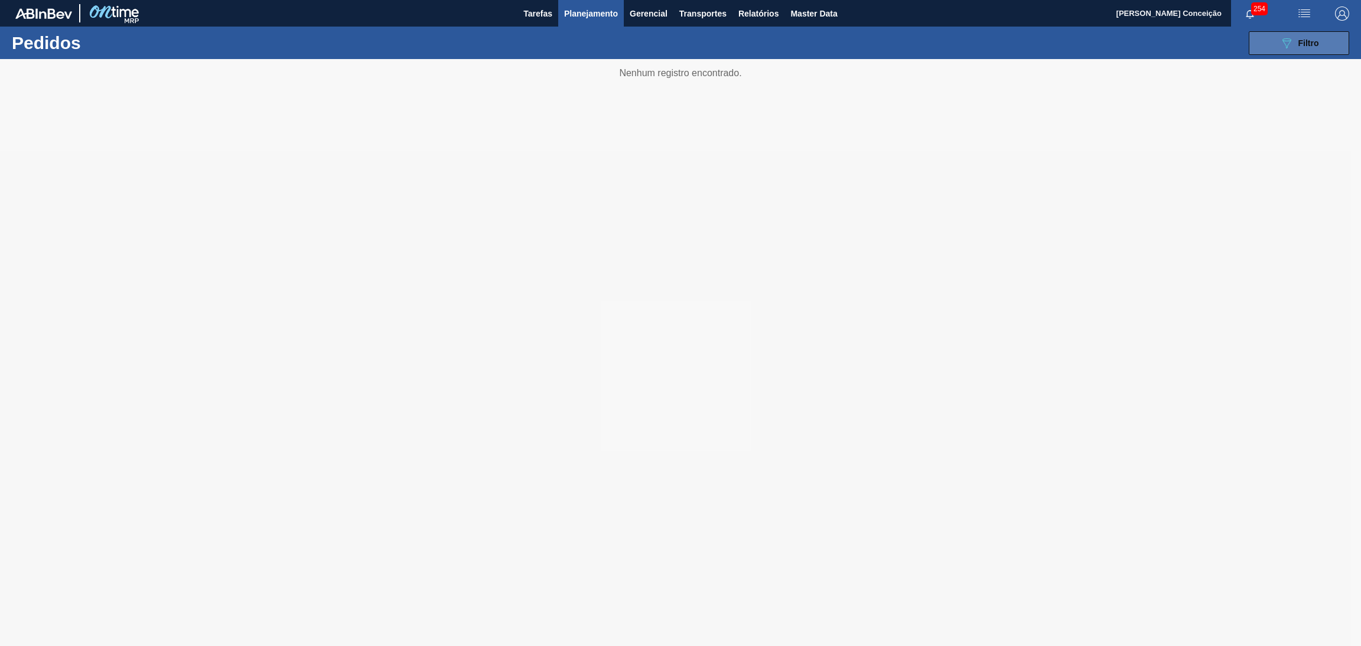
click at [1316, 45] on span "Filtro" at bounding box center [1308, 42] width 21 height 9
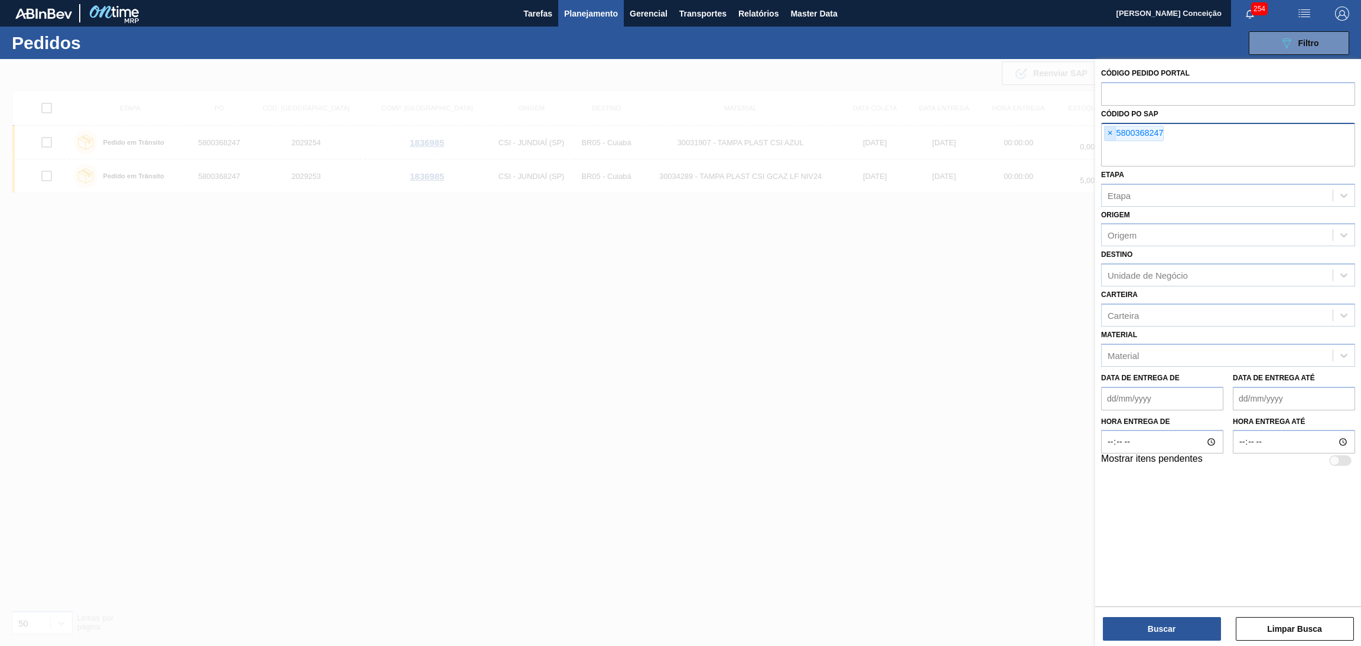
click at [1107, 136] on span "×" at bounding box center [1109, 133] width 11 height 14
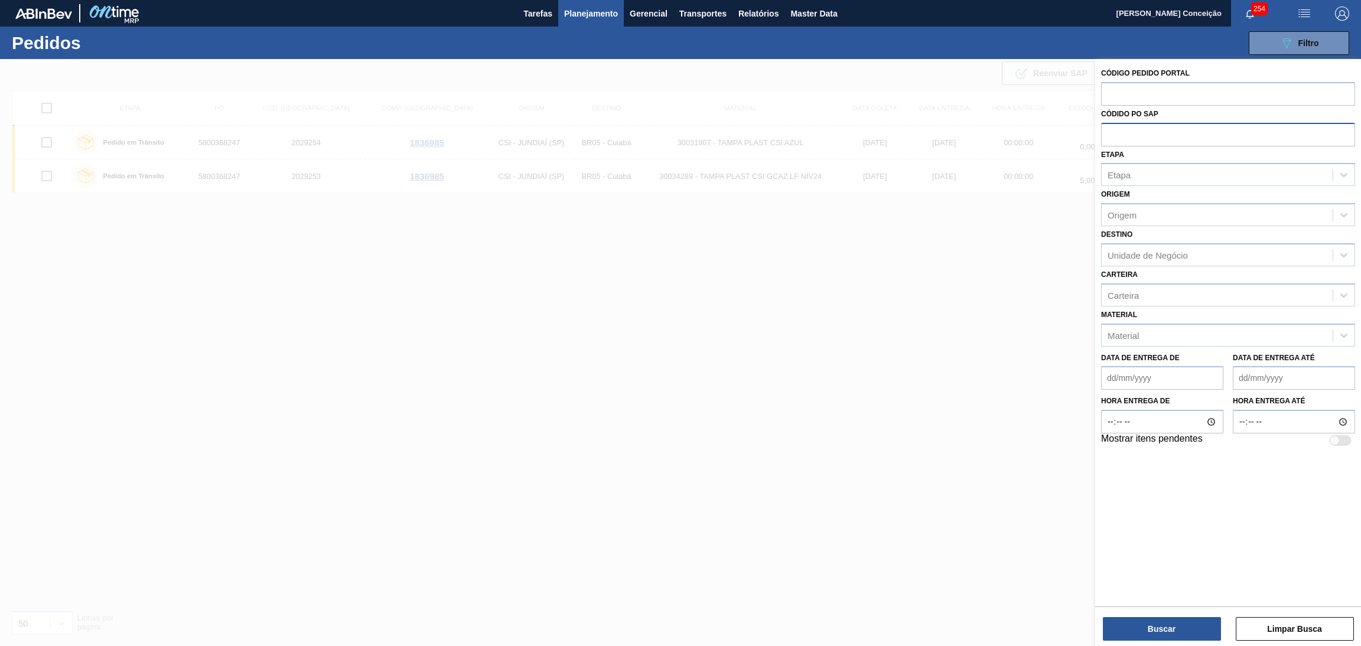
click at [1117, 106] on div "Códido PO SAP" at bounding box center [1228, 126] width 254 height 41
click at [1128, 99] on input "text" at bounding box center [1228, 93] width 254 height 22
paste input "2034399"
type input "2034399"
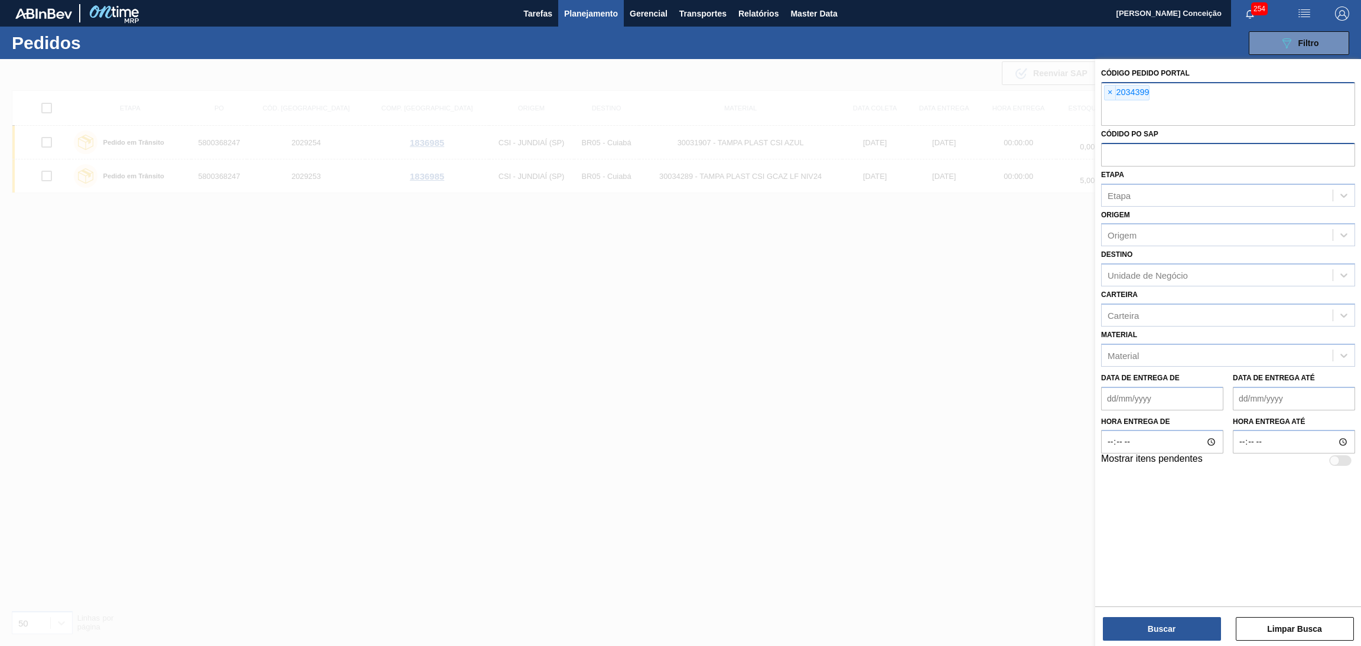
paste input "2034398"
type input "2034398"
click at [1140, 623] on button "Buscar" at bounding box center [1161, 629] width 118 height 24
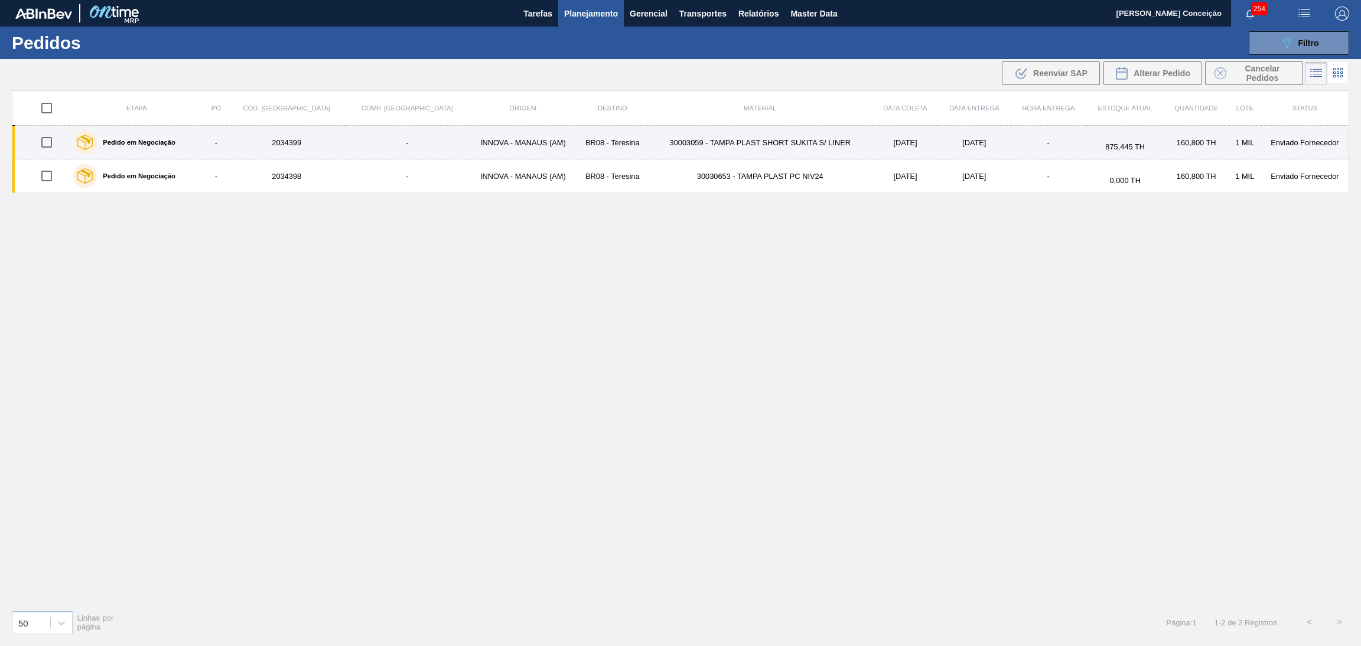
click at [763, 150] on td "30003059 - TAMPA PLAST SHORT SUKITA S/ LINER" at bounding box center [759, 143] width 225 height 34
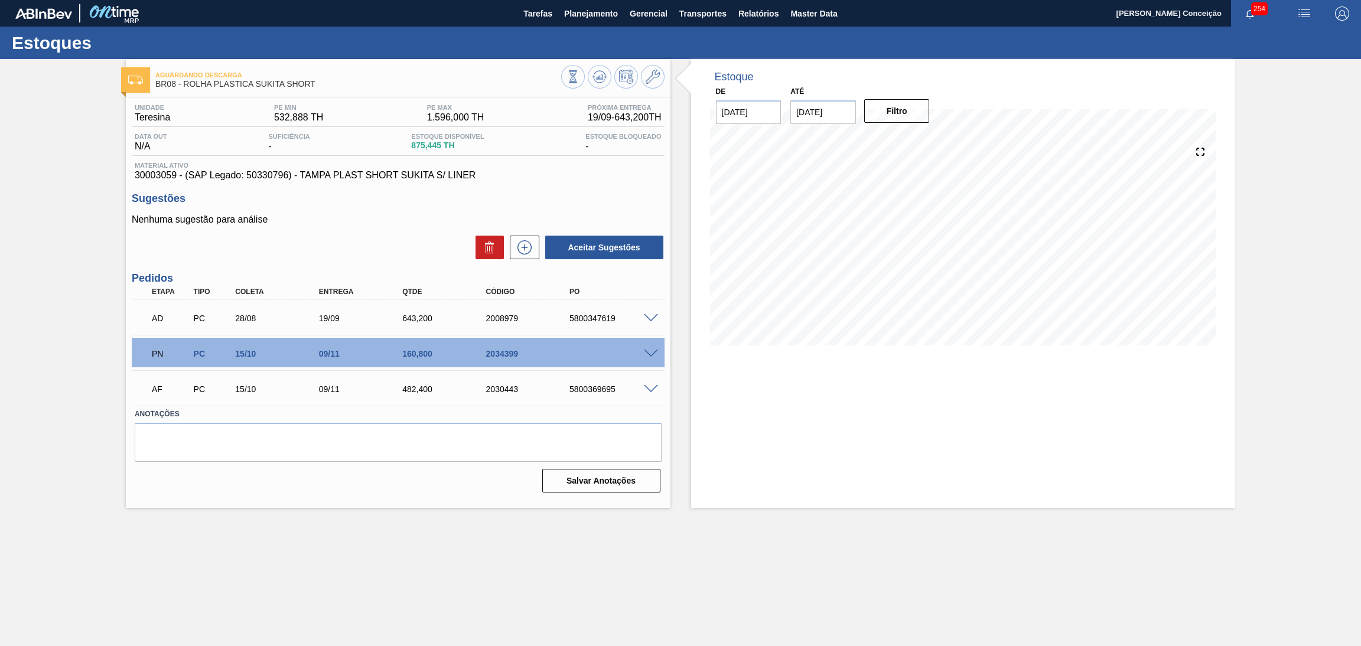
click at [650, 351] on span at bounding box center [651, 354] width 14 height 9
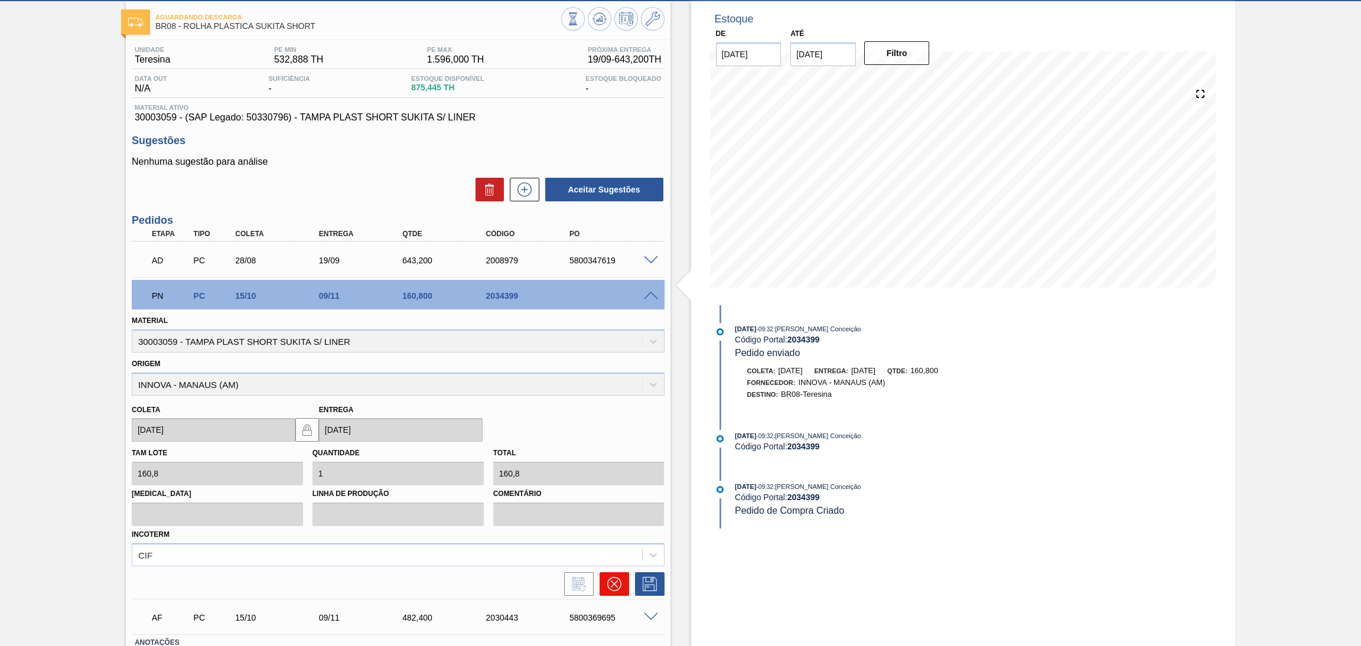
scroll to position [89, 0]
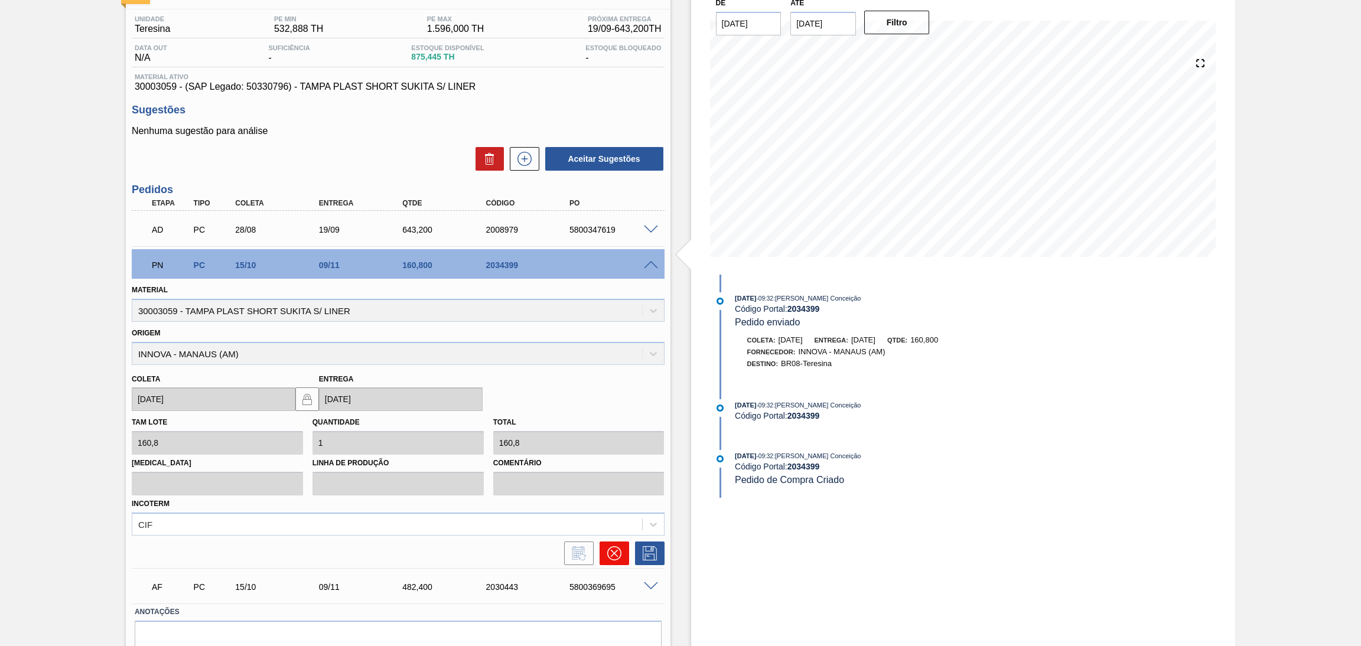
click at [618, 562] on button at bounding box center [614, 553] width 30 height 24
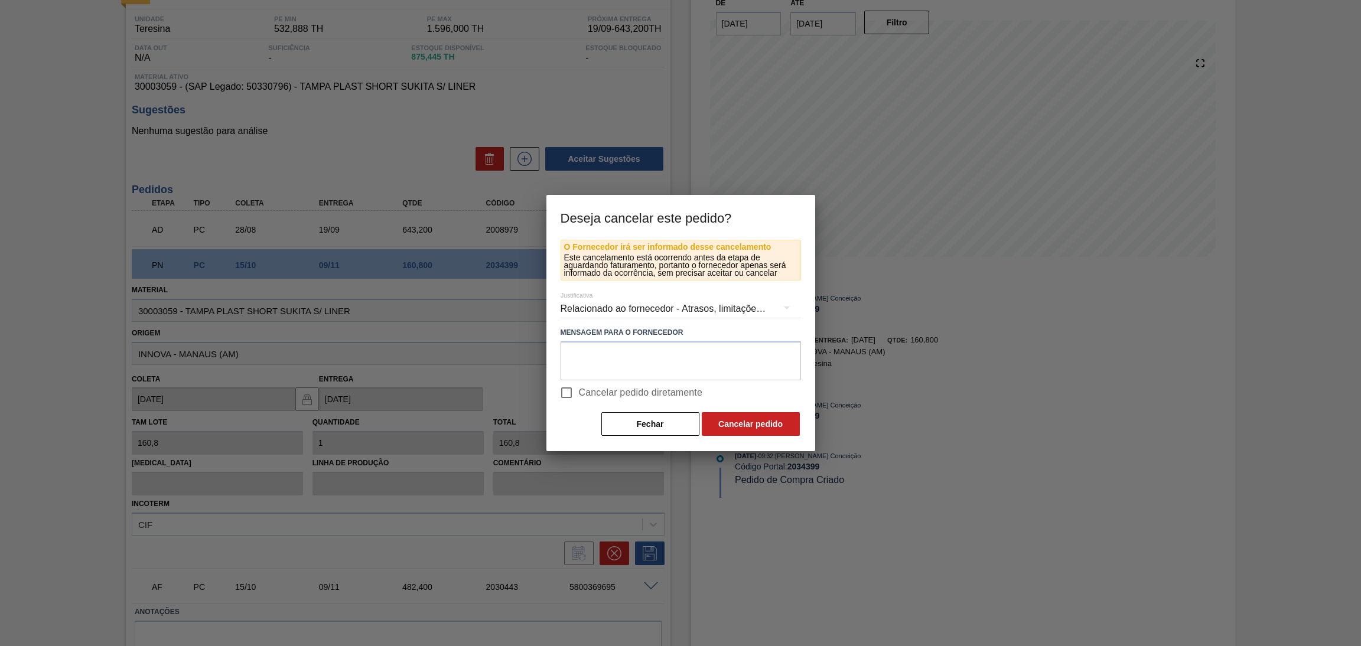
click at [657, 386] on span "Cancelar pedido diretamente" at bounding box center [641, 393] width 124 height 14
click at [579, 386] on input "Cancelar pedido diretamente" at bounding box center [566, 392] width 25 height 25
checkbox input "true"
click at [738, 355] on textarea at bounding box center [680, 360] width 240 height 39
type textarea "o"
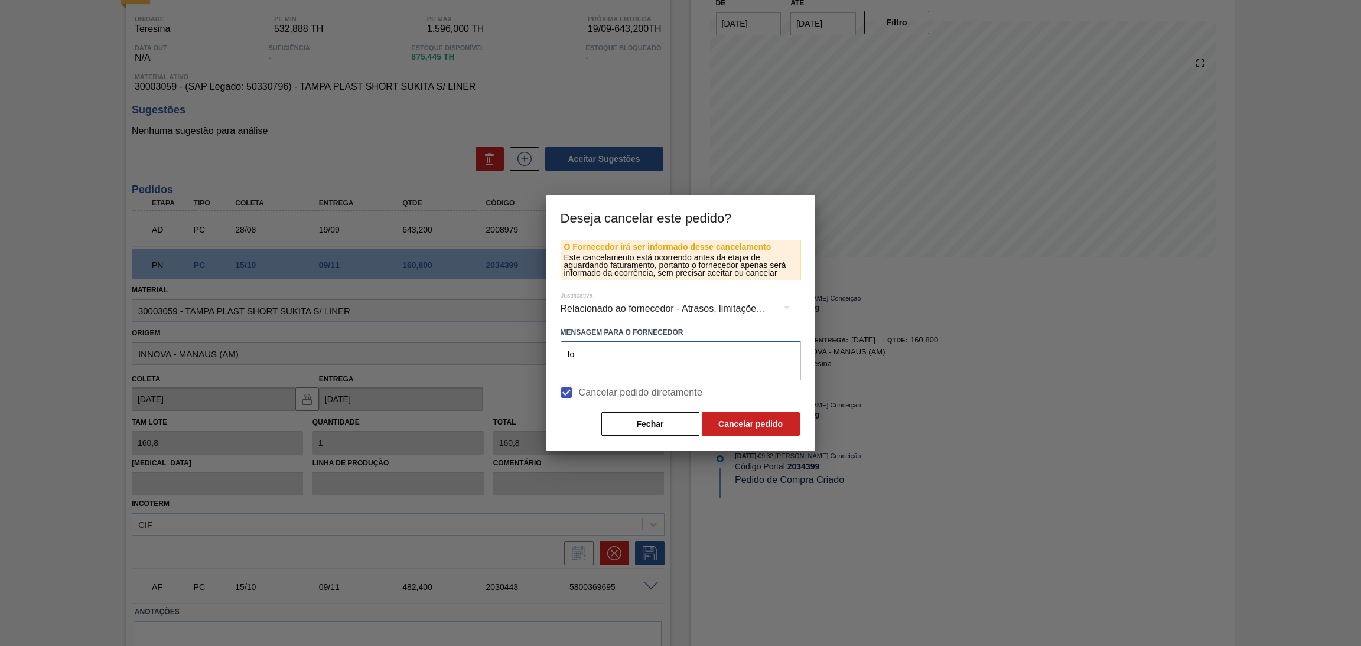
type textarea "f"
drag, startPoint x: 713, startPoint y: 351, endPoint x: 239, endPoint y: 354, distance: 474.2
click at [254, 351] on div "Deseja cancelar este pedido? O Fornecedor irá ser informado desse cancelamento …" at bounding box center [680, 323] width 1361 height 646
type textarea "fornecedor compôs carga com outro sku"
click at [725, 412] on button "Cancelar pedido" at bounding box center [751, 424] width 98 height 24
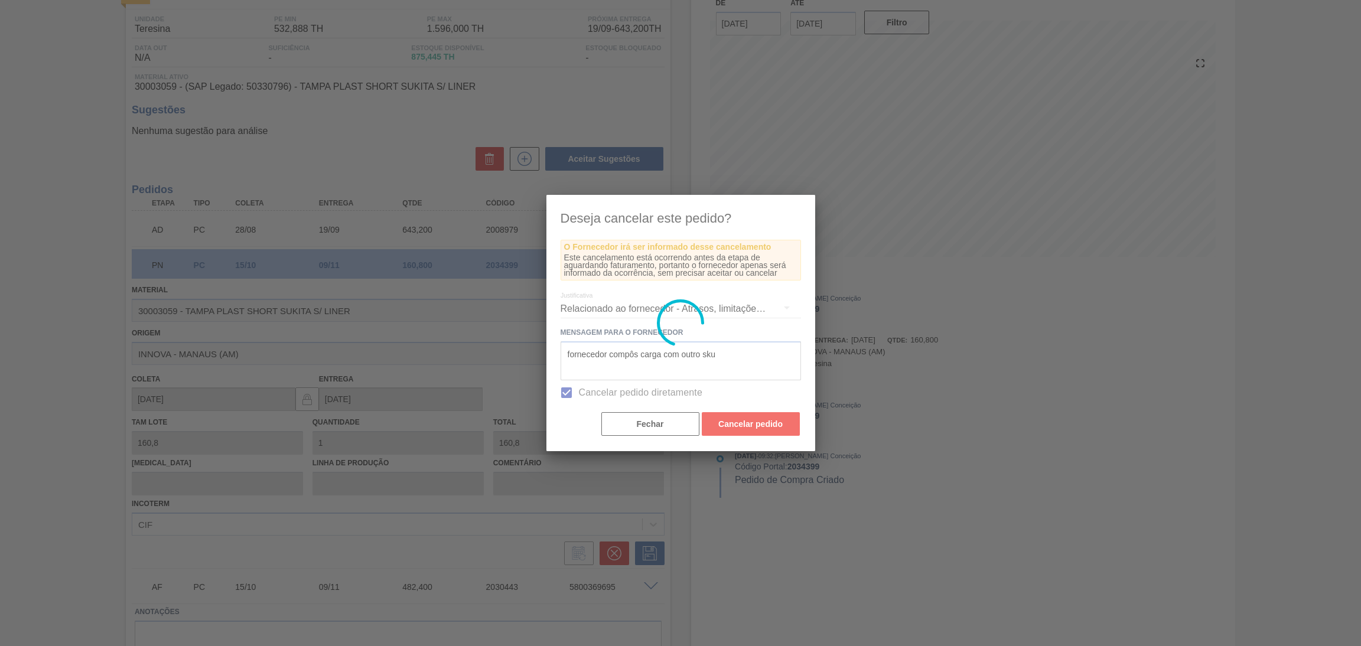
scroll to position [0, 0]
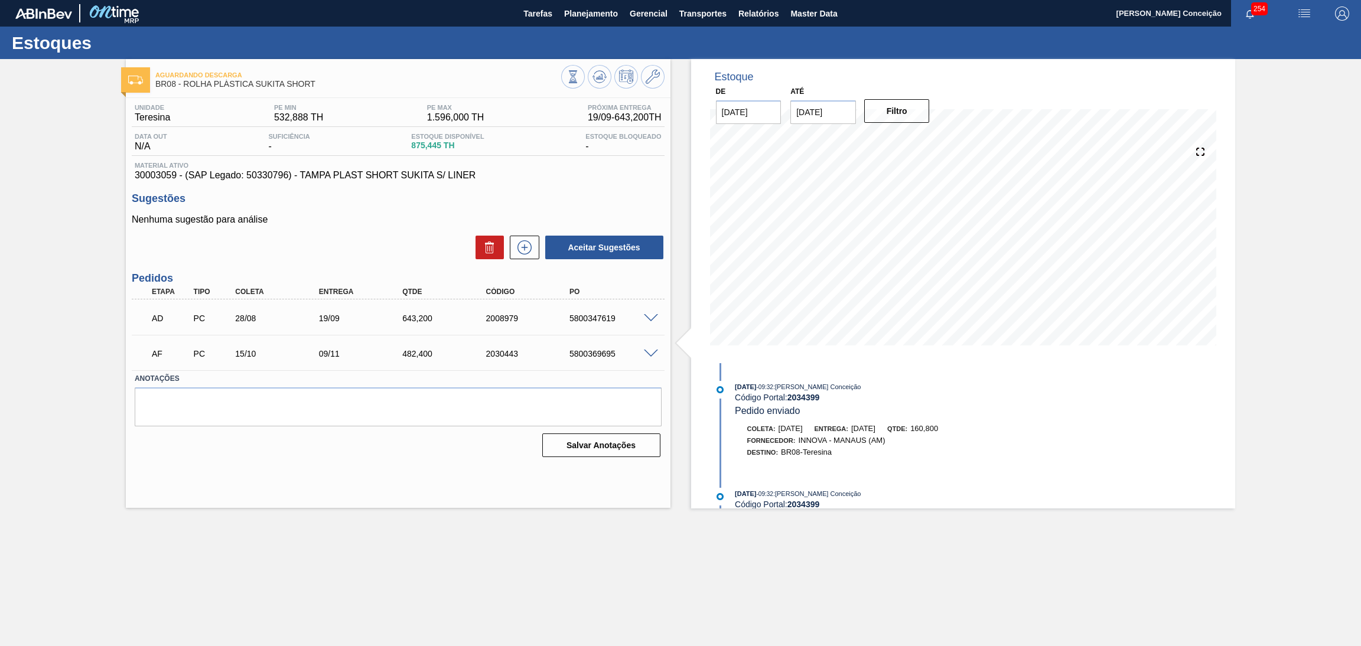
click at [345, 231] on div "Nenhuma sugestão para análise Aceitar Sugestões" at bounding box center [398, 237] width 533 height 46
click at [392, 220] on p "Nenhuma sugestão para análise" at bounding box center [398, 219] width 533 height 11
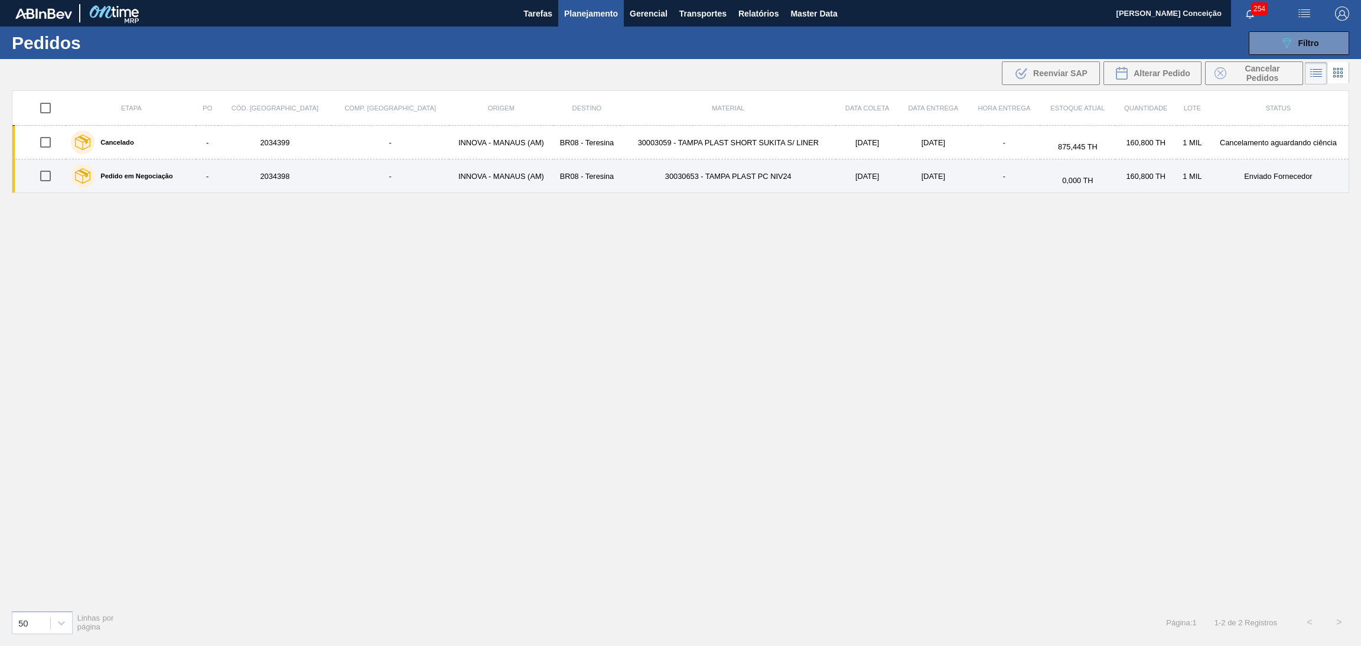
click at [902, 174] on td "09/11/2025" at bounding box center [933, 176] width 70 height 34
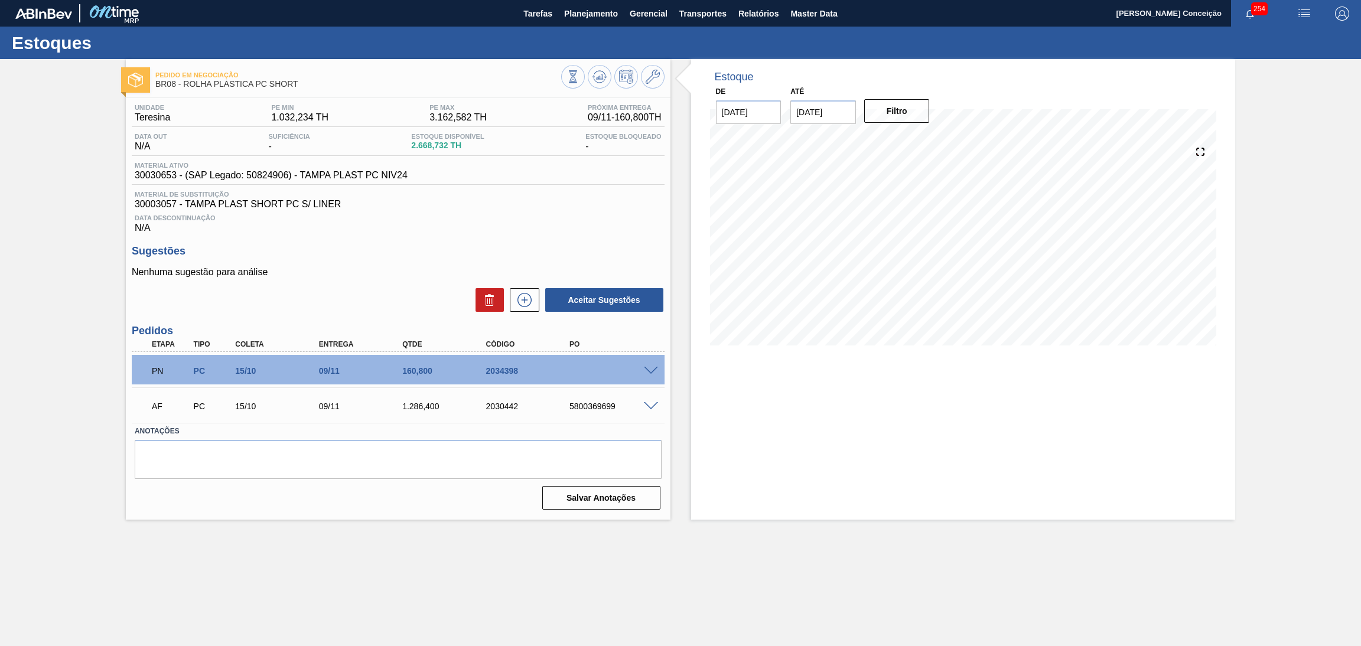
click at [653, 367] on span at bounding box center [651, 371] width 14 height 9
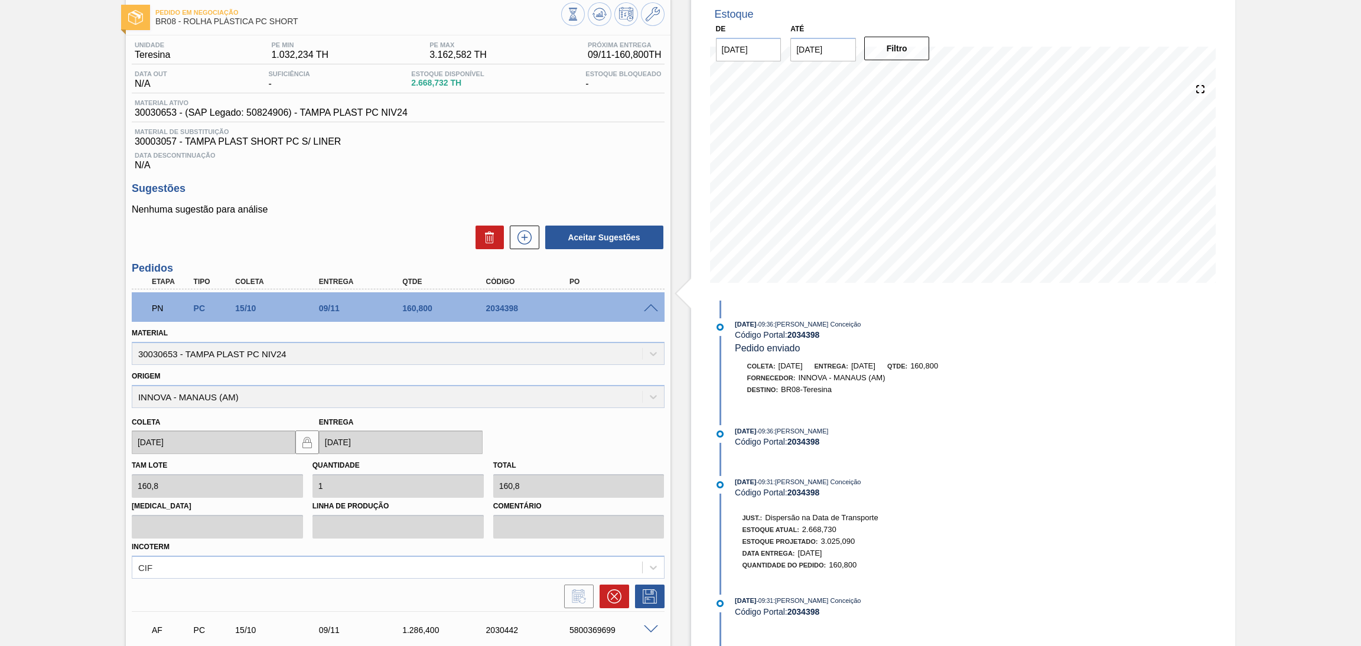
scroll to position [157, 0]
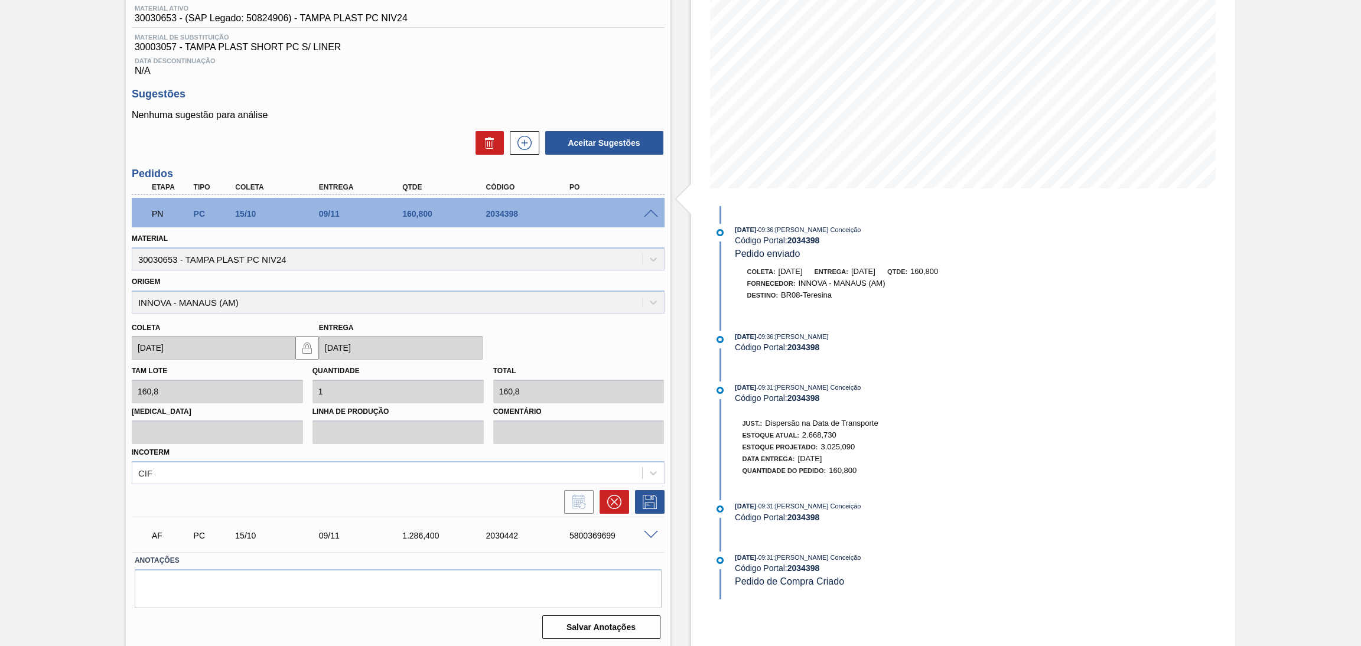
click at [649, 205] on div "PN PC 15/10 09/11 160,800 2034398" at bounding box center [398, 213] width 533 height 30
click at [649, 212] on span at bounding box center [651, 214] width 14 height 9
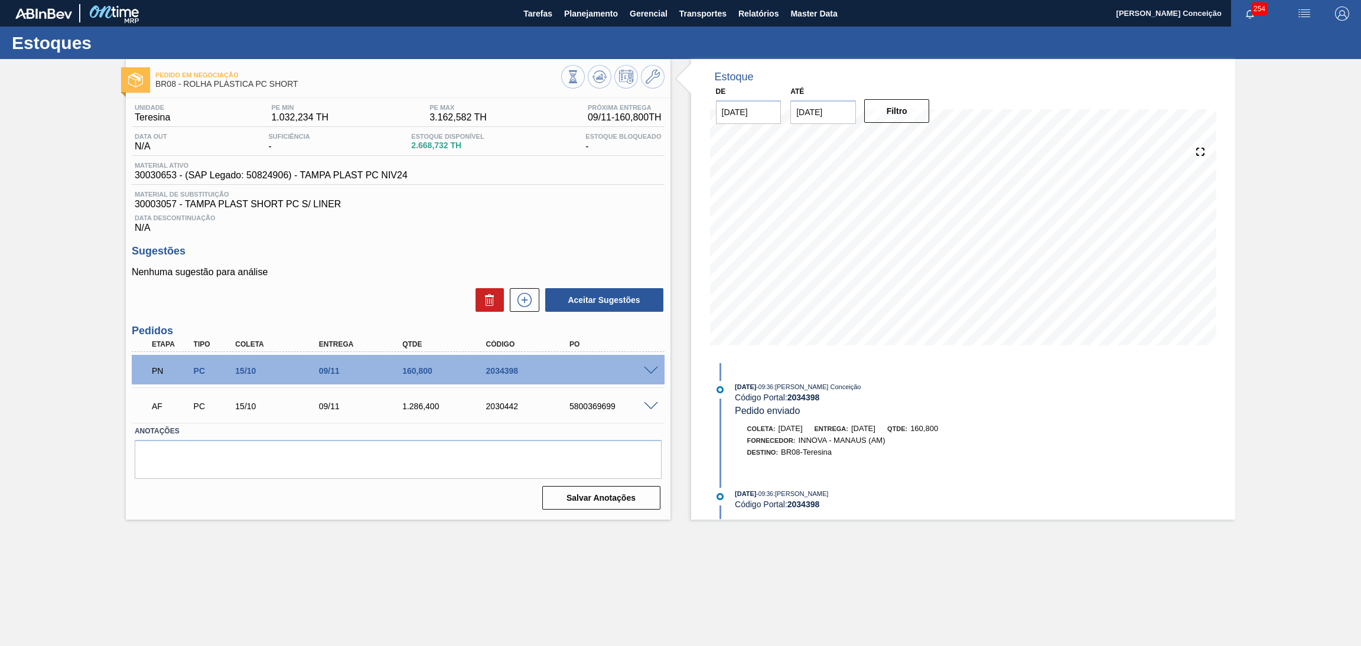
click at [653, 370] on span at bounding box center [651, 371] width 14 height 9
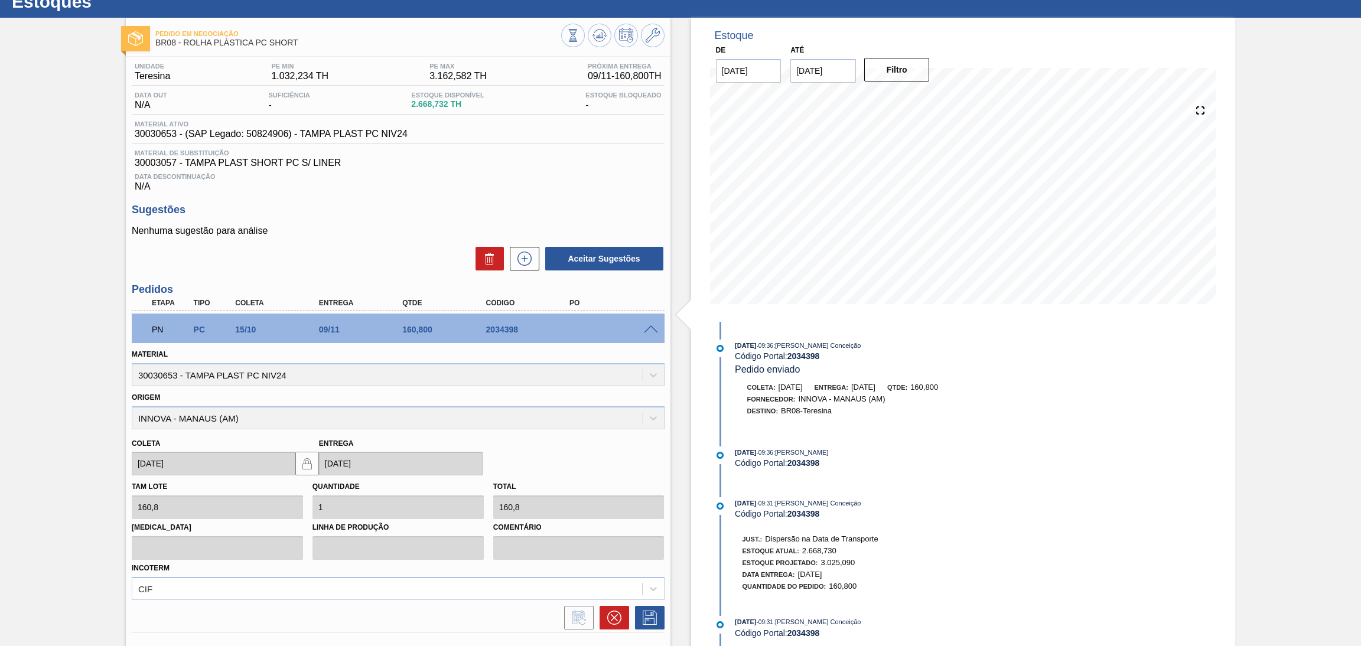
scroll to position [157, 0]
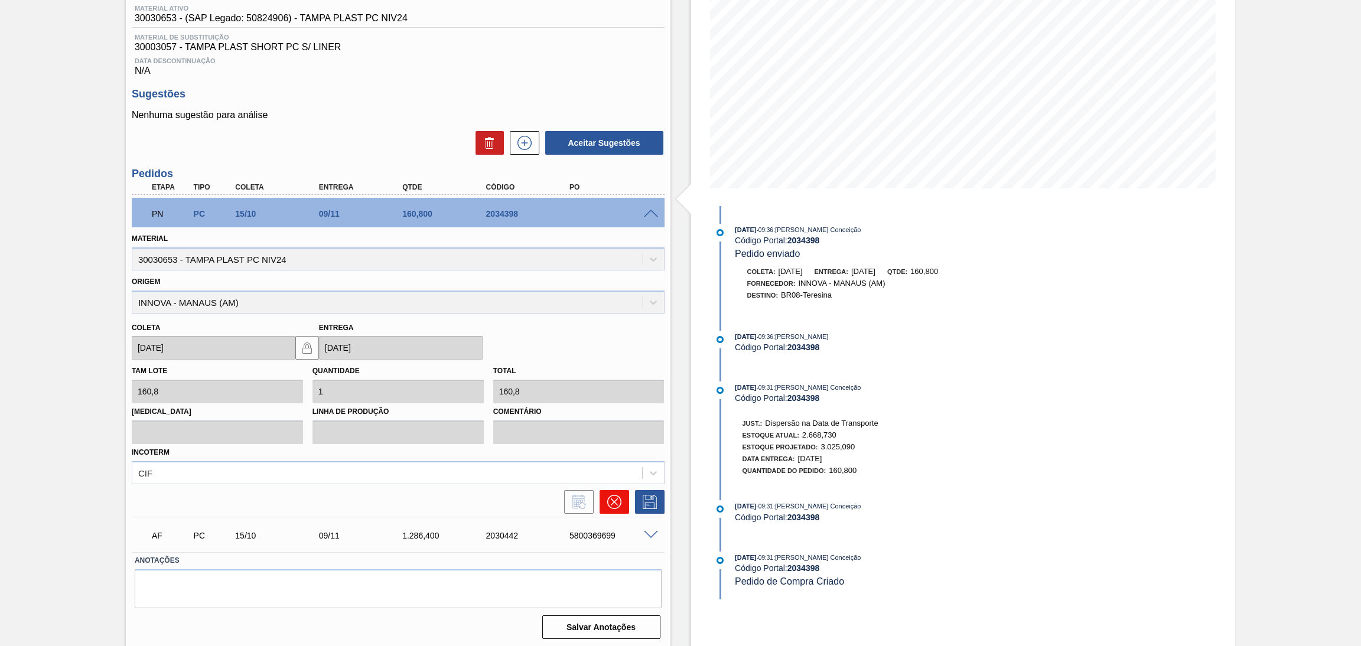
click at [622, 506] on button at bounding box center [614, 502] width 30 height 24
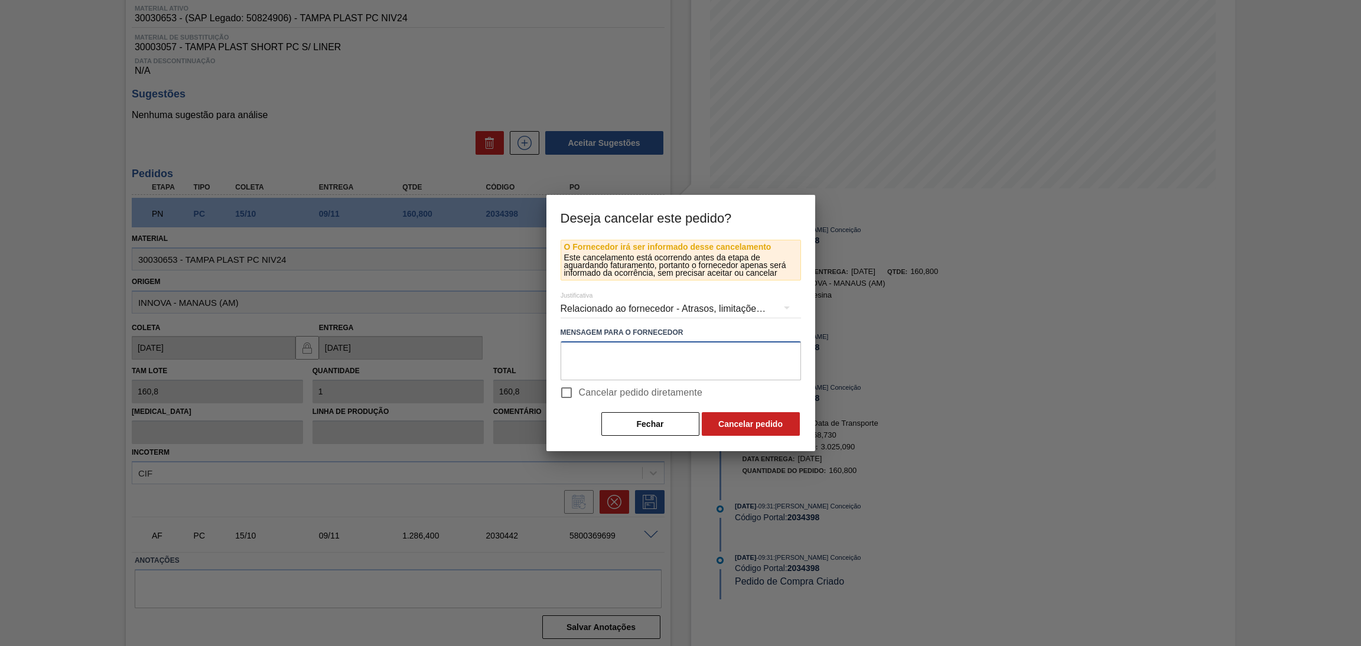
click at [668, 352] on textarea at bounding box center [680, 360] width 240 height 39
paste textarea "fornecedor compôs carga com outro sku"
type textarea "fornecedor compôs carga com outro sku"
click at [657, 386] on span "Cancelar pedido diretamente" at bounding box center [641, 393] width 124 height 14
click at [579, 386] on input "Cancelar pedido diretamente" at bounding box center [566, 392] width 25 height 25
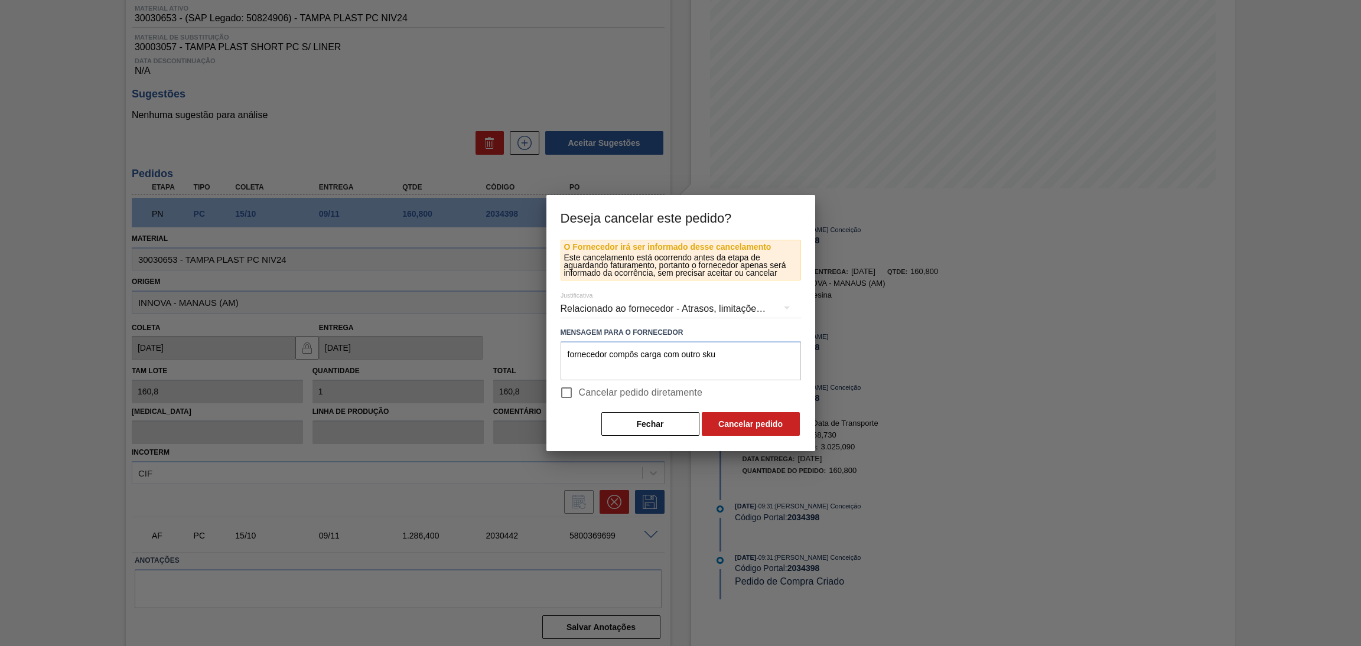
checkbox input "true"
click at [722, 425] on button "Cancelar pedido" at bounding box center [751, 424] width 98 height 24
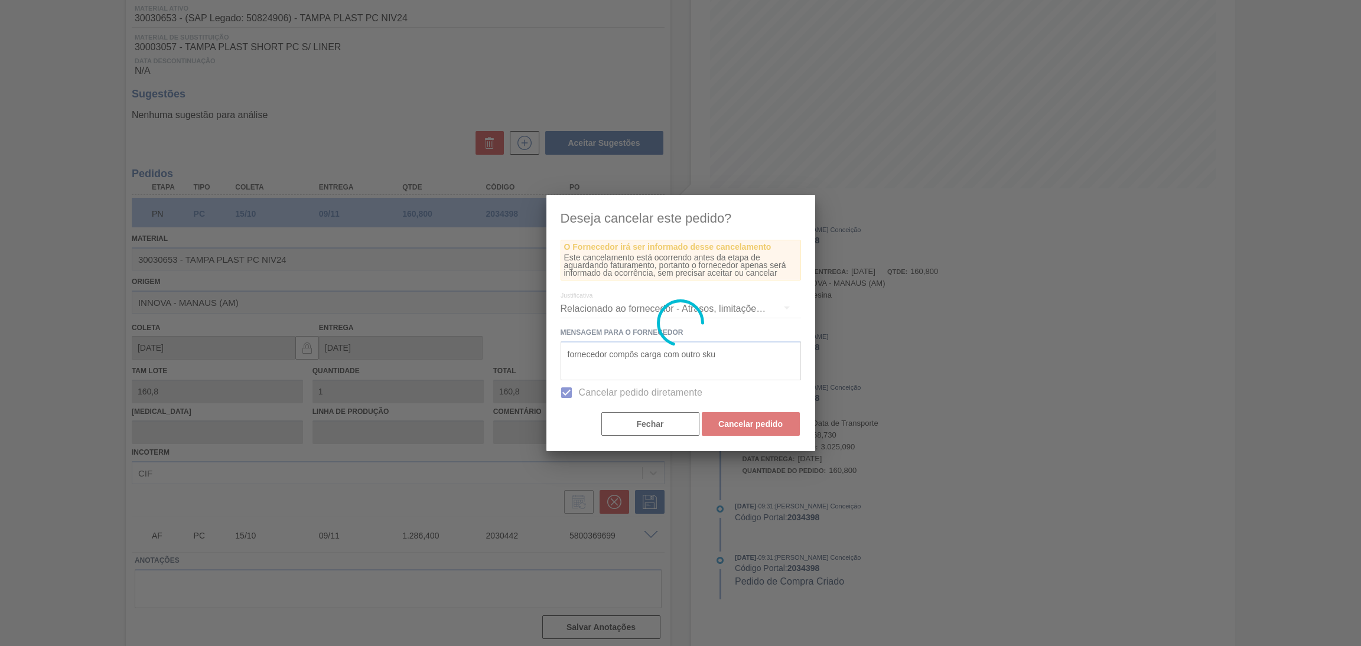
scroll to position [0, 0]
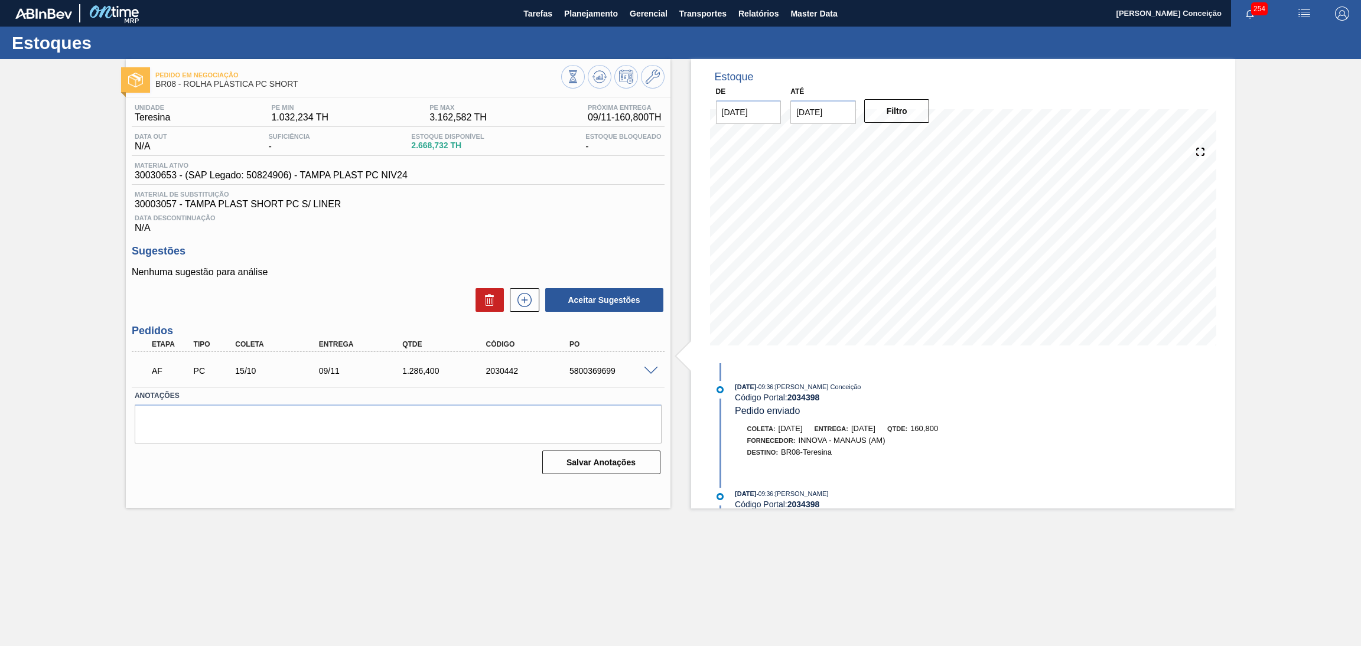
click at [369, 267] on p "Nenhuma sugestão para análise" at bounding box center [398, 272] width 533 height 11
click at [598, 71] on icon at bounding box center [599, 77] width 14 height 14
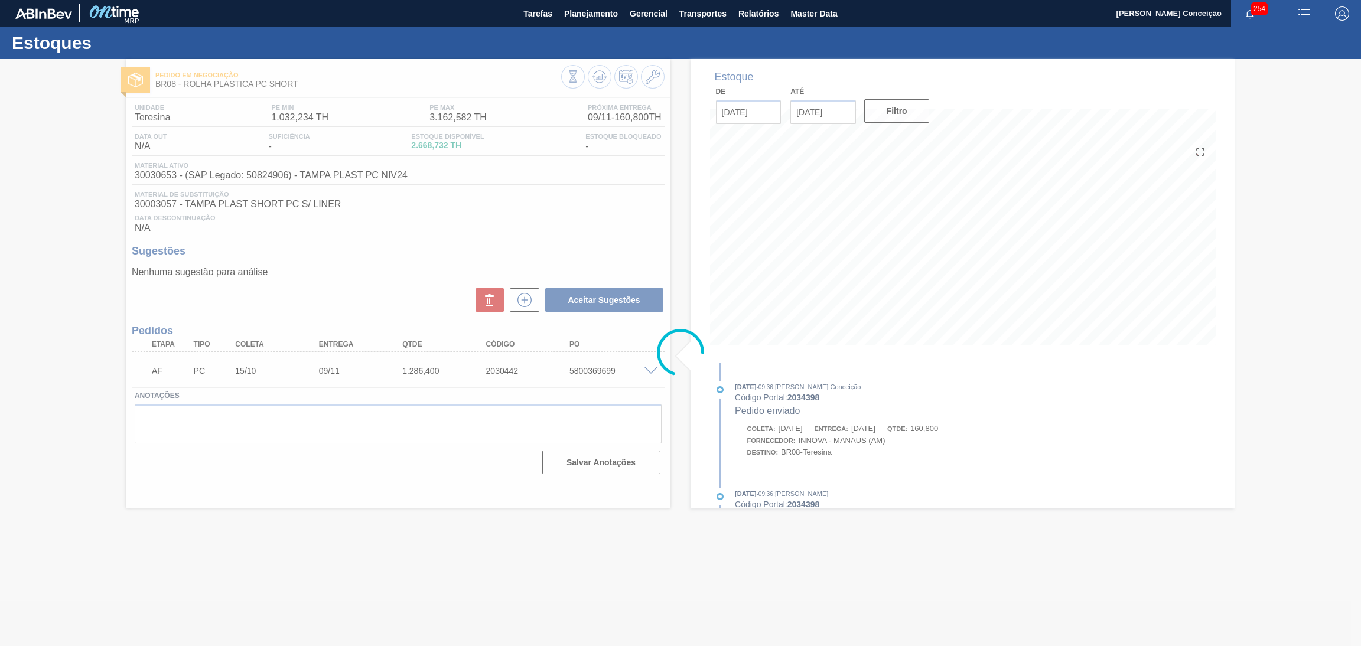
click at [403, 411] on div "Estoques Pedido em Negociação BR08 - ROLHA PLÁSTICA PC SHORT Unidade Teresina P…" at bounding box center [680, 268] width 1361 height 482
click at [502, 223] on div at bounding box center [680, 352] width 1361 height 587
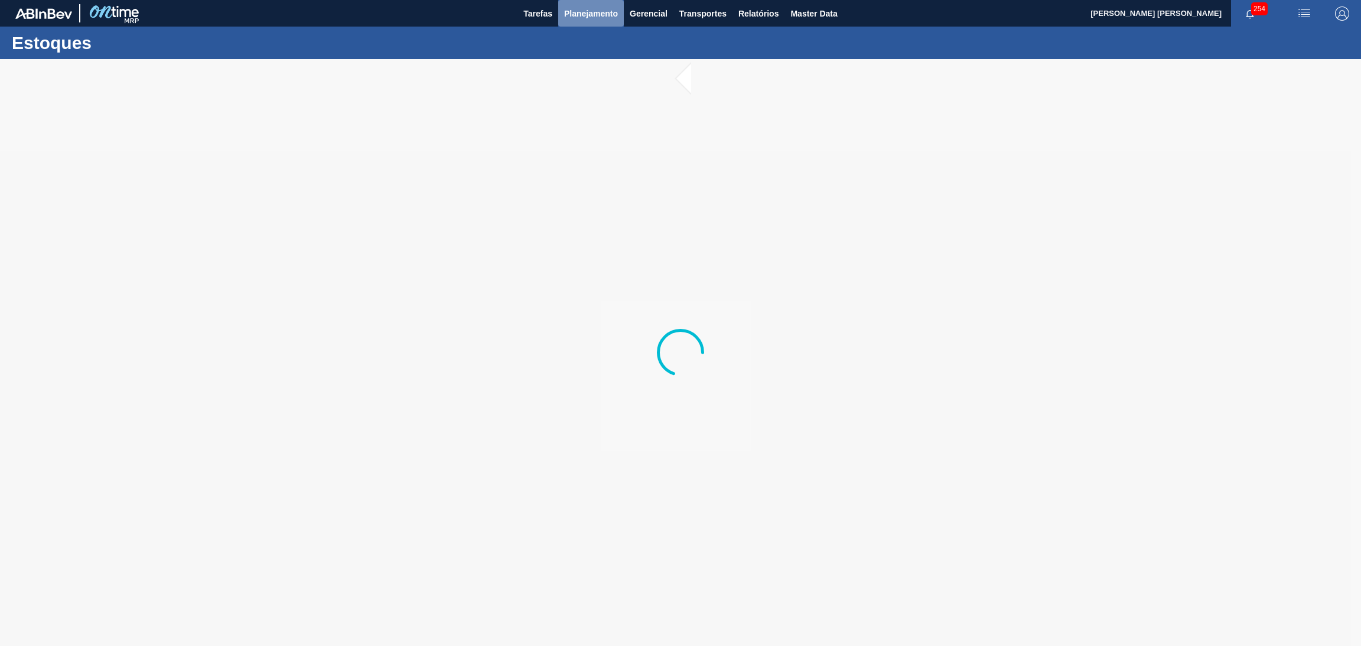
click at [605, 21] on button "Planejamento" at bounding box center [591, 13] width 66 height 27
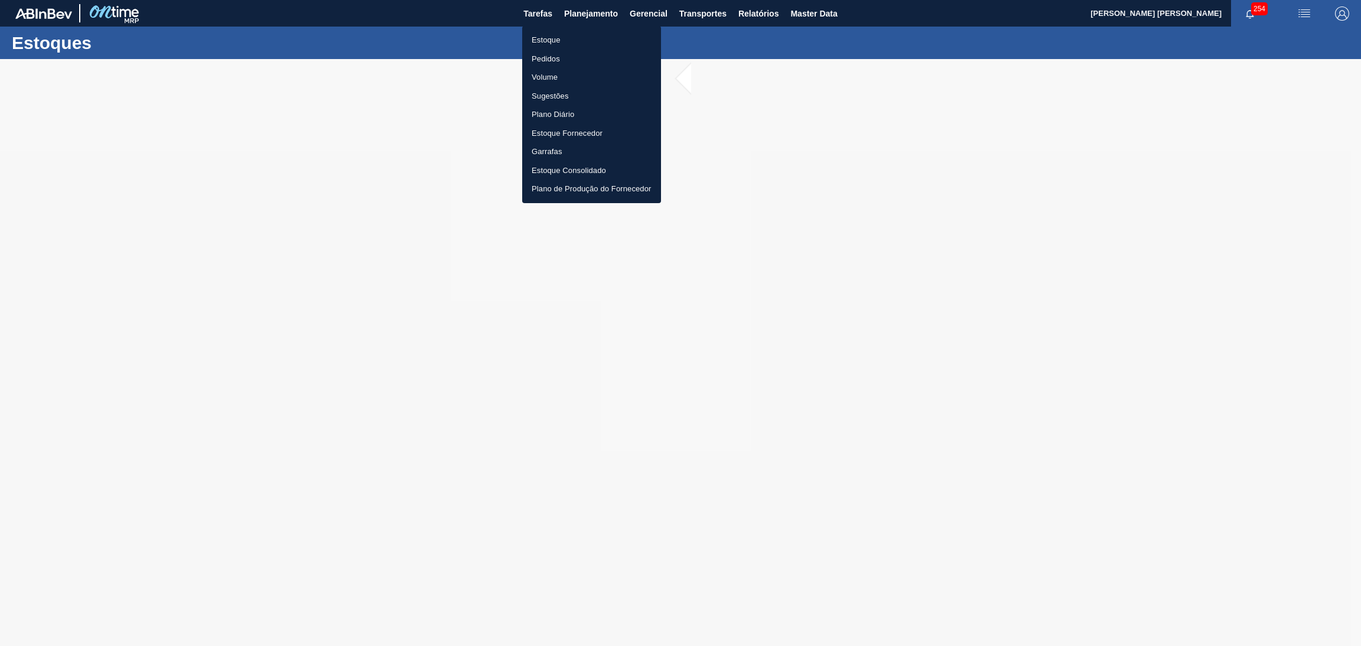
click at [566, 35] on li "Estoque" at bounding box center [591, 40] width 139 height 19
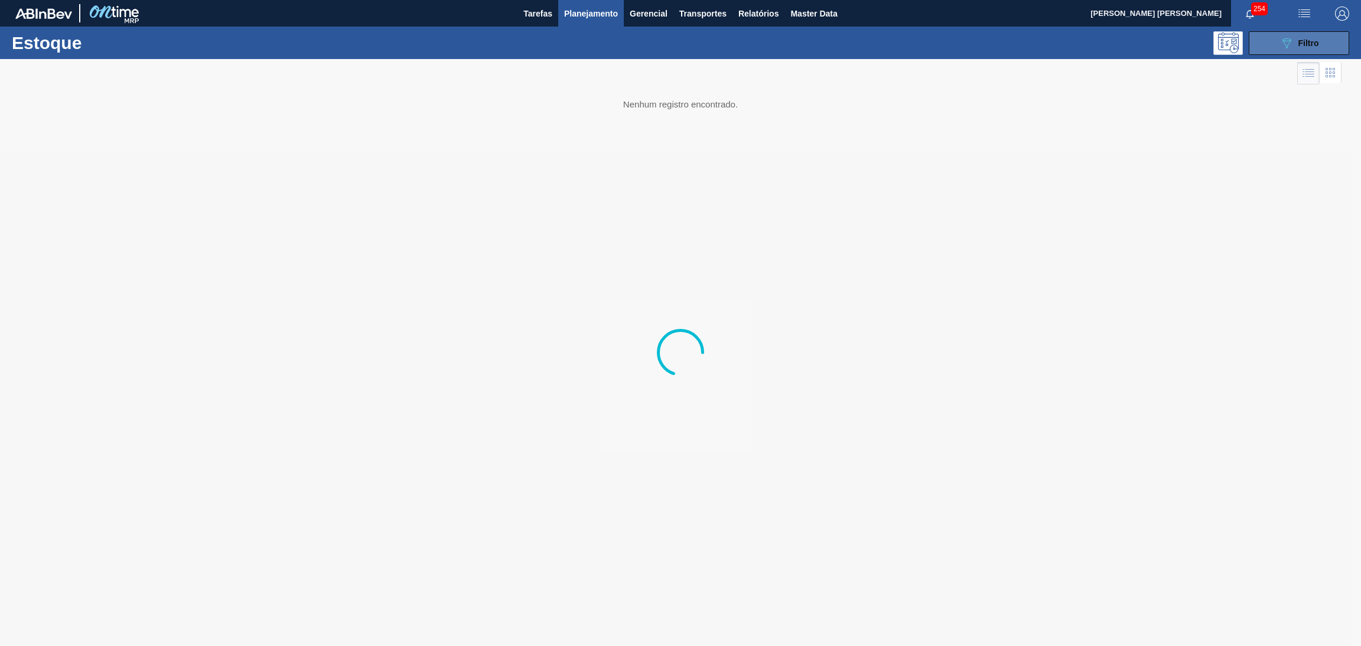
click at [1296, 41] on div "089F7B8B-B2A5-4AFE-B5C0-19BA573D28AC Filtro" at bounding box center [1299, 43] width 40 height 14
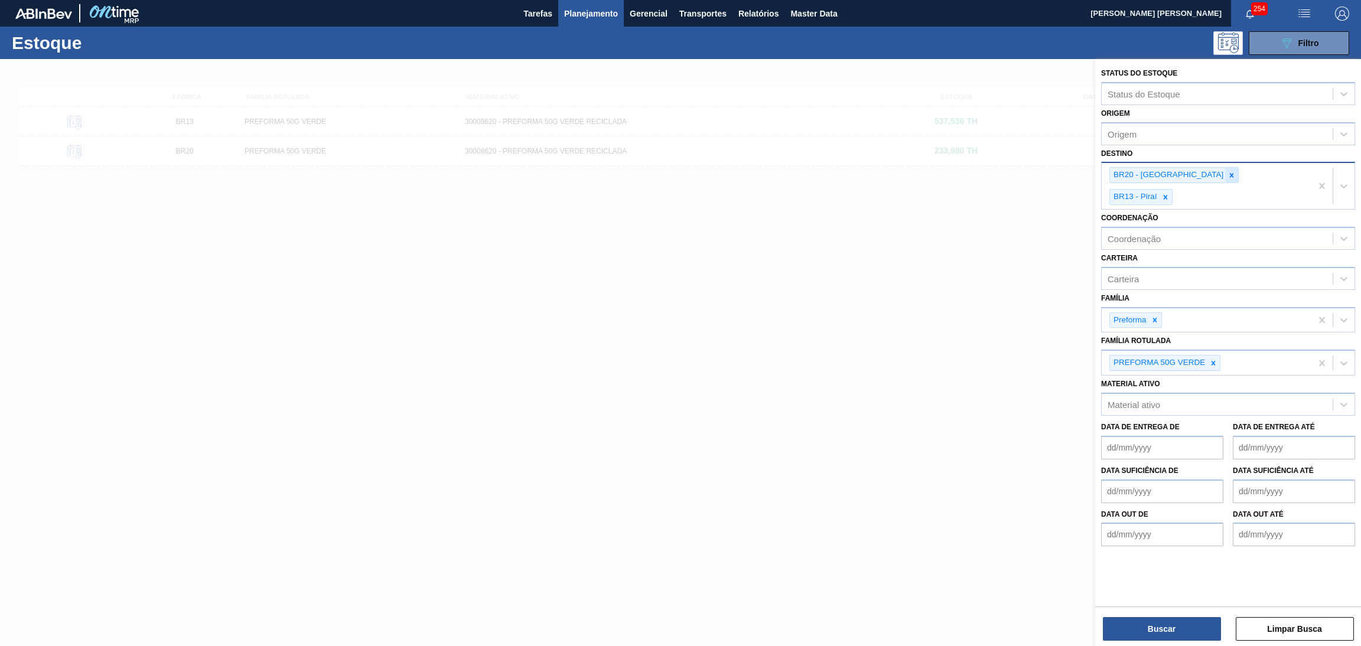
click at [1227, 177] on icon at bounding box center [1231, 175] width 8 height 8
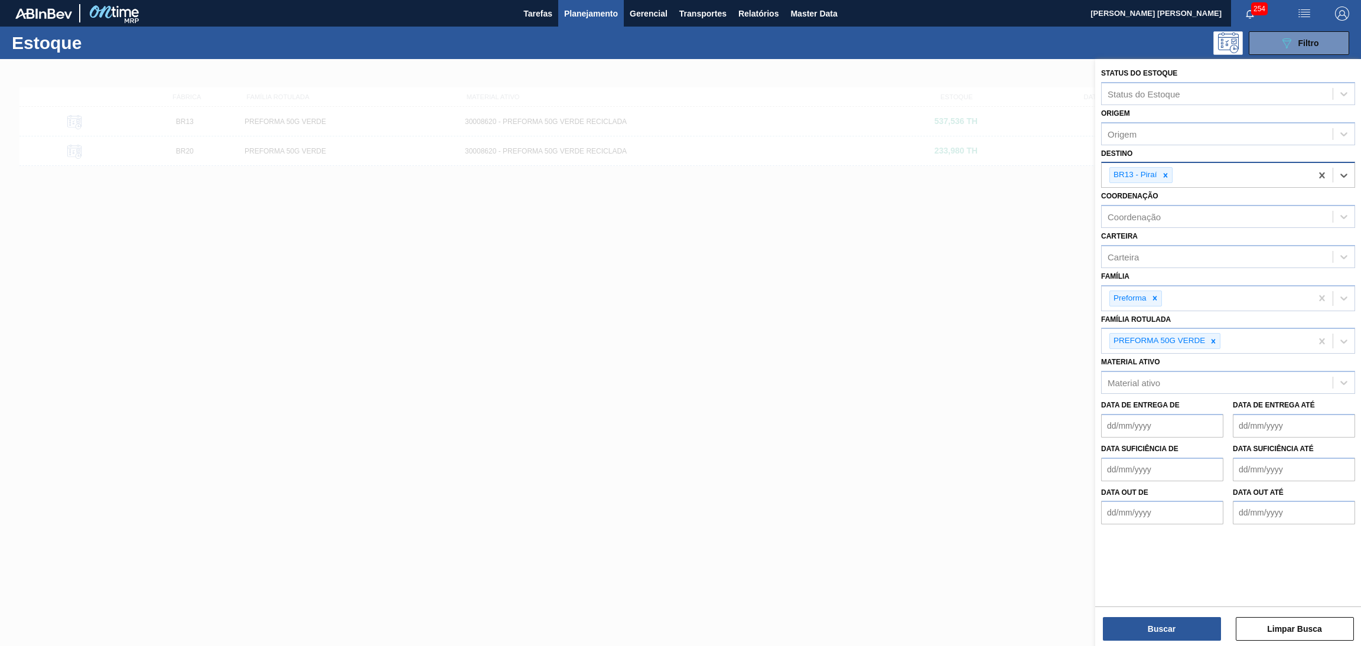
click at [1185, 177] on div "BR13 - Piraí" at bounding box center [1206, 175] width 210 height 24
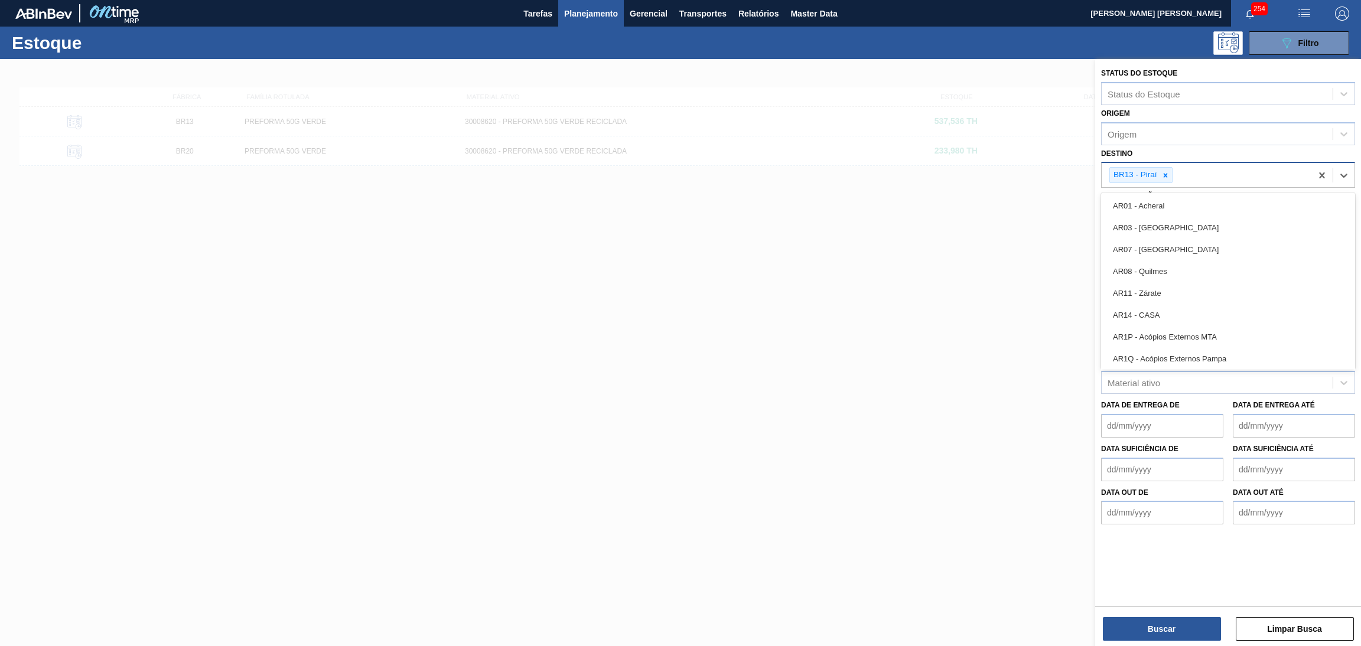
click at [1157, 177] on div "BR13 - Piraí" at bounding box center [1134, 175] width 49 height 15
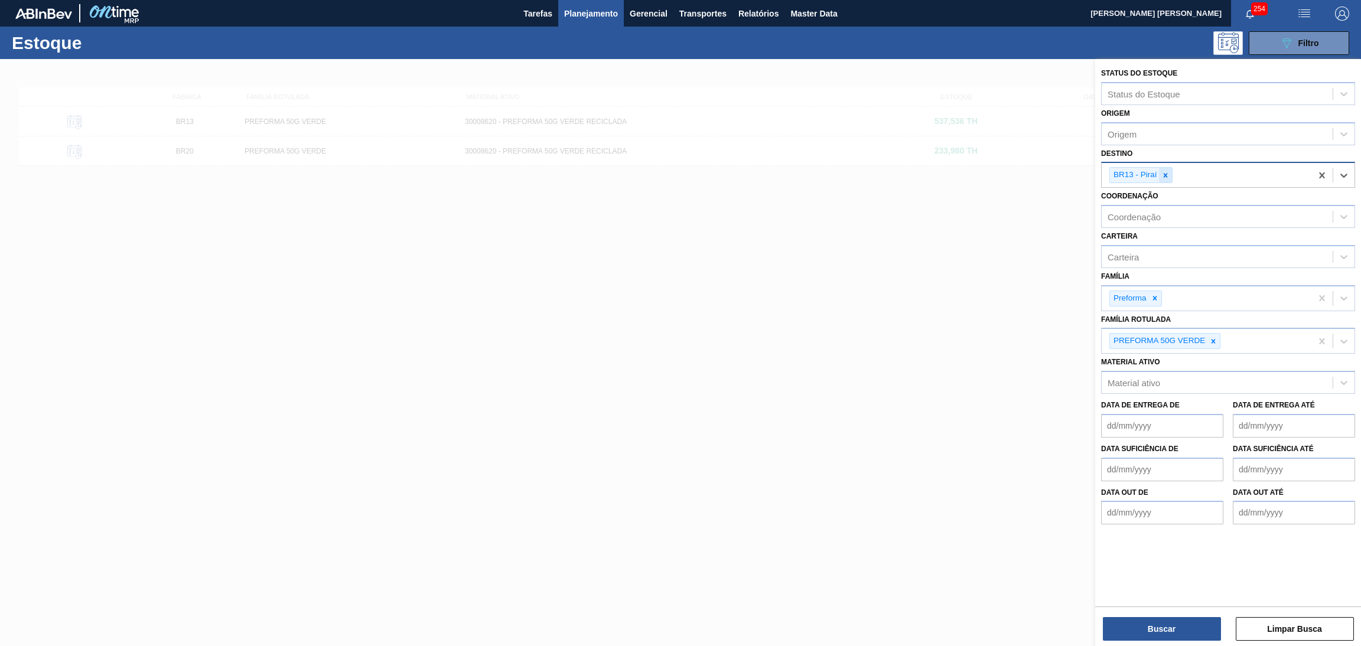
click at [1163, 177] on icon at bounding box center [1165, 175] width 8 height 8
click at [1163, 175] on div "Destino" at bounding box center [1216, 173] width 231 height 17
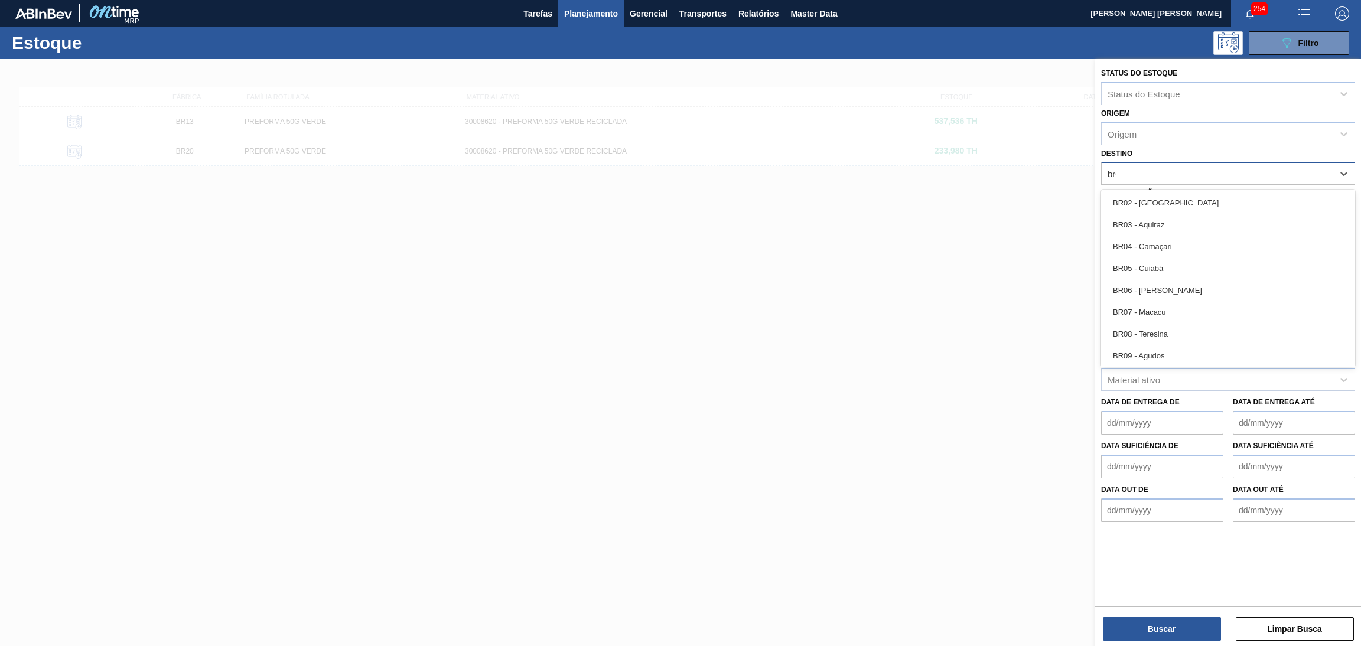
type input "br04"
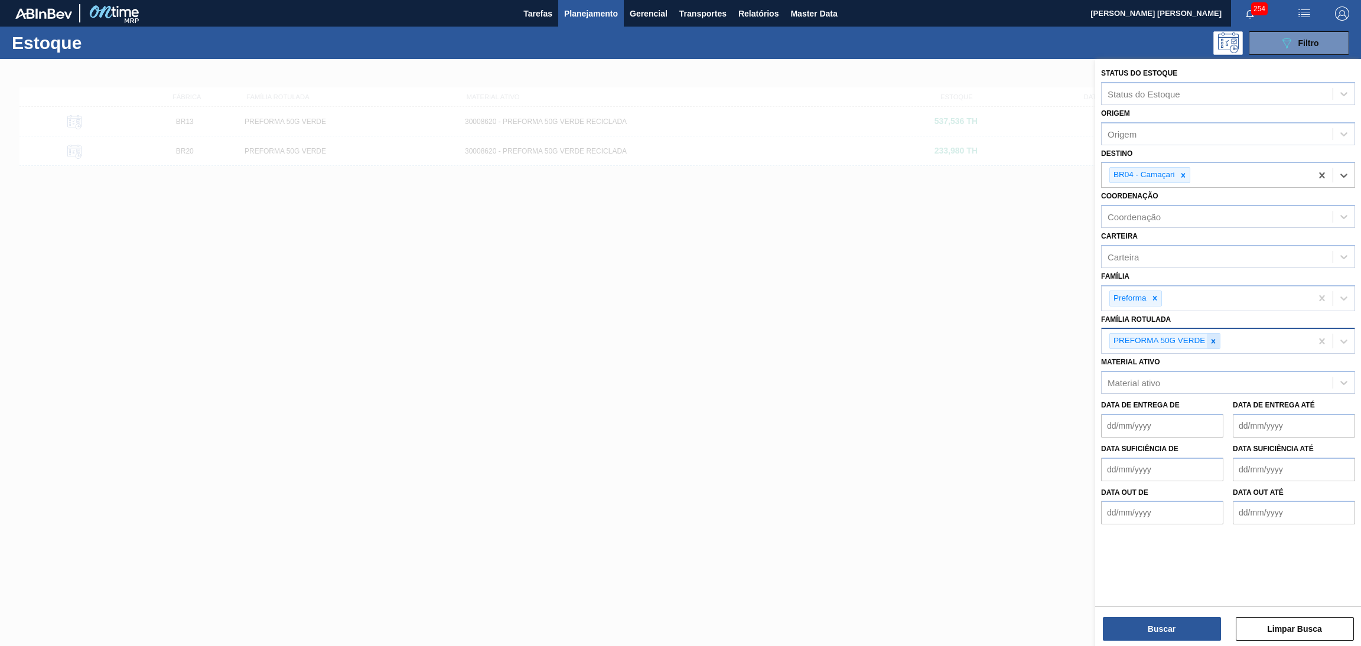
click at [1211, 337] on icon at bounding box center [1213, 341] width 8 height 8
type Rotulada "29,5g"
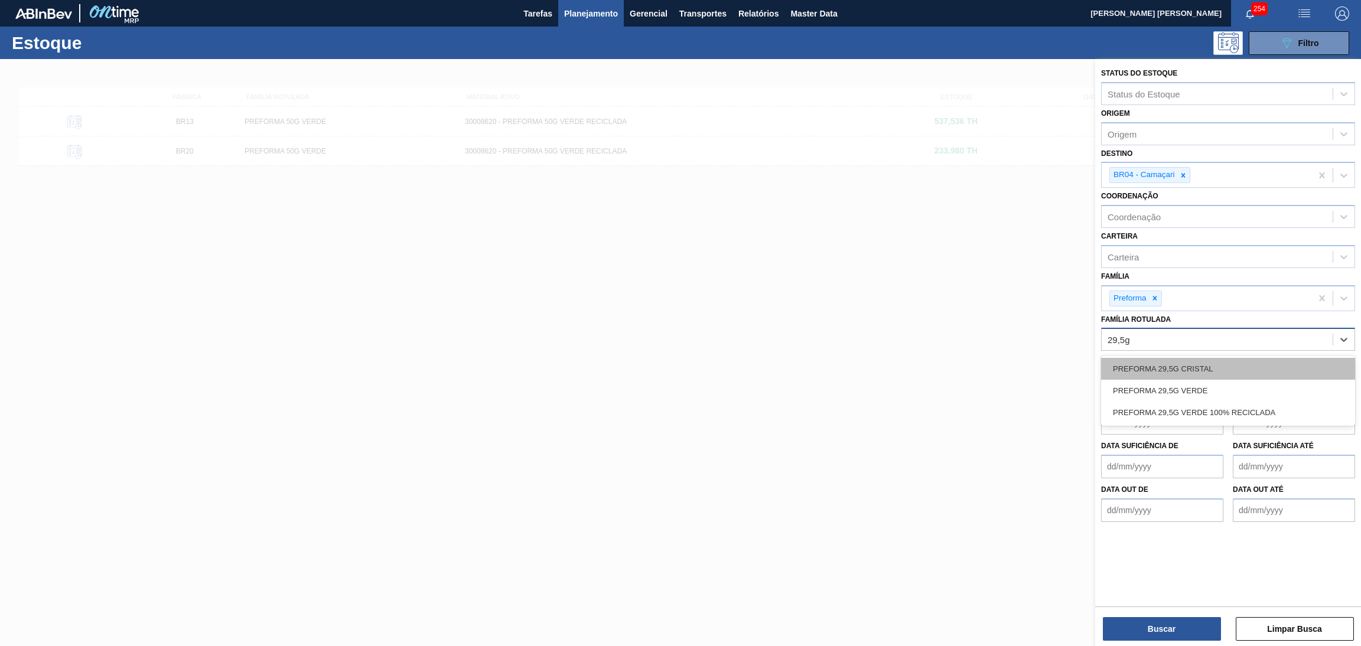
click at [1206, 367] on div "PREFORMA 29,5G CRISTAL" at bounding box center [1228, 369] width 254 height 22
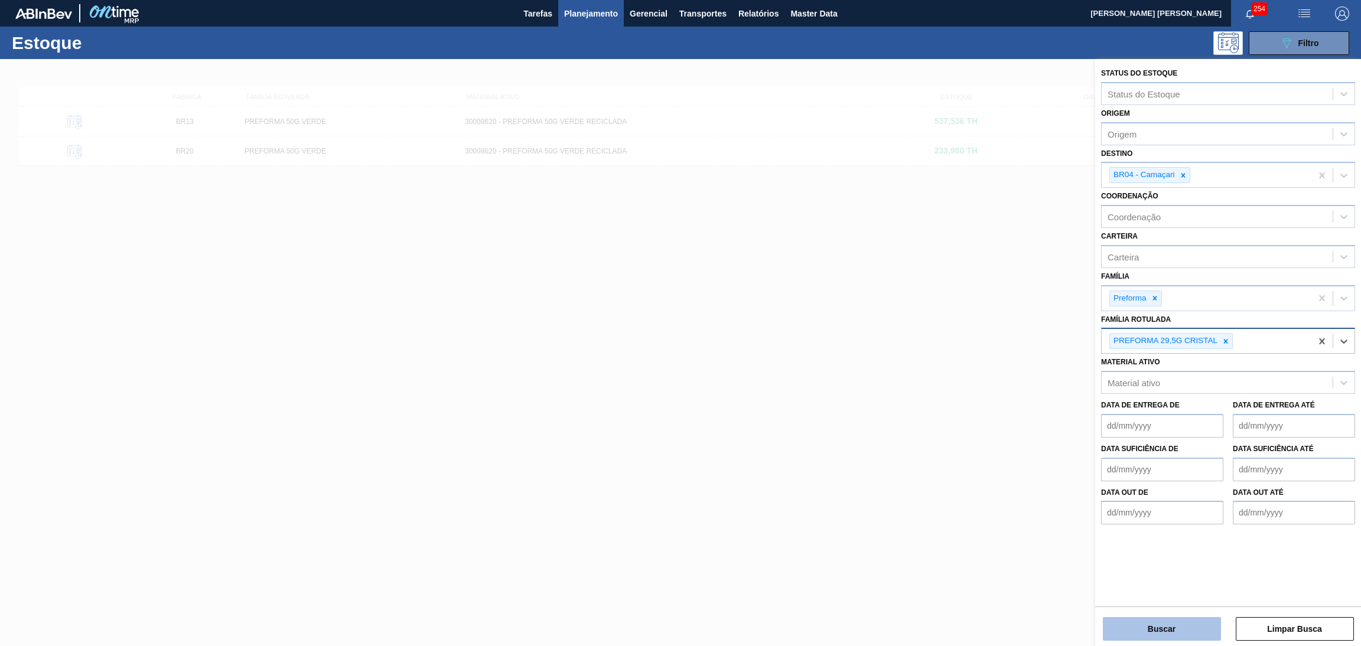
click at [1156, 618] on button "Buscar" at bounding box center [1161, 629] width 118 height 24
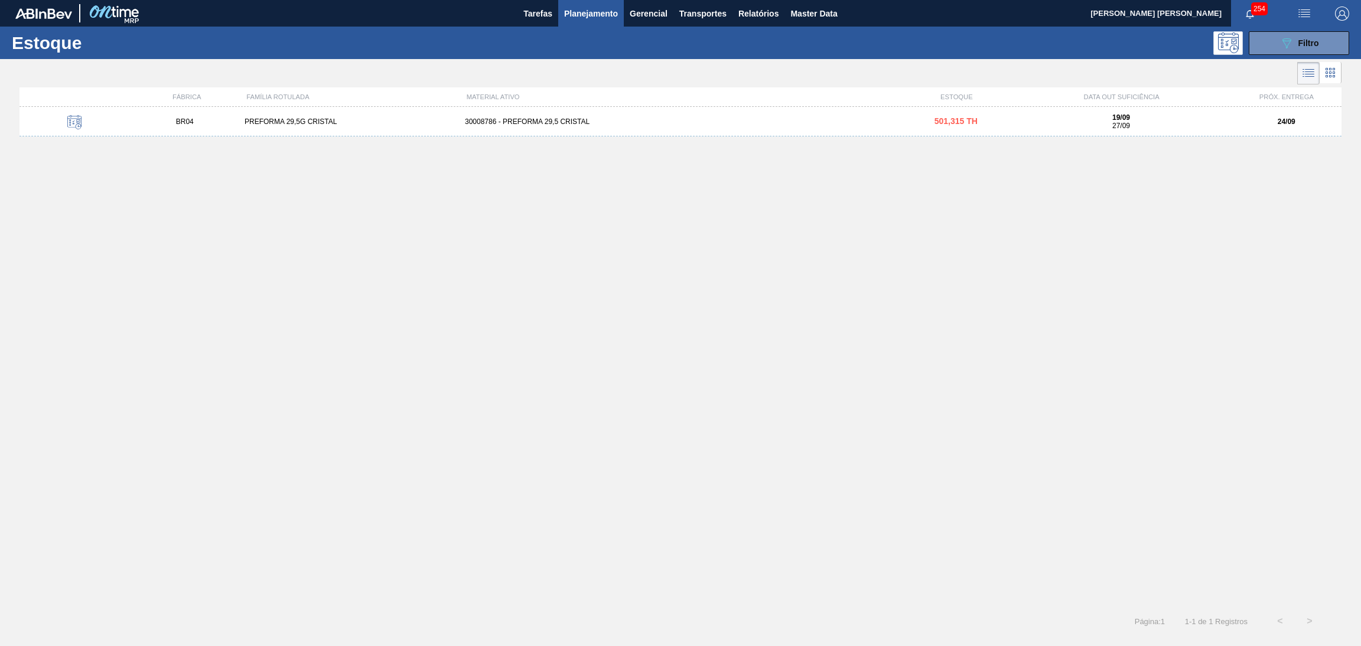
click at [553, 111] on div "BR04 PREFORMA 29,5G CRISTAL 30008786 - PREFORMA 29,5 CRISTAL 501,315 TH 19/09 2…" at bounding box center [680, 122] width 1322 height 30
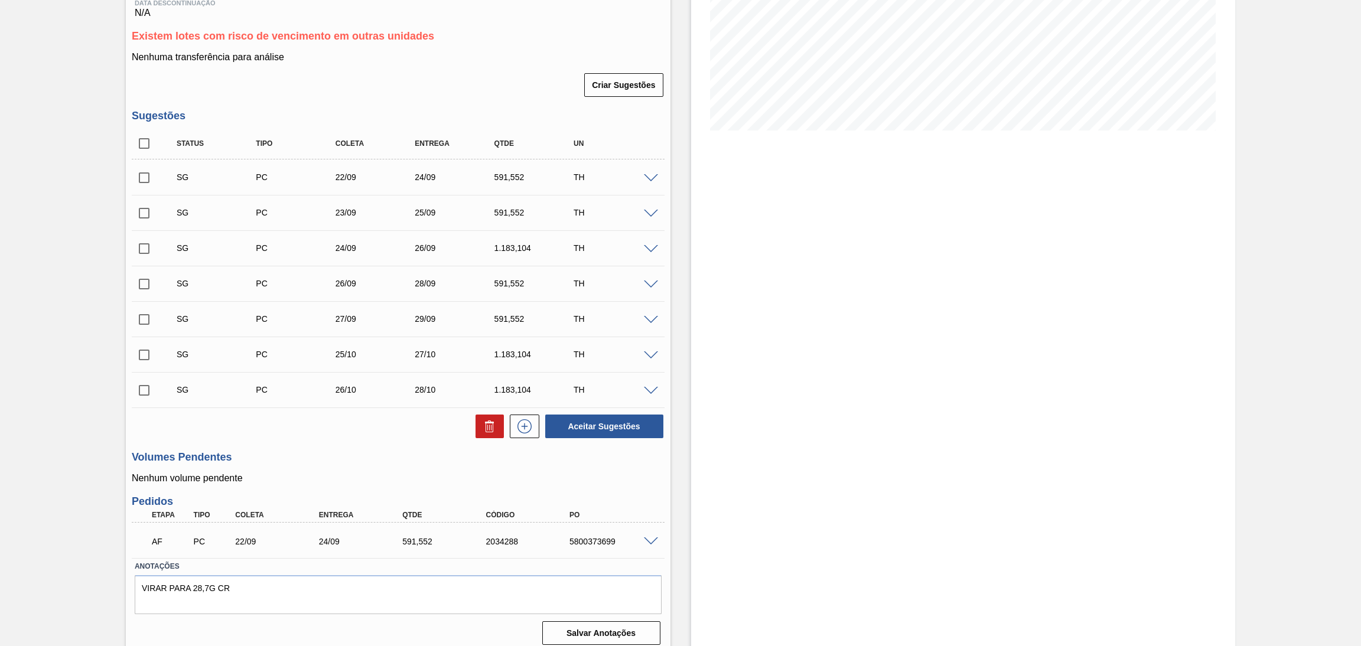
scroll to position [221, 0]
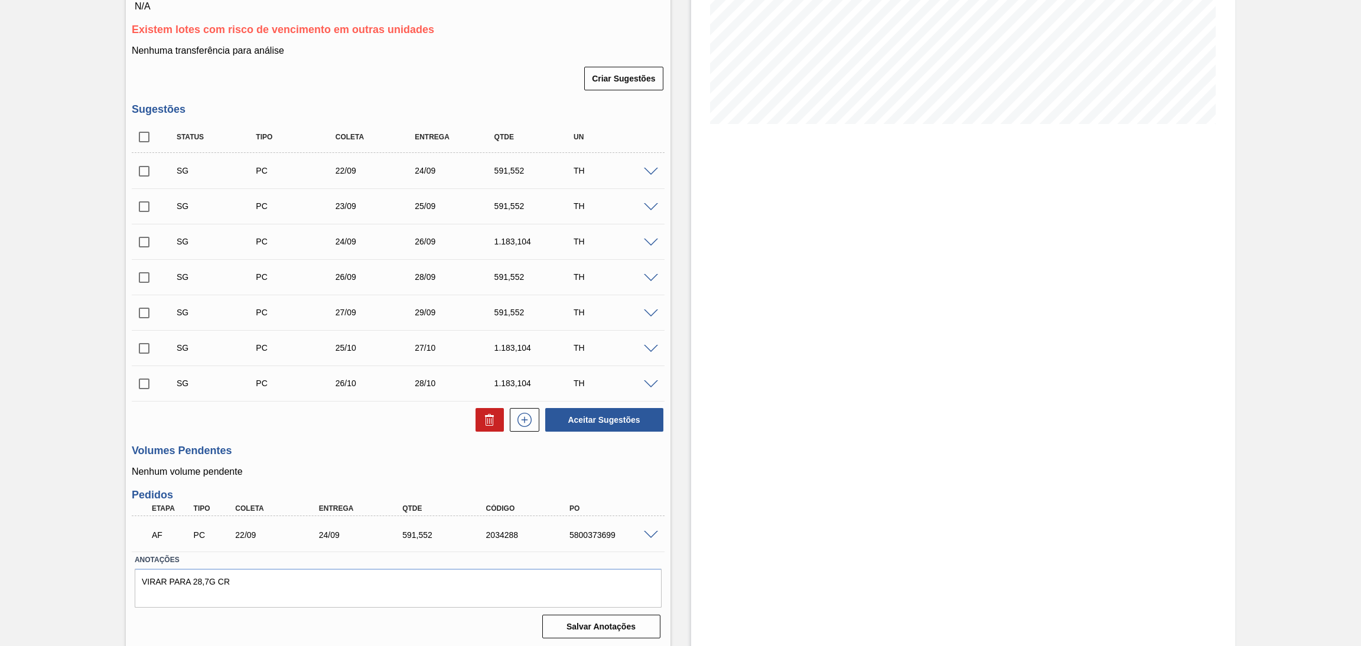
click at [603, 530] on div "5800373699" at bounding box center [613, 534] width 95 height 9
copy div "5800373699"
click at [839, 341] on div "Estoque De [DATE] Até [DATE] Filtro" at bounding box center [963, 243] width 544 height 811
click at [420, 533] on div "591,552" at bounding box center [446, 534] width 95 height 9
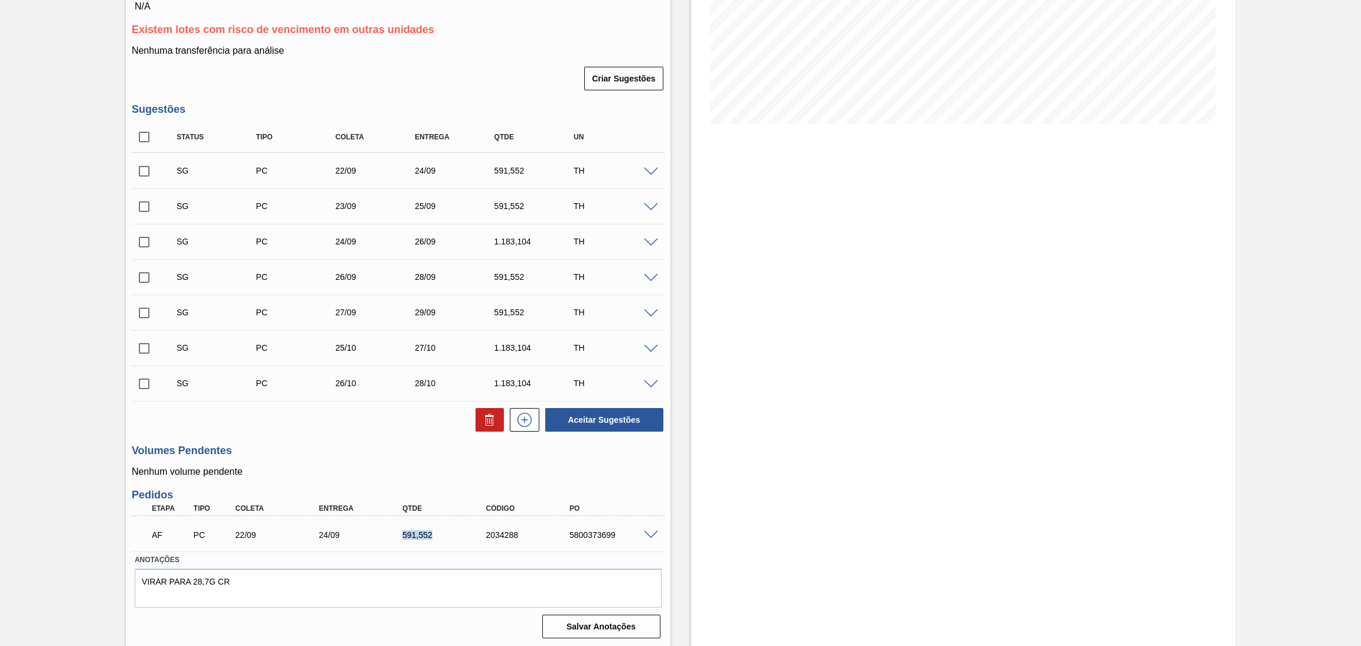
click at [420, 533] on div "591,552" at bounding box center [446, 534] width 95 height 9
copy div "591,552"
drag, startPoint x: 487, startPoint y: 81, endPoint x: 469, endPoint y: 89, distance: 19.6
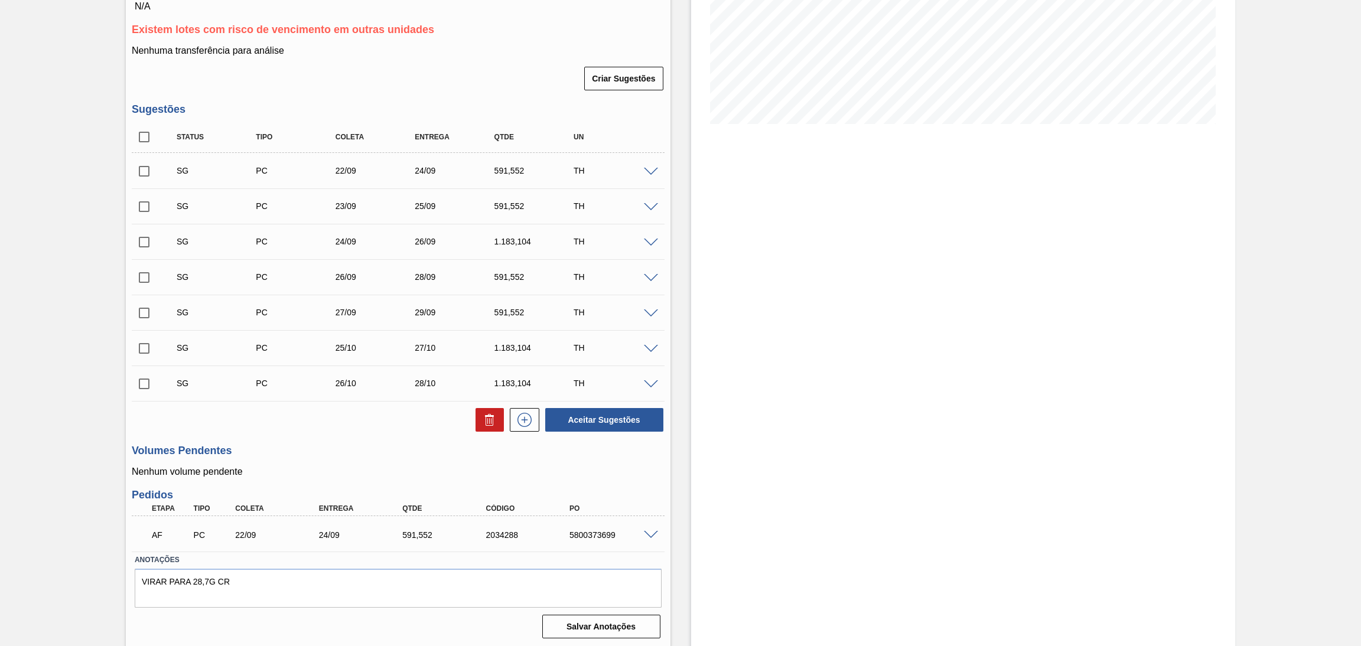
click at [488, 81] on div "Criar Sugestões" at bounding box center [398, 79] width 533 height 26
click at [141, 136] on input "checkbox" at bounding box center [144, 137] width 25 height 25
checkbox input "true"
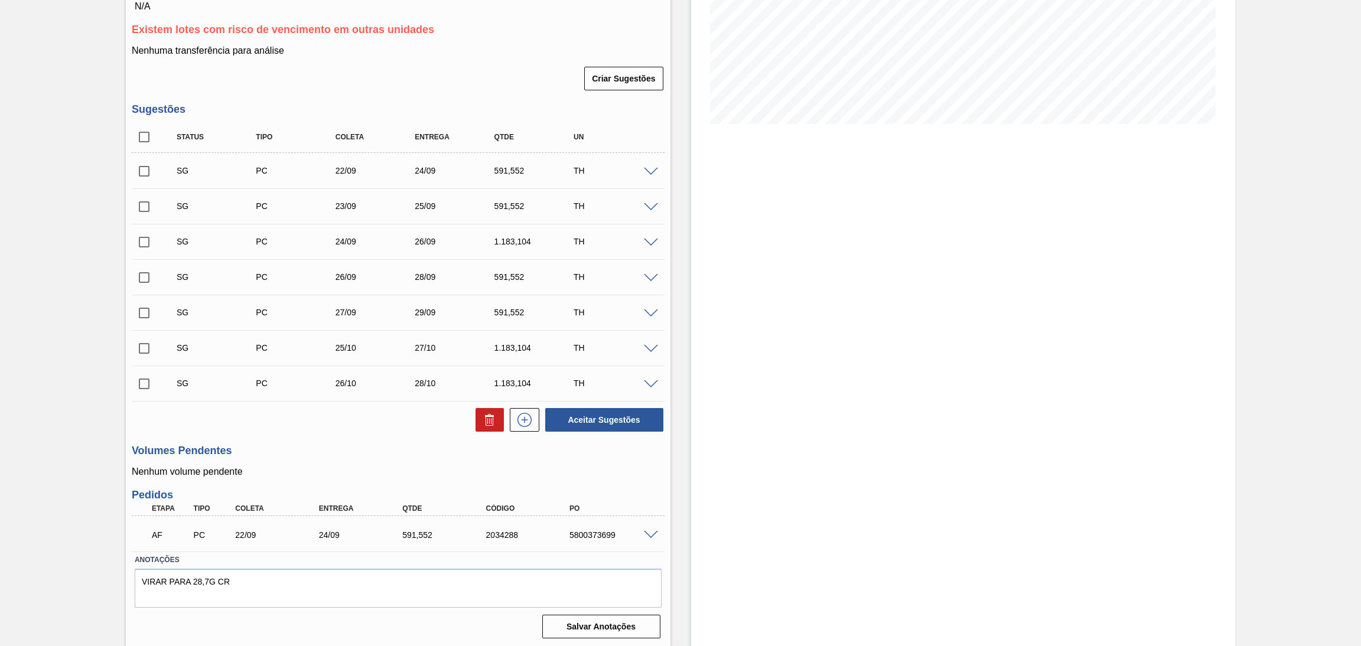
checkbox input "true"
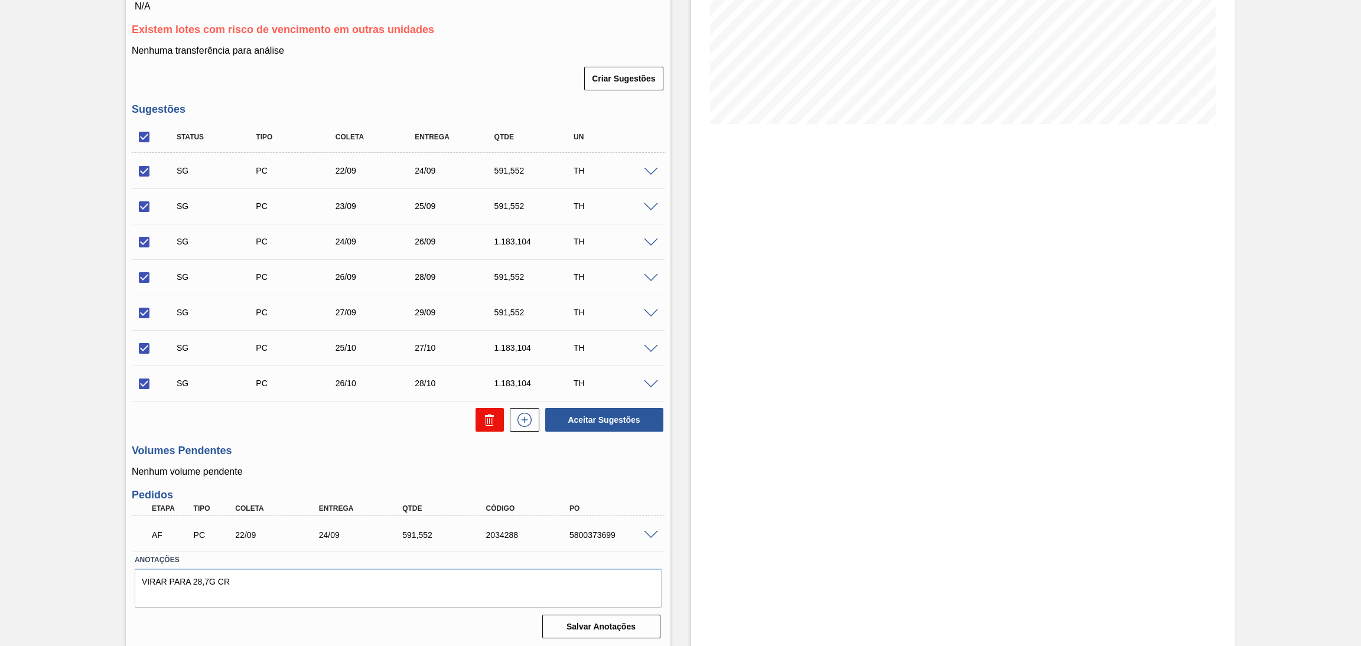
click at [499, 426] on button at bounding box center [489, 420] width 28 height 24
checkbox input "false"
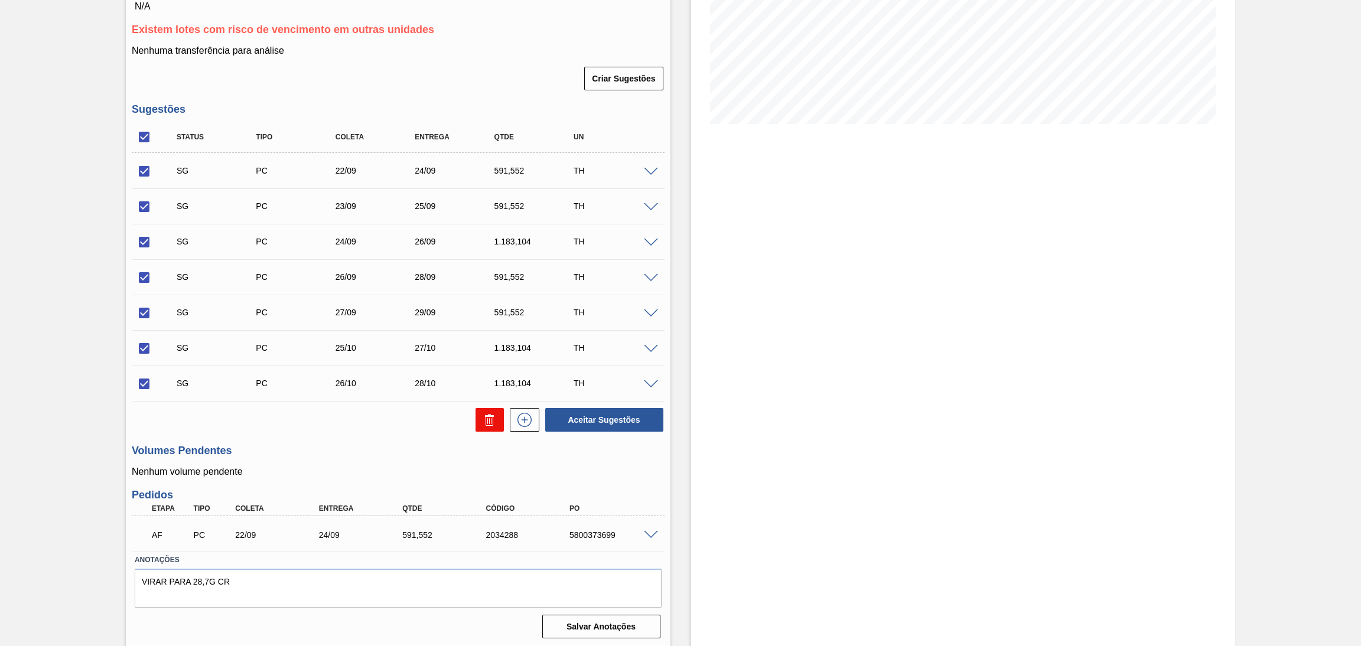
checkbox input "false"
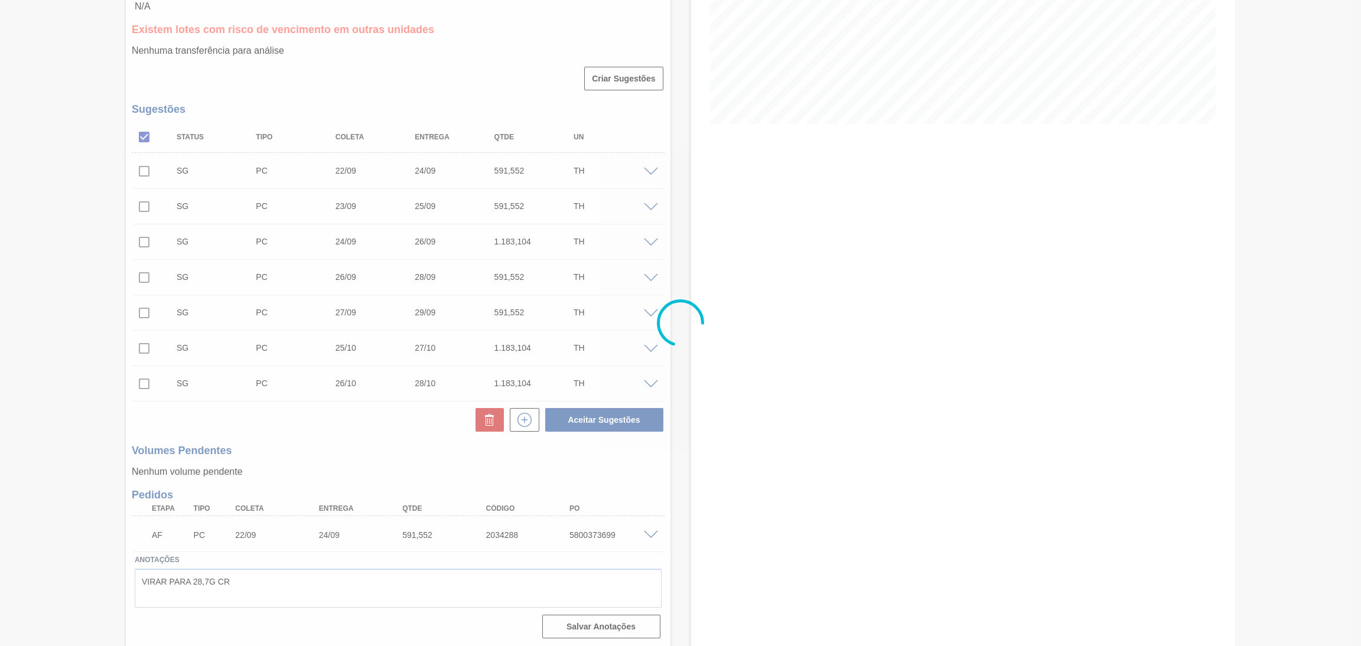
scroll to position [0, 0]
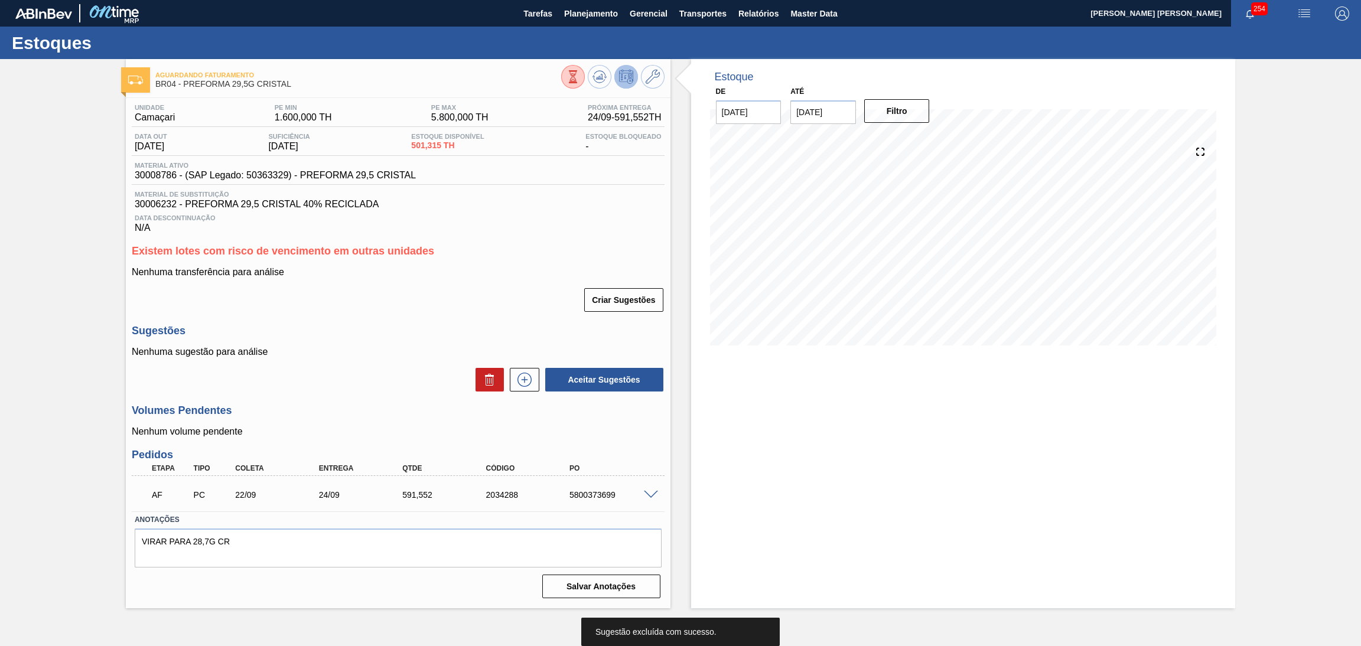
click at [579, 18] on span "Planejamento" at bounding box center [591, 13] width 54 height 14
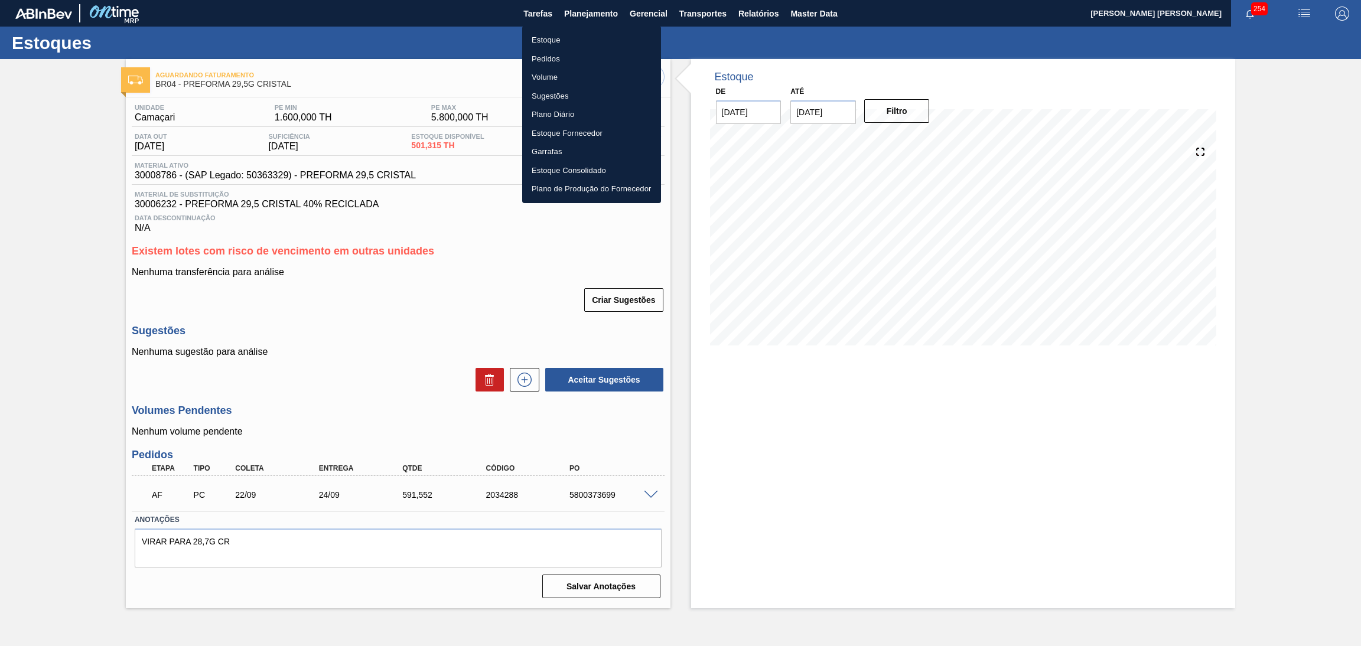
drag, startPoint x: 548, startPoint y: 40, endPoint x: 573, endPoint y: 43, distance: 25.6
click at [549, 40] on li "Estoque" at bounding box center [591, 40] width 139 height 19
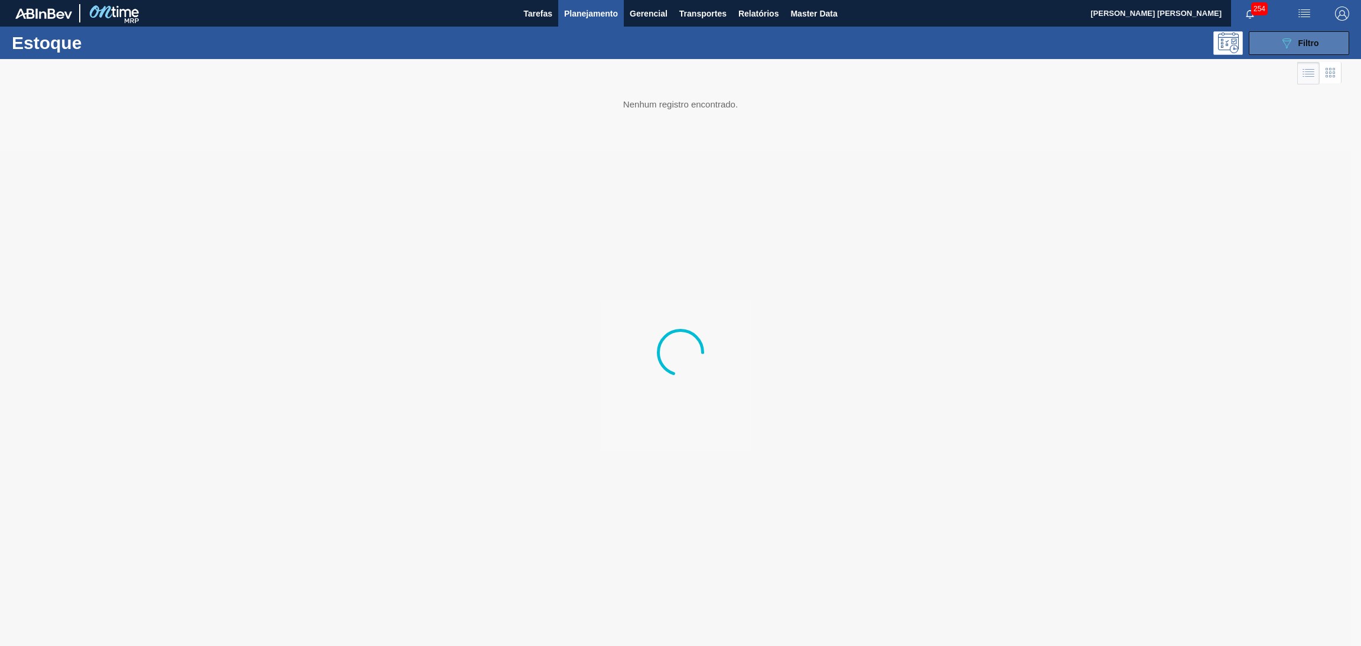
click at [1316, 42] on span "Filtro" at bounding box center [1308, 42] width 21 height 9
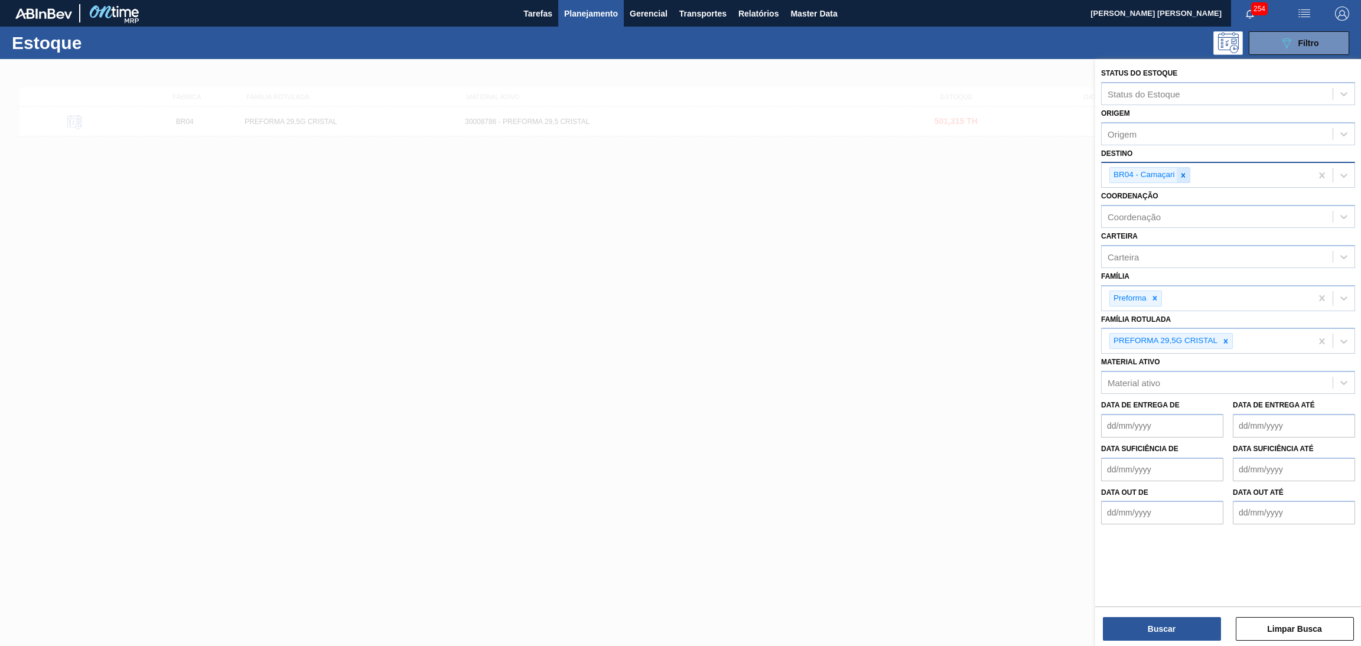
click at [1182, 175] on icon at bounding box center [1183, 175] width 8 height 8
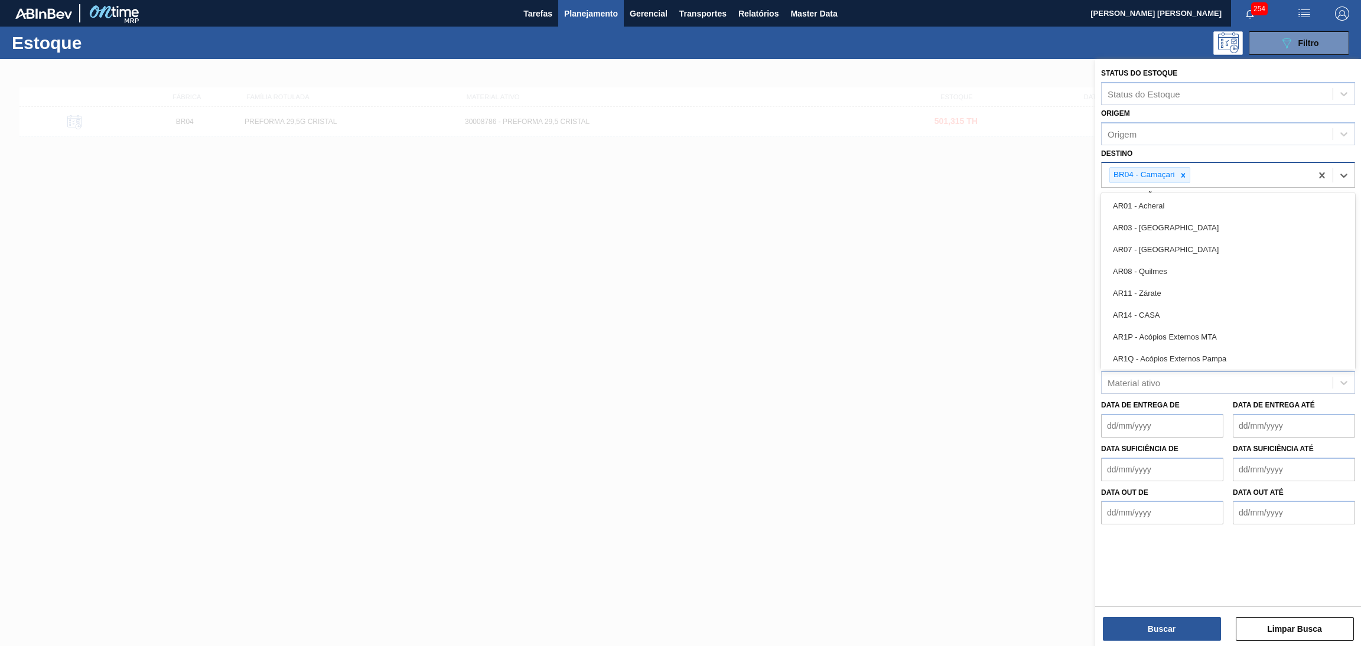
click at [1182, 175] on div "BR04 - Camaçari" at bounding box center [1206, 175] width 210 height 24
click at [1182, 175] on icon at bounding box center [1183, 175] width 8 height 8
type input "br13"
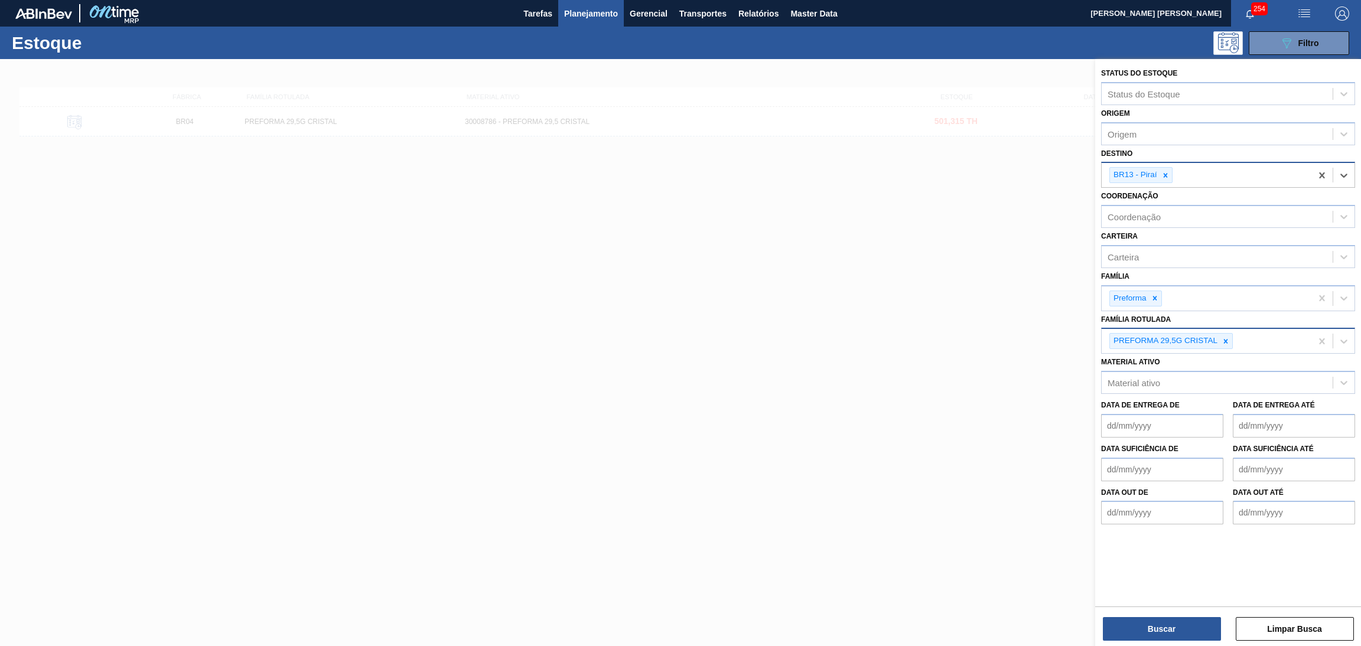
click at [1226, 341] on icon at bounding box center [1225, 341] width 8 height 8
click at [1163, 627] on button "Buscar" at bounding box center [1161, 629] width 118 height 24
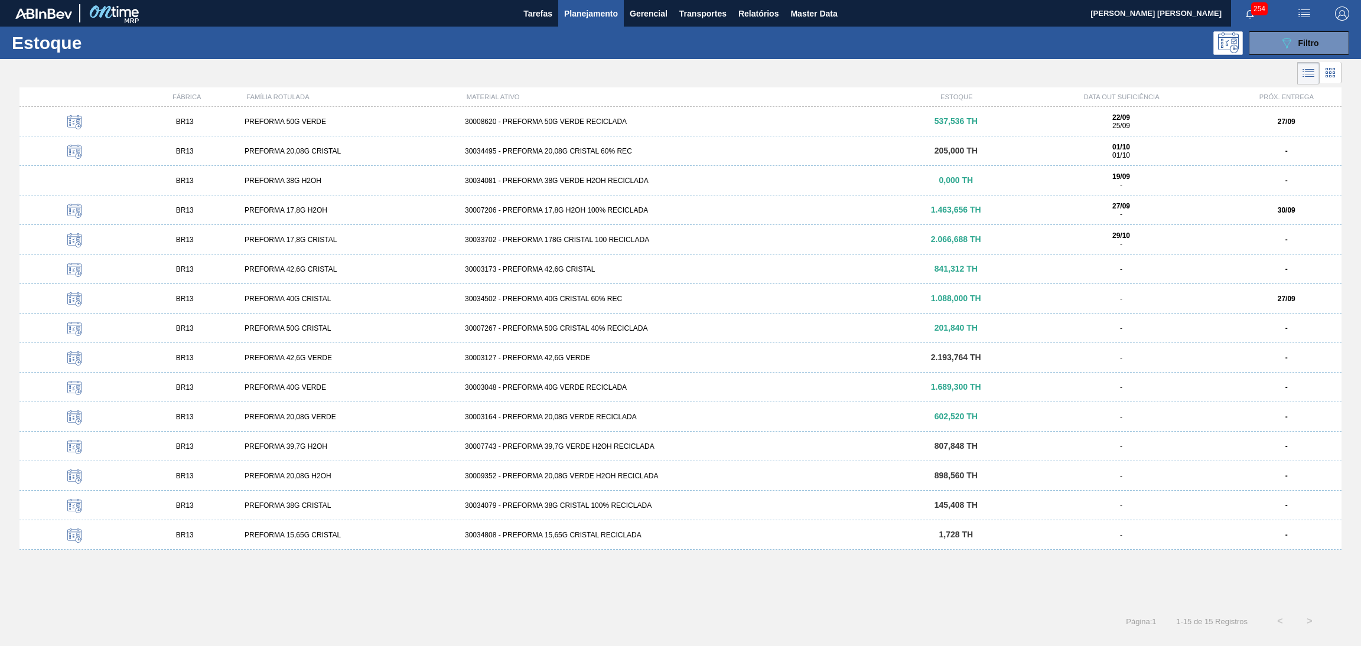
click at [383, 585] on div "BR13 PREFORMA 50G VERDE 30008620 - PREFORMA 50G VERDE RECICLADA 537,536 TH 22/0…" at bounding box center [680, 353] width 1322 height 492
click at [1284, 47] on icon "089F7B8B-B2A5-4AFE-B5C0-19BA573D28AC" at bounding box center [1286, 43] width 14 height 14
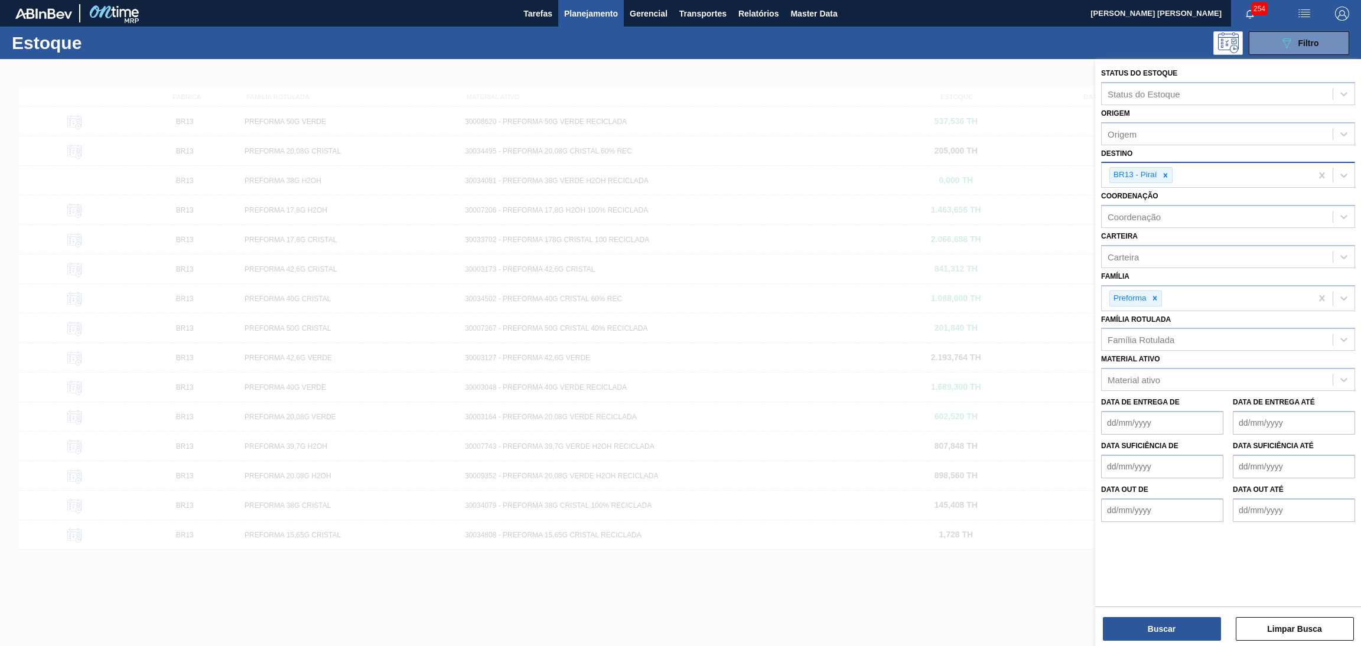
click at [1192, 270] on div "Família Preforma" at bounding box center [1228, 289] width 254 height 43
click at [583, 8] on span "Planejamento" at bounding box center [591, 13] width 54 height 14
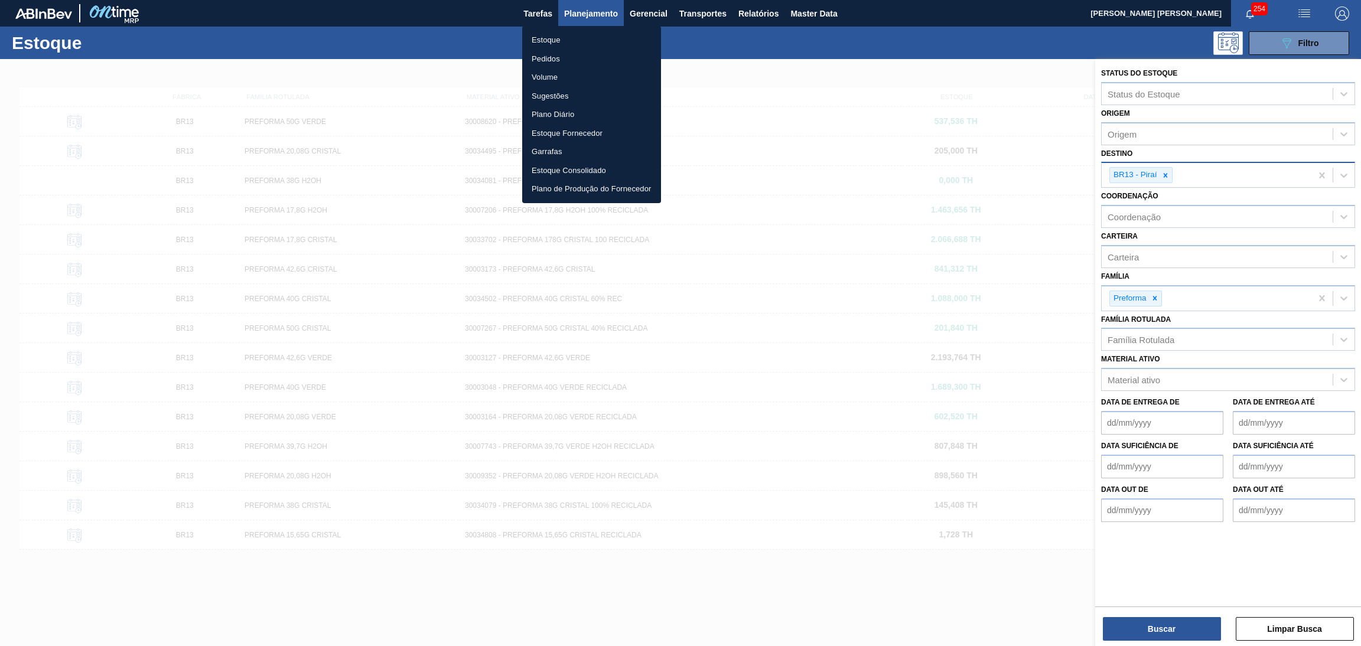
click at [552, 39] on li "Estoque" at bounding box center [591, 40] width 139 height 19
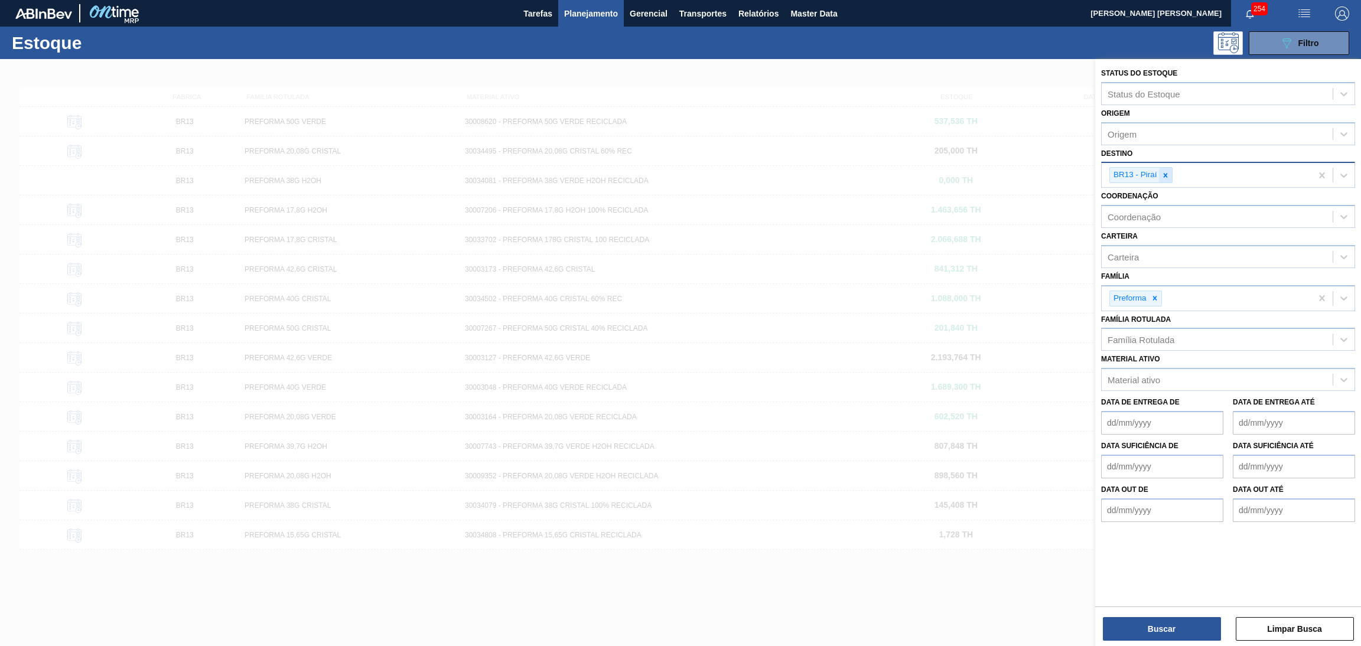
click at [1167, 171] on icon at bounding box center [1165, 175] width 8 height 8
click at [1154, 334] on div "Família Rotulada" at bounding box center [1140, 337] width 67 height 10
type Rotulada "48g v"
click at [1163, 365] on div "PREFORMA 48G VERDE" at bounding box center [1228, 366] width 254 height 22
click at [1138, 627] on button "Buscar" at bounding box center [1161, 629] width 118 height 24
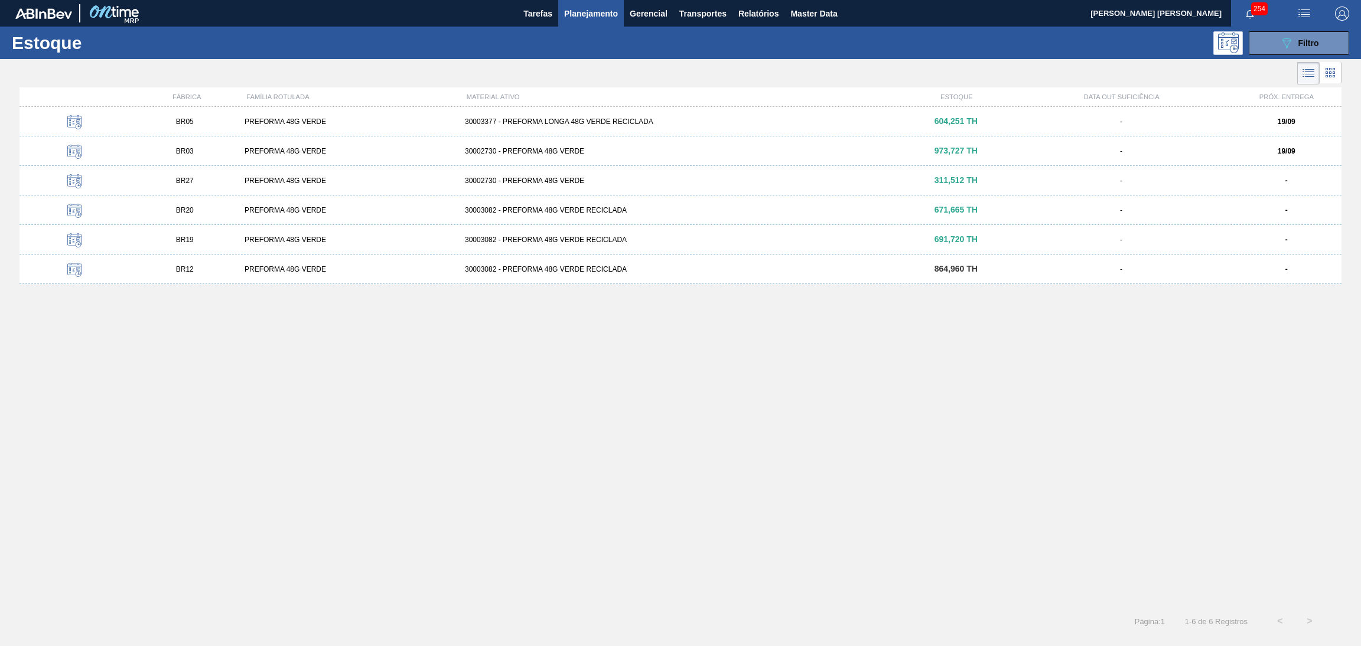
click at [349, 383] on div "BR05 PREFORMA 48G VERDE 30003377 - PREFORMA LONGA 48G VERDE RECICLADA 604,251 T…" at bounding box center [680, 353] width 1322 height 492
click at [579, 514] on div "BR05 PREFORMA 48G VERDE 30003377 - PREFORMA LONGA 48G VERDE RECICLADA 604,251 T…" at bounding box center [680, 353] width 1322 height 492
click at [479, 456] on div "BR05 PREFORMA 48G VERDE 30003377 - PREFORMA LONGA 48G VERDE RECICLADA 604,251 T…" at bounding box center [680, 353] width 1322 height 492
click at [267, 344] on div "BR05 PREFORMA 48G VERDE 30003377 - PREFORMA LONGA 48G VERDE RECICLADA 604,251 T…" at bounding box center [680, 353] width 1322 height 492
